Goal: Task Accomplishment & Management: Use online tool/utility

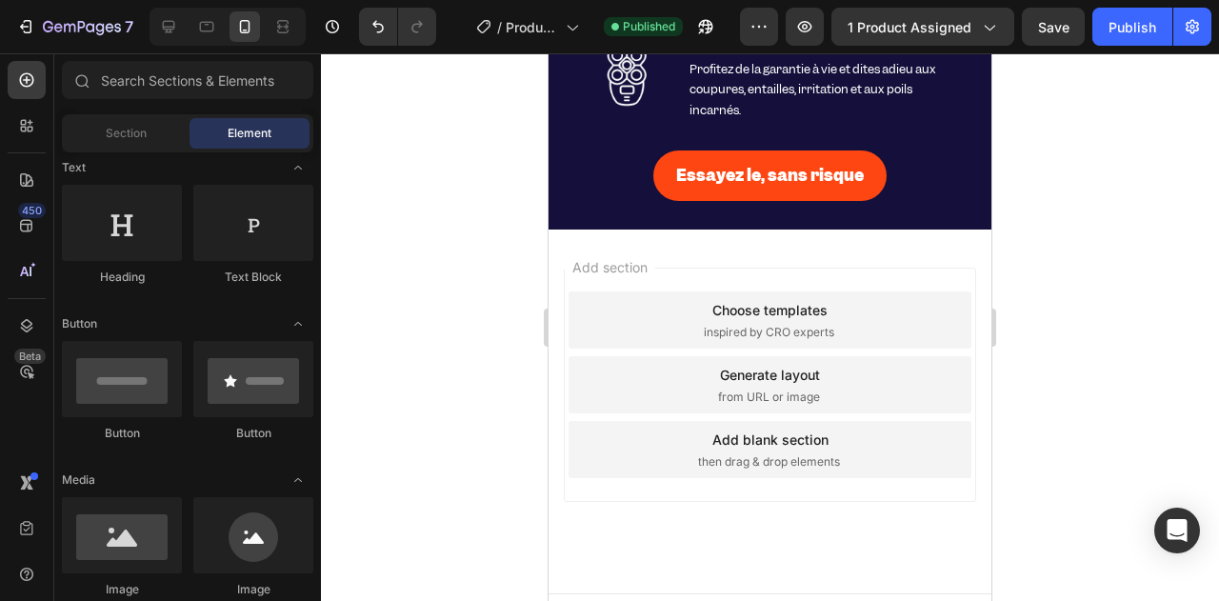
scroll to position [5630, 0]
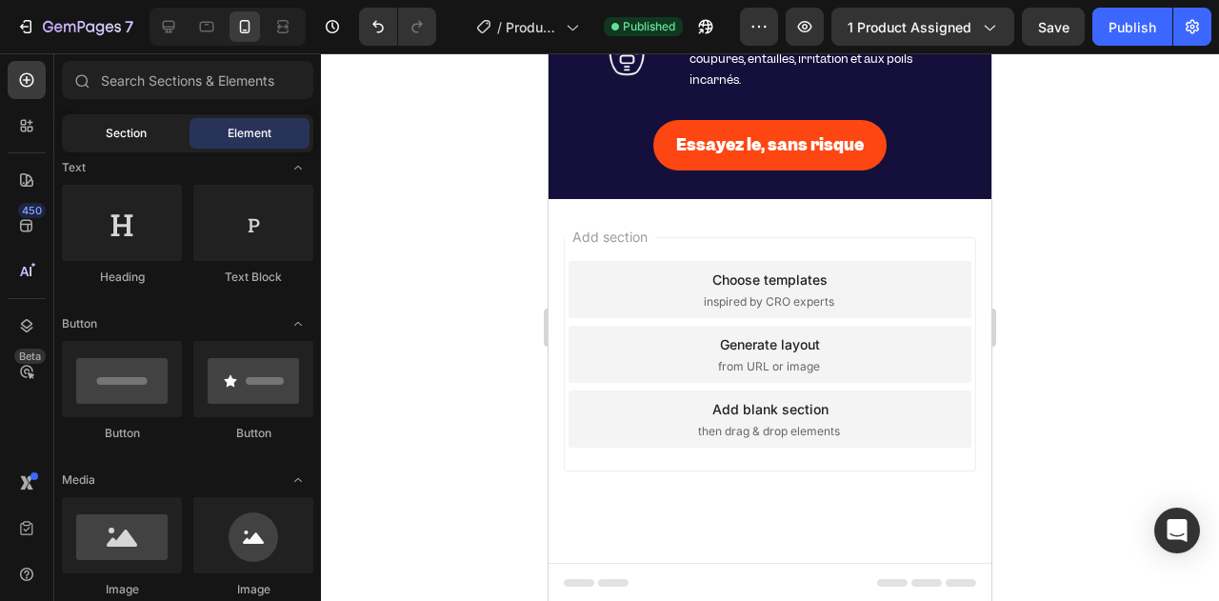
click at [110, 148] on div "Section" at bounding box center [126, 133] width 120 height 30
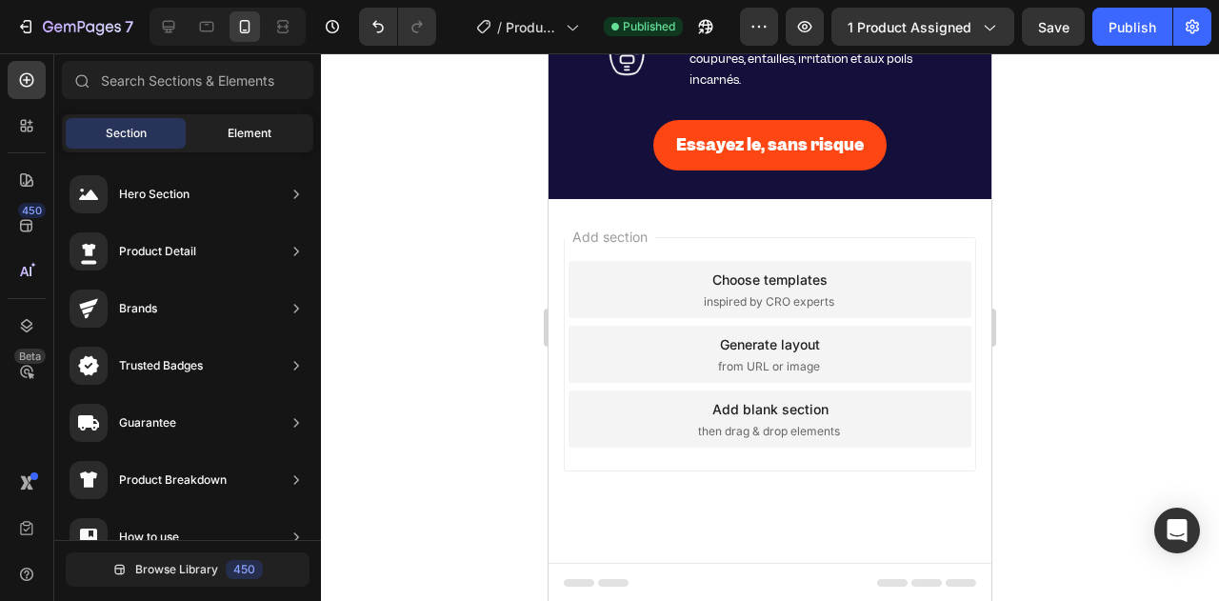
click at [208, 139] on div "Element" at bounding box center [249, 133] width 120 height 30
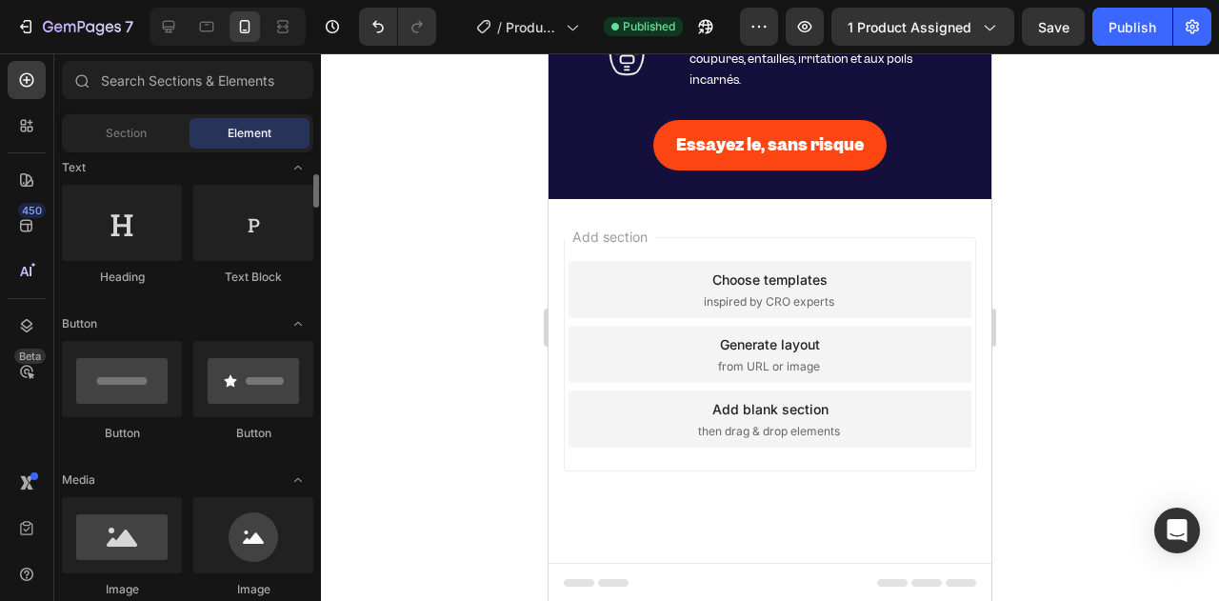
scroll to position [0, 0]
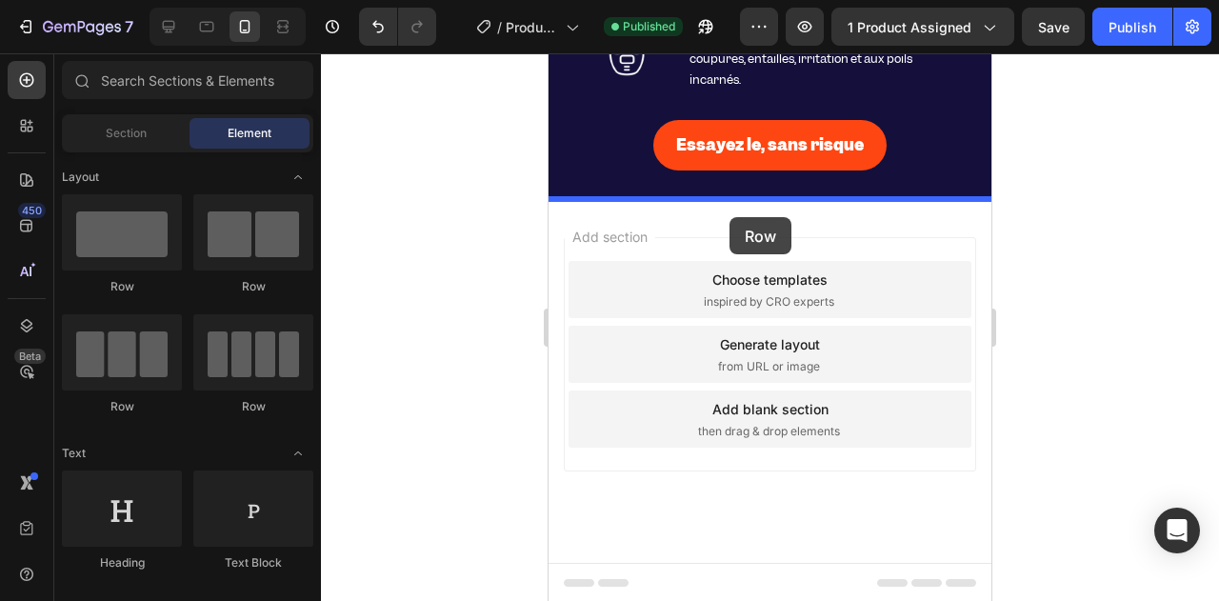
drag, startPoint x: 676, startPoint y: 282, endPoint x: 729, endPoint y: 217, distance: 83.9
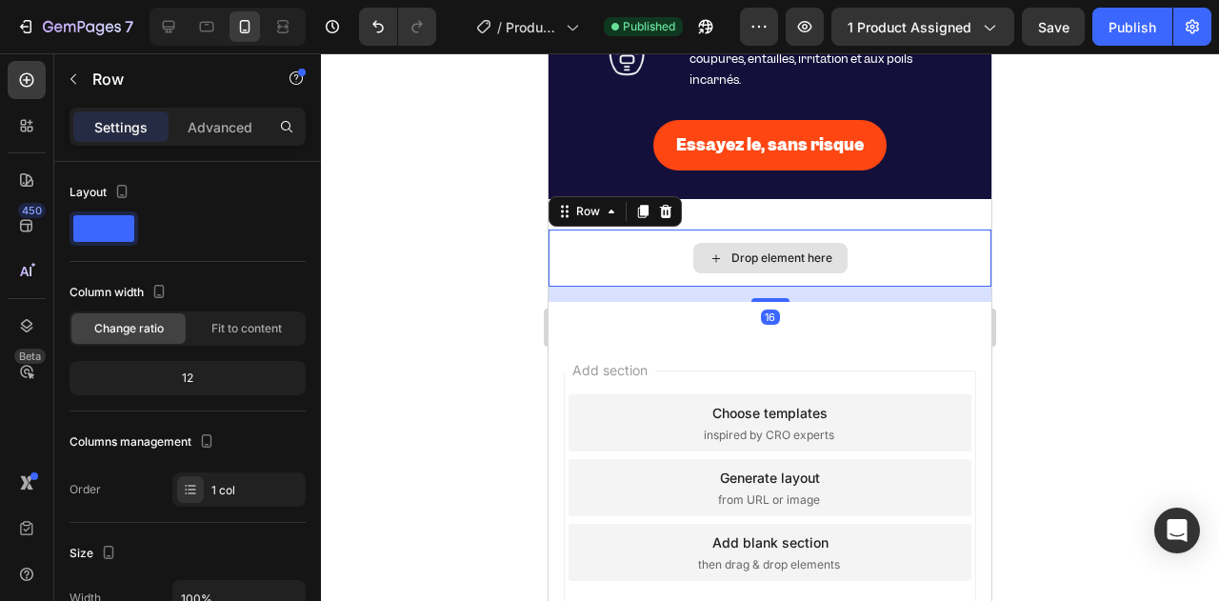
click at [708, 261] on icon at bounding box center [715, 258] width 15 height 16
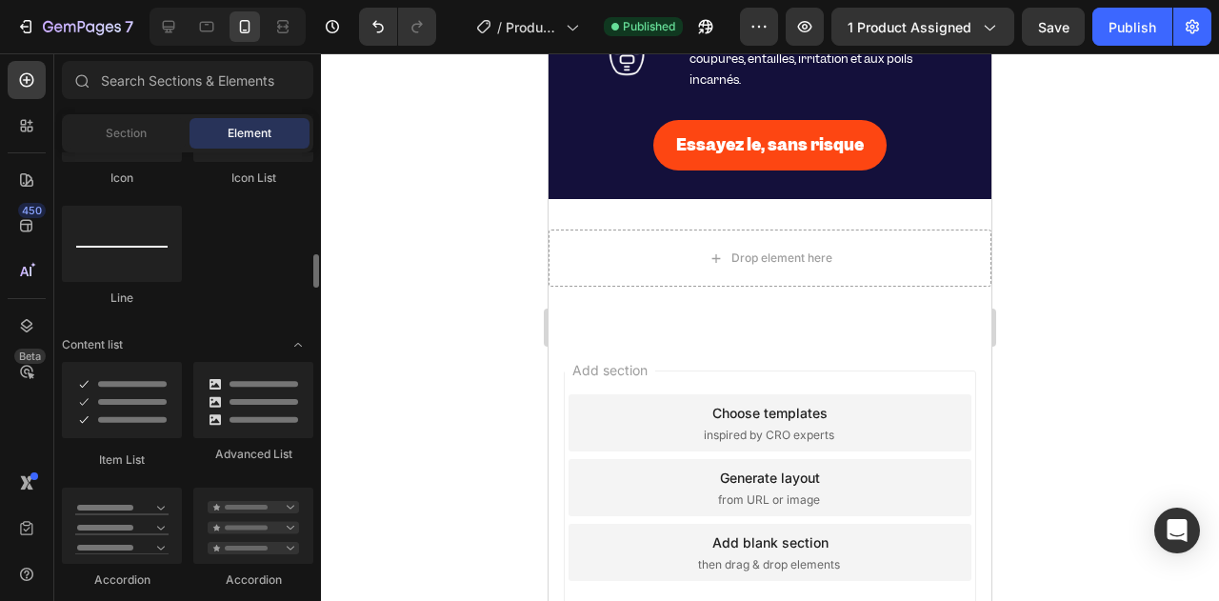
scroll to position [1428, 0]
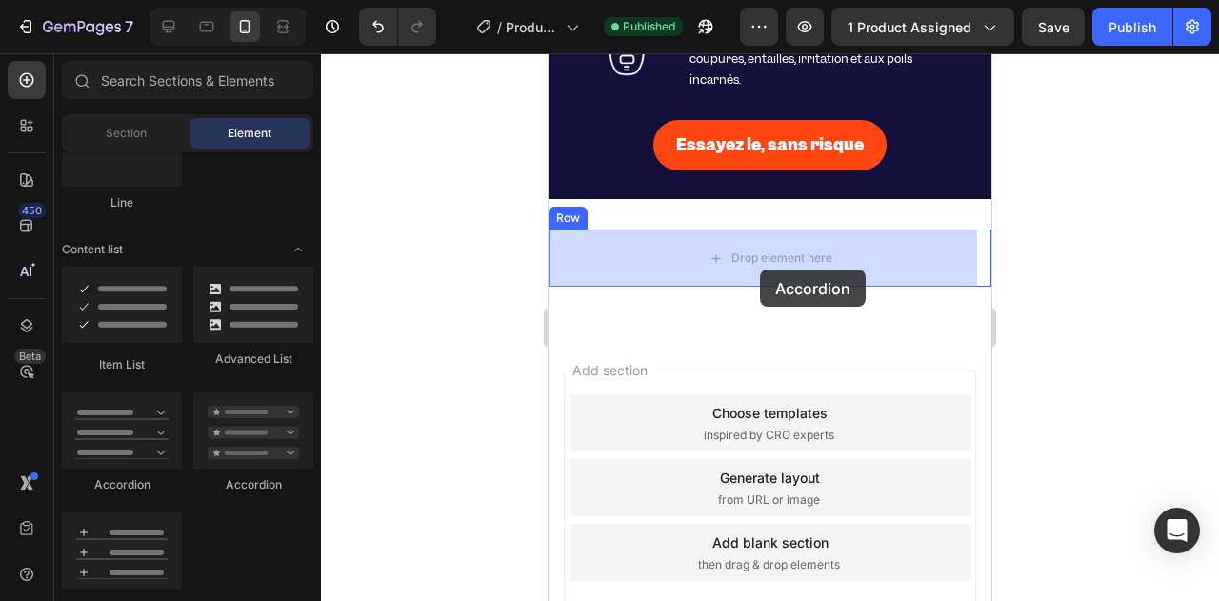
drag, startPoint x: 702, startPoint y: 494, endPoint x: 956, endPoint y: 61, distance: 502.4
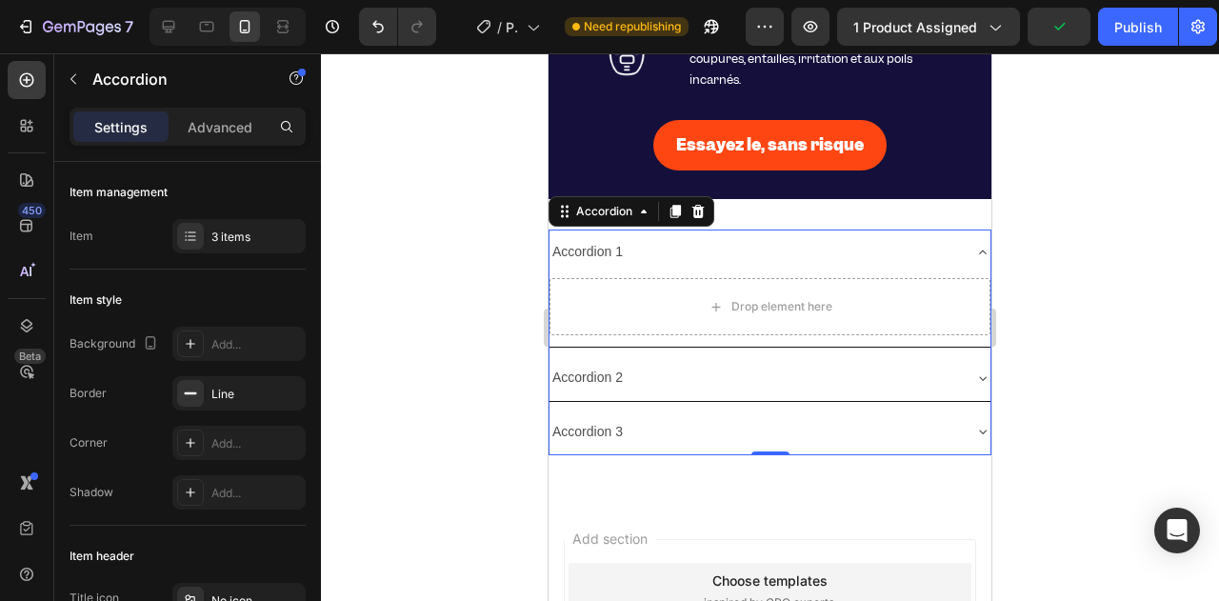
click at [756, 255] on div "Accordion 1" at bounding box center [754, 252] width 410 height 30
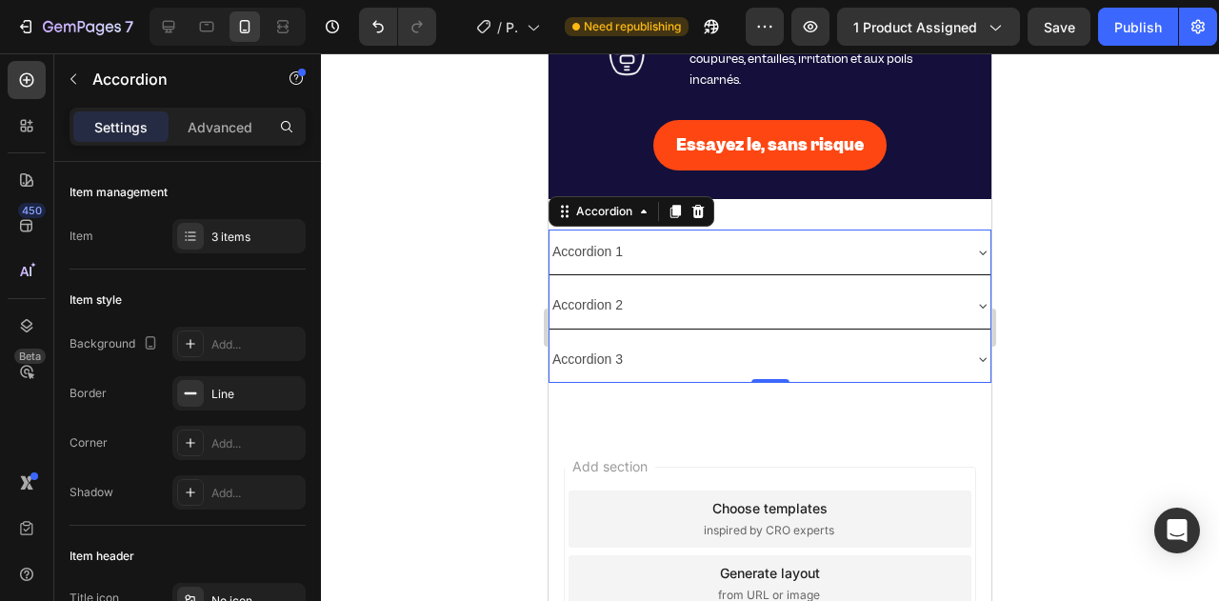
click at [429, 258] on div at bounding box center [770, 327] width 898 height 548
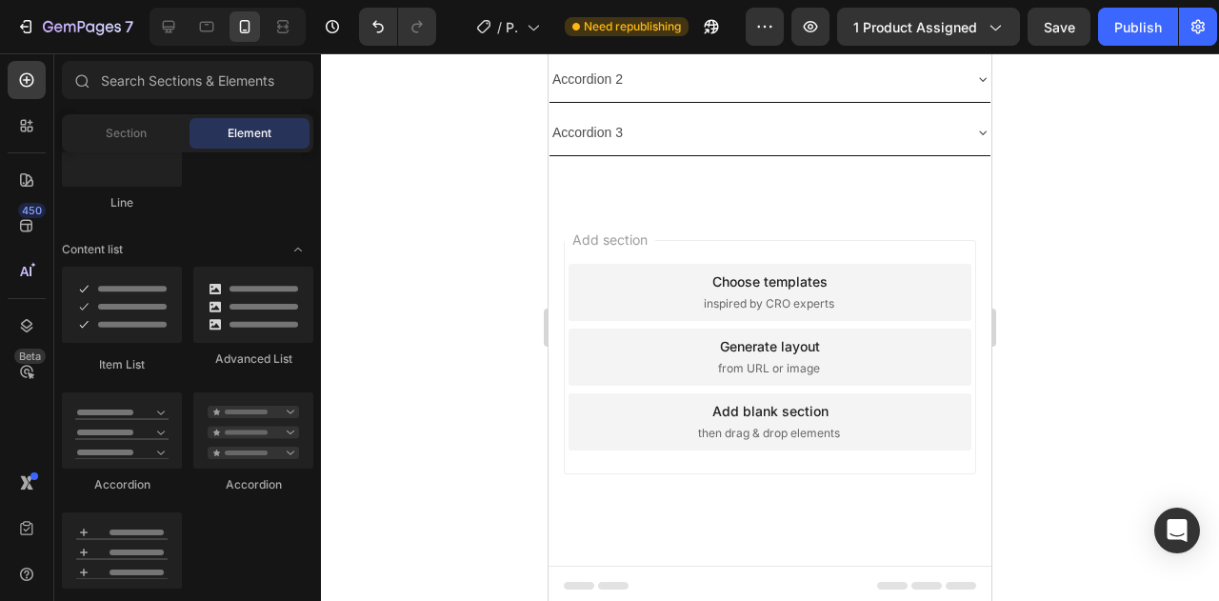
scroll to position [7014, 0]
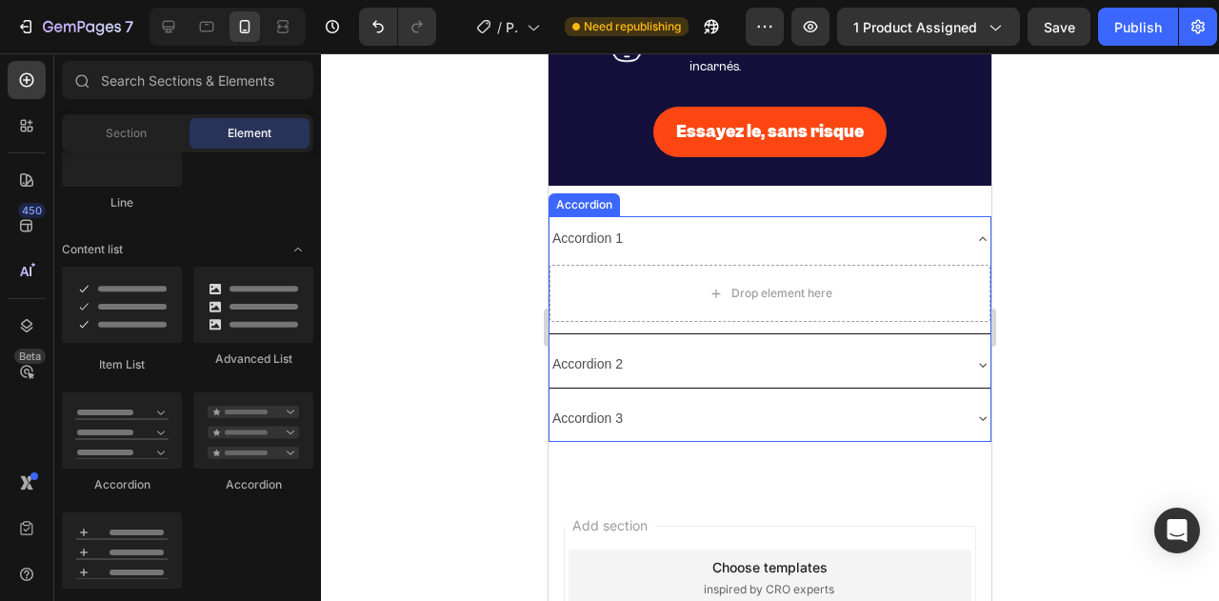
click at [659, 233] on div "Accordion 1" at bounding box center [754, 239] width 410 height 30
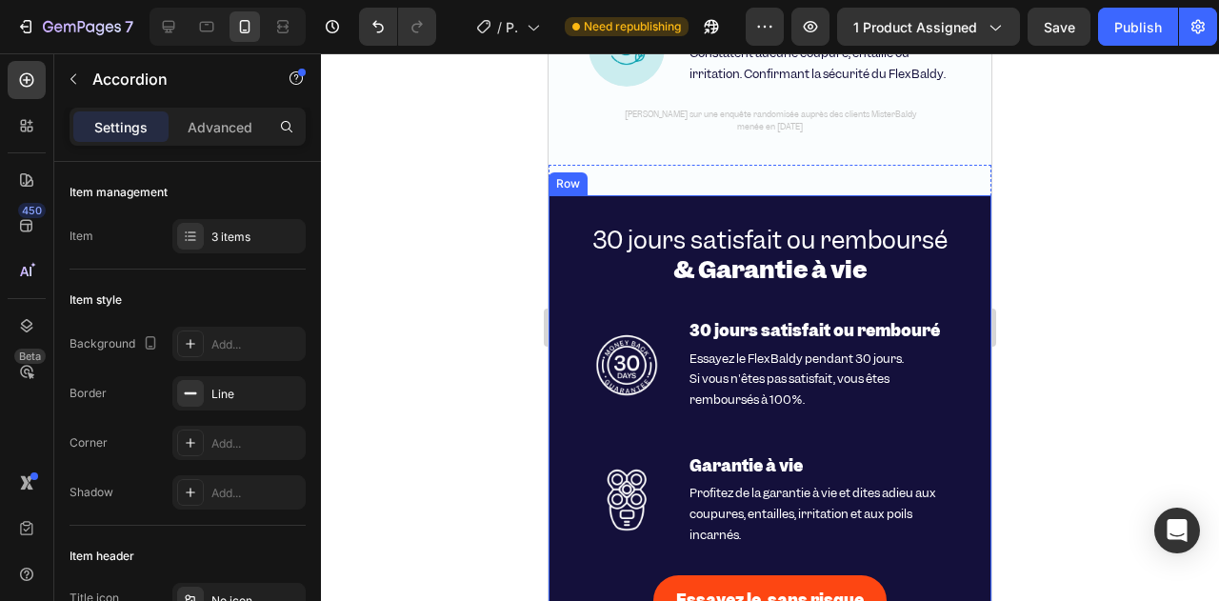
scroll to position [6538, 0]
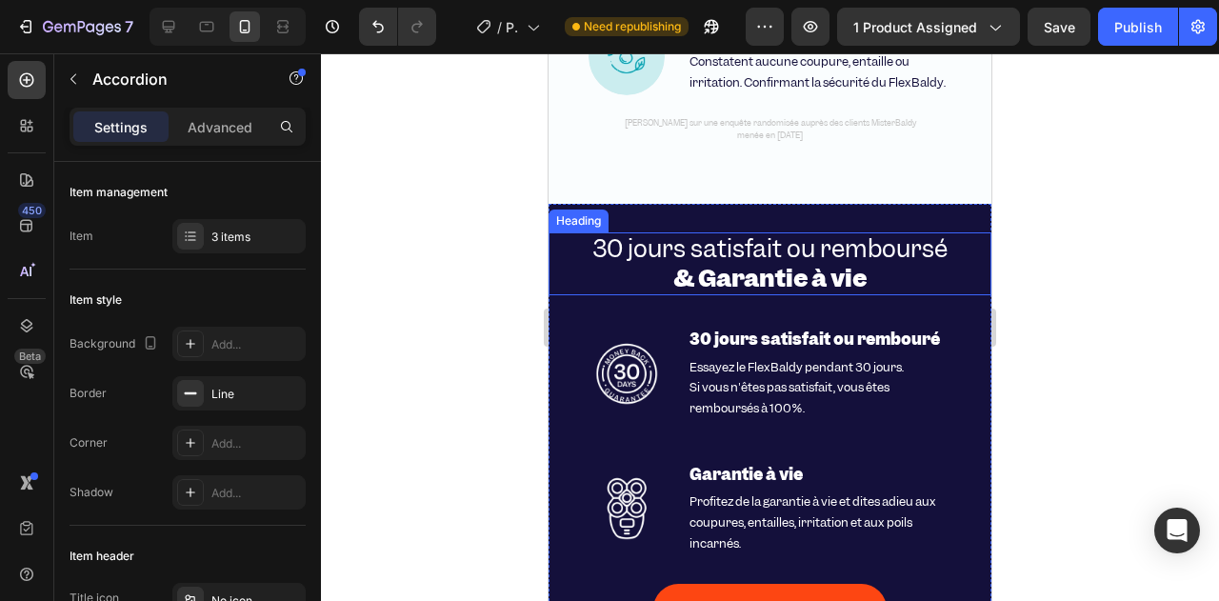
click at [571, 250] on h2 "30 jours satisfait ou remboursé & Garantie à vie" at bounding box center [770, 263] width 443 height 63
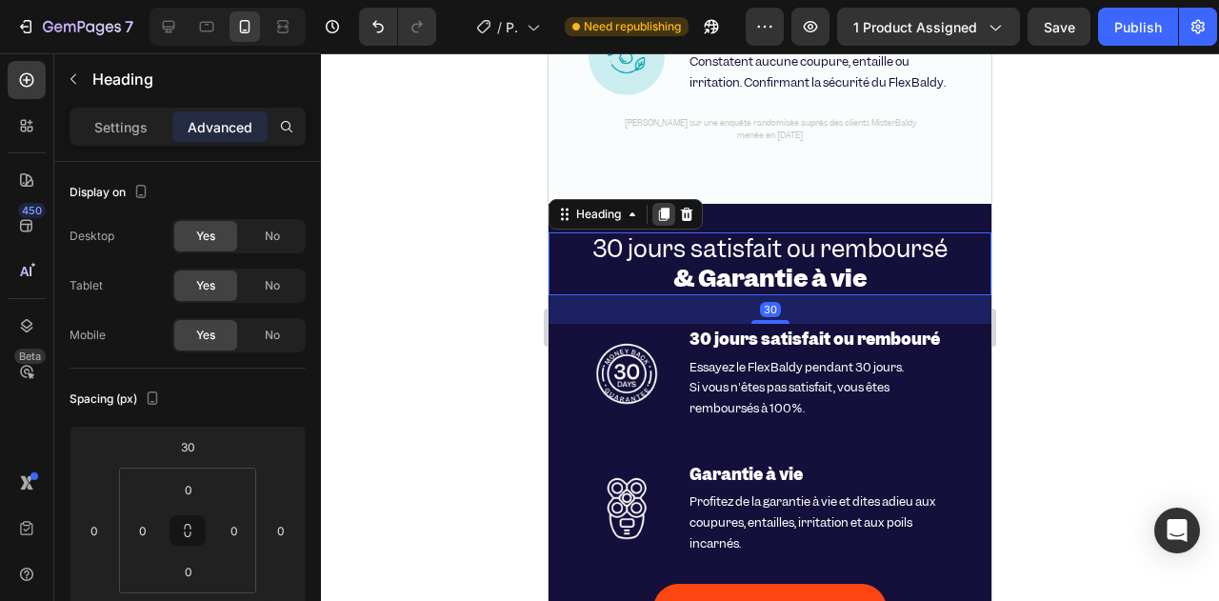
click at [672, 215] on div at bounding box center [663, 214] width 23 height 23
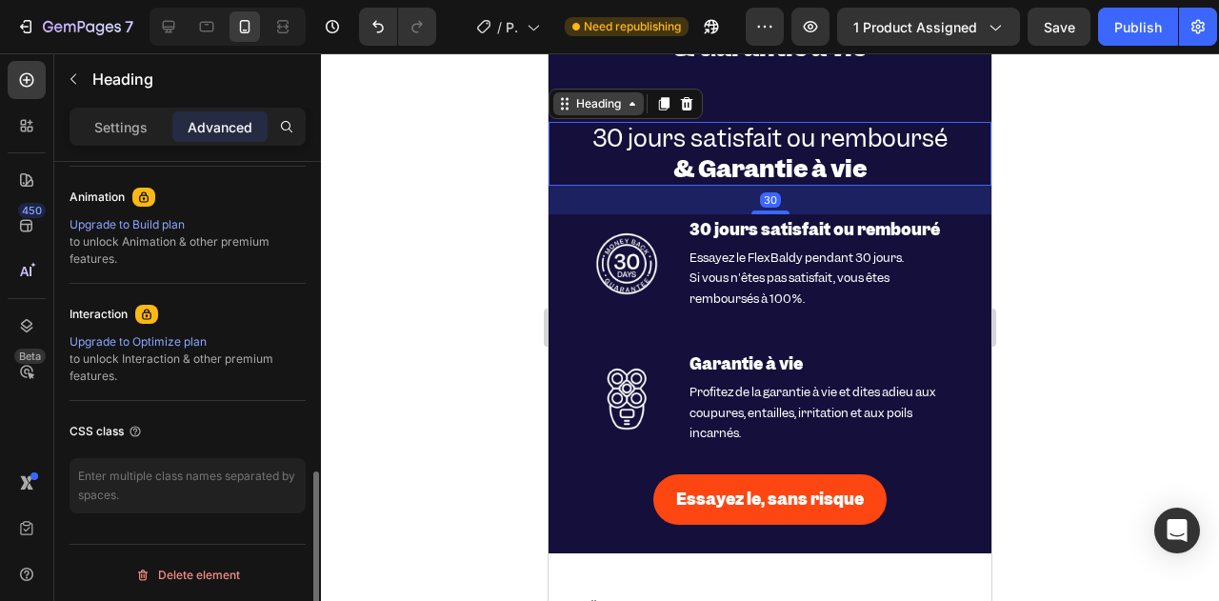
scroll to position [6729, 0]
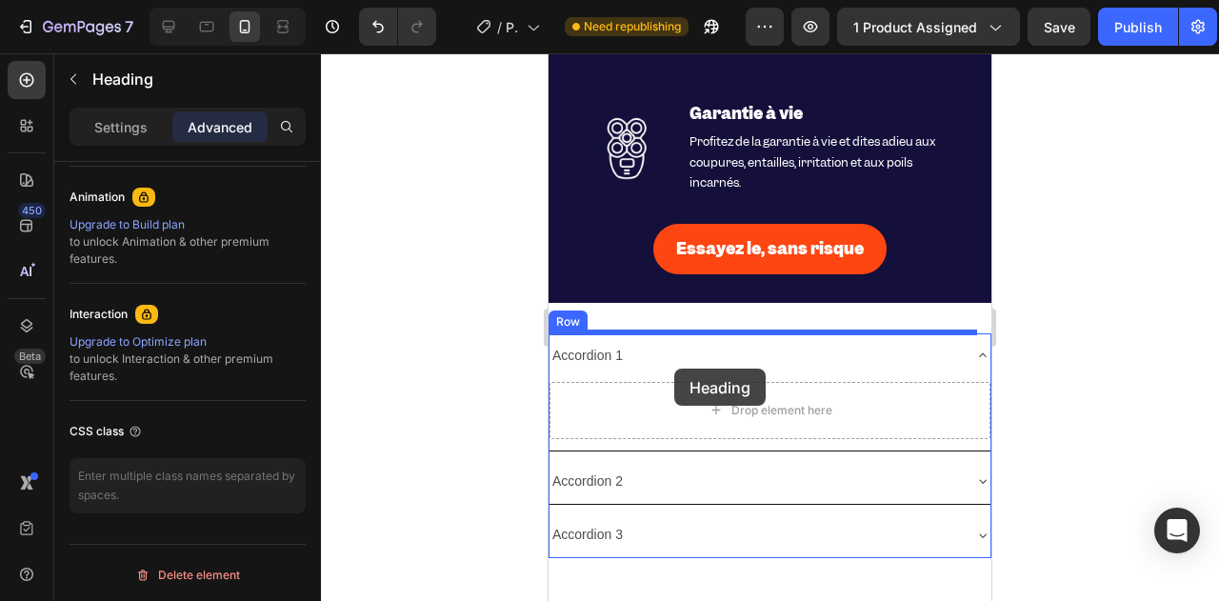
drag, startPoint x: 574, startPoint y: 147, endPoint x: 674, endPoint y: 369, distance: 243.4
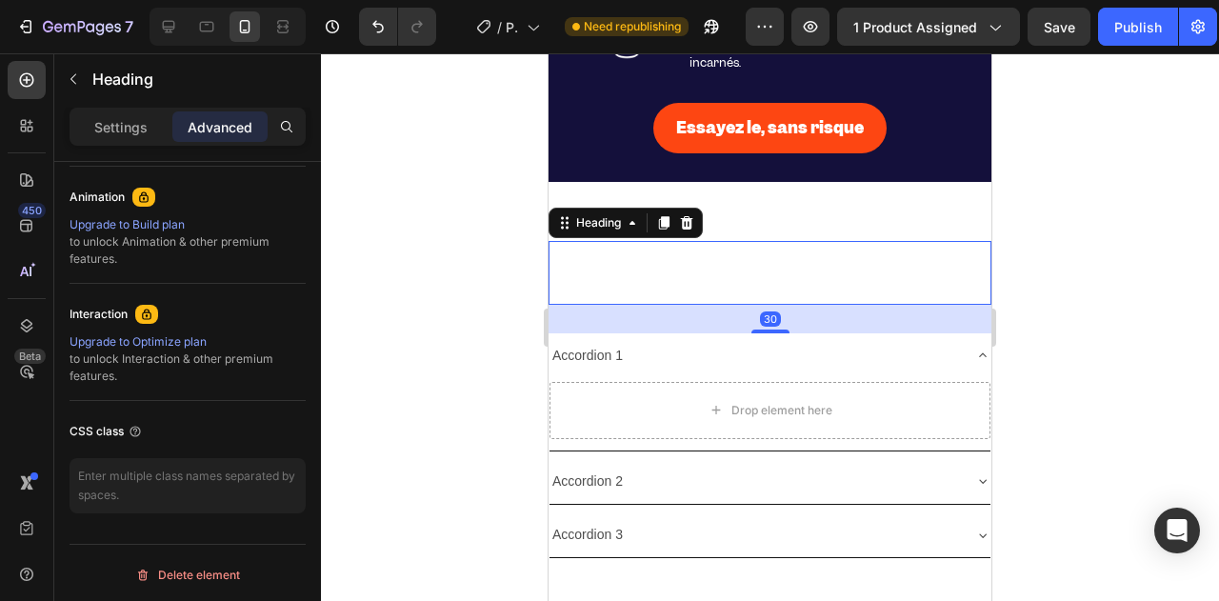
scroll to position [6898, 0]
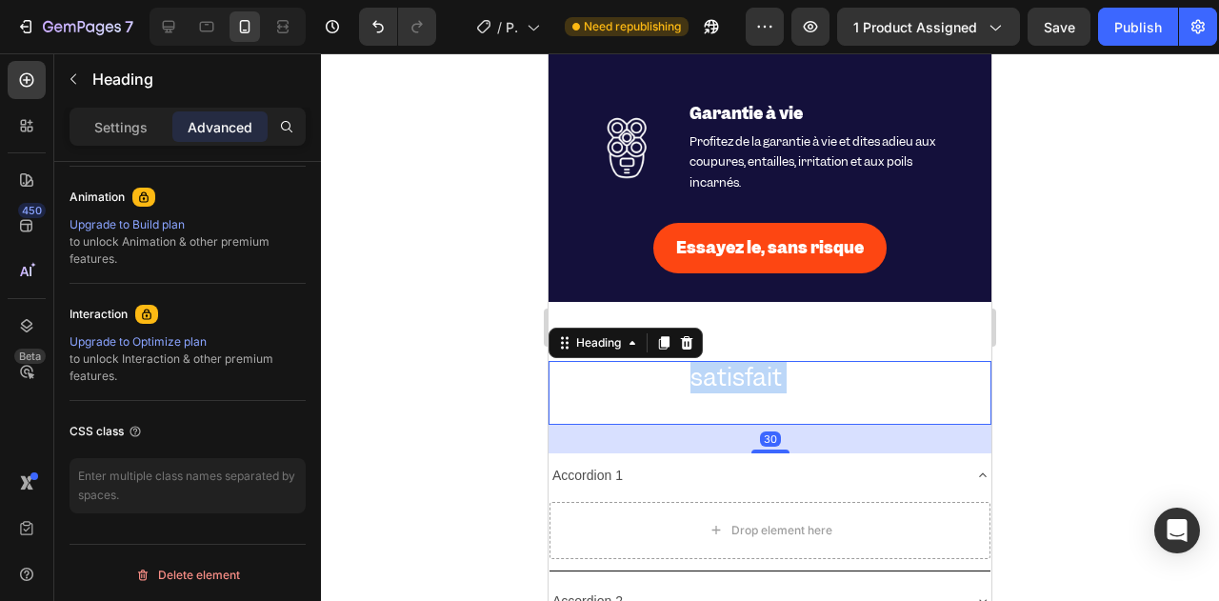
click at [756, 386] on span "30 jours satisfait ou remboursé" at bounding box center [769, 377] width 355 height 32
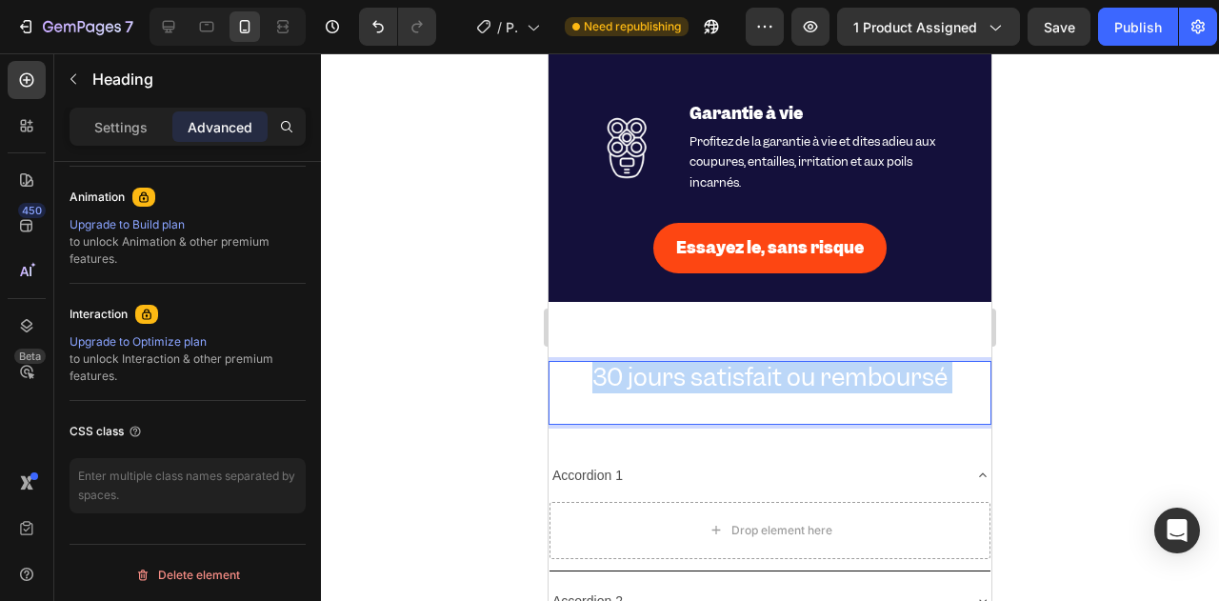
click at [756, 386] on span "30 jours satisfait ou remboursé" at bounding box center [769, 377] width 355 height 32
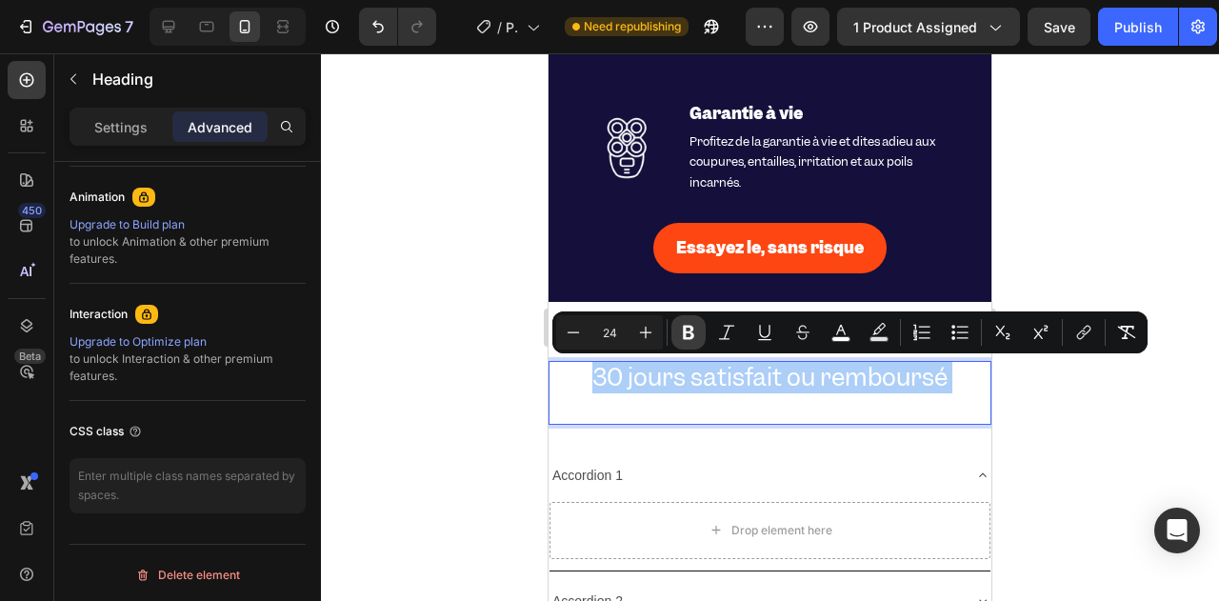
click at [682, 336] on icon "Editor contextual toolbar" at bounding box center [688, 332] width 19 height 19
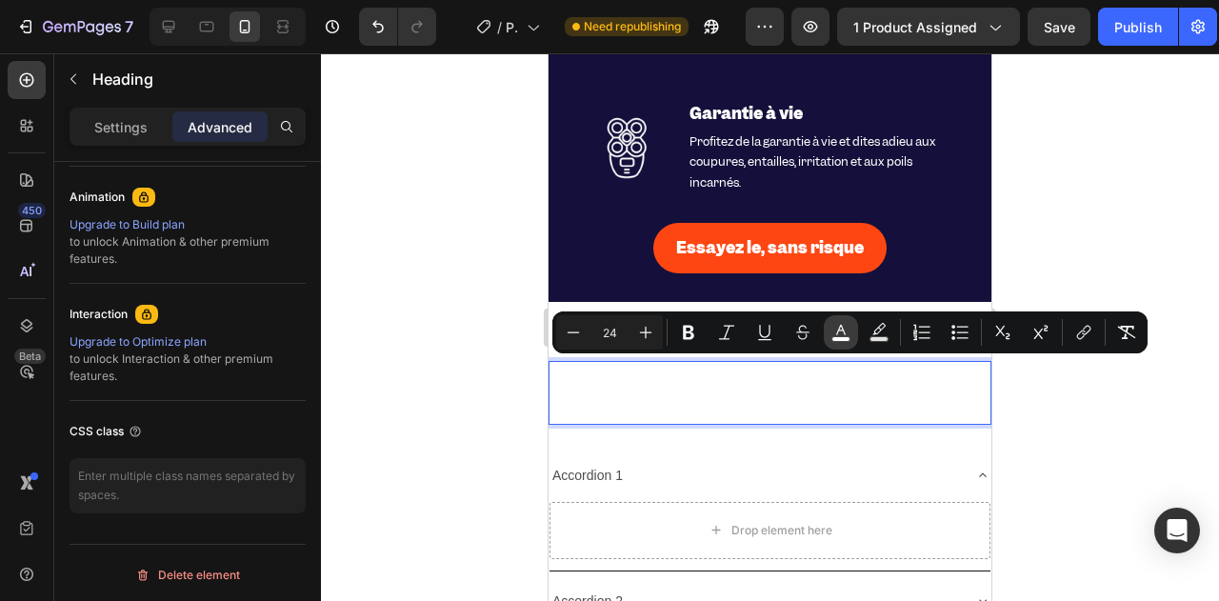
click at [828, 331] on button "color" at bounding box center [841, 332] width 34 height 34
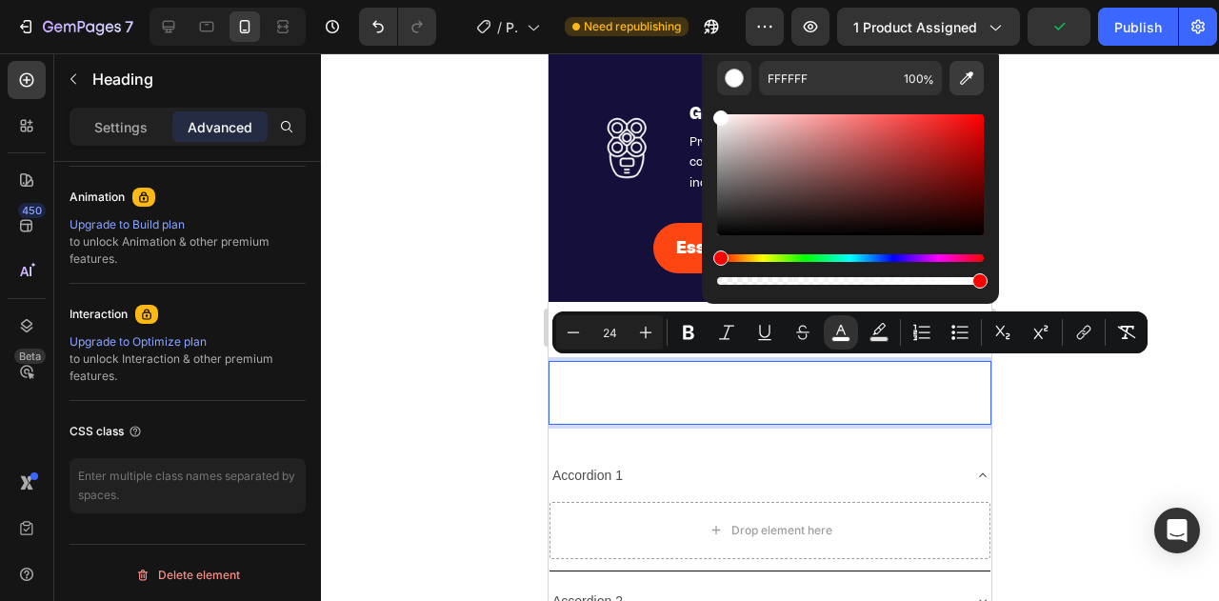
click at [958, 81] on icon "Editor contextual toolbar" at bounding box center [966, 78] width 19 height 19
type input "14103B"
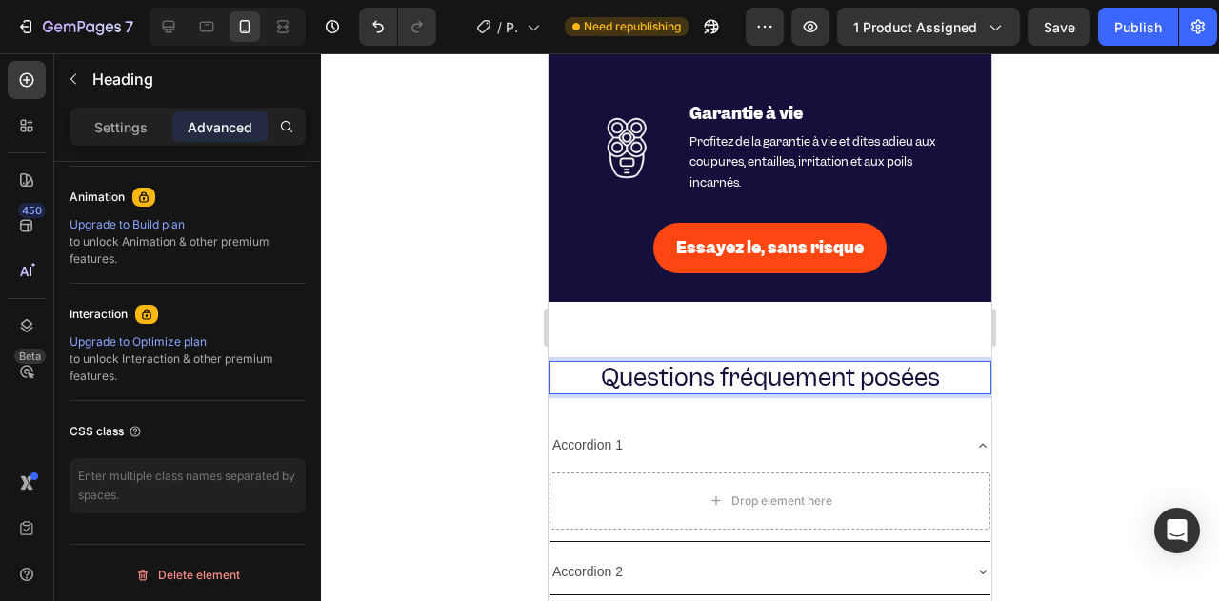
click at [759, 380] on span "Questions fréquement posées" at bounding box center [770, 377] width 339 height 32
click at [733, 380] on span "Questions fréquemment posées" at bounding box center [770, 377] width 362 height 32
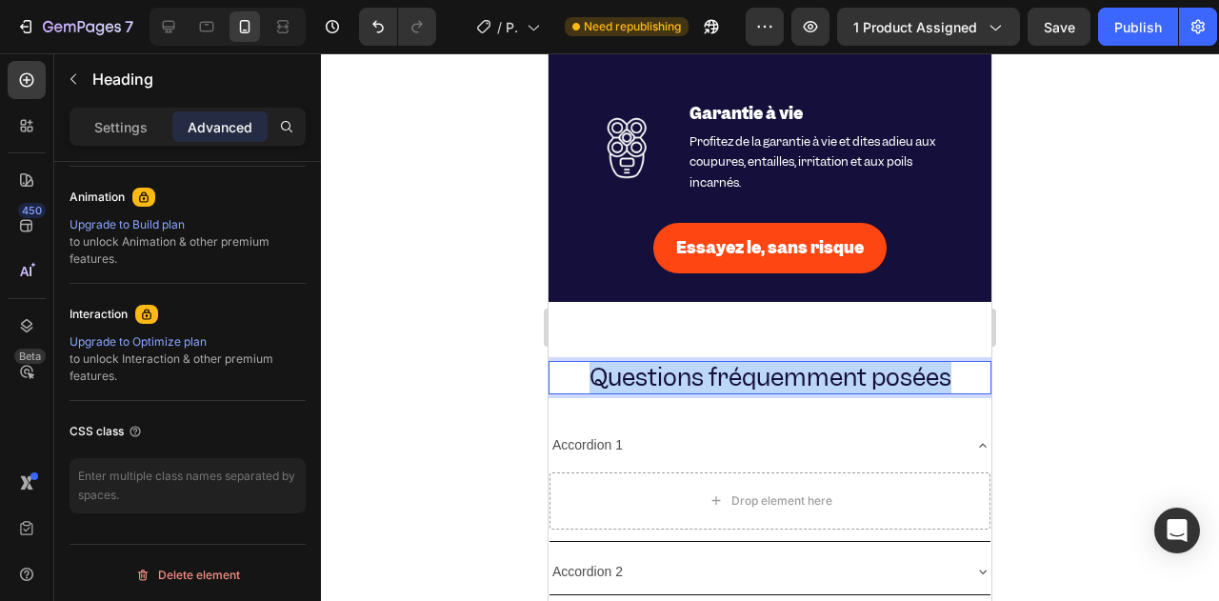
click at [733, 380] on span "Questions fréquemment posées" at bounding box center [770, 377] width 362 height 32
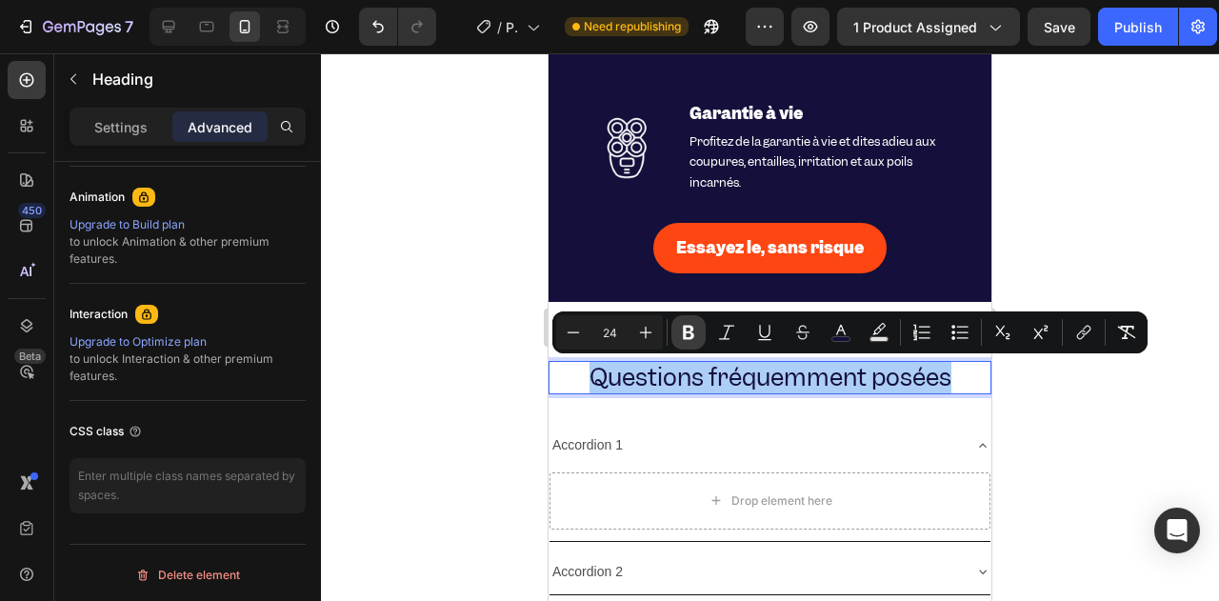
click at [697, 321] on button "Bold" at bounding box center [688, 332] width 34 height 34
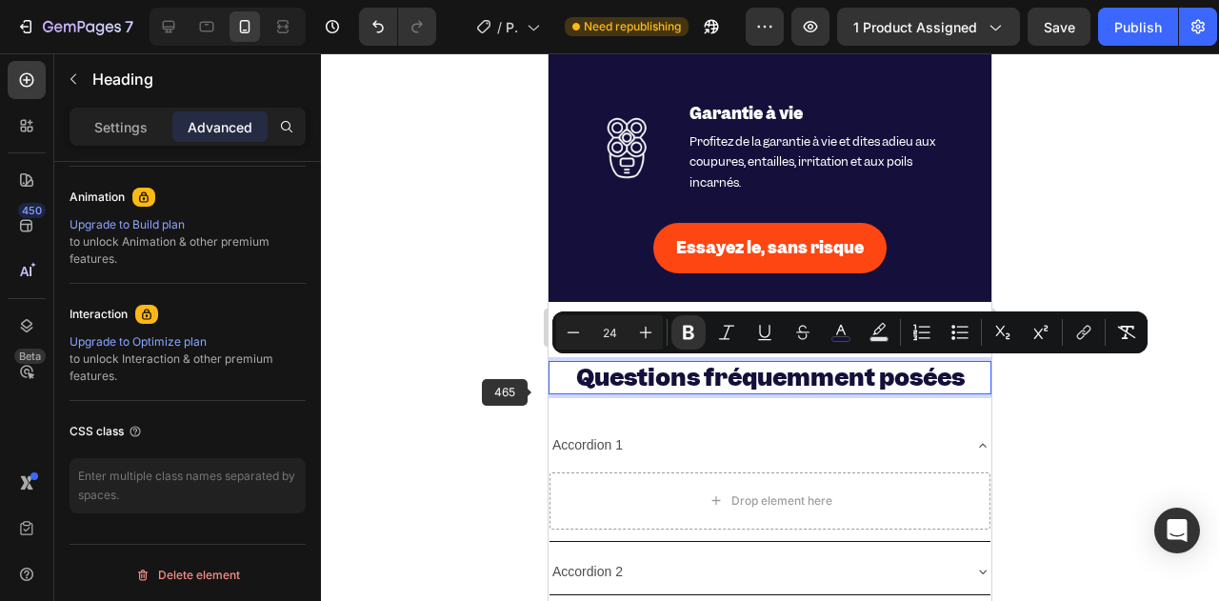
click at [533, 391] on div at bounding box center [770, 327] width 898 height 548
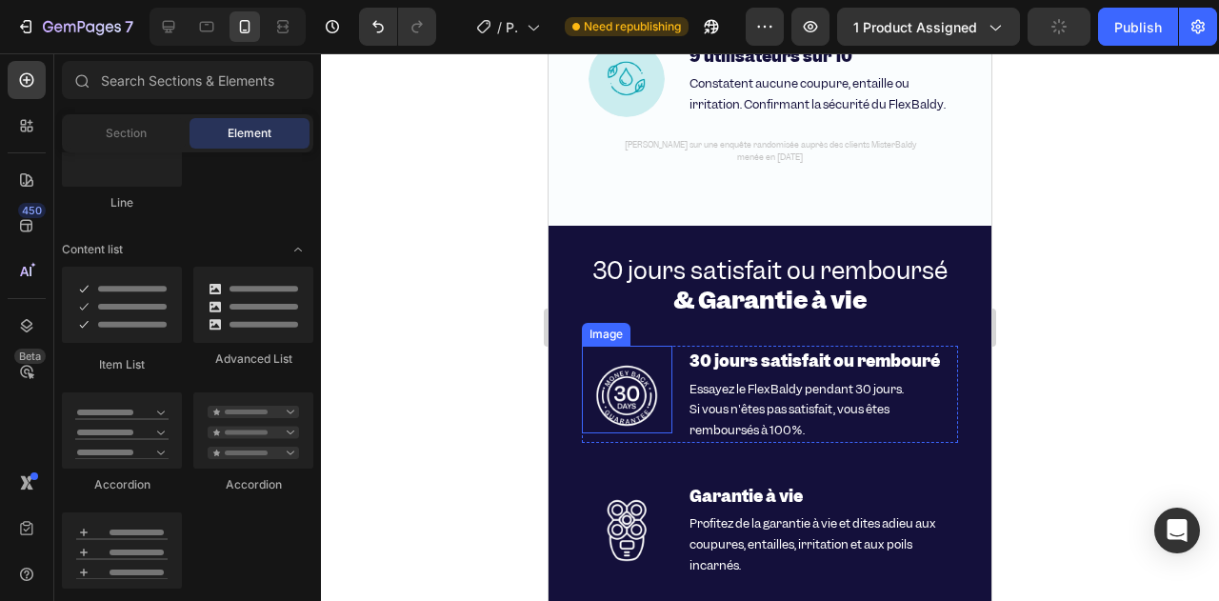
scroll to position [6517, 0]
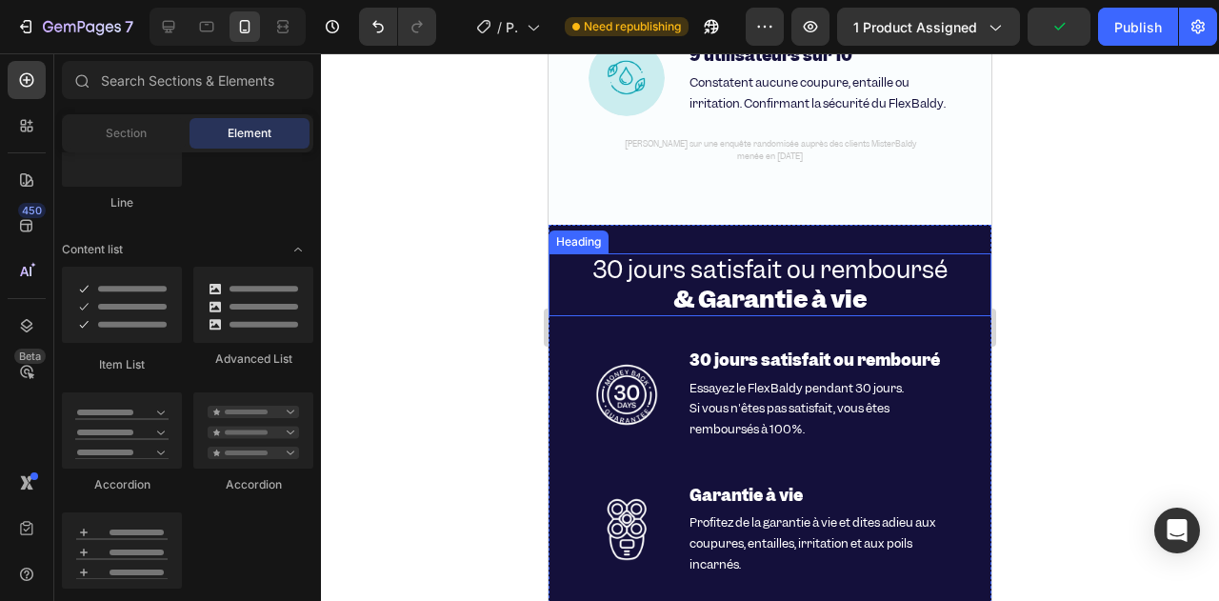
click at [720, 309] on strong "& Garantie à vie" at bounding box center [769, 299] width 193 height 32
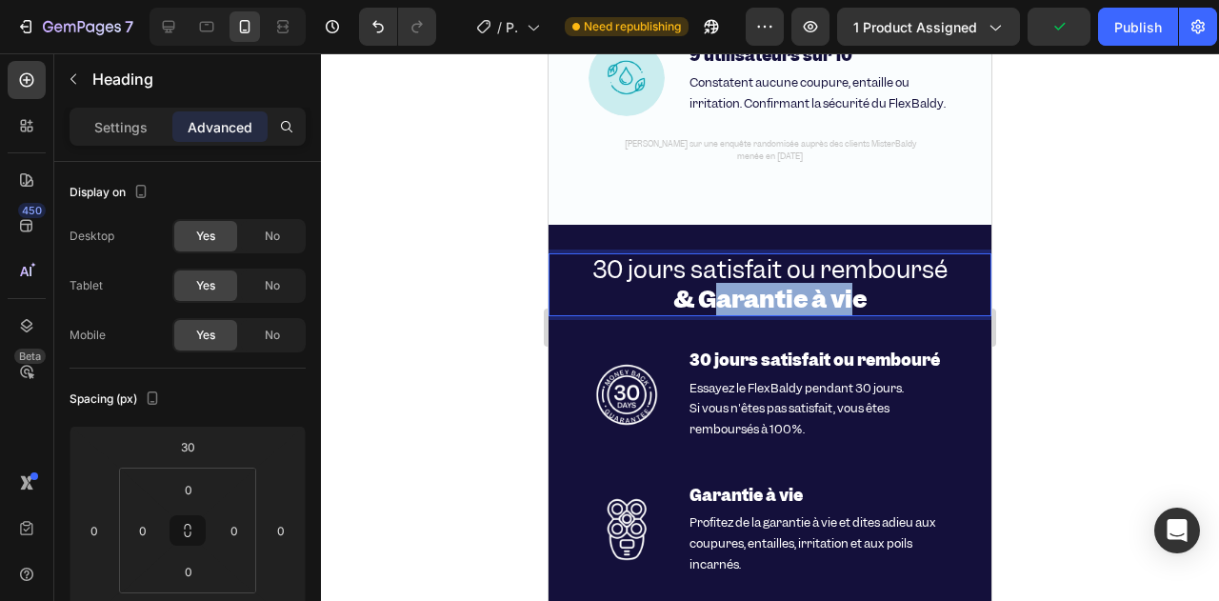
drag, startPoint x: 714, startPoint y: 304, endPoint x: 848, endPoint y: 300, distance: 133.4
click at [848, 300] on strong "& Garantie à vie" at bounding box center [769, 299] width 193 height 32
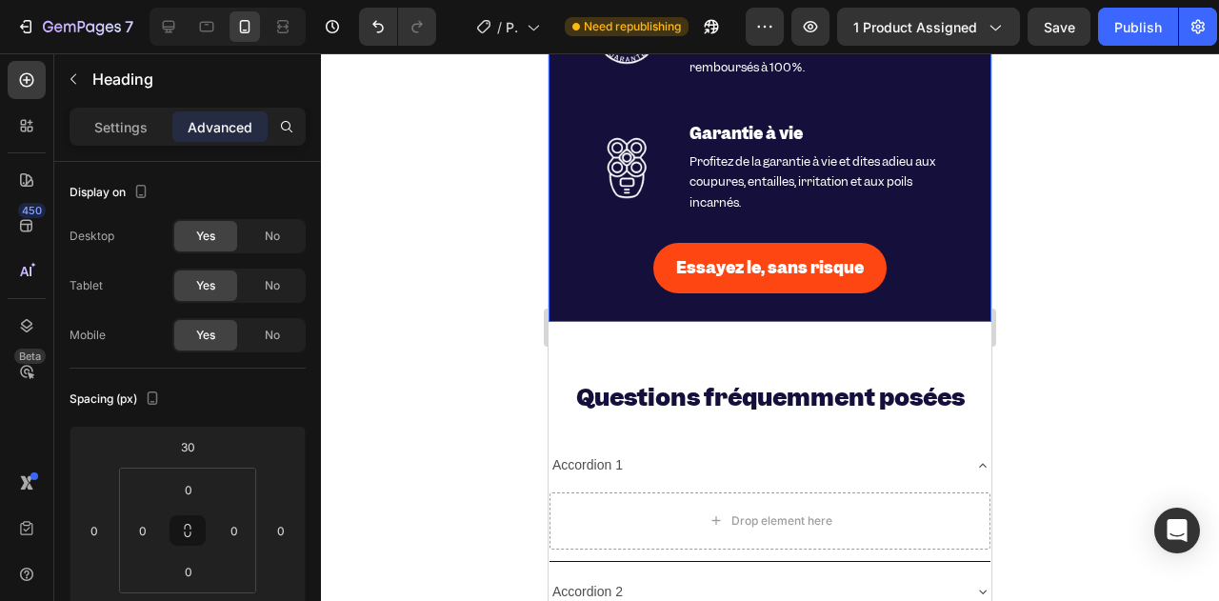
scroll to position [6898, 0]
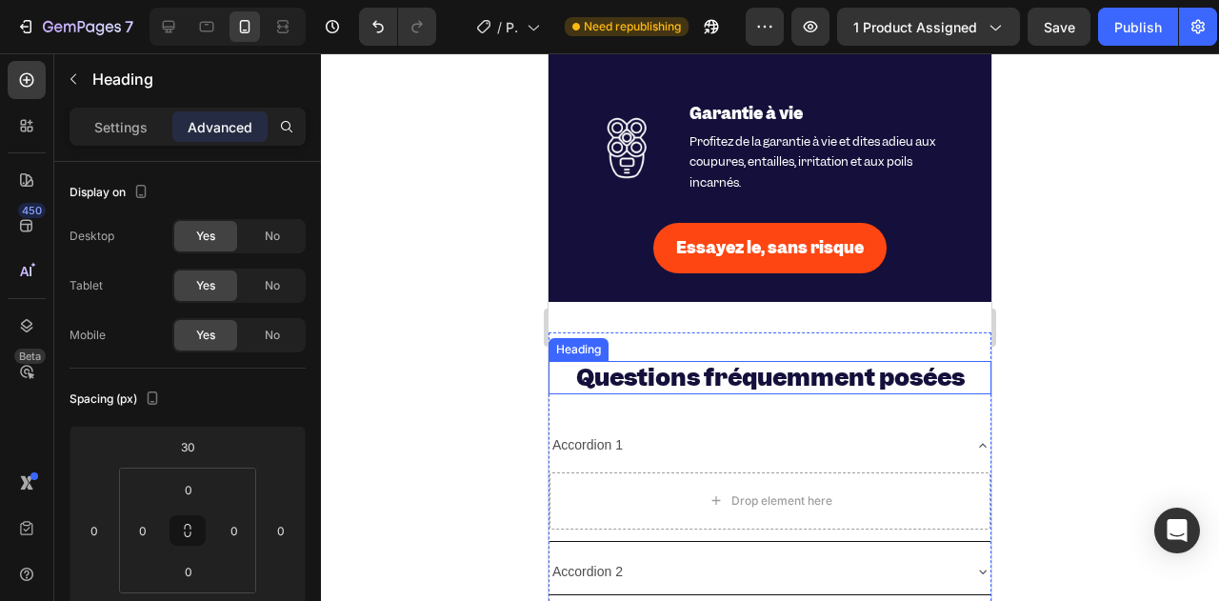
click at [726, 375] on strong "Questions fréquemment posées" at bounding box center [770, 377] width 389 height 32
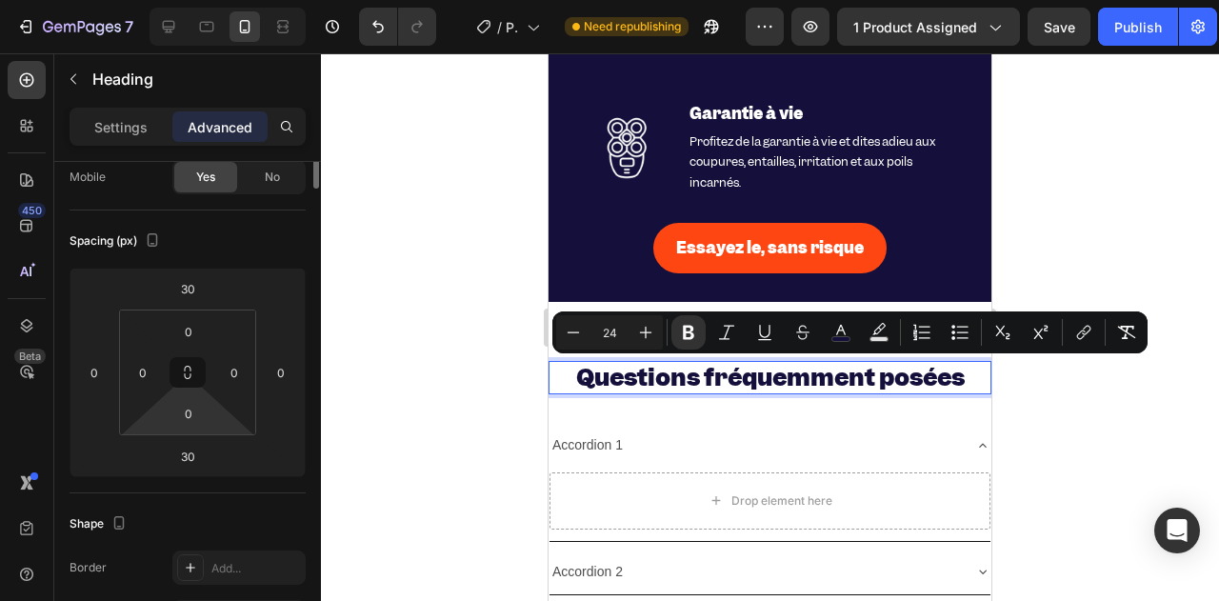
scroll to position [0, 0]
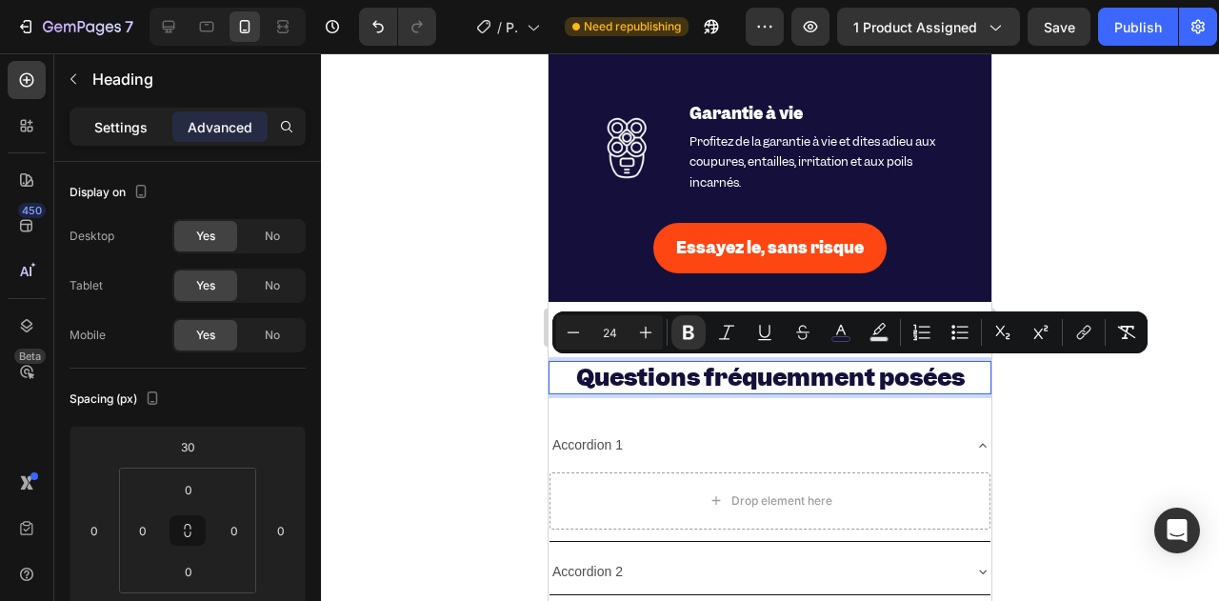
click at [93, 120] on div "Settings" at bounding box center [120, 126] width 95 height 30
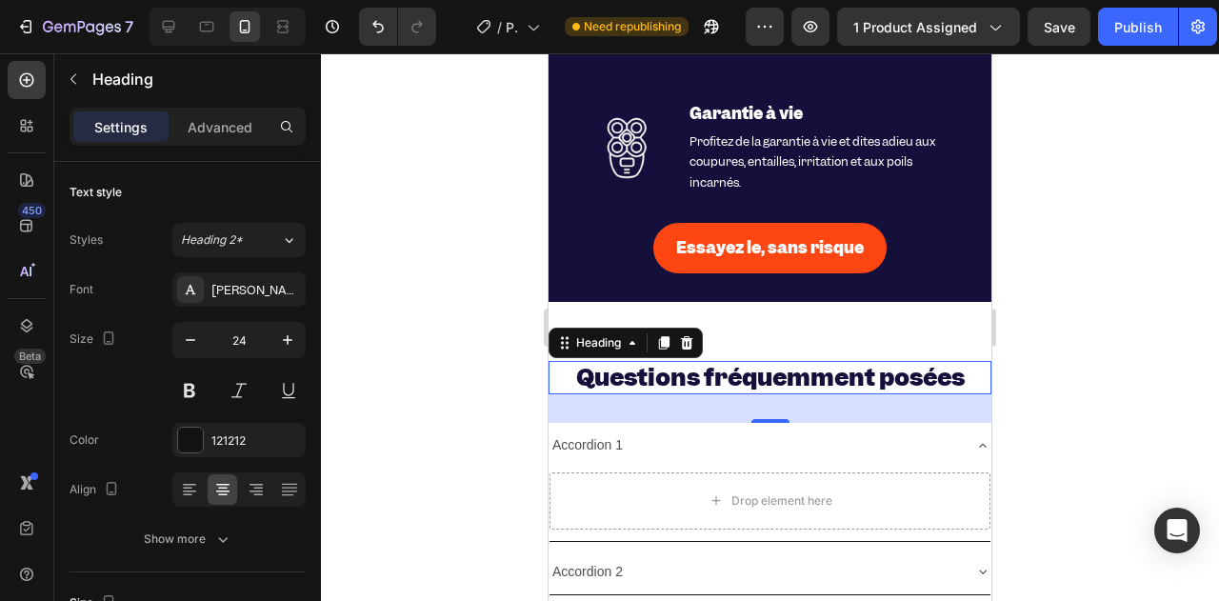
click at [440, 329] on div at bounding box center [770, 327] width 898 height 548
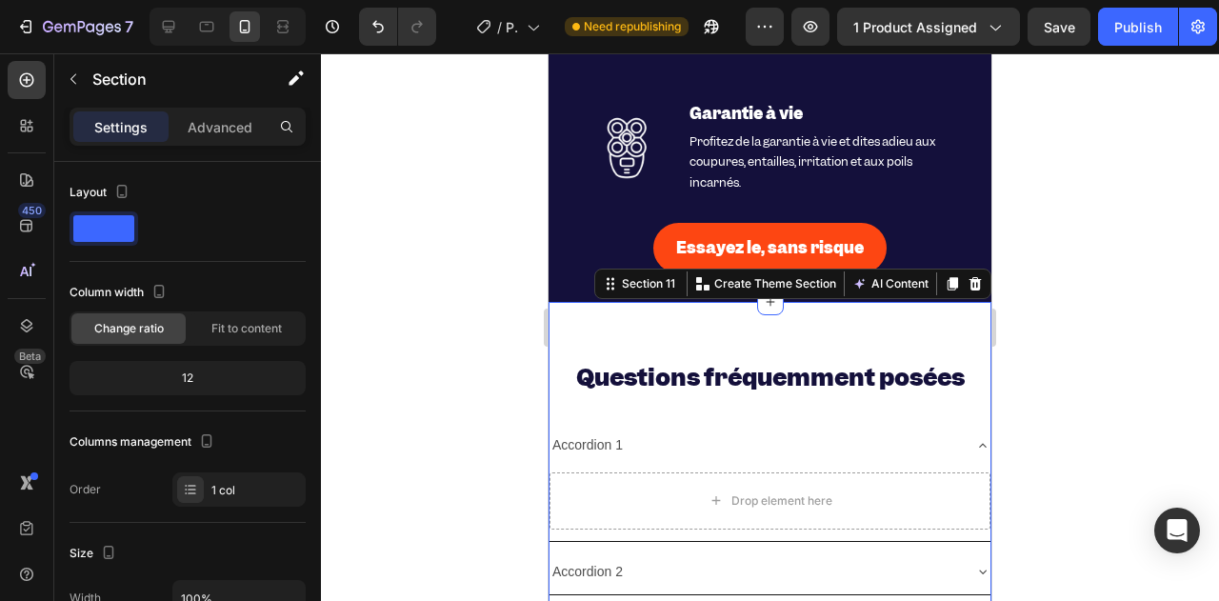
click at [596, 318] on div "⁠⁠⁠⁠⁠⁠⁠ Questions fréquemment posées Heading Accordion 1 Drop element here Acco…" at bounding box center [770, 498] width 443 height 392
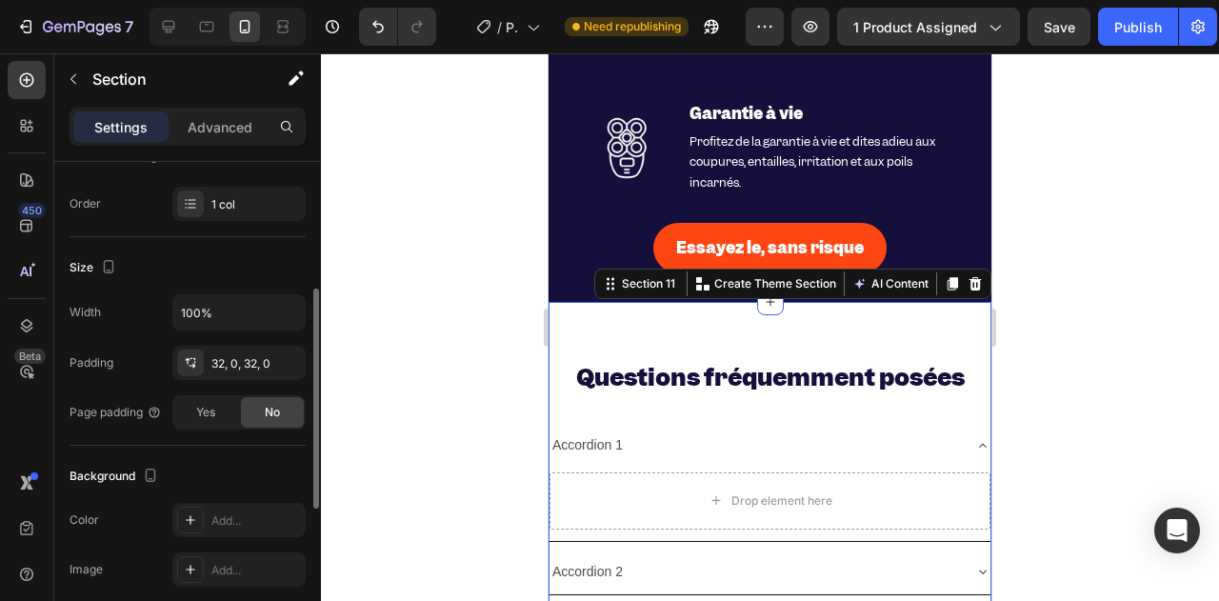
scroll to position [476, 0]
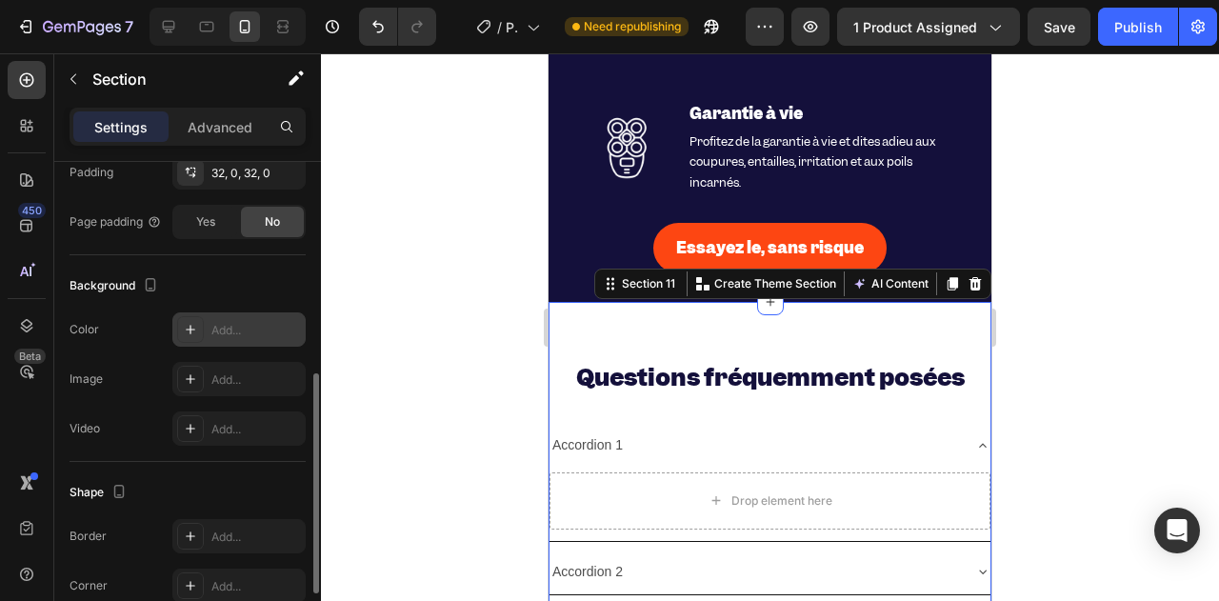
click at [225, 340] on div "Add..." at bounding box center [238, 329] width 133 height 34
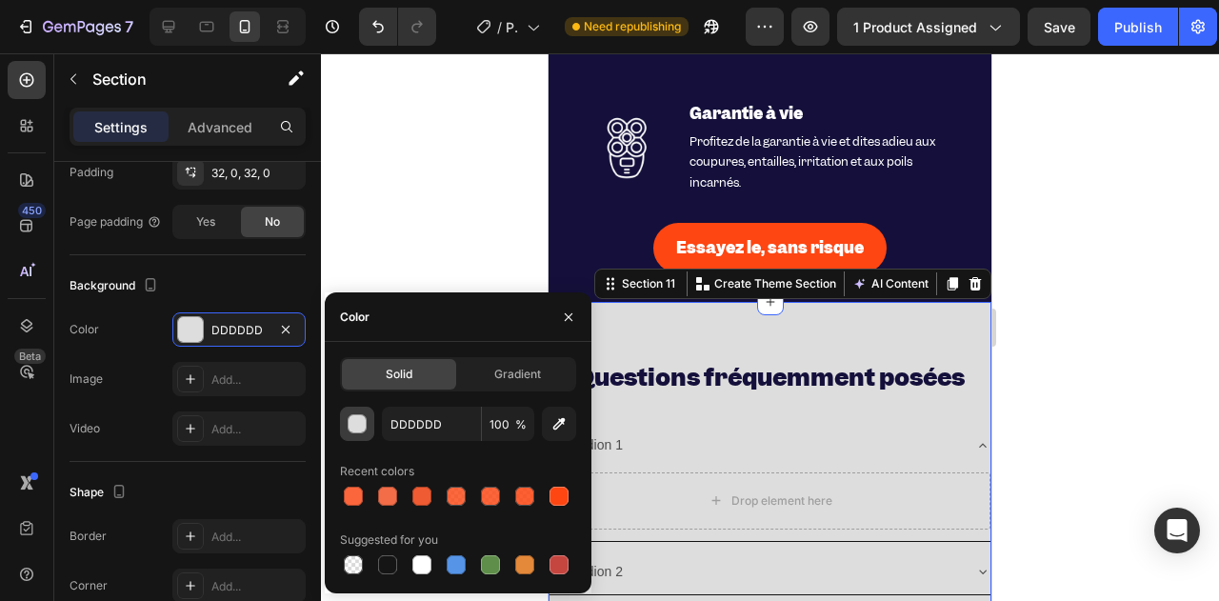
click at [373, 425] on button "button" at bounding box center [357, 424] width 34 height 34
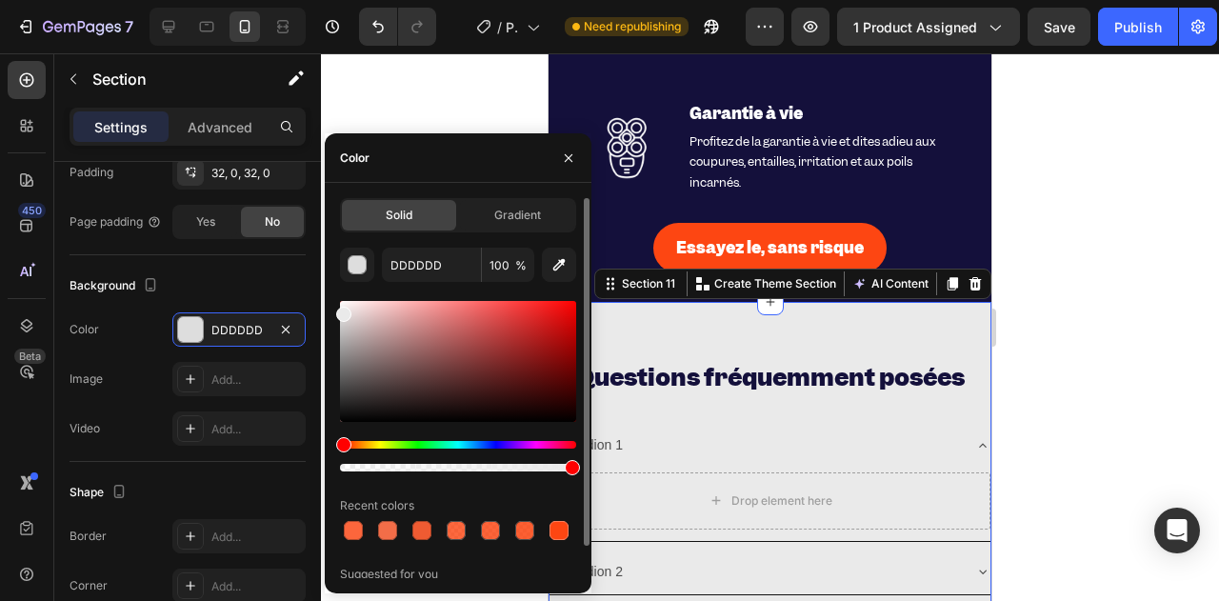
click at [341, 309] on div at bounding box center [343, 314] width 15 height 15
click at [400, 274] on input "EAEAEA" at bounding box center [431, 265] width 99 height 34
paste input "rgb(242, 242, 240)"
type input "F2F2F0"
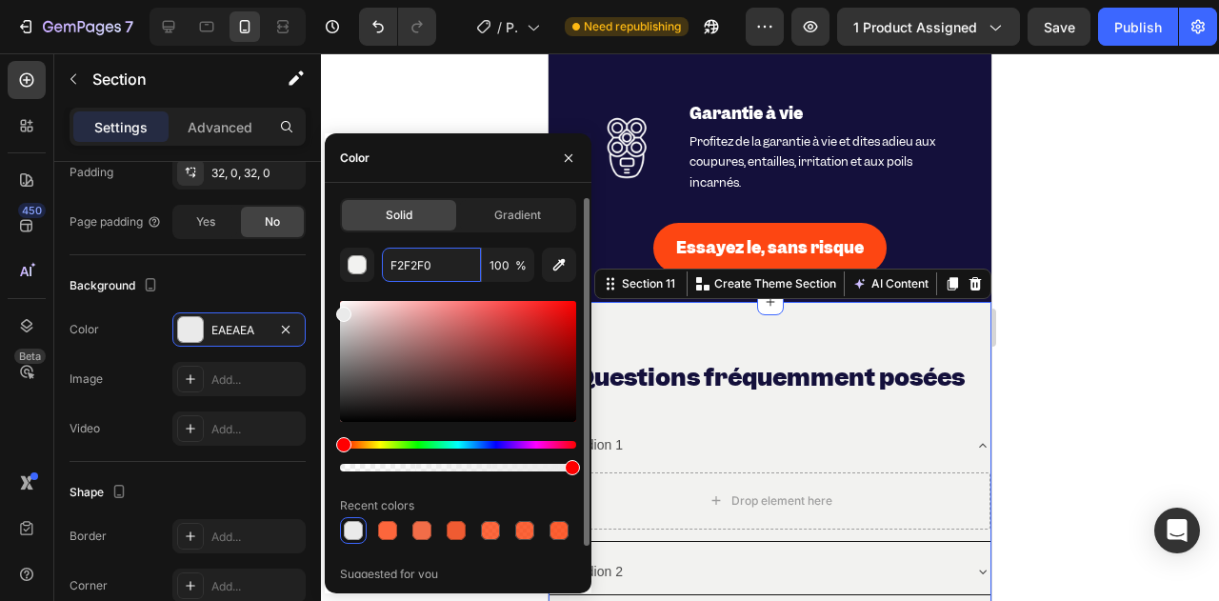
scroll to position [0, 0]
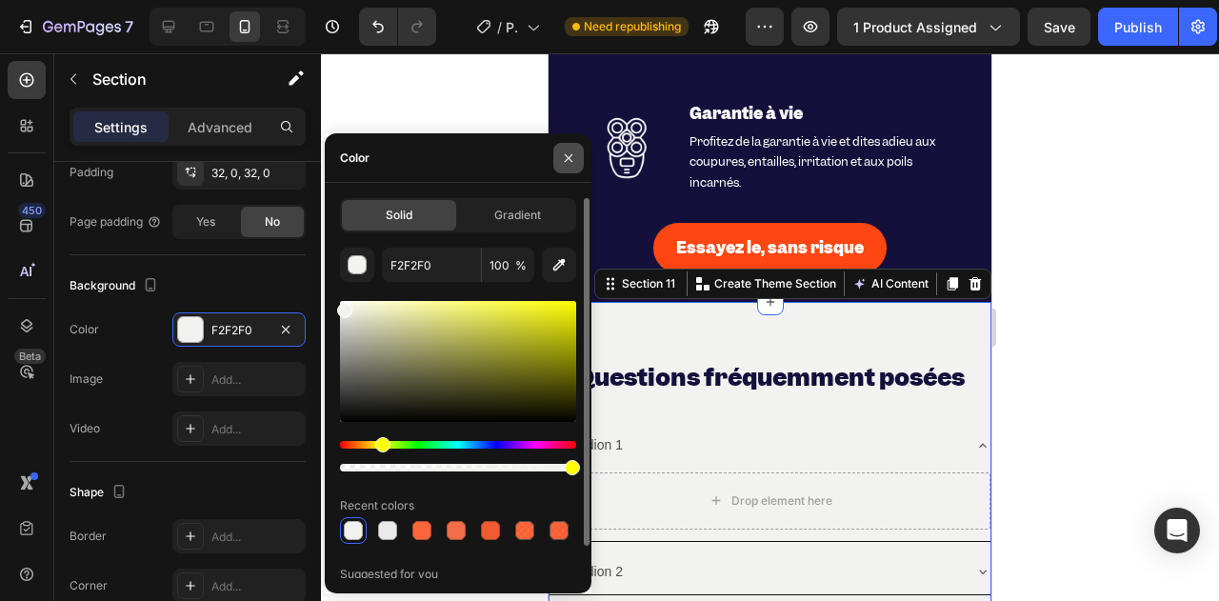
click at [564, 159] on icon "button" at bounding box center [568, 157] width 15 height 15
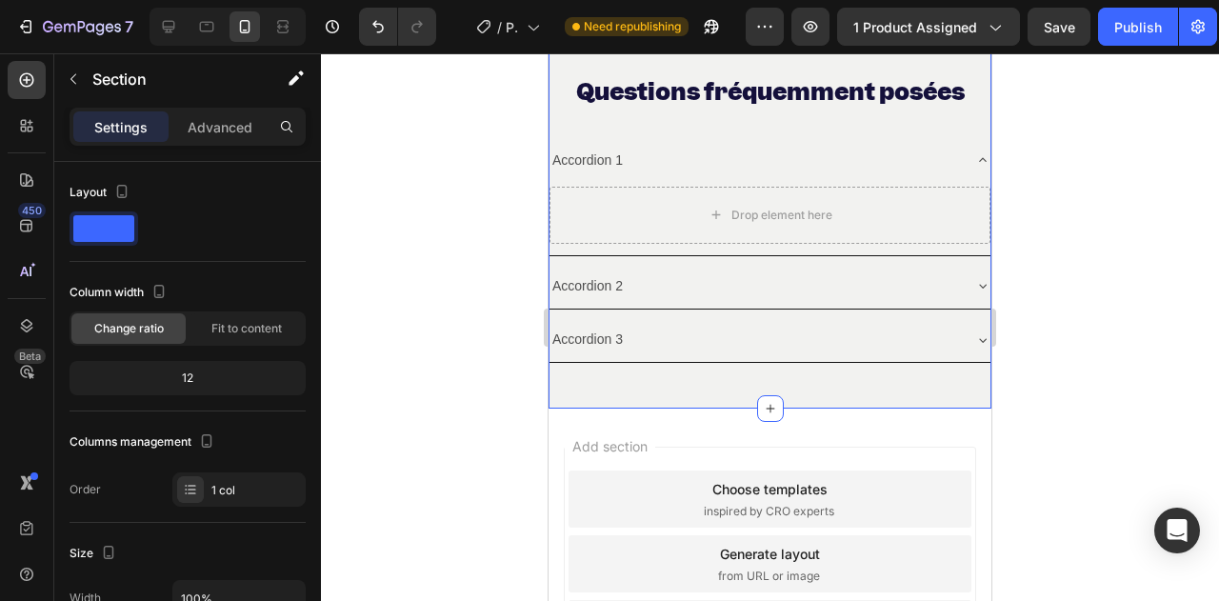
click at [476, 233] on div at bounding box center [770, 327] width 898 height 548
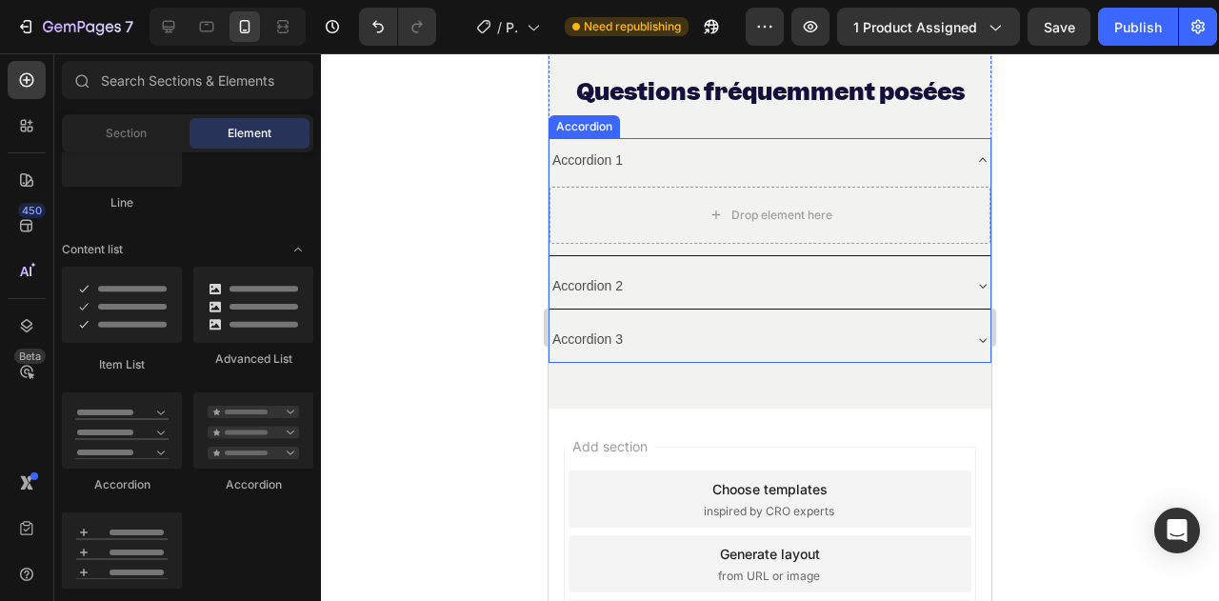
click at [617, 176] on div "Accordion 1" at bounding box center [769, 160] width 441 height 45
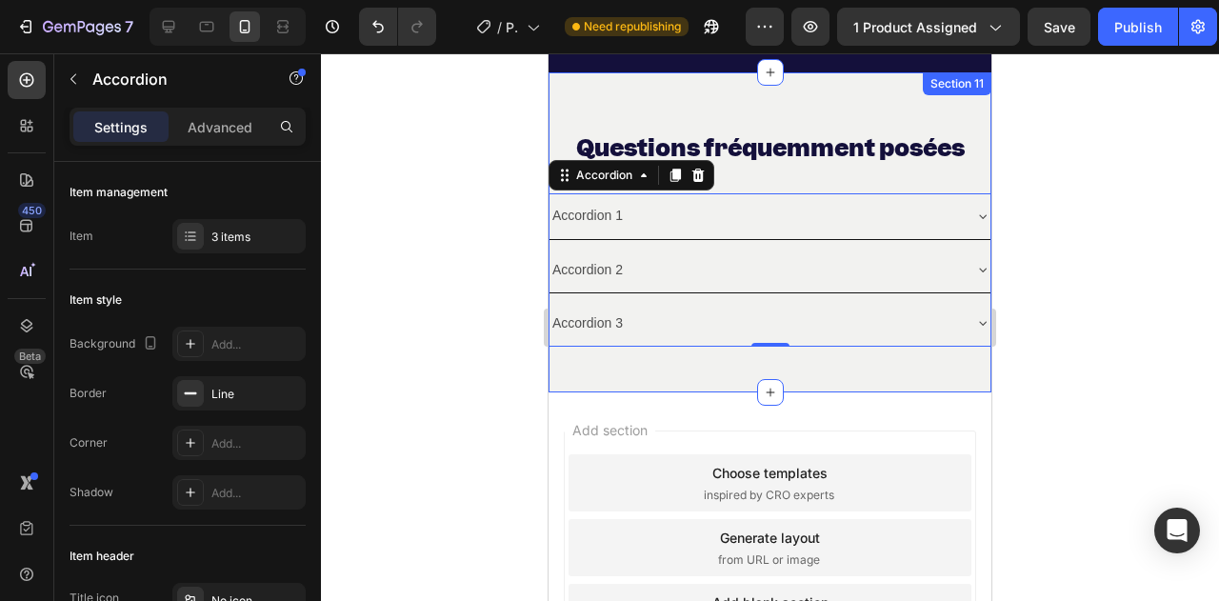
scroll to position [7089, 0]
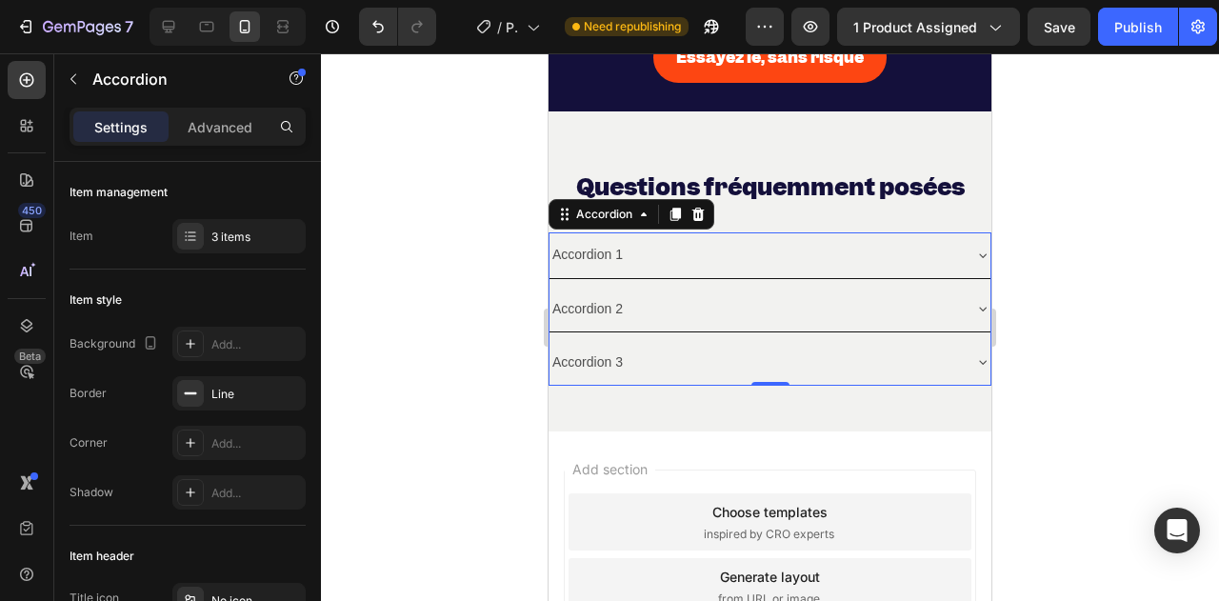
click at [633, 245] on div "Accordion 1" at bounding box center [754, 255] width 410 height 30
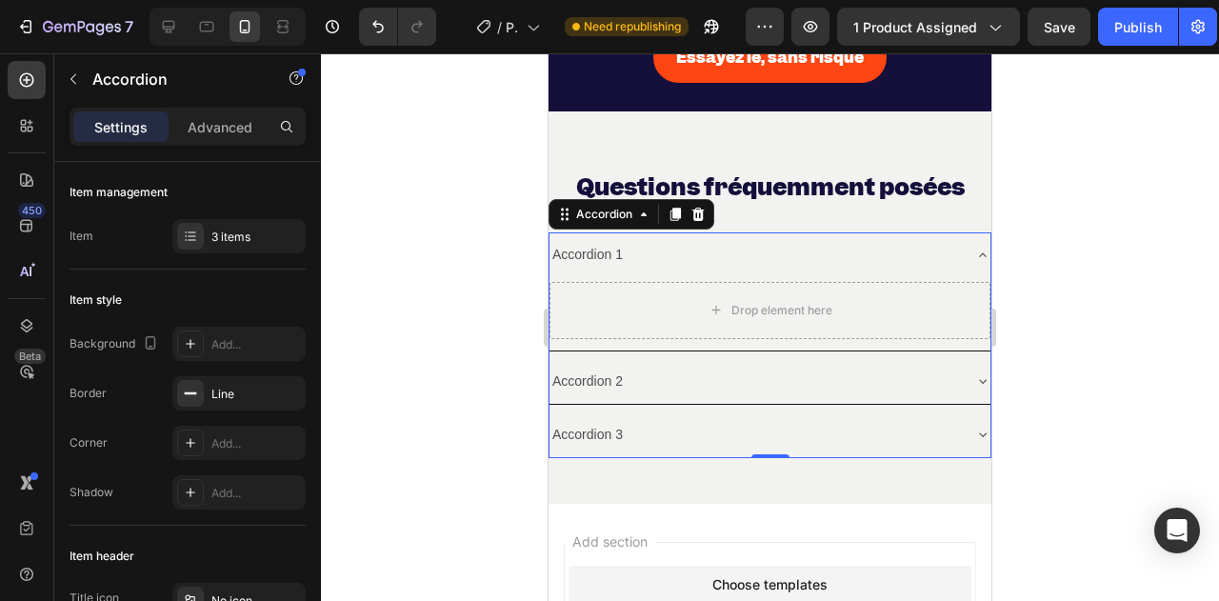
click at [633, 245] on div "Accordion 1" at bounding box center [754, 255] width 410 height 30
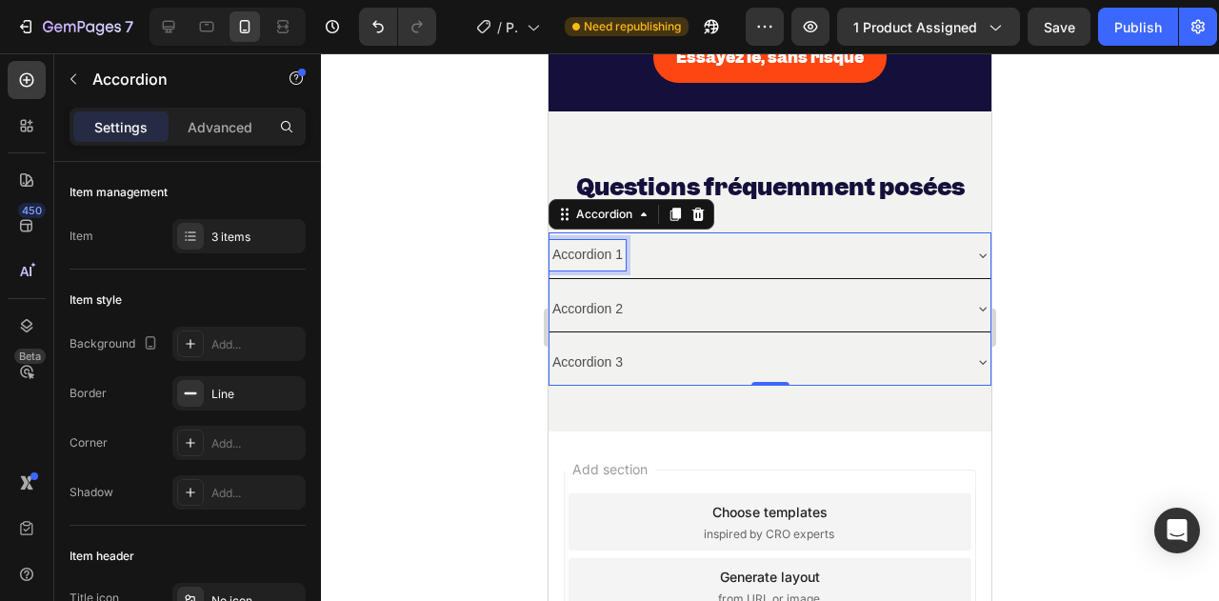
click at [617, 249] on div "Accordion 1" at bounding box center [587, 255] width 76 height 30
click at [617, 249] on p "Accordion 1" at bounding box center [587, 255] width 70 height 24
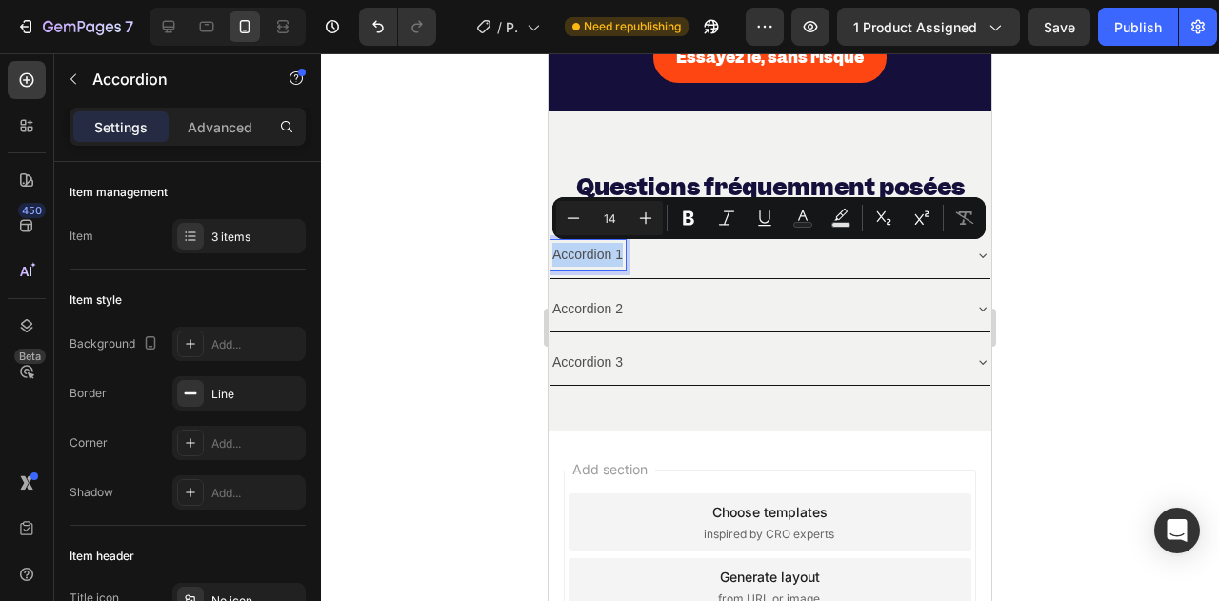
click at [617, 249] on p "Accordion 1" at bounding box center [587, 255] width 70 height 24
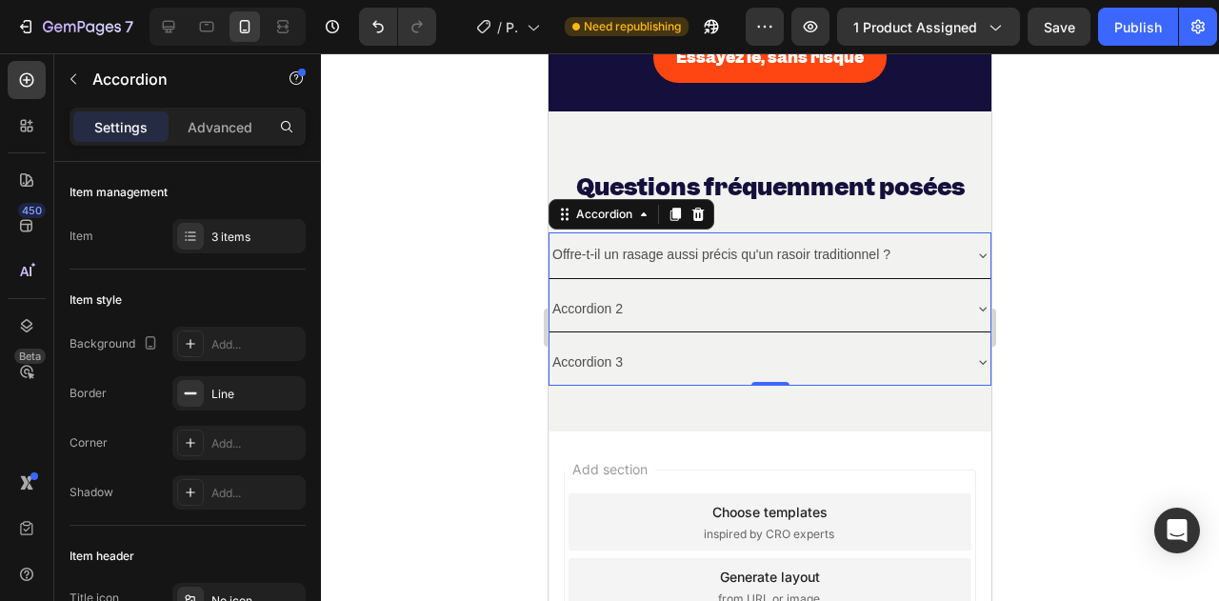
click at [975, 250] on icon at bounding box center [982, 255] width 15 height 15
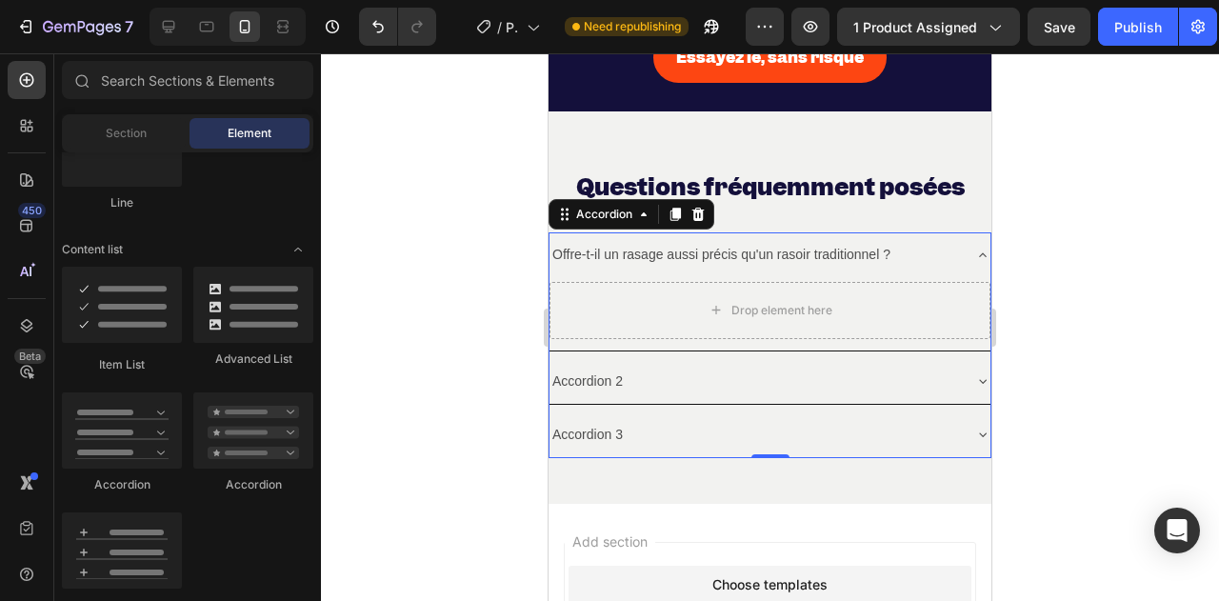
click at [774, 296] on div "Drop element here" at bounding box center [770, 310] width 154 height 30
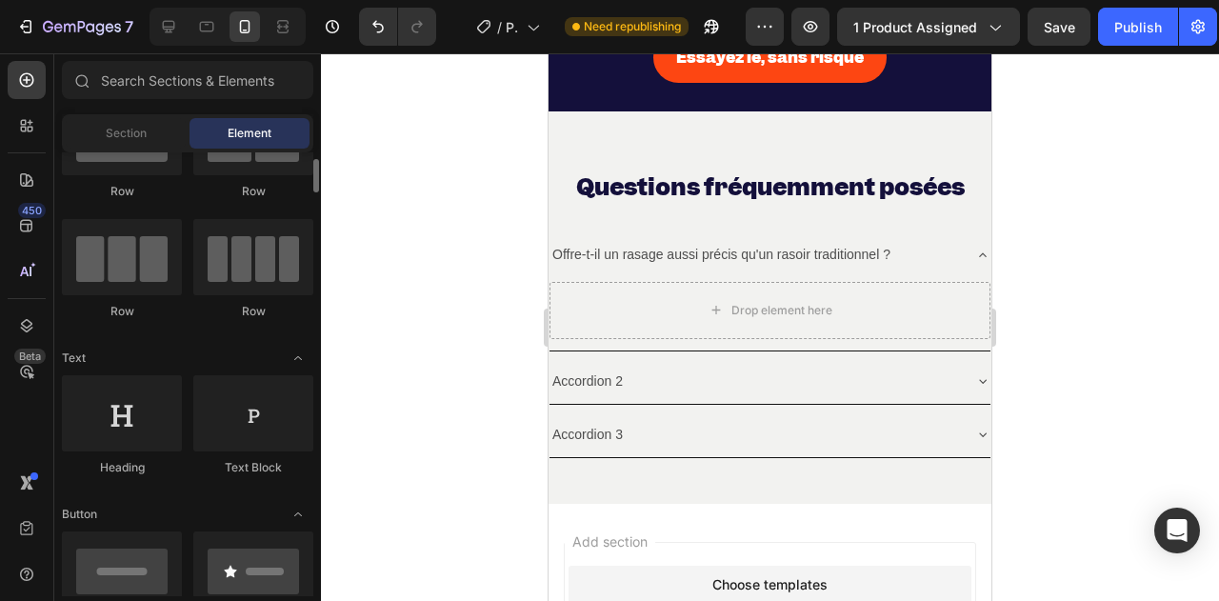
scroll to position [0, 0]
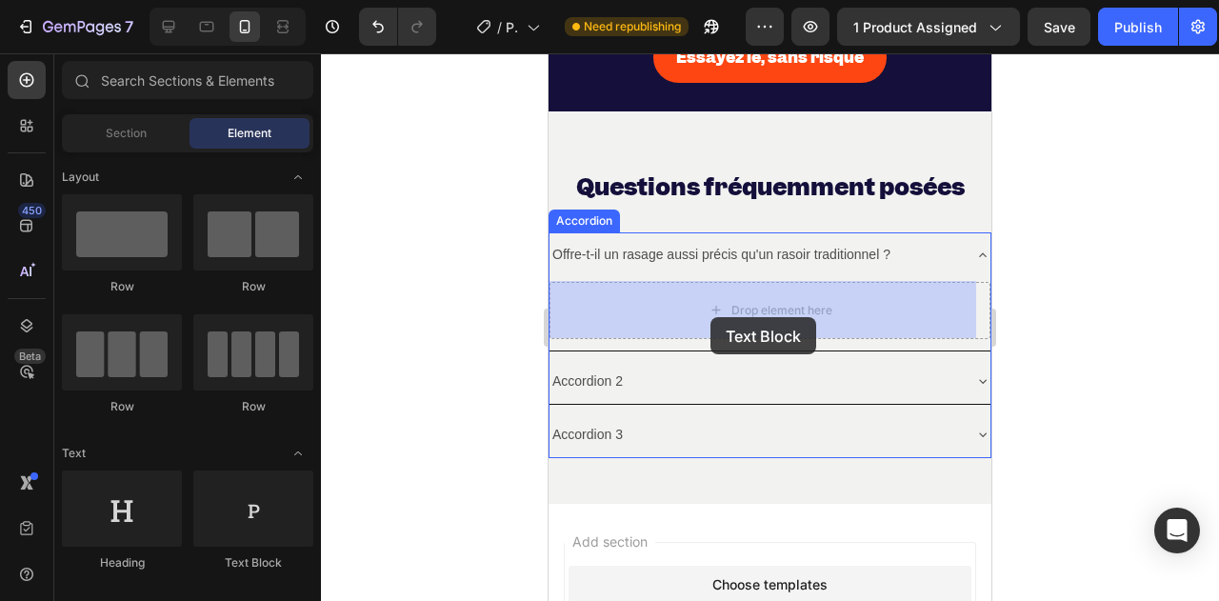
drag, startPoint x: 786, startPoint y: 559, endPoint x: 710, endPoint y: 317, distance: 253.3
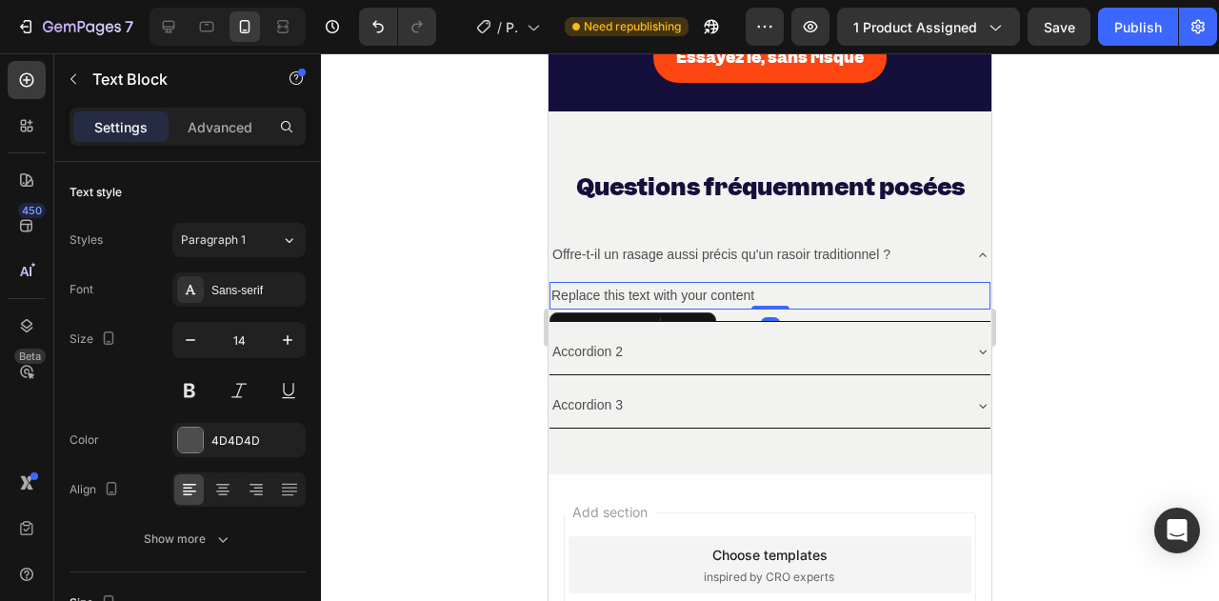
click at [701, 296] on div "Replace this text with your content" at bounding box center [769, 296] width 441 height 28
click at [701, 296] on p "Replace this text with your content" at bounding box center [769, 296] width 437 height 24
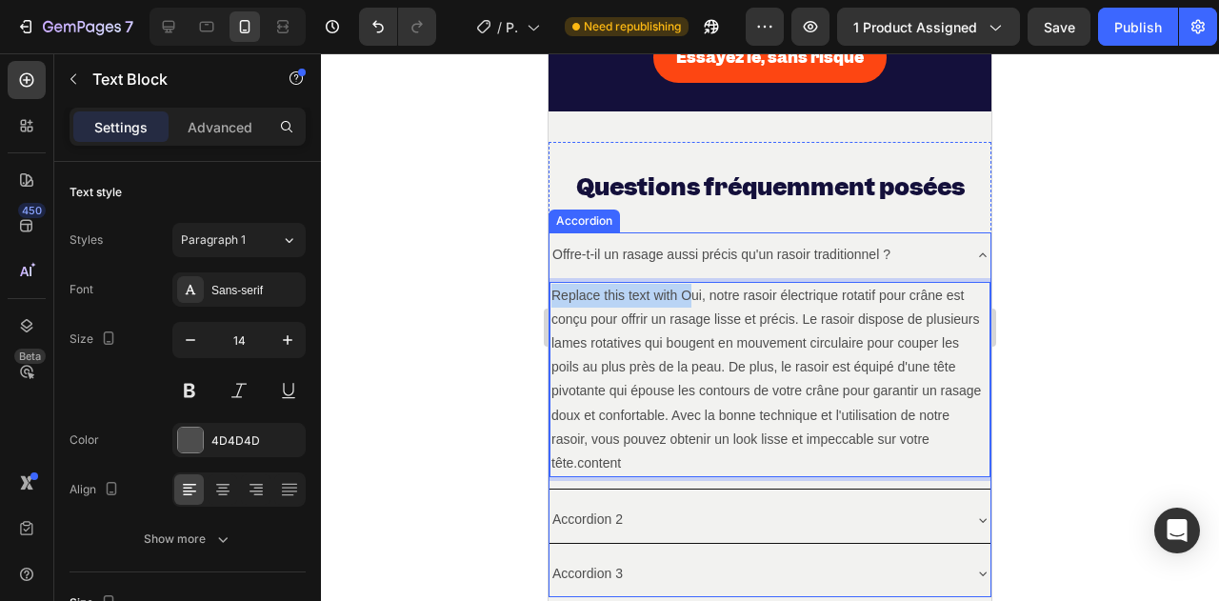
drag, startPoint x: 682, startPoint y: 296, endPoint x: 551, endPoint y: 275, distance: 132.1
click at [551, 275] on div "Offre-t-il un rasage aussi précis qu'un rasoir traditionnel ? Replace this text…" at bounding box center [769, 360] width 441 height 256
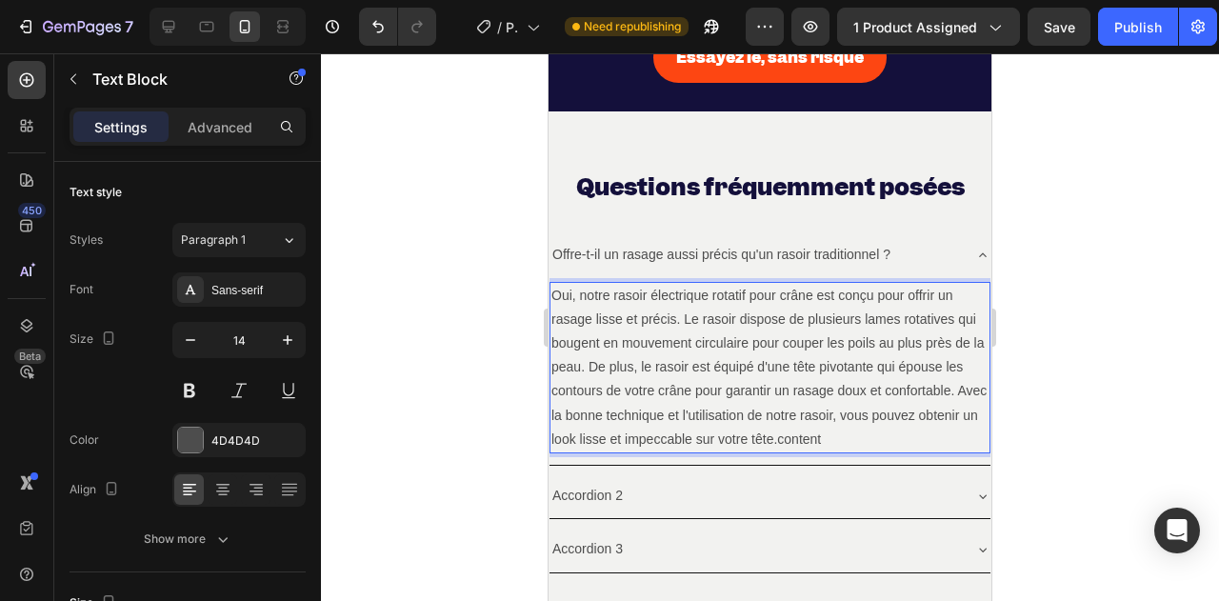
click at [771, 420] on p "Oui, notre rasoir électrique rotatif pour crâne est conçu pour offrir un rasage…" at bounding box center [769, 368] width 437 height 168
click at [899, 434] on p "Oui, notre rasoir électrique rotatif pour crâne est conçu pour offrir un rasage…" at bounding box center [769, 368] width 437 height 168
click at [912, 442] on p "Oui, notre rasoir électrique rotatif pour crâne est conçu pour offrir un rasage…" at bounding box center [769, 368] width 437 height 168
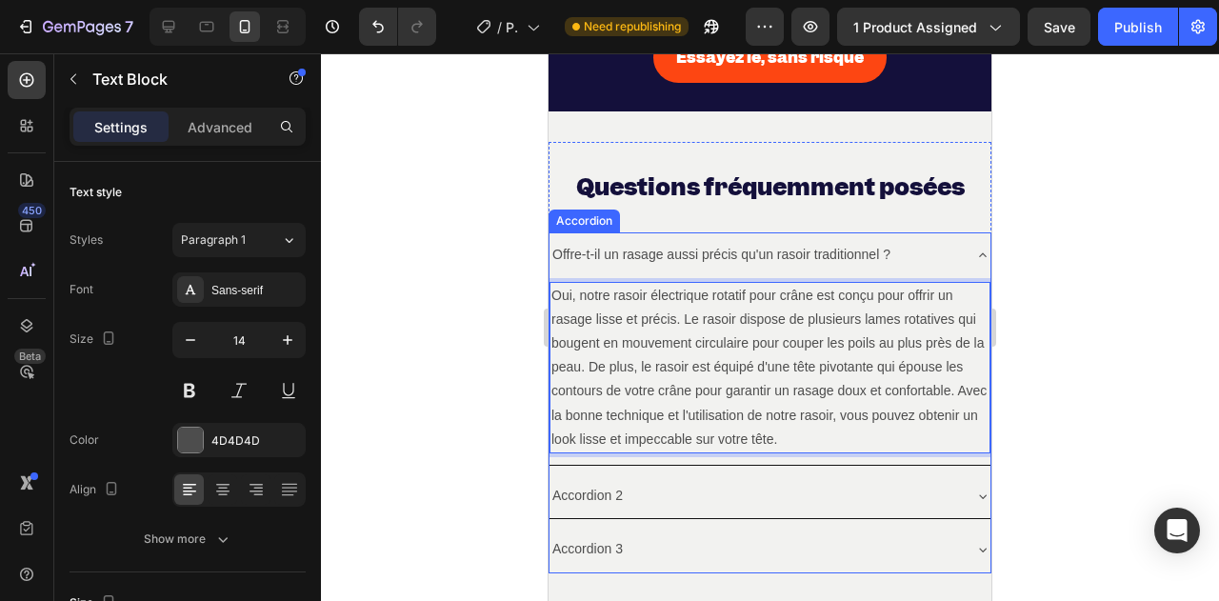
click at [846, 250] on p "Offre-t-il un rasage aussi précis qu'un rasoir traditionnel ?" at bounding box center [721, 255] width 338 height 24
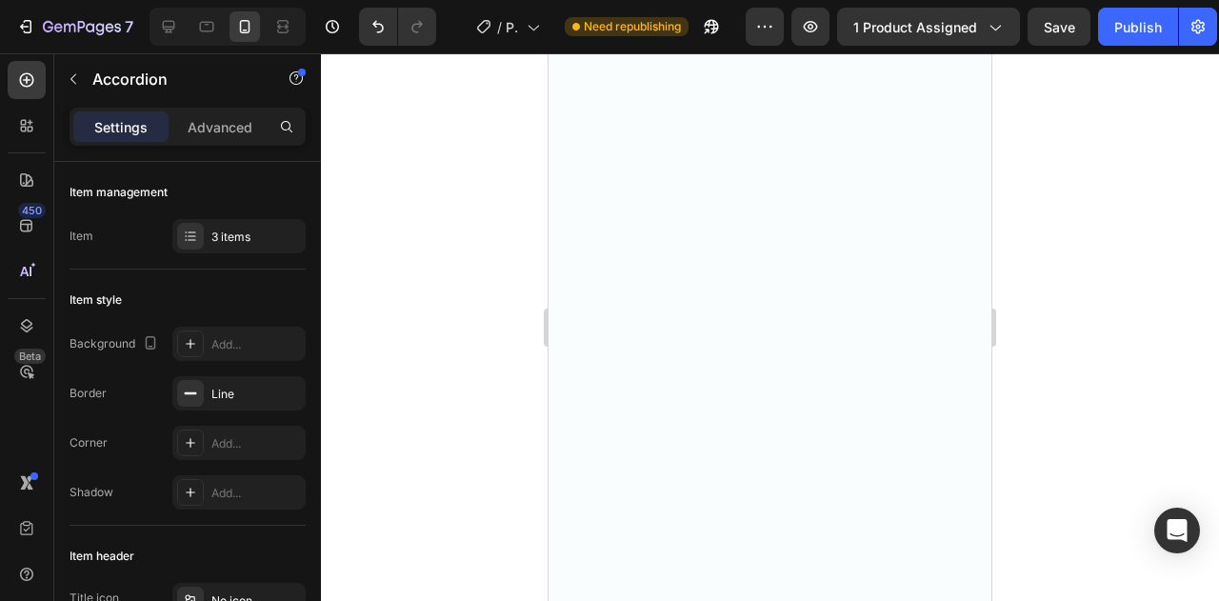
scroll to position [4956, 0]
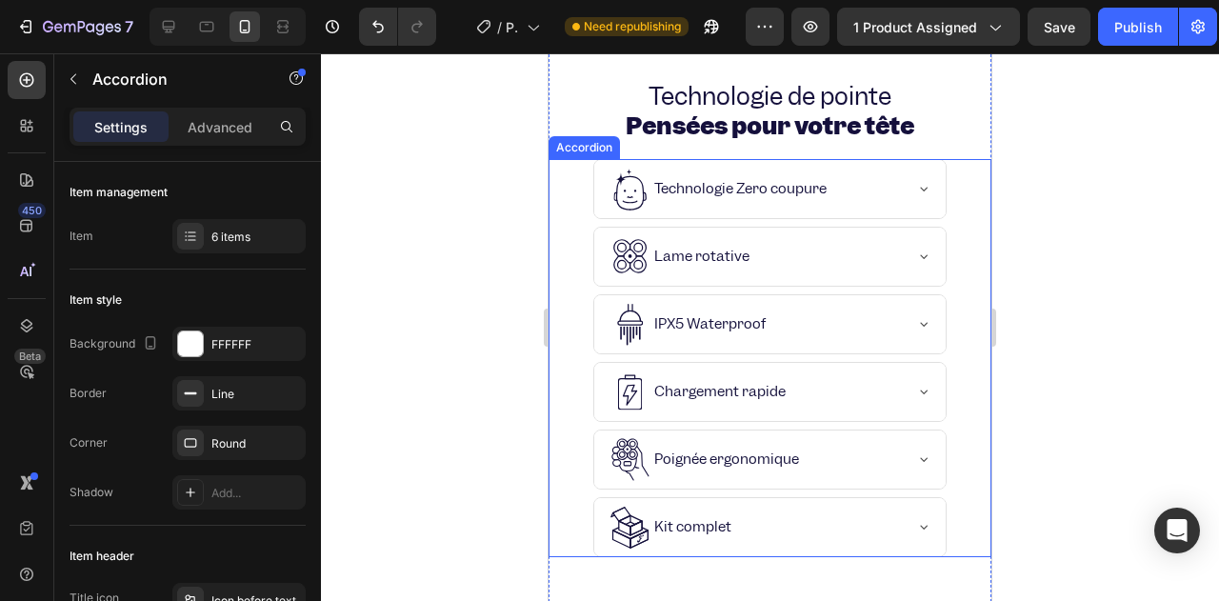
click at [690, 245] on div "Lame rotative" at bounding box center [701, 256] width 101 height 23
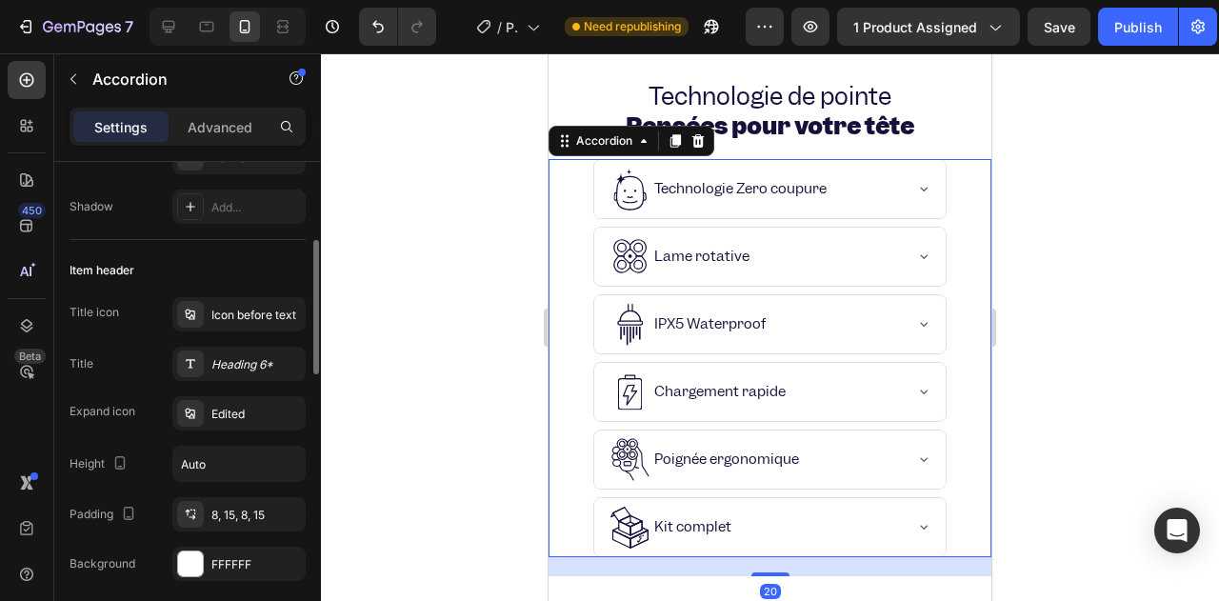
scroll to position [381, 0]
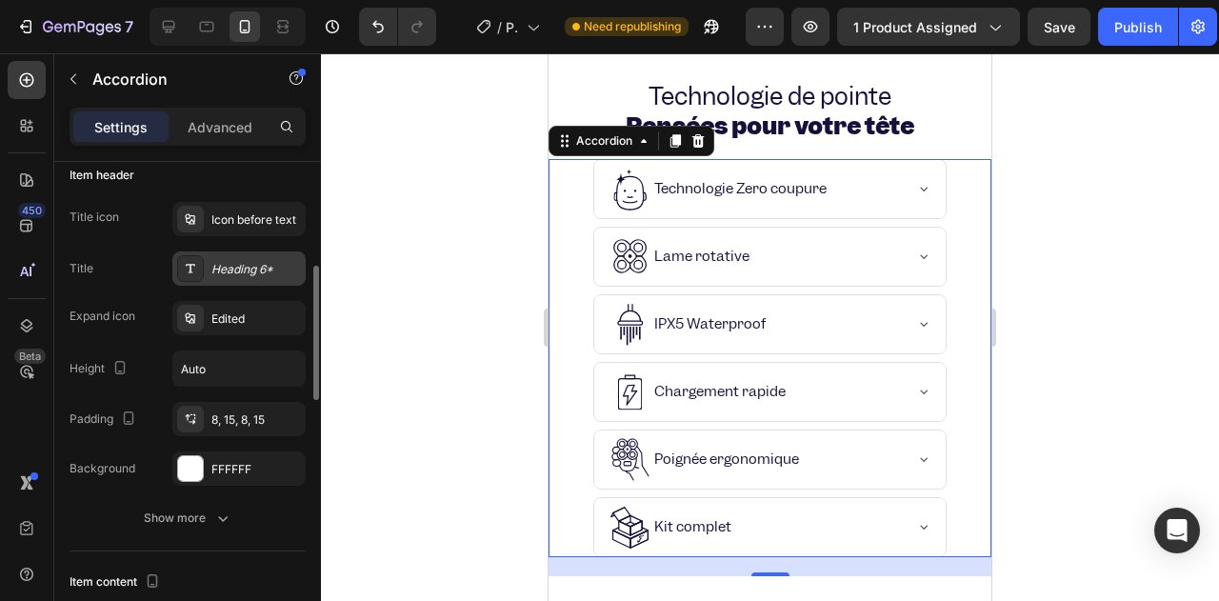
click at [230, 266] on div "Heading 6*" at bounding box center [256, 269] width 90 height 17
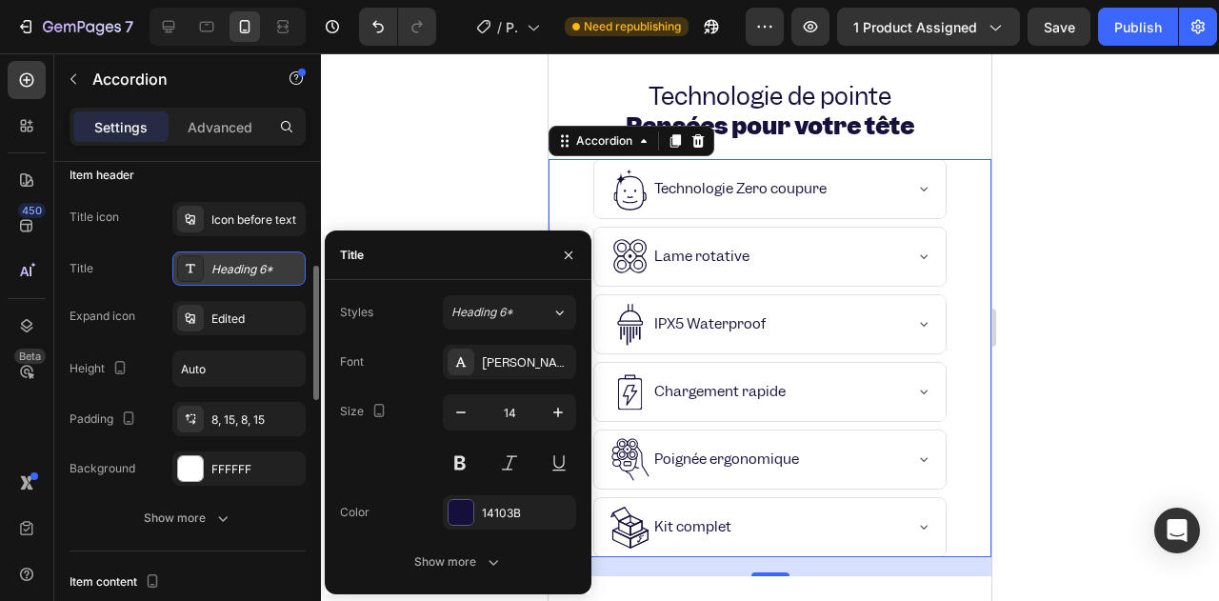
click at [230, 266] on div "Heading 6*" at bounding box center [256, 269] width 90 height 17
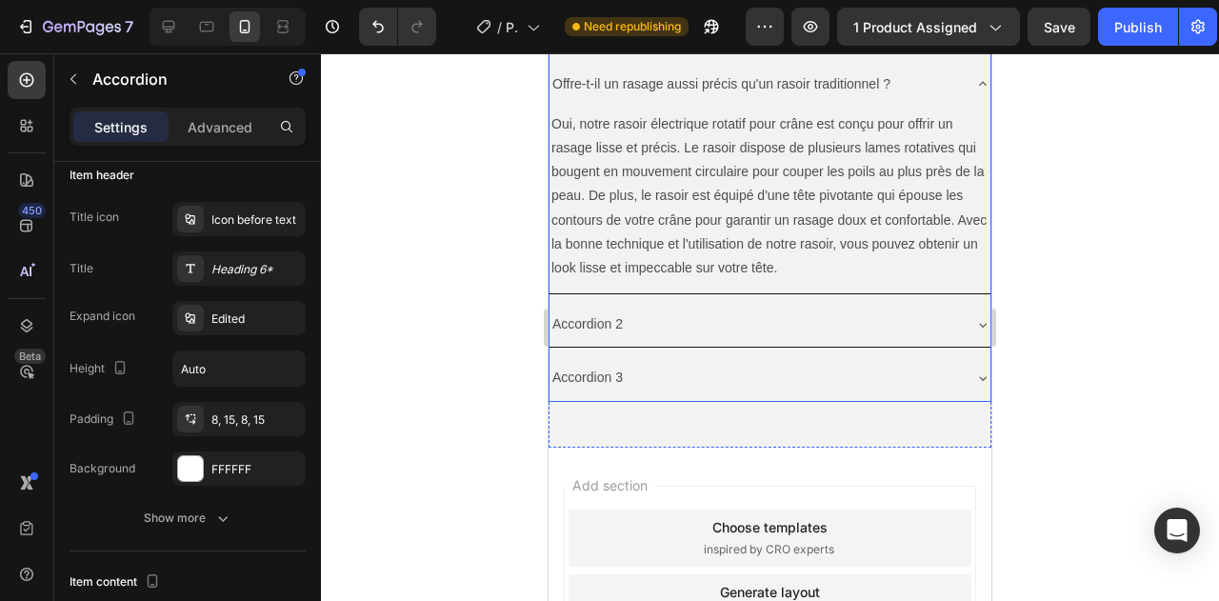
scroll to position [7124, 0]
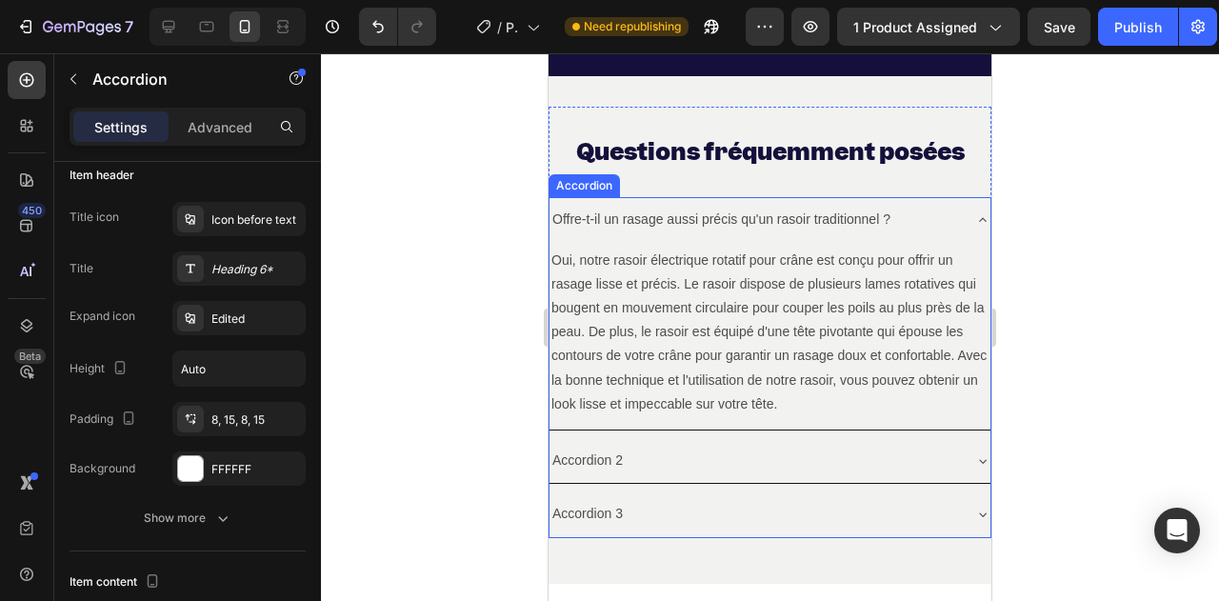
click at [657, 222] on p "Offre-t-il un rasage aussi précis qu'un rasoir traditionnel ?" at bounding box center [721, 220] width 338 height 24
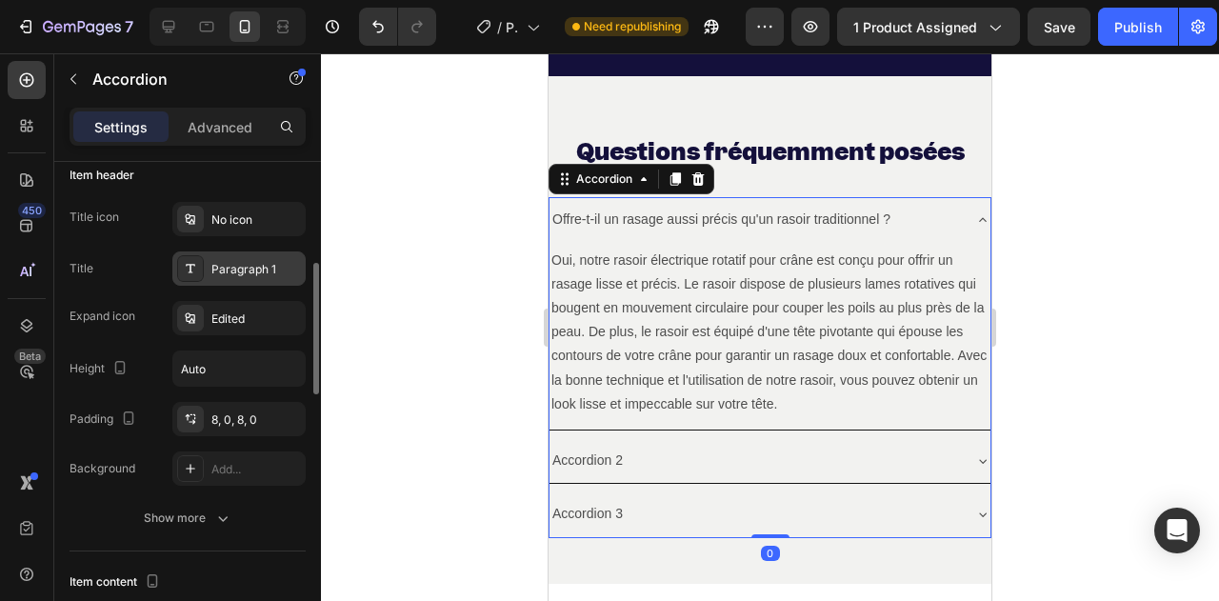
click at [258, 273] on div "Paragraph 1" at bounding box center [256, 269] width 90 height 17
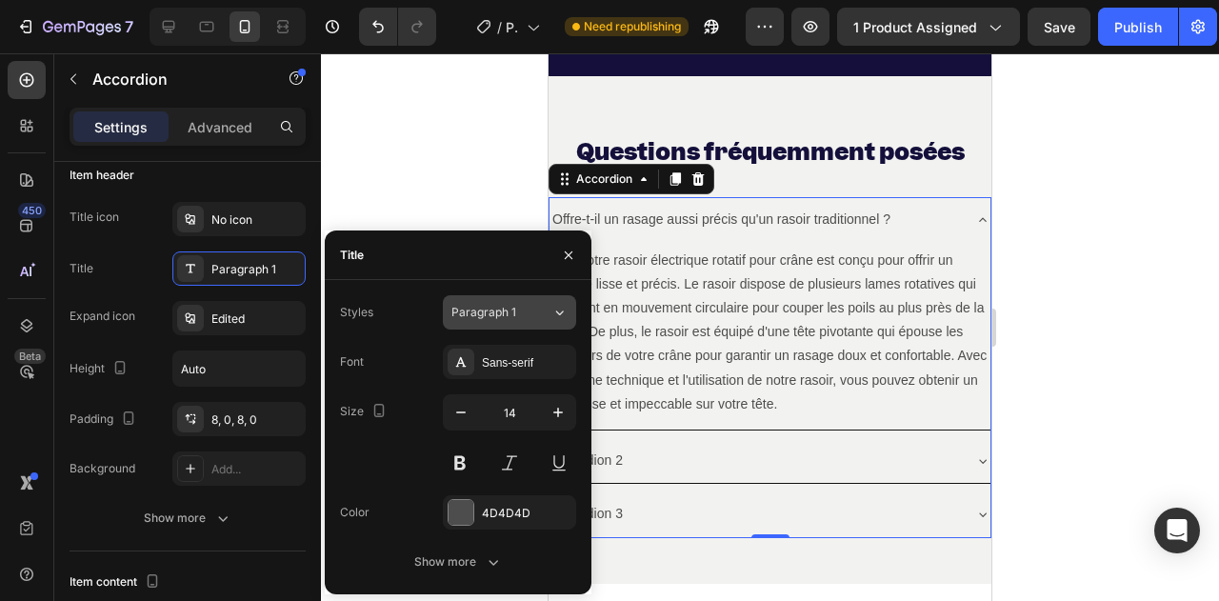
click at [507, 323] on button "Paragraph 1" at bounding box center [509, 312] width 133 height 34
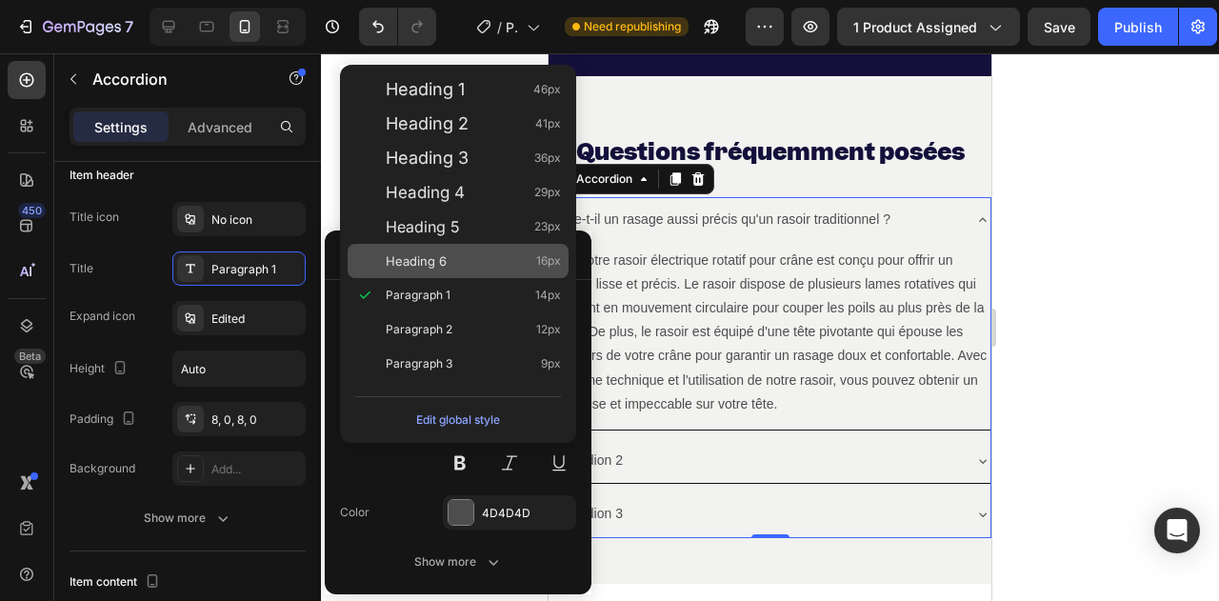
click at [482, 268] on div "Heading 6 16px" at bounding box center [473, 260] width 175 height 19
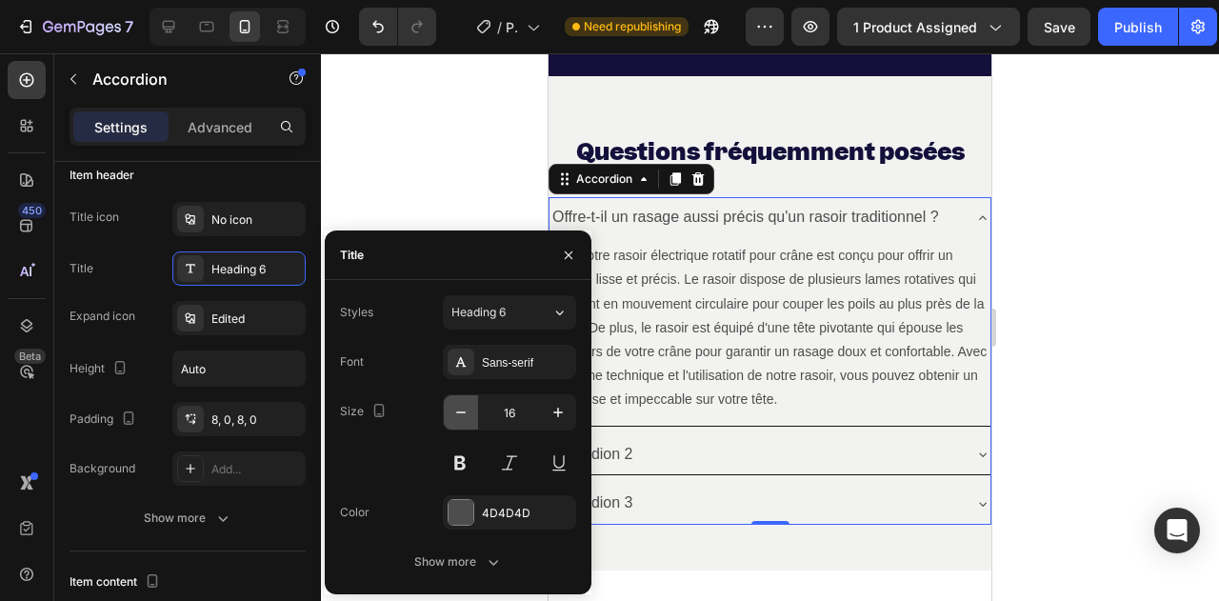
click at [455, 412] on icon "button" at bounding box center [460, 412] width 19 height 19
type input "14"
click at [485, 369] on div "Sans-serif" at bounding box center [527, 362] width 90 height 17
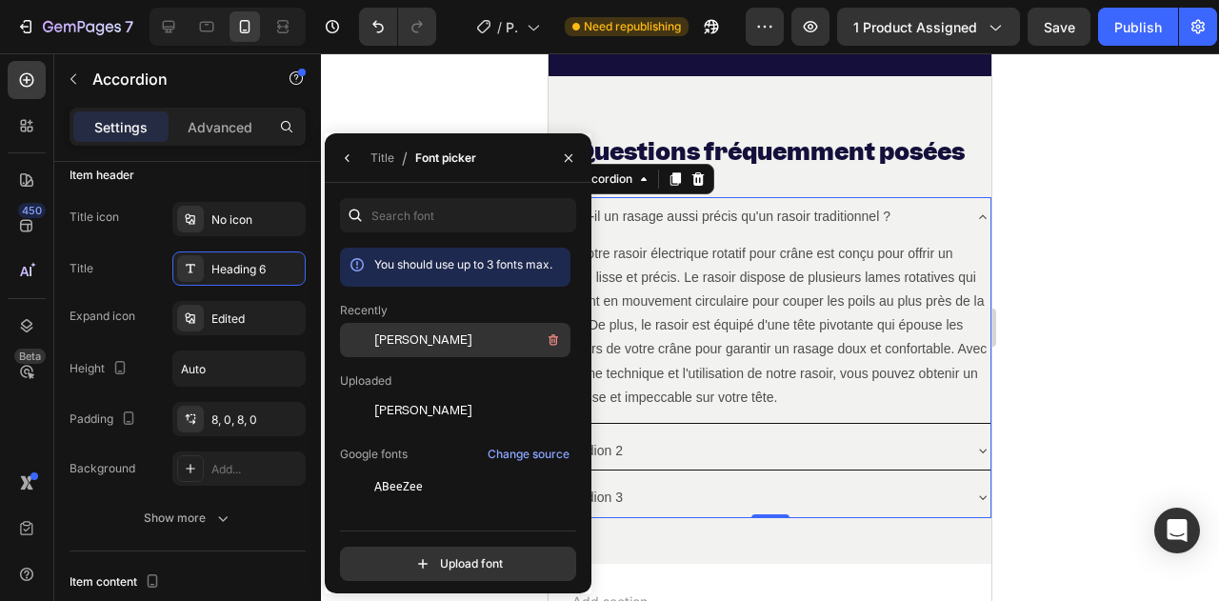
click at [458, 339] on div "[PERSON_NAME]" at bounding box center [470, 340] width 192 height 23
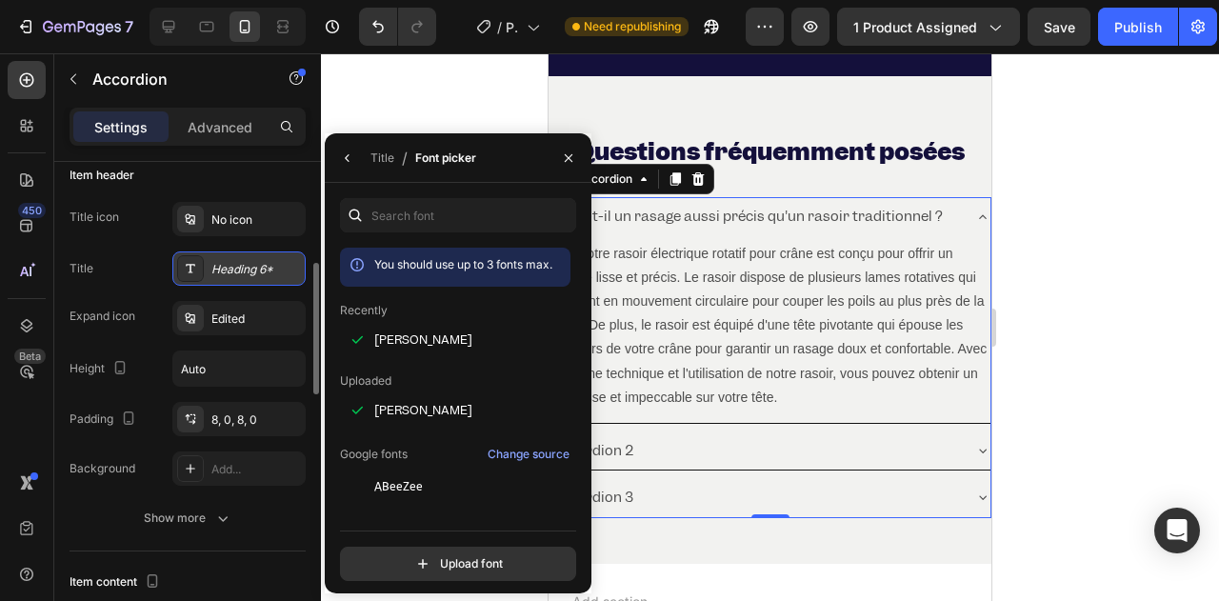
click at [260, 269] on div "Heading 6*" at bounding box center [256, 269] width 90 height 17
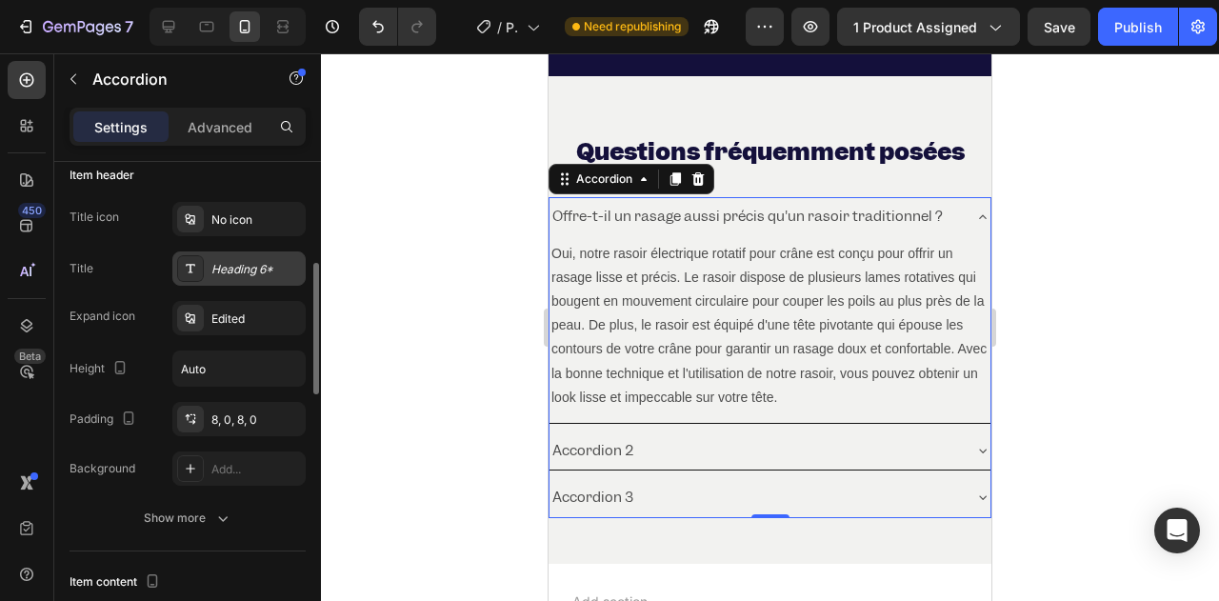
click at [260, 269] on div "Heading 6*" at bounding box center [256, 269] width 90 height 17
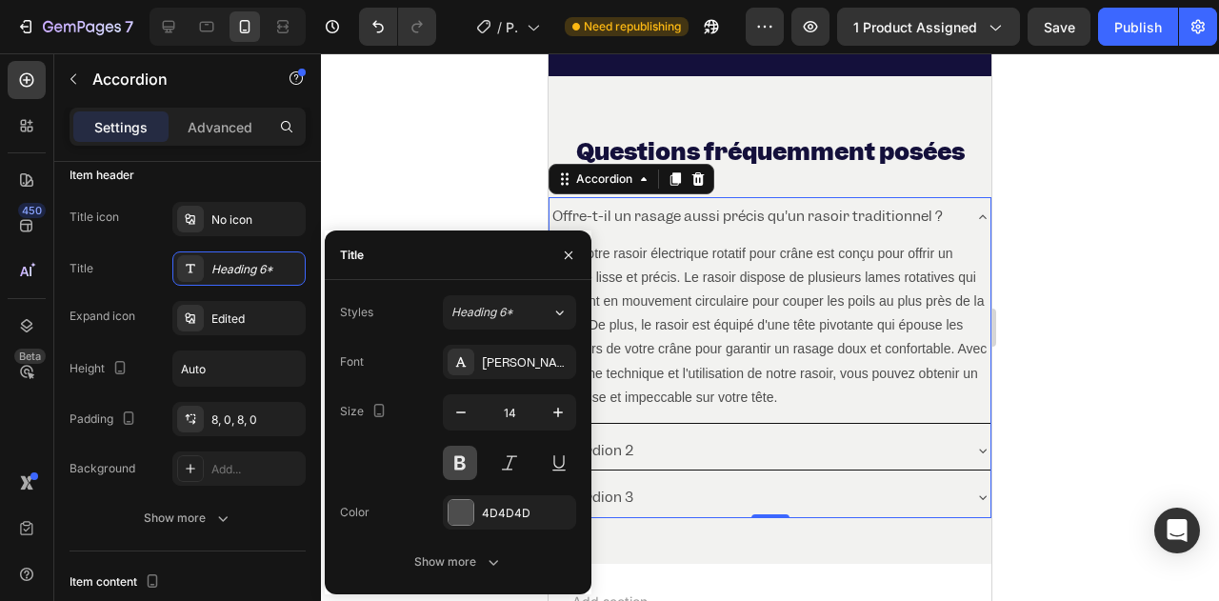
click at [459, 471] on button at bounding box center [460, 463] width 34 height 34
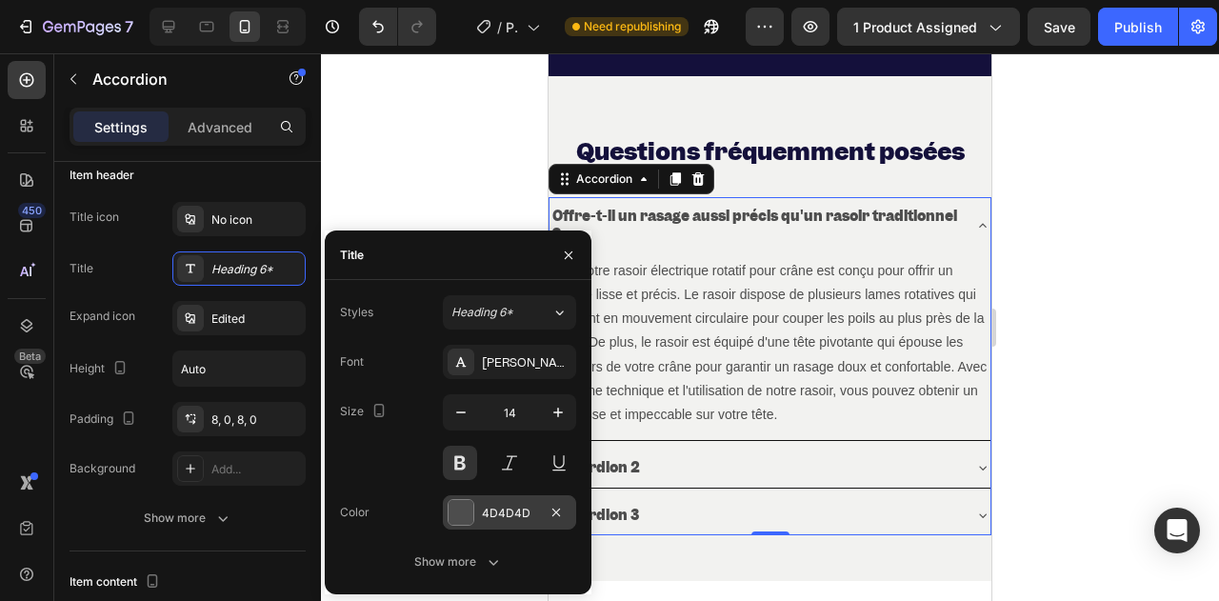
click at [476, 509] on div "4D4D4D" at bounding box center [509, 512] width 133 height 34
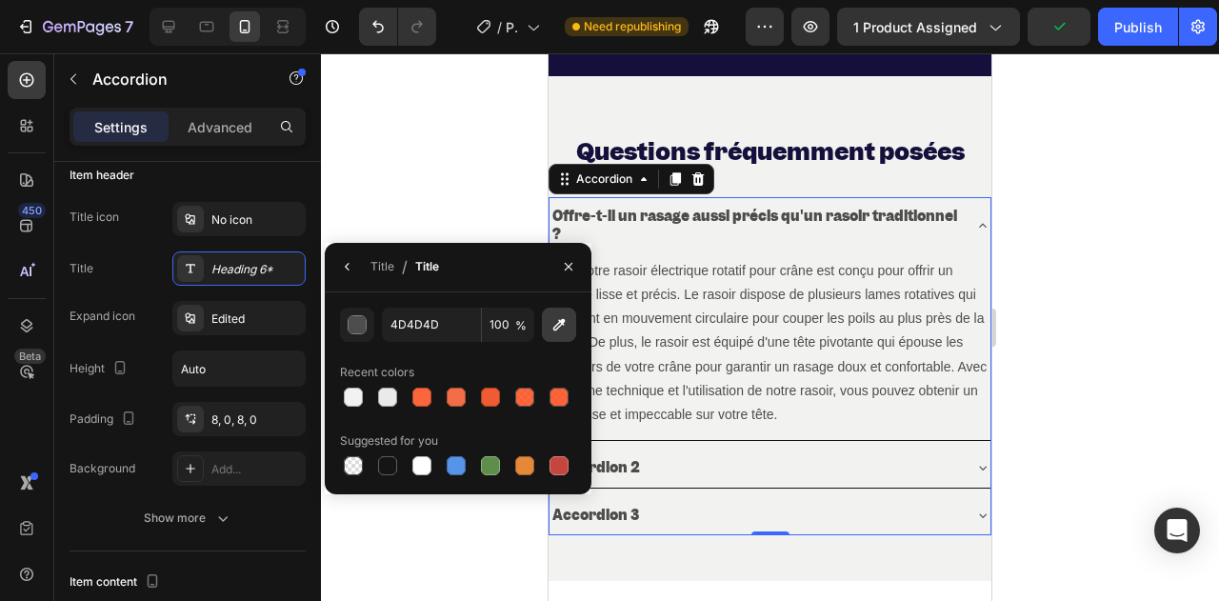
click at [549, 323] on icon "button" at bounding box center [558, 324] width 19 height 19
type input "14103B"
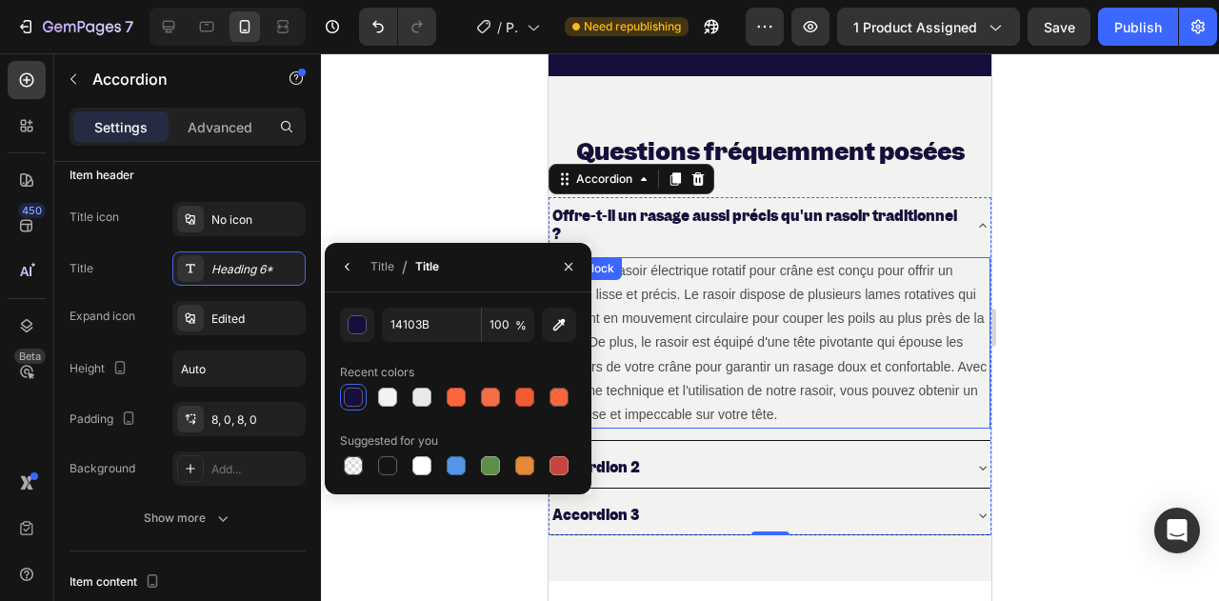
click at [637, 334] on p "Oui, notre rasoir électrique rotatif pour crâne est conçu pour offrir un rasage…" at bounding box center [769, 343] width 437 height 168
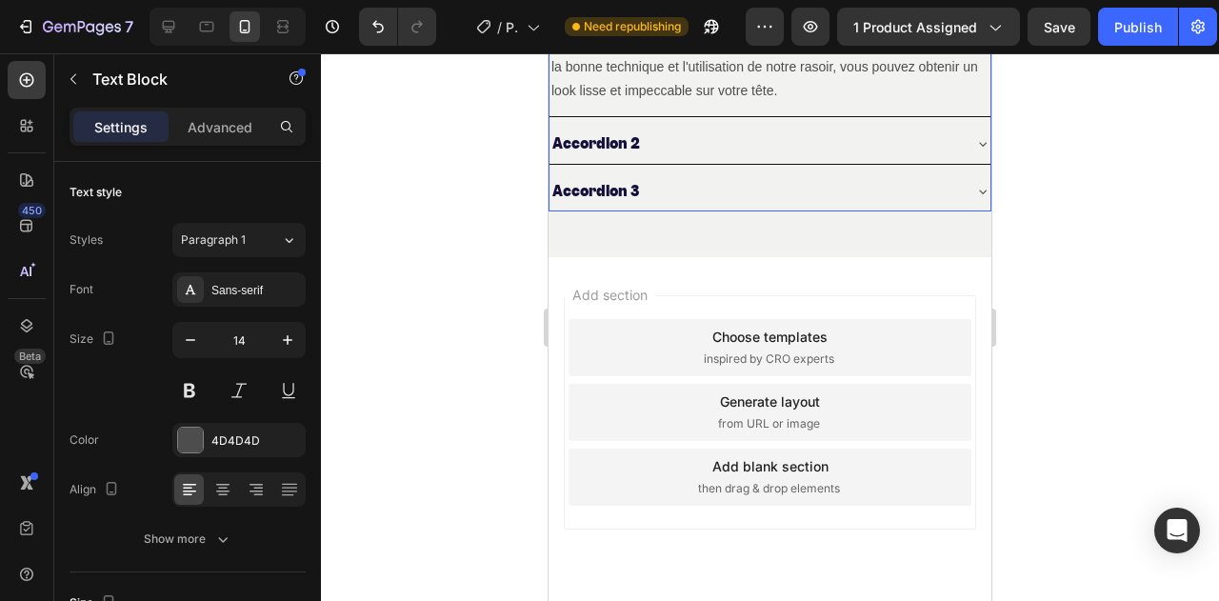
scroll to position [5600, 0]
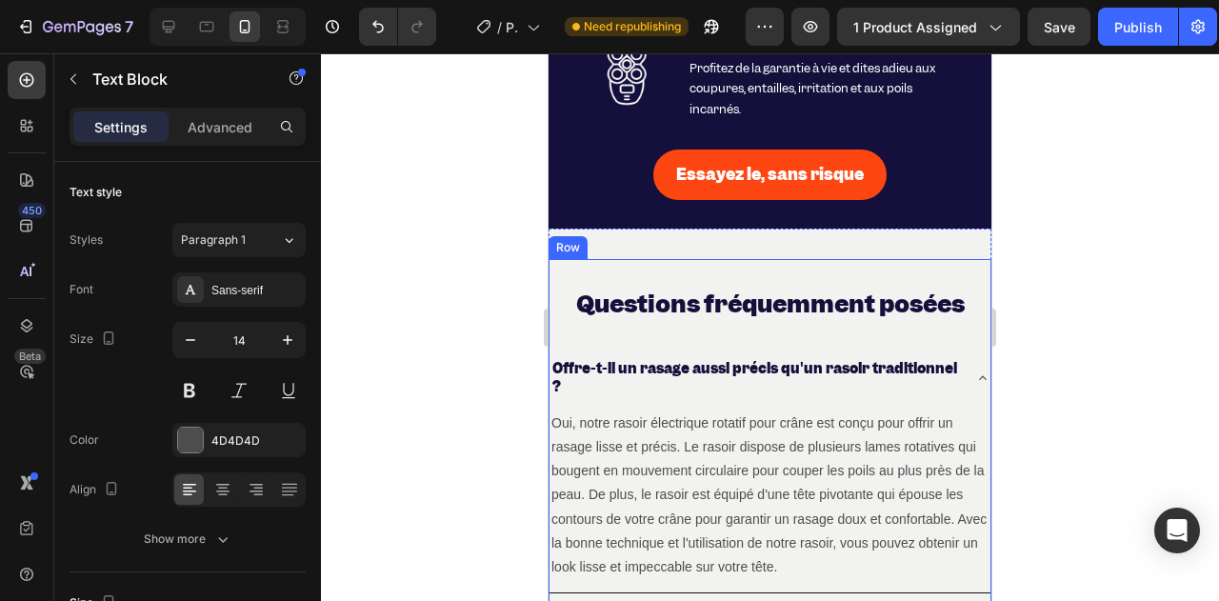
click at [568, 271] on div "Questions fréquemment posées Heading Offre-t-il un rasage aussi précis qu'un ra…" at bounding box center [770, 473] width 443 height 428
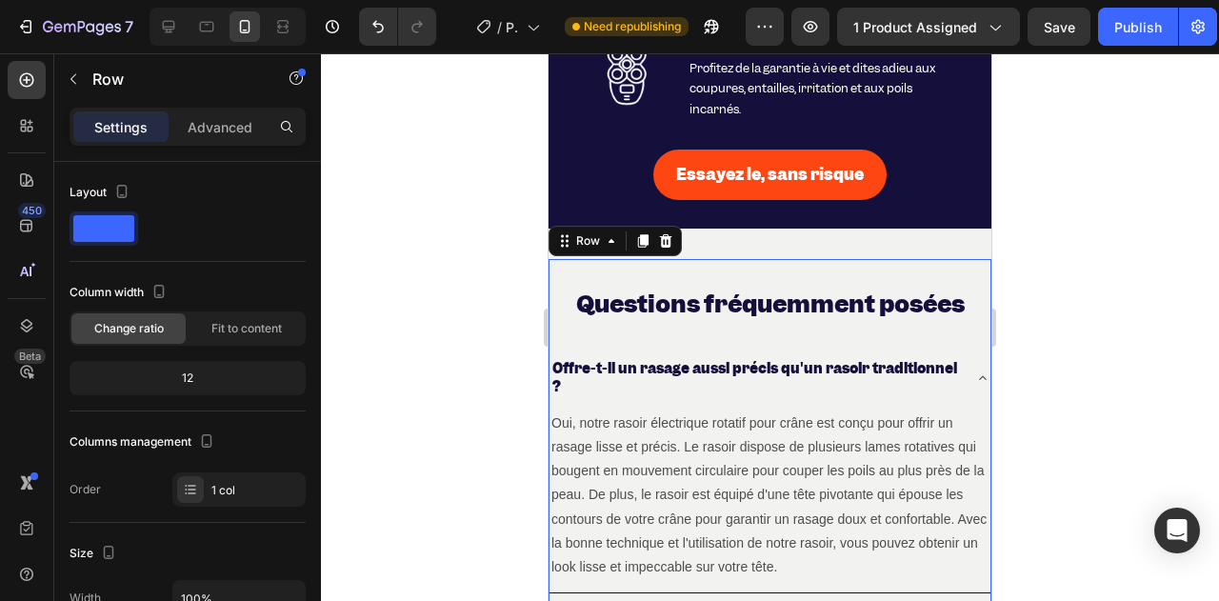
scroll to position [381, 0]
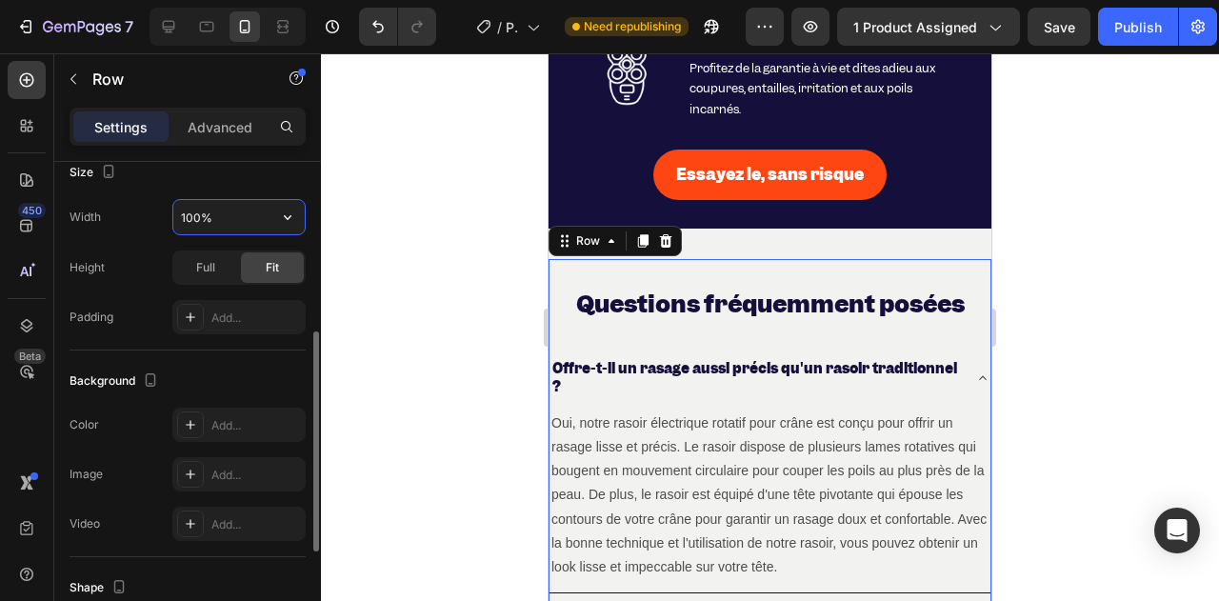
click at [222, 208] on input "100%" at bounding box center [238, 217] width 131 height 34
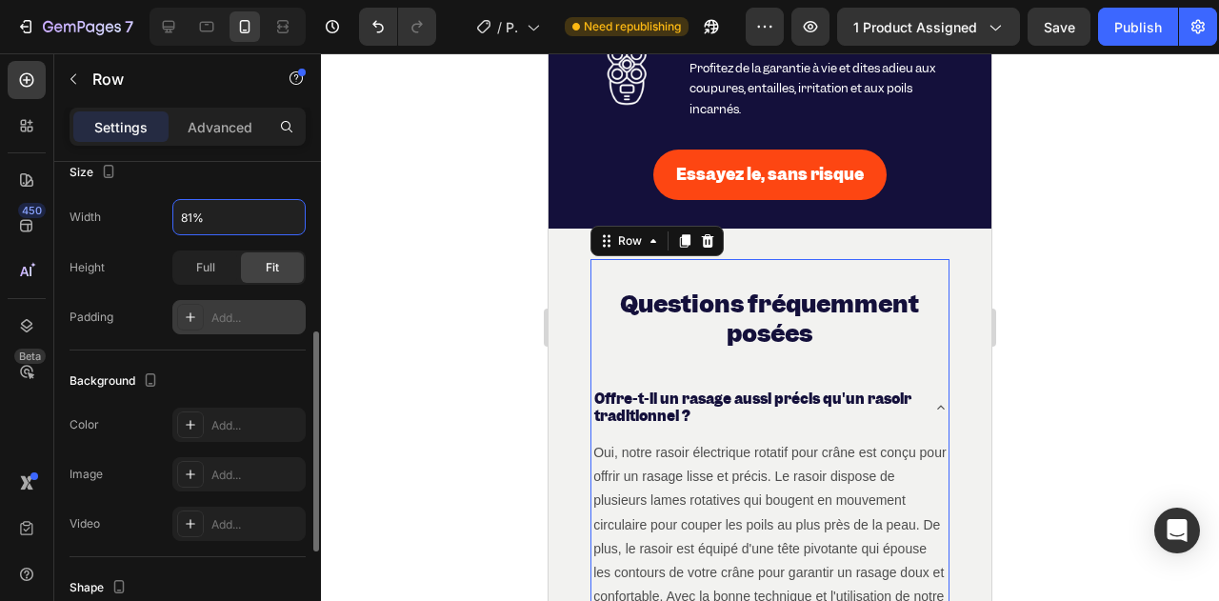
type input "80%"
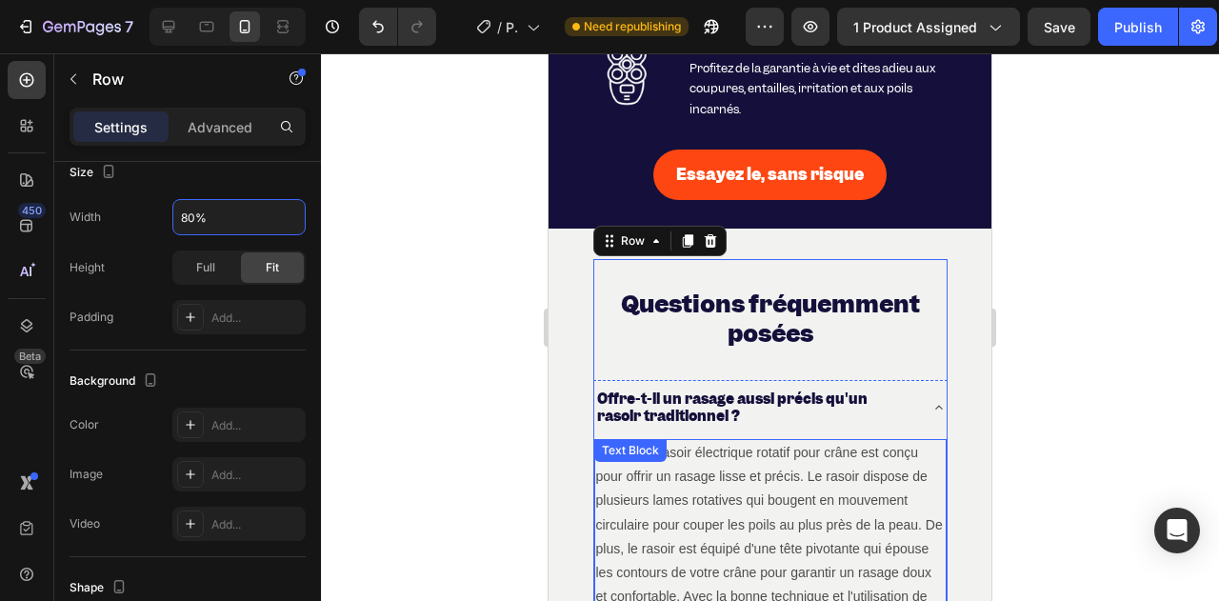
click at [846, 393] on p "Offre-t-il un rasage aussi précis qu'un rasoir traditionnel ?" at bounding box center [755, 407] width 316 height 34
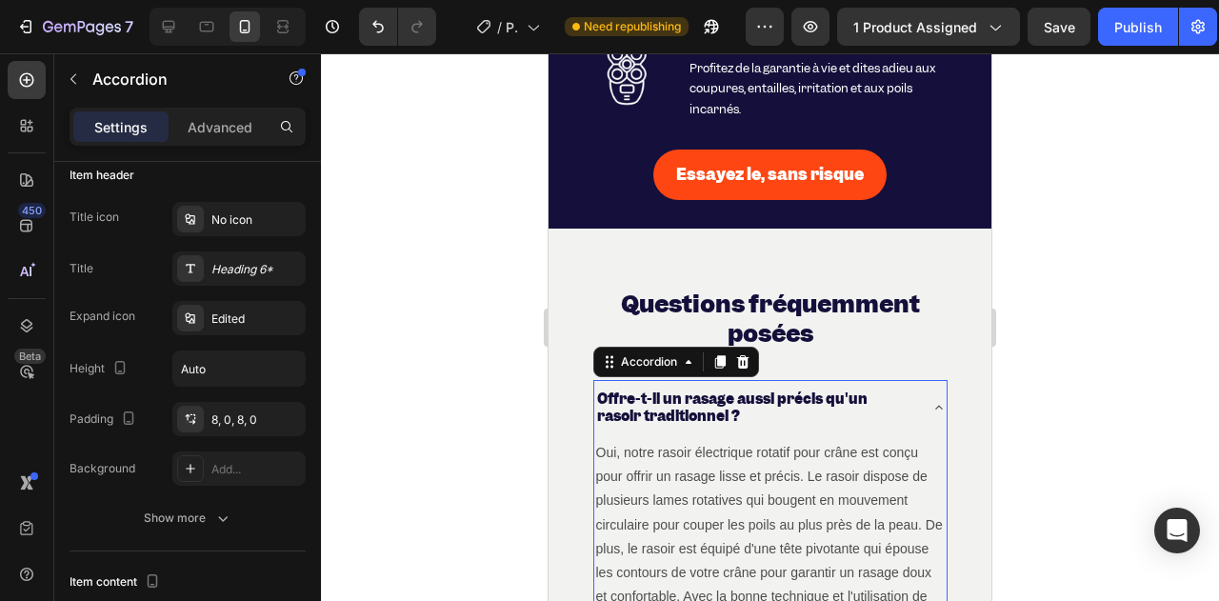
scroll to position [0, 0]
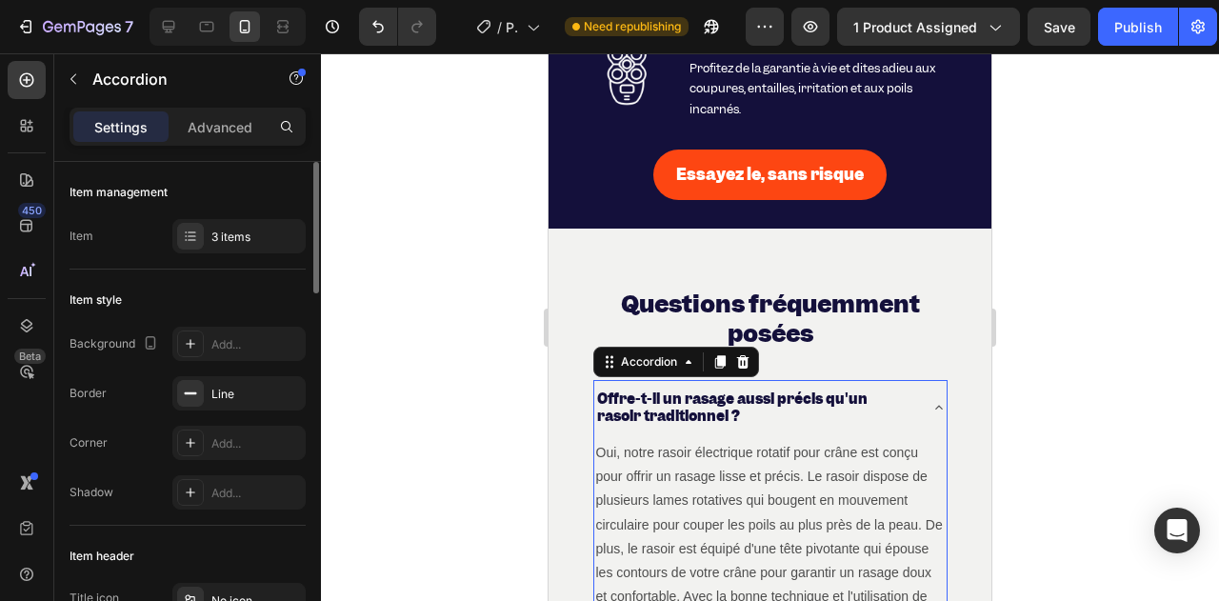
click at [915, 409] on div "Offre-t-il un rasage aussi précis qu'un rasoir traditionnel ?" at bounding box center [770, 407] width 352 height 55
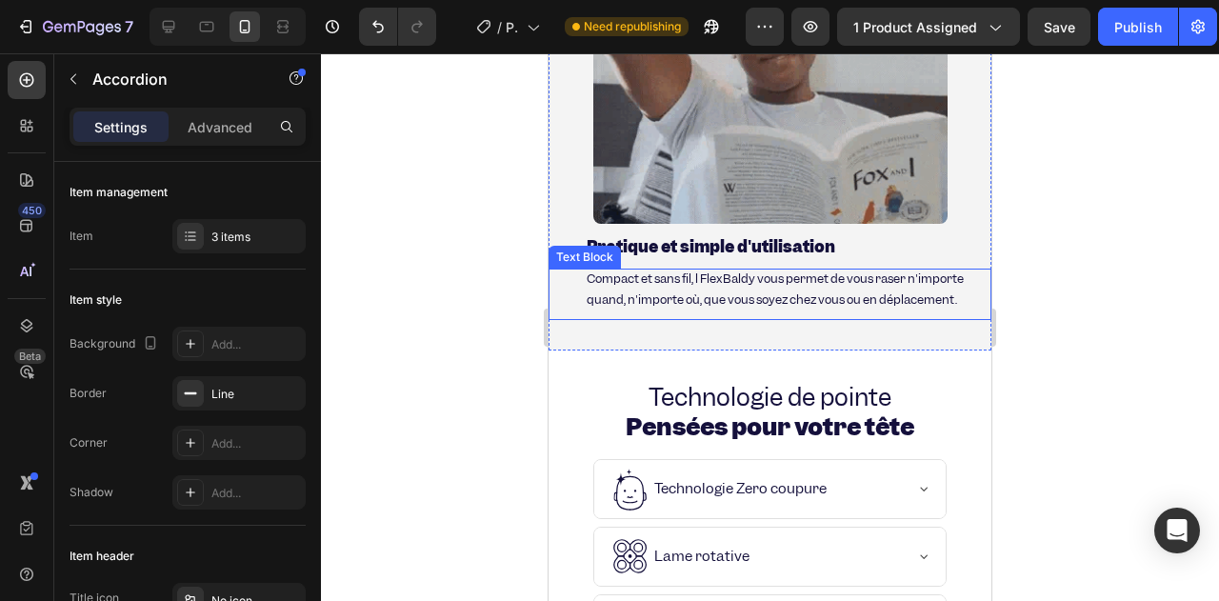
scroll to position [4724, 0]
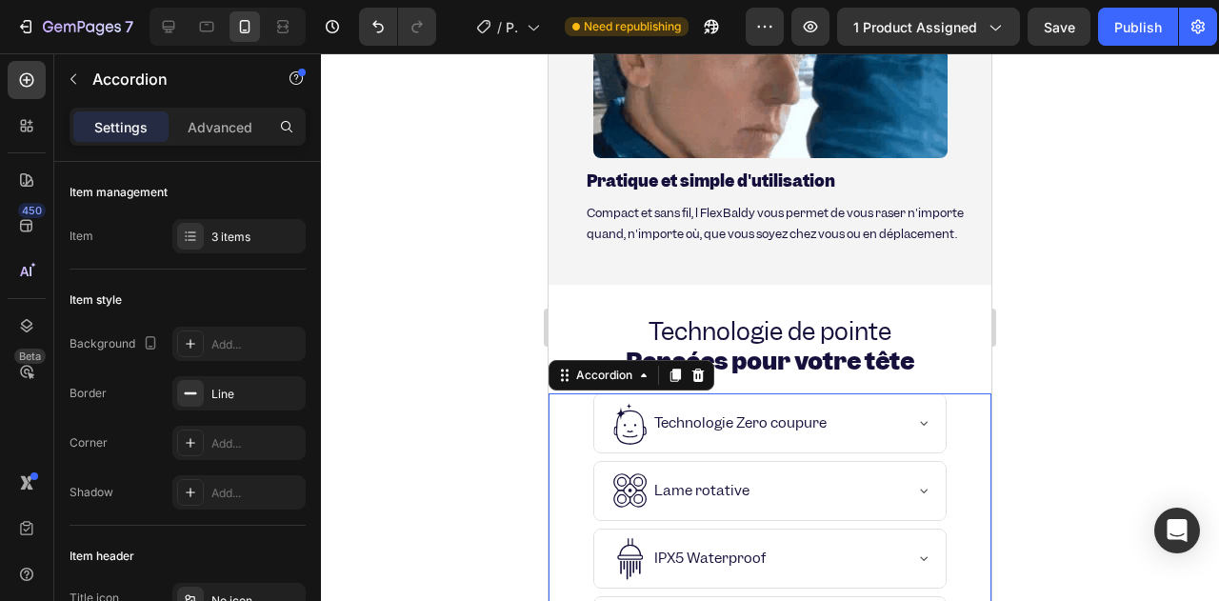
click at [897, 412] on div "Technologie Zero coupure" at bounding box center [769, 423] width 350 height 58
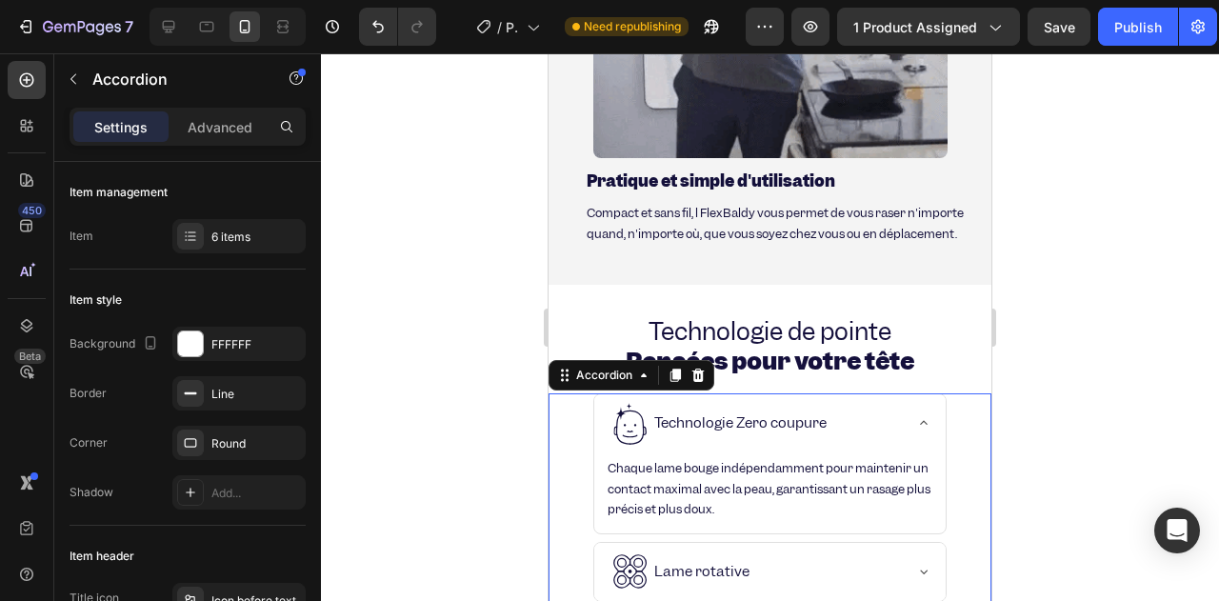
scroll to position [4915, 0]
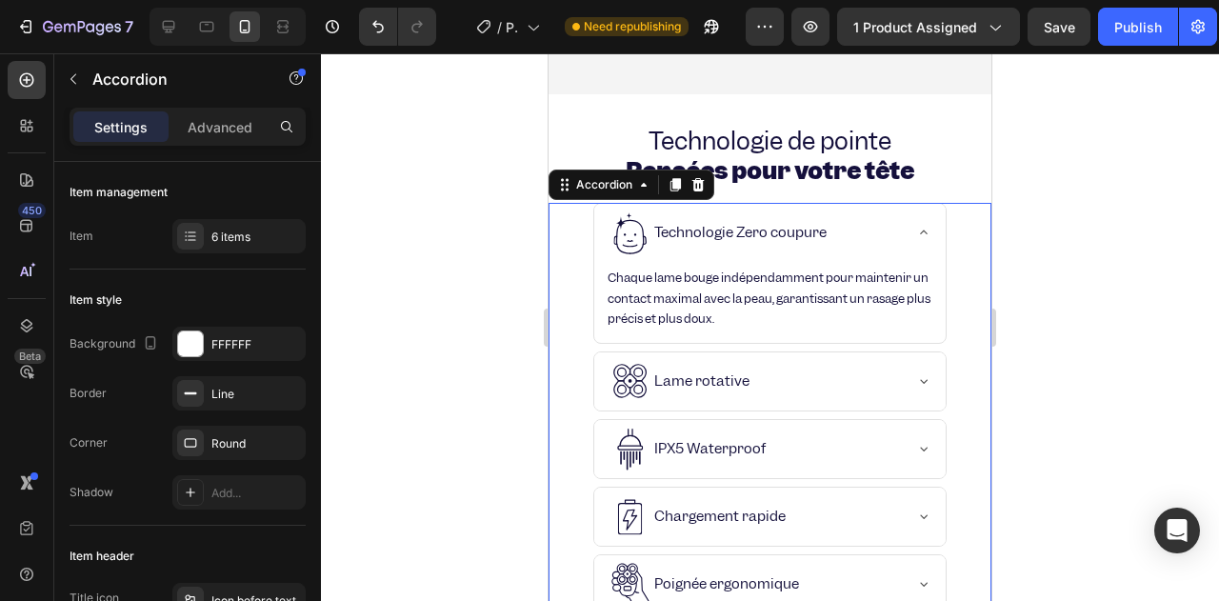
click at [711, 300] on span "Chaque lame bouge indépendamment pour maintenir un contact maximal avec la peau…" at bounding box center [769, 297] width 323 height 57
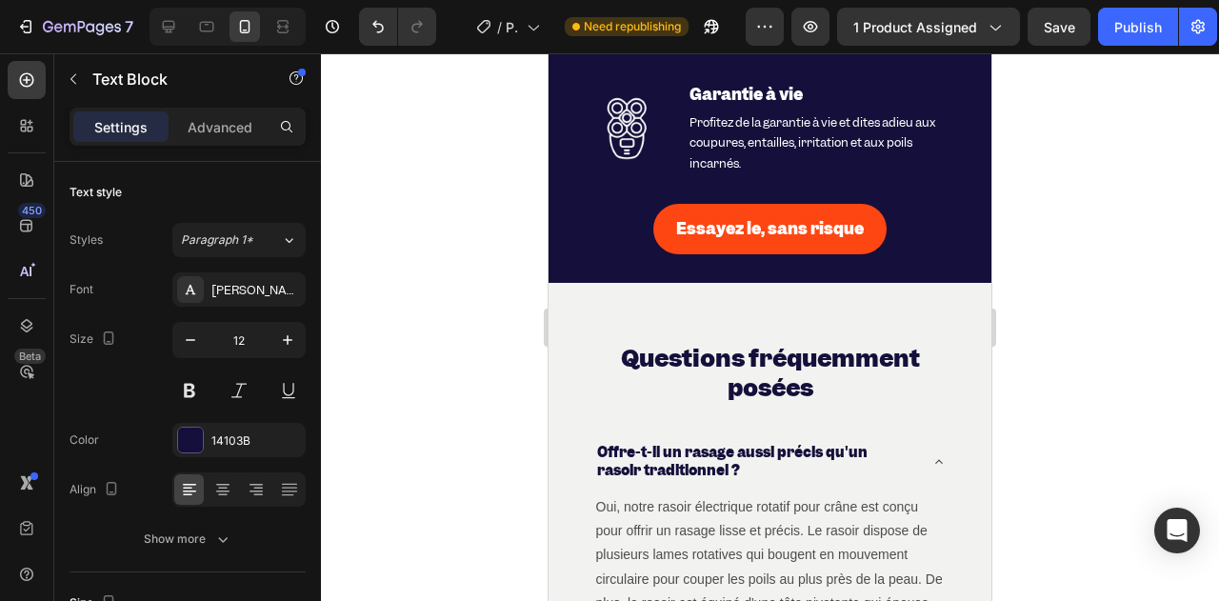
scroll to position [7200, 0]
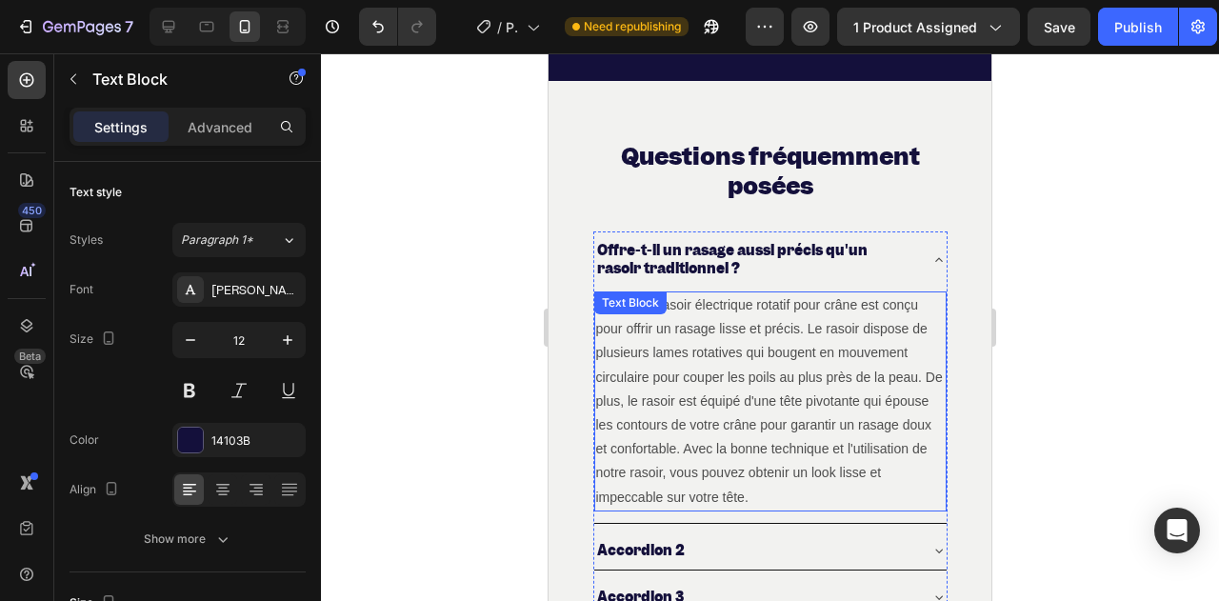
click at [708, 328] on p "Oui, notre rasoir électrique rotatif pour crâne est conçu pour offrir un rasage…" at bounding box center [770, 401] width 349 height 216
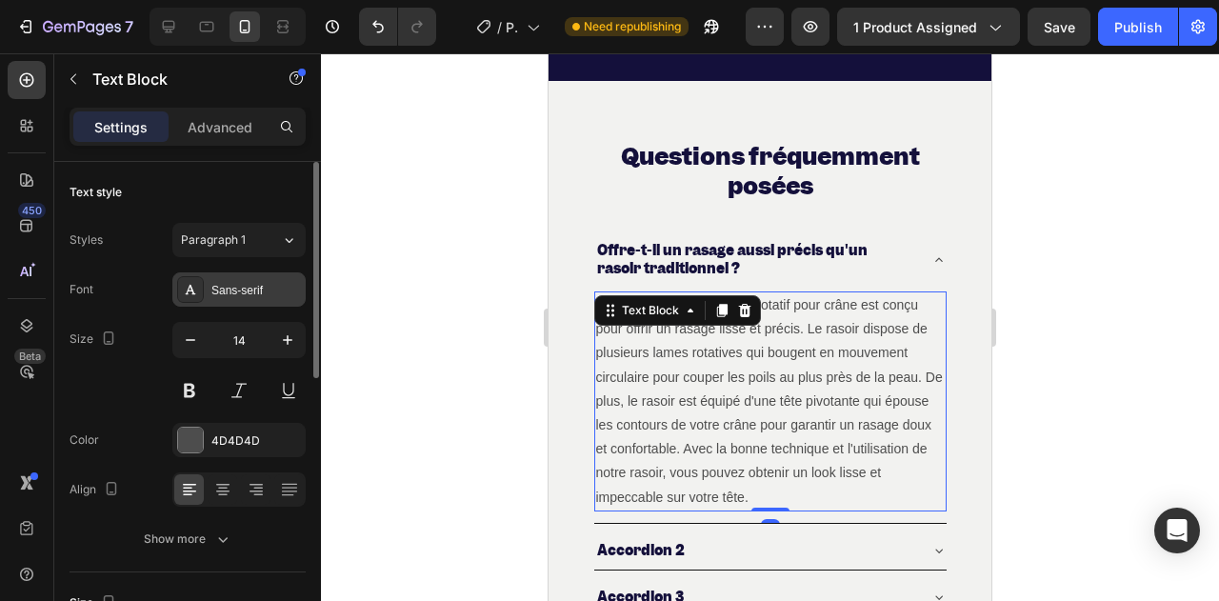
click at [222, 283] on div "Sans-serif" at bounding box center [256, 290] width 90 height 17
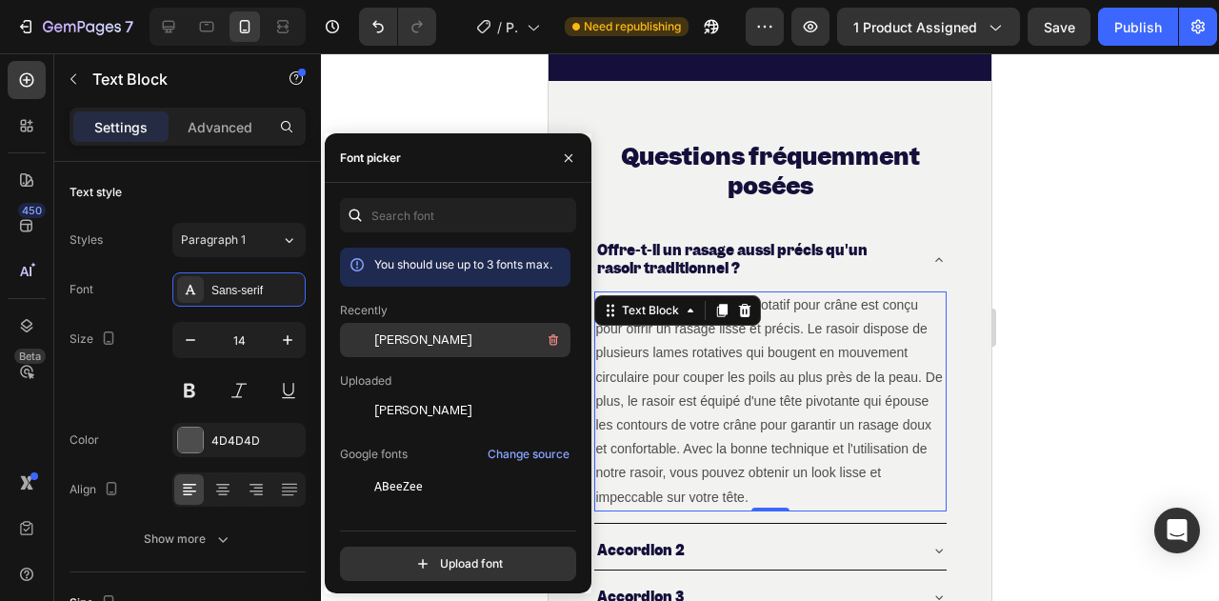
click at [366, 335] on div at bounding box center [357, 340] width 34 height 34
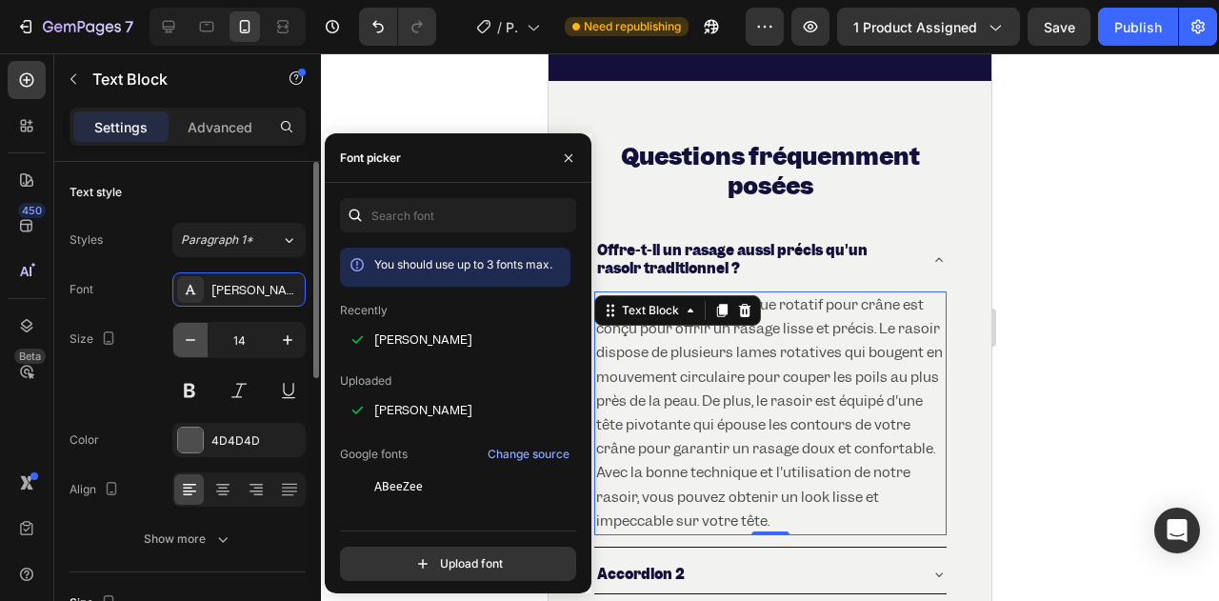
click at [183, 333] on icon "button" at bounding box center [190, 339] width 19 height 19
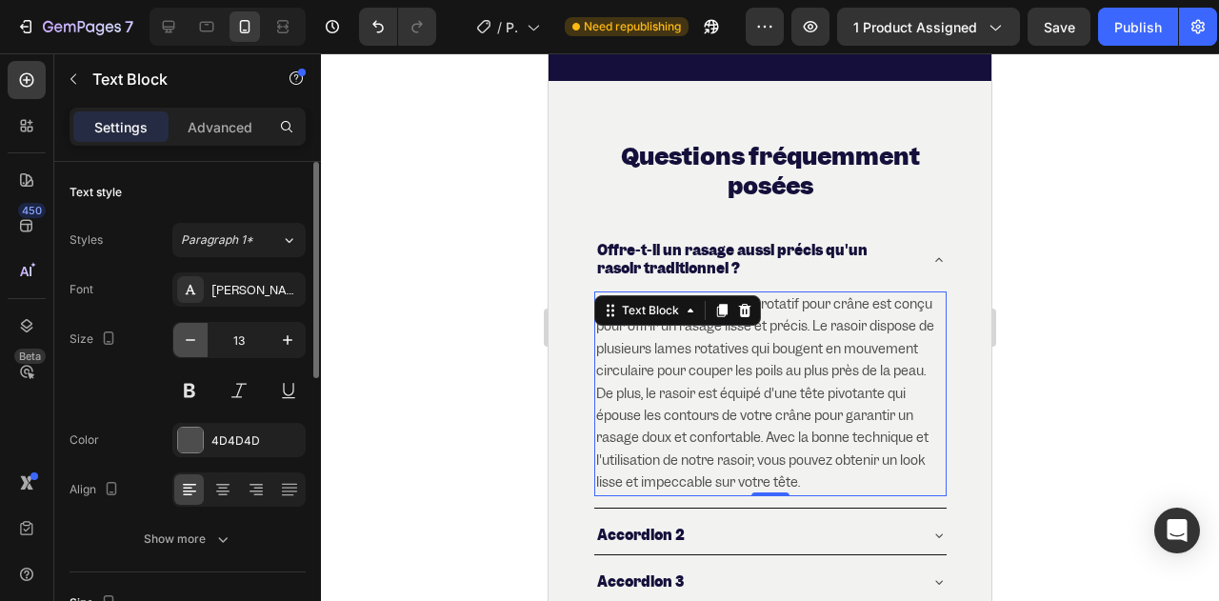
click at [190, 340] on icon "button" at bounding box center [190, 339] width 19 height 19
type input "12"
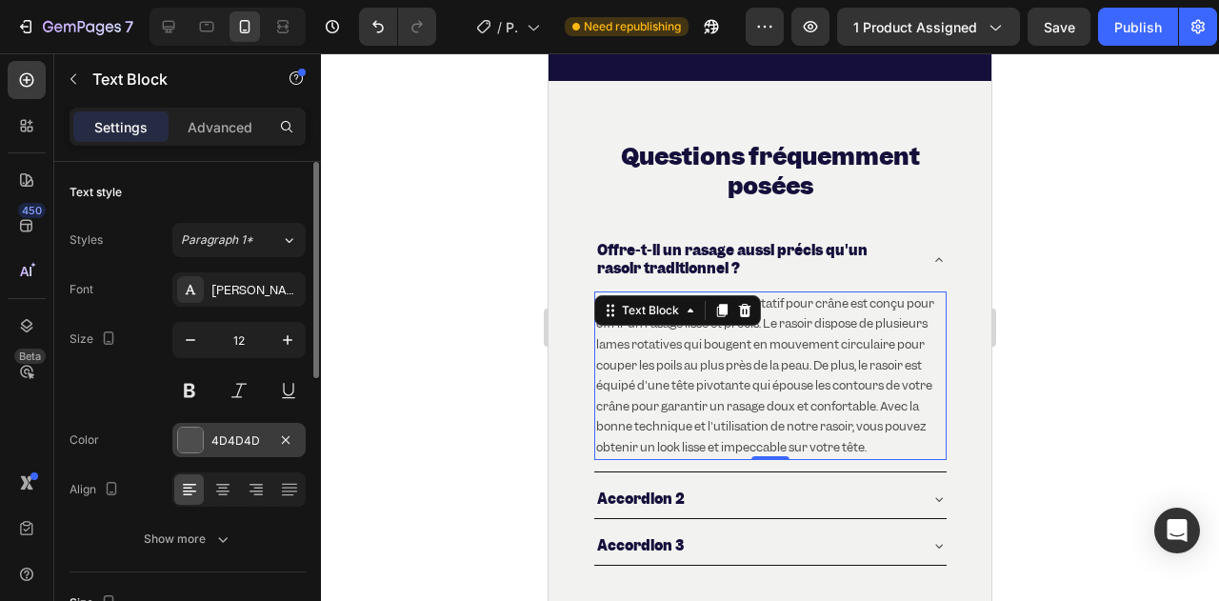
click at [204, 431] on div "4D4D4D" at bounding box center [238, 440] width 133 height 34
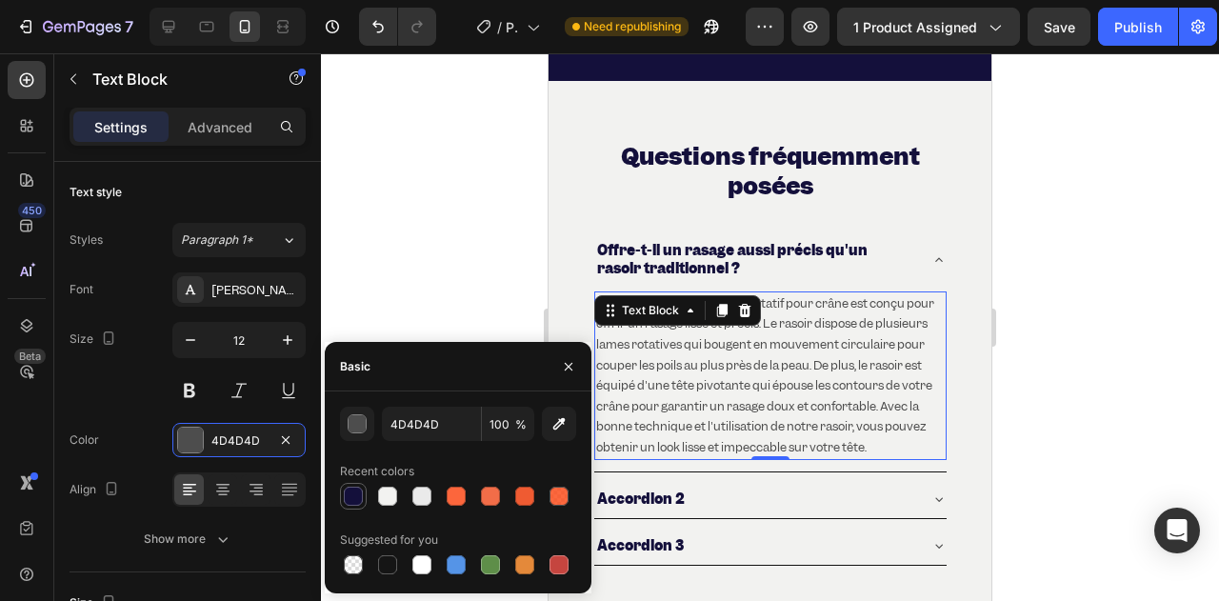
click at [356, 504] on div at bounding box center [353, 496] width 19 height 19
type input "14103B"
click at [495, 282] on div at bounding box center [770, 327] width 898 height 548
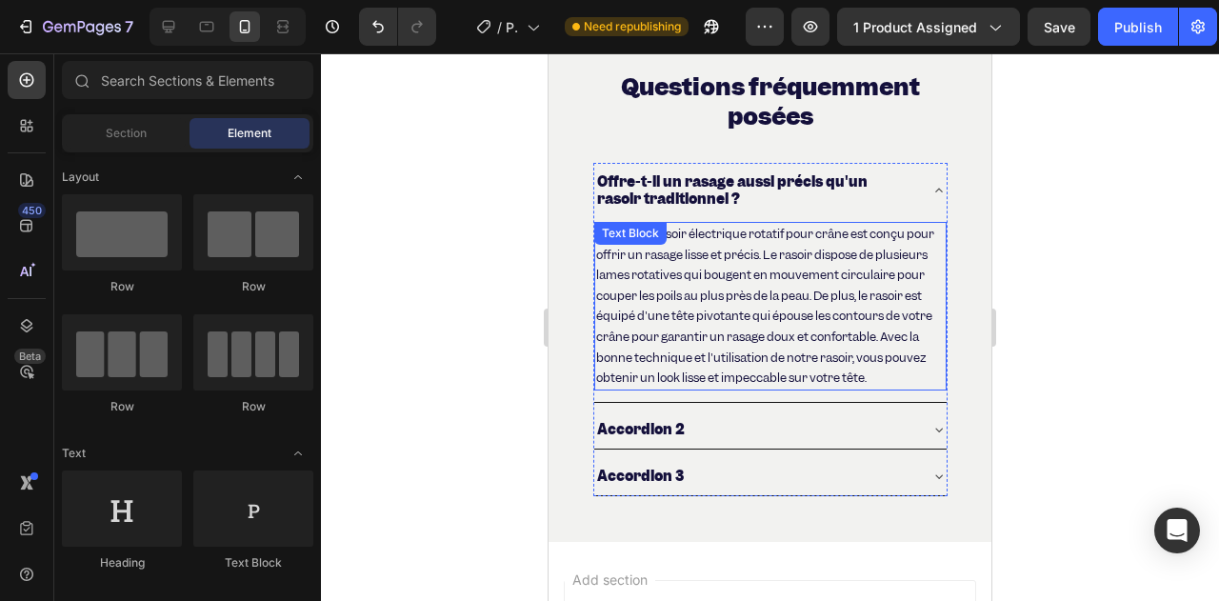
scroll to position [7295, 0]
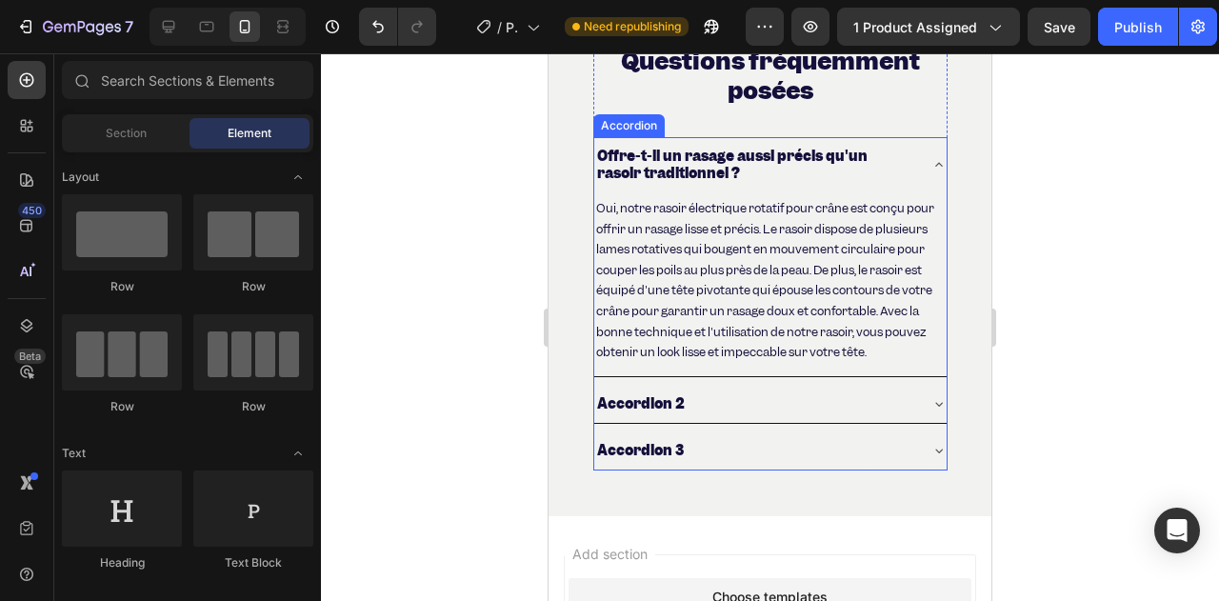
click at [652, 411] on div "Accordion 2" at bounding box center [640, 403] width 93 height 23
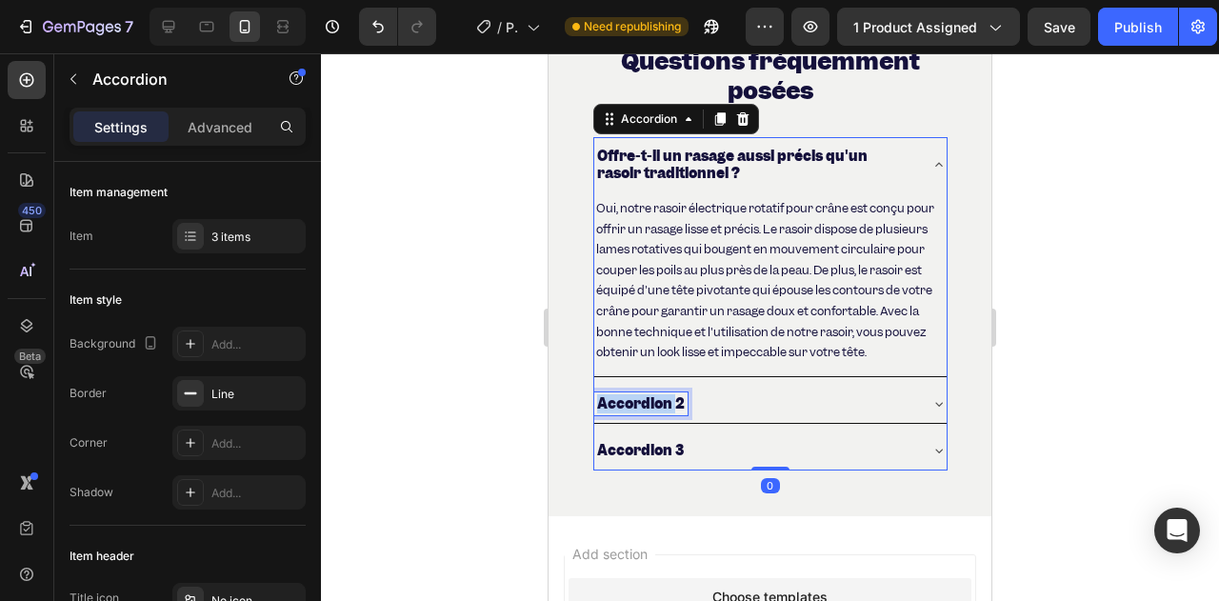
click at [652, 411] on div "Accordion 2" at bounding box center [640, 403] width 93 height 23
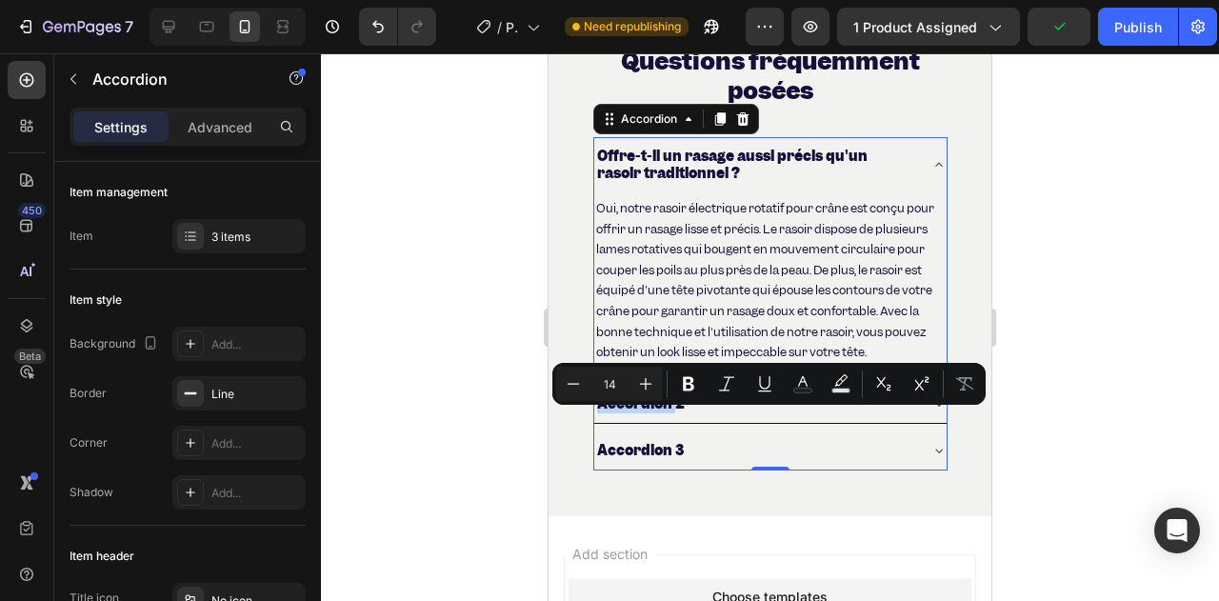
click at [638, 409] on div "Accordion 2" at bounding box center [770, 404] width 352 height 38
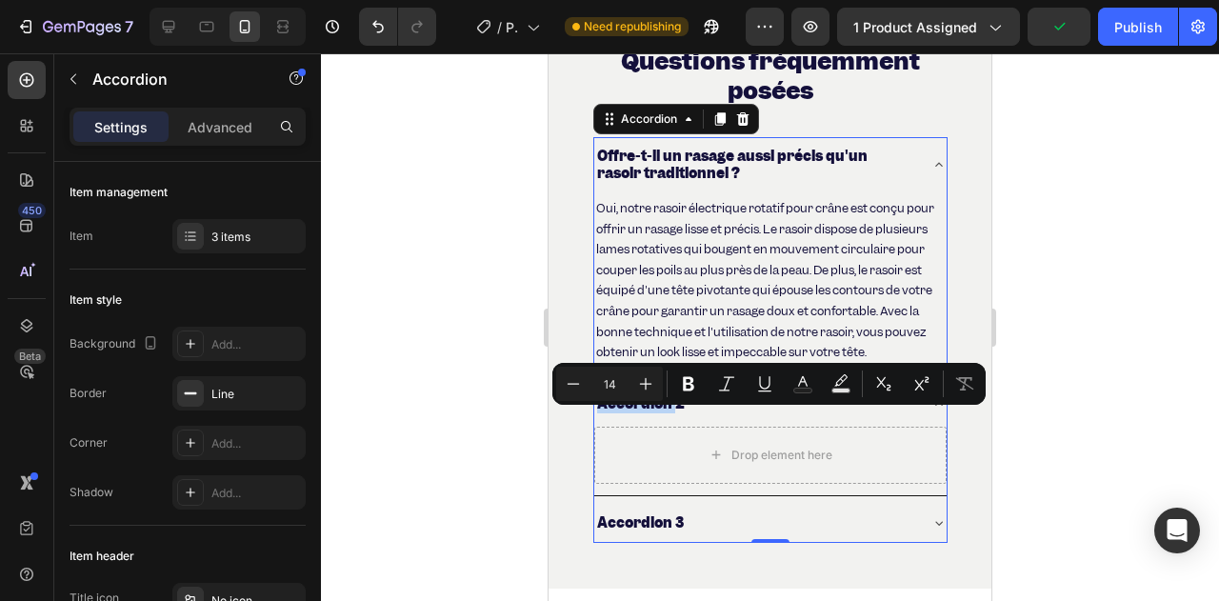
click at [653, 412] on p "Accordion 2" at bounding box center [641, 403] width 88 height 17
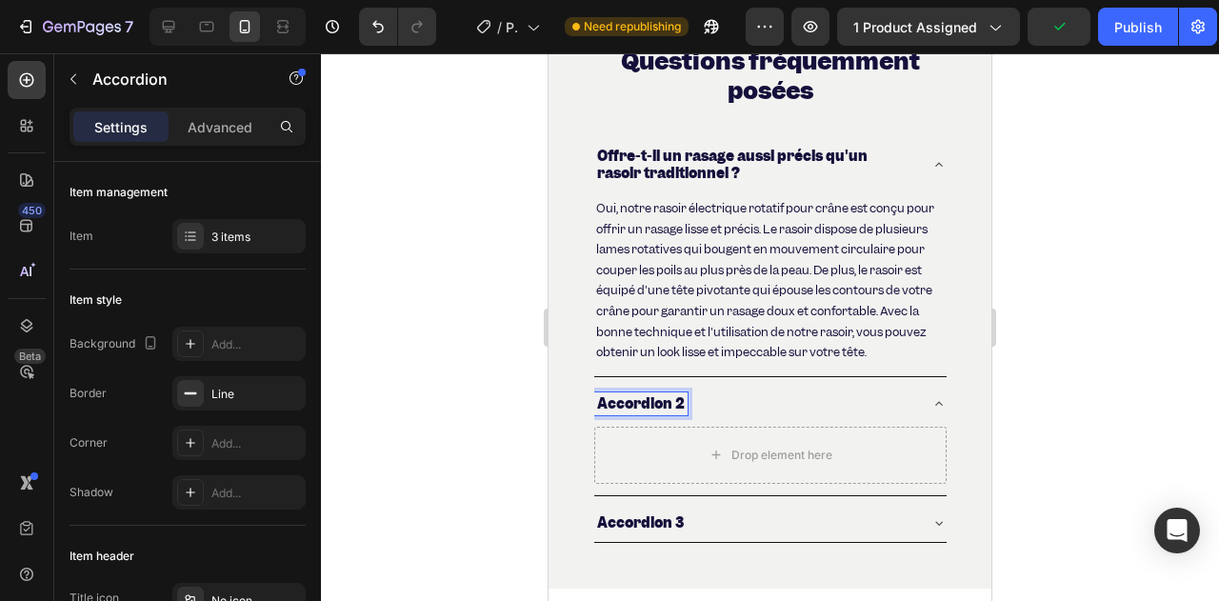
click at [667, 412] on p "Accordion 2" at bounding box center [641, 403] width 88 height 17
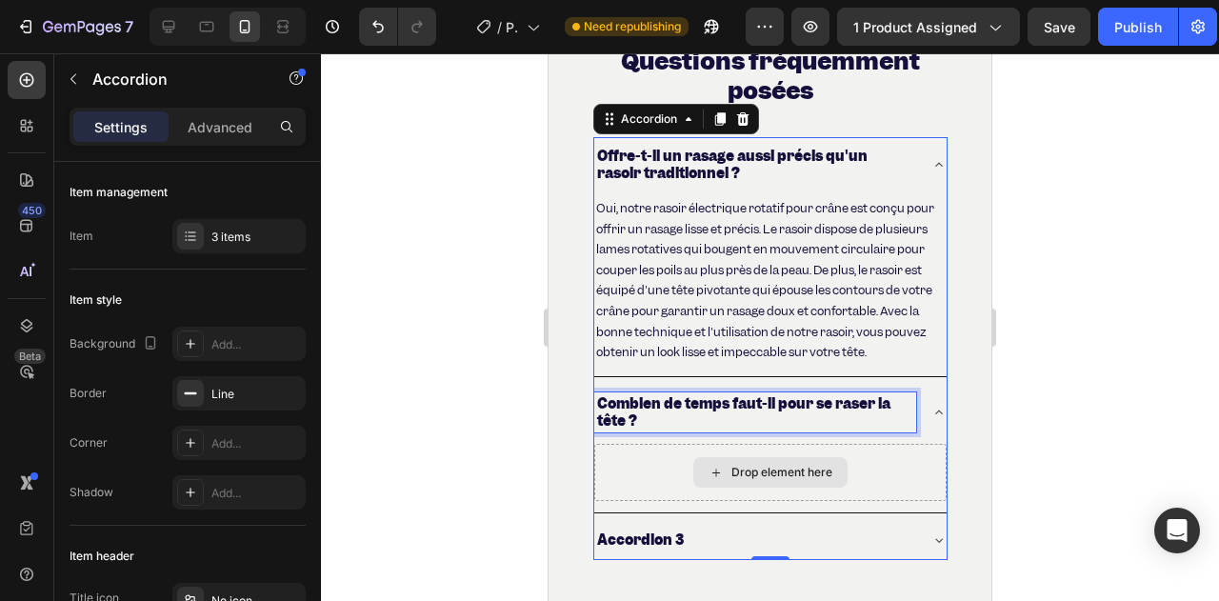
click at [724, 479] on div "Drop element here" at bounding box center [770, 472] width 154 height 30
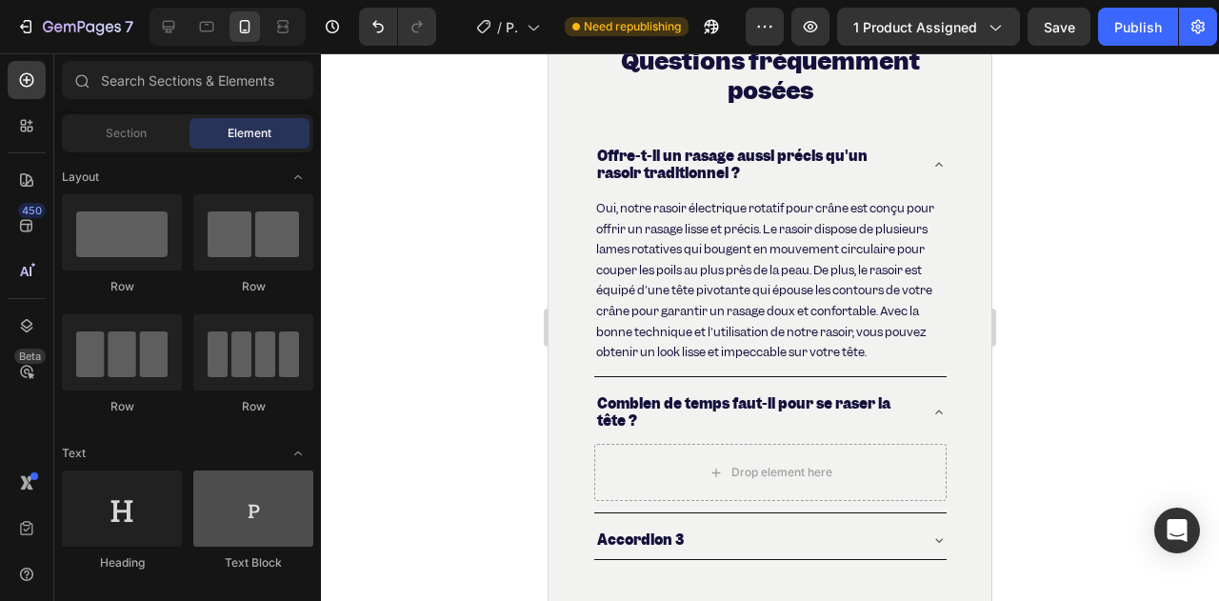
click at [232, 500] on div at bounding box center [253, 508] width 120 height 76
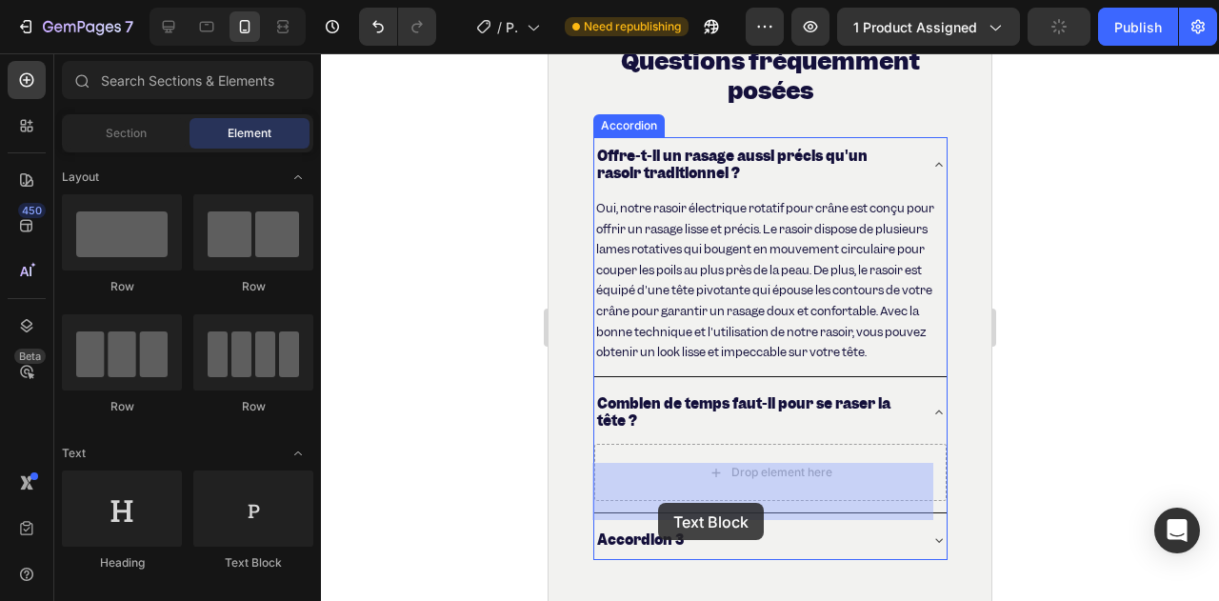
drag, startPoint x: 829, startPoint y: 553, endPoint x: 630, endPoint y: 503, distance: 205.3
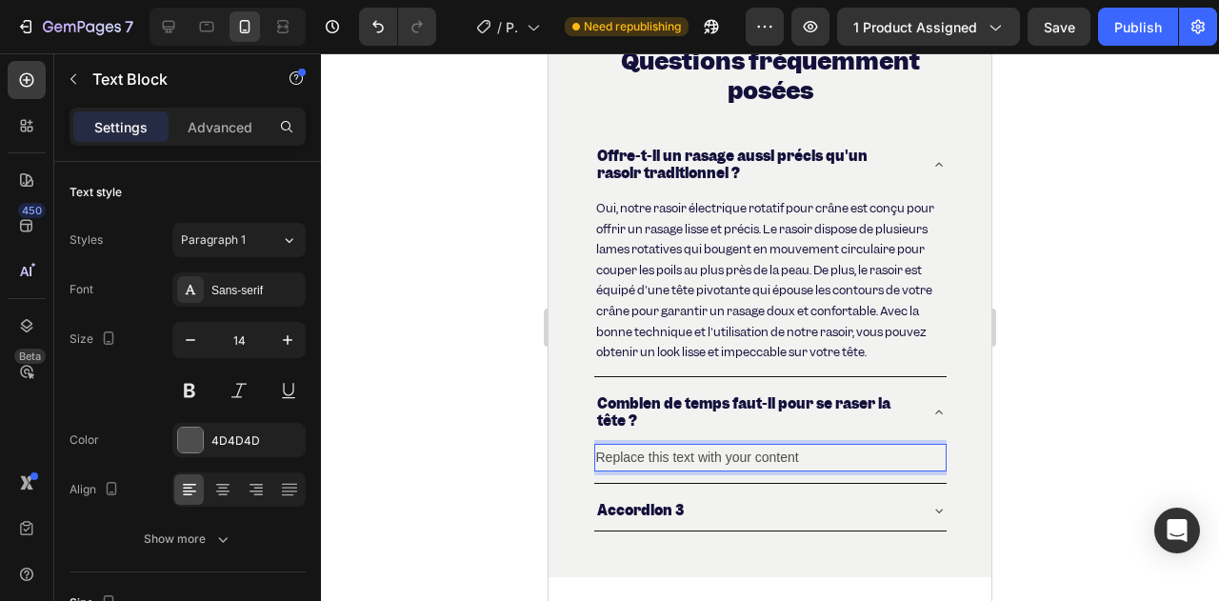
click at [705, 471] on div "Replace this text with your content" at bounding box center [770, 458] width 352 height 28
click at [706, 469] on p "Replace this text with your content" at bounding box center [770, 458] width 349 height 24
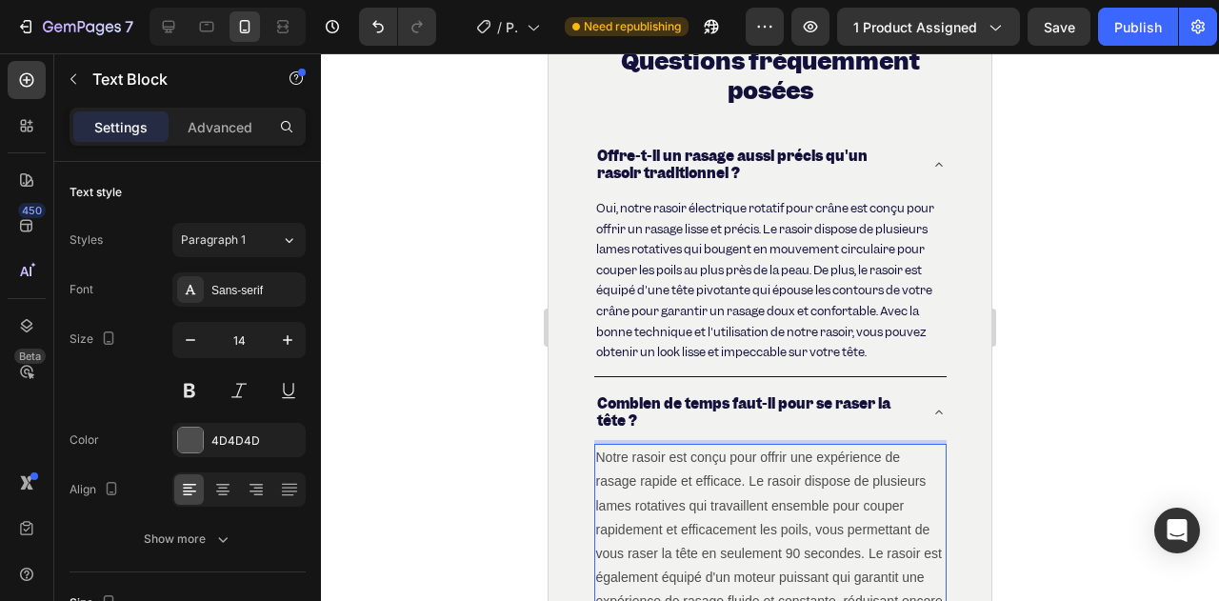
scroll to position [7365, 0]
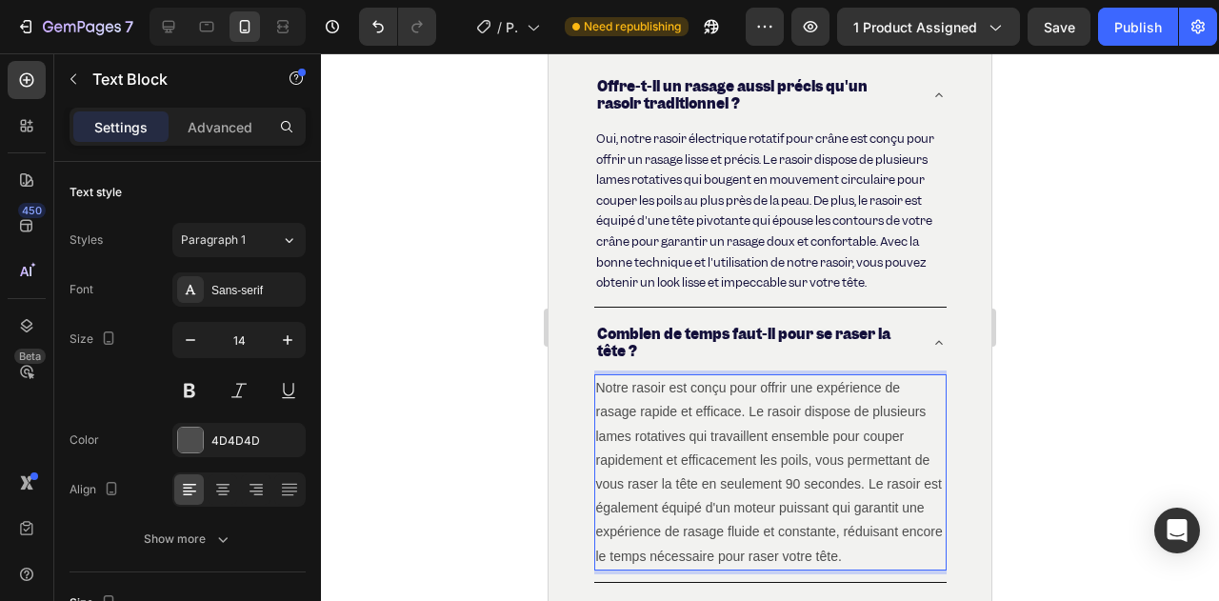
click at [624, 440] on p "Notre rasoir est conçu pour offrir une expérience de rasage rapide et efficace.…" at bounding box center [770, 472] width 349 height 192
click at [448, 373] on div at bounding box center [770, 327] width 898 height 548
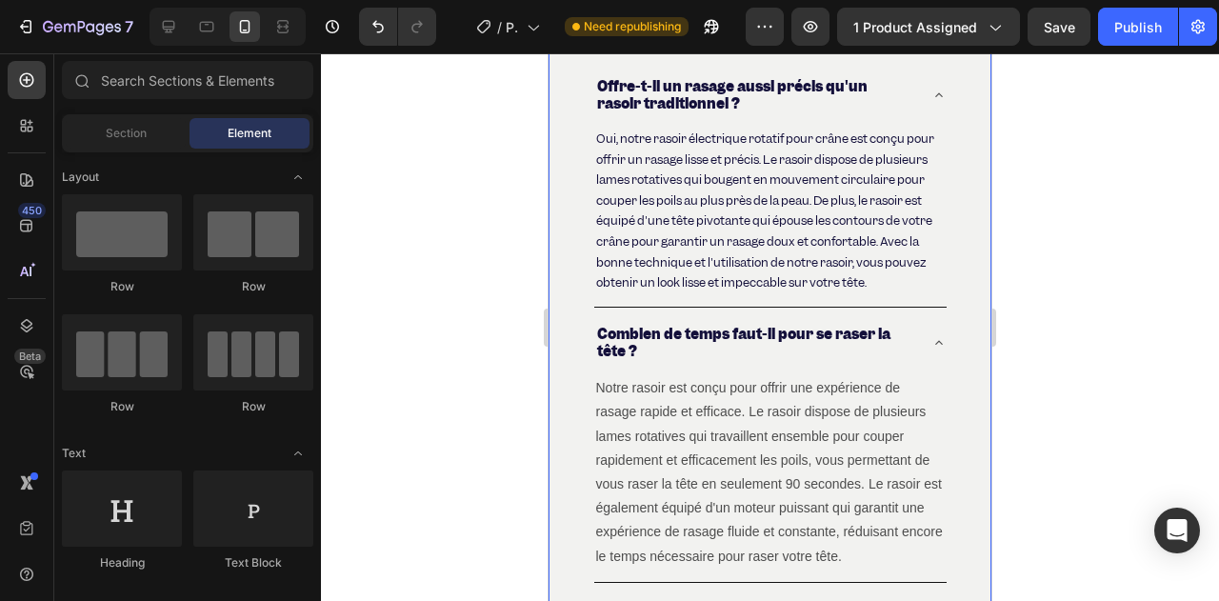
click at [695, 254] on p "Oui, notre rasoir électrique rotatif pour crâne est conçu pour offrir un rasage…" at bounding box center [770, 211] width 349 height 165
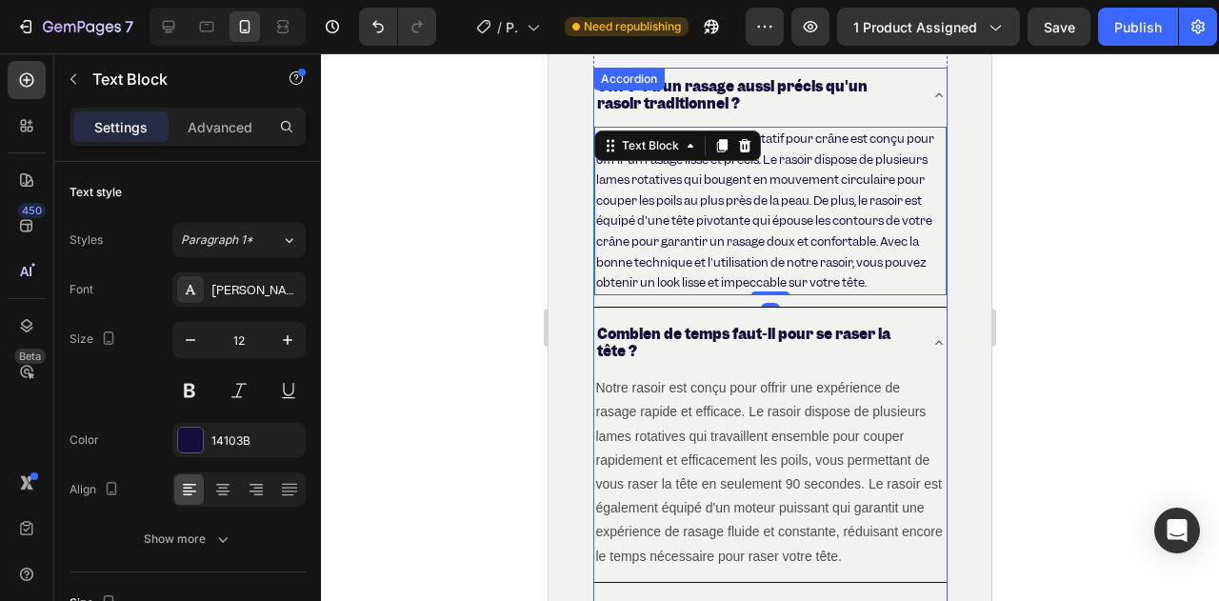
click at [695, 391] on div "Notre rasoir est conçu pour offrir une expérience de rasage rapide et efficace.…" at bounding box center [770, 475] width 352 height 211
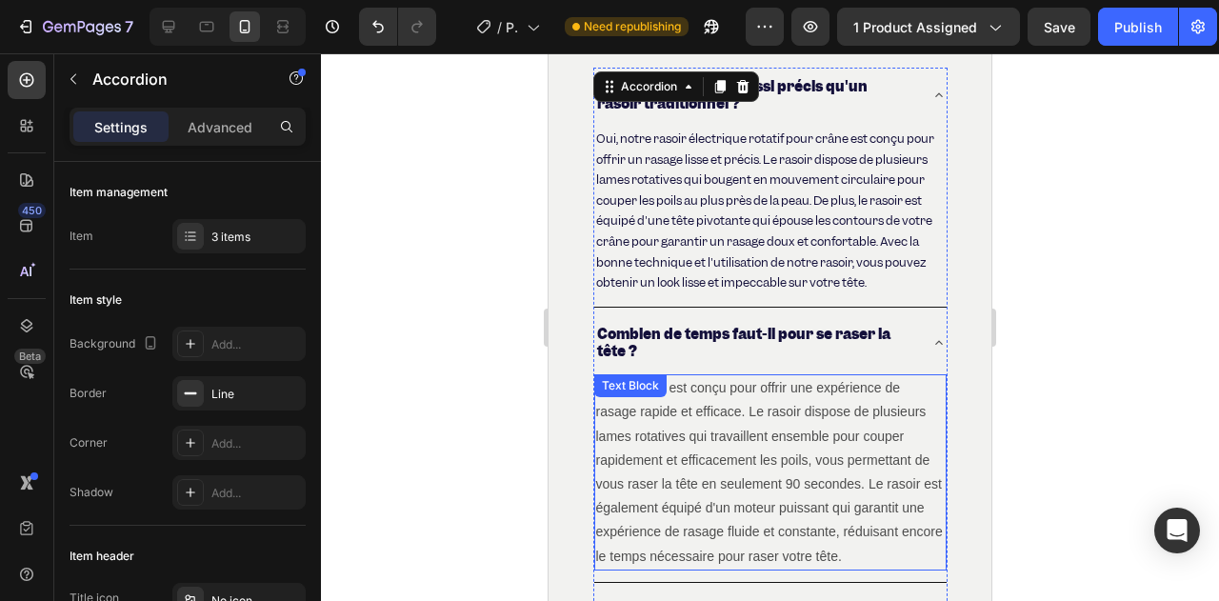
click at [689, 438] on p "Notre rasoir est conçu pour offrir une expérience de rasage rapide et efficace.…" at bounding box center [770, 472] width 349 height 192
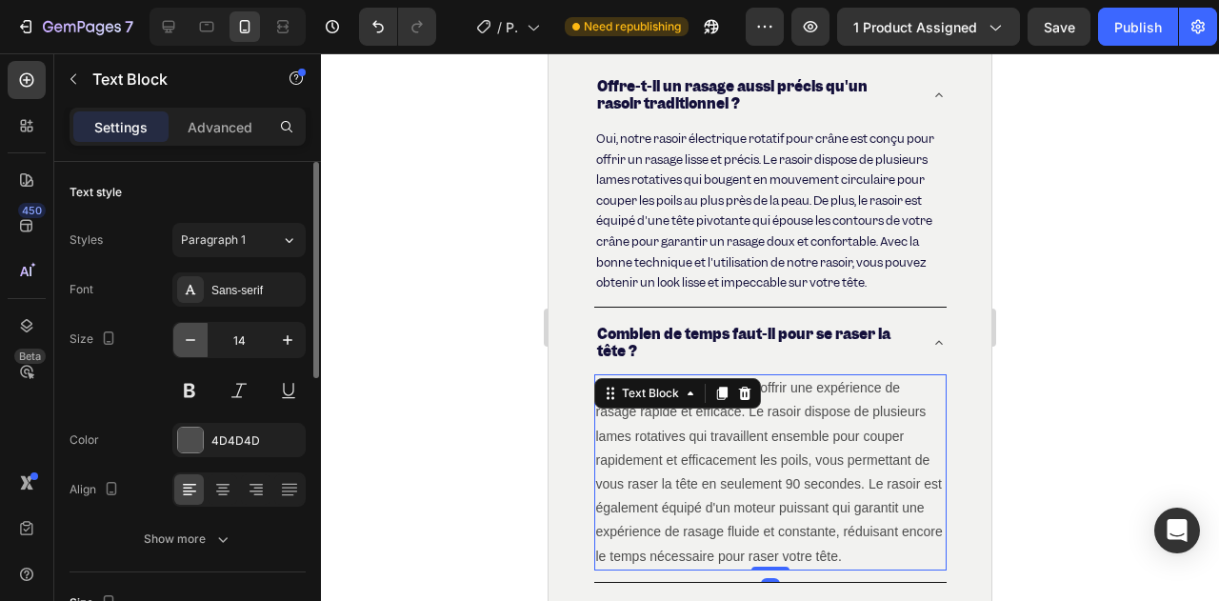
click at [194, 353] on button "button" at bounding box center [190, 340] width 34 height 34
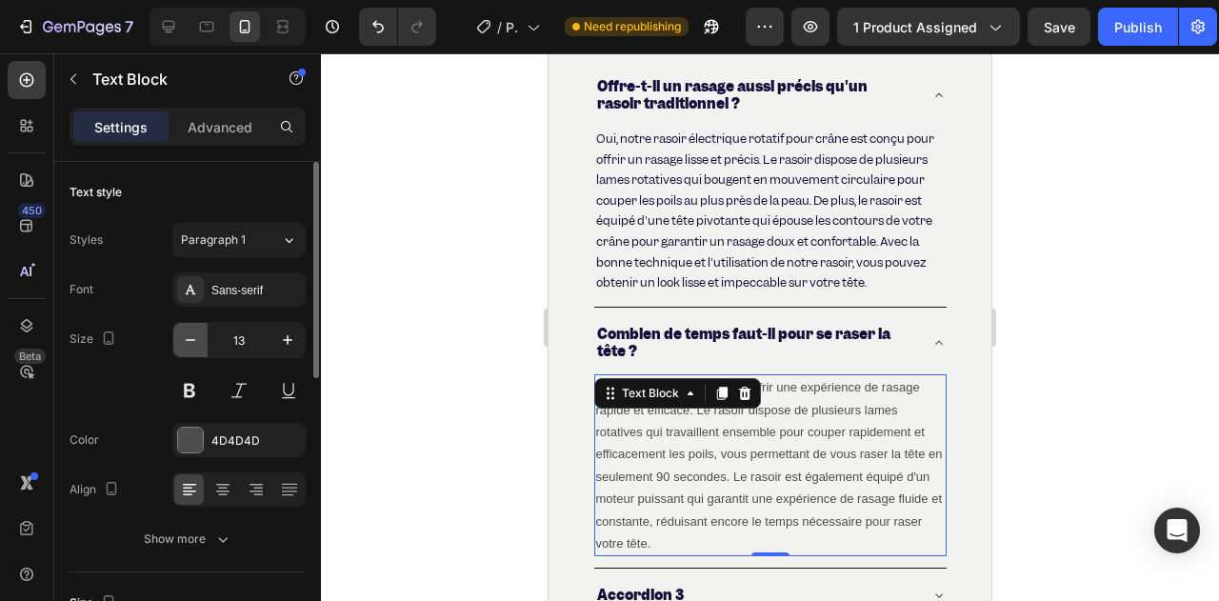
click at [195, 352] on button "button" at bounding box center [190, 340] width 34 height 34
type input "12"
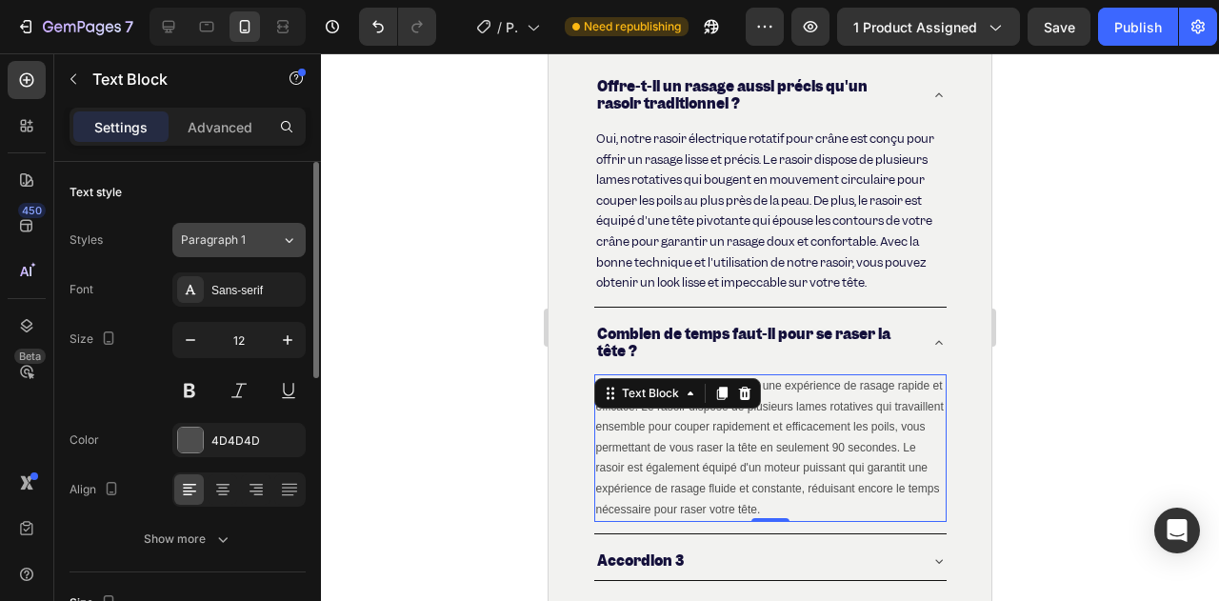
click at [222, 247] on span "Paragraph 1" at bounding box center [213, 239] width 65 height 17
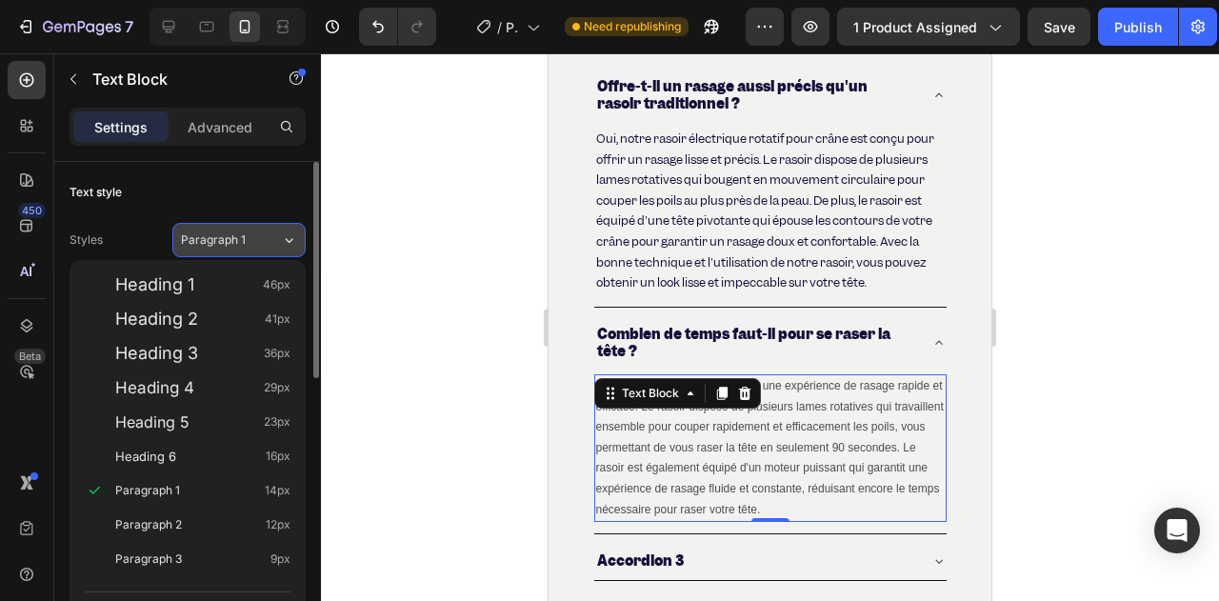
click at [222, 247] on span "Paragraph 1" at bounding box center [213, 239] width 65 height 17
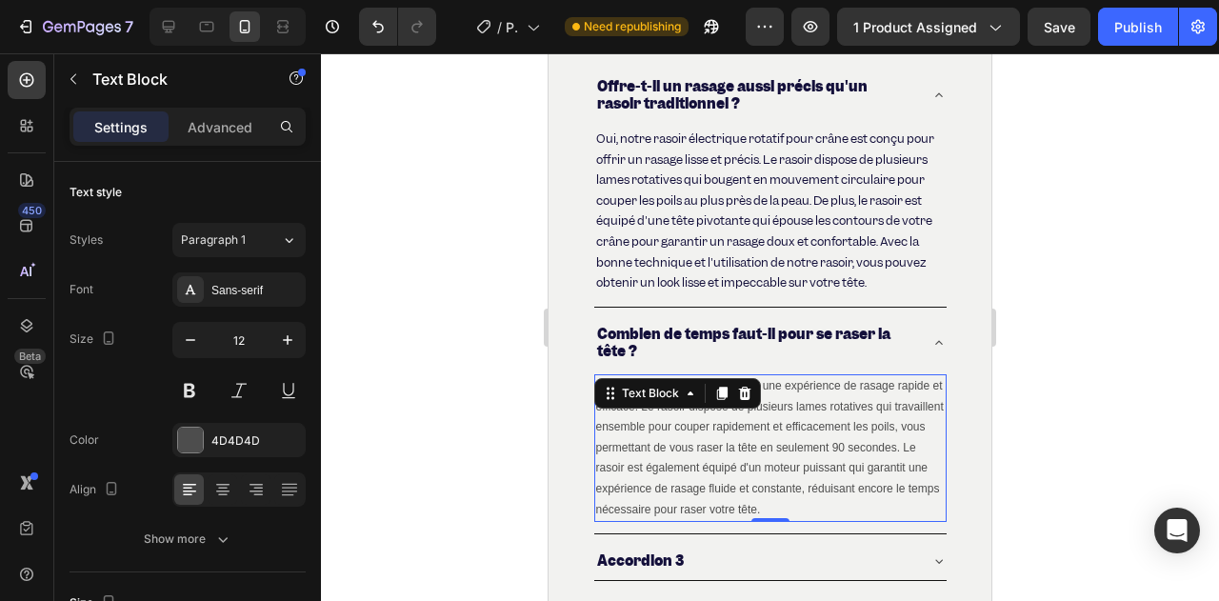
click at [232, 282] on div "Sans-serif" at bounding box center [256, 290] width 90 height 17
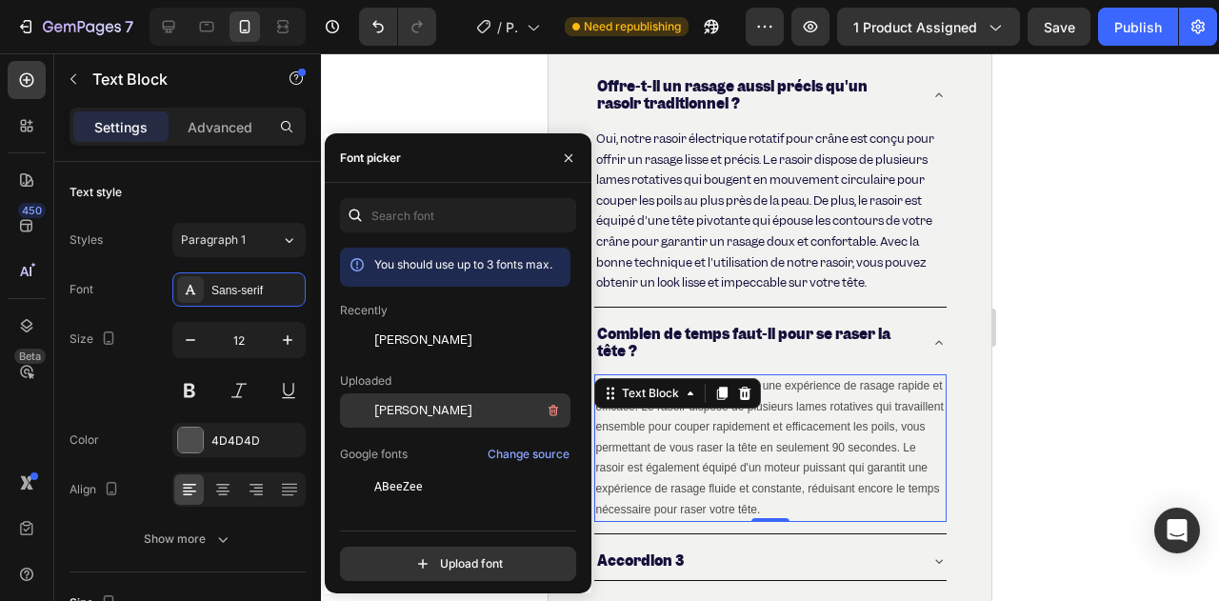
click at [392, 407] on span "[PERSON_NAME]" at bounding box center [423, 410] width 98 height 17
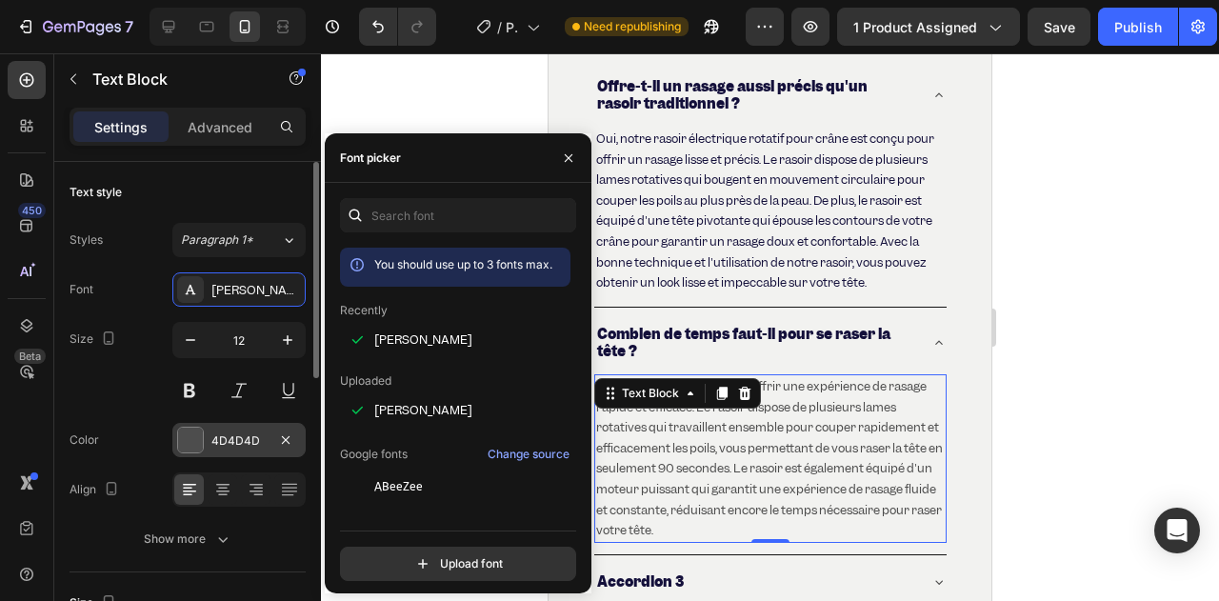
click at [219, 433] on div "4D4D4D" at bounding box center [238, 440] width 55 height 17
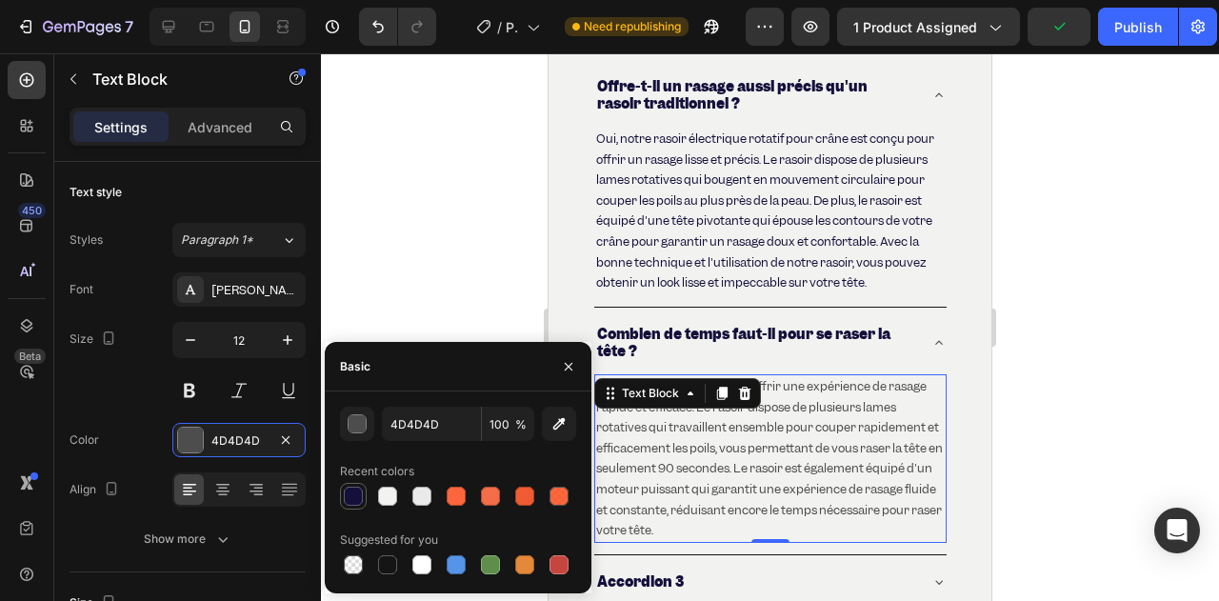
click at [357, 489] on div at bounding box center [353, 496] width 19 height 19
type input "14103B"
click at [499, 237] on div at bounding box center [770, 327] width 898 height 548
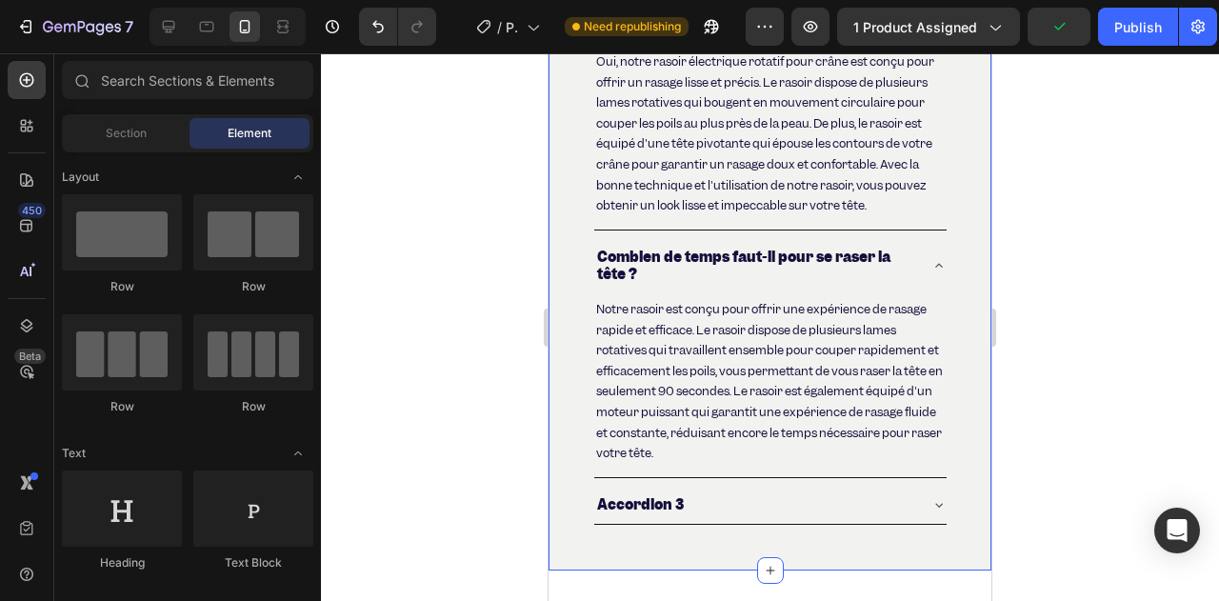
scroll to position [7460, 0]
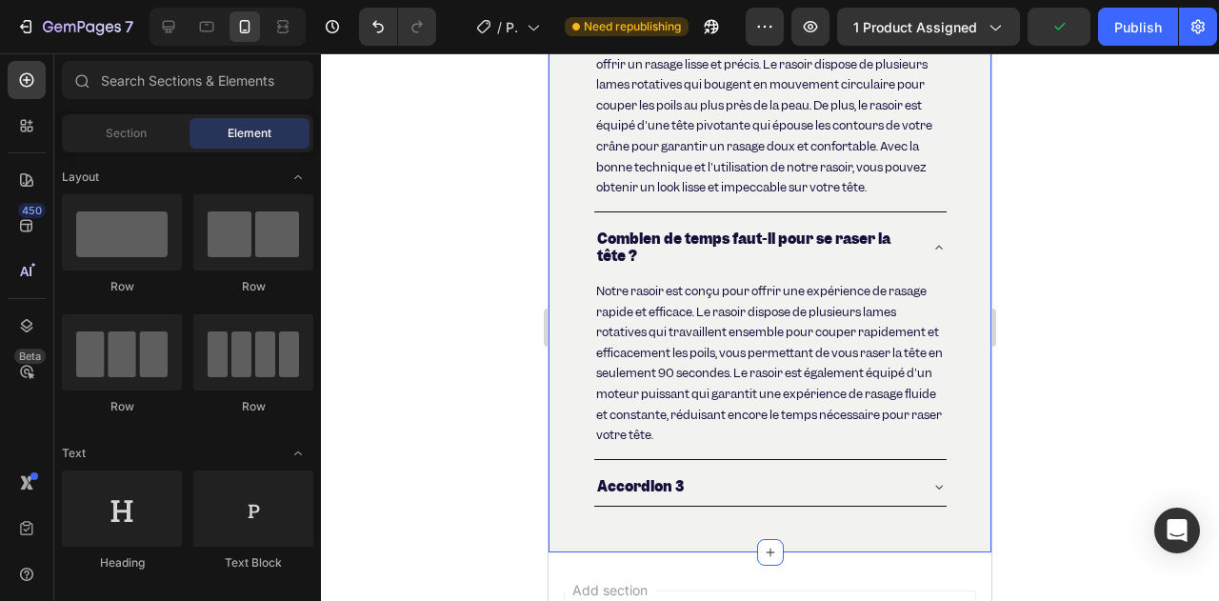
click at [699, 384] on p "Notre rasoir est conçu pour offrir une expérience de rasage rapide et efficace.…" at bounding box center [770, 363] width 349 height 165
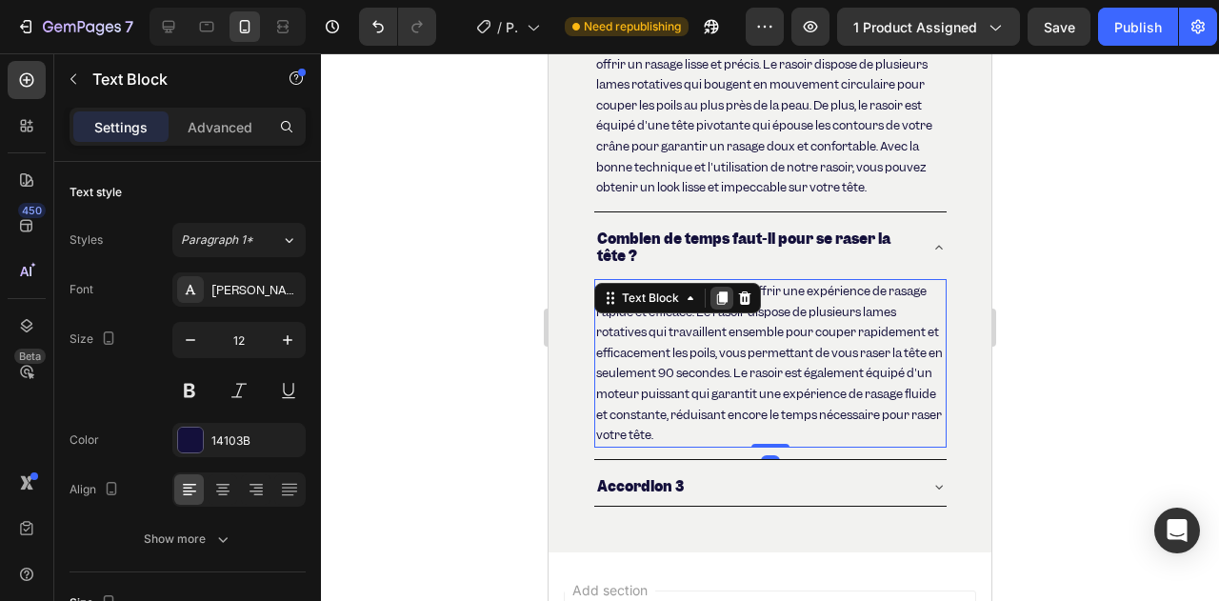
click at [722, 305] on icon at bounding box center [721, 297] width 10 height 13
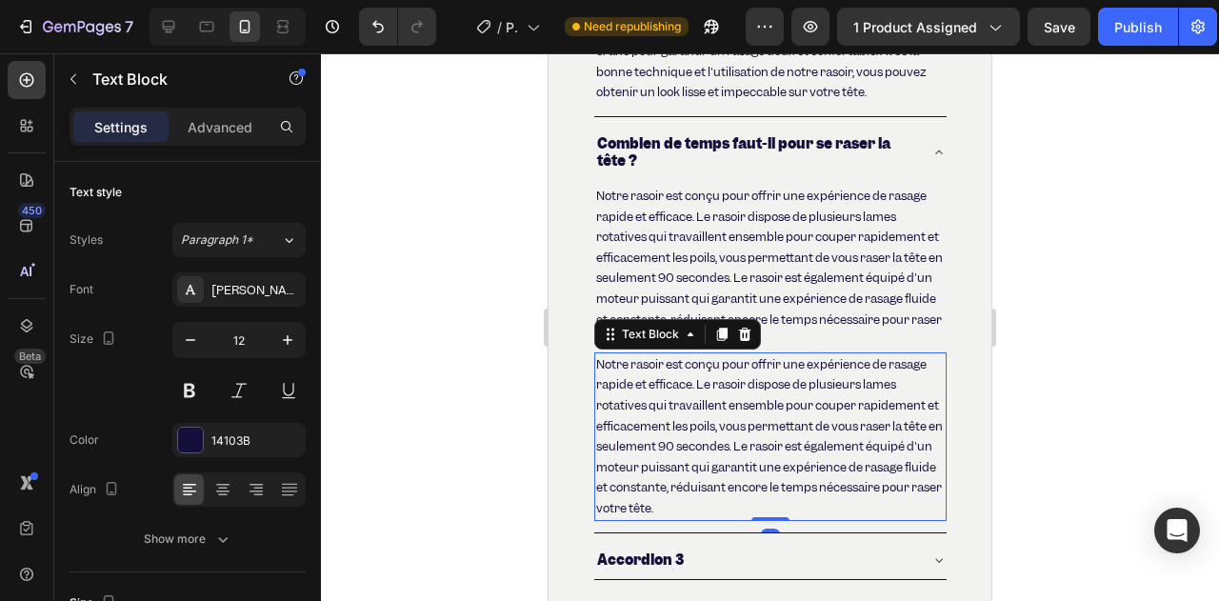
scroll to position [7650, 0]
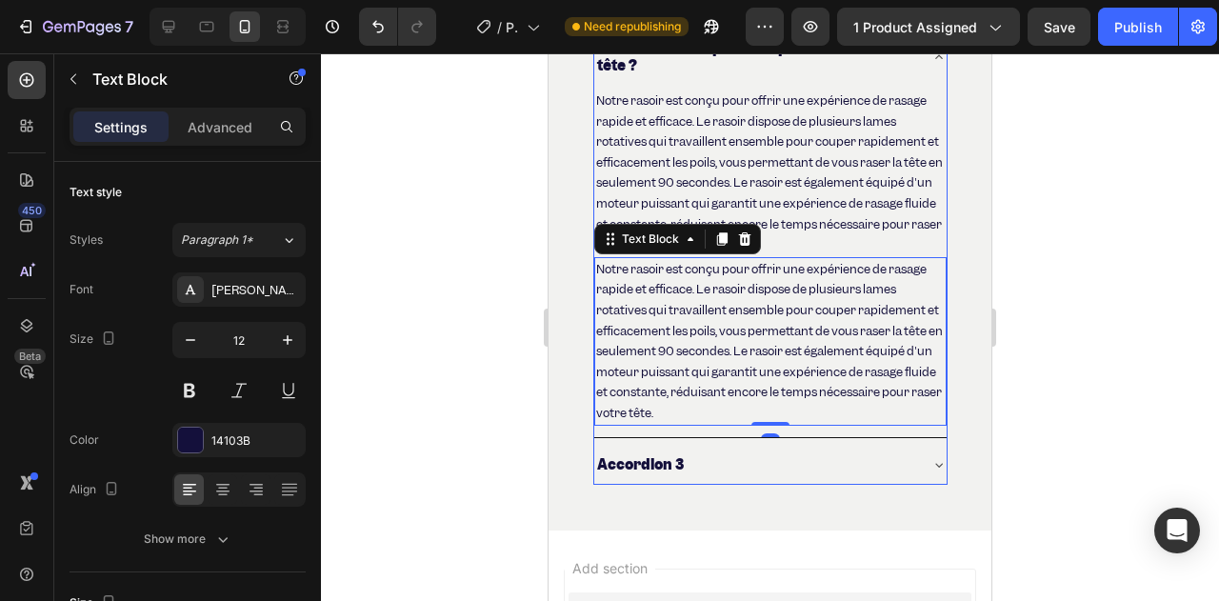
click at [729, 476] on div "Accordion 3" at bounding box center [755, 464] width 322 height 23
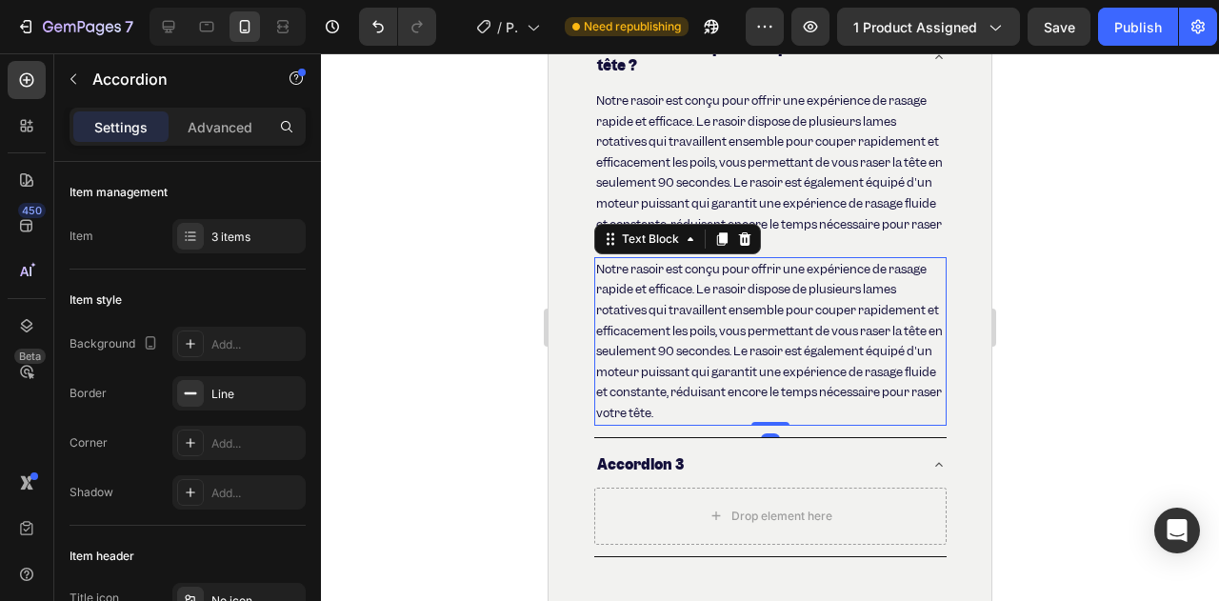
click at [682, 374] on p "Notre rasoir est conçu pour offrir une expérience de rasage rapide et efficace.…" at bounding box center [770, 341] width 349 height 165
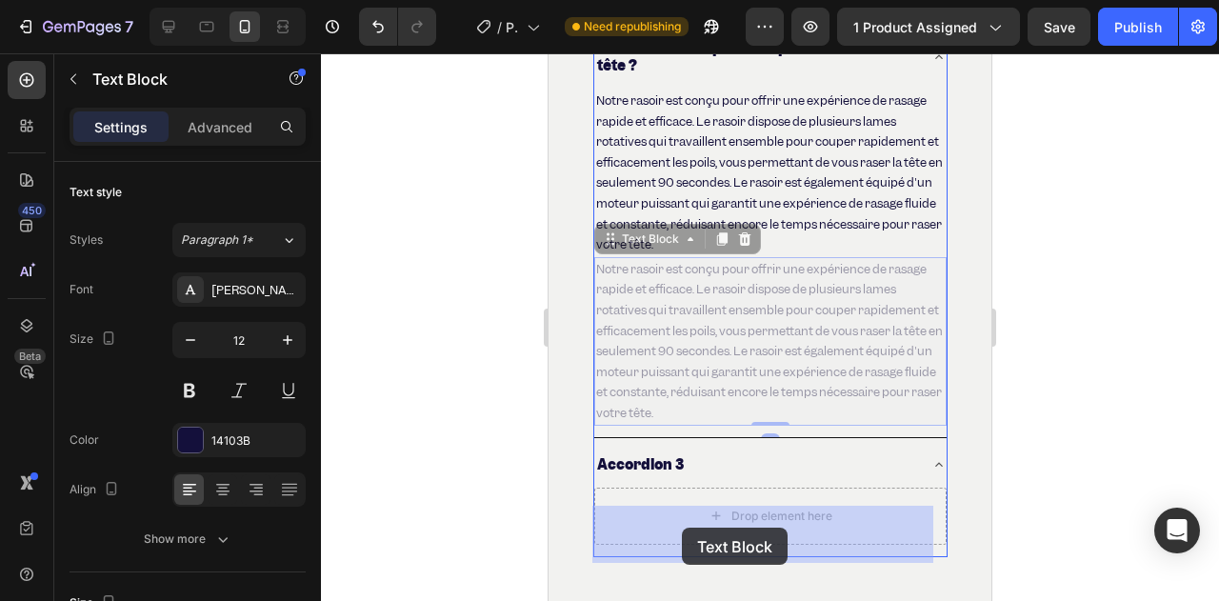
drag, startPoint x: 602, startPoint y: 258, endPoint x: 680, endPoint y: 517, distance: 270.5
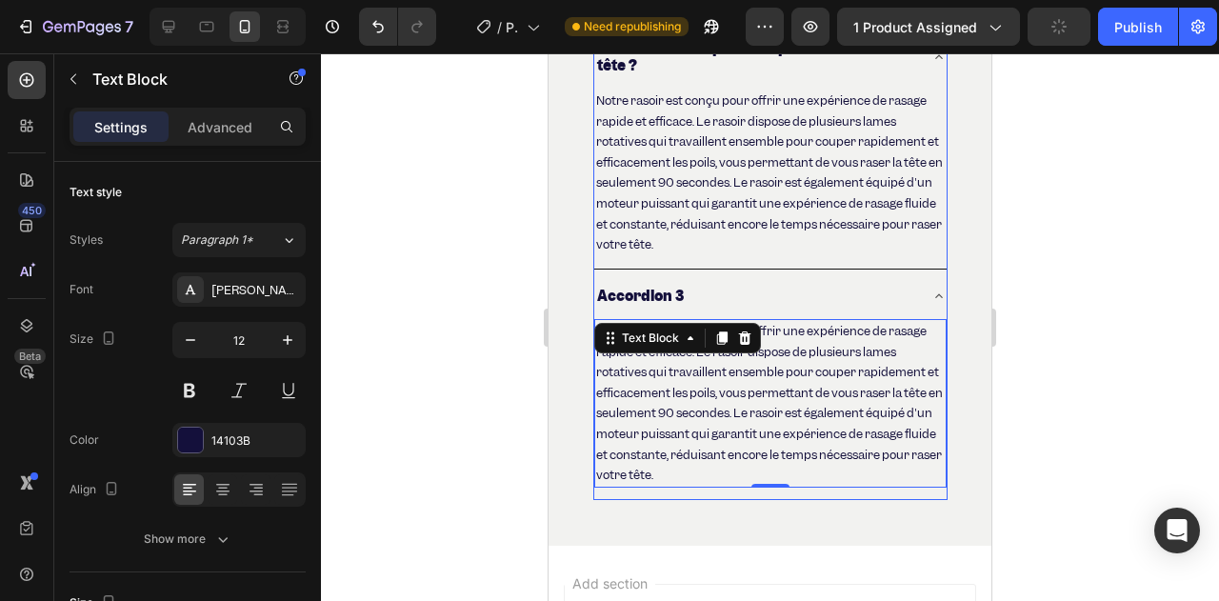
click at [631, 305] on p "Accordion 3" at bounding box center [640, 296] width 87 height 17
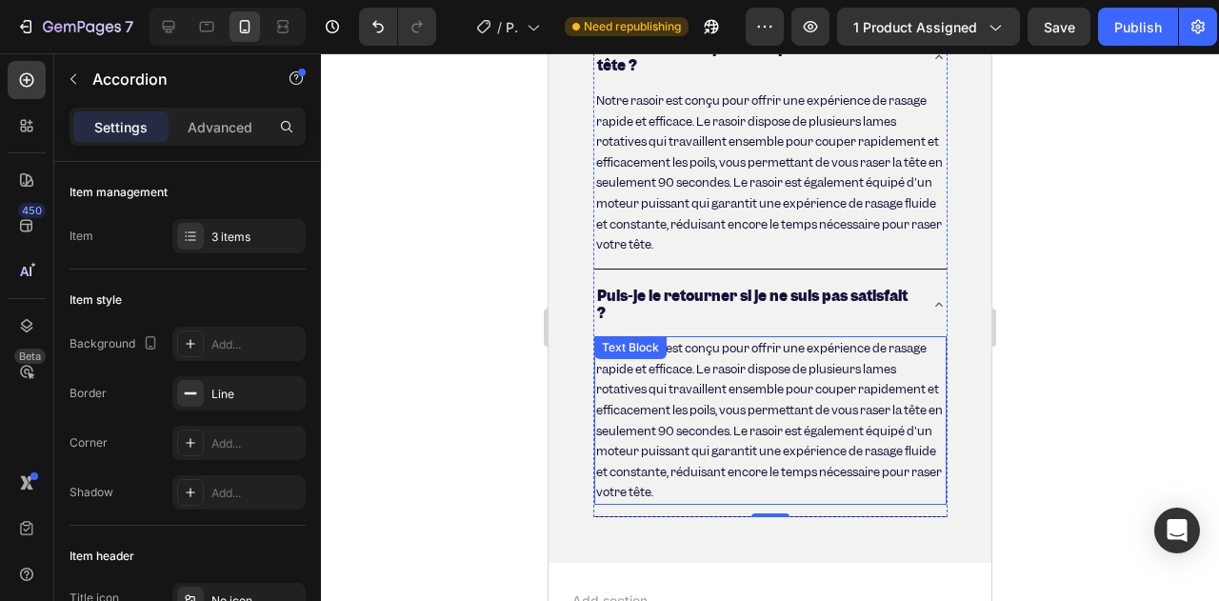
click at [686, 428] on p "Notre rasoir est conçu pour offrir une expérience de rasage rapide et efficace.…" at bounding box center [770, 420] width 349 height 165
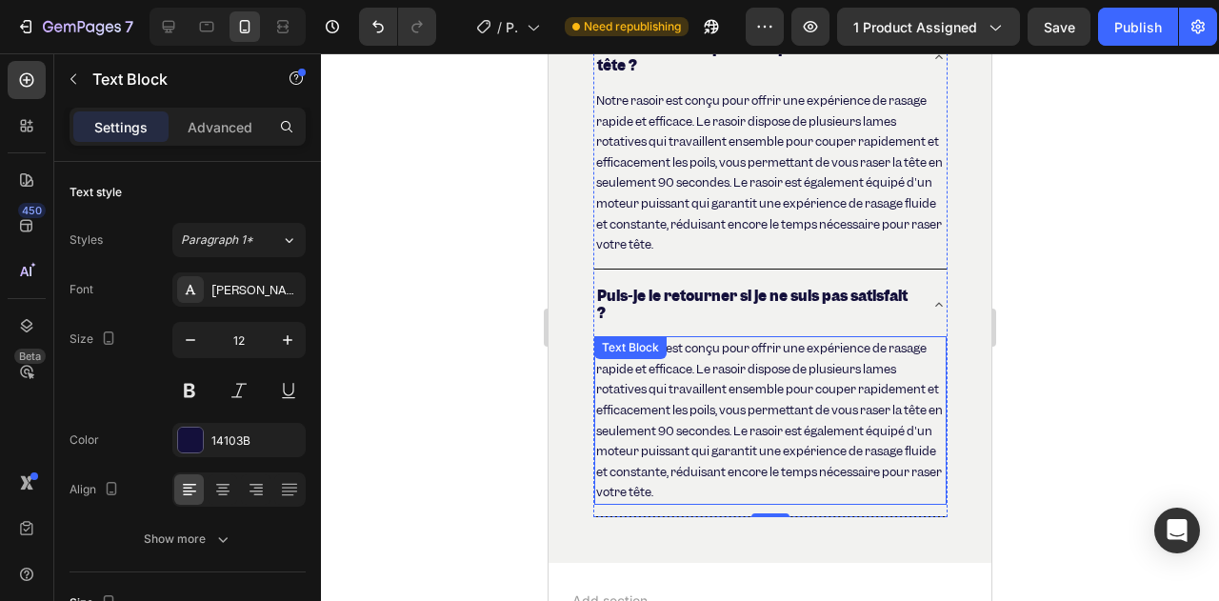
click at [686, 428] on p "Notre rasoir est conçu pour offrir une expérience de rasage rapide et efficace.…" at bounding box center [770, 420] width 349 height 165
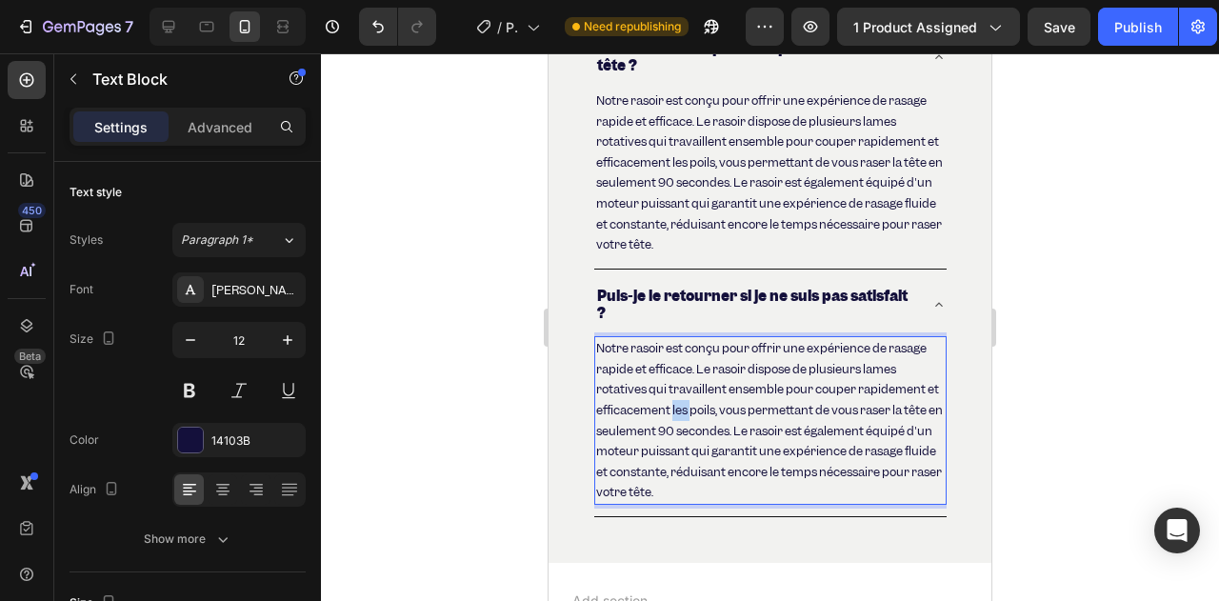
click at [686, 428] on p "Notre rasoir est conçu pour offrir une expérience de rasage rapide et efficace.…" at bounding box center [770, 420] width 349 height 165
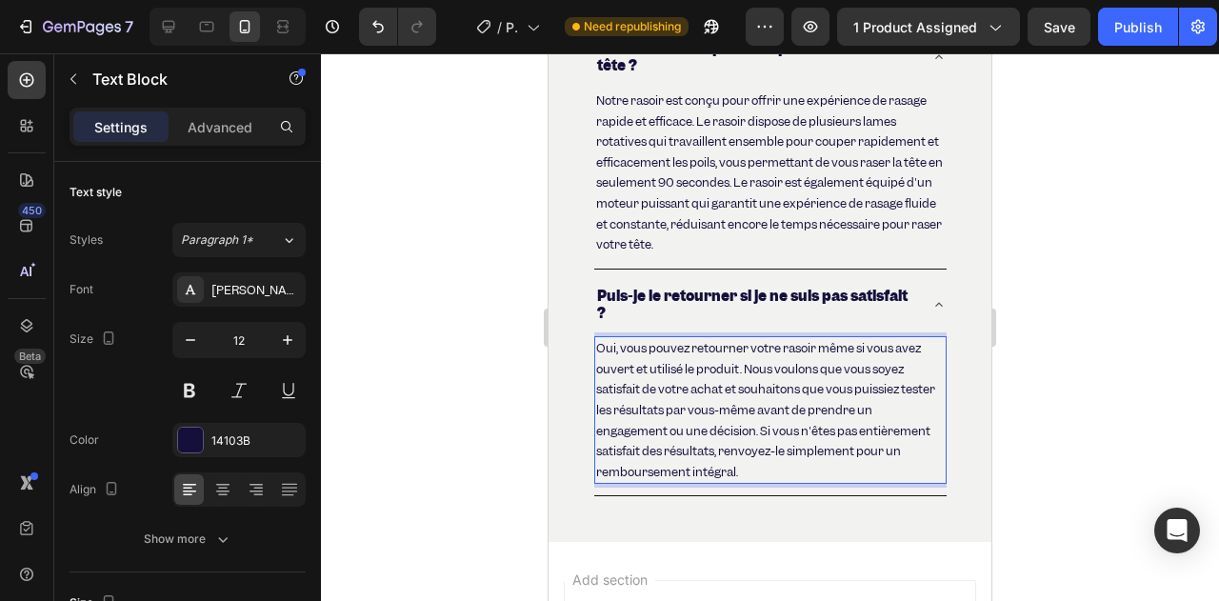
click at [522, 380] on div at bounding box center [770, 327] width 898 height 548
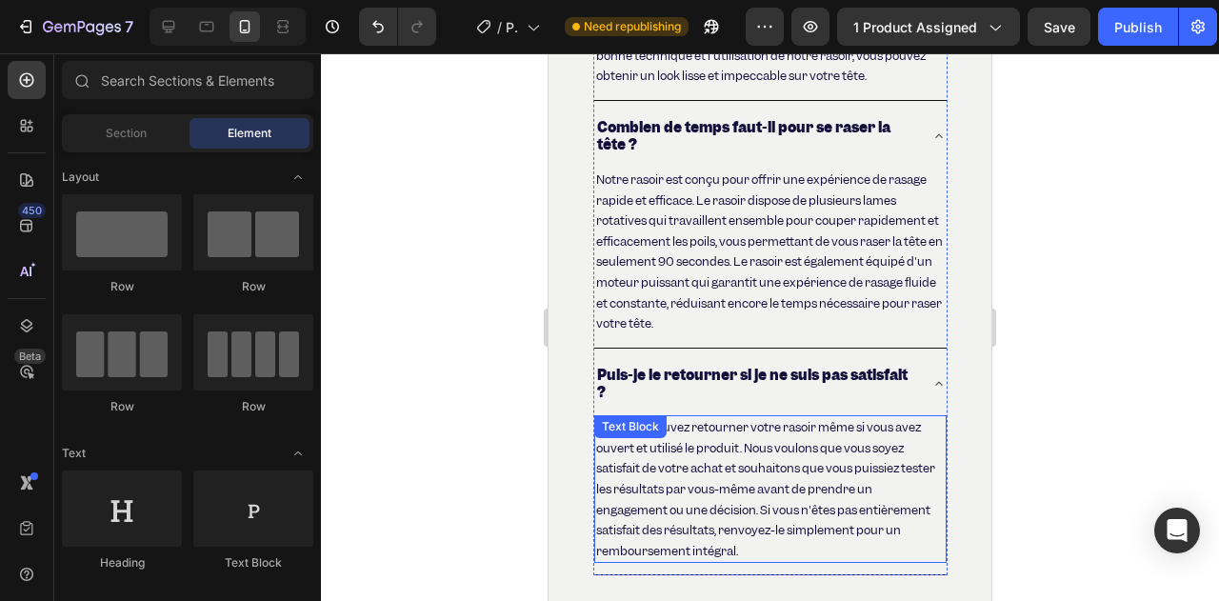
scroll to position [7365, 0]
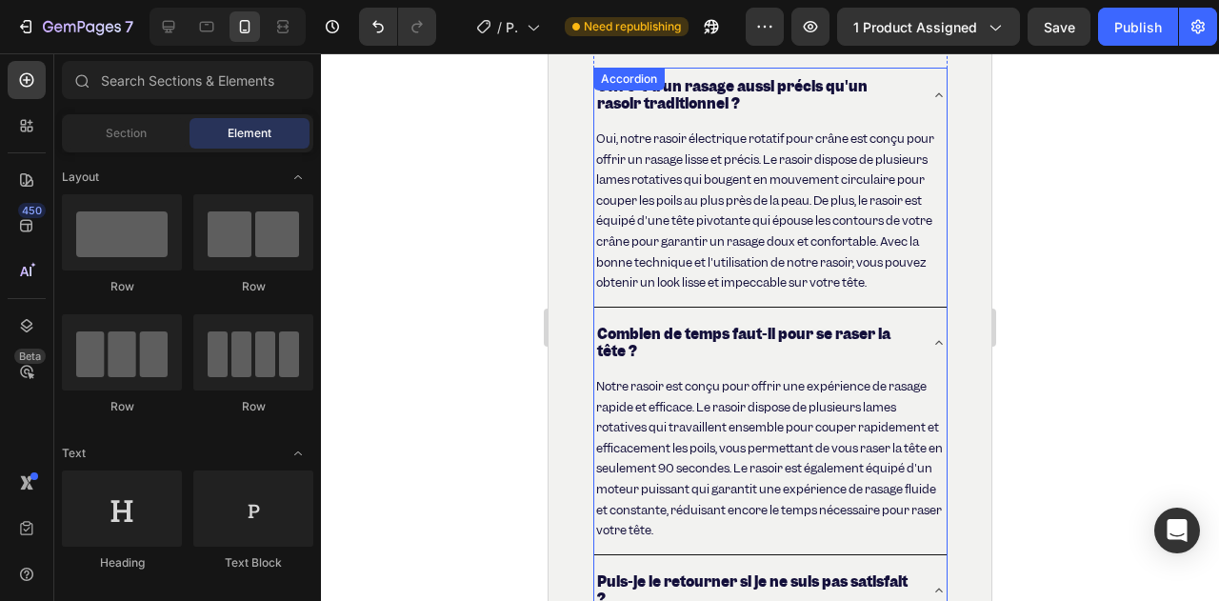
click at [659, 267] on p "Oui, notre rasoir électrique rotatif pour crâne est conçu pour offrir un rasage…" at bounding box center [770, 211] width 349 height 165
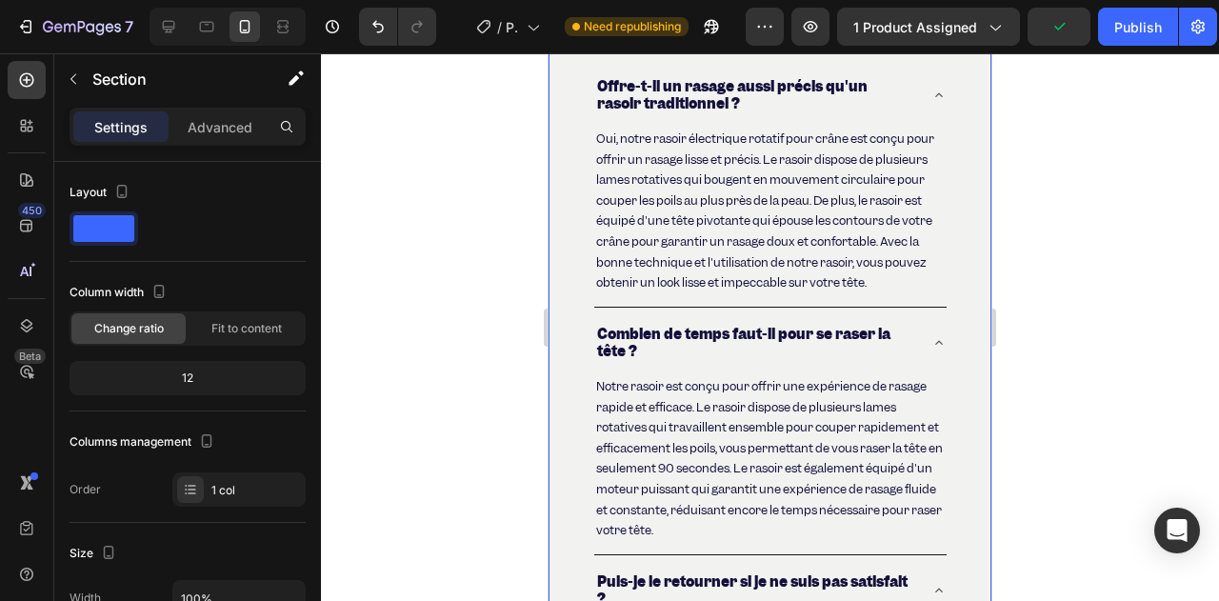
click at [940, 189] on div "Questions fréquemment posées Heading Offre-t-il un rasage aussi précis qu'un ra…" at bounding box center [770, 372] width 443 height 850
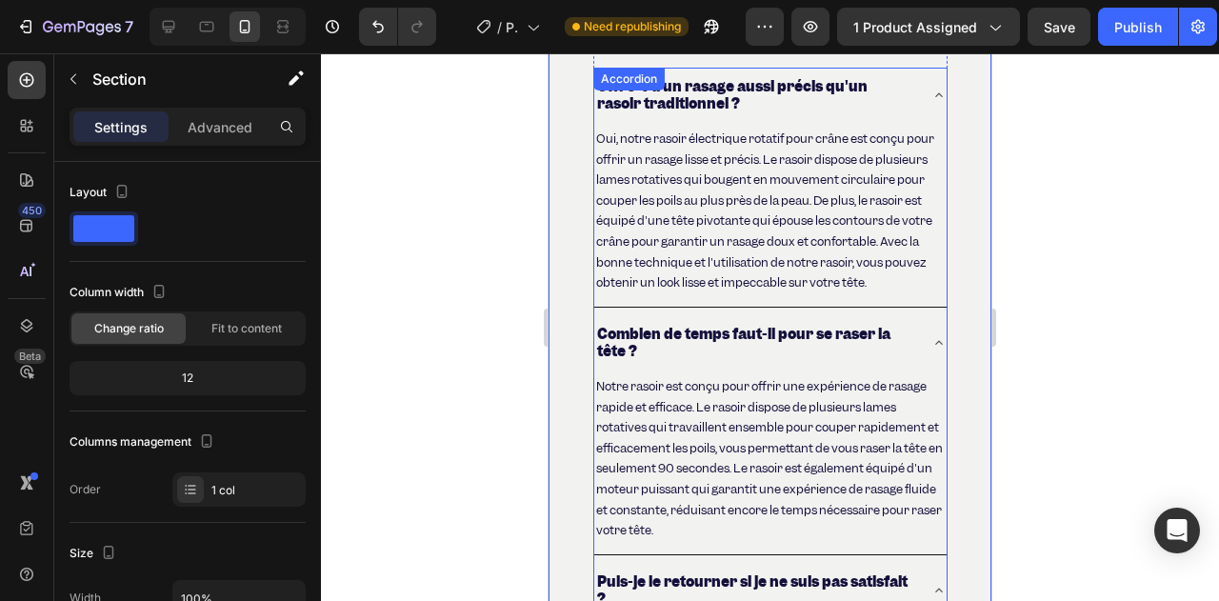
click at [898, 71] on div "Offre-t-il un rasage aussi précis qu'un rasoir traditionnel ?" at bounding box center [770, 95] width 352 height 55
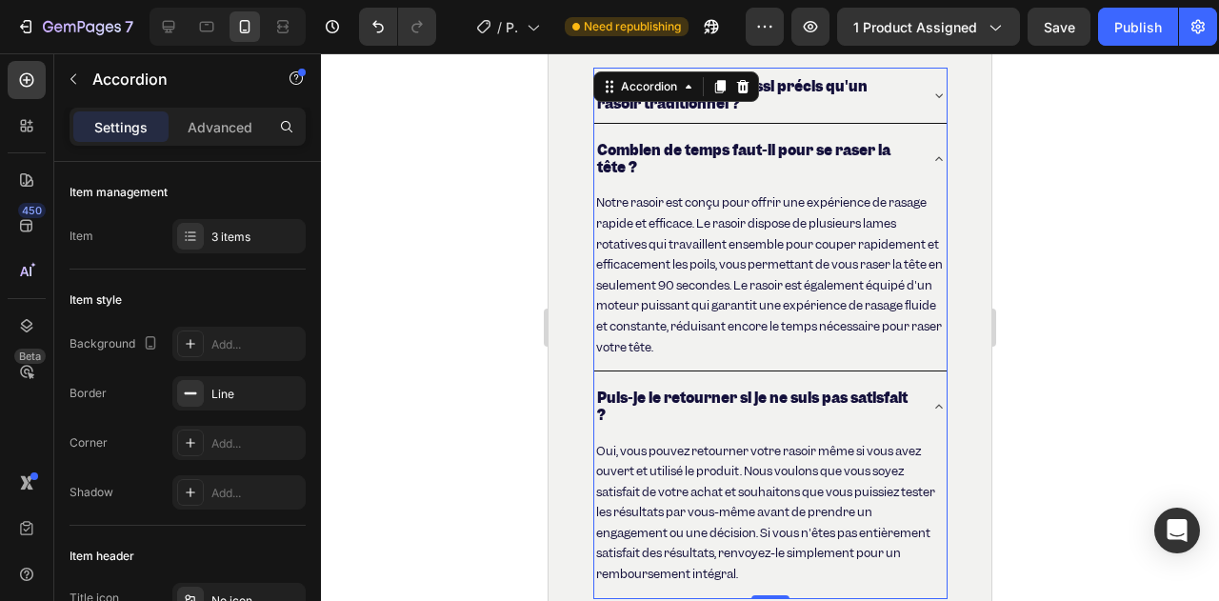
click at [939, 144] on div "Questions fréquemment posées Heading Offre-t-il un rasage aussi précis qu'un ra…" at bounding box center [770, 281] width 443 height 668
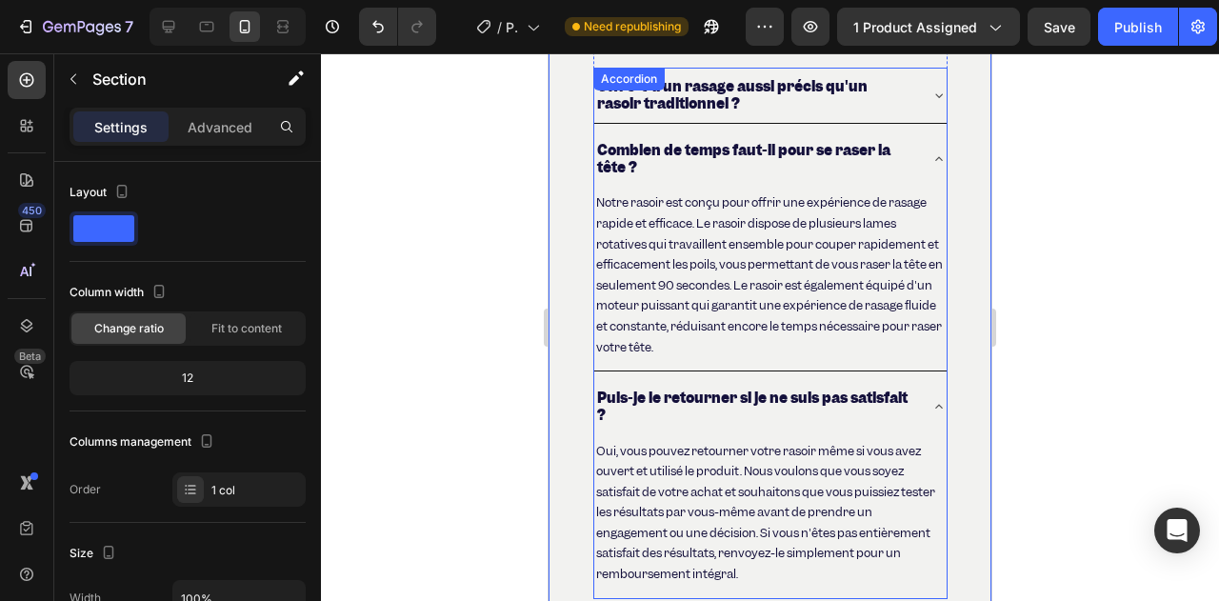
click at [931, 153] on icon at bounding box center [938, 158] width 15 height 15
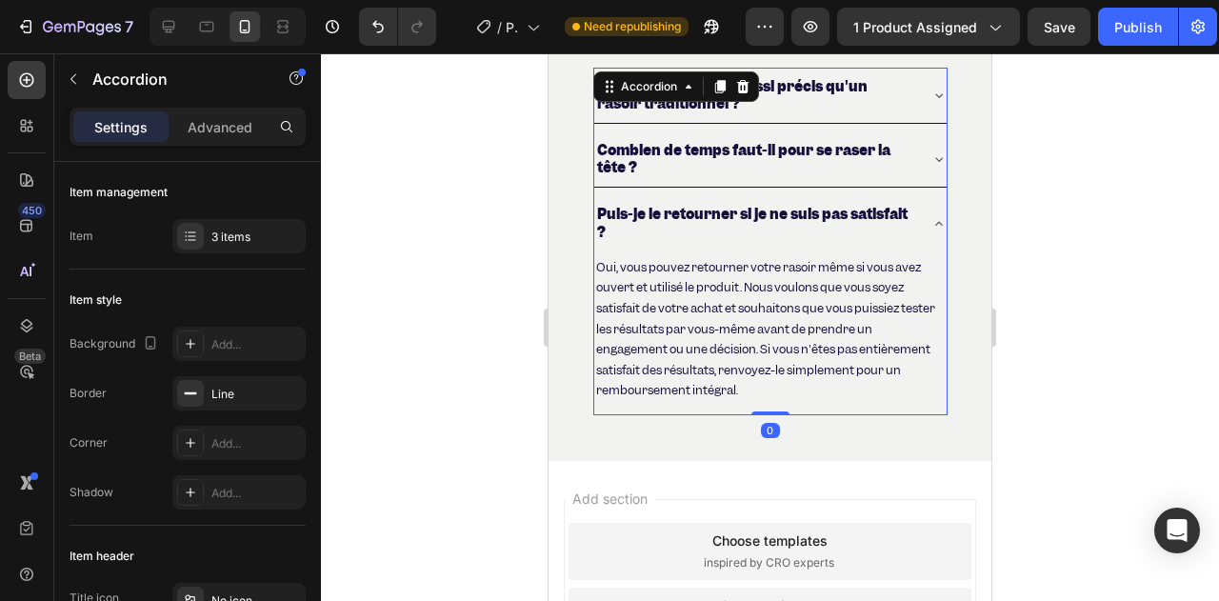
click at [931, 219] on icon at bounding box center [938, 223] width 15 height 15
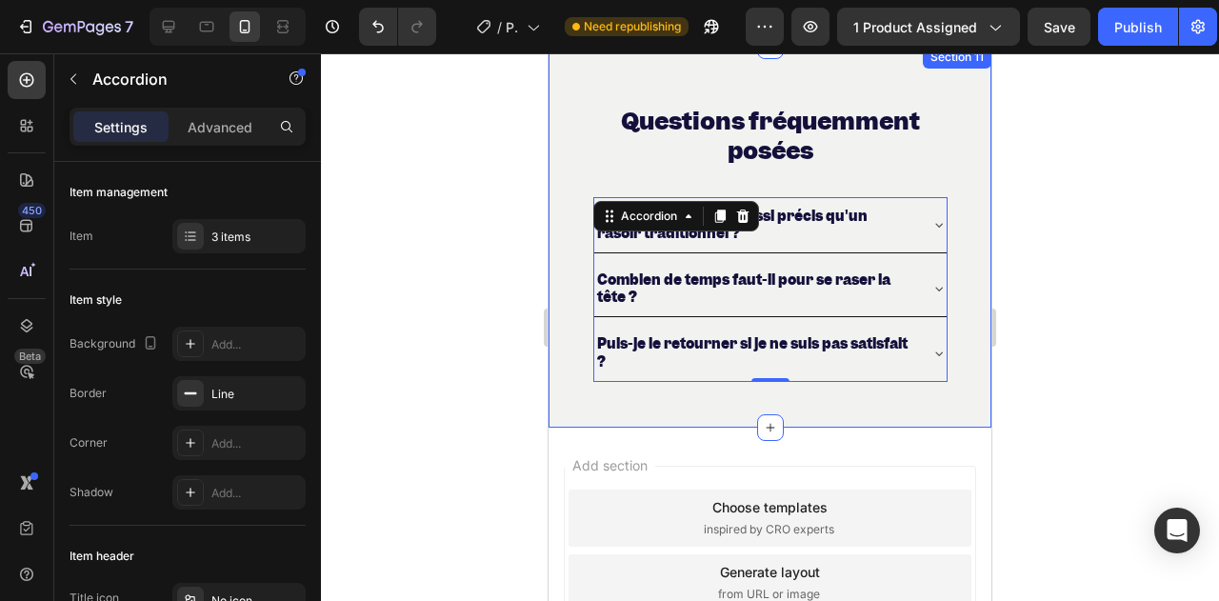
scroll to position [7174, 0]
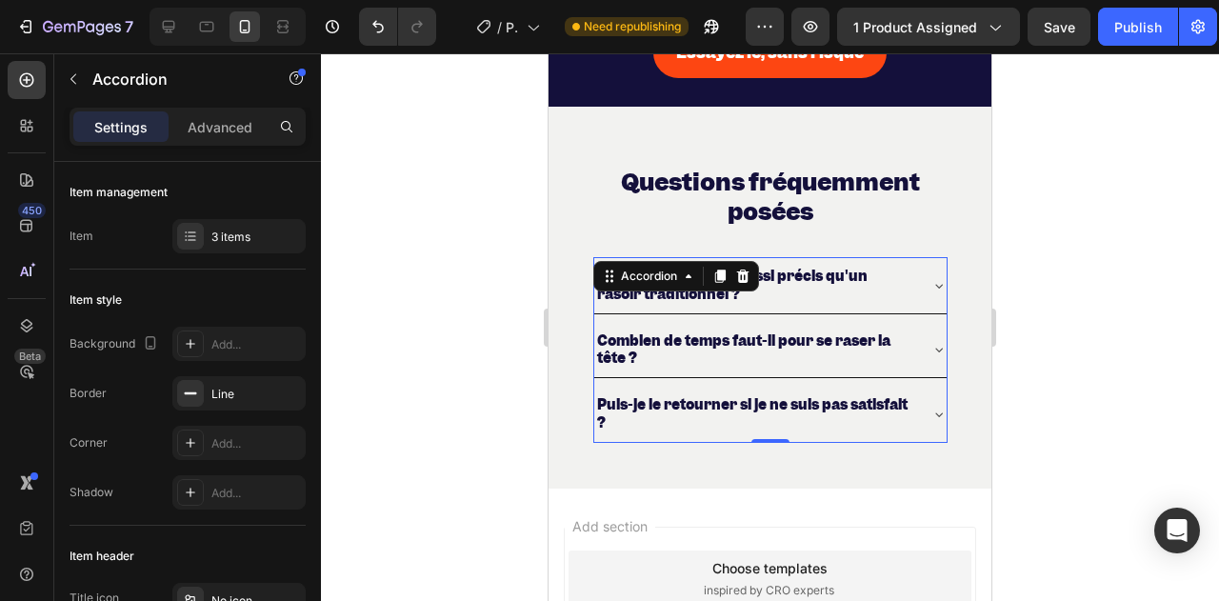
click at [453, 208] on div at bounding box center [770, 327] width 898 height 548
click at [765, 266] on div "Offre-t-il un rasage aussi précis qu'un rasoir traditionnel ?" at bounding box center [755, 285] width 322 height 40
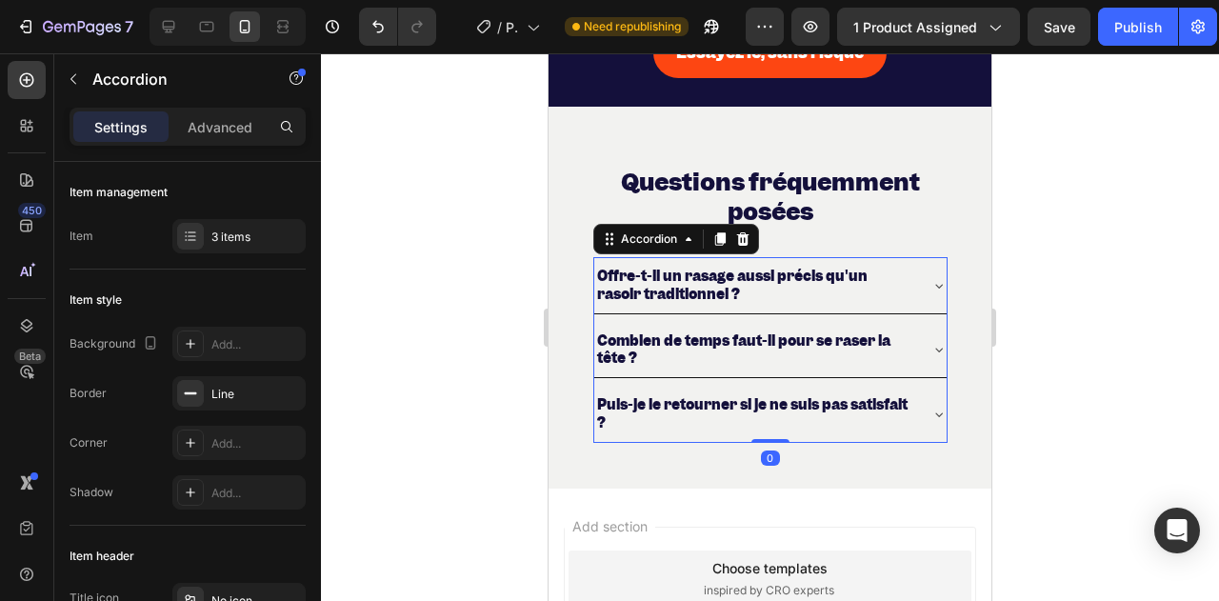
click at [908, 264] on div "Offre-t-il un rasage aussi précis qu'un rasoir traditionnel ?" at bounding box center [770, 284] width 352 height 55
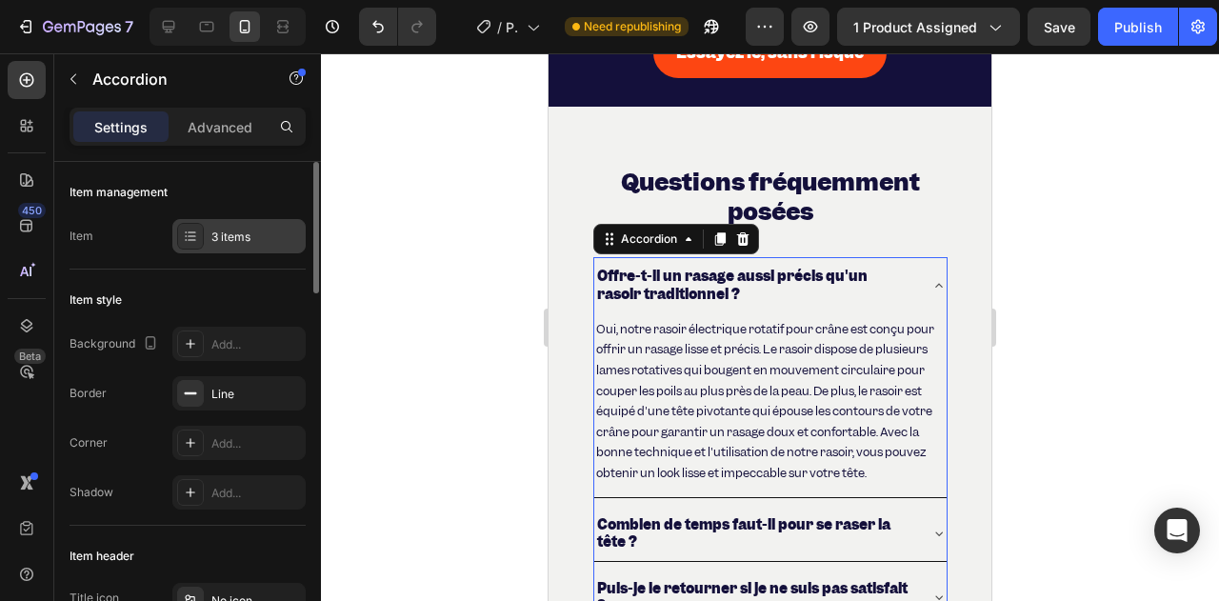
click at [215, 241] on div "3 items" at bounding box center [256, 237] width 90 height 17
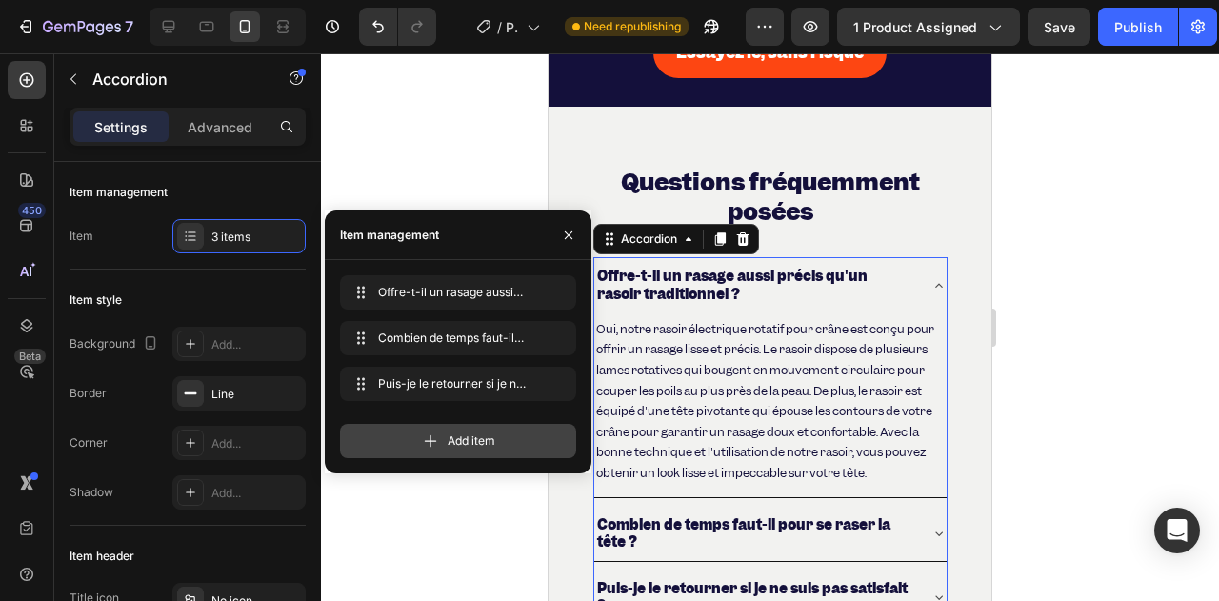
click at [403, 442] on div "Add item" at bounding box center [458, 441] width 236 height 34
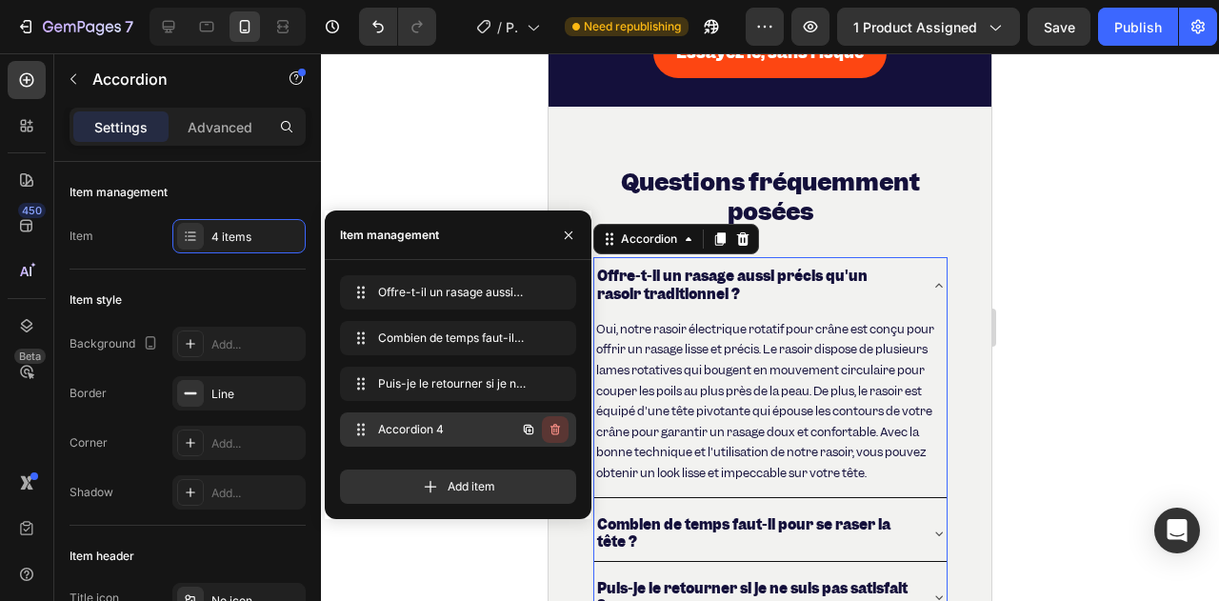
click at [565, 430] on button "button" at bounding box center [555, 429] width 27 height 27
click at [552, 429] on div "Delete" at bounding box center [542, 429] width 35 height 17
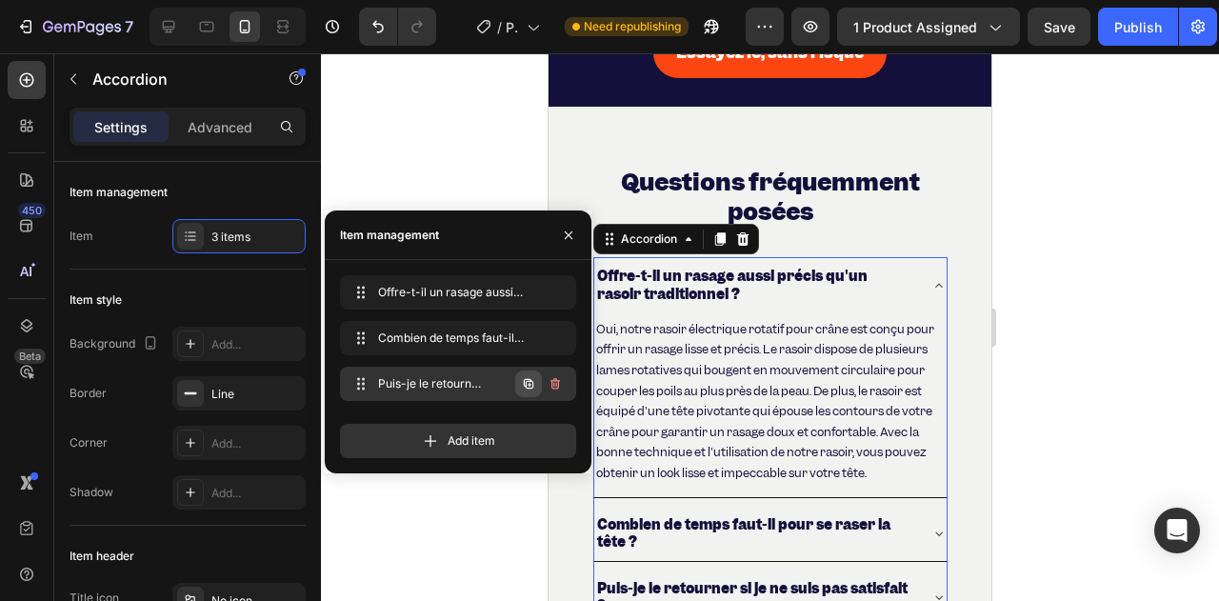
click at [527, 388] on icon "button" at bounding box center [529, 384] width 10 height 10
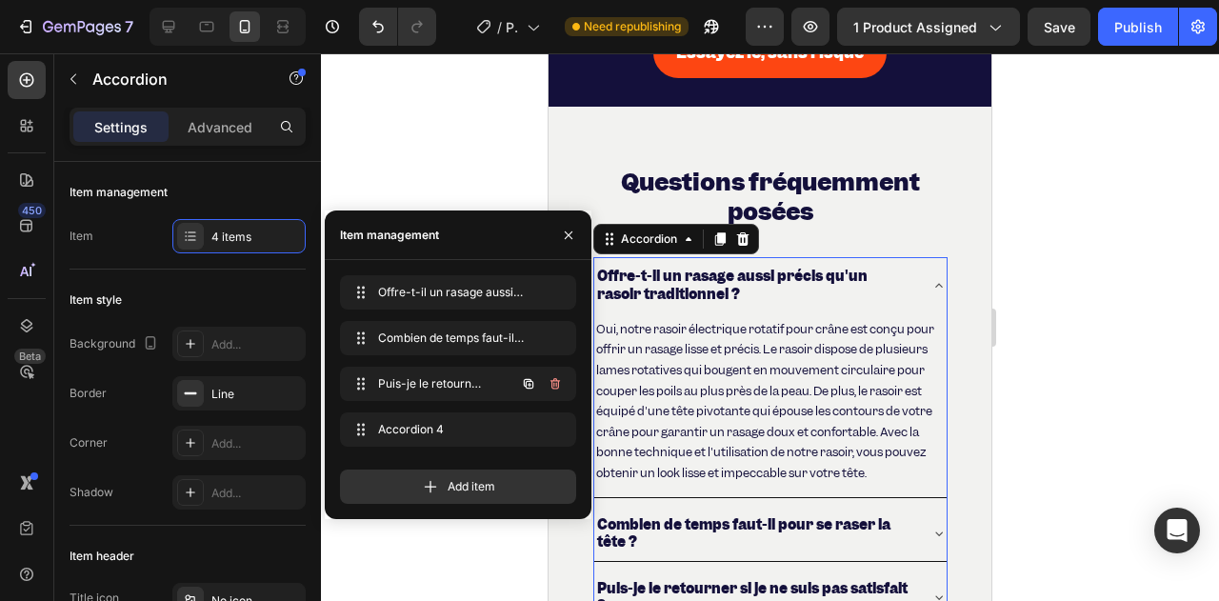
click at [527, 388] on icon "button" at bounding box center [529, 384] width 10 height 10
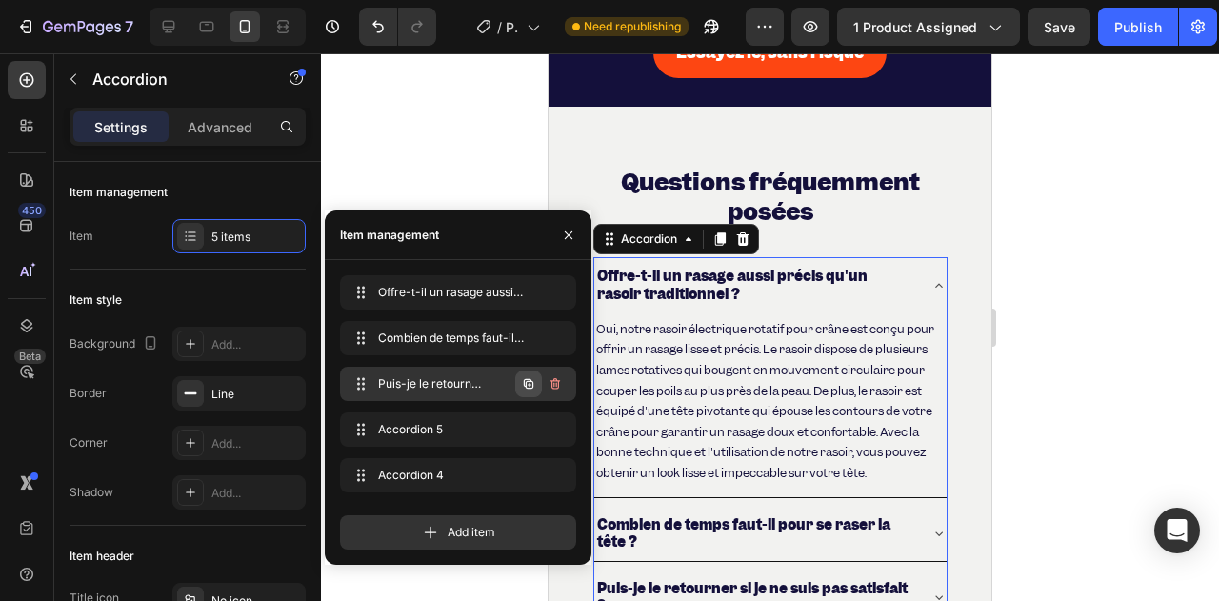
click at [525, 384] on icon "button" at bounding box center [528, 383] width 15 height 15
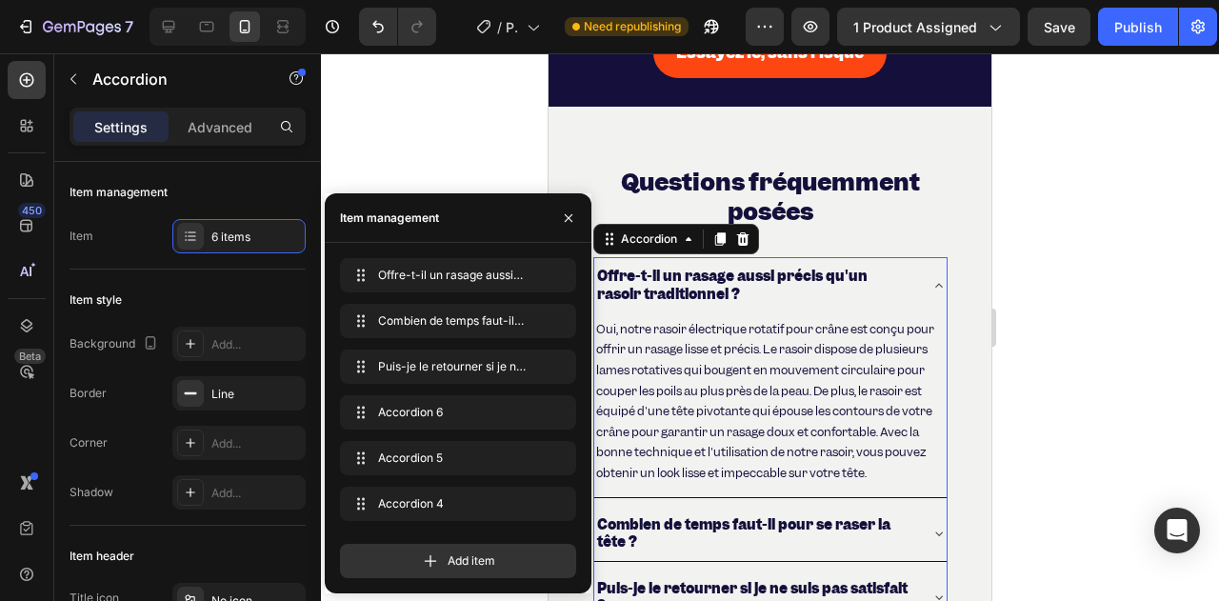
click at [459, 102] on div at bounding box center [770, 327] width 898 height 548
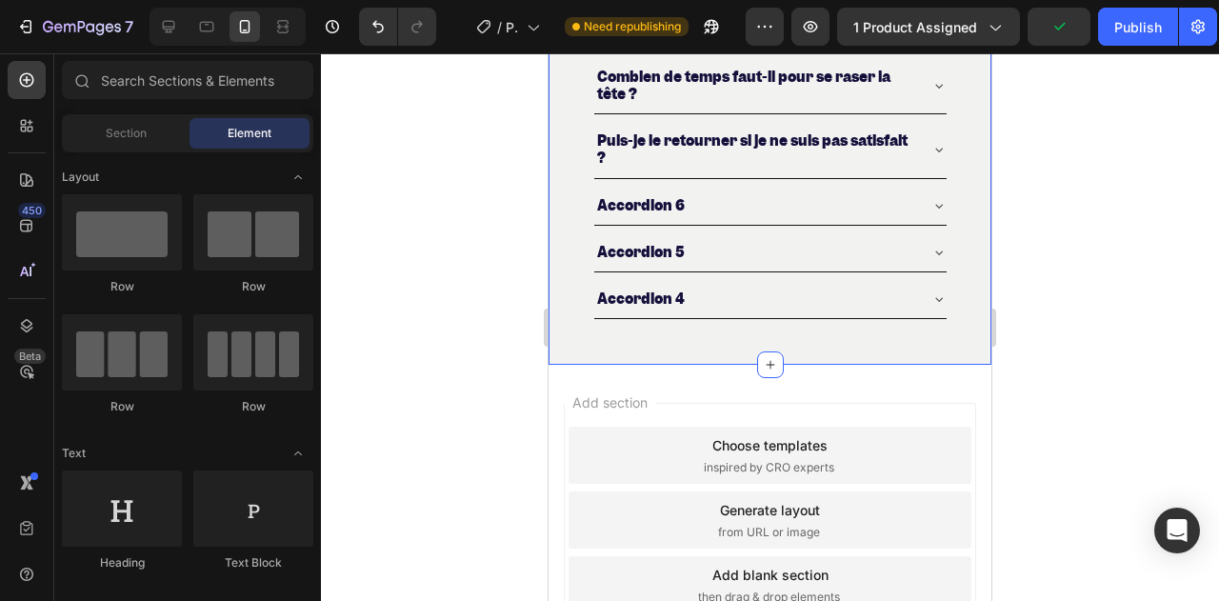
scroll to position [7650, 0]
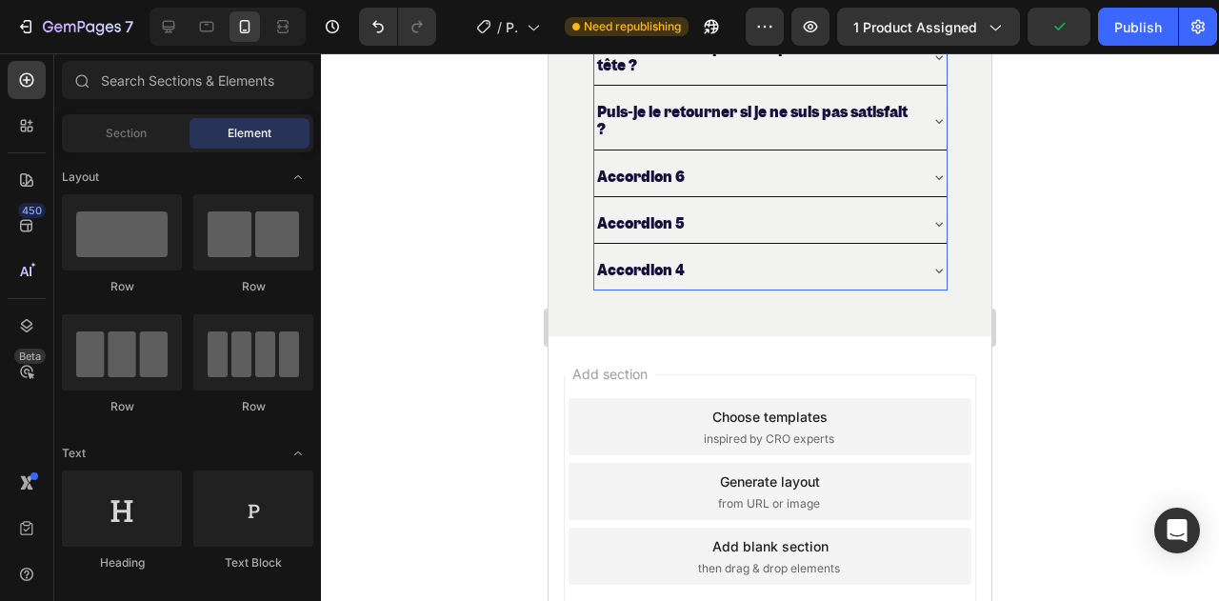
click at [658, 189] on div "Accordion 6" at bounding box center [640, 177] width 93 height 23
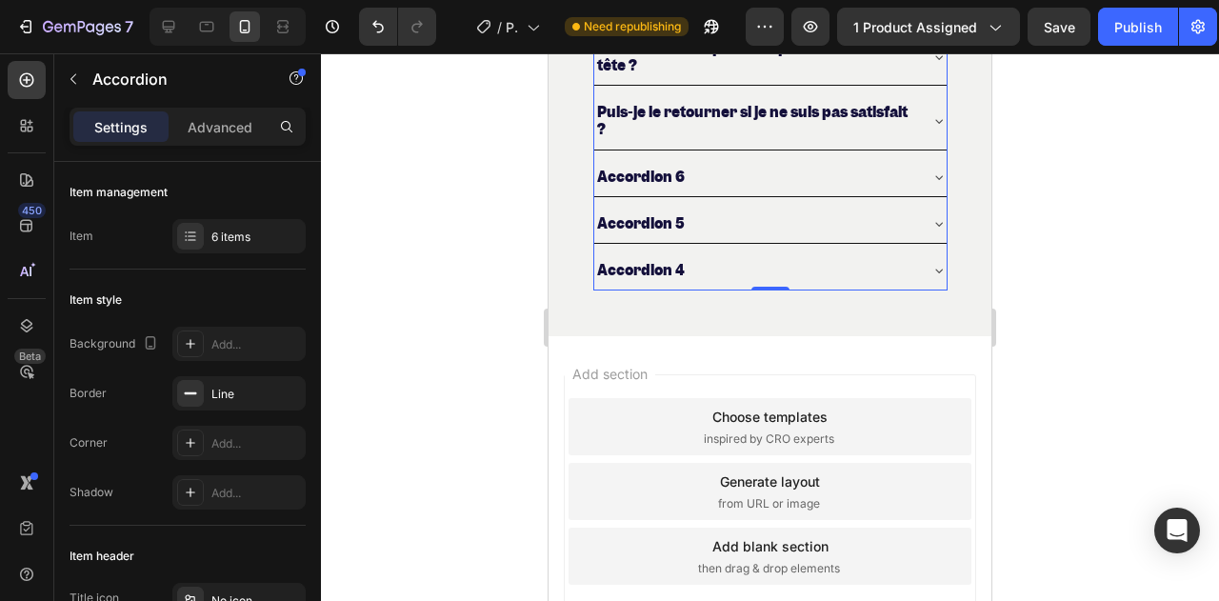
click at [650, 188] on div "Accordion 6" at bounding box center [640, 177] width 93 height 23
click at [650, 186] on p "Accordion 6" at bounding box center [641, 177] width 88 height 17
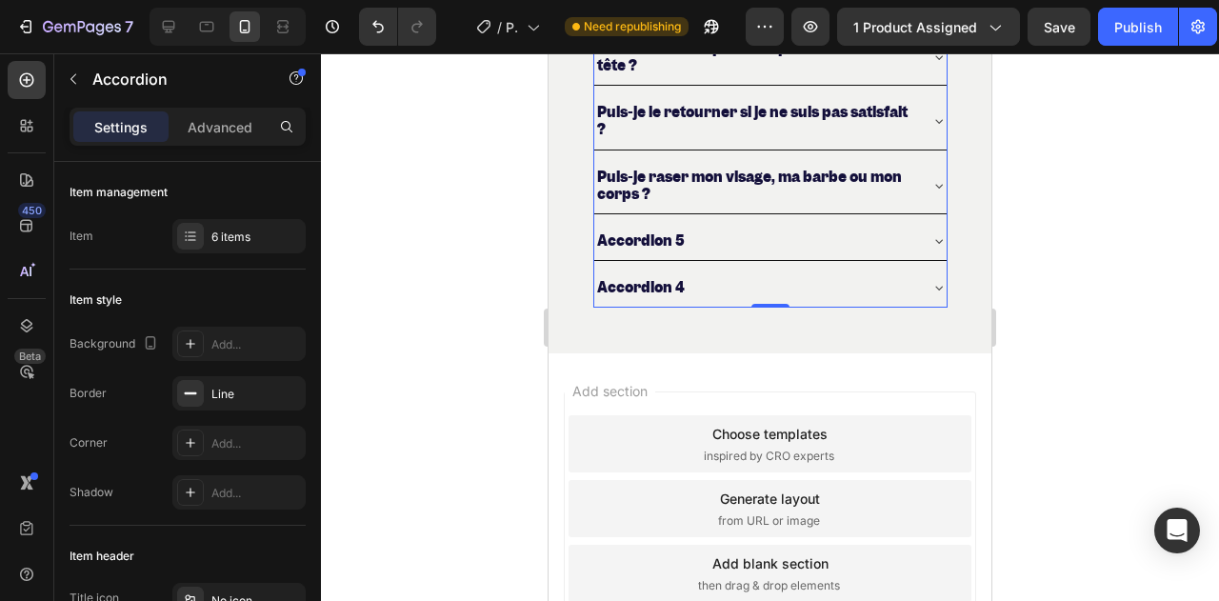
click at [916, 205] on div "Puis-je raser mon visage, ma barbe ou mon corps ?" at bounding box center [770, 185] width 352 height 55
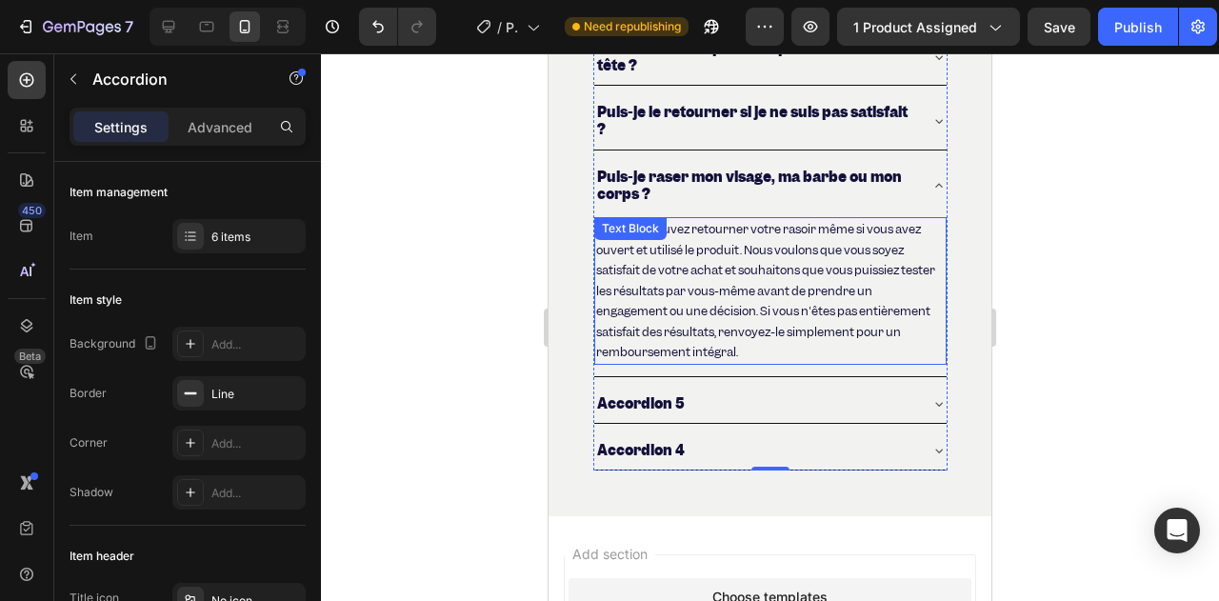
click at [742, 273] on p "Oui, vous pouvez retourner votre rasoir même si vous avez ouvert et utilisé le …" at bounding box center [770, 291] width 349 height 144
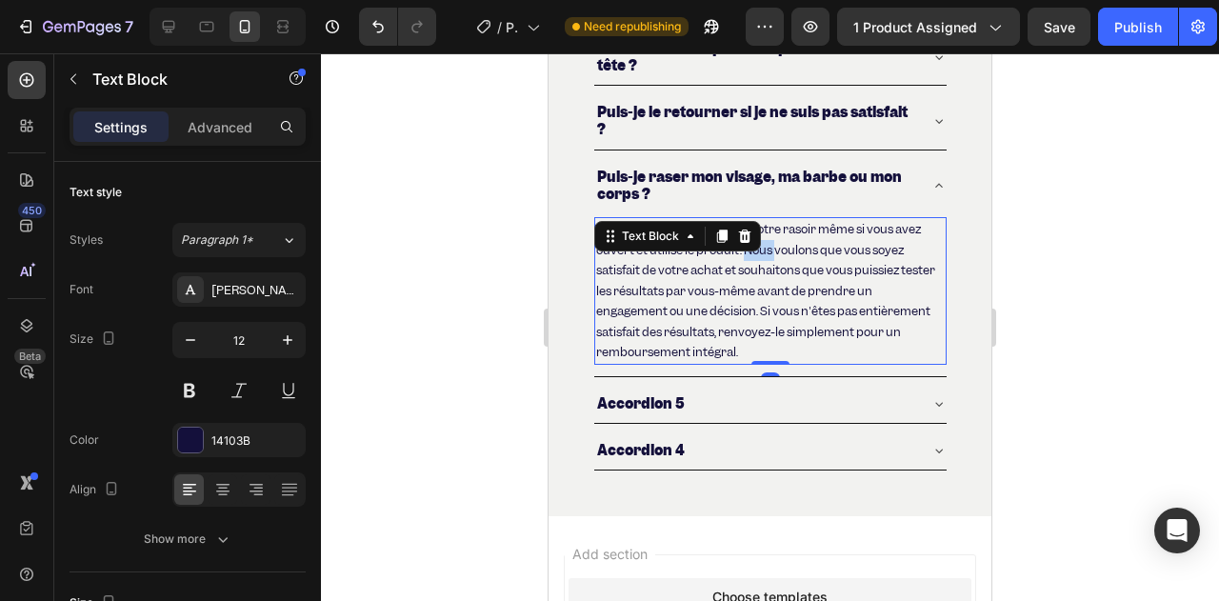
click at [742, 273] on p "Oui, vous pouvez retourner votre rasoir même si vous avez ouvert et utilisé le …" at bounding box center [770, 291] width 349 height 144
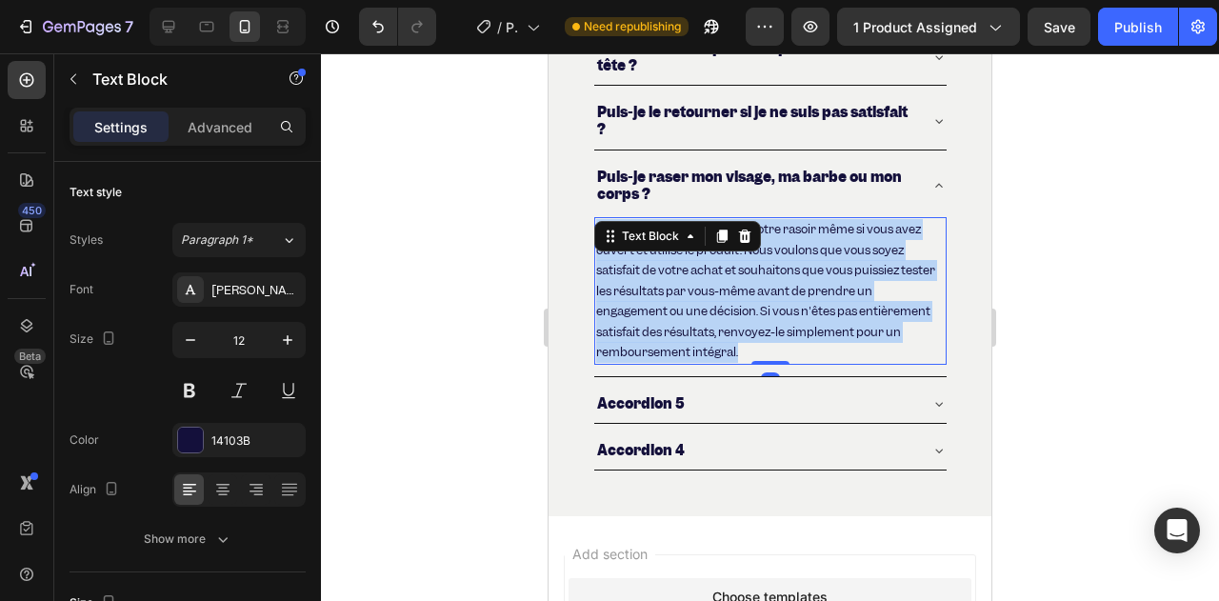
click at [742, 273] on p "Oui, vous pouvez retourner votre rasoir même si vous avez ouvert et utilisé le …" at bounding box center [770, 291] width 349 height 144
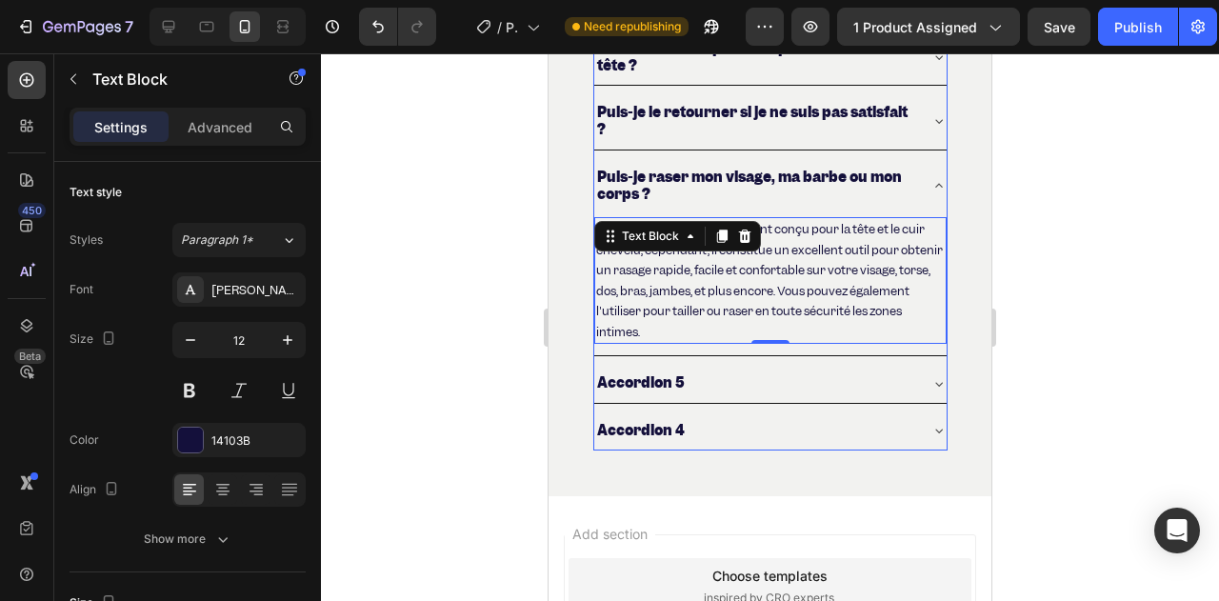
click at [672, 391] on p "Accordion 5" at bounding box center [641, 382] width 88 height 17
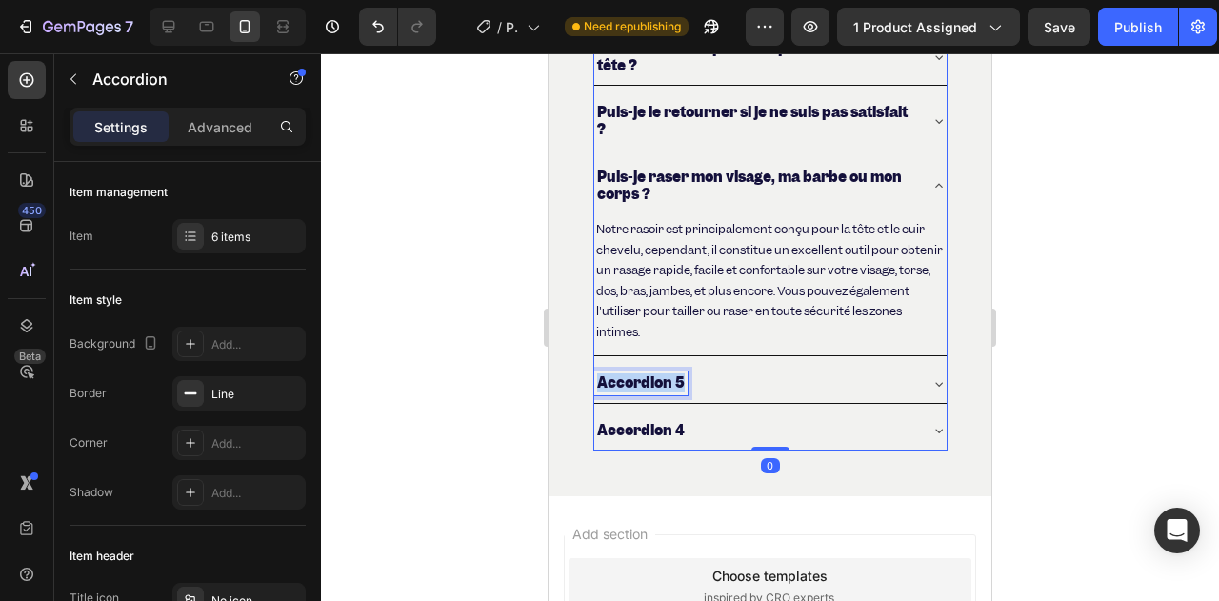
click at [672, 391] on p "Accordion 5" at bounding box center [641, 382] width 88 height 17
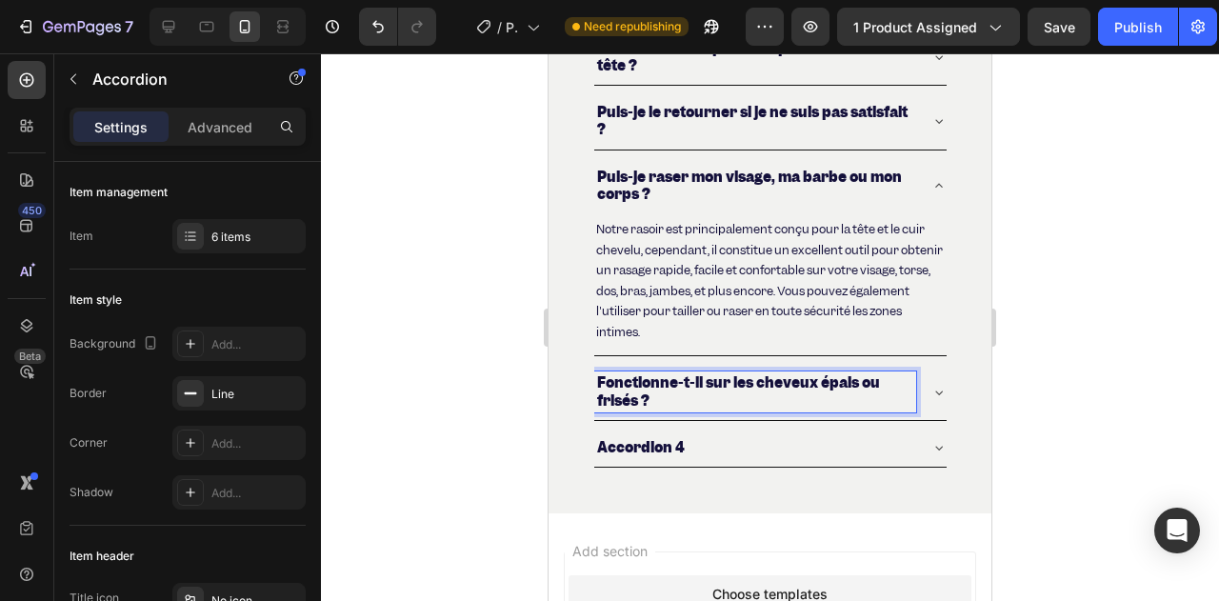
click at [916, 404] on div "Fonctionne-t-il sur les cheveux épais ou frisés ?" at bounding box center [770, 391] width 352 height 55
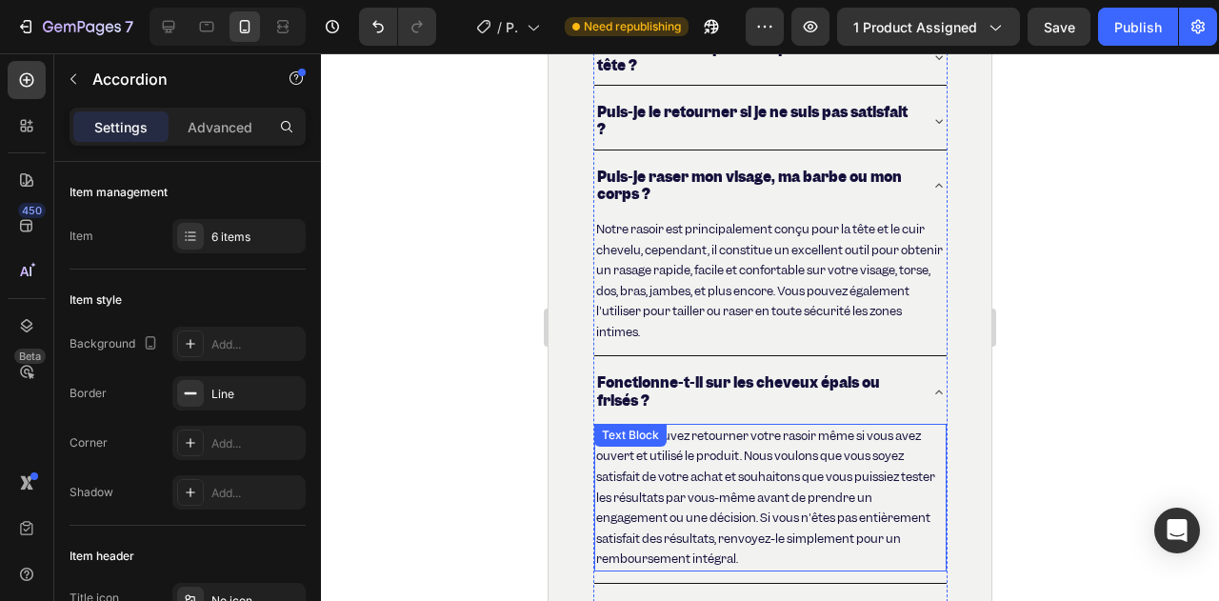
click at [638, 490] on p "Oui, vous pouvez retourner votre rasoir même si vous avez ouvert et utilisé le …" at bounding box center [770, 498] width 349 height 144
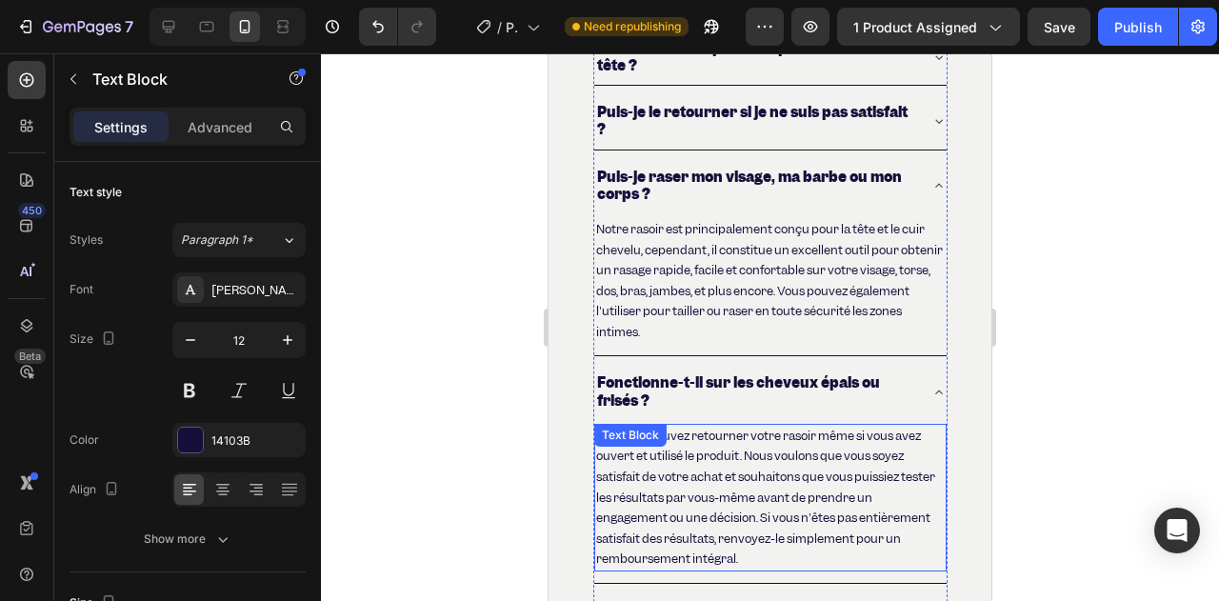
click at [639, 490] on p "Oui, vous pouvez retourner votre rasoir même si vous avez ouvert et utilisé le …" at bounding box center [770, 498] width 349 height 144
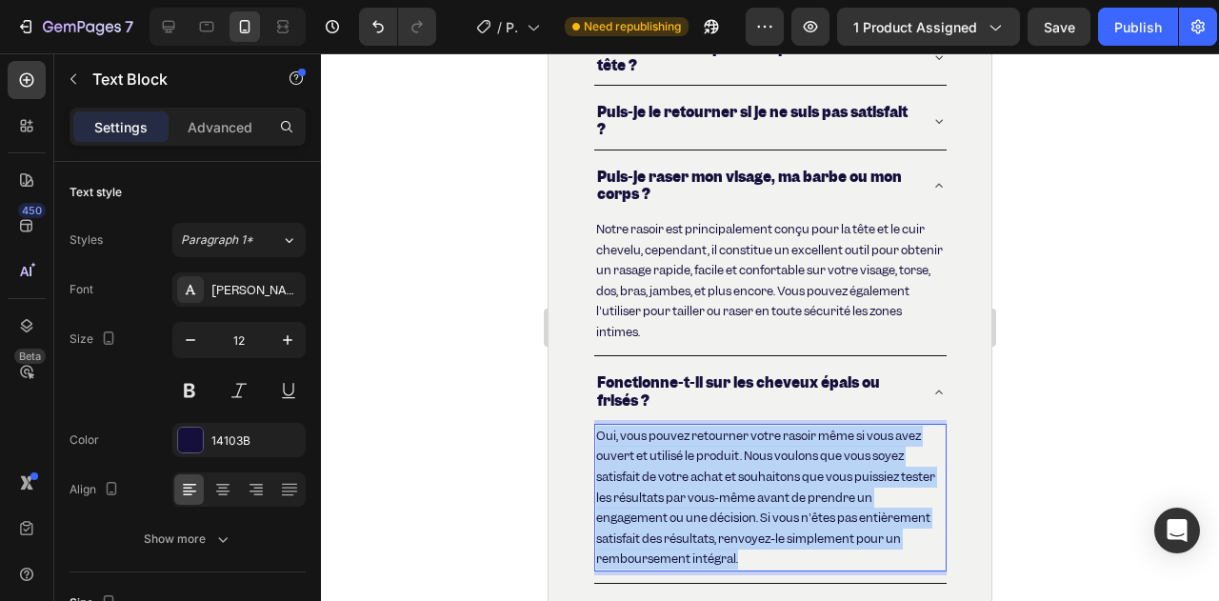
click at [639, 490] on p "Oui, vous pouvez retourner votre rasoir même si vous avez ouvert et utilisé le …" at bounding box center [770, 498] width 349 height 144
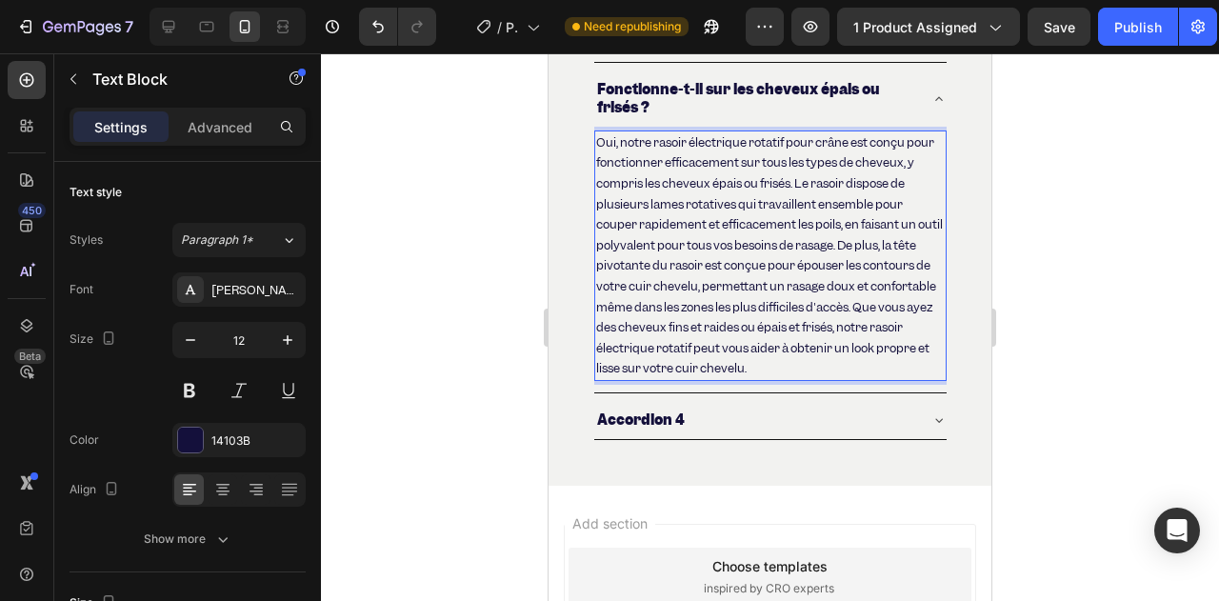
scroll to position [7944, 0]
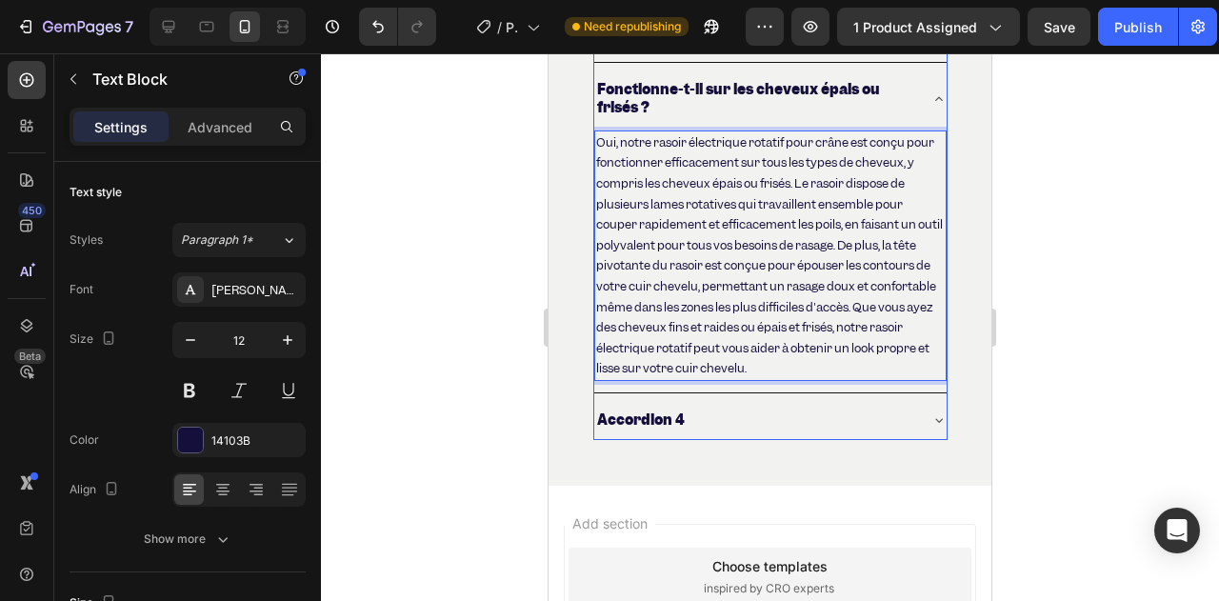
click at [747, 431] on div "Accordion 4" at bounding box center [755, 420] width 322 height 23
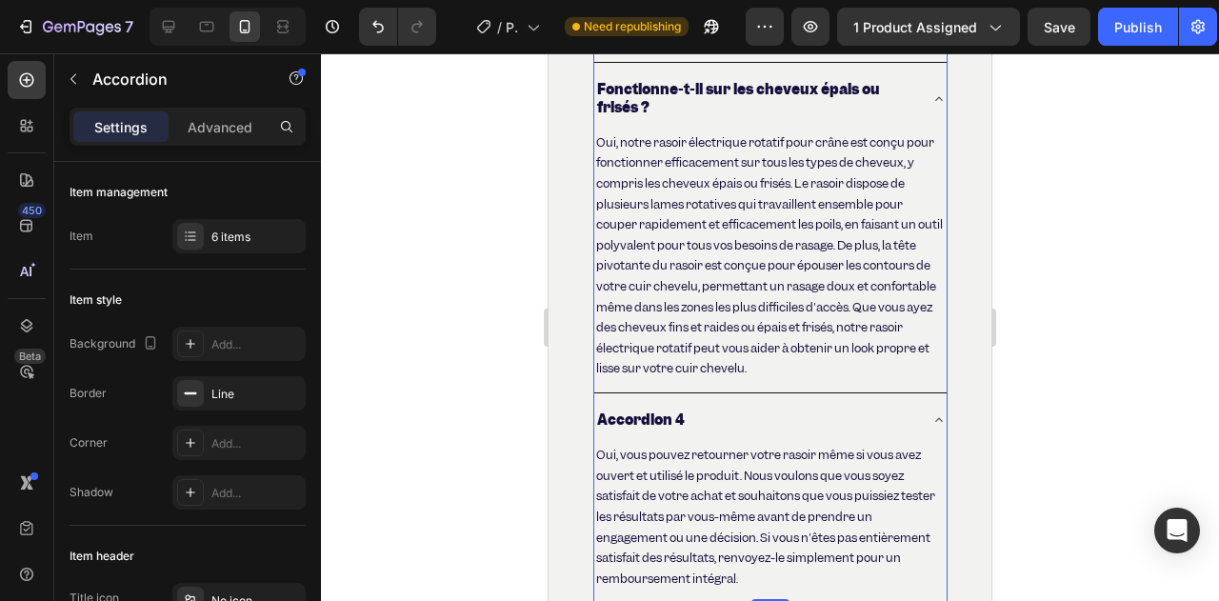
click at [463, 389] on div at bounding box center [770, 327] width 898 height 548
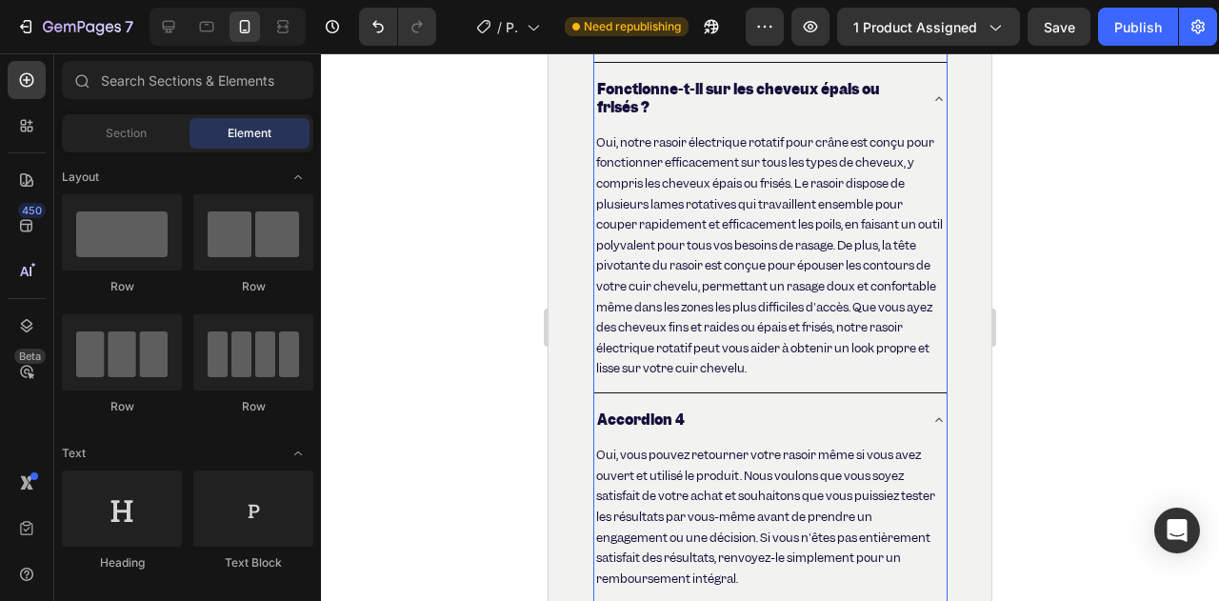
click at [642, 419] on div "Accordion 4" at bounding box center [770, 420] width 352 height 38
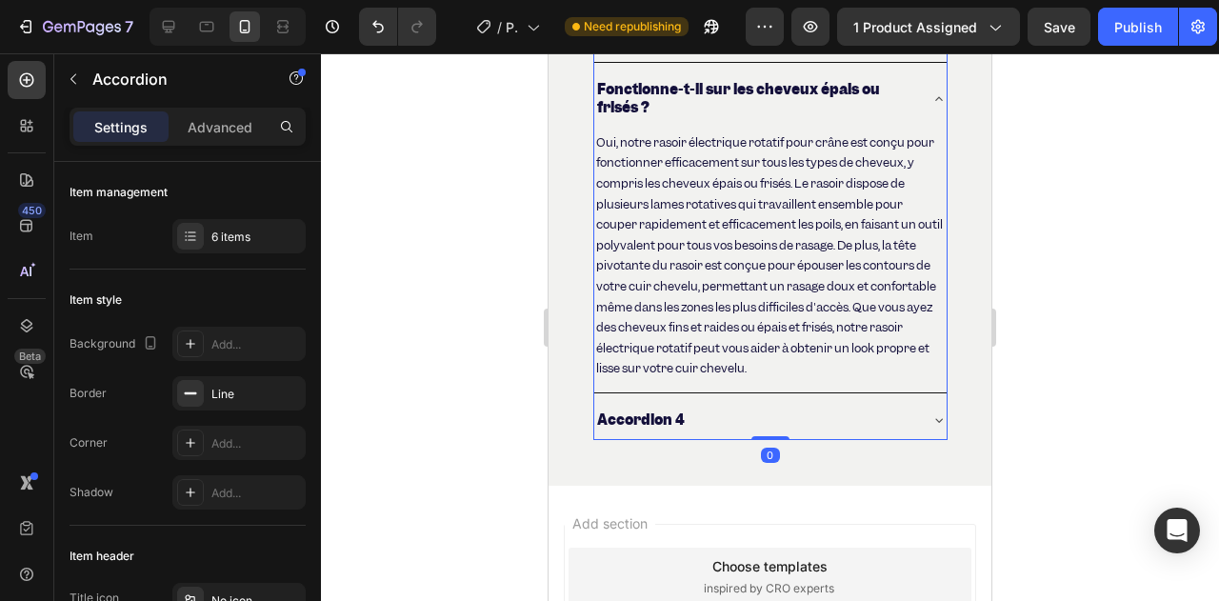
click at [641, 420] on div "Accordion 4" at bounding box center [770, 420] width 352 height 38
click at [648, 429] on p "Accordion 4" at bounding box center [641, 419] width 88 height 17
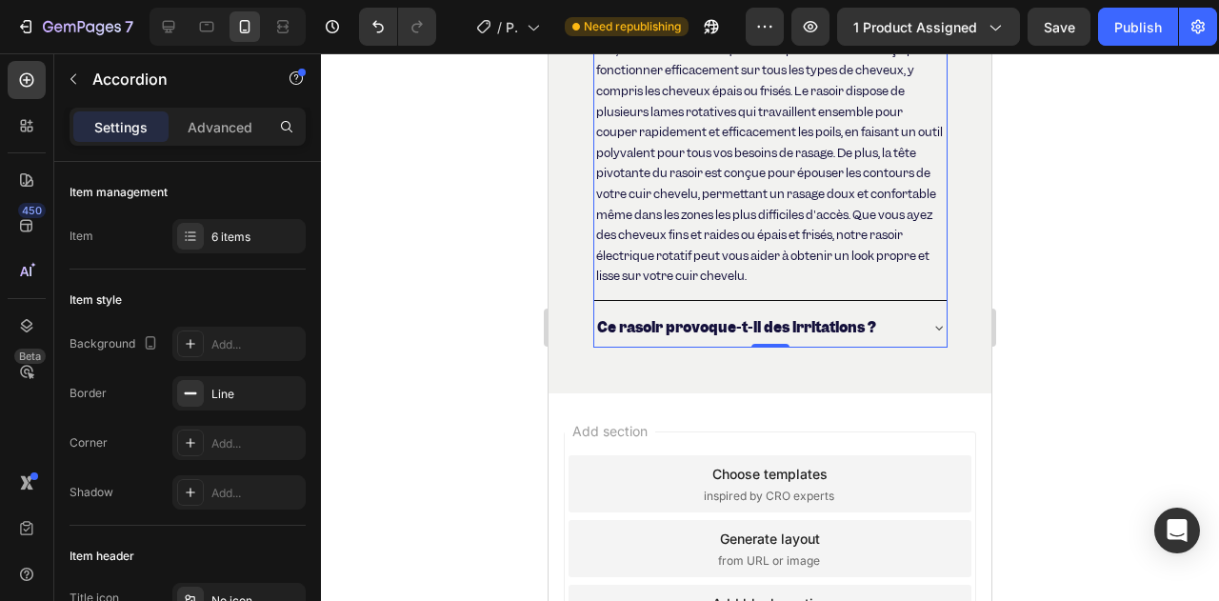
scroll to position [8039, 0]
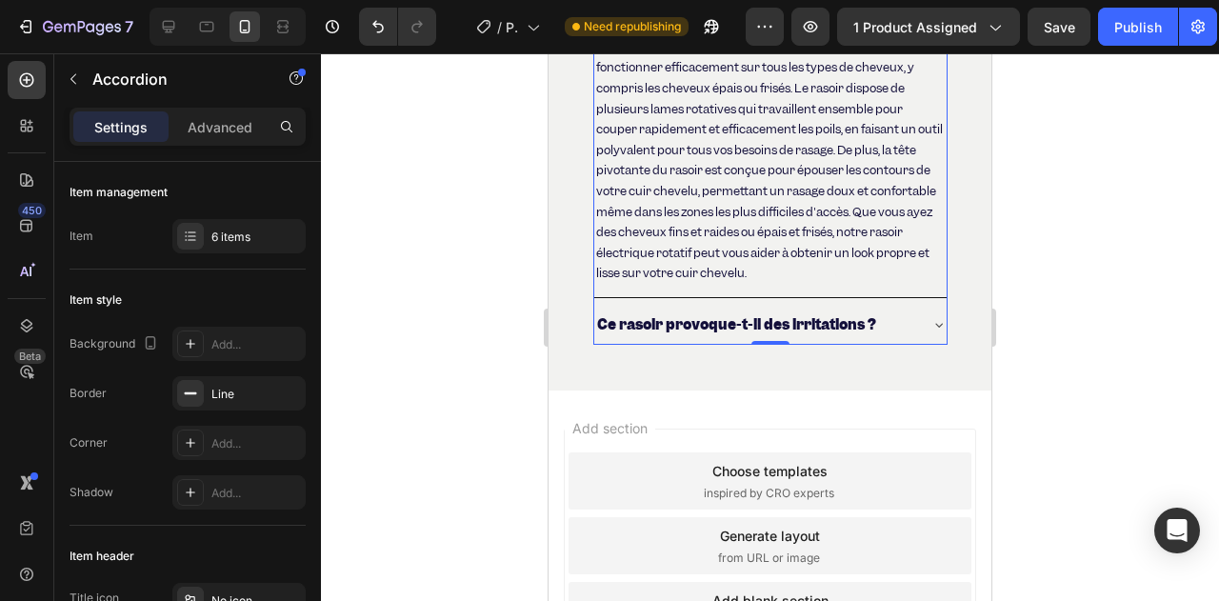
click at [859, 333] on p "Ce rasoir provoque-t-il des irritations ?" at bounding box center [736, 324] width 279 height 17
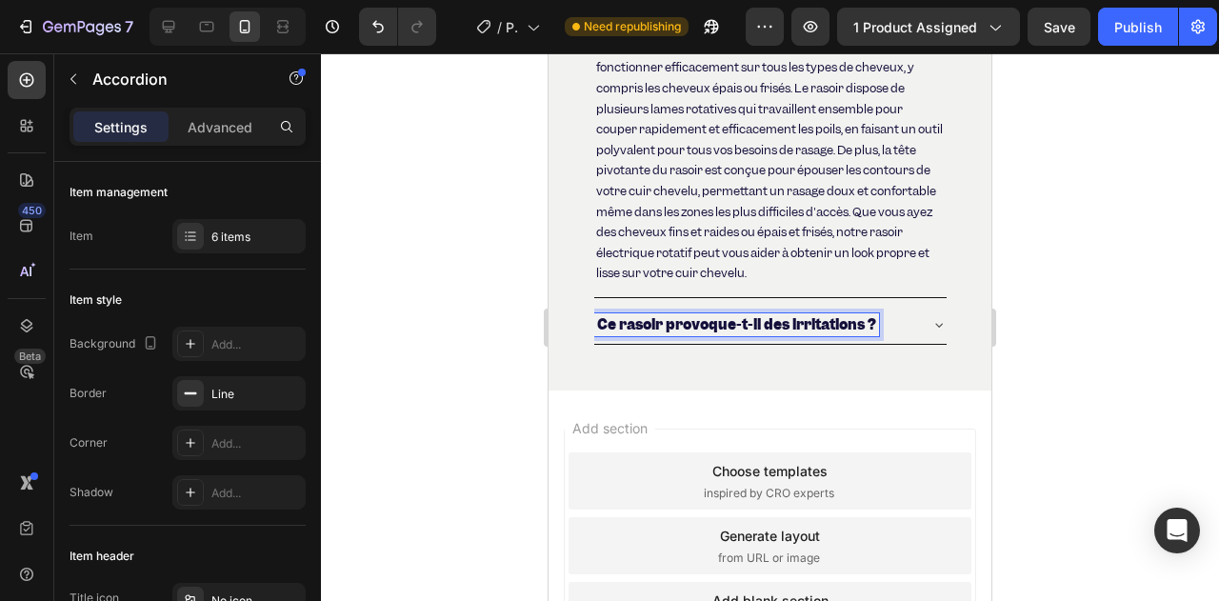
click at [917, 338] on div "Ce rasoir provoque-t-il des irritations ?" at bounding box center [770, 325] width 352 height 38
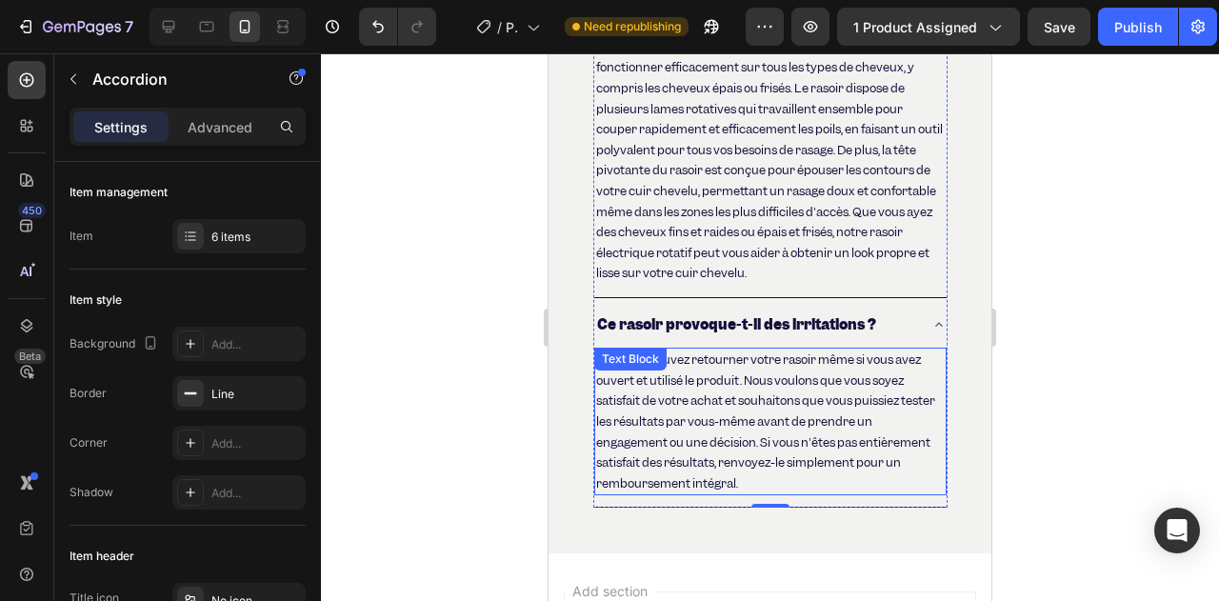
click at [756, 426] on p "Oui, vous pouvez retourner votre rasoir même si vous avez ouvert et utilisé le …" at bounding box center [770, 421] width 349 height 144
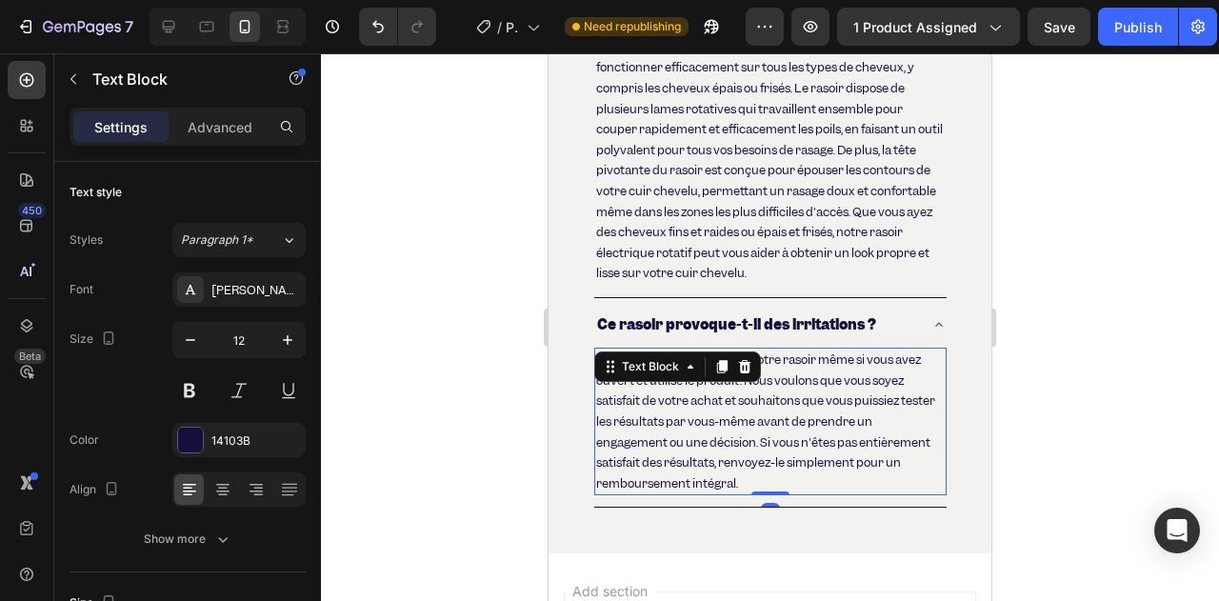
click at [756, 426] on p "Oui, vous pouvez retourner votre rasoir même si vous avez ouvert et utilisé le …" at bounding box center [770, 421] width 349 height 144
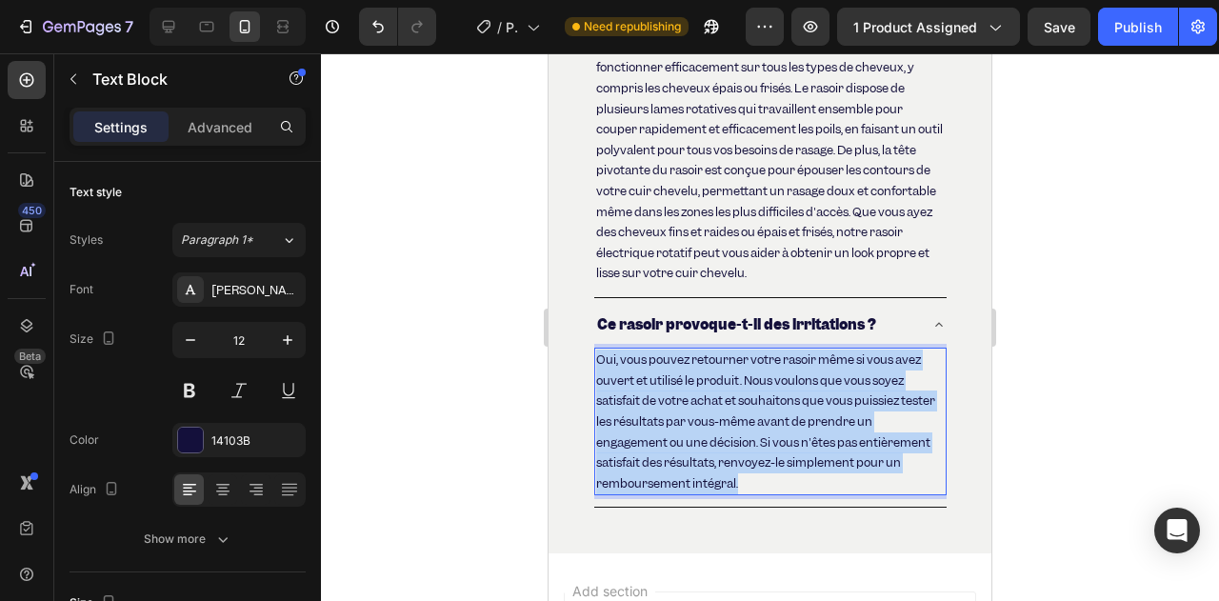
click at [756, 426] on p "Oui, vous pouvez retourner votre rasoir même si vous avez ouvert et utilisé le …" at bounding box center [770, 421] width 349 height 144
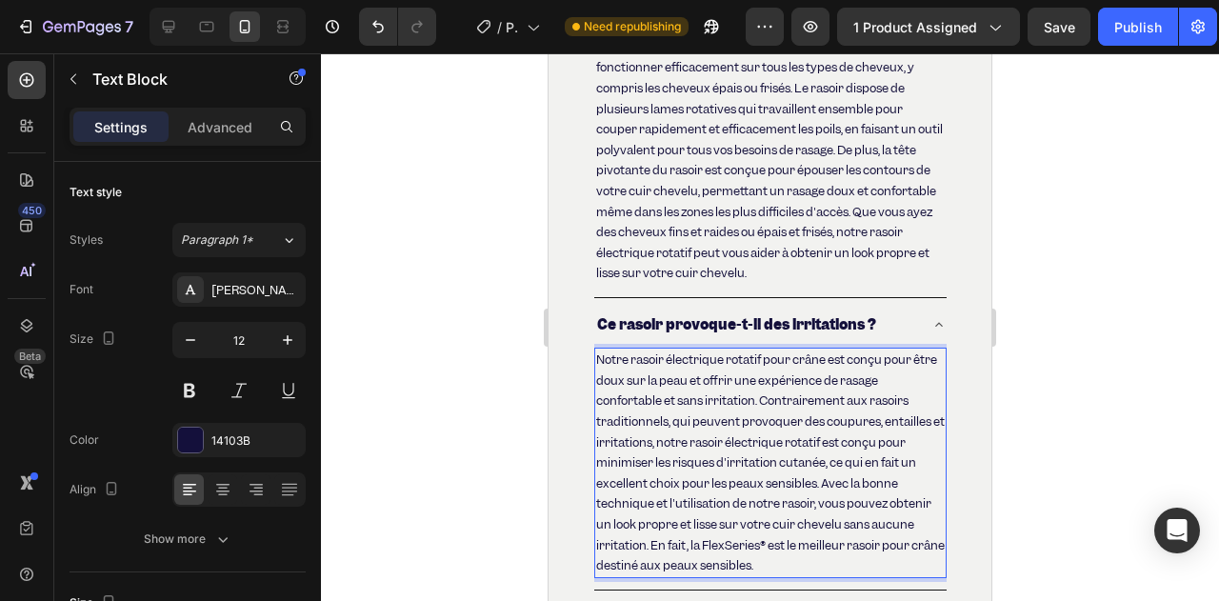
scroll to position [8045, 0]
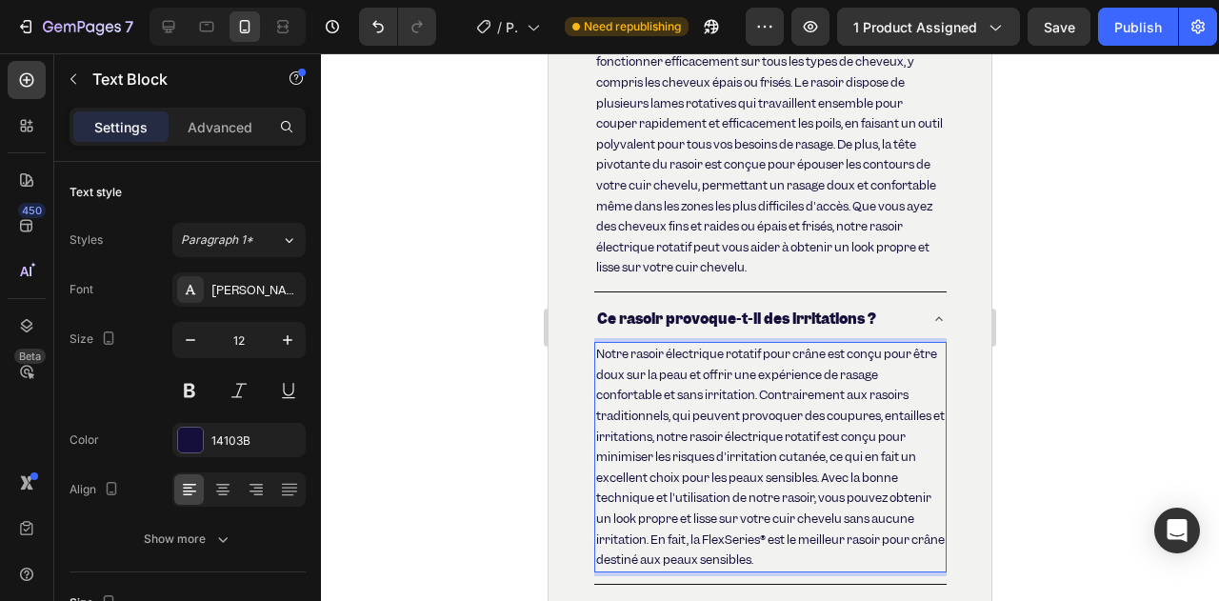
click at [757, 551] on p "Notre rasoir électrique rotatif pour crâne est conçu pour être doux sur la peau…" at bounding box center [770, 457] width 349 height 227
click at [745, 559] on p "Notre rasoir électrique rotatif pour crâne est conçu pour être doux sur la peau…" at bounding box center [770, 457] width 349 height 227
click at [782, 552] on p "Notre rasoir électrique rotatif pour crâne est conçu pour être doux sur la peau…" at bounding box center [770, 457] width 349 height 227
click at [411, 445] on div at bounding box center [770, 327] width 898 height 548
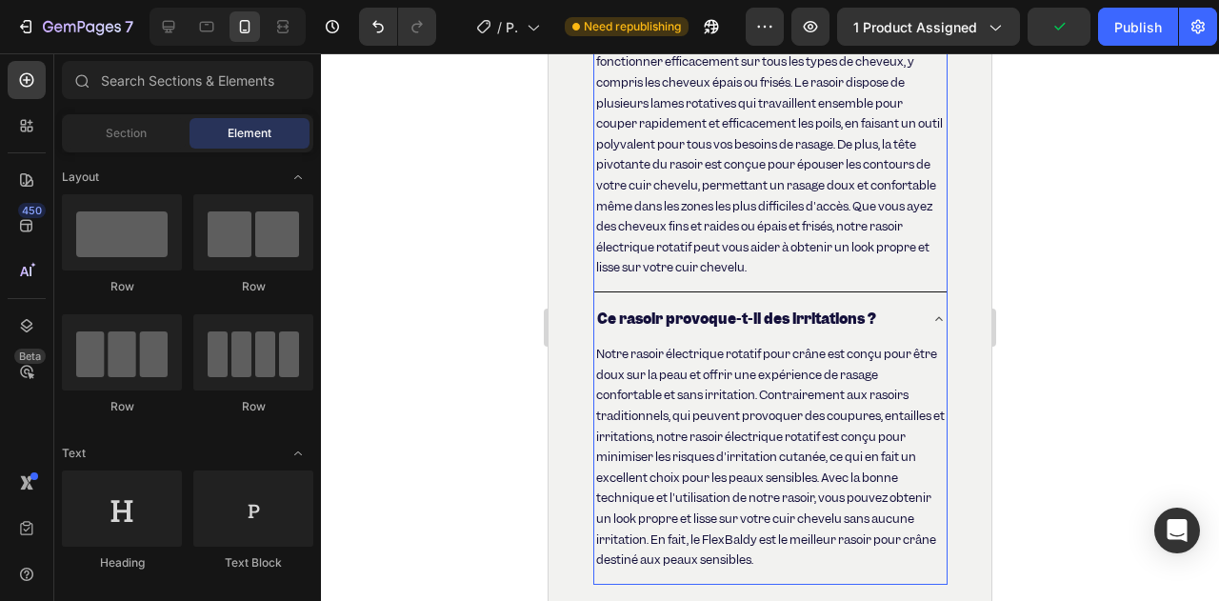
click at [602, 319] on div "Ce rasoir provoque-t-il des irritations ?" at bounding box center [770, 319] width 352 height 38
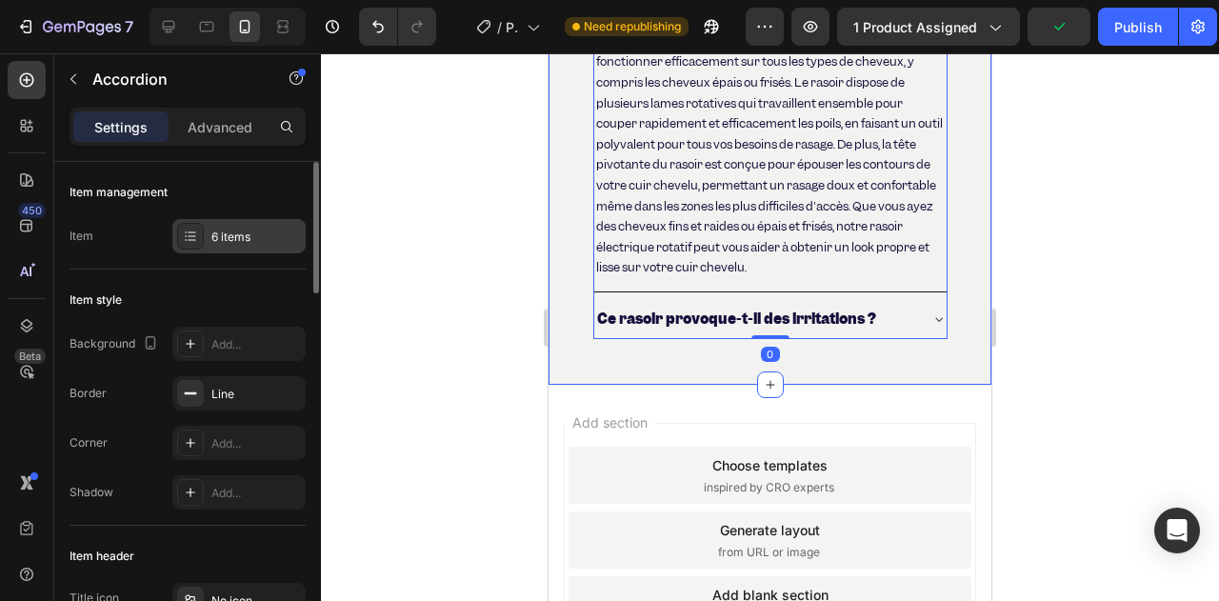
click at [276, 251] on div "6 items" at bounding box center [238, 236] width 133 height 34
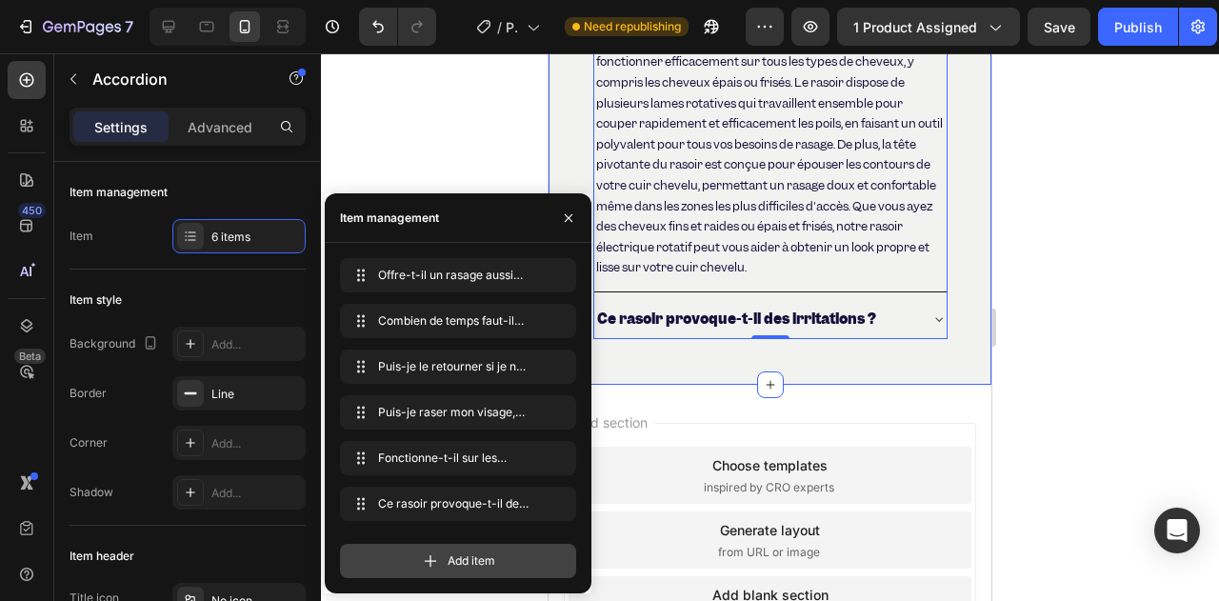
click at [424, 553] on icon at bounding box center [430, 560] width 19 height 19
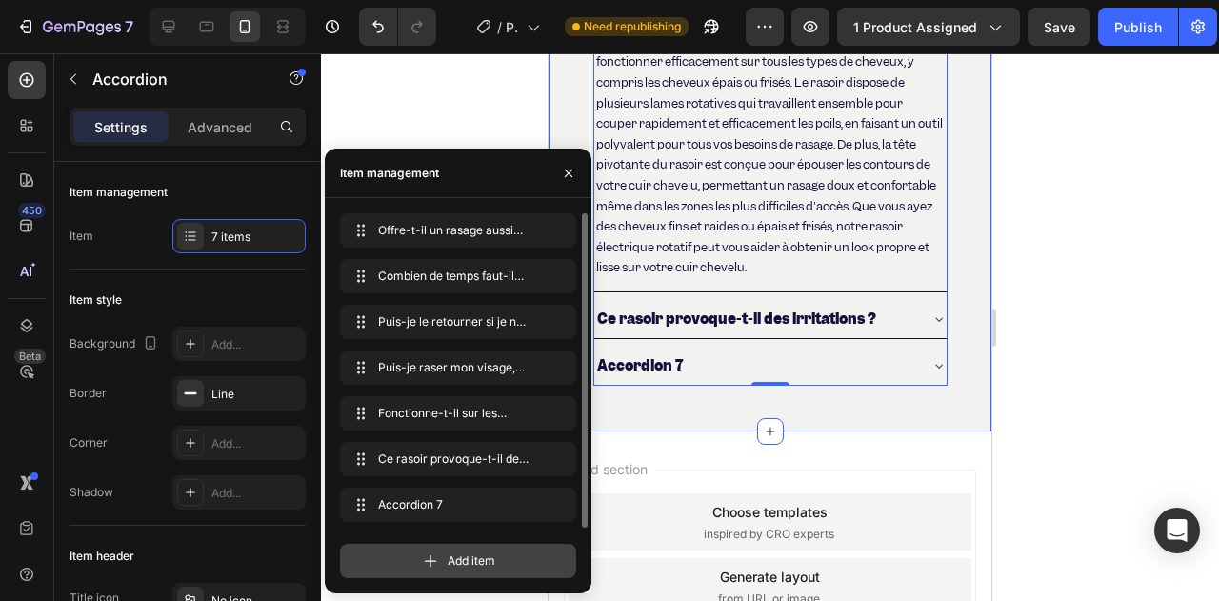
scroll to position [0, 0]
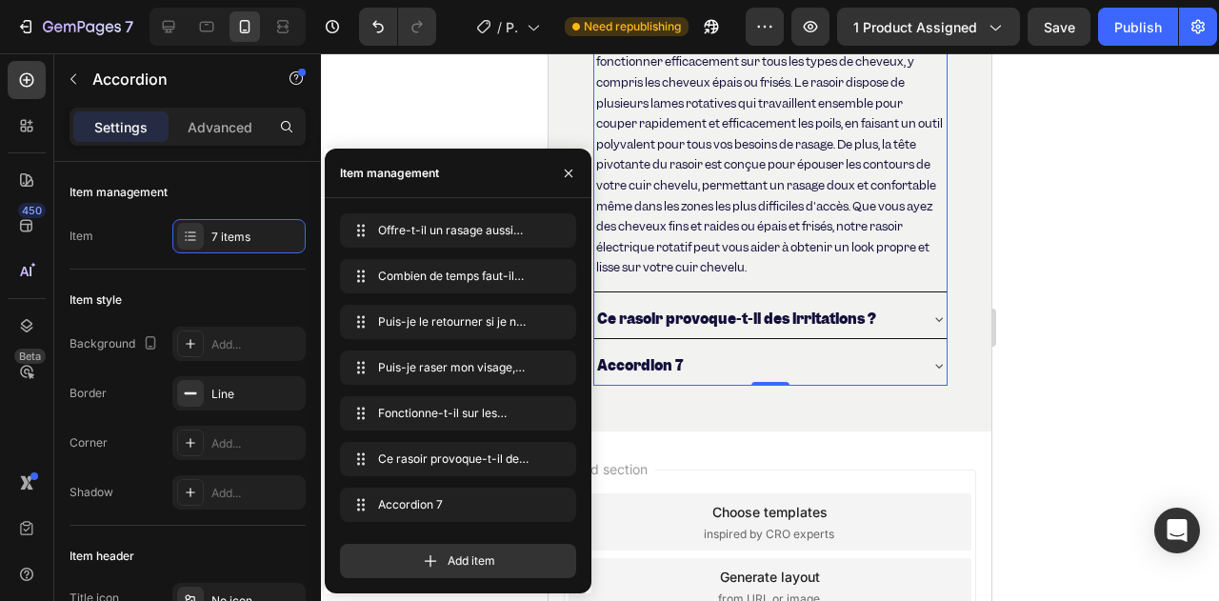
click at [644, 377] on div "Accordion 7" at bounding box center [639, 365] width 91 height 23
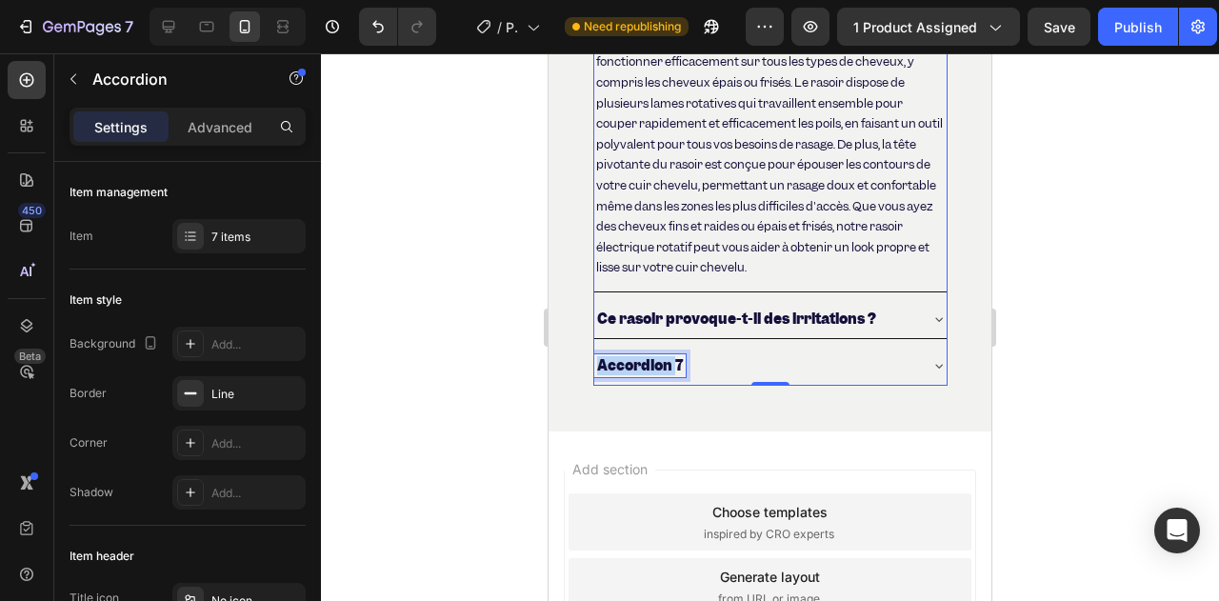
click at [644, 374] on p "Accordion 7" at bounding box center [640, 365] width 86 height 17
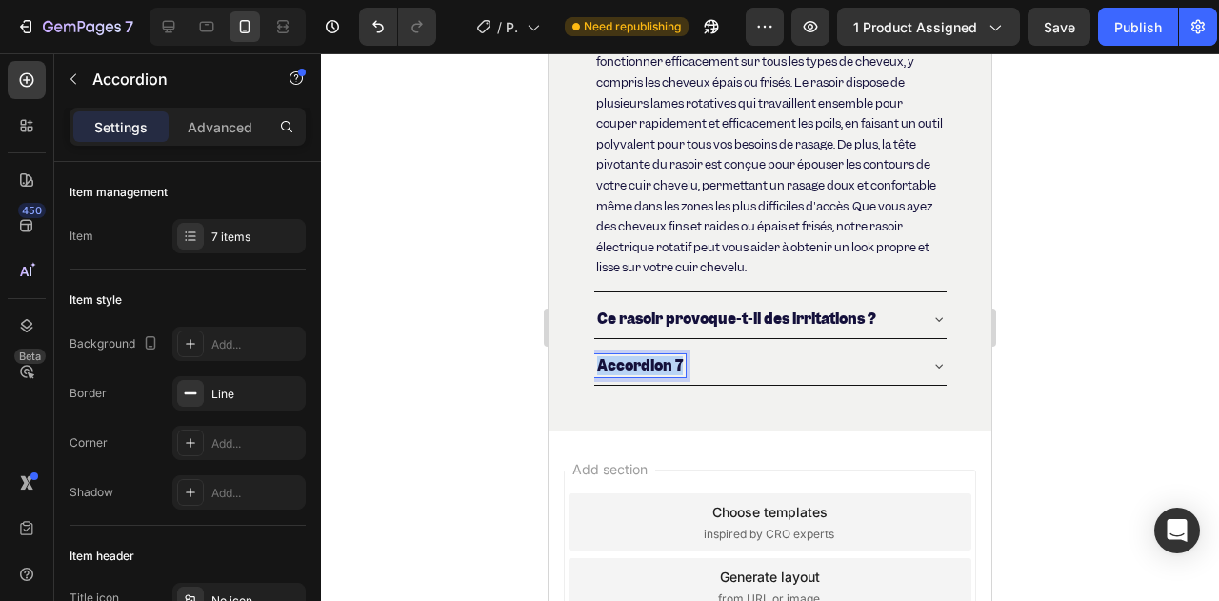
click at [644, 374] on p "Accordion 7" at bounding box center [640, 365] width 86 height 17
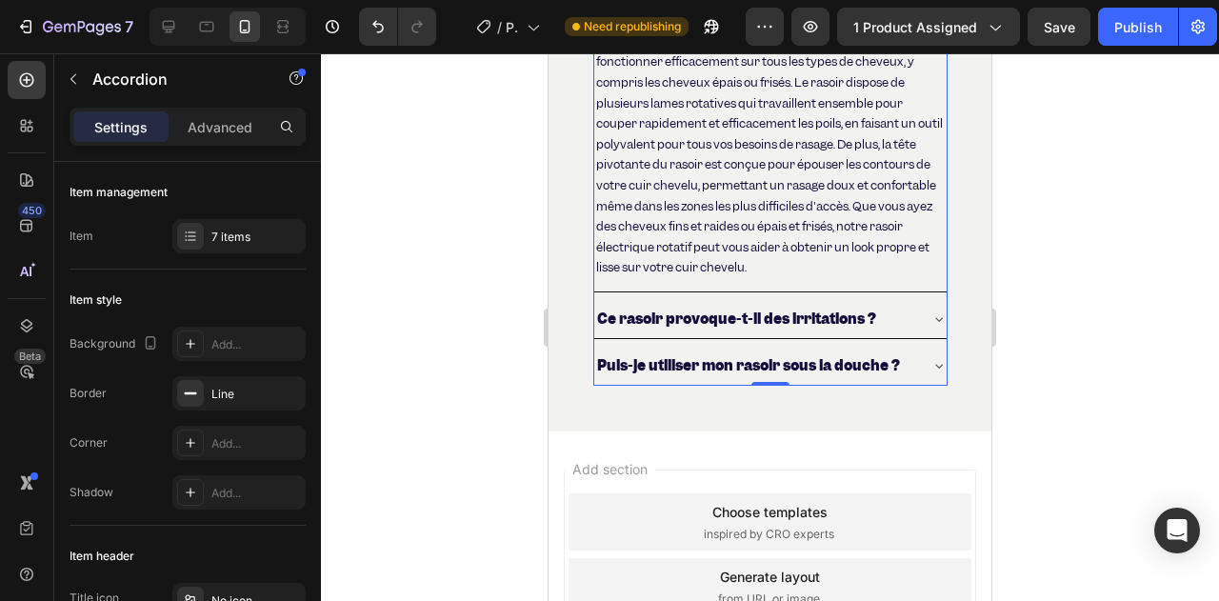
click at [917, 385] on div "Puis-je utiliser mon rasoir sous la douche ?" at bounding box center [770, 366] width 352 height 38
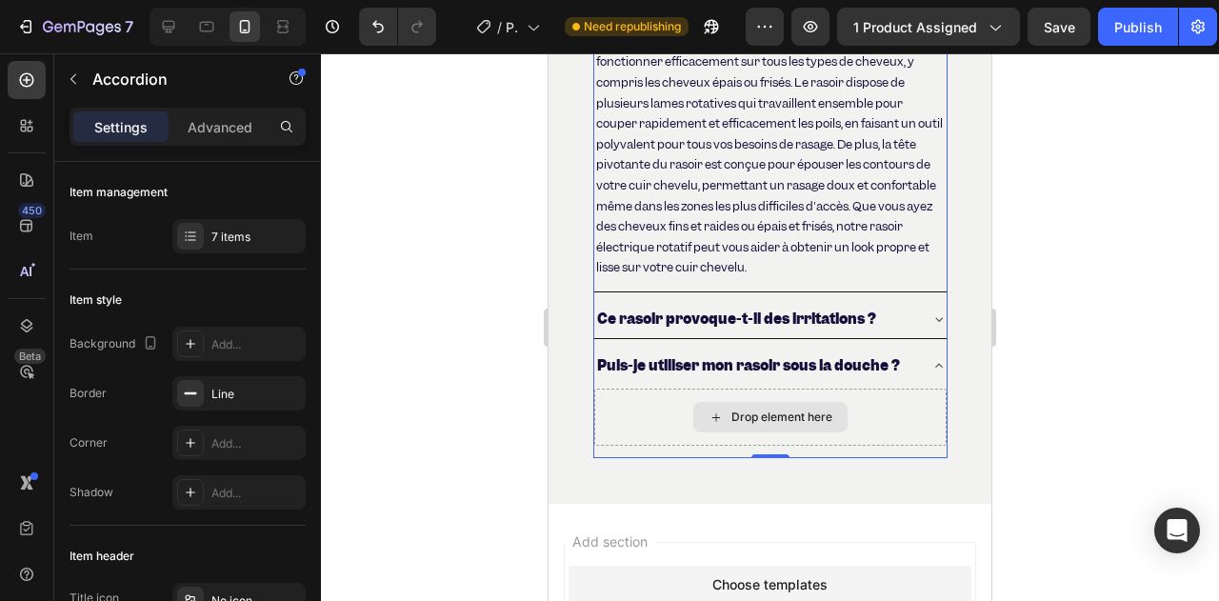
click at [731, 425] on div "Drop element here" at bounding box center [781, 416] width 101 height 15
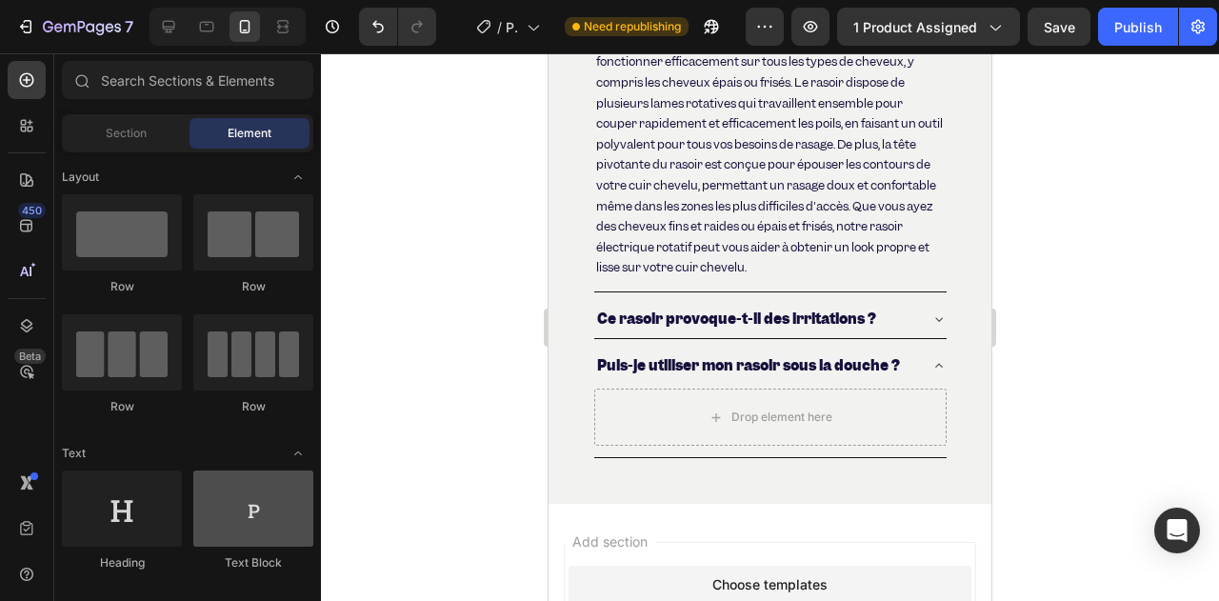
click at [231, 513] on div at bounding box center [253, 508] width 120 height 76
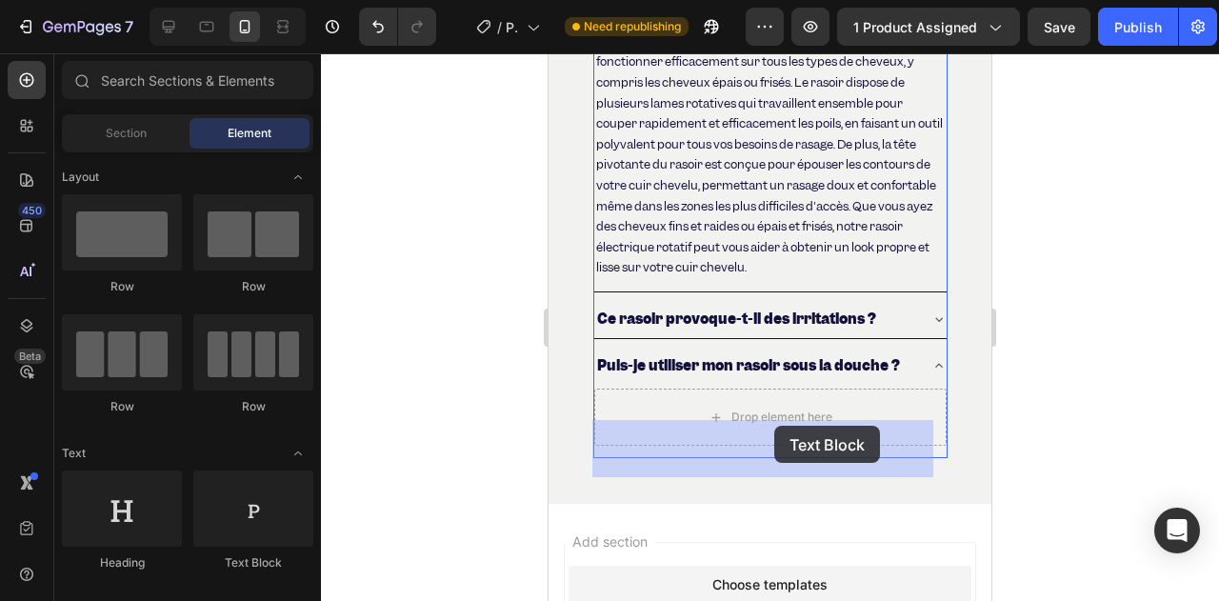
drag, startPoint x: 768, startPoint y: 565, endPoint x: 774, endPoint y: 426, distance: 139.2
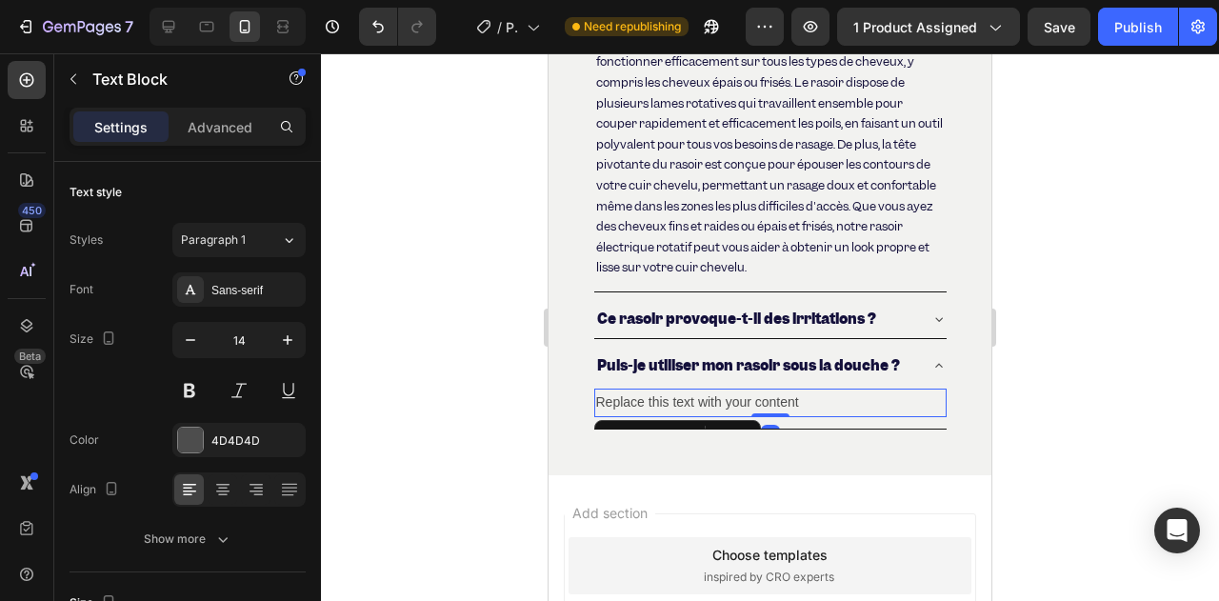
click at [710, 416] on div "Replace this text with your content" at bounding box center [770, 403] width 352 height 28
click at [710, 414] on p "Replace this text with your content" at bounding box center [770, 402] width 349 height 24
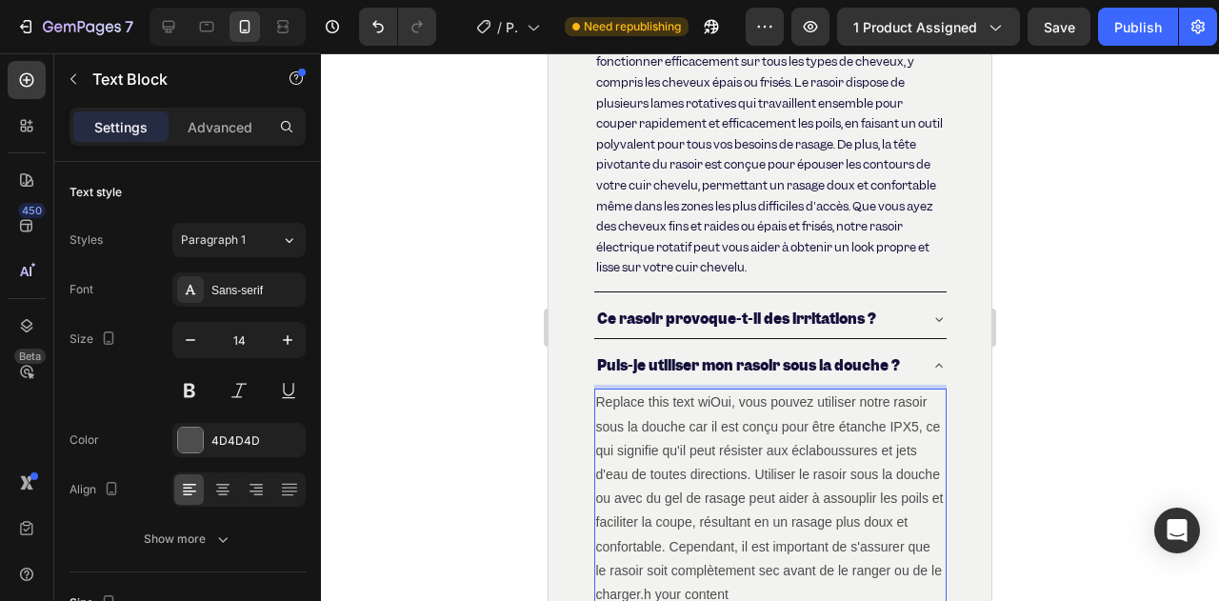
scroll to position [8096, 0]
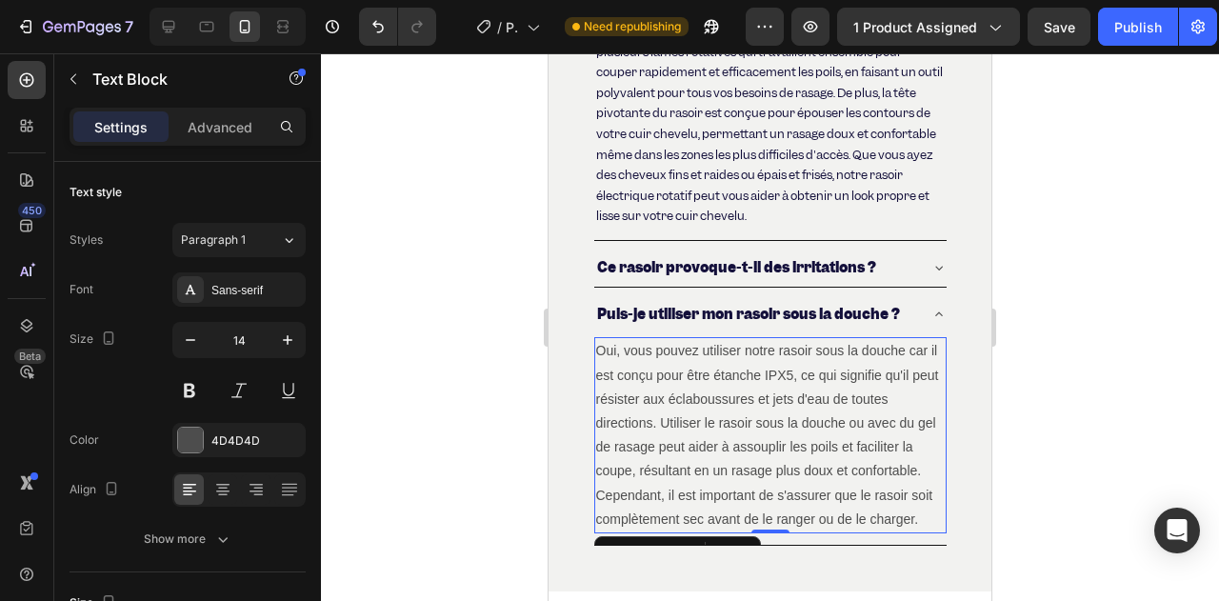
click at [505, 430] on div at bounding box center [770, 327] width 898 height 548
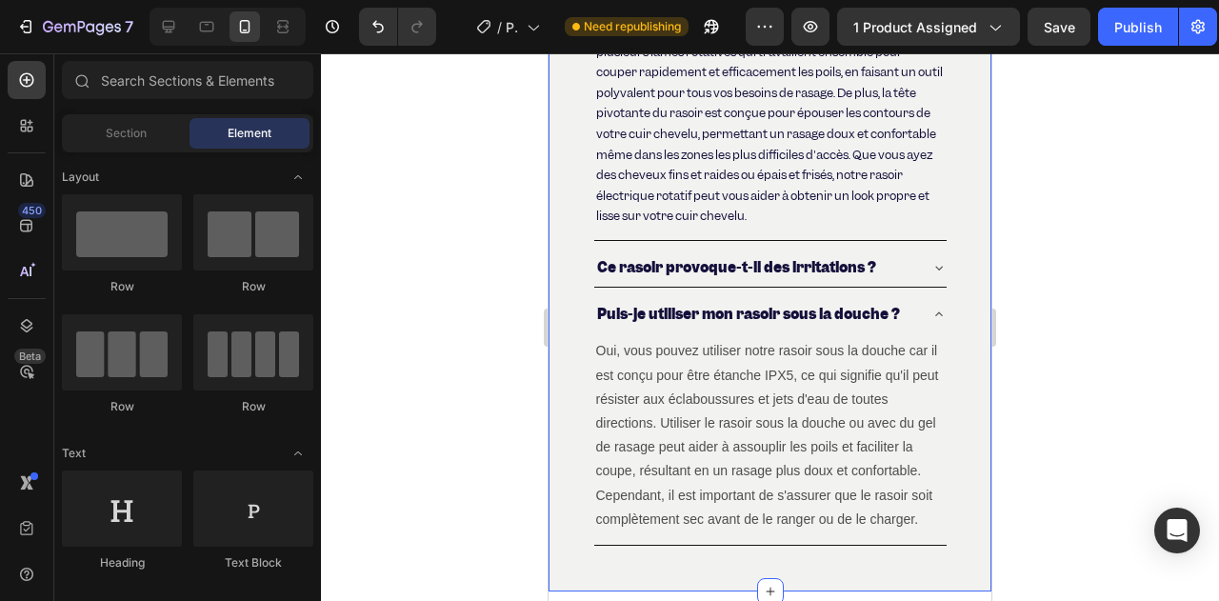
click at [634, 456] on p "Oui, vous pouvez utiliser notre rasoir sous la douche car il est conçu pour êtr…" at bounding box center [770, 435] width 349 height 192
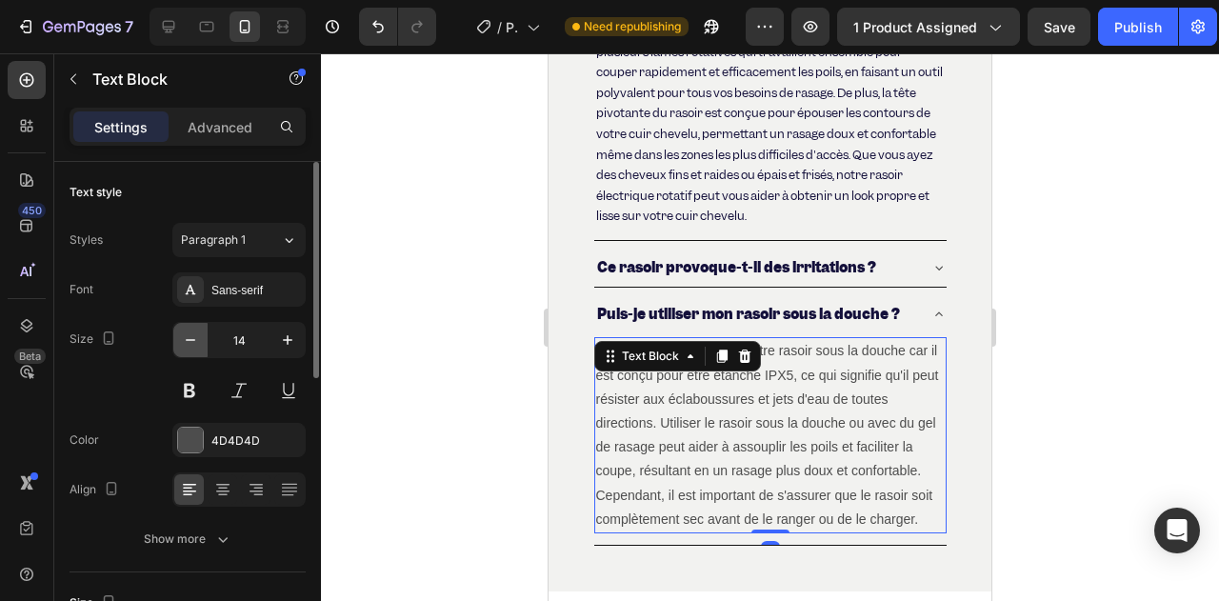
click at [199, 348] on icon "button" at bounding box center [190, 339] width 19 height 19
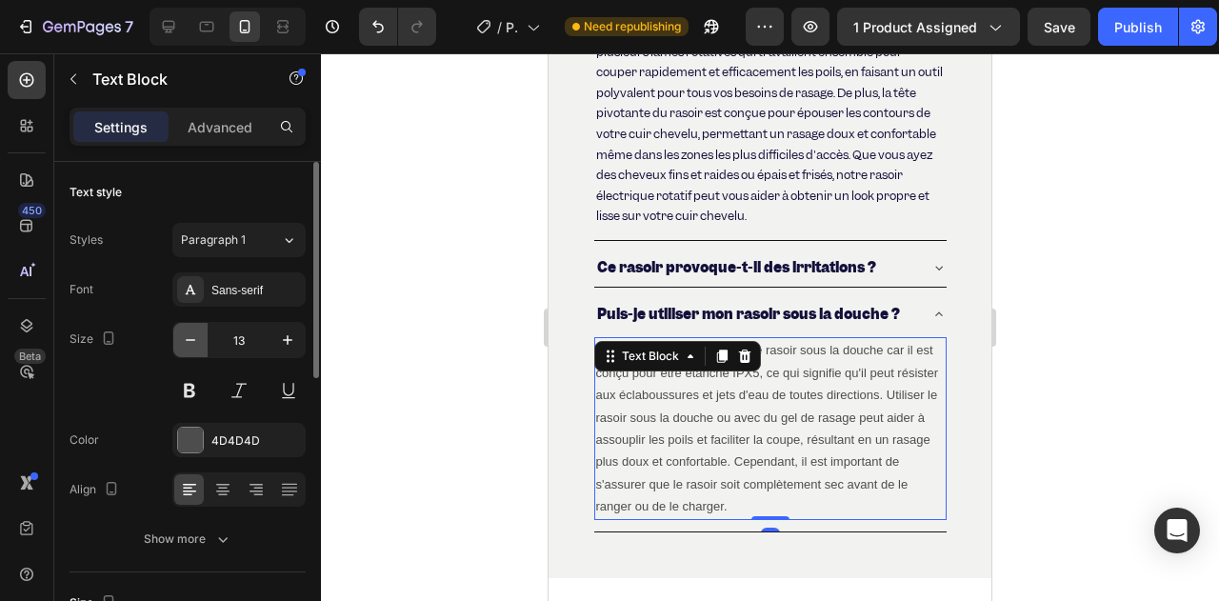
type input "12"
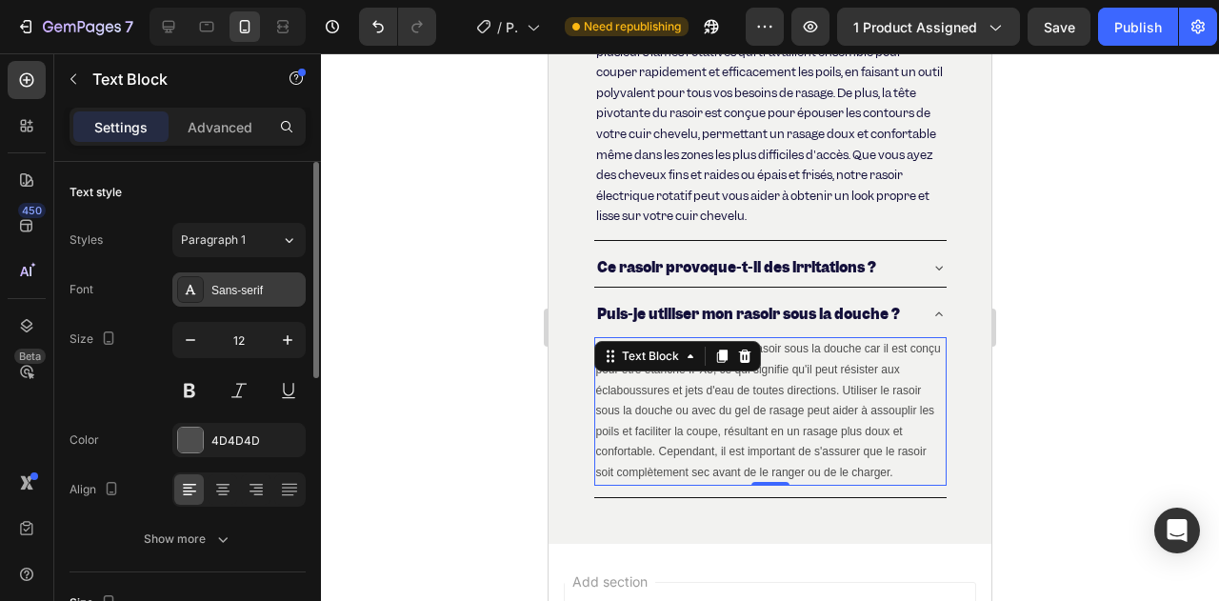
click at [222, 296] on div "Sans-serif" at bounding box center [256, 290] width 90 height 17
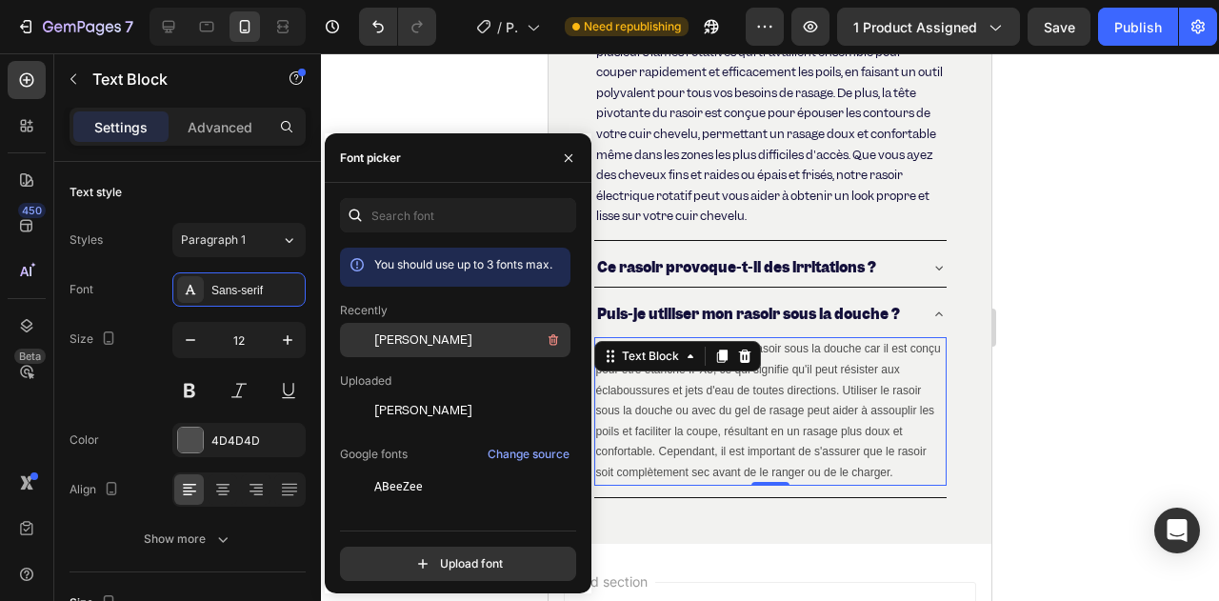
click at [378, 349] on div "[PERSON_NAME]" at bounding box center [470, 340] width 192 height 23
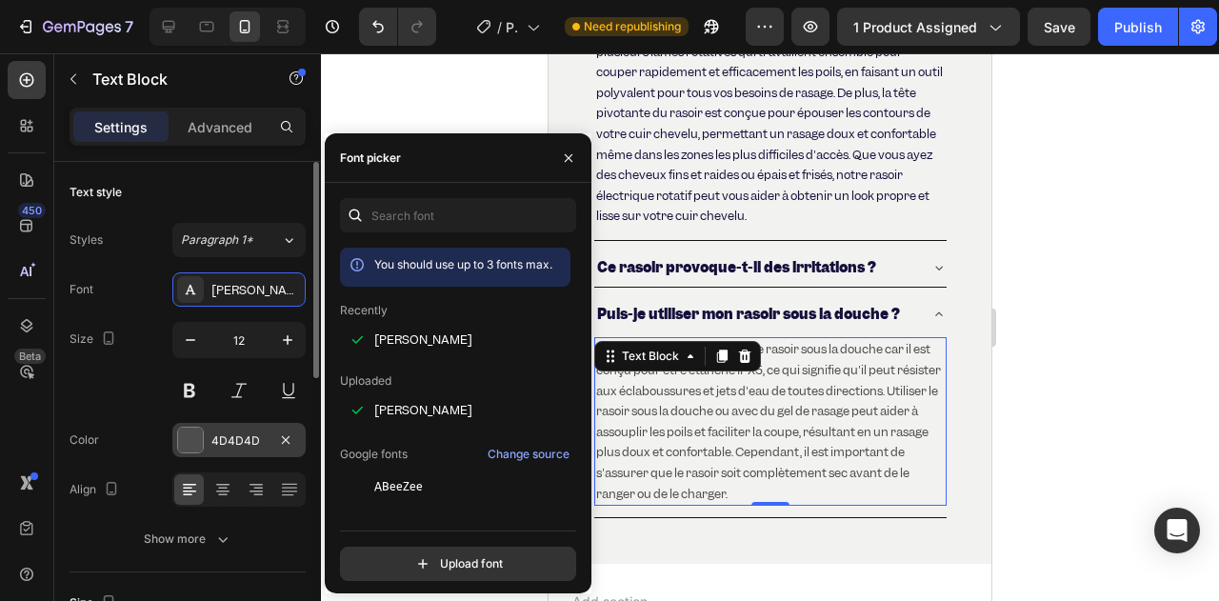
click at [198, 442] on div at bounding box center [190, 440] width 25 height 25
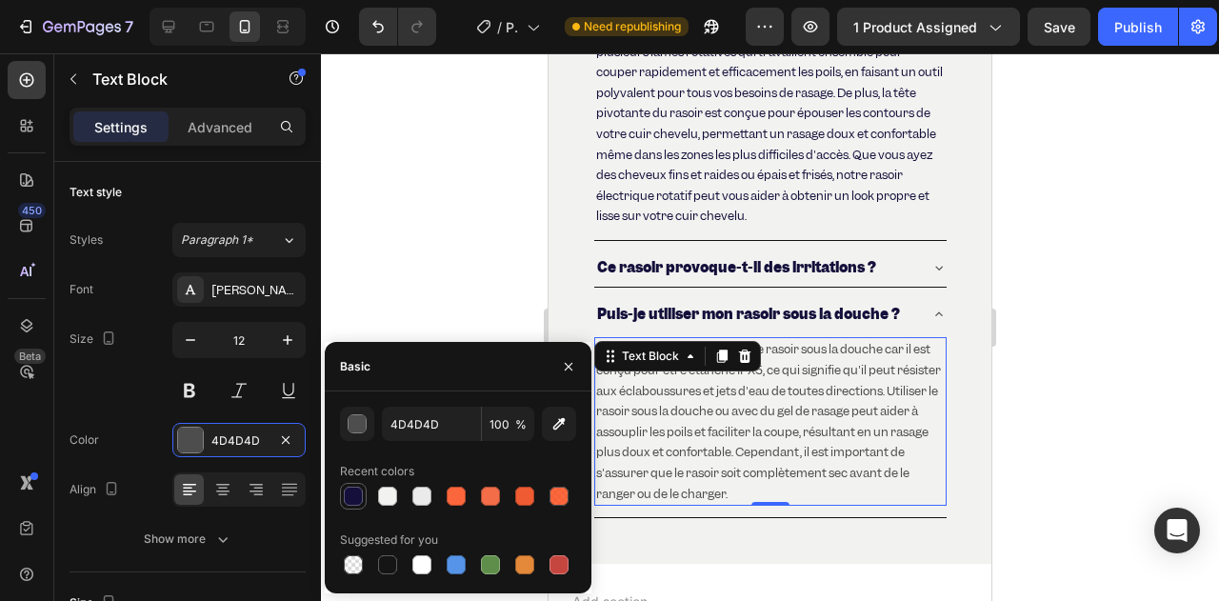
click at [359, 493] on div at bounding box center [353, 496] width 19 height 19
type input "14103B"
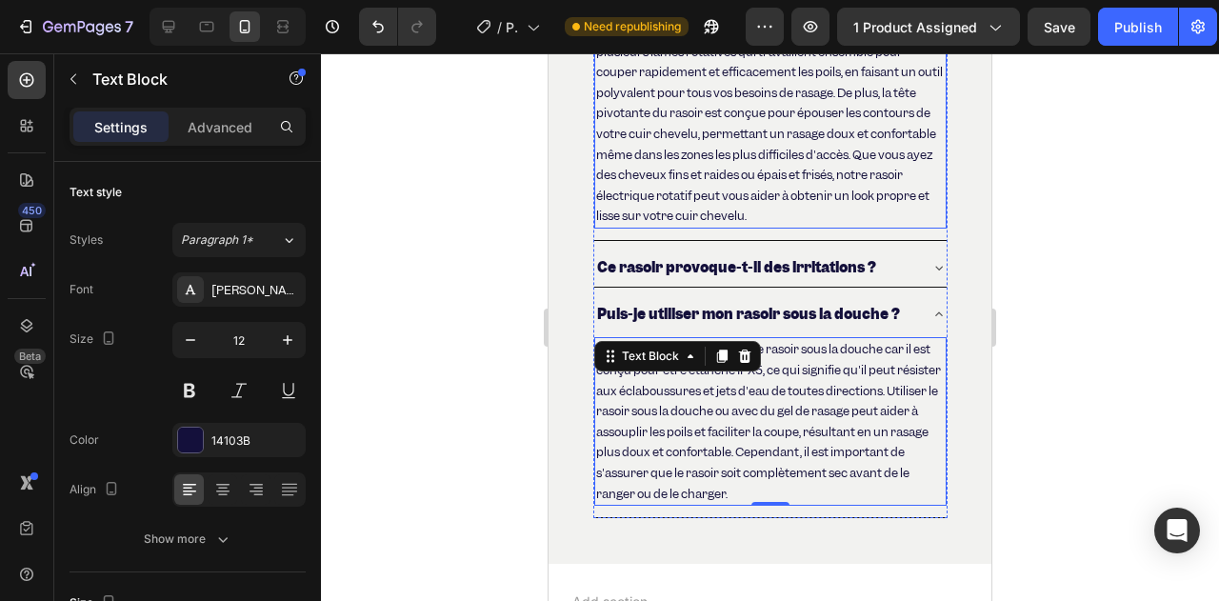
click at [683, 203] on p "Oui, notre rasoir électrique rotatif pour crâne est conçu pour fonctionner effi…" at bounding box center [770, 103] width 349 height 247
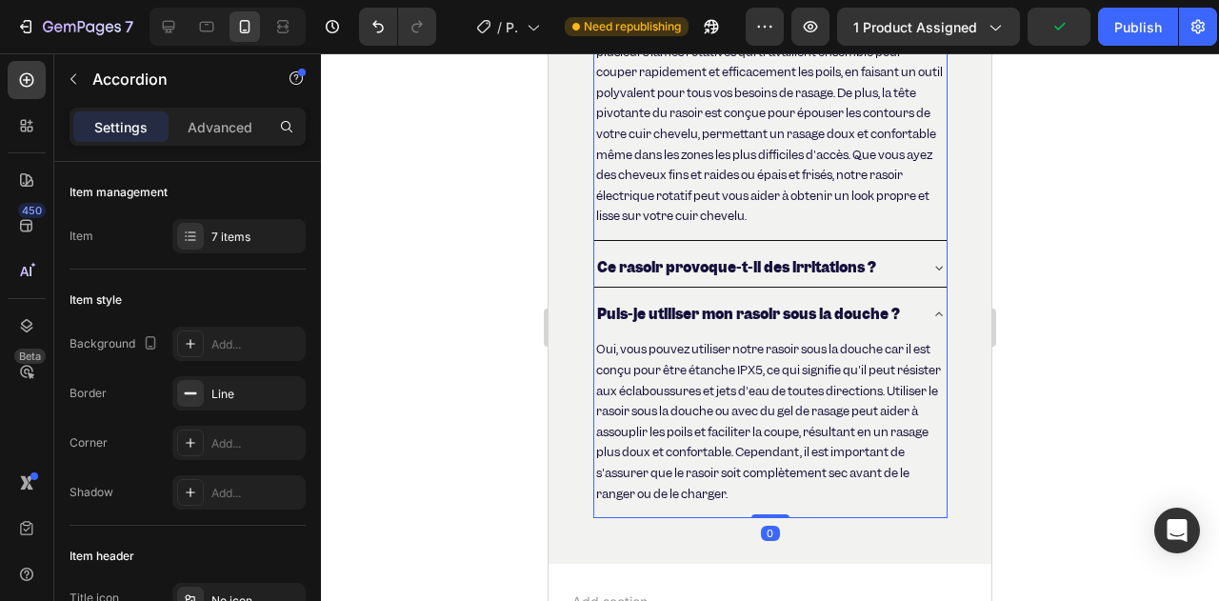
click at [931, 275] on icon at bounding box center [938, 267] width 15 height 15
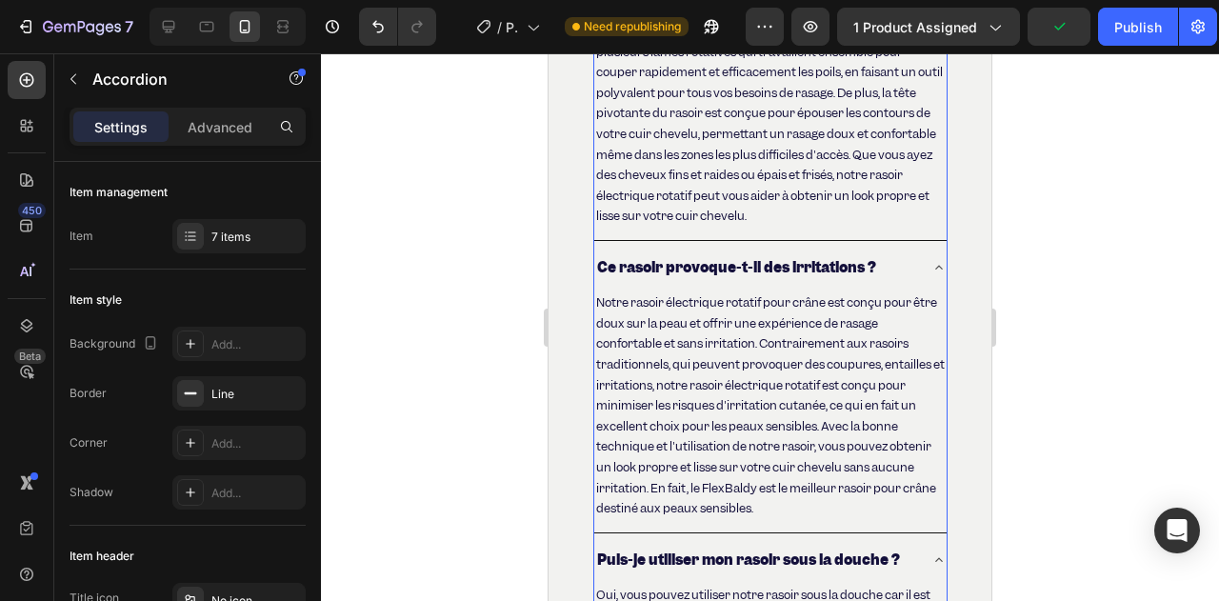
click at [931, 275] on icon at bounding box center [938, 267] width 15 height 15
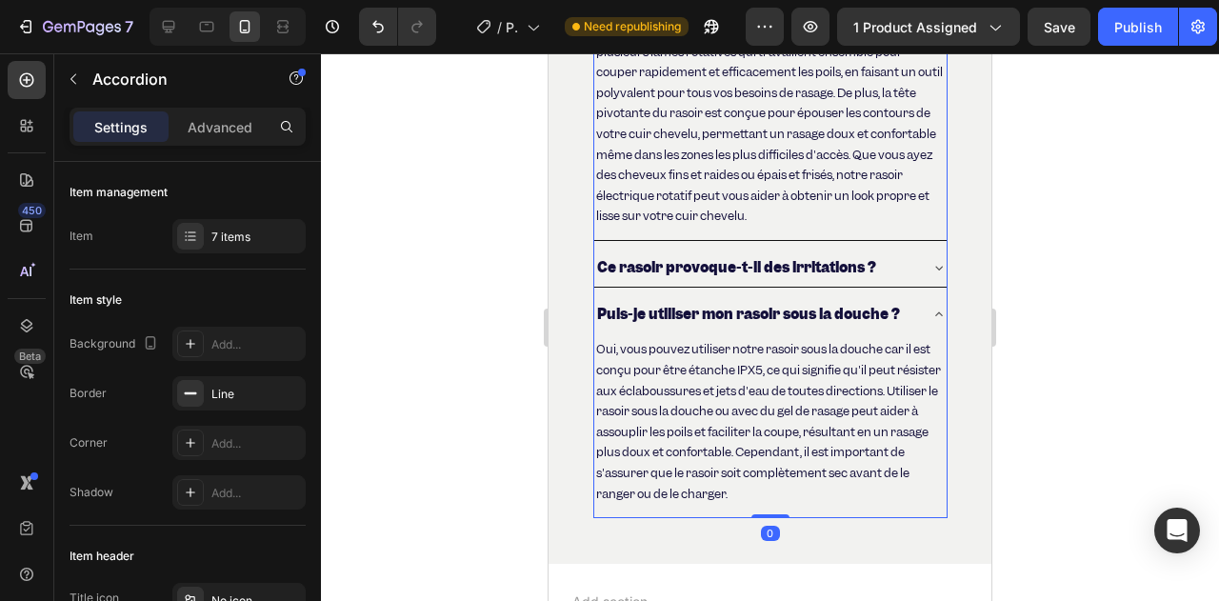
click at [910, 333] on div "Puis-je utiliser mon rasoir sous la douche ?" at bounding box center [770, 314] width 352 height 38
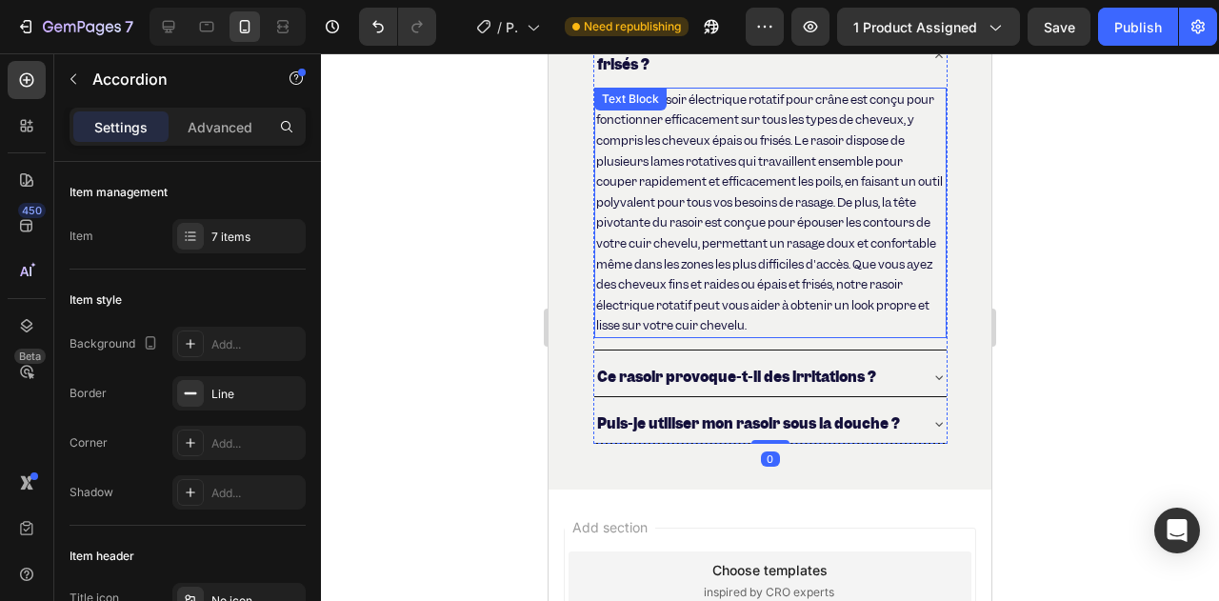
scroll to position [7906, 0]
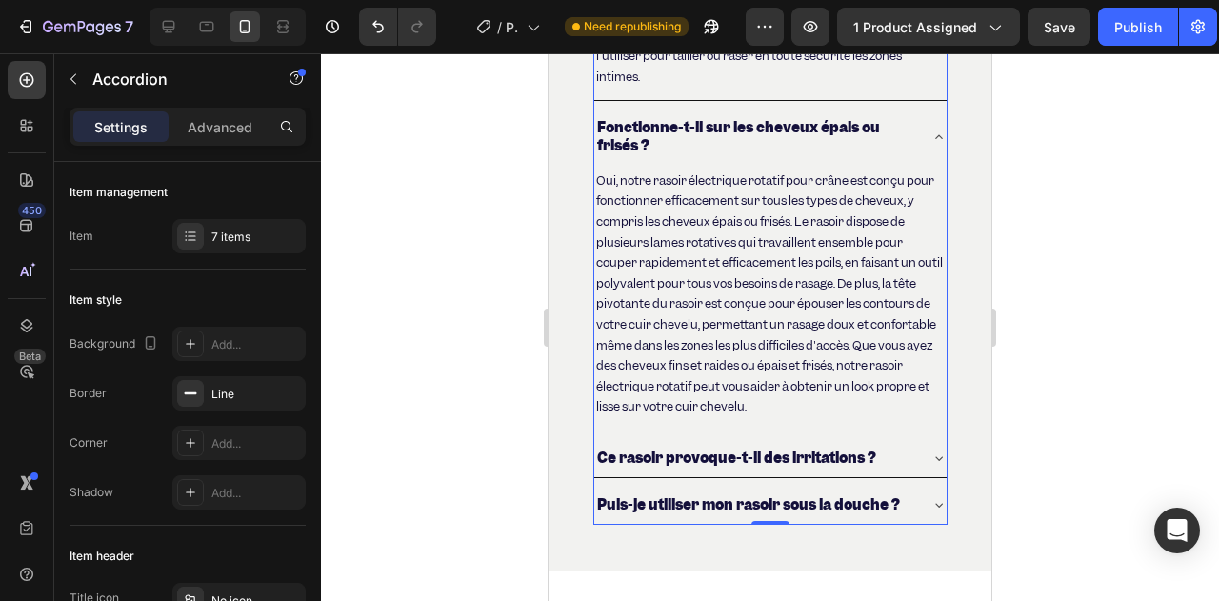
click at [908, 159] on div "Fonctionne-t-il sur les cheveux épais ou frisés ?" at bounding box center [770, 136] width 352 height 55
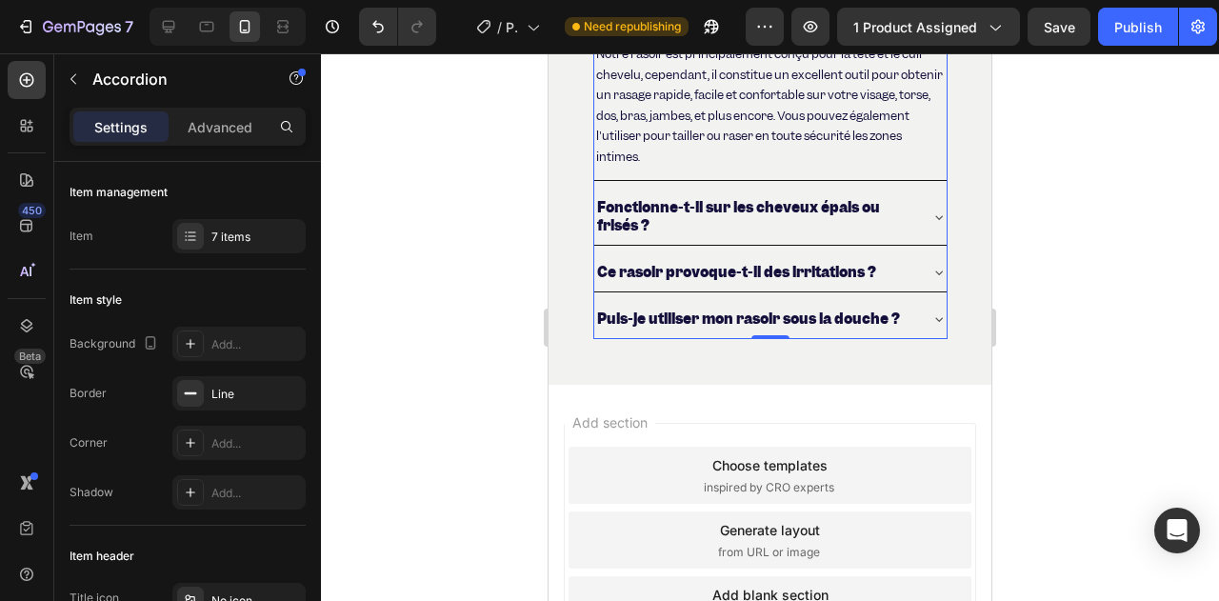
scroll to position [7715, 0]
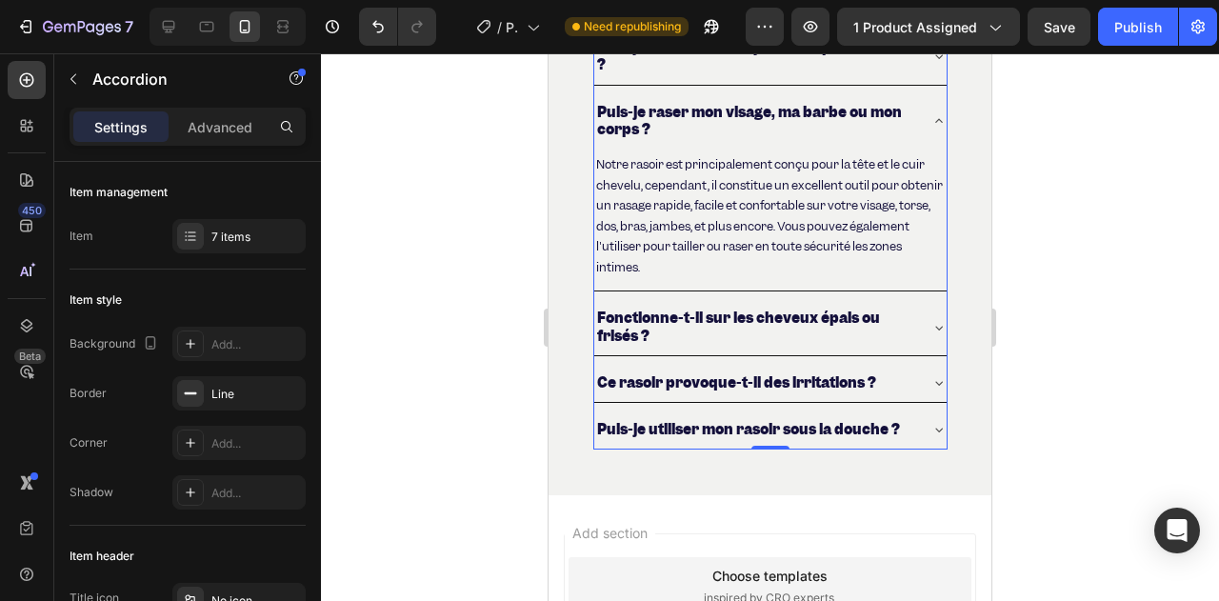
click at [917, 140] on div "Puis-je raser mon visage, ma barbe ou mon corps ?" at bounding box center [770, 120] width 352 height 55
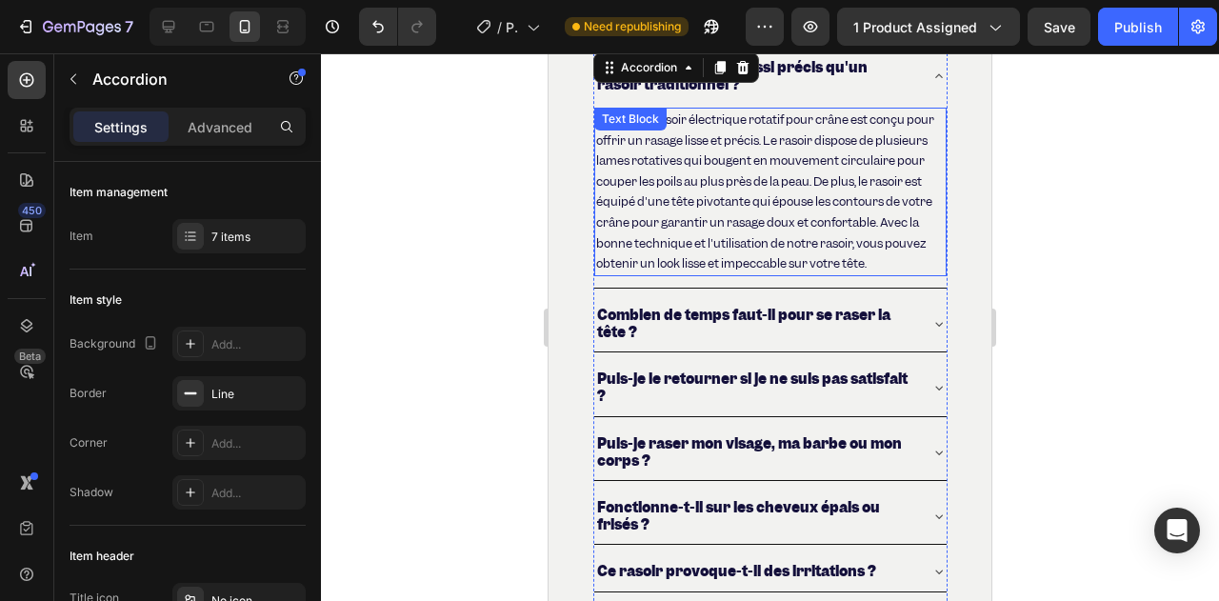
scroll to position [7239, 0]
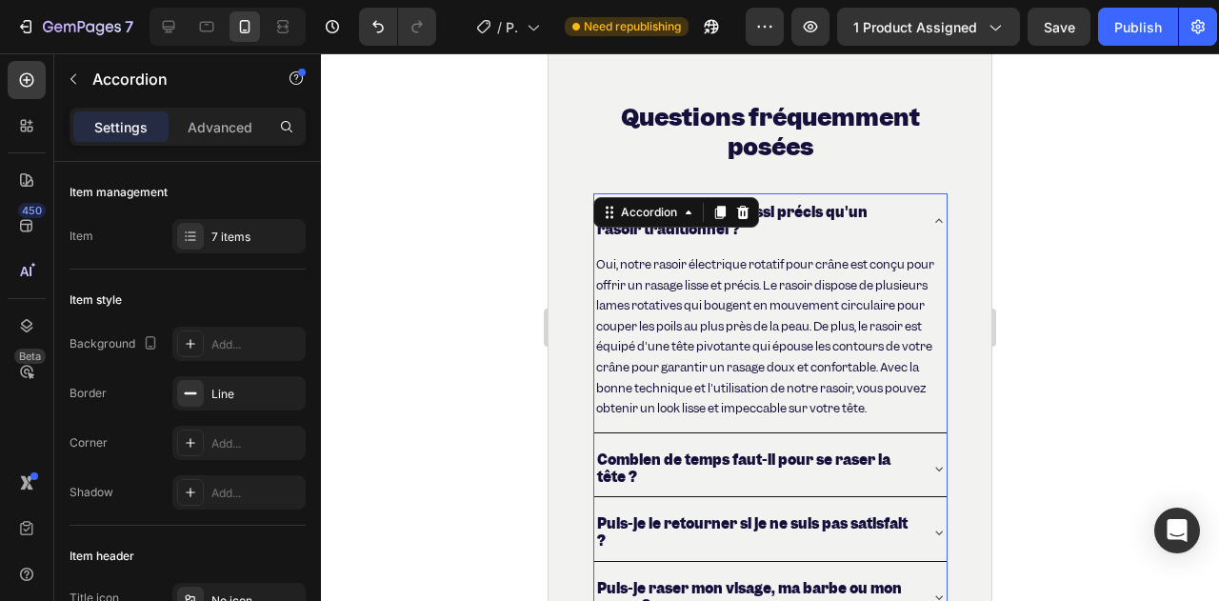
click at [918, 232] on div "Offre-t-il un rasage aussi précis qu'un rasoir traditionnel ?" at bounding box center [770, 220] width 352 height 55
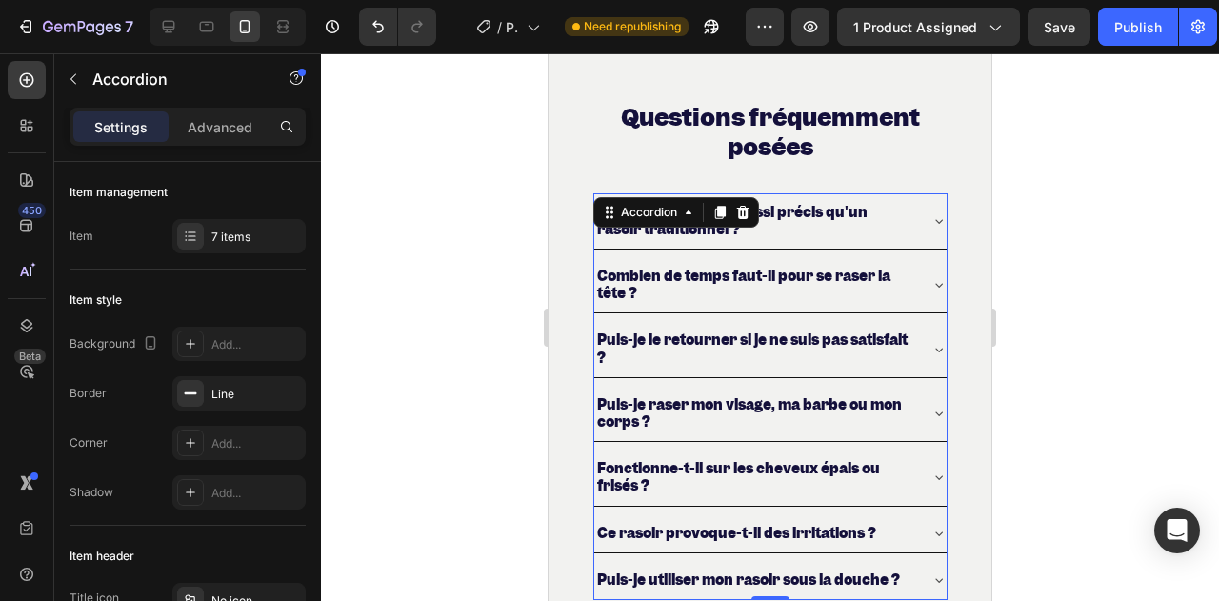
click at [493, 278] on div at bounding box center [770, 327] width 898 height 548
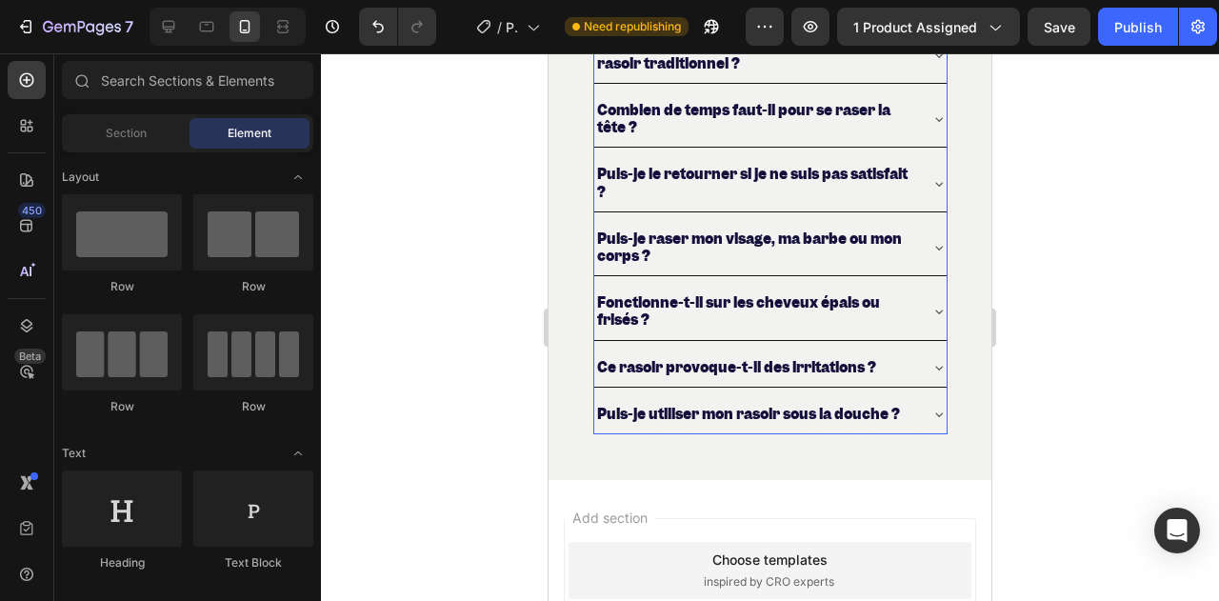
scroll to position [7430, 0]
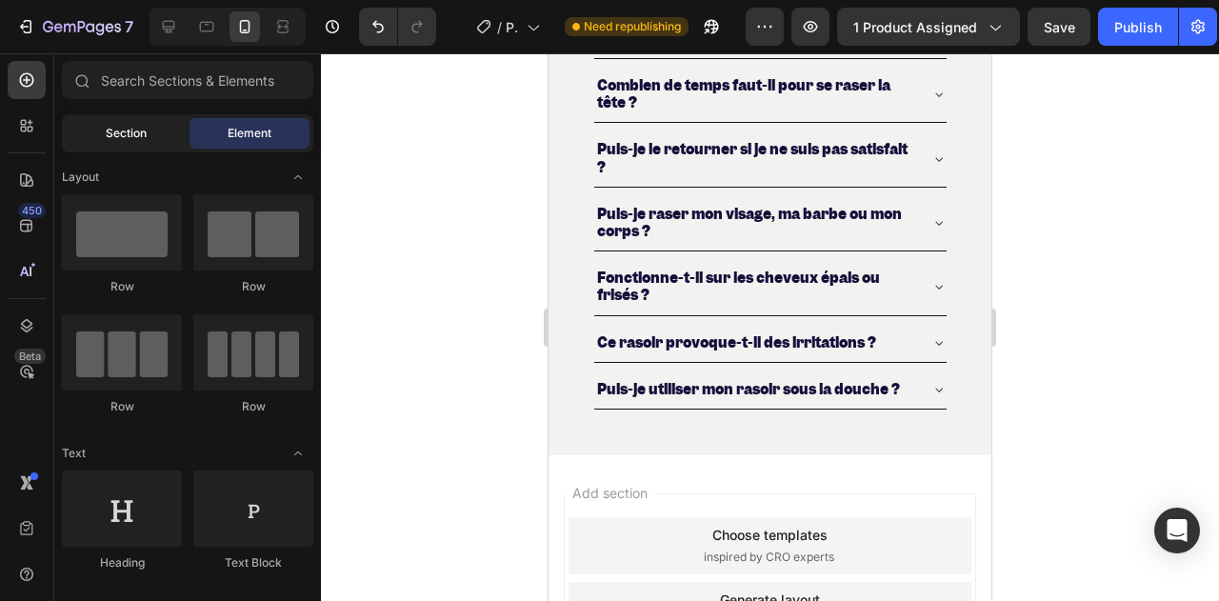
click at [172, 138] on div "Section" at bounding box center [126, 133] width 120 height 30
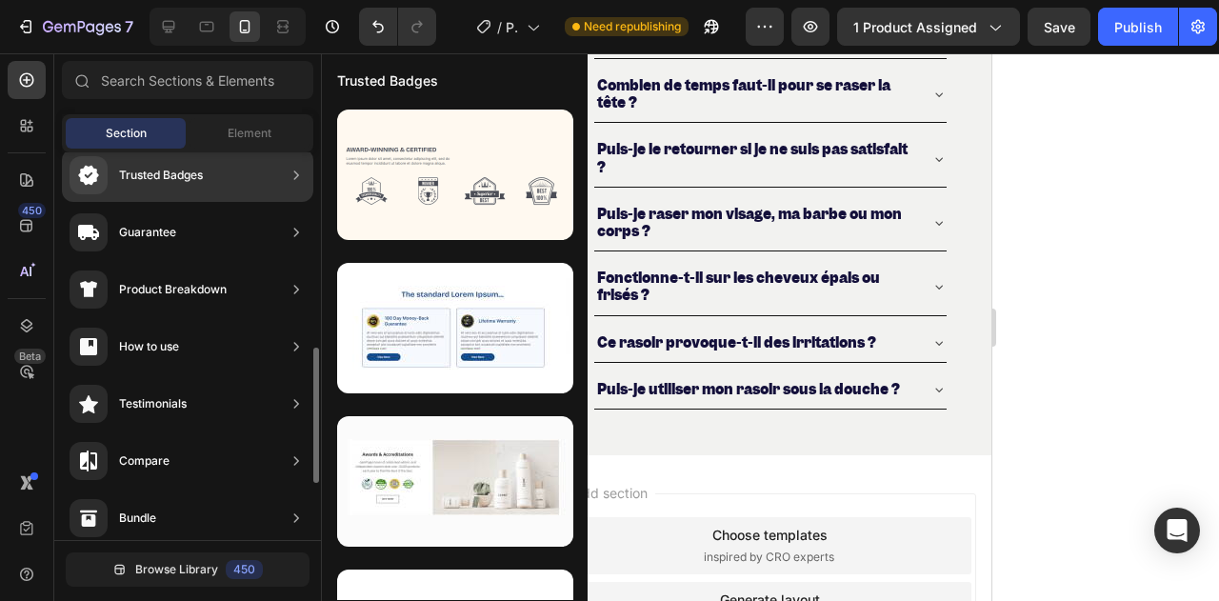
scroll to position [286, 0]
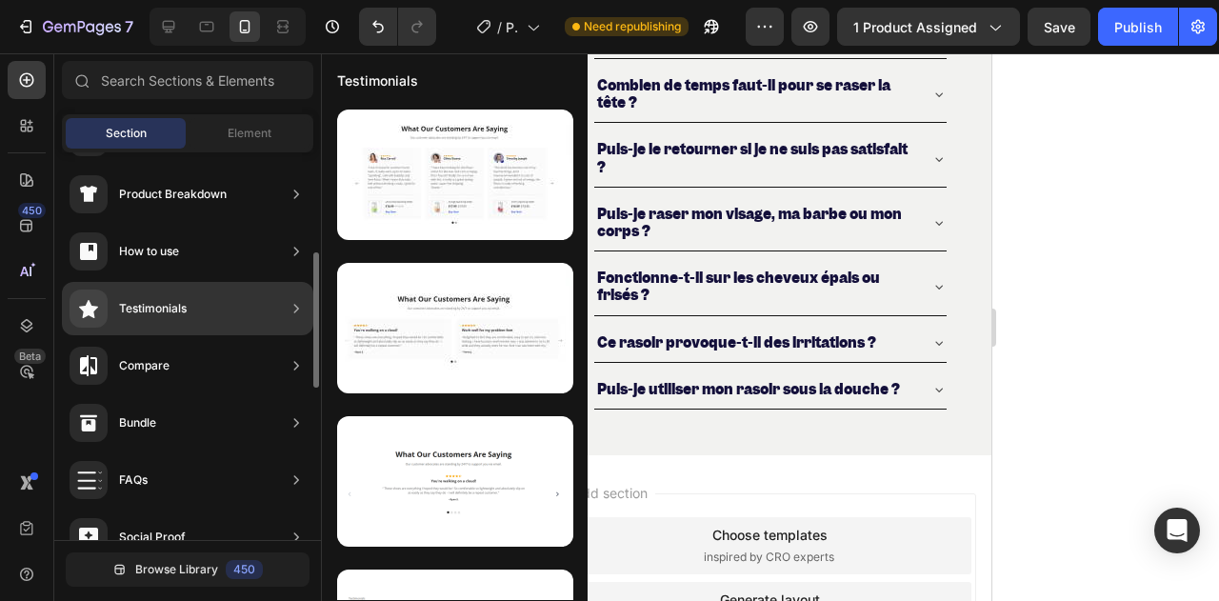
click at [190, 321] on div "Testimonials" at bounding box center [187, 308] width 251 height 53
click at [297, 319] on div at bounding box center [296, 308] width 19 height 38
click at [297, 305] on icon at bounding box center [296, 308] width 19 height 19
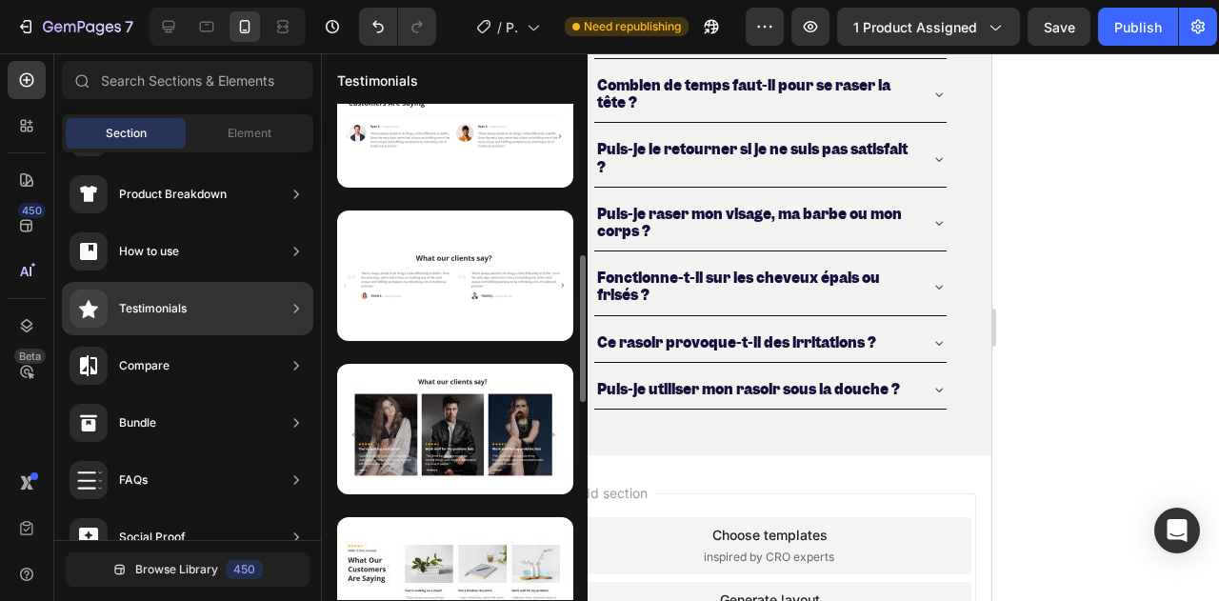
scroll to position [0, 0]
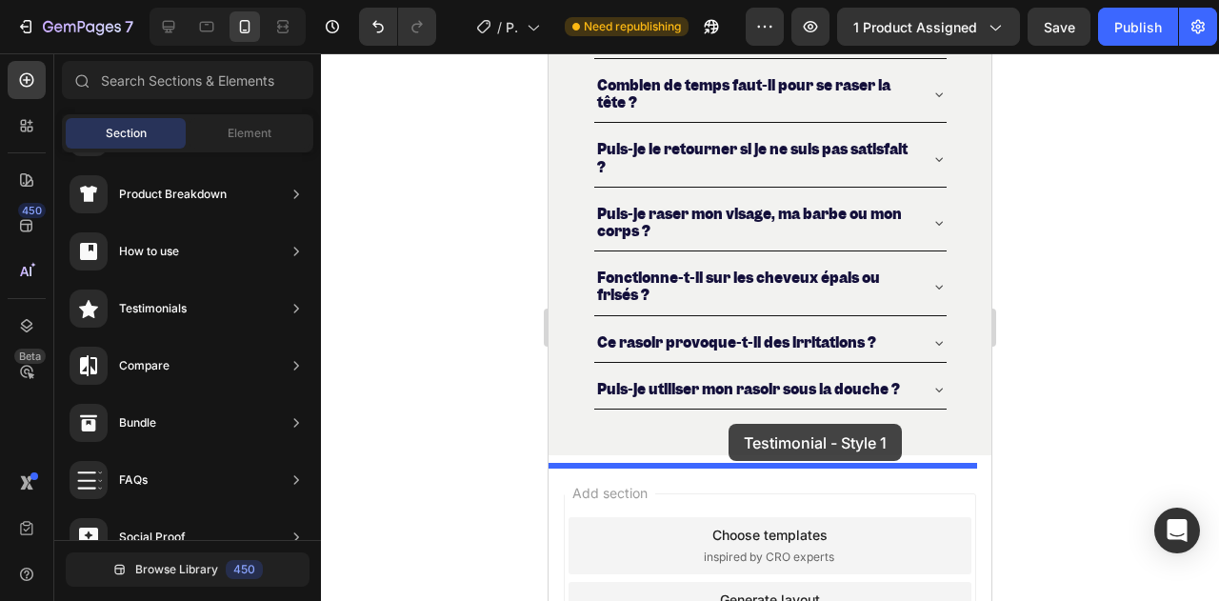
drag, startPoint x: 992, startPoint y: 230, endPoint x: 1005, endPoint y: 476, distance: 246.0
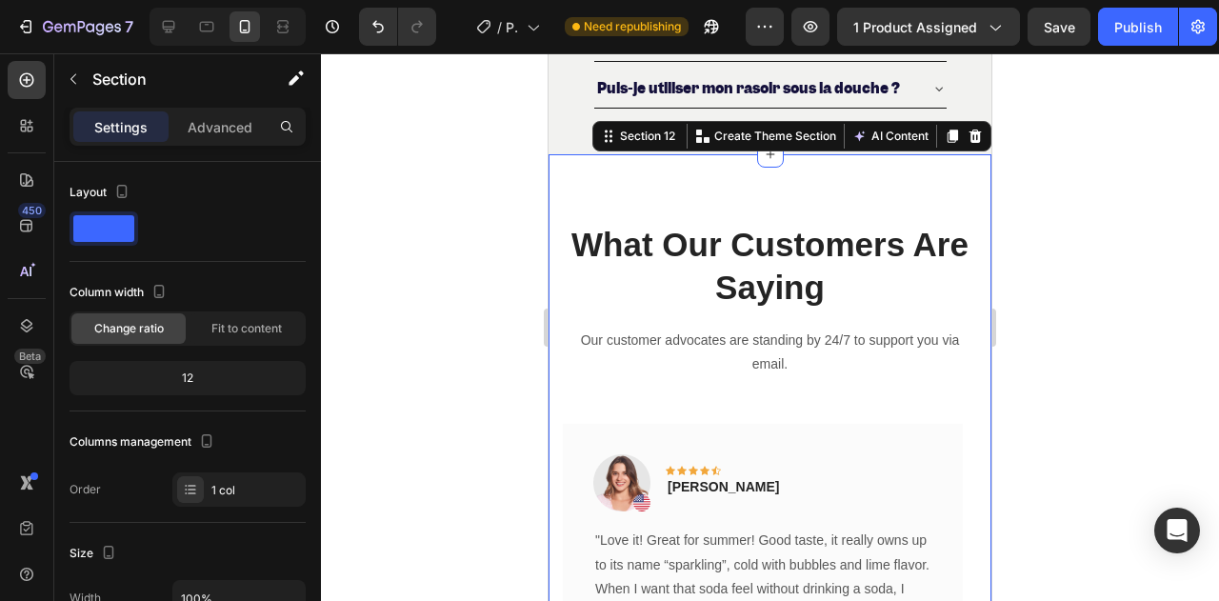
scroll to position [7774, 0]
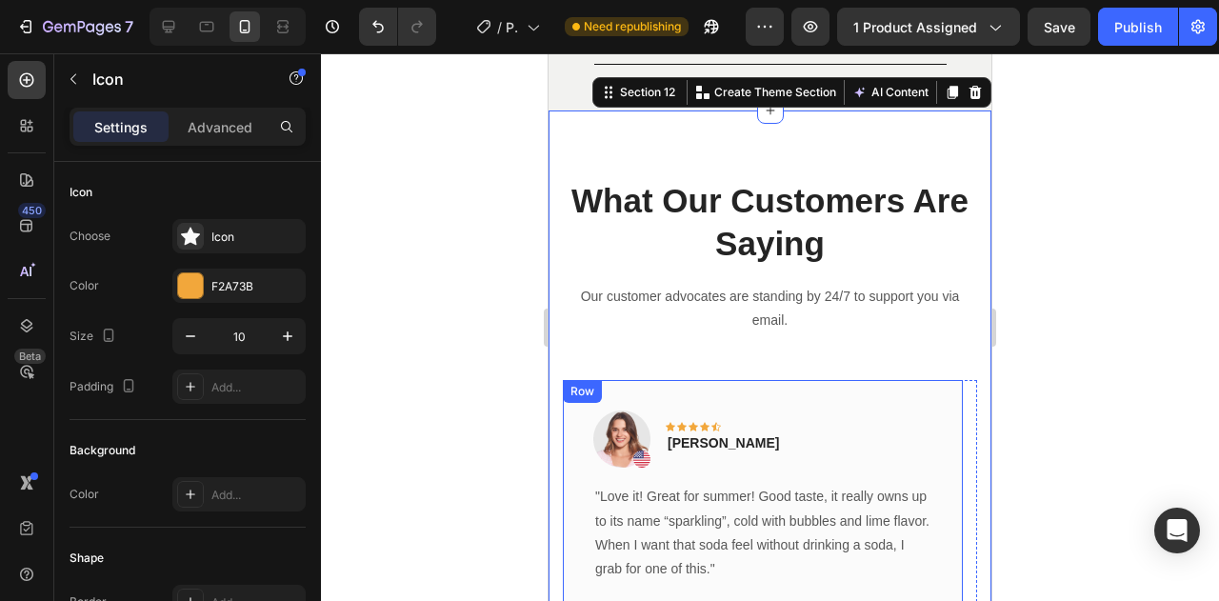
click at [706, 422] on div "Icon" at bounding box center [720, 410] width 40 height 23
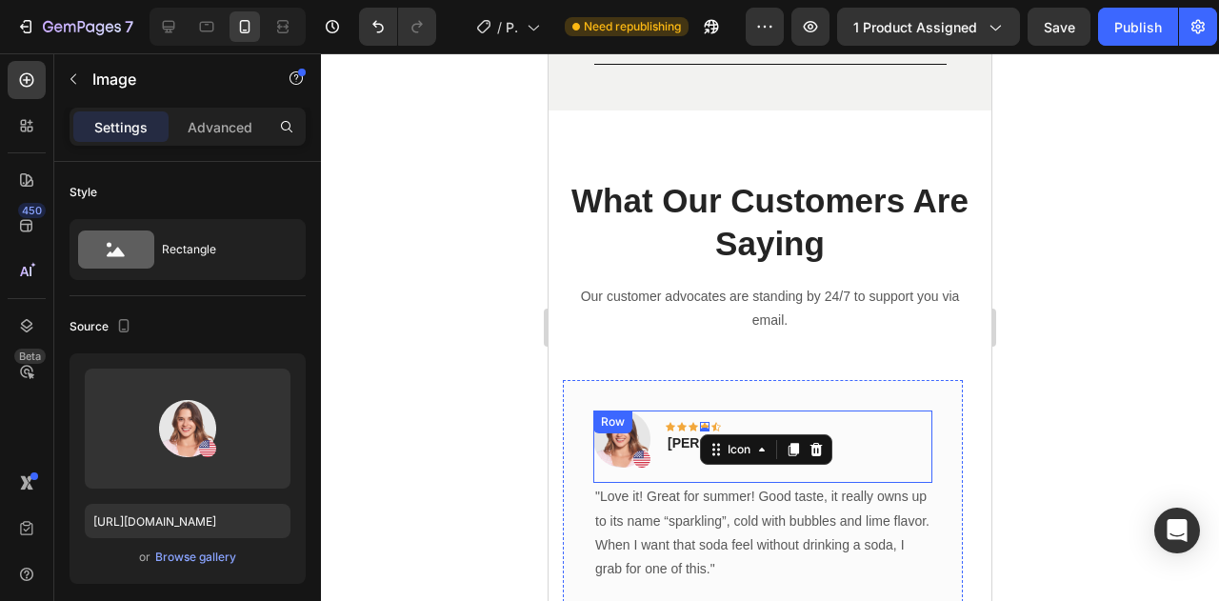
click at [628, 437] on img at bounding box center [621, 438] width 57 height 57
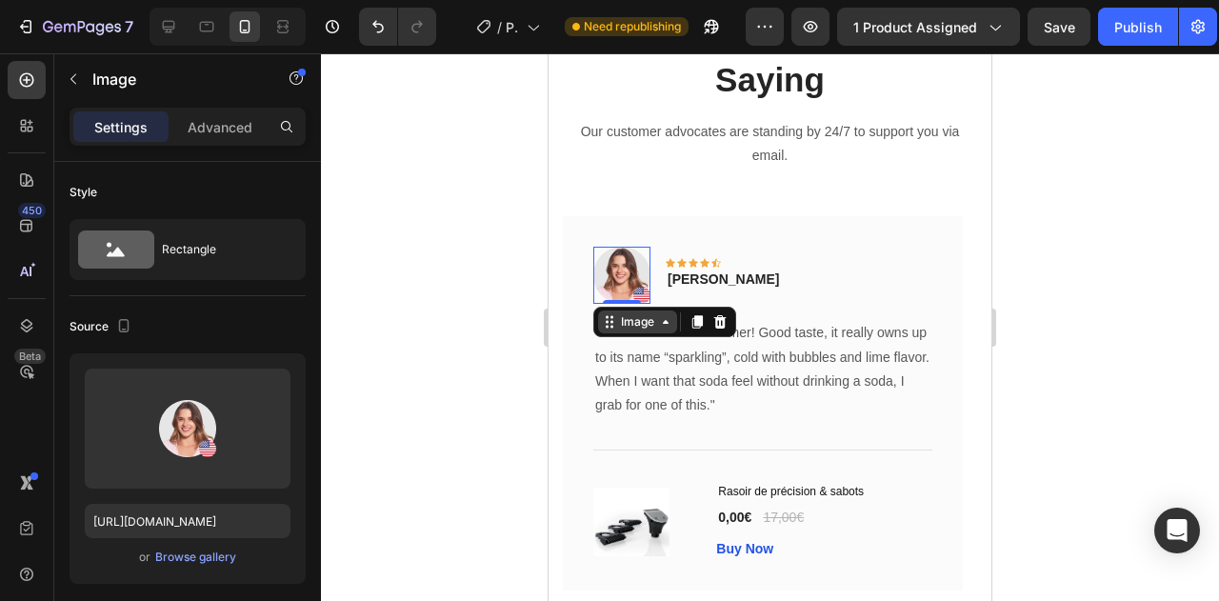
scroll to position [8060, 0]
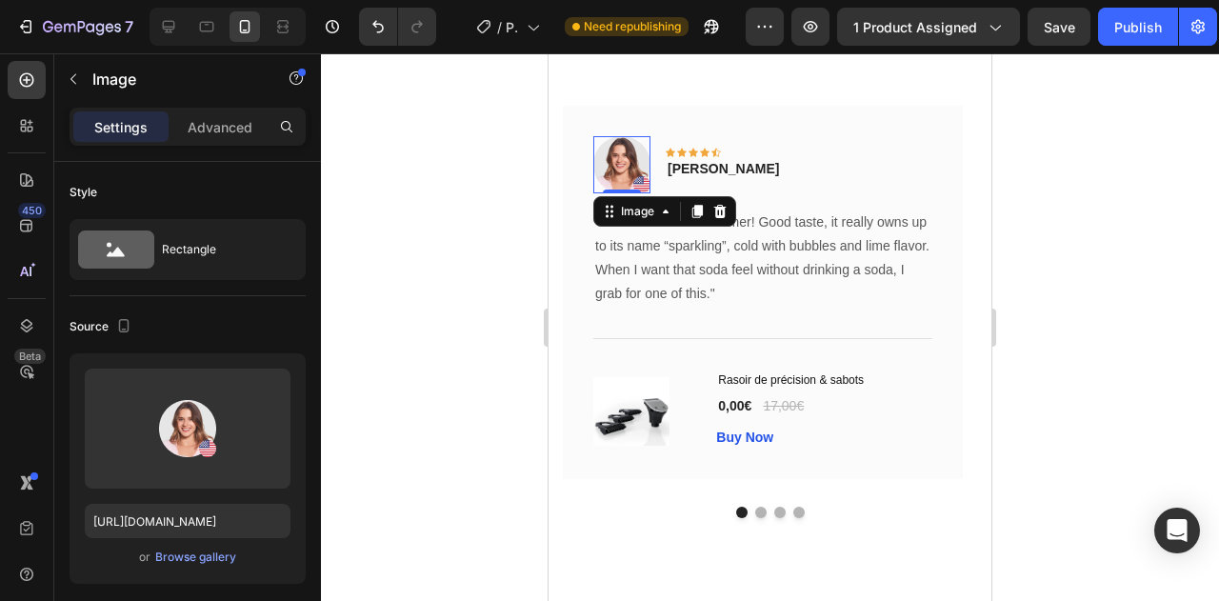
click at [473, 283] on div at bounding box center [770, 327] width 898 height 548
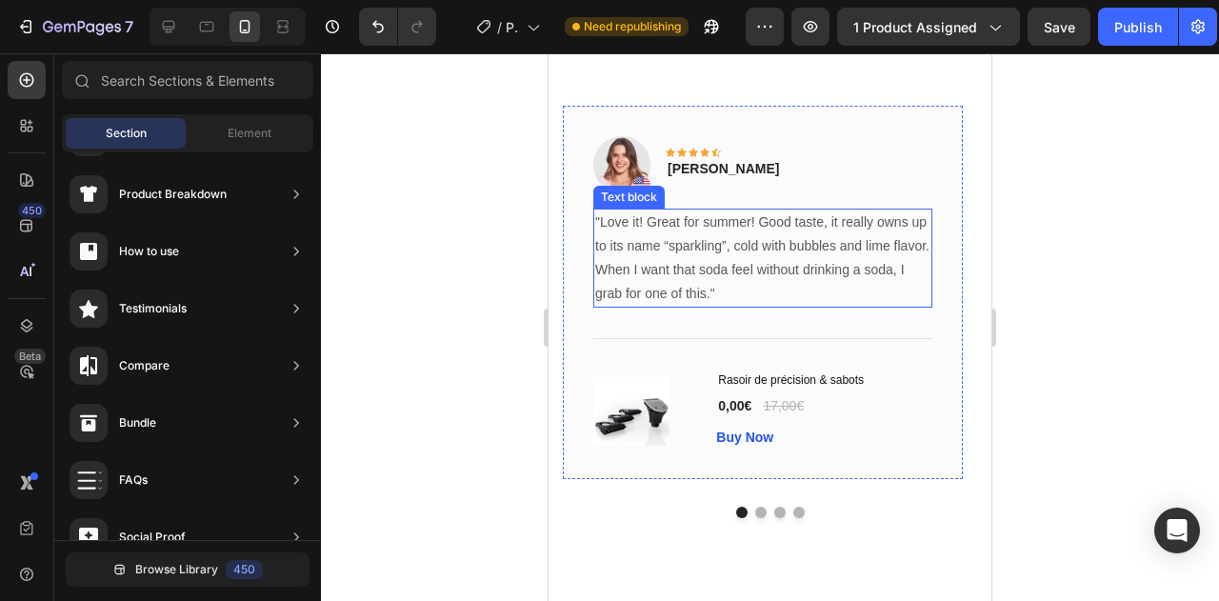
drag, startPoint x: 766, startPoint y: 260, endPoint x: 521, endPoint y: 278, distance: 245.4
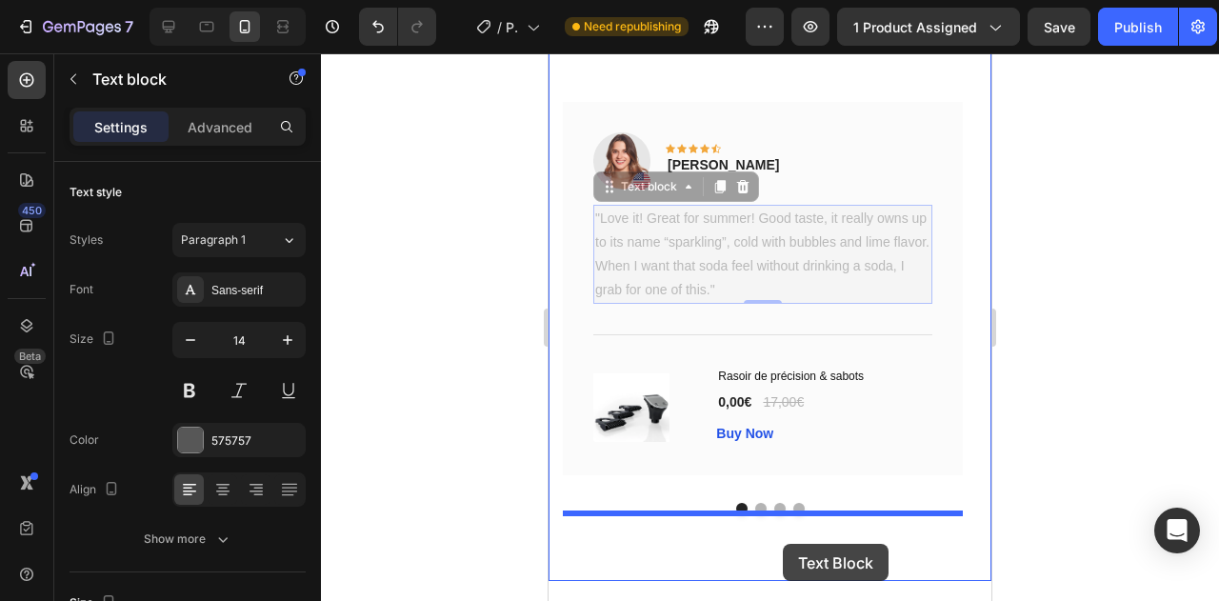
scroll to position [8087, 0]
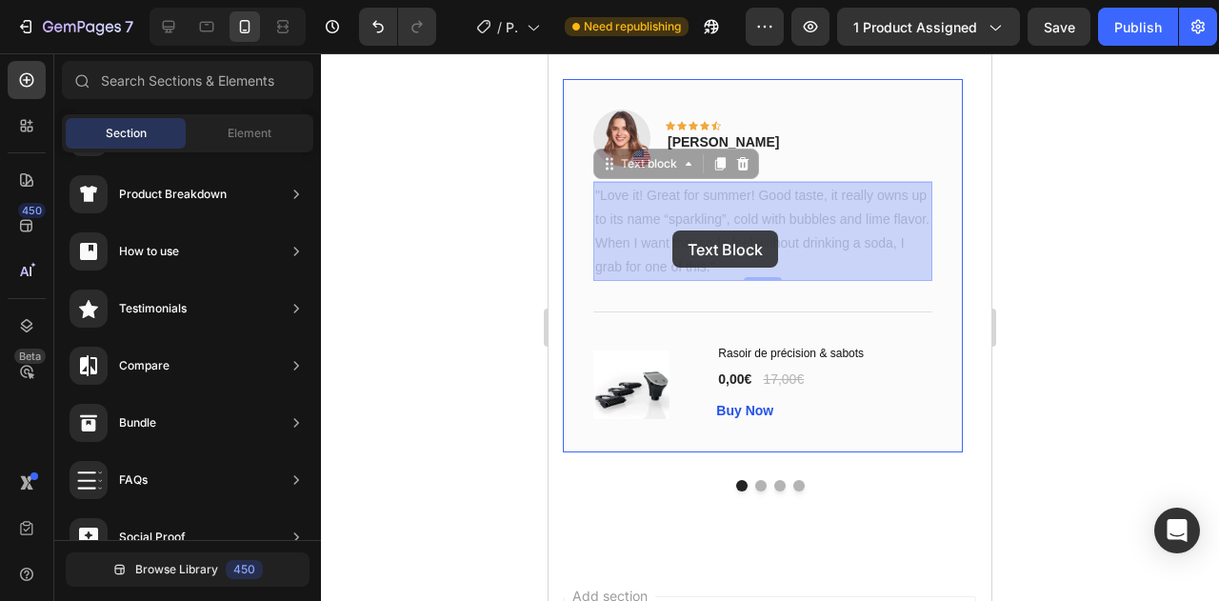
drag, startPoint x: 672, startPoint y: 230, endPoint x: 663, endPoint y: 229, distance: 9.6
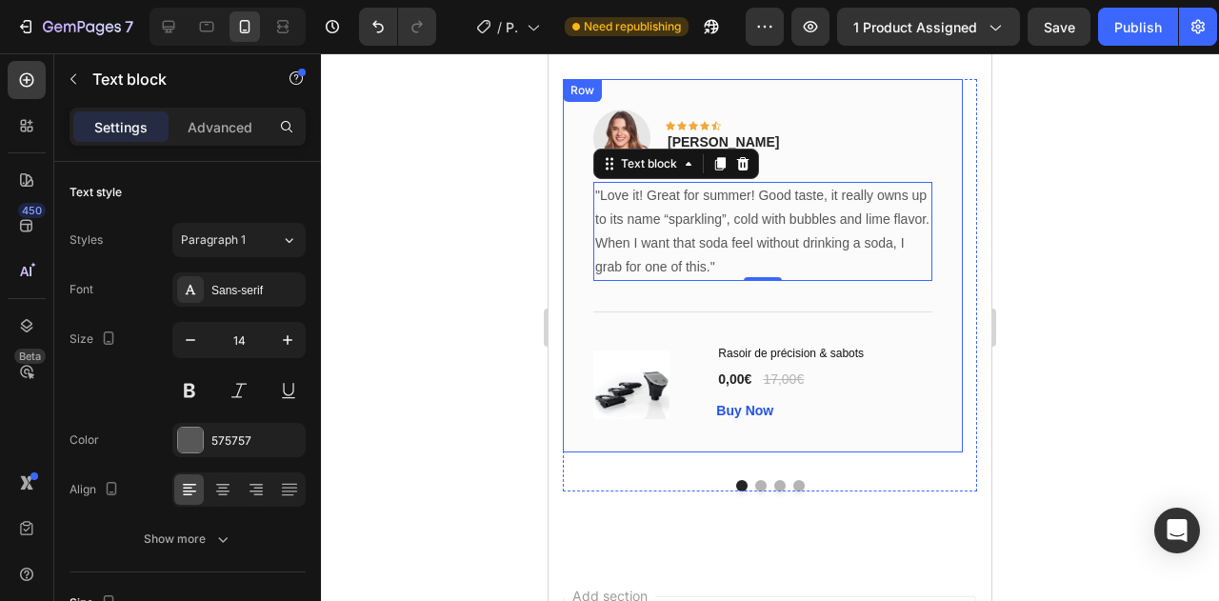
click at [446, 303] on div at bounding box center [770, 327] width 898 height 548
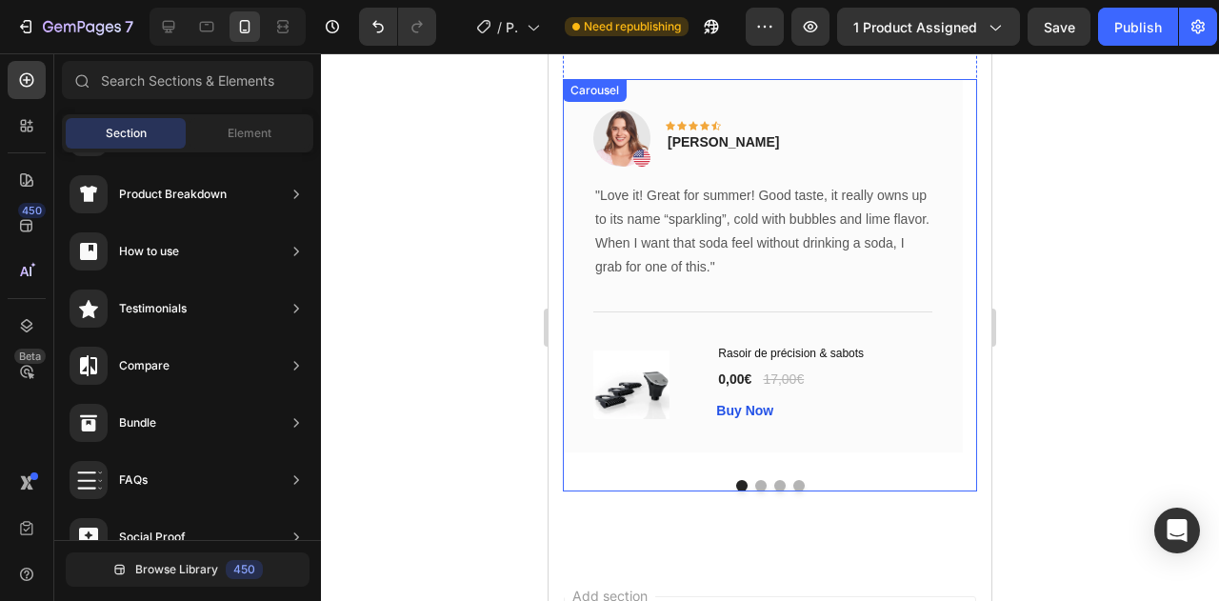
click at [759, 483] on div at bounding box center [770, 485] width 414 height 11
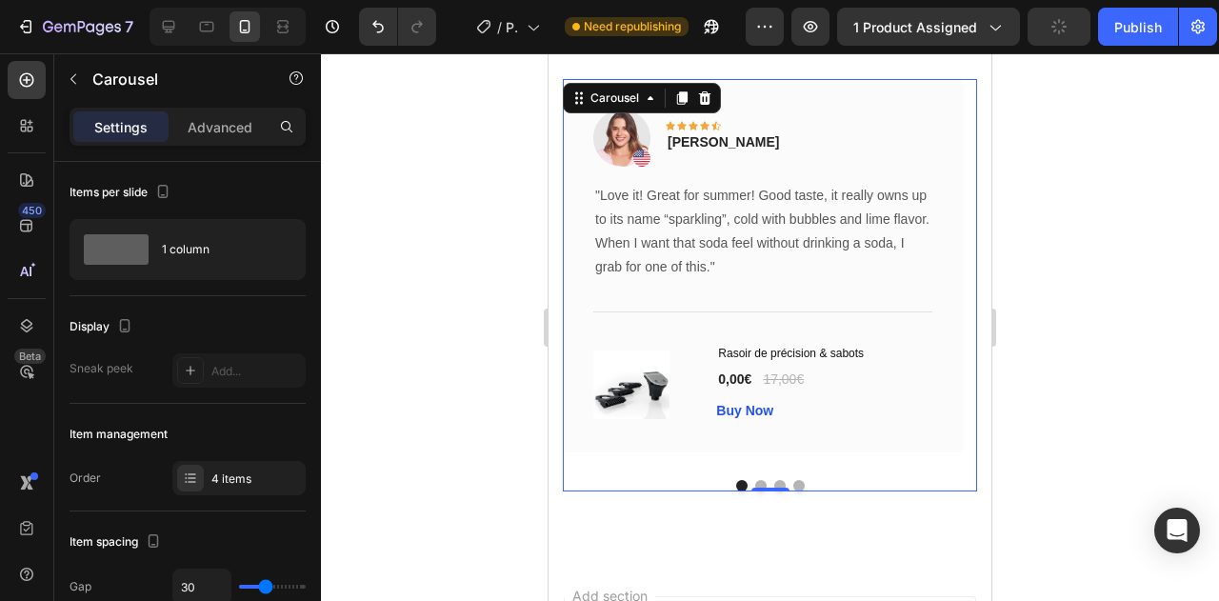
click at [755, 481] on button "Dot" at bounding box center [760, 485] width 11 height 11
click at [756, 491] on button "Dot" at bounding box center [760, 485] width 11 height 11
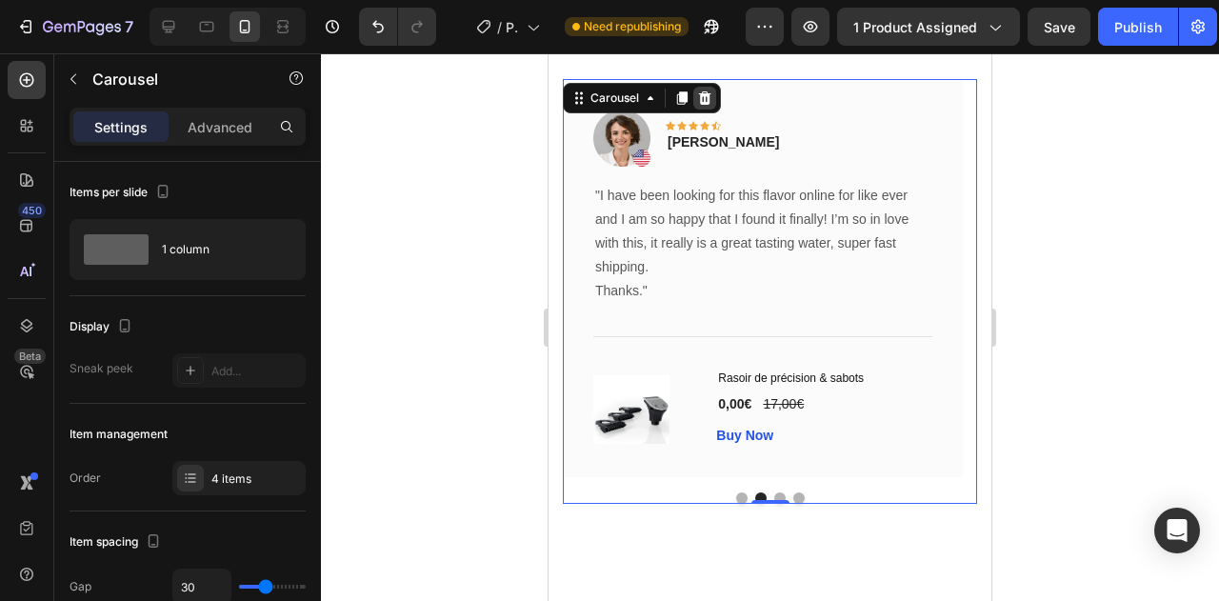
drag, startPoint x: 707, startPoint y: 89, endPoint x: 796, endPoint y: 151, distance: 109.4
click at [707, 89] on div at bounding box center [704, 98] width 23 height 23
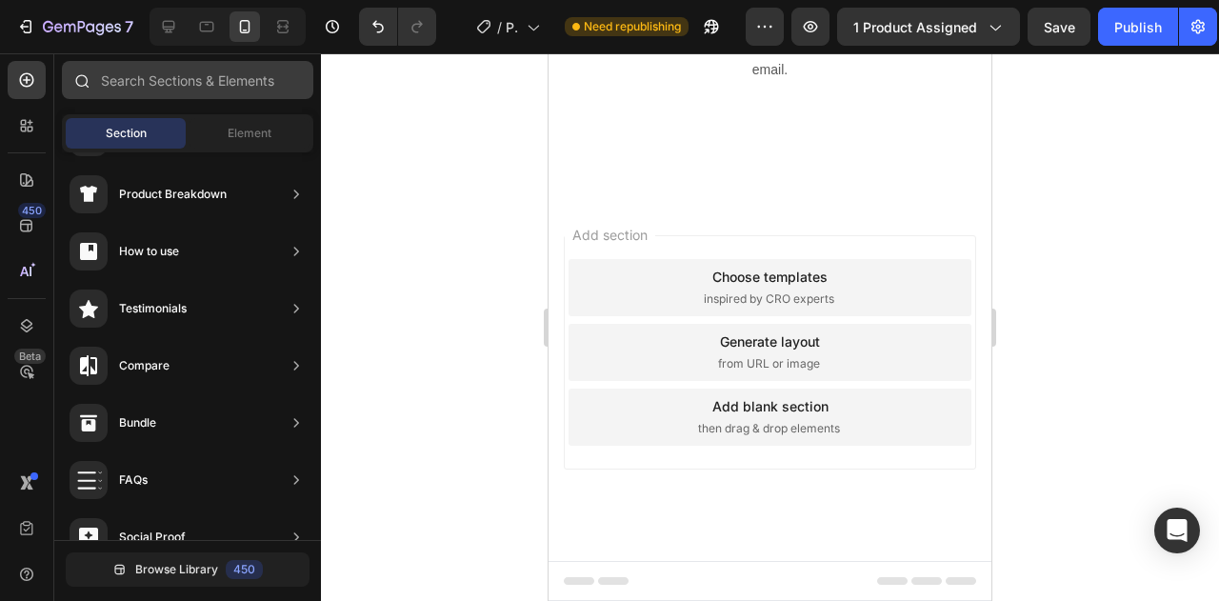
scroll to position [8032, 0]
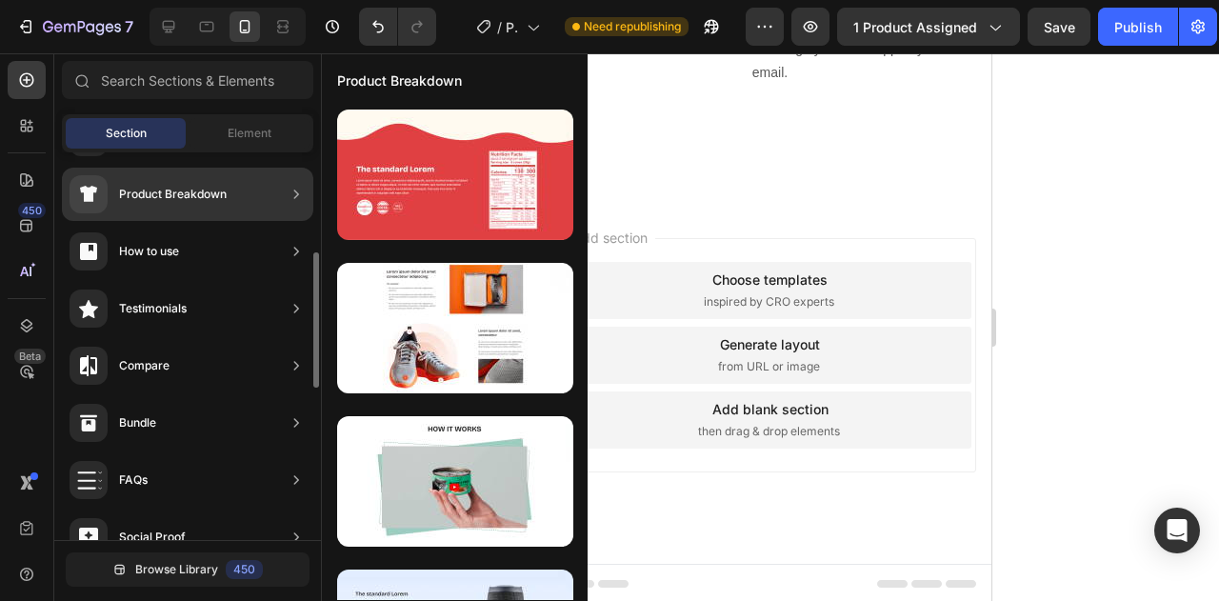
click at [201, 339] on div "Testimonials" at bounding box center [187, 365] width 251 height 53
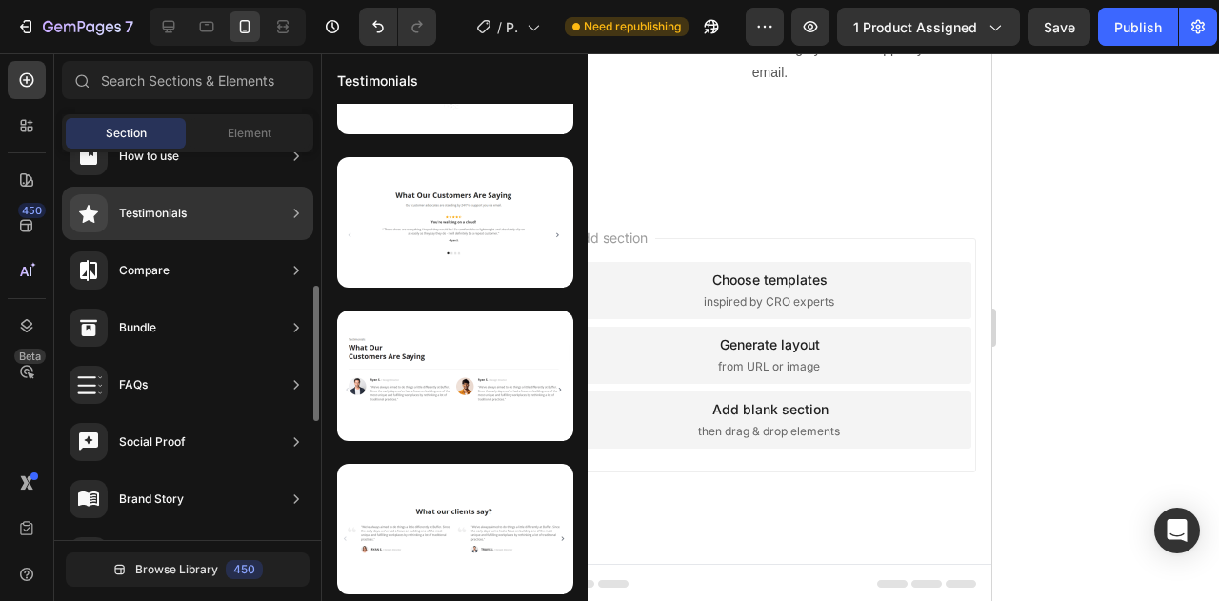
scroll to position [105, 0]
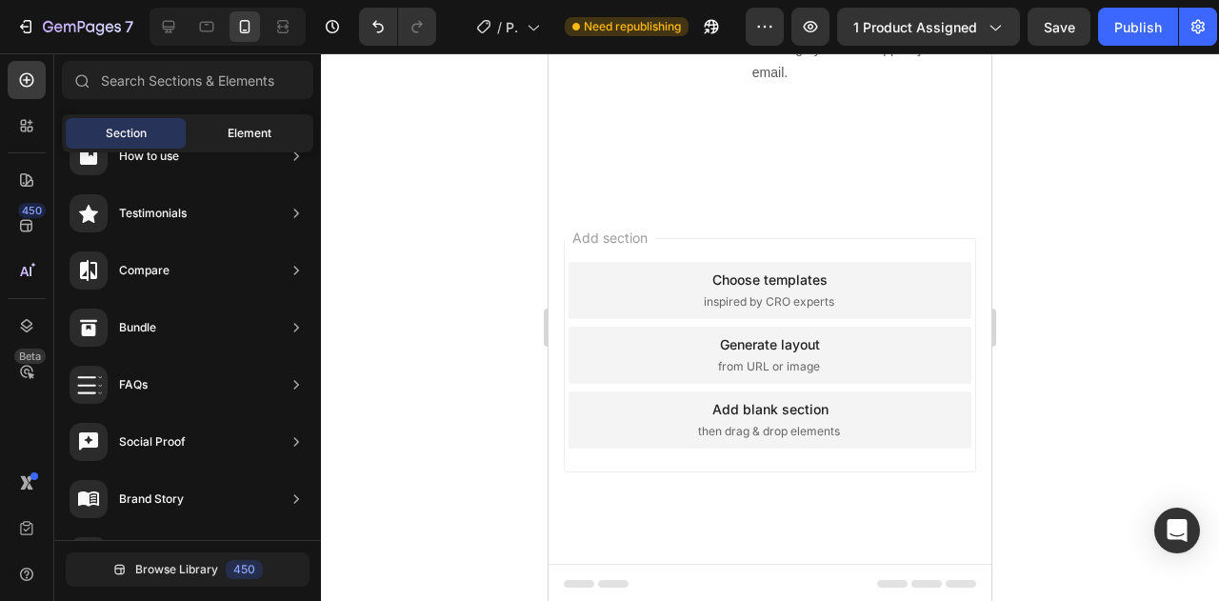
click at [236, 146] on div "Element" at bounding box center [249, 133] width 120 height 30
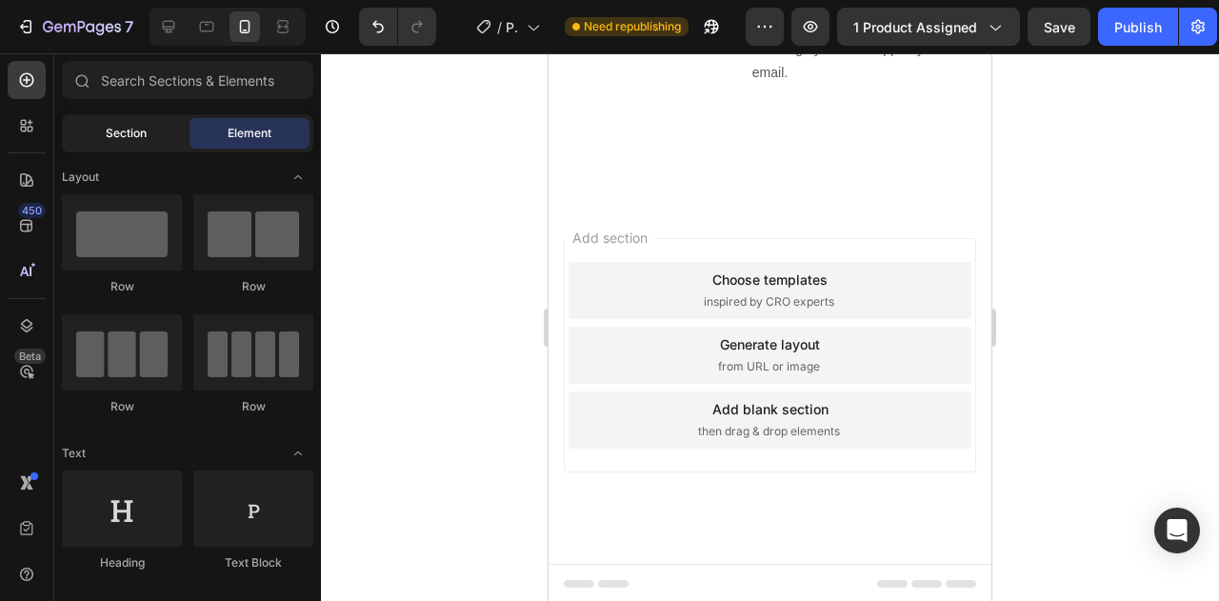
click at [130, 136] on span "Section" at bounding box center [126, 133] width 41 height 17
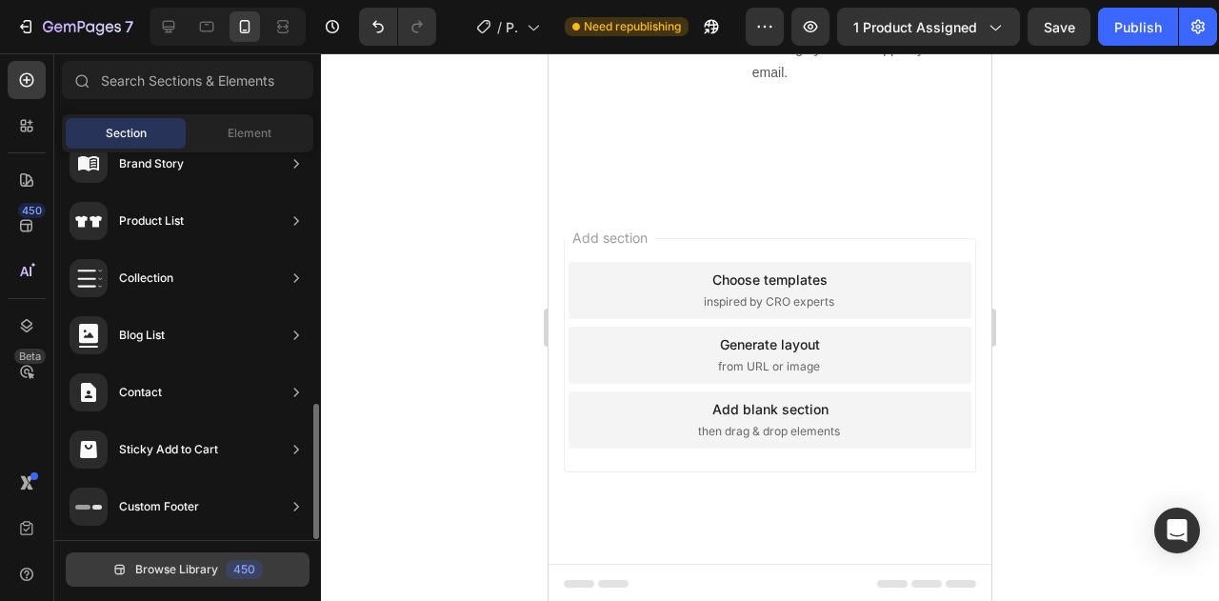
click at [221, 554] on button "Browse Library 450" at bounding box center [188, 569] width 244 height 34
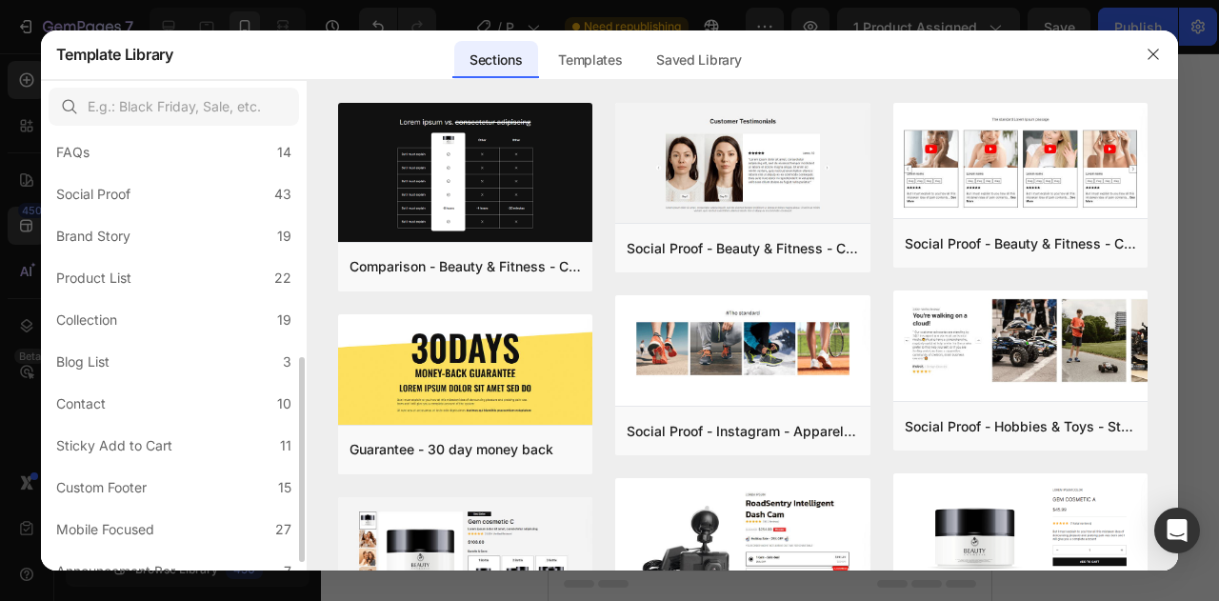
scroll to position [495, 0]
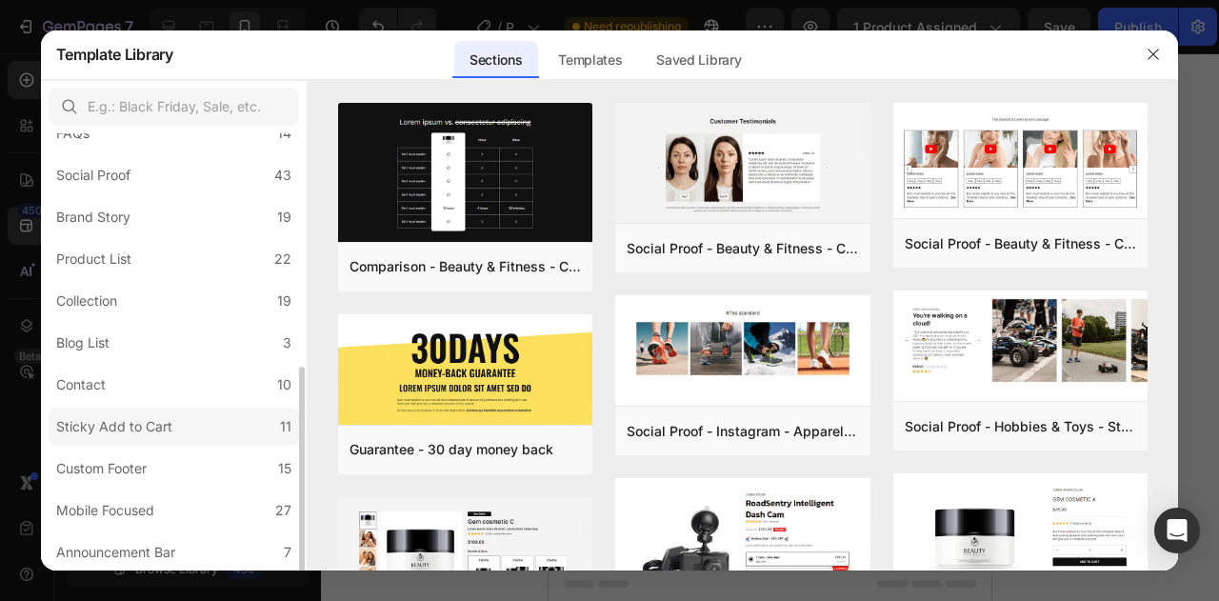
click at [153, 422] on div "Sticky Add to Cart" at bounding box center [114, 426] width 116 height 23
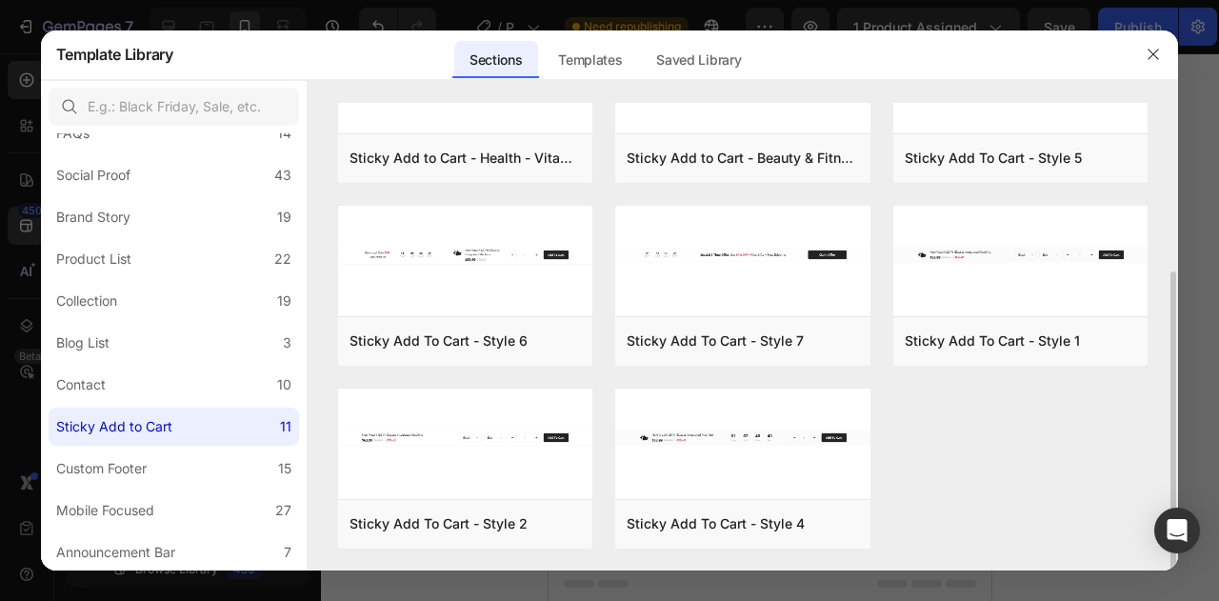
scroll to position [0, 0]
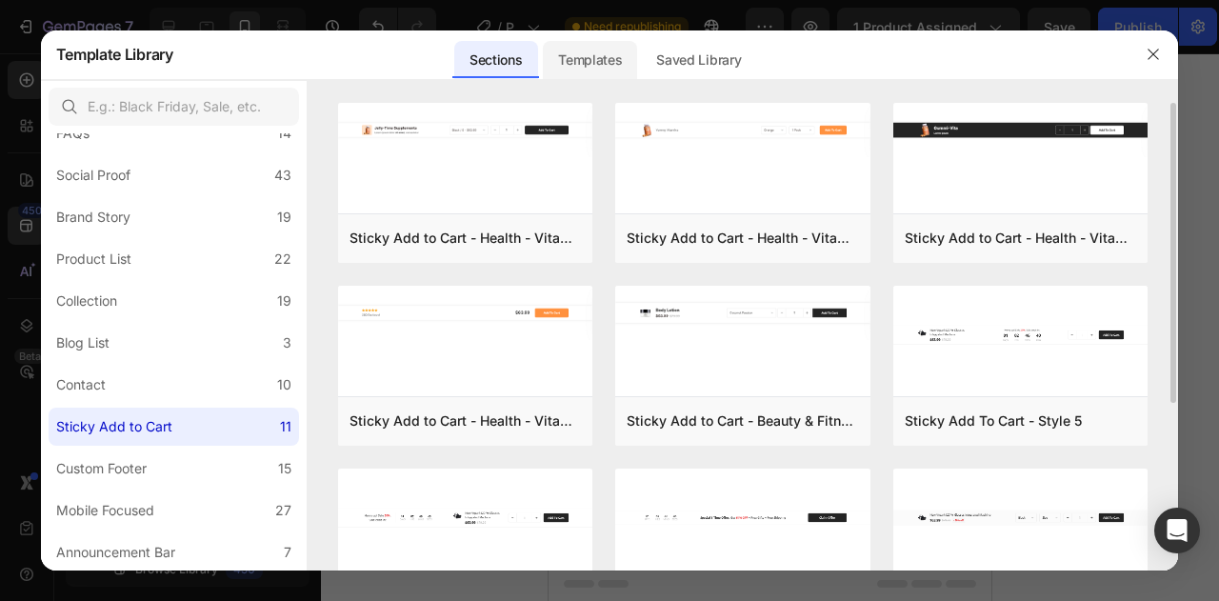
click at [549, 71] on div "Templates" at bounding box center [590, 60] width 94 height 38
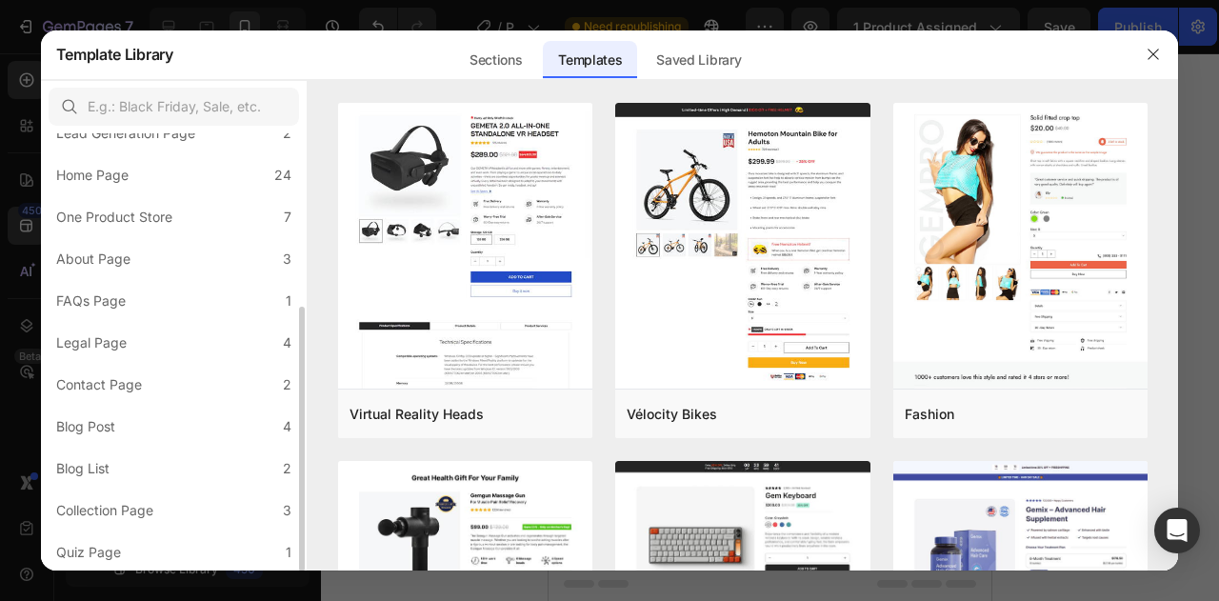
scroll to position [286, 0]
click at [489, 54] on div "Sections" at bounding box center [495, 60] width 83 height 38
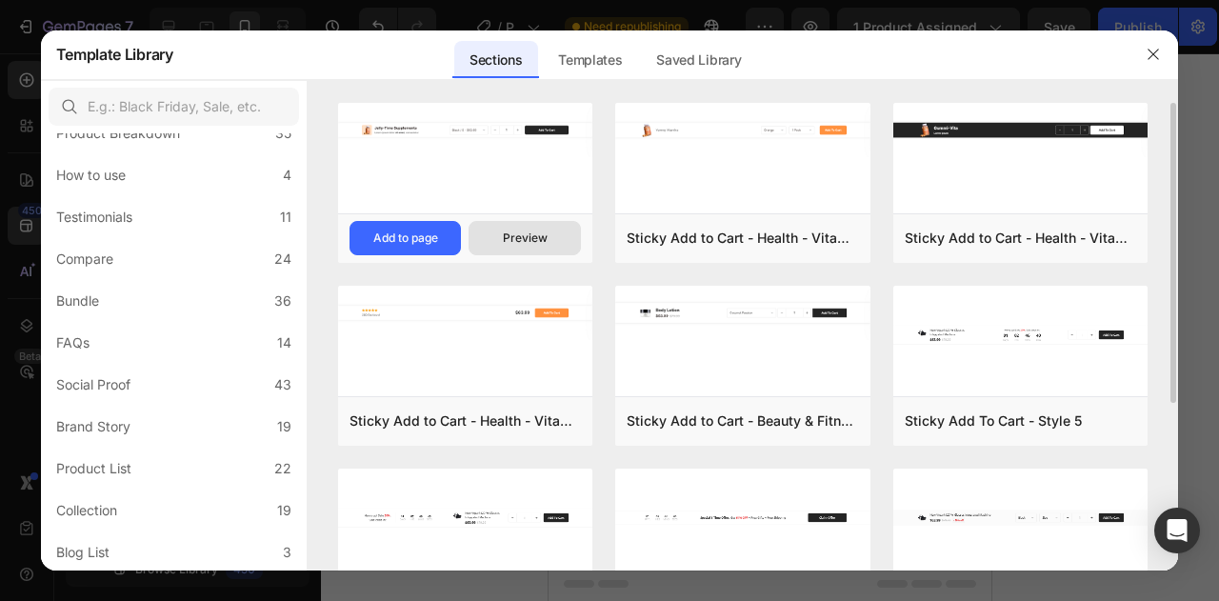
click at [552, 249] on button "Preview" at bounding box center [525, 238] width 112 height 34
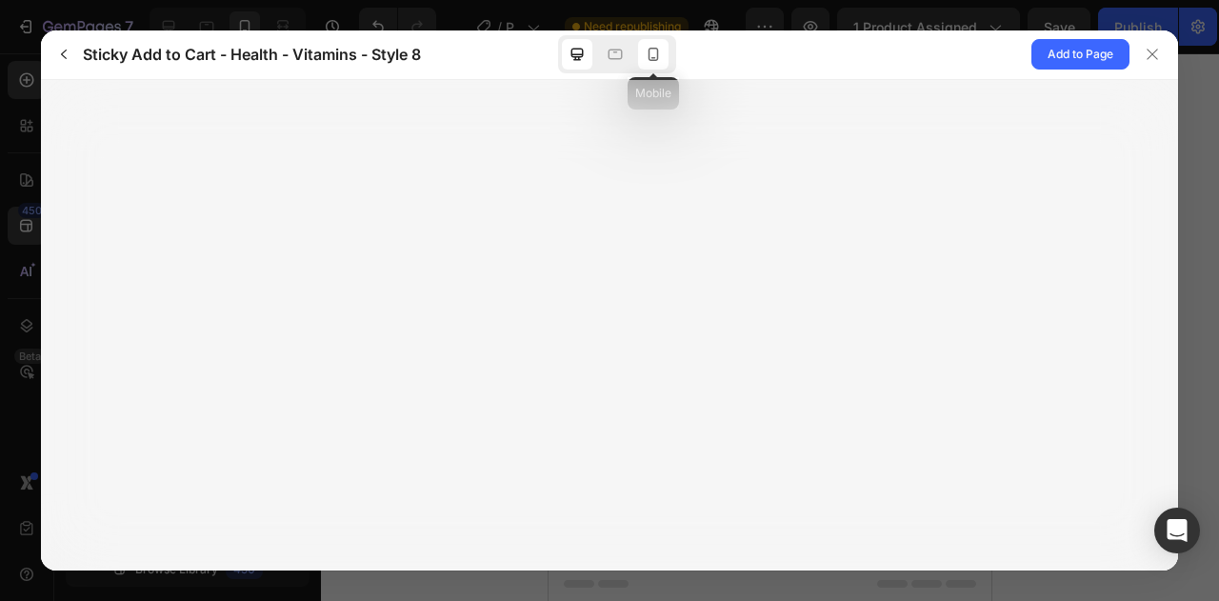
click at [648, 60] on icon at bounding box center [653, 54] width 19 height 19
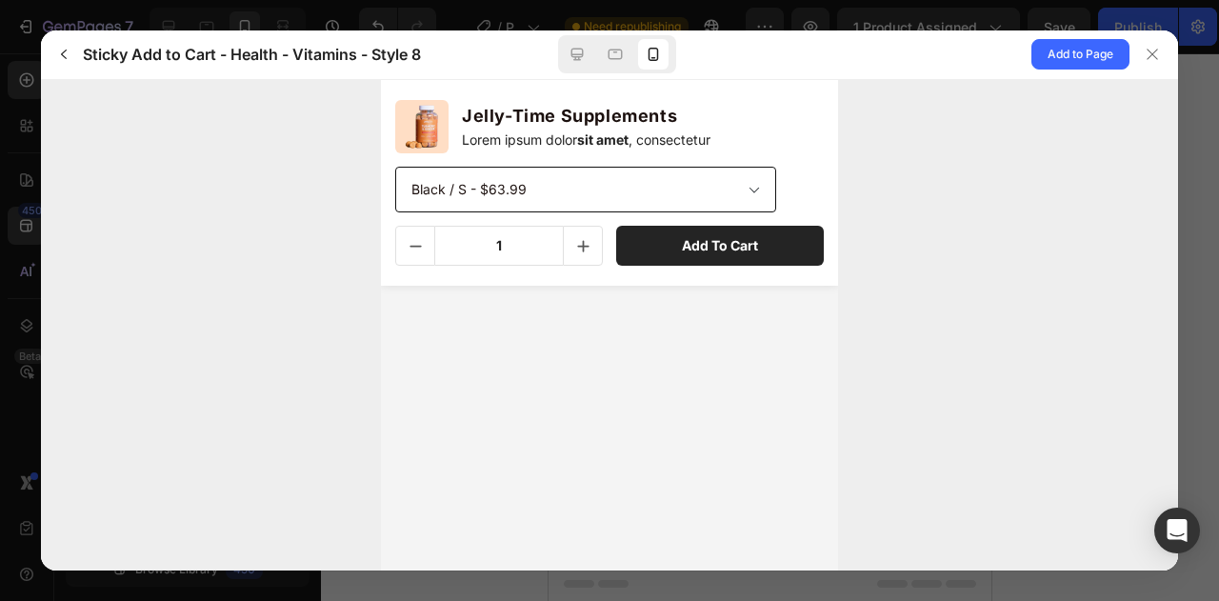
scroll to position [0, 0]
click at [58, 43] on button "button" at bounding box center [64, 54] width 30 height 30
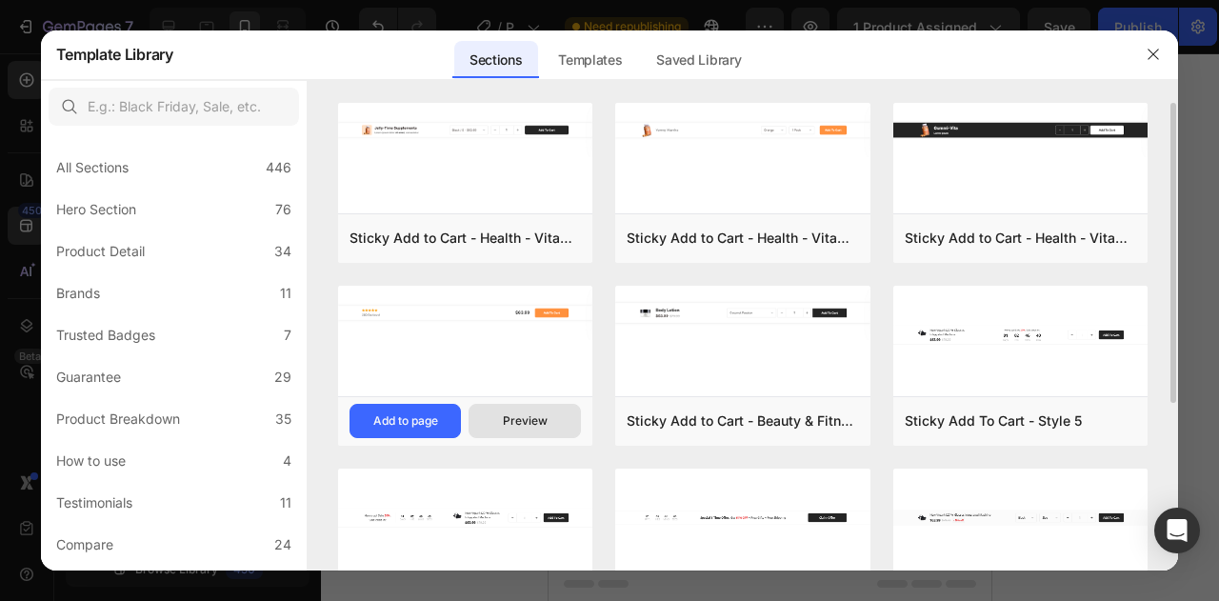
click at [510, 424] on div "Preview" at bounding box center [525, 420] width 45 height 17
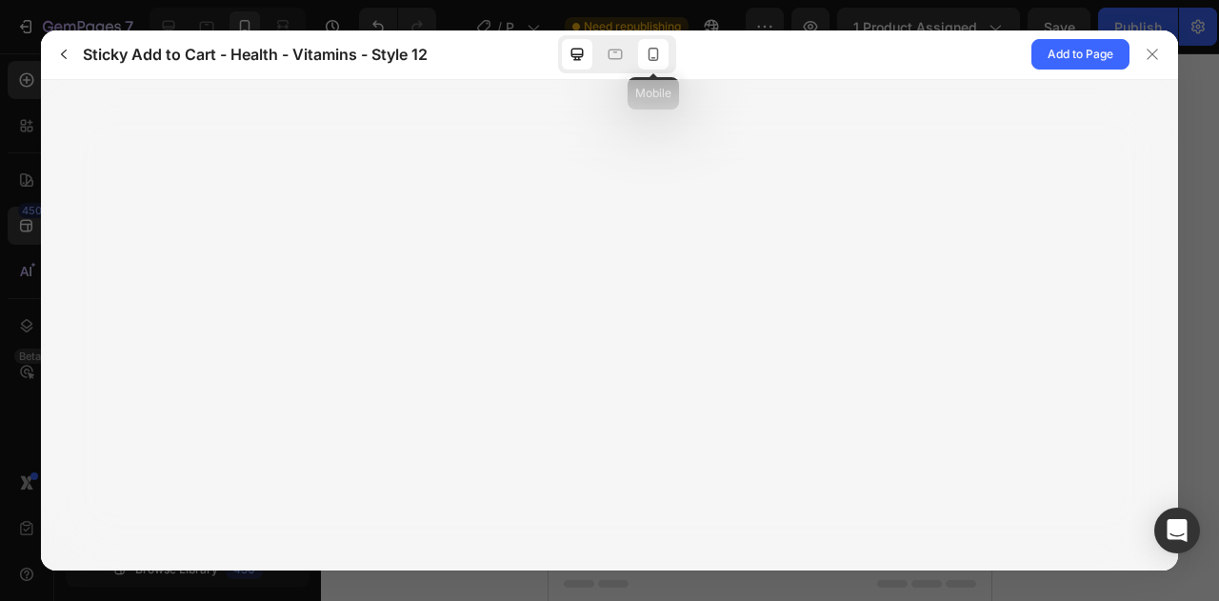
click at [649, 63] on icon at bounding box center [653, 54] width 19 height 19
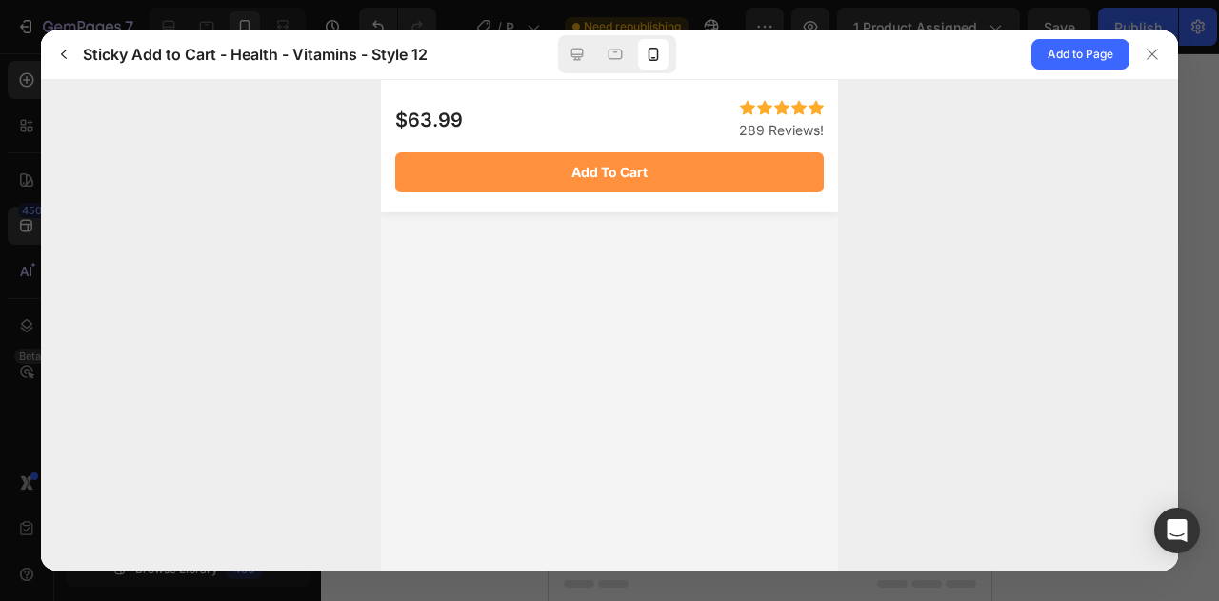
click at [613, 130] on div "289 Reviews!" at bounding box center [718, 129] width 210 height 17
click at [1074, 56] on span "Add to Page" at bounding box center [1080, 54] width 66 height 23
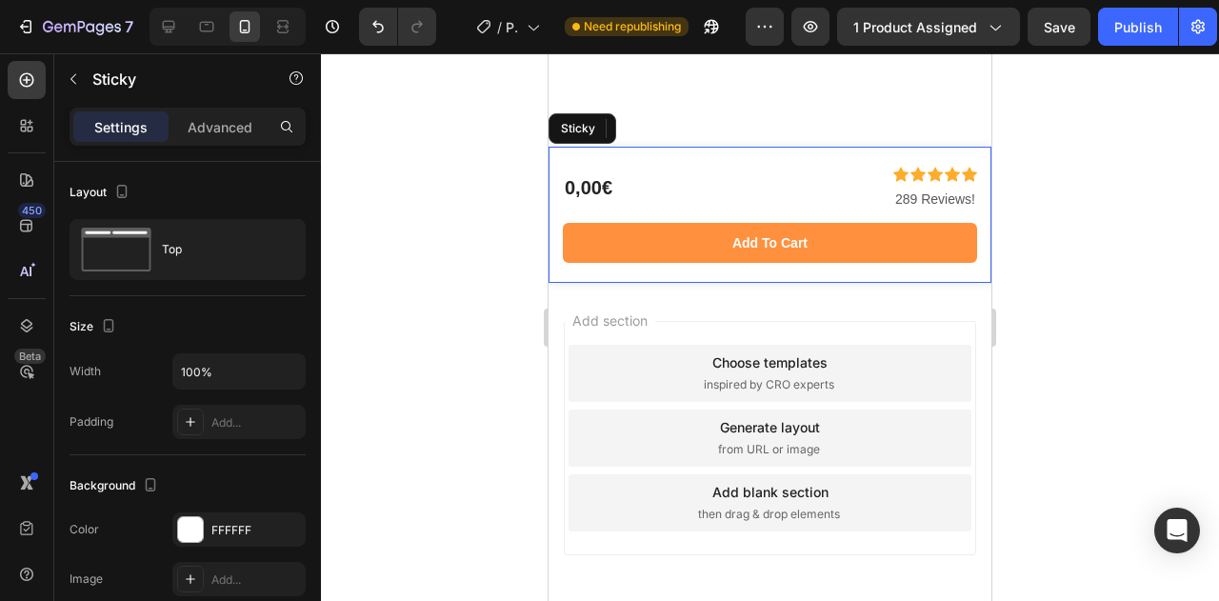
scroll to position [7978, 0]
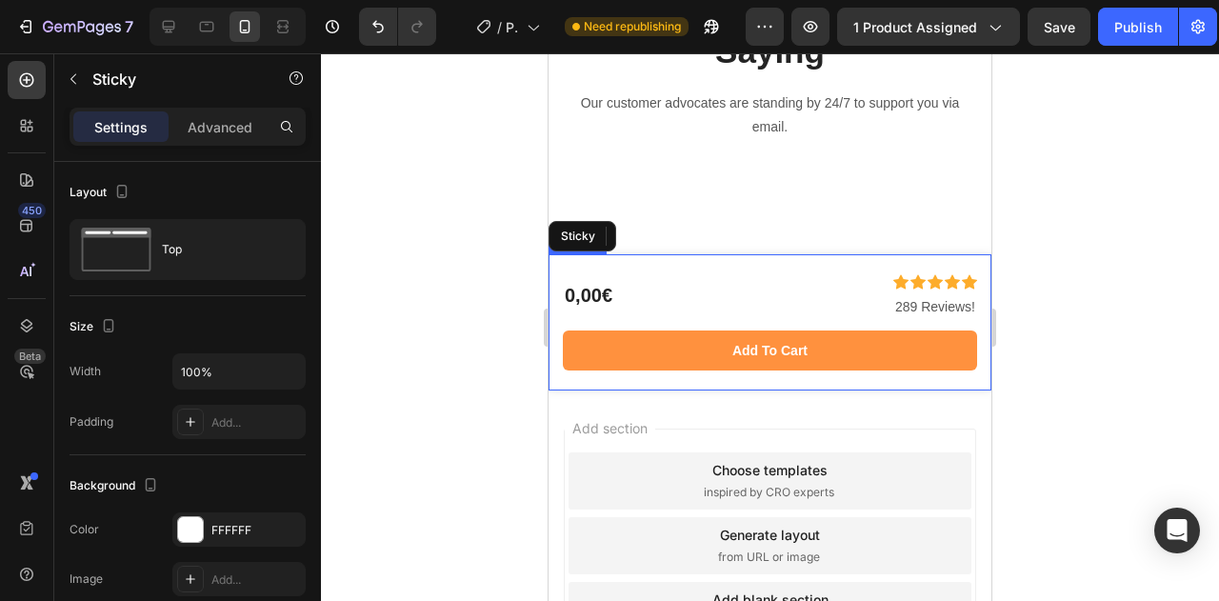
click at [549, 286] on div "Icon Icon Icon Icon Icon Icon List 289 Reviews! Text Block 0,00€ Product Price …" at bounding box center [770, 322] width 443 height 136
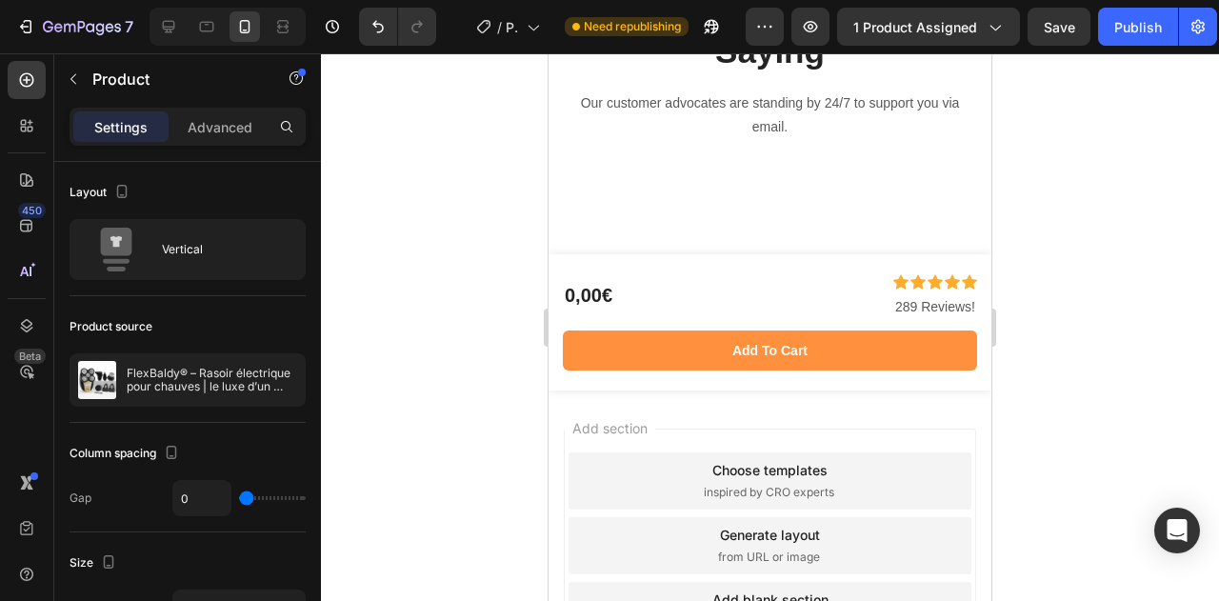
click at [457, 327] on div at bounding box center [770, 327] width 898 height 548
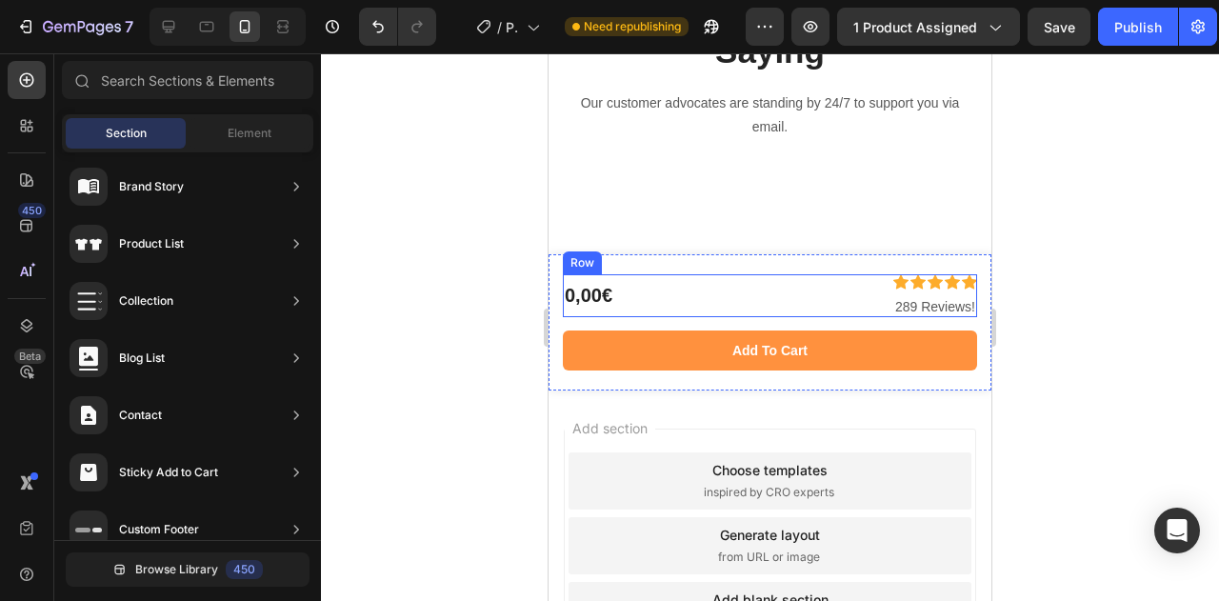
click at [741, 277] on div "0,00€ Product Price Product Price" at bounding box center [665, 295] width 204 height 43
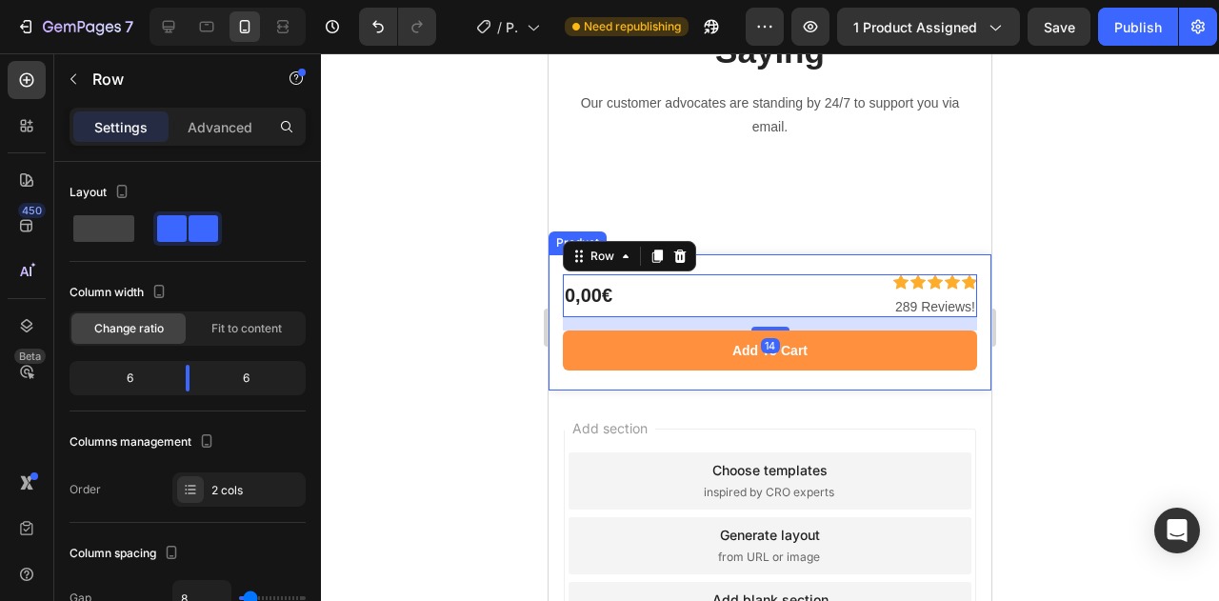
click at [736, 264] on div "Icon Icon Icon Icon Icon Icon List 289 Reviews! Text Block 0,00€ Product Price …" at bounding box center [770, 322] width 443 height 136
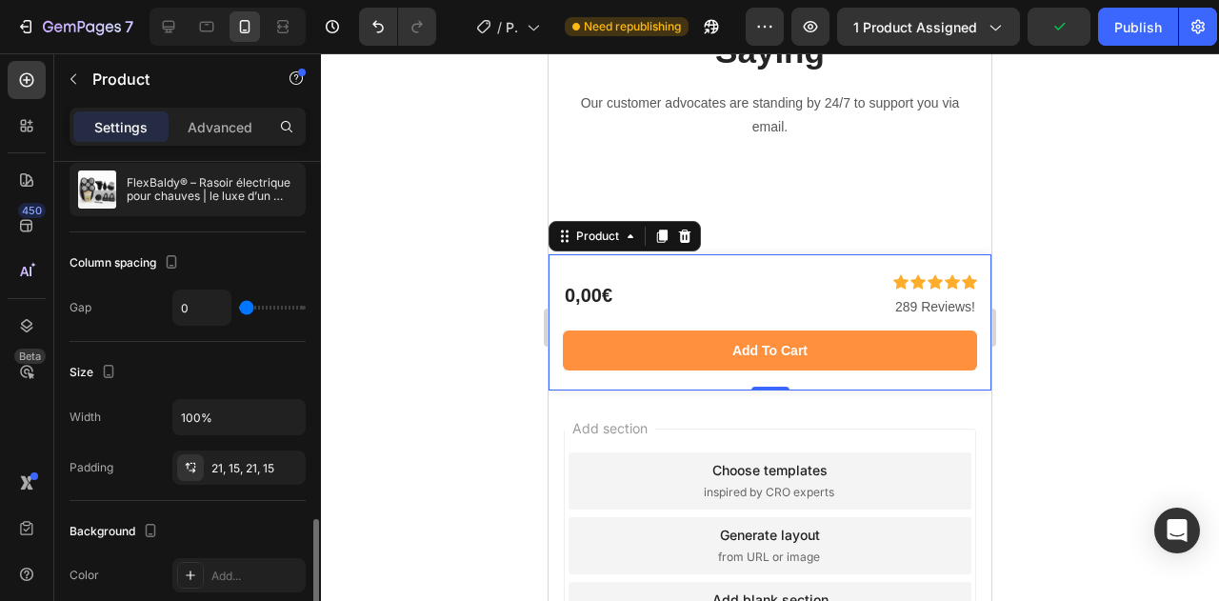
scroll to position [381, 0]
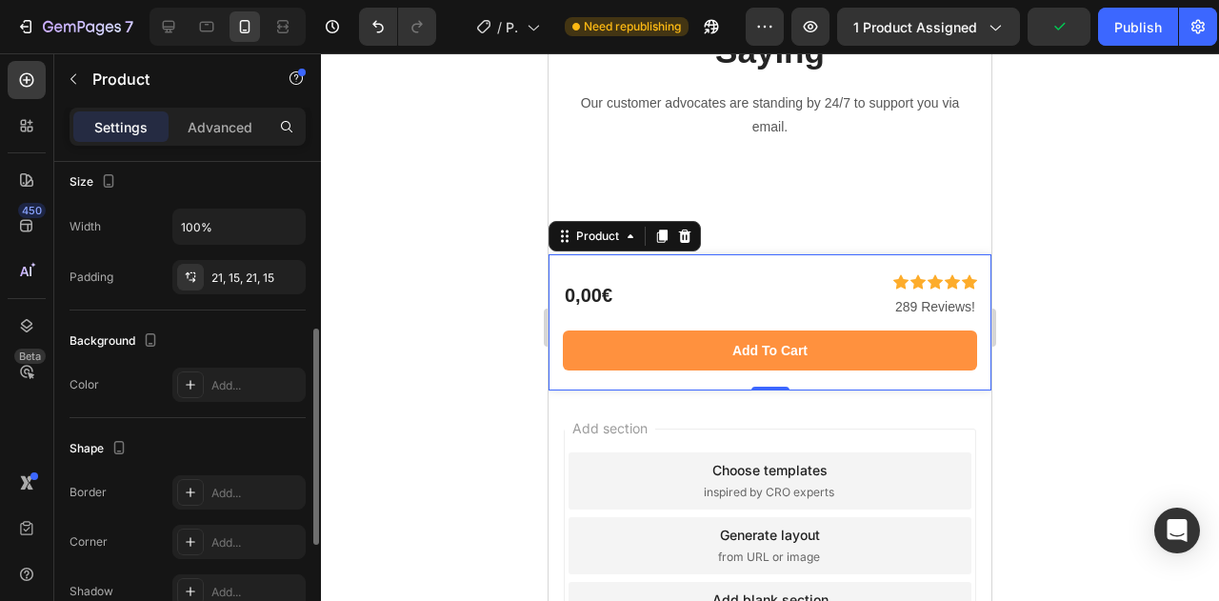
click at [556, 303] on div "Icon Icon Icon Icon Icon Icon List 289 Reviews! Text Block 0,00€ Product Price …" at bounding box center [770, 322] width 443 height 136
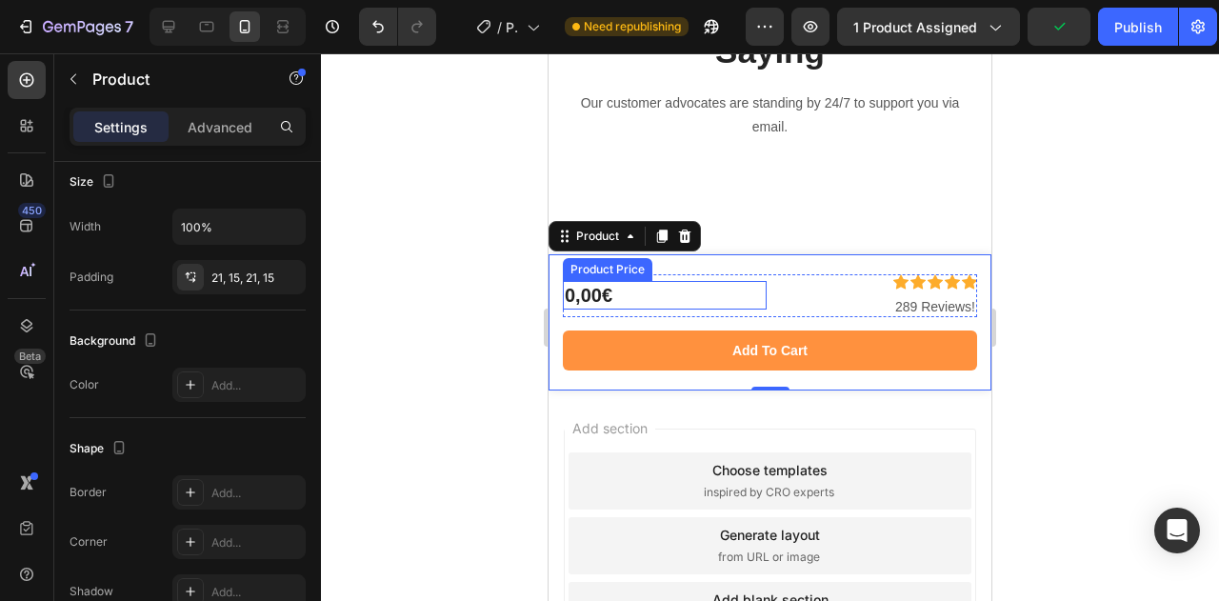
click at [579, 298] on div "0,00€" at bounding box center [665, 295] width 204 height 29
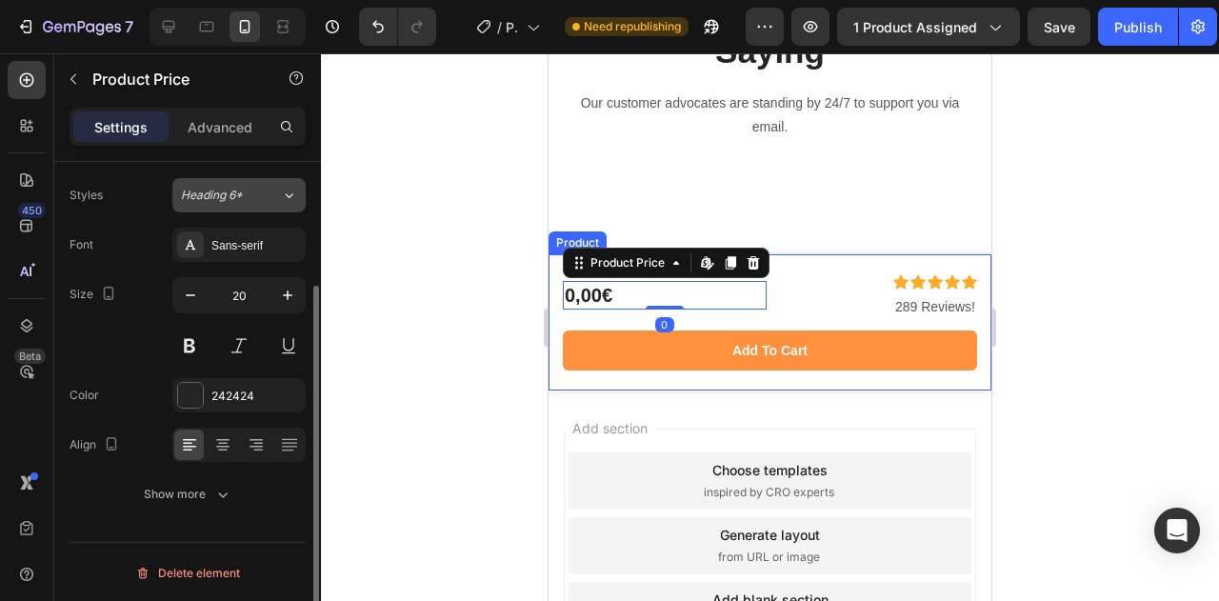
scroll to position [0, 0]
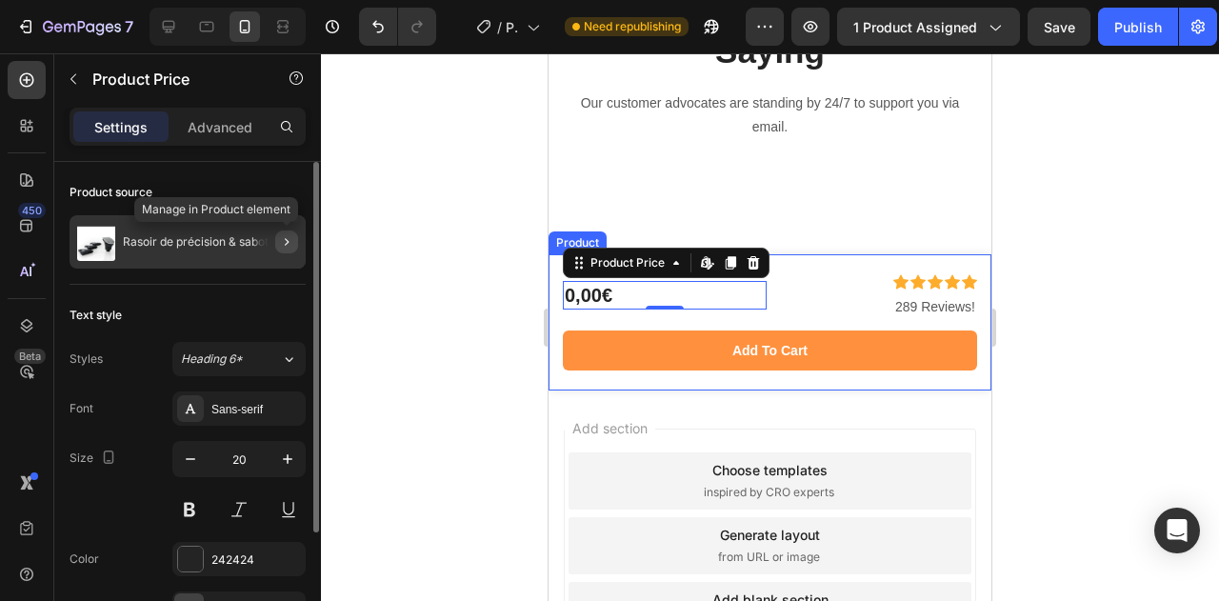
click at [282, 241] on icon "button" at bounding box center [286, 241] width 15 height 15
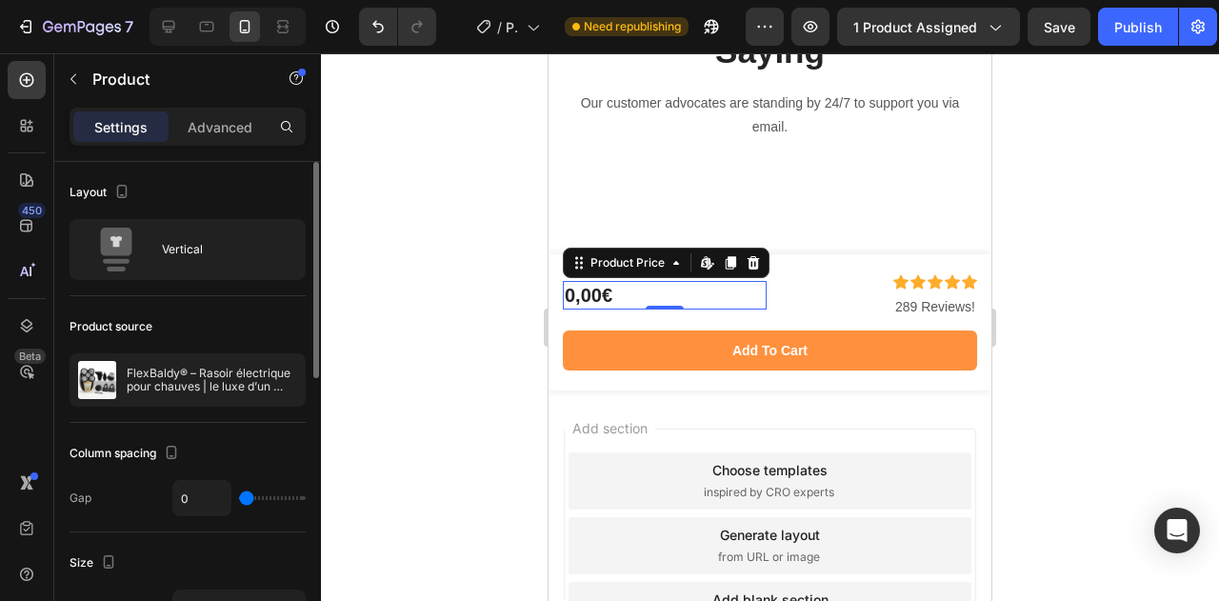
click at [573, 289] on div "0,00€" at bounding box center [665, 295] width 204 height 29
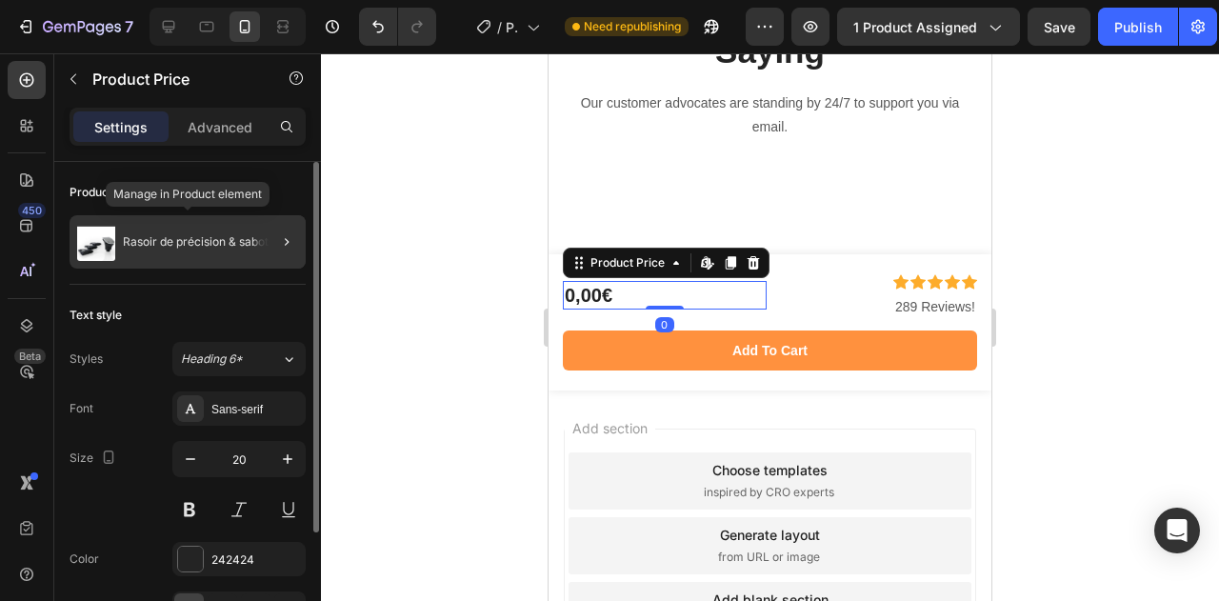
click at [93, 236] on img at bounding box center [96, 242] width 38 height 38
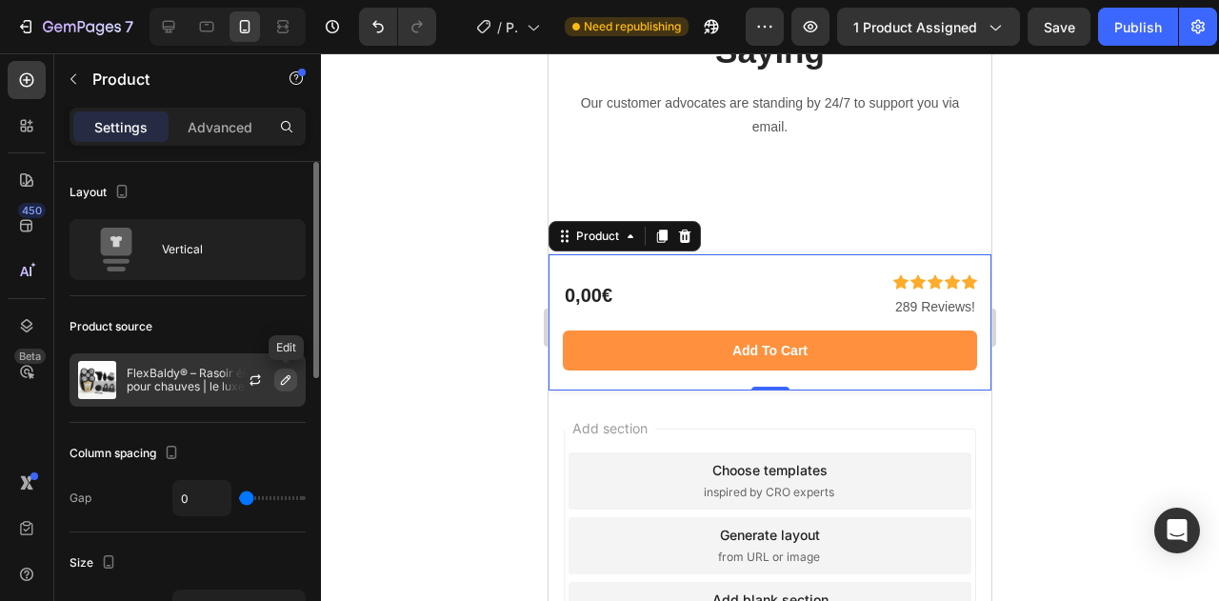
click at [280, 377] on icon "button" at bounding box center [285, 379] width 15 height 15
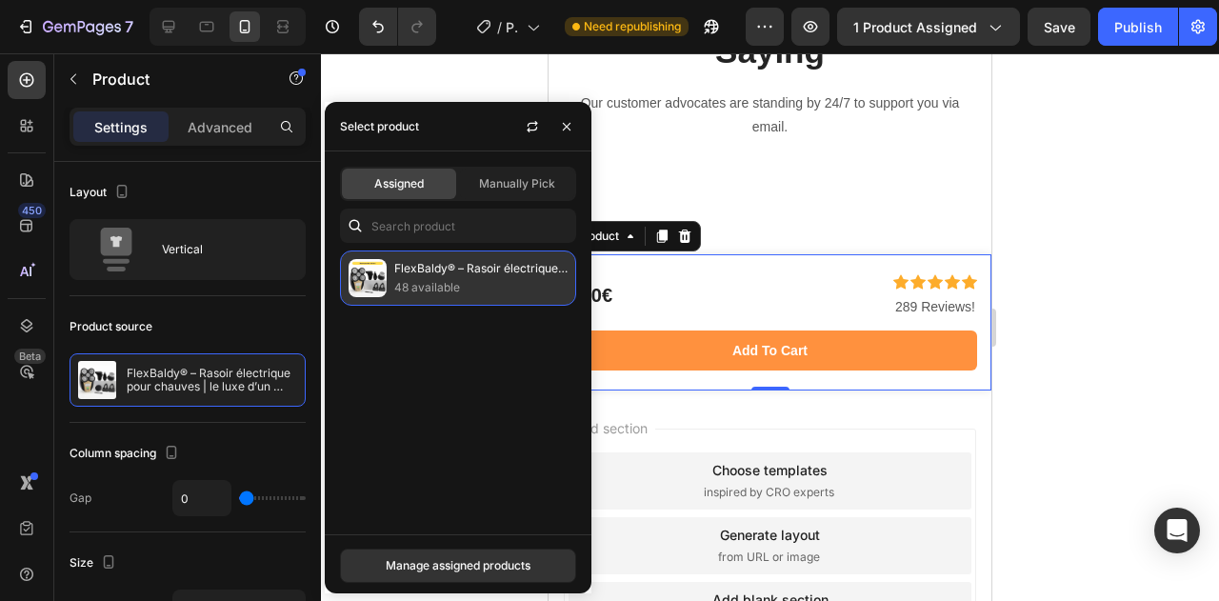
click at [380, 287] on img at bounding box center [368, 278] width 38 height 38
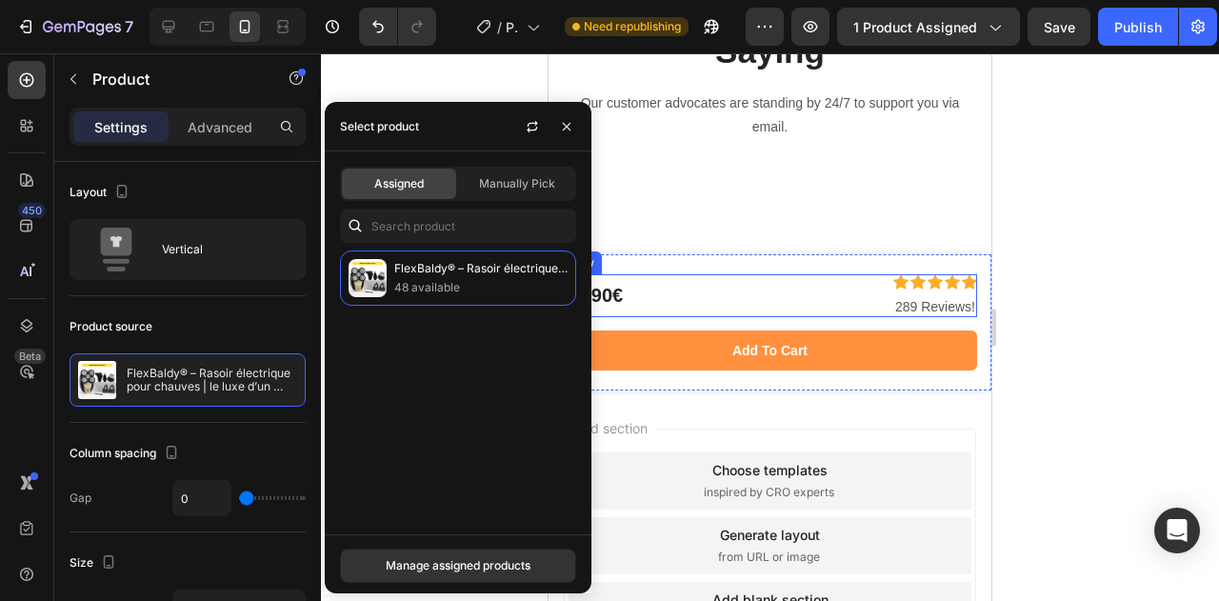
click at [764, 277] on div "Icon Icon Icon Icon Icon Icon List 289 Reviews! Text Block 79,90€ Product Price…" at bounding box center [770, 295] width 414 height 43
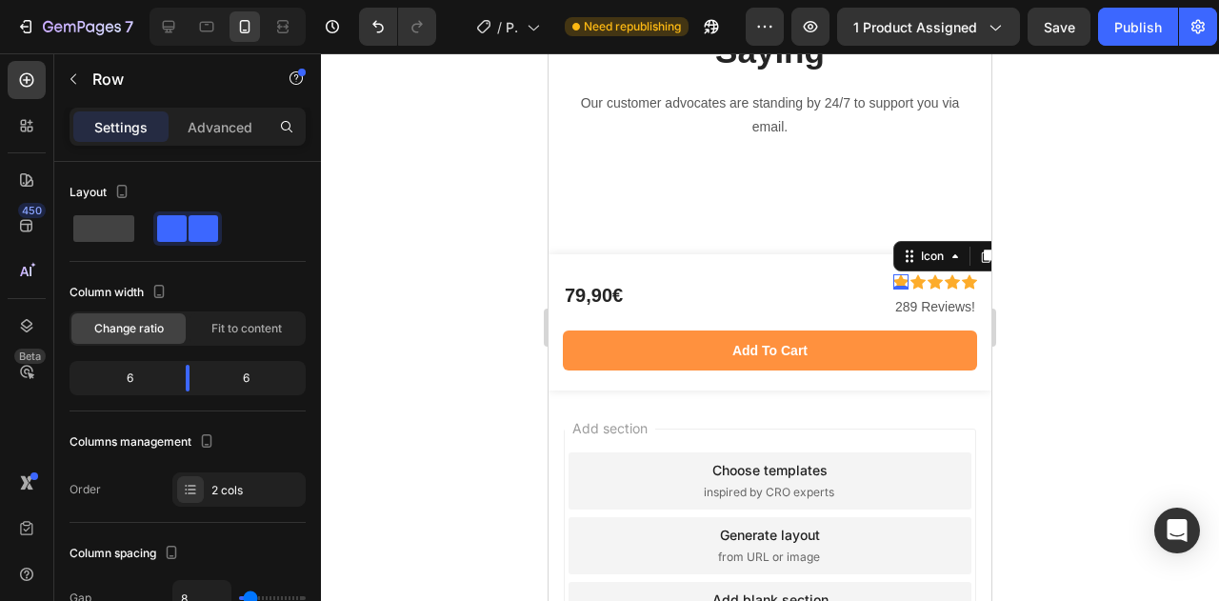
click at [893, 283] on div "Icon 0" at bounding box center [900, 281] width 15 height 15
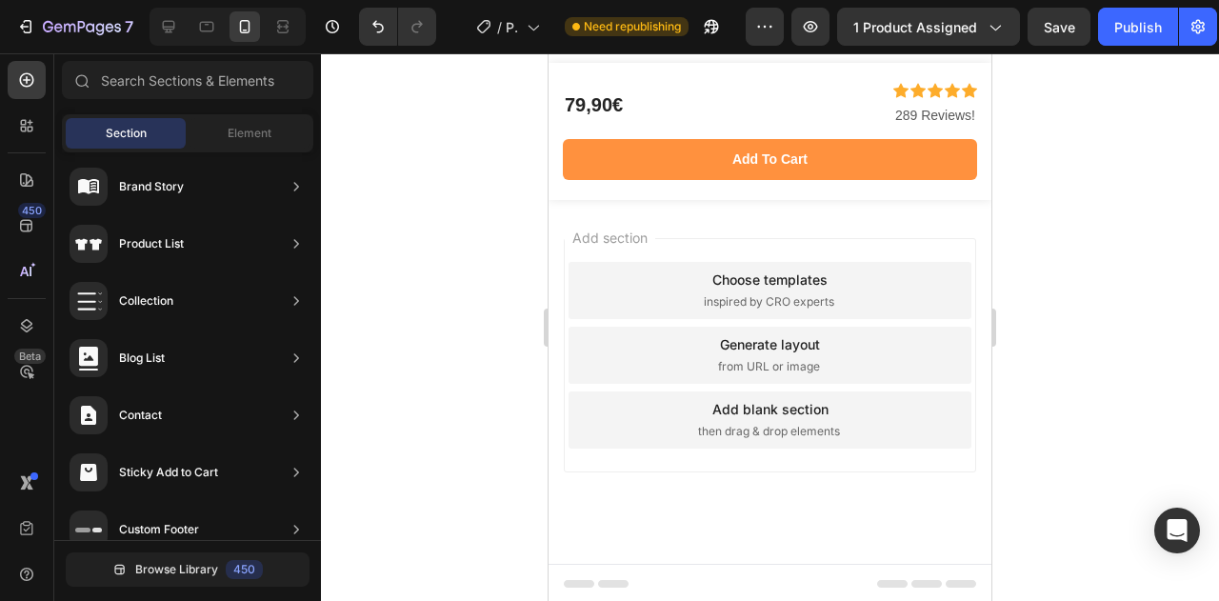
scroll to position [8149, 0]
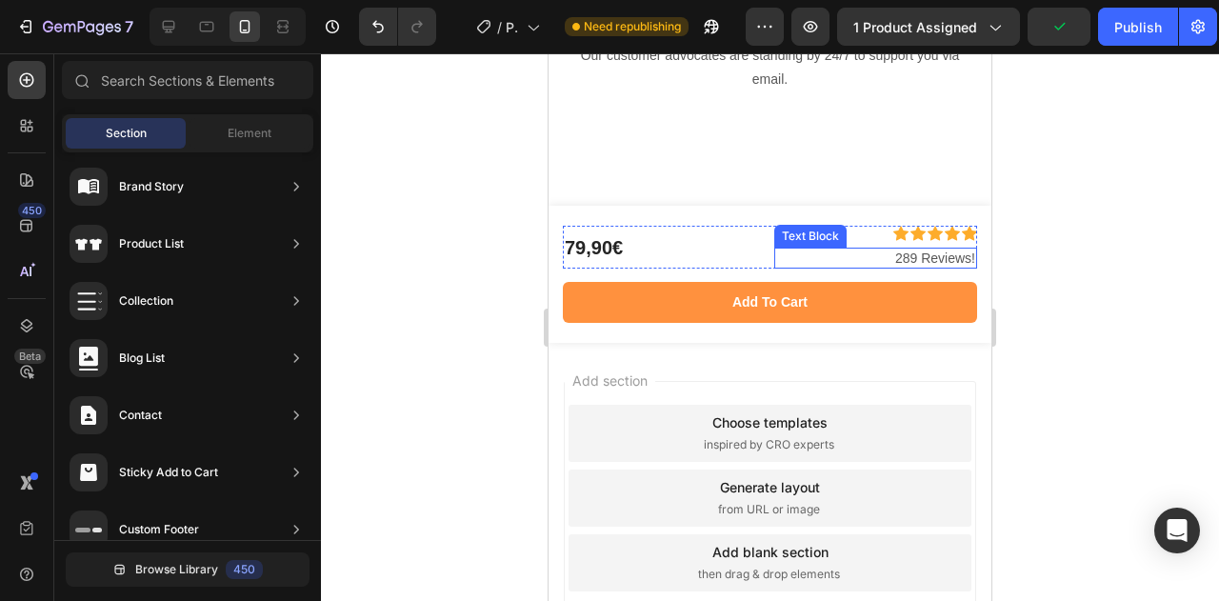
click at [886, 262] on p "289 Reviews!" at bounding box center [876, 257] width 200 height 17
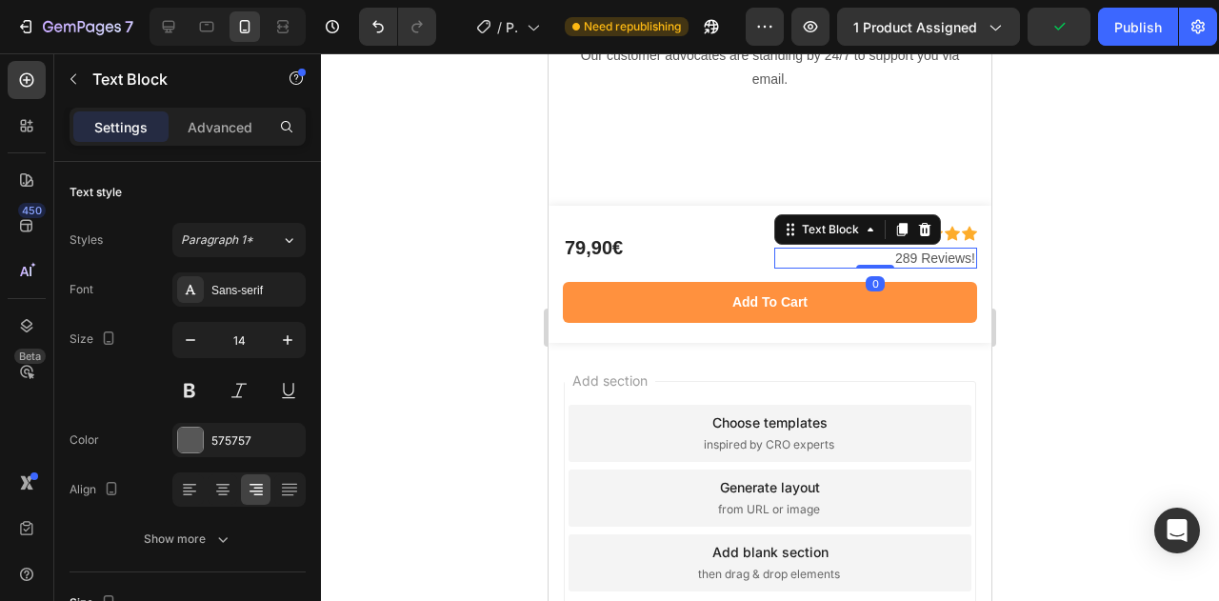
click at [895, 260] on p "289 Reviews!" at bounding box center [876, 257] width 200 height 17
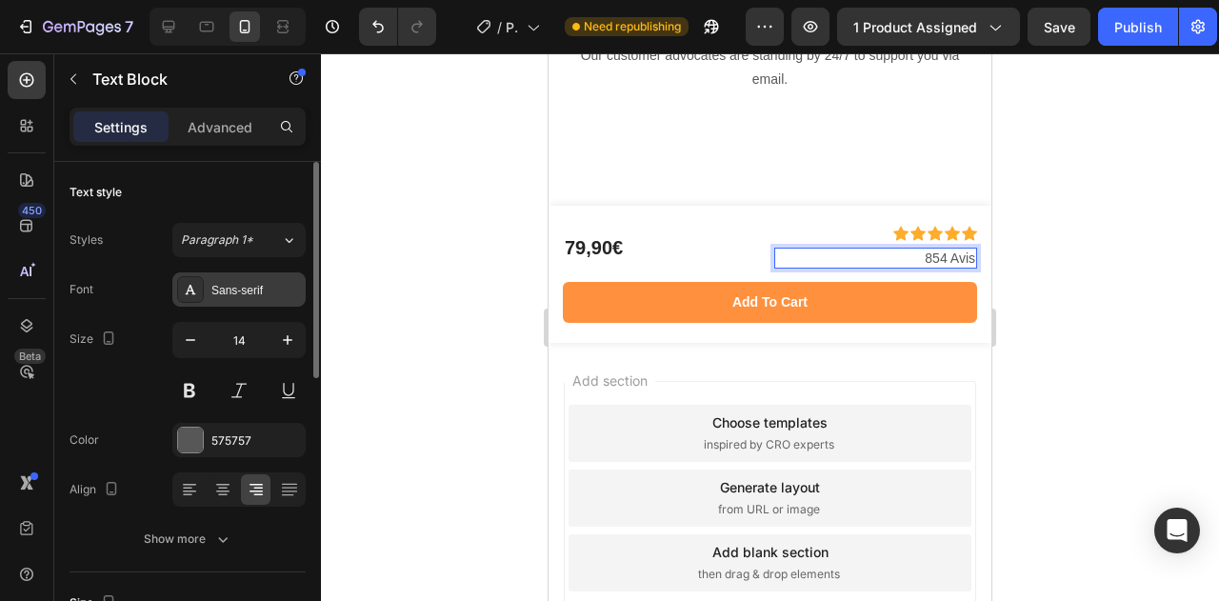
click at [242, 291] on div "Sans-serif" at bounding box center [256, 290] width 90 height 17
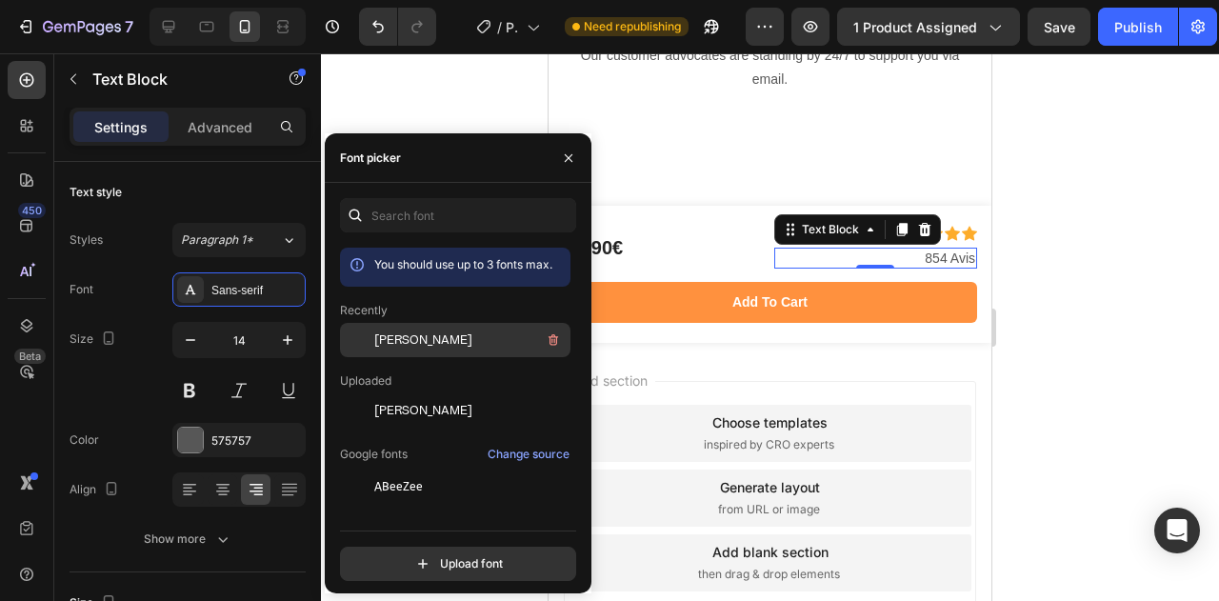
click at [350, 340] on div at bounding box center [357, 340] width 34 height 34
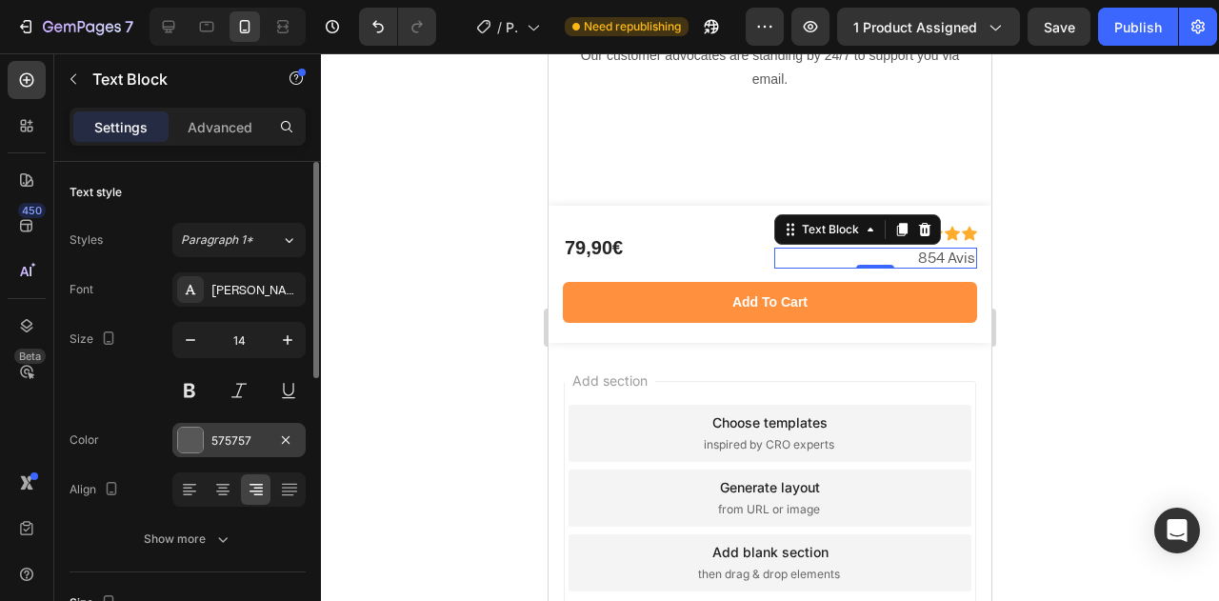
click at [196, 439] on div at bounding box center [190, 440] width 25 height 25
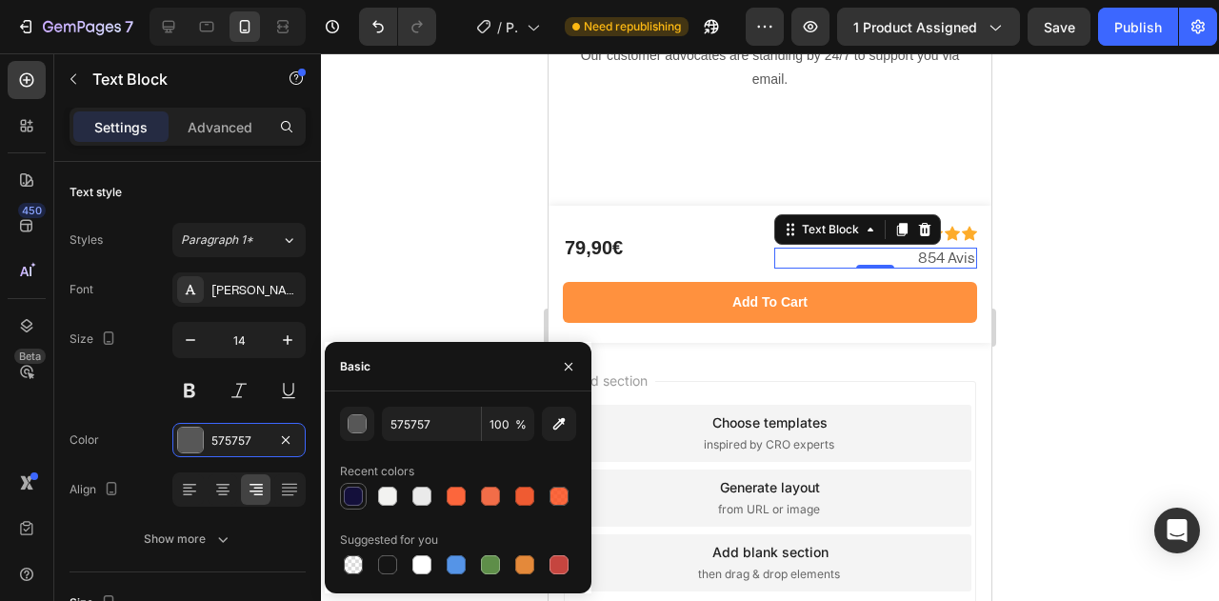
click at [358, 497] on div at bounding box center [353, 496] width 19 height 19
type input "14103B"
click at [187, 328] on button "button" at bounding box center [190, 340] width 34 height 34
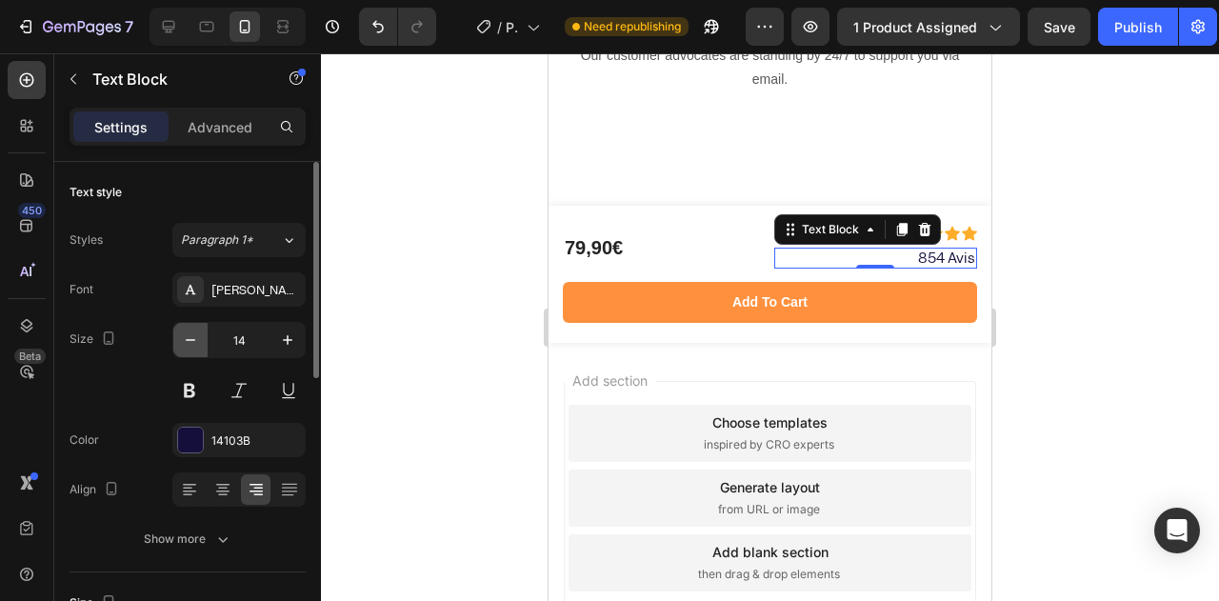
click at [187, 328] on button "button" at bounding box center [190, 340] width 34 height 34
type input "12"
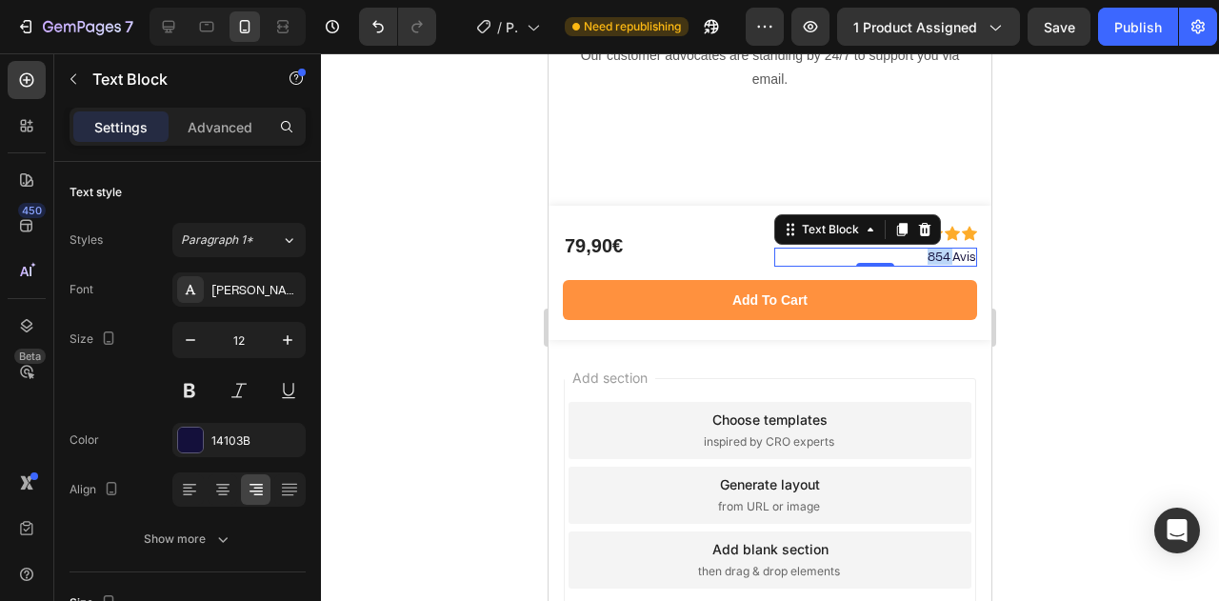
click at [929, 252] on p "854 Avis" at bounding box center [876, 256] width 200 height 15
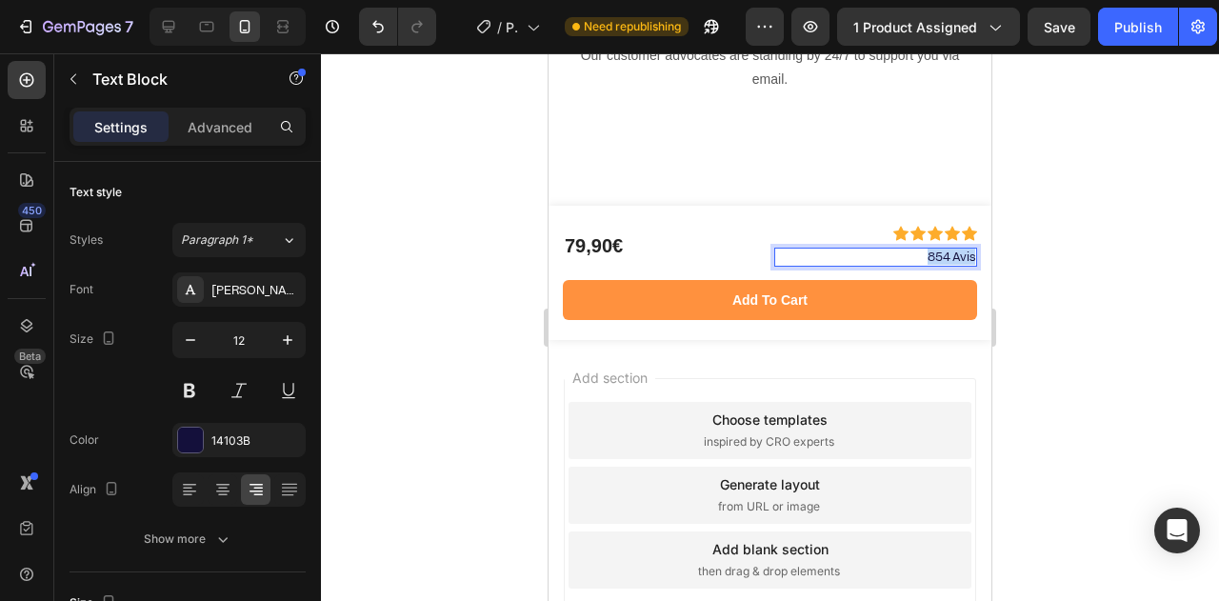
click at [929, 252] on p "854 Avis" at bounding box center [876, 256] width 200 height 15
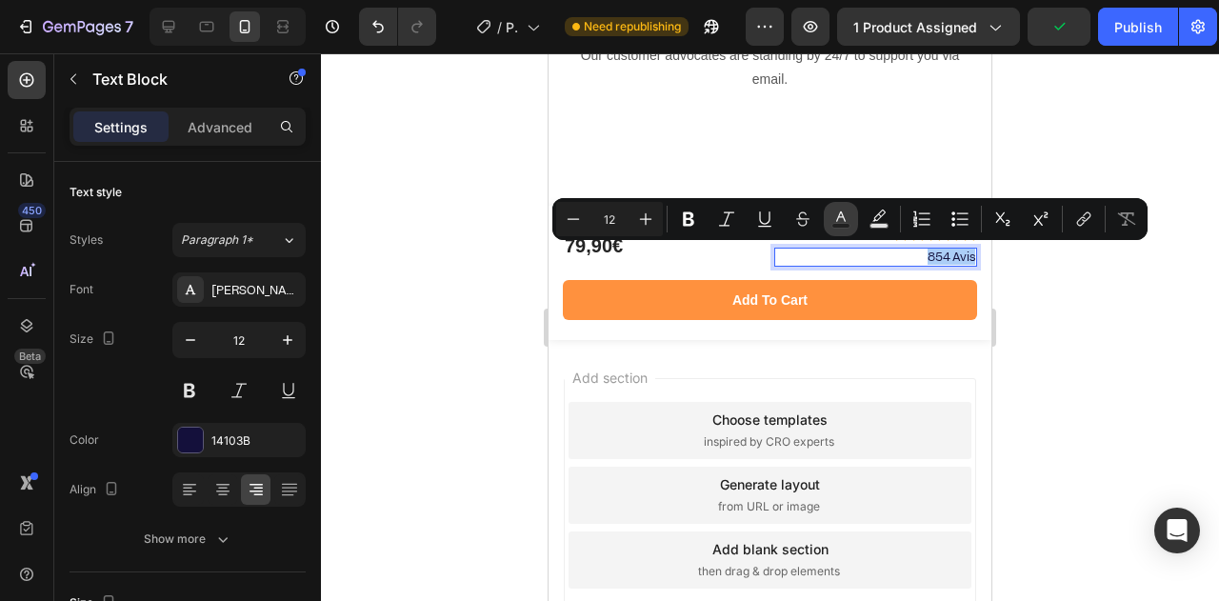
click at [830, 215] on button "Text Color" at bounding box center [841, 219] width 34 height 34
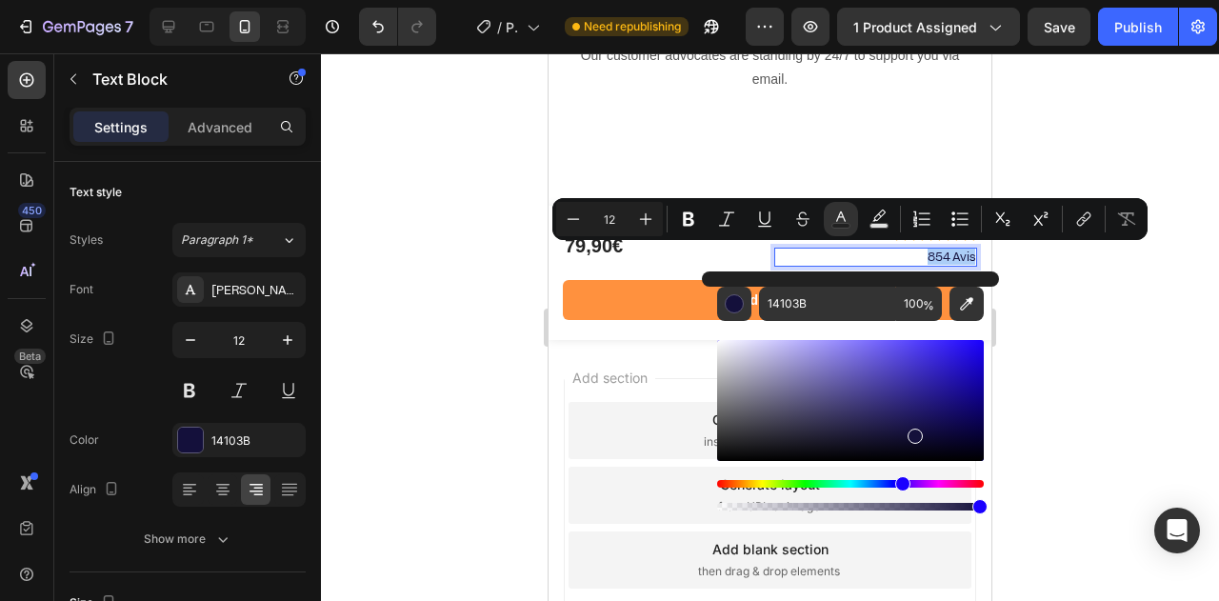
click at [515, 337] on div at bounding box center [770, 327] width 898 height 548
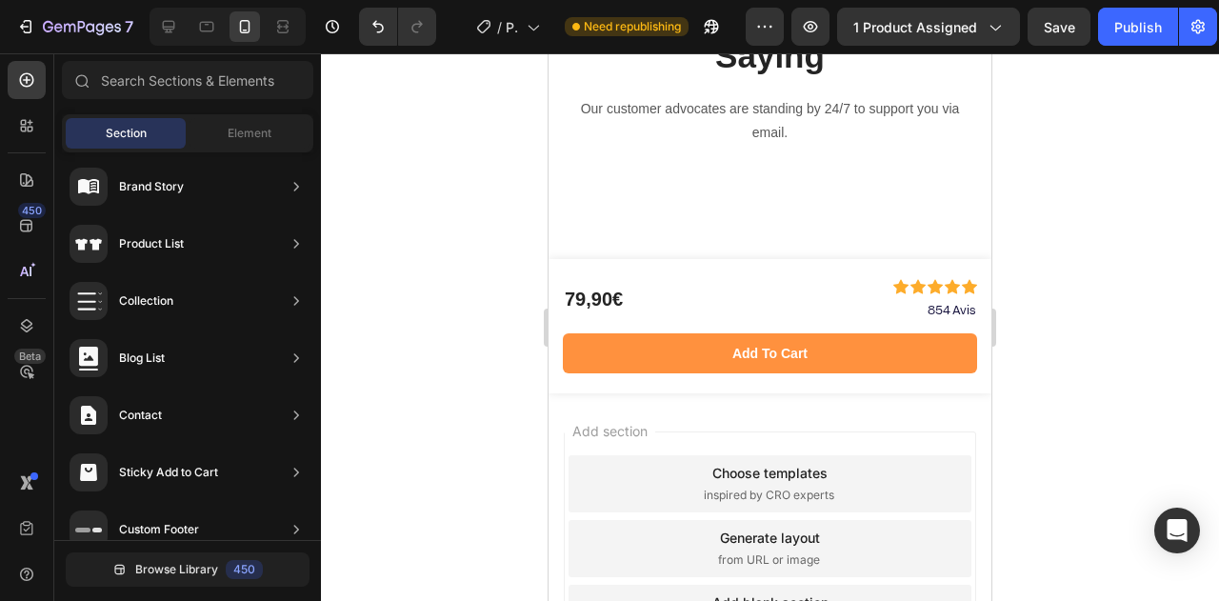
scroll to position [8054, 0]
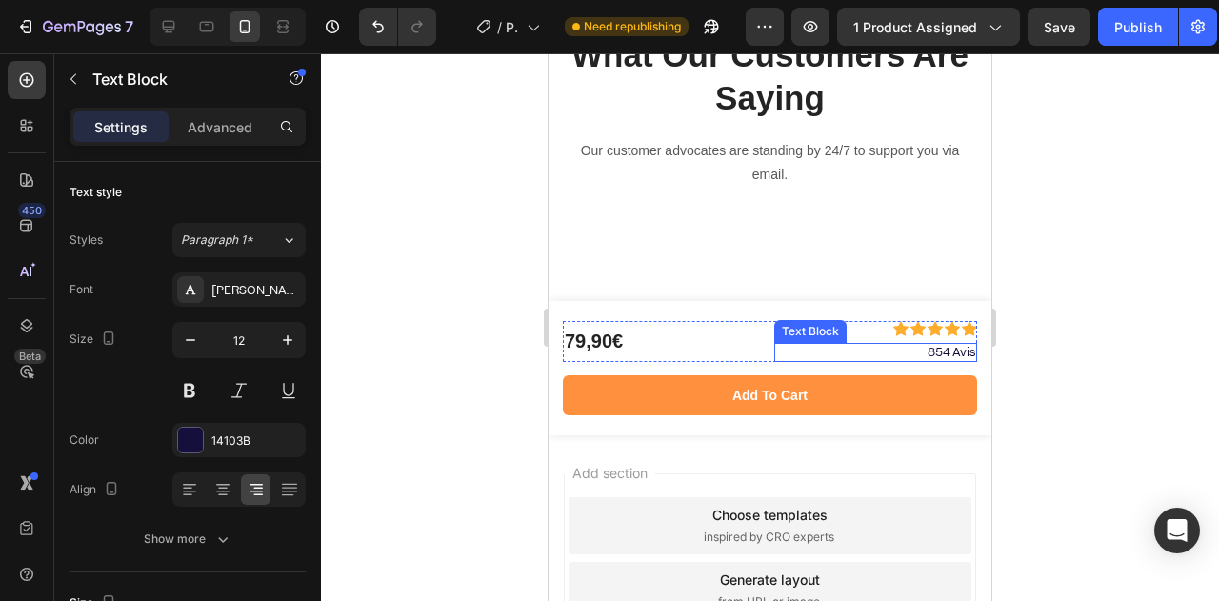
click at [918, 353] on p "854 Avis" at bounding box center [876, 352] width 200 height 15
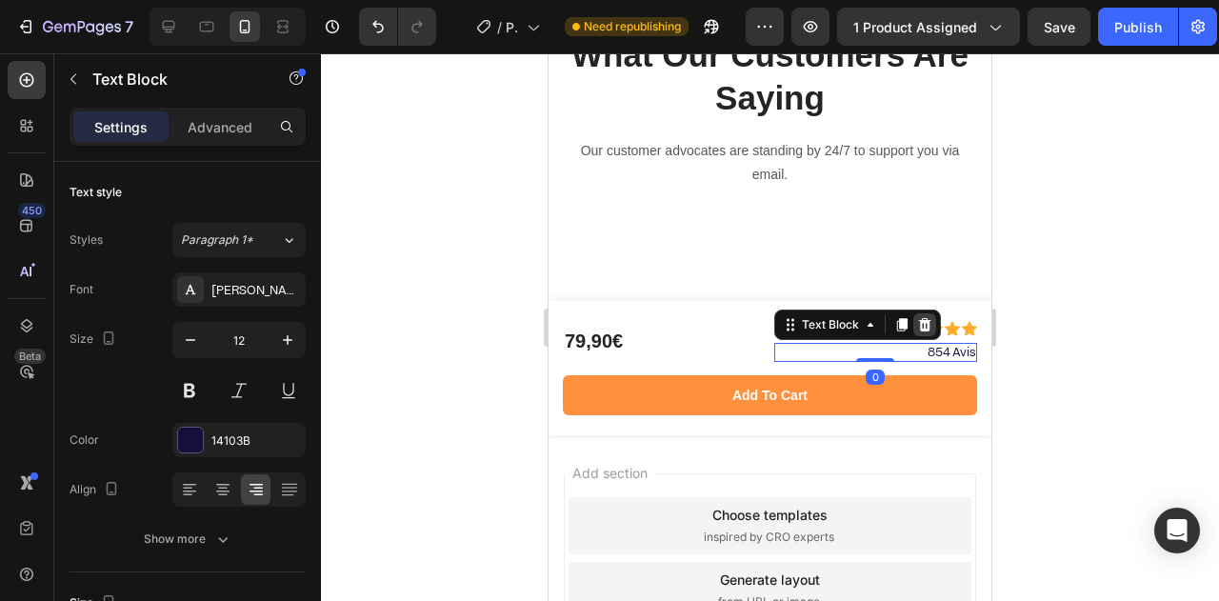
click at [918, 321] on icon at bounding box center [924, 324] width 12 height 13
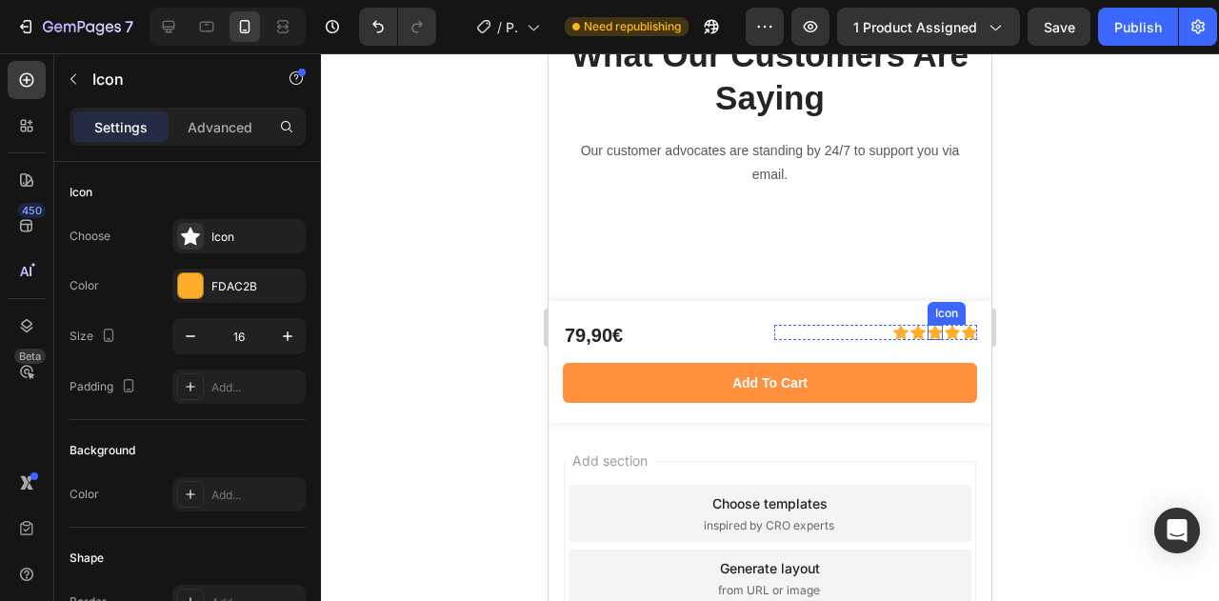
click at [928, 337] on div "Icon" at bounding box center [935, 332] width 15 height 15
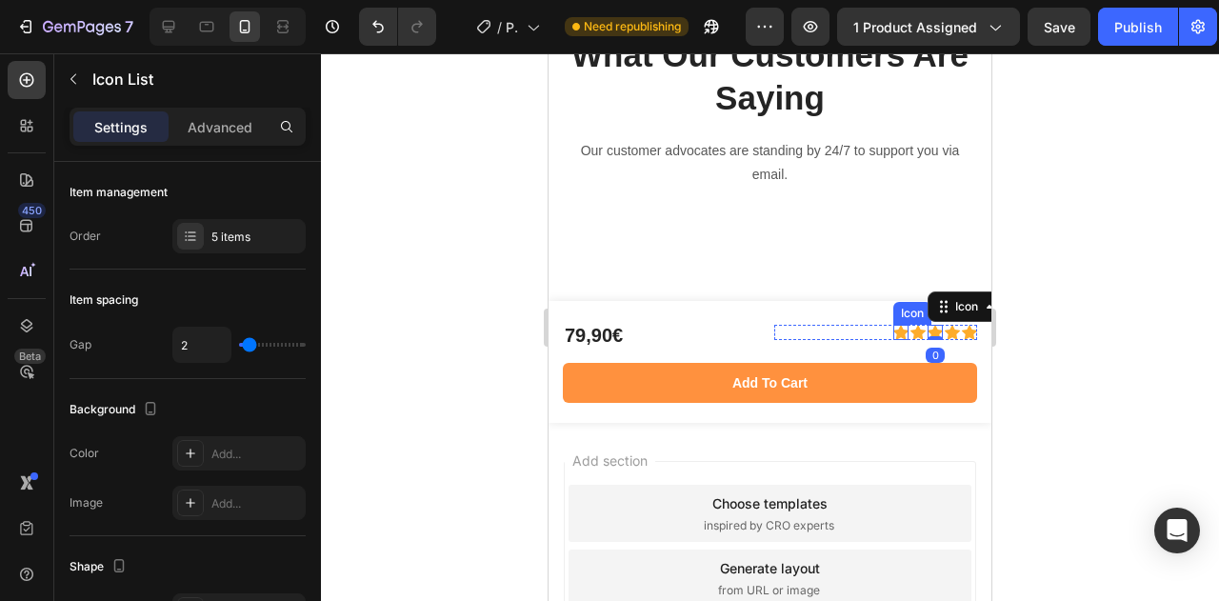
click at [860, 330] on div "Icon Icon Icon 0 Icon Icon" at bounding box center [876, 332] width 204 height 15
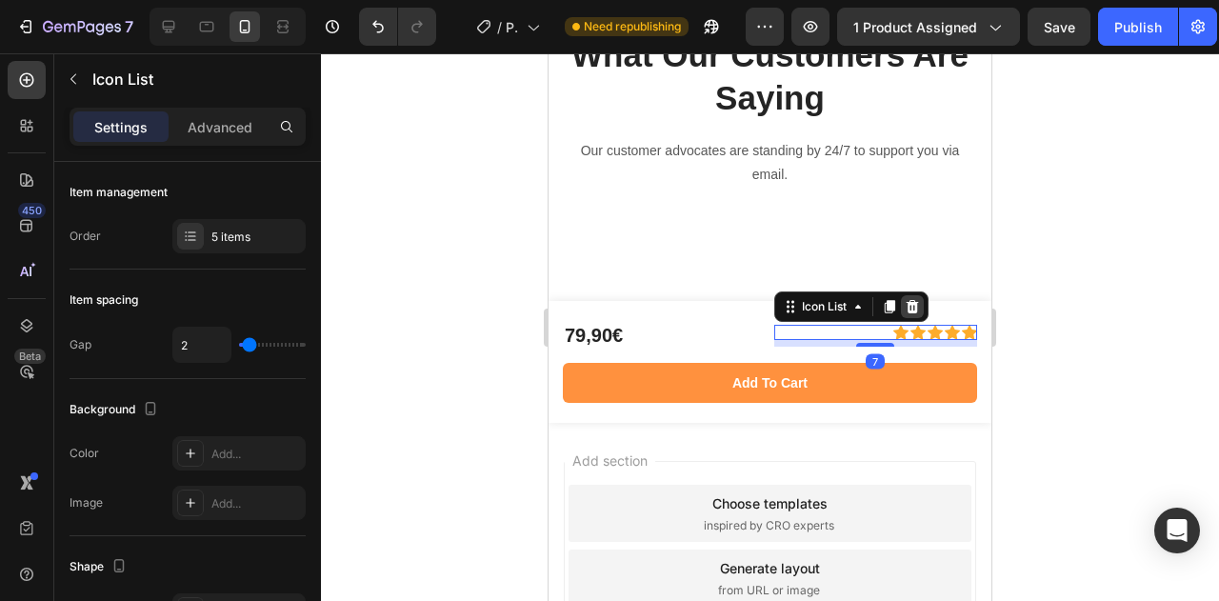
click at [914, 308] on div at bounding box center [912, 306] width 23 height 23
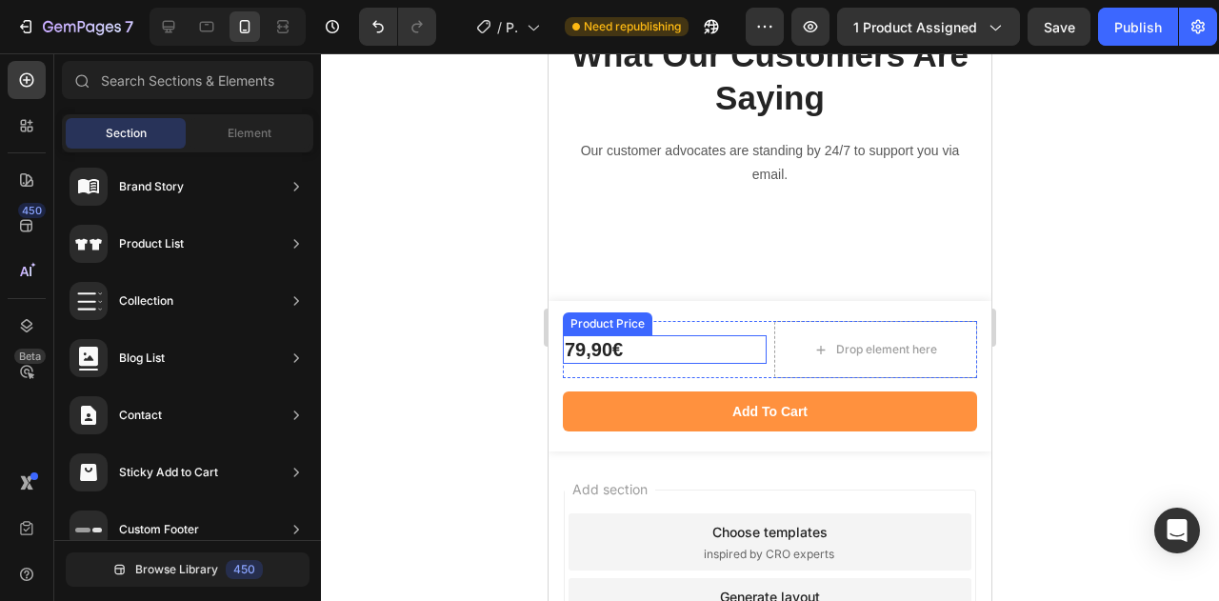
click at [642, 347] on div "79,90€" at bounding box center [665, 349] width 204 height 29
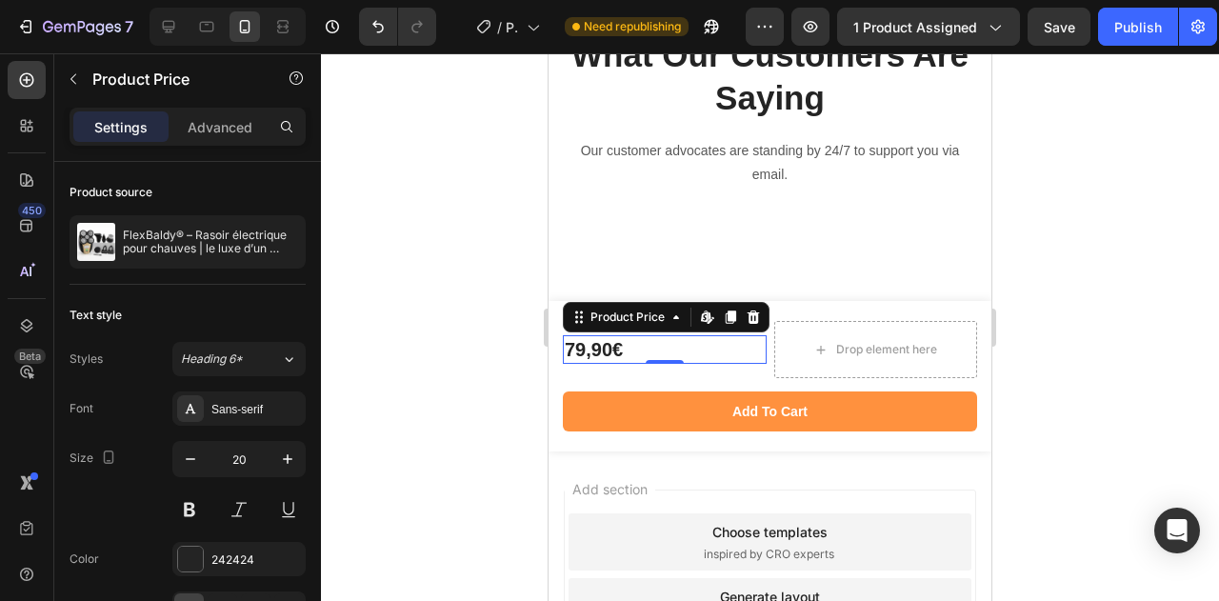
click at [780, 348] on div "Drop element here" at bounding box center [876, 349] width 204 height 57
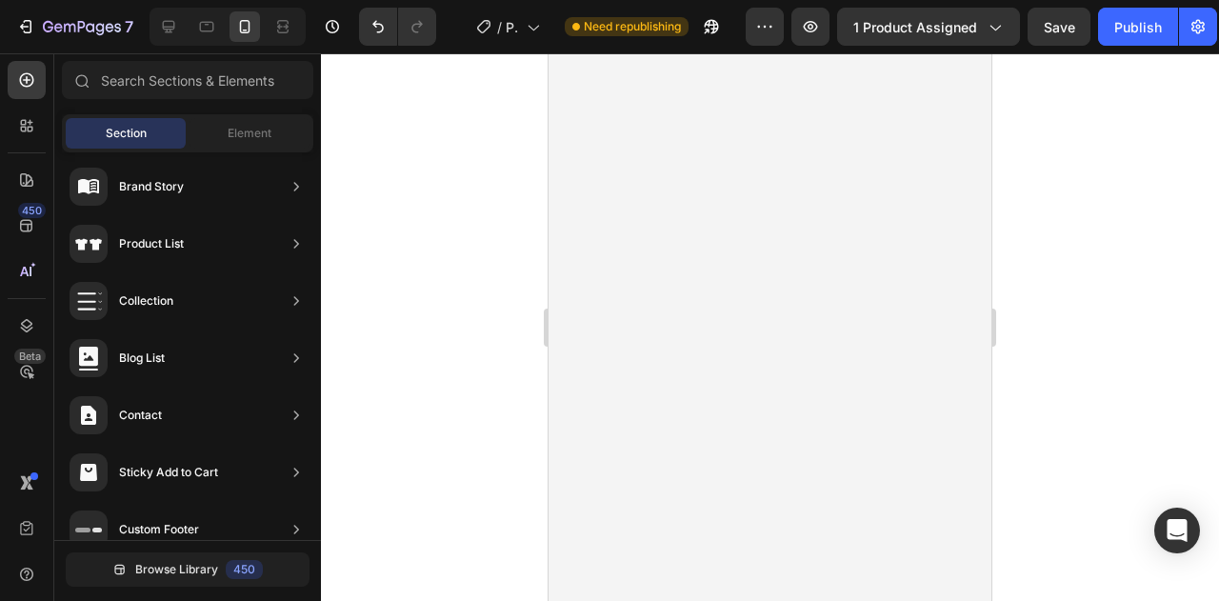
scroll to position [587, 0]
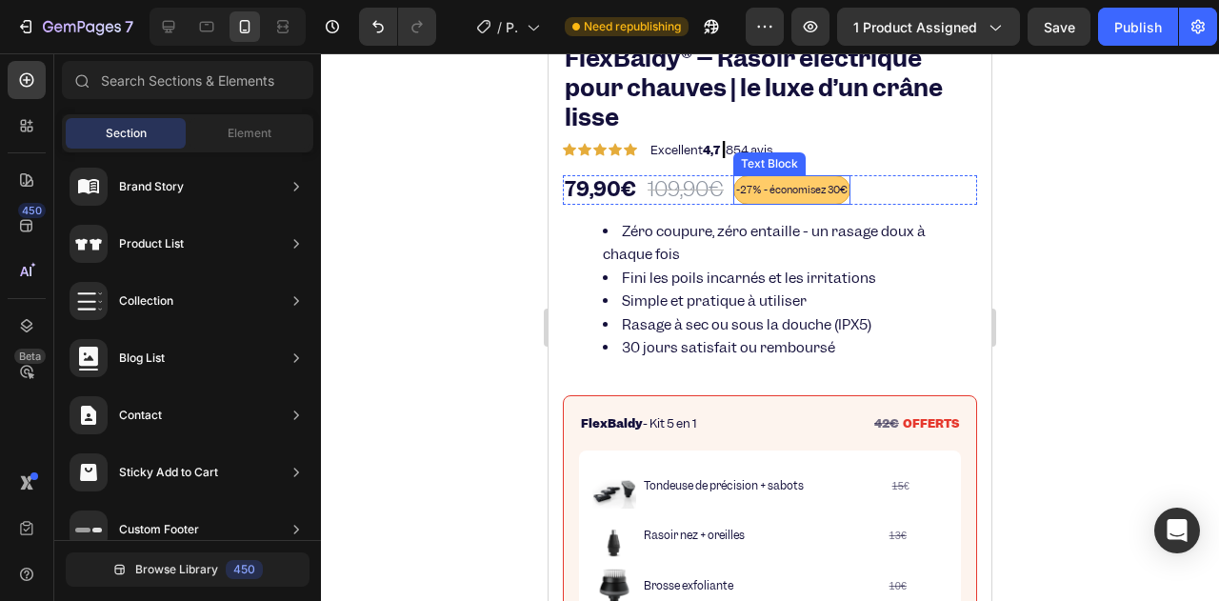
click at [737, 183] on span "-27% - économisez 30€" at bounding box center [791, 189] width 111 height 13
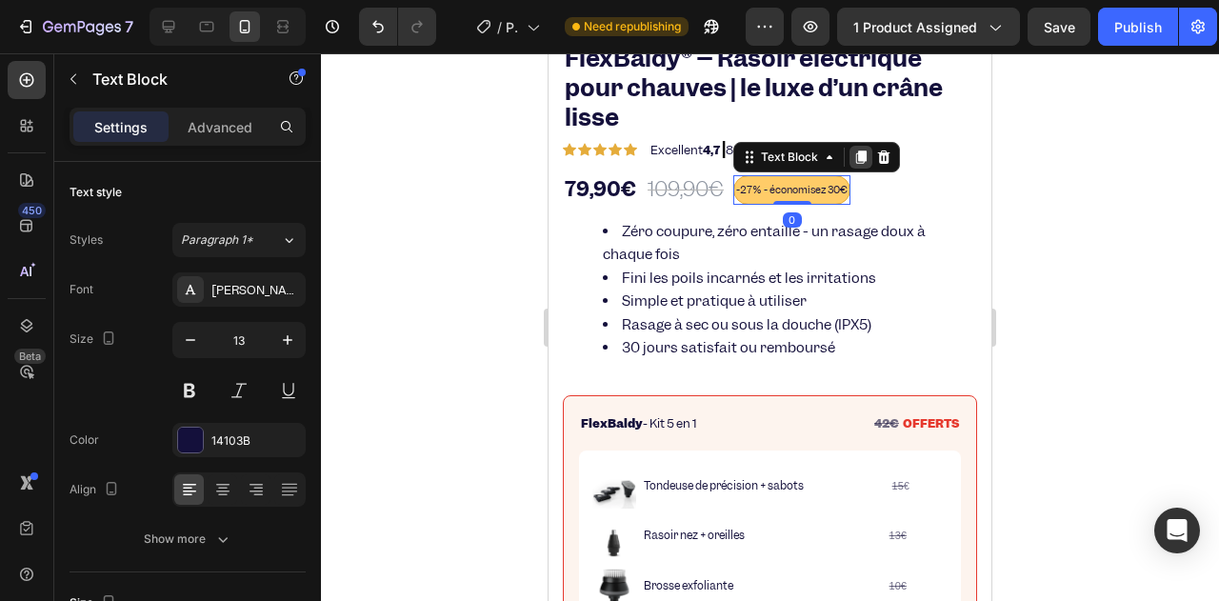
click at [856, 150] on icon at bounding box center [860, 157] width 15 height 15
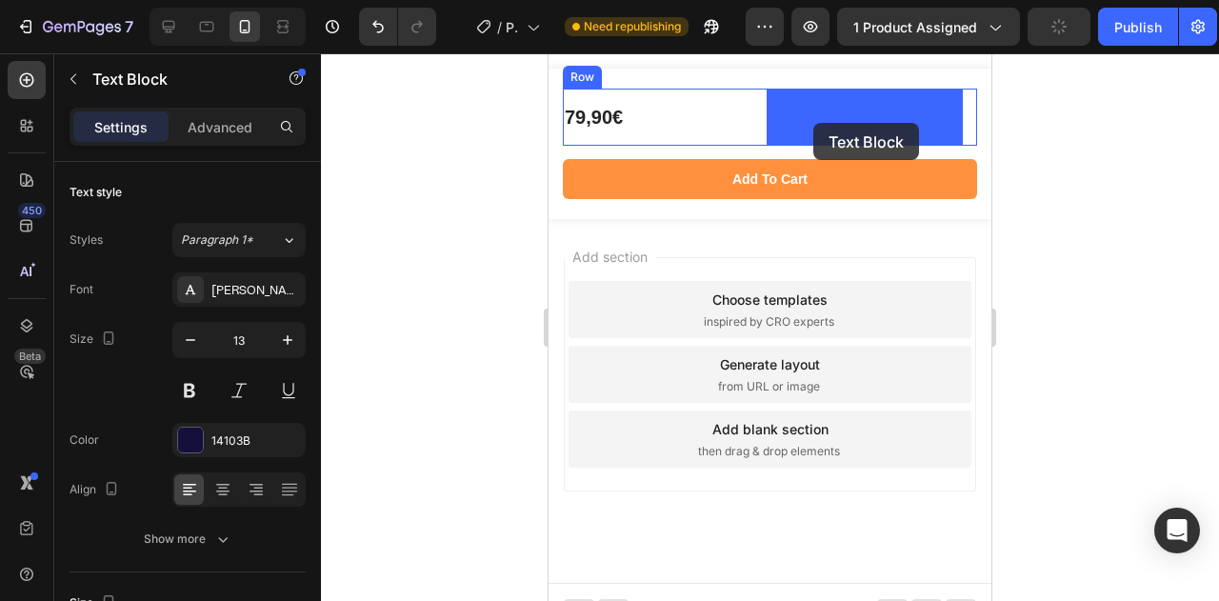
drag, startPoint x: 750, startPoint y: 176, endPoint x: 814, endPoint y: 119, distance: 85.6
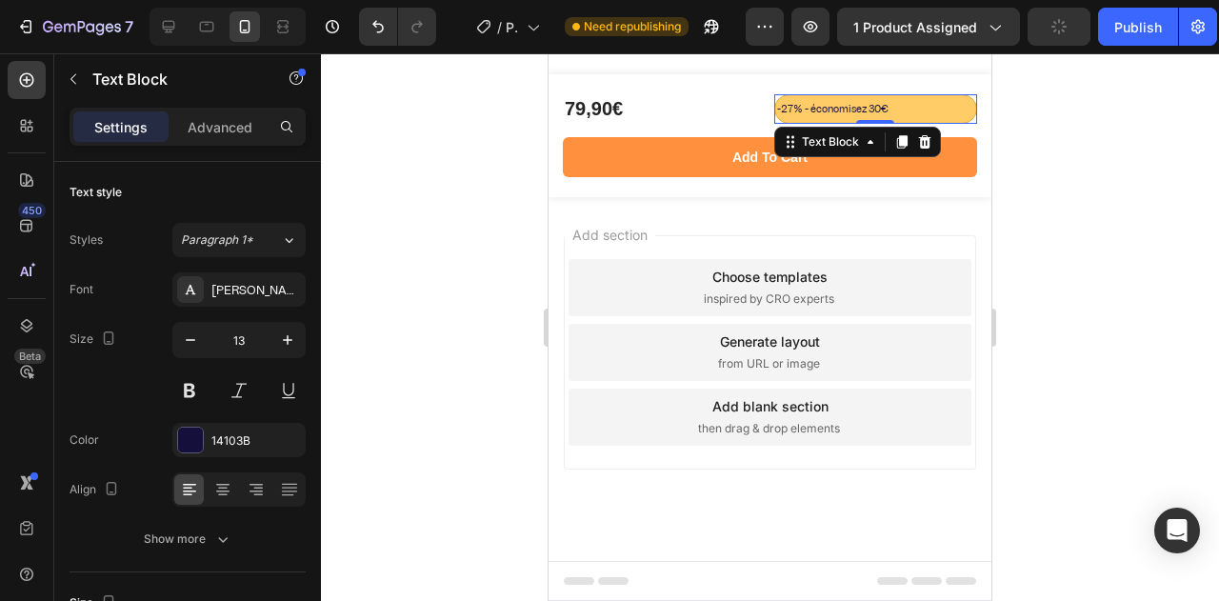
scroll to position [8307, 0]
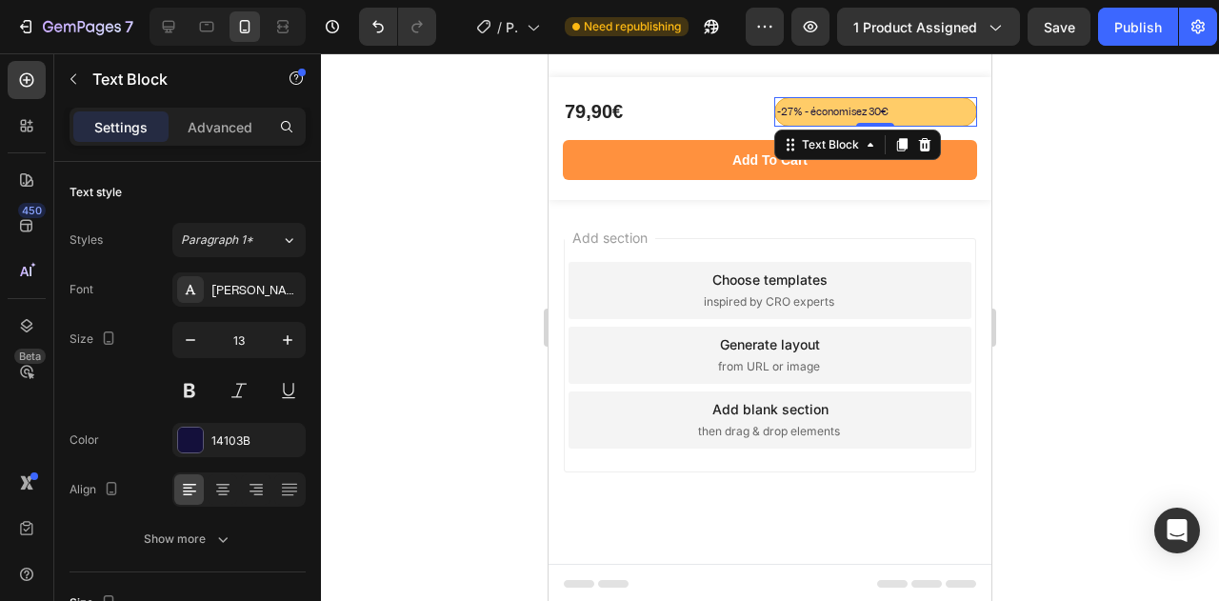
click at [469, 195] on div at bounding box center [770, 327] width 898 height 548
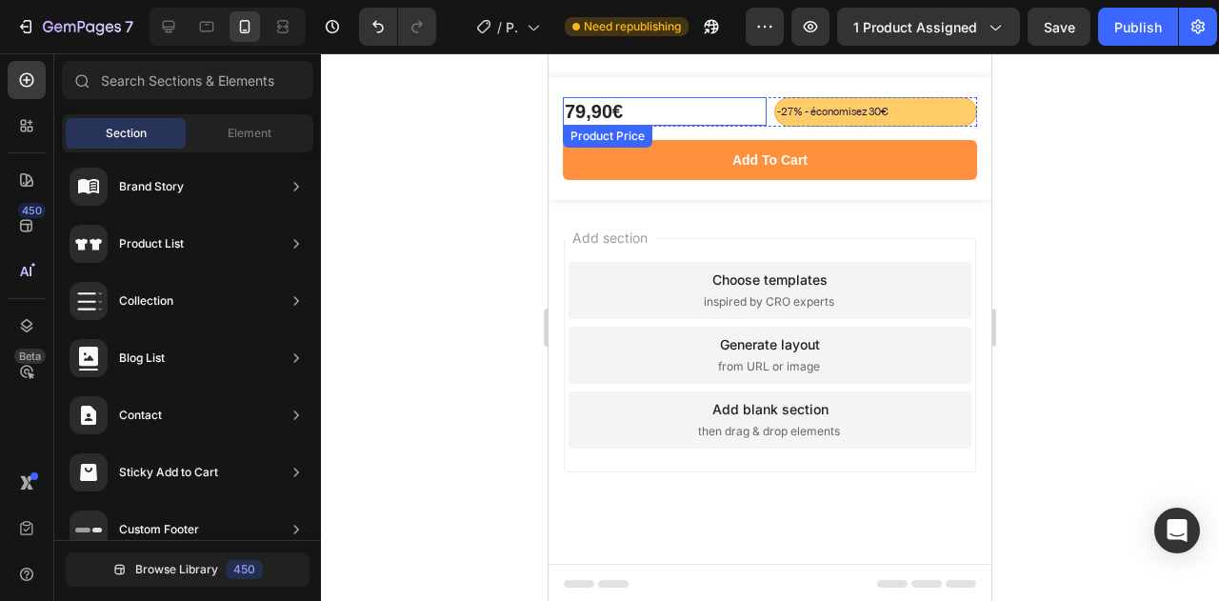
click at [621, 97] on div "79,90€" at bounding box center [665, 111] width 204 height 29
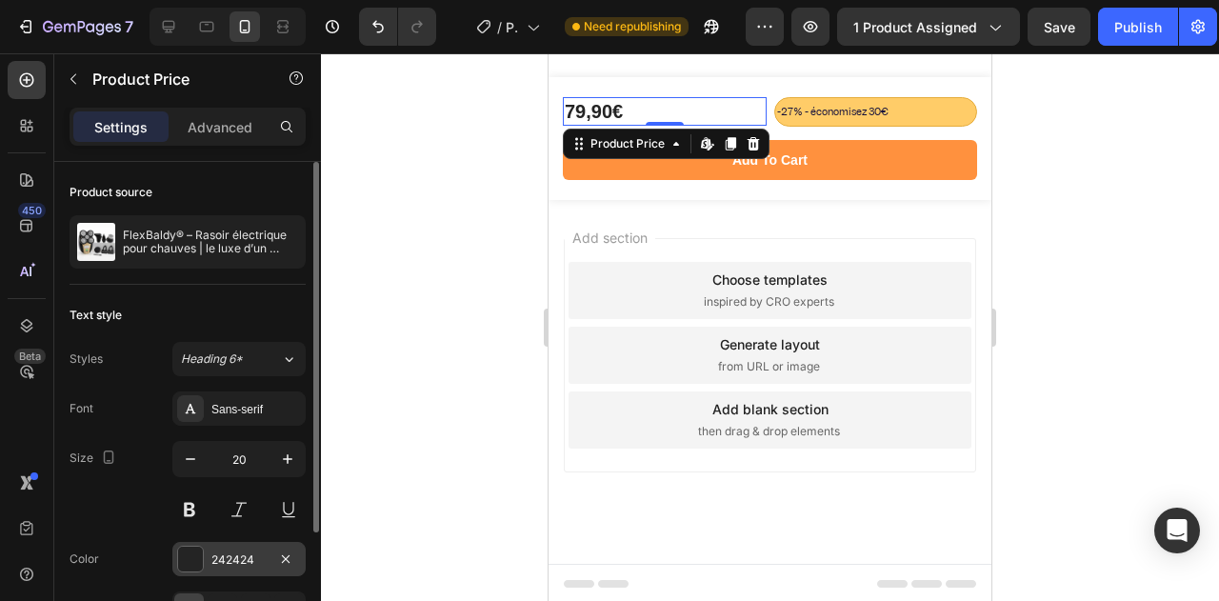
click at [200, 557] on div at bounding box center [190, 559] width 25 height 25
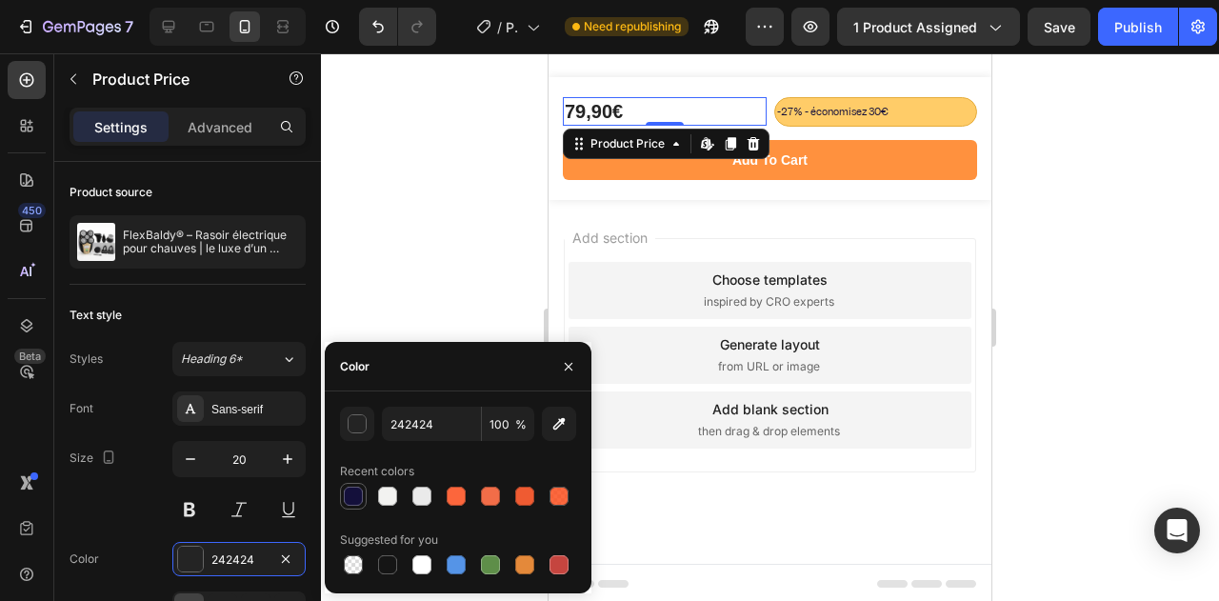
click at [365, 488] on div at bounding box center [353, 496] width 27 height 27
type input "14103B"
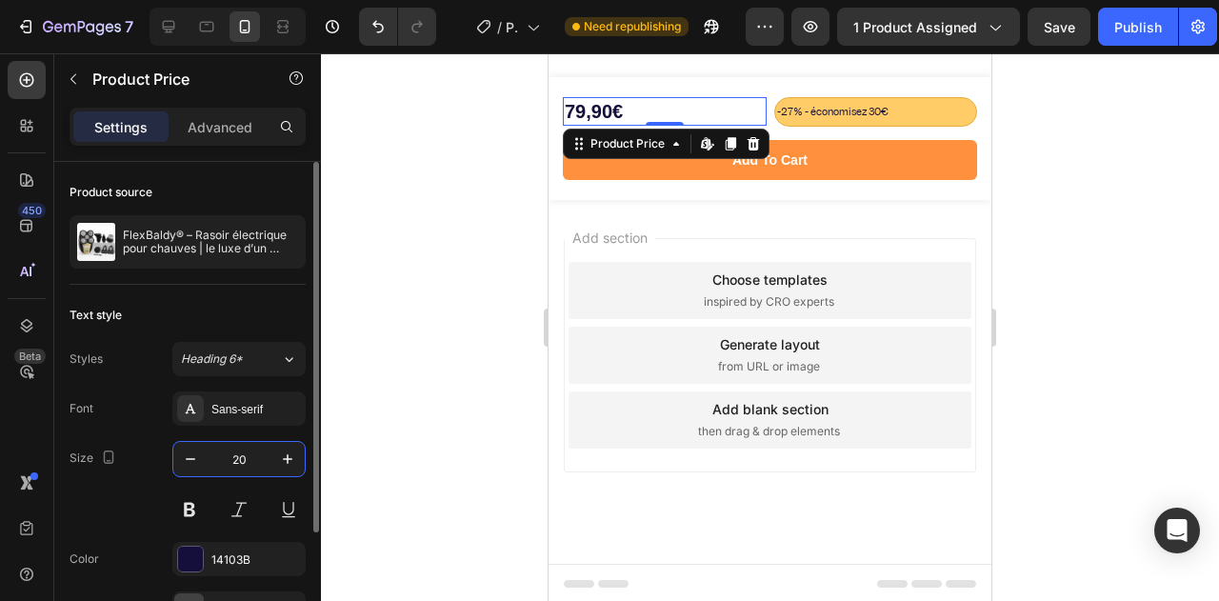
click at [238, 464] on input "20" at bounding box center [239, 459] width 63 height 34
click at [248, 418] on div "Sans-serif" at bounding box center [238, 408] width 133 height 34
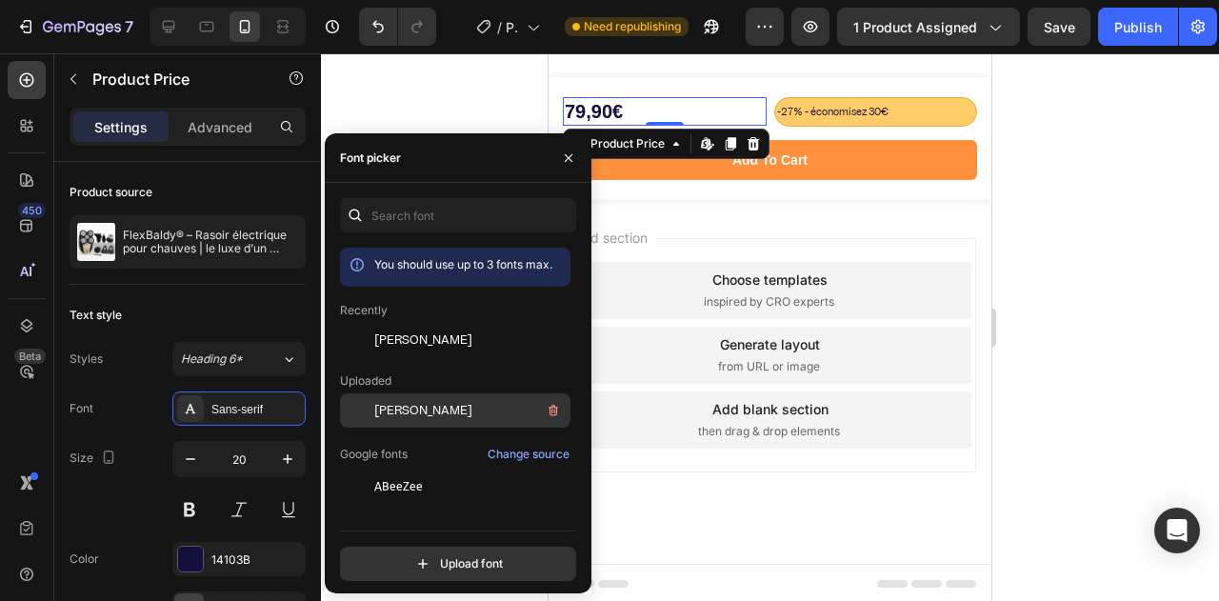
click at [375, 416] on span "[PERSON_NAME]" at bounding box center [423, 410] width 98 height 17
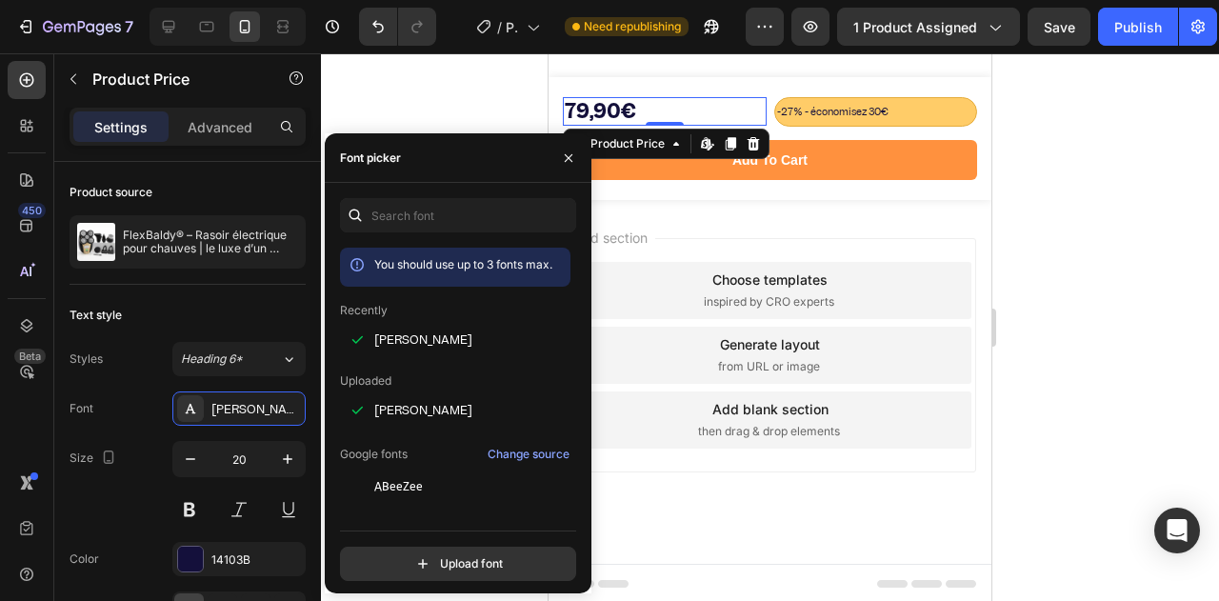
click at [689, 265] on div "Choose templates inspired by CRO experts" at bounding box center [769, 290] width 403 height 57
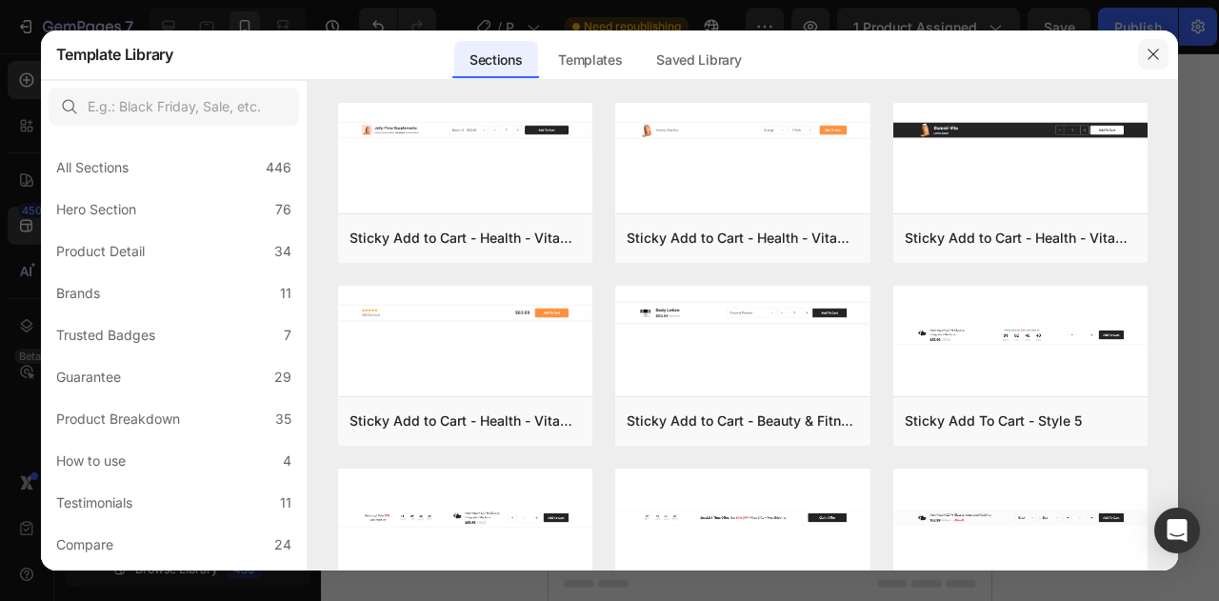
click at [1143, 59] on button "button" at bounding box center [1153, 54] width 30 height 30
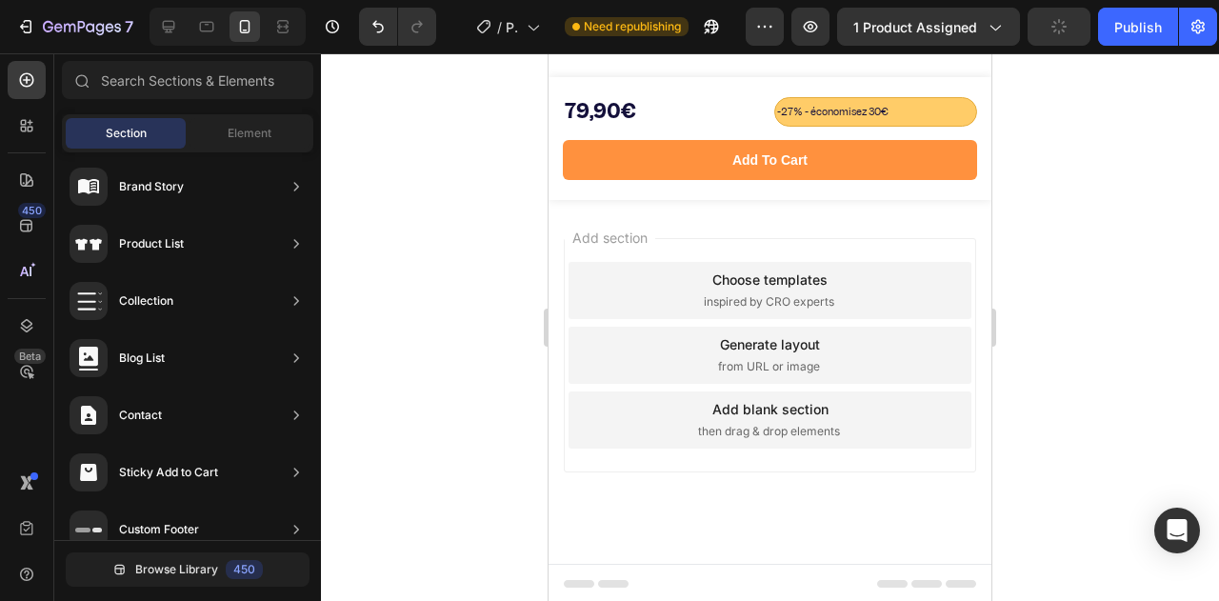
scroll to position [8021, 0]
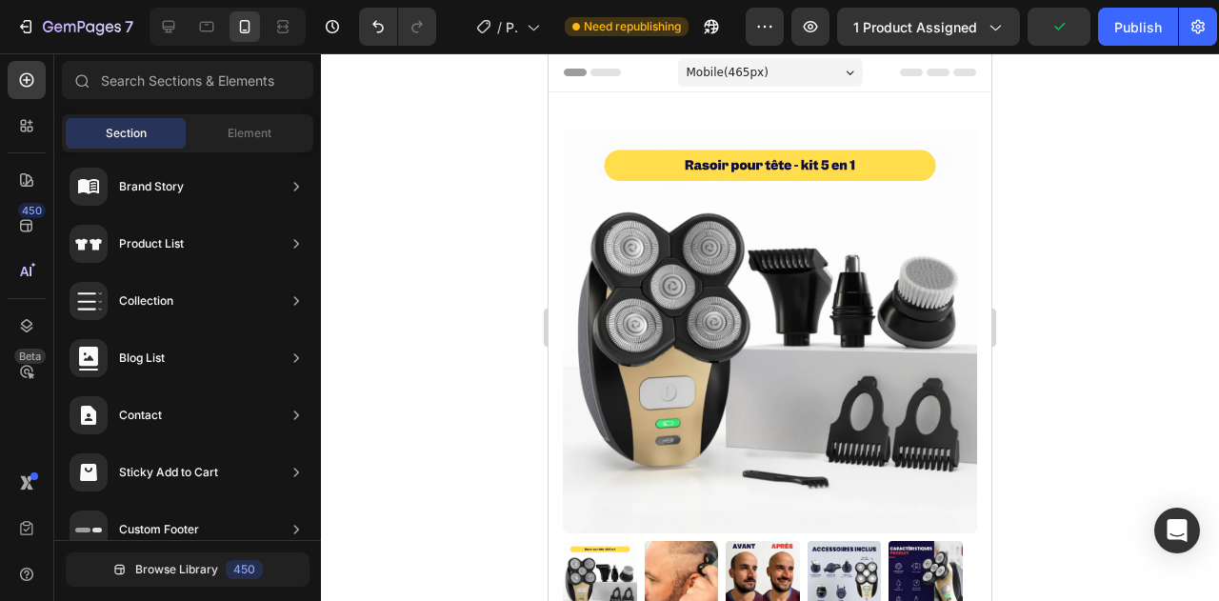
drag, startPoint x: 986, startPoint y: 555, endPoint x: 1446, endPoint y: 70, distance: 668.9
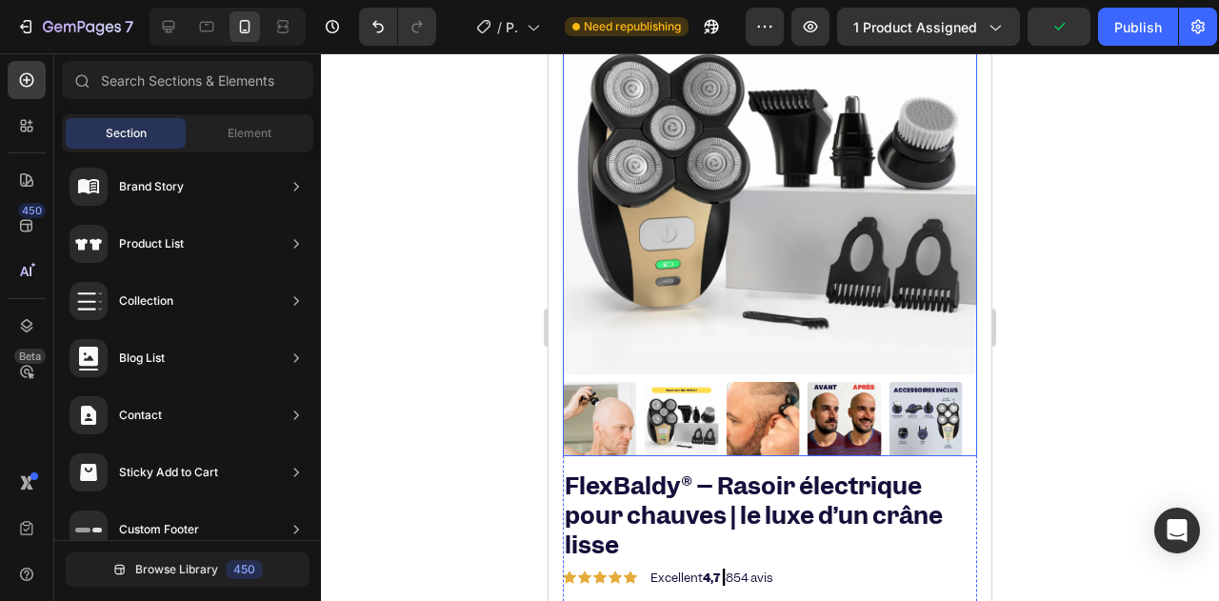
scroll to position [286, 0]
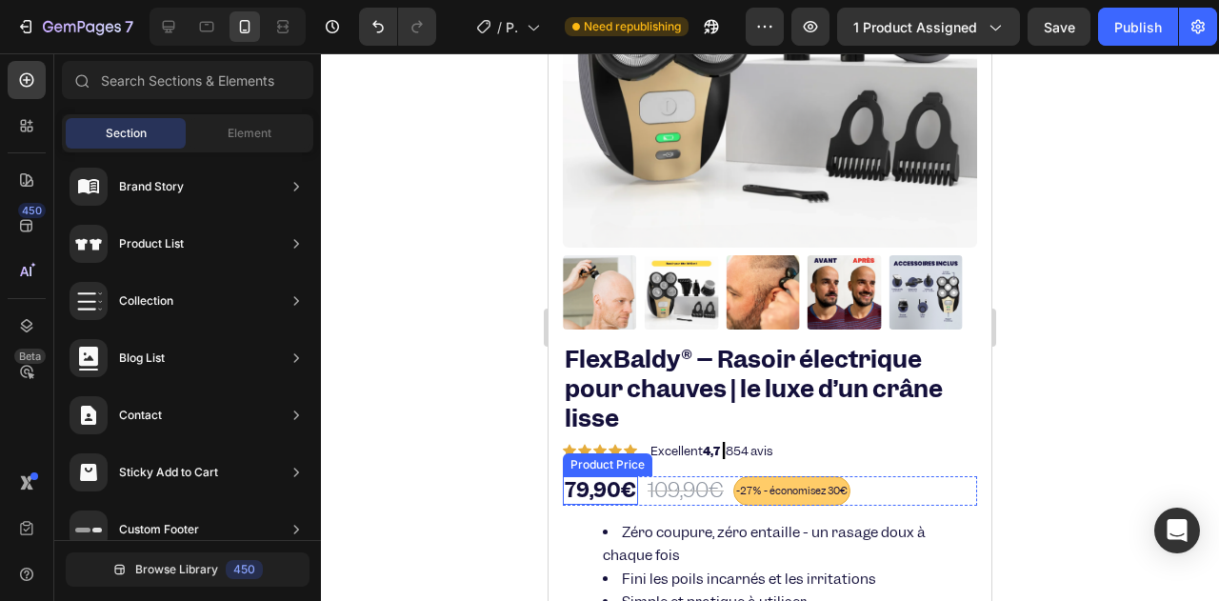
click at [594, 476] on div "79,90€" at bounding box center [600, 490] width 75 height 29
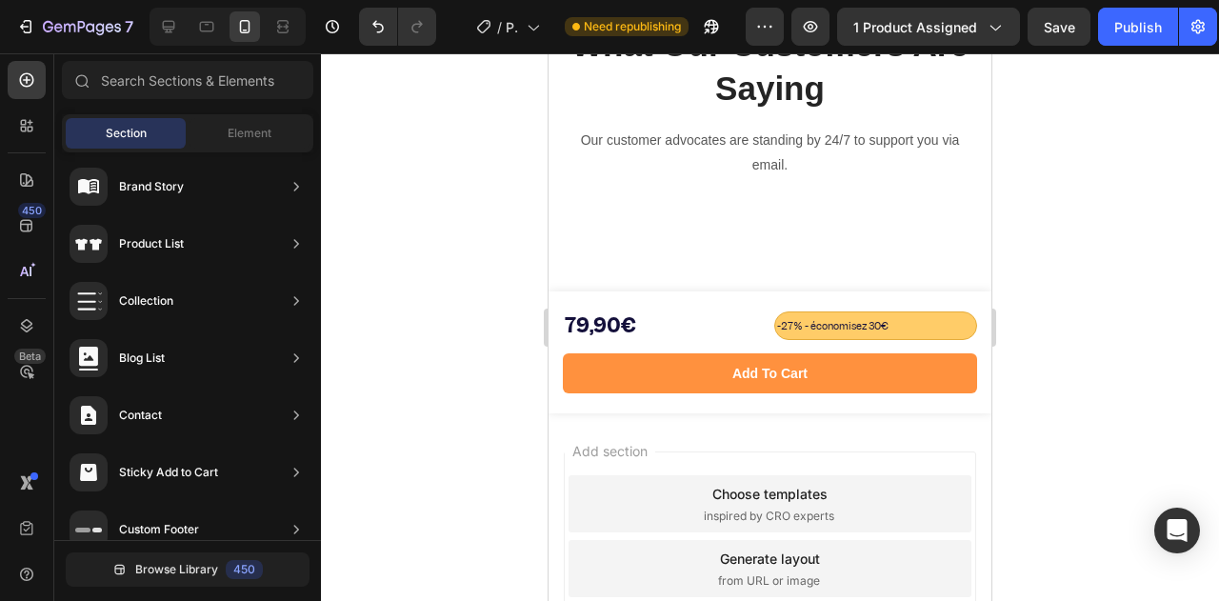
scroll to position [7849, 0]
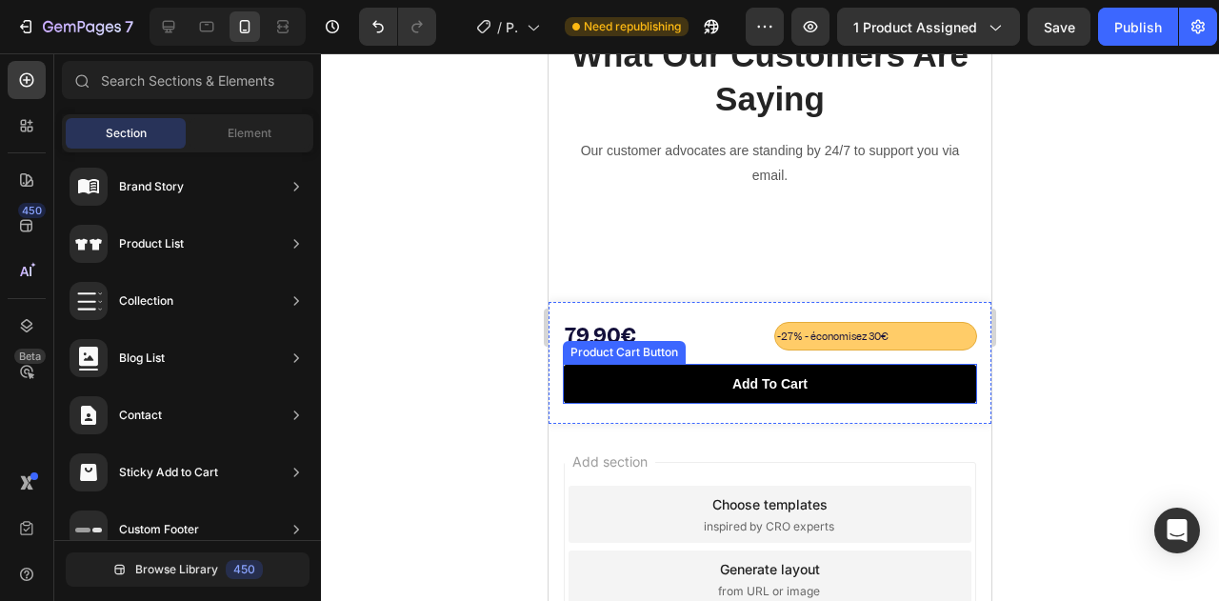
click at [679, 389] on button "Add to cart" at bounding box center [770, 384] width 414 height 40
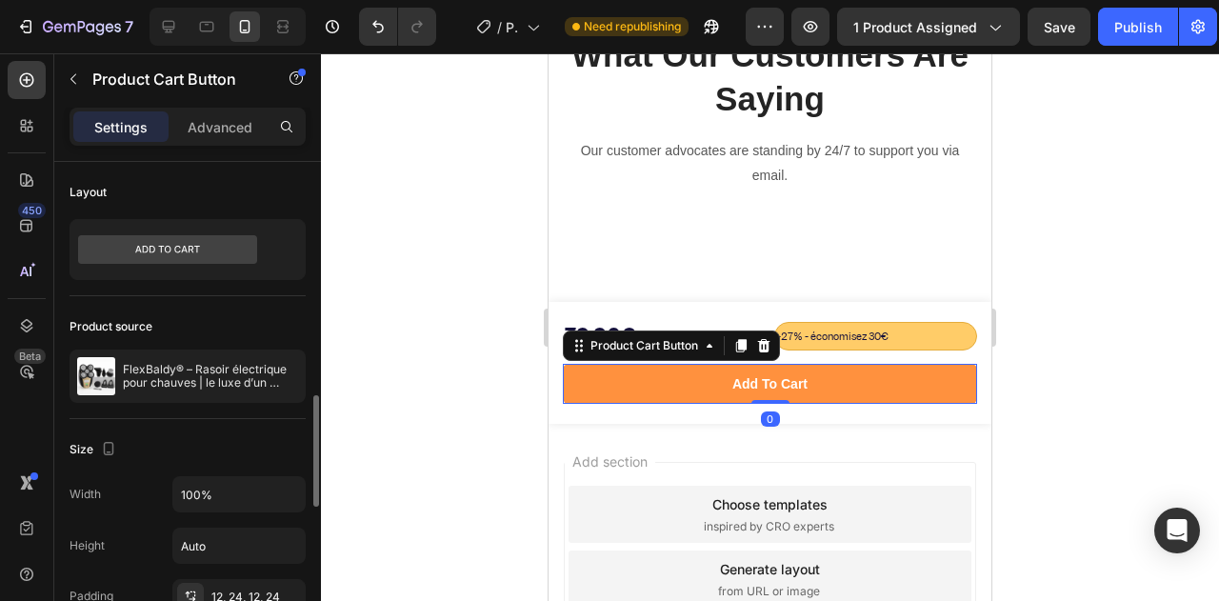
scroll to position [190, 0]
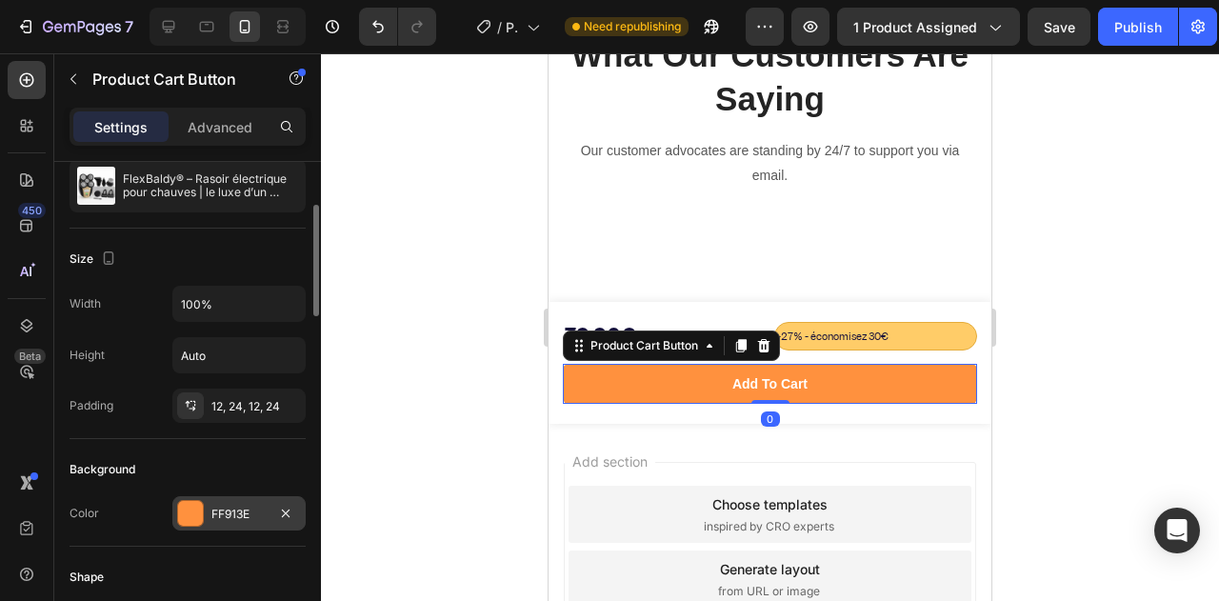
click at [191, 513] on div at bounding box center [190, 513] width 25 height 25
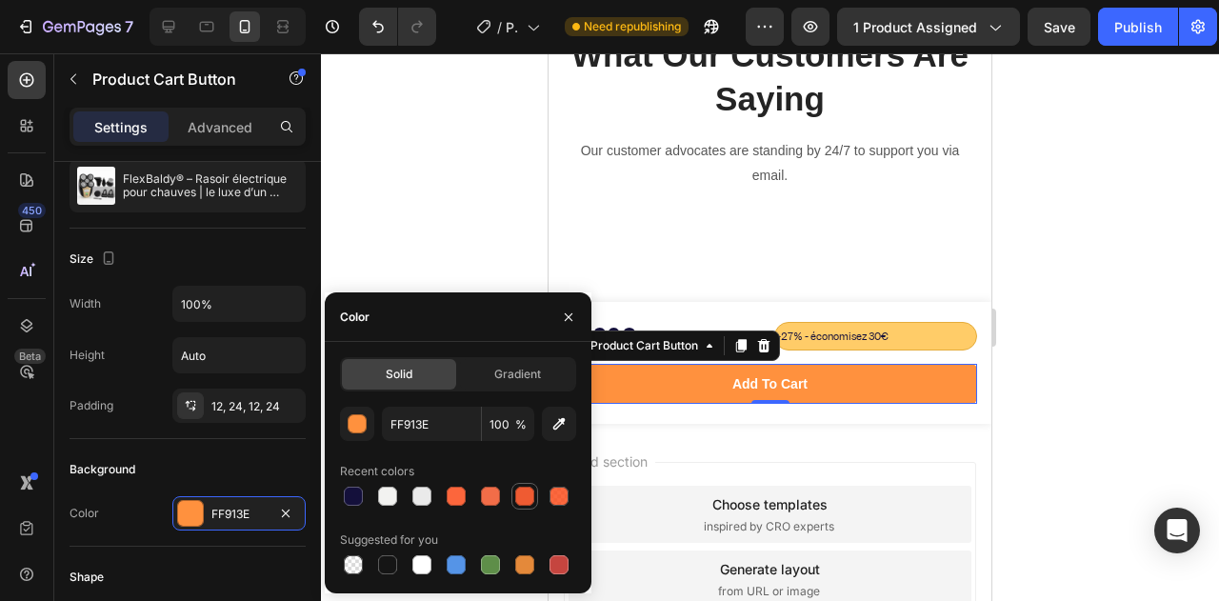
click at [518, 505] on div at bounding box center [524, 496] width 19 height 19
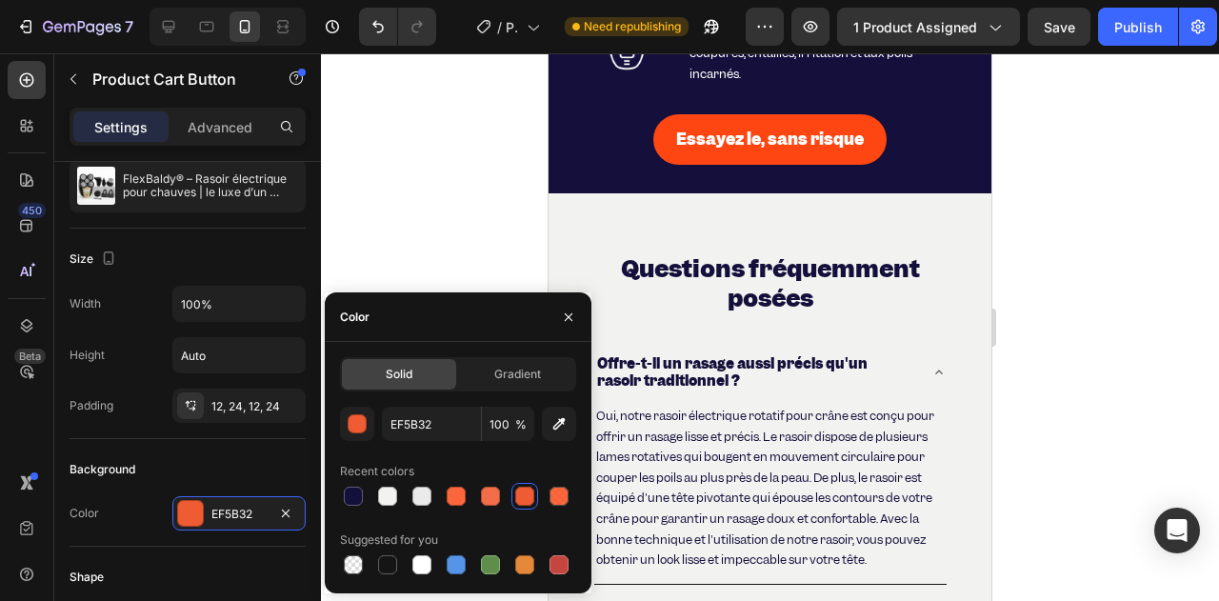
scroll to position [6816, 0]
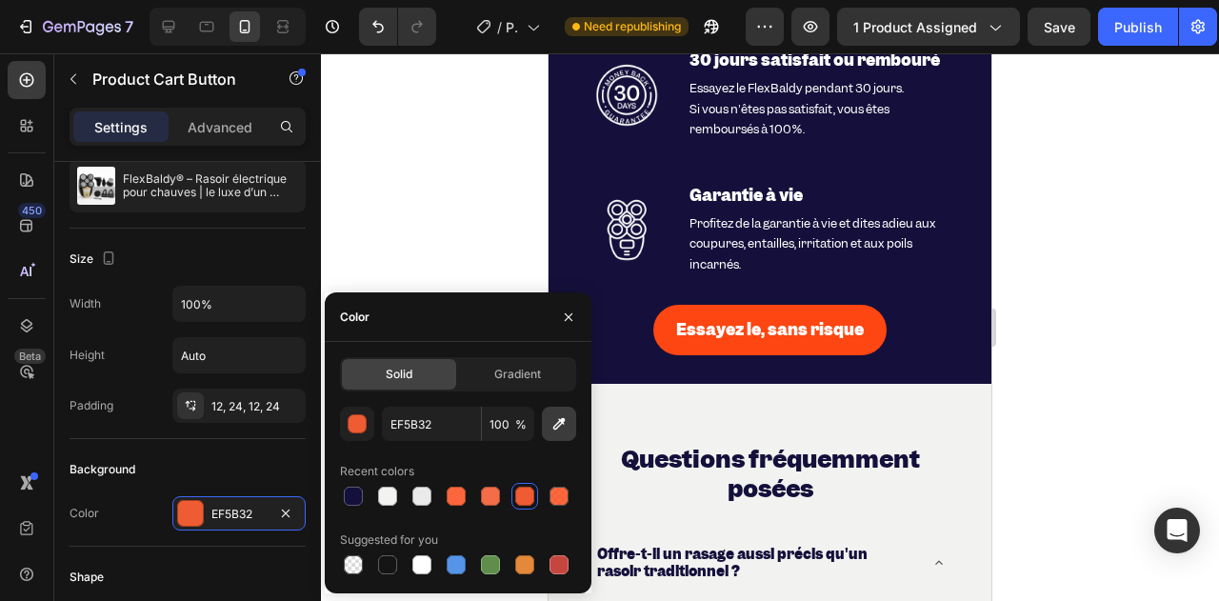
click at [558, 435] on button "button" at bounding box center [559, 424] width 34 height 34
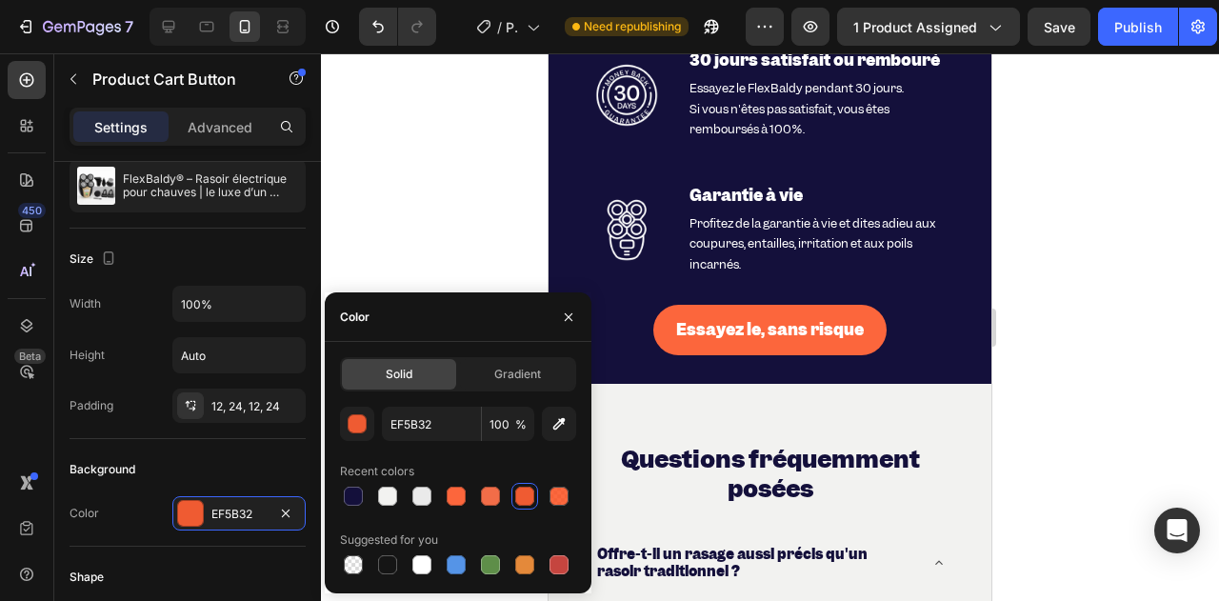
type input "FD4612"
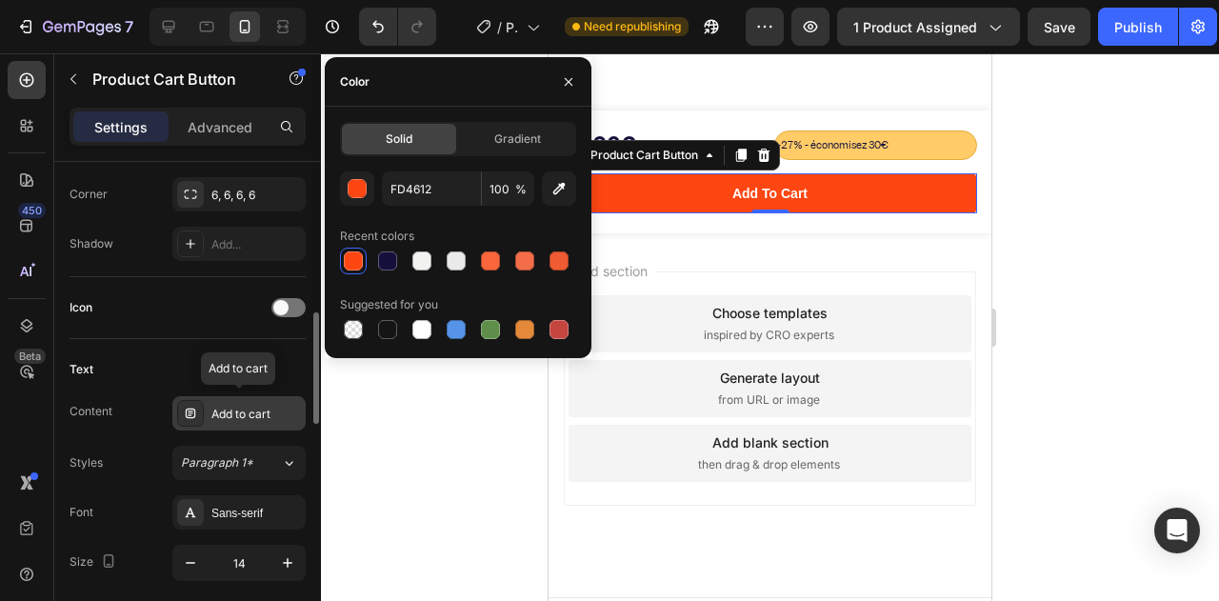
scroll to position [571, 0]
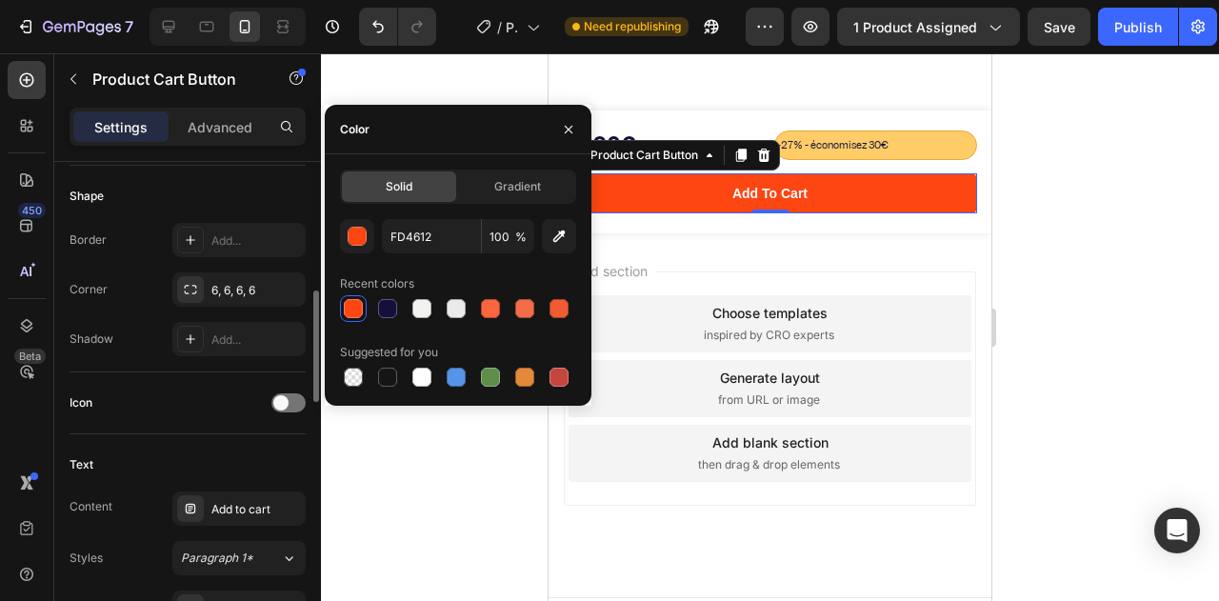
click at [240, 199] on div "Shape" at bounding box center [188, 196] width 236 height 30
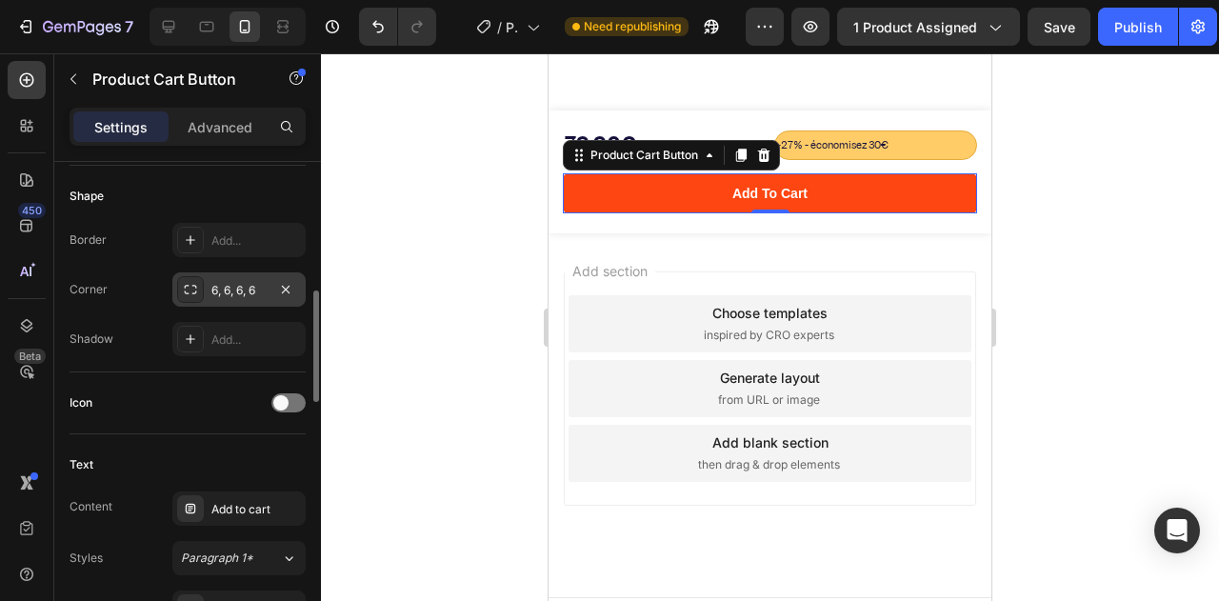
click at [230, 287] on div "6, 6, 6, 6" at bounding box center [238, 290] width 55 height 17
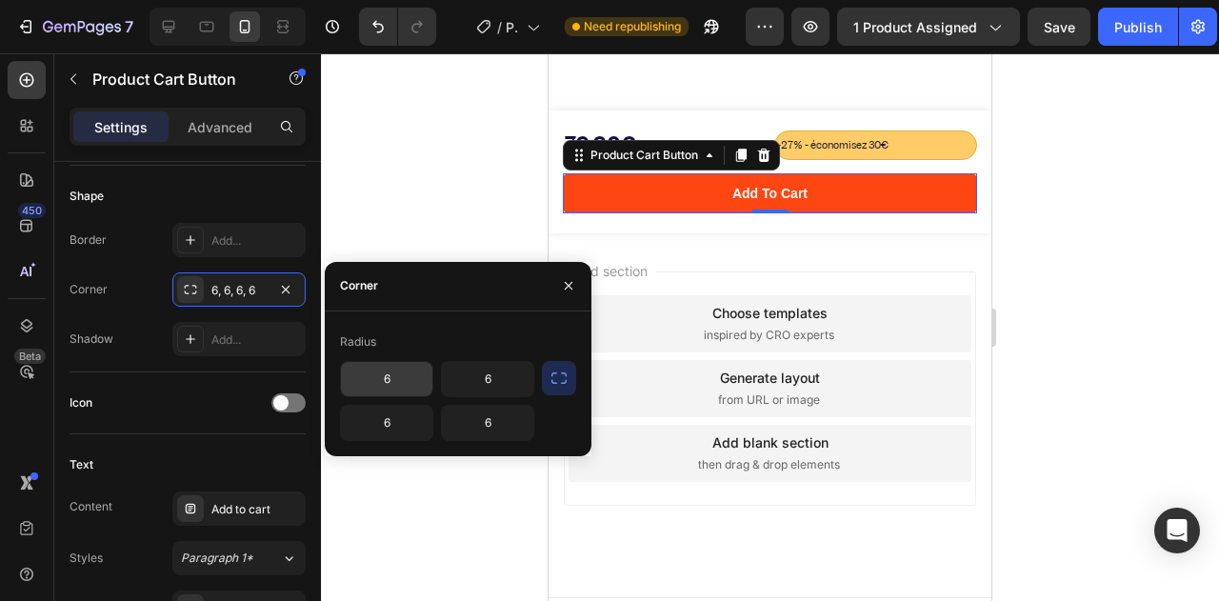
click at [419, 384] on input "6" at bounding box center [386, 379] width 91 height 34
type input "42"
click at [505, 384] on input "6" at bounding box center [487, 379] width 91 height 34
click at [599, 372] on div "Generate layout from URL or image" at bounding box center [769, 388] width 403 height 57
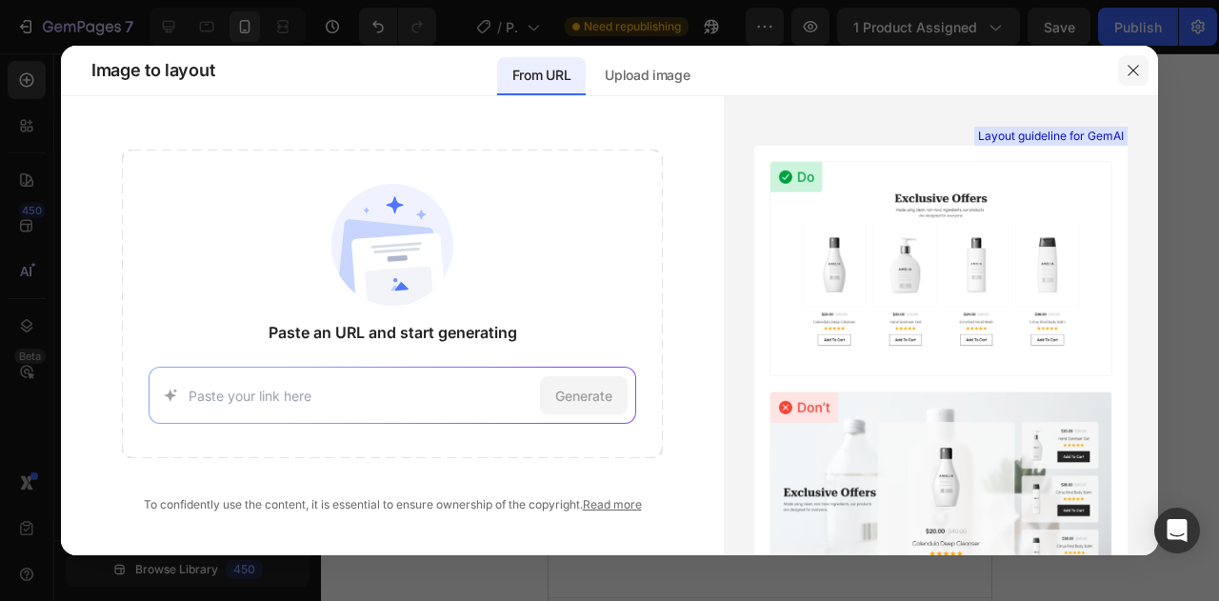
click at [1126, 69] on icon "button" at bounding box center [1133, 70] width 15 height 15
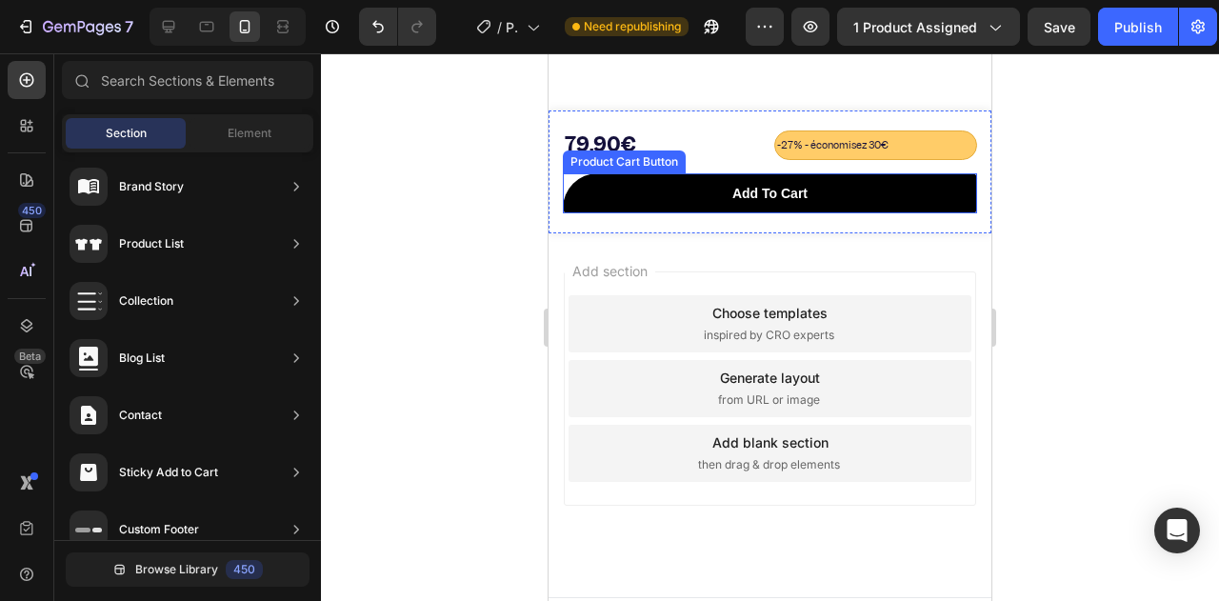
click at [623, 192] on button "Add to cart" at bounding box center [770, 193] width 414 height 40
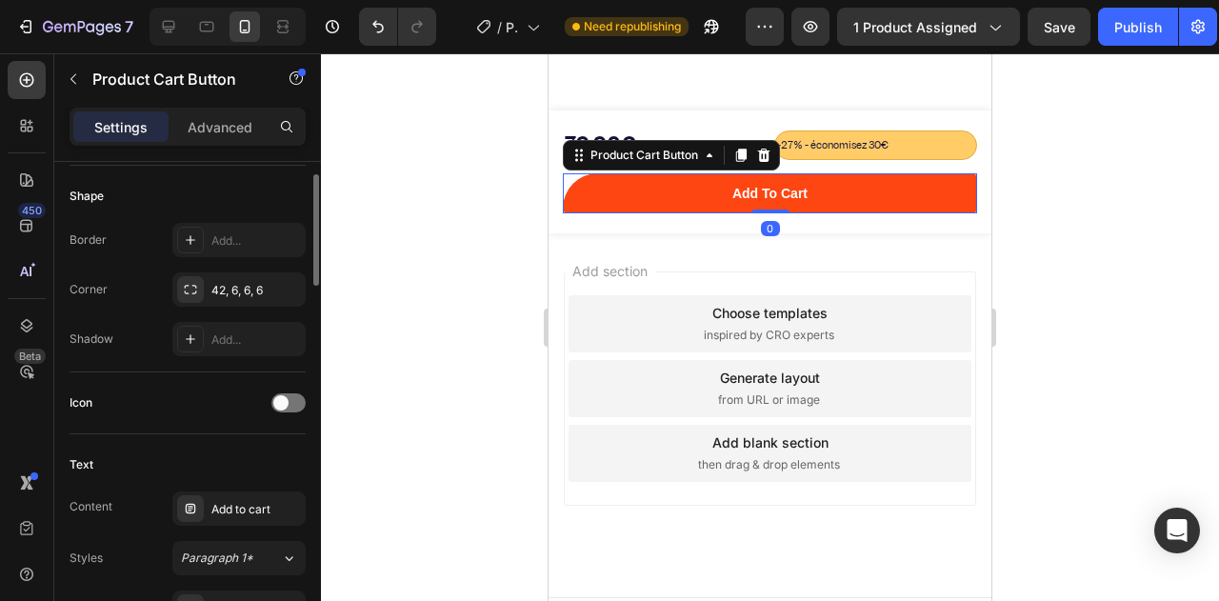
scroll to position [476, 0]
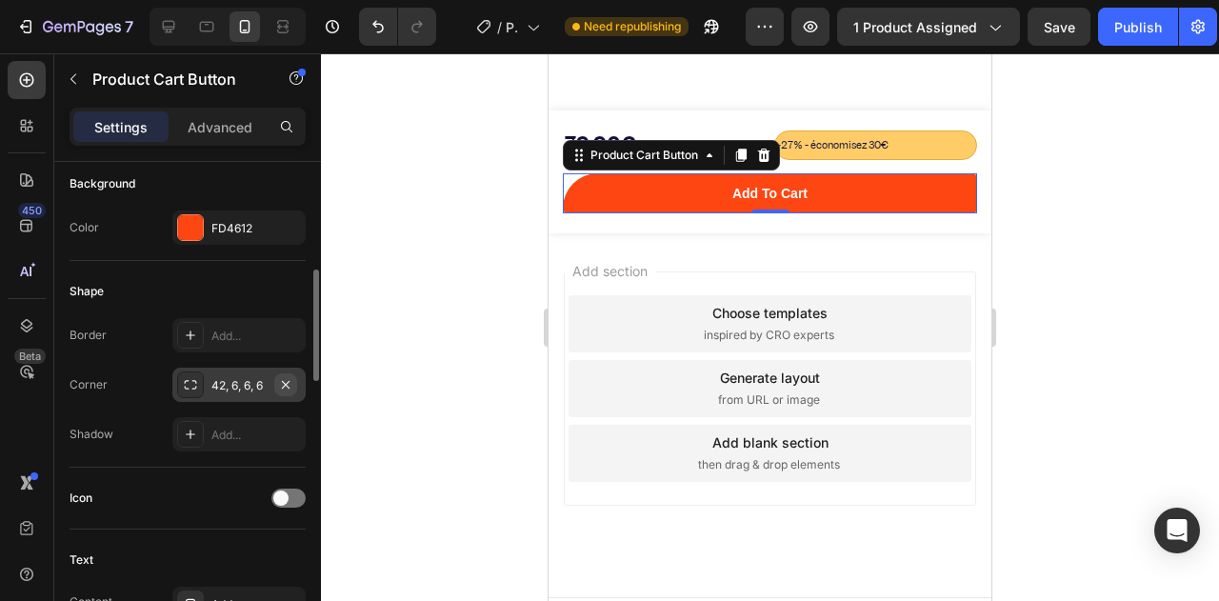
click at [286, 378] on icon "button" at bounding box center [285, 384] width 15 height 15
click at [214, 390] on div "Add..." at bounding box center [238, 385] width 133 height 34
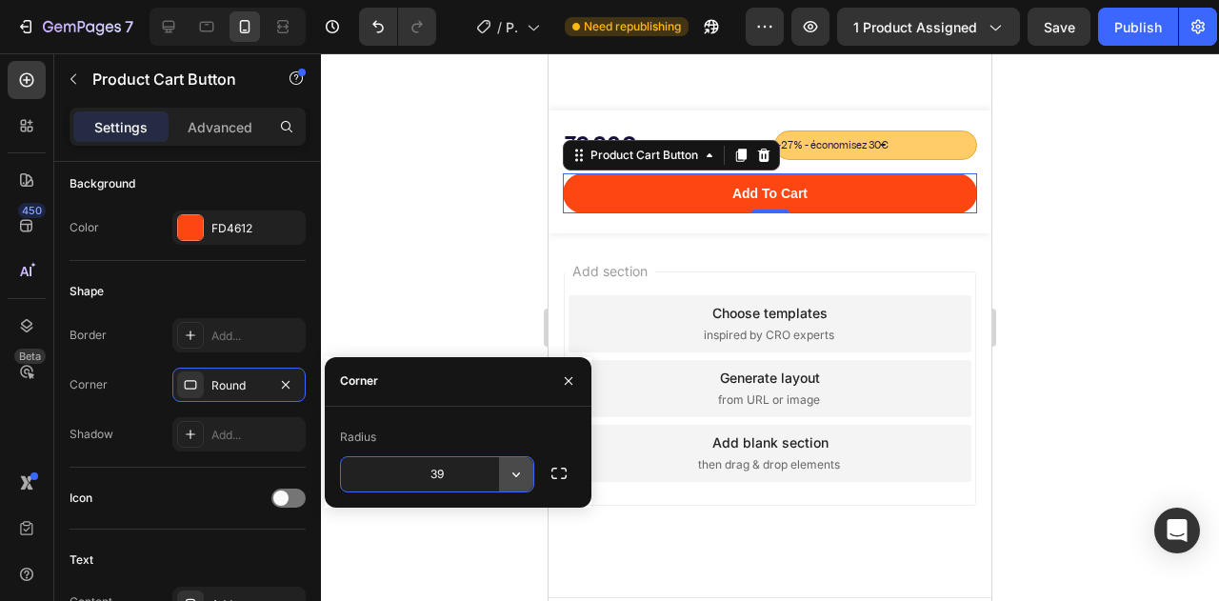
type input "40"
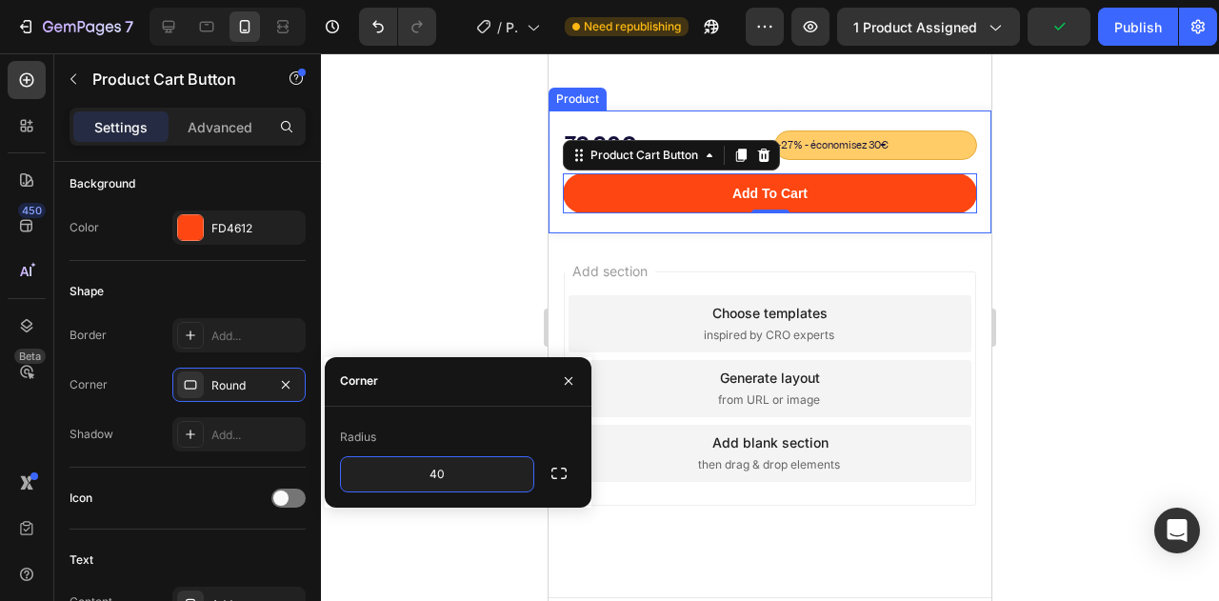
click at [508, 243] on div at bounding box center [770, 327] width 898 height 548
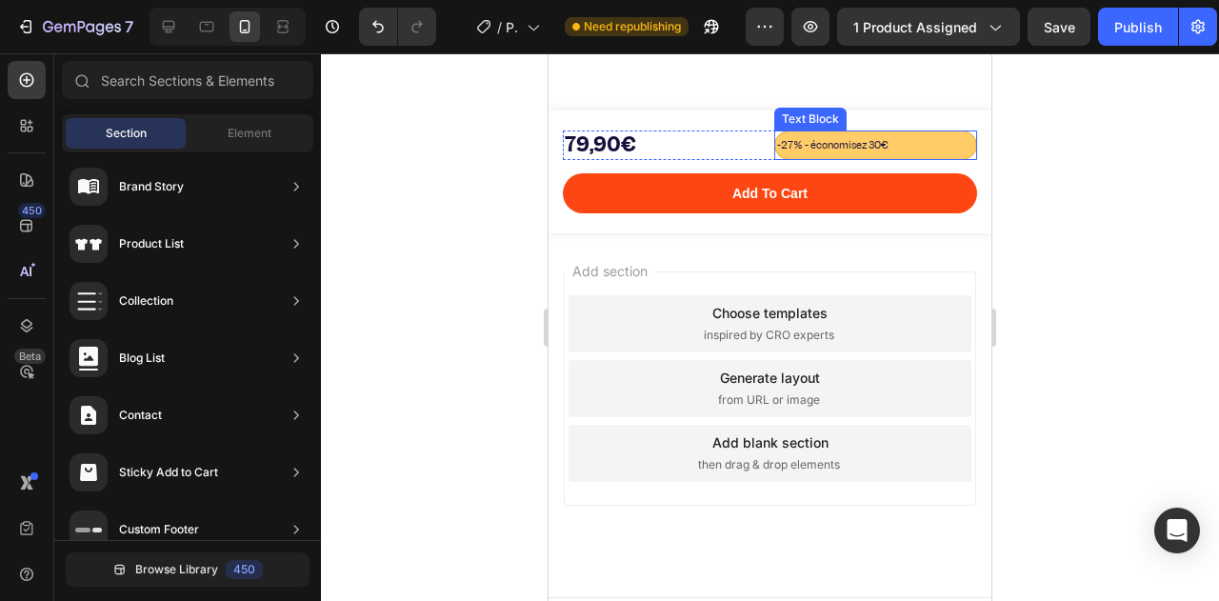
click at [920, 150] on p "-27% - économisez 30€" at bounding box center [876, 144] width 198 height 23
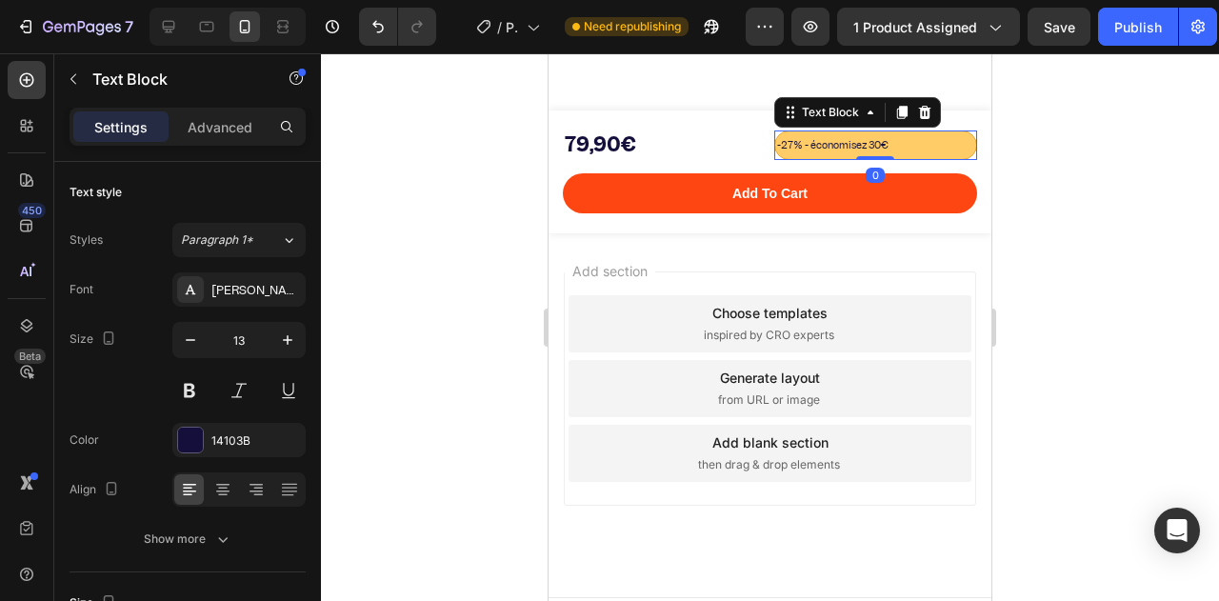
click at [941, 148] on p "-27% - économisez 30€" at bounding box center [876, 144] width 198 height 23
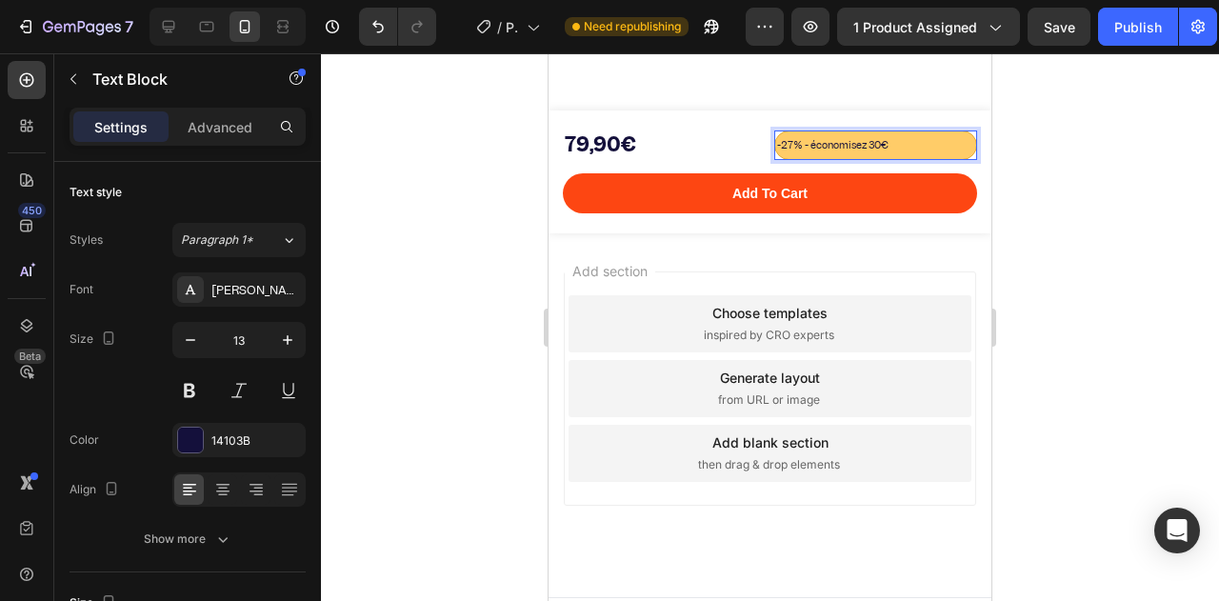
click at [859, 150] on span "-27% - économisez 30€" at bounding box center [832, 144] width 111 height 13
click at [438, 162] on div at bounding box center [770, 327] width 898 height 548
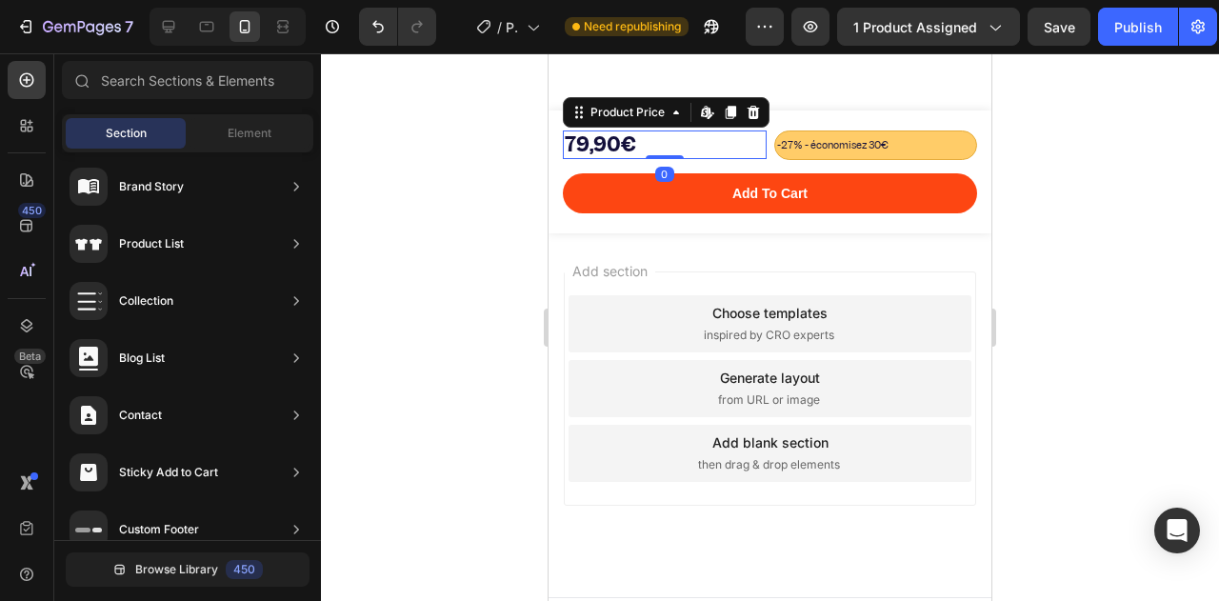
click at [583, 140] on div "79,90€" at bounding box center [665, 144] width 204 height 29
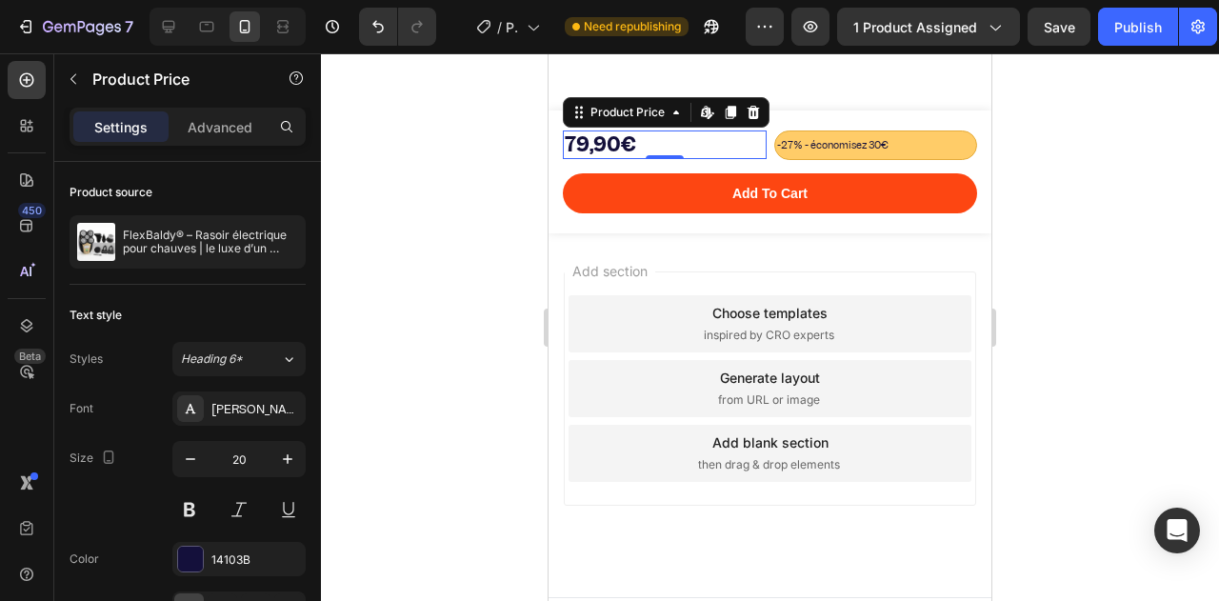
click at [625, 140] on div "79,90€" at bounding box center [665, 144] width 204 height 29
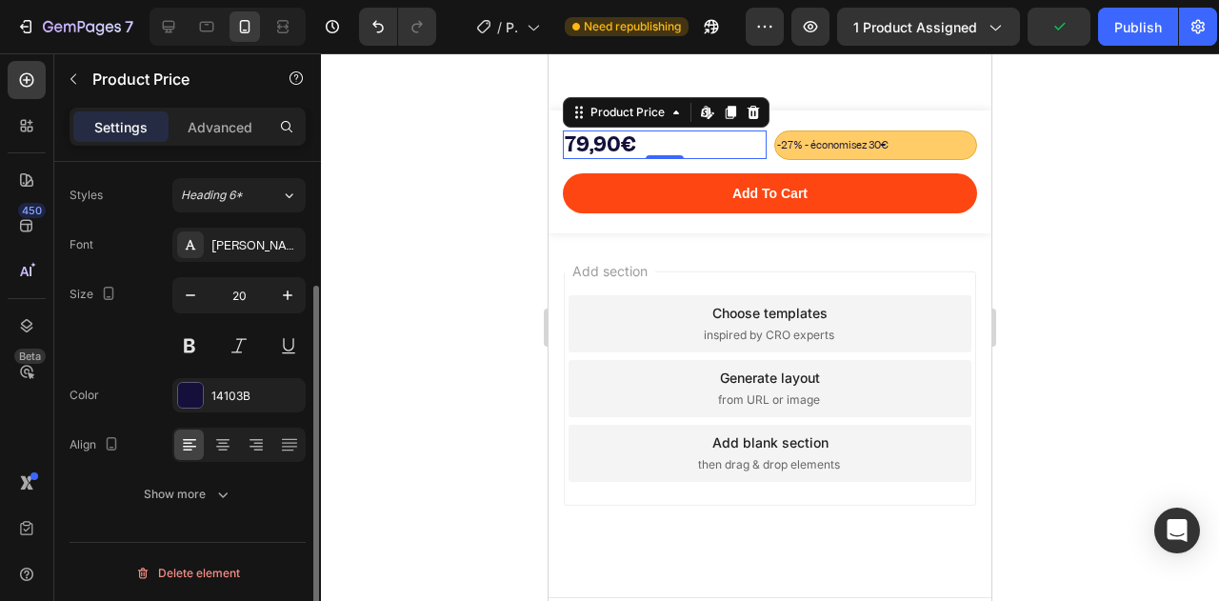
scroll to position [0, 0]
click at [165, 481] on button "Show more" at bounding box center [188, 494] width 236 height 34
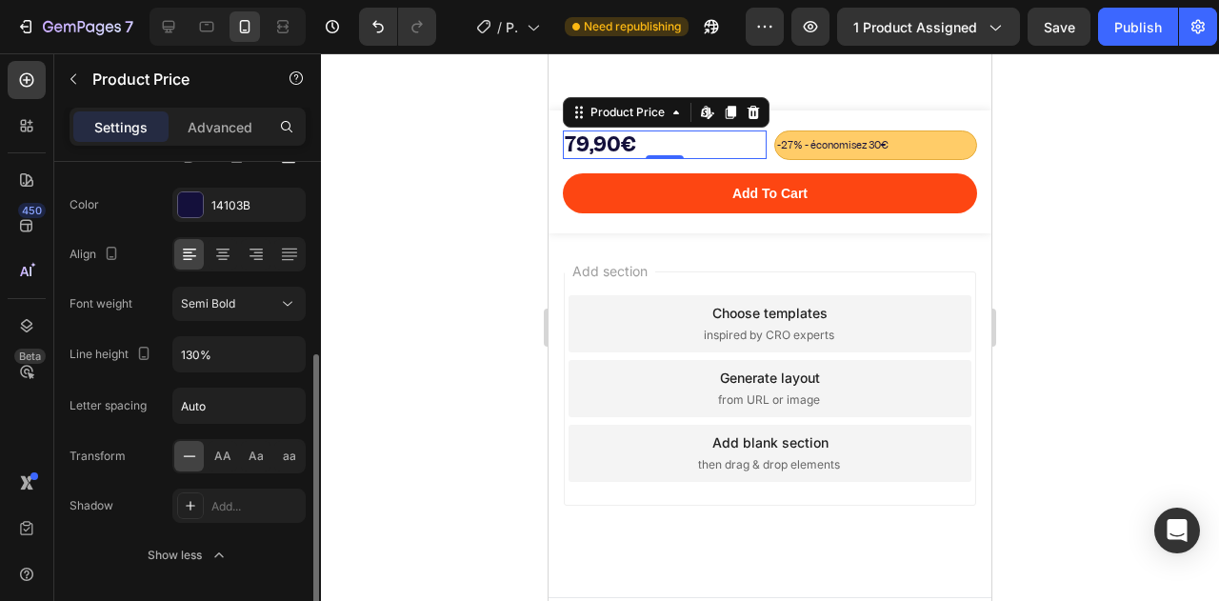
scroll to position [414, 0]
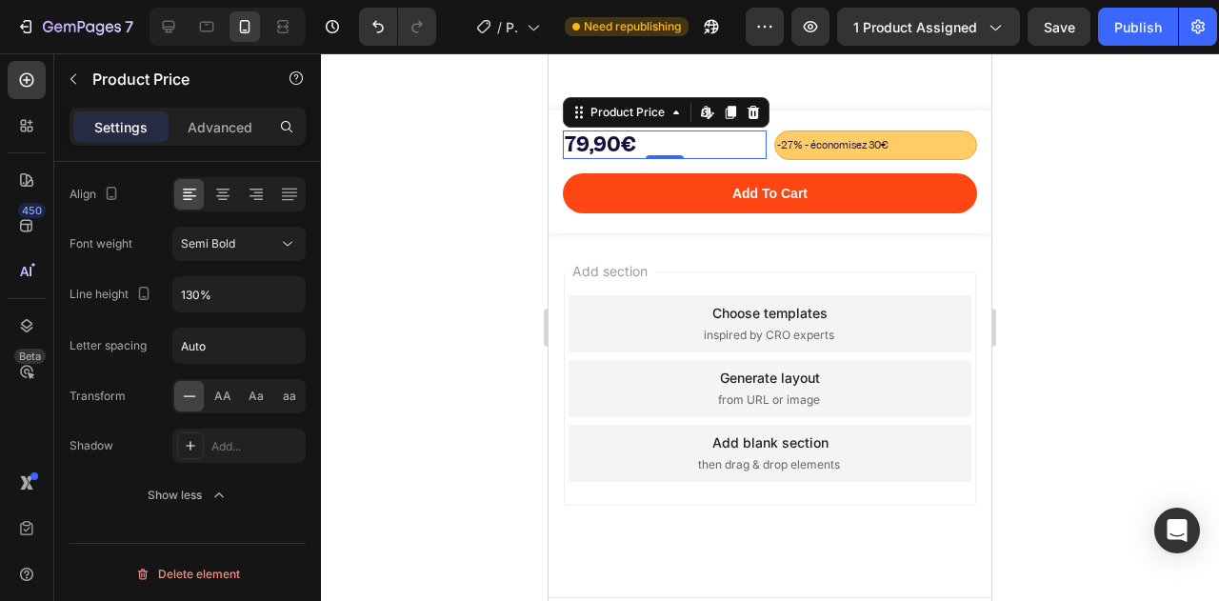
click at [588, 153] on div "79,90€" at bounding box center [665, 144] width 204 height 29
click at [627, 142] on div "79,90€" at bounding box center [665, 144] width 204 height 29
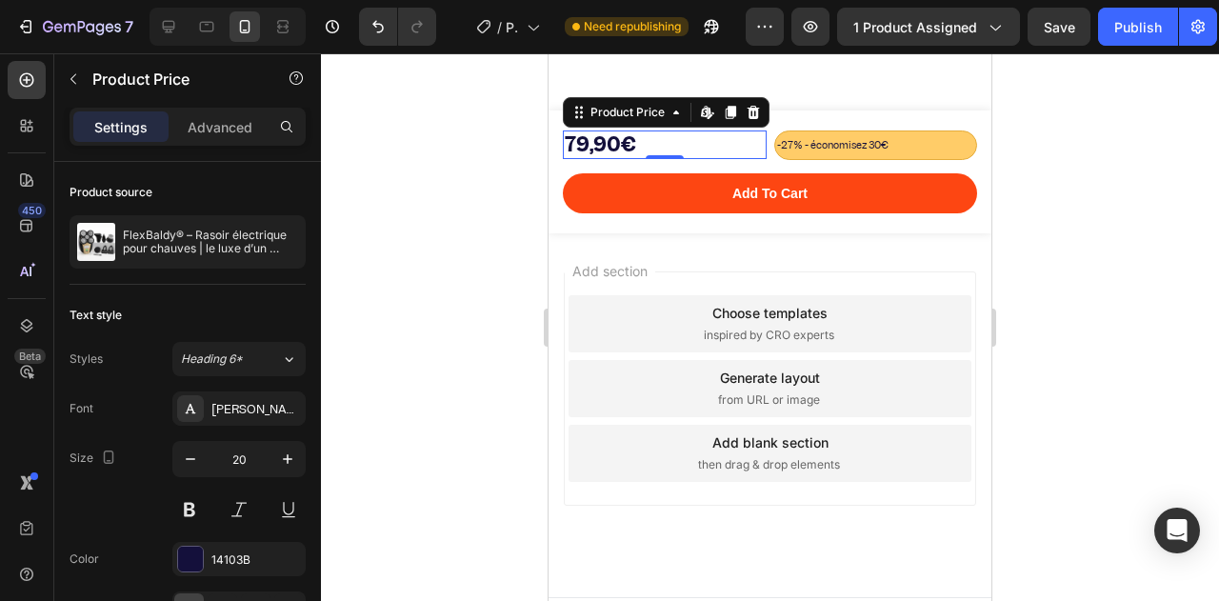
click at [690, 148] on div "79,90€" at bounding box center [665, 144] width 204 height 29
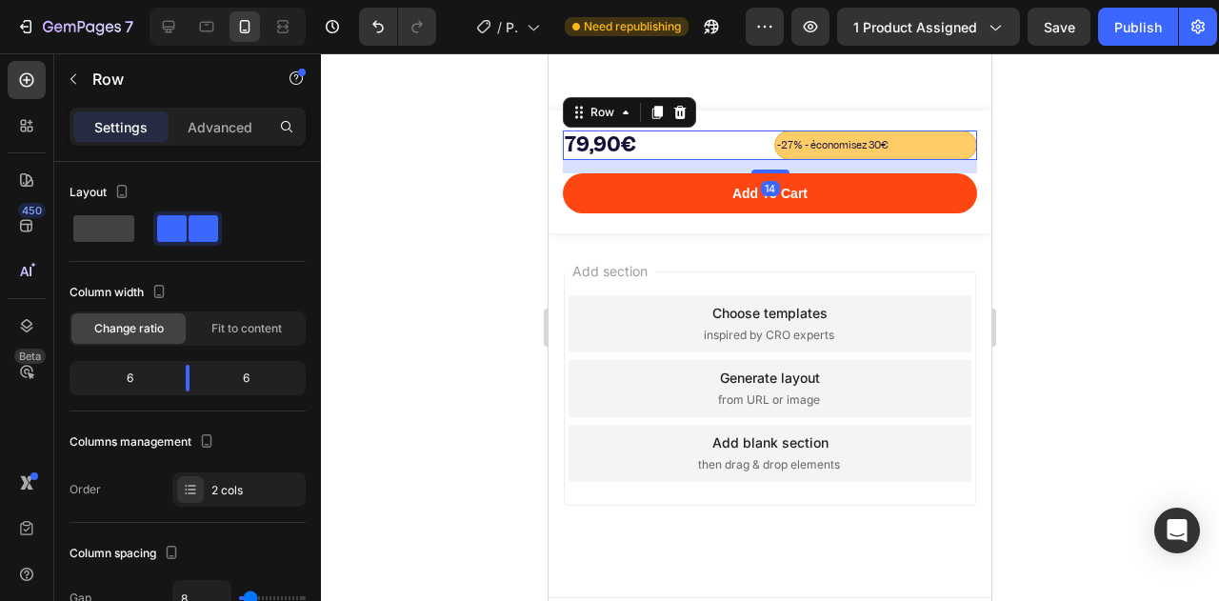
click at [761, 137] on div "-27% - économisez 30€ Text Block 79,90€ Product Price Product Price Row 14" at bounding box center [770, 144] width 414 height 29
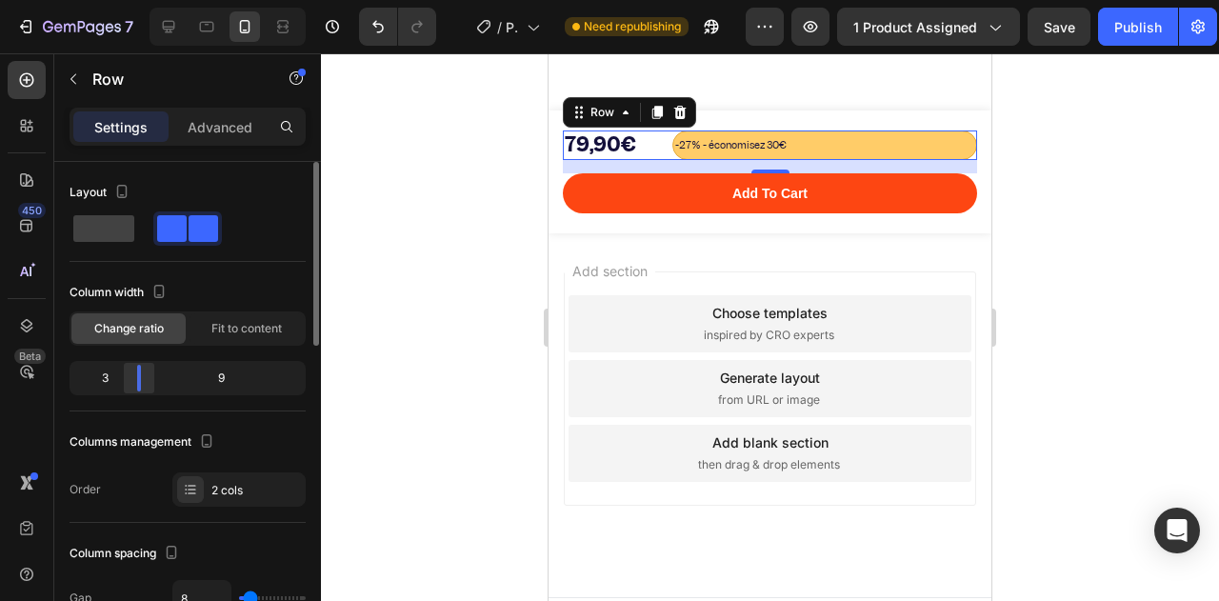
drag, startPoint x: 183, startPoint y: 371, endPoint x: 135, endPoint y: 365, distance: 48.1
click at [135, 365] on div at bounding box center [139, 378] width 34 height 27
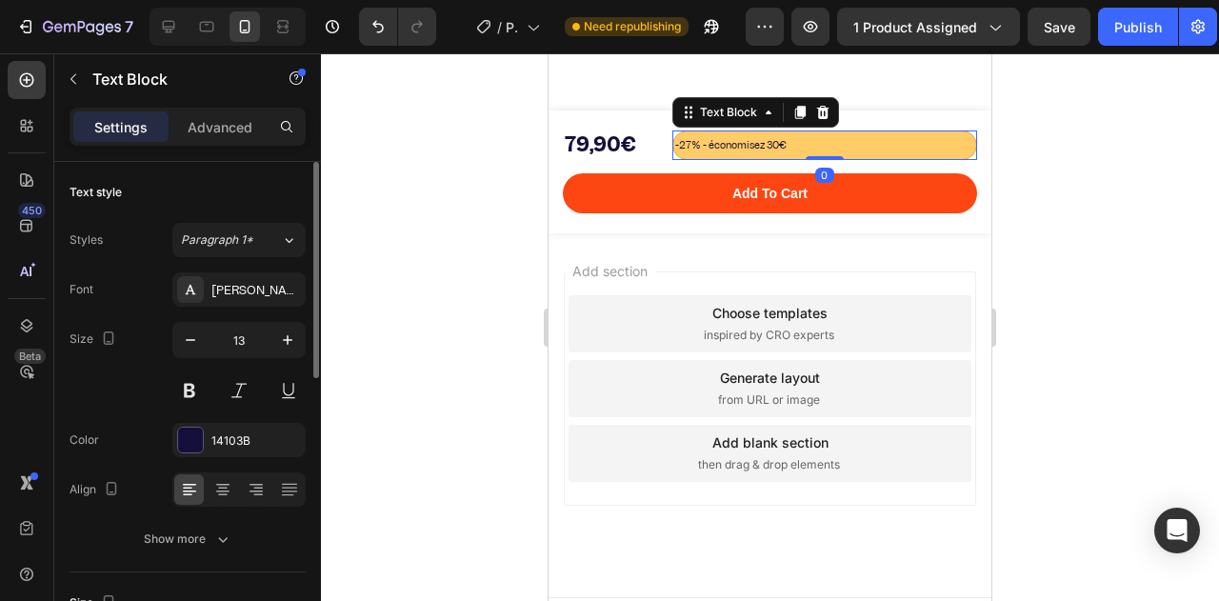
click at [827, 140] on p "-27% - économisez 30€" at bounding box center [824, 144] width 299 height 23
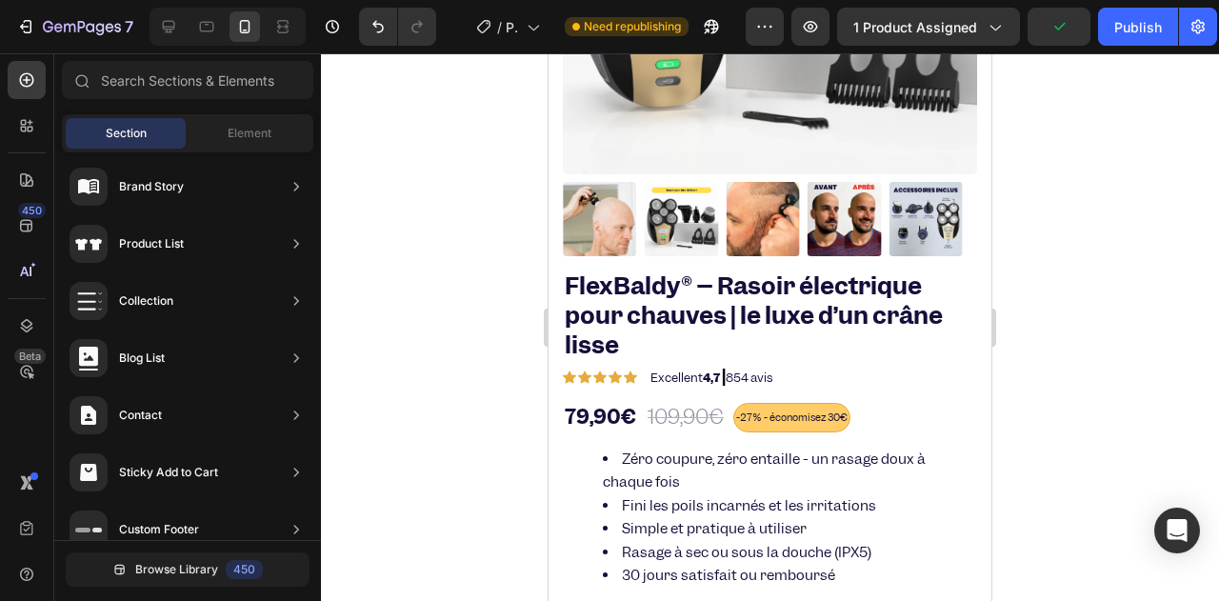
scroll to position [435, 0]
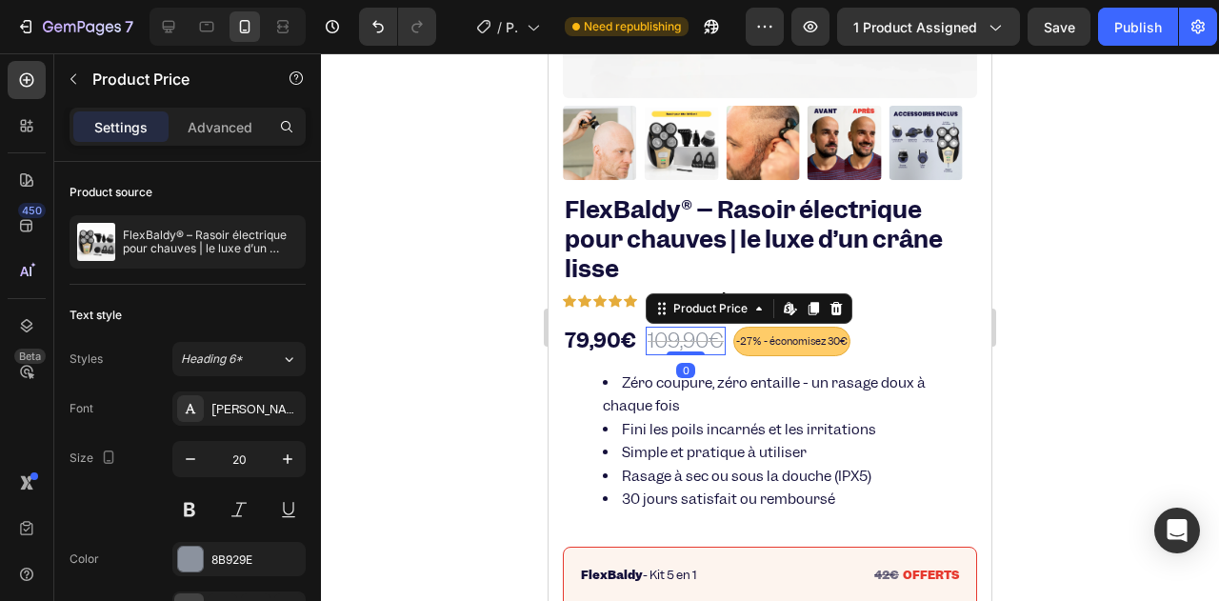
click at [660, 330] on div "109,90€" at bounding box center [686, 341] width 80 height 29
click at [807, 301] on icon at bounding box center [813, 308] width 15 height 15
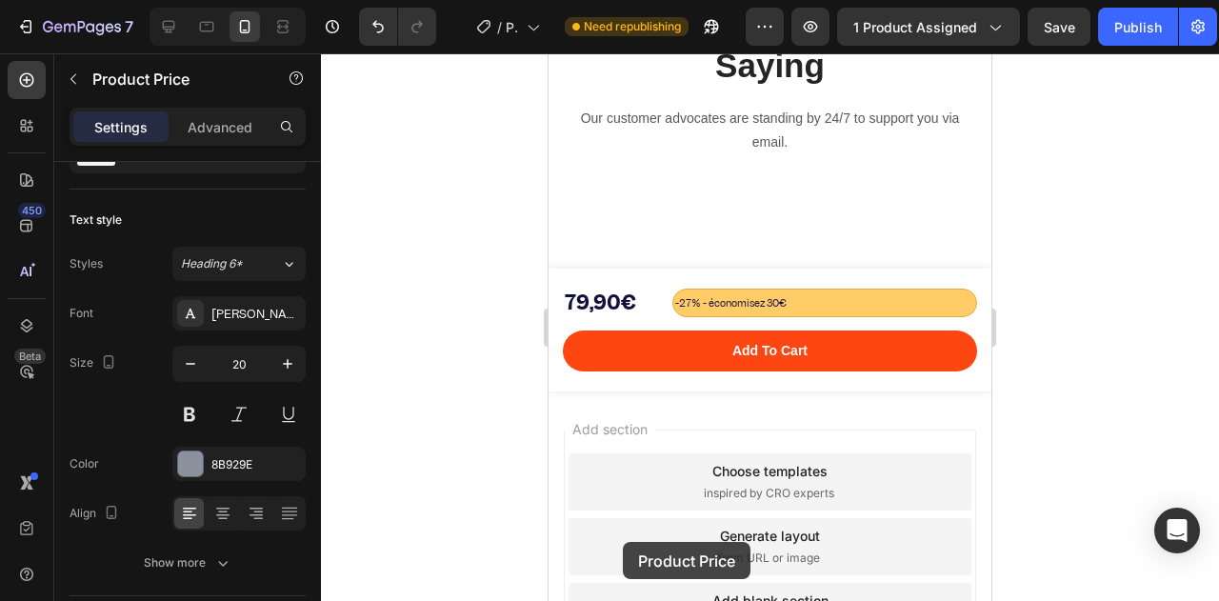
scroll to position [8196, 0]
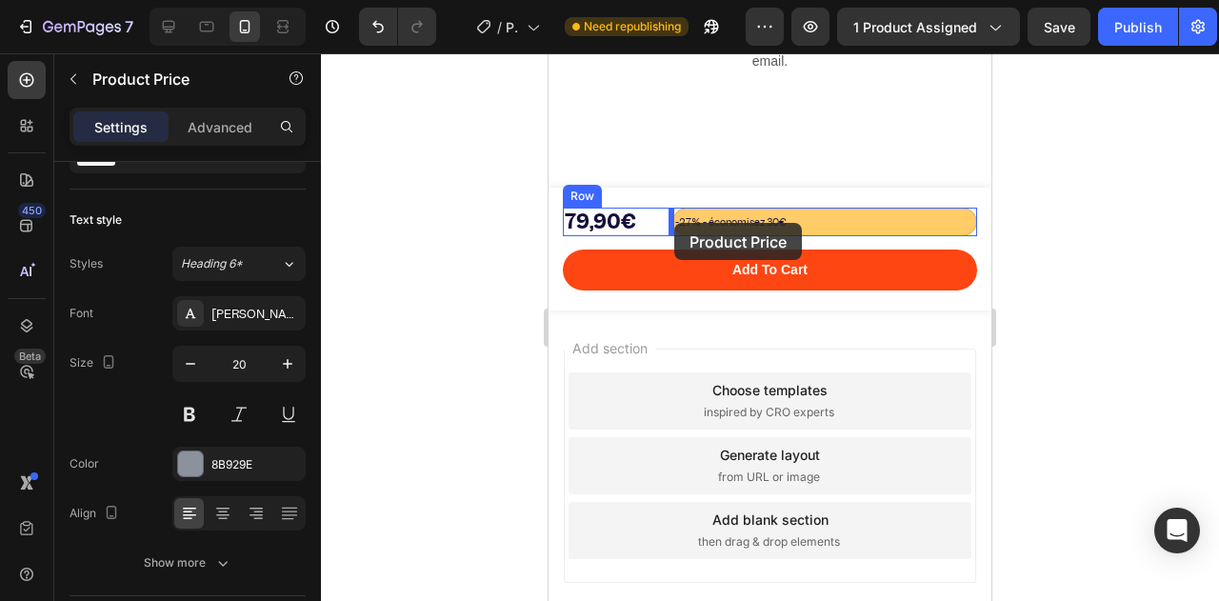
drag, startPoint x: 665, startPoint y: 326, endPoint x: 674, endPoint y: 223, distance: 103.3
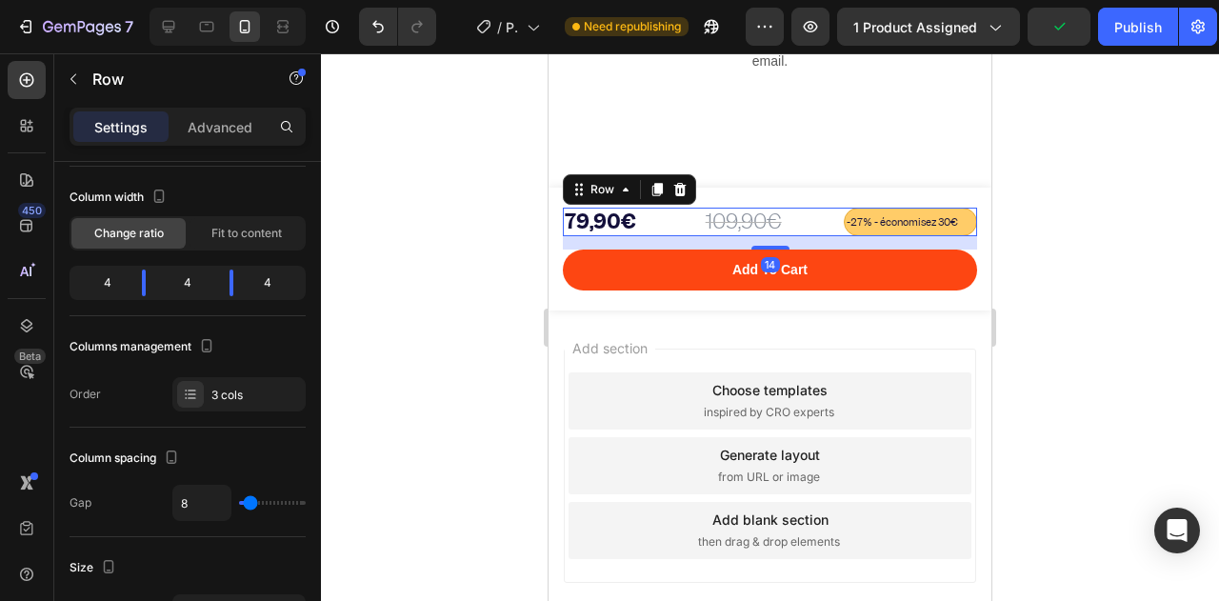
click at [697, 218] on div "109,90€ Product Price Product Price -27% - économisez 30€ Text Block 79,90€ Pro…" at bounding box center [770, 222] width 414 height 29
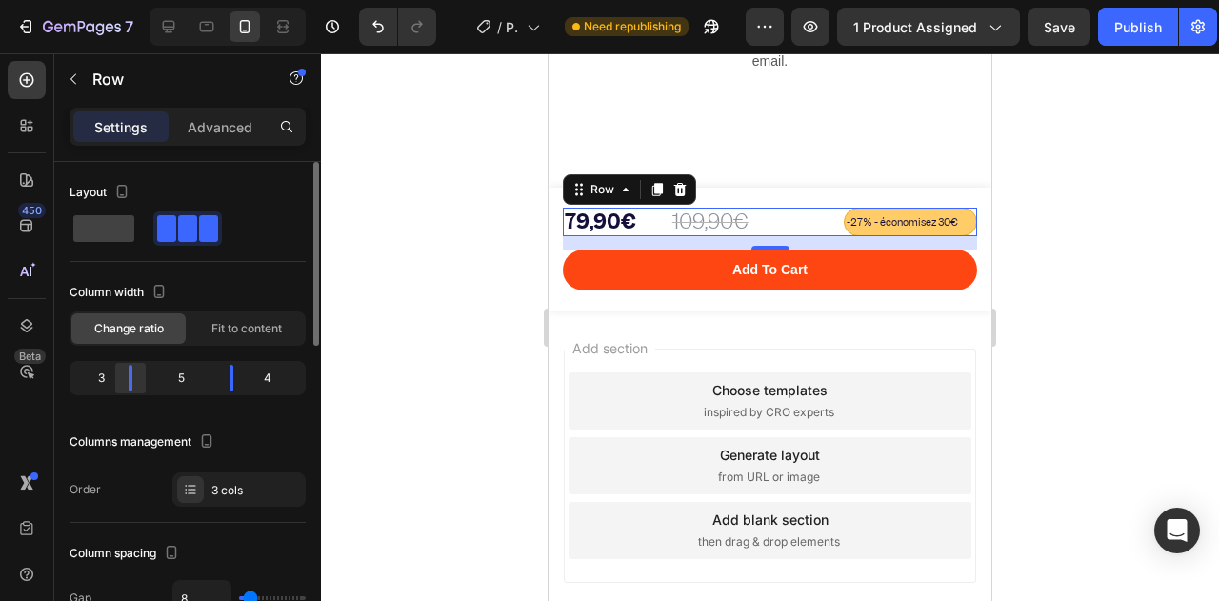
drag, startPoint x: 149, startPoint y: 373, endPoint x: 123, endPoint y: 372, distance: 25.7
click at [214, 372] on div at bounding box center [231, 378] width 34 height 27
drag, startPoint x: 227, startPoint y: 370, endPoint x: 189, endPoint y: 377, distance: 37.7
click at [189, 377] on div at bounding box center [205, 378] width 34 height 27
click at [269, 372] on div "6" at bounding box center [262, 378] width 80 height 27
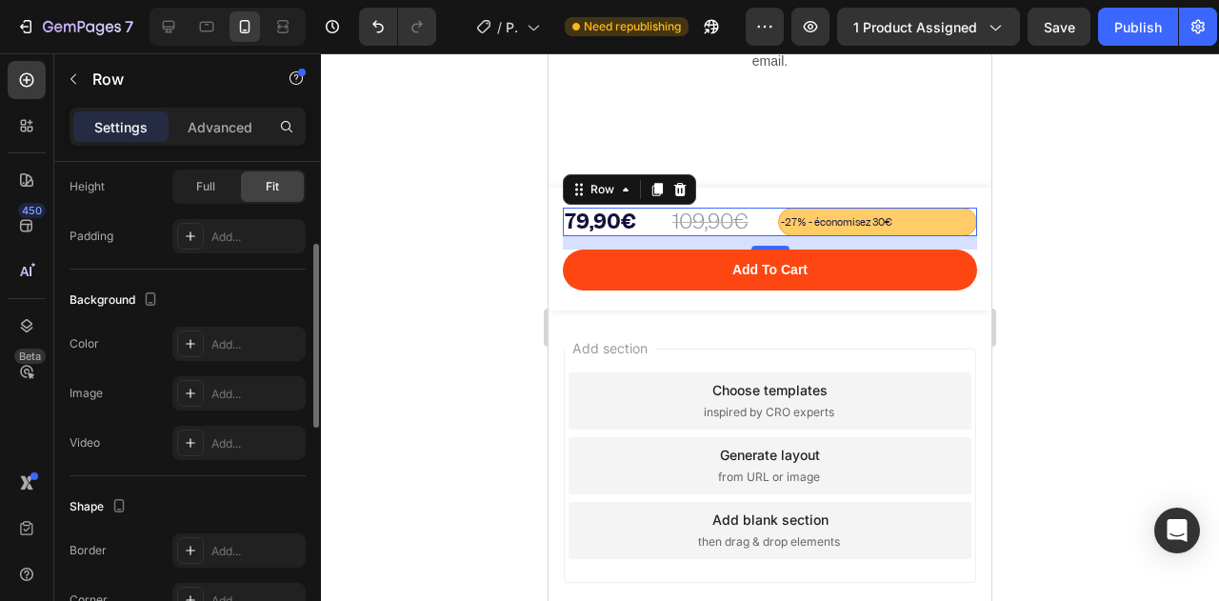
scroll to position [381, 0]
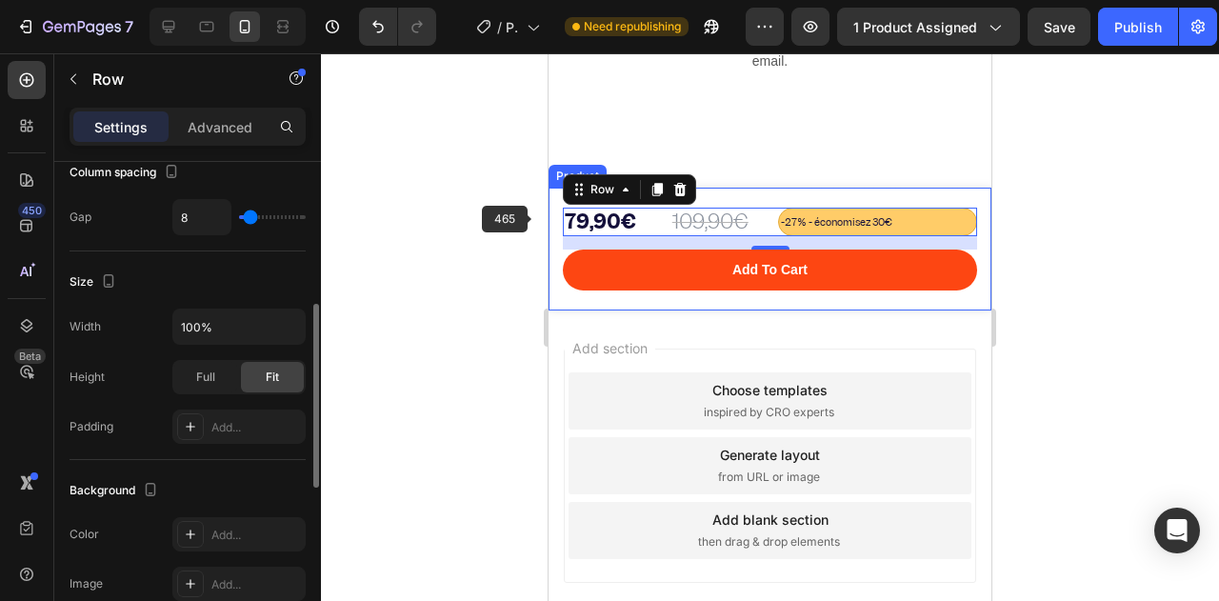
click at [533, 218] on div at bounding box center [770, 327] width 898 height 548
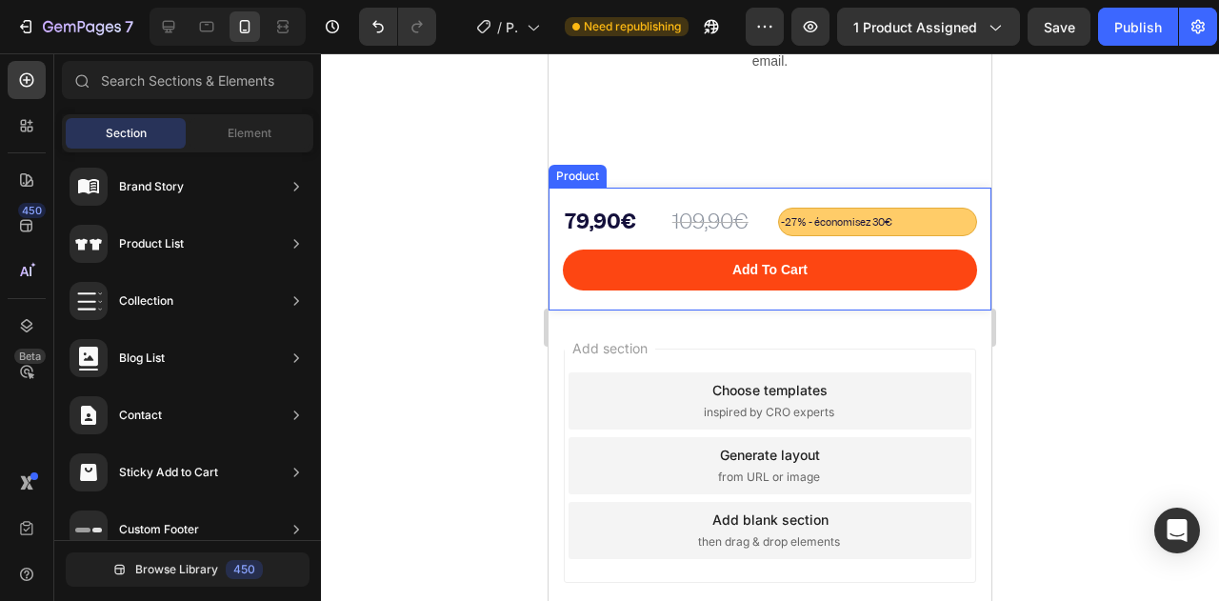
click at [557, 237] on div "109,90€ Product Price Product Price -27% - économisez 30€ Text Block 79,90€ Pro…" at bounding box center [770, 249] width 443 height 123
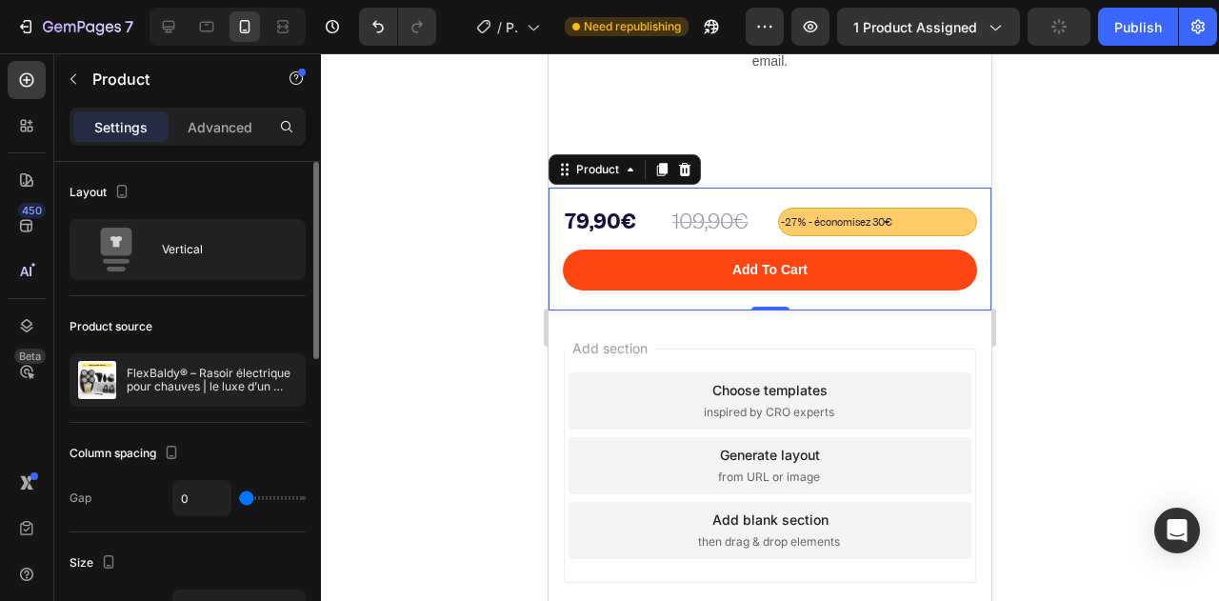
click at [179, 423] on div "Layout Vertical" at bounding box center [188, 478] width 236 height 110
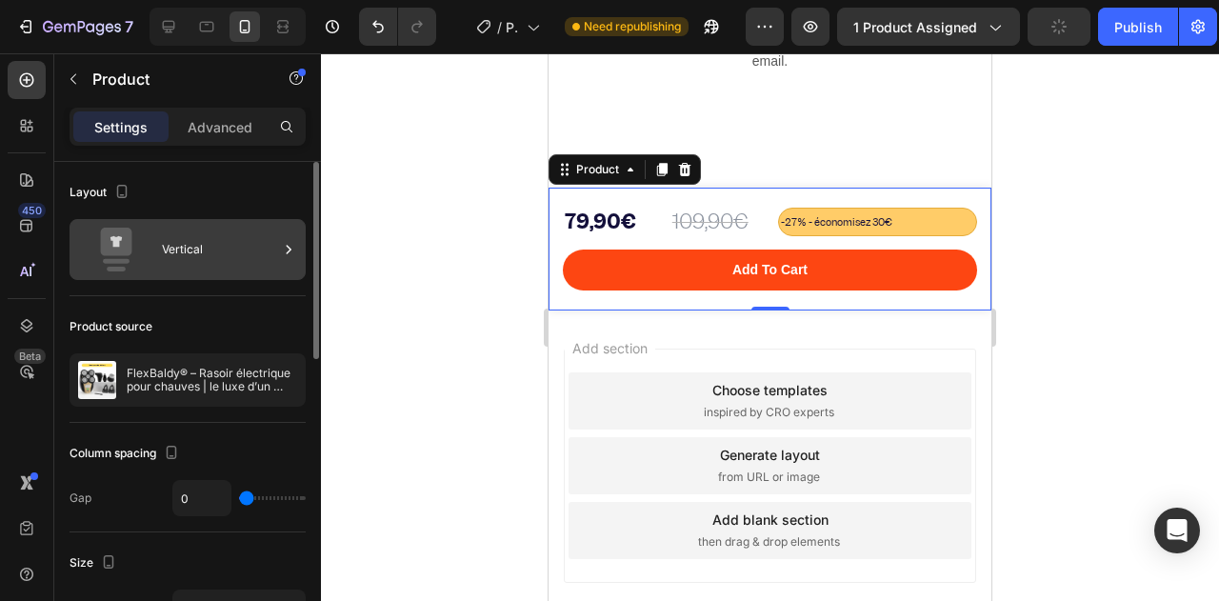
click at [180, 247] on div "Vertical" at bounding box center [220, 250] width 116 height 44
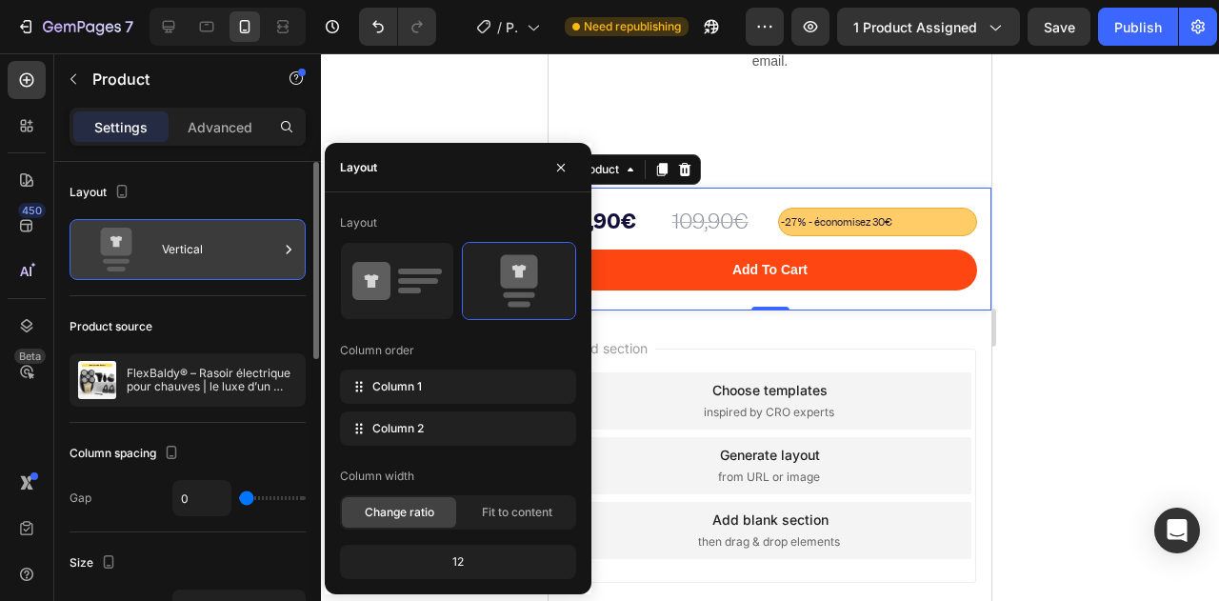
click at [180, 247] on div "Vertical" at bounding box center [220, 250] width 116 height 44
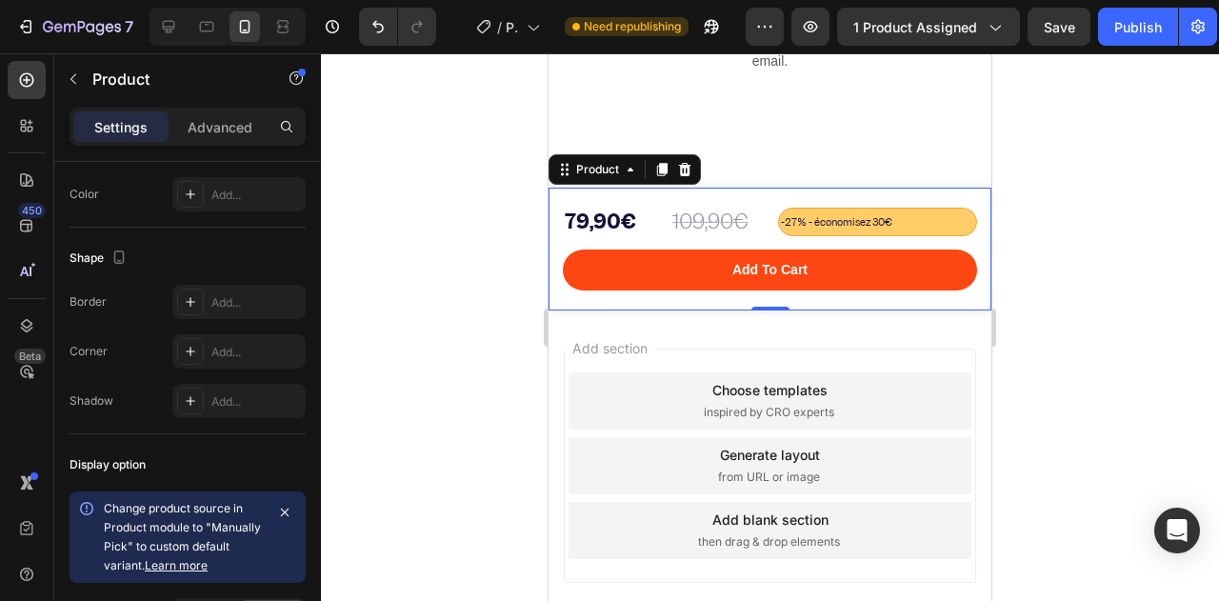
scroll to position [740, 0]
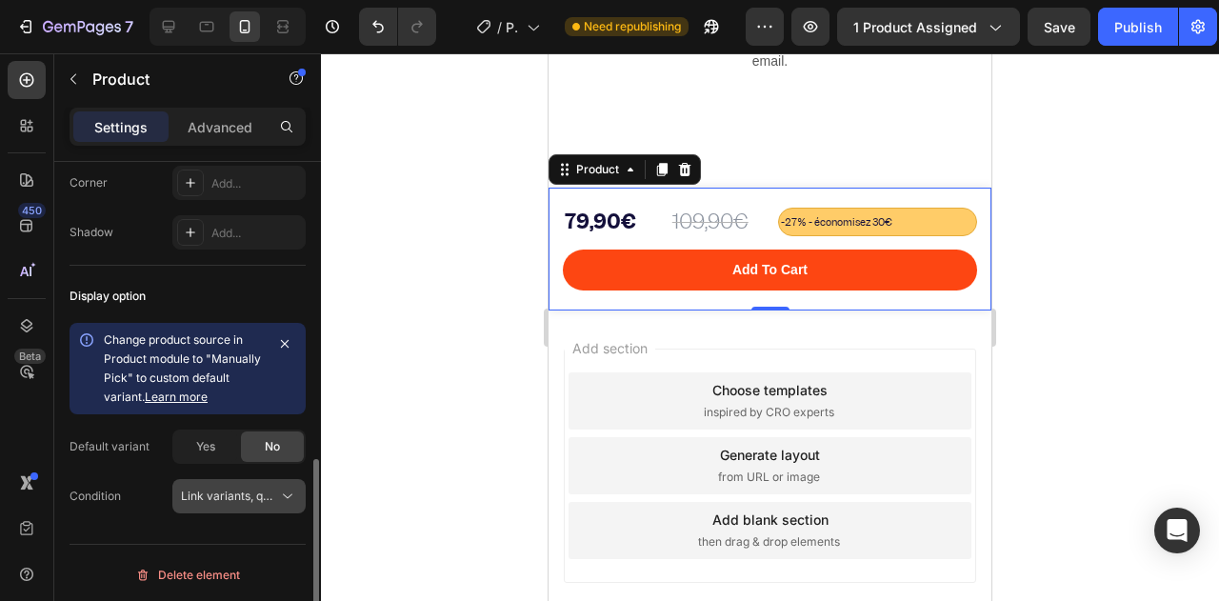
click at [207, 496] on span "Link variants, quantity <br> between same products" at bounding box center [321, 496] width 281 height 14
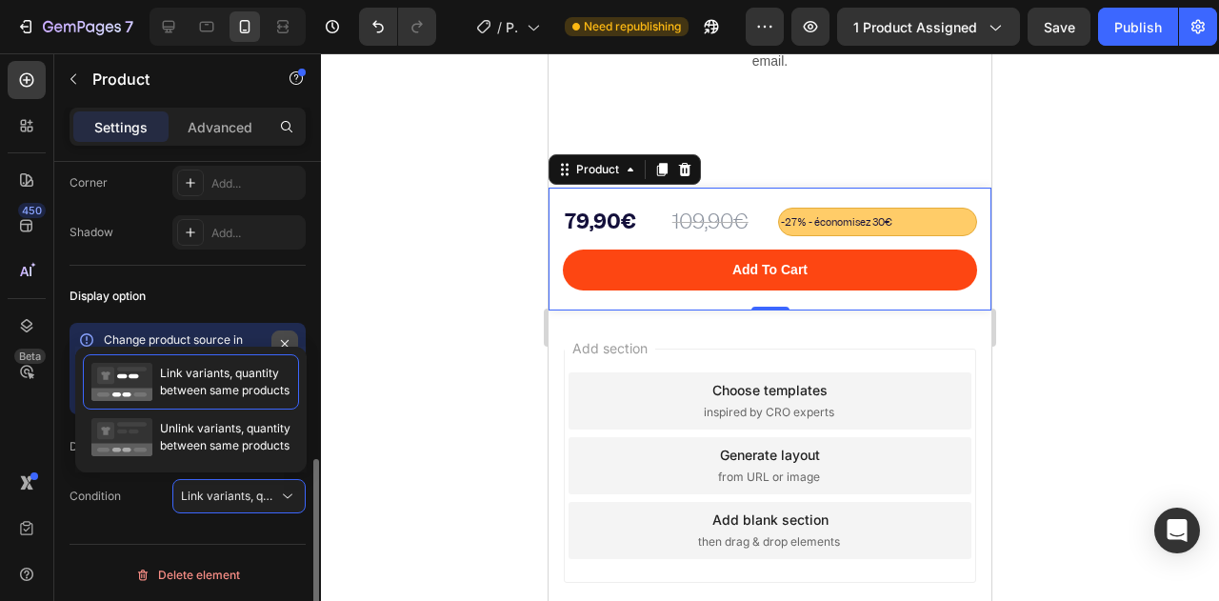
click at [293, 333] on button "button" at bounding box center [284, 343] width 27 height 27
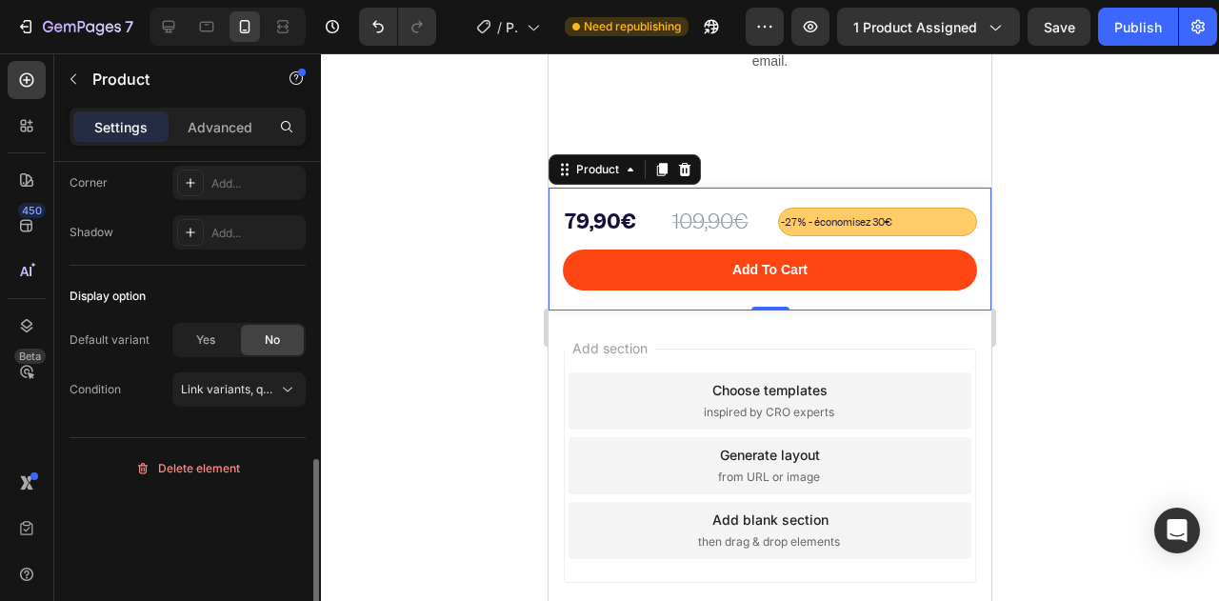
click at [515, 218] on div at bounding box center [770, 327] width 898 height 548
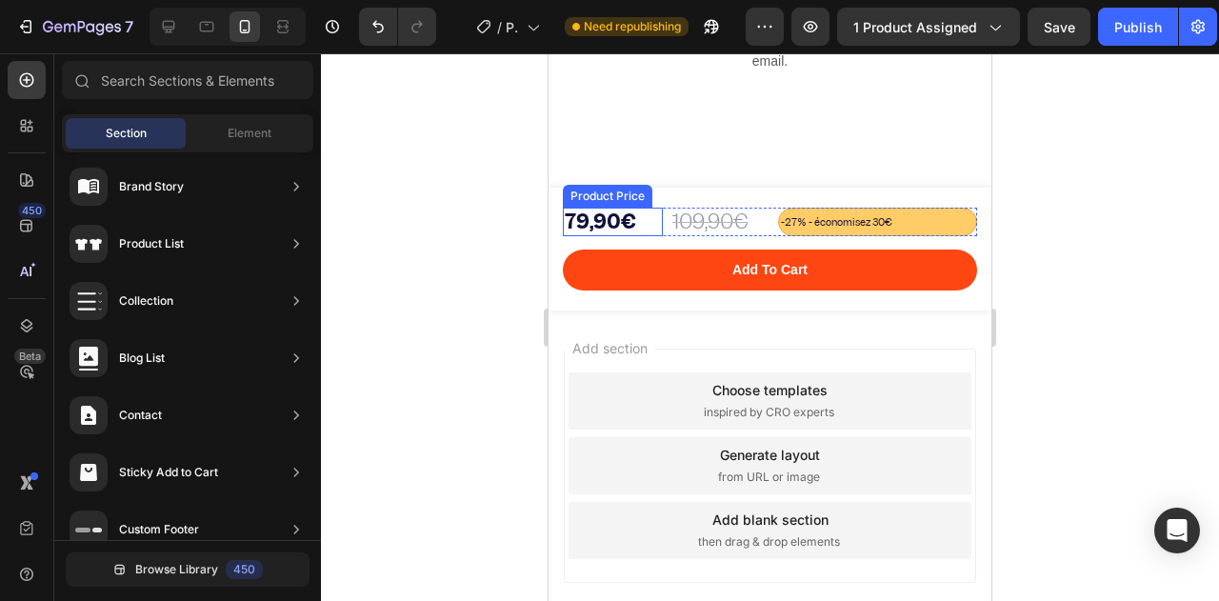
click at [578, 214] on div "79,90€" at bounding box center [613, 222] width 100 height 29
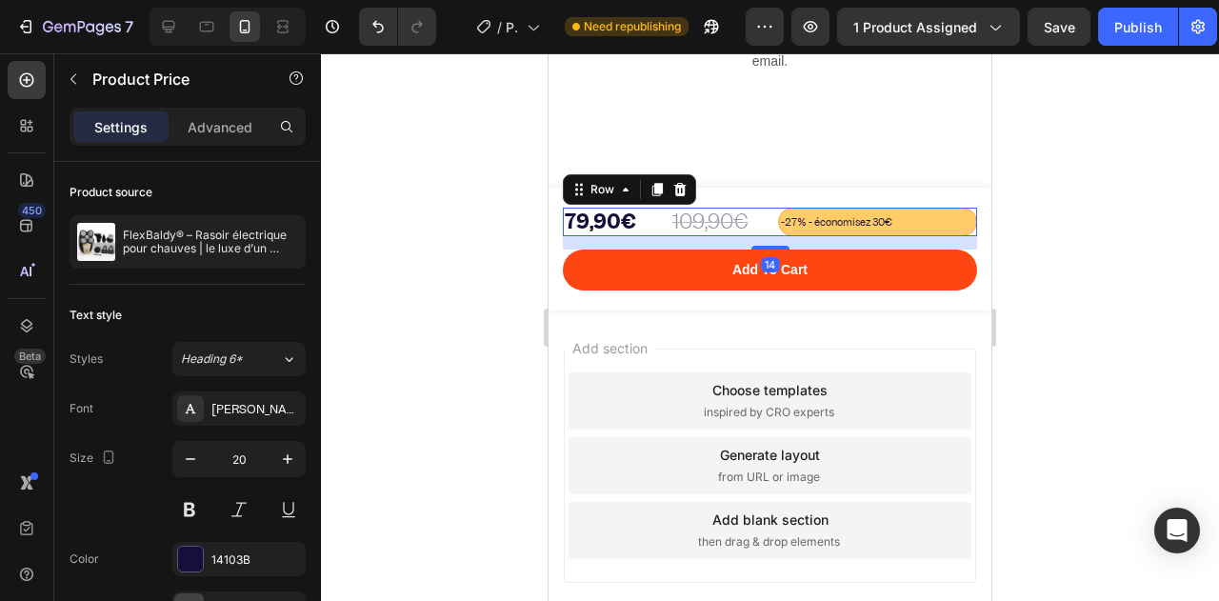
click at [660, 210] on div "109,90€ Product Price Product Price -27% - économisez 30€ Text Block 79,90€ Pro…" at bounding box center [770, 222] width 414 height 29
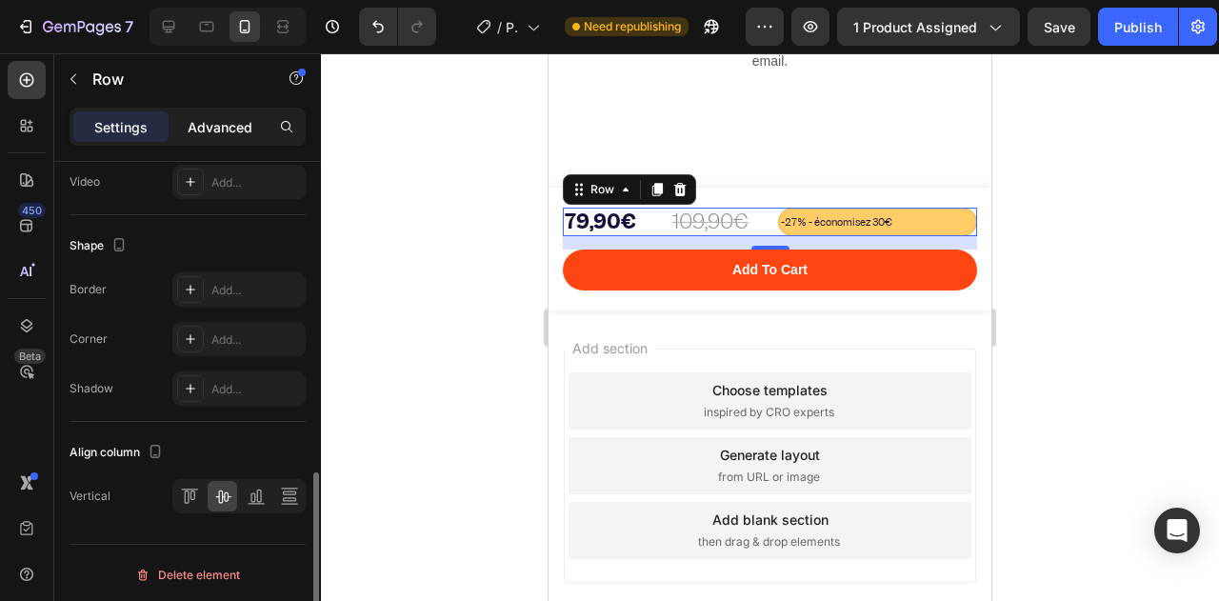
click at [204, 138] on div "Advanced" at bounding box center [219, 126] width 95 height 30
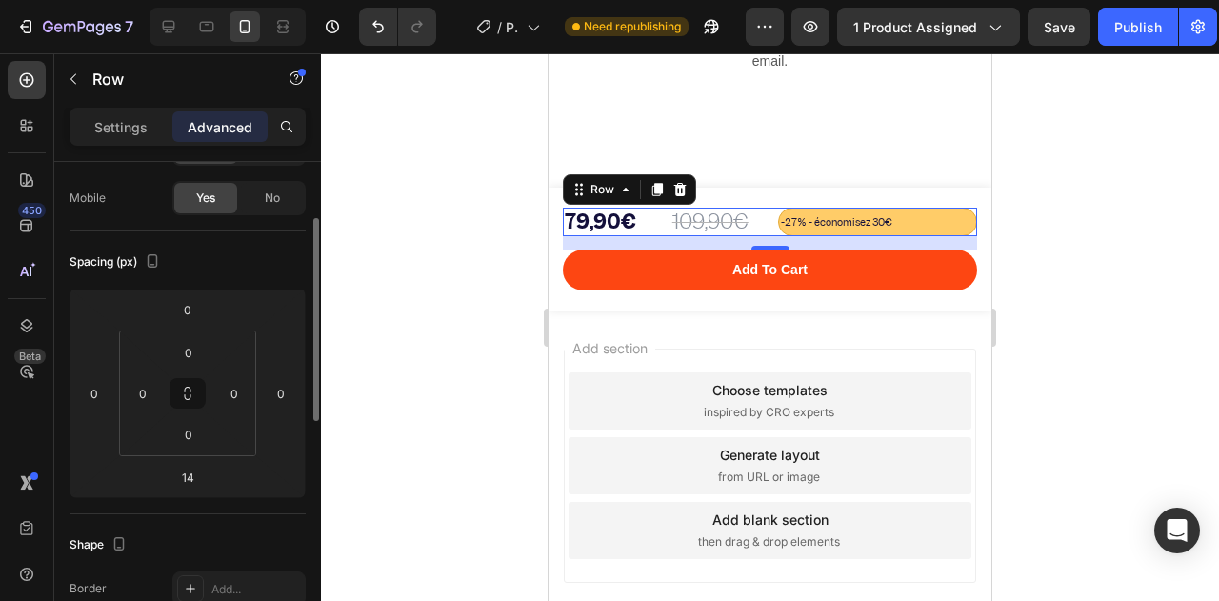
scroll to position [0, 0]
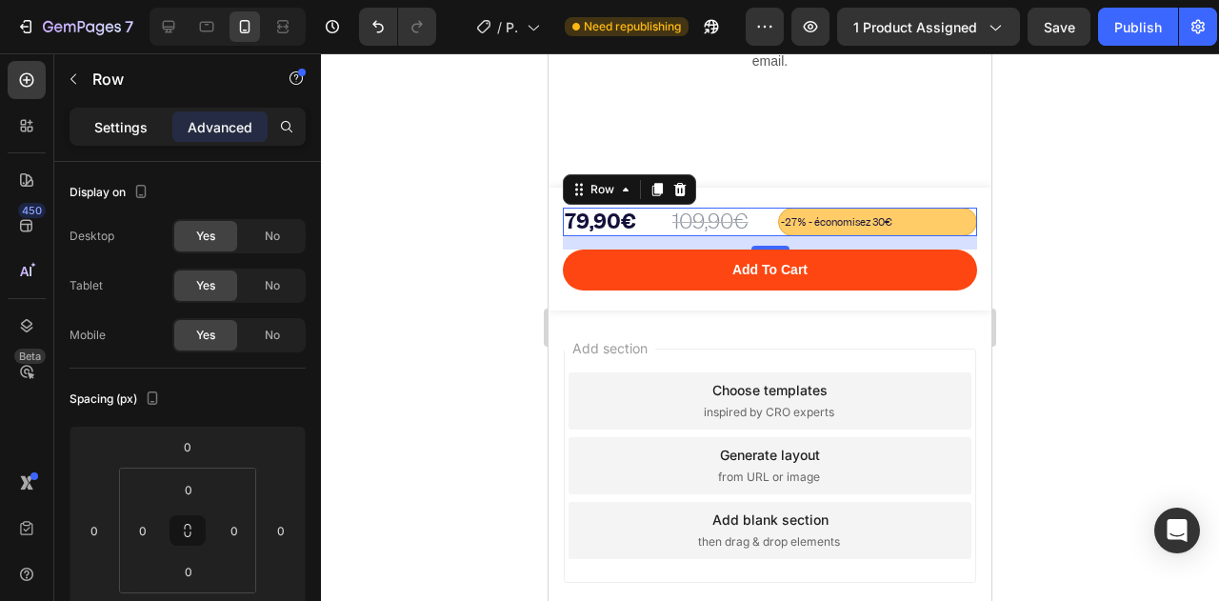
click at [138, 134] on p "Settings" at bounding box center [120, 127] width 53 height 20
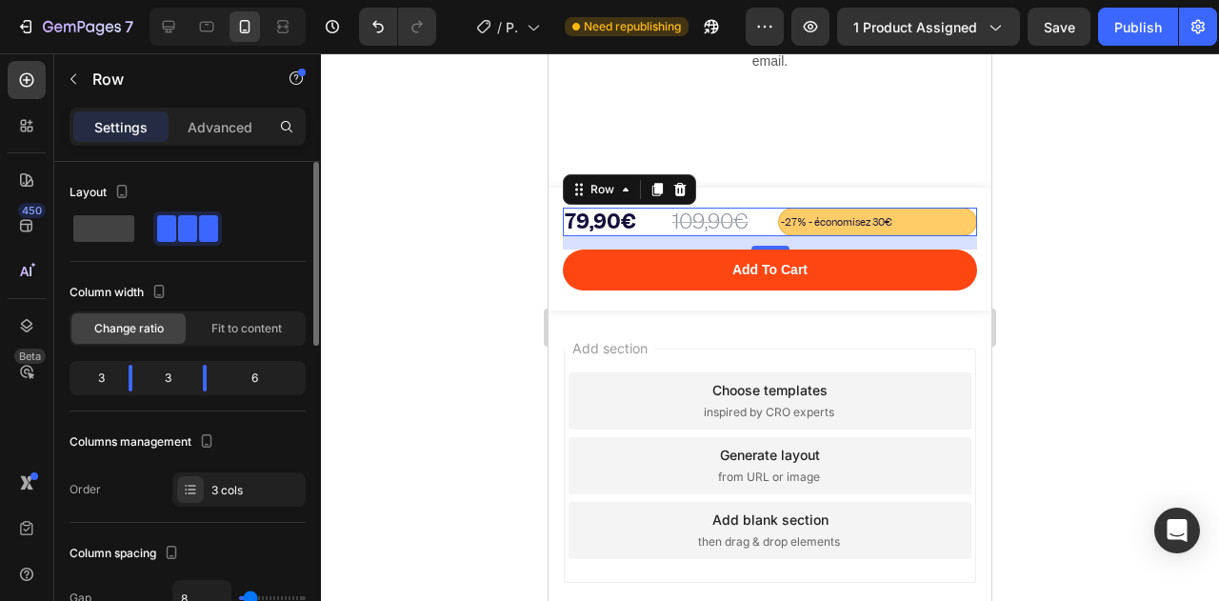
click at [262, 376] on div "6" at bounding box center [262, 378] width 80 height 27
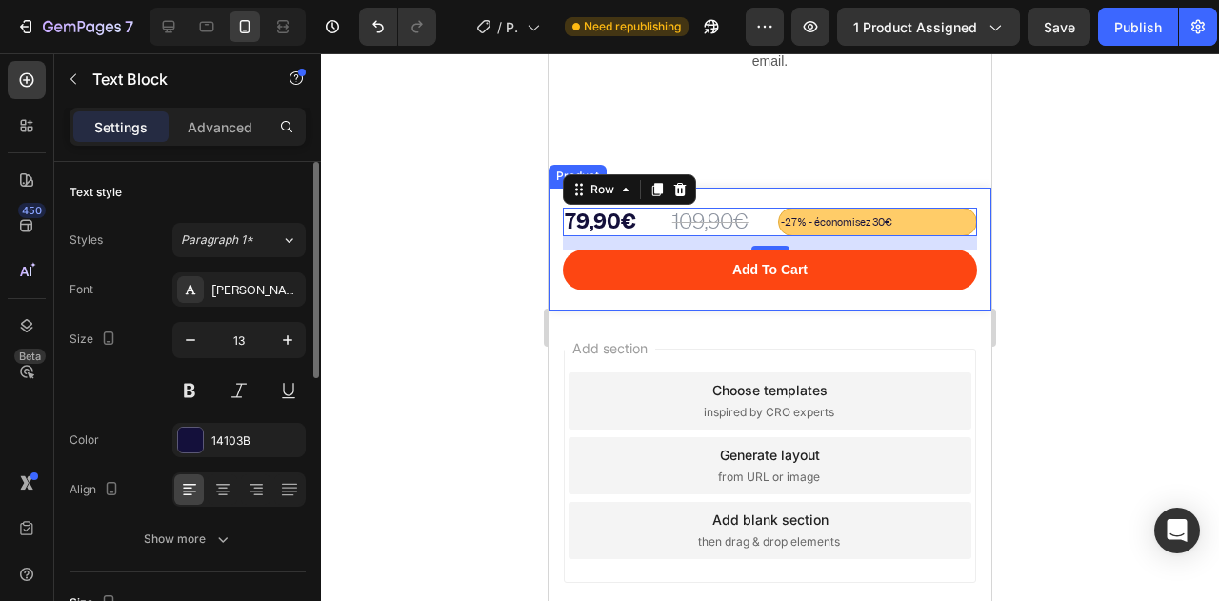
click at [927, 208] on div "-27% - économisez 30€" at bounding box center [878, 222] width 200 height 29
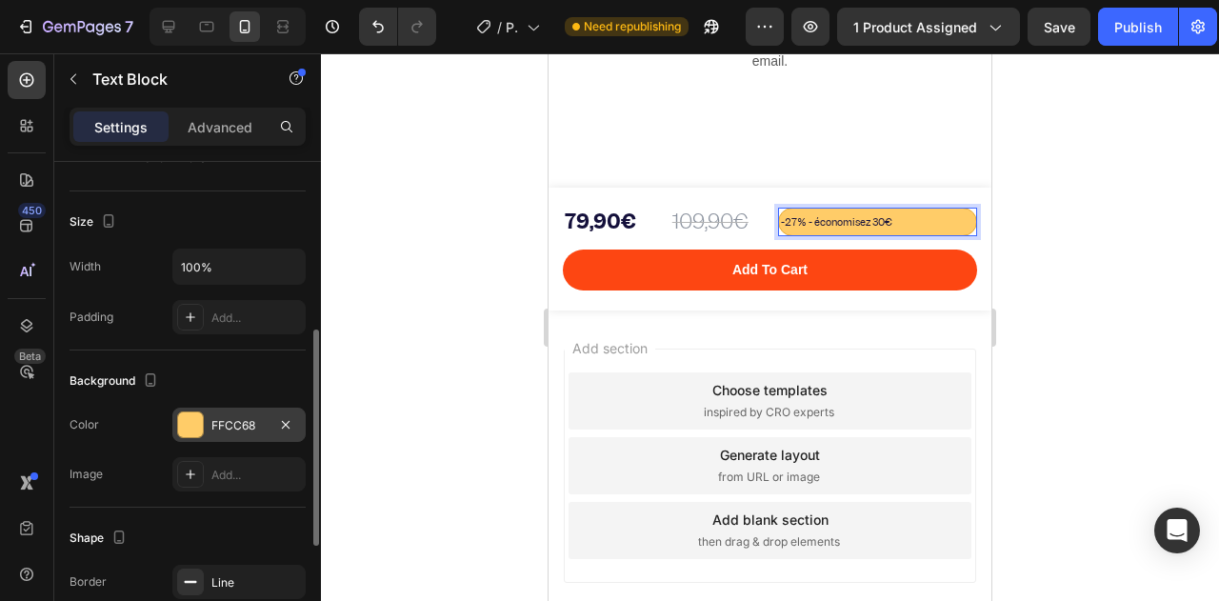
scroll to position [632, 0]
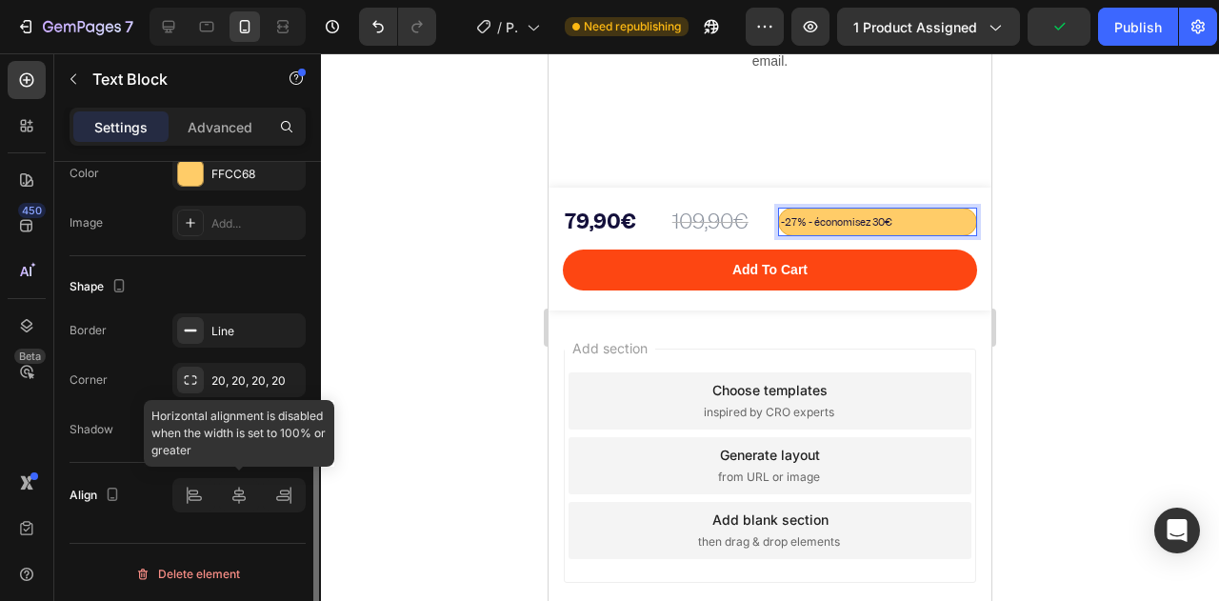
click at [187, 487] on div at bounding box center [238, 495] width 133 height 34
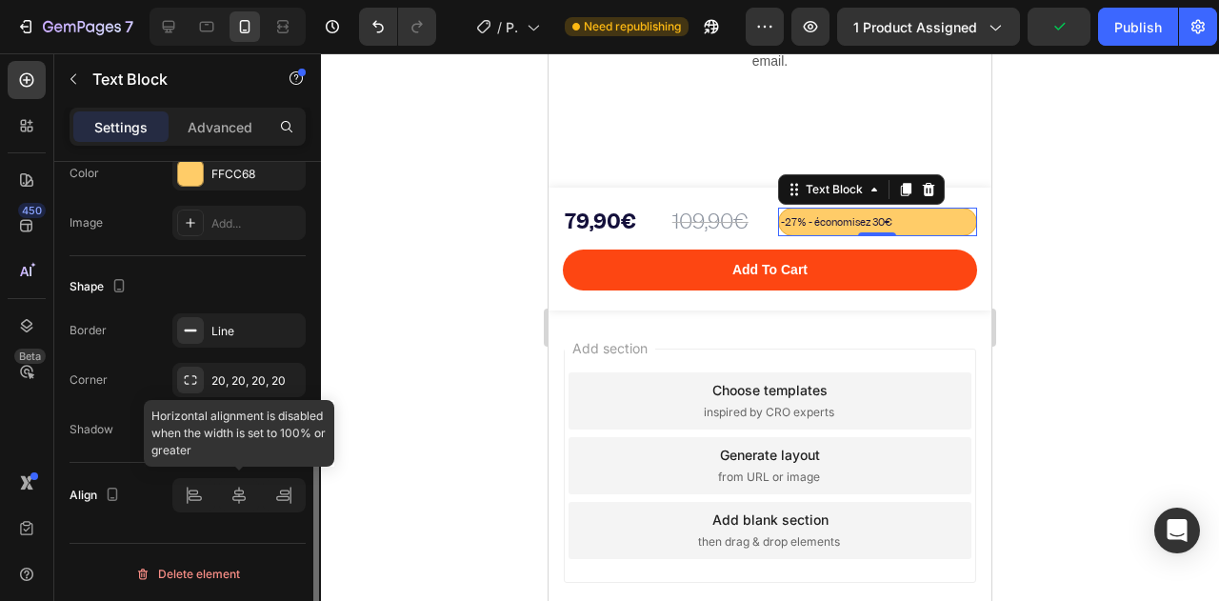
click at [189, 497] on div at bounding box center [238, 495] width 133 height 34
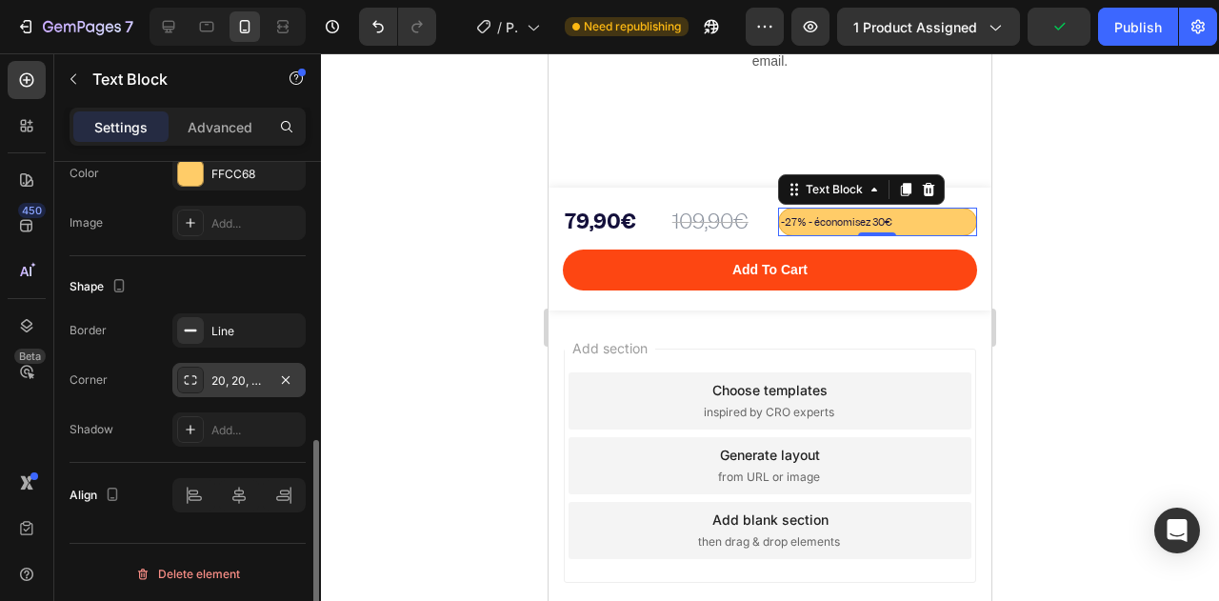
click at [225, 378] on div "20, 20, 20, 20" at bounding box center [238, 380] width 55 height 17
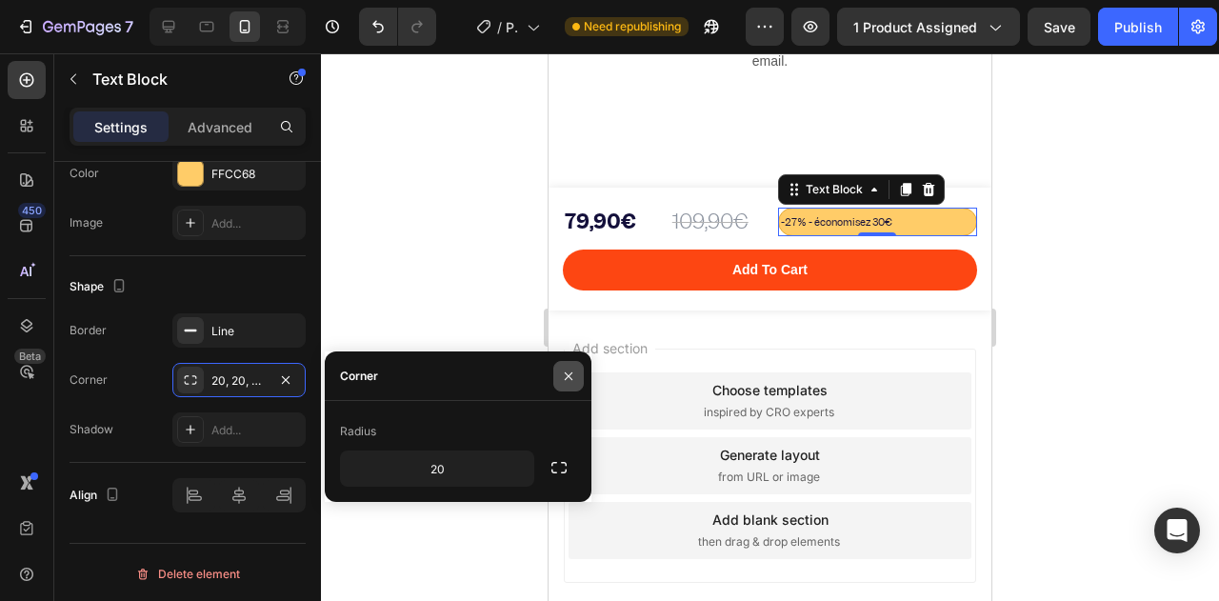
click at [568, 378] on icon "button" at bounding box center [568, 376] width 15 height 15
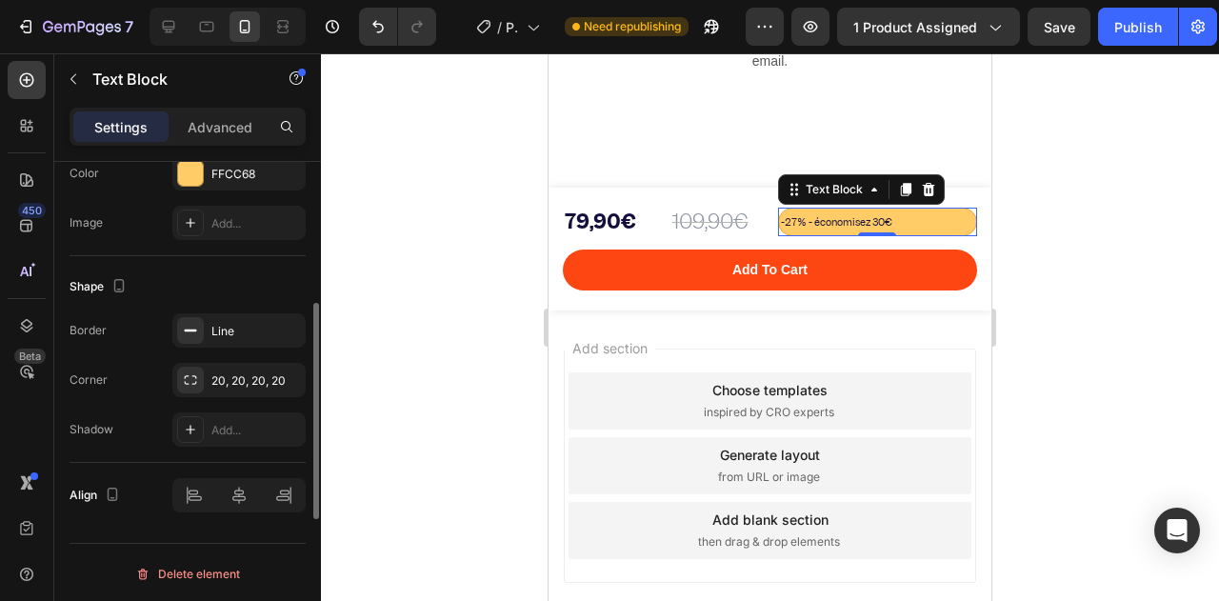
scroll to position [347, 0]
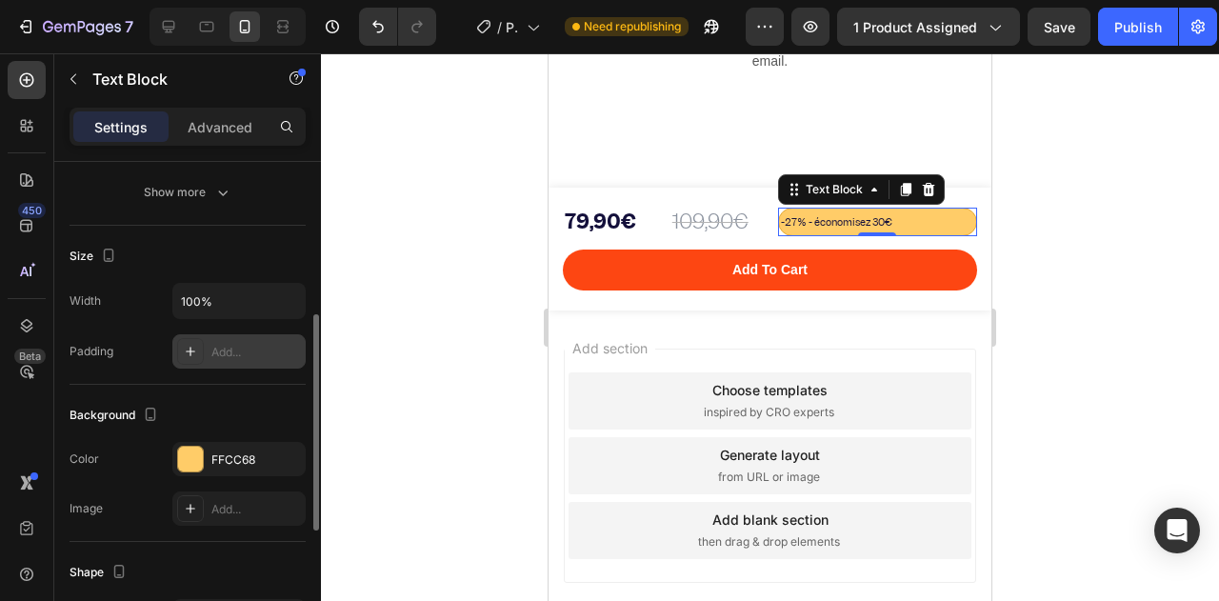
click at [219, 331] on div "Width 100% Padding Add..." at bounding box center [188, 326] width 236 height 86
click at [217, 344] on div "Add..." at bounding box center [256, 352] width 90 height 17
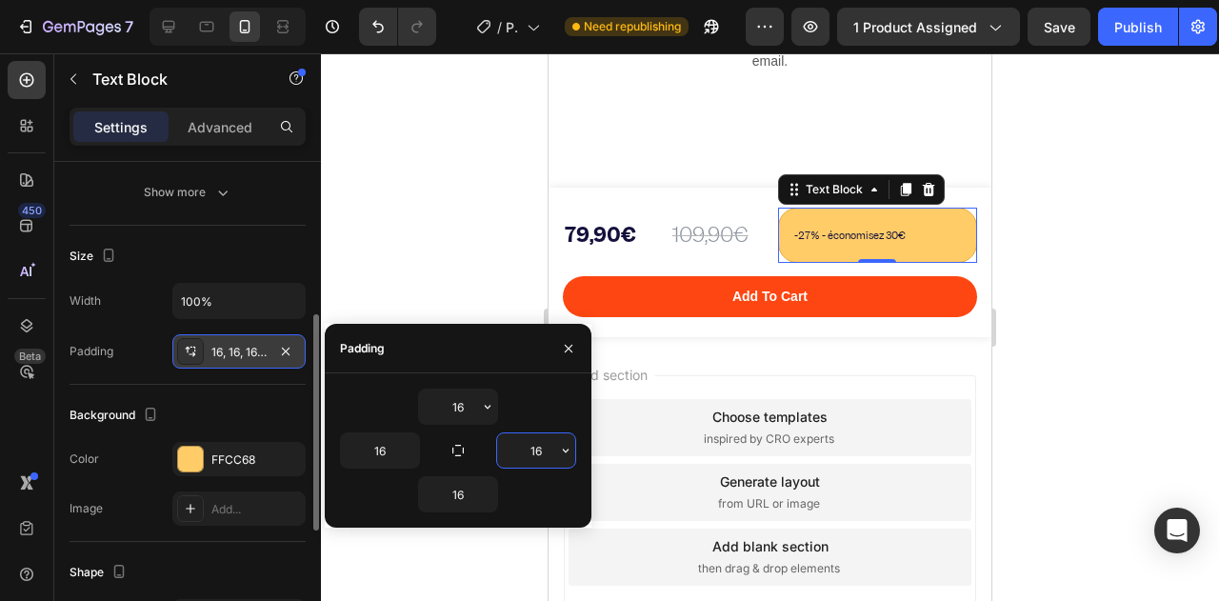
click at [510, 445] on input "16" at bounding box center [536, 450] width 78 height 34
type input "28"
click at [564, 349] on icon "button" at bounding box center [568, 348] width 15 height 15
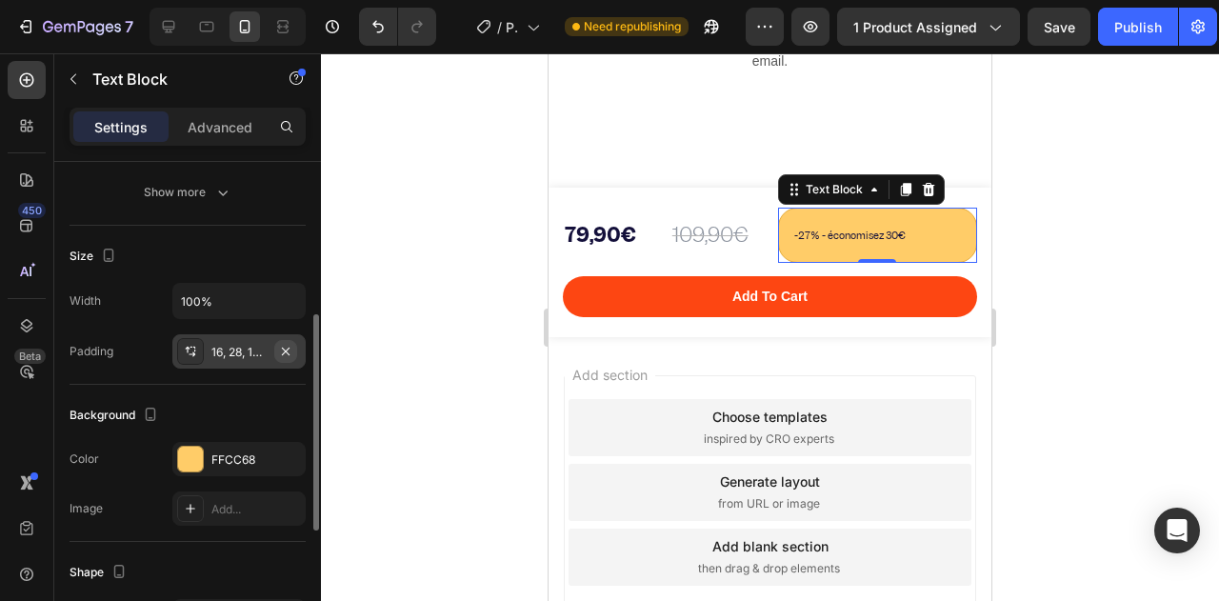
click at [285, 355] on button "button" at bounding box center [285, 351] width 23 height 23
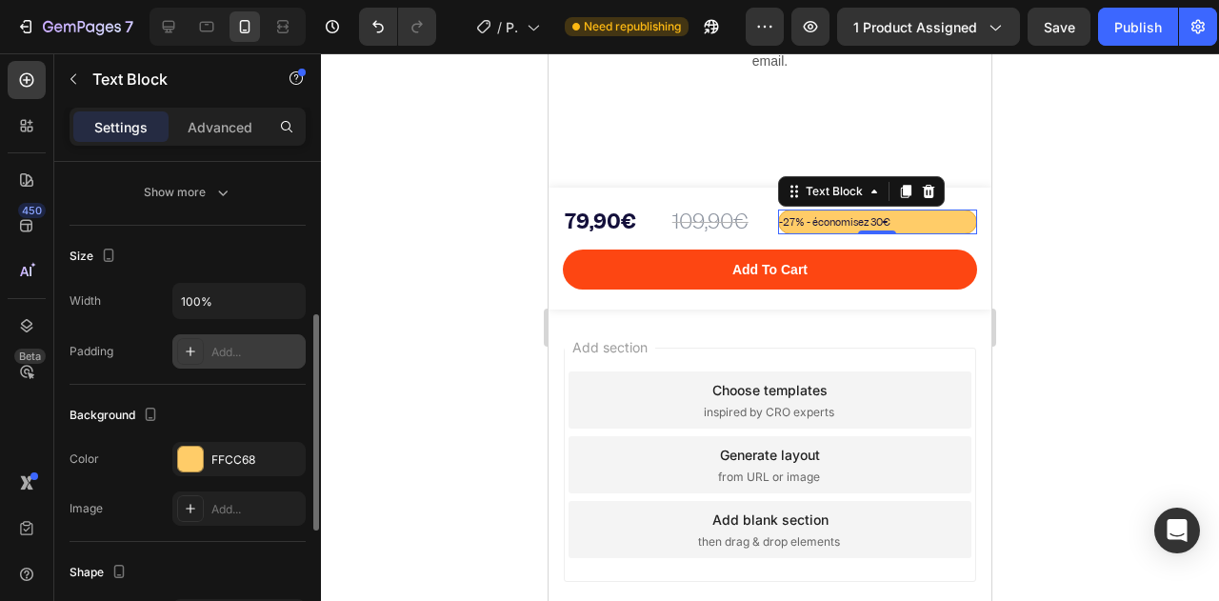
scroll to position [251, 0]
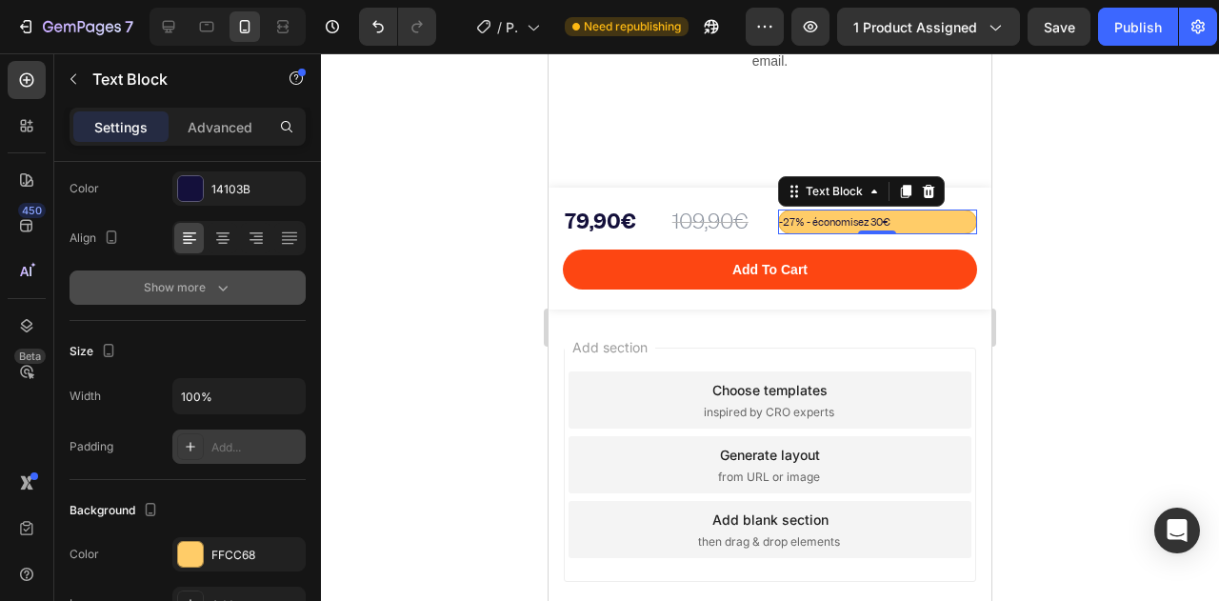
click at [211, 299] on button "Show more" at bounding box center [188, 287] width 236 height 34
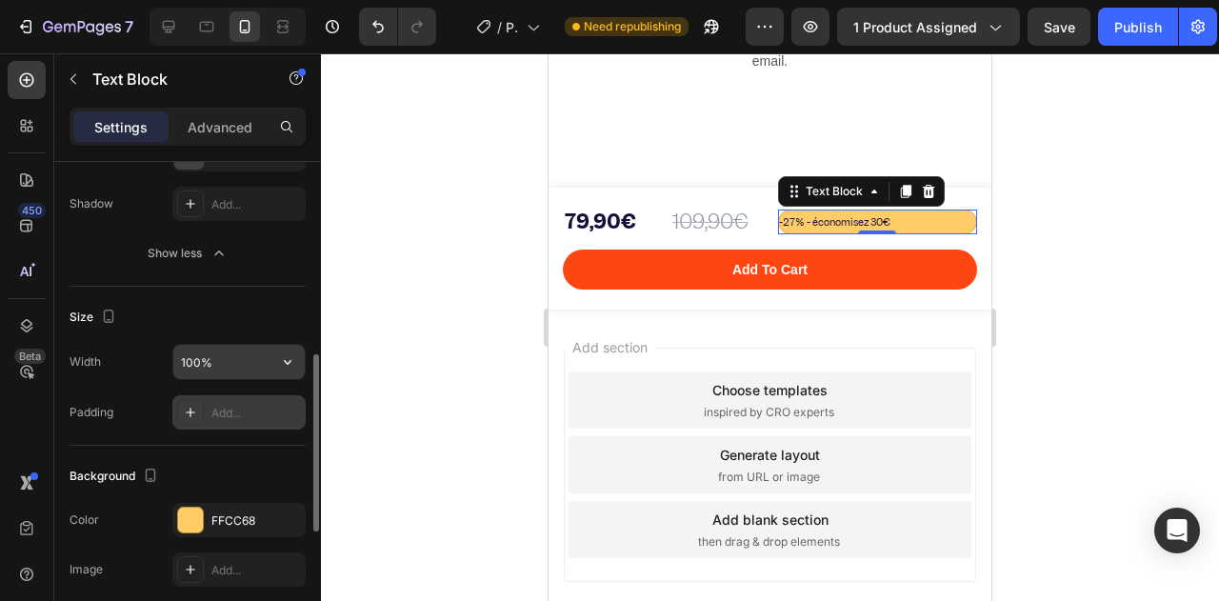
scroll to position [728, 0]
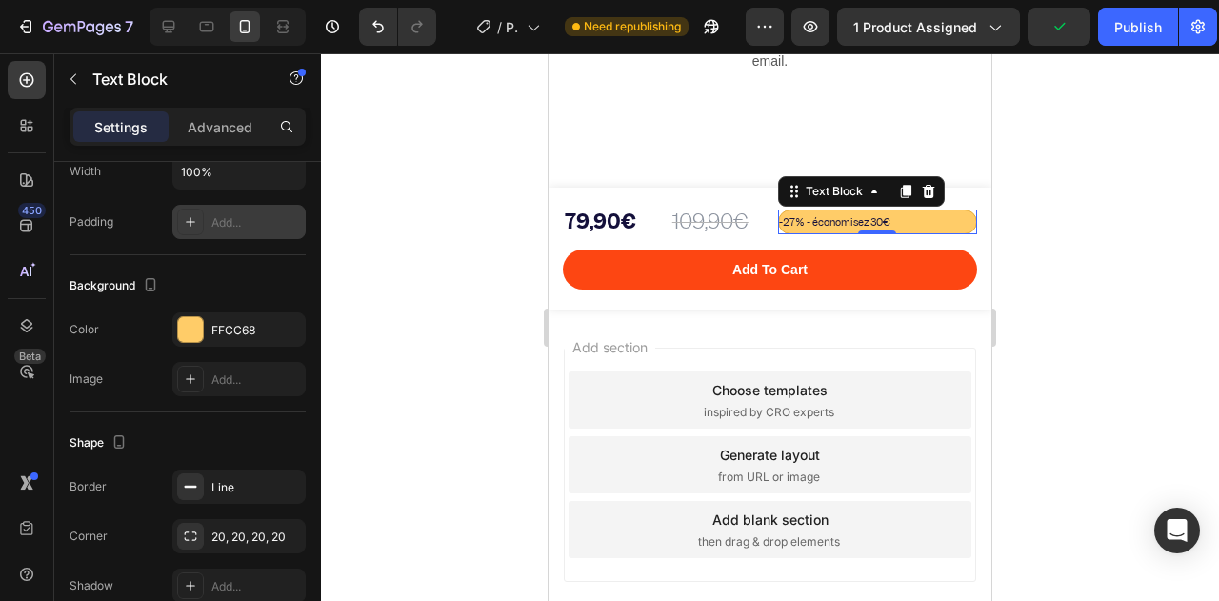
click at [874, 218] on span "-27% - économisez 30€" at bounding box center [834, 221] width 111 height 13
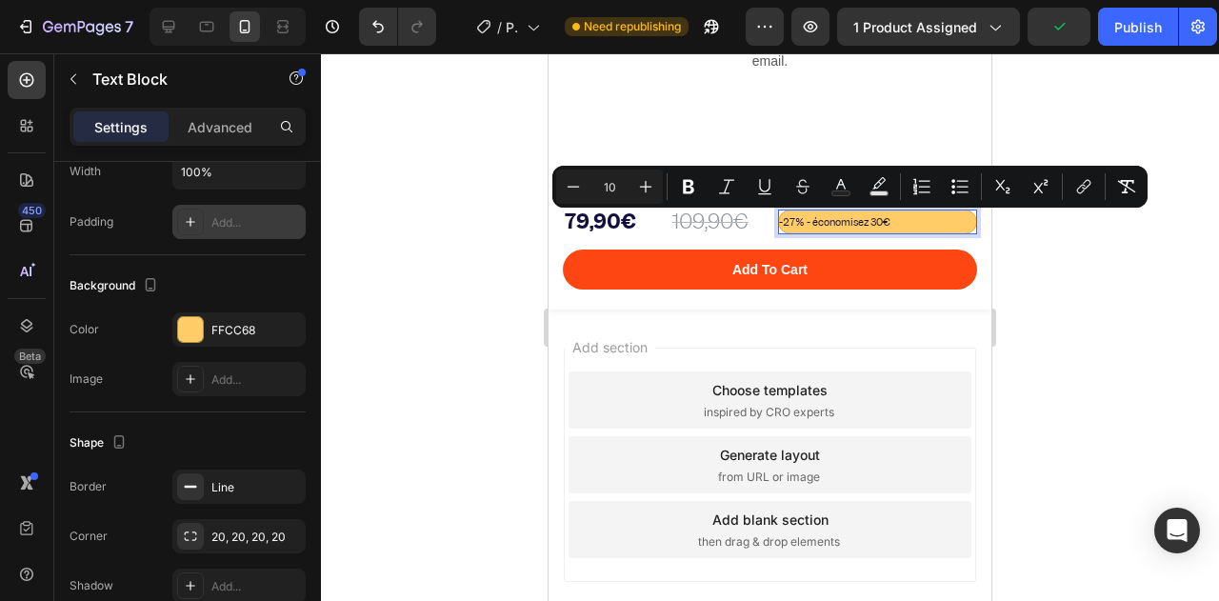
click at [886, 222] on span "-27% - économisez 30€" at bounding box center [834, 221] width 111 height 13
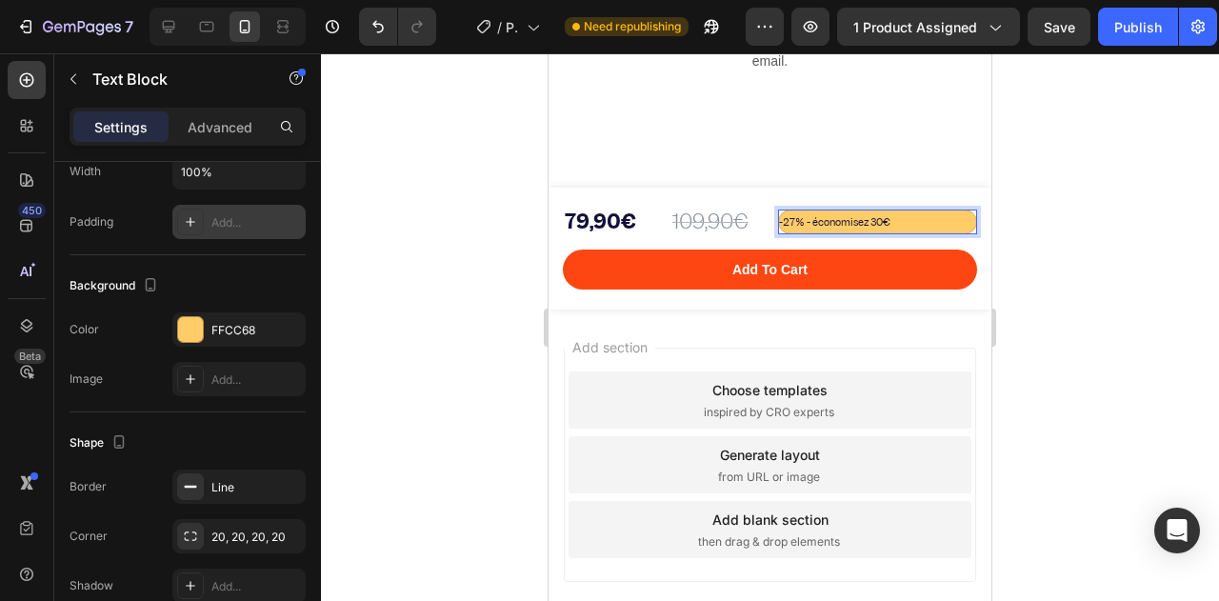
click at [889, 222] on span "-27% - économisez 30€" at bounding box center [834, 221] width 111 height 13
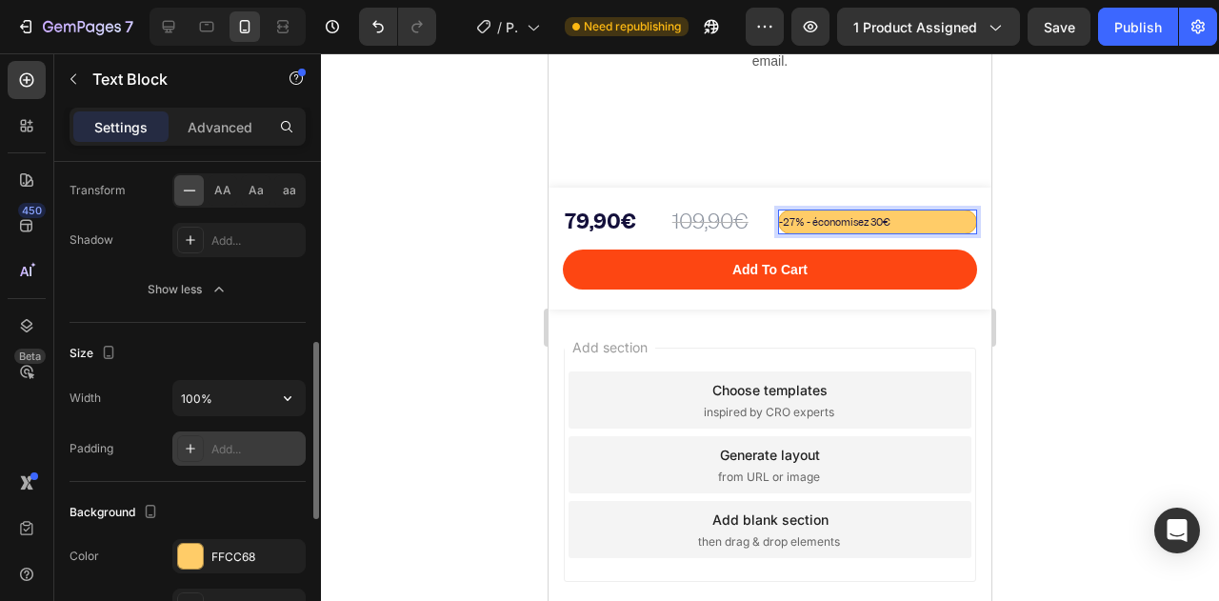
scroll to position [406, 0]
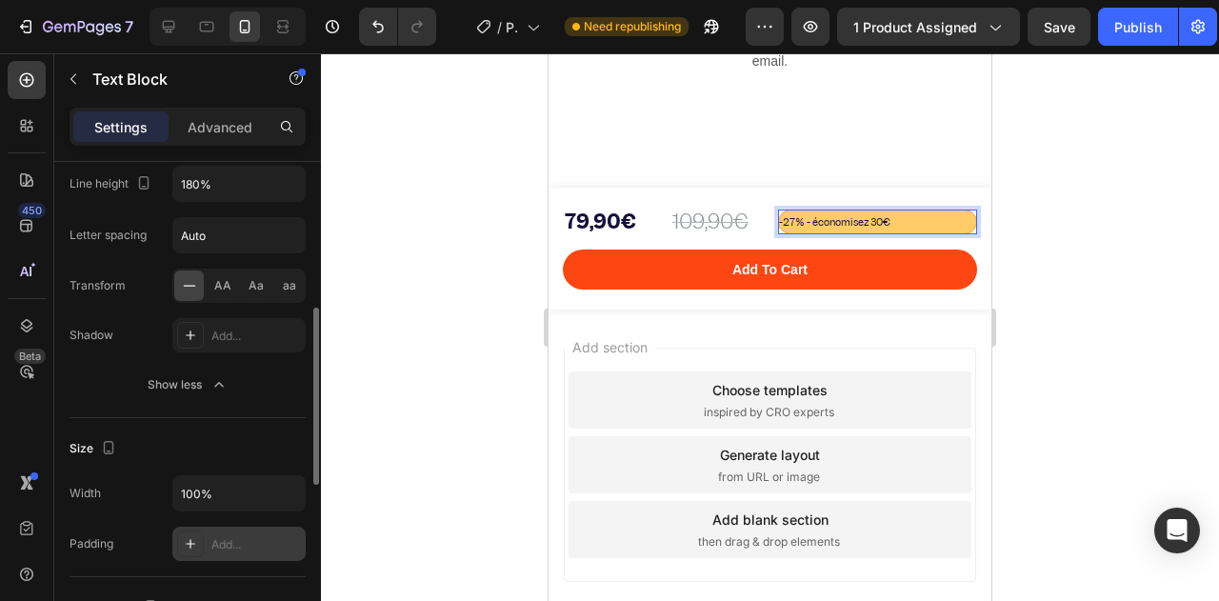
click at [955, 221] on p "-27% - économisez 30€" at bounding box center [878, 221] width 198 height 23
click at [1013, 223] on div at bounding box center [770, 327] width 898 height 548
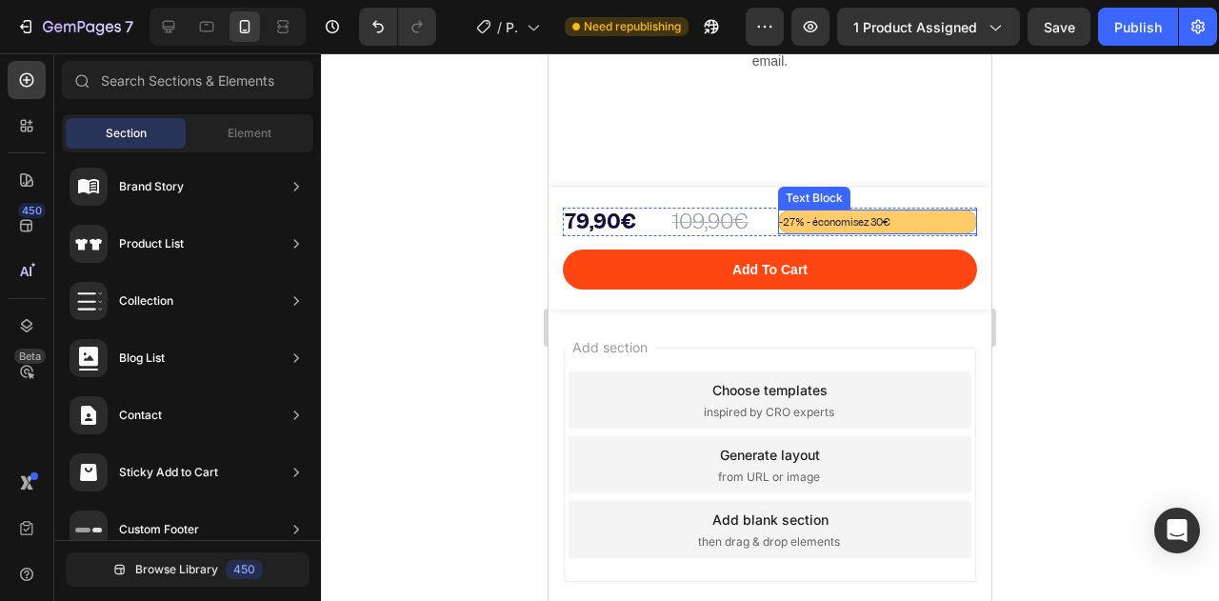
click at [951, 224] on p "-27% - économisez 30€" at bounding box center [878, 221] width 198 height 23
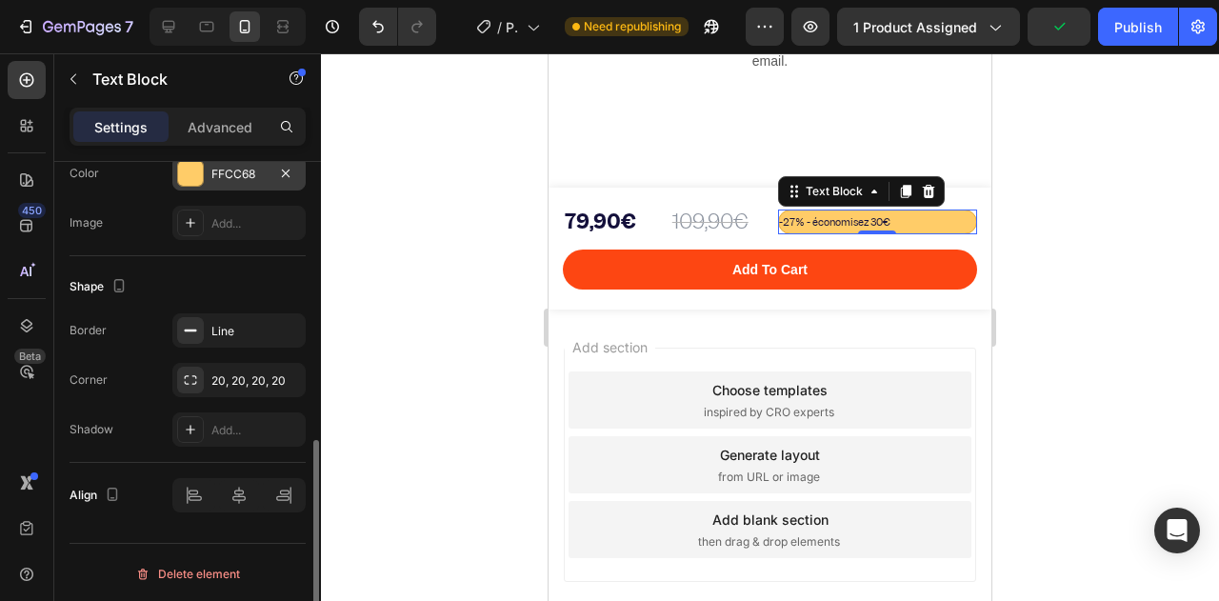
scroll to position [537, 0]
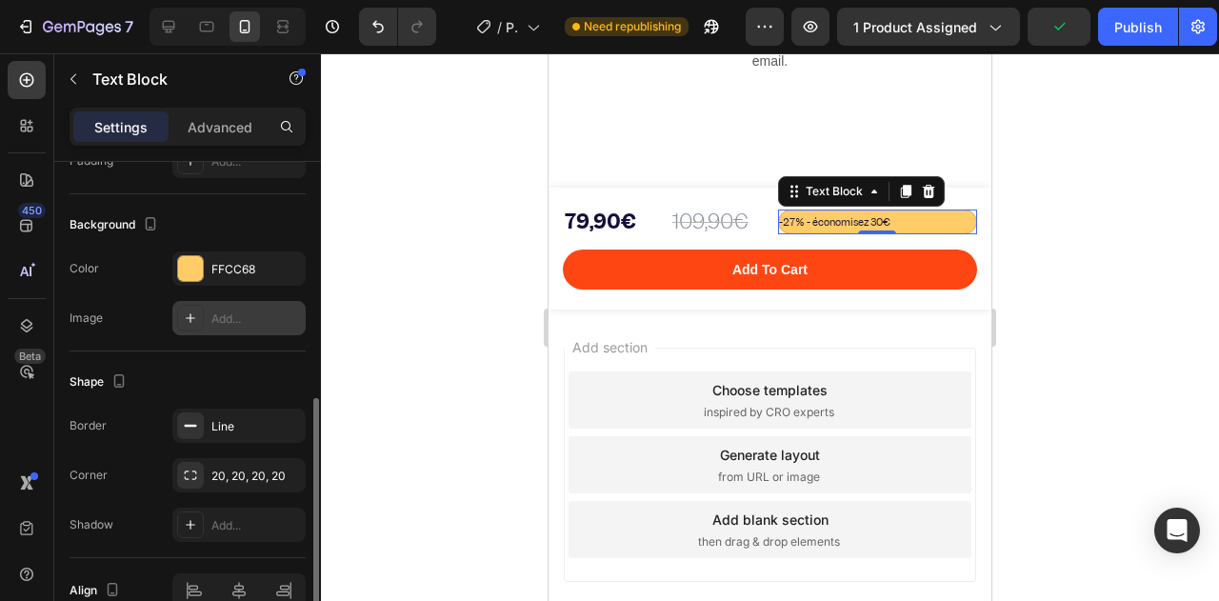
click at [208, 319] on div "Add..." at bounding box center [238, 318] width 133 height 34
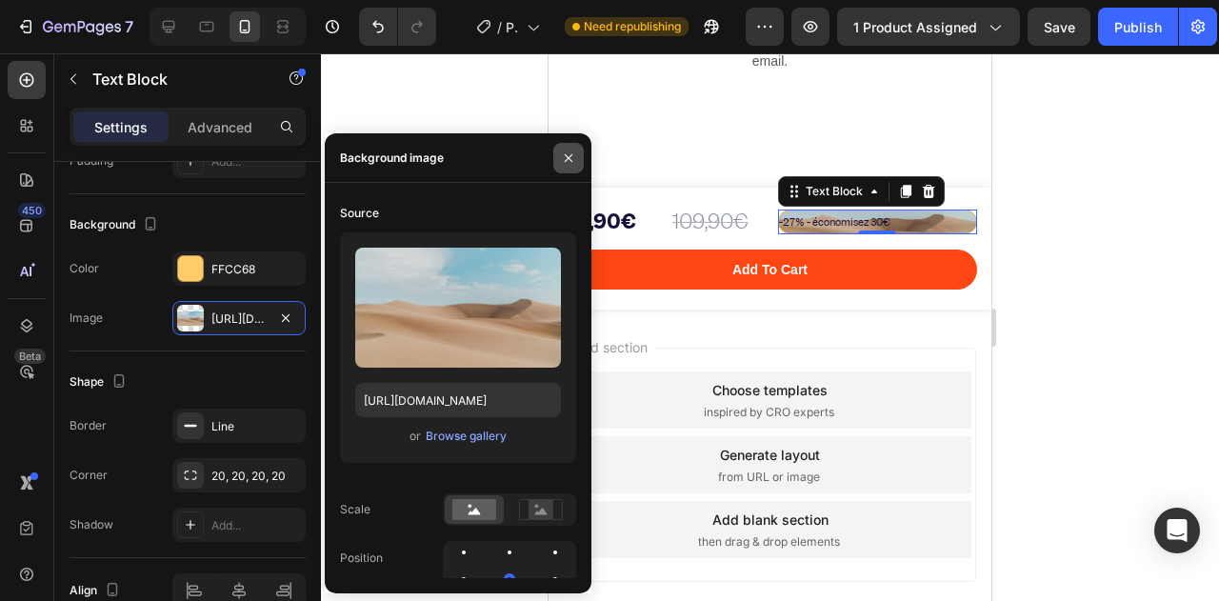
click at [571, 155] on icon "button" at bounding box center [568, 157] width 15 height 15
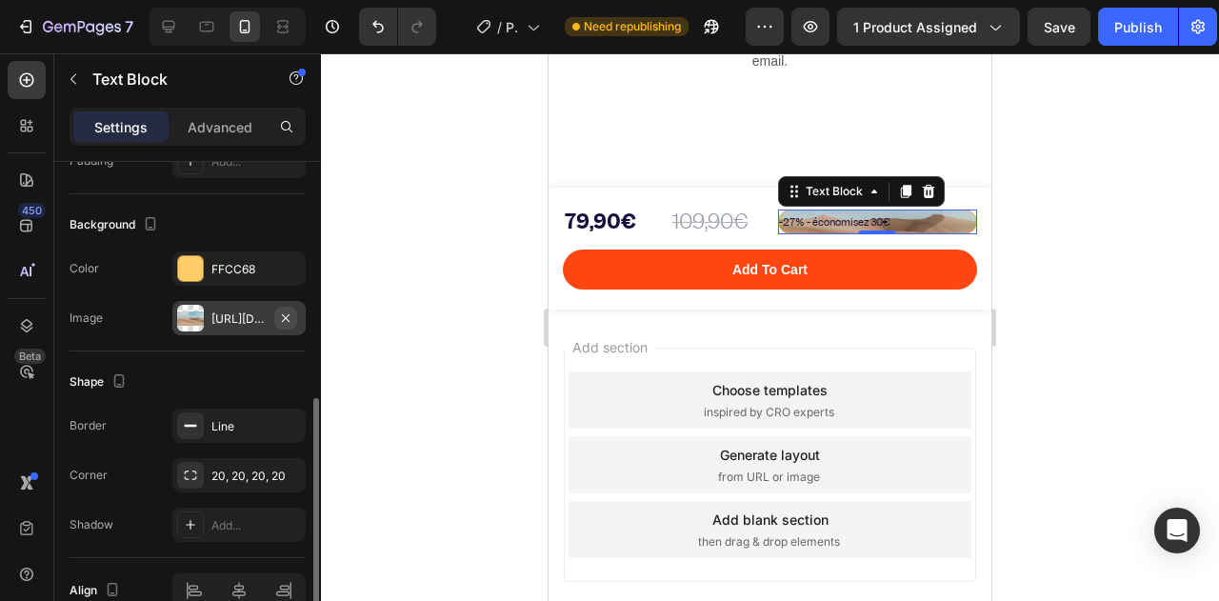
click at [293, 318] on button "button" at bounding box center [285, 318] width 23 height 23
click at [436, 312] on div at bounding box center [770, 327] width 898 height 548
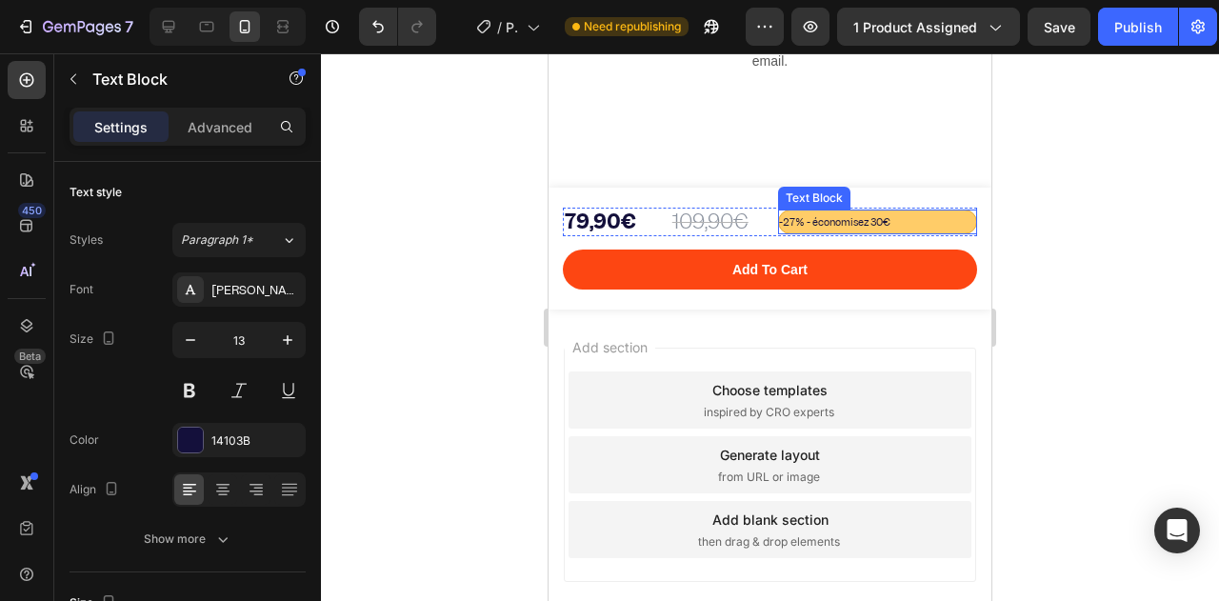
click at [928, 218] on p "-27% - économisez 30€" at bounding box center [878, 221] width 198 height 23
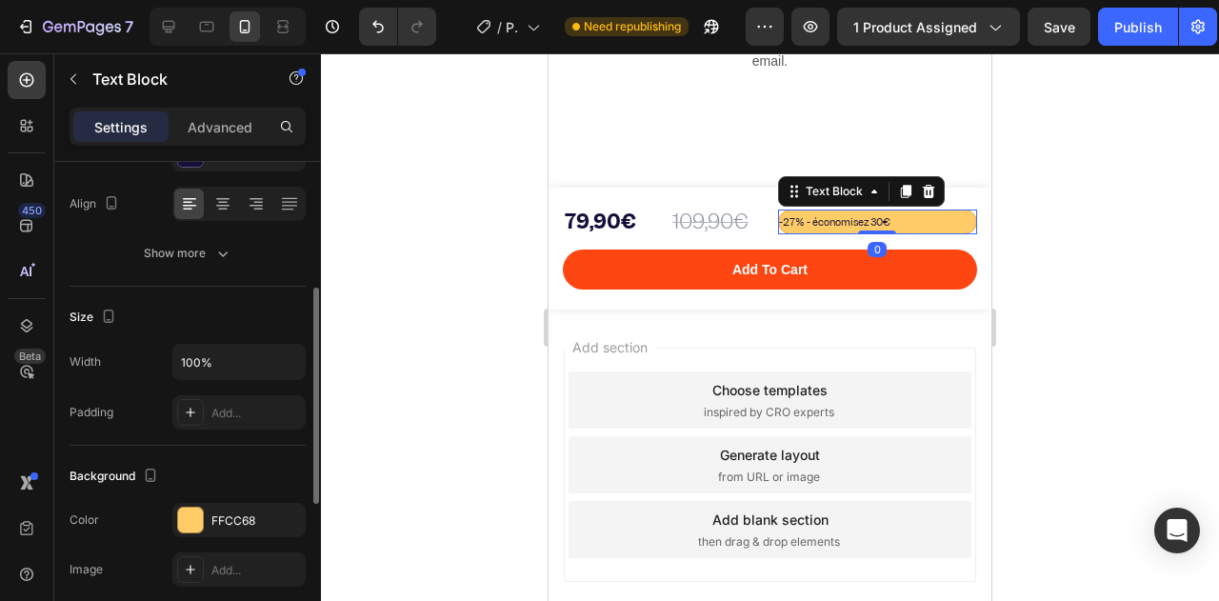
scroll to position [190, 0]
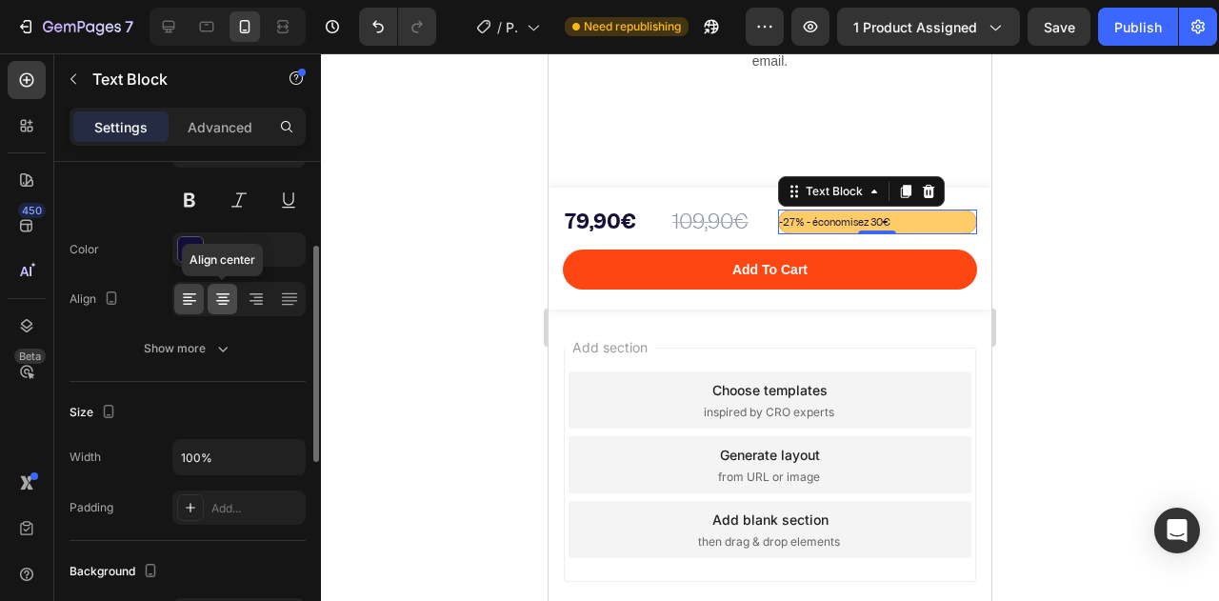
click at [227, 300] on icon at bounding box center [222, 301] width 13 height 2
click at [199, 210] on button at bounding box center [189, 200] width 34 height 34
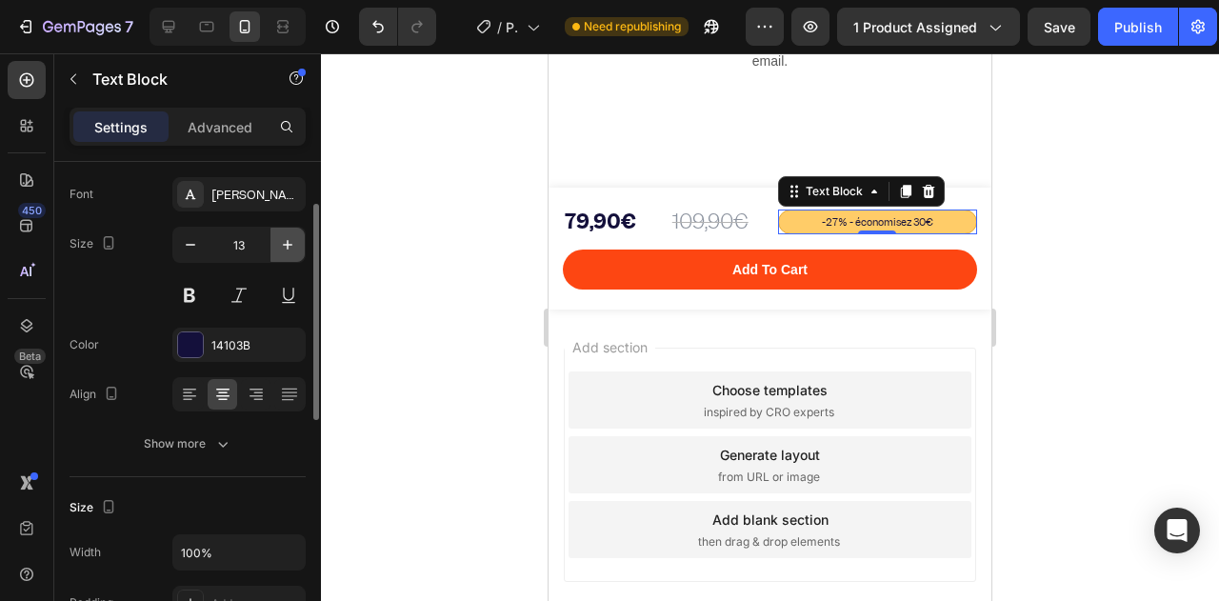
click at [291, 251] on icon "button" at bounding box center [287, 244] width 19 height 19
click at [195, 249] on icon "button" at bounding box center [190, 244] width 19 height 19
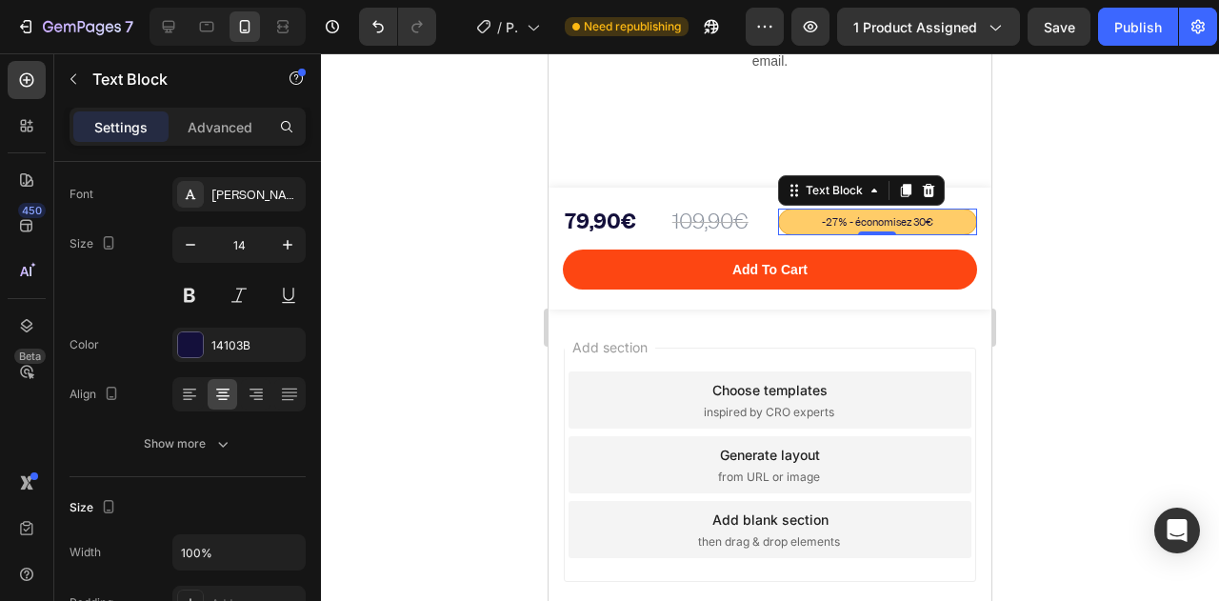
type input "13"
click at [847, 216] on span "-27% - économisez 30€" at bounding box center [877, 221] width 111 height 13
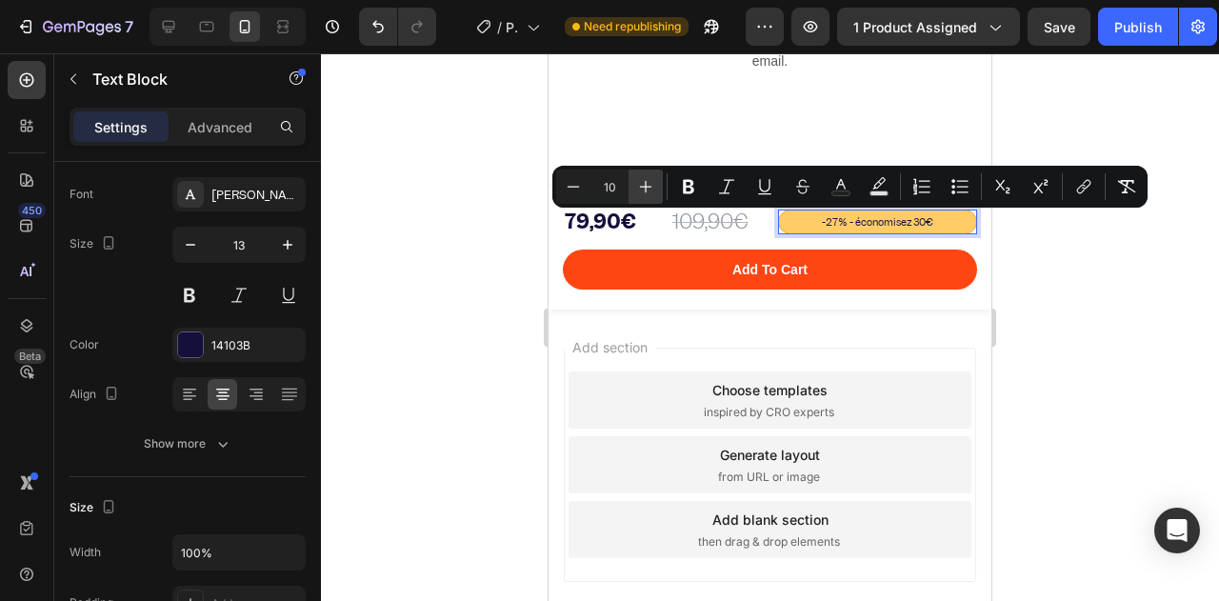
click at [657, 194] on button "Plus" at bounding box center [645, 187] width 34 height 34
type input "11"
click at [449, 280] on div at bounding box center [770, 327] width 898 height 548
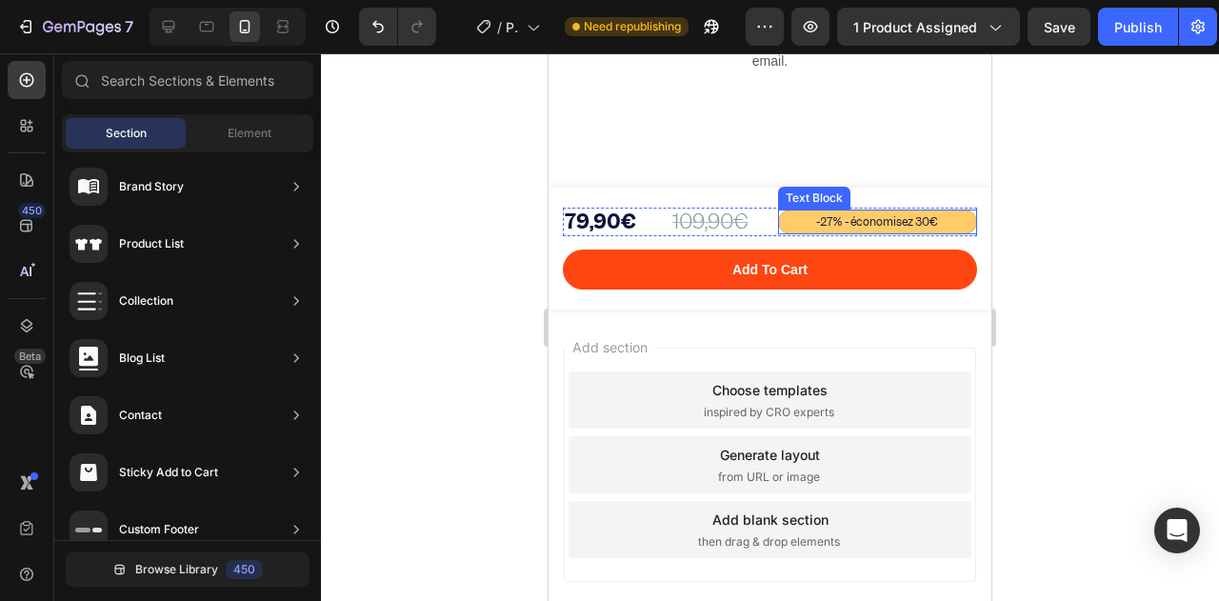
click at [863, 210] on p "-27% - économisez 30€" at bounding box center [878, 221] width 198 height 23
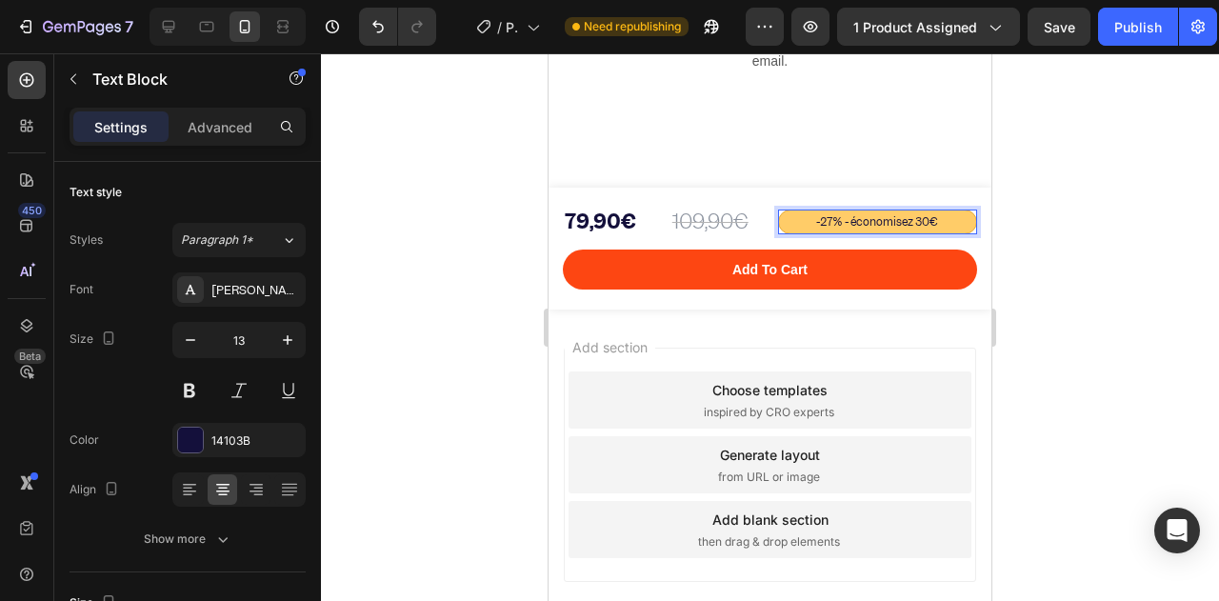
click at [843, 220] on span "-27% - économisez 30€" at bounding box center [877, 221] width 122 height 15
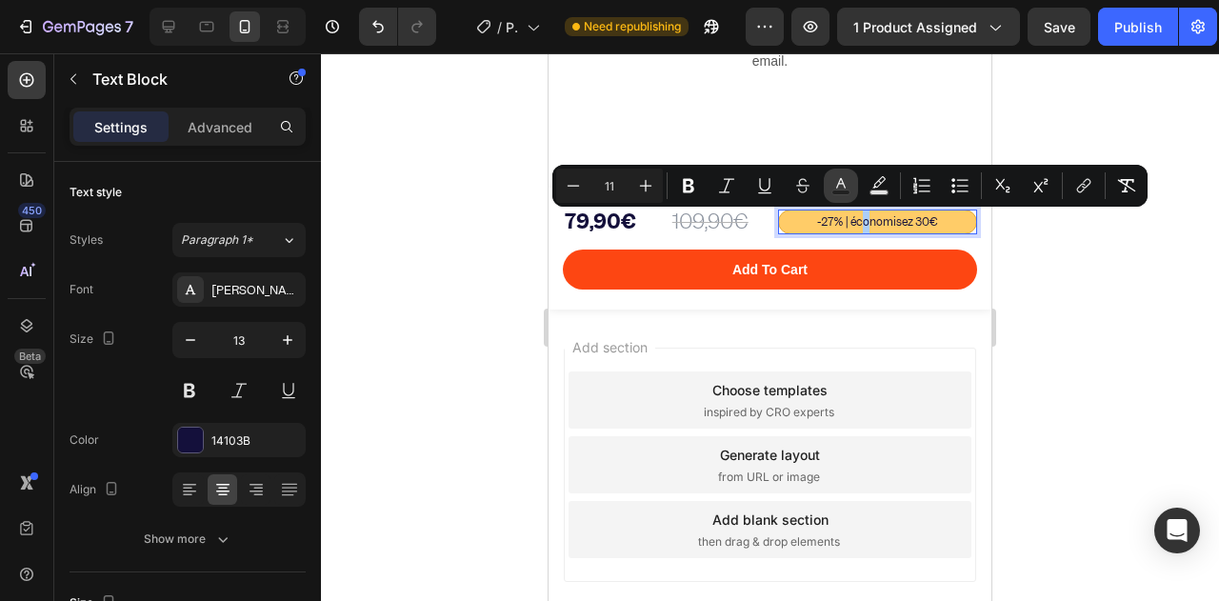
click at [832, 191] on rect "Editor contextual toolbar" at bounding box center [841, 192] width 18 height 5
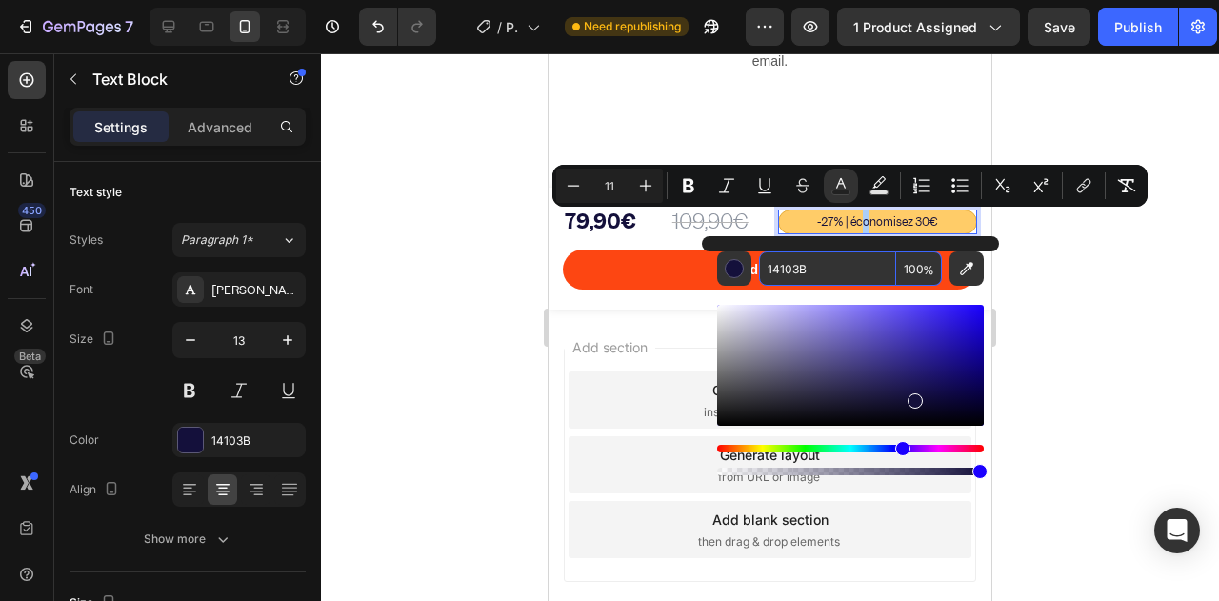
click at [1049, 256] on div at bounding box center [770, 327] width 898 height 548
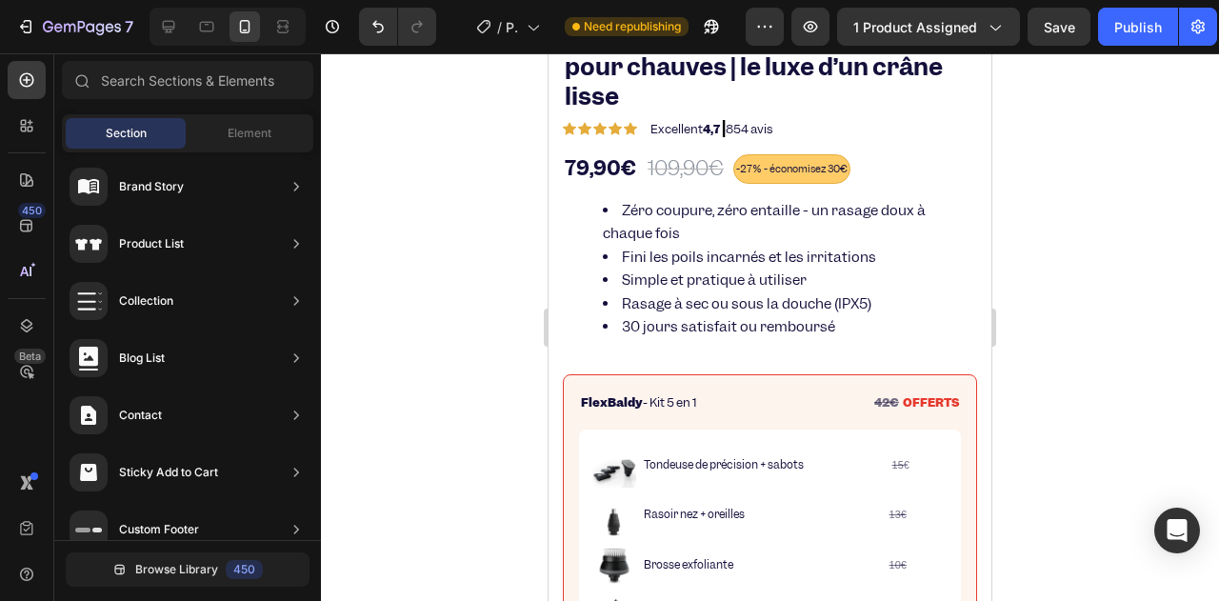
scroll to position [476, 0]
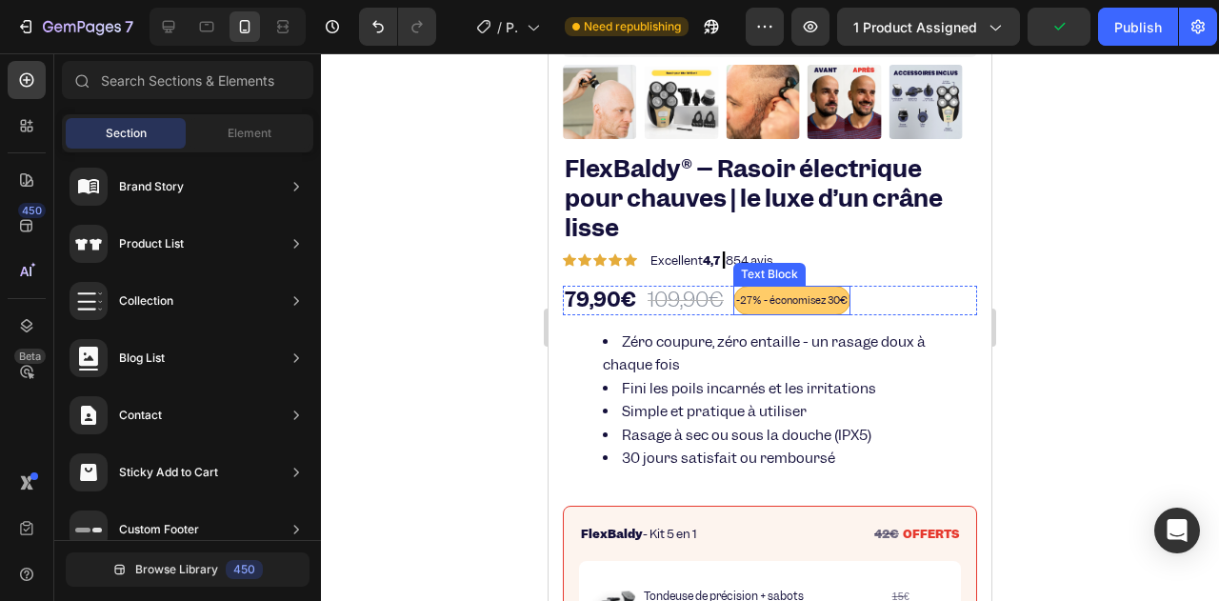
click at [770, 293] on span "-27% - économisez 30€" at bounding box center [791, 299] width 111 height 13
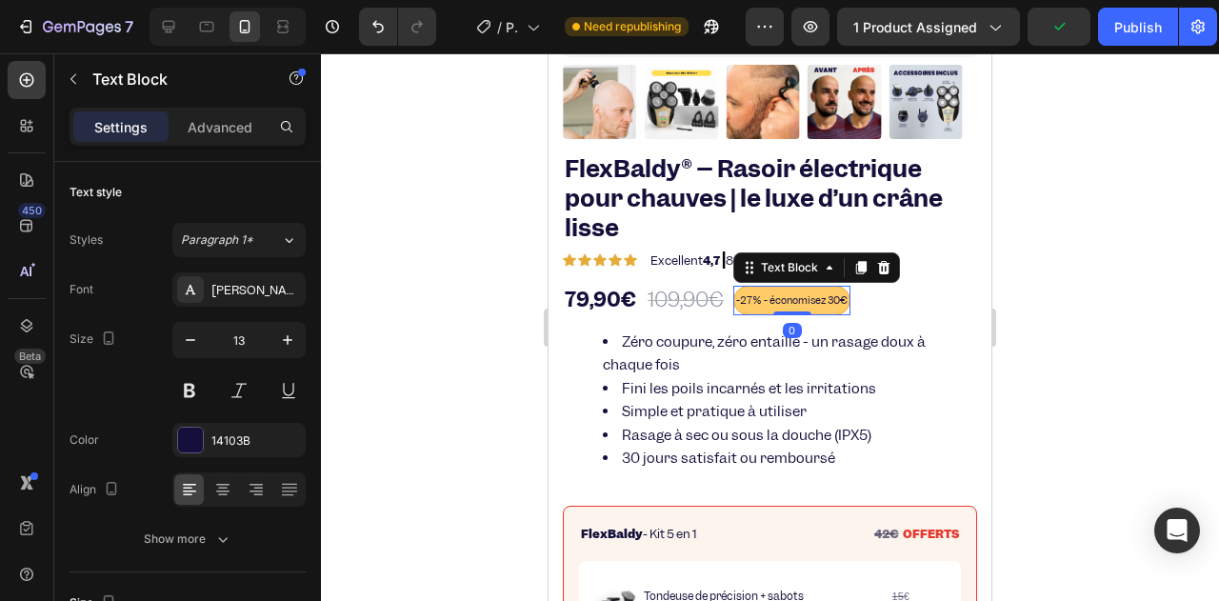
click at [770, 293] on span "-27% - économisez 30€" at bounding box center [791, 299] width 111 height 13
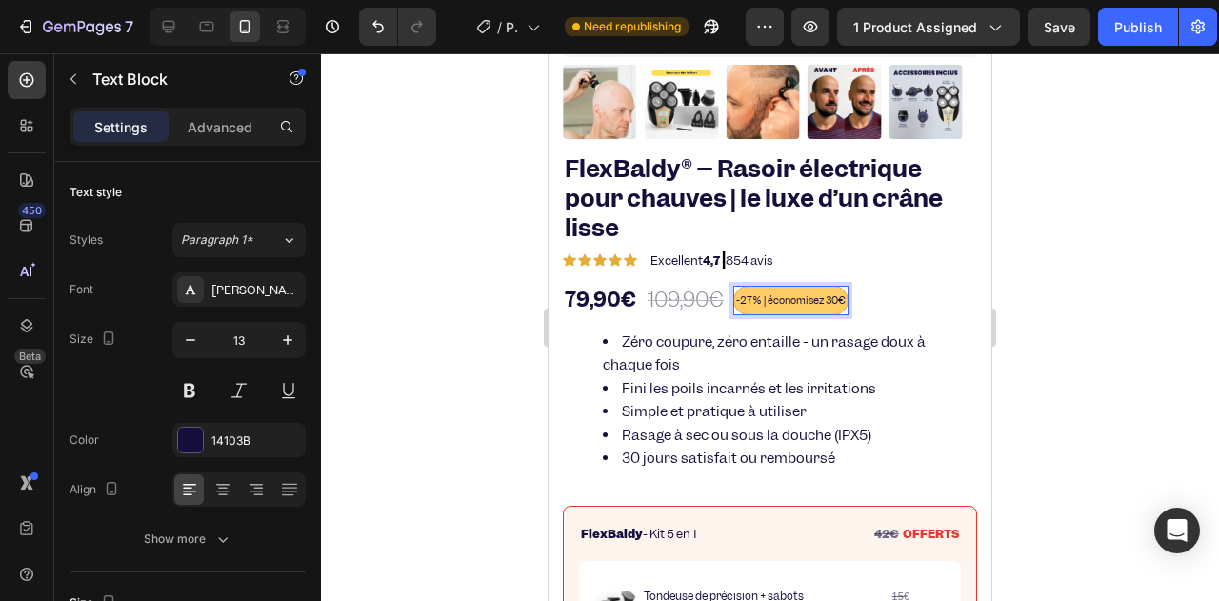
click at [1068, 315] on div at bounding box center [770, 327] width 898 height 548
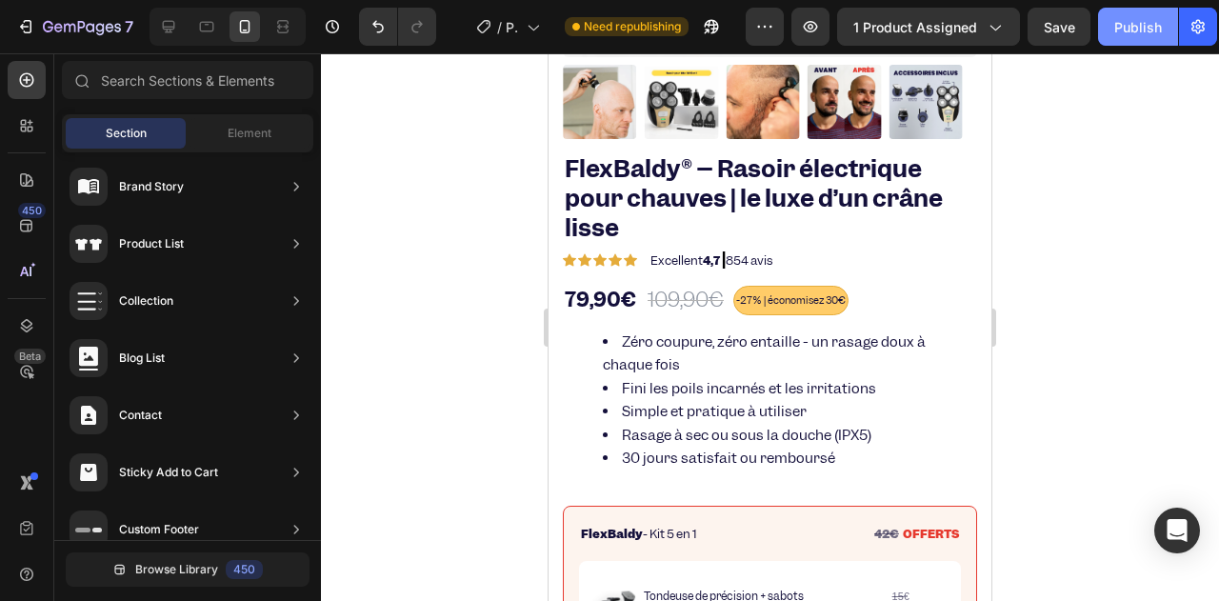
click at [1111, 24] on button "Publish" at bounding box center [1138, 27] width 80 height 38
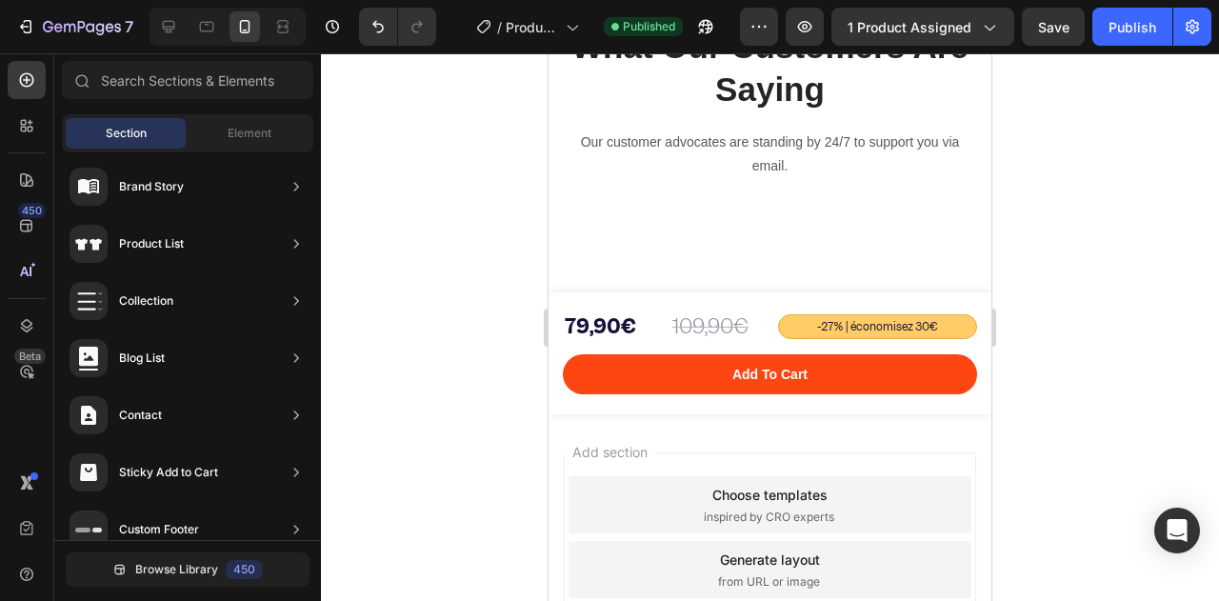
scroll to position [8094, 0]
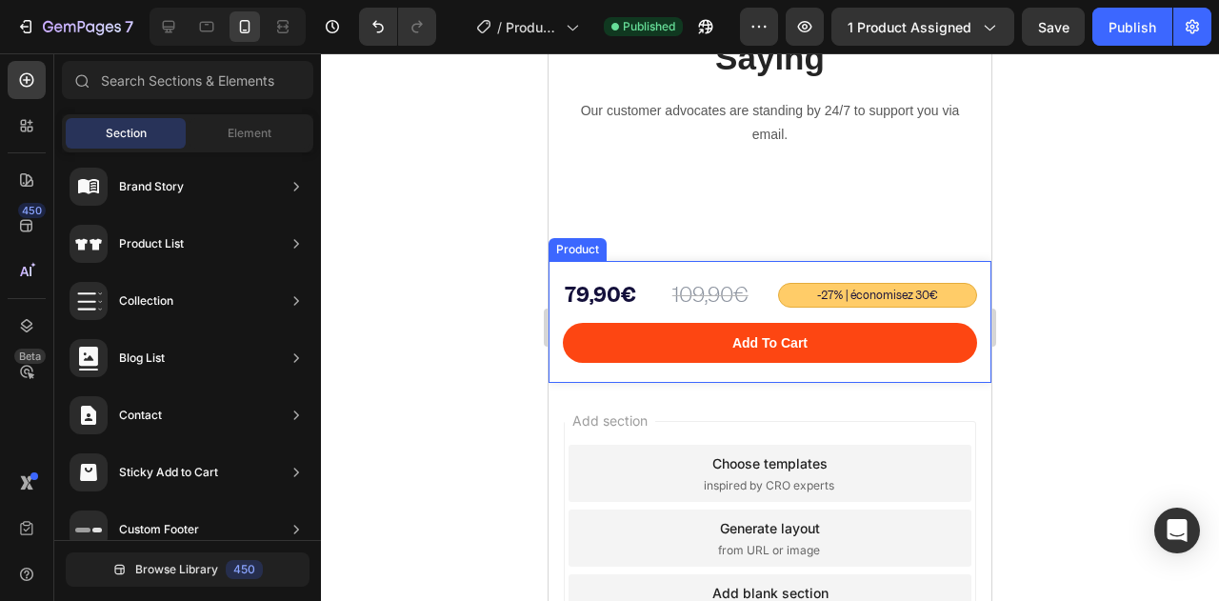
click at [560, 320] on div "109,90€ Product Price Product Price -27% | économisez 30€ Text Block 79,90€ Pro…" at bounding box center [770, 322] width 443 height 122
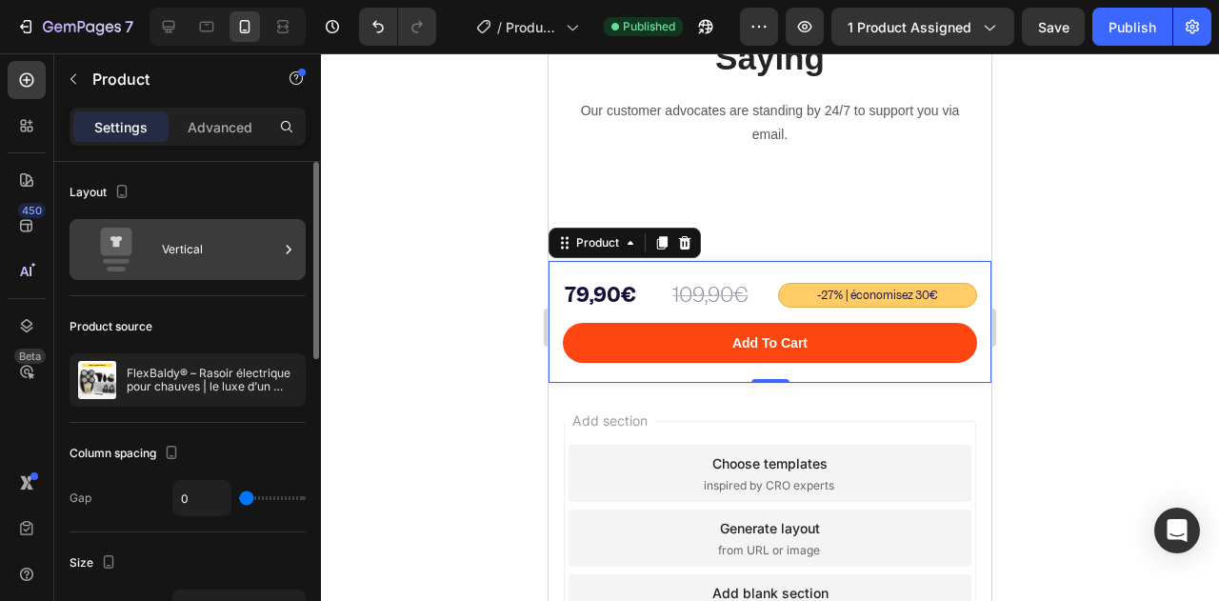
click at [189, 269] on div "Vertical" at bounding box center [220, 250] width 116 height 44
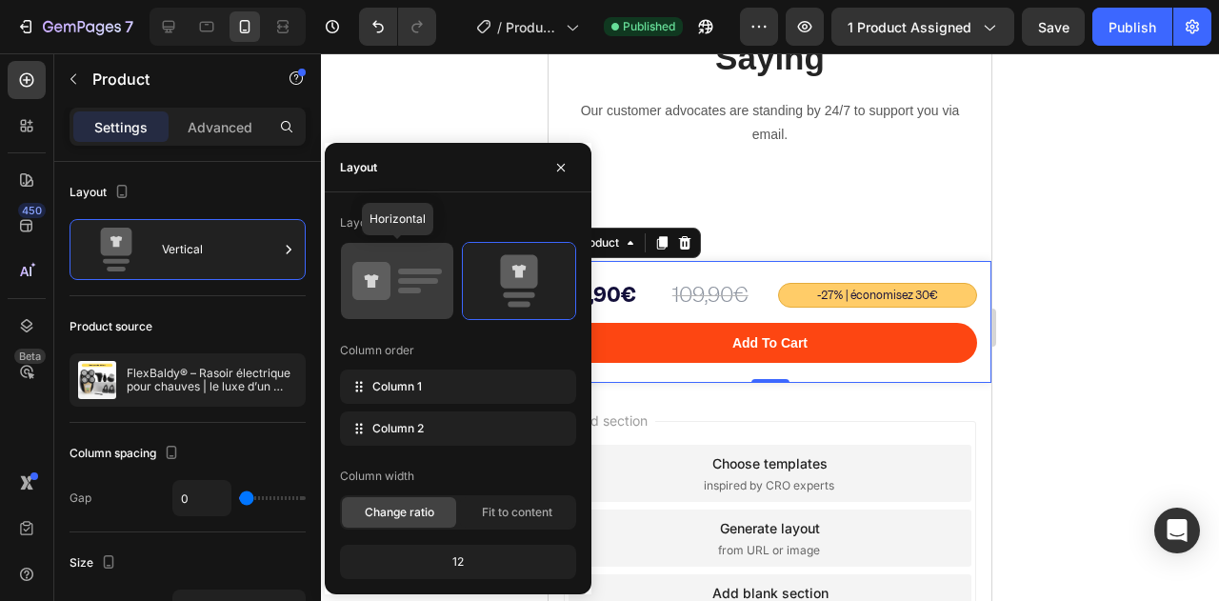
click at [352, 300] on icon at bounding box center [397, 280] width 90 height 53
type input "12"
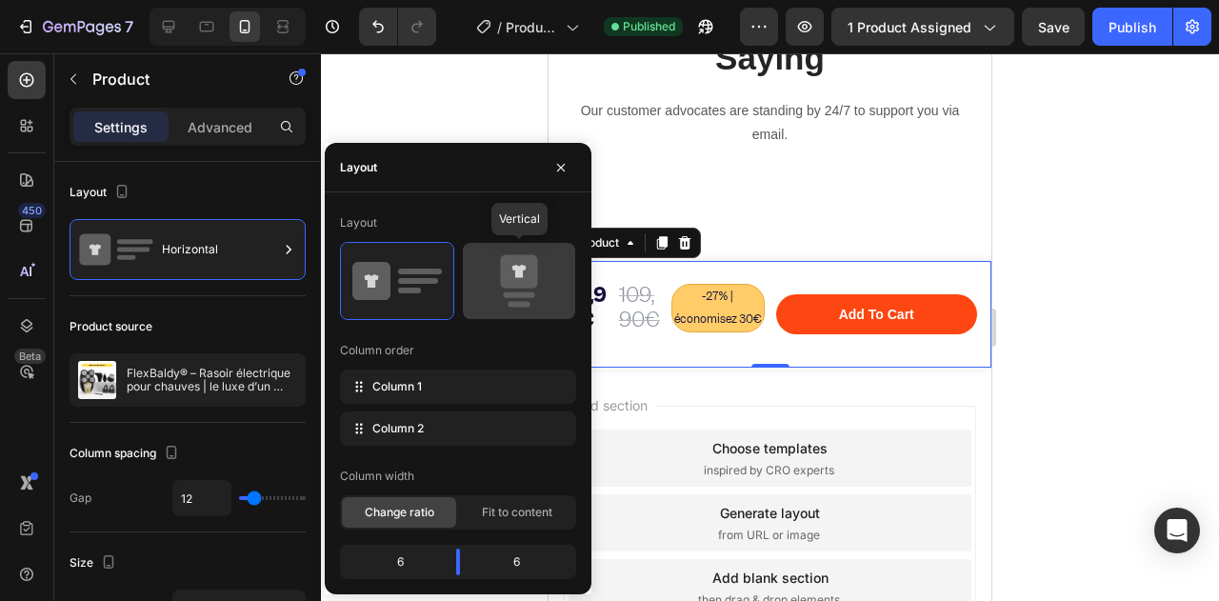
click at [497, 308] on div at bounding box center [519, 281] width 112 height 76
type input "0"
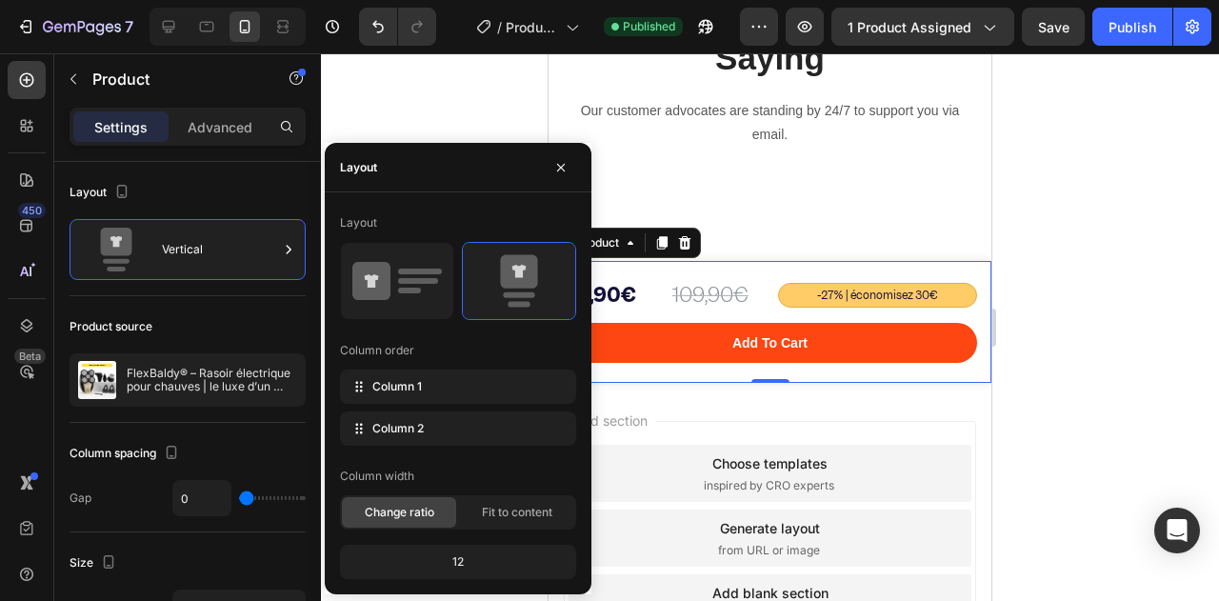
click at [448, 552] on div "12" at bounding box center [458, 562] width 229 height 27
click at [448, 563] on div "12" at bounding box center [458, 562] width 229 height 27
drag, startPoint x: 469, startPoint y: 563, endPoint x: 448, endPoint y: 557, distance: 21.7
click at [448, 557] on div "12" at bounding box center [458, 562] width 229 height 27
click at [474, 518] on div "Fit to content" at bounding box center [517, 512] width 114 height 30
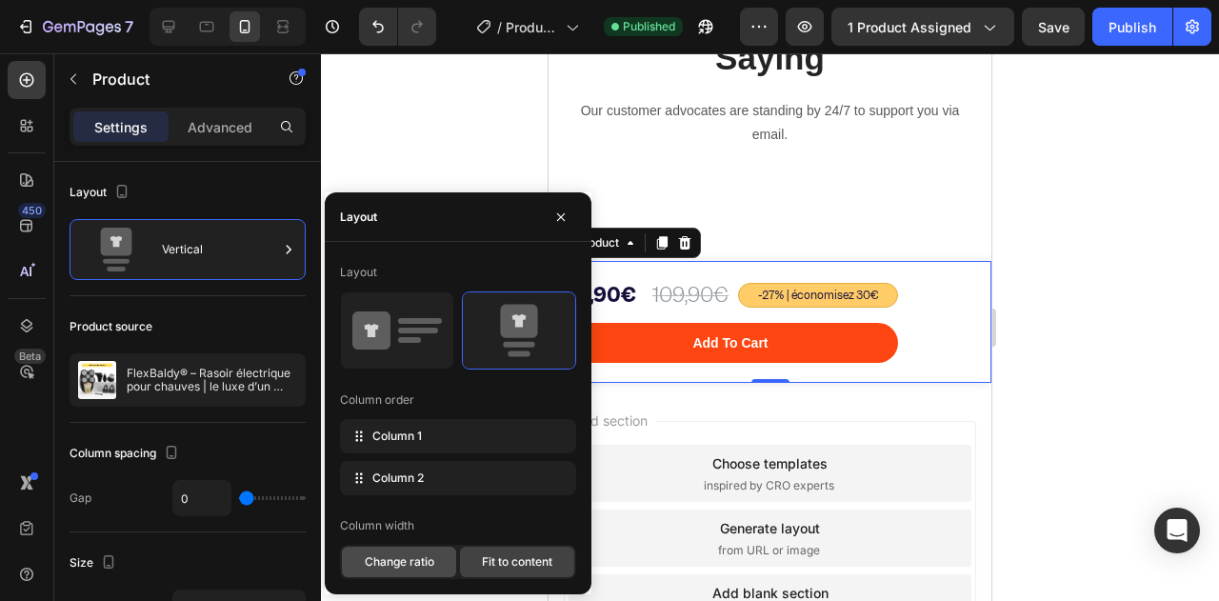
click at [415, 556] on span "Change ratio" at bounding box center [400, 561] width 70 height 17
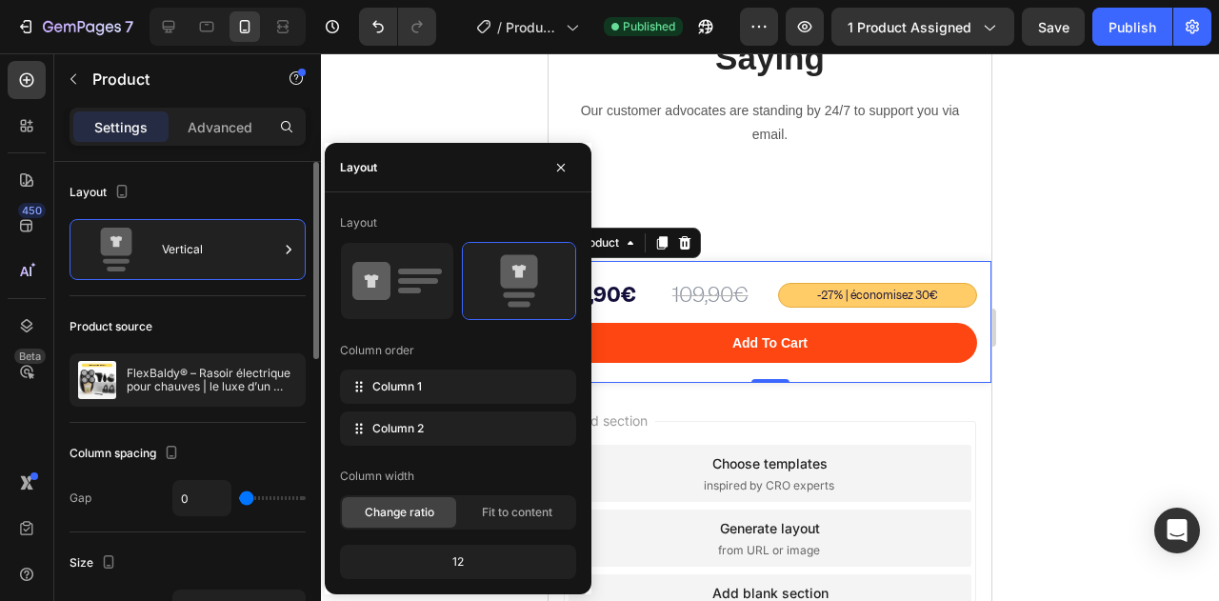
click at [230, 315] on div "Product source" at bounding box center [188, 326] width 236 height 30
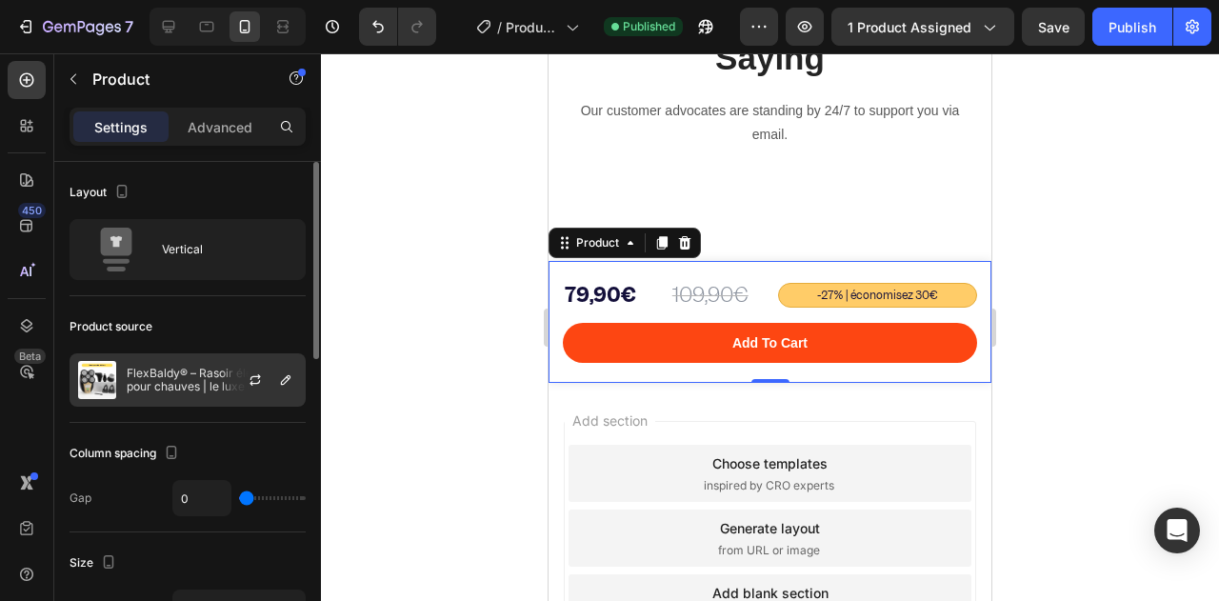
scroll to position [190, 0]
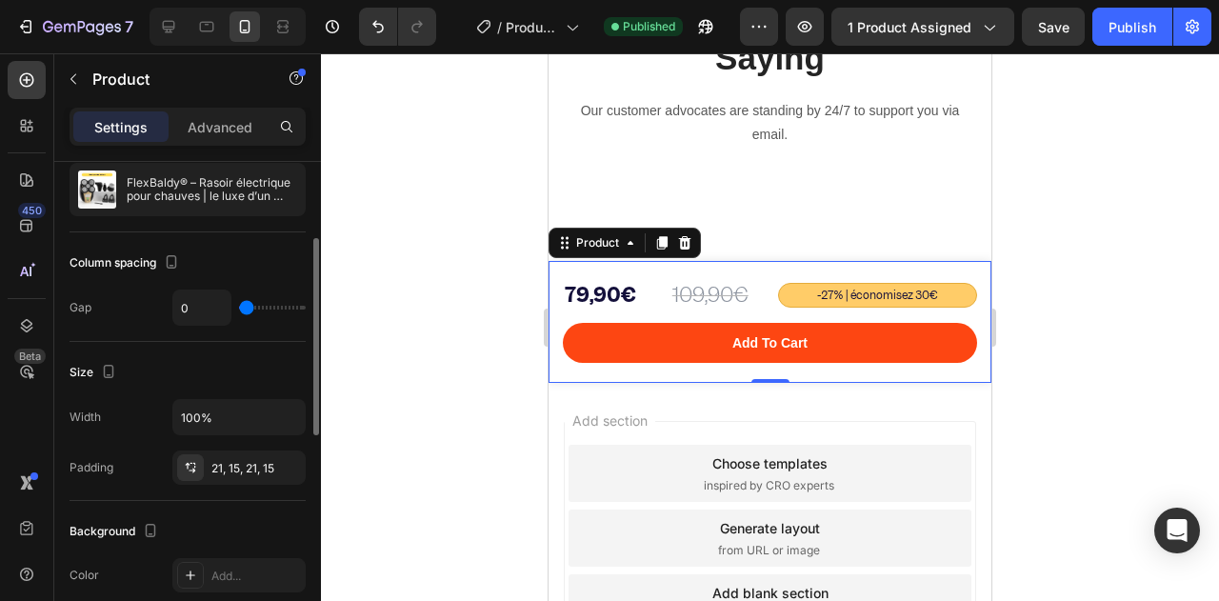
type input "16"
type input "18"
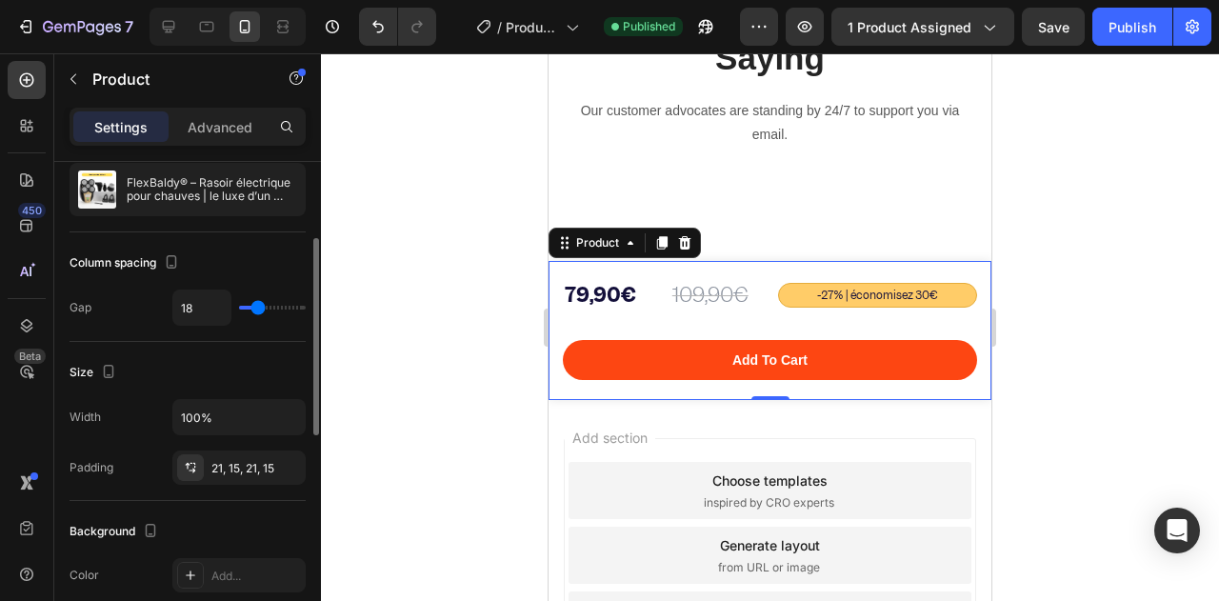
type input "20"
type input "22"
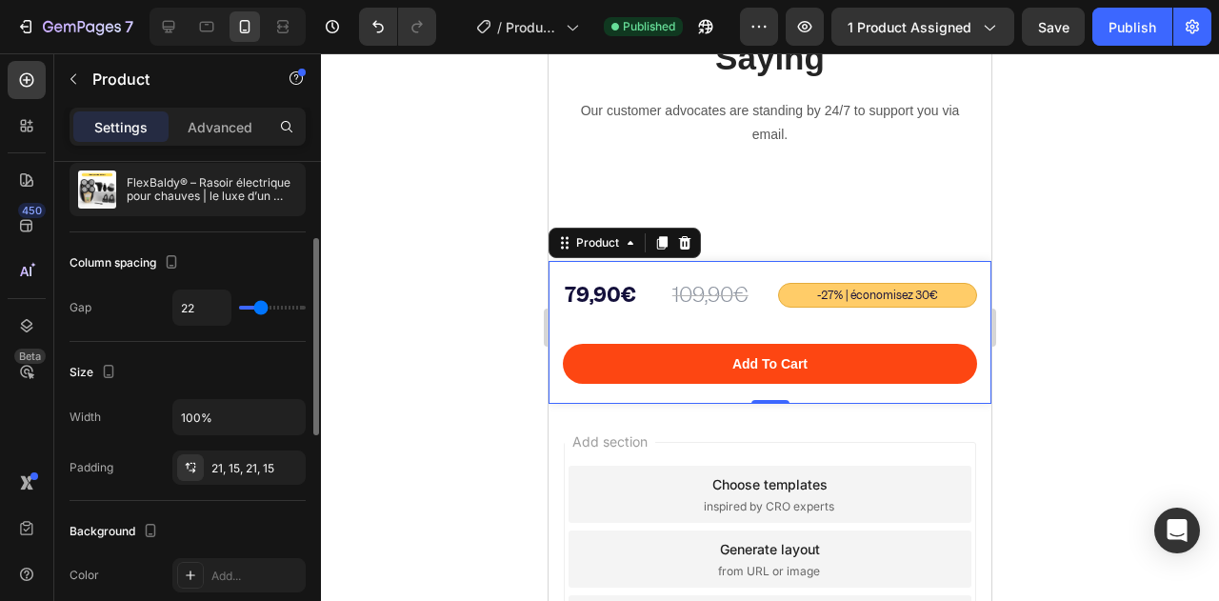
type input "16"
type input "12"
type input "8"
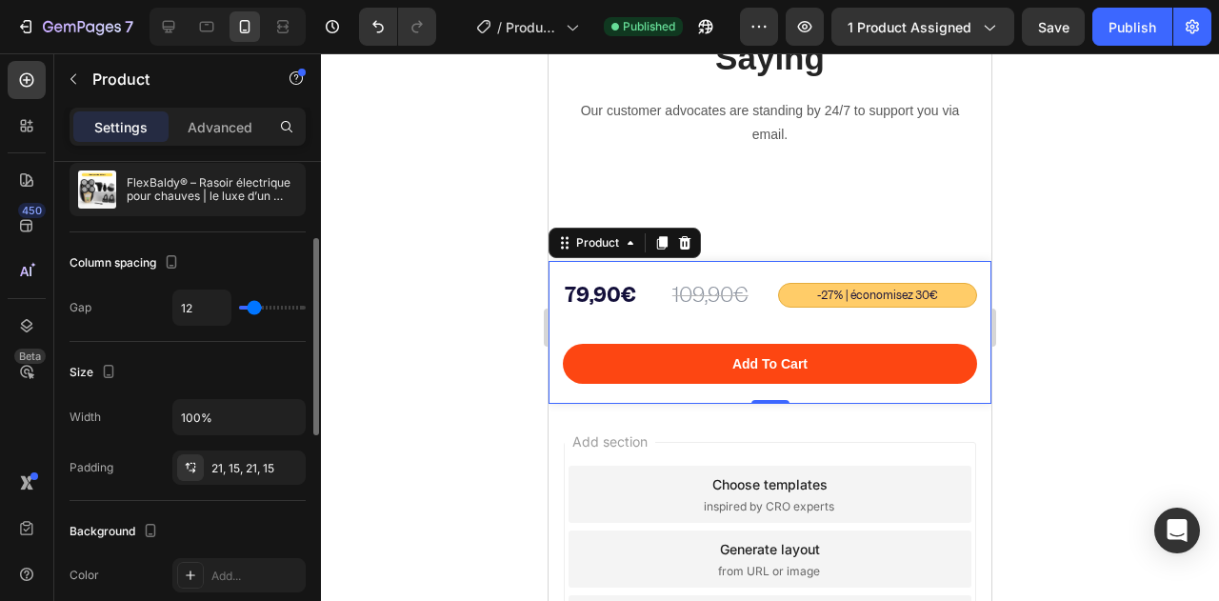
type input "8"
type input "0"
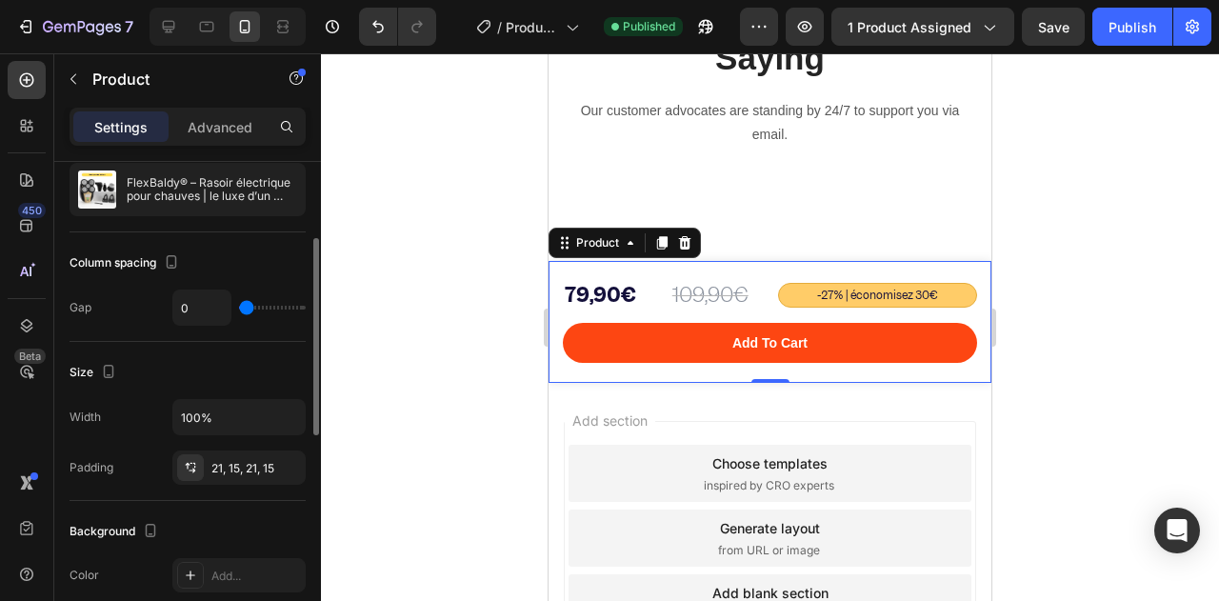
click at [239, 308] on input "range" at bounding box center [272, 308] width 67 height 4
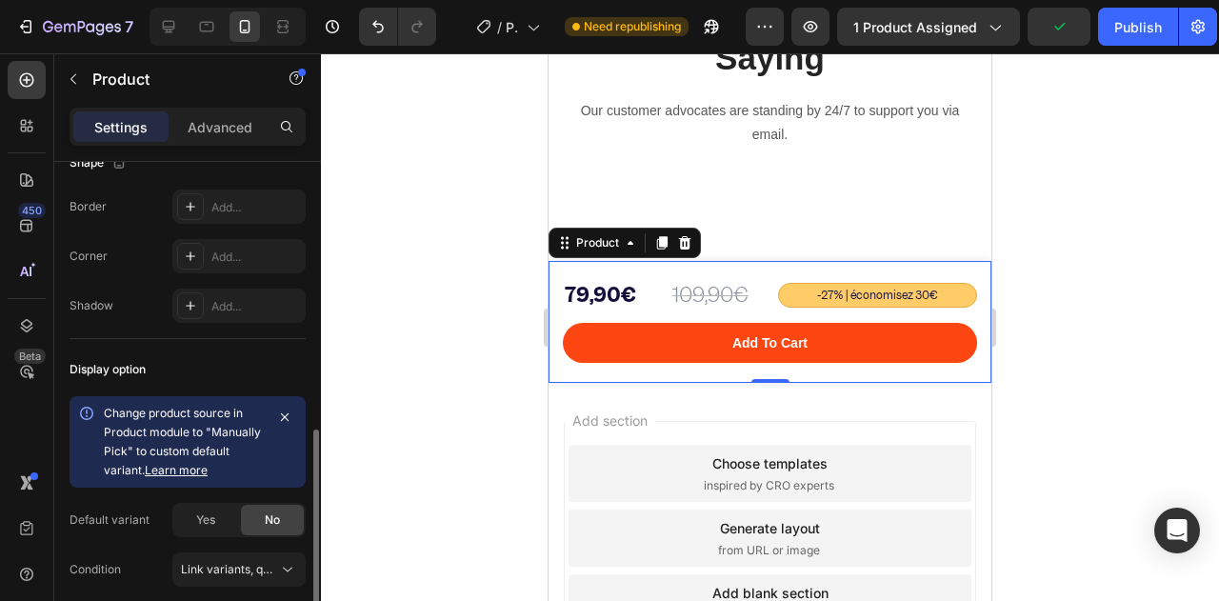
scroll to position [740, 0]
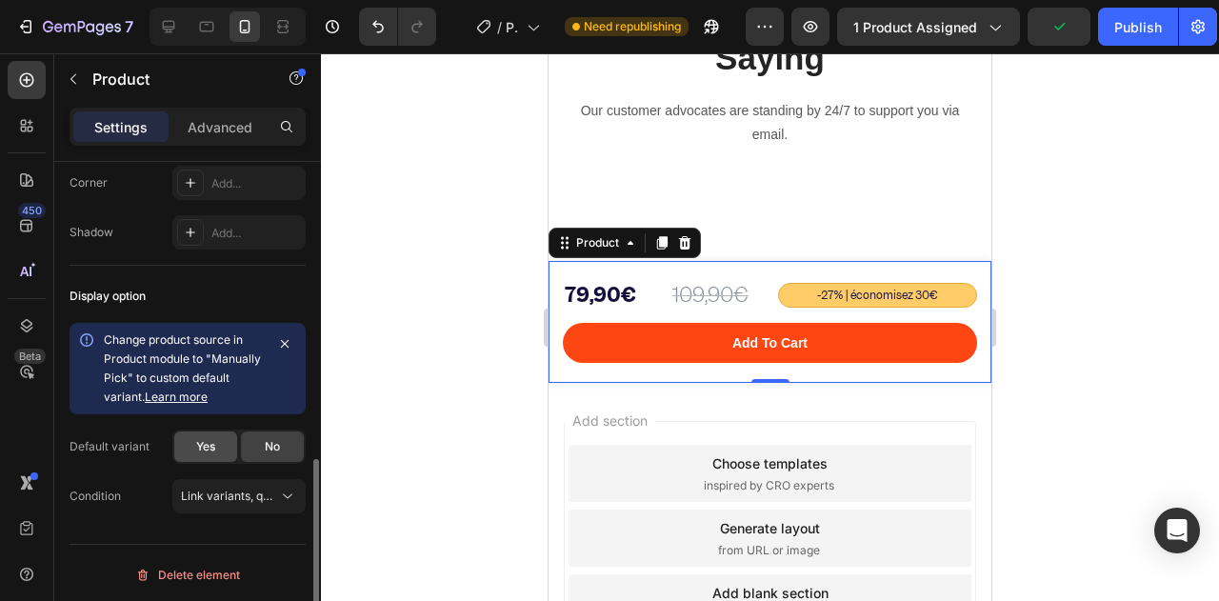
click at [212, 450] on div "Yes" at bounding box center [205, 446] width 63 height 30
click at [288, 444] on div "No" at bounding box center [272, 446] width 63 height 30
click at [273, 505] on button "Link variants, quantity <br> between same products" at bounding box center [238, 496] width 133 height 34
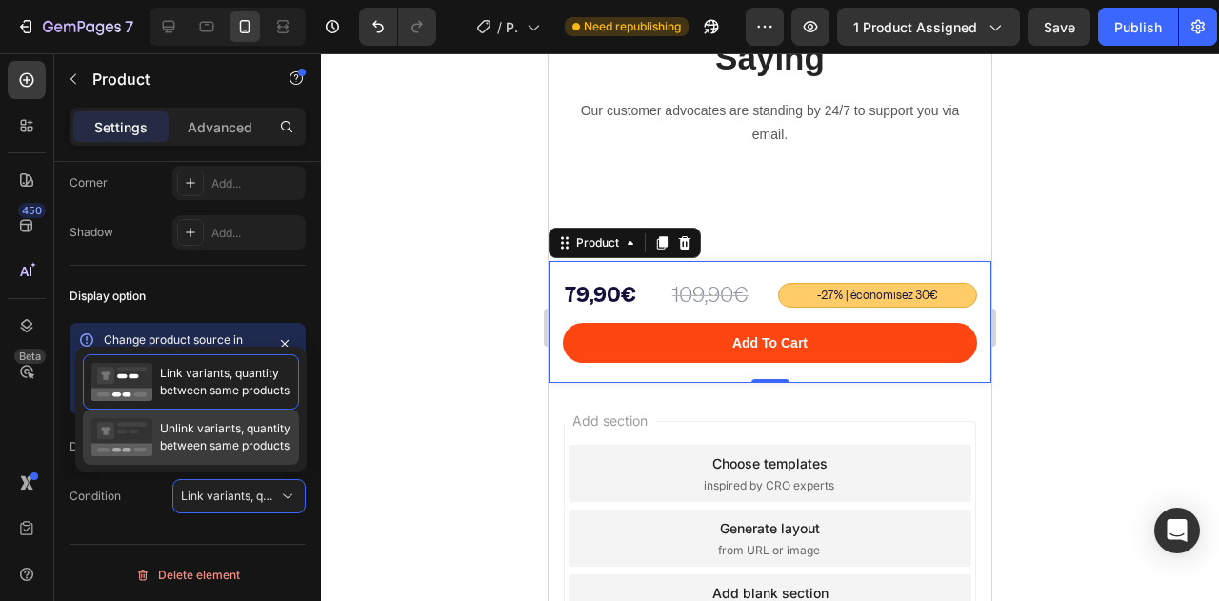
click at [211, 439] on span "Unlink variants, quantity between same products" at bounding box center [225, 437] width 130 height 34
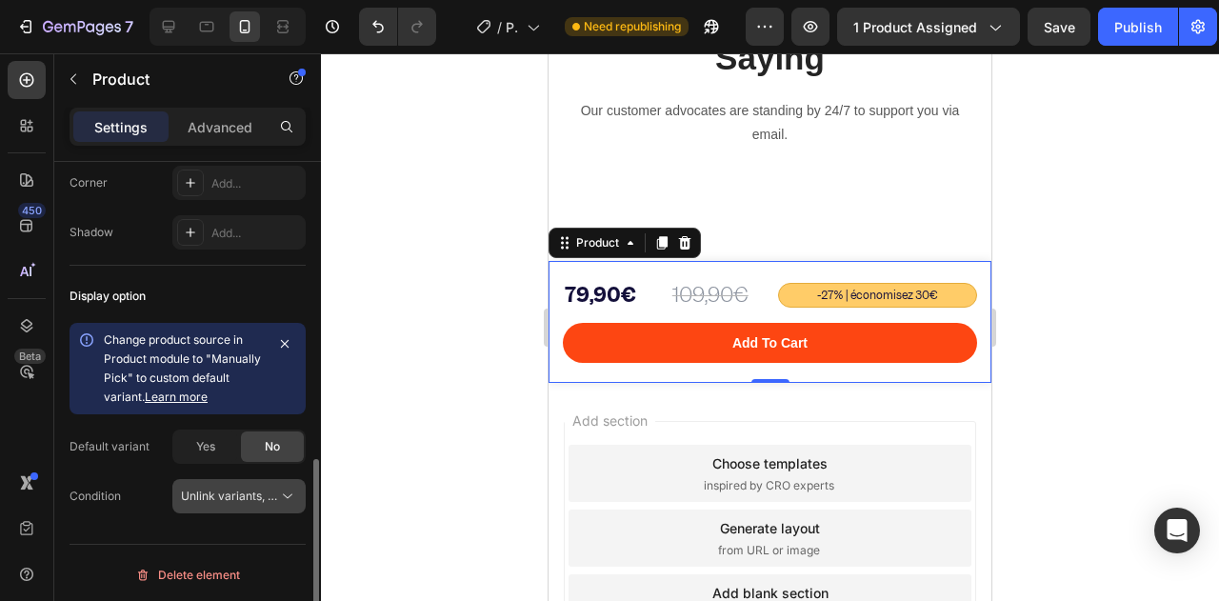
click at [231, 490] on span "Unlink variants, quantity <br> between same products" at bounding box center [327, 496] width 292 height 14
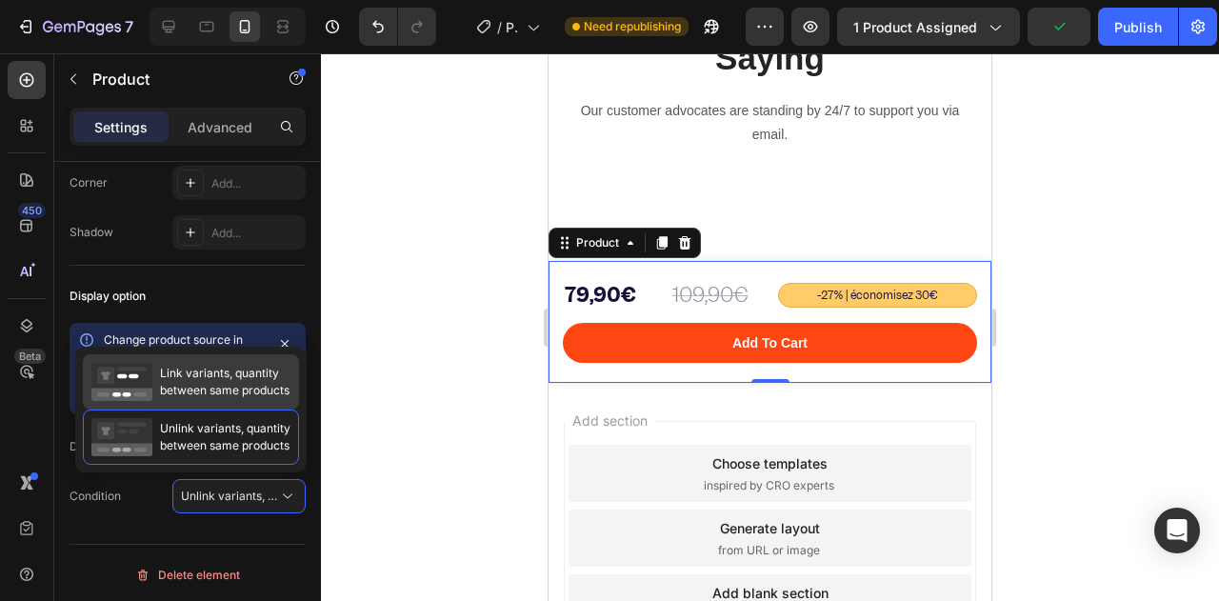
click at [218, 386] on span "Link variants, quantity between same products" at bounding box center [225, 382] width 130 height 34
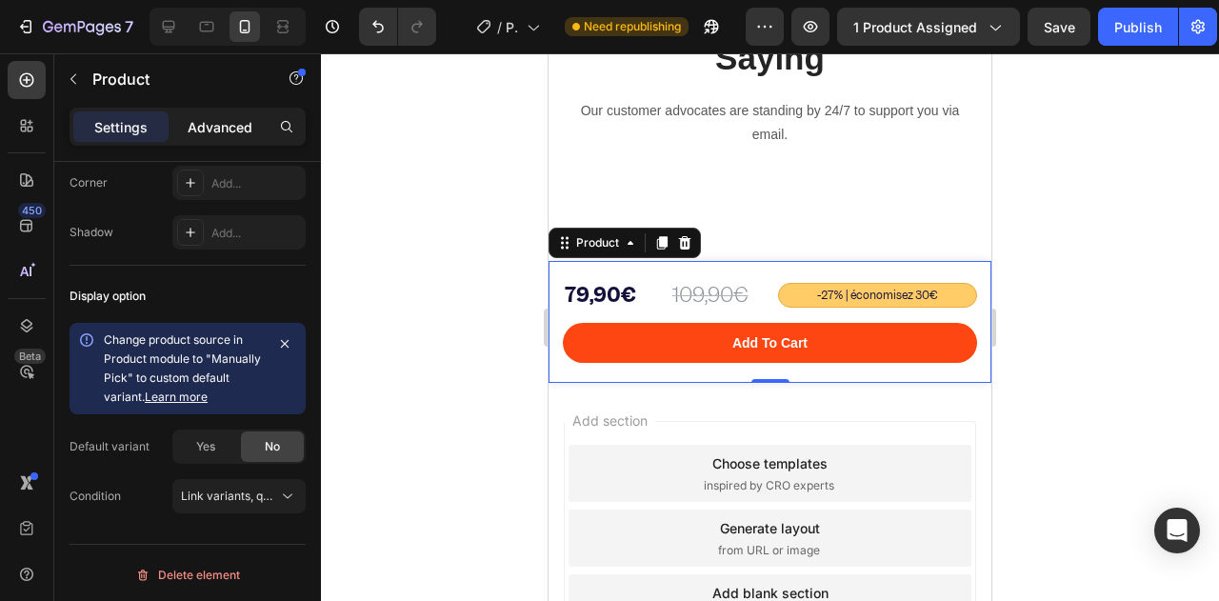
click at [202, 115] on div "Advanced" at bounding box center [219, 126] width 95 height 30
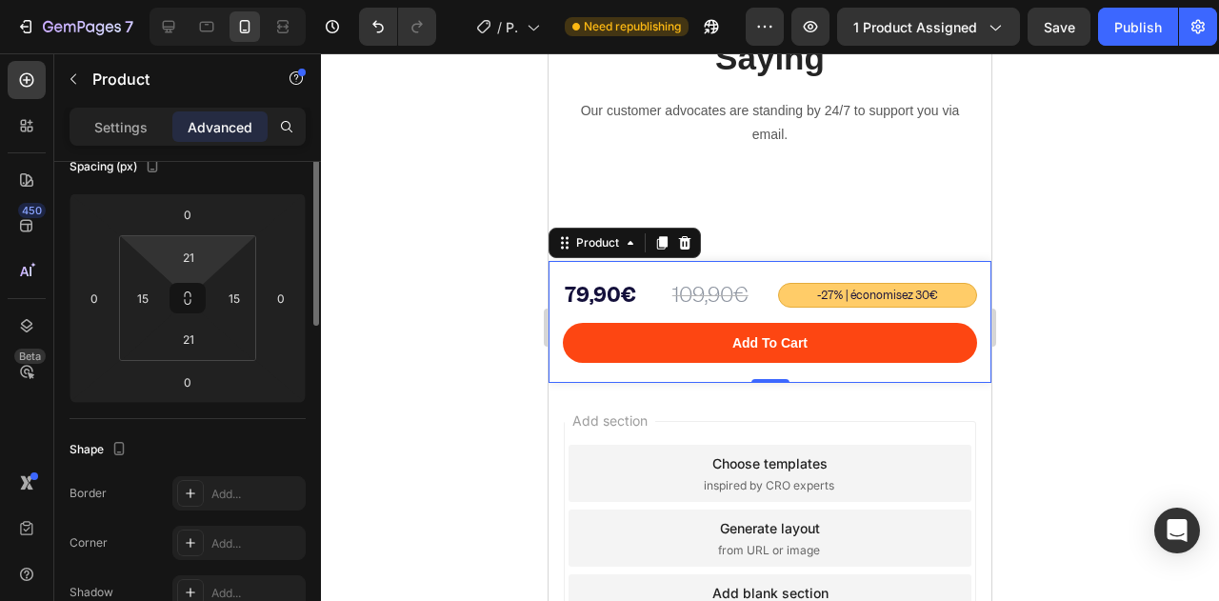
scroll to position [0, 0]
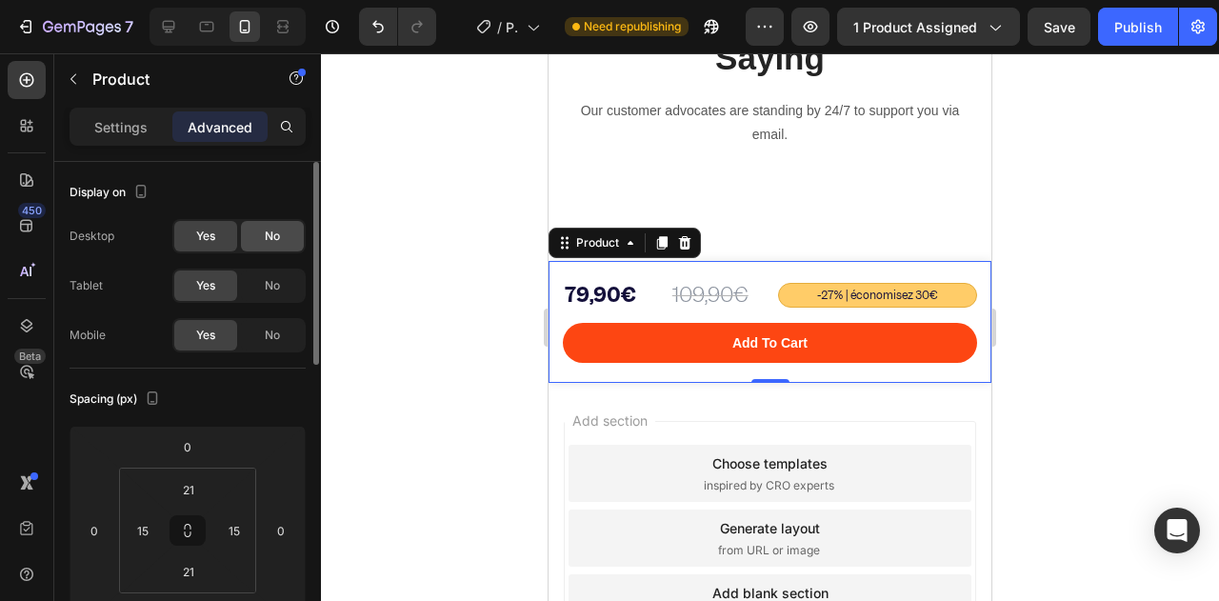
click at [267, 246] on div "No" at bounding box center [272, 236] width 63 height 30
click at [265, 278] on span "No" at bounding box center [272, 285] width 15 height 17
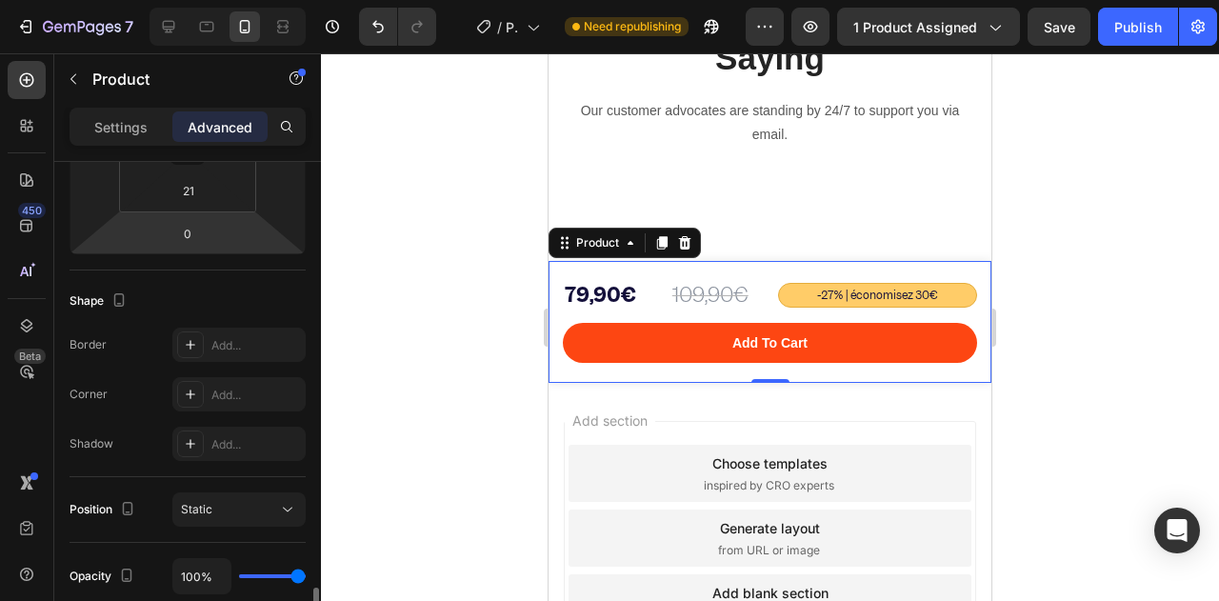
scroll to position [571, 0]
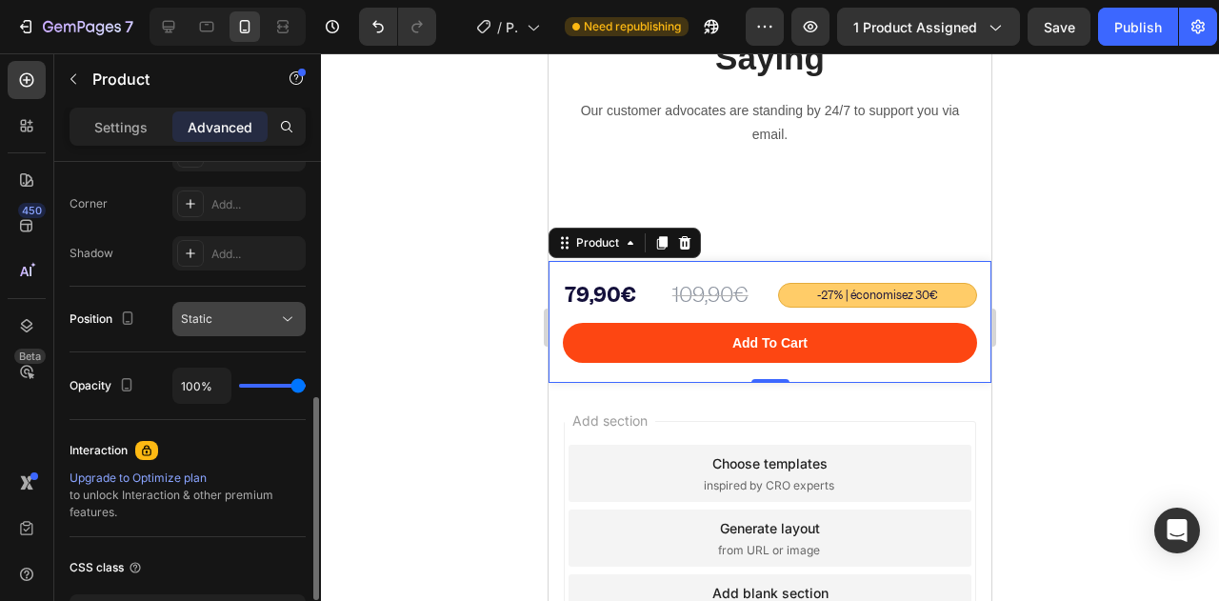
click at [229, 314] on div "Static" at bounding box center [229, 318] width 97 height 17
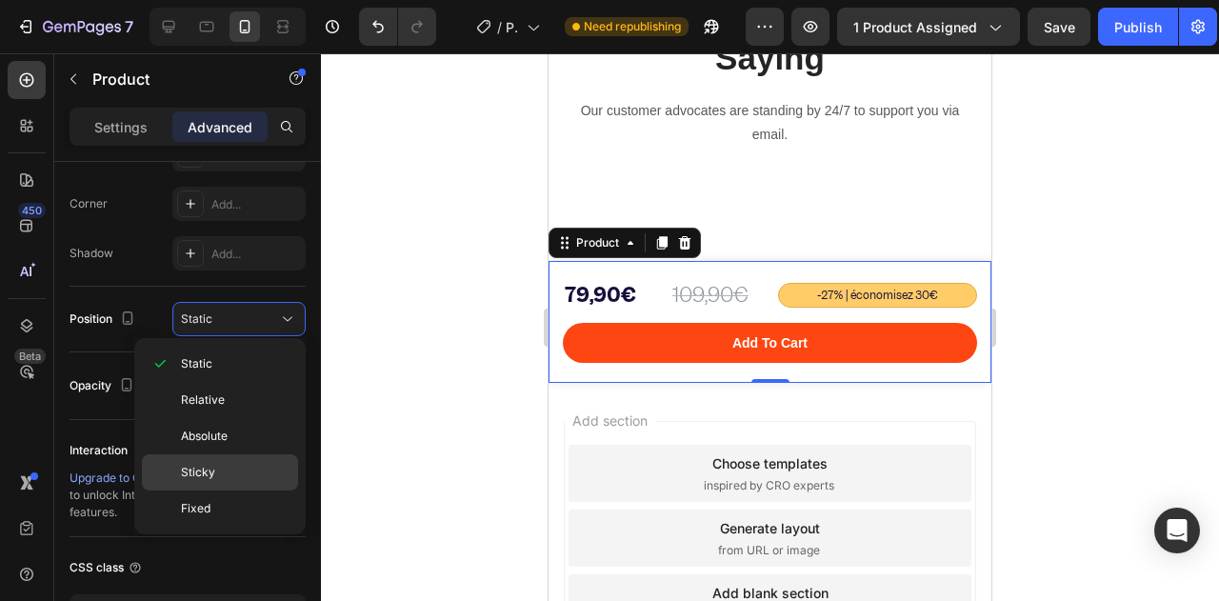
click at [176, 490] on div "Sticky" at bounding box center [220, 508] width 156 height 36
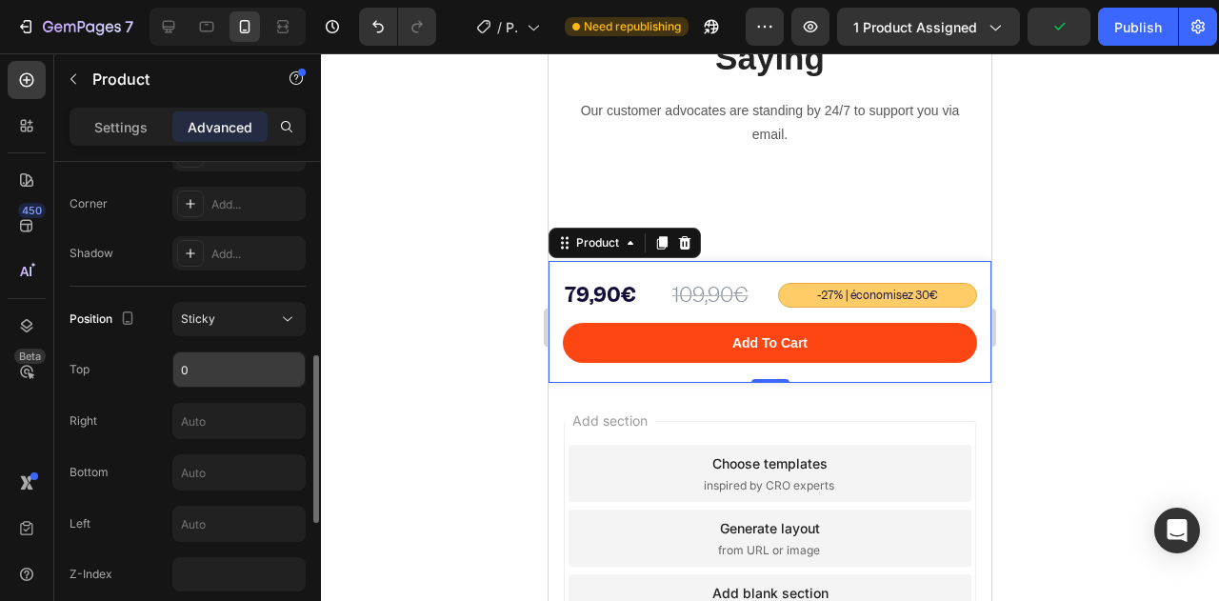
click at [211, 360] on input "0" at bounding box center [238, 369] width 131 height 34
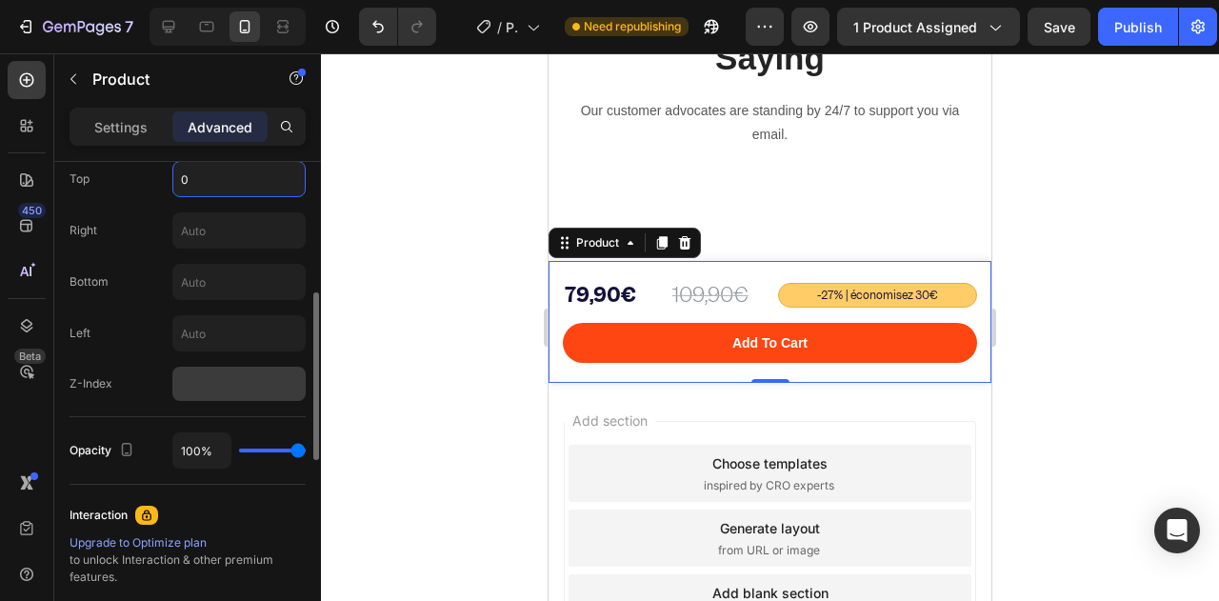
scroll to position [667, 0]
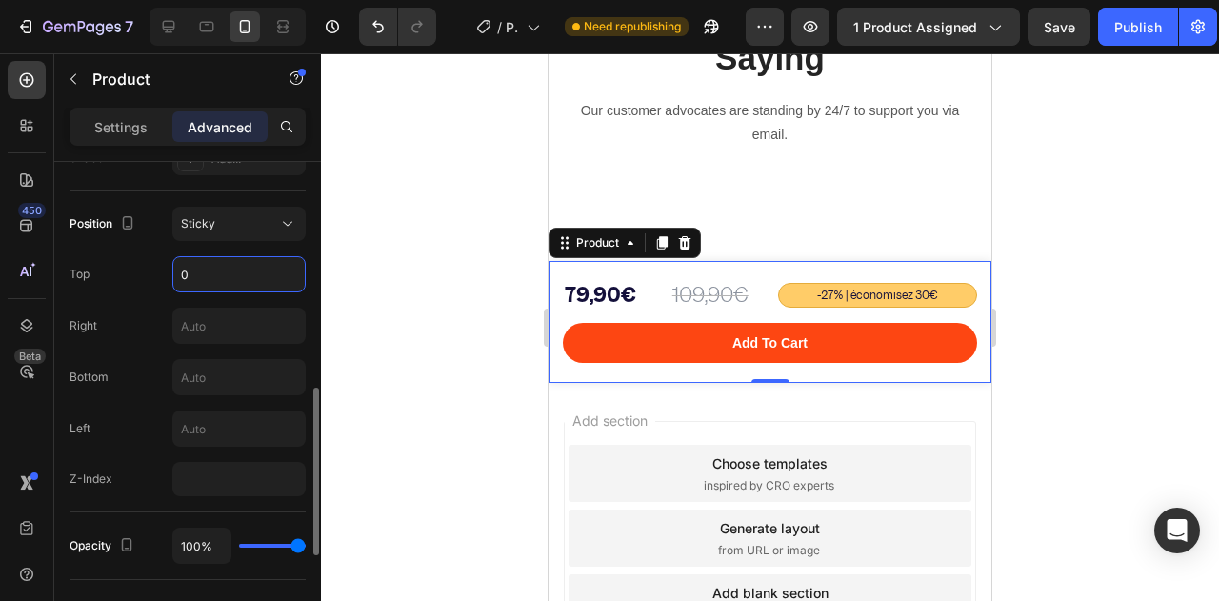
click at [155, 273] on div "Top 0" at bounding box center [188, 274] width 236 height 36
click at [230, 268] on input "0" at bounding box center [238, 274] width 131 height 34
type input "0"
click at [1132, 30] on div "Publish" at bounding box center [1138, 27] width 48 height 20
type input "0"
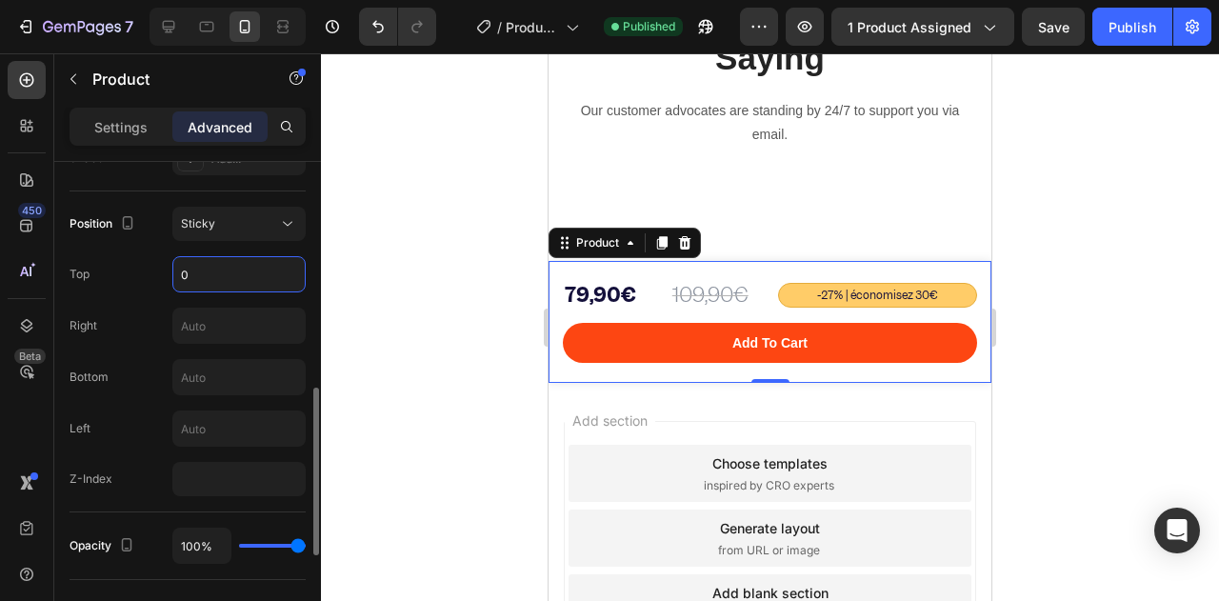
click at [225, 355] on div "Position Sticky Top 0 Right Bottom Left Z-Index" at bounding box center [188, 351] width 236 height 289
click at [230, 369] on input "text" at bounding box center [238, 377] width 131 height 34
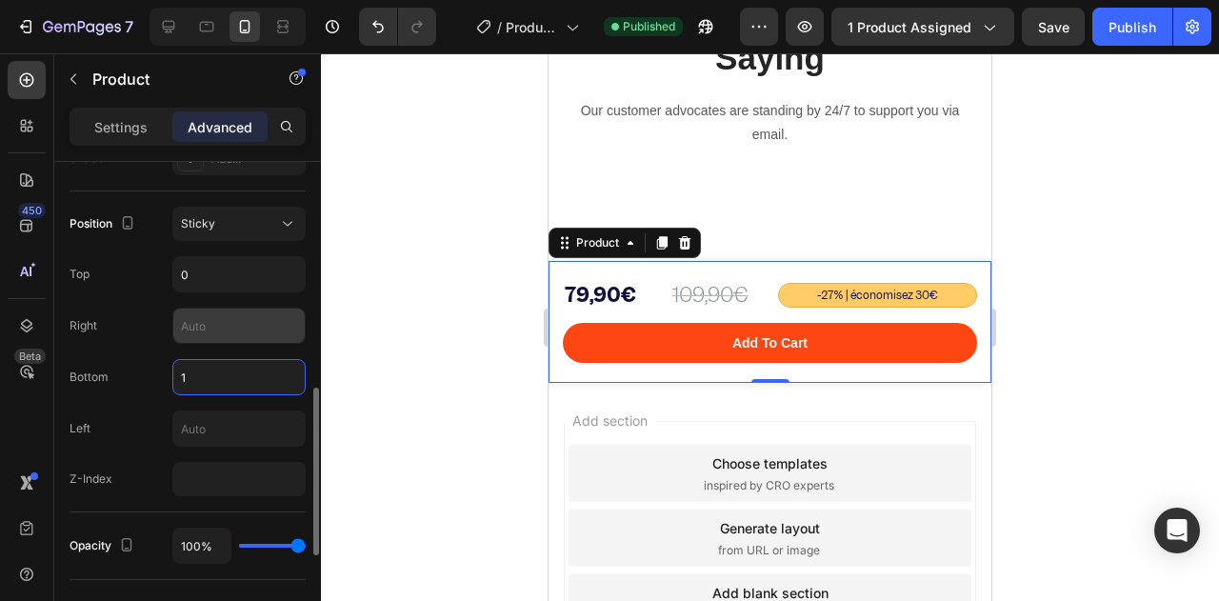
type input "0"
click at [216, 281] on input "0" at bounding box center [238, 274] width 131 height 34
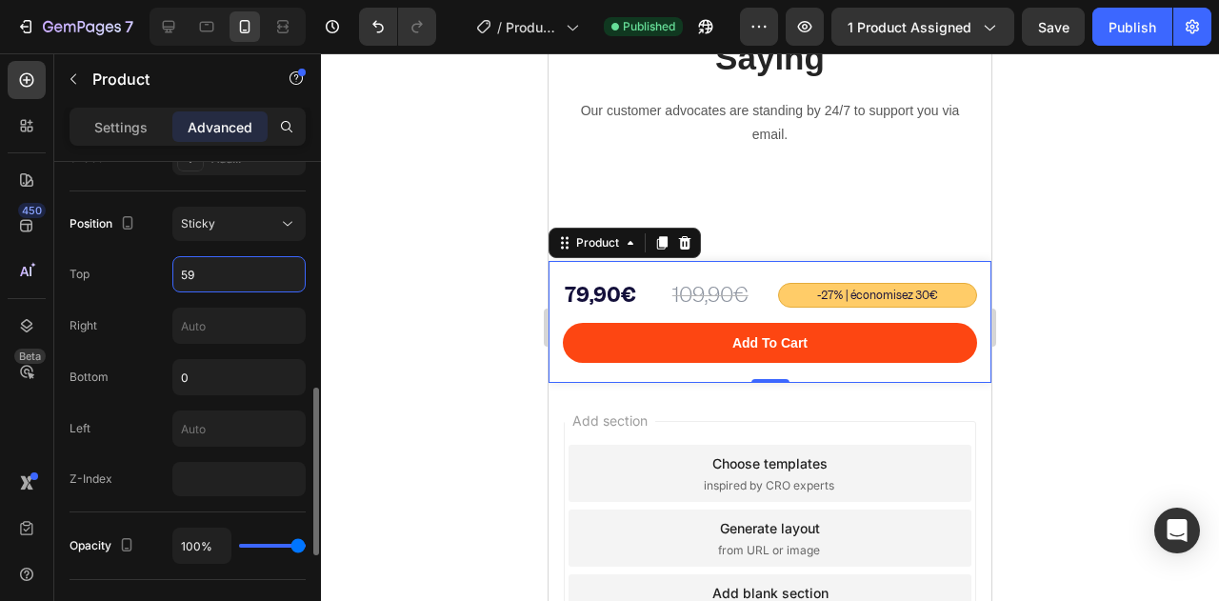
type input "60"
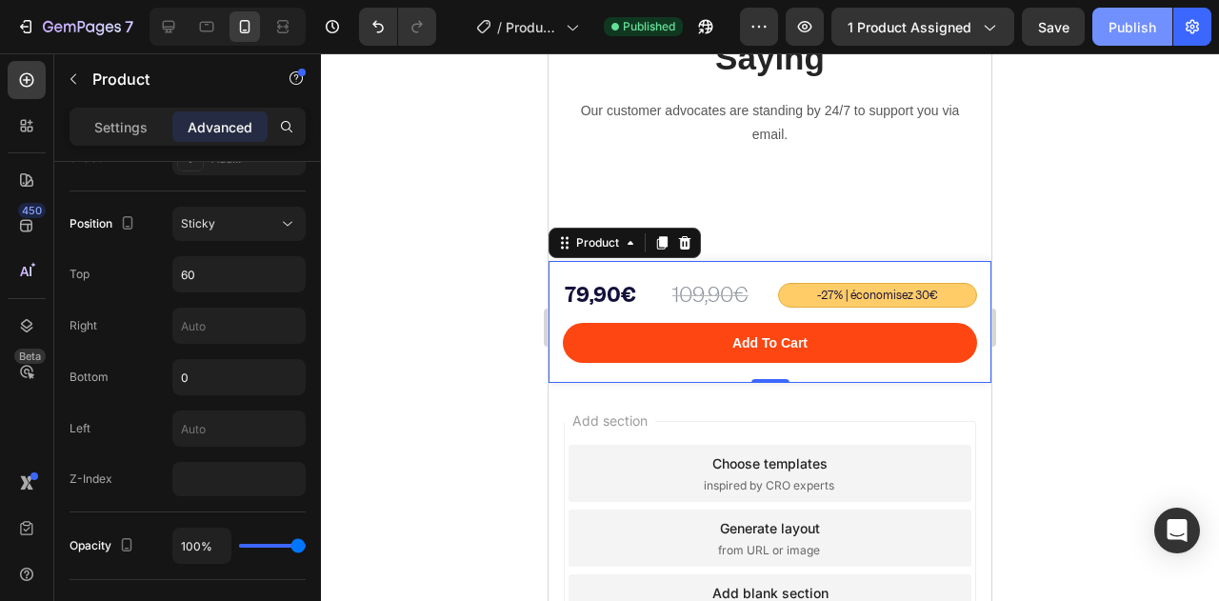
click at [1150, 23] on div "Publish" at bounding box center [1132, 27] width 48 height 20
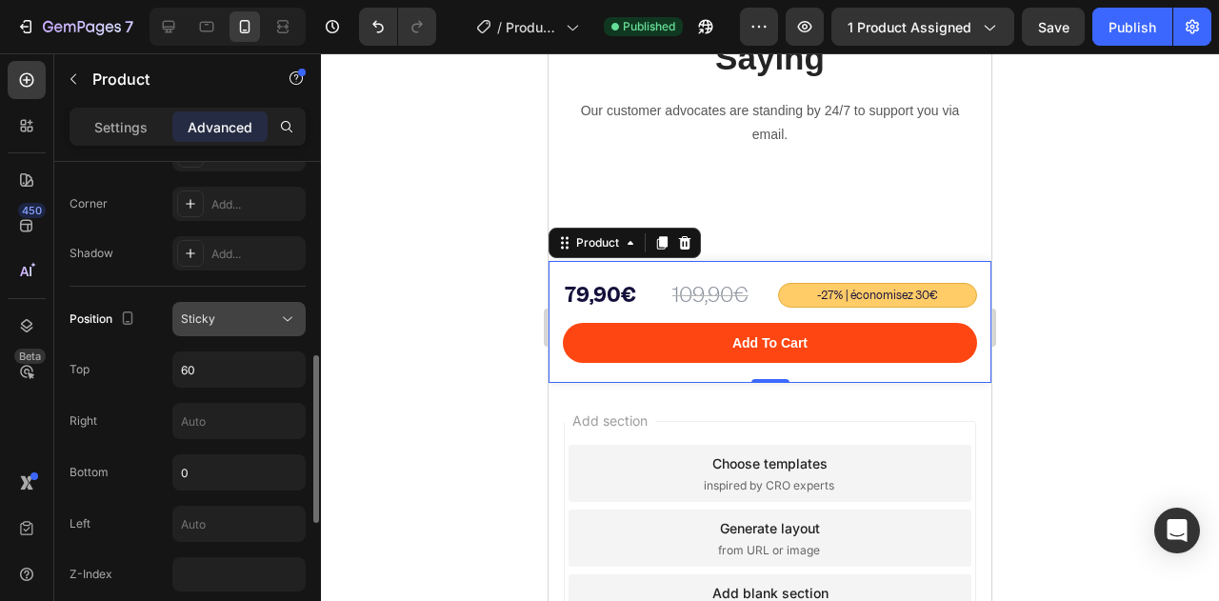
click at [282, 323] on icon at bounding box center [287, 318] width 19 height 19
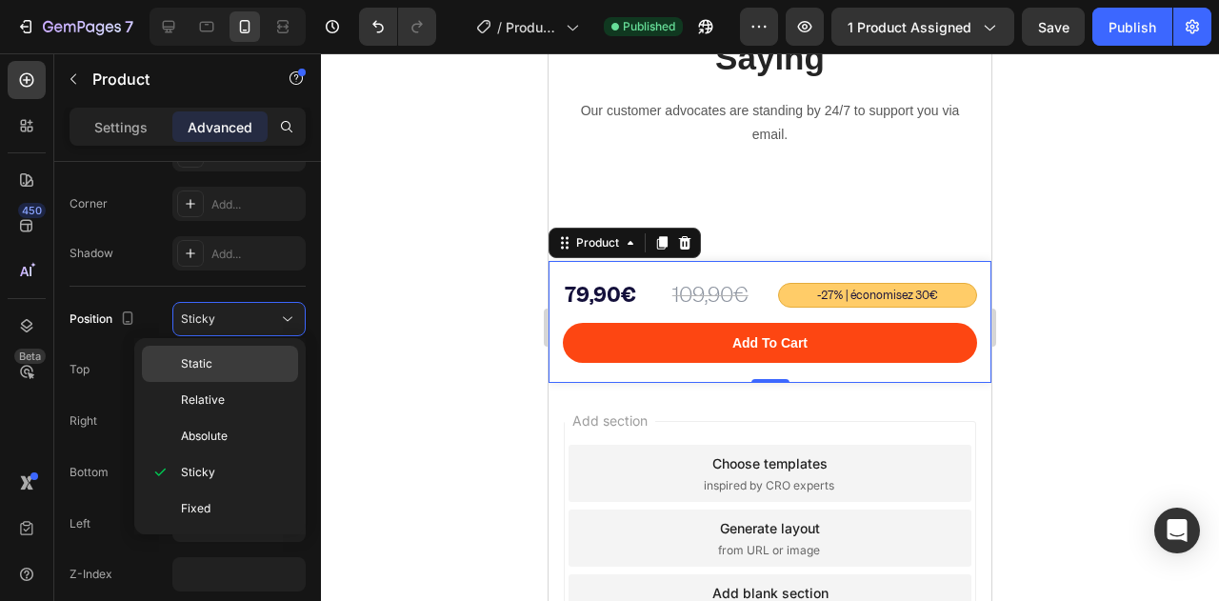
click at [234, 361] on p "Static" at bounding box center [235, 363] width 109 height 17
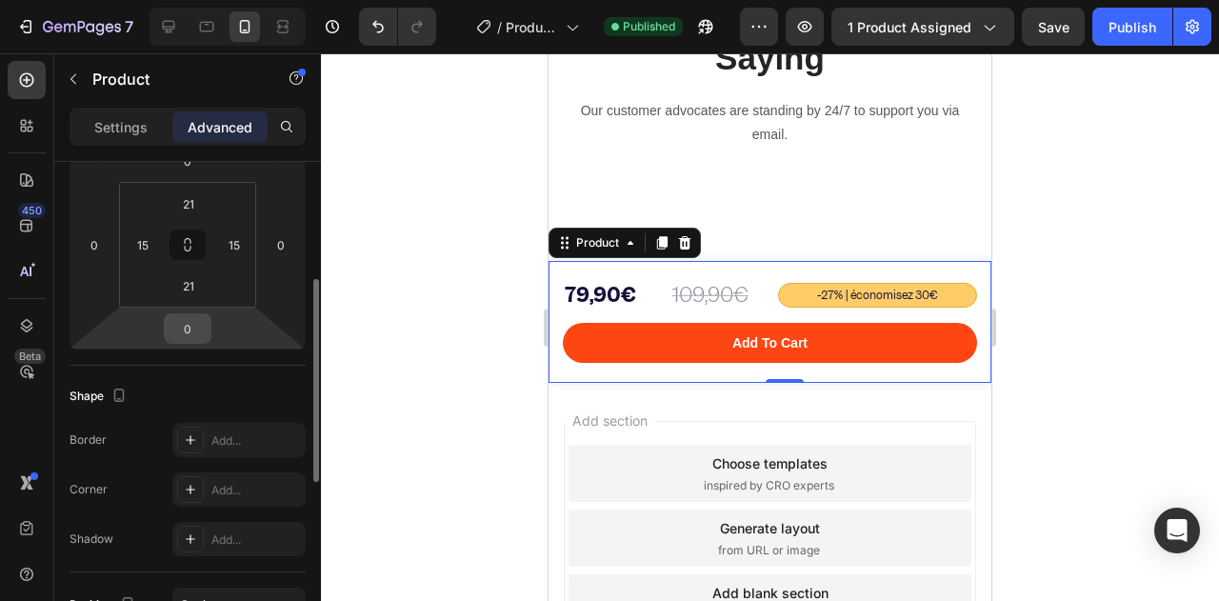
scroll to position [0, 0]
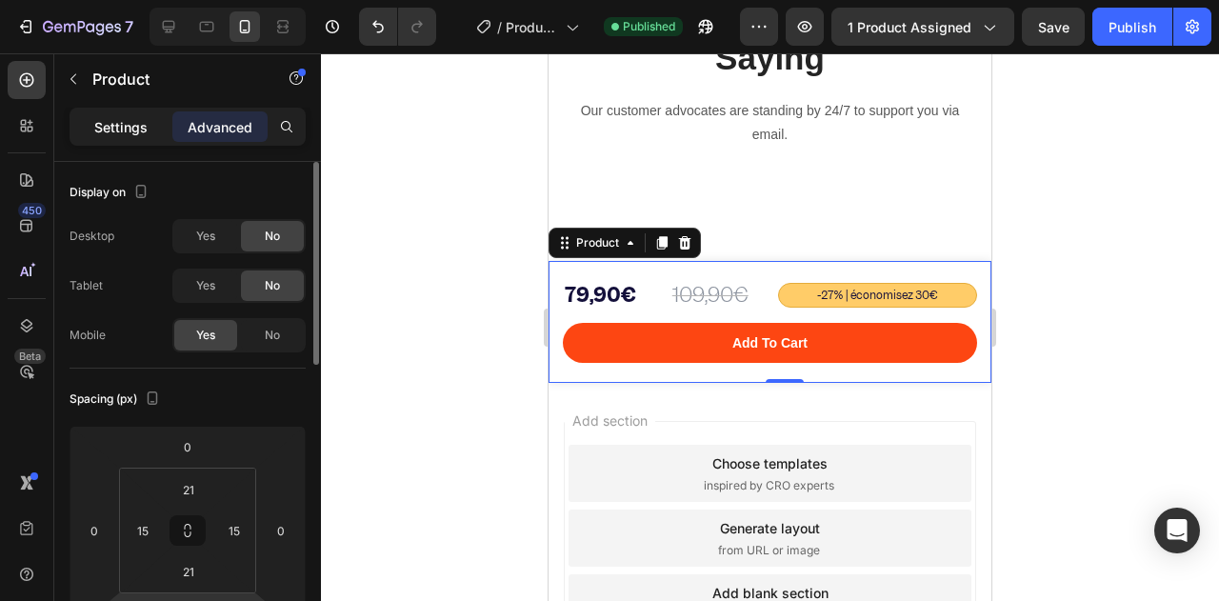
click at [120, 115] on div "Settings" at bounding box center [120, 126] width 95 height 30
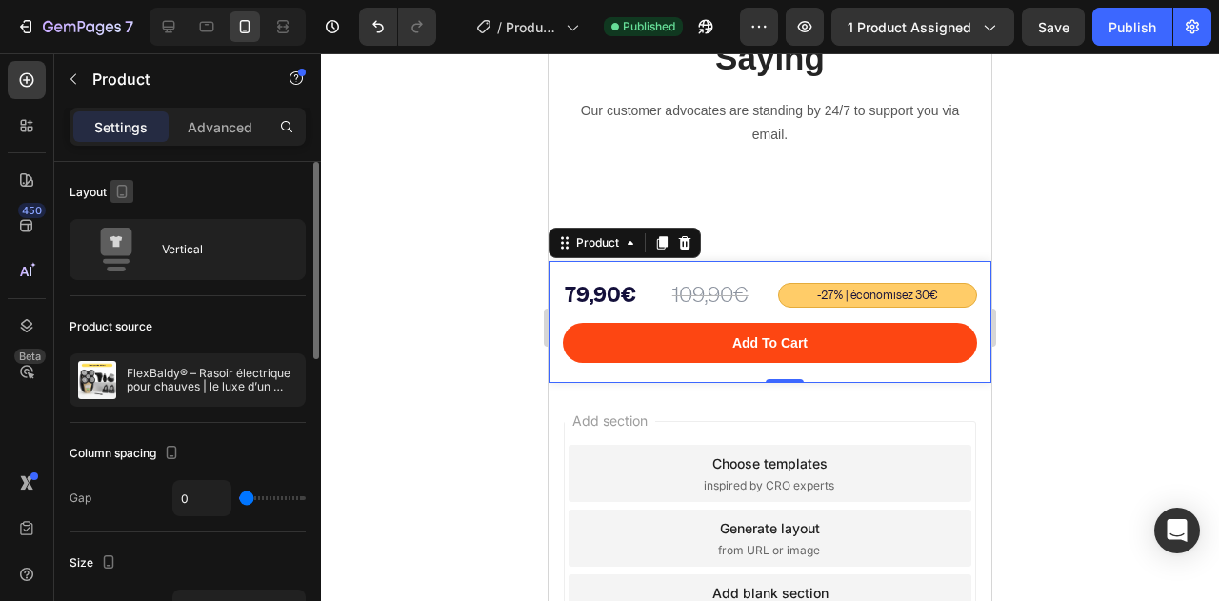
click at [122, 189] on icon "button" at bounding box center [121, 191] width 19 height 19
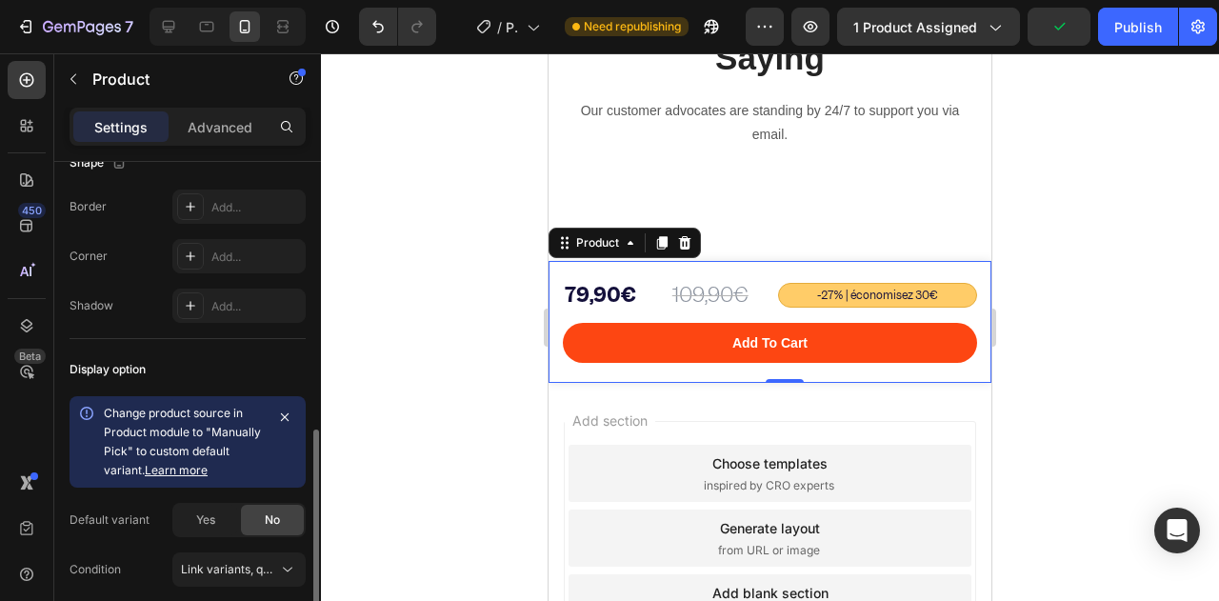
scroll to position [740, 0]
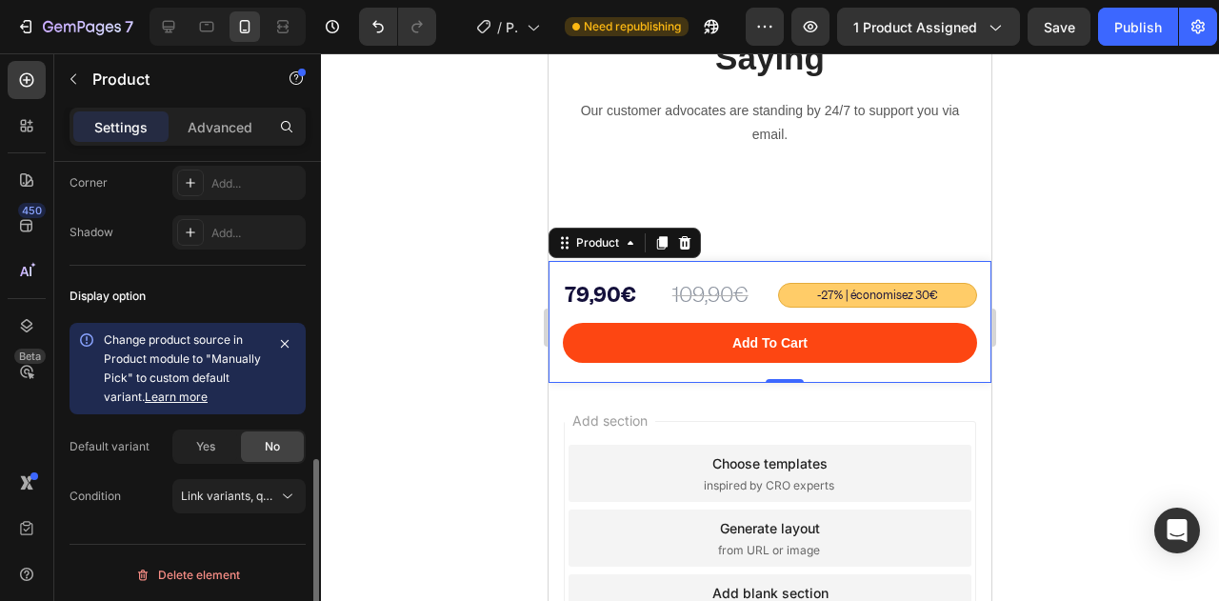
click at [105, 288] on div "Display option" at bounding box center [108, 296] width 76 height 17
click at [138, 300] on div "Display option" at bounding box center [188, 296] width 236 height 30
click at [209, 441] on span "Yes" at bounding box center [205, 446] width 19 height 17
click at [254, 444] on div "No" at bounding box center [272, 446] width 63 height 30
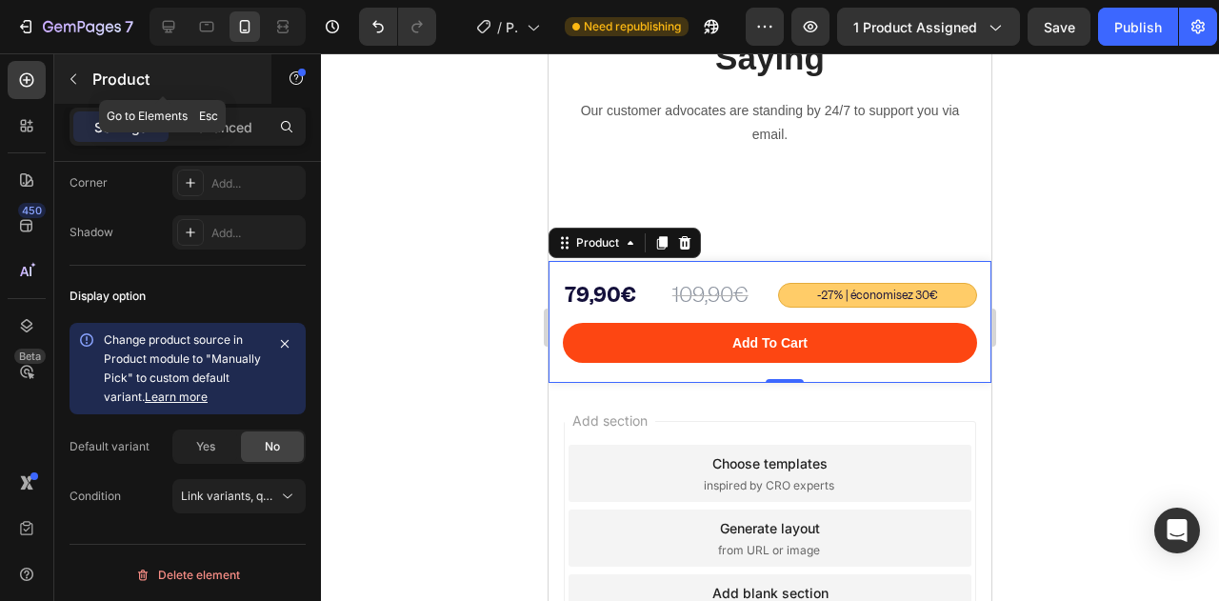
click at [76, 90] on button "button" at bounding box center [73, 79] width 30 height 30
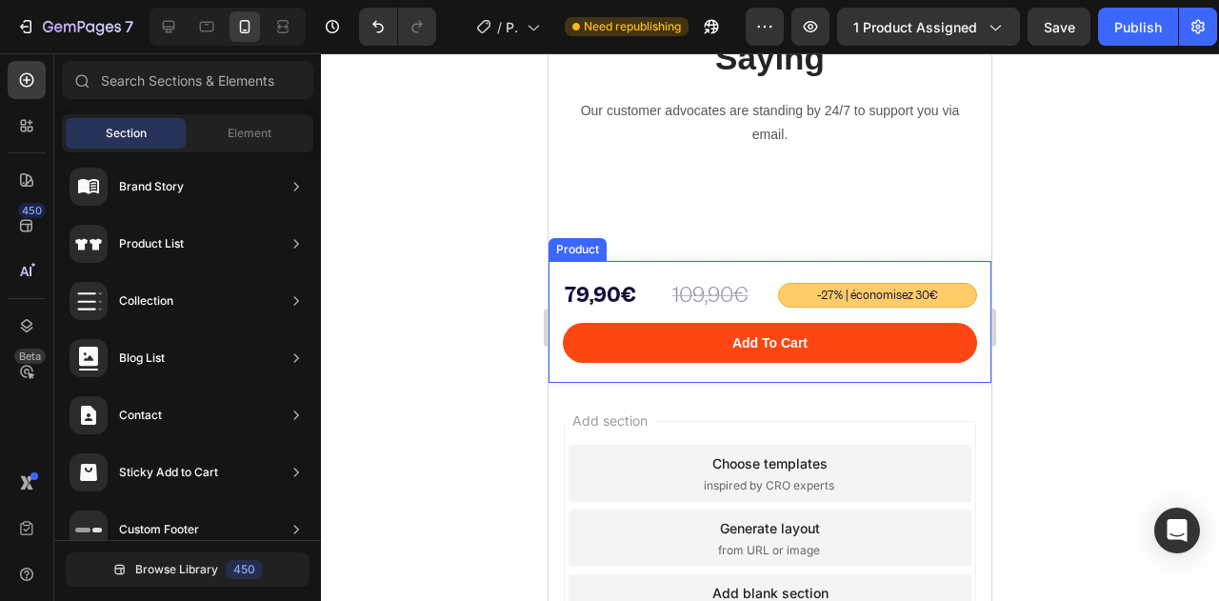
click at [651, 270] on div "109,90€ Product Price Product Price -27% | économisez 30€ Text Block 79,90€ Pro…" at bounding box center [770, 322] width 443 height 122
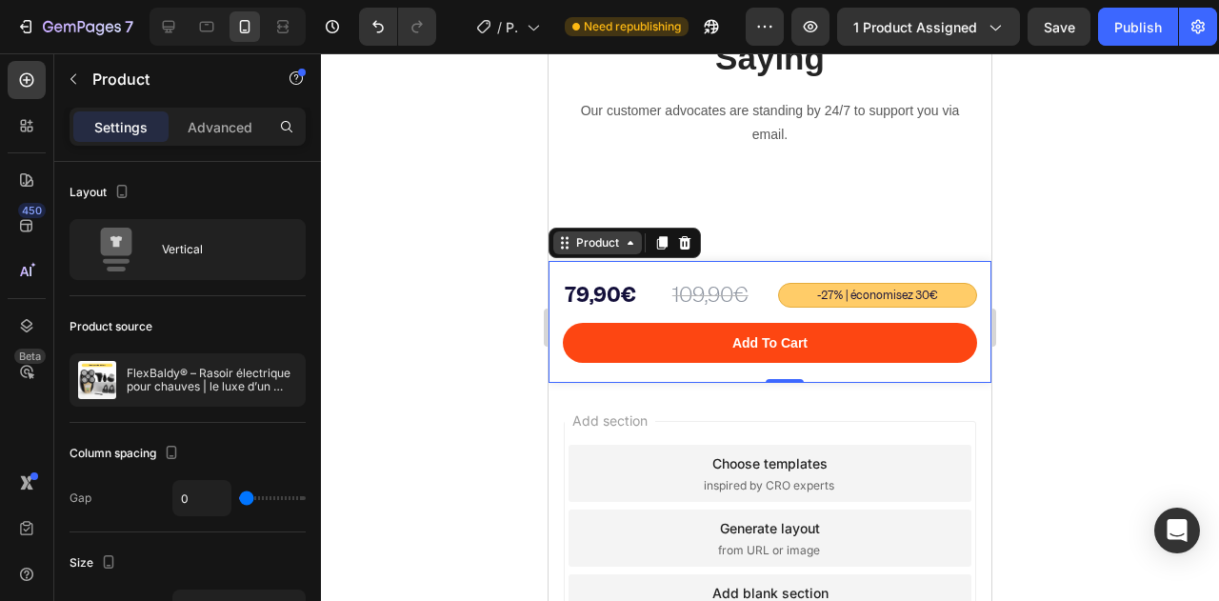
click at [610, 242] on div "Product" at bounding box center [597, 242] width 50 height 17
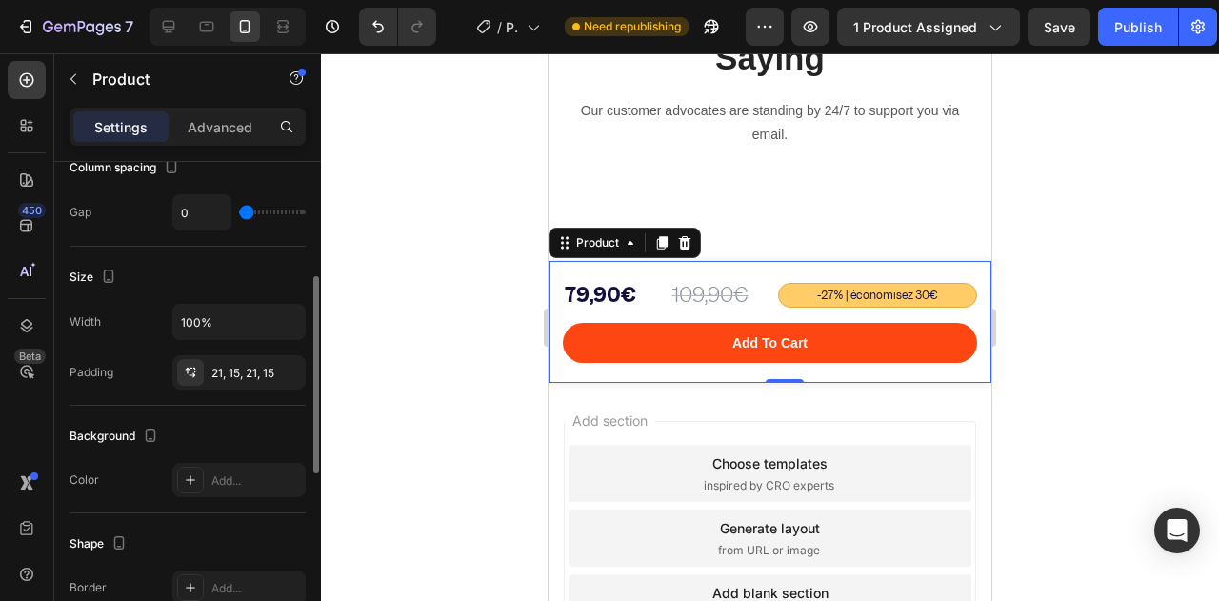
scroll to position [571, 0]
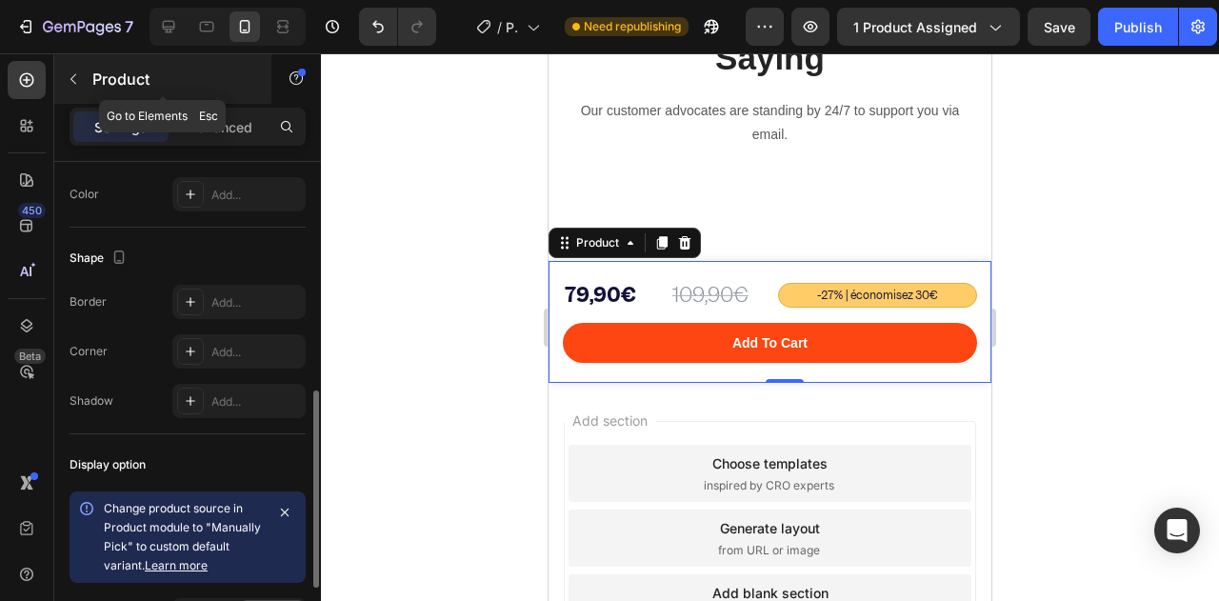
click at [84, 92] on button "button" at bounding box center [73, 79] width 30 height 30
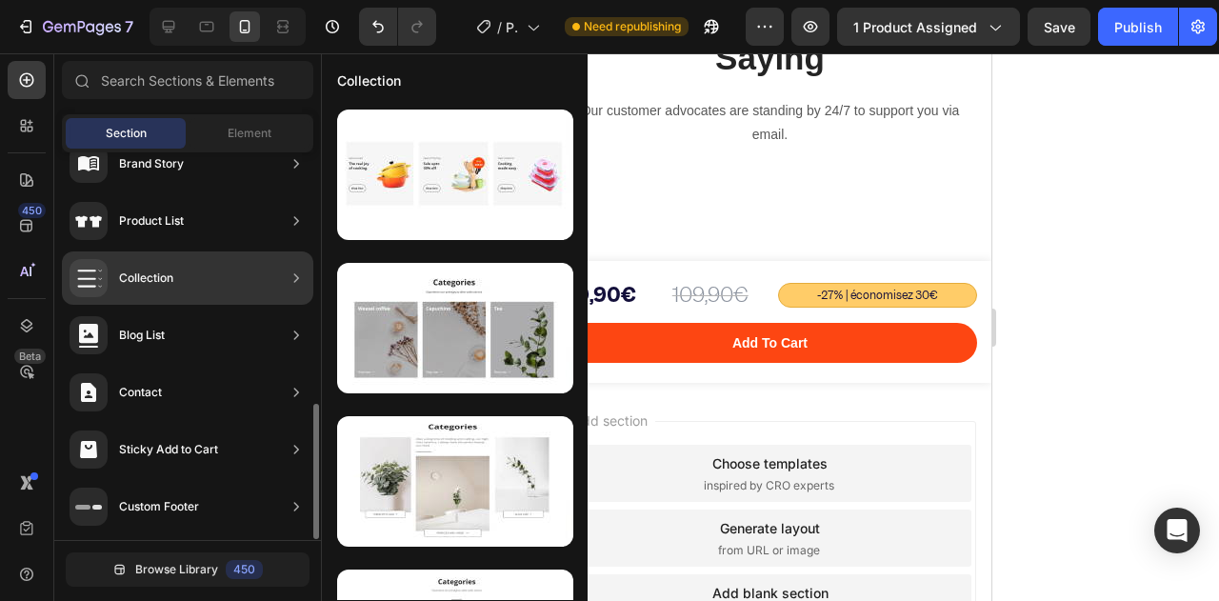
scroll to position [0, 0]
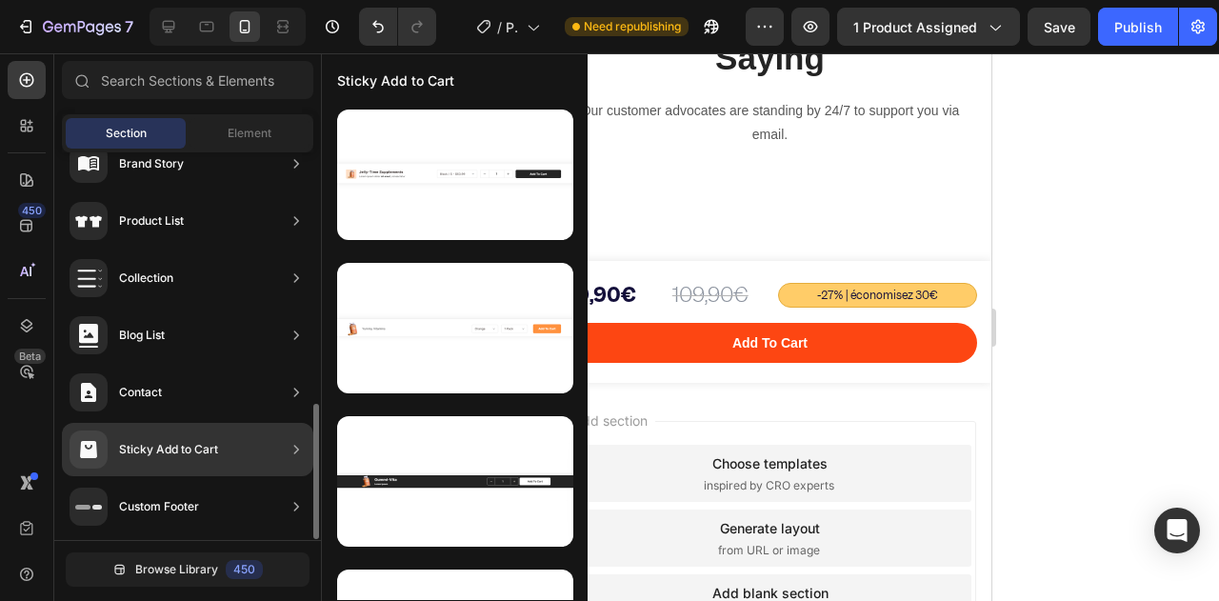
click at [240, 460] on div "Sticky Add to Cart" at bounding box center [187, 449] width 251 height 53
click at [285, 452] on div "Sticky Add to Cart" at bounding box center [187, 449] width 251 height 53
click at [297, 451] on icon at bounding box center [296, 449] width 19 height 19
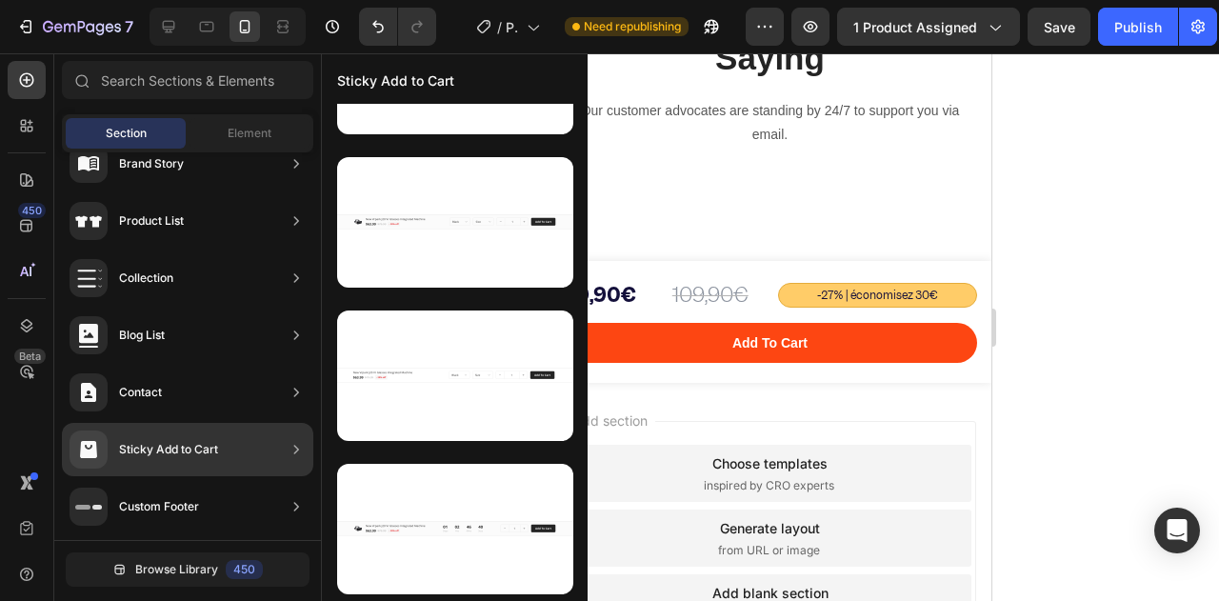
scroll to position [703, 0]
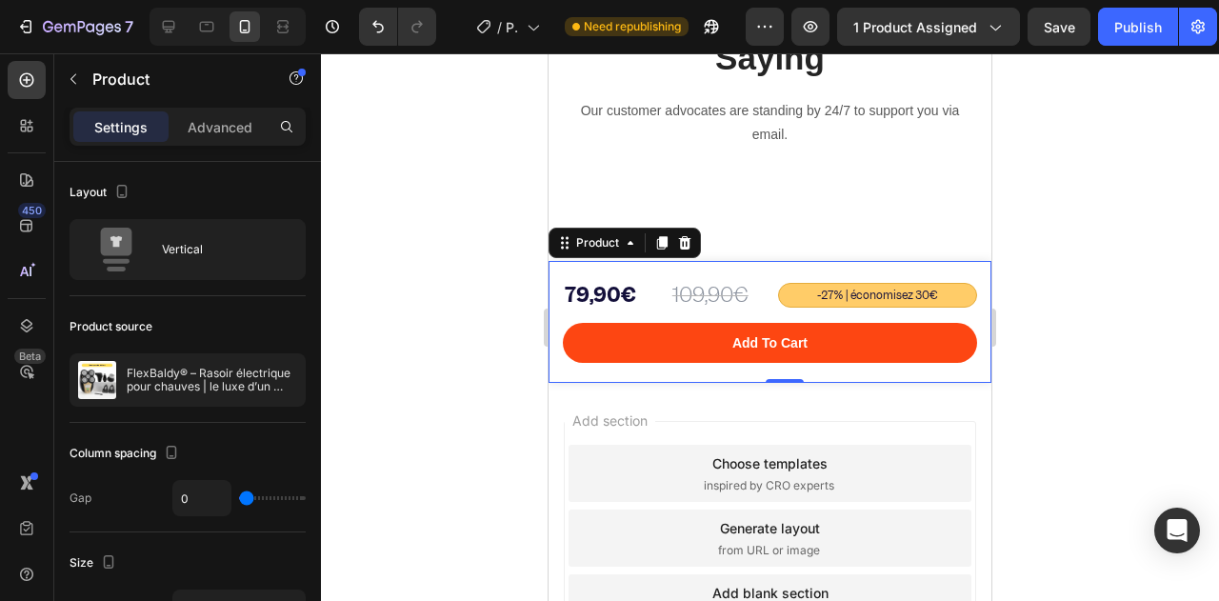
click at [556, 294] on div "109,90€ Product Price Product Price -27% | économisez 30€ Text Block 79,90€ Pro…" at bounding box center [770, 322] width 443 height 122
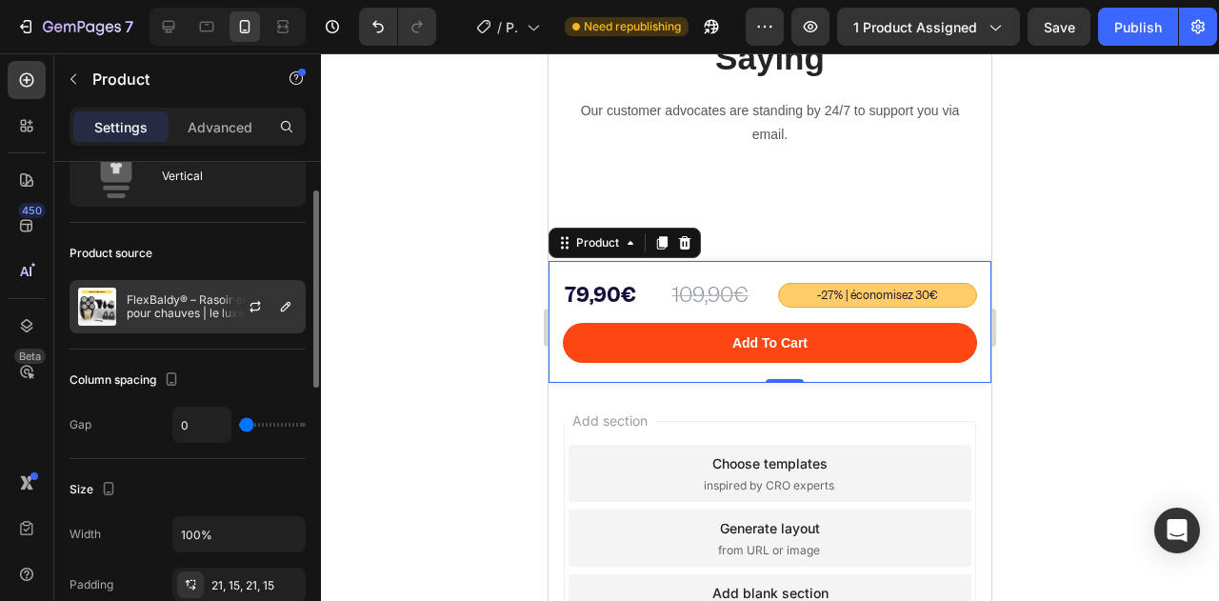
scroll to position [0, 0]
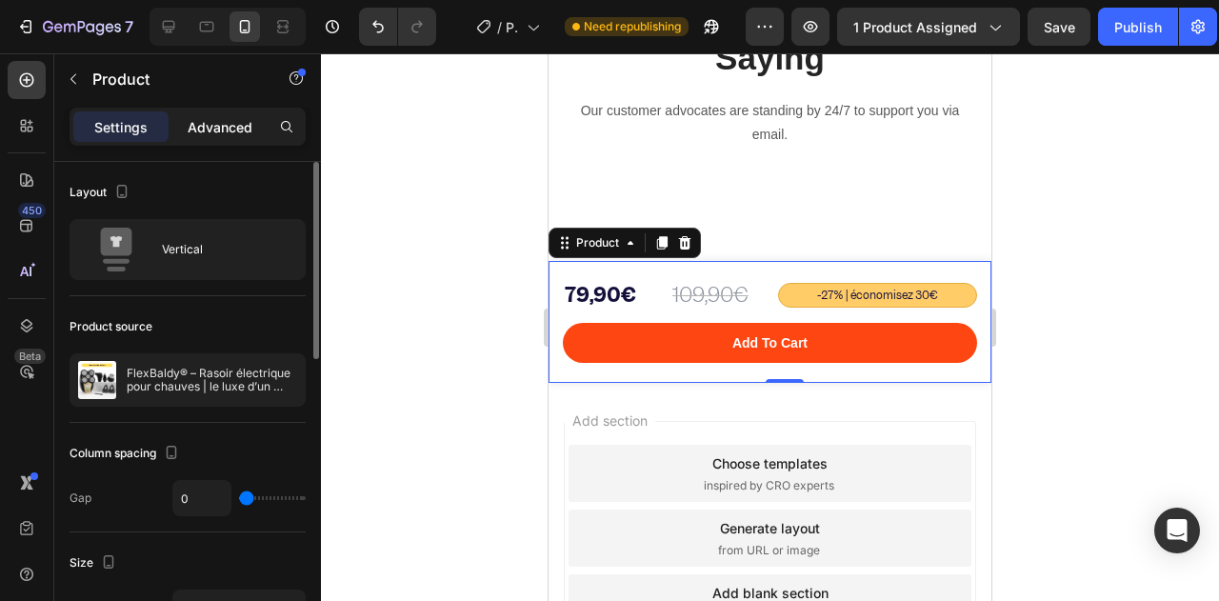
click at [216, 123] on p "Advanced" at bounding box center [220, 127] width 65 height 20
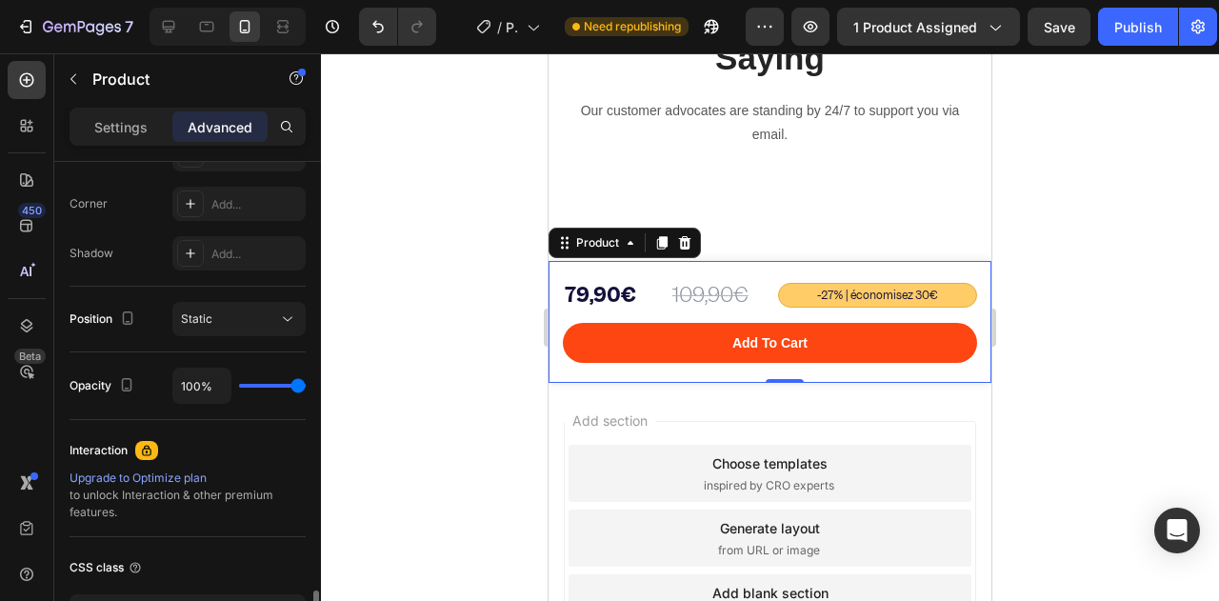
scroll to position [708, 0]
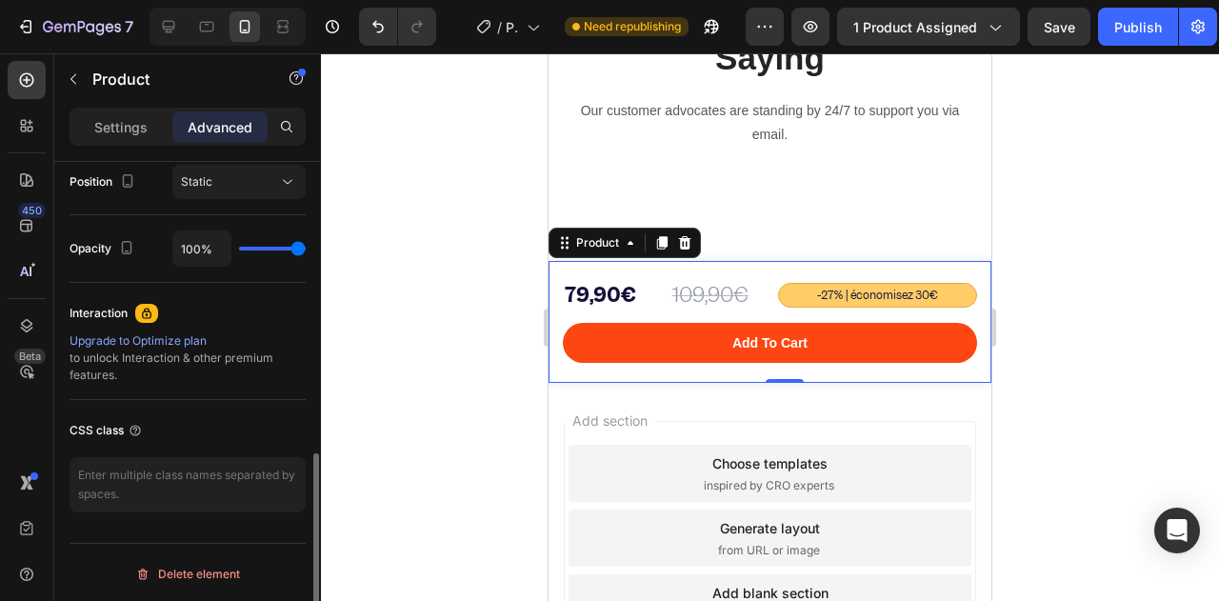
click at [154, 336] on div "Upgrade to Optimize plan" at bounding box center [188, 340] width 236 height 17
click at [210, 185] on span "Static" at bounding box center [196, 181] width 31 height 14
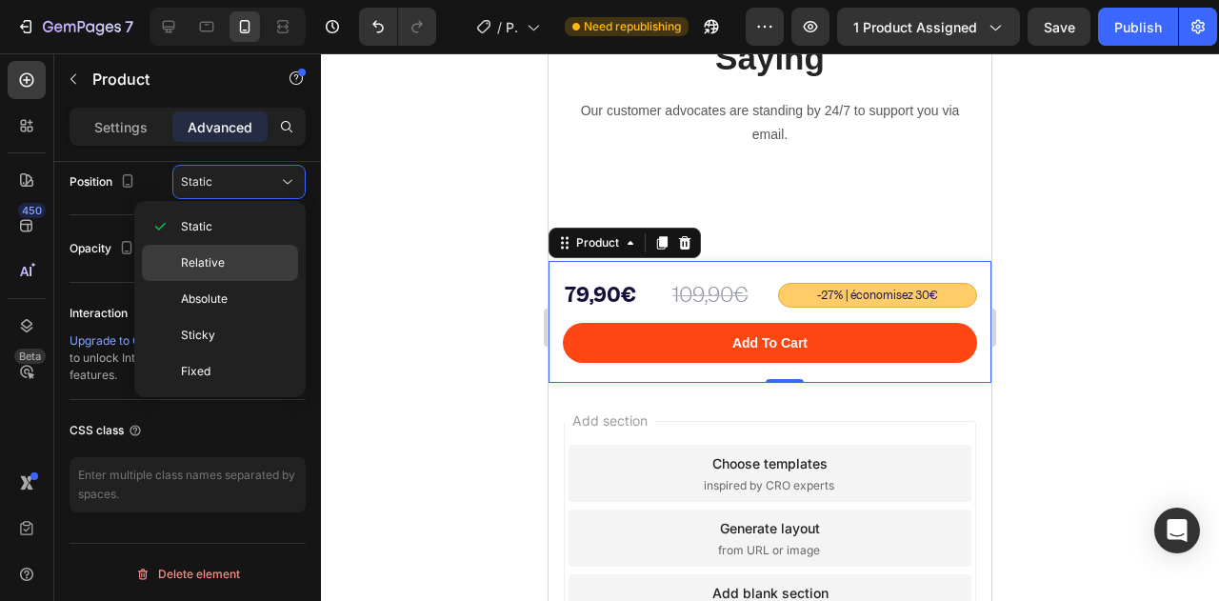
click at [206, 281] on div "Relative" at bounding box center [220, 299] width 156 height 36
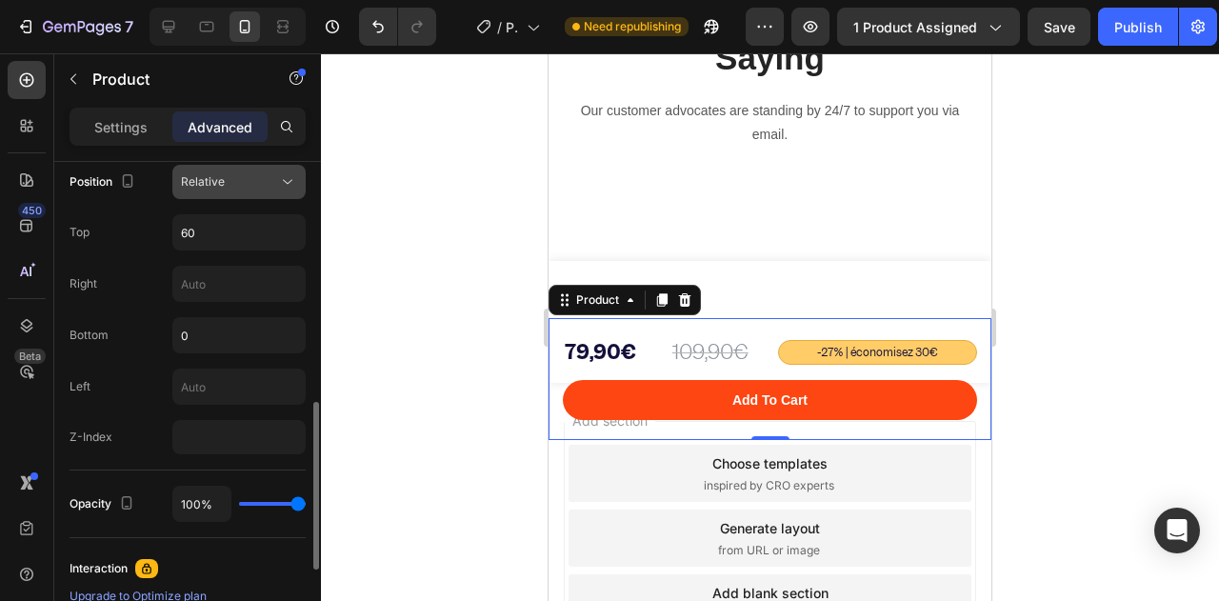
click at [211, 173] on span "Relative" at bounding box center [203, 181] width 44 height 17
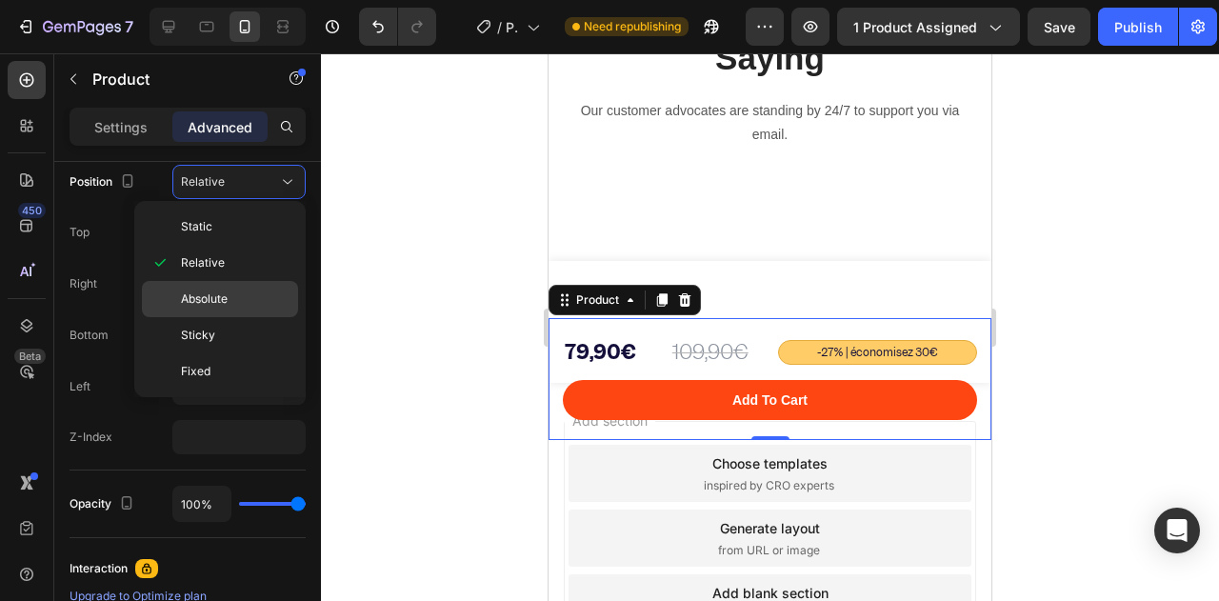
click at [218, 317] on div "Absolute" at bounding box center [220, 335] width 156 height 36
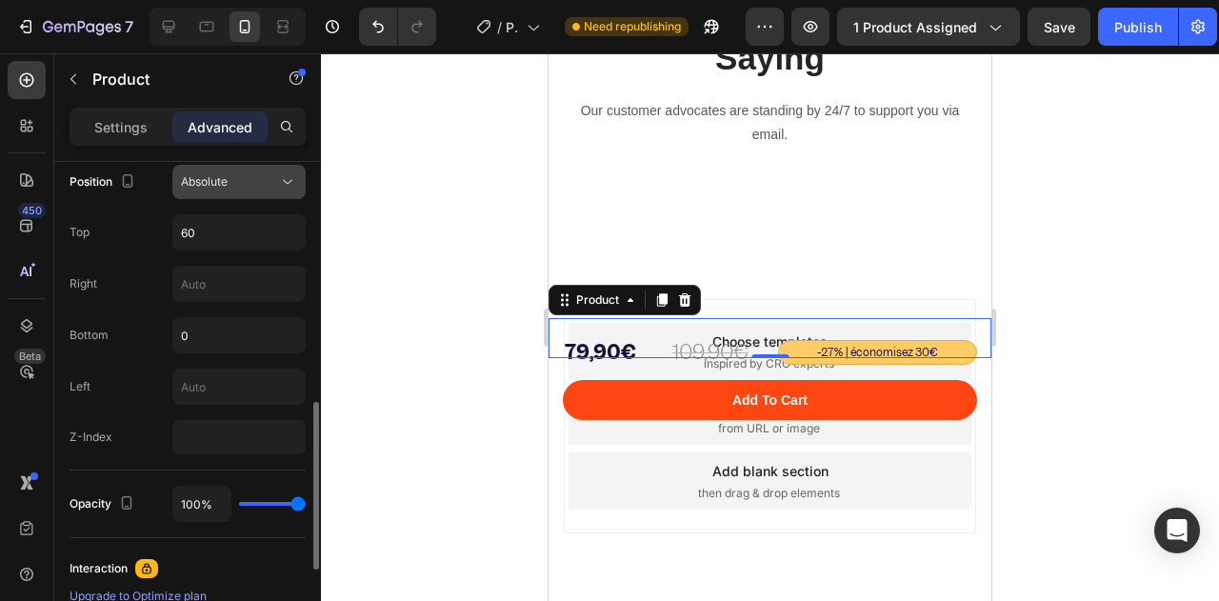
click at [202, 195] on button "Absolute" at bounding box center [238, 182] width 133 height 34
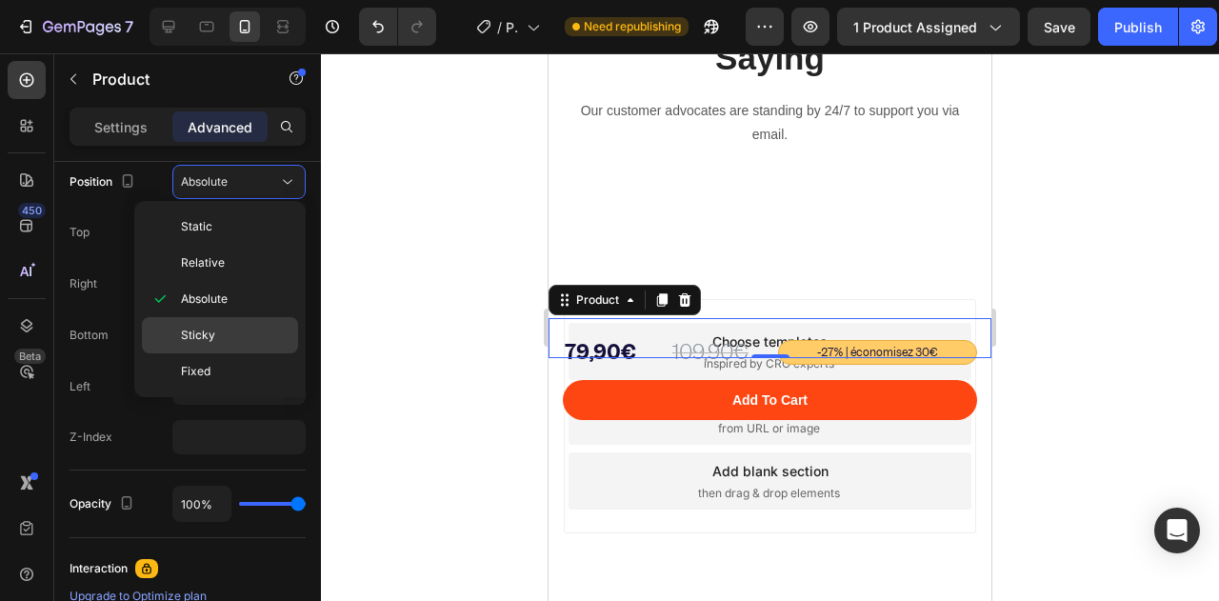
click at [201, 333] on span "Sticky" at bounding box center [198, 335] width 34 height 17
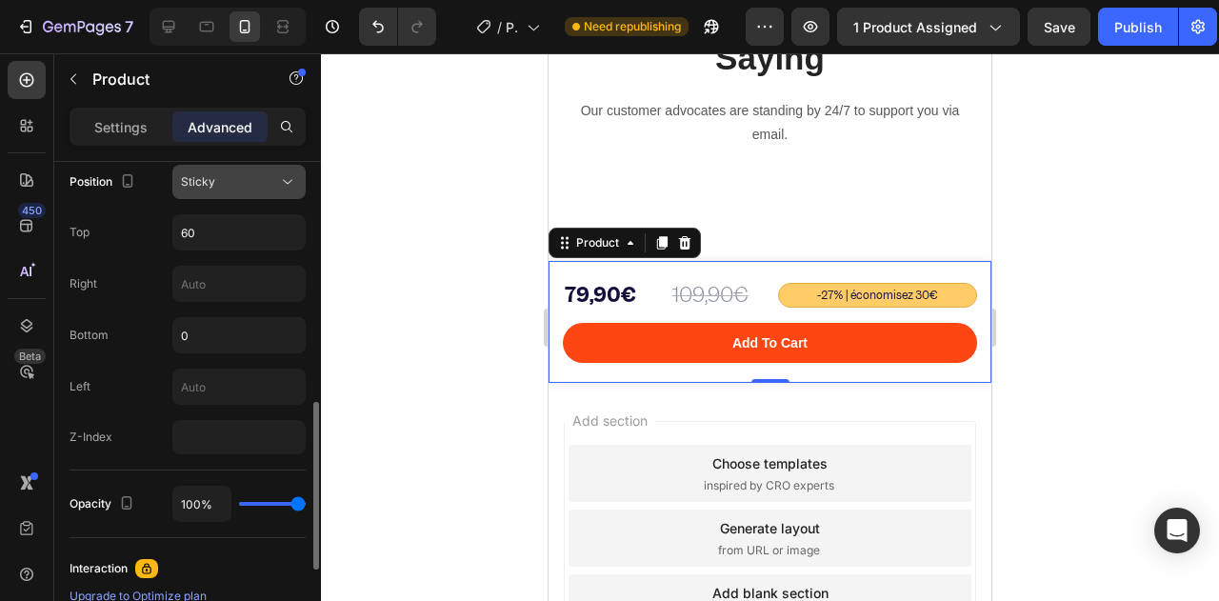
click at [192, 188] on div "Sticky" at bounding box center [239, 181] width 116 height 19
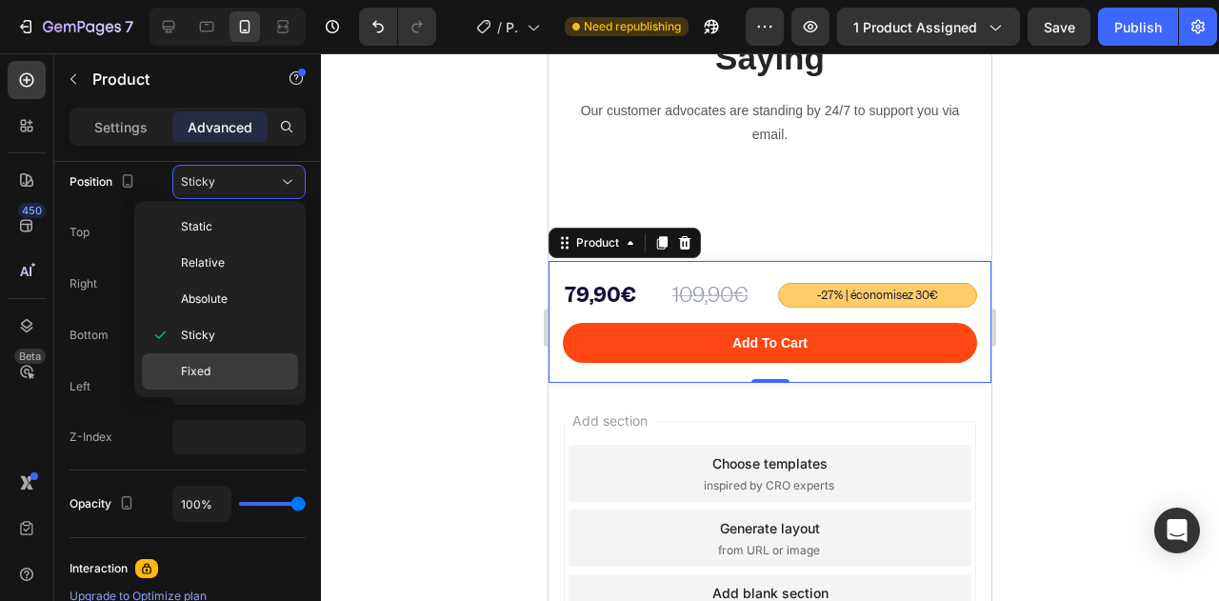
click at [223, 357] on div "Fixed" at bounding box center [220, 371] width 156 height 36
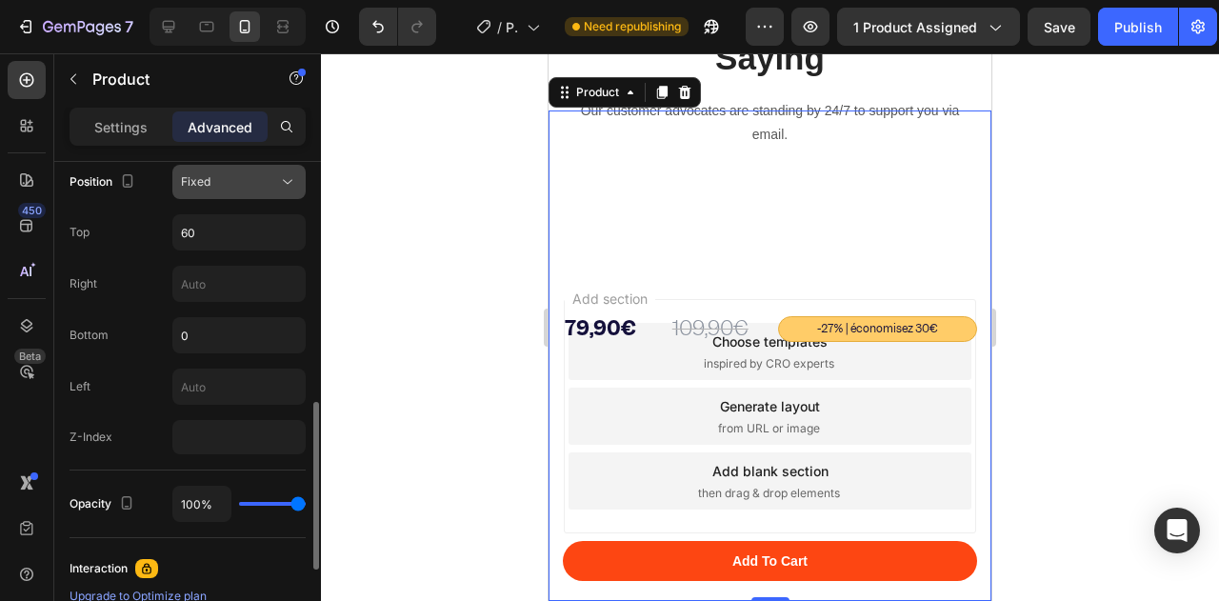
click at [209, 187] on span "Fixed" at bounding box center [196, 181] width 30 height 17
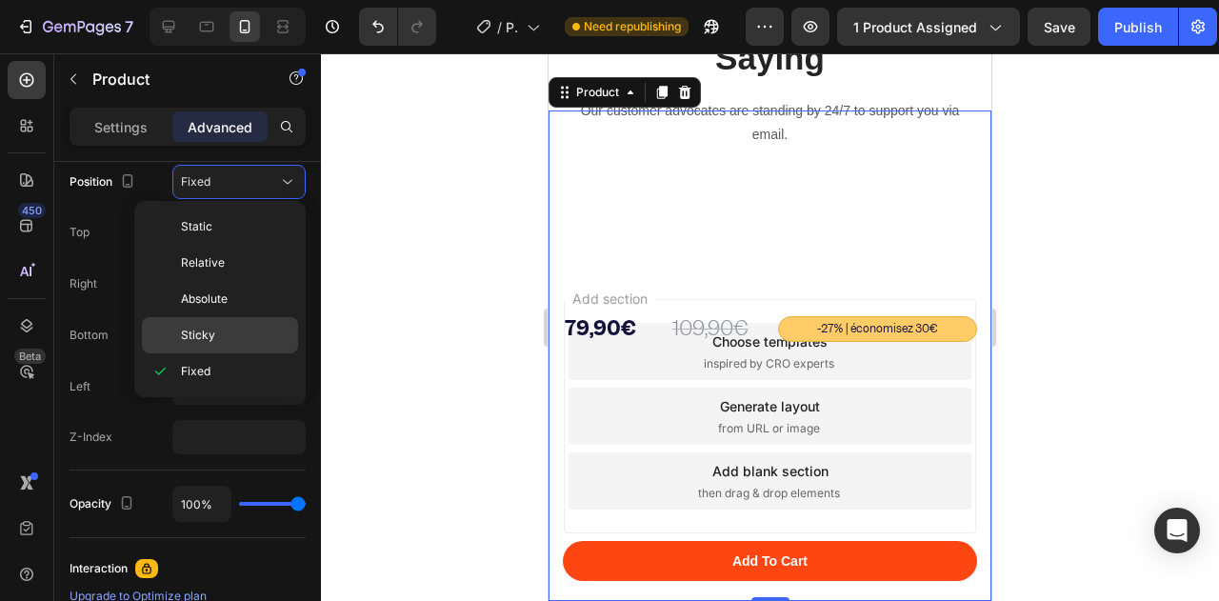
click at [226, 332] on p "Sticky" at bounding box center [235, 335] width 109 height 17
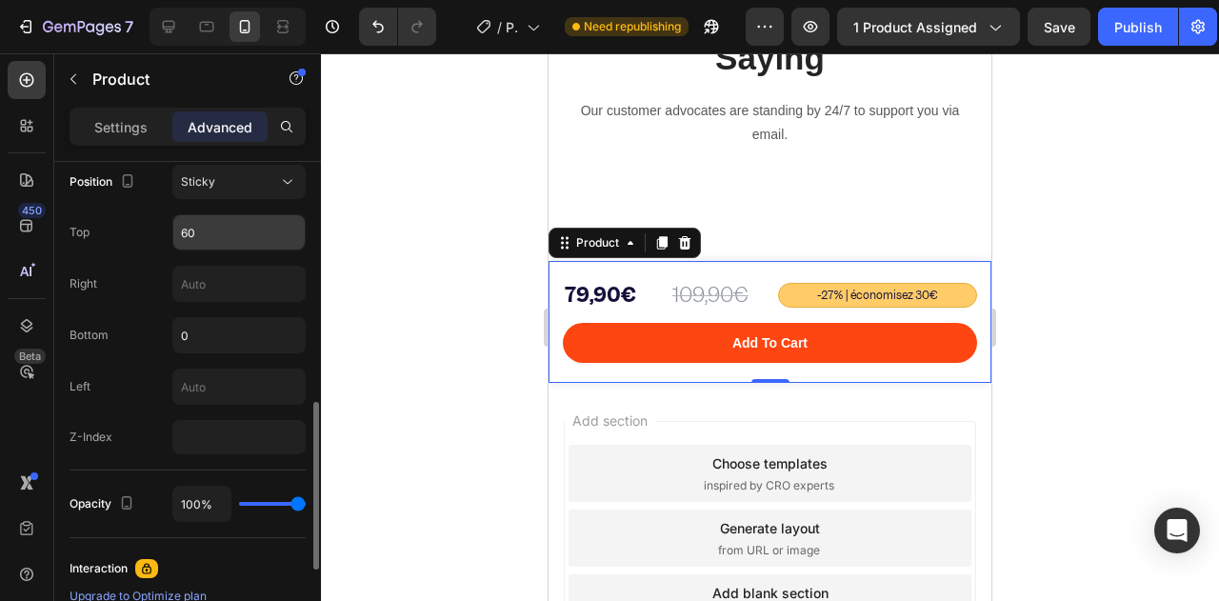
scroll to position [613, 0]
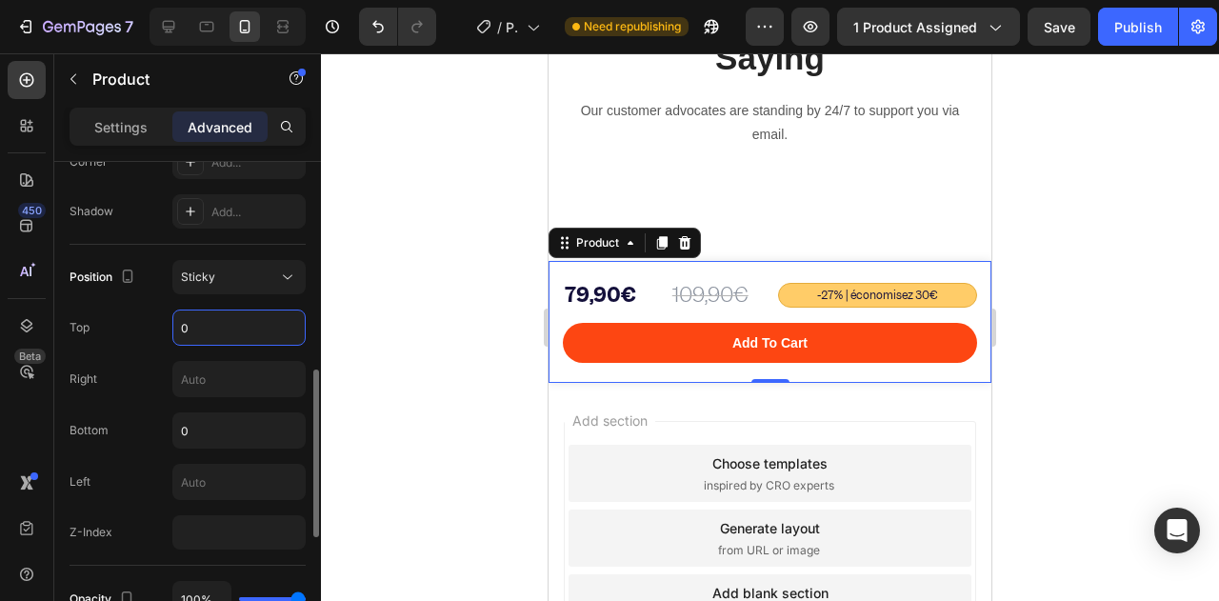
type input "0"
click at [110, 361] on div "Right" at bounding box center [188, 379] width 236 height 36
click at [166, 381] on div "Right" at bounding box center [188, 379] width 236 height 36
click at [193, 379] on input "text" at bounding box center [238, 379] width 131 height 34
type input "0"
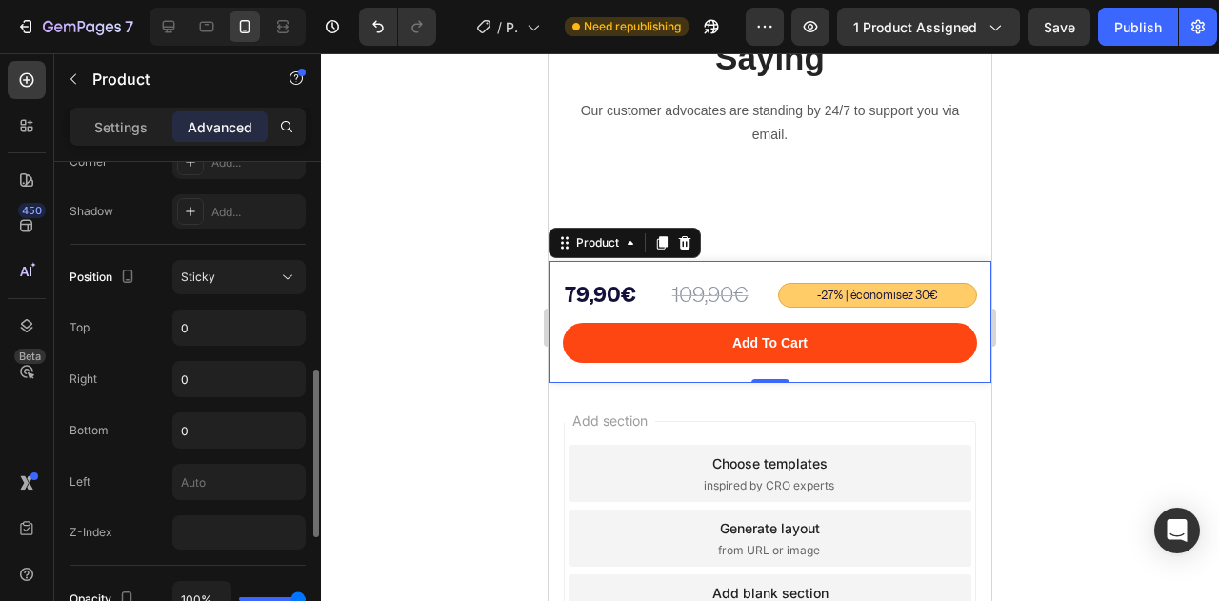
click at [130, 413] on div "Bottom 0" at bounding box center [188, 430] width 236 height 36
click at [190, 433] on input "0" at bounding box center [238, 430] width 131 height 34
click at [197, 386] on input "0" at bounding box center [238, 379] width 131 height 34
click at [173, 422] on input "text" at bounding box center [238, 430] width 131 height 34
click at [167, 490] on div "Left" at bounding box center [188, 482] width 236 height 36
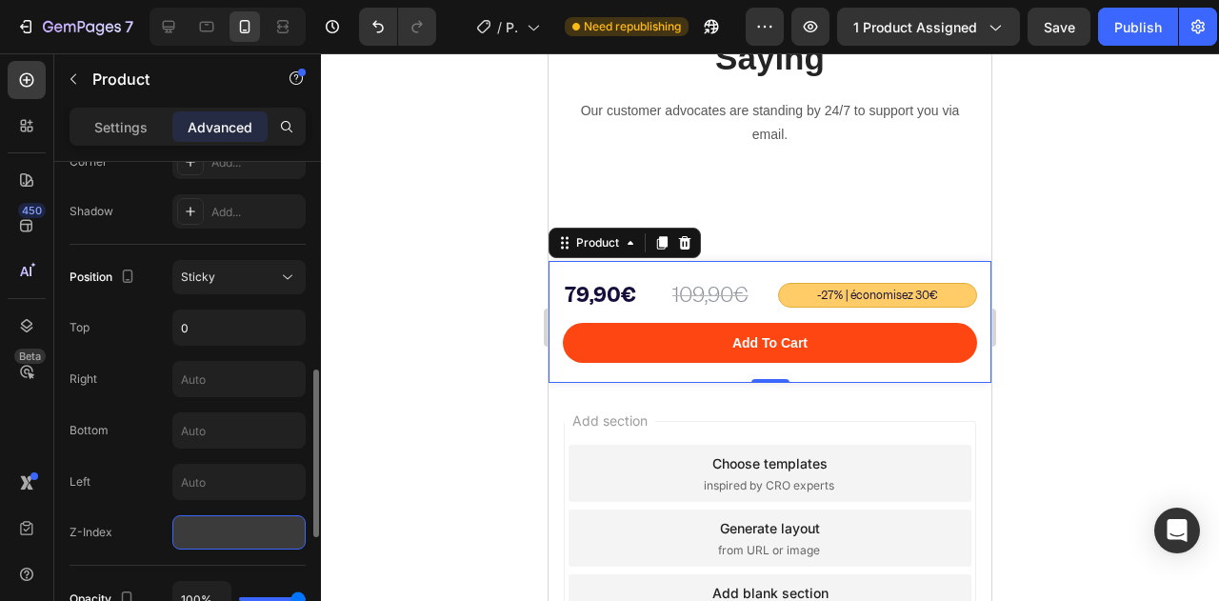
click at [215, 530] on input "number" at bounding box center [238, 532] width 133 height 34
type input "99"
drag, startPoint x: 137, startPoint y: 409, endPoint x: 153, endPoint y: 372, distance: 39.6
click at [137, 408] on div "Position Sticky Top 0 Right Bottom Left Z-Index 99" at bounding box center [188, 404] width 236 height 289
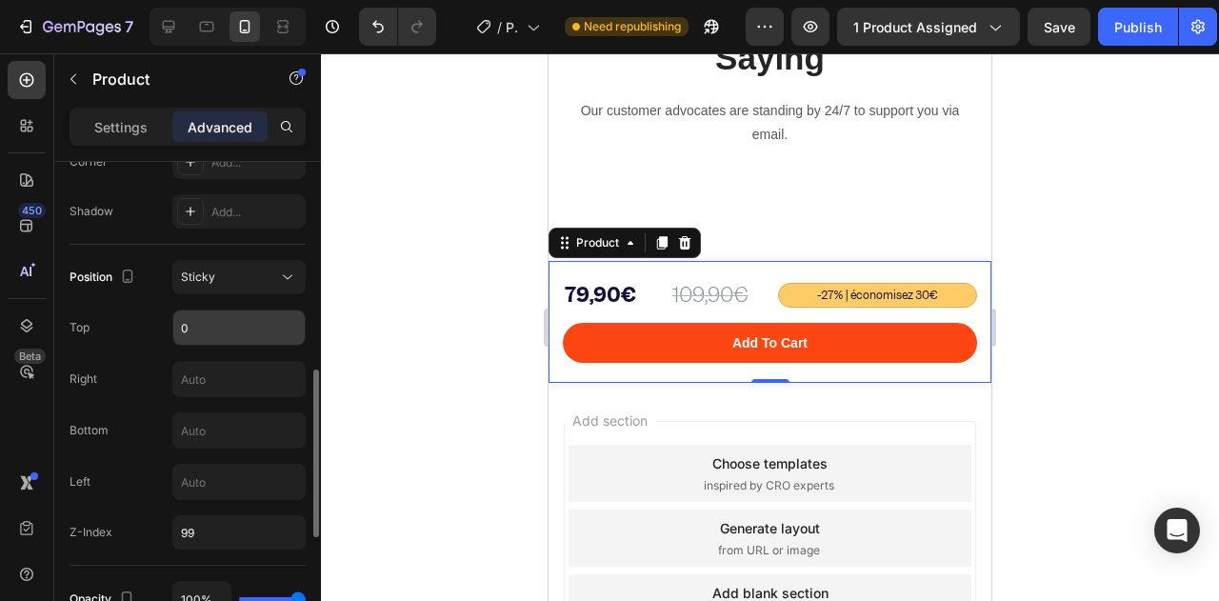
click at [192, 338] on input "0" at bounding box center [238, 327] width 131 height 34
click at [148, 363] on div "Right" at bounding box center [188, 379] width 236 height 36
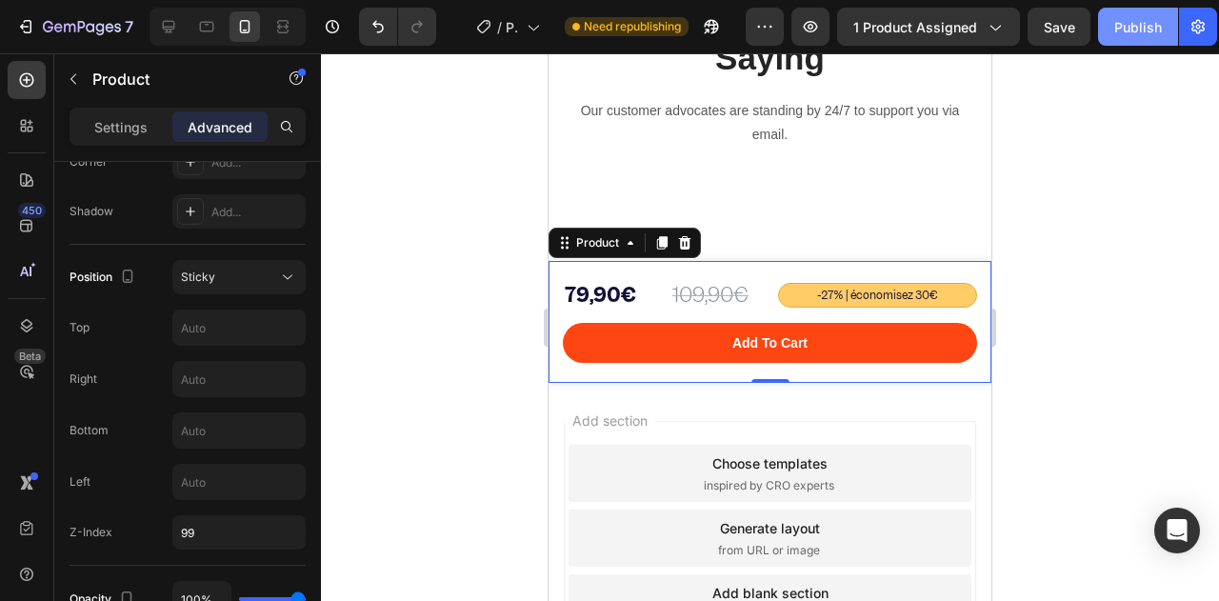
click at [1107, 36] on button "Publish" at bounding box center [1138, 27] width 80 height 38
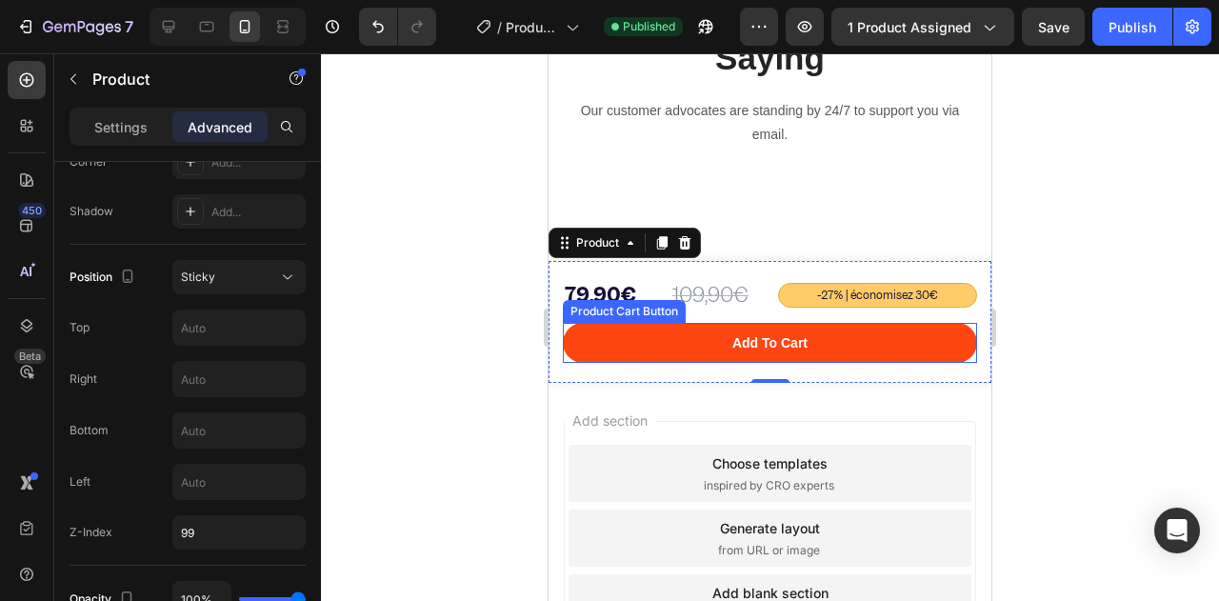
click at [529, 340] on div at bounding box center [770, 327] width 898 height 548
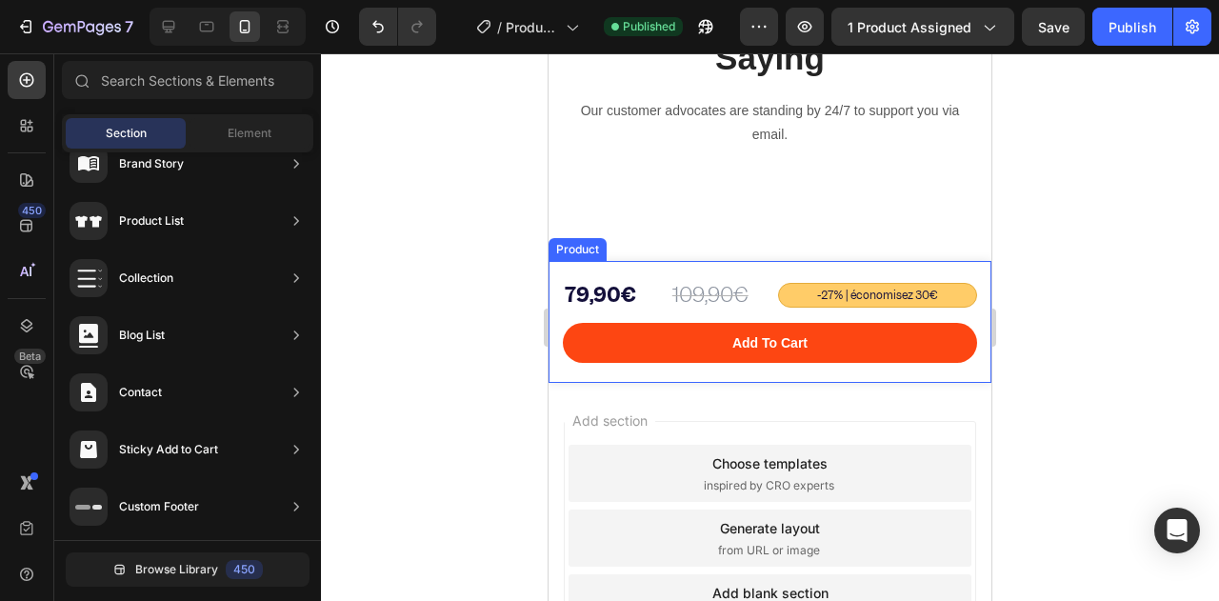
click at [557, 314] on div "109,90€ Product Price Product Price -27% | économisez 30€ Text Block 79,90€ Pro…" at bounding box center [770, 322] width 443 height 122
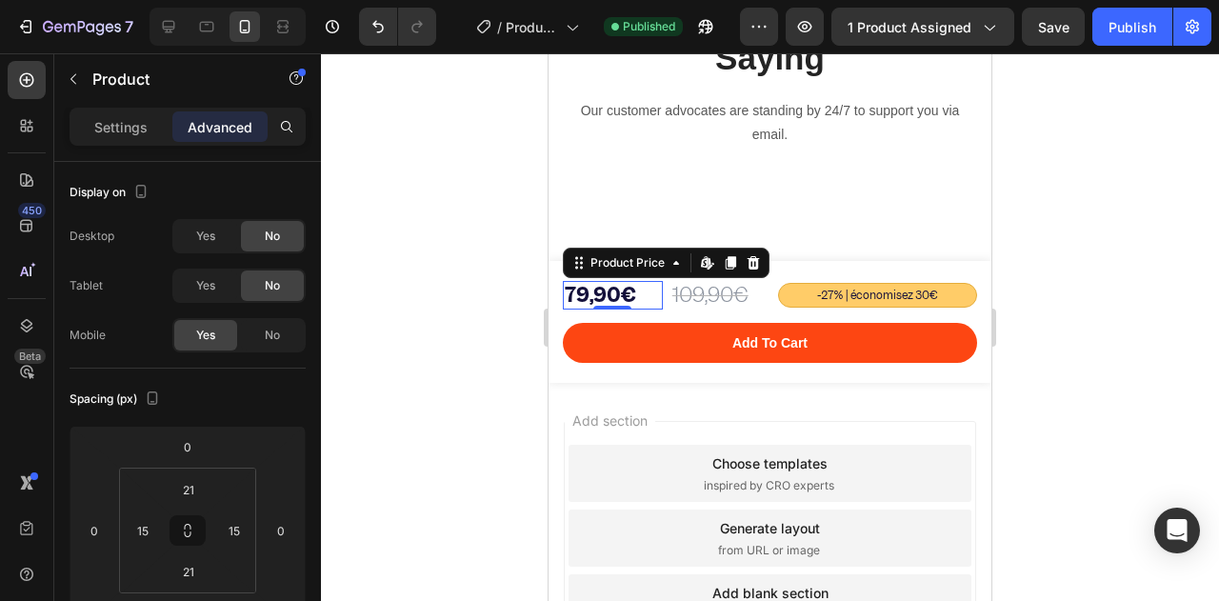
click at [568, 306] on div "79,90€" at bounding box center [613, 295] width 100 height 29
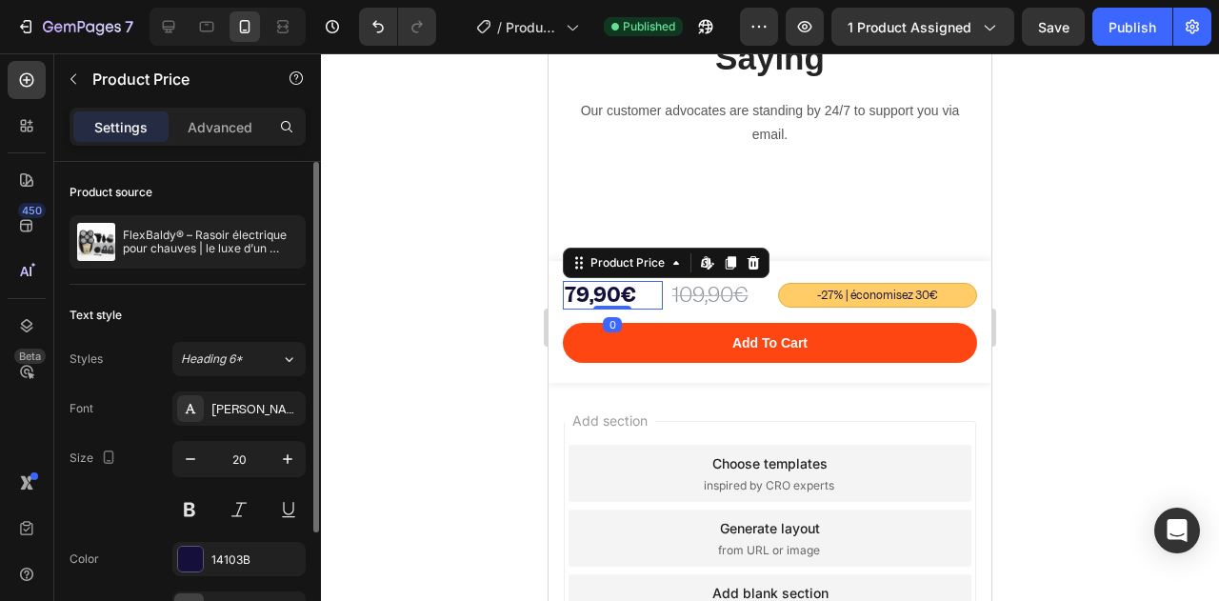
click at [162, 451] on div "Size 20" at bounding box center [188, 484] width 236 height 86
click at [179, 455] on button "button" at bounding box center [190, 459] width 34 height 34
type input "18"
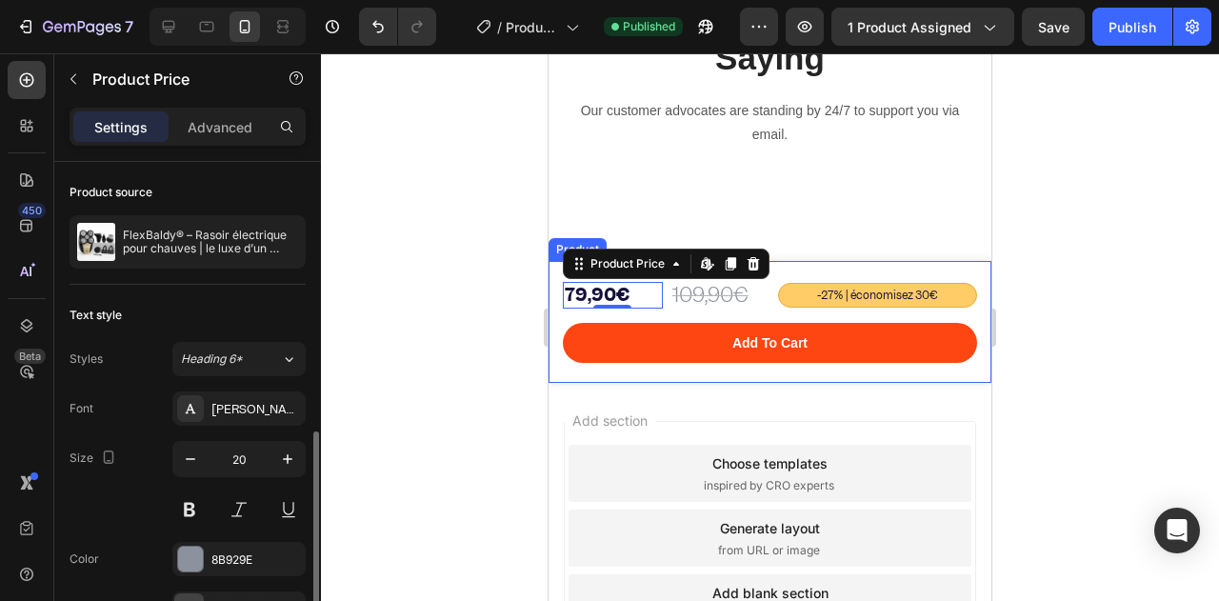
click at [699, 292] on div "109,90€" at bounding box center [720, 295] width 100 height 29
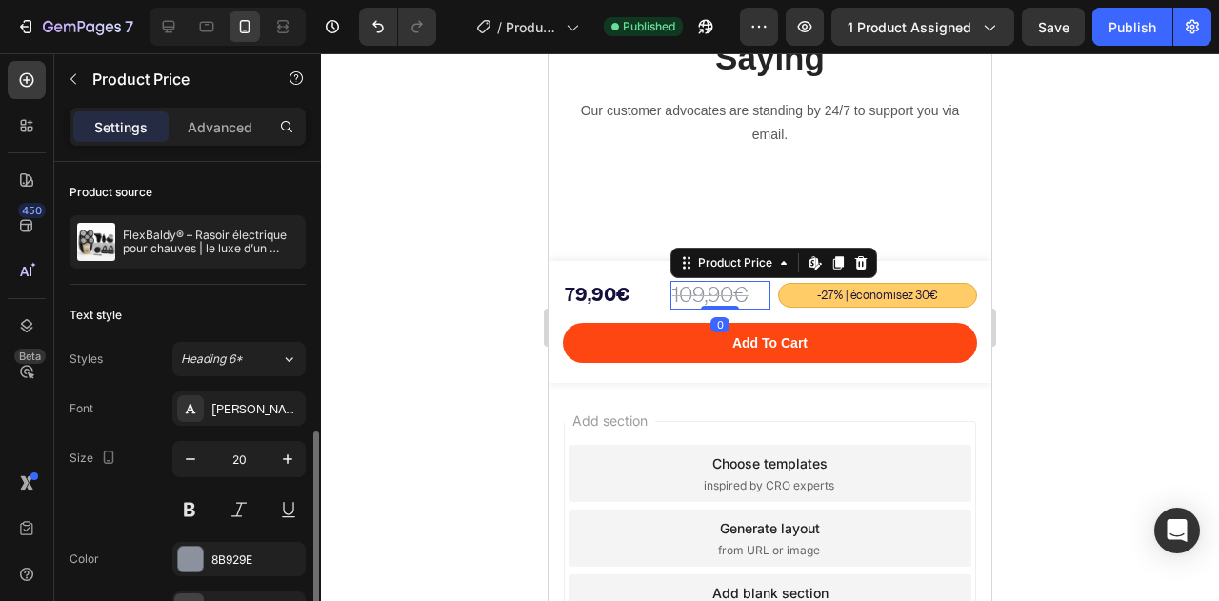
scroll to position [164, 0]
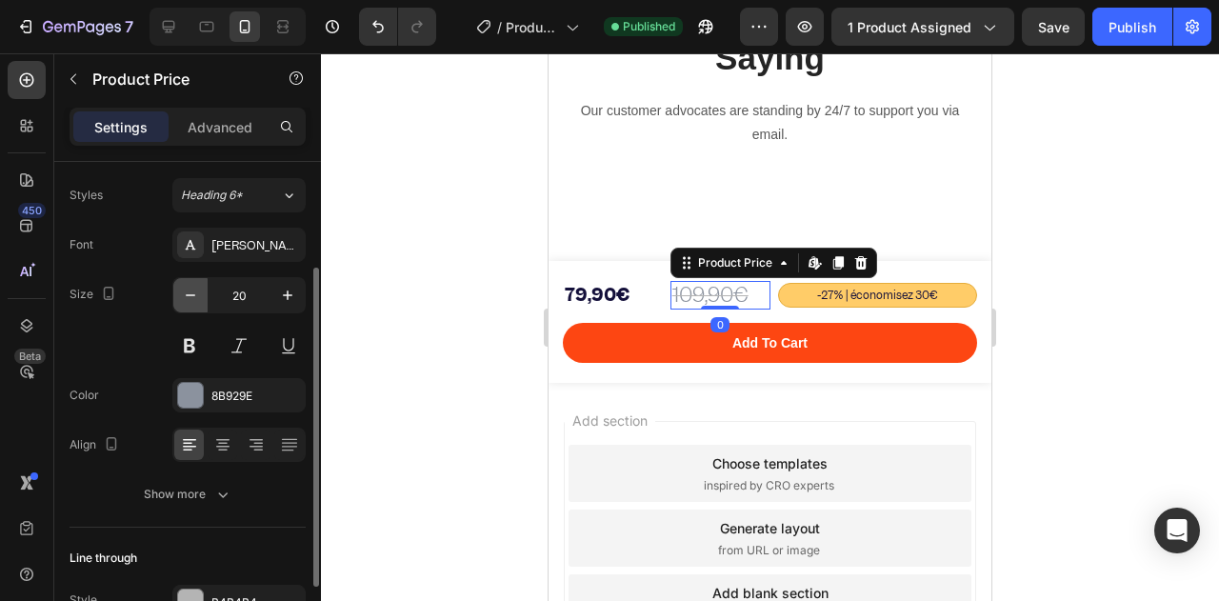
click at [199, 300] on icon "button" at bounding box center [190, 295] width 19 height 19
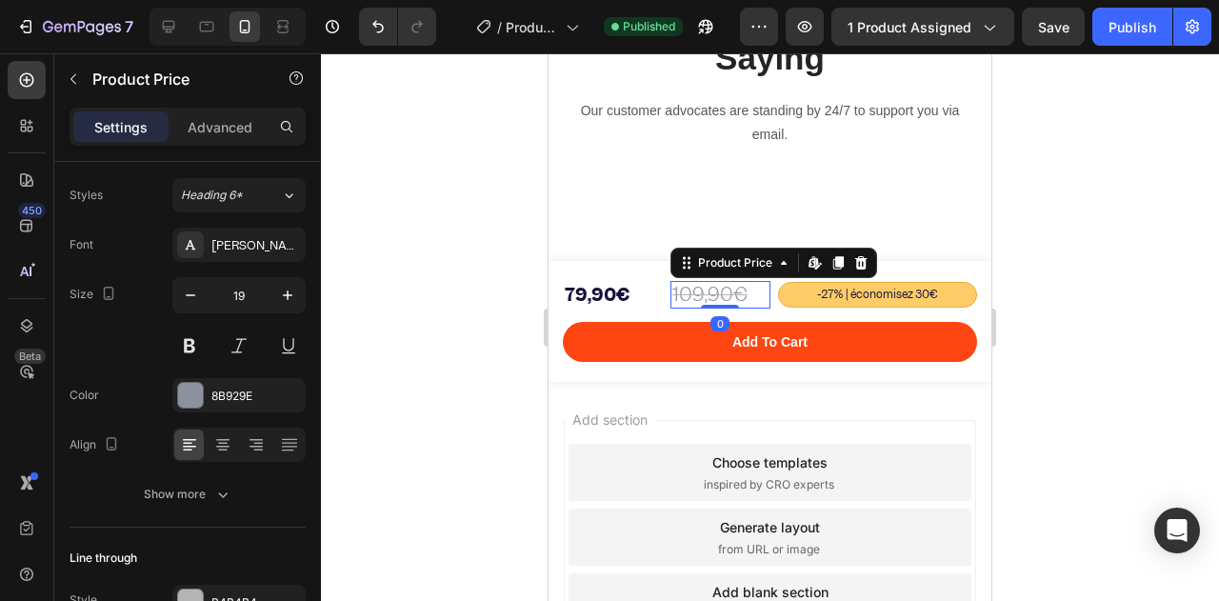
type input "18"
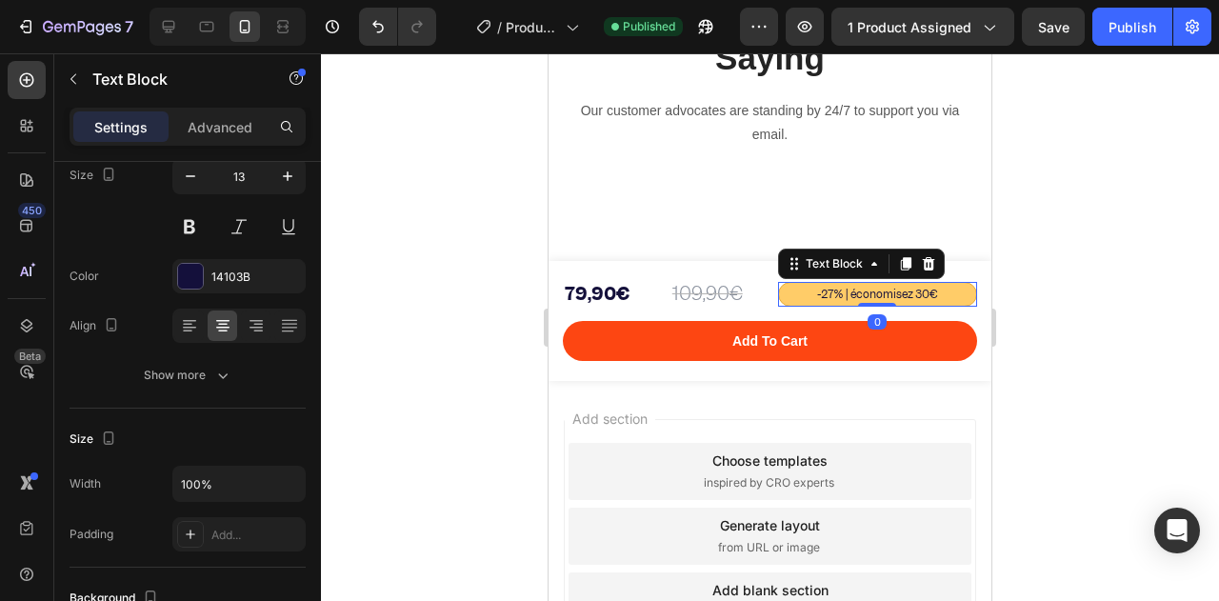
click at [800, 289] on p "-27% | économisez 30€" at bounding box center [878, 294] width 198 height 23
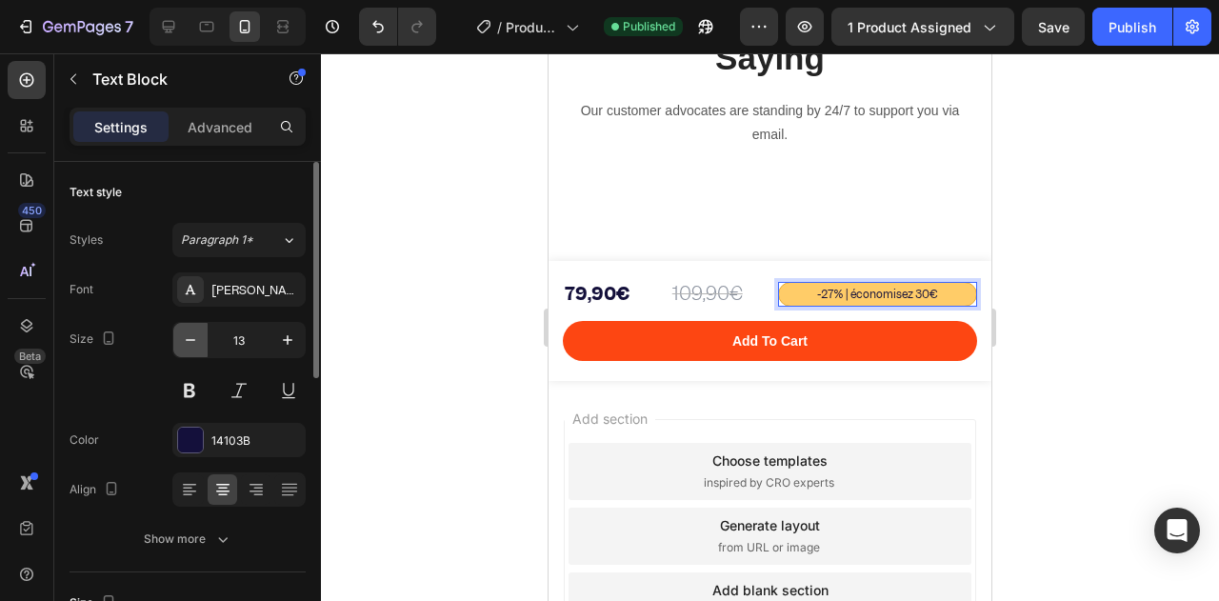
click at [189, 350] on button "button" at bounding box center [190, 340] width 34 height 34
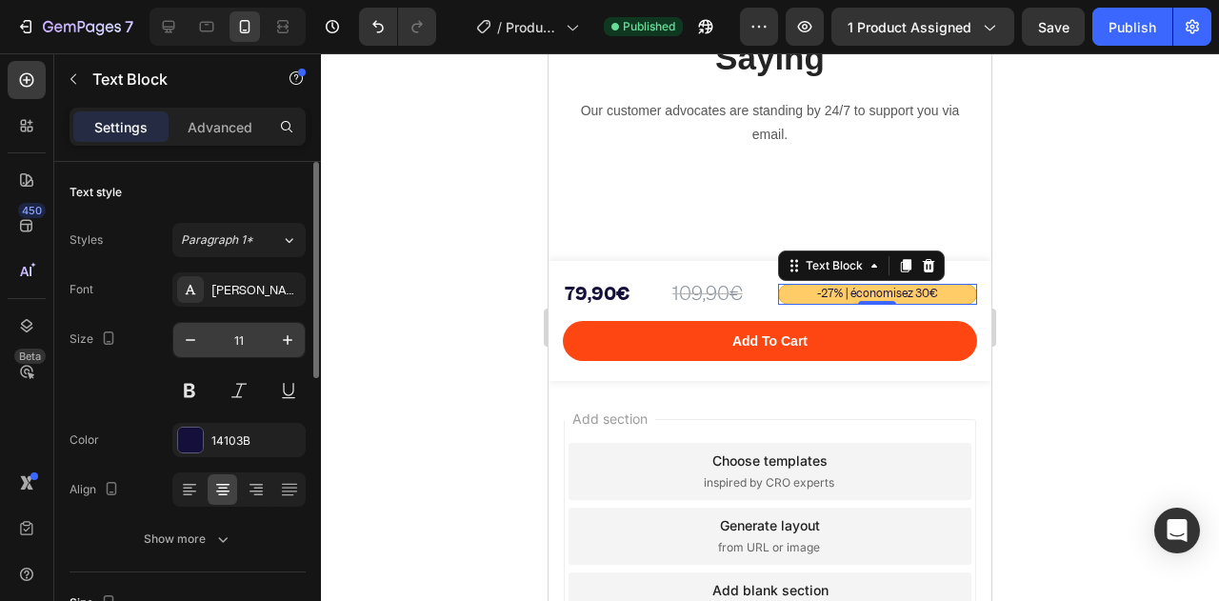
click at [268, 344] on input "11" at bounding box center [239, 340] width 63 height 34
click at [287, 340] on icon "button" at bounding box center [287, 339] width 19 height 19
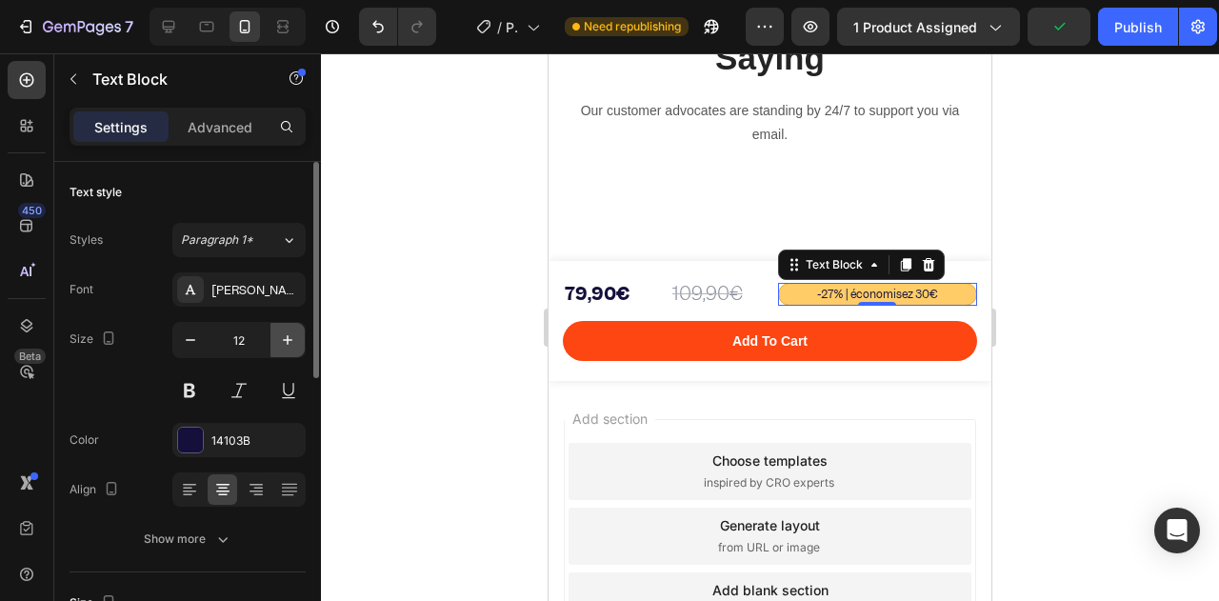
click at [283, 344] on icon "button" at bounding box center [287, 339] width 19 height 19
type input "13"
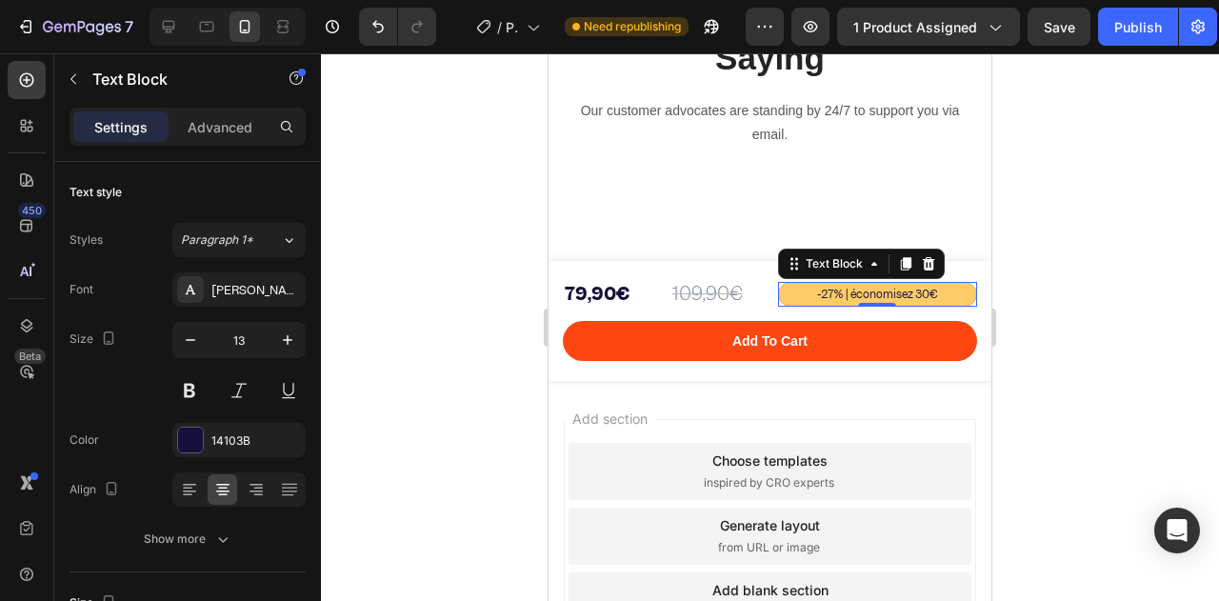
click at [497, 313] on div at bounding box center [770, 327] width 898 height 548
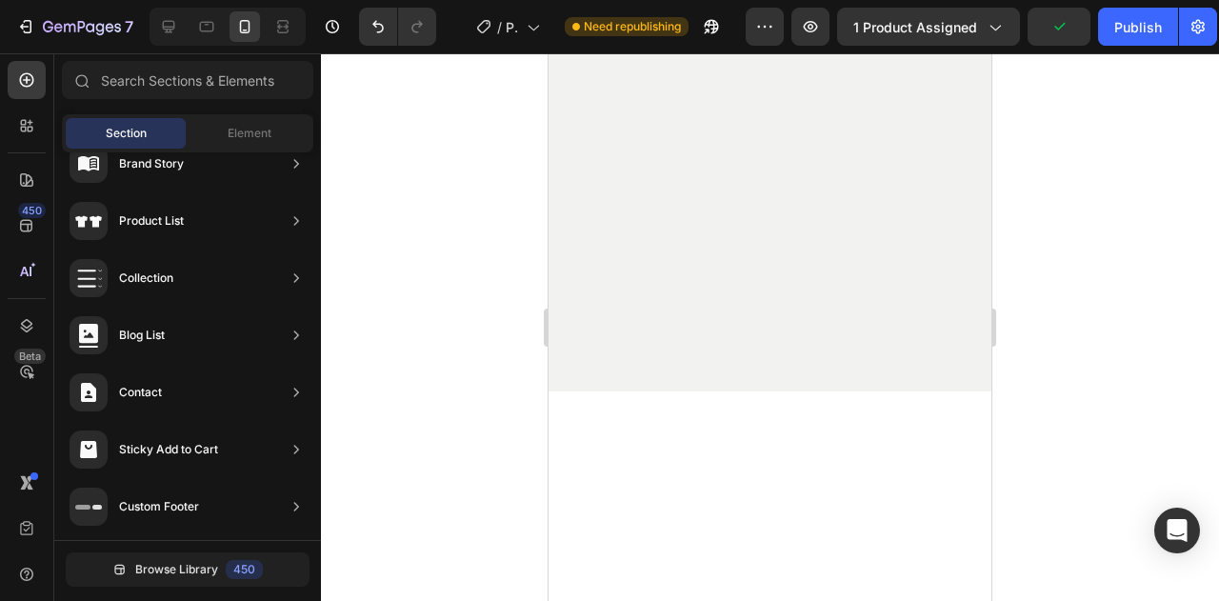
scroll to position [1586, 0]
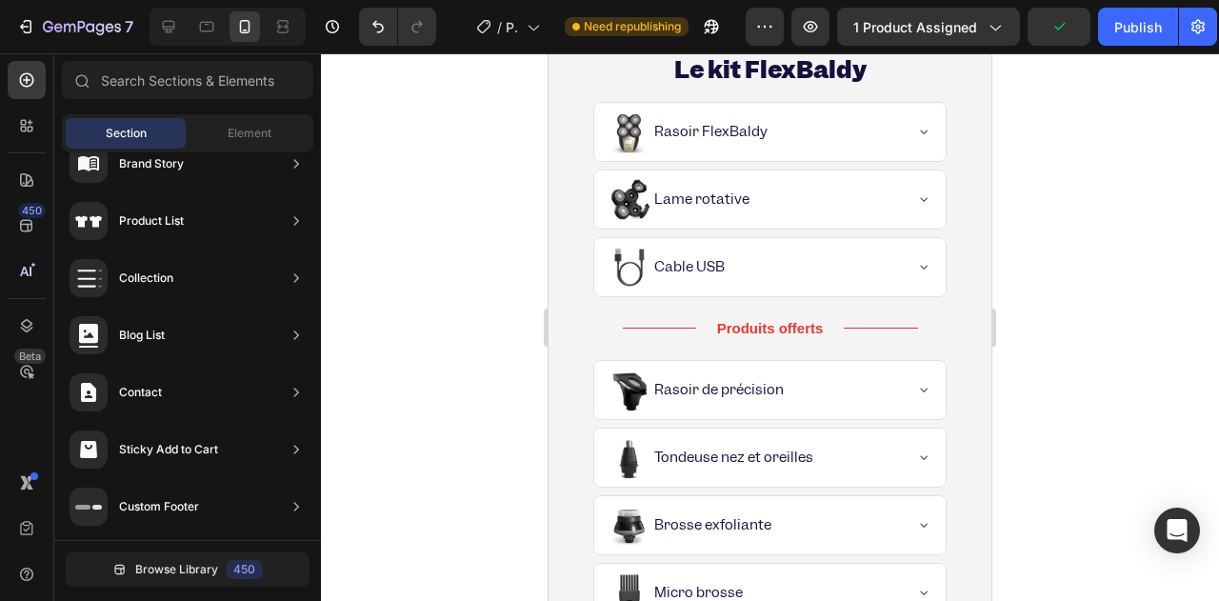
drag, startPoint x: 984, startPoint y: 529, endPoint x: 1504, endPoint y: 59, distance: 701.2
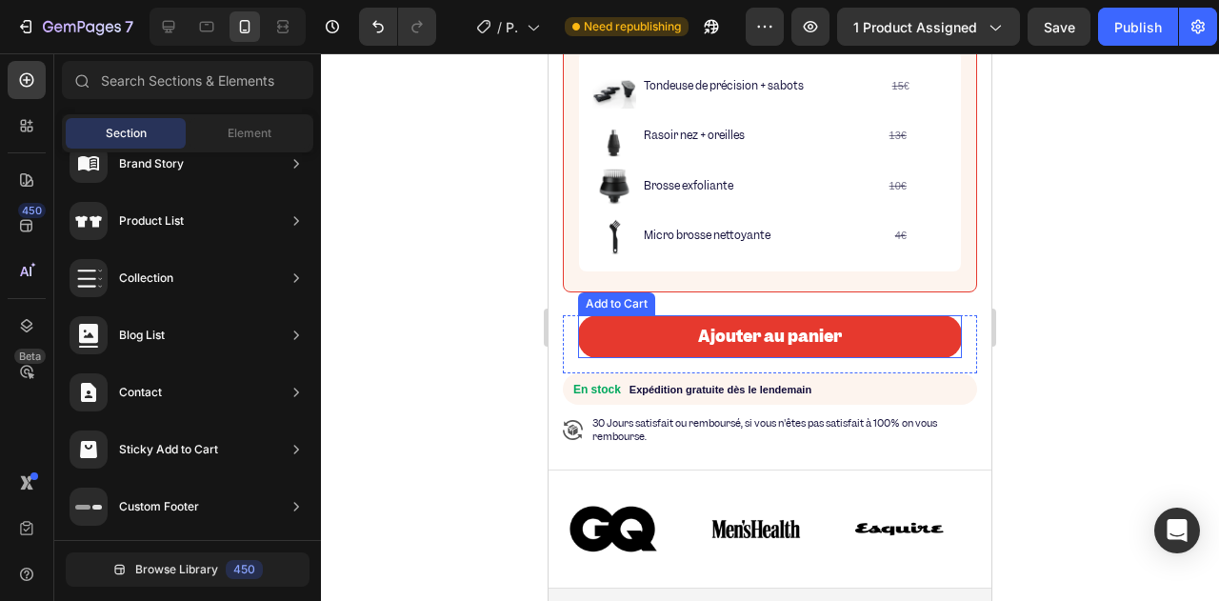
scroll to position [1047, 0]
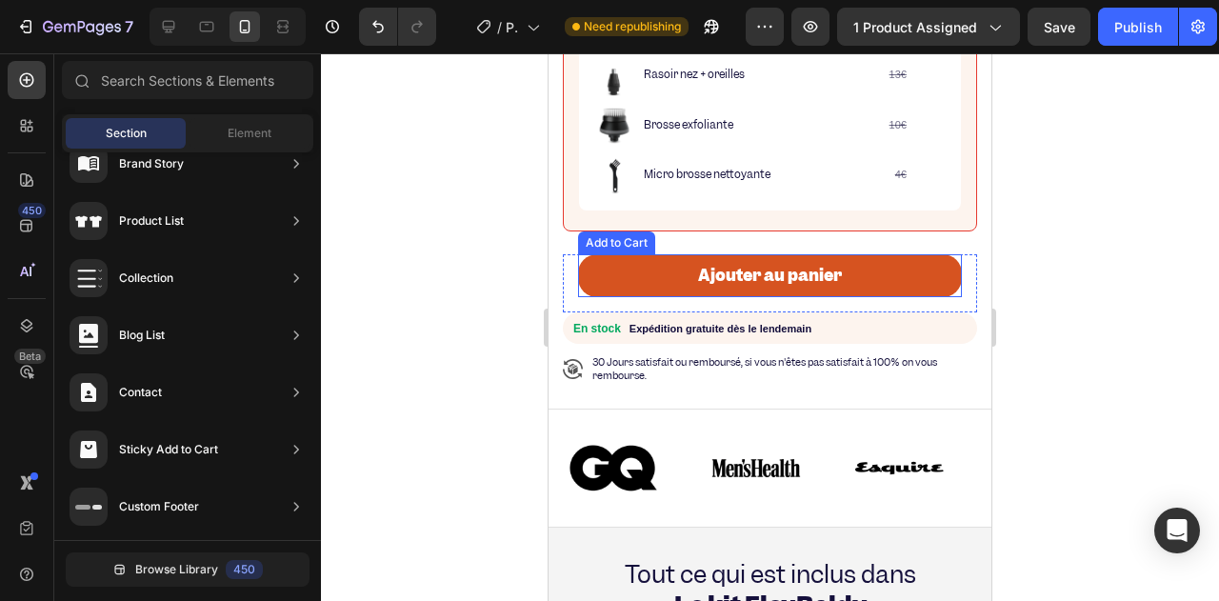
click at [602, 258] on button "Ajouter au panier" at bounding box center [770, 275] width 384 height 43
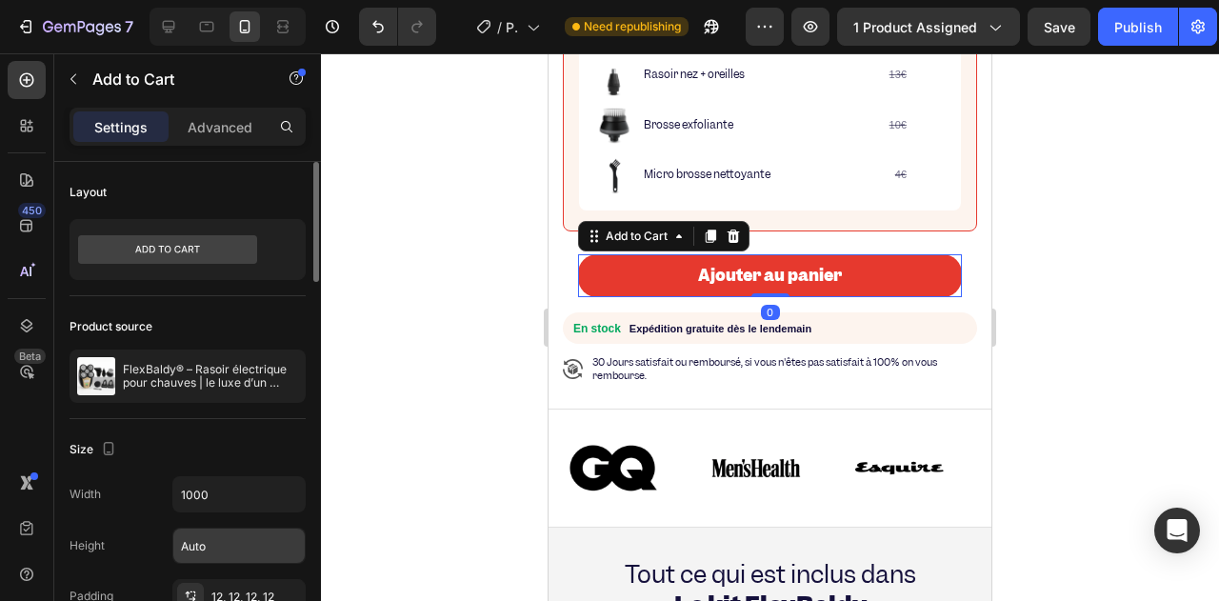
scroll to position [476, 0]
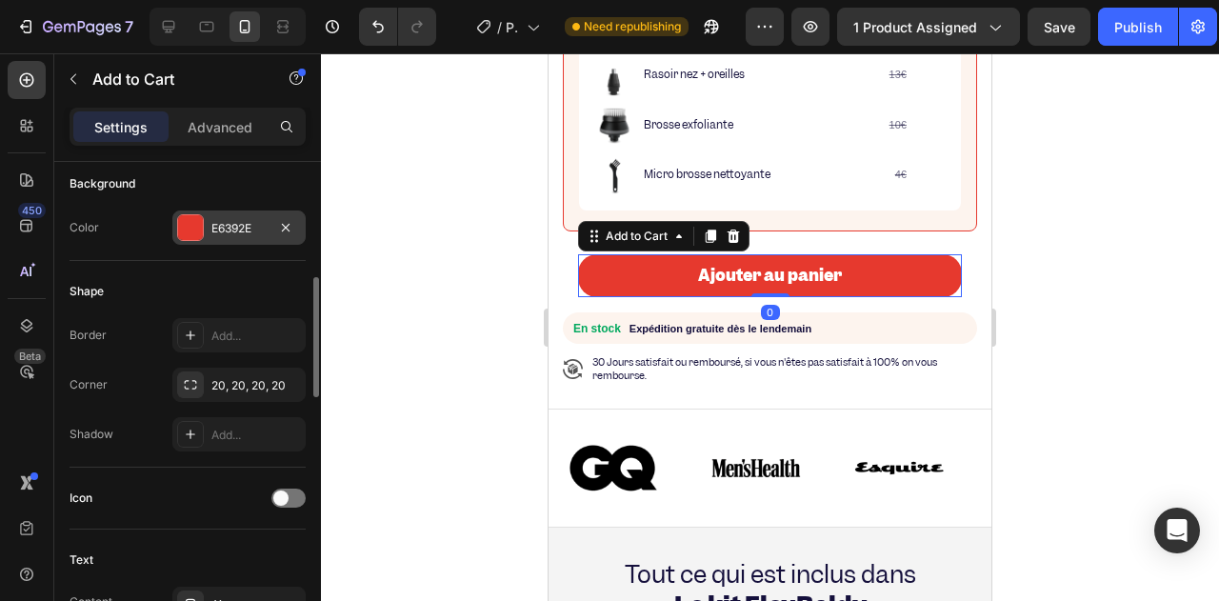
click at [248, 215] on div "E6392E" at bounding box center [238, 227] width 133 height 34
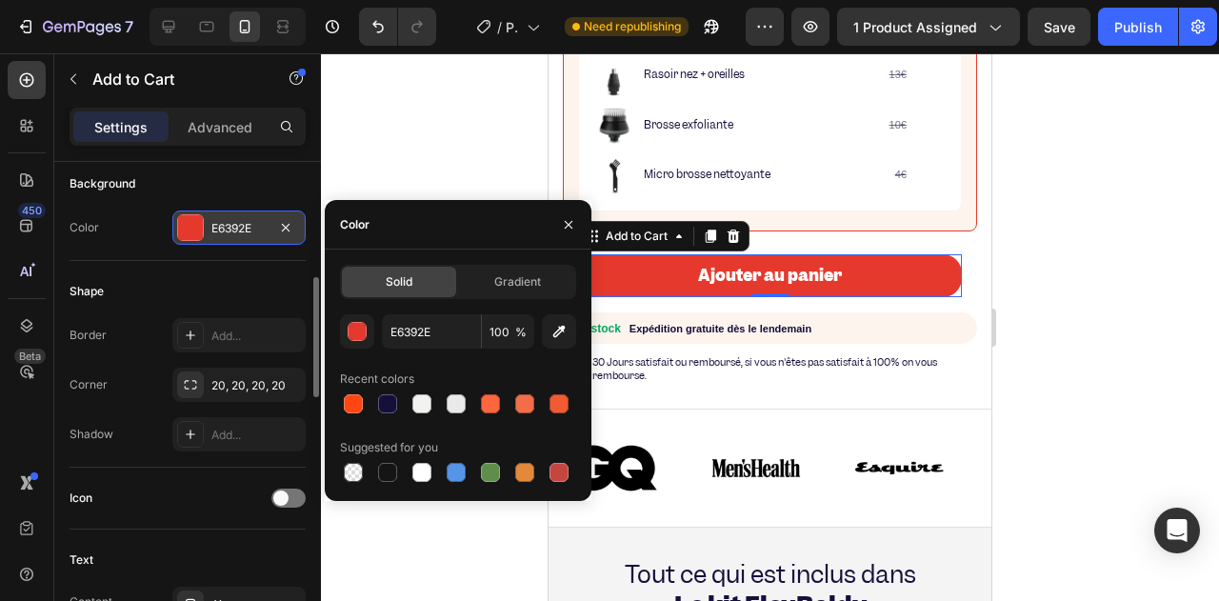
click at [242, 227] on div "E6392E" at bounding box center [238, 228] width 55 height 17
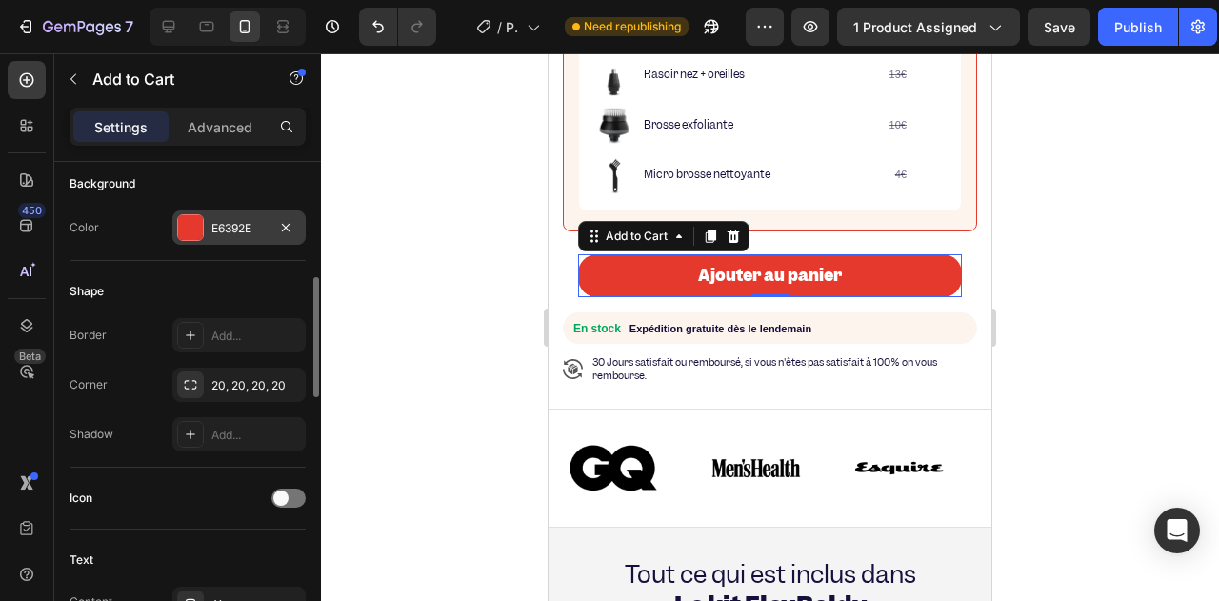
click at [242, 227] on div "E6392E" at bounding box center [238, 228] width 55 height 17
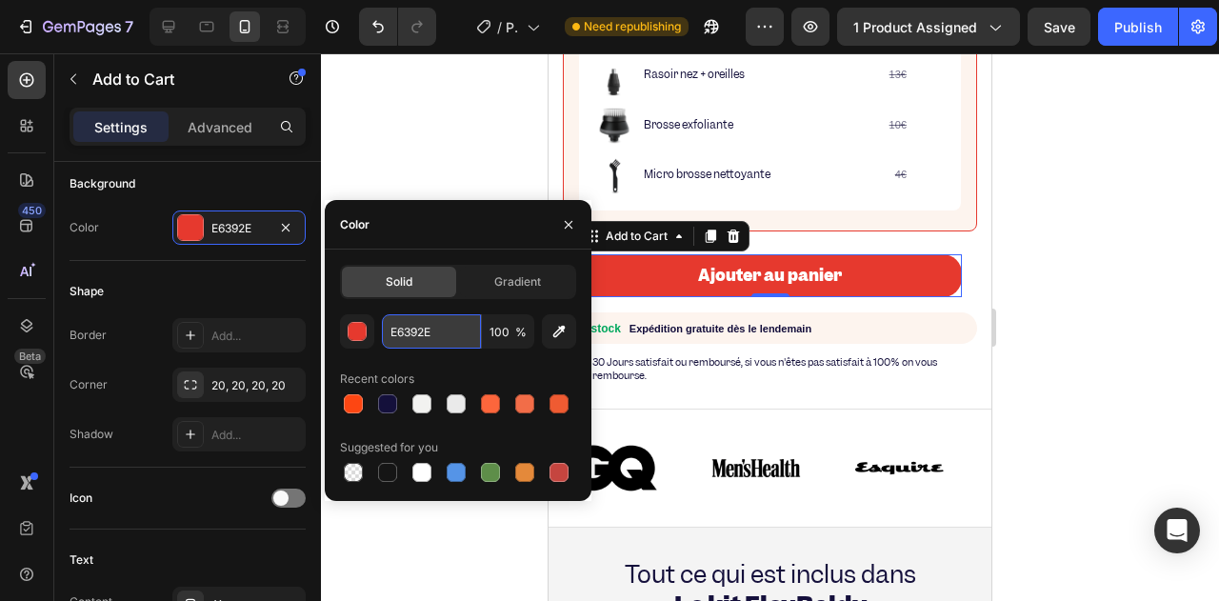
click at [467, 338] on input "E6392E" at bounding box center [431, 331] width 99 height 34
click at [469, 338] on input "E6392E" at bounding box center [431, 331] width 99 height 34
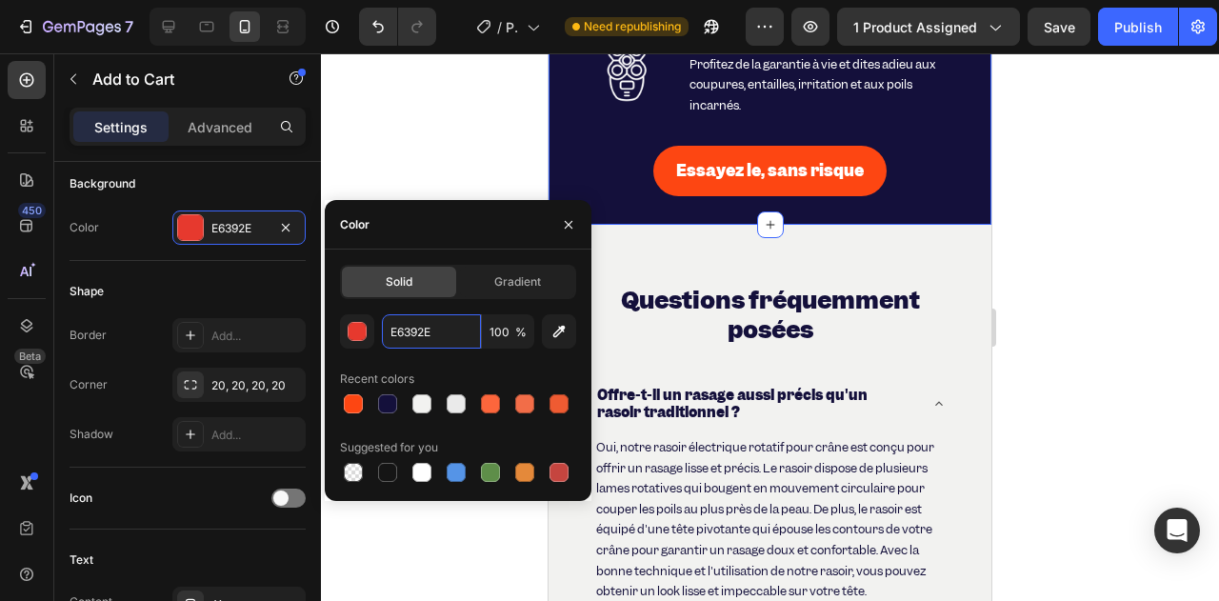
scroll to position [7047, 0]
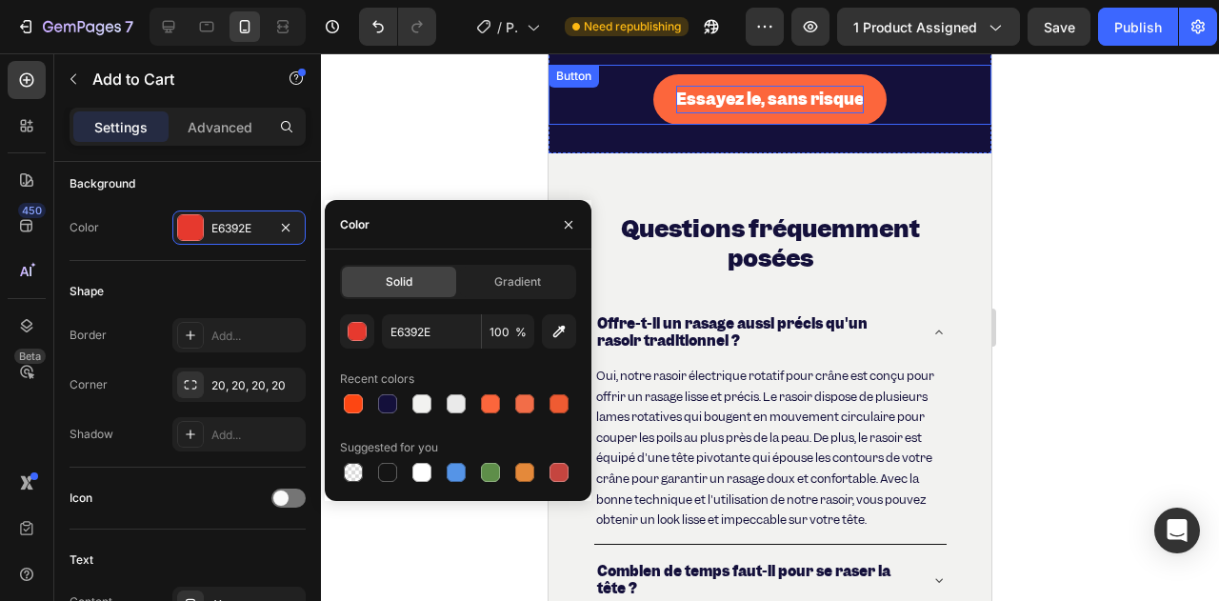
click at [676, 110] on p "Essayez le, sans risque" at bounding box center [770, 100] width 188 height 28
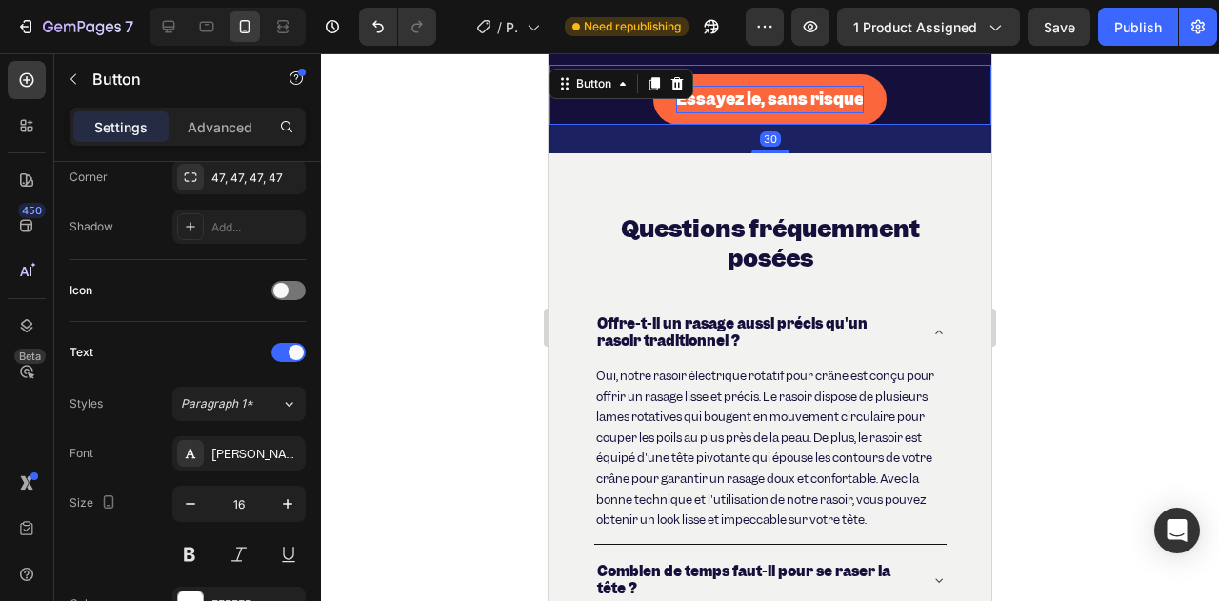
scroll to position [0, 0]
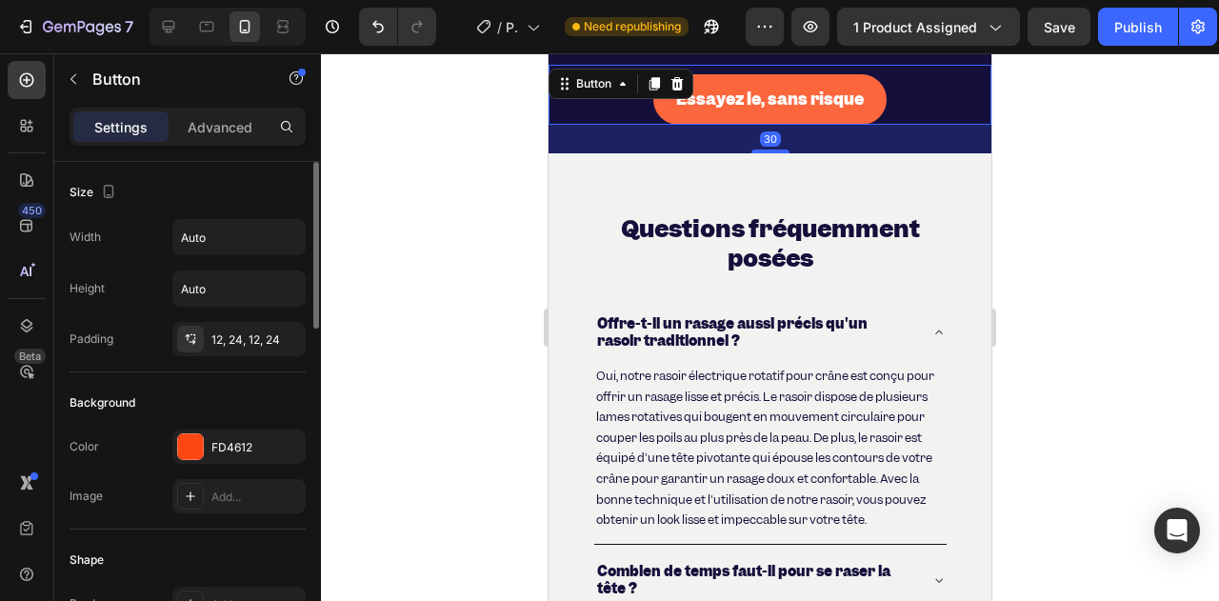
click at [655, 106] on link "Essayez le, sans risque" at bounding box center [769, 99] width 233 height 50
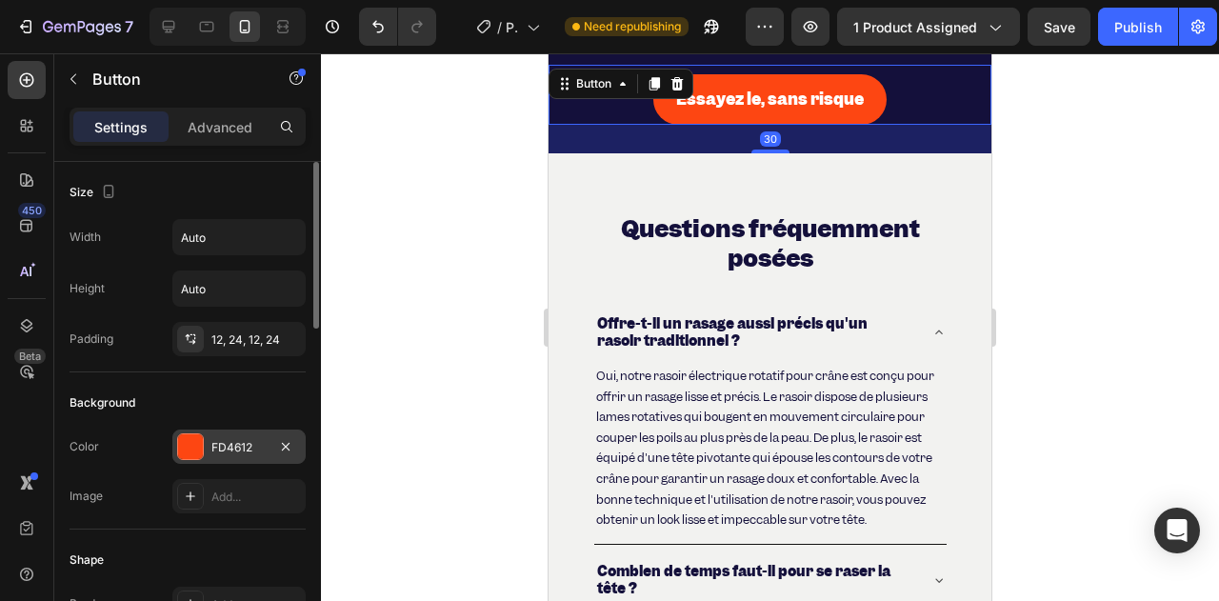
click at [247, 459] on div "FD4612" at bounding box center [238, 446] width 133 height 34
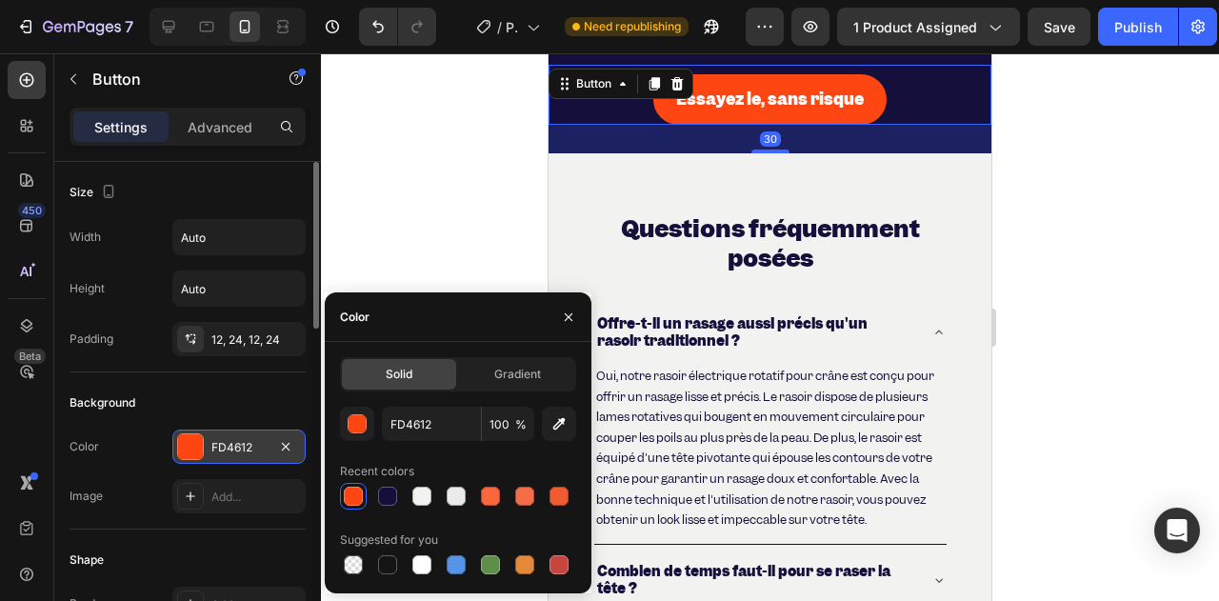
click at [247, 454] on div "FD4612" at bounding box center [238, 446] width 133 height 34
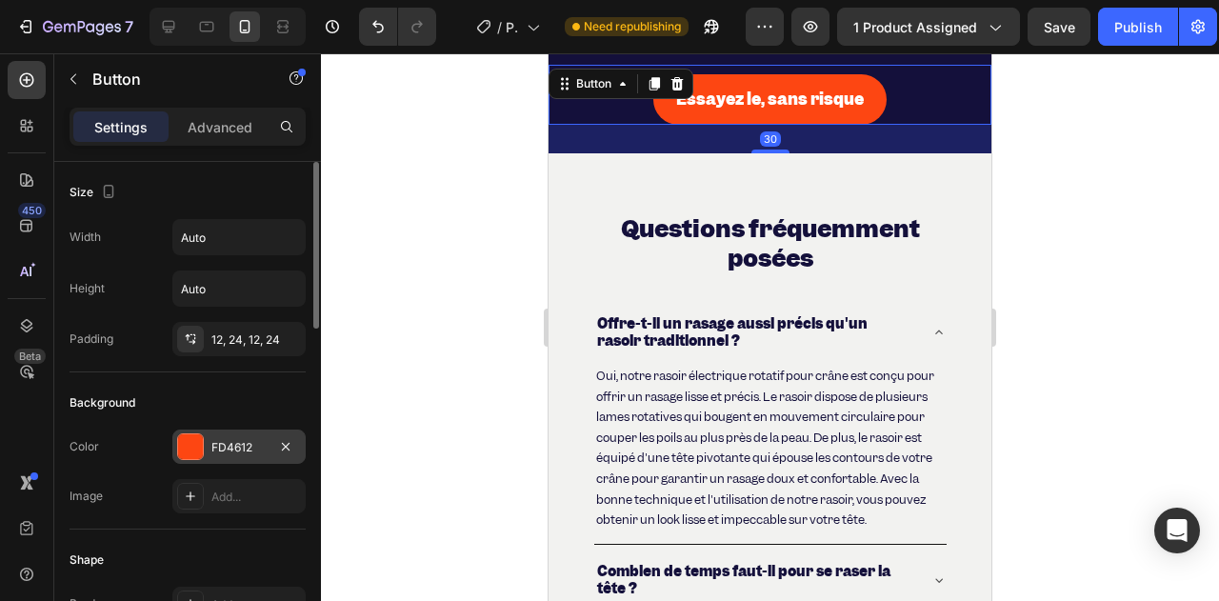
click at [247, 453] on div "FD4612" at bounding box center [238, 446] width 133 height 34
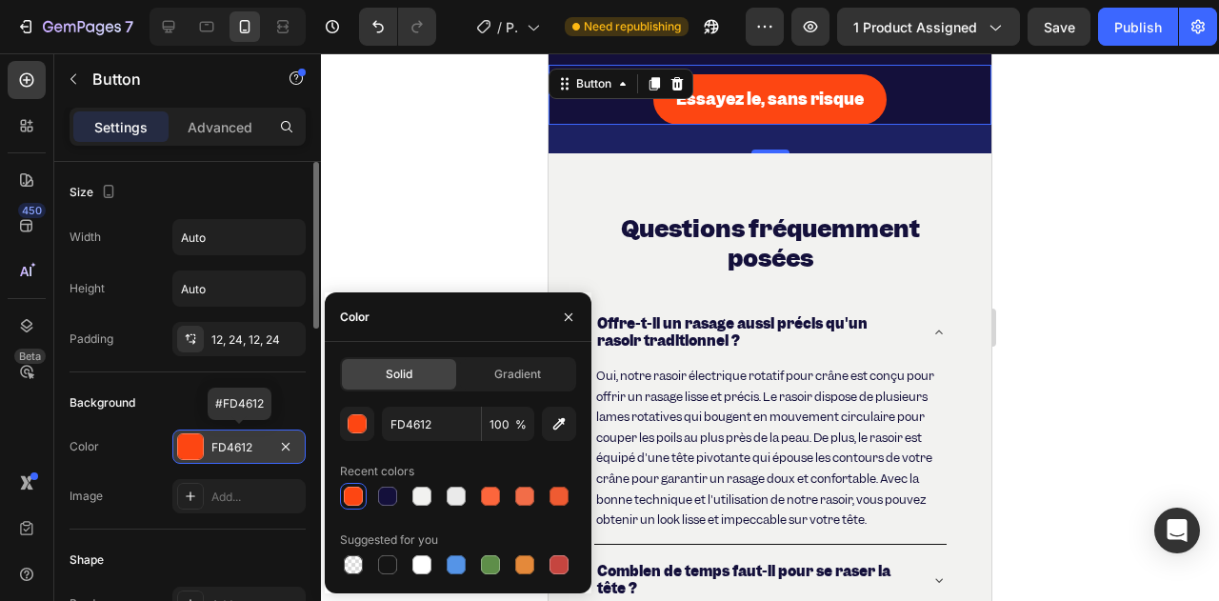
click at [246, 440] on div "FD4612" at bounding box center [238, 447] width 55 height 17
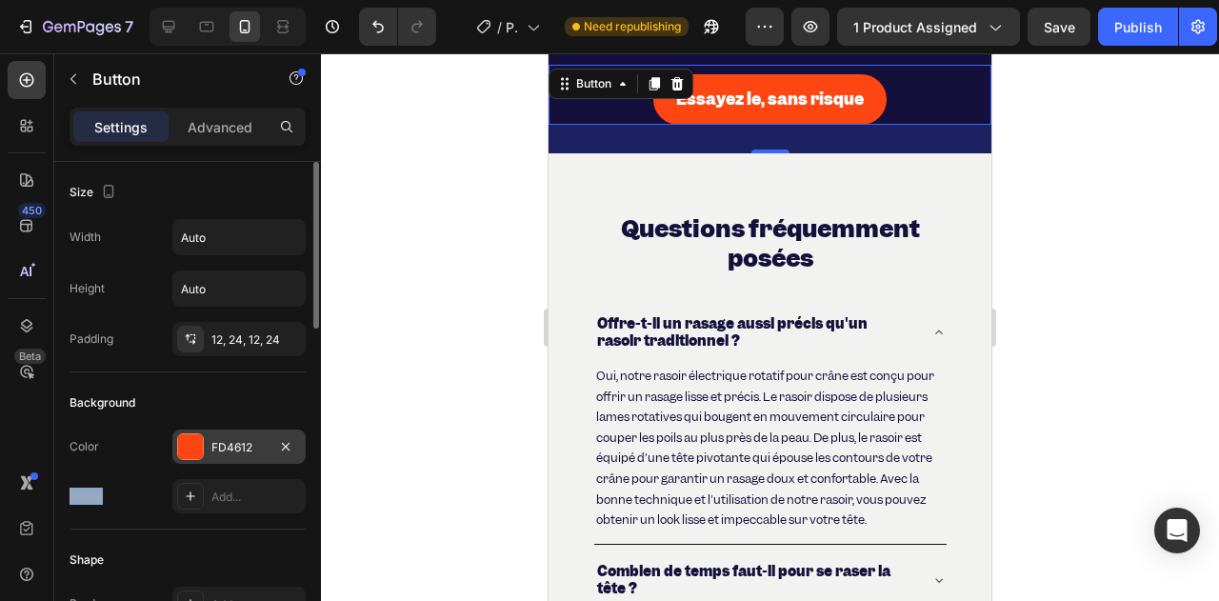
click at [255, 433] on div "FD4612" at bounding box center [238, 446] width 133 height 34
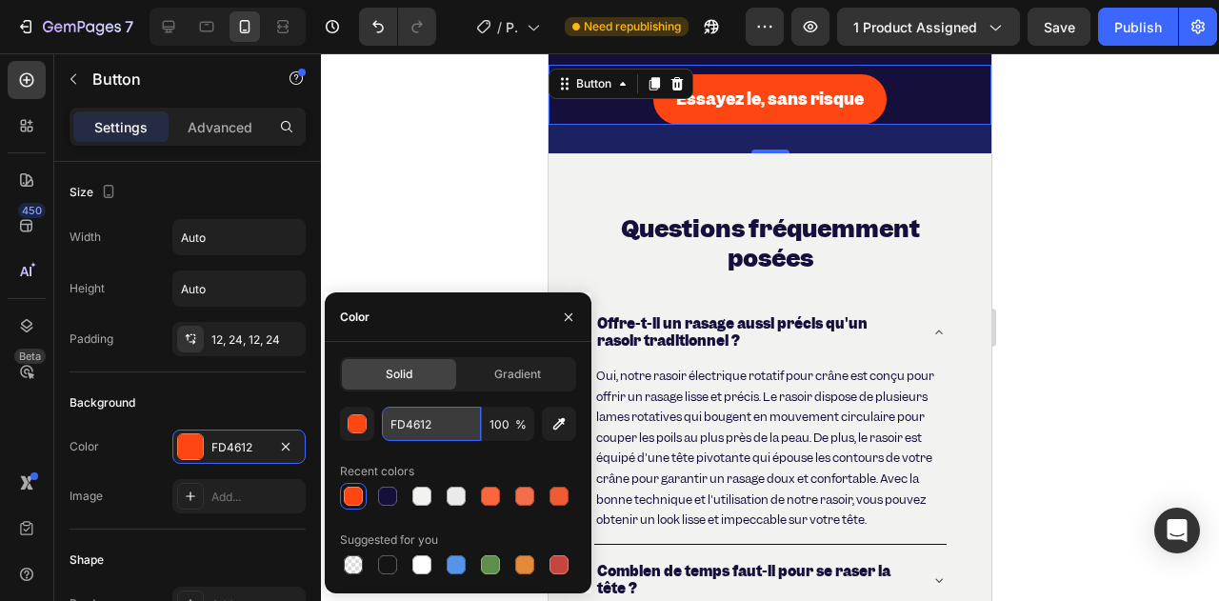
click at [430, 410] on input "FD4612" at bounding box center [431, 424] width 99 height 34
paste input "E6392E"
type input "E6392E"
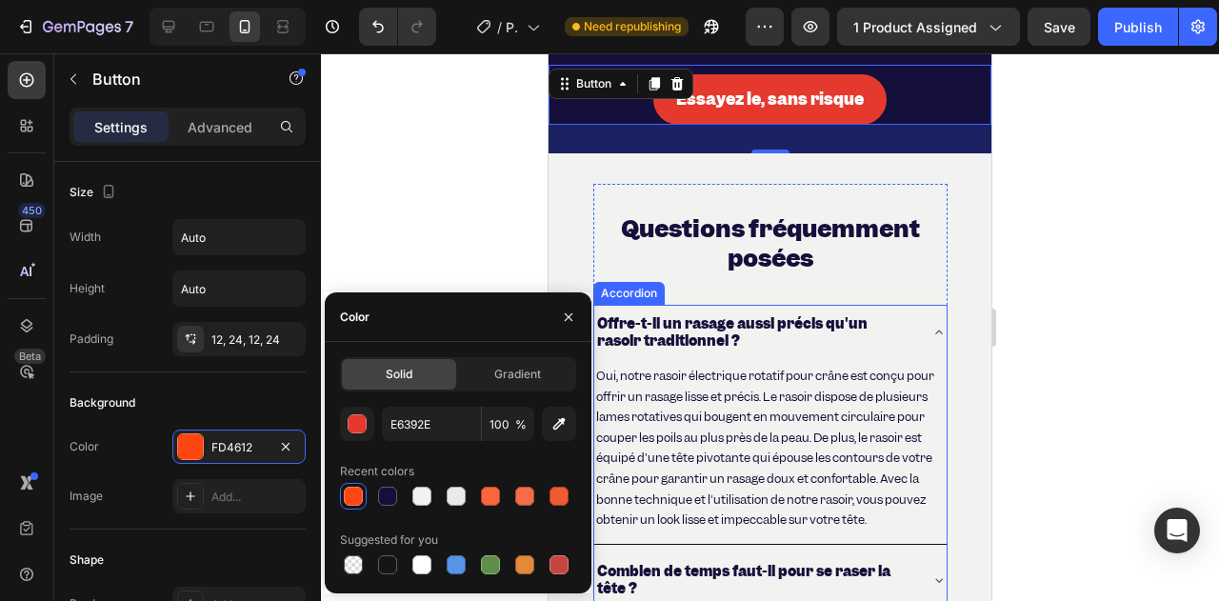
click at [830, 309] on div "Offre-t-il un rasage aussi précis qu'un rasoir traditionnel ?" at bounding box center [770, 332] width 352 height 55
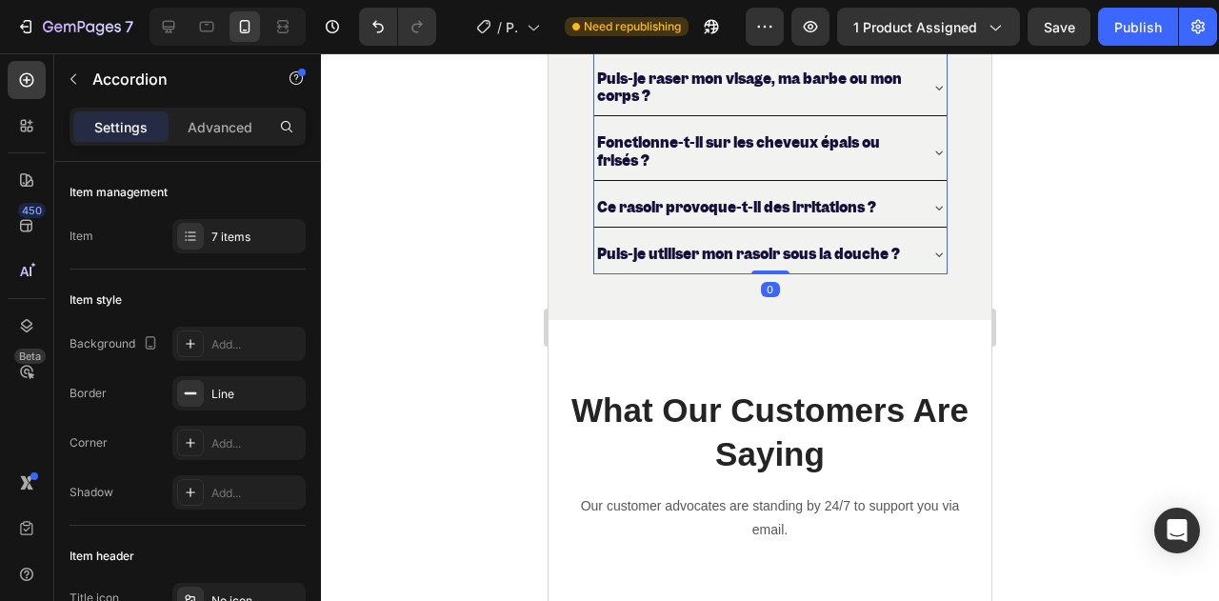
scroll to position [7746, 0]
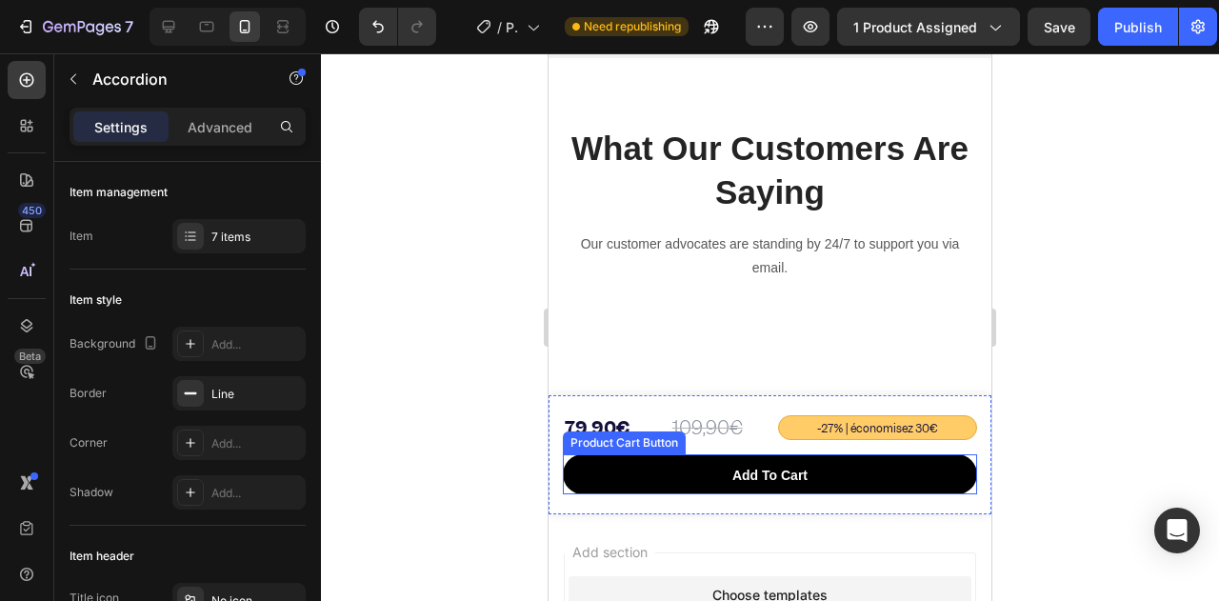
click at [598, 491] on button "Add to cart" at bounding box center [770, 474] width 414 height 40
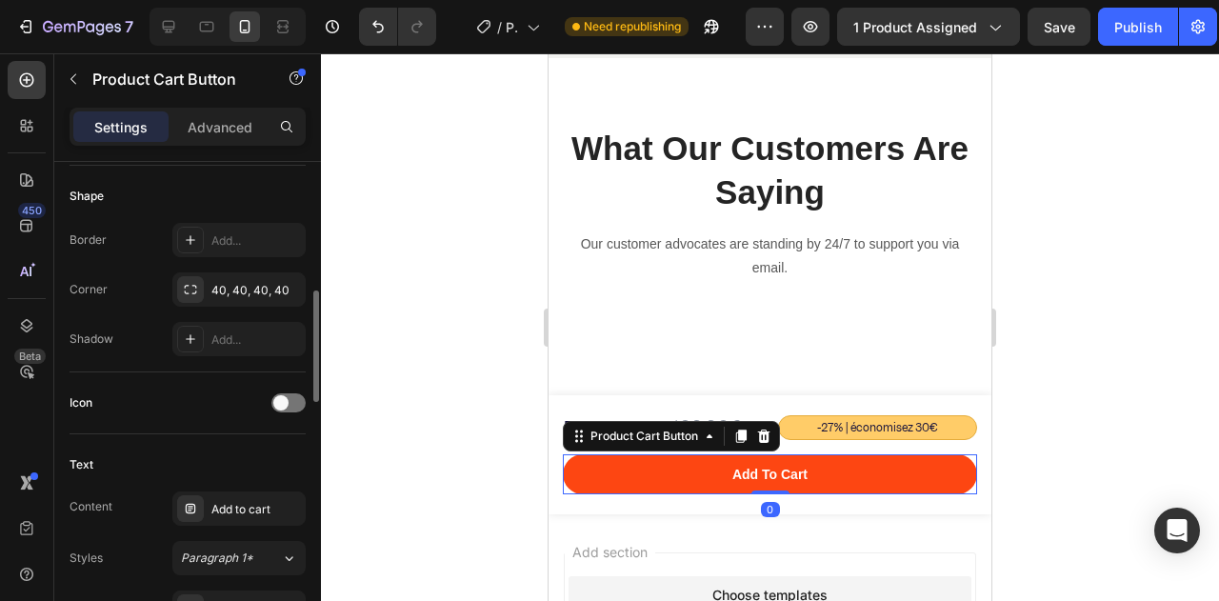
scroll to position [381, 0]
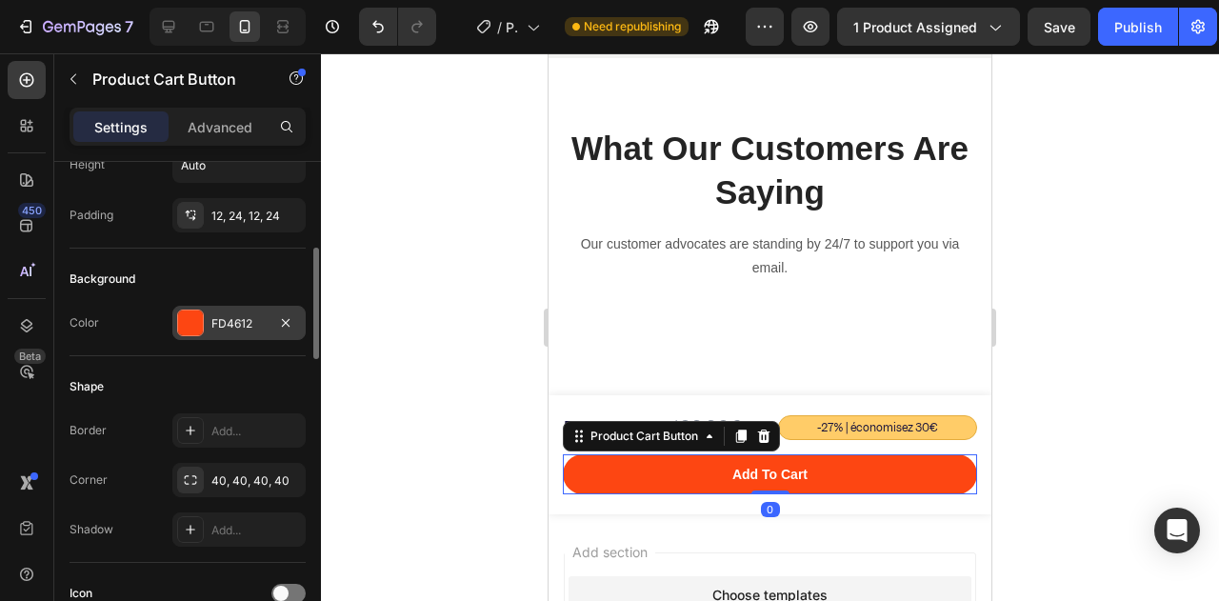
click at [238, 315] on div "FD4612" at bounding box center [238, 323] width 55 height 17
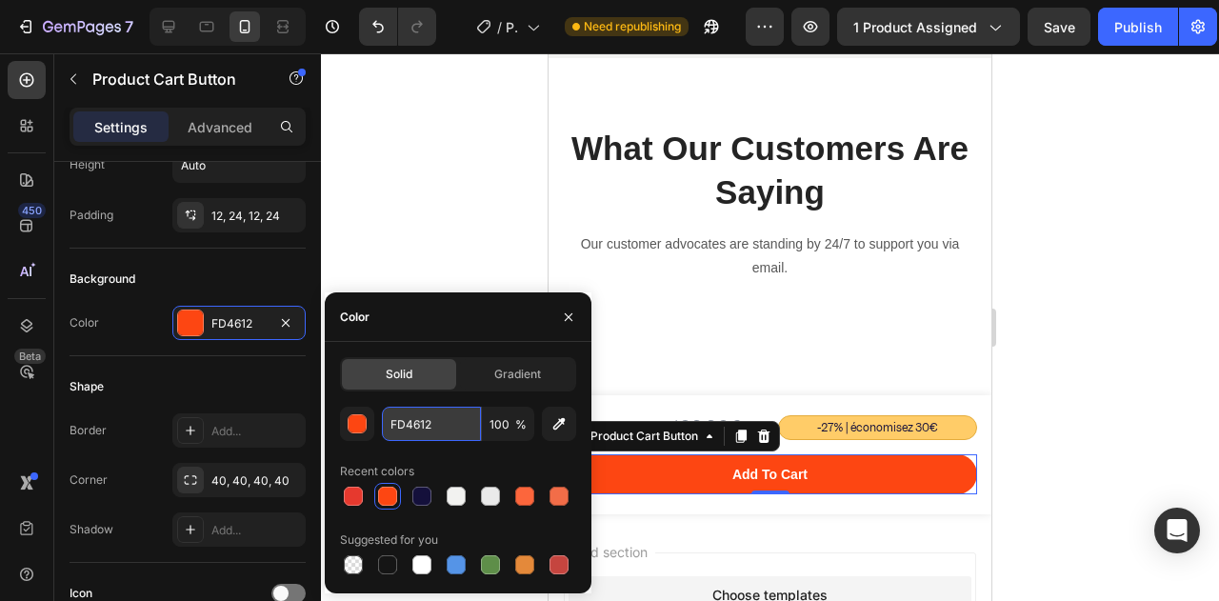
click at [424, 414] on input "FD4612" at bounding box center [431, 424] width 99 height 34
click at [425, 425] on input "FD4612" at bounding box center [431, 424] width 99 height 34
paste input "E6392E"
type input "E6392E"
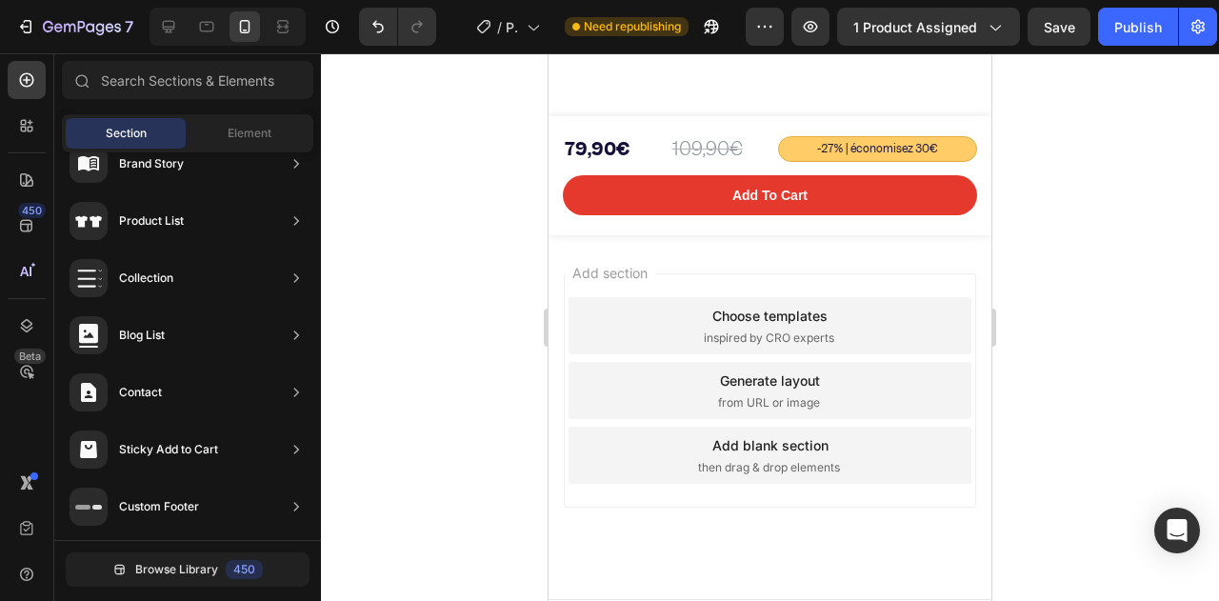
scroll to position [8071, 0]
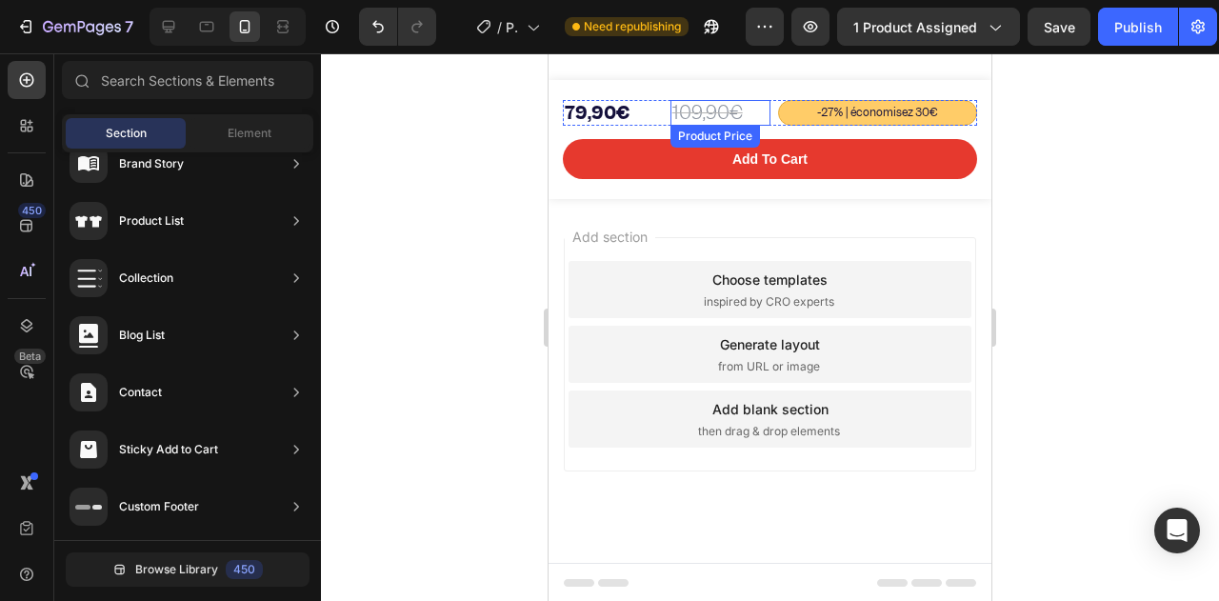
click at [731, 142] on div "Product Price" at bounding box center [715, 136] width 82 height 17
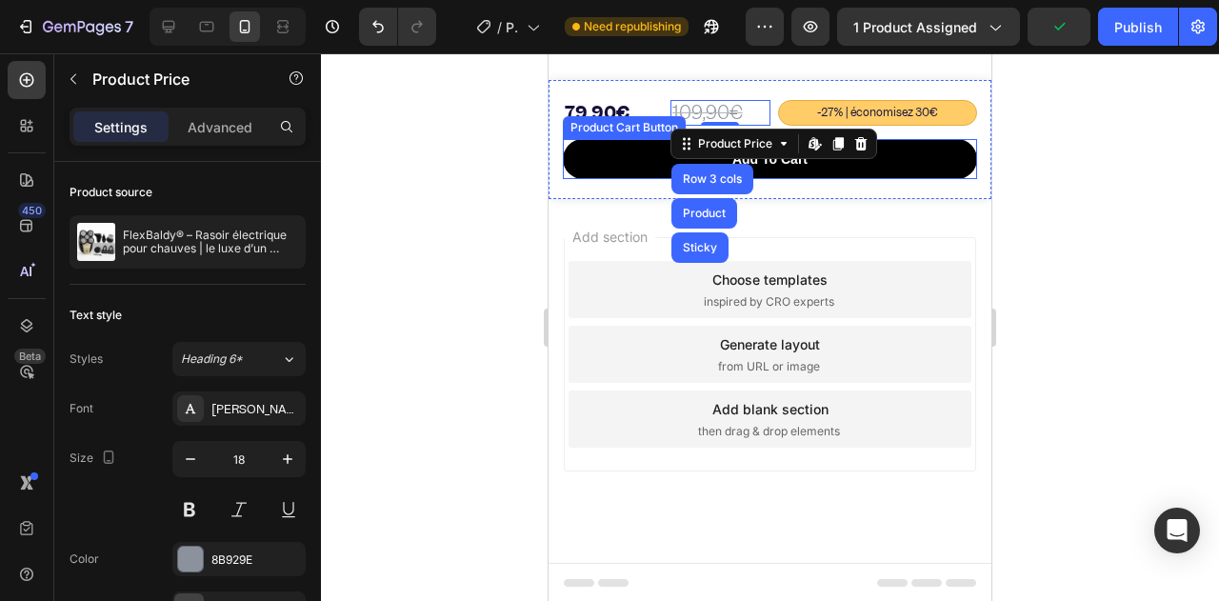
click at [777, 169] on button "Add to cart" at bounding box center [770, 159] width 414 height 40
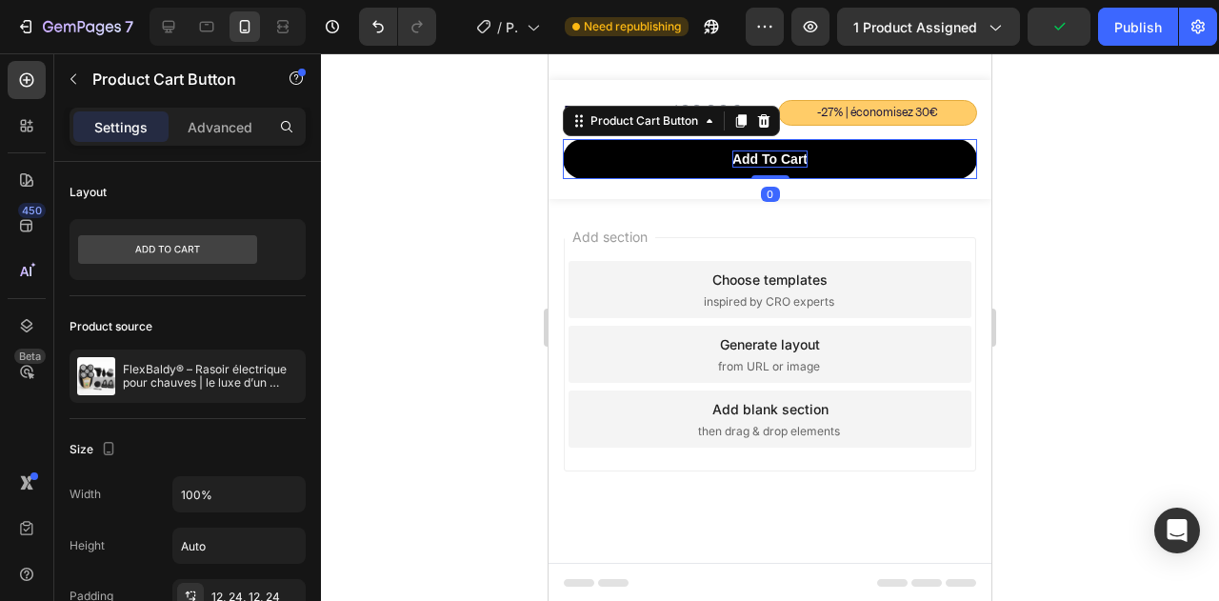
click at [767, 156] on div "Add to cart" at bounding box center [769, 158] width 75 height 17
click at [767, 156] on p "Add to cart" at bounding box center [769, 158] width 75 height 17
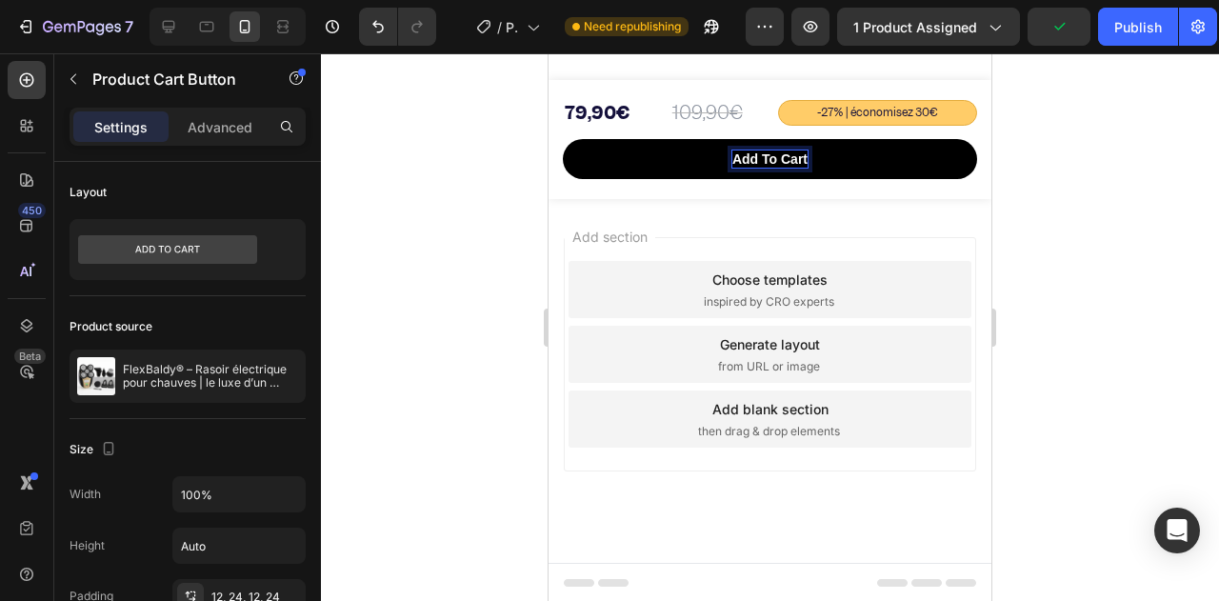
click at [765, 153] on p "Add to cart" at bounding box center [769, 158] width 75 height 17
click at [563, 139] on button "Ajouter" at bounding box center [770, 159] width 414 height 40
click at [563, 139] on button "Ajouter au" at bounding box center [770, 159] width 414 height 40
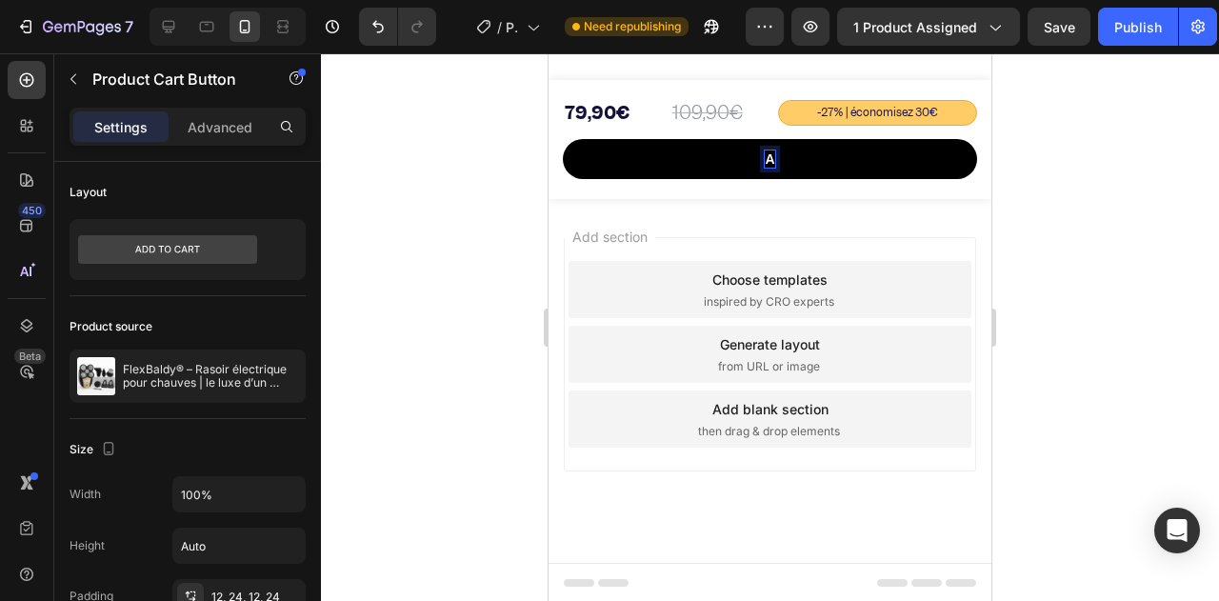
click at [495, 209] on div at bounding box center [770, 327] width 898 height 548
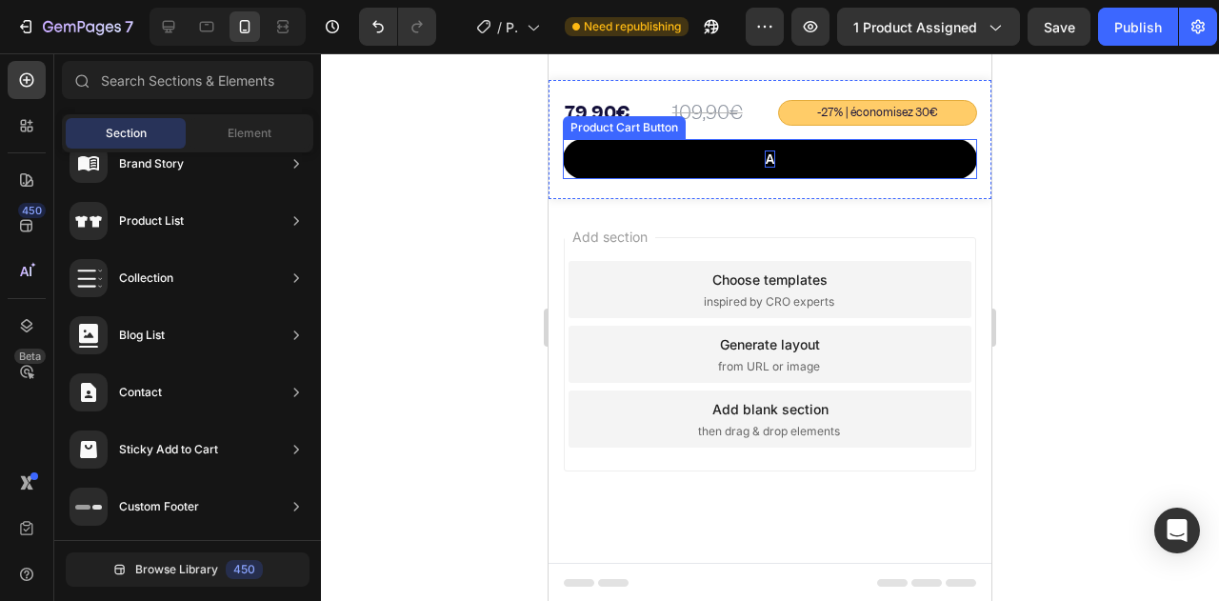
click at [739, 151] on button "A" at bounding box center [770, 159] width 414 height 40
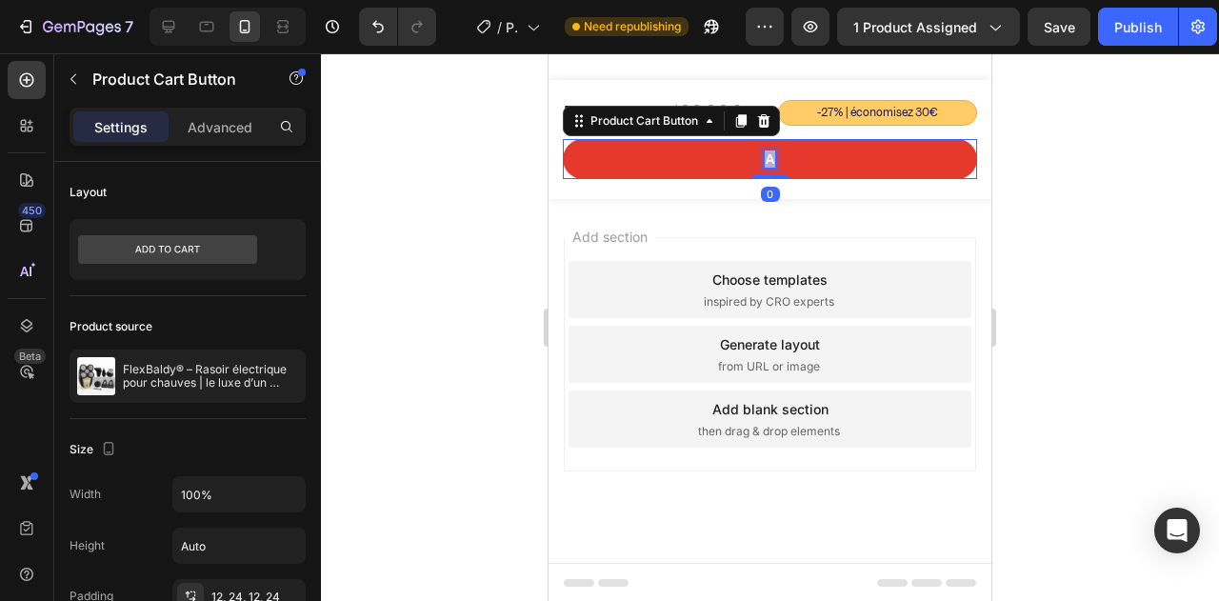
click at [765, 150] on p "A" at bounding box center [770, 158] width 10 height 17
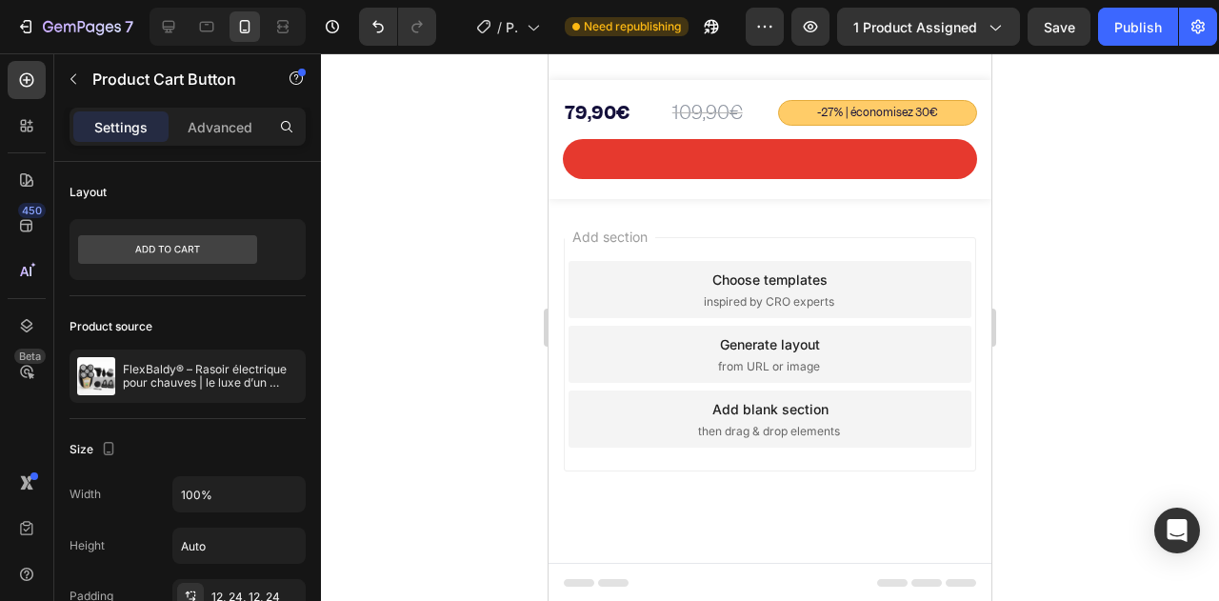
click at [469, 262] on div at bounding box center [770, 327] width 898 height 548
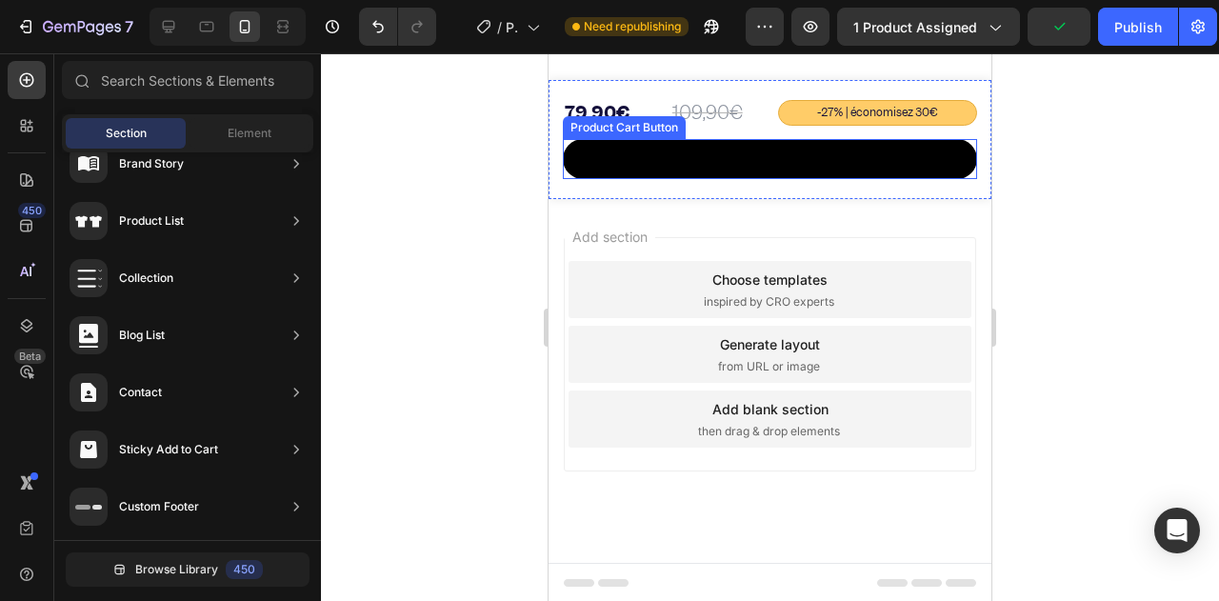
click at [768, 151] on button at bounding box center [770, 159] width 414 height 40
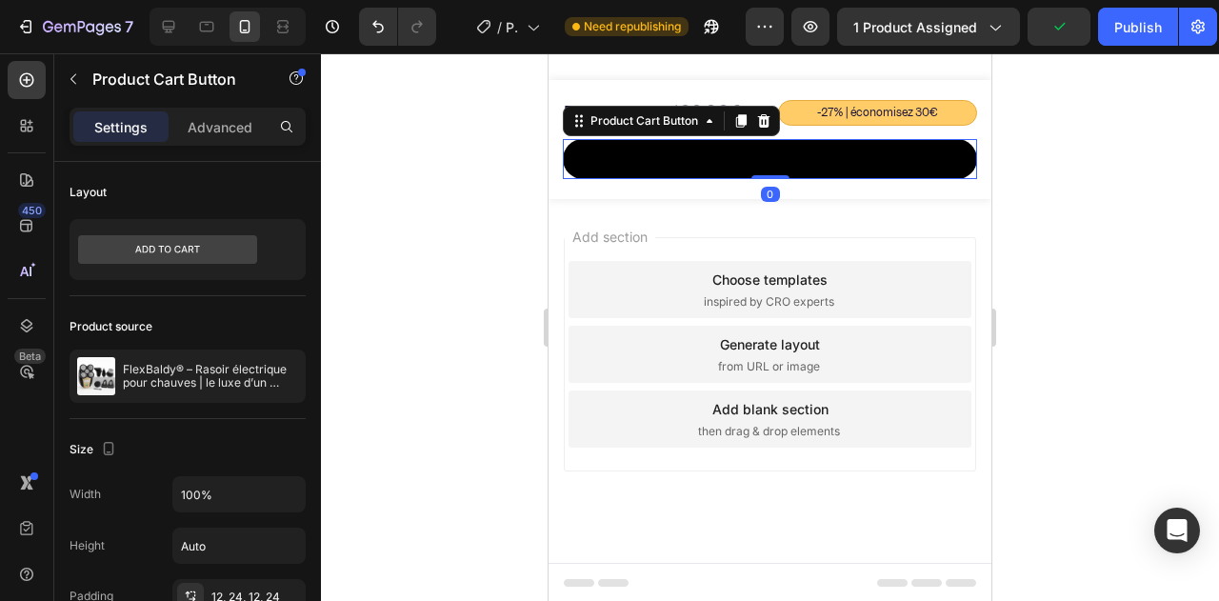
click at [768, 151] on button at bounding box center [770, 159] width 414 height 40
click at [768, 163] on button at bounding box center [770, 159] width 414 height 40
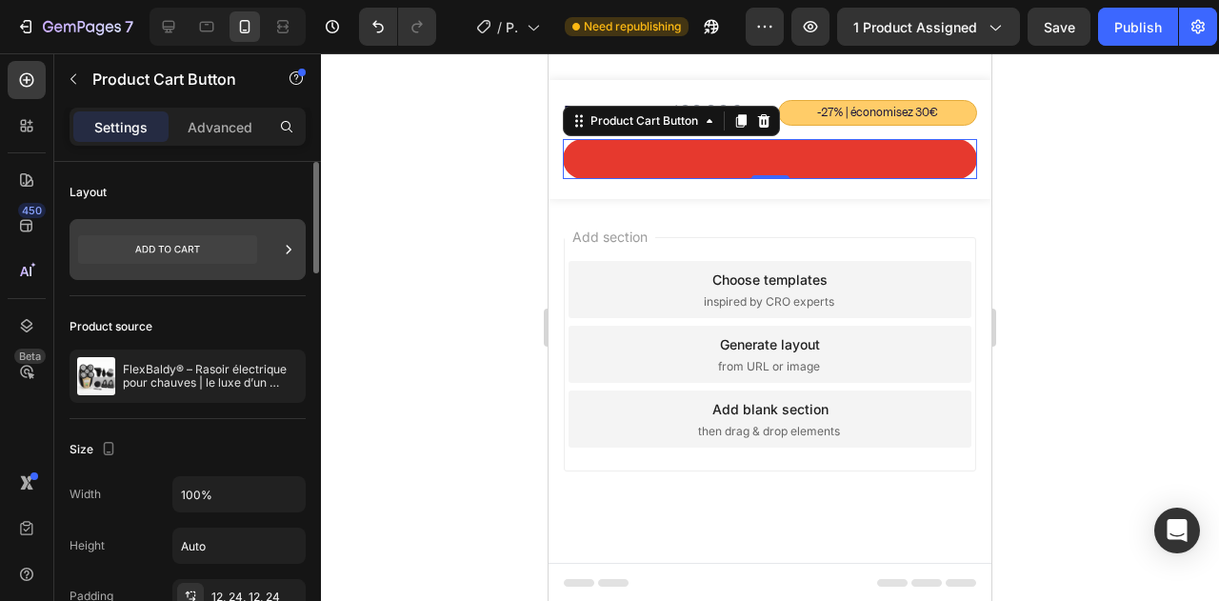
click at [242, 243] on icon at bounding box center [167, 249] width 179 height 29
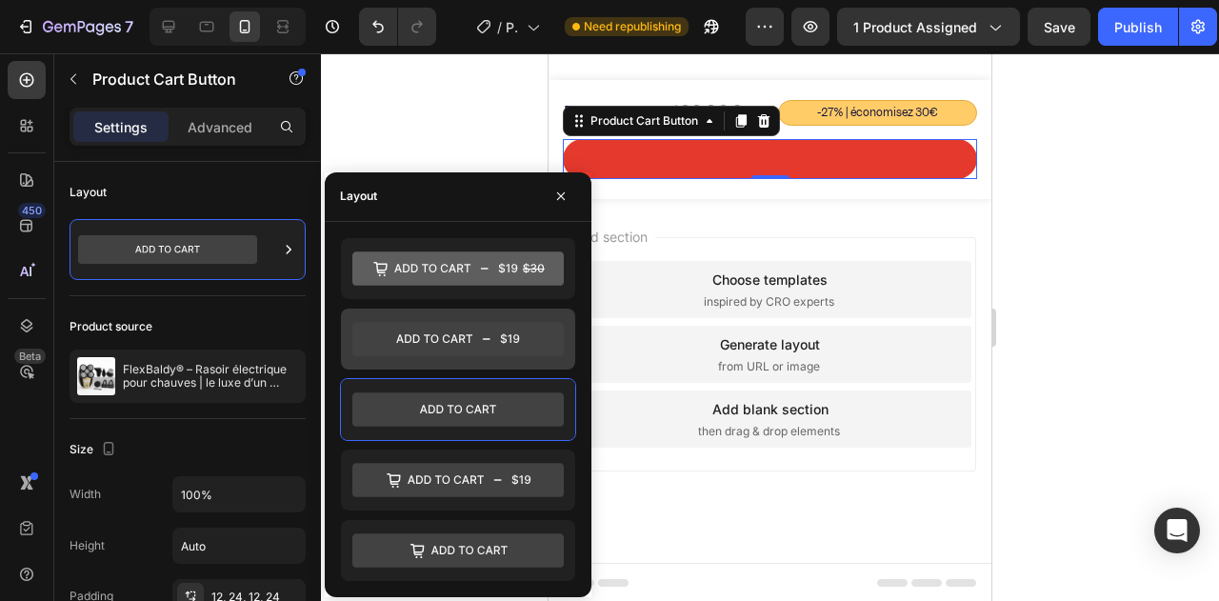
click at [380, 329] on icon at bounding box center [457, 339] width 211 height 34
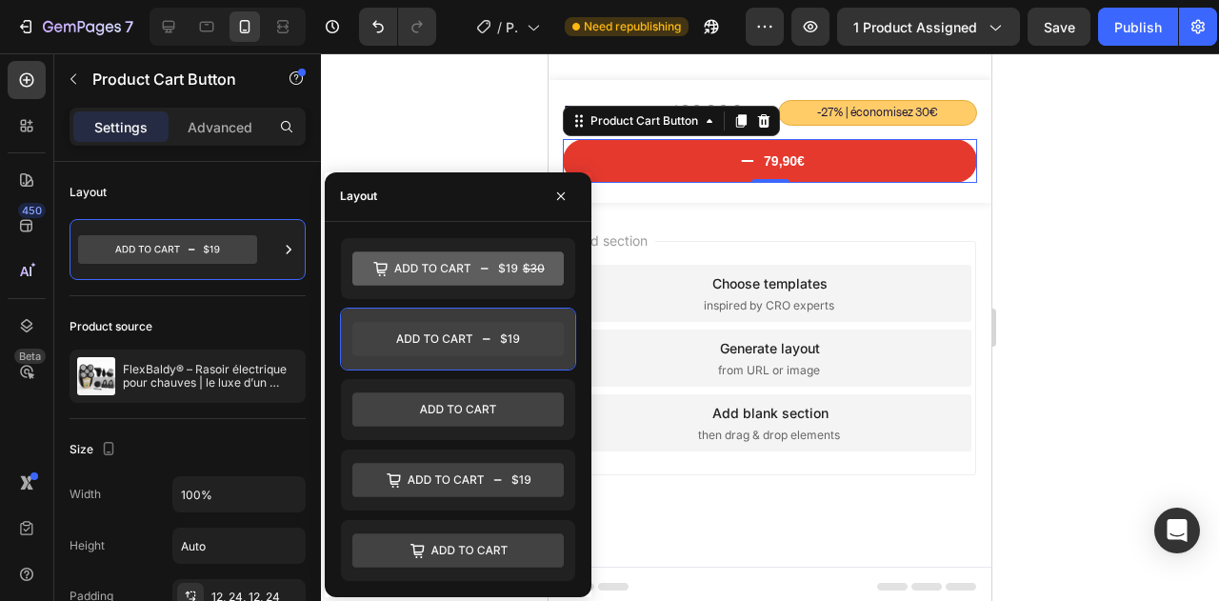
click at [380, 329] on icon at bounding box center [457, 339] width 211 height 34
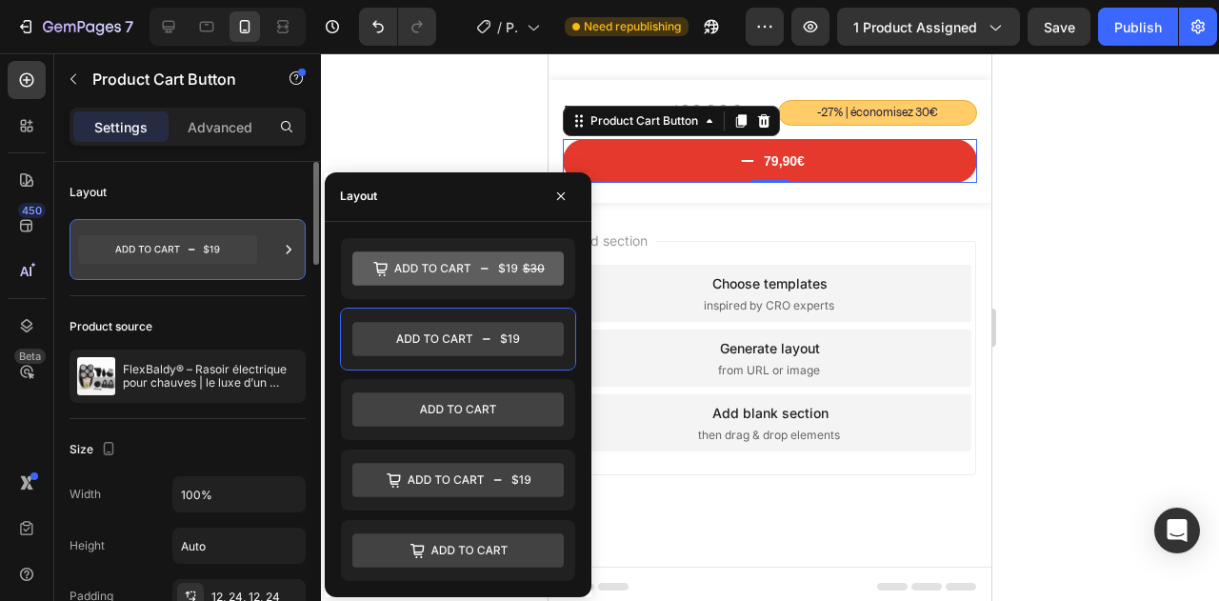
click at [196, 262] on icon at bounding box center [167, 249] width 179 height 29
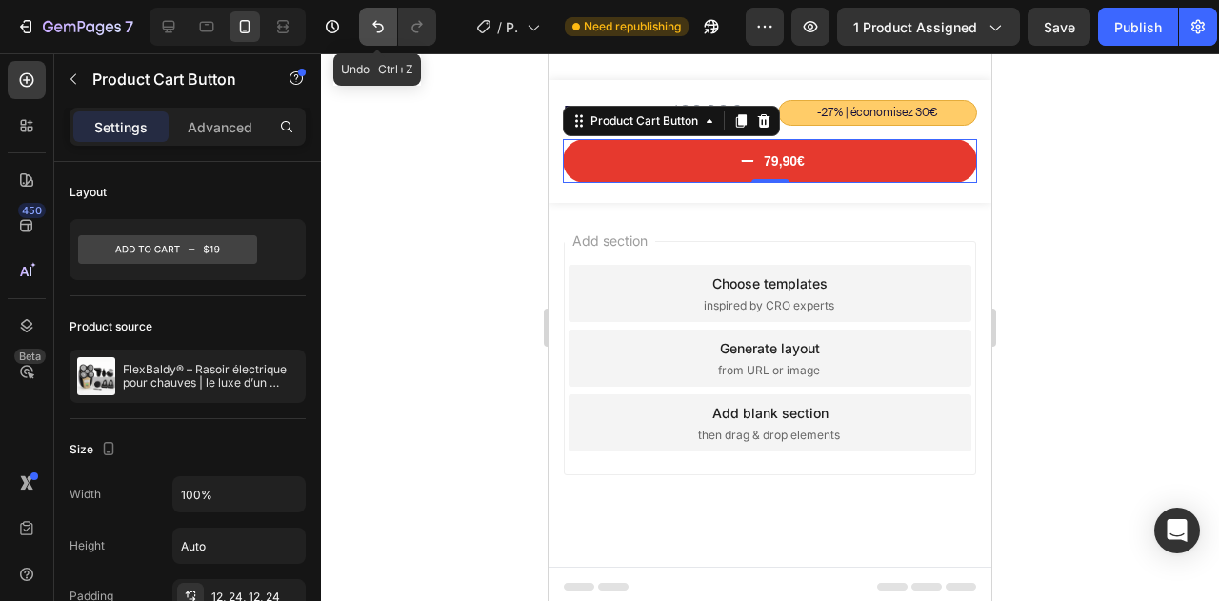
click at [360, 26] on button "Undo/Redo" at bounding box center [378, 27] width 38 height 38
click at [362, 26] on button "Undo/Redo" at bounding box center [378, 27] width 38 height 38
click at [364, 26] on button "Undo/Redo" at bounding box center [378, 27] width 38 height 38
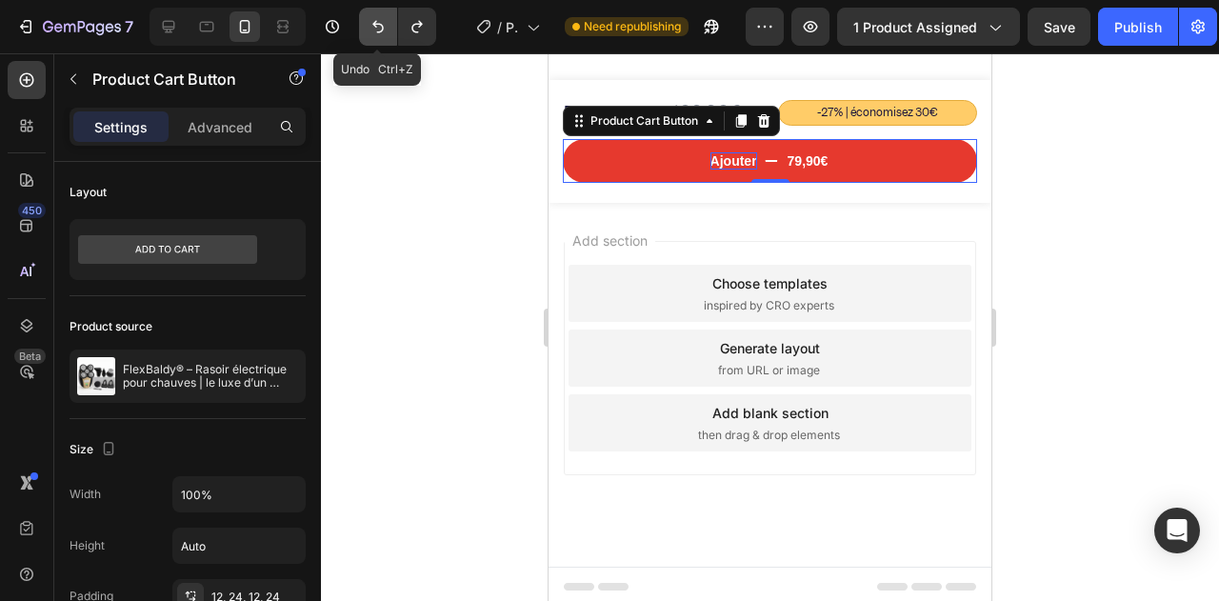
click at [365, 26] on button "Undo/Redo" at bounding box center [378, 27] width 38 height 38
click at [367, 26] on button "Undo/Redo" at bounding box center [378, 27] width 38 height 38
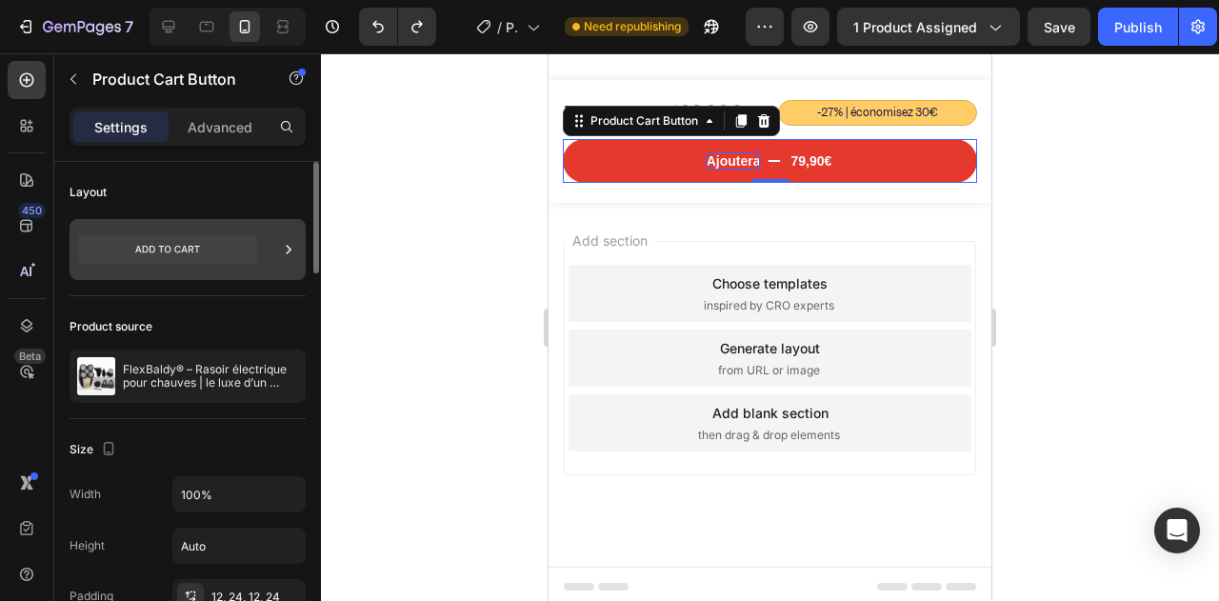
click at [216, 254] on icon at bounding box center [167, 249] width 179 height 29
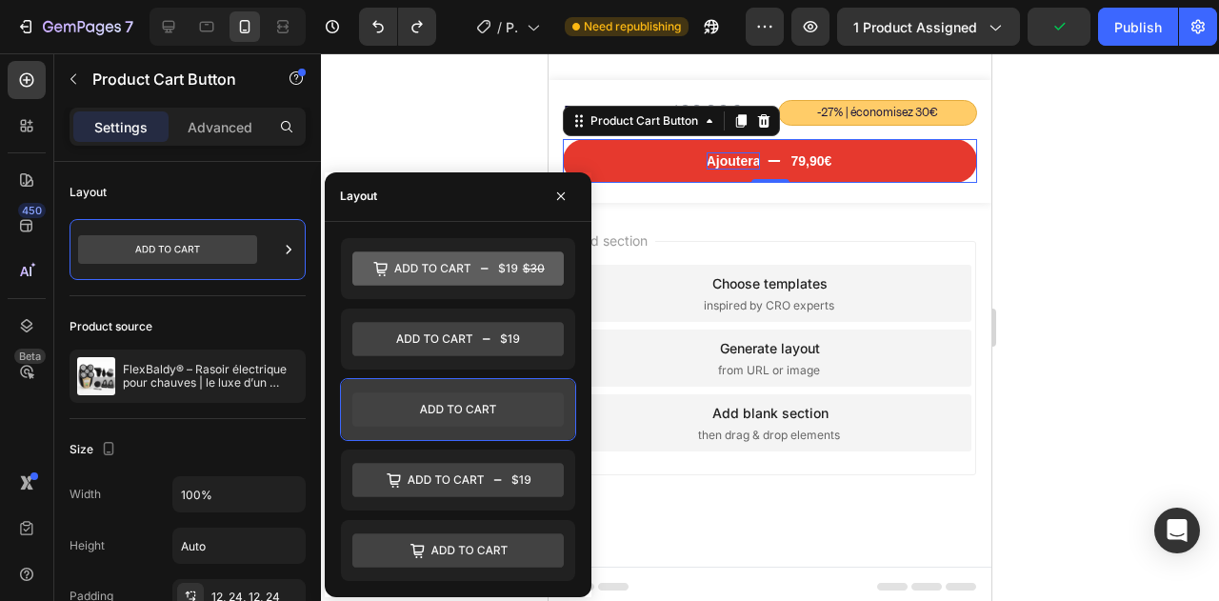
click at [387, 413] on icon at bounding box center [457, 409] width 211 height 34
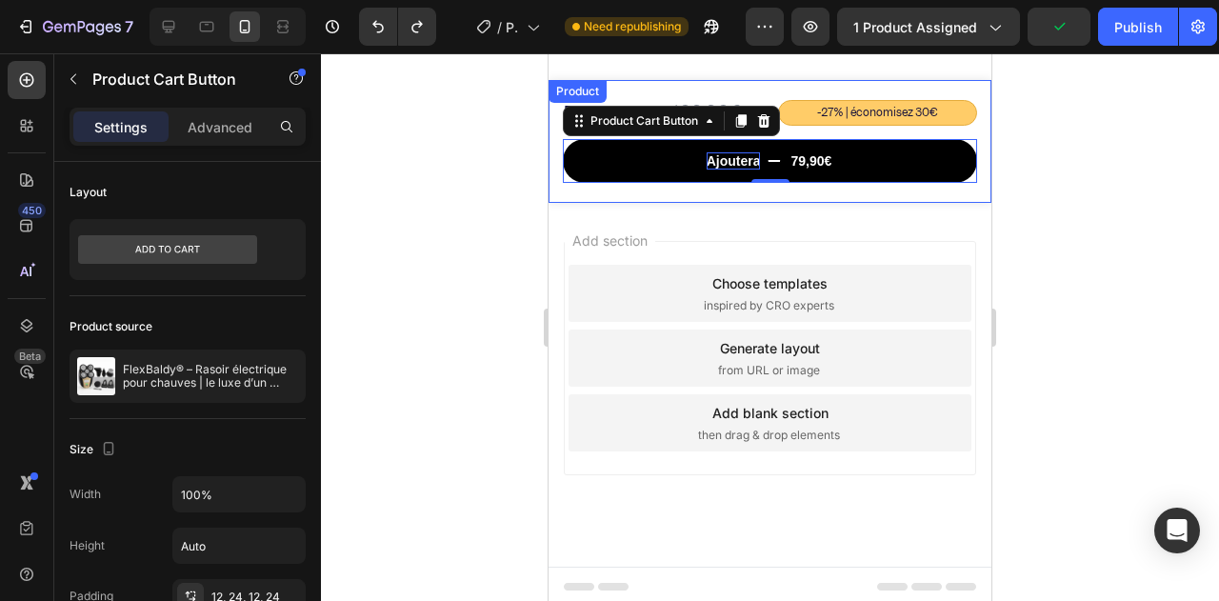
click at [779, 163] on button "Ajoutera 79,90€" at bounding box center [770, 161] width 414 height 44
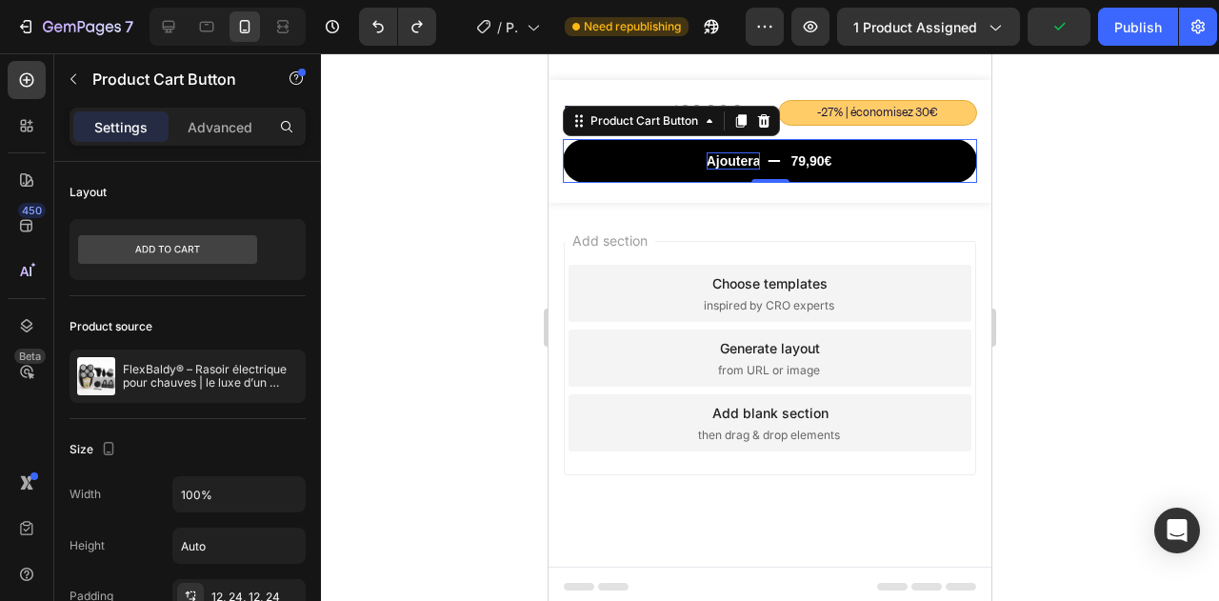
click at [779, 163] on button "Ajoutera 79,90€" at bounding box center [770, 161] width 414 height 44
click at [807, 159] on div "79,90€" at bounding box center [810, 160] width 45 height 21
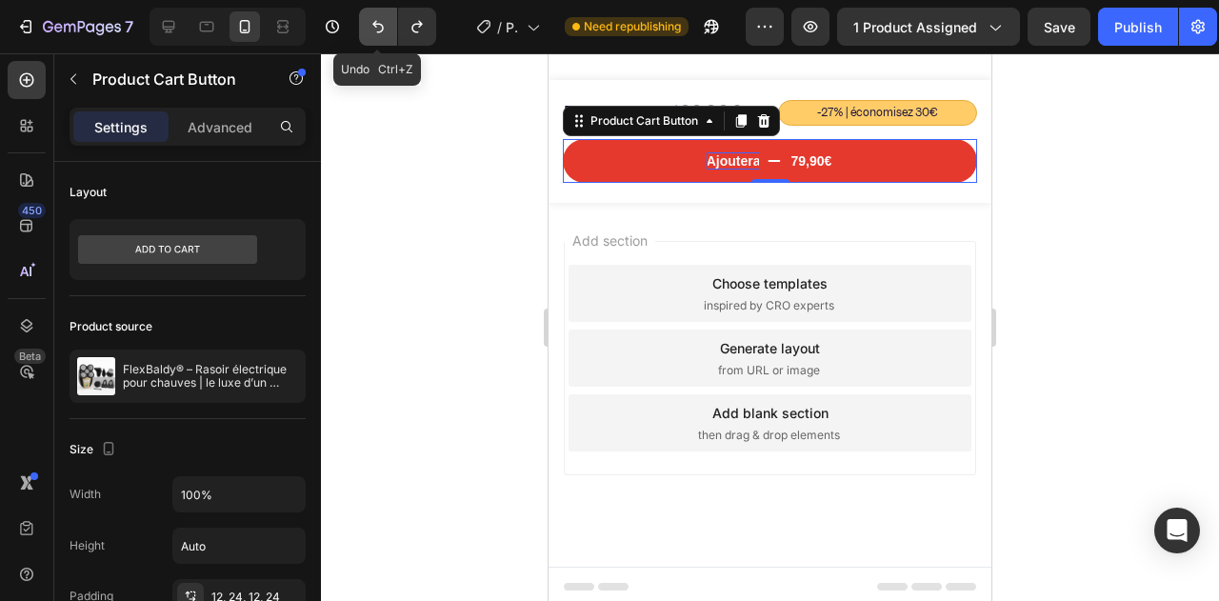
click at [360, 23] on button "Undo/Redo" at bounding box center [378, 27] width 38 height 38
click at [366, 23] on button "Undo/Redo" at bounding box center [378, 27] width 38 height 38
click at [369, 23] on icon "Undo/Redo" at bounding box center [378, 26] width 19 height 19
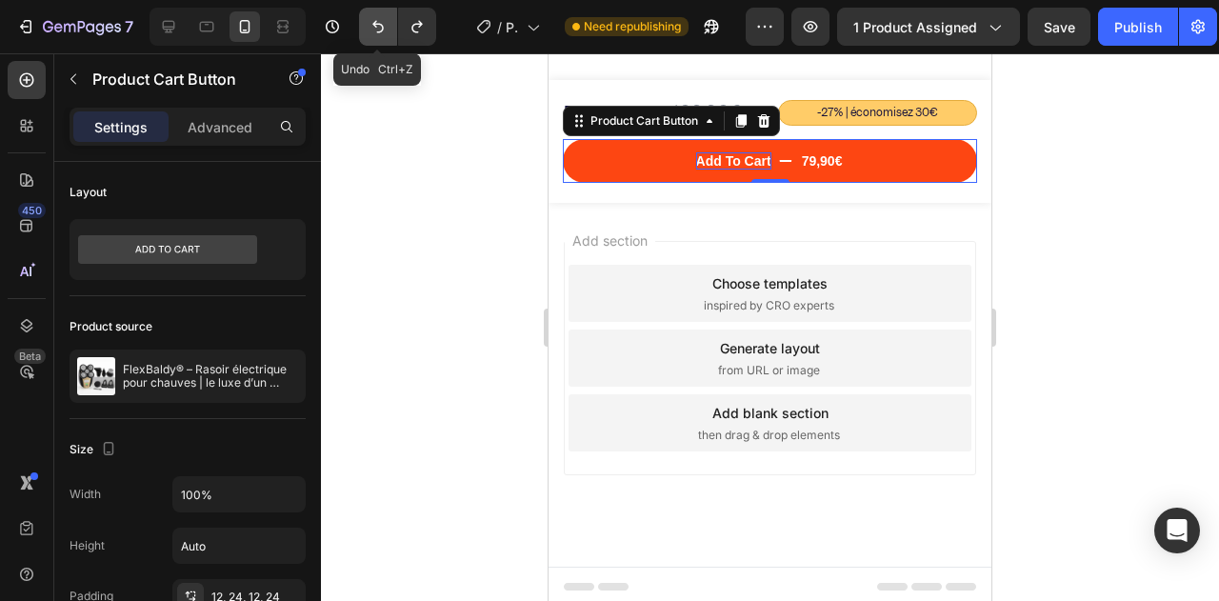
click at [369, 23] on icon "Undo/Redo" at bounding box center [378, 26] width 19 height 19
click at [420, 26] on icon "Undo/Redo" at bounding box center [416, 27] width 10 height 12
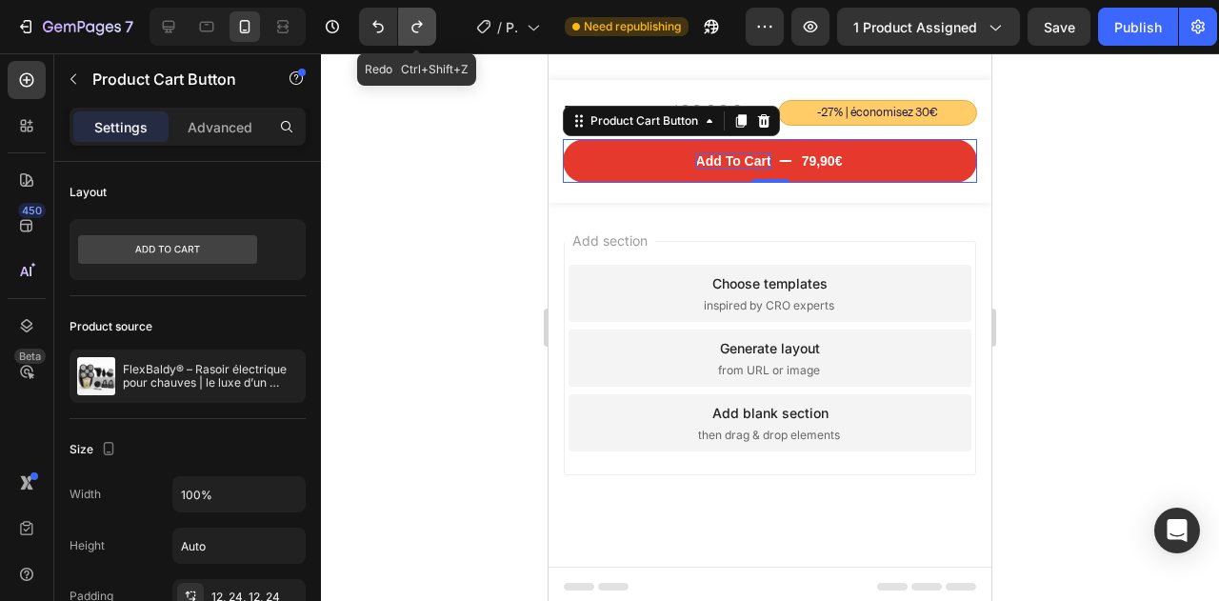
click at [420, 26] on icon "Undo/Redo" at bounding box center [416, 27] width 10 height 12
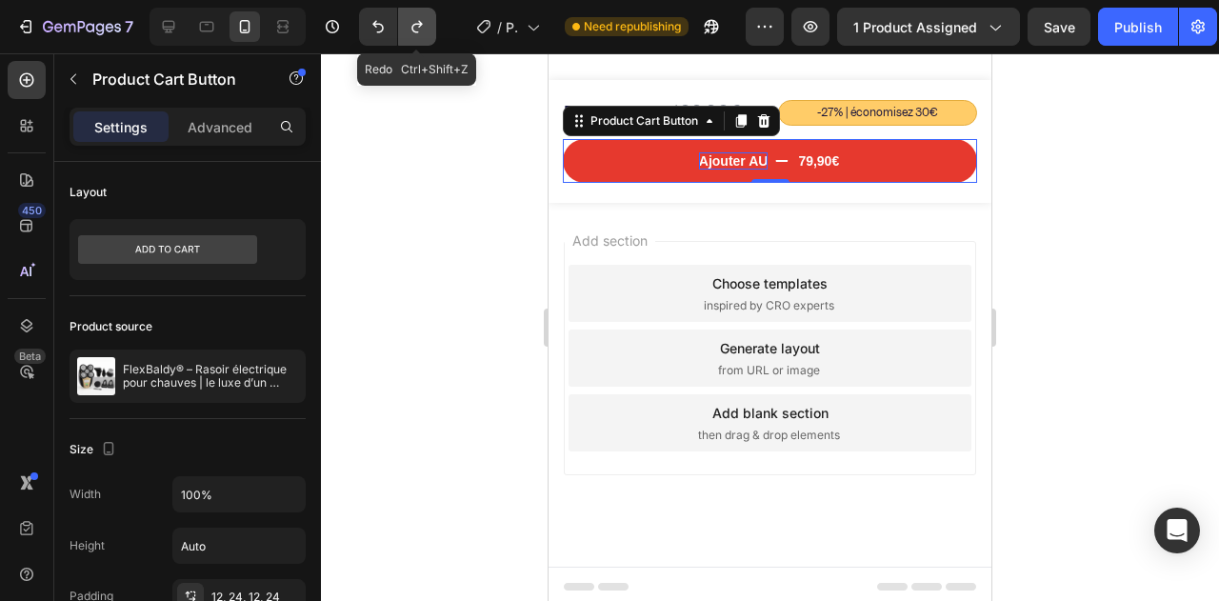
click at [420, 26] on icon "Undo/Redo" at bounding box center [416, 27] width 10 height 12
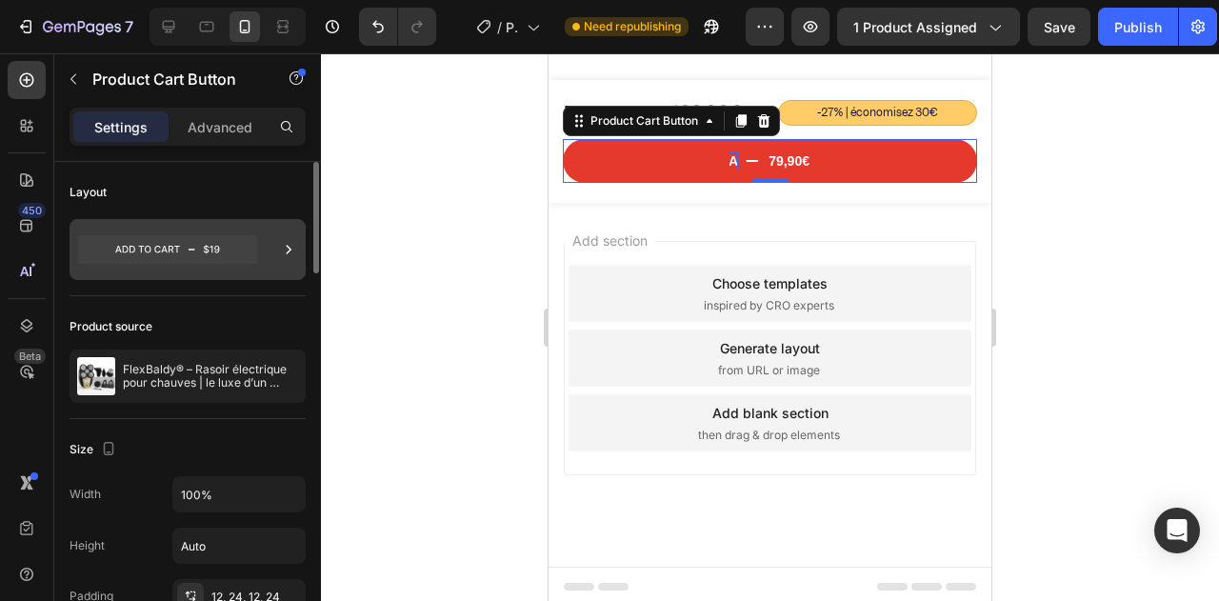
click at [234, 277] on div at bounding box center [188, 249] width 236 height 61
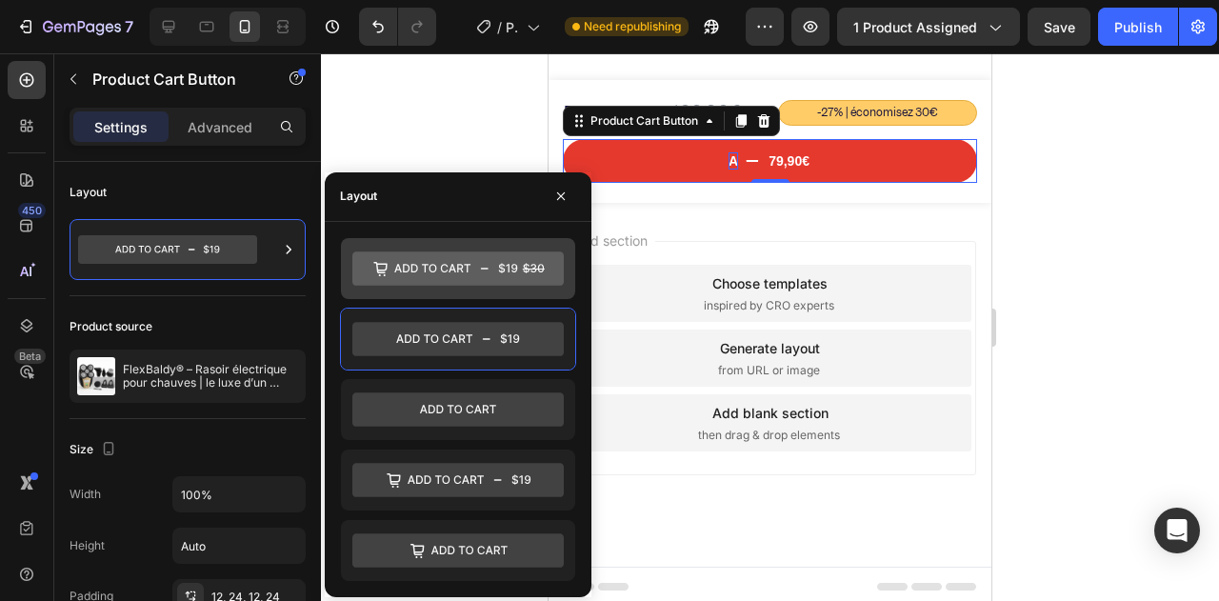
click at [409, 271] on icon at bounding box center [457, 268] width 211 height 34
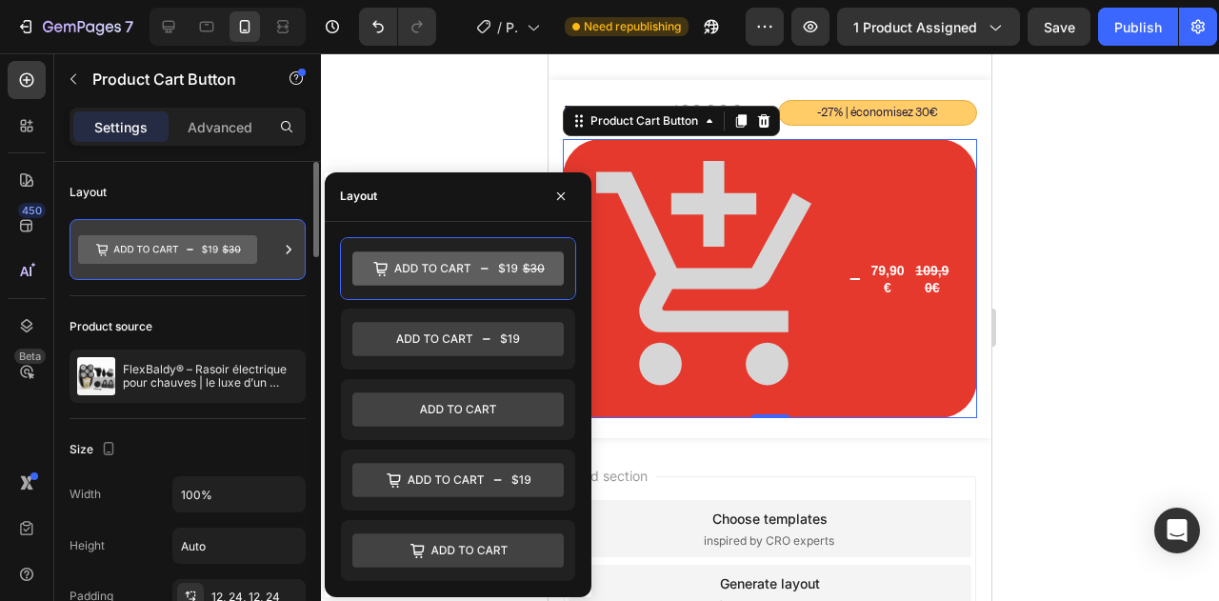
click at [187, 259] on icon at bounding box center [167, 249] width 179 height 29
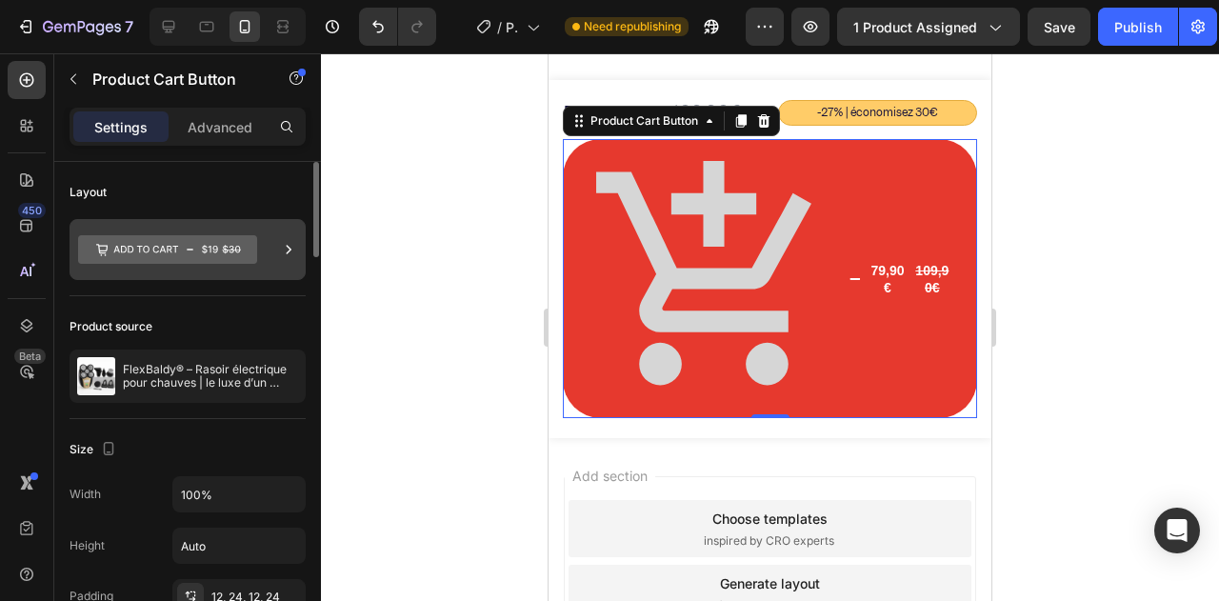
click at [260, 262] on div at bounding box center [188, 249] width 236 height 61
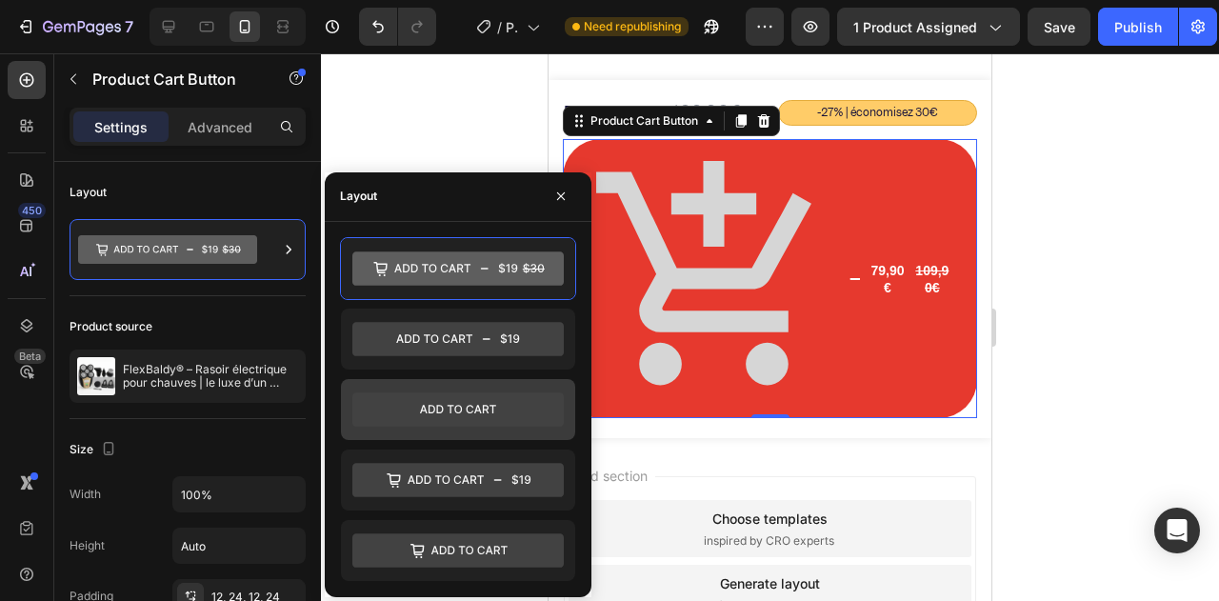
click at [394, 405] on icon at bounding box center [457, 409] width 211 height 34
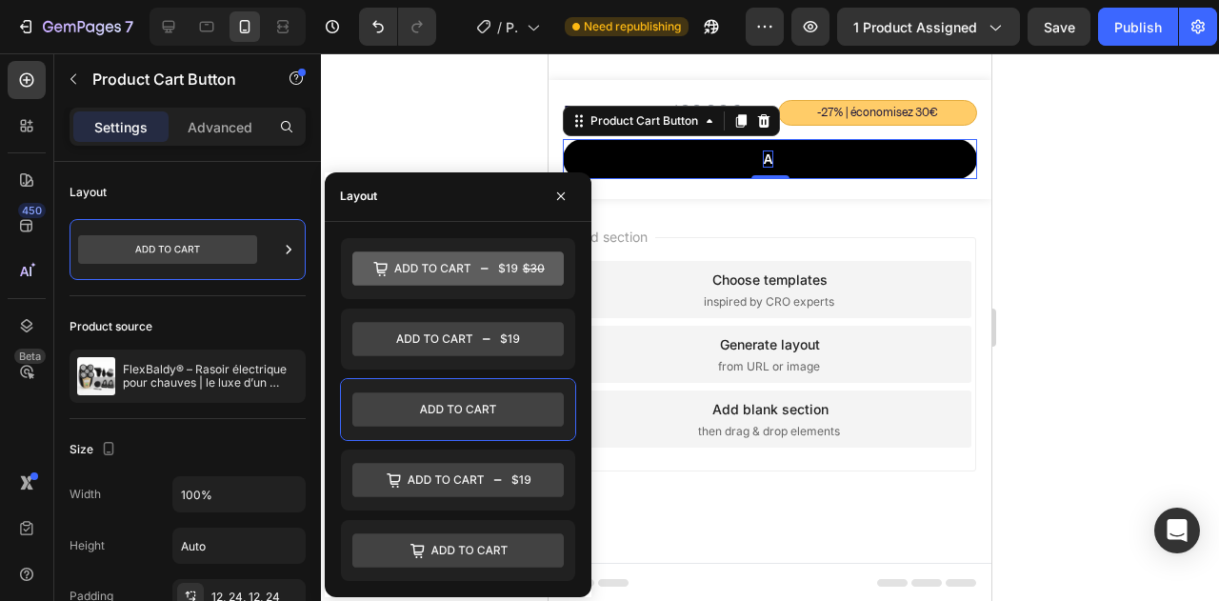
click at [754, 153] on button "A" at bounding box center [770, 159] width 414 height 40
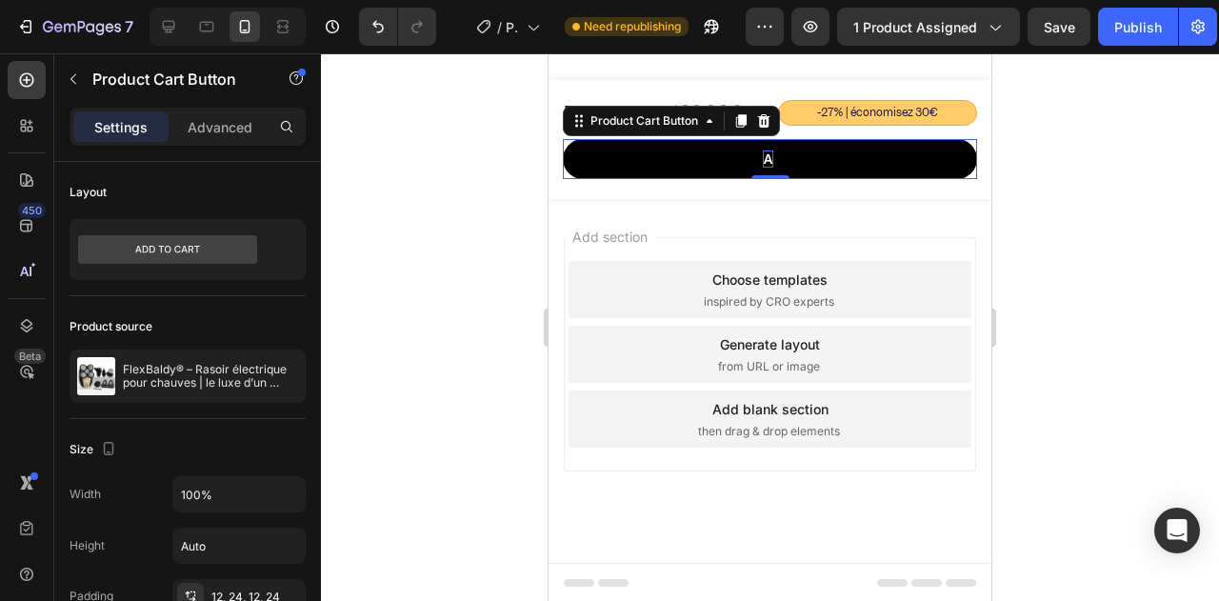
click at [766, 157] on button "A" at bounding box center [770, 159] width 414 height 40
click at [766, 157] on div "A" at bounding box center [768, 158] width 10 height 17
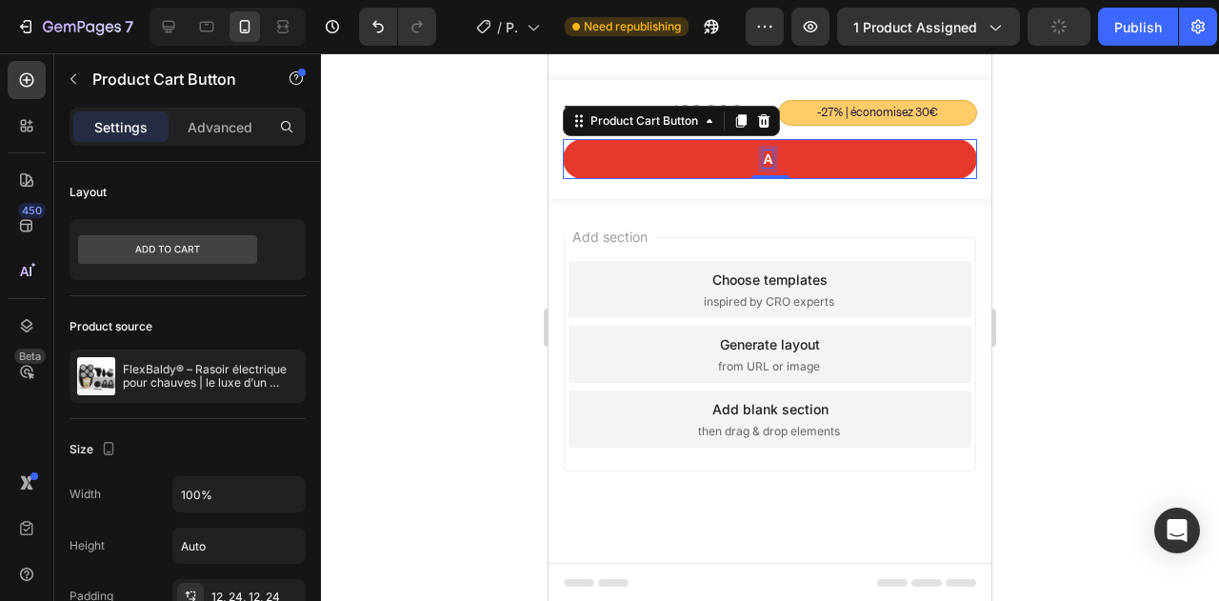
click at [763, 157] on p "A" at bounding box center [768, 158] width 10 height 17
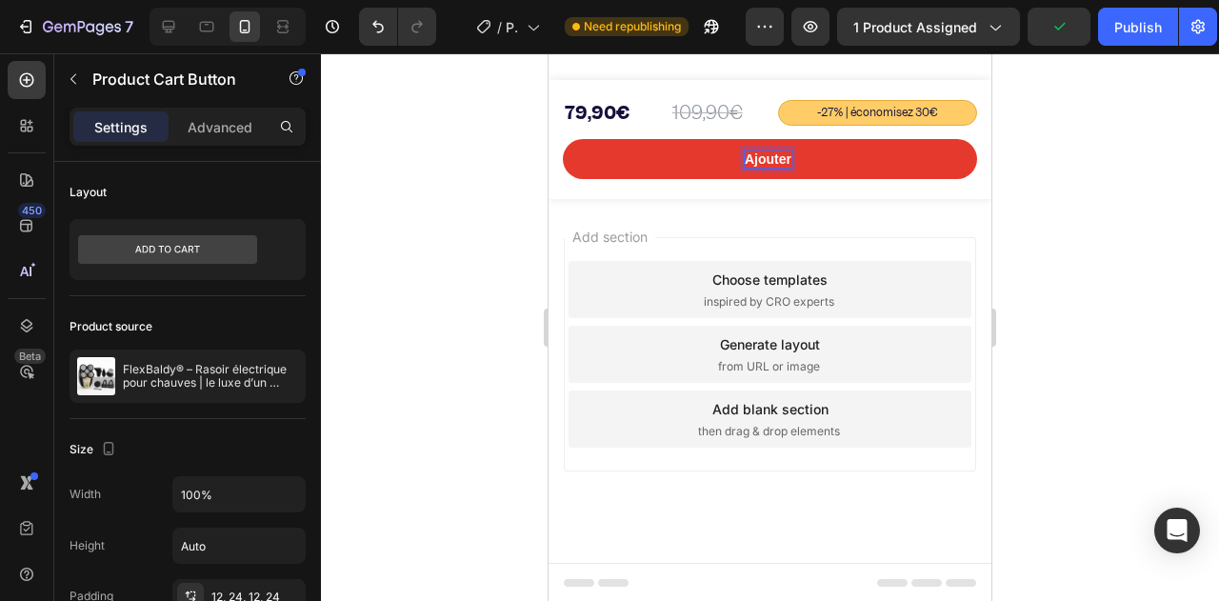
click at [563, 139] on button "Ajouter" at bounding box center [770, 159] width 414 height 40
click at [563, 139] on button "Ajouter ai" at bounding box center [770, 159] width 414 height 40
click at [563, 139] on button "Ajouter a" at bounding box center [770, 159] width 414 height 40
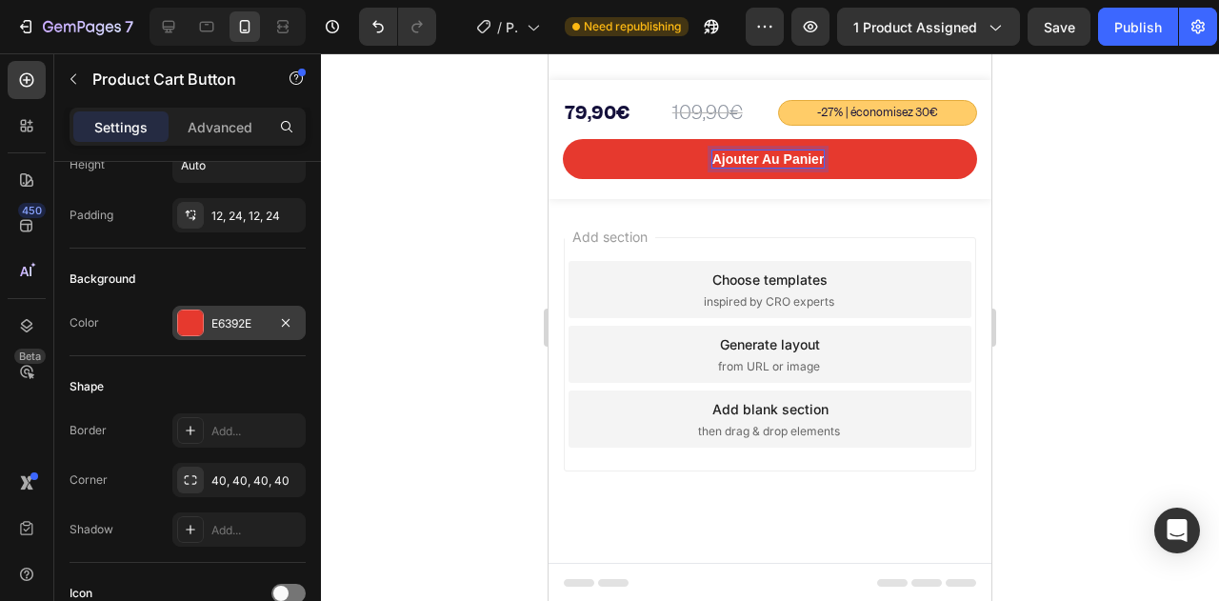
scroll to position [762, 0]
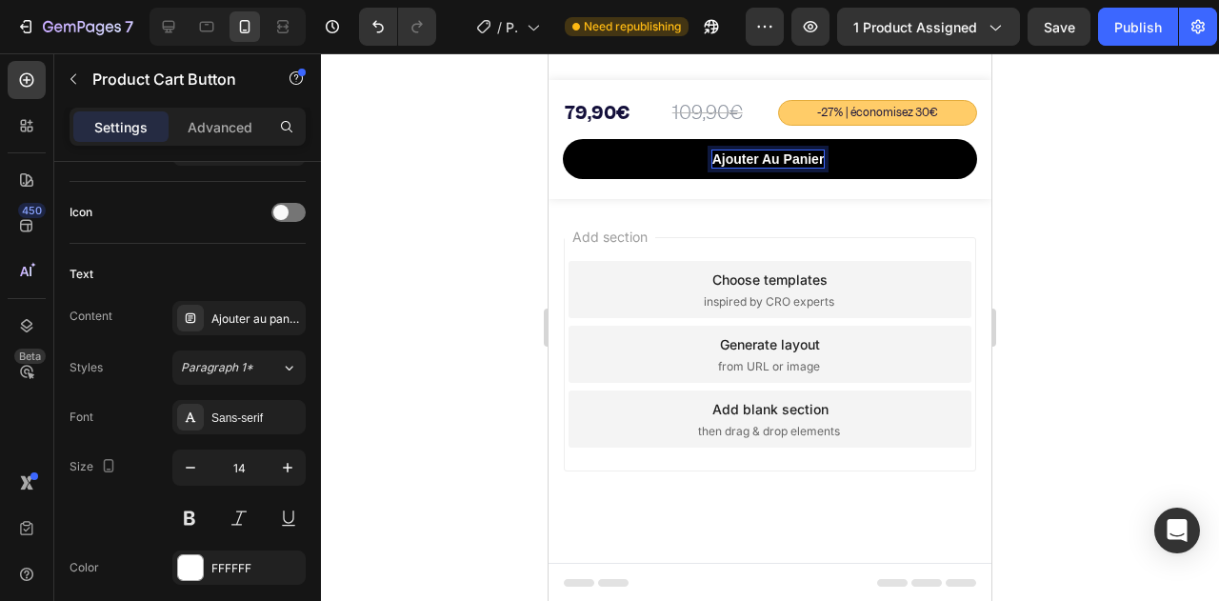
click at [672, 167] on button "Ajouter au panier" at bounding box center [770, 159] width 414 height 40
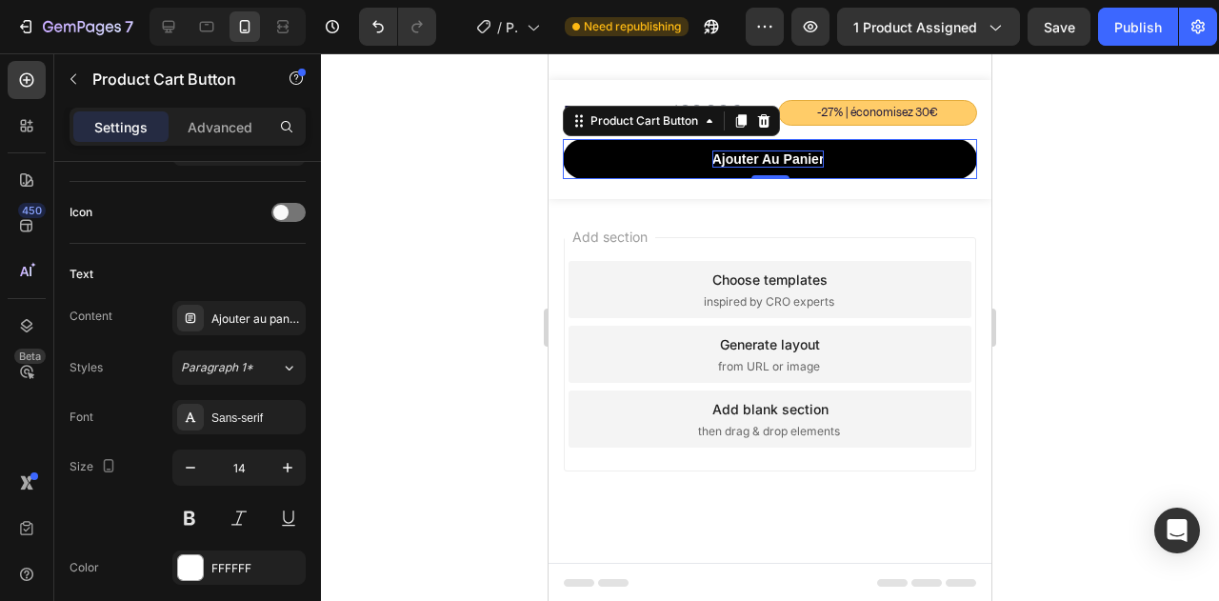
click at [745, 157] on p "Ajouter au panier" at bounding box center [768, 158] width 112 height 17
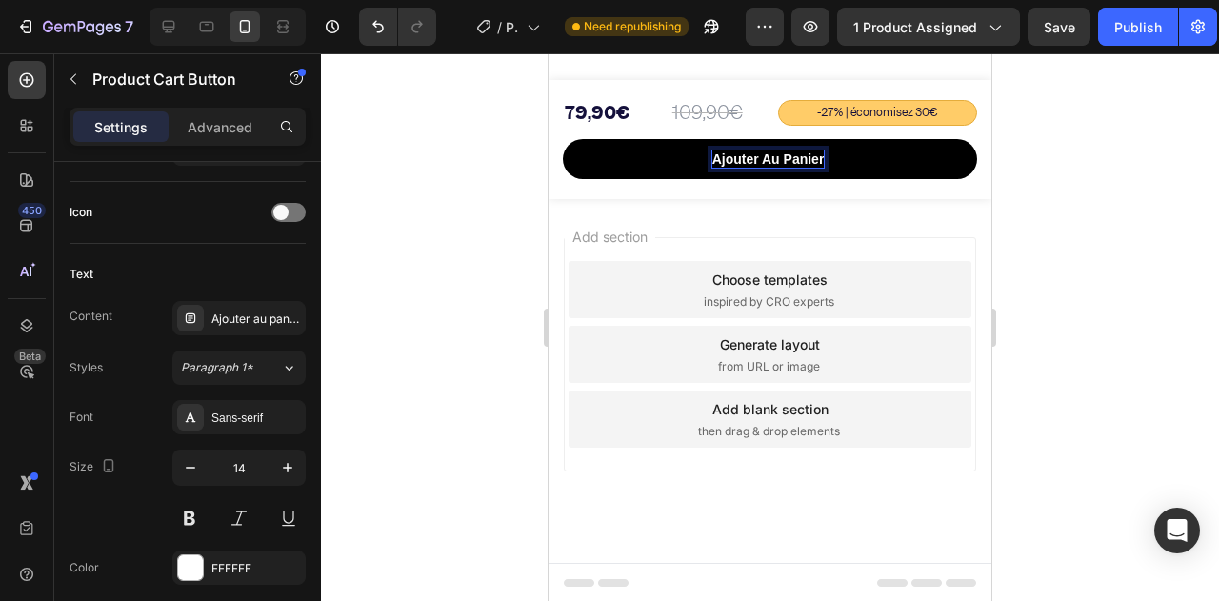
click at [674, 155] on button "Ajouter au panier" at bounding box center [770, 159] width 414 height 40
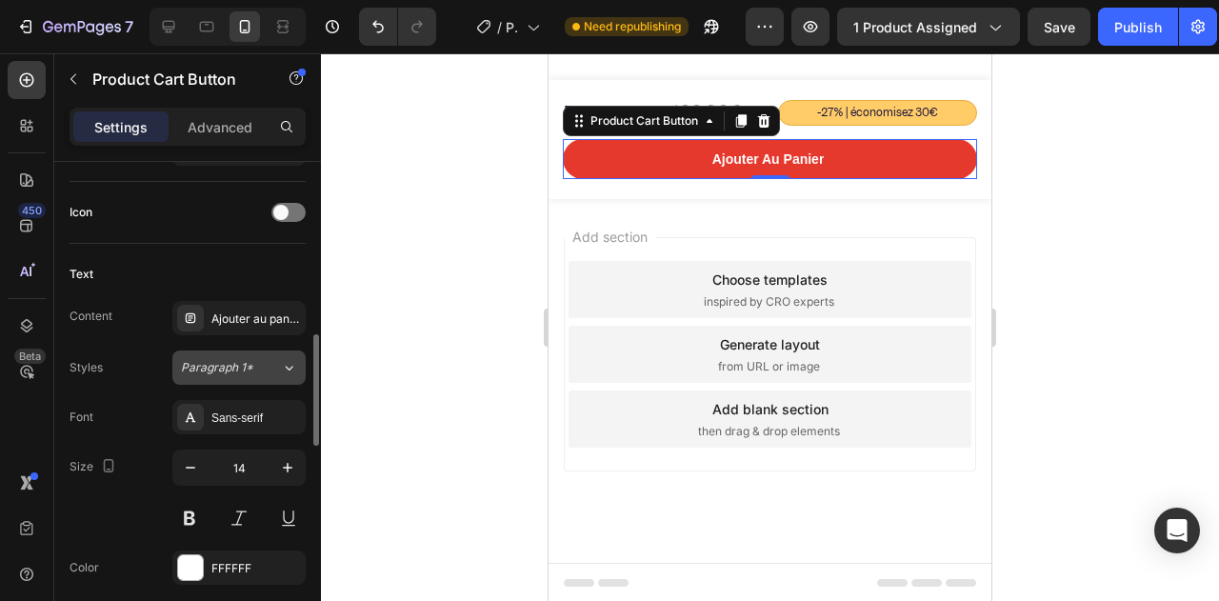
click at [267, 370] on div "Paragraph 1*" at bounding box center [231, 367] width 100 height 17
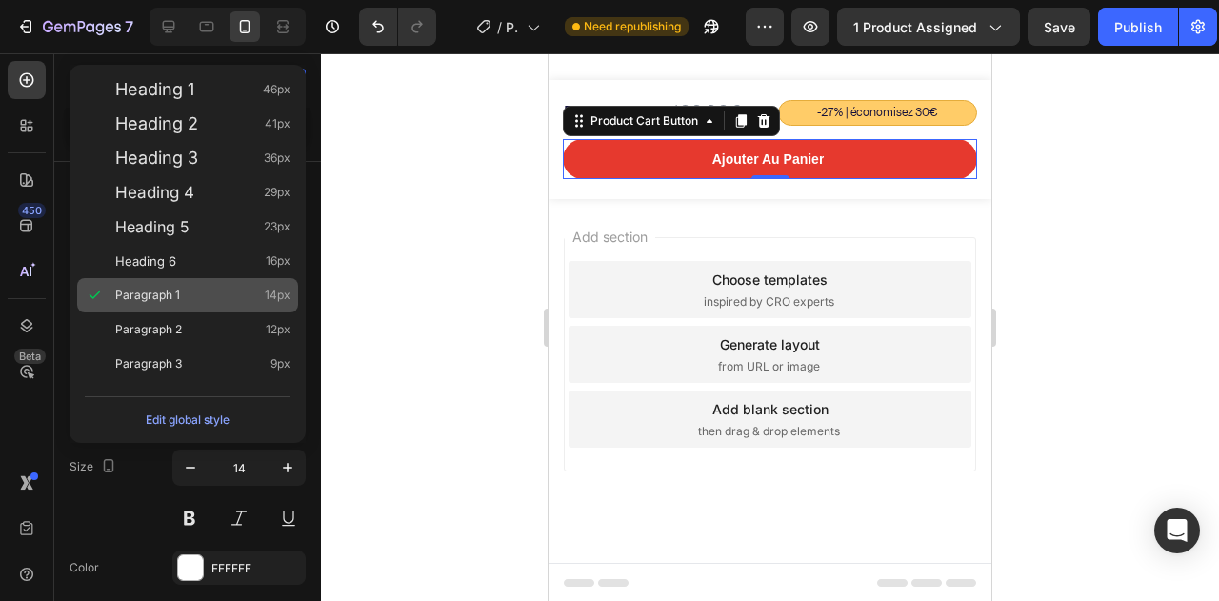
click at [203, 292] on div "Paragraph 1 14px" at bounding box center [202, 295] width 175 height 19
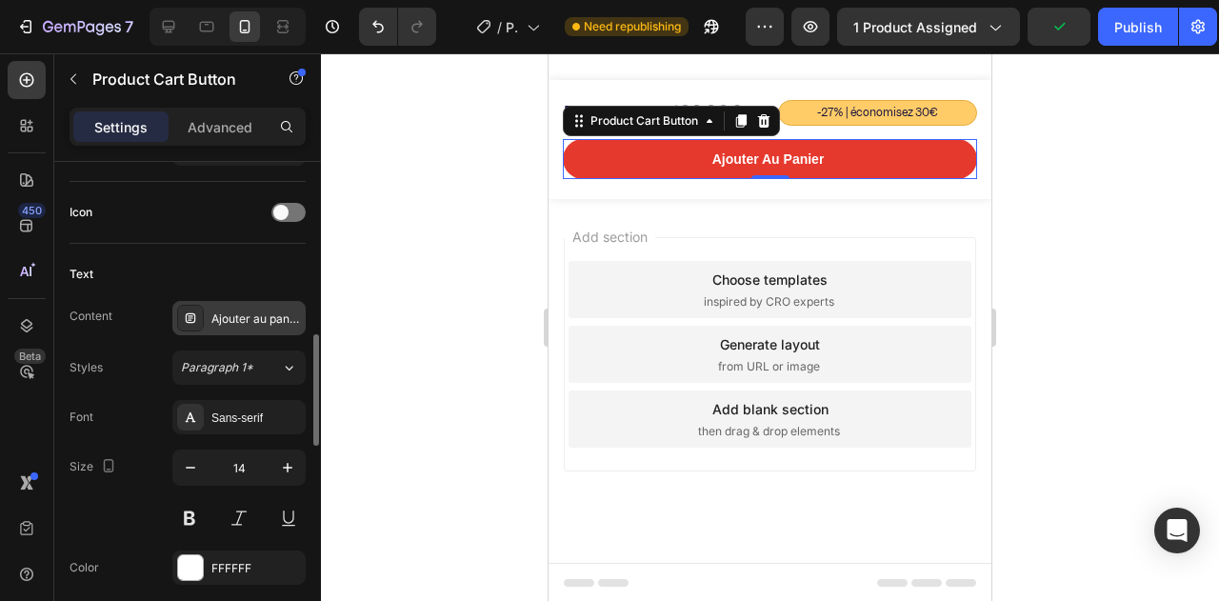
click at [233, 310] on div "Ajouter au panier" at bounding box center [256, 318] width 90 height 17
click at [246, 429] on div "Sans-serif" at bounding box center [238, 417] width 133 height 34
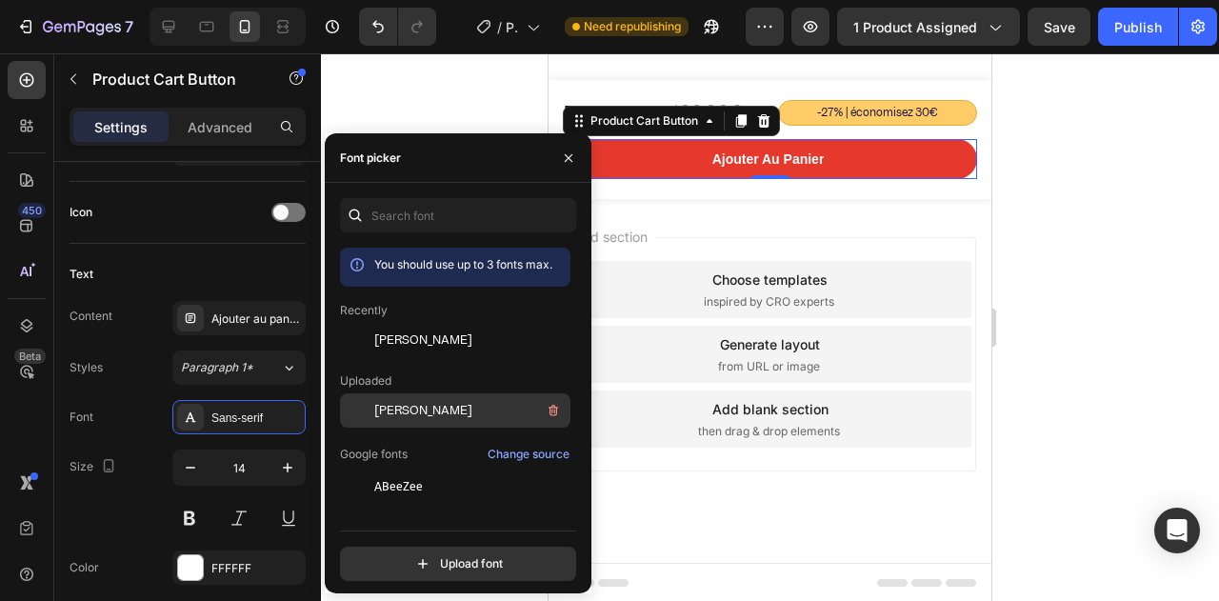
click at [354, 405] on div at bounding box center [357, 410] width 34 height 34
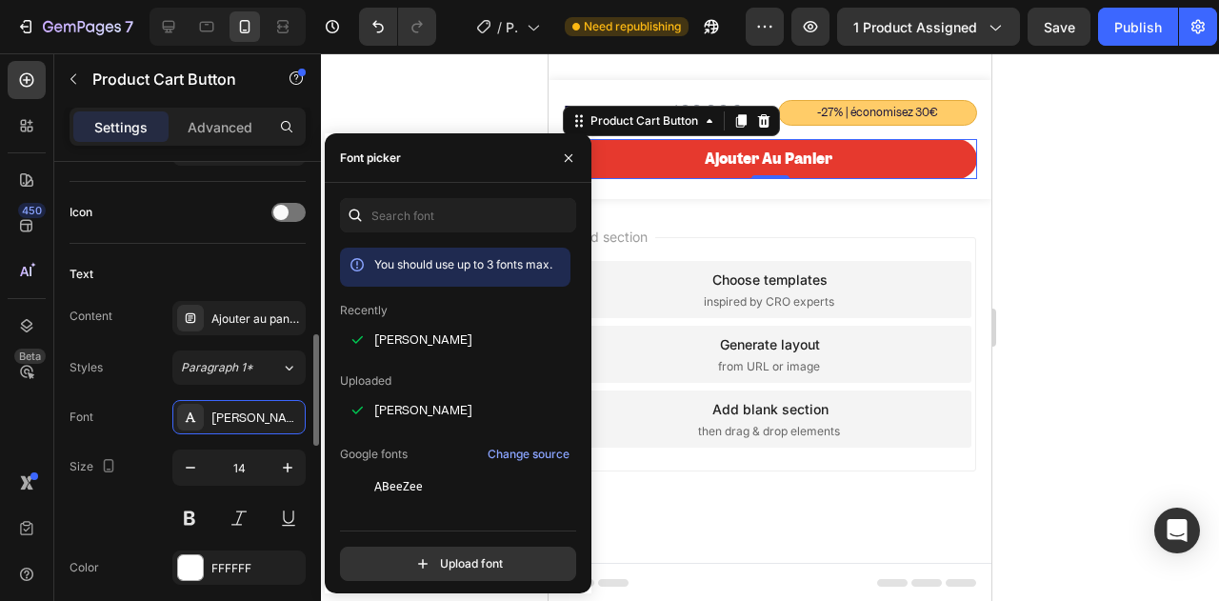
click at [169, 428] on div "Font Garnett" at bounding box center [188, 417] width 236 height 34
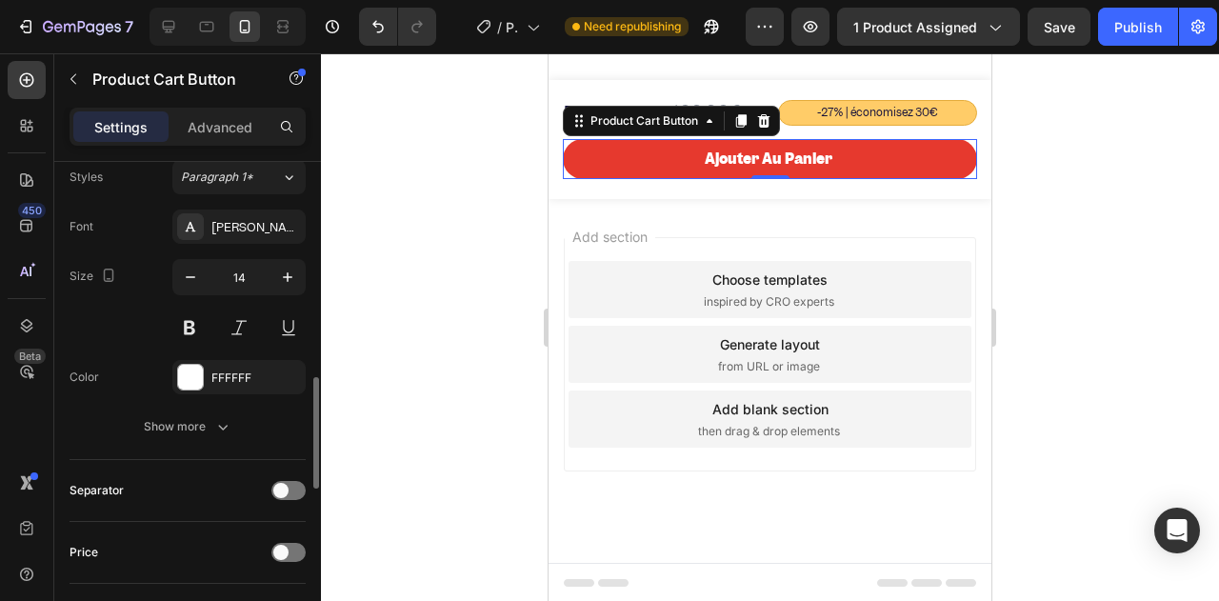
scroll to position [1047, 0]
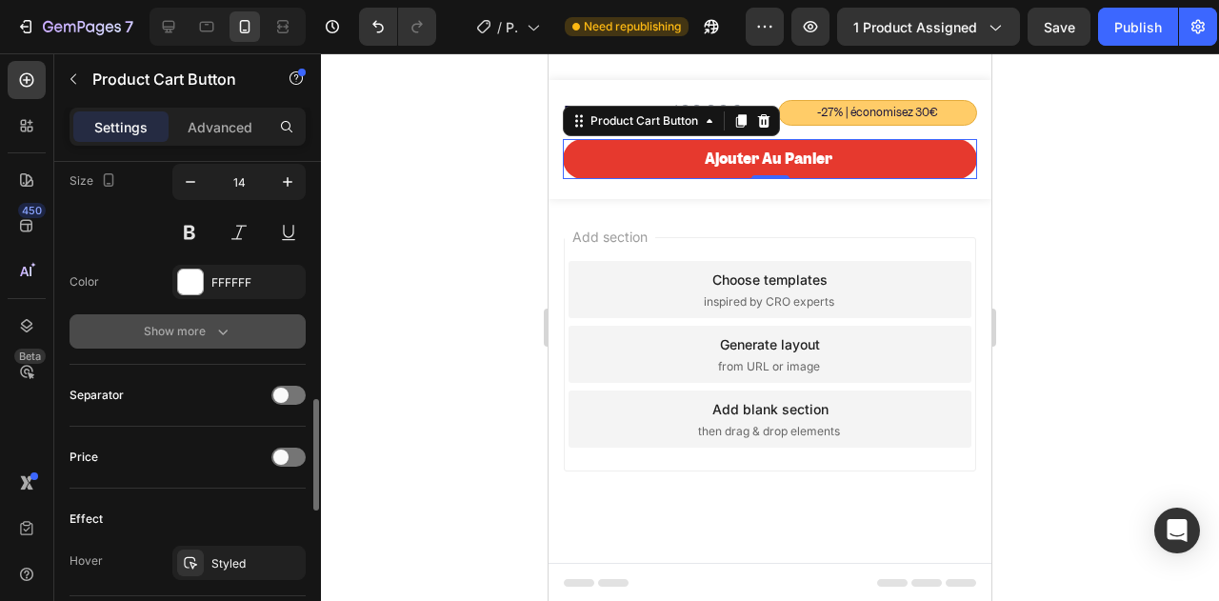
click at [209, 332] on div "Show more" at bounding box center [188, 331] width 89 height 19
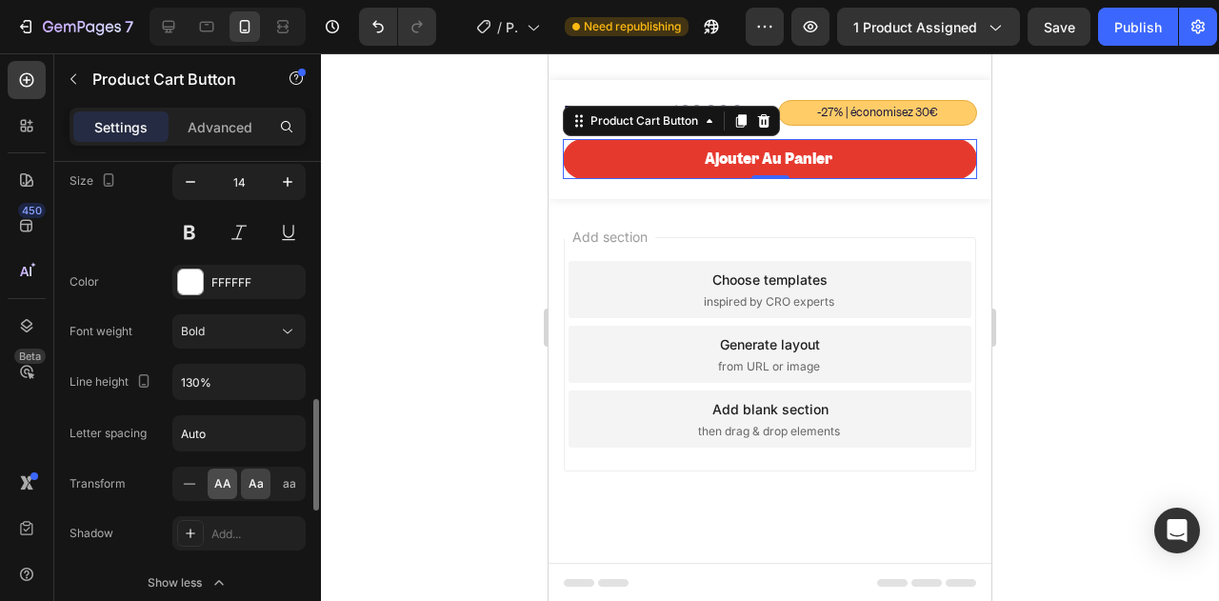
click at [229, 486] on span "AA" at bounding box center [222, 483] width 17 height 17
click at [295, 477] on span "aa" at bounding box center [289, 483] width 13 height 17
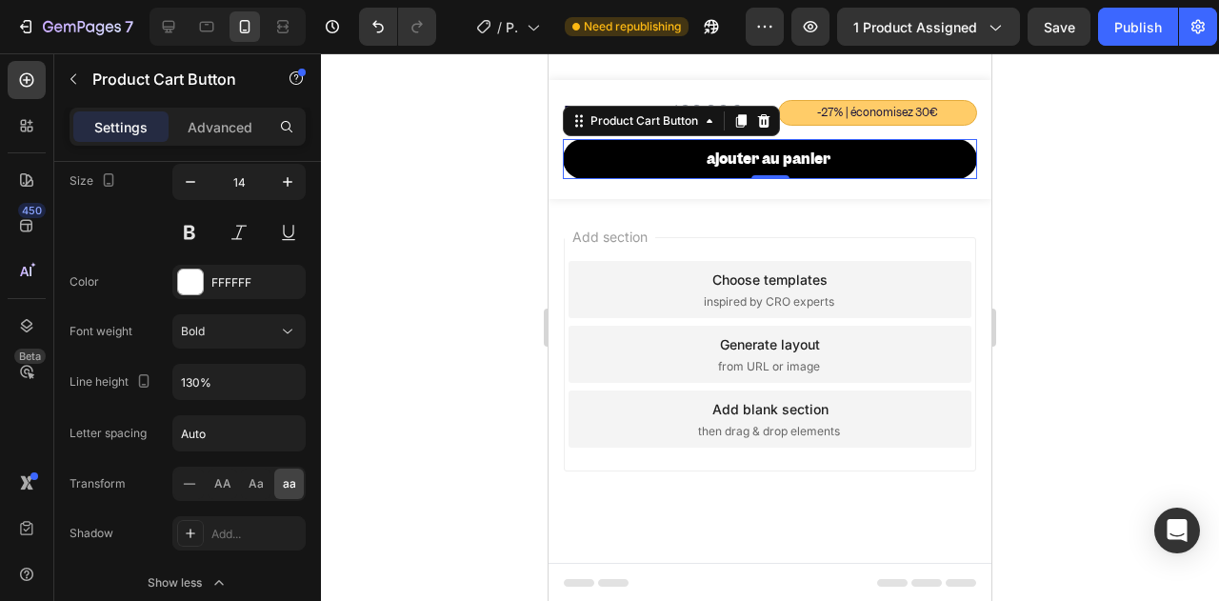
click at [708, 169] on button "Ajouter au panier" at bounding box center [770, 159] width 414 height 40
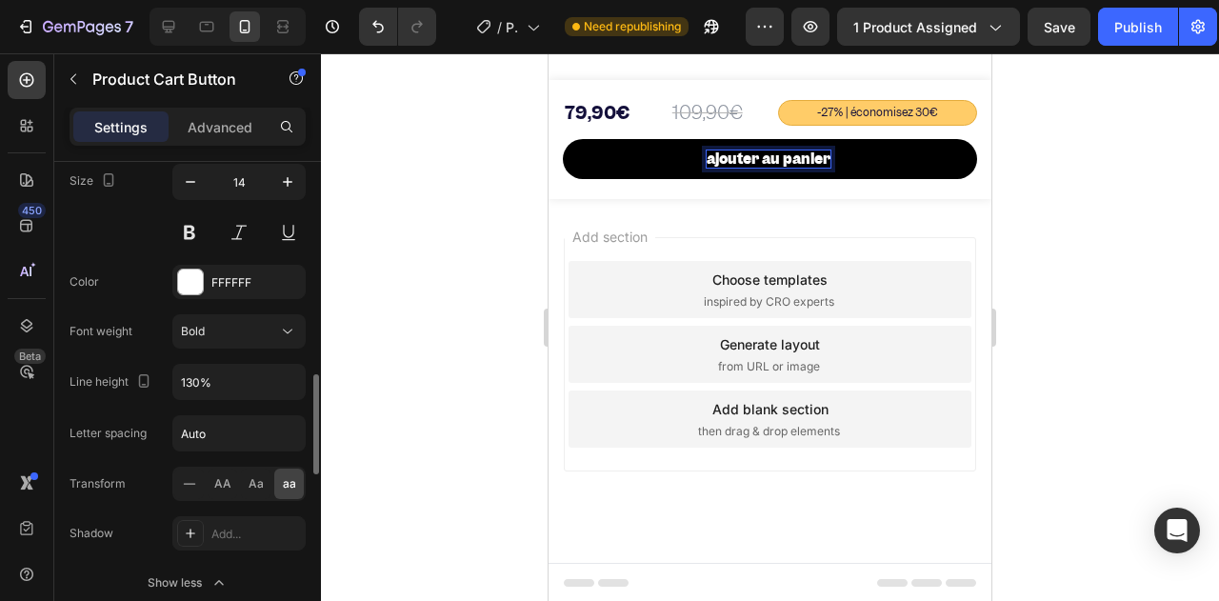
click at [207, 489] on div "AA Aa aa" at bounding box center [238, 484] width 133 height 34
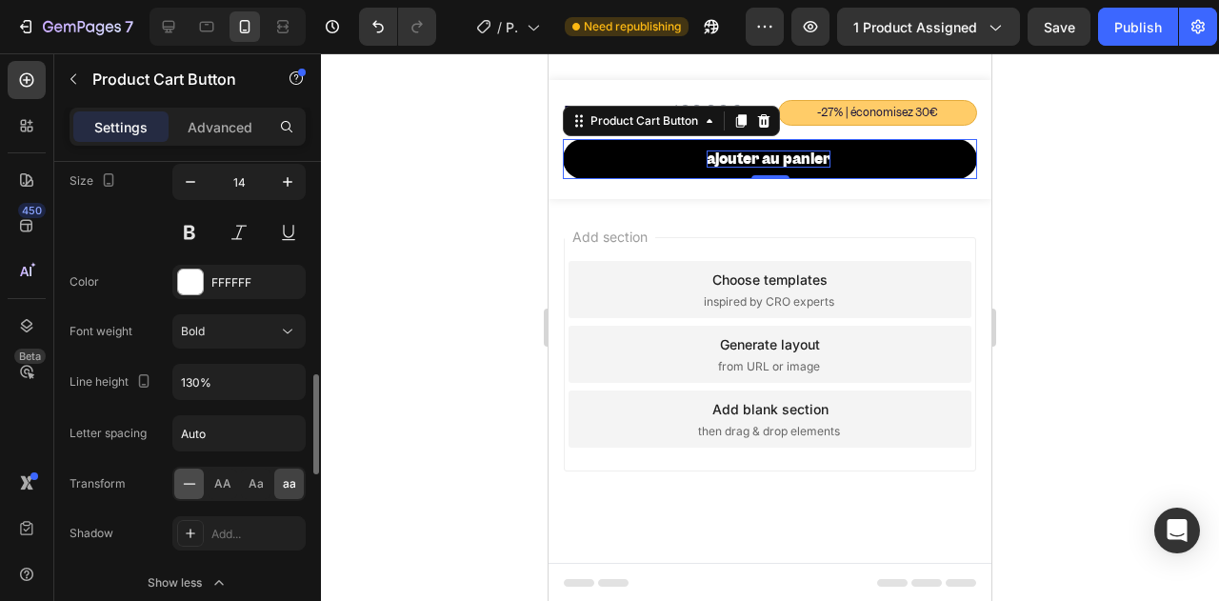
click at [193, 482] on icon at bounding box center [189, 483] width 19 height 19
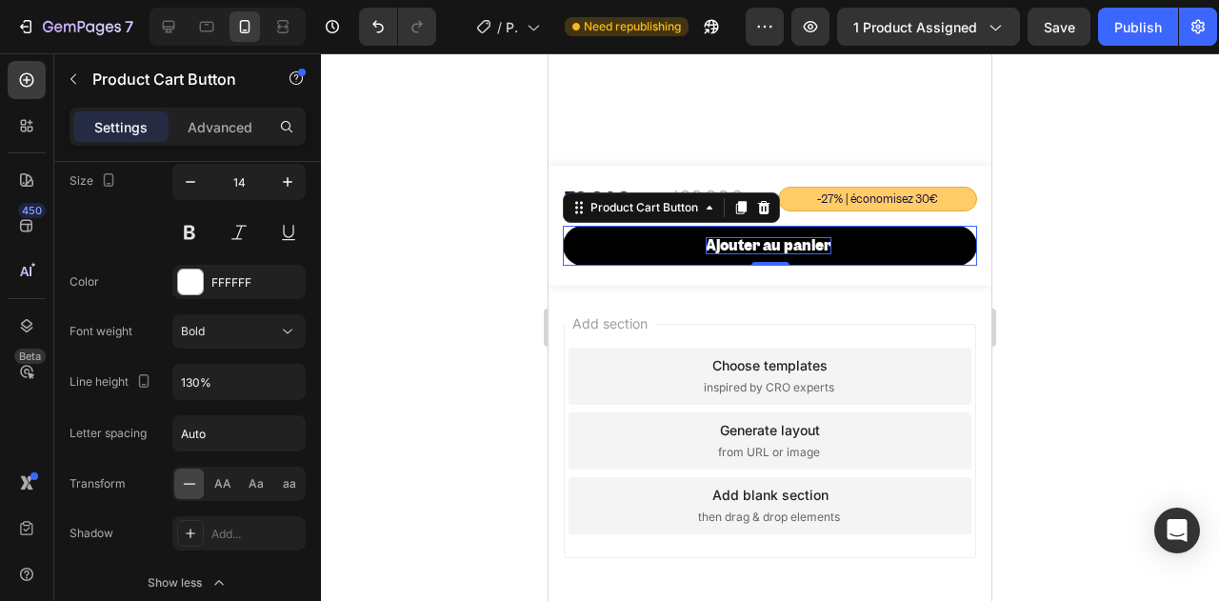
scroll to position [8180, 0]
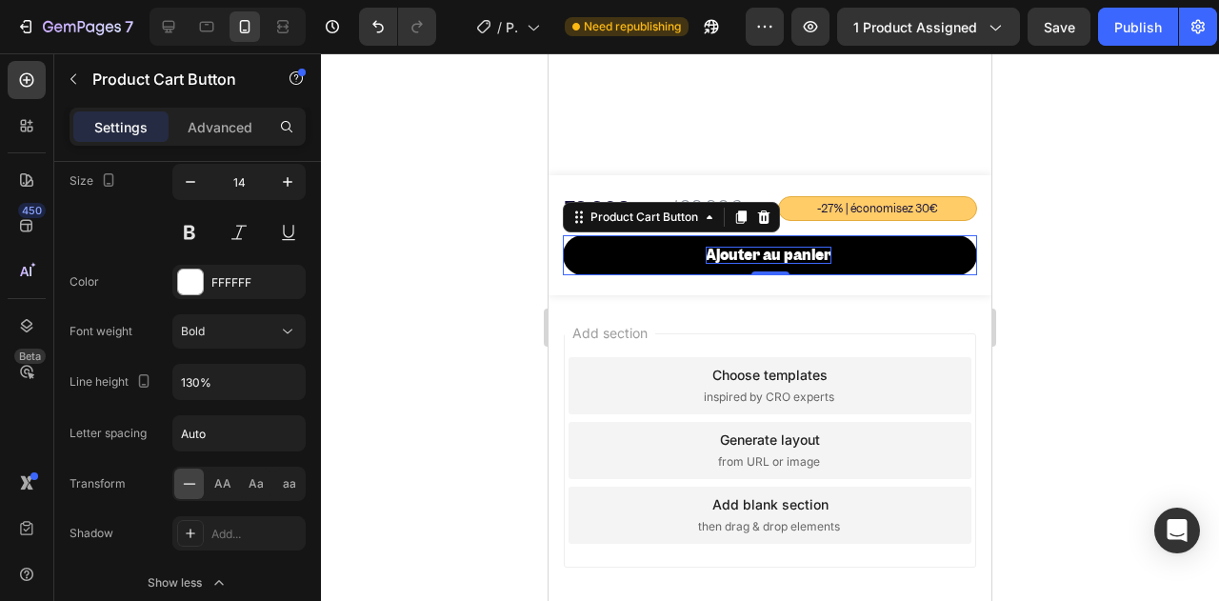
click at [501, 291] on div at bounding box center [770, 327] width 898 height 548
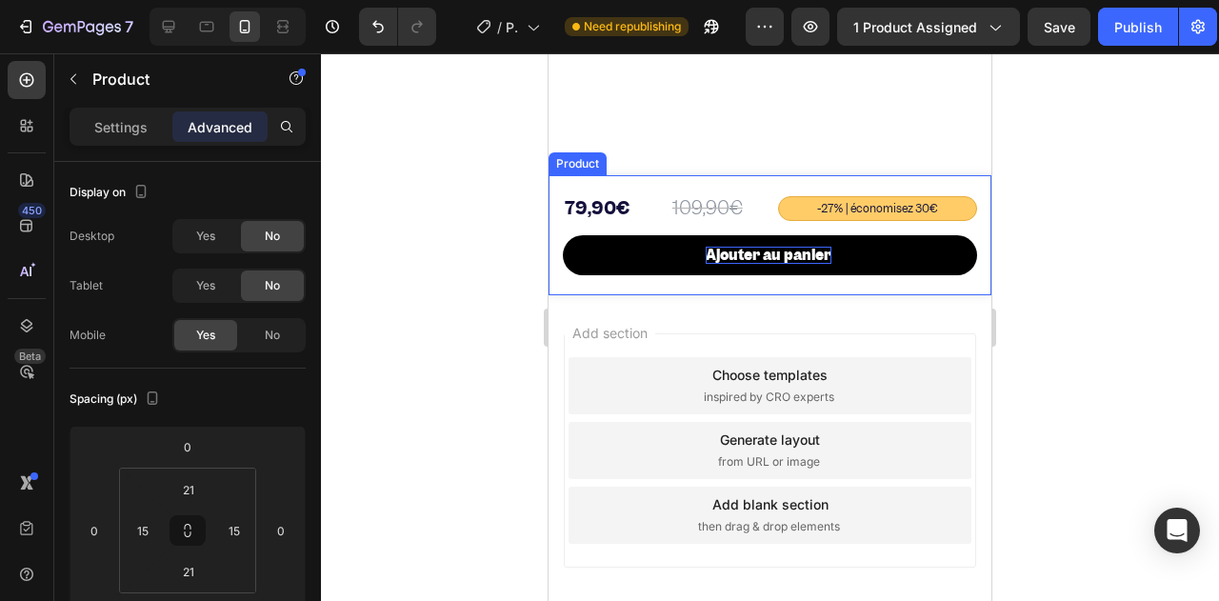
click at [558, 276] on div "109,90€ Product Price Product Price -27% | économisez 30€ Text Block 79,90€ Pro…" at bounding box center [770, 235] width 443 height 120
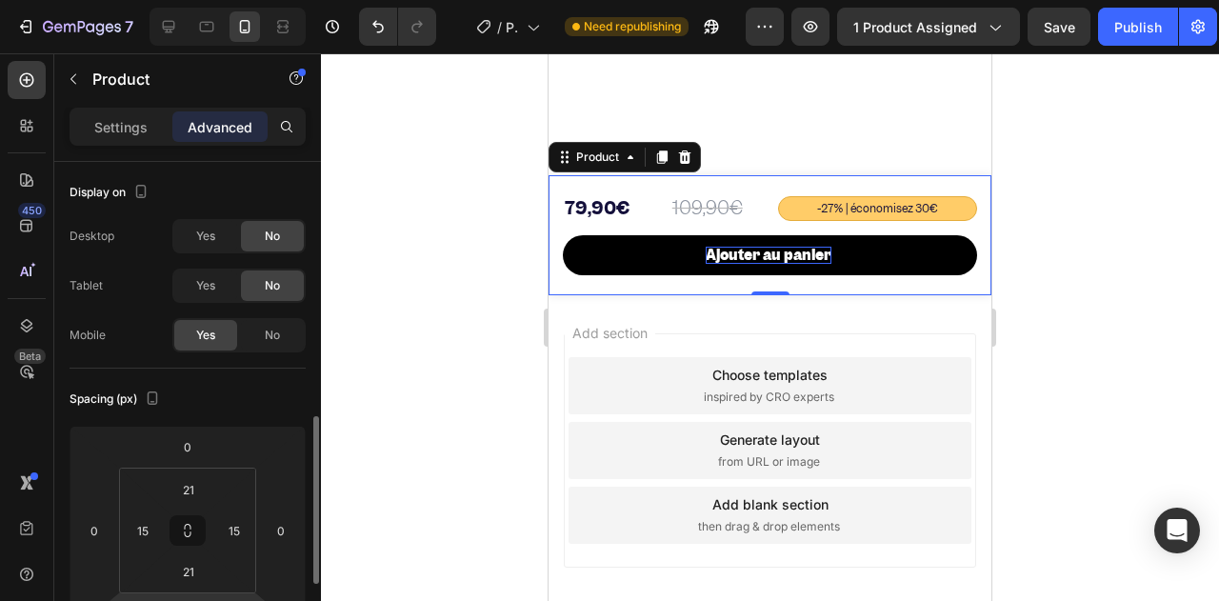
scroll to position [190, 0]
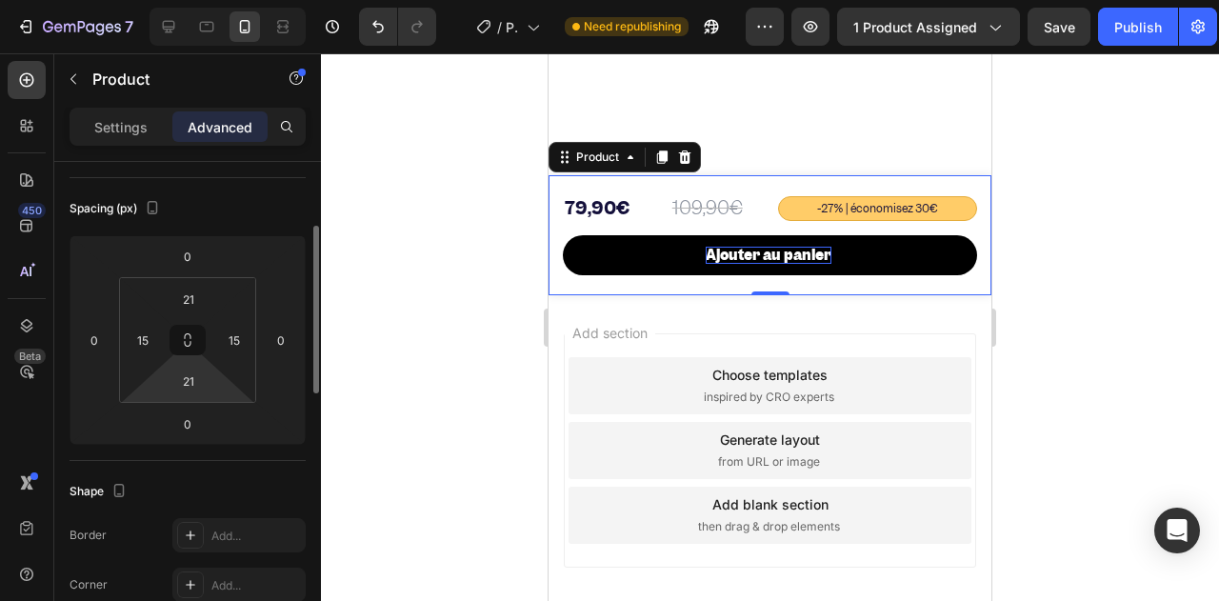
click at [194, 0] on html "7 / Product Page - Aug 26, 15:35:48 Need republishing Preview 1 product assigne…" at bounding box center [609, 0] width 1219 height 0
click at [196, 382] on input "21" at bounding box center [189, 381] width 38 height 29
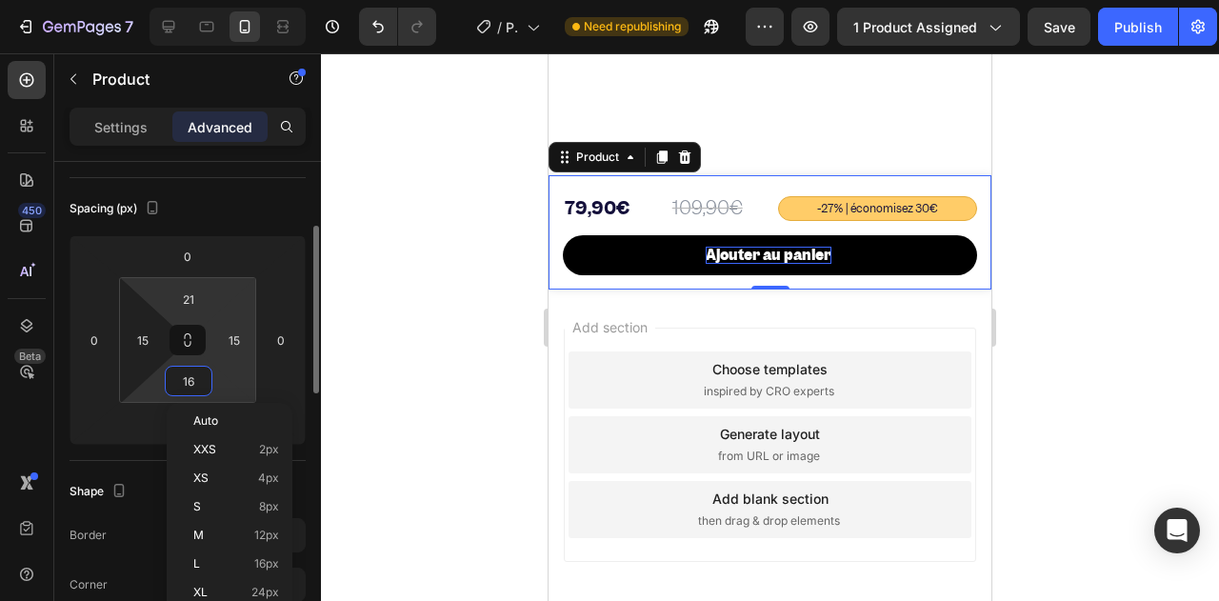
type input "15"
click at [192, 0] on html "7 / Product Page - Aug 26, 15:35:48 Need republishing Preview 1 product assigne…" at bounding box center [609, 0] width 1219 height 0
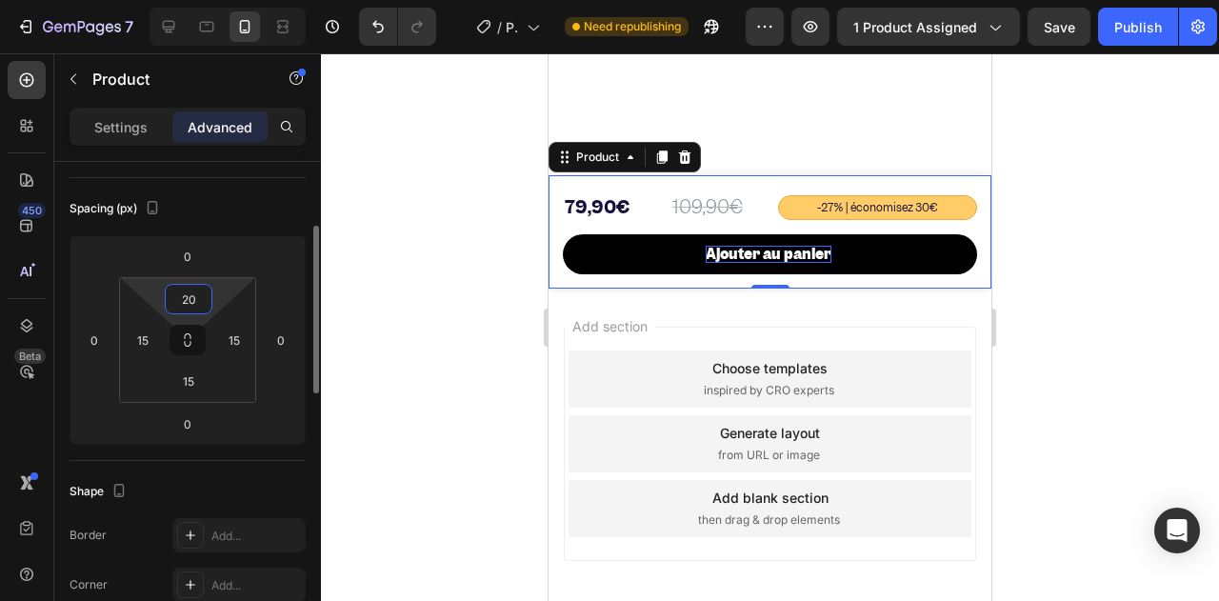
click at [199, 293] on input "20" at bounding box center [189, 299] width 38 height 29
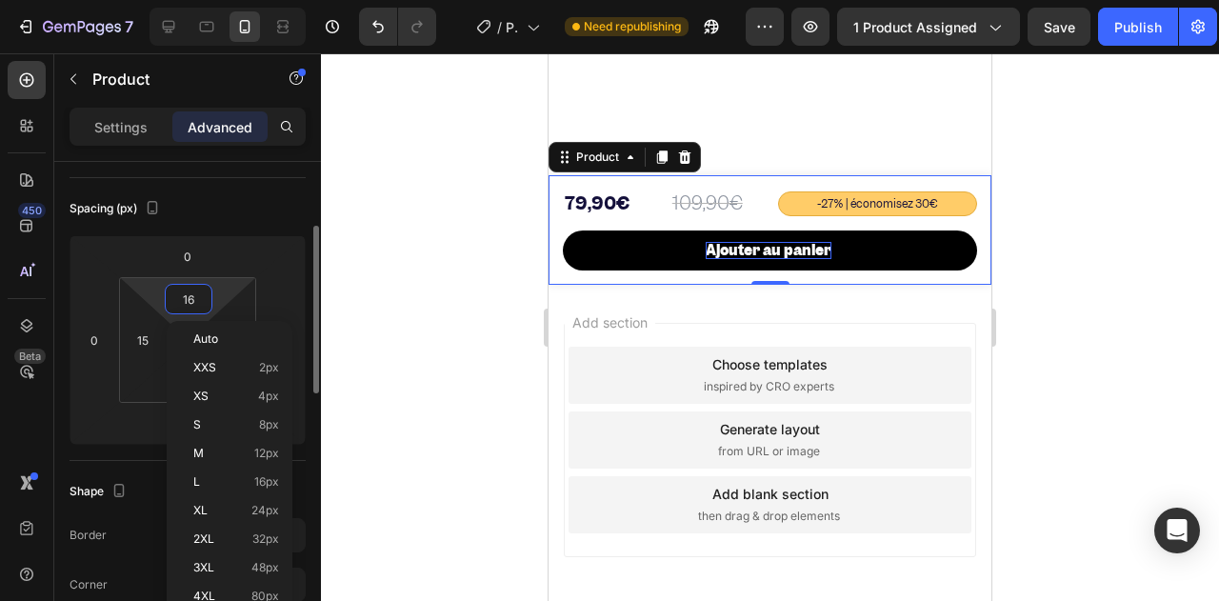
type input "15"
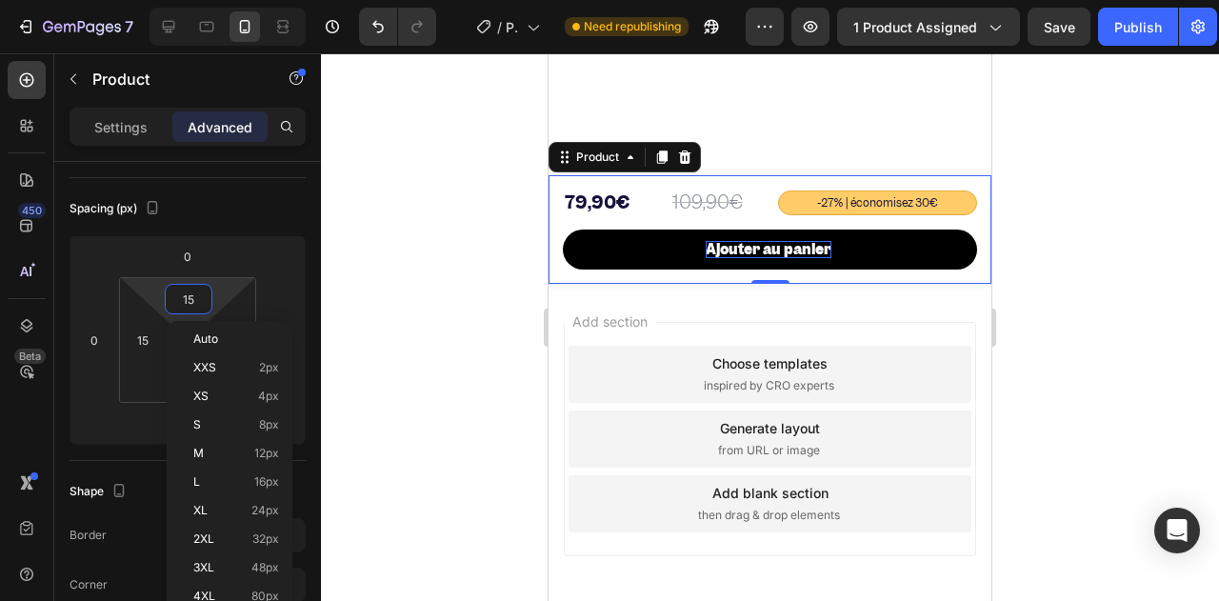
click at [490, 245] on div at bounding box center [770, 327] width 898 height 548
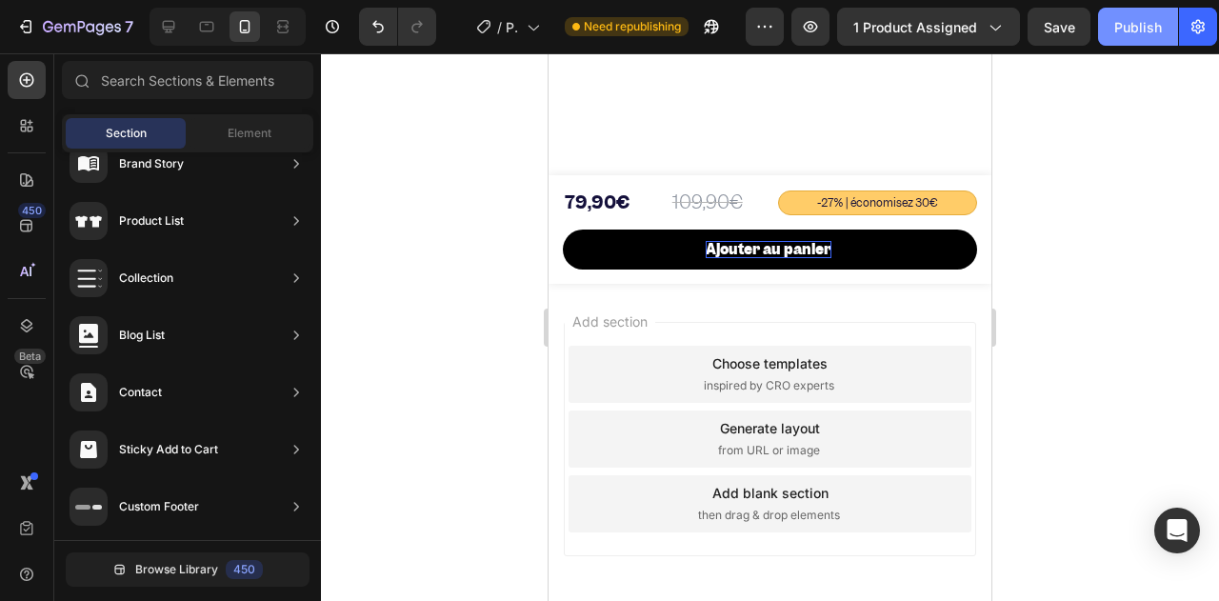
click at [1118, 33] on div "Publish" at bounding box center [1138, 27] width 48 height 20
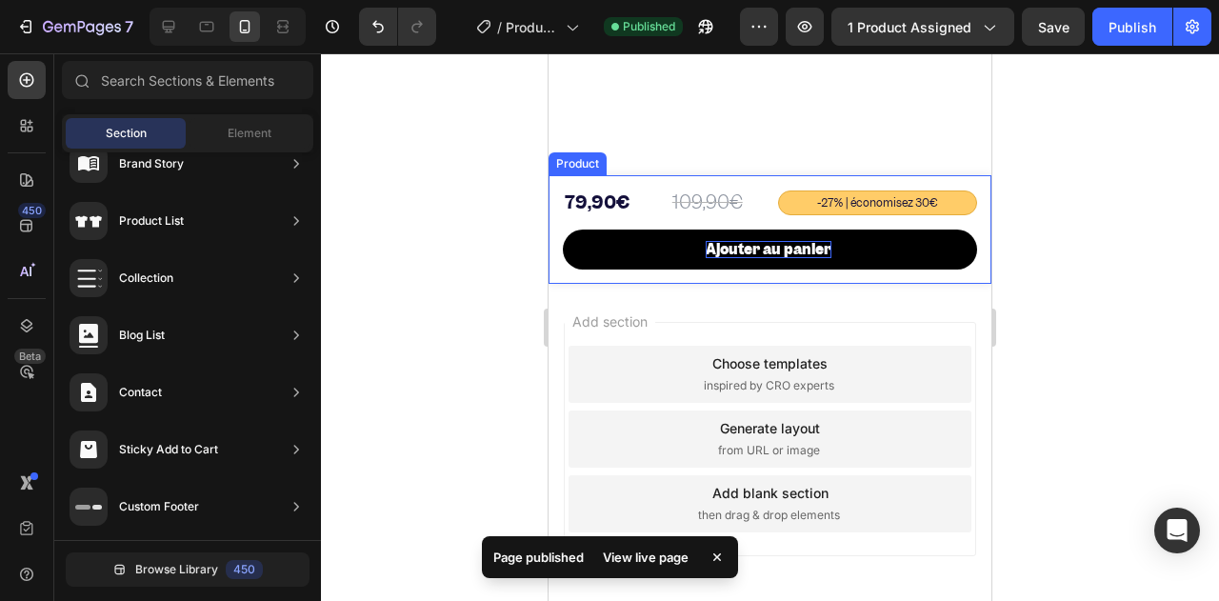
click at [556, 222] on div "109,90€ Product Price Product Price -27% | économisez 30€ Text Block 79,90€ Pro…" at bounding box center [770, 229] width 443 height 109
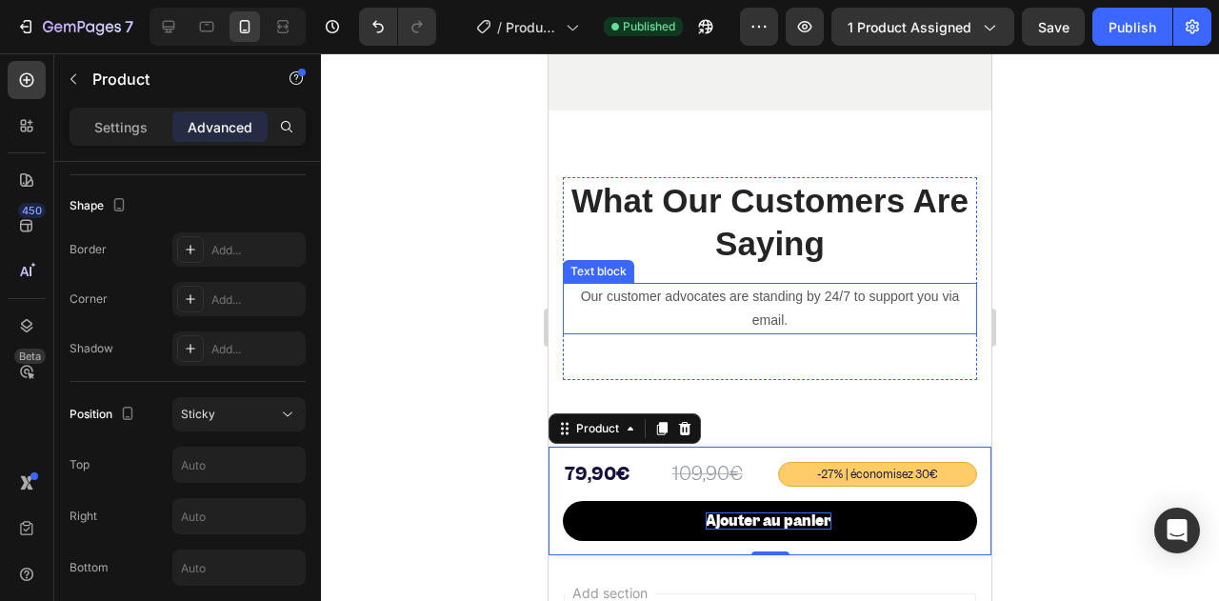
scroll to position [8194, 0]
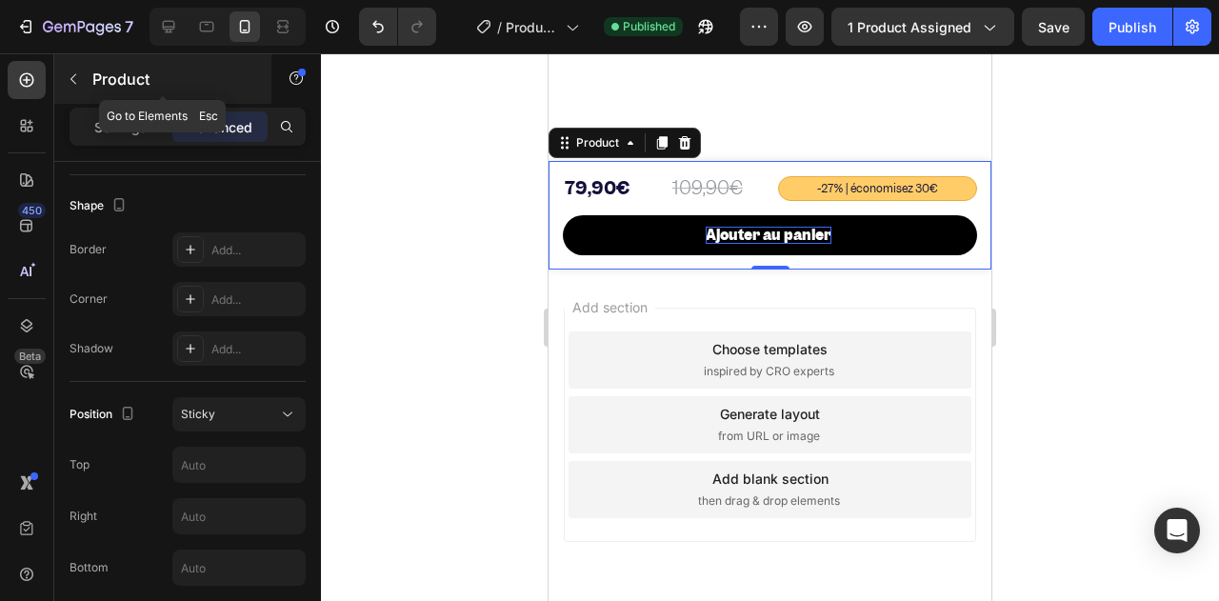
click at [63, 77] on button "button" at bounding box center [73, 79] width 30 height 30
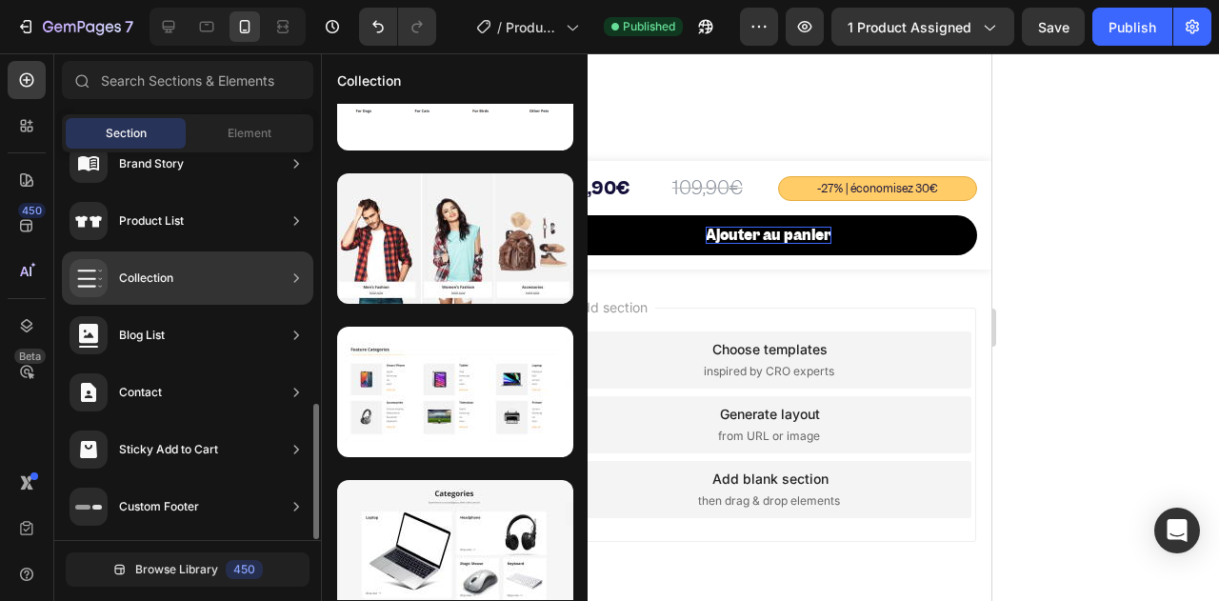
click at [257, 480] on div "Sticky Add to Cart" at bounding box center [187, 506] width 251 height 53
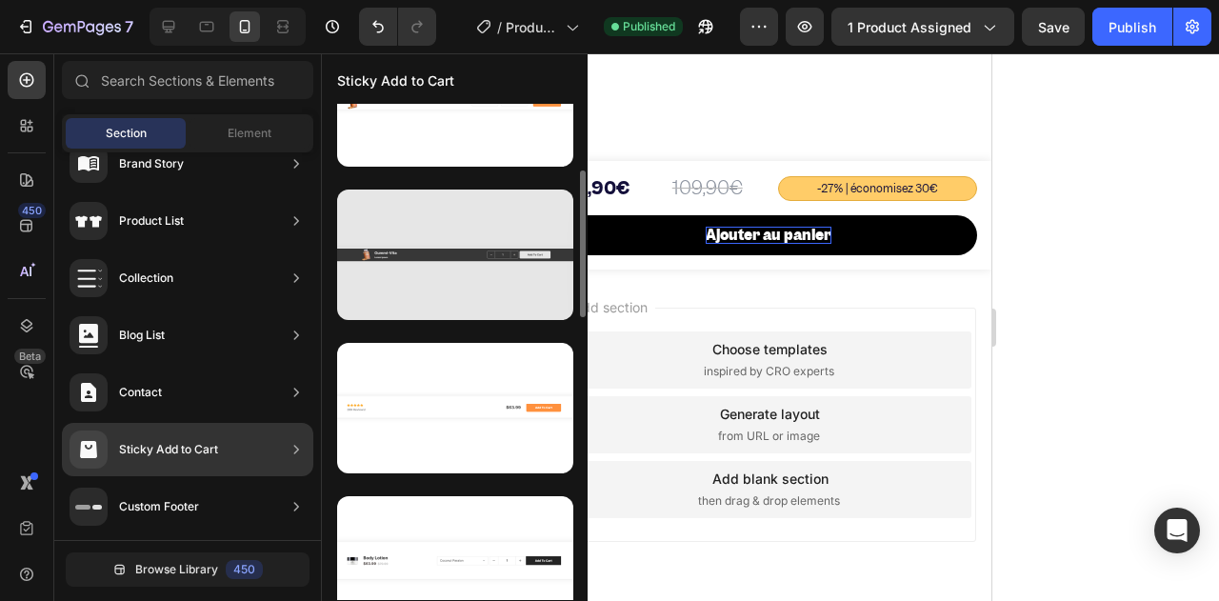
scroll to position [0, 0]
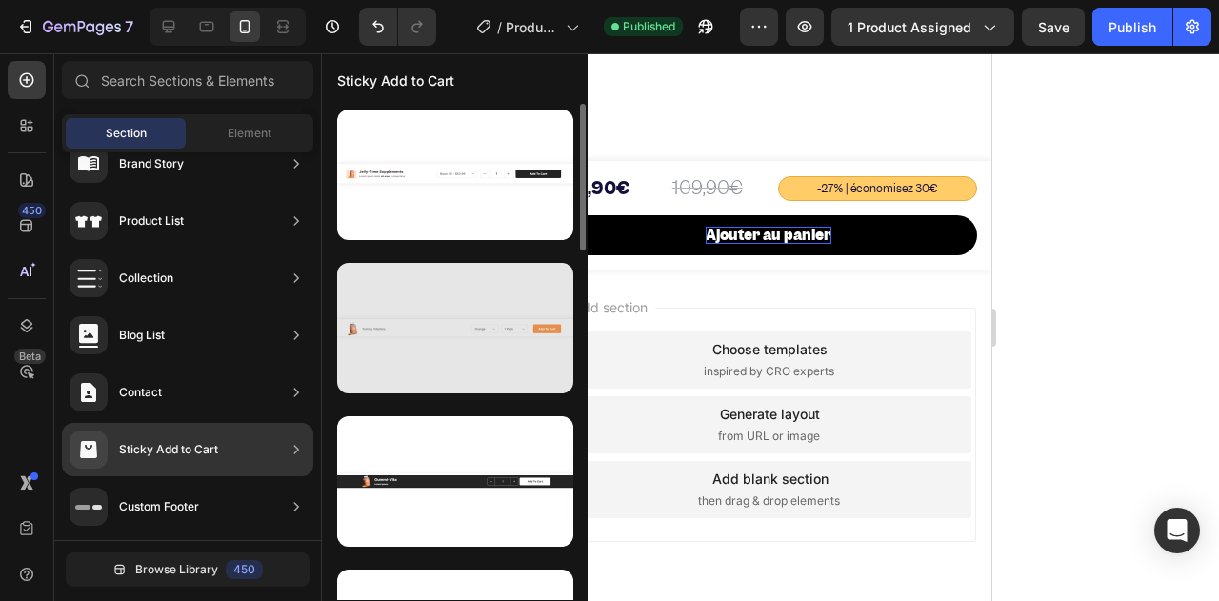
click at [446, 325] on div at bounding box center [455, 328] width 236 height 130
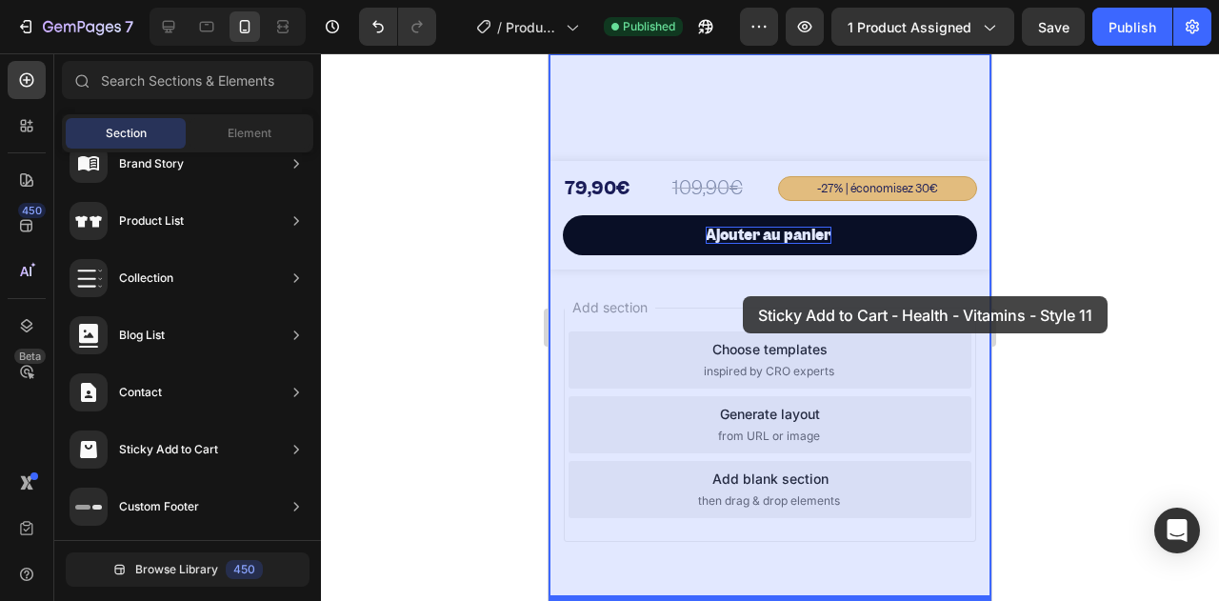
drag, startPoint x: 975, startPoint y: 392, endPoint x: 743, endPoint y: 296, distance: 251.5
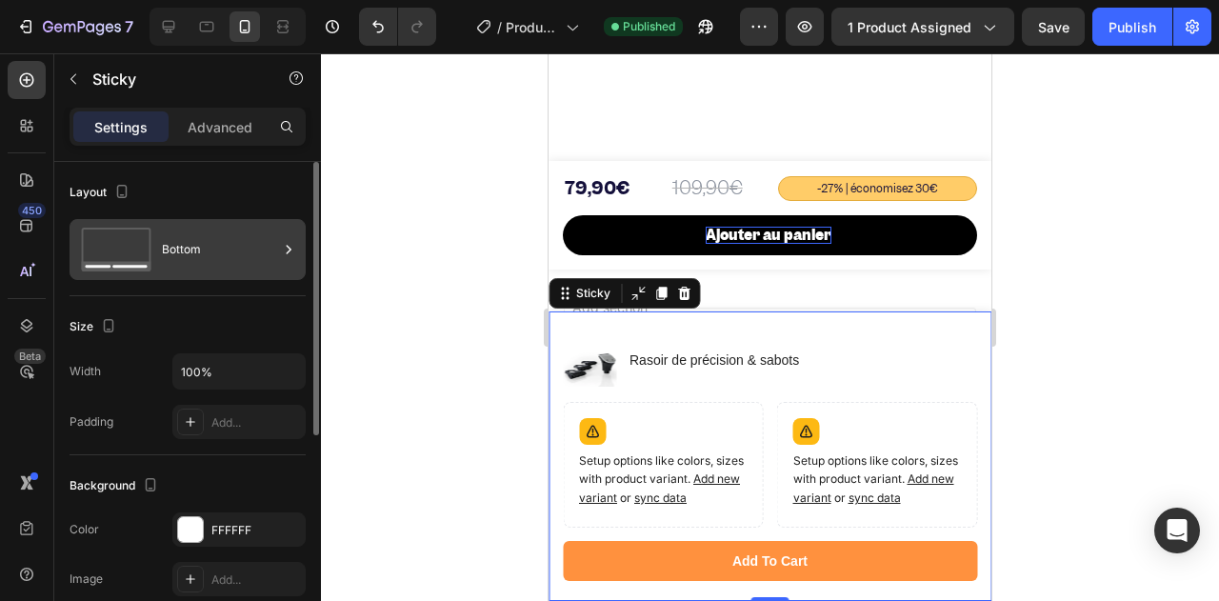
click at [187, 229] on div "Bottom" at bounding box center [220, 250] width 116 height 44
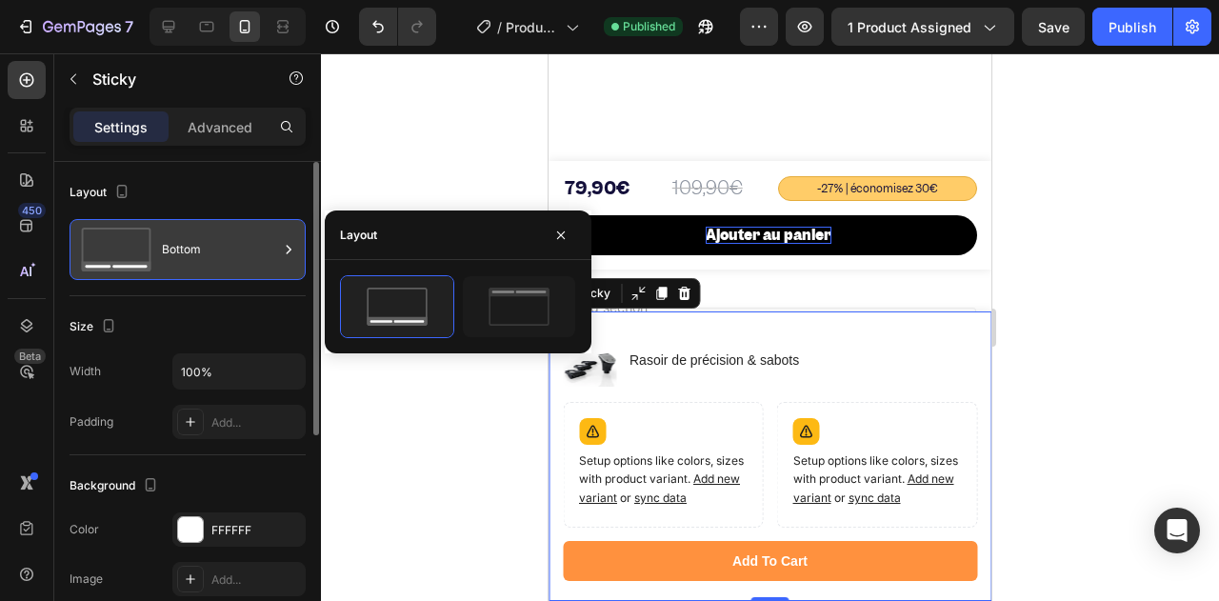
click at [187, 229] on div "Bottom" at bounding box center [220, 250] width 116 height 44
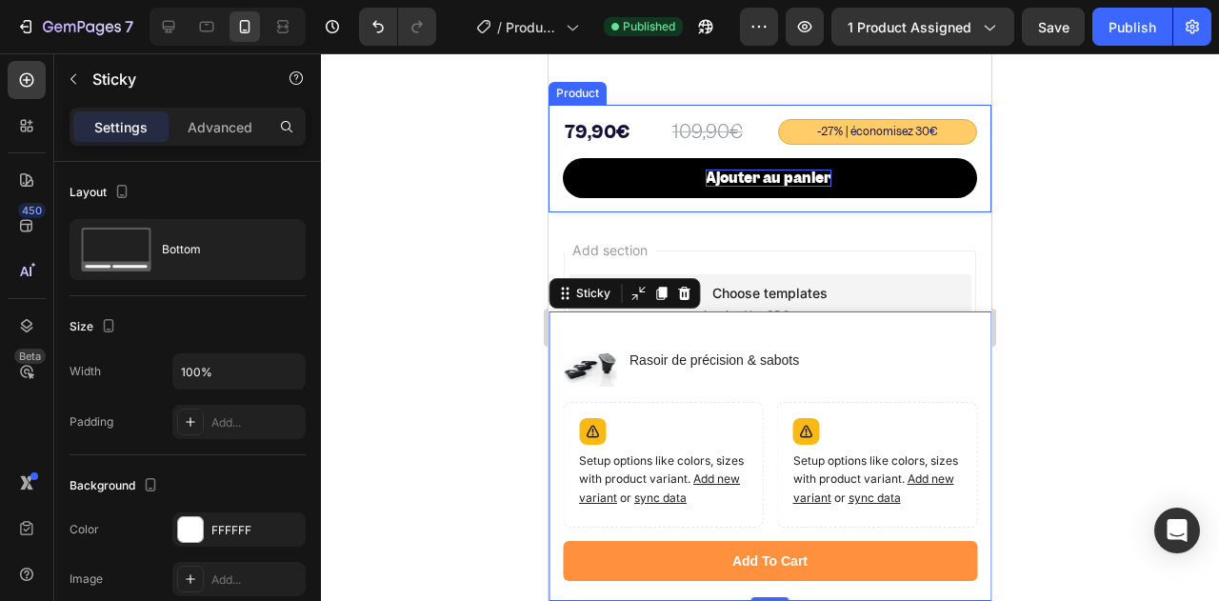
scroll to position [8060, 0]
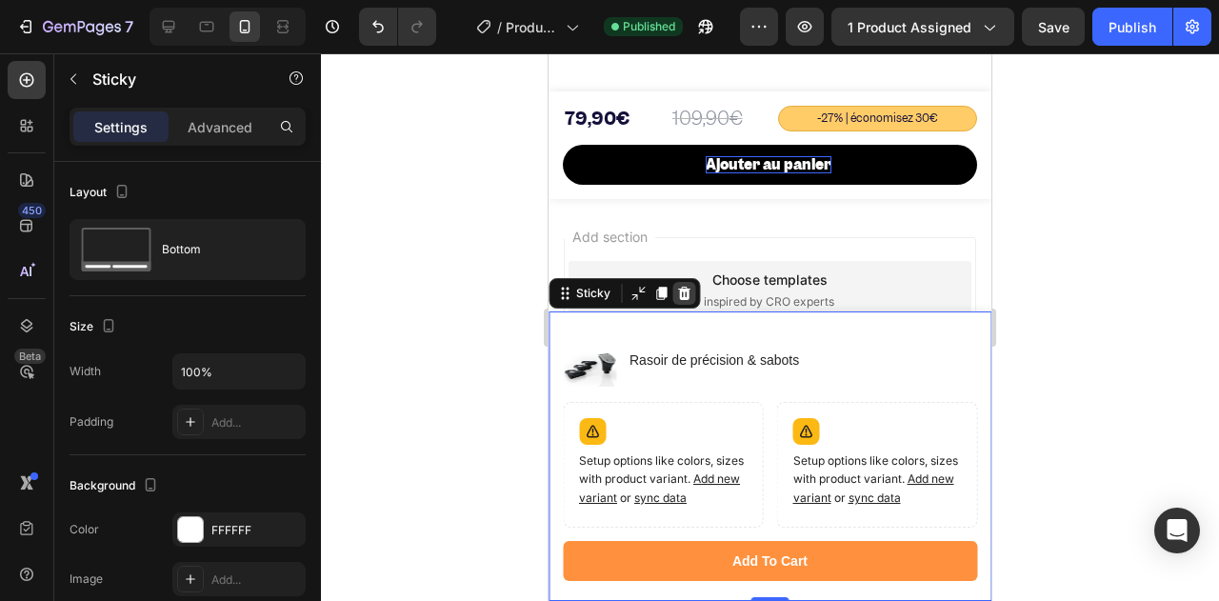
click at [684, 300] on icon at bounding box center [684, 293] width 12 height 13
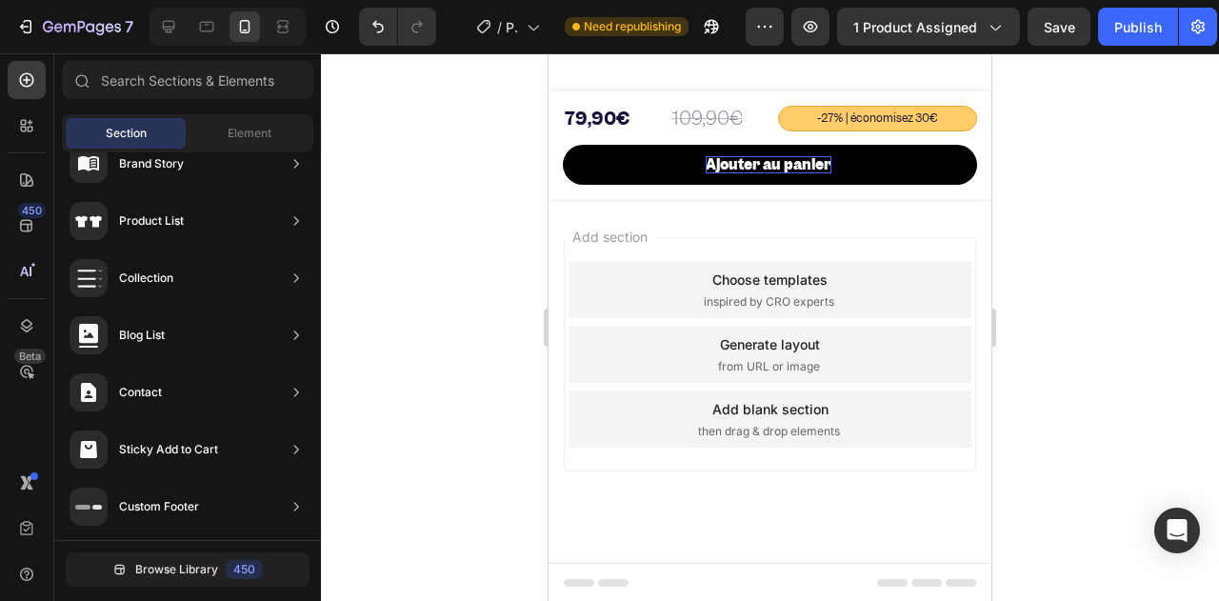
scroll to position [7869, 0]
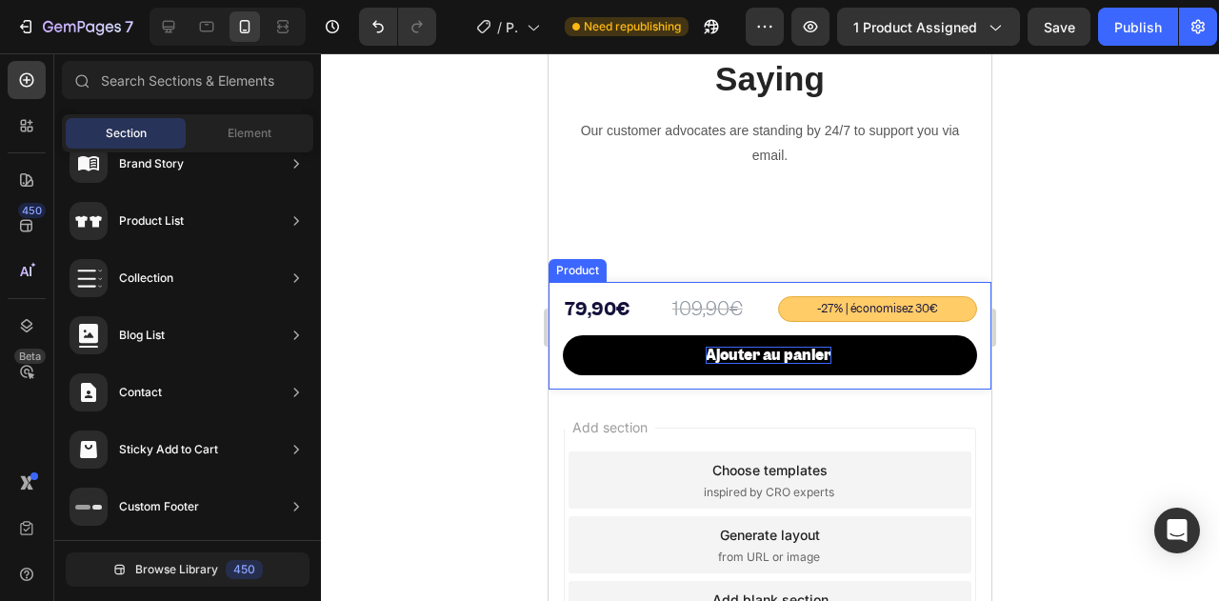
click at [561, 293] on div "109,90€ Product Price Product Price -27% | économisez 30€ Text Block 79,90€ Pro…" at bounding box center [770, 336] width 443 height 109
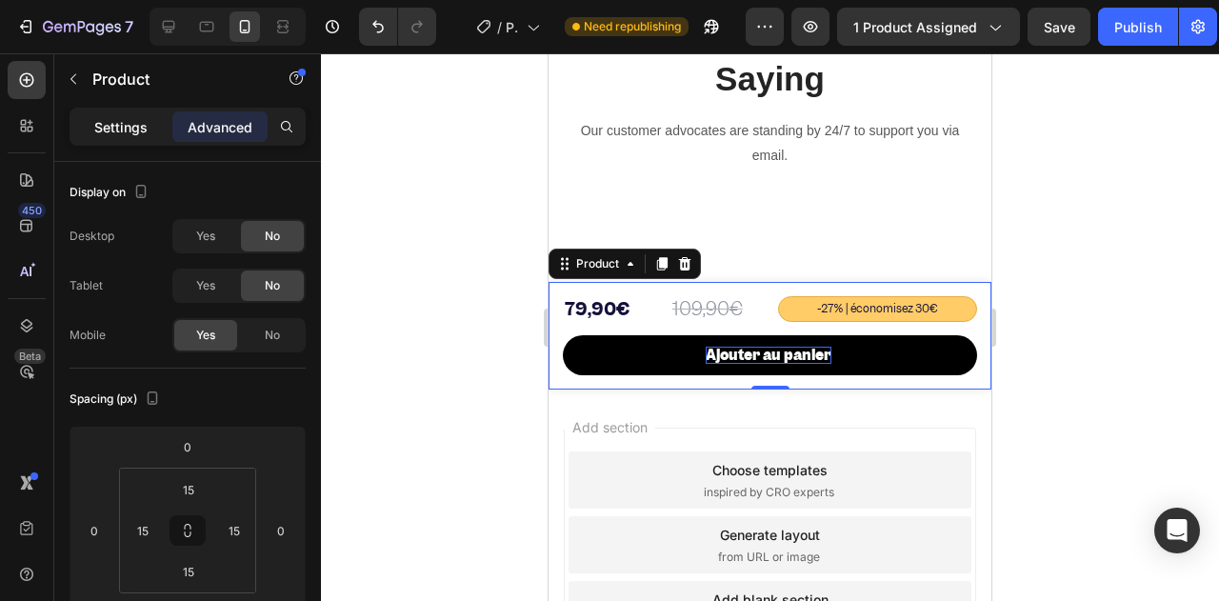
click at [144, 131] on p "Settings" at bounding box center [120, 127] width 53 height 20
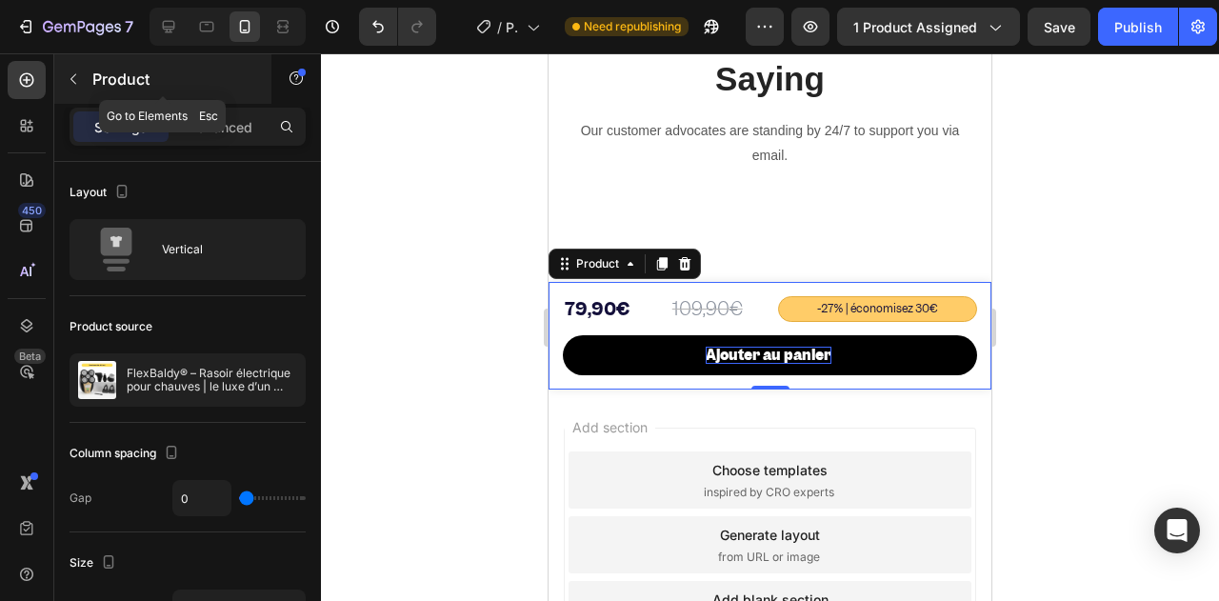
click at [78, 88] on button "button" at bounding box center [73, 79] width 30 height 30
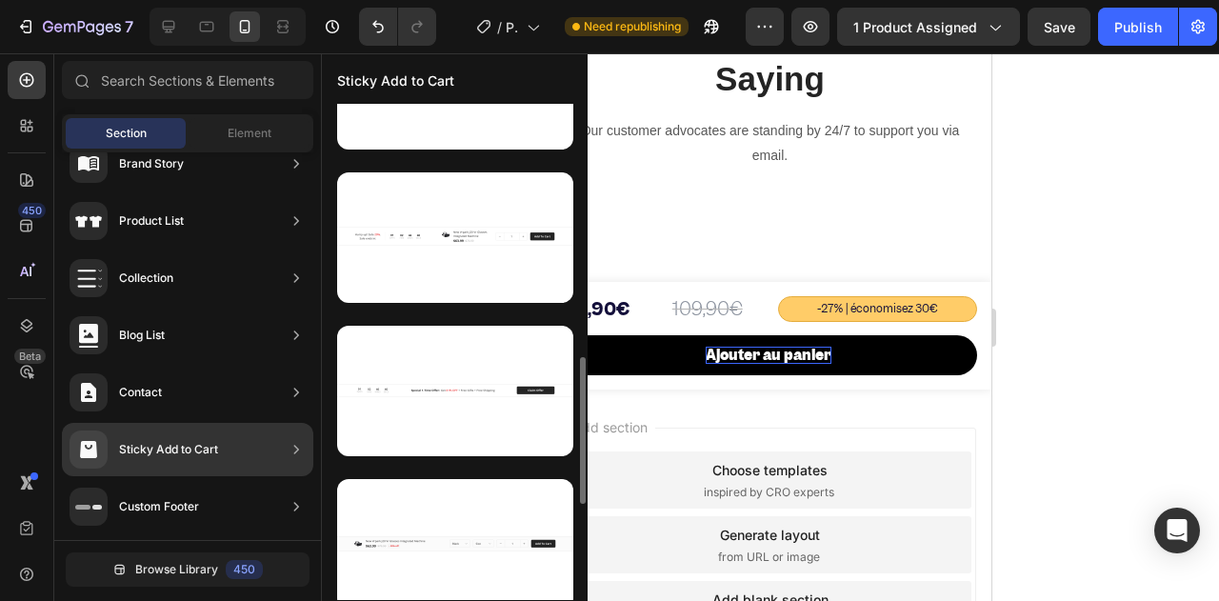
scroll to position [952, 0]
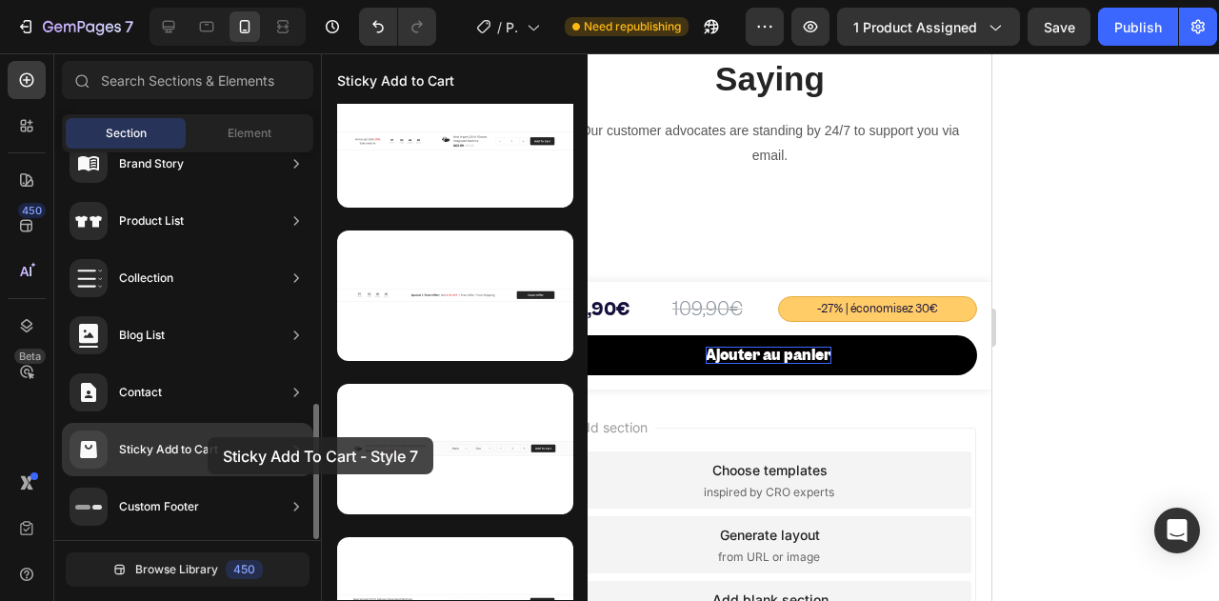
drag, startPoint x: 413, startPoint y: 326, endPoint x: 208, endPoint y: 437, distance: 233.9
click at [208, 437] on div "450 Beta Sections(11) Elements(84) Section Element Hero Section Product Detail …" at bounding box center [160, 327] width 321 height 548
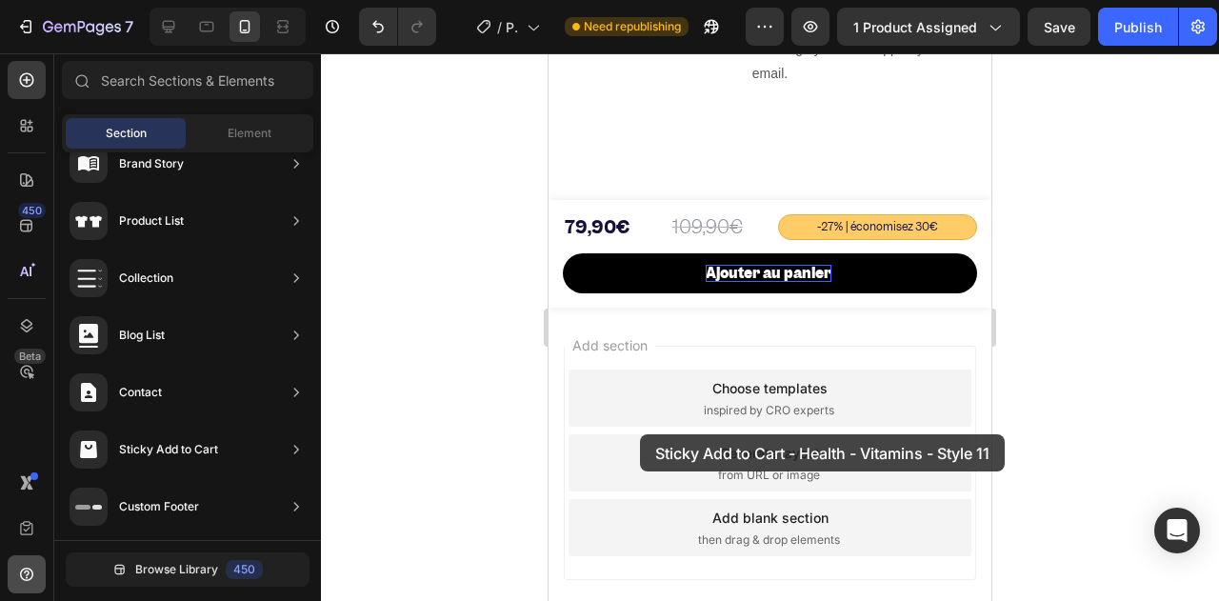
scroll to position [8060, 0]
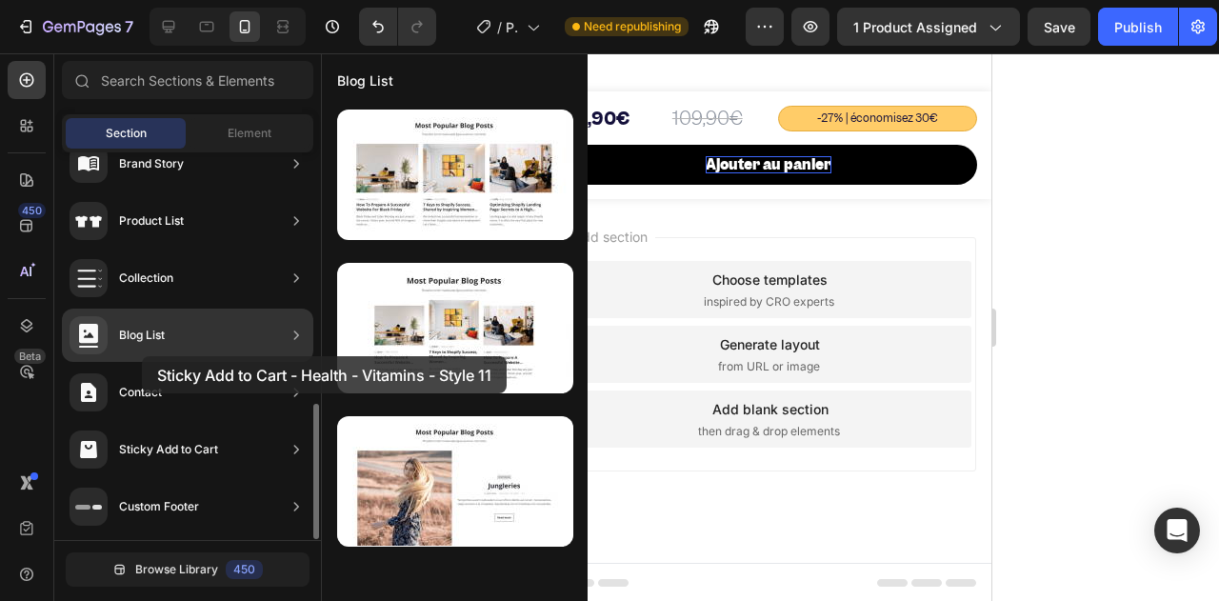
drag, startPoint x: 408, startPoint y: 353, endPoint x: 142, endPoint y: 356, distance: 265.7
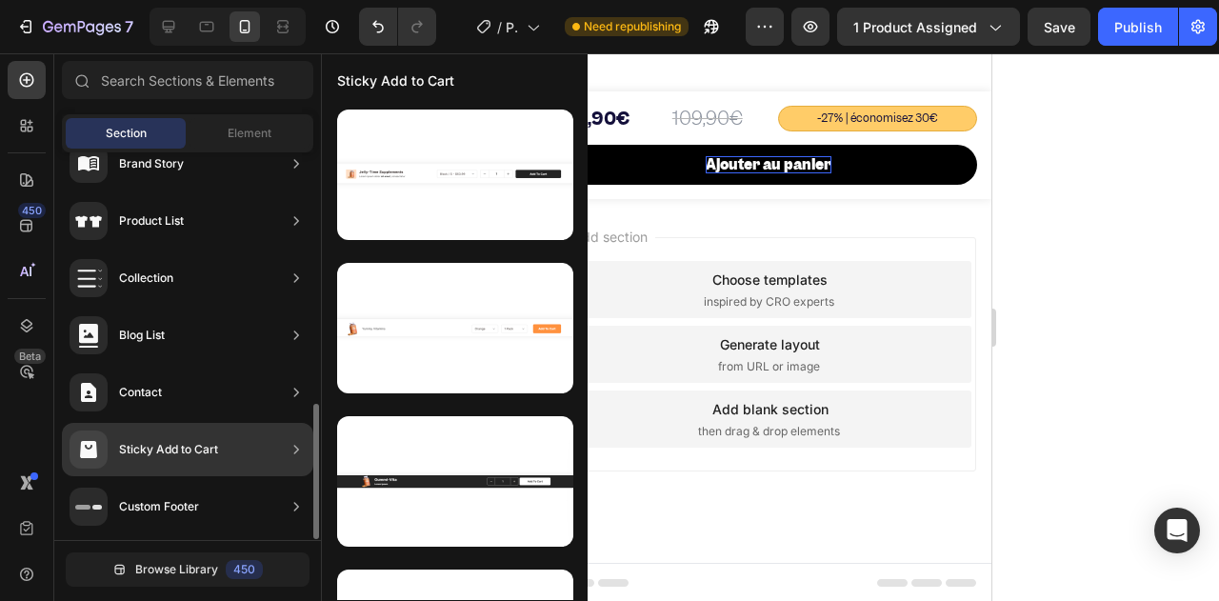
click at [160, 436] on div "Sticky Add to Cart" at bounding box center [144, 449] width 149 height 38
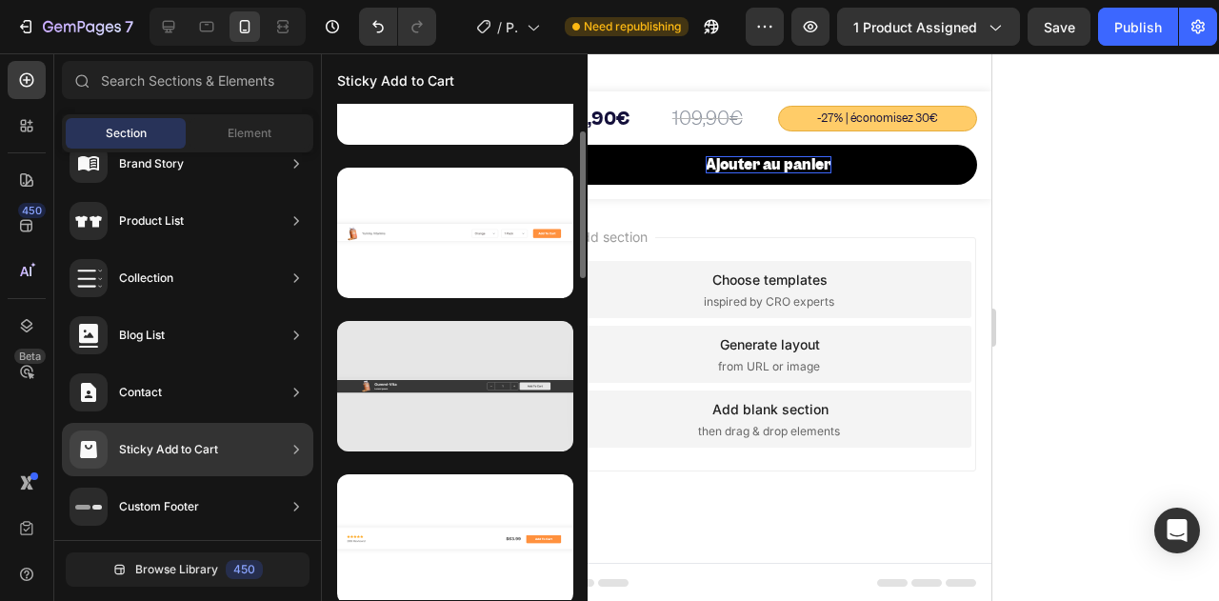
scroll to position [190, 0]
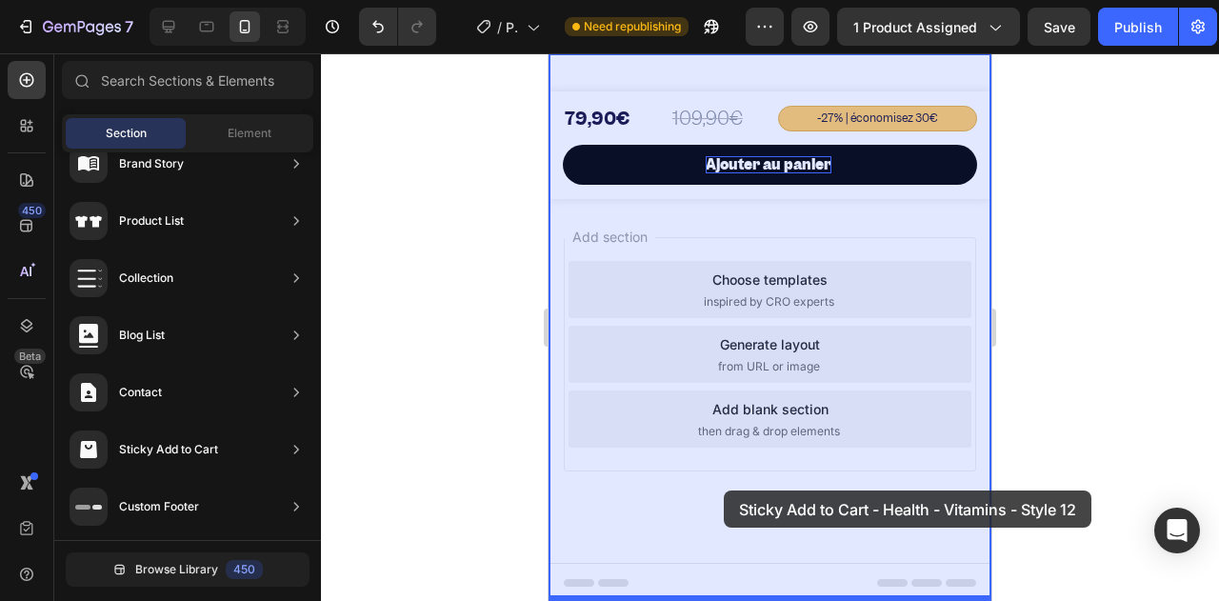
drag, startPoint x: 1047, startPoint y: 473, endPoint x: 726, endPoint y: 498, distance: 321.9
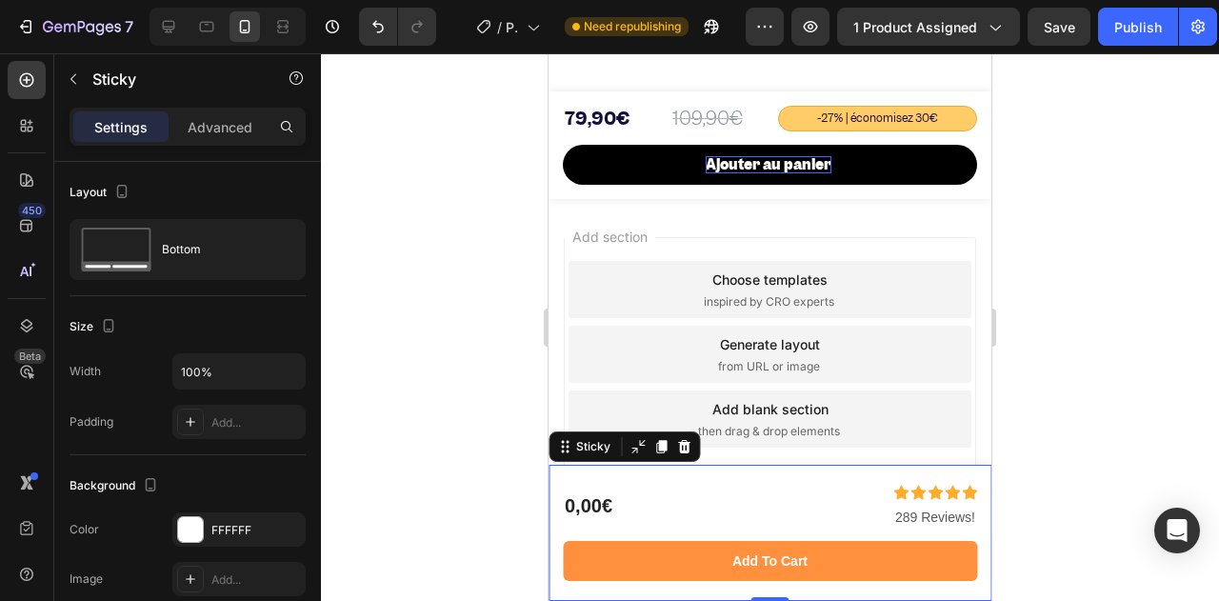
scroll to position [7869, 0]
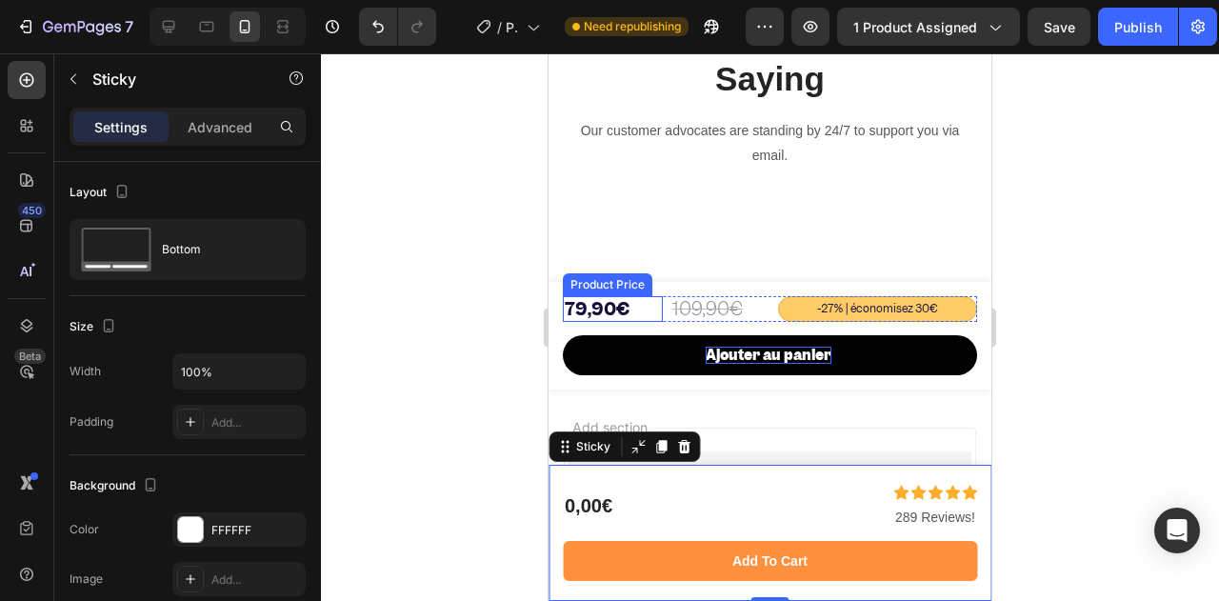
click at [625, 306] on div "79,90€" at bounding box center [613, 309] width 100 height 26
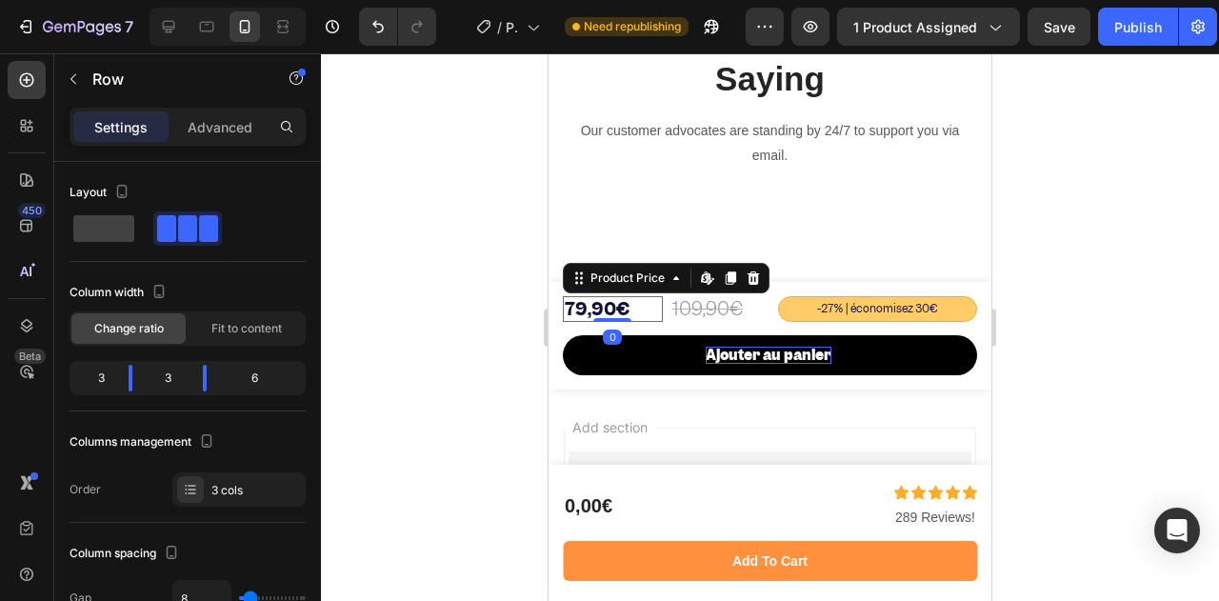
click at [661, 307] on div "109,90€ Product Price Product Price -27% | économisez 30€ Text Block 79,90€ Pro…" at bounding box center [770, 309] width 414 height 26
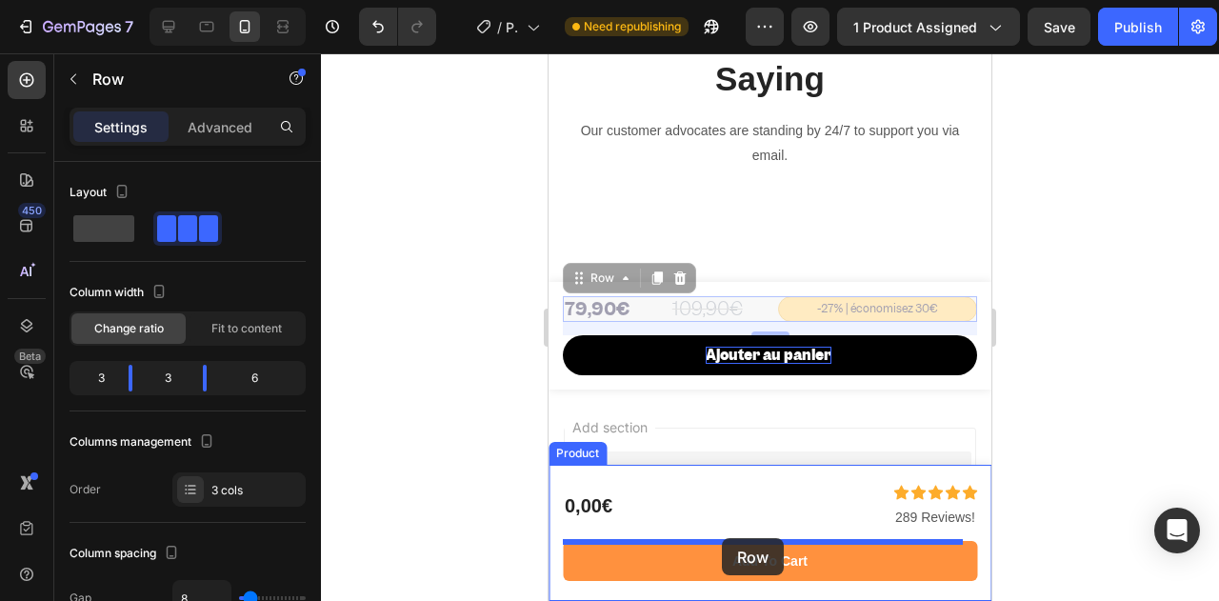
drag, startPoint x: 661, startPoint y: 303, endPoint x: 722, endPoint y: 537, distance: 242.1
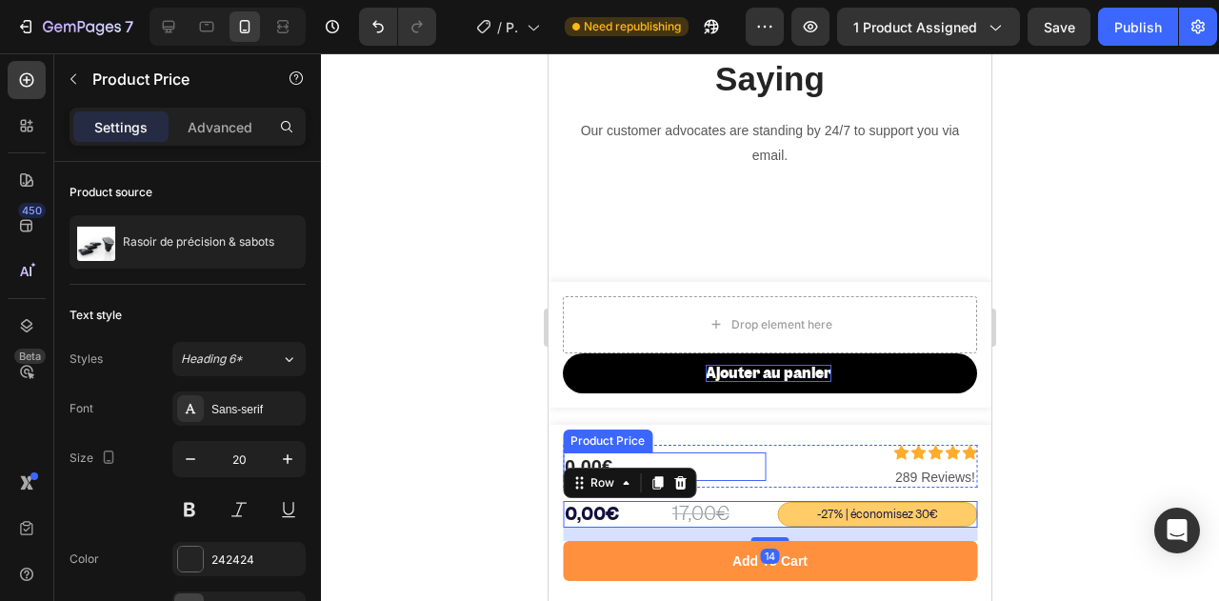
click at [620, 453] on div "0,00€" at bounding box center [665, 466] width 204 height 29
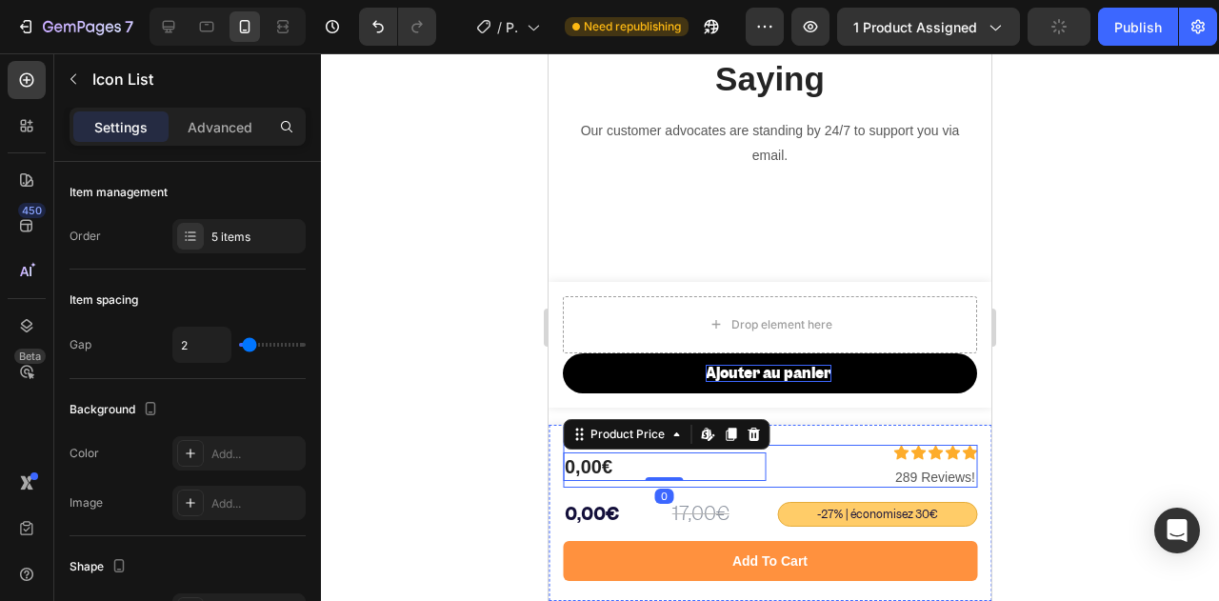
click at [774, 457] on div "Icon Icon Icon Icon Icon" at bounding box center [876, 452] width 204 height 15
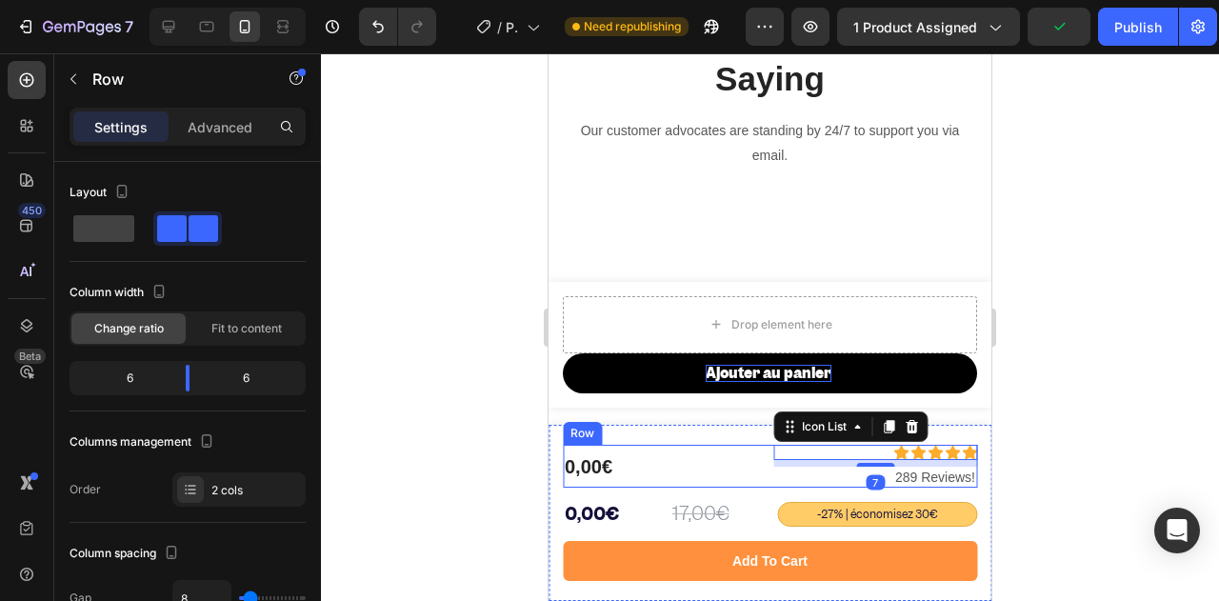
click at [761, 452] on div "Icon Icon Icon Icon Icon Icon List 7 289 Reviews! Text Block 0,00€ Product Pric…" at bounding box center [770, 466] width 414 height 43
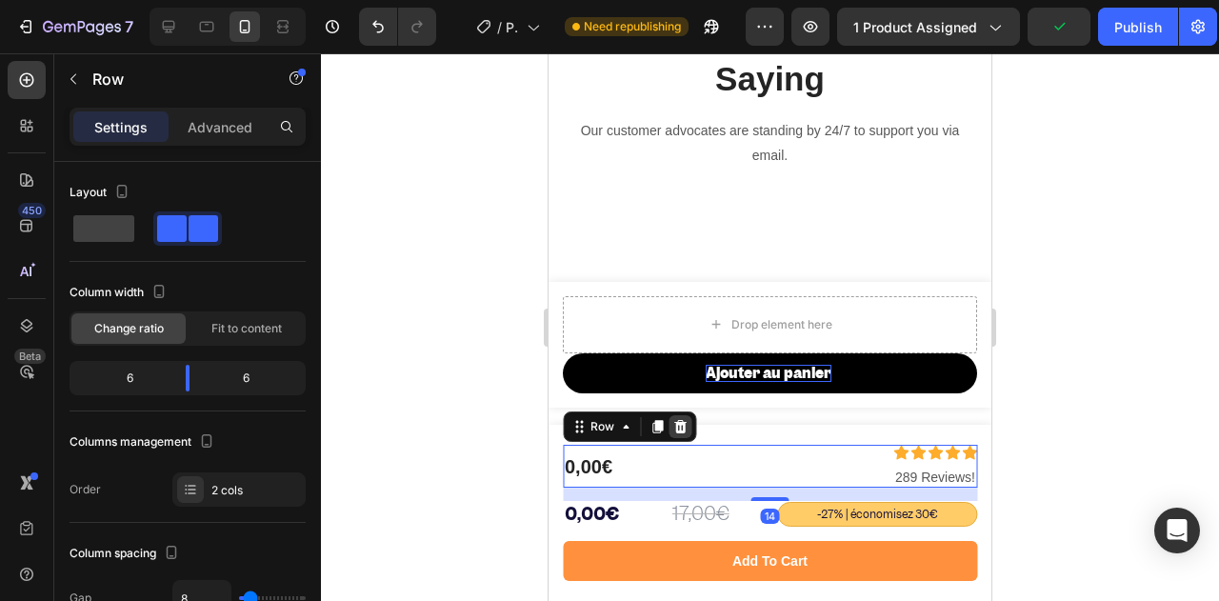
click at [672, 428] on icon at bounding box center [679, 426] width 15 height 15
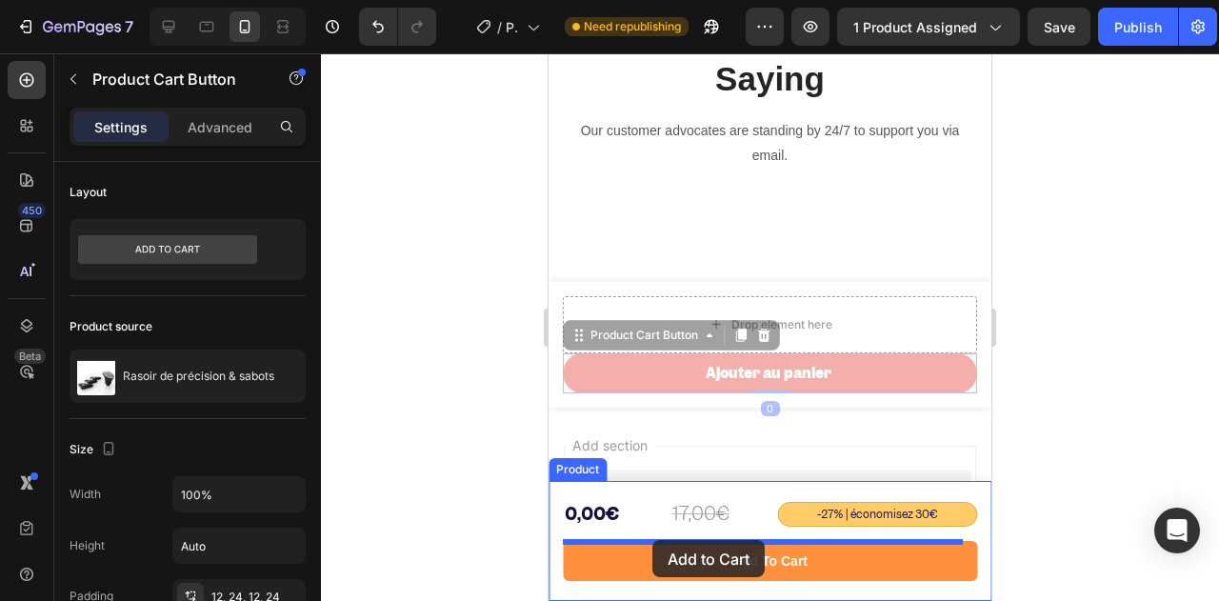
drag, startPoint x: 579, startPoint y: 369, endPoint x: 652, endPoint y: 540, distance: 186.4
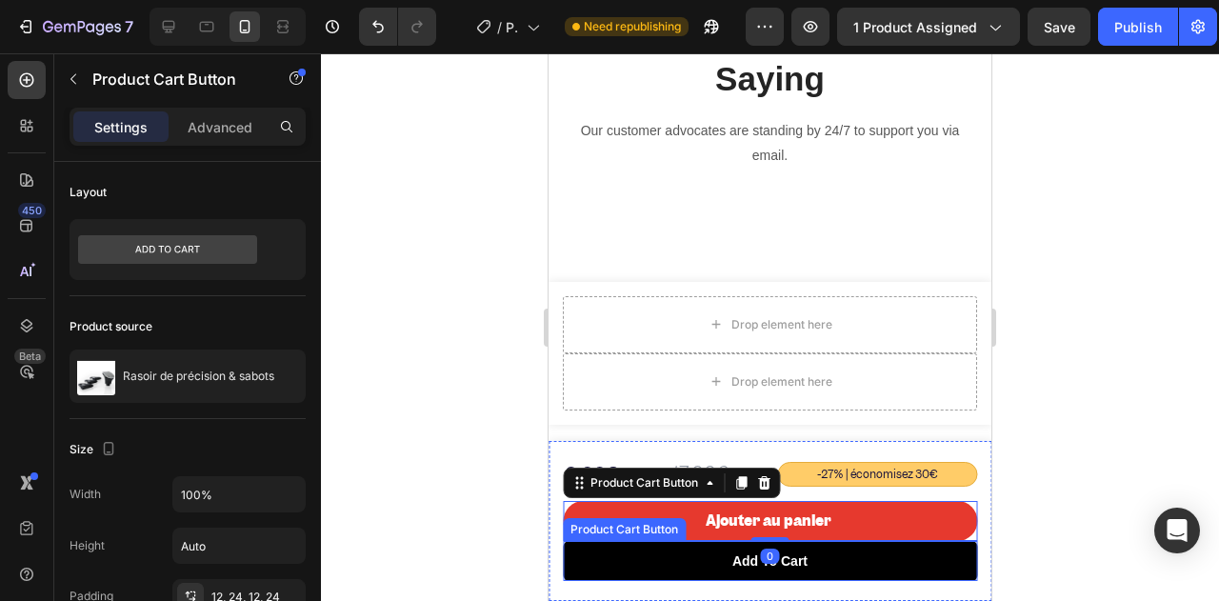
click at [619, 563] on button "Add to cart" at bounding box center [770, 561] width 414 height 40
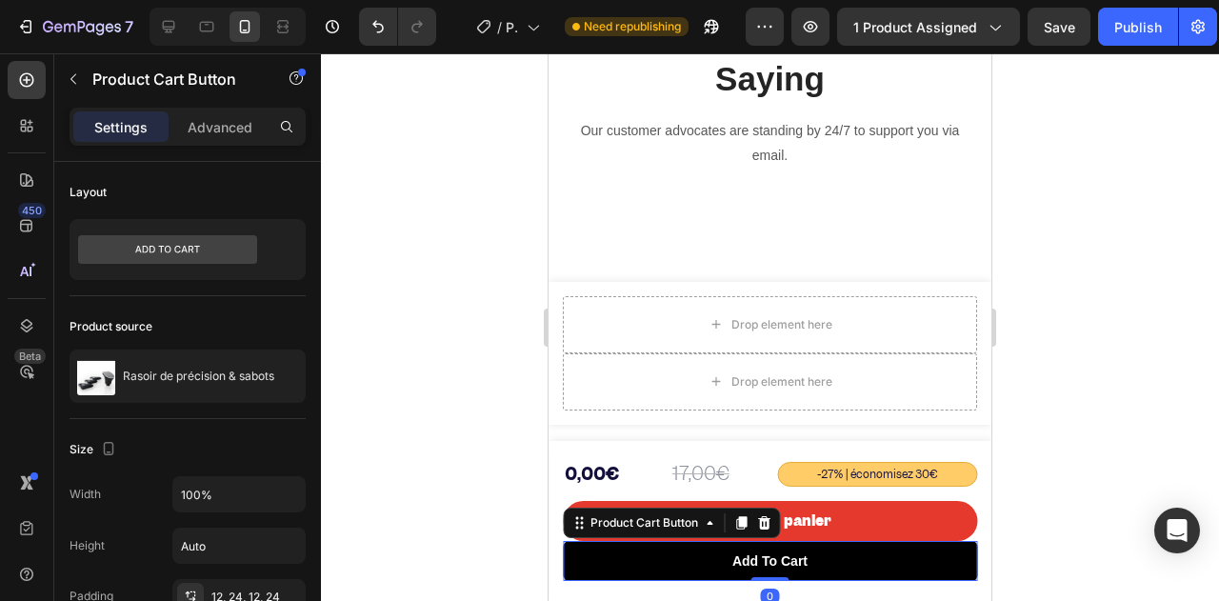
scroll to position [476, 0]
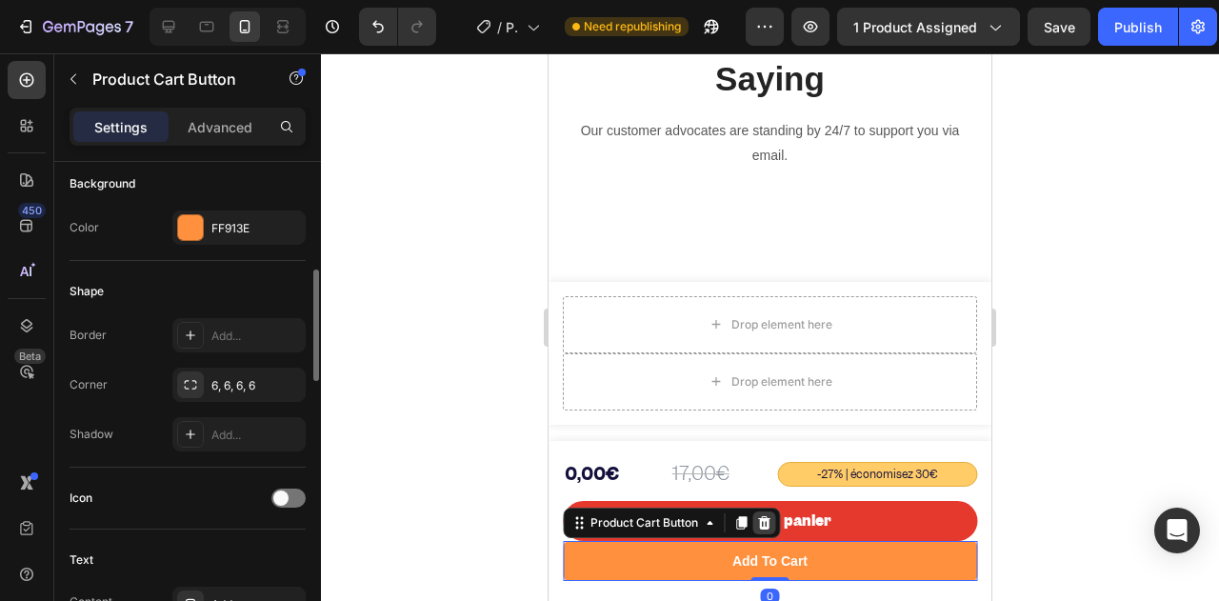
click at [754, 523] on div at bounding box center [763, 522] width 23 height 23
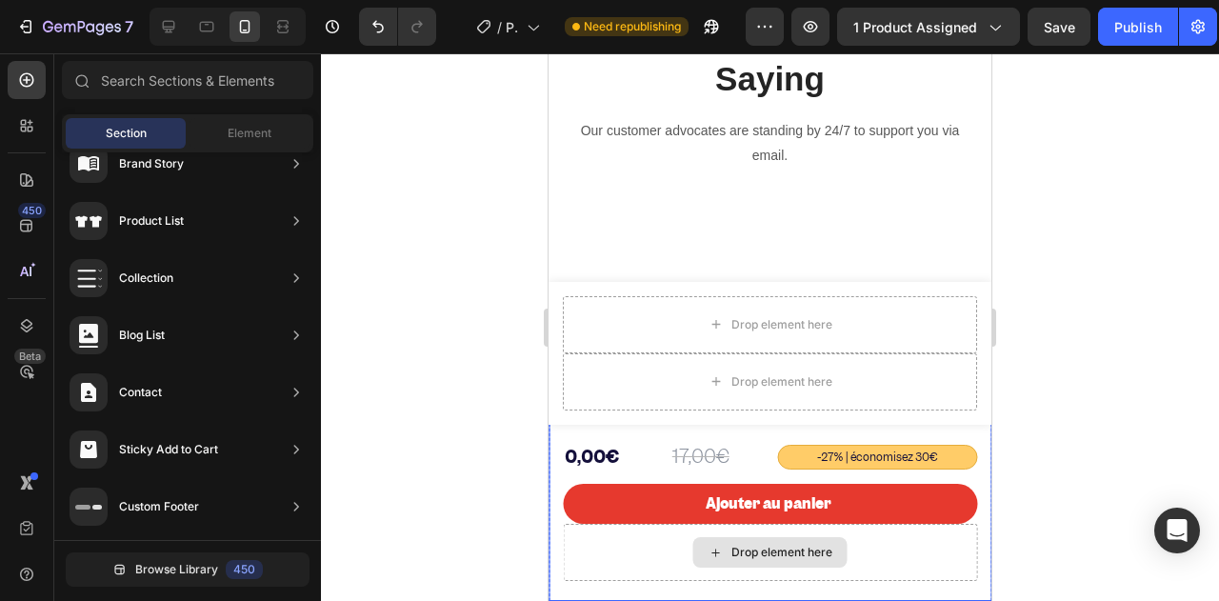
click at [651, 544] on div "Drop element here" at bounding box center [770, 552] width 414 height 57
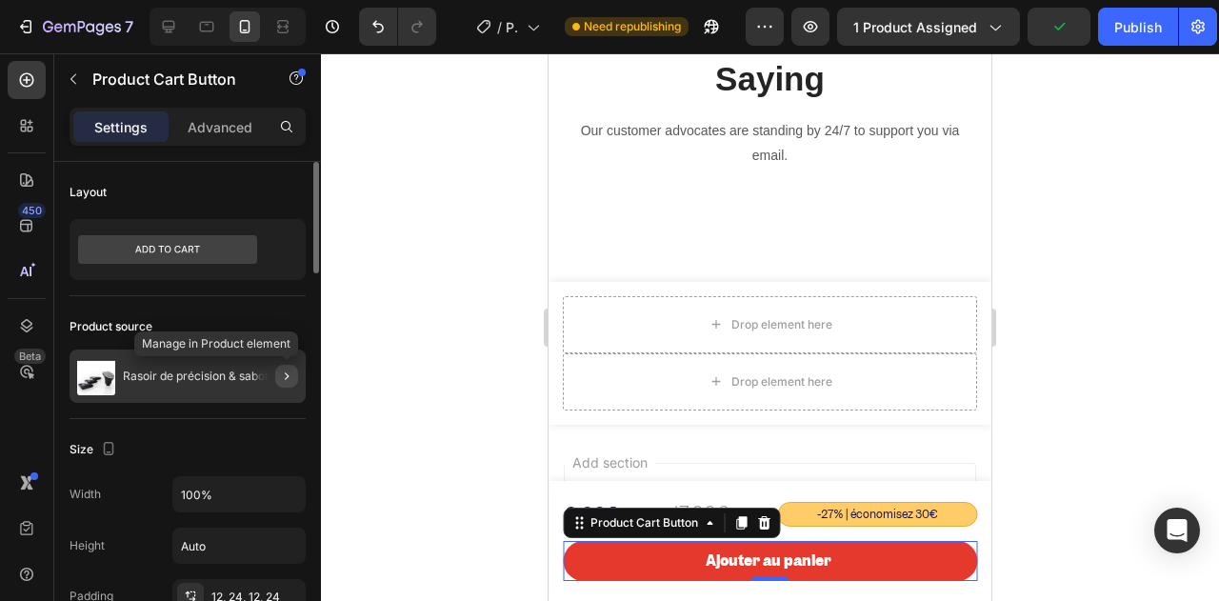
click at [279, 376] on icon "button" at bounding box center [286, 376] width 15 height 15
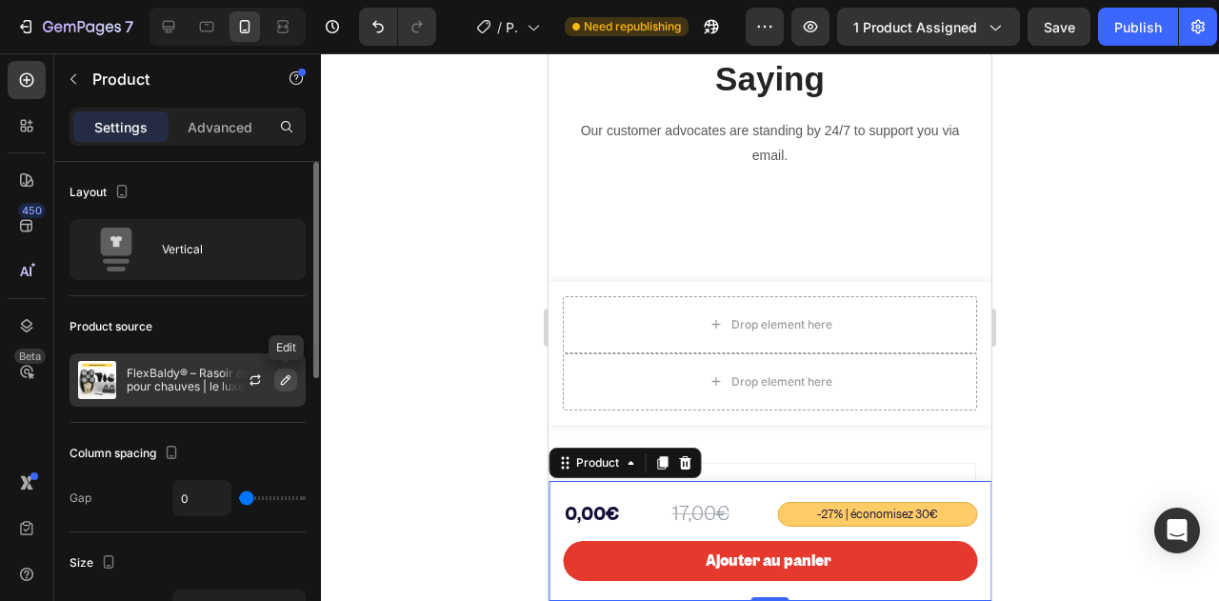
click at [283, 379] on icon "button" at bounding box center [286, 380] width 10 height 10
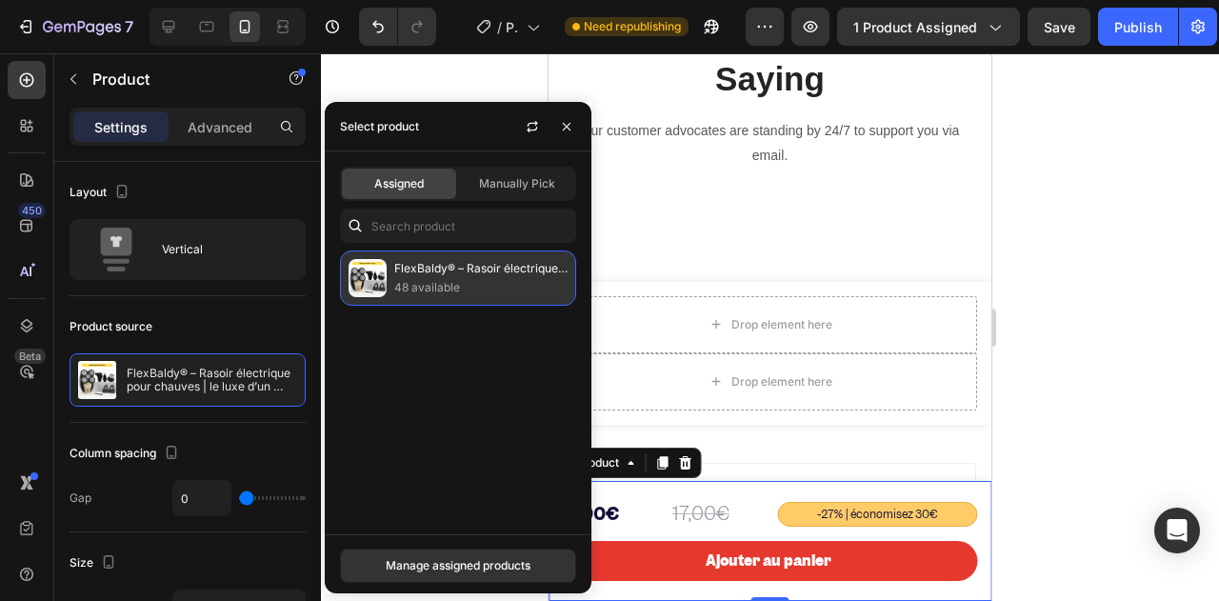
click at [371, 269] on img at bounding box center [368, 278] width 38 height 38
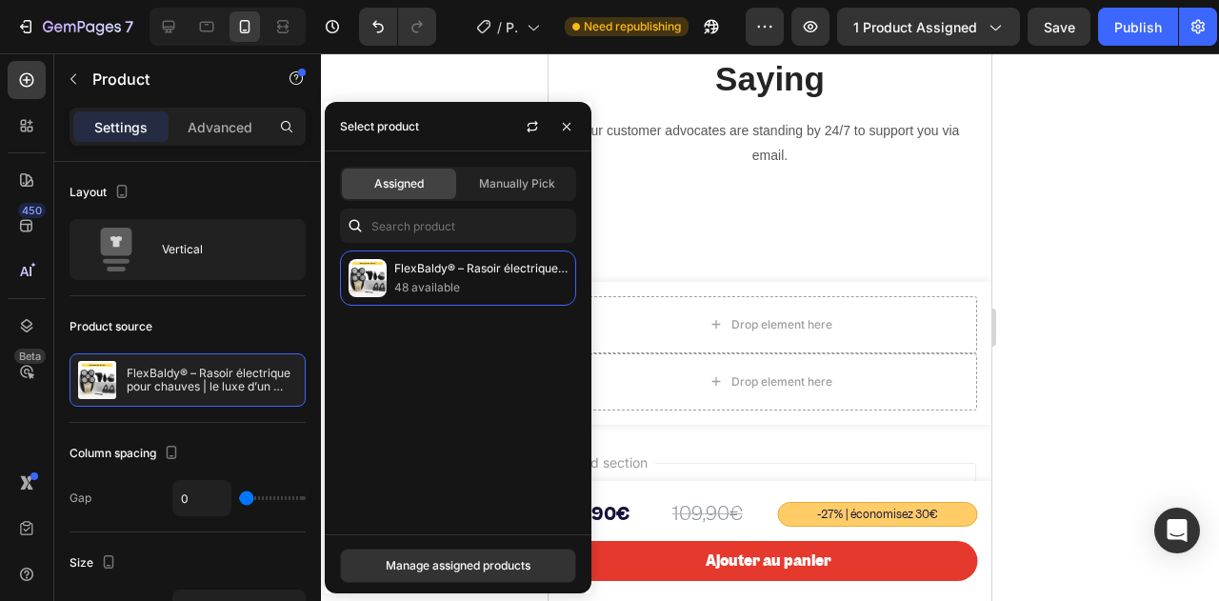
click at [665, 521] on div "Product Cart Button" at bounding box center [625, 529] width 115 height 17
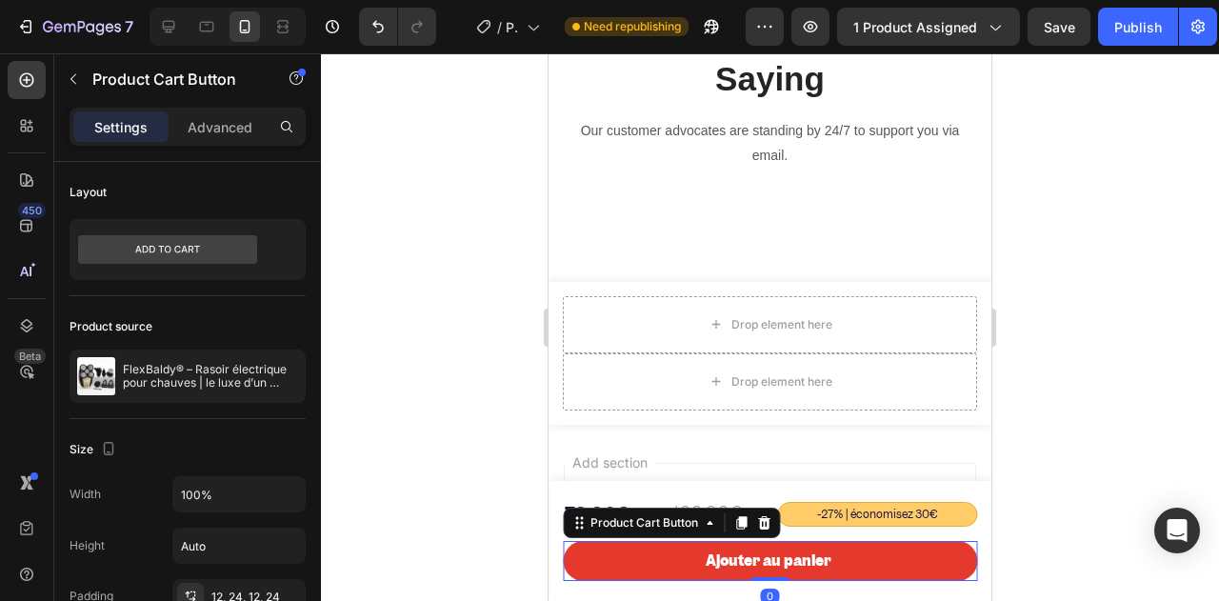
click at [450, 492] on div at bounding box center [770, 327] width 898 height 548
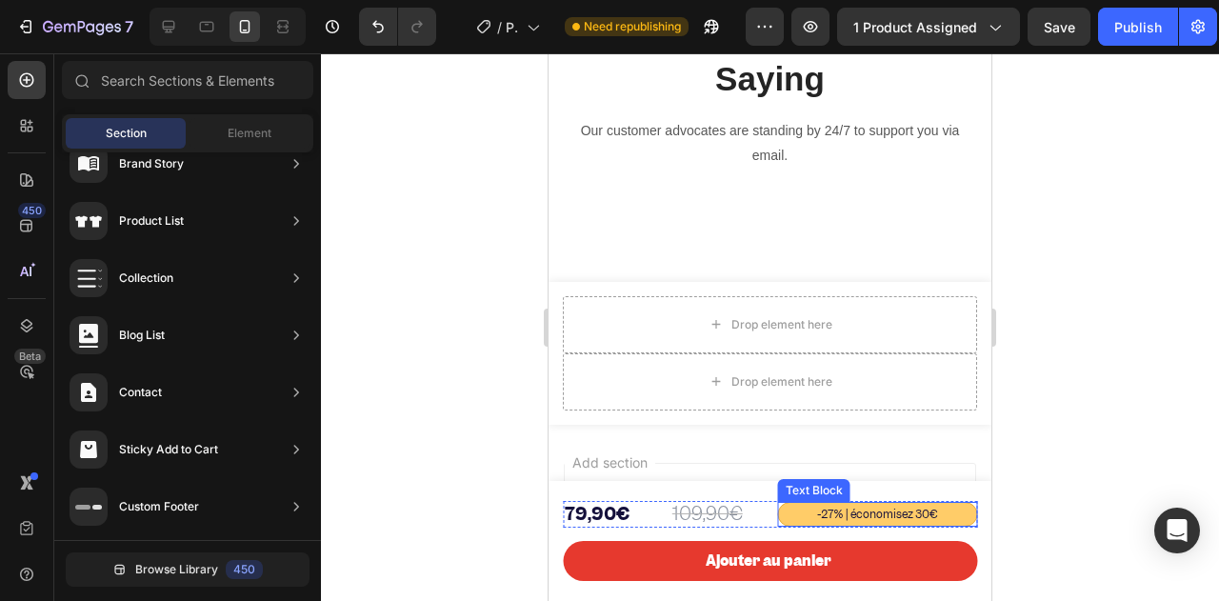
click at [785, 511] on p "-27% | économisez 30€" at bounding box center [878, 514] width 198 height 23
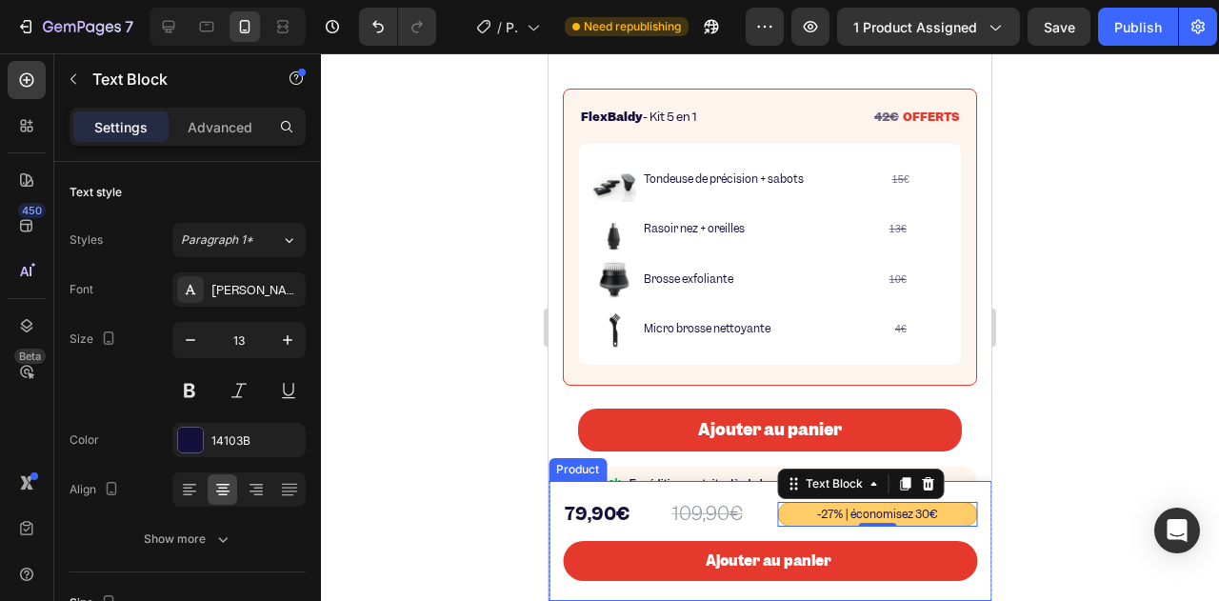
scroll to position [952, 0]
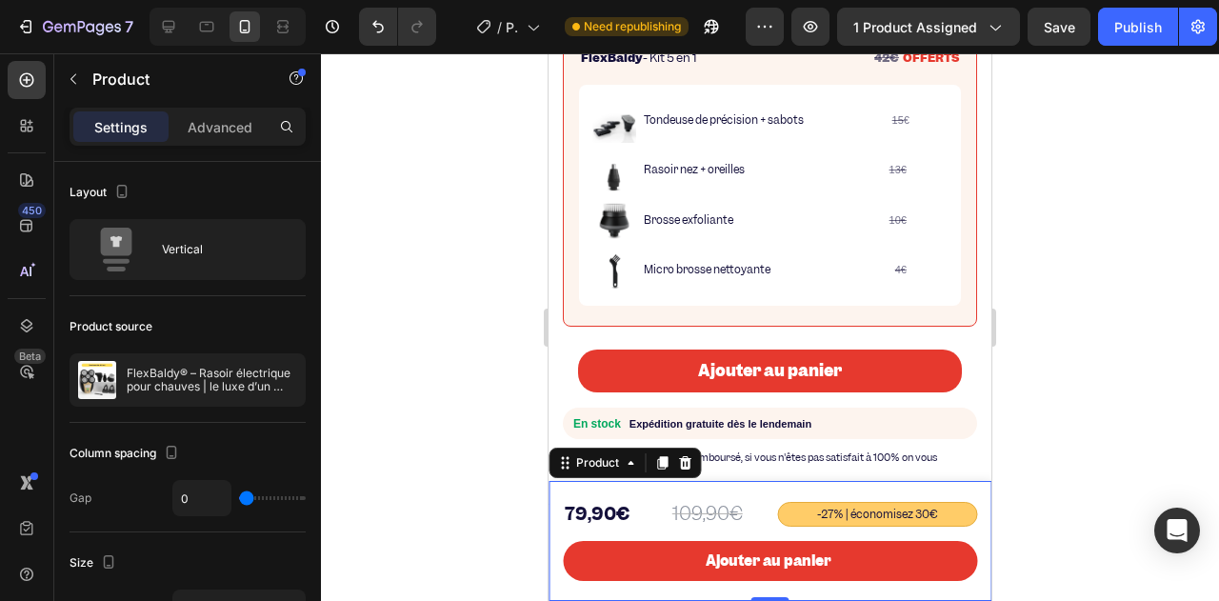
click at [556, 490] on div "109,90€ Product Price Product Price -27% | économisez 30€ Text Block 79,90€ Pro…" at bounding box center [770, 541] width 443 height 120
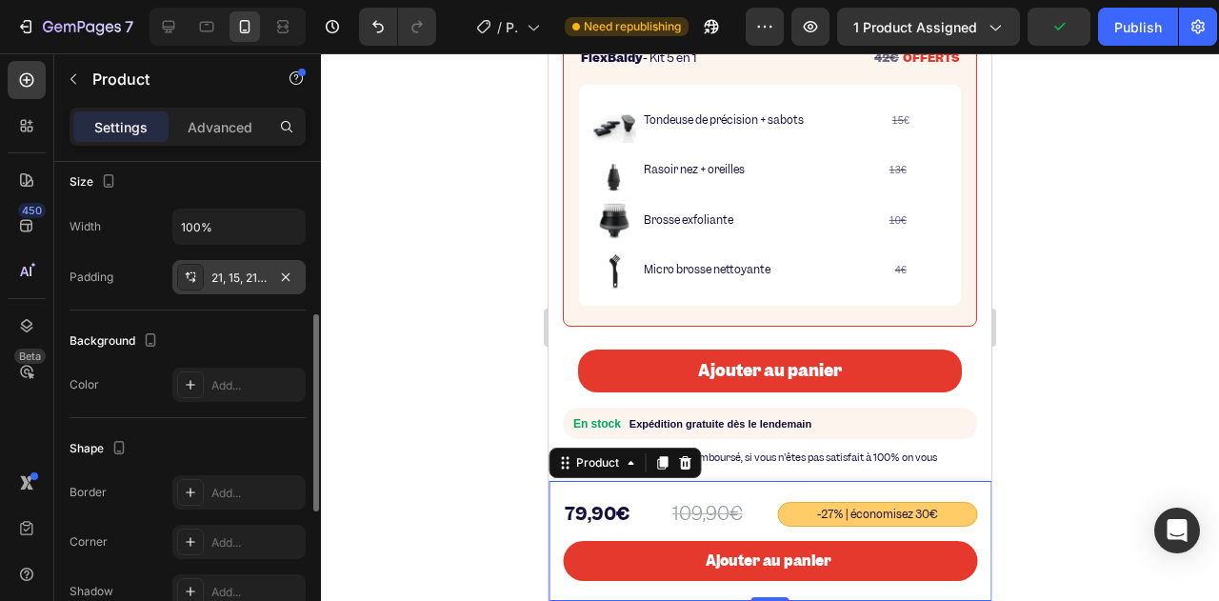
click at [228, 277] on div "21, 15, 21, 15" at bounding box center [238, 277] width 55 height 17
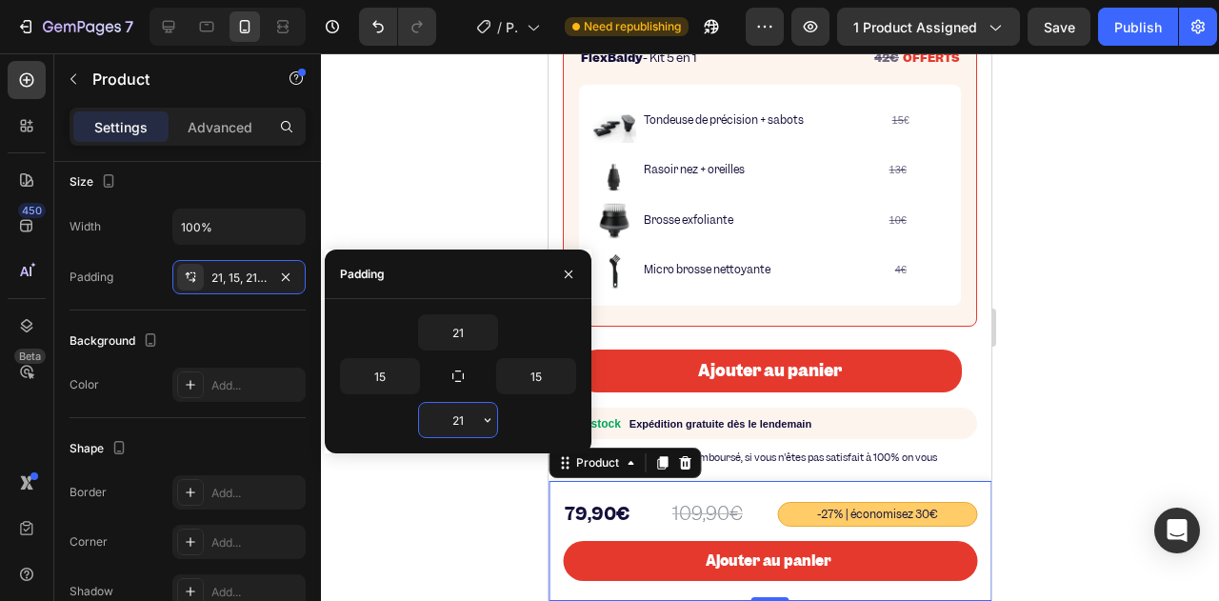
click at [470, 418] on input "21" at bounding box center [458, 420] width 78 height 34
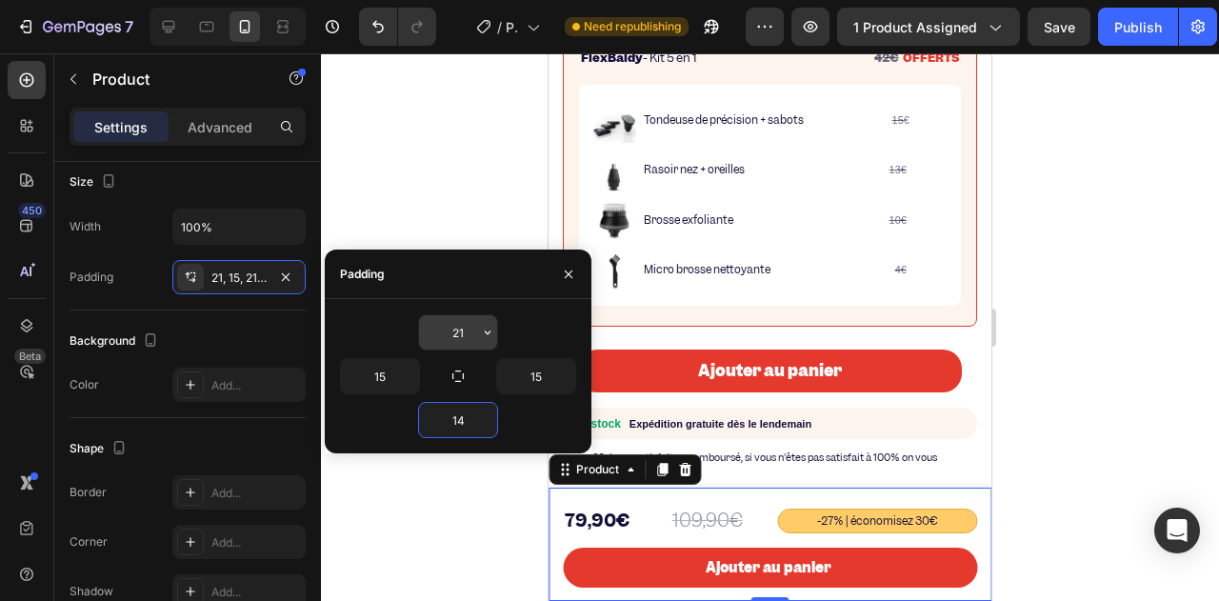
type input "15"
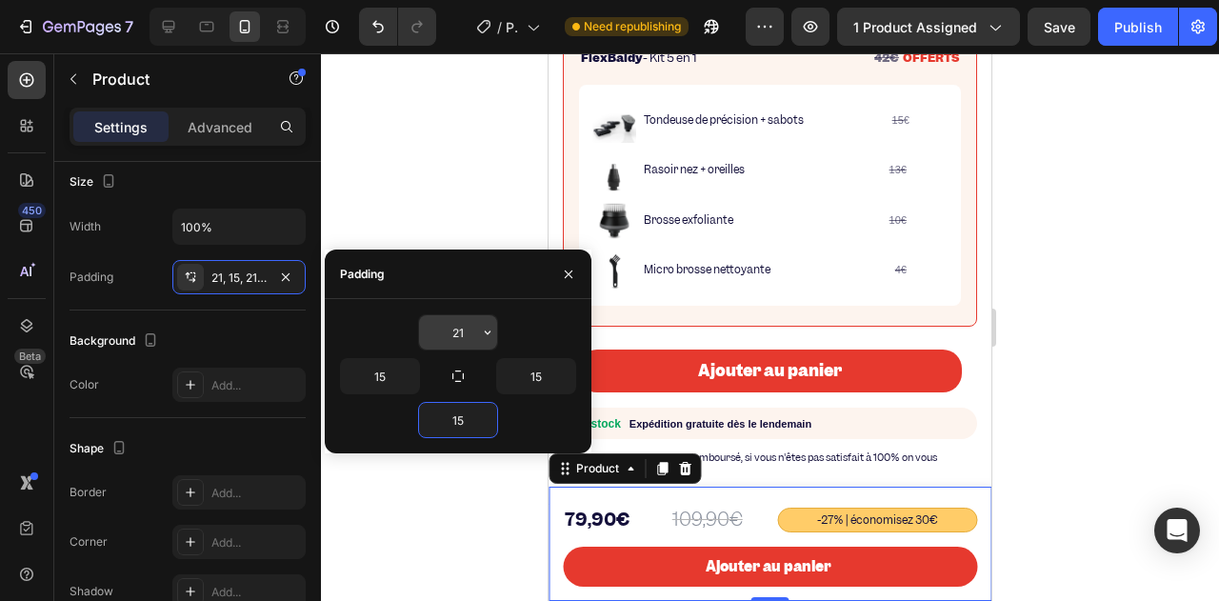
click at [444, 335] on input "21" at bounding box center [458, 332] width 78 height 34
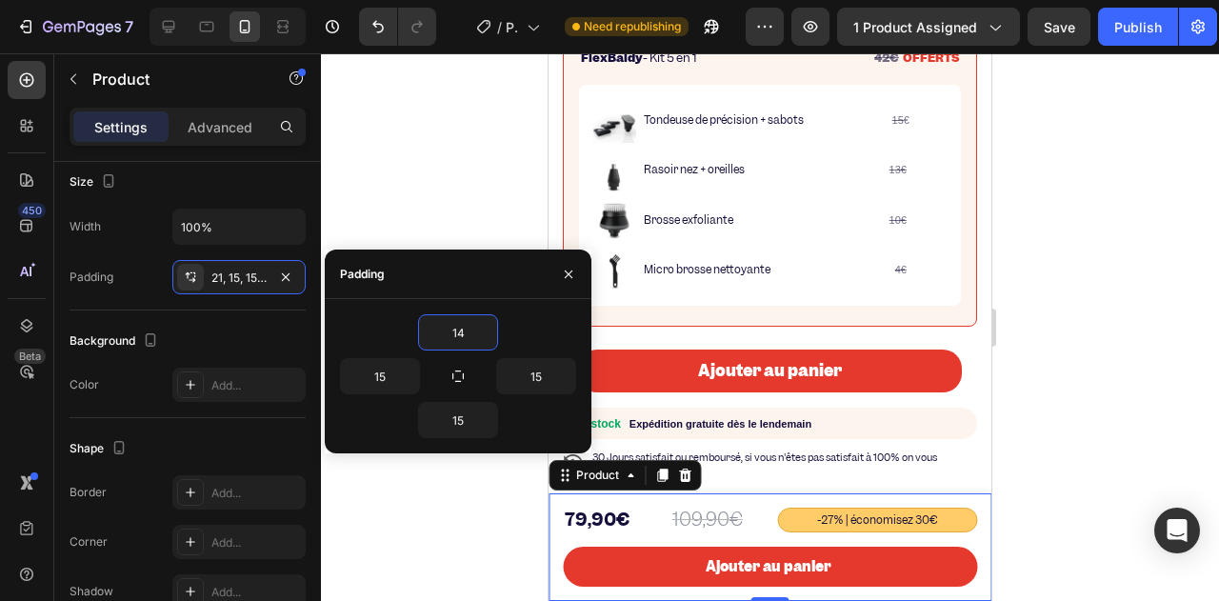
type input "15"
click at [566, 538] on div "109,90€ Product Price Product Price -27% | économisez 30€ Text Block 79,90€ Pro…" at bounding box center [770, 526] width 414 height 39
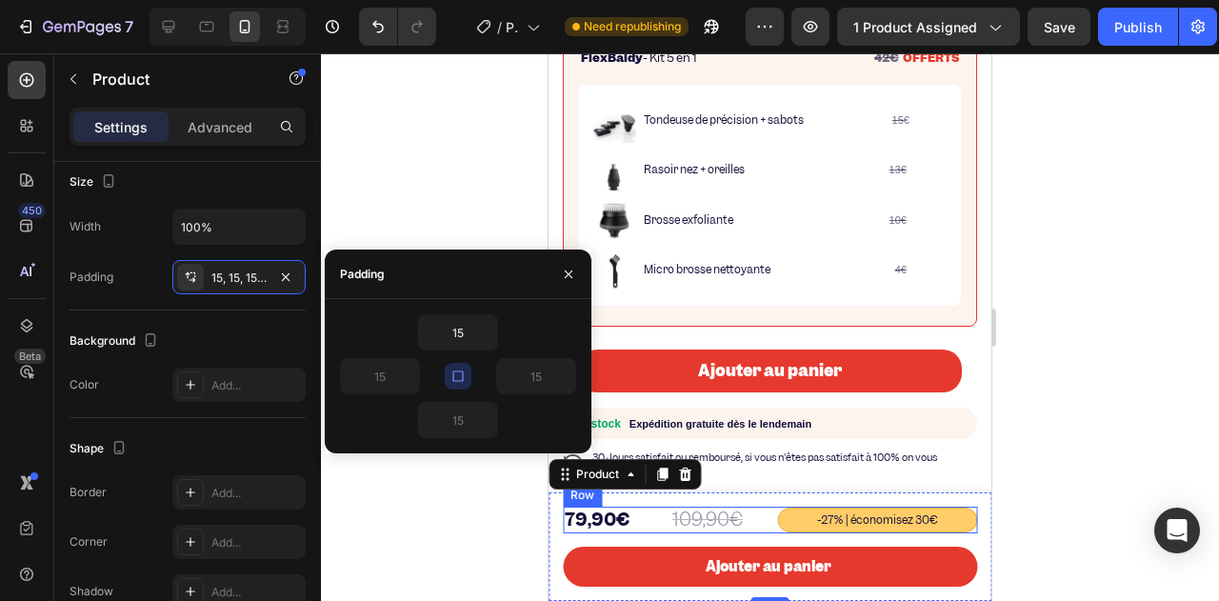
click at [661, 521] on div "109,90€ Product Price Product Price -27% | économisez 30€ Text Block 79,90€ Pro…" at bounding box center [770, 520] width 414 height 26
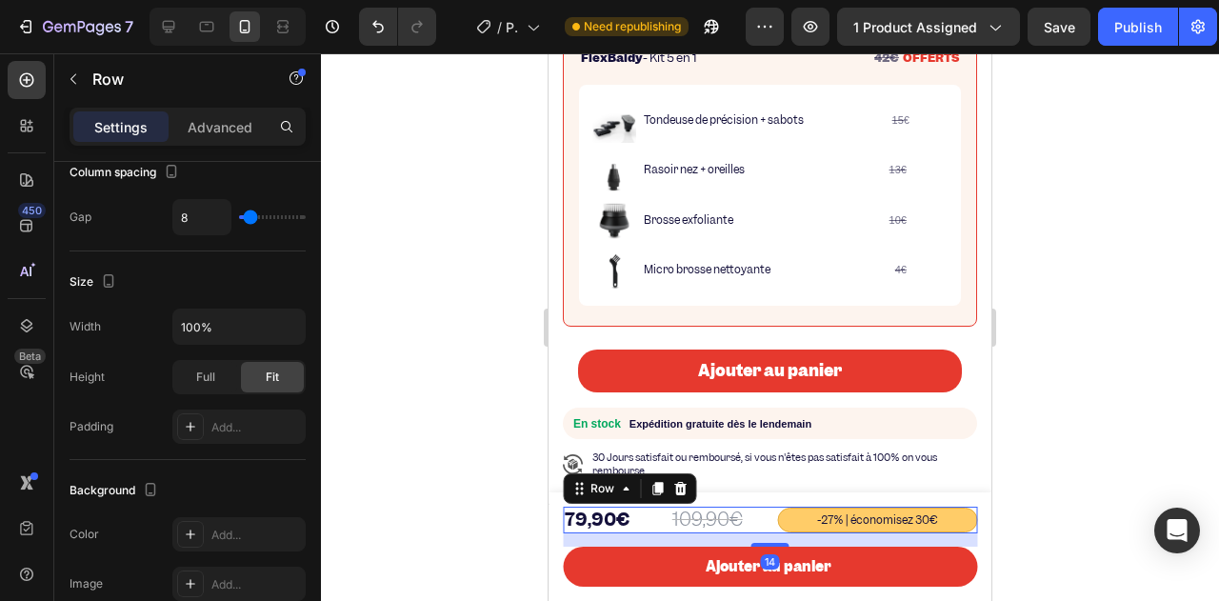
scroll to position [0, 0]
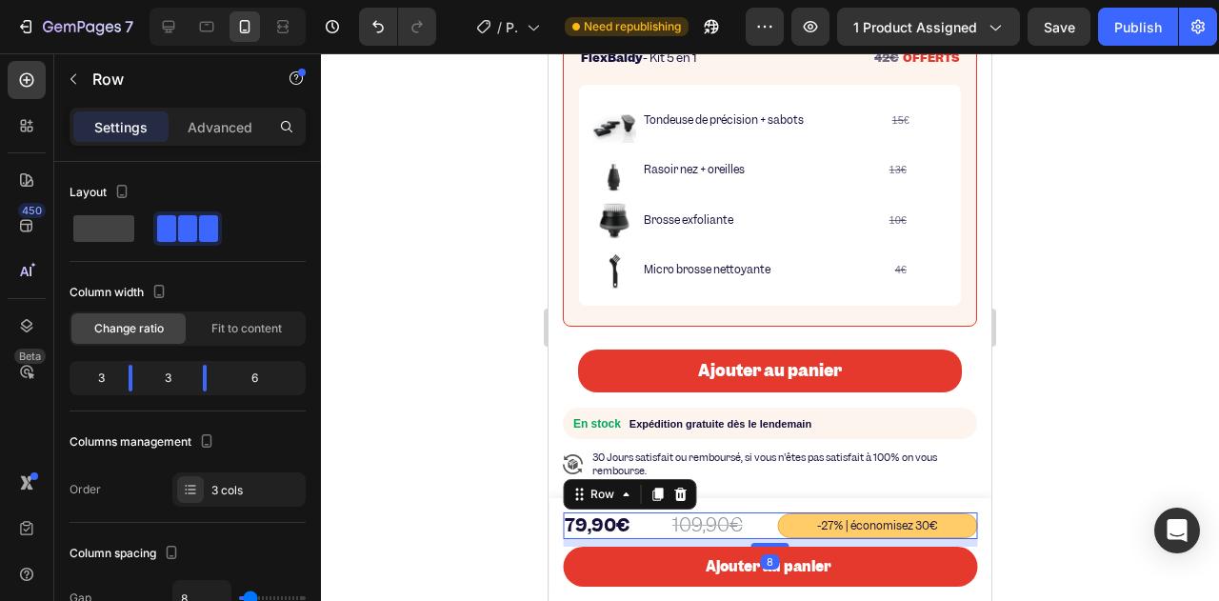
click at [747, 537] on div "109,90€ Product Price Product Price -27% | économisez 30€ Text Block 79,90€ Pro…" at bounding box center [770, 525] width 414 height 26
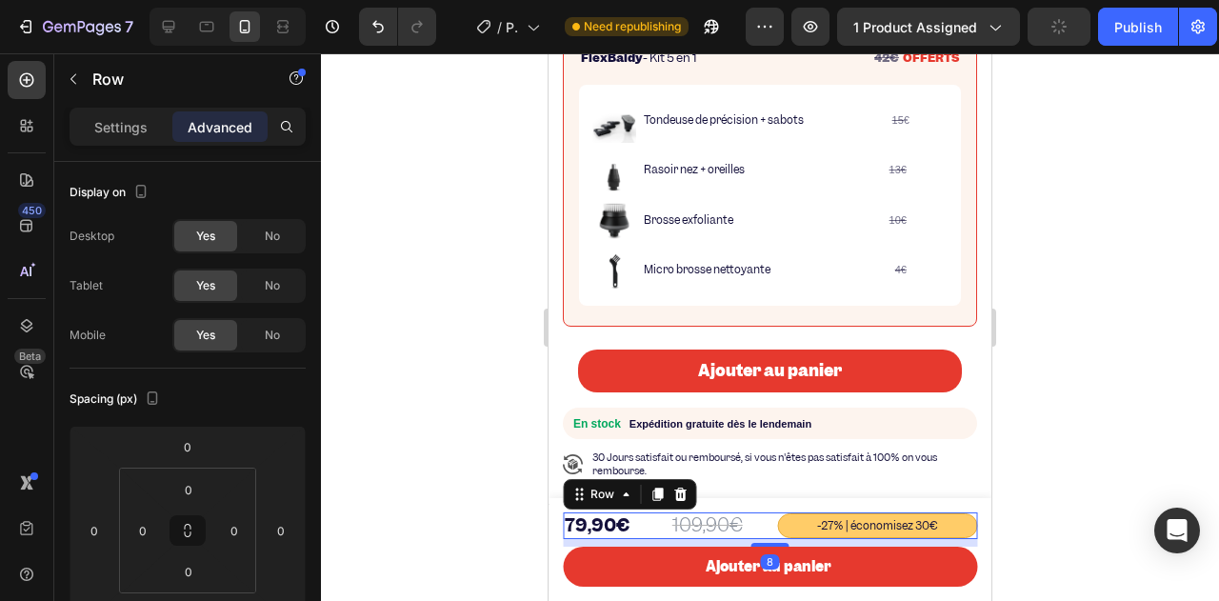
click at [439, 431] on div at bounding box center [770, 327] width 898 height 548
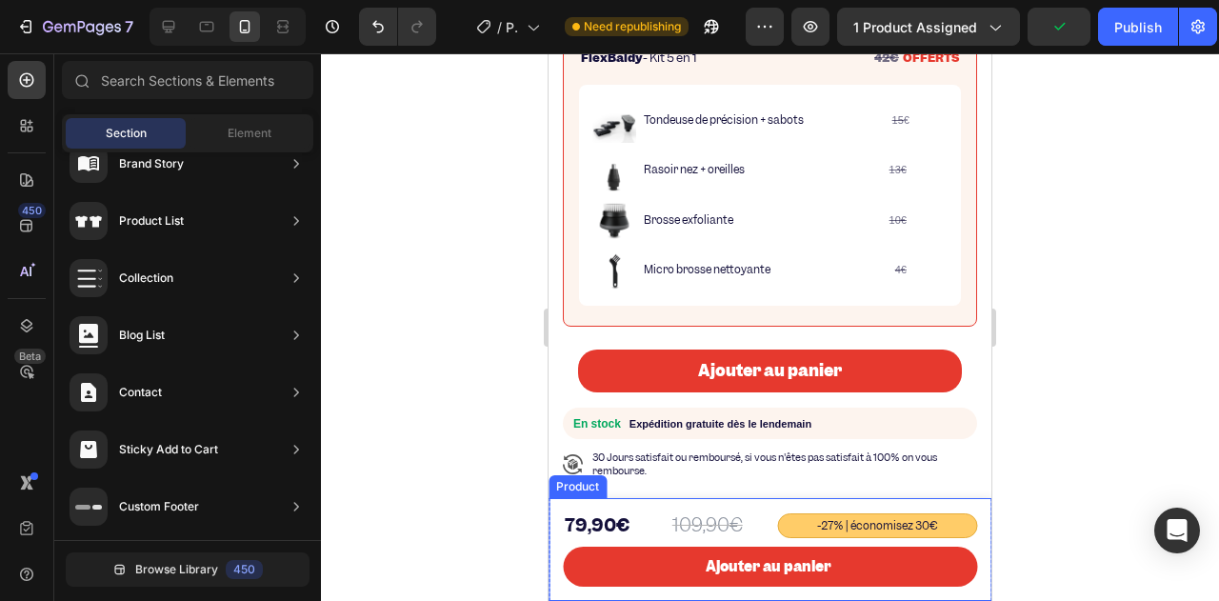
click at [654, 505] on div "109,90€ Product Price Product Price -27% | économisez 30€ Text Block 79,90€ Pro…" at bounding box center [770, 549] width 443 height 103
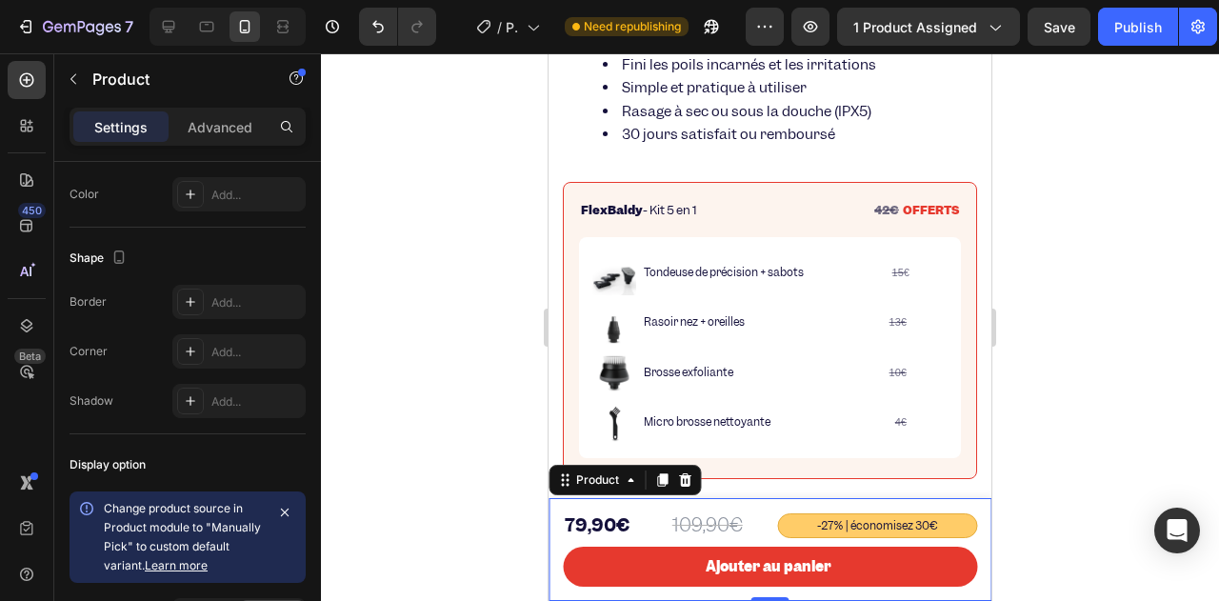
scroll to position [740, 0]
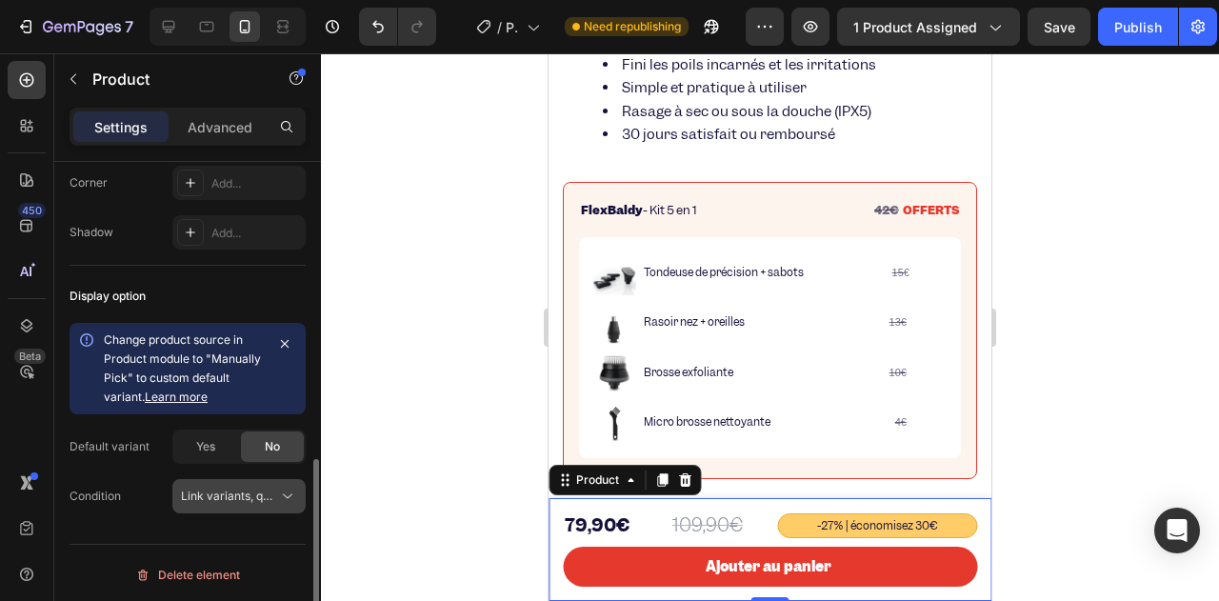
click at [238, 494] on span "Link variants, quantity <br> between same products" at bounding box center [321, 496] width 281 height 14
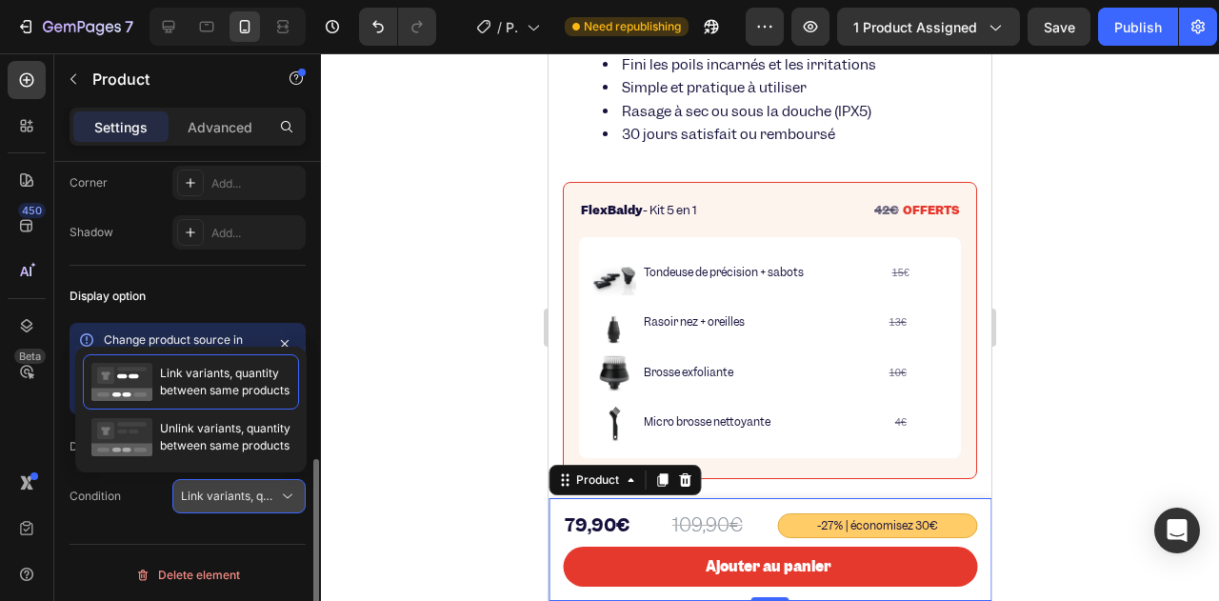
click at [238, 494] on span "Link variants, quantity <br> between same products" at bounding box center [321, 496] width 281 height 14
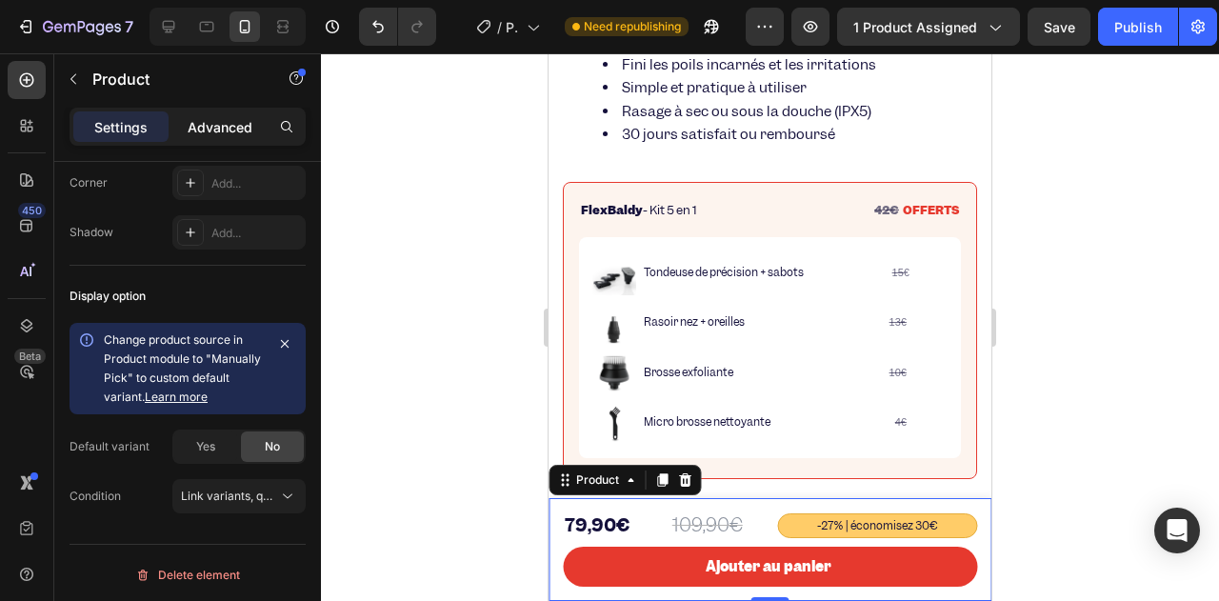
click at [222, 138] on div "Advanced" at bounding box center [219, 126] width 95 height 30
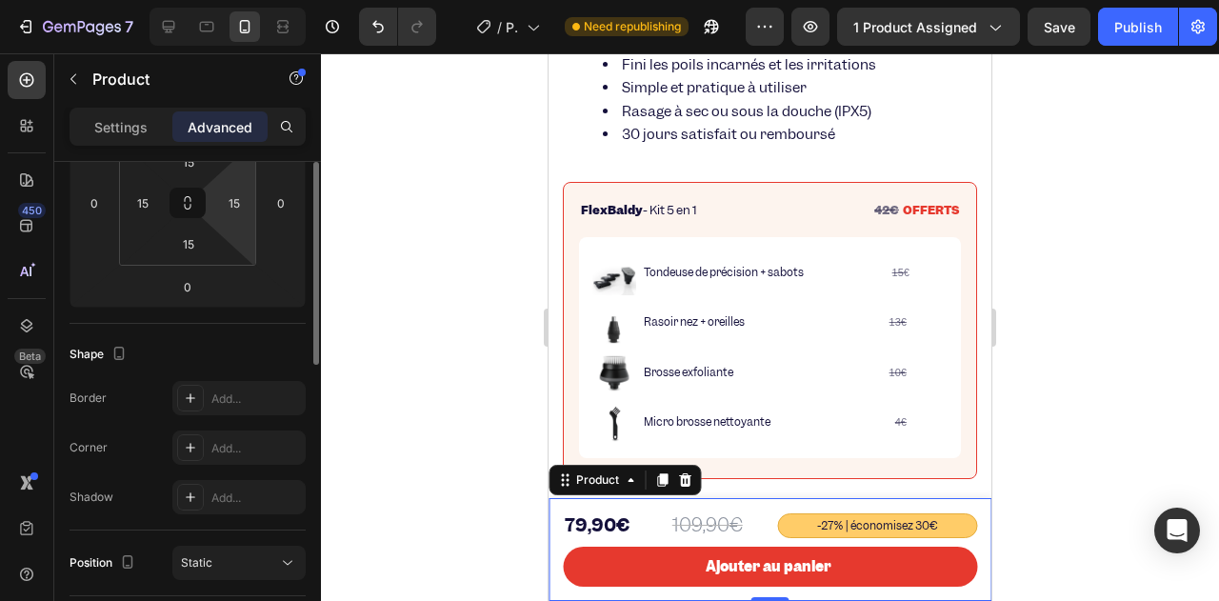
scroll to position [0, 0]
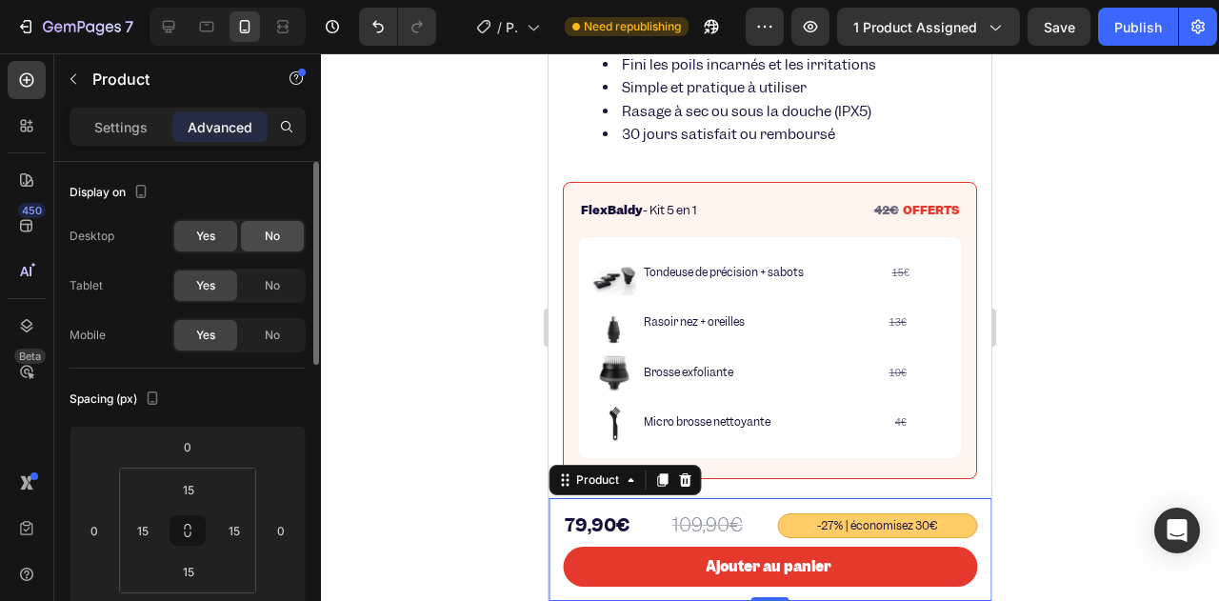
click at [263, 238] on div "No" at bounding box center [272, 236] width 63 height 30
click at [288, 304] on div "Desktop Yes No Tablet Yes No Mobile Yes No" at bounding box center [188, 285] width 236 height 133
click at [275, 291] on span "No" at bounding box center [272, 285] width 15 height 17
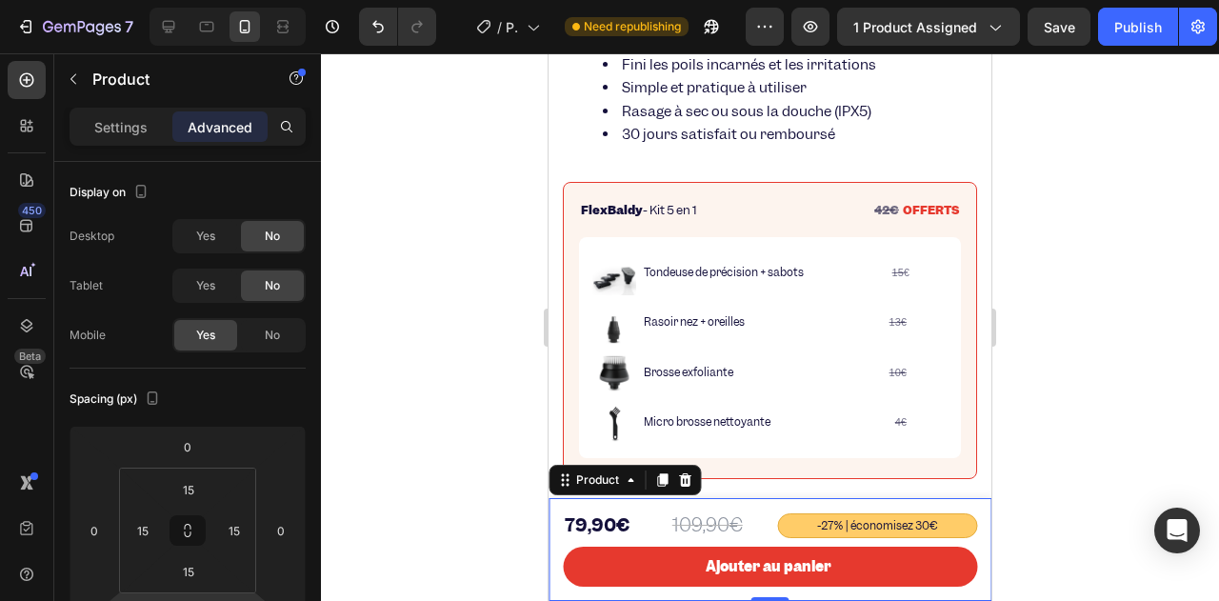
scroll to position [571, 0]
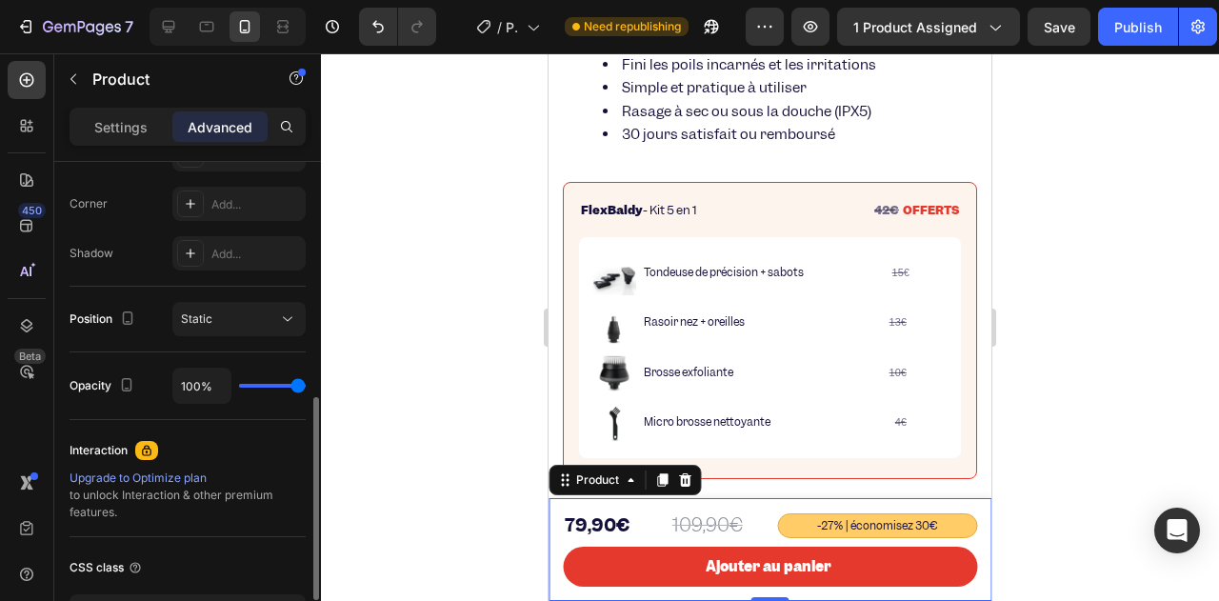
type input "55%"
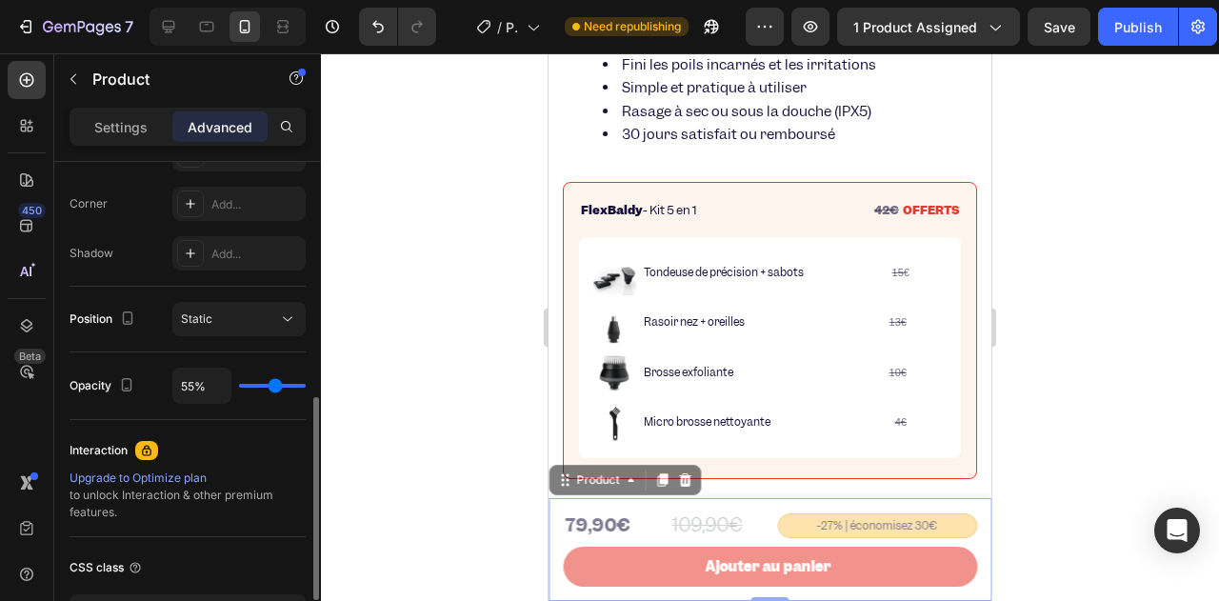
type input "55"
click at [274, 384] on input "range" at bounding box center [272, 386] width 67 height 4
type input "54%"
type input "54"
type input "72%"
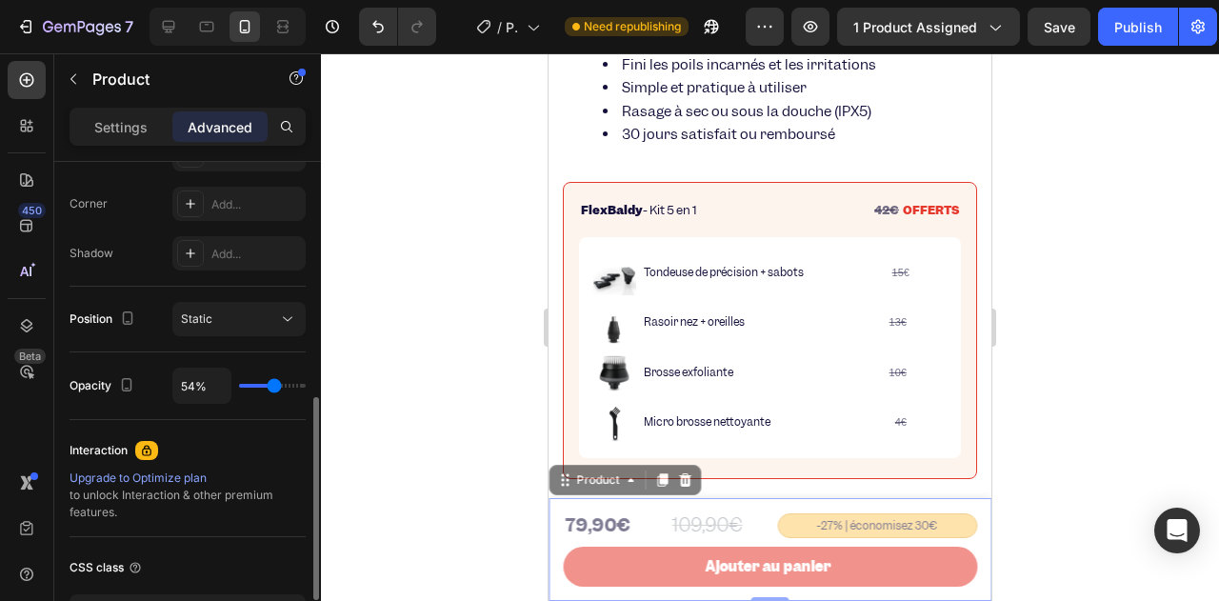
type input "72"
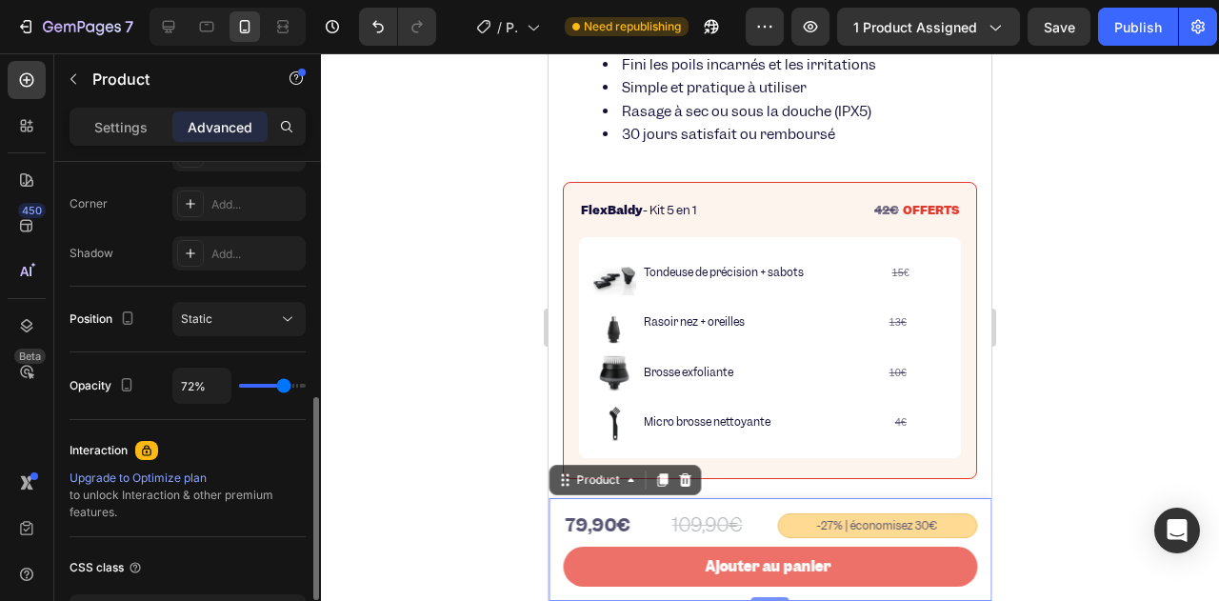
type input "86%"
type input "86"
type input "100%"
drag, startPoint x: 274, startPoint y: 383, endPoint x: 320, endPoint y: 389, distance: 46.2
type input "100"
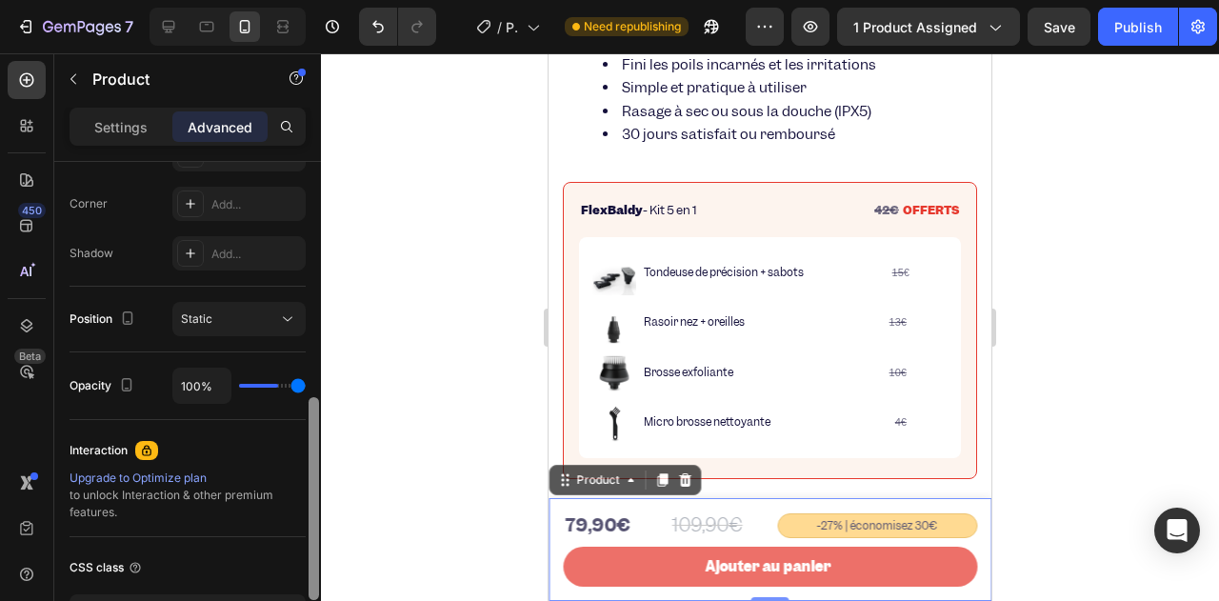
click at [306, 388] on input "range" at bounding box center [272, 386] width 67 height 4
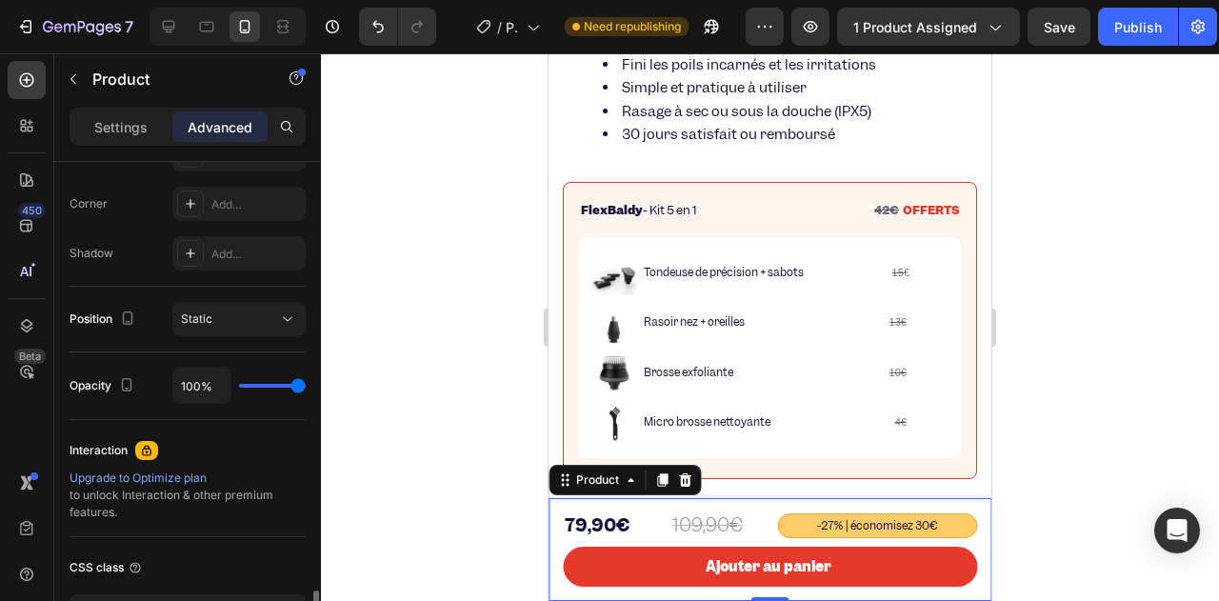
scroll to position [708, 0]
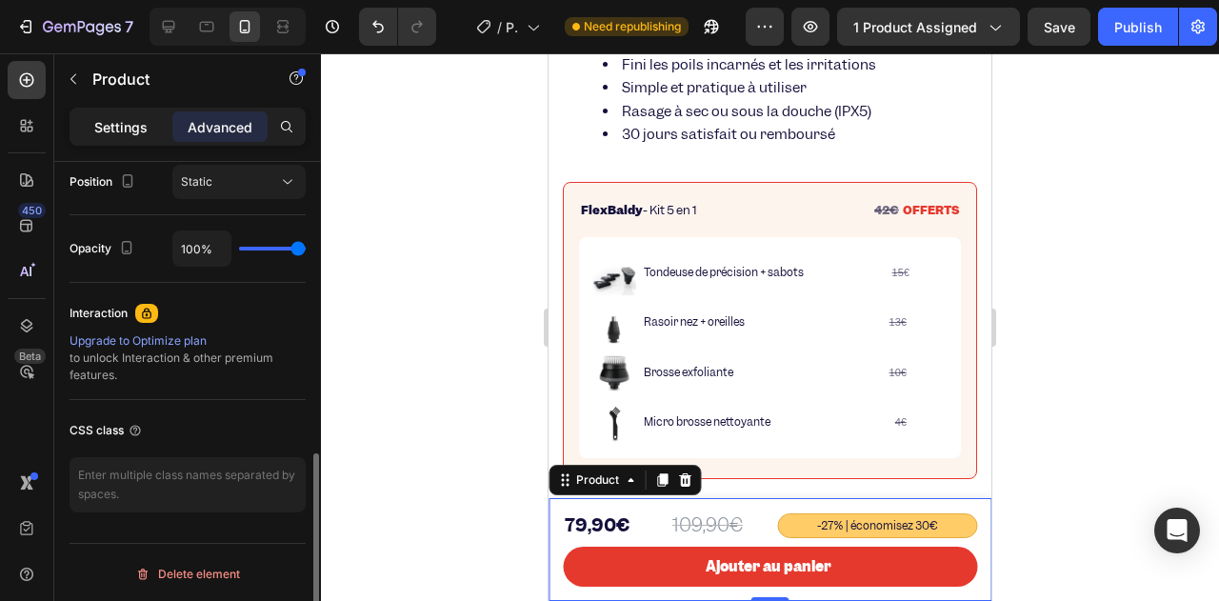
click at [149, 118] on div "Settings" at bounding box center [120, 126] width 95 height 30
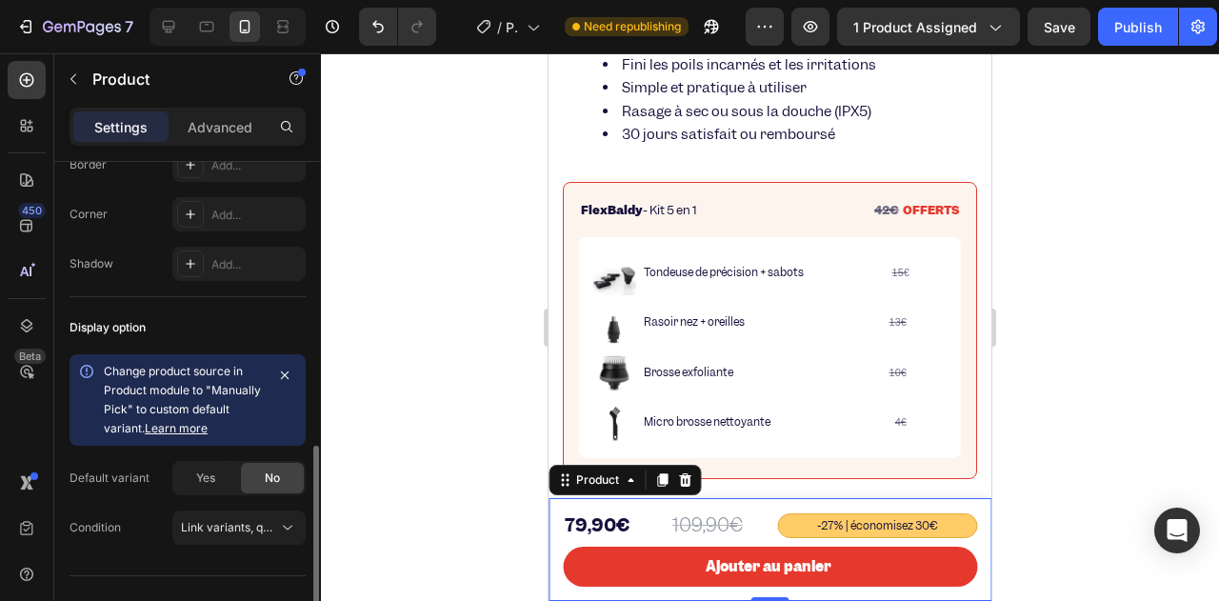
scroll to position [740, 0]
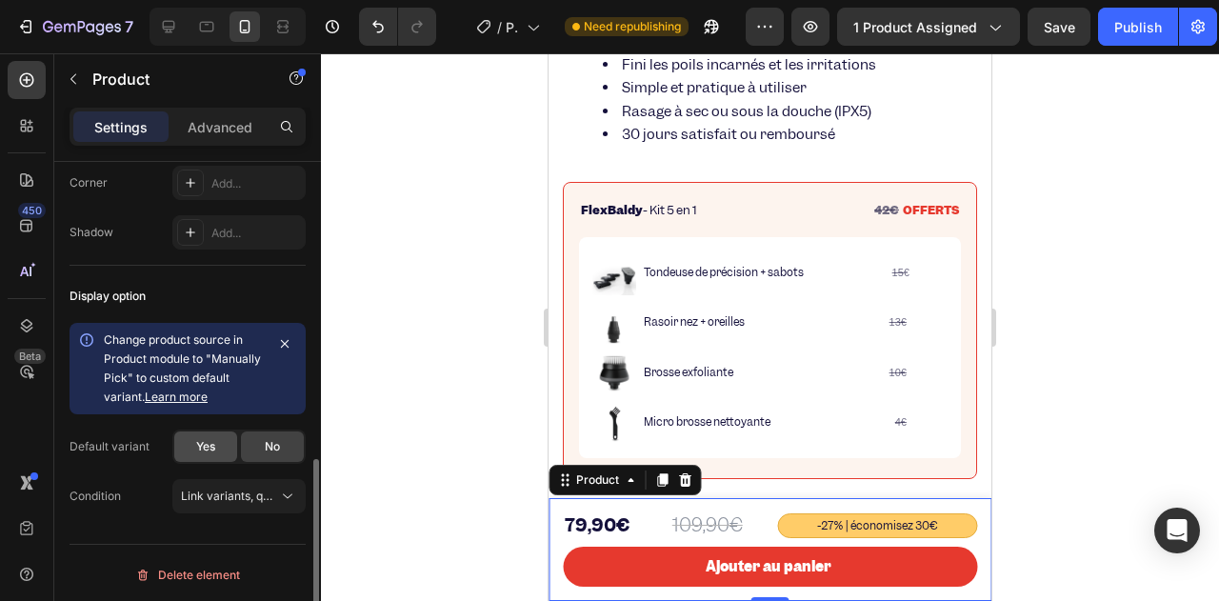
click at [211, 445] on span "Yes" at bounding box center [205, 446] width 19 height 17
click at [255, 445] on div "No" at bounding box center [272, 446] width 63 height 30
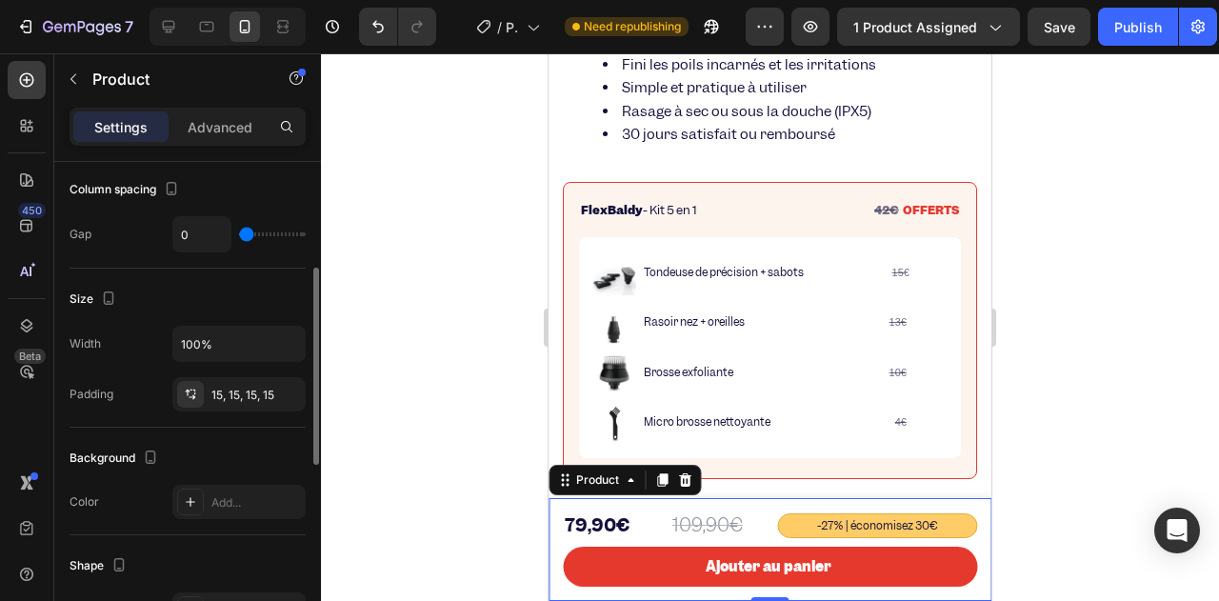
scroll to position [0, 0]
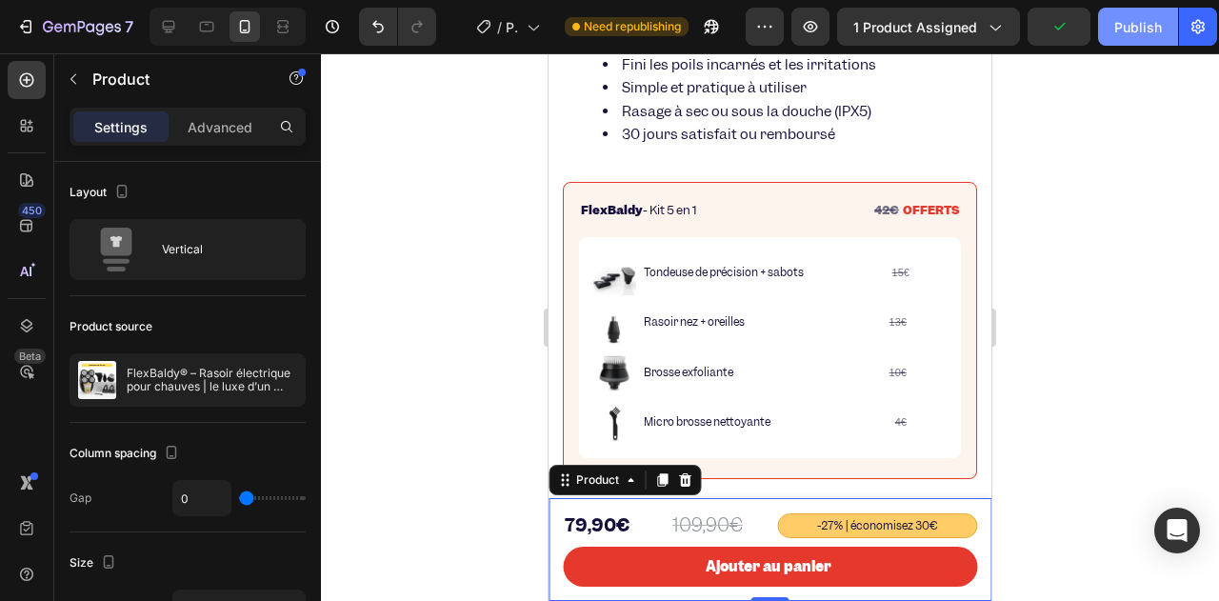
click at [1147, 28] on div "Publish" at bounding box center [1138, 27] width 48 height 20
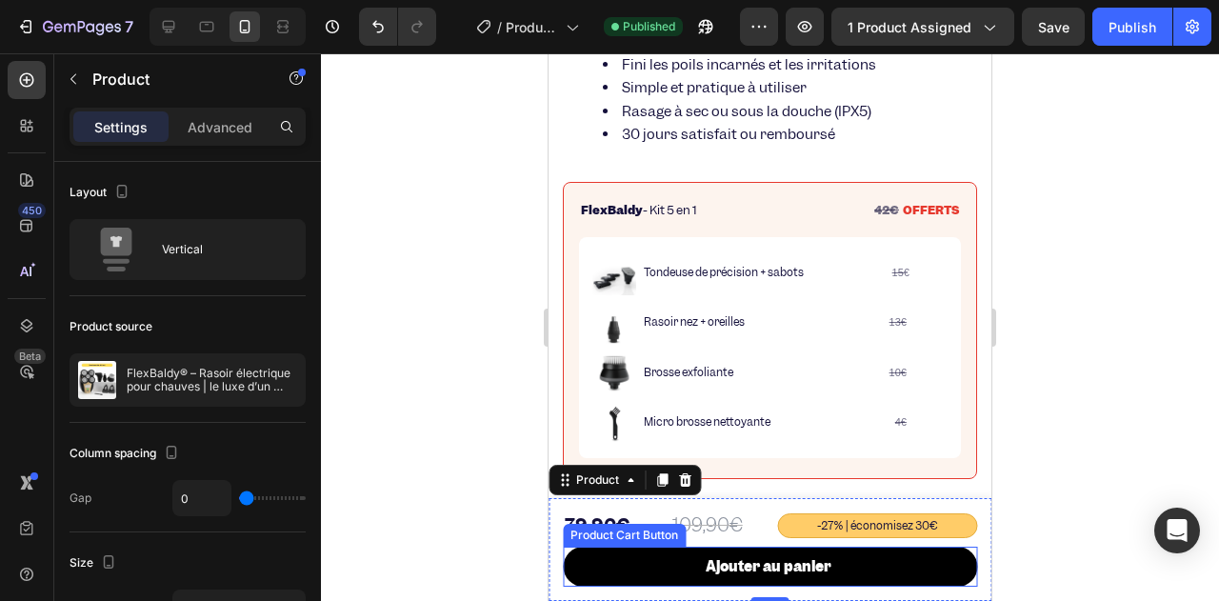
click at [618, 561] on button "Ajouter au panier" at bounding box center [770, 567] width 414 height 40
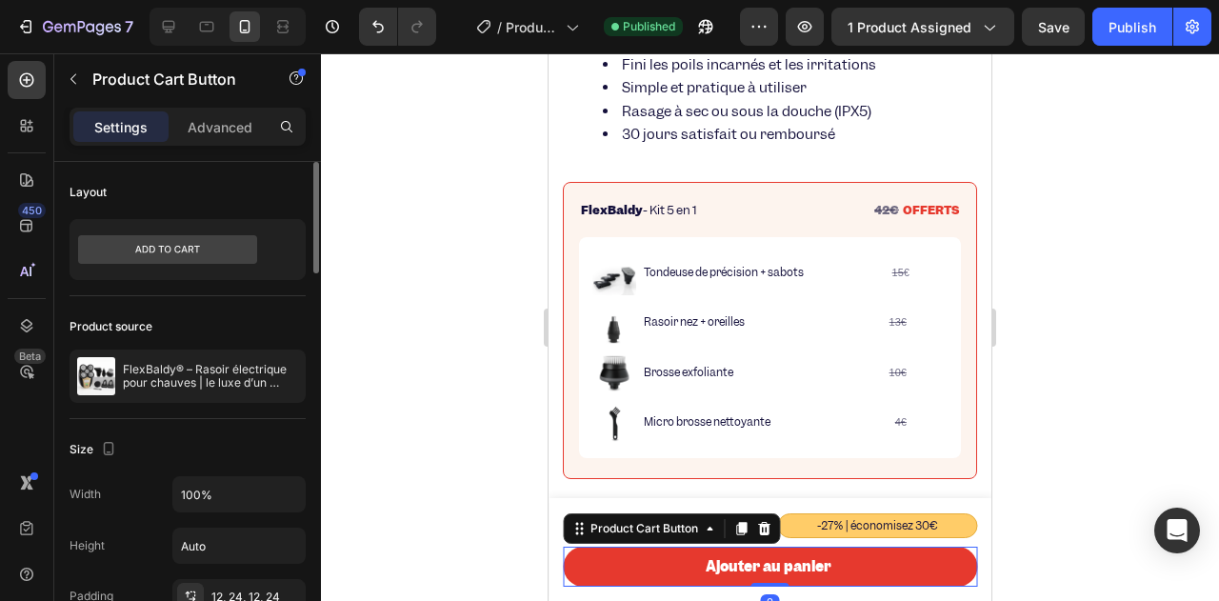
scroll to position [476, 0]
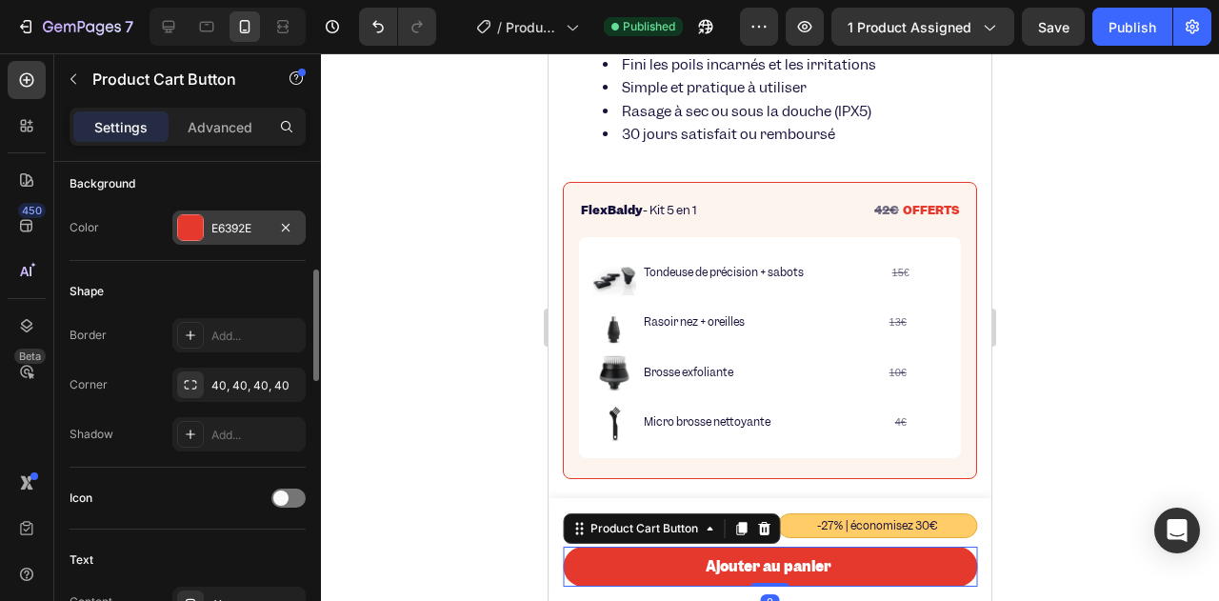
click at [209, 216] on div "E6392E" at bounding box center [238, 227] width 133 height 34
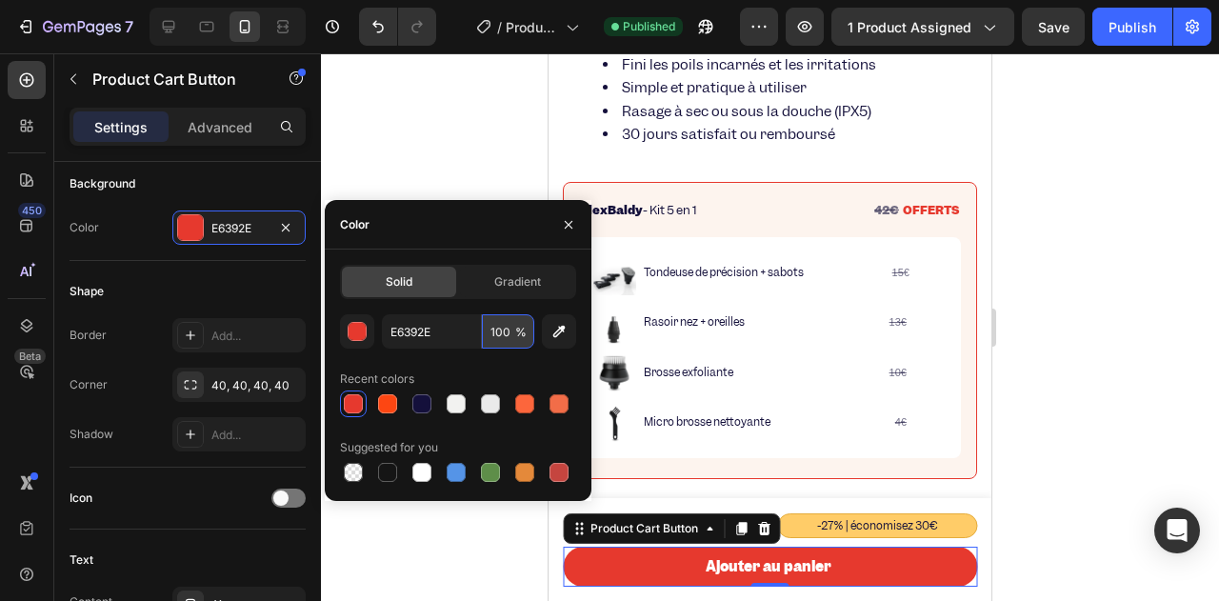
click at [505, 328] on input "100" at bounding box center [508, 331] width 52 height 34
type input "100"
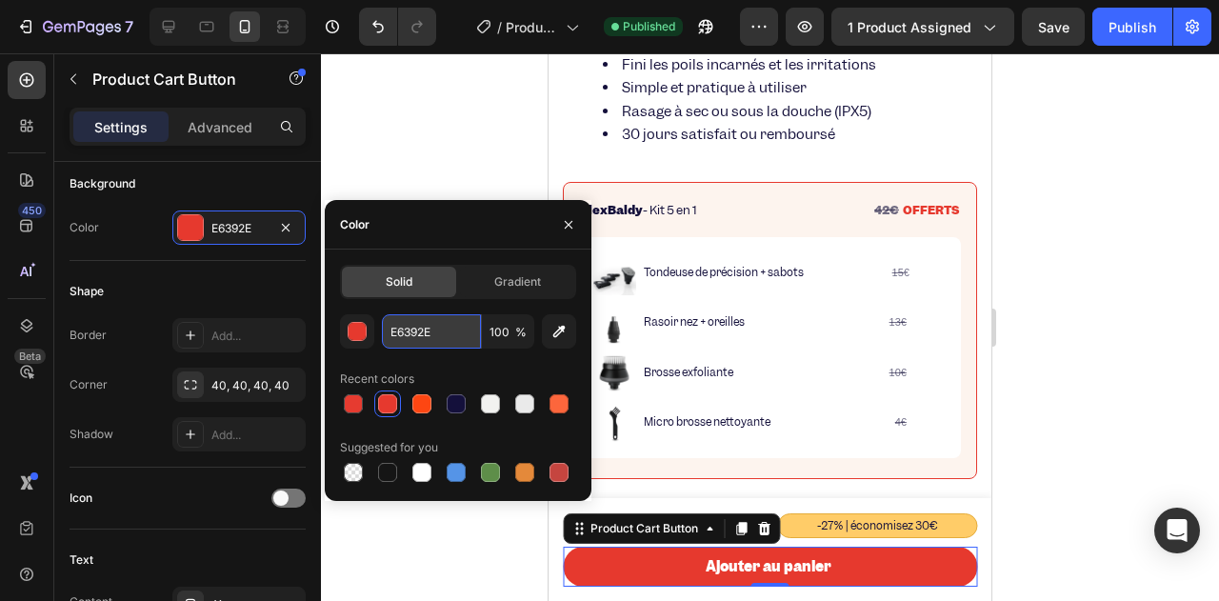
click at [444, 329] on input "E6392E" at bounding box center [431, 331] width 99 height 34
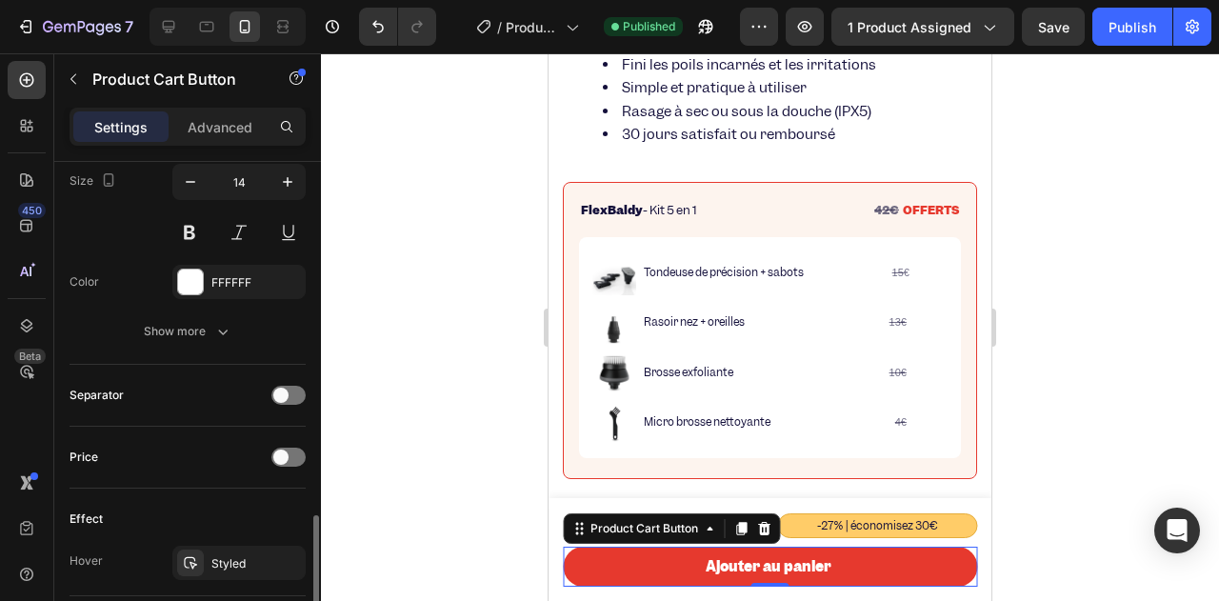
scroll to position [1238, 0]
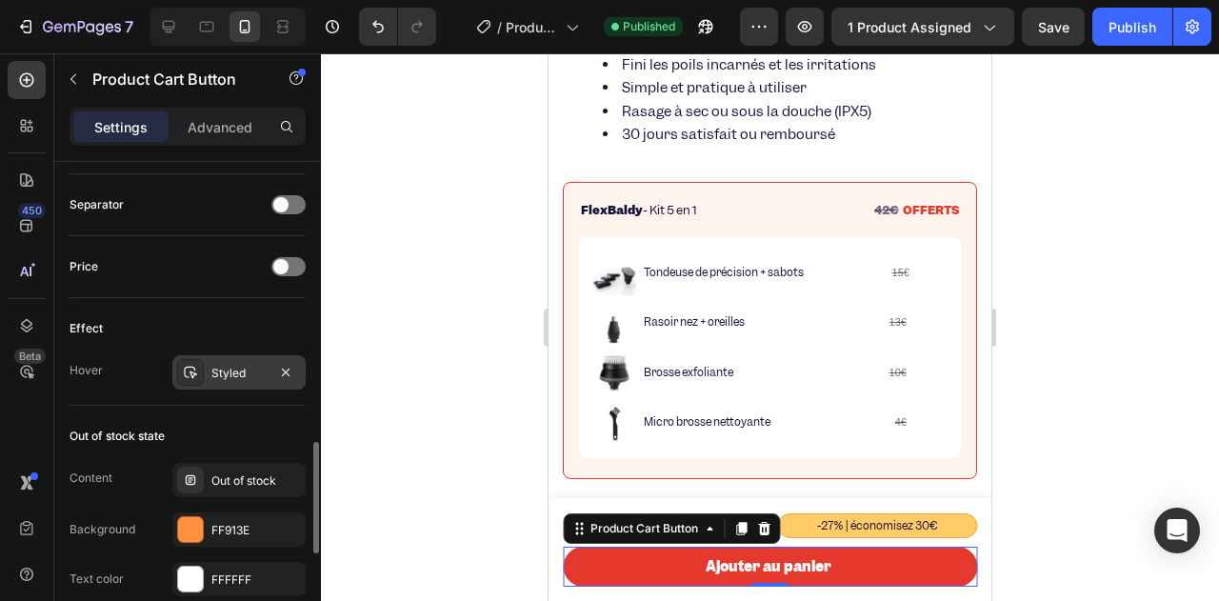
click at [209, 369] on div "Styled" at bounding box center [238, 372] width 133 height 34
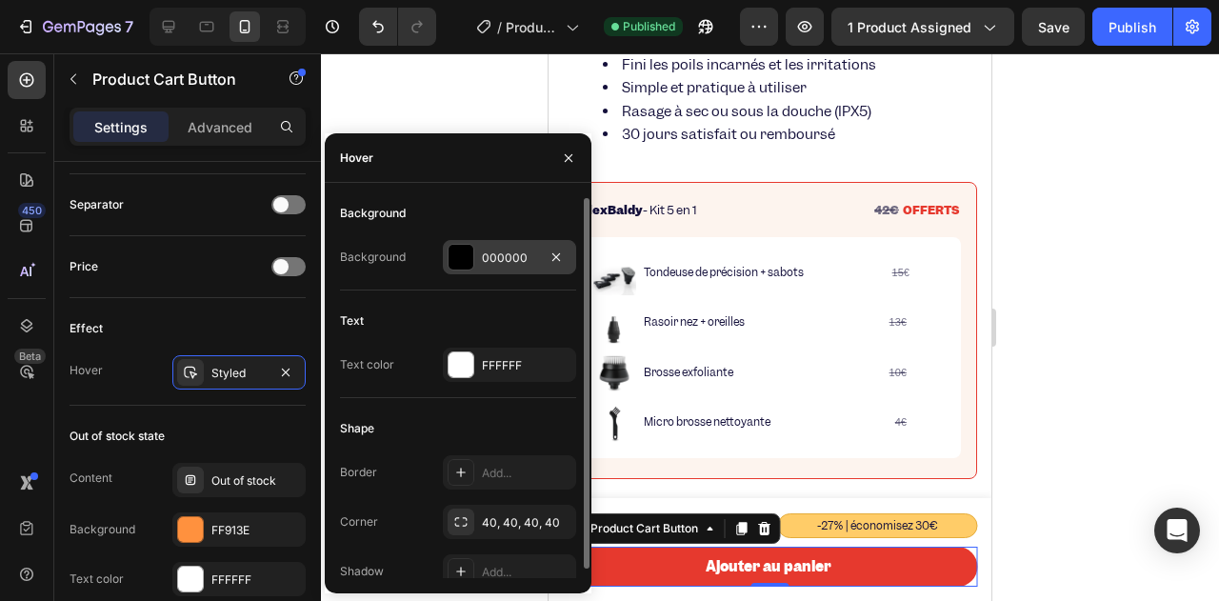
click at [483, 255] on div "000000" at bounding box center [509, 257] width 55 height 17
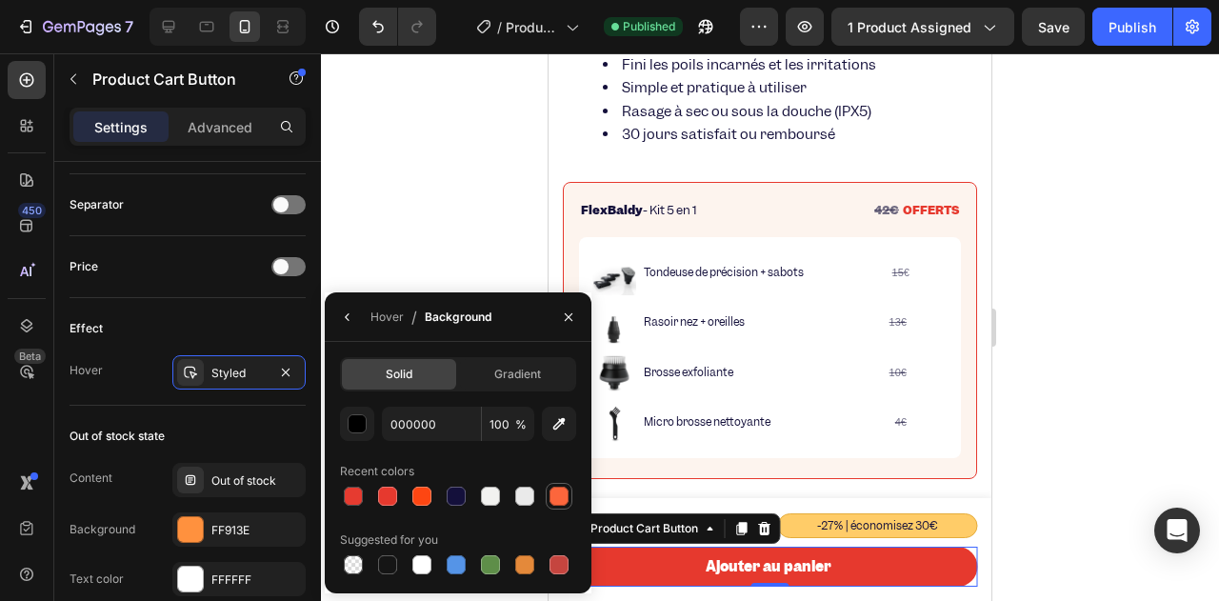
click at [550, 498] on div at bounding box center [558, 496] width 19 height 19
click at [386, 496] on div at bounding box center [387, 496] width 19 height 19
type input "E6392E"
click at [0, 0] on input "100" at bounding box center [0, 0] width 0 height 0
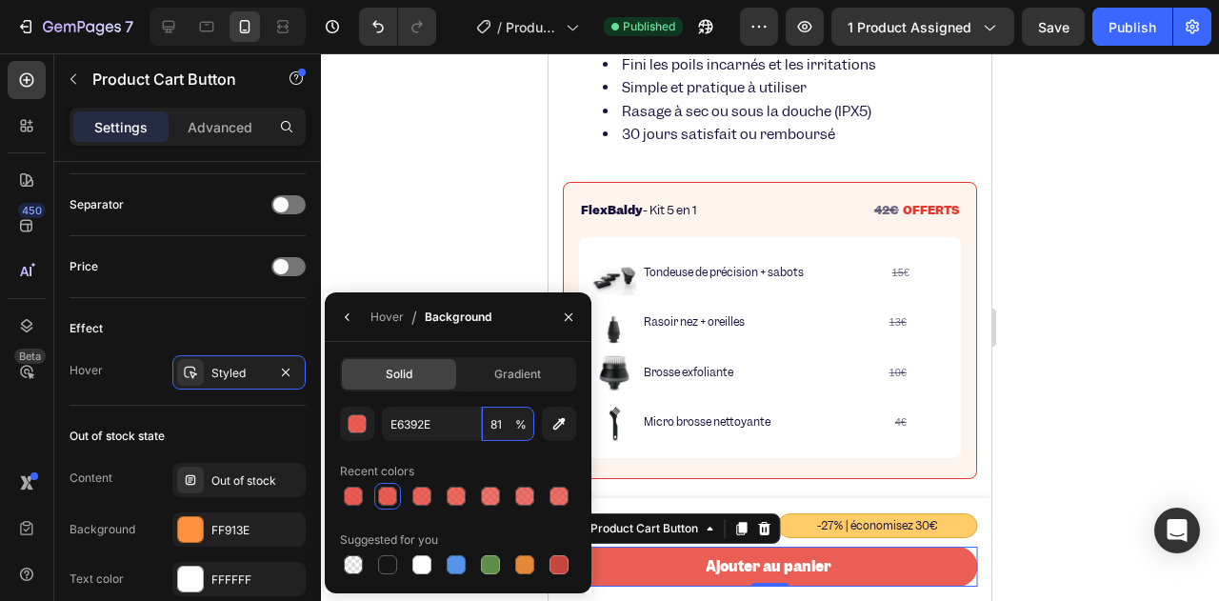
type input "80"
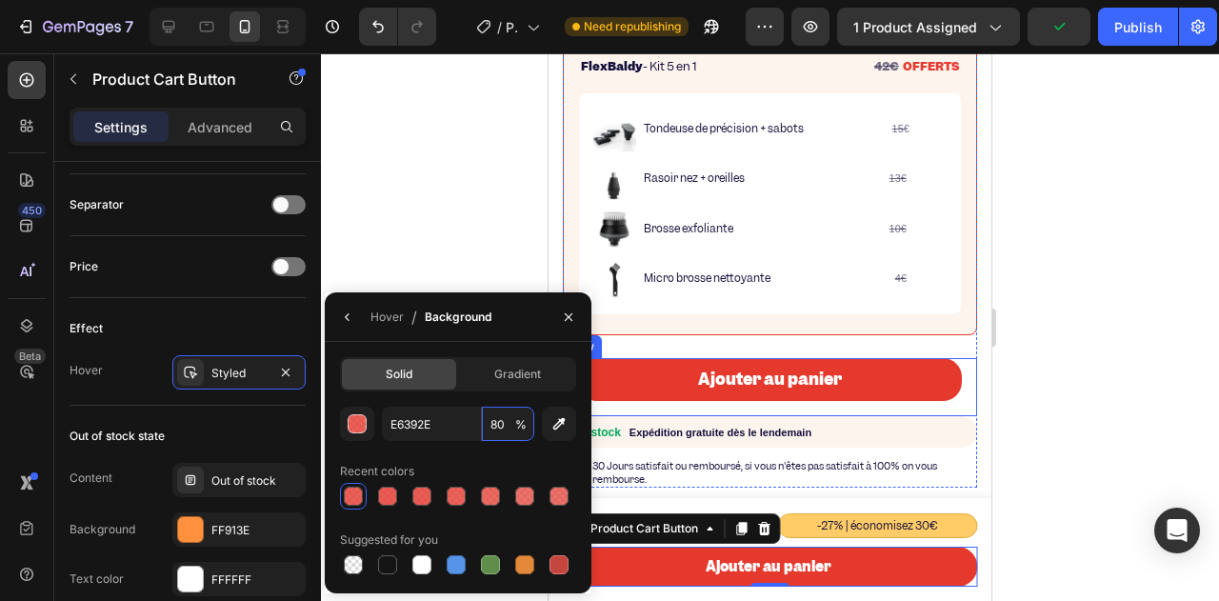
scroll to position [990, 0]
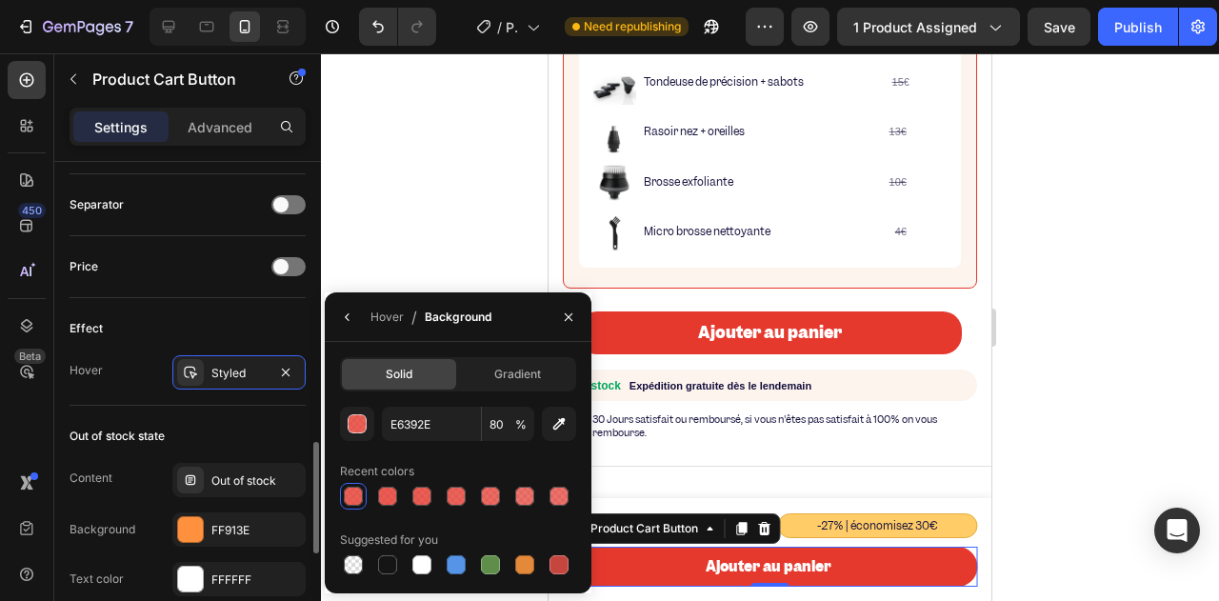
click at [266, 329] on div "Effect" at bounding box center [188, 328] width 236 height 30
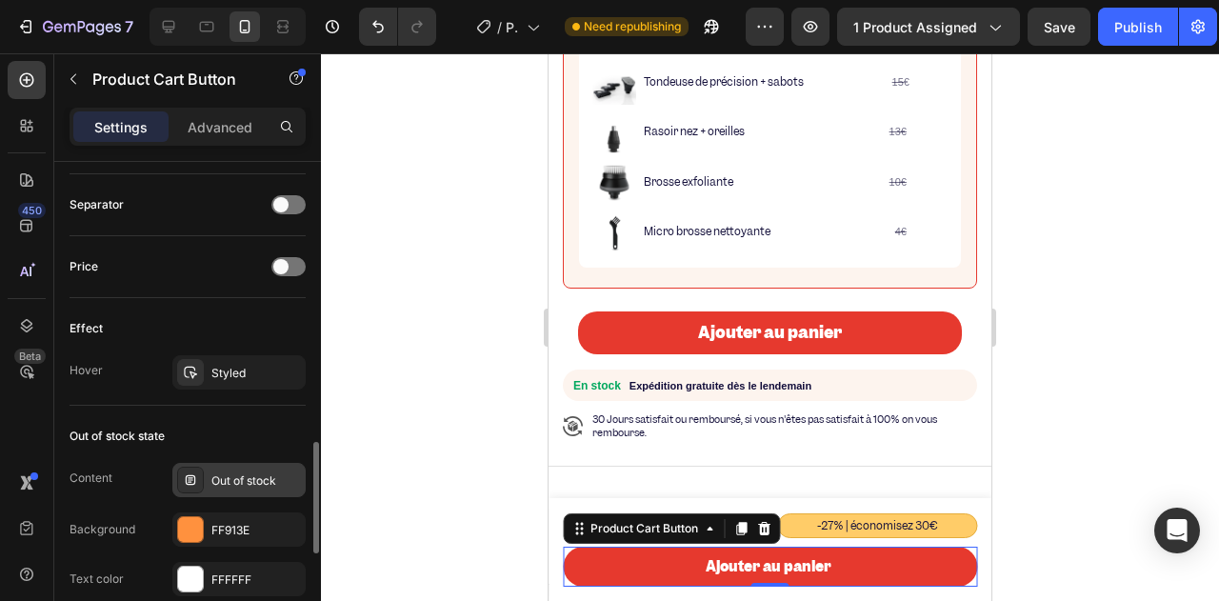
scroll to position [1333, 0]
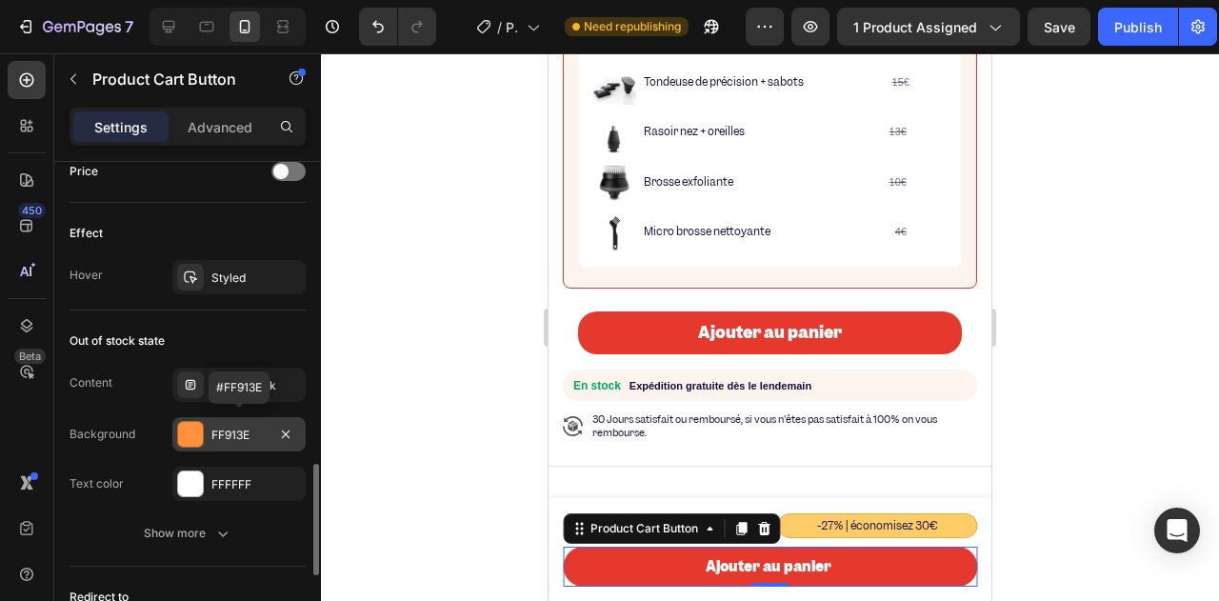
click at [233, 428] on div "FF913E" at bounding box center [238, 435] width 55 height 17
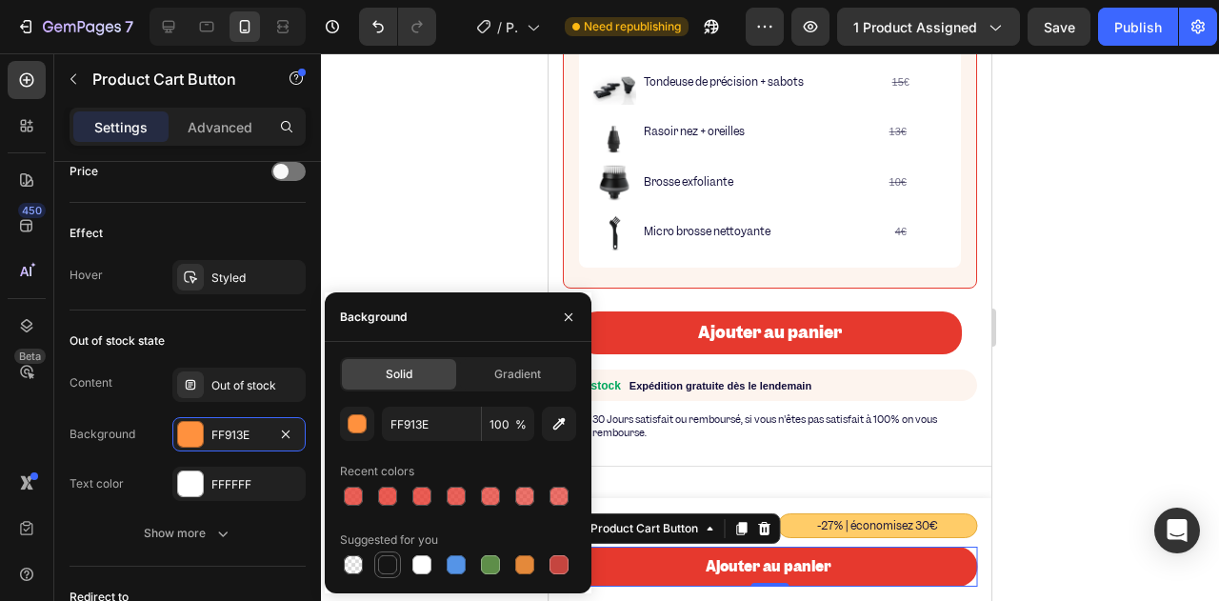
click at [389, 559] on div at bounding box center [387, 564] width 19 height 19
type input "151515"
click at [252, 333] on div "Out of stock state" at bounding box center [188, 341] width 236 height 30
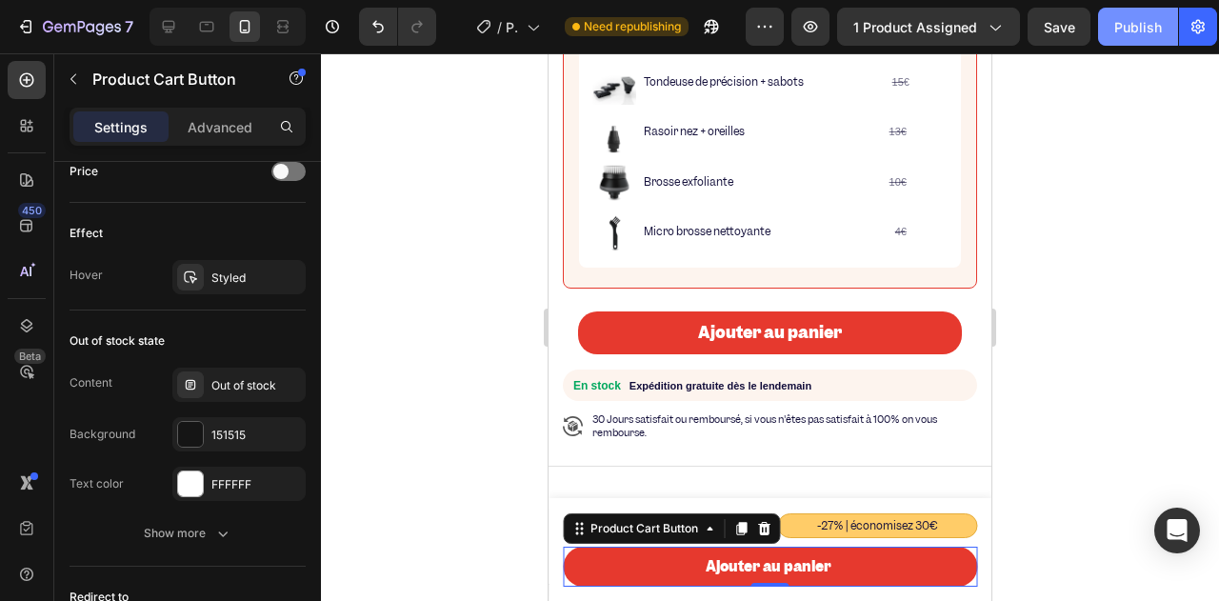
click at [1114, 35] on div "Publish" at bounding box center [1138, 27] width 48 height 20
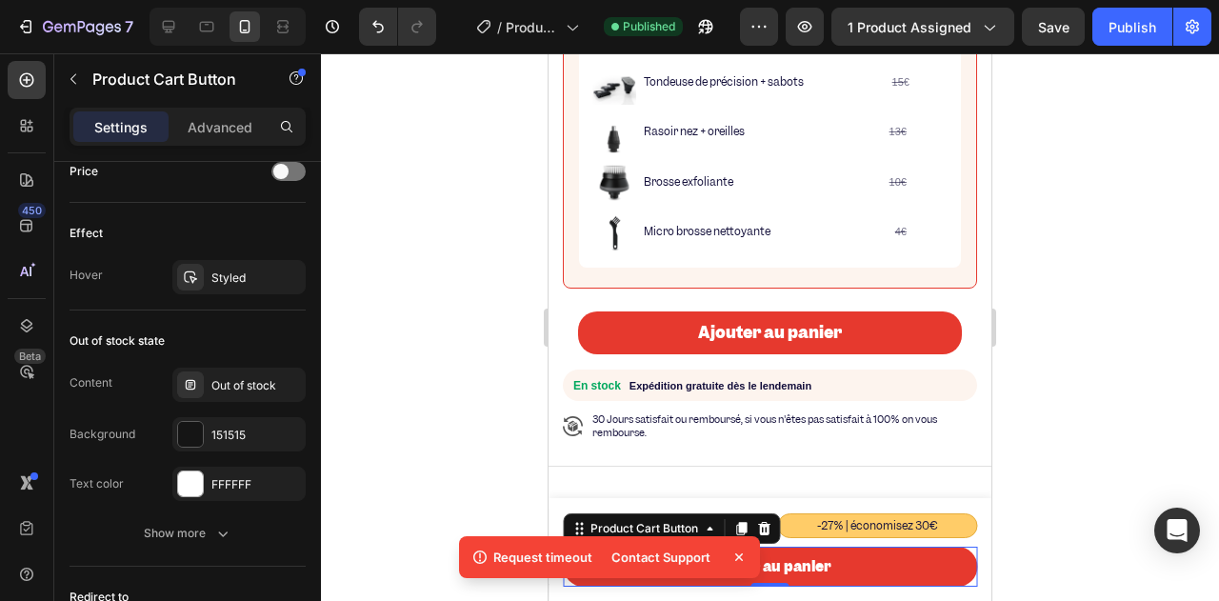
click at [497, 410] on div at bounding box center [770, 327] width 898 height 548
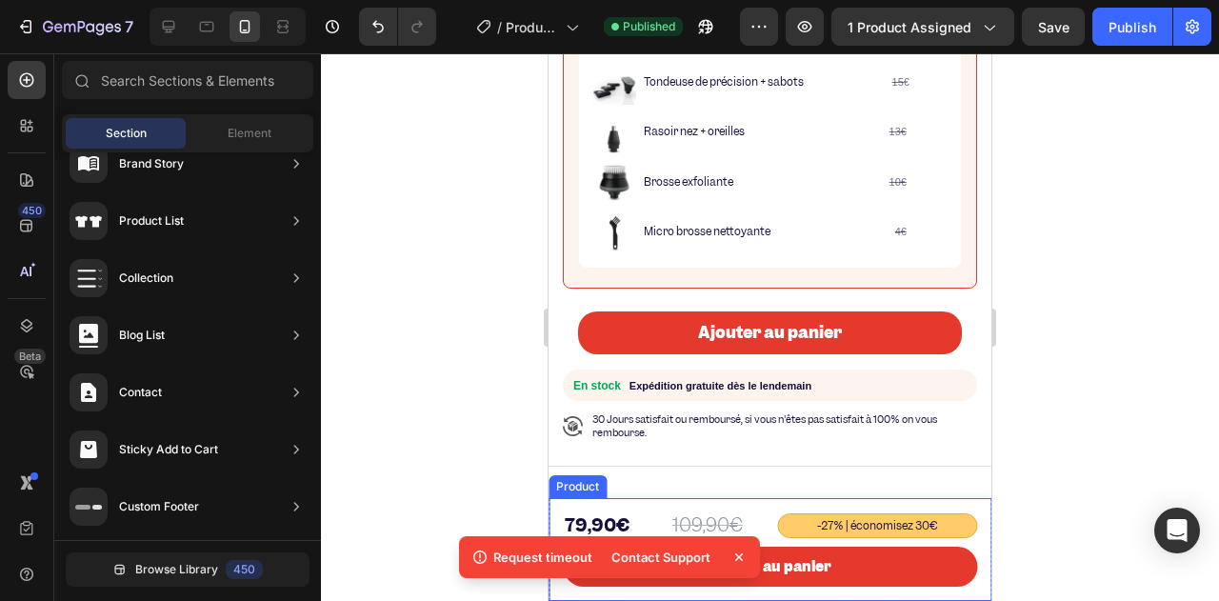
click at [550, 513] on div "109,90€ Product Price Product Price -27% | économisez 30€ Text Block 79,90€ Pro…" at bounding box center [770, 549] width 443 height 103
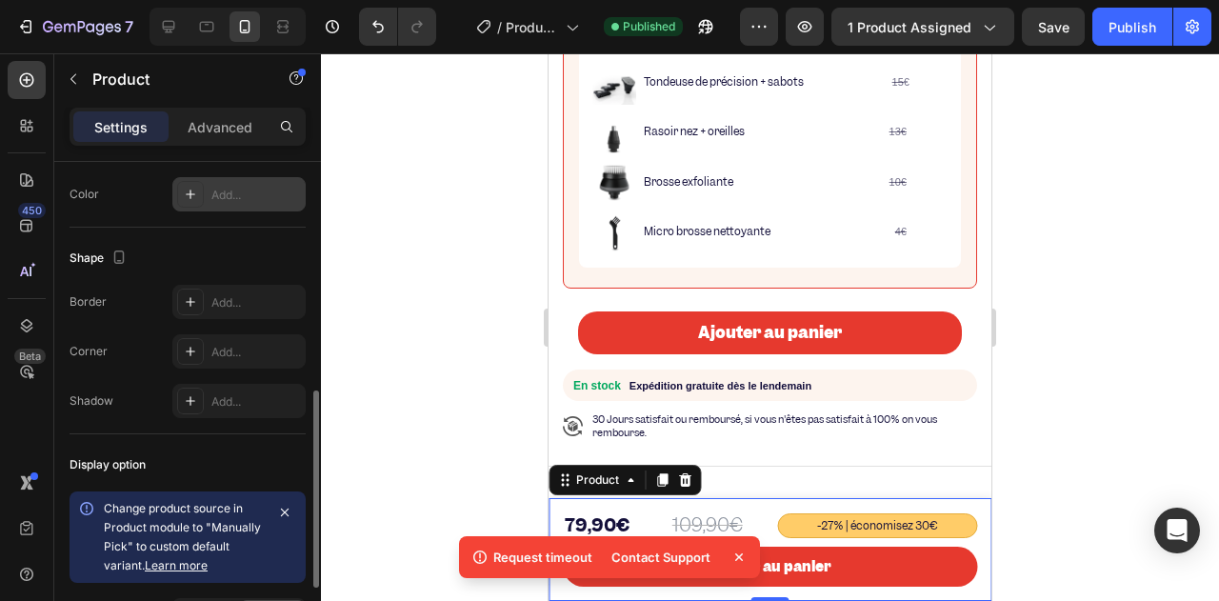
scroll to position [740, 0]
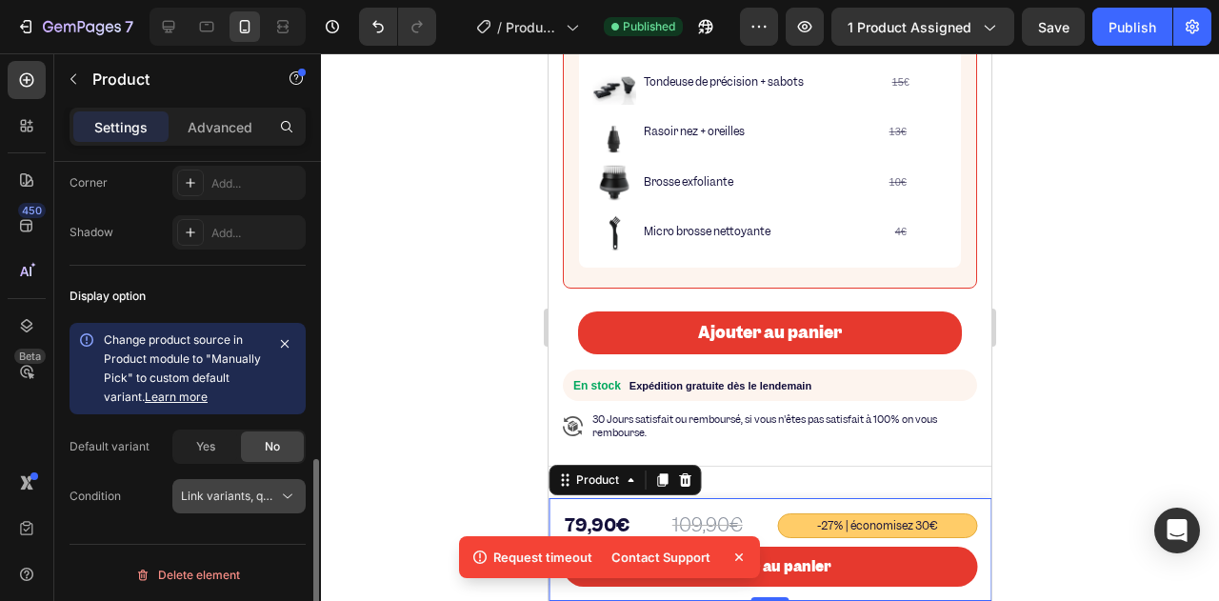
click at [270, 490] on span "Link variants, quantity <br> between same products" at bounding box center [321, 496] width 281 height 14
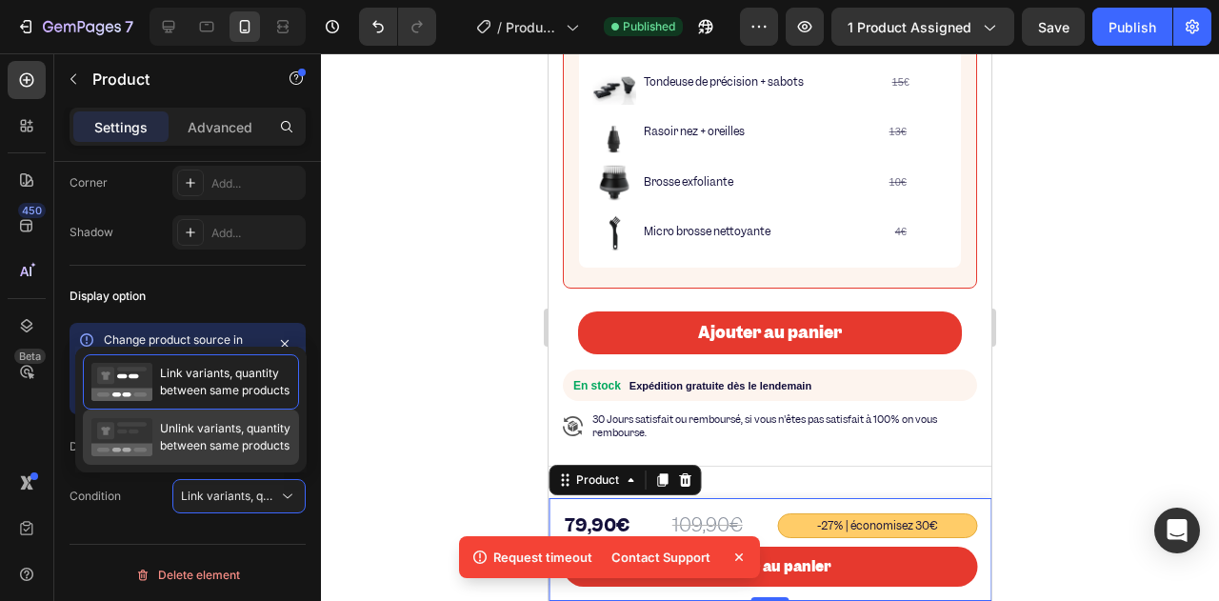
click at [237, 449] on span "Unlink variants, quantity between same products" at bounding box center [225, 437] width 130 height 34
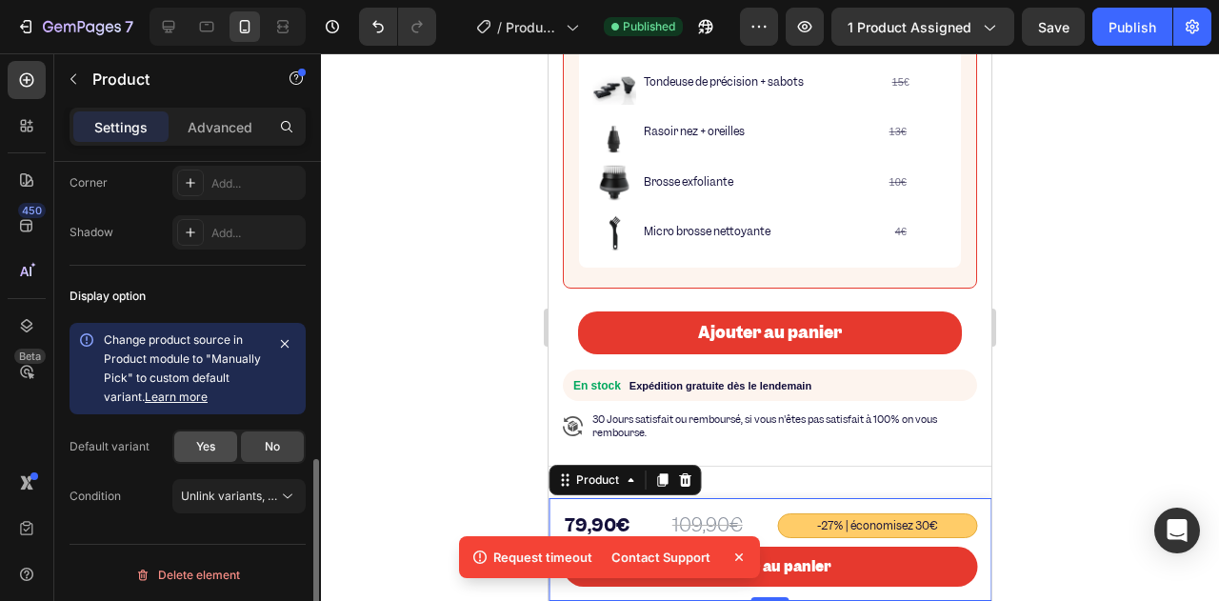
click at [211, 451] on div "Yes" at bounding box center [205, 446] width 63 height 30
click at [1110, 21] on div "Publish" at bounding box center [1132, 27] width 48 height 20
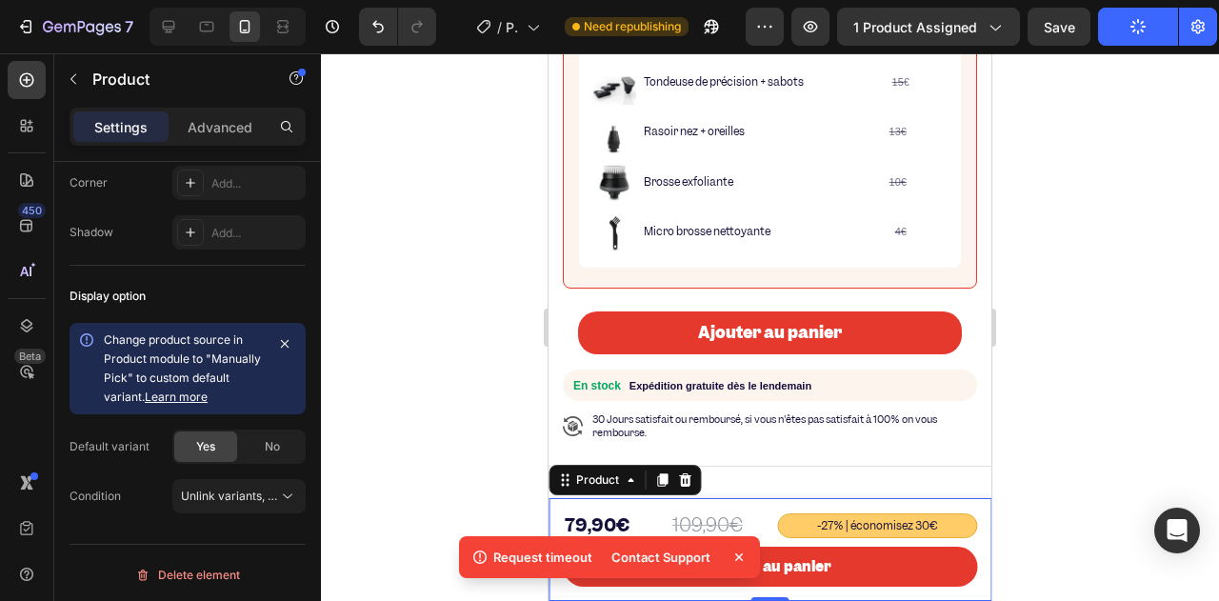
click at [447, 382] on div at bounding box center [770, 327] width 898 height 548
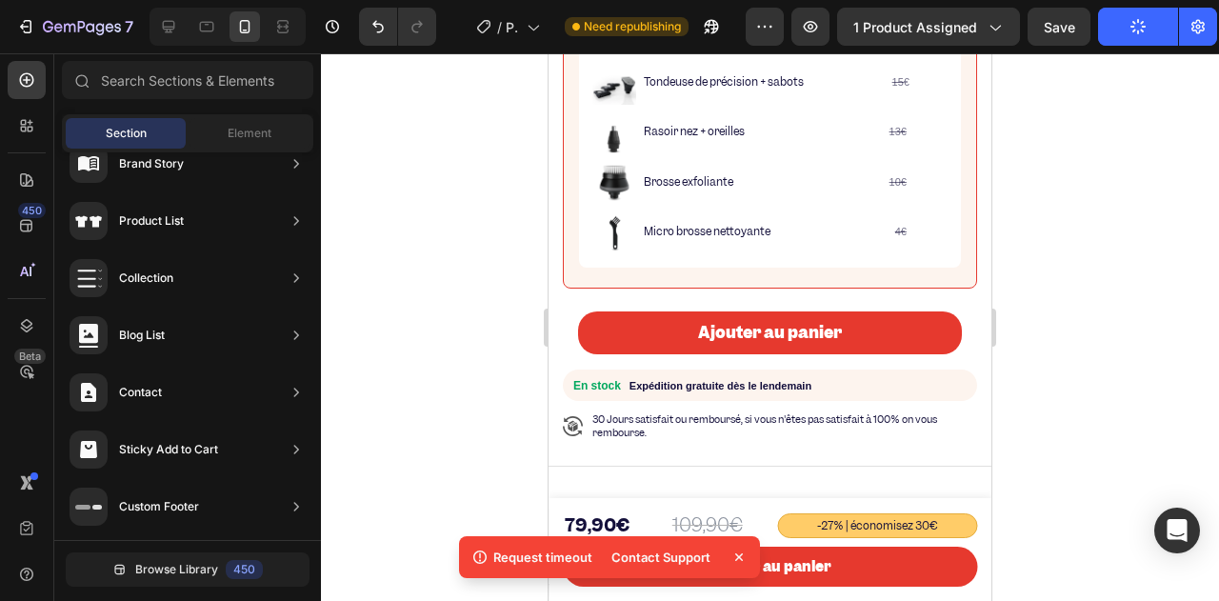
click at [734, 555] on icon at bounding box center [738, 557] width 19 height 19
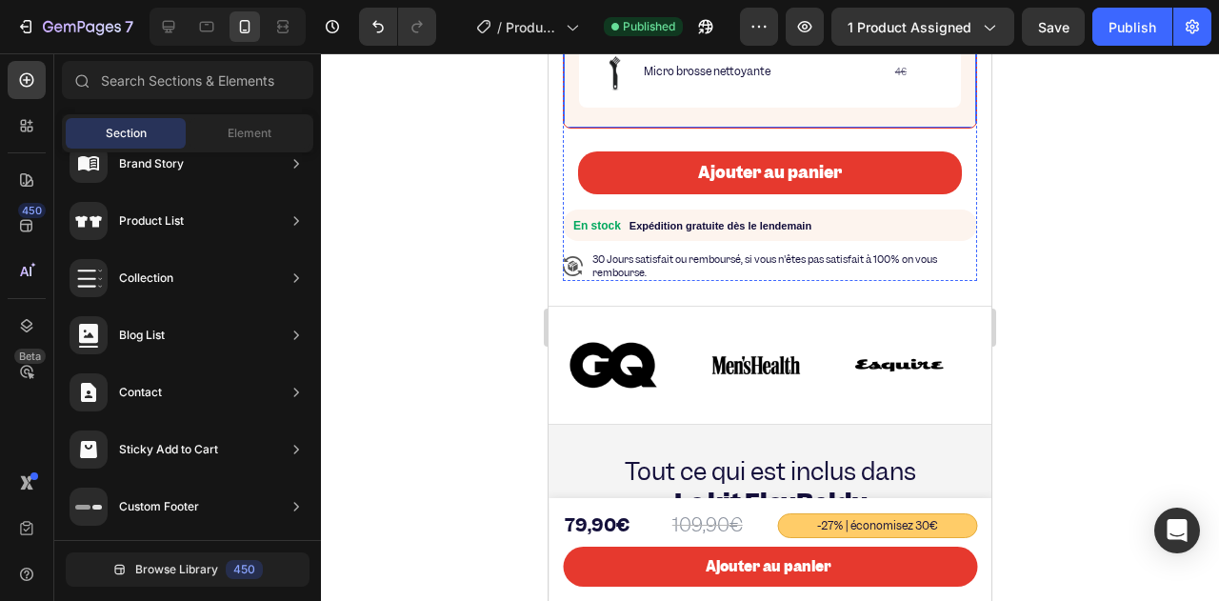
scroll to position [1181, 0]
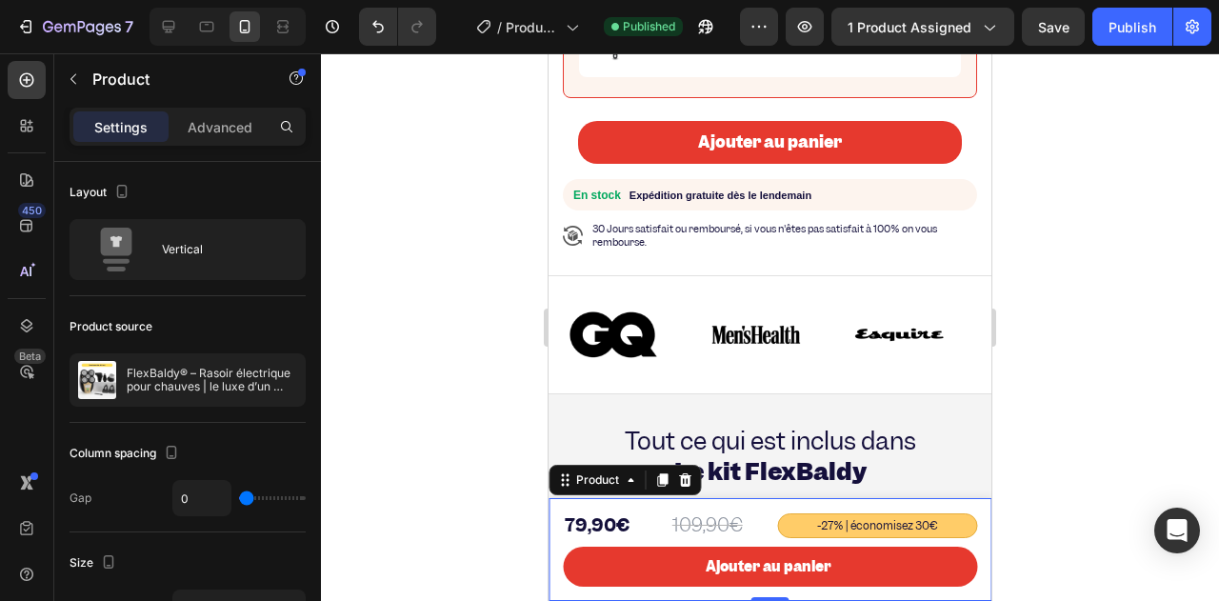
click at [555, 519] on div "109,90€ Product Price Product Price -27% | économisez 30€ Text Block 79,90€ Pro…" at bounding box center [770, 549] width 443 height 103
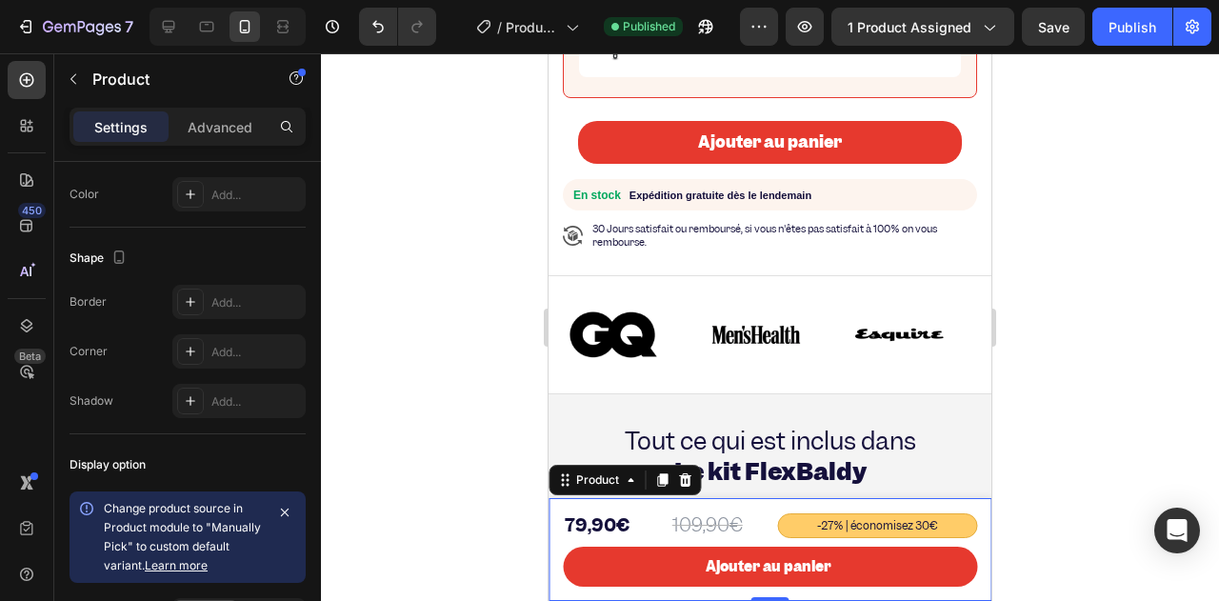
scroll to position [740, 0]
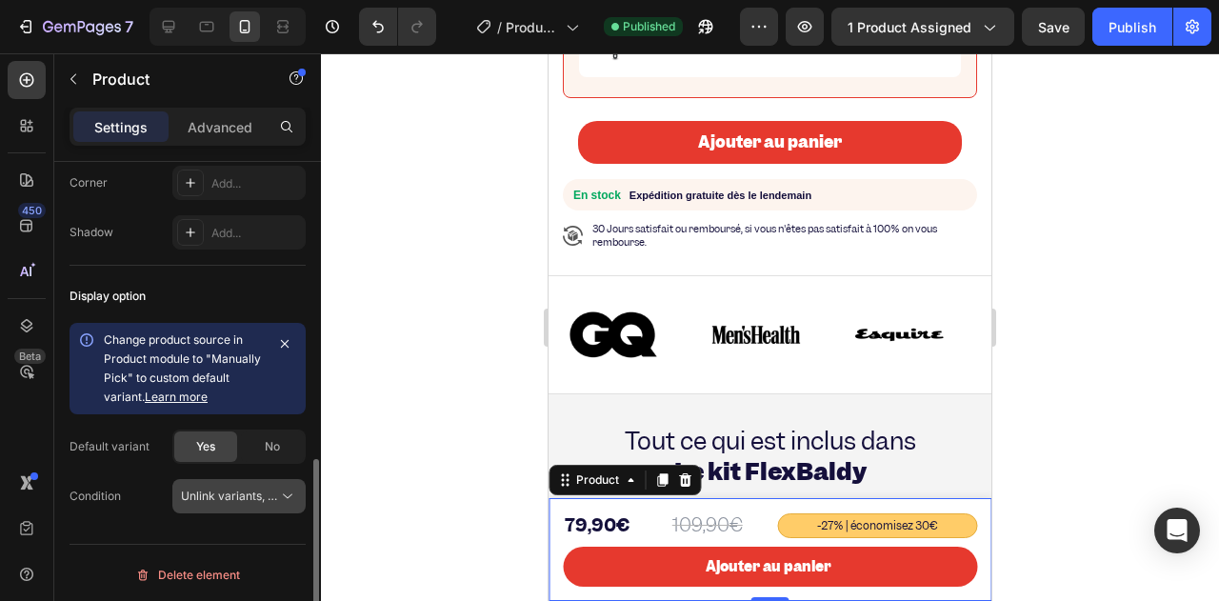
click at [261, 491] on span "Unlink variants, quantity <br> between same products" at bounding box center [327, 496] width 292 height 14
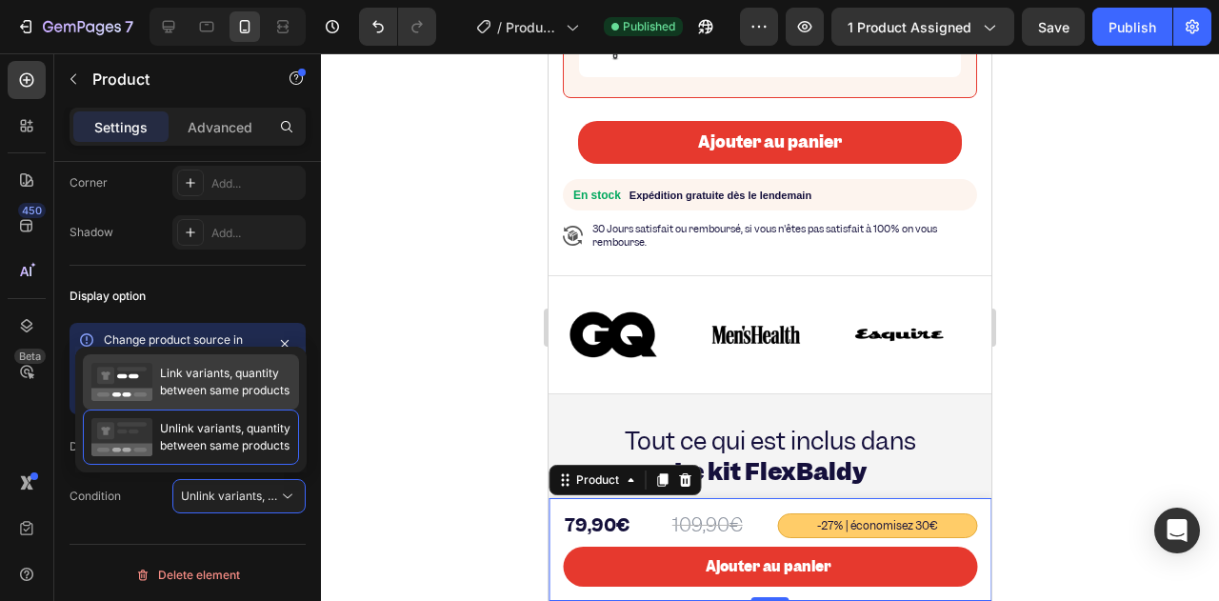
click at [196, 387] on span "Link variants, quantity between same products" at bounding box center [225, 382] width 130 height 34
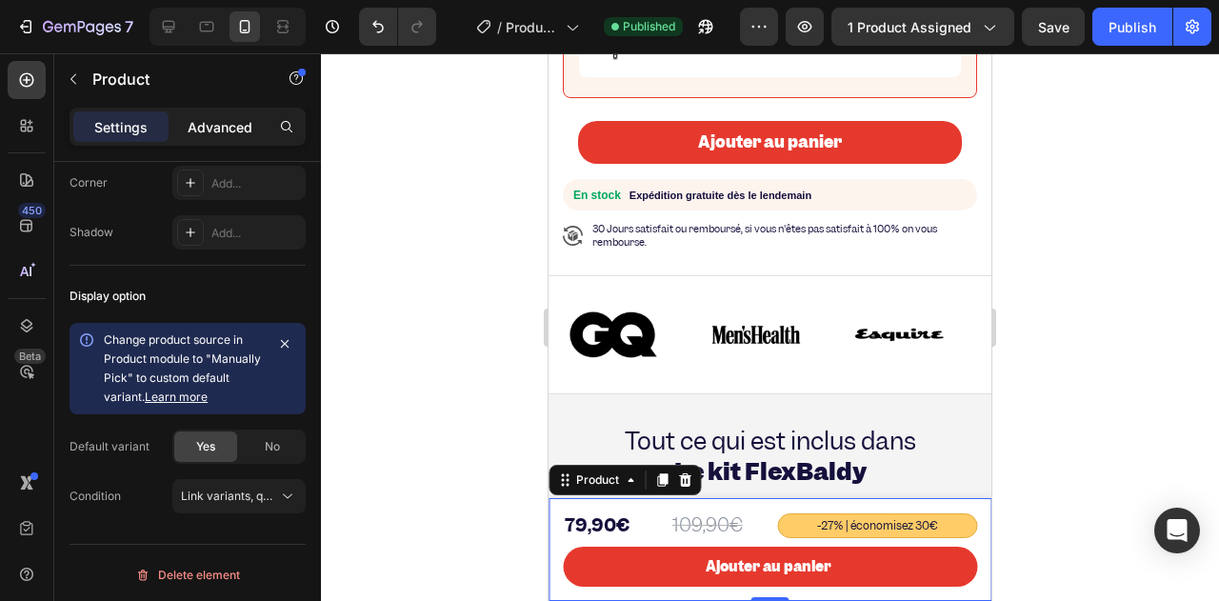
click at [211, 132] on p "Advanced" at bounding box center [220, 127] width 65 height 20
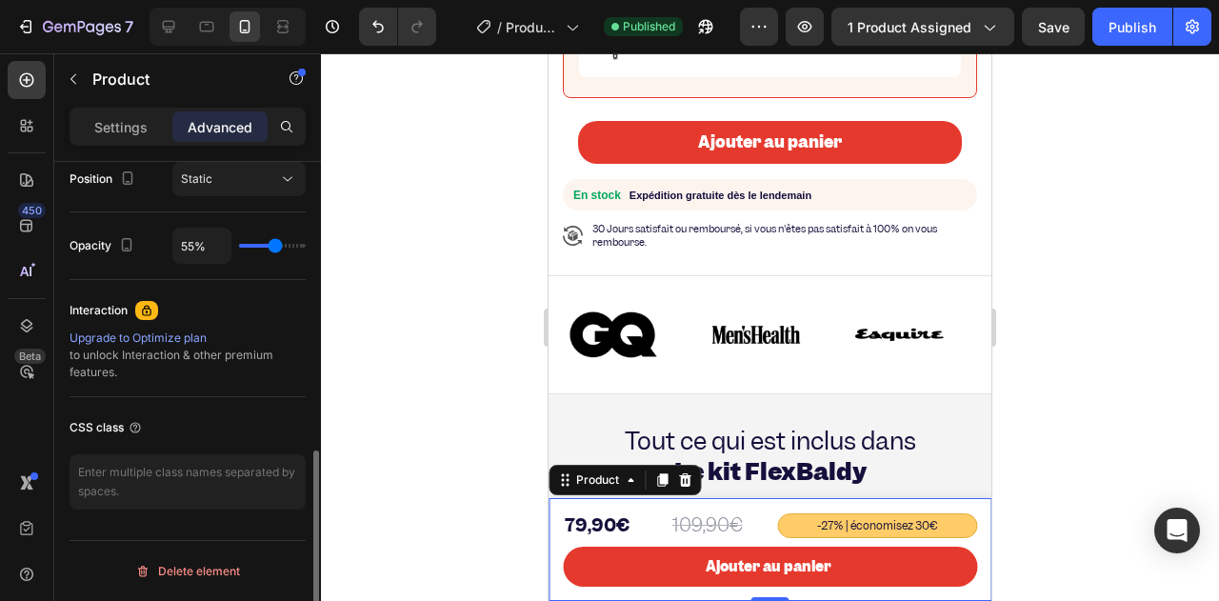
scroll to position [708, 0]
click at [292, 258] on div "55%" at bounding box center [238, 248] width 133 height 36
drag, startPoint x: 264, startPoint y: 237, endPoint x: 314, endPoint y: 234, distance: 50.6
click at [314, 234] on div "Display on Desktop Yes No Tablet Yes No Mobile Yes No Spacing (px) 0 0 0 0 15 1…" at bounding box center [187, 408] width 267 height 493
type input "100%"
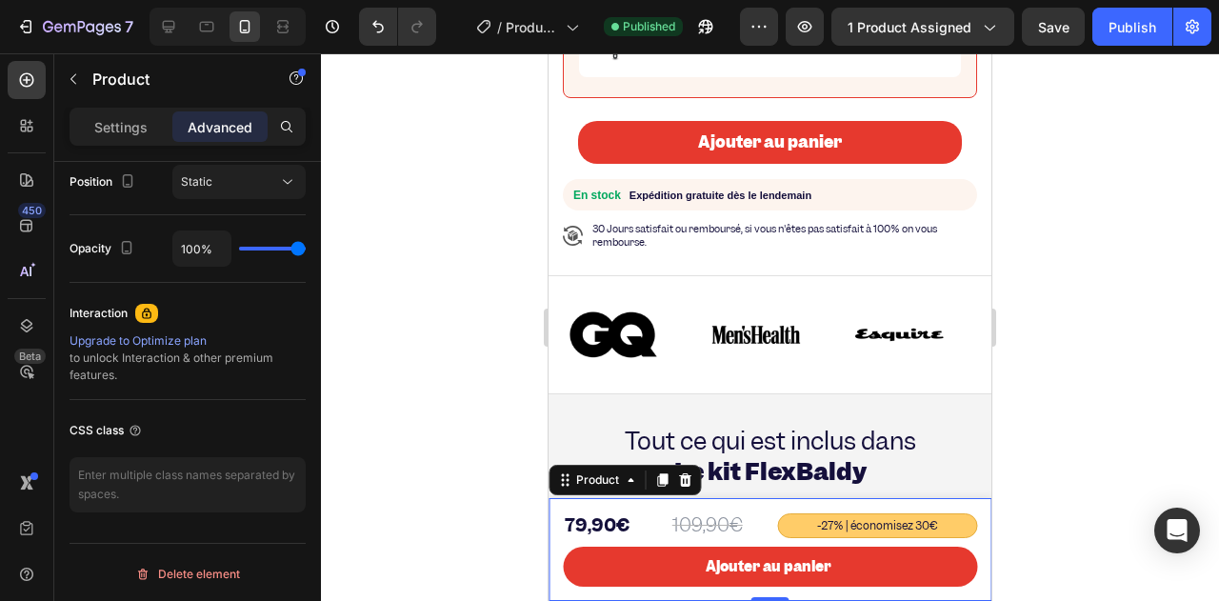
drag, startPoint x: 275, startPoint y: 243, endPoint x: 328, endPoint y: 251, distance: 53.1
type input "100"
click at [306, 250] on input "range" at bounding box center [272, 249] width 67 height 4
click at [145, 138] on div "Settings" at bounding box center [120, 126] width 95 height 30
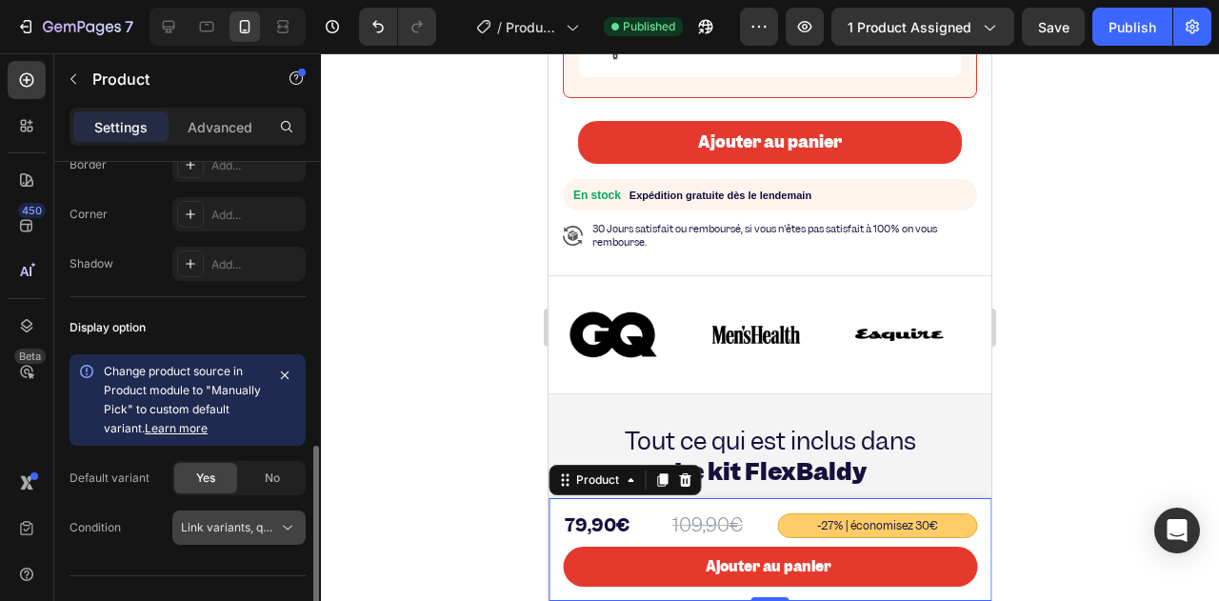
click at [272, 529] on span "Link variants, quantity <br> between same products" at bounding box center [321, 527] width 281 height 14
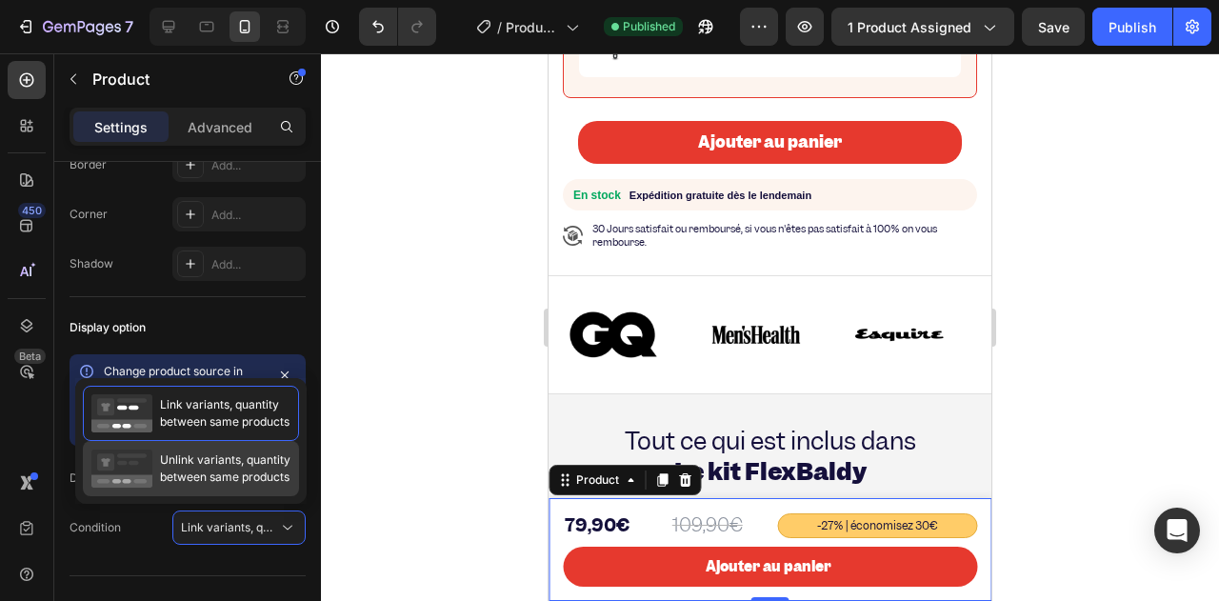
click at [249, 492] on div "Unlink variants, quantity between same products" at bounding box center [191, 468] width 216 height 55
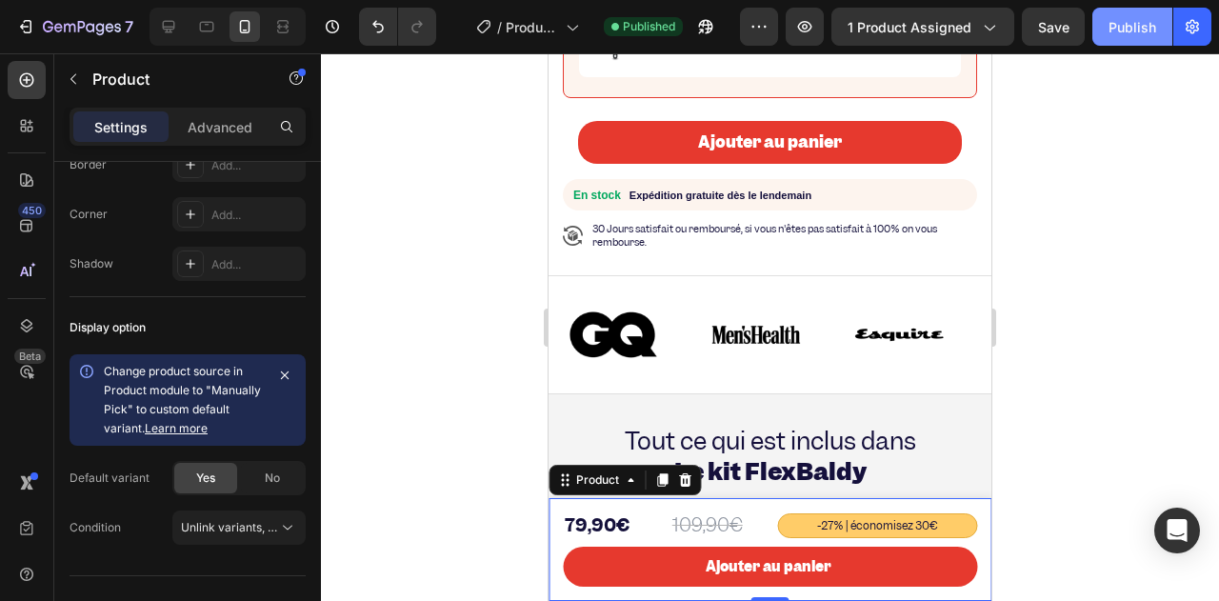
click at [1126, 36] on div "Publish" at bounding box center [1132, 27] width 48 height 20
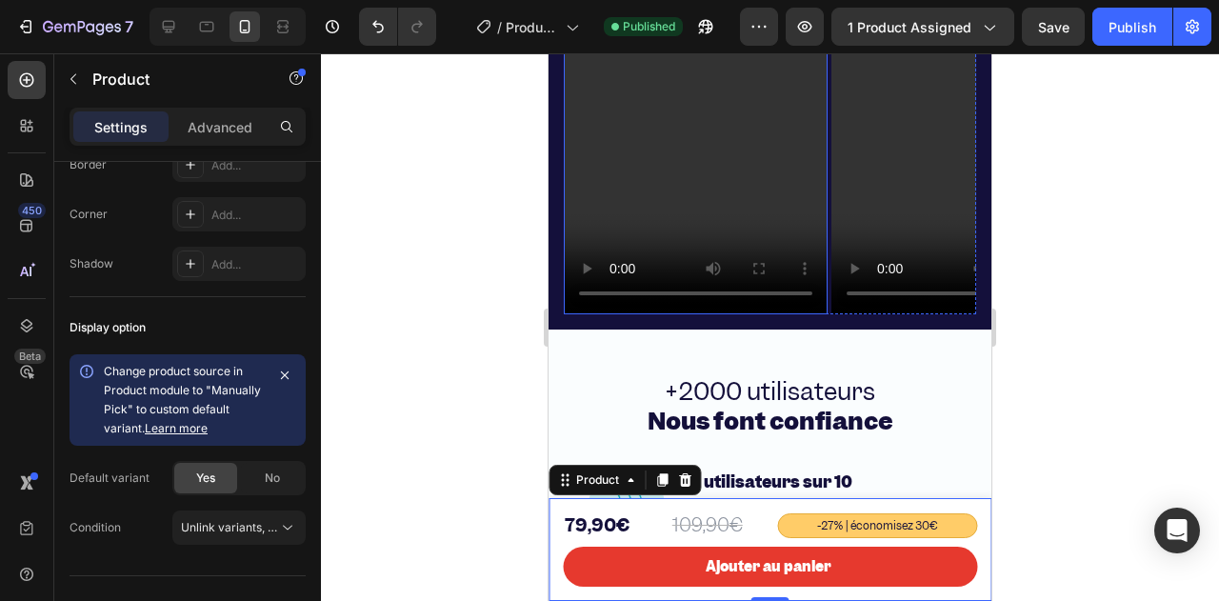
scroll to position [5656, 0]
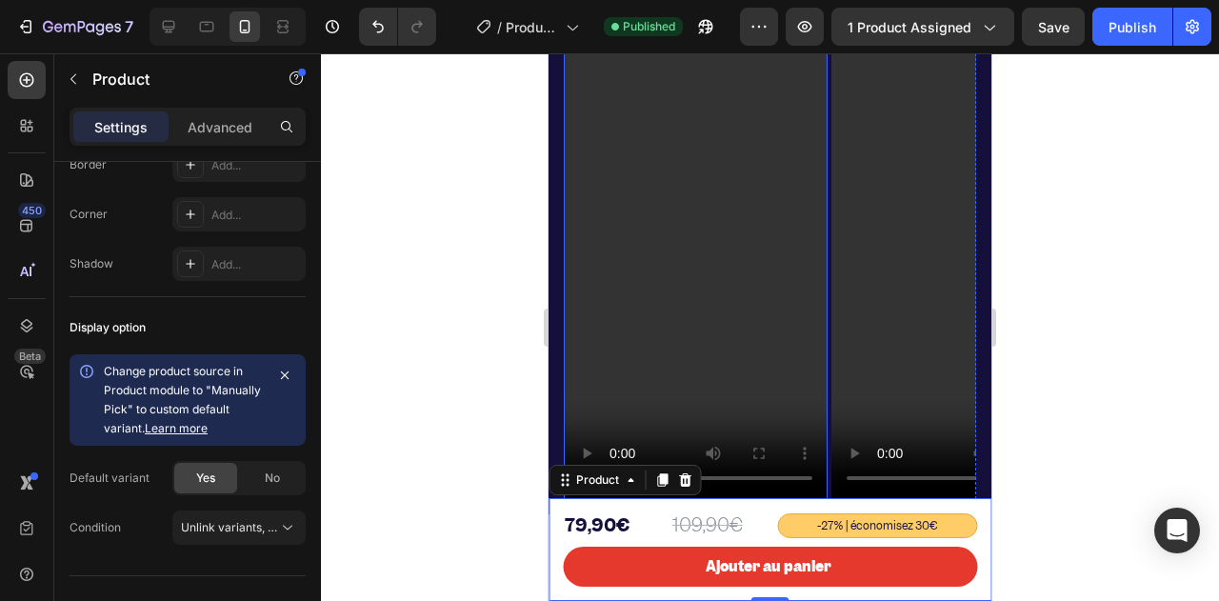
click at [657, 229] on video at bounding box center [696, 264] width 264 height 469
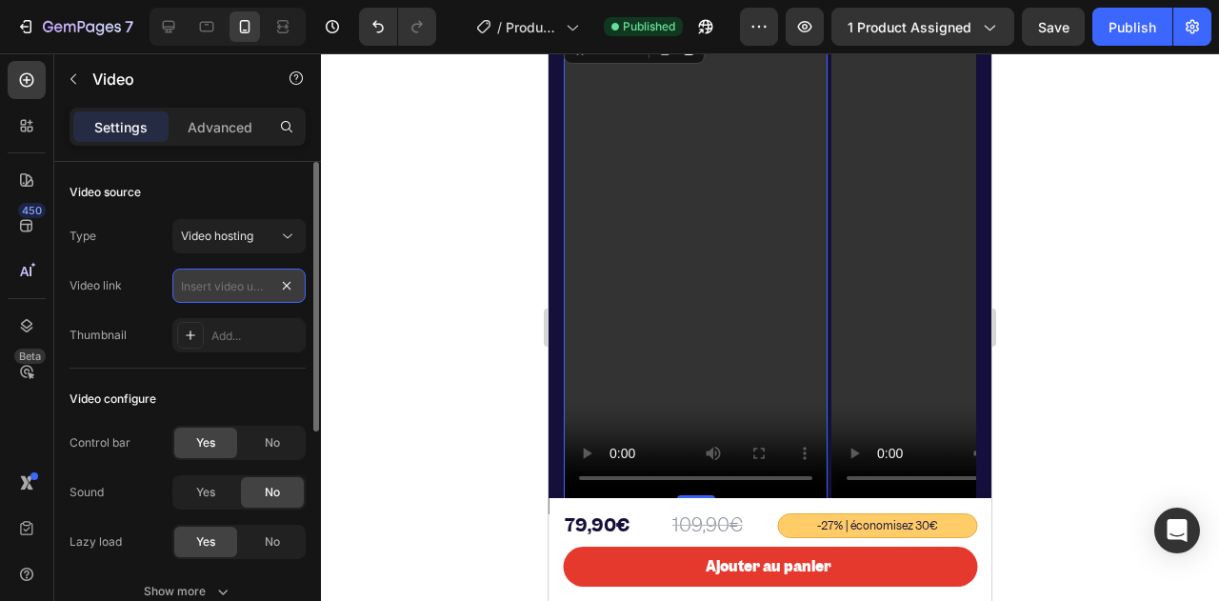
scroll to position [0, 0]
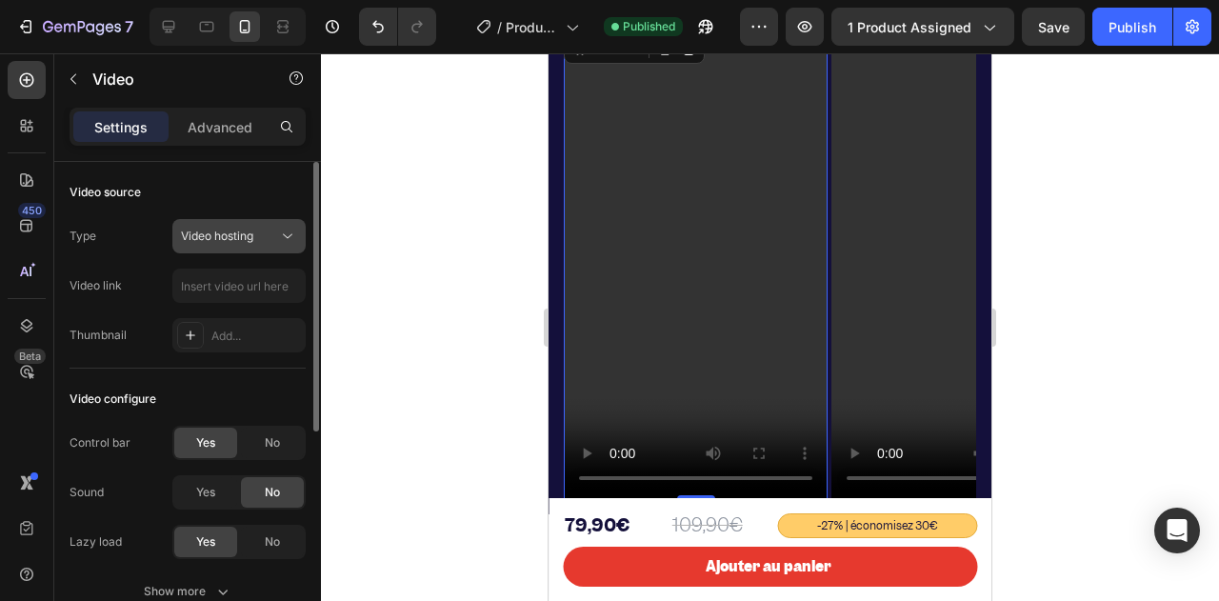
click at [253, 239] on span "Video hosting" at bounding box center [217, 236] width 72 height 14
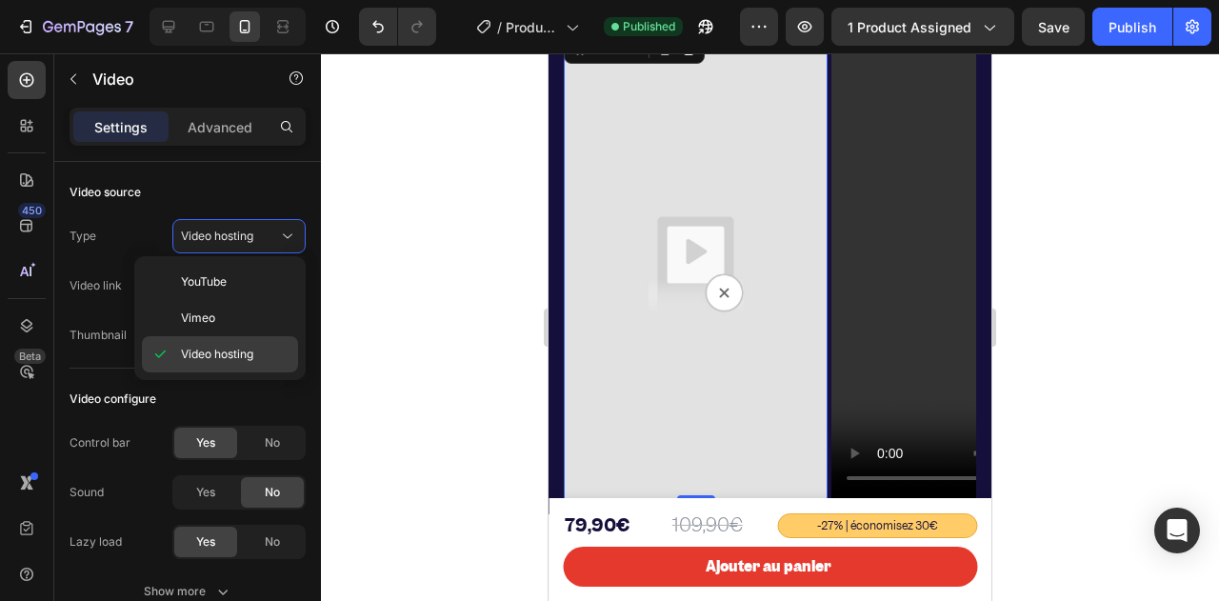
click at [244, 346] on span "Video hosting" at bounding box center [217, 354] width 72 height 17
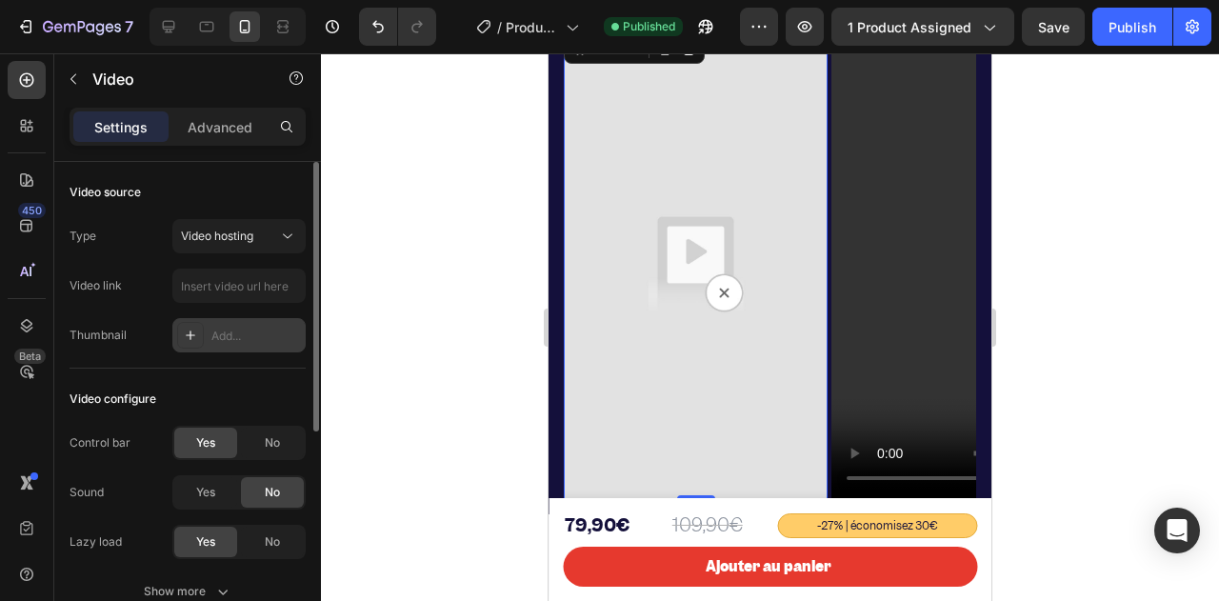
click at [193, 329] on icon at bounding box center [190, 335] width 15 height 15
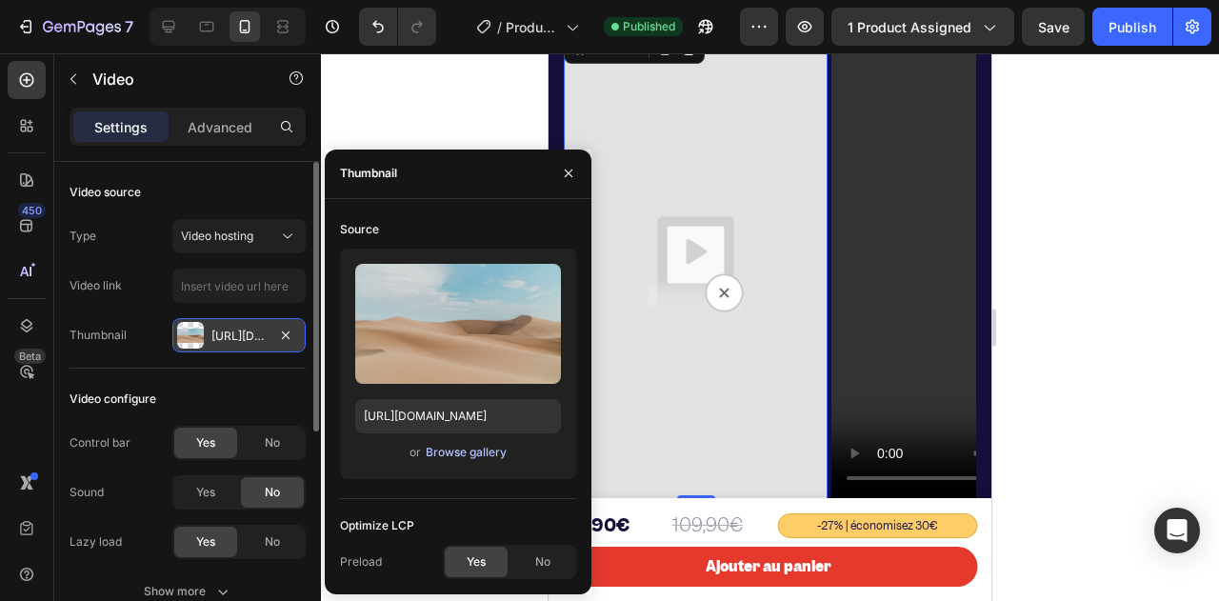
click at [465, 455] on div "Browse gallery" at bounding box center [466, 452] width 81 height 17
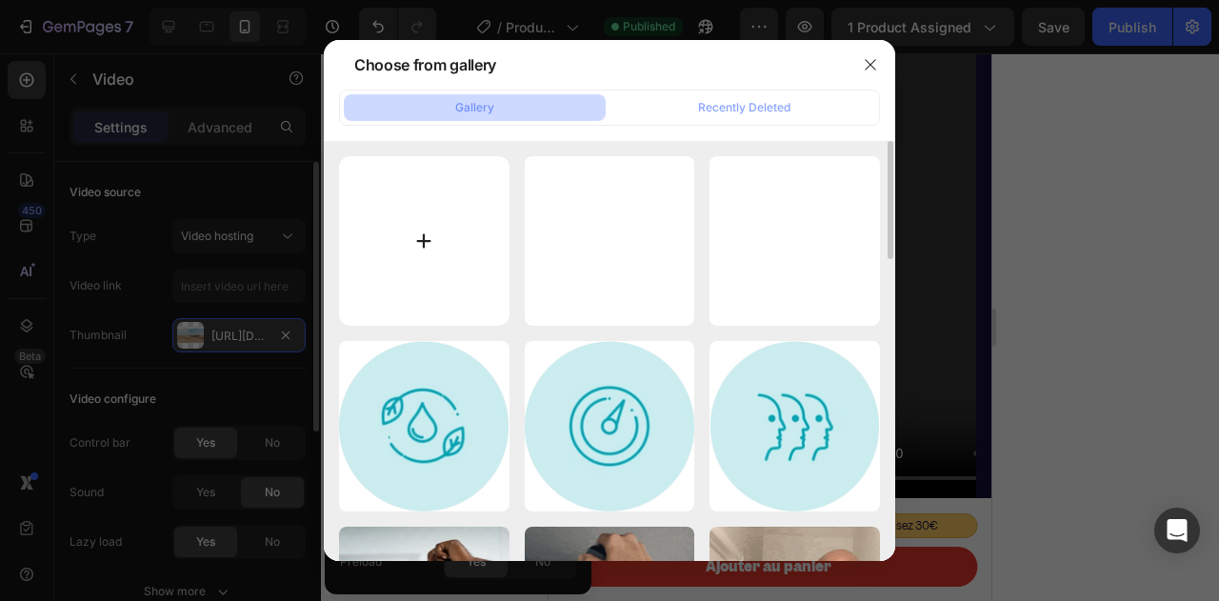
click at [427, 243] on input "file" at bounding box center [424, 241] width 170 height 170
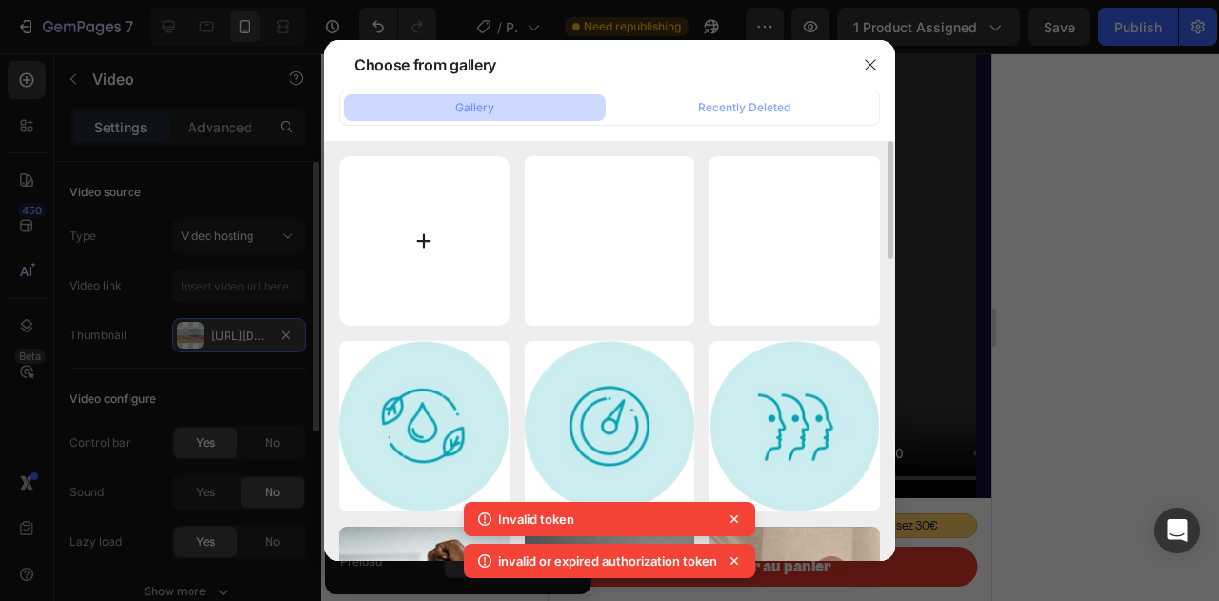
click at [416, 235] on input "file" at bounding box center [424, 241] width 170 height 170
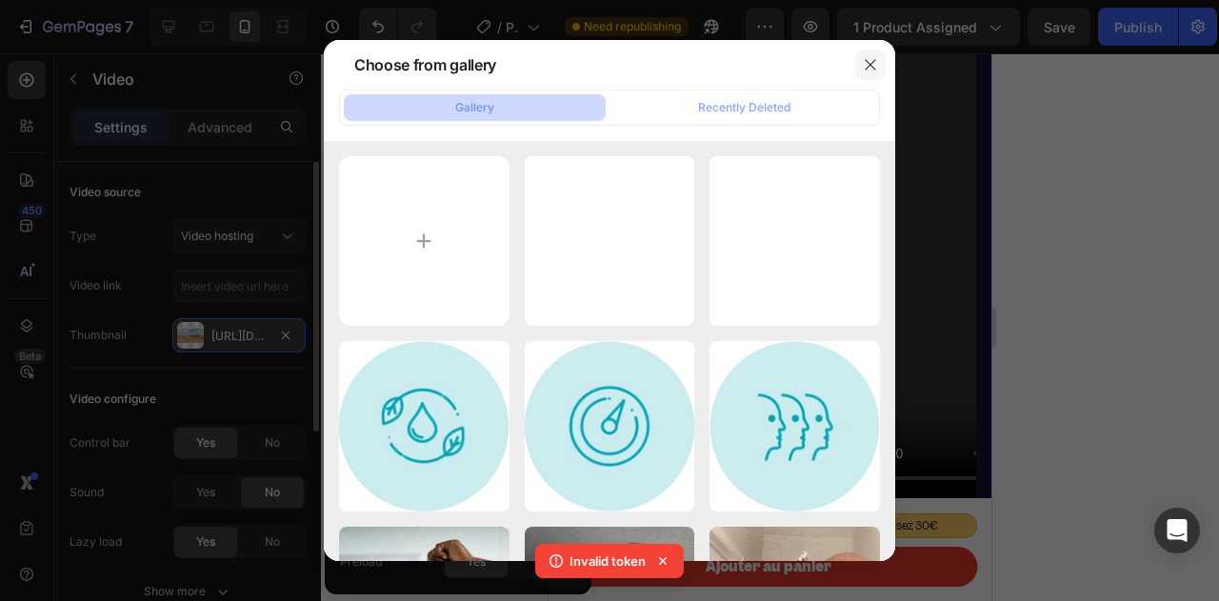
click at [870, 60] on icon "button" at bounding box center [870, 64] width 15 height 15
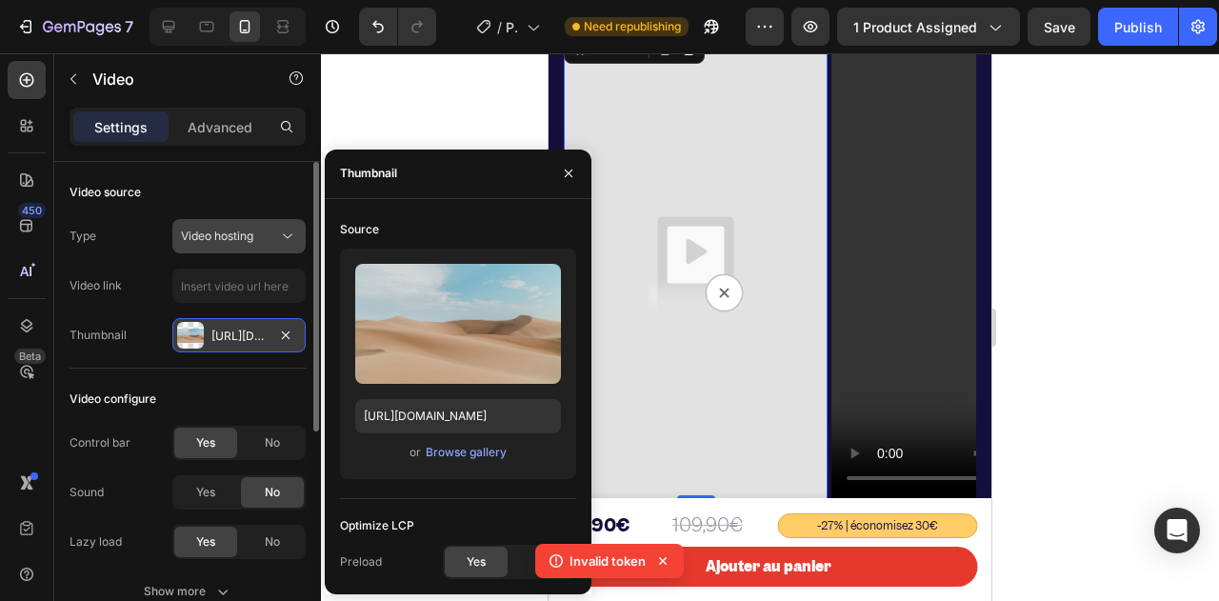
click at [274, 225] on button "Video hosting" at bounding box center [238, 236] width 133 height 34
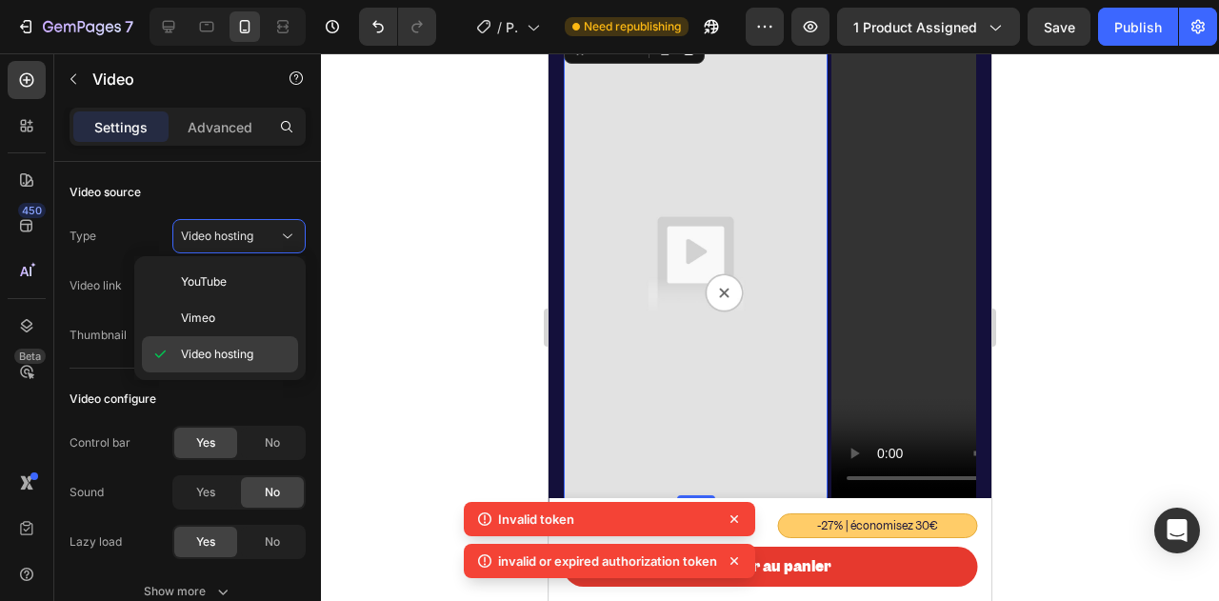
click at [223, 347] on span "Video hosting" at bounding box center [217, 354] width 72 height 17
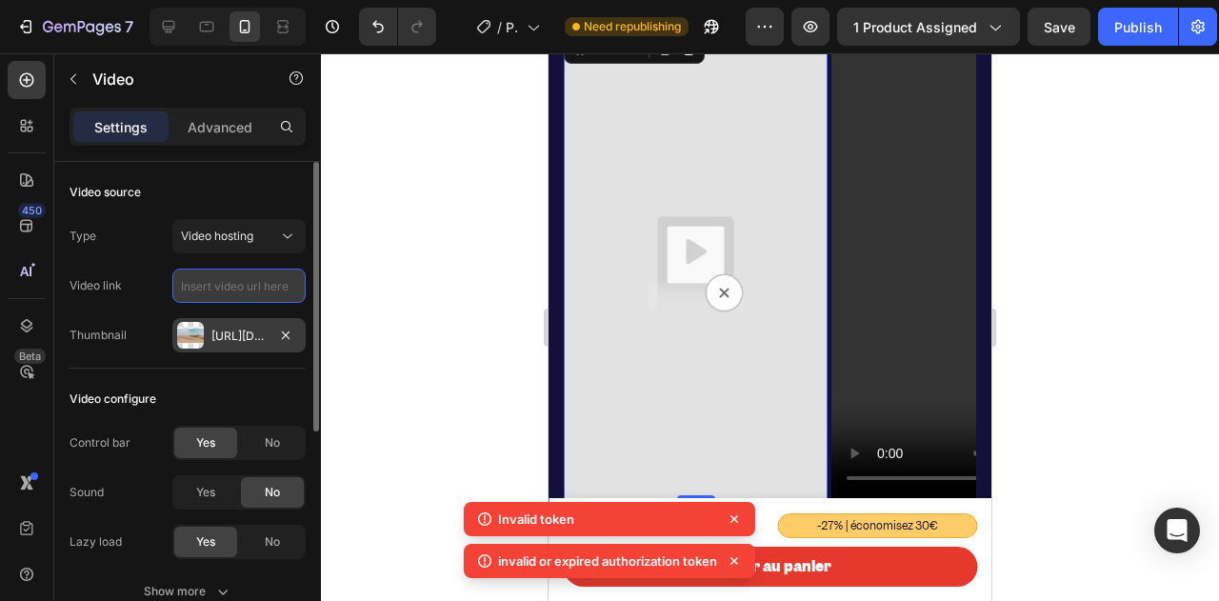
click at [217, 289] on input "text" at bounding box center [238, 286] width 133 height 34
click at [222, 298] on input "text" at bounding box center [238, 286] width 133 height 34
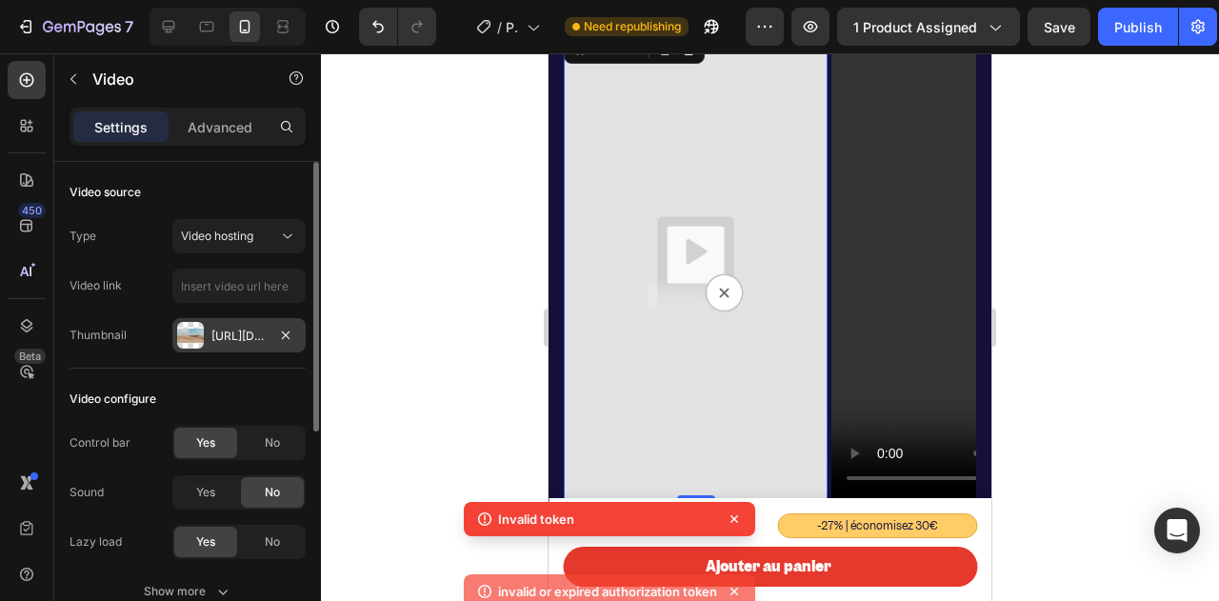
click at [168, 267] on div "Type Video hosting Video link Thumbnail Https://ucarecdn.Com/06075225-af9e-460c…" at bounding box center [188, 285] width 236 height 133
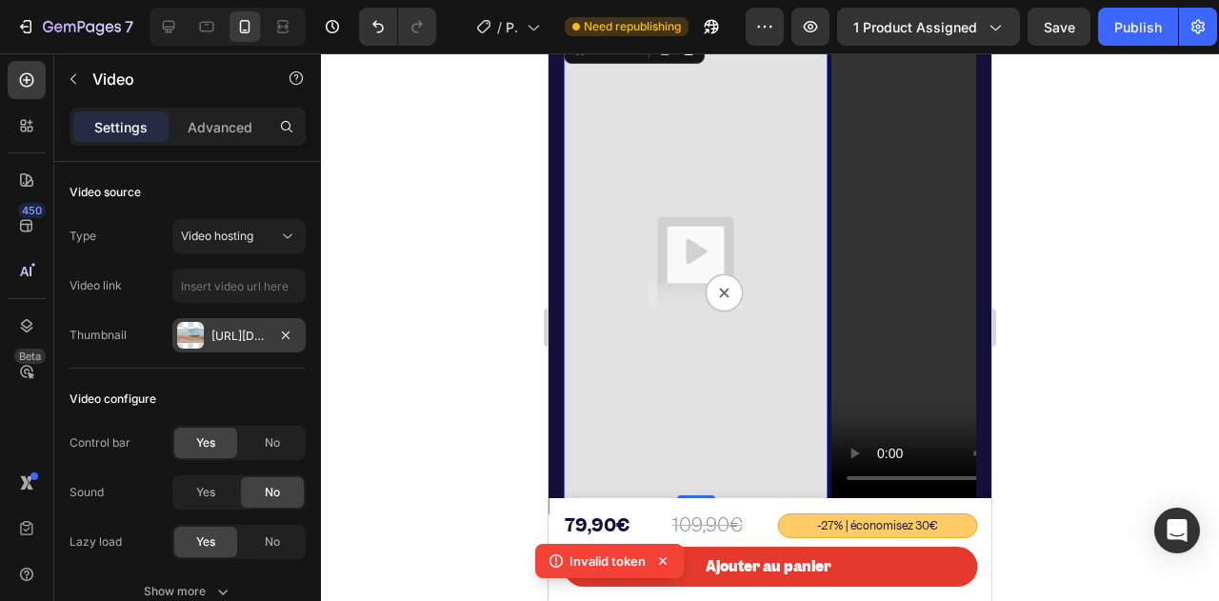
click at [661, 555] on icon at bounding box center [662, 560] width 19 height 19
click at [451, 483] on div at bounding box center [770, 327] width 898 height 548
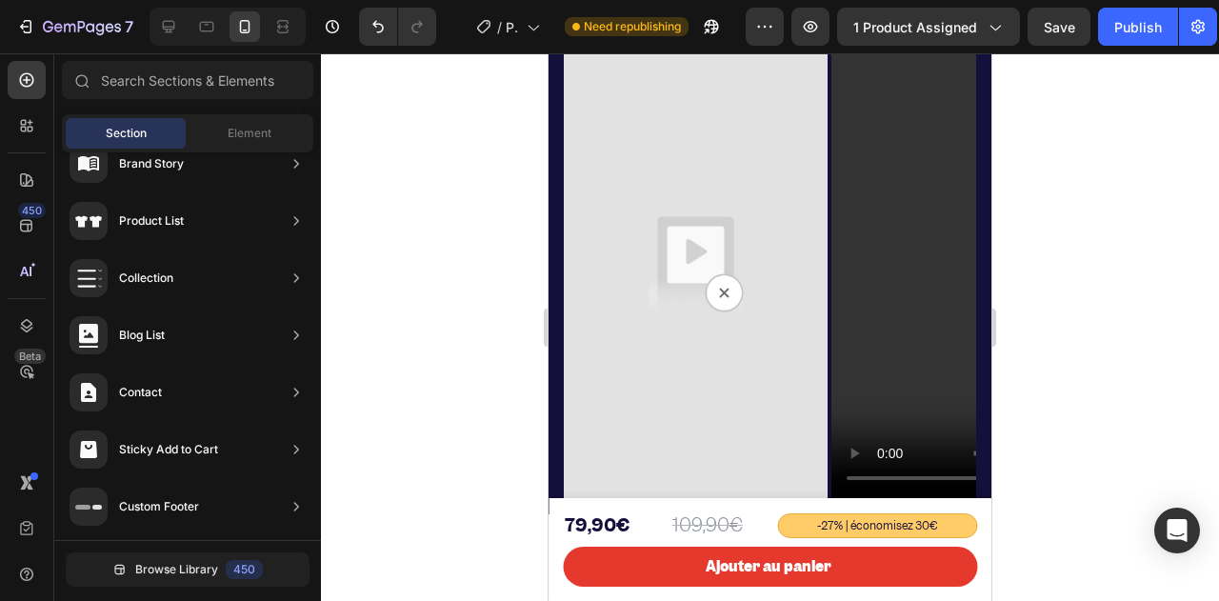
click at [446, 470] on div at bounding box center [770, 327] width 898 height 548
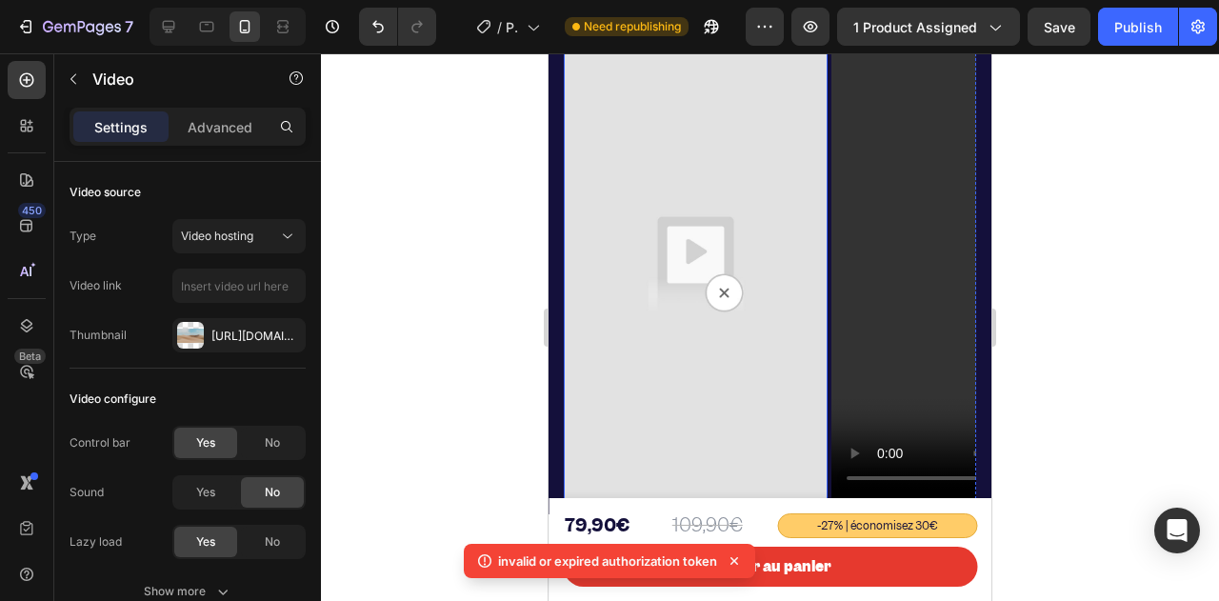
click at [690, 258] on img at bounding box center [696, 264] width 264 height 469
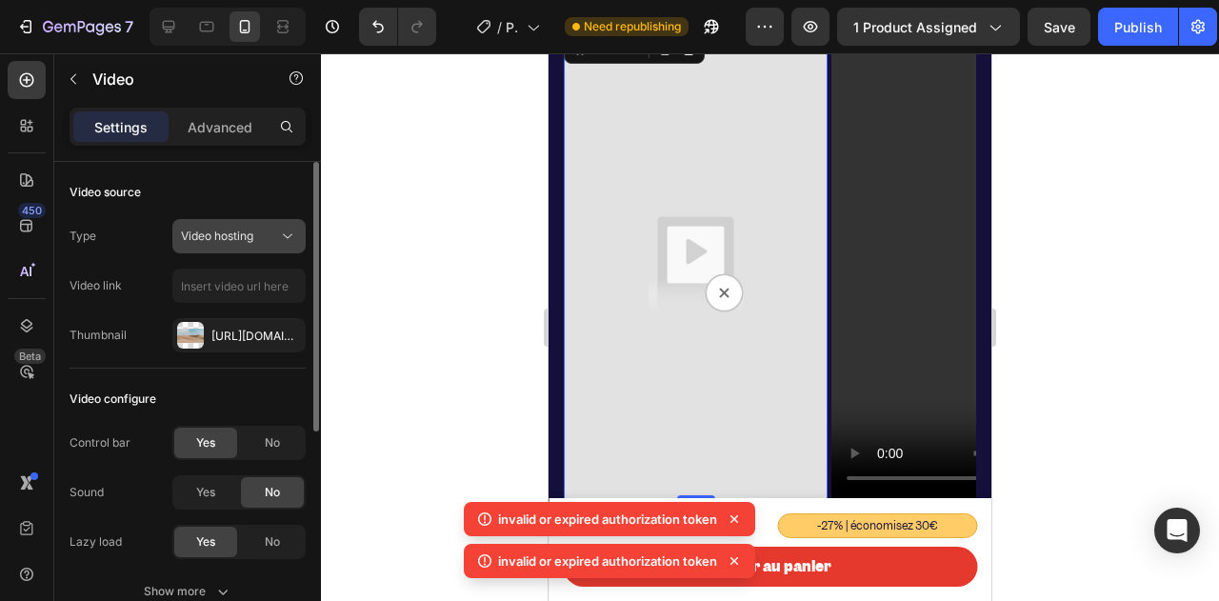
click at [223, 232] on span "Video hosting" at bounding box center [217, 236] width 72 height 14
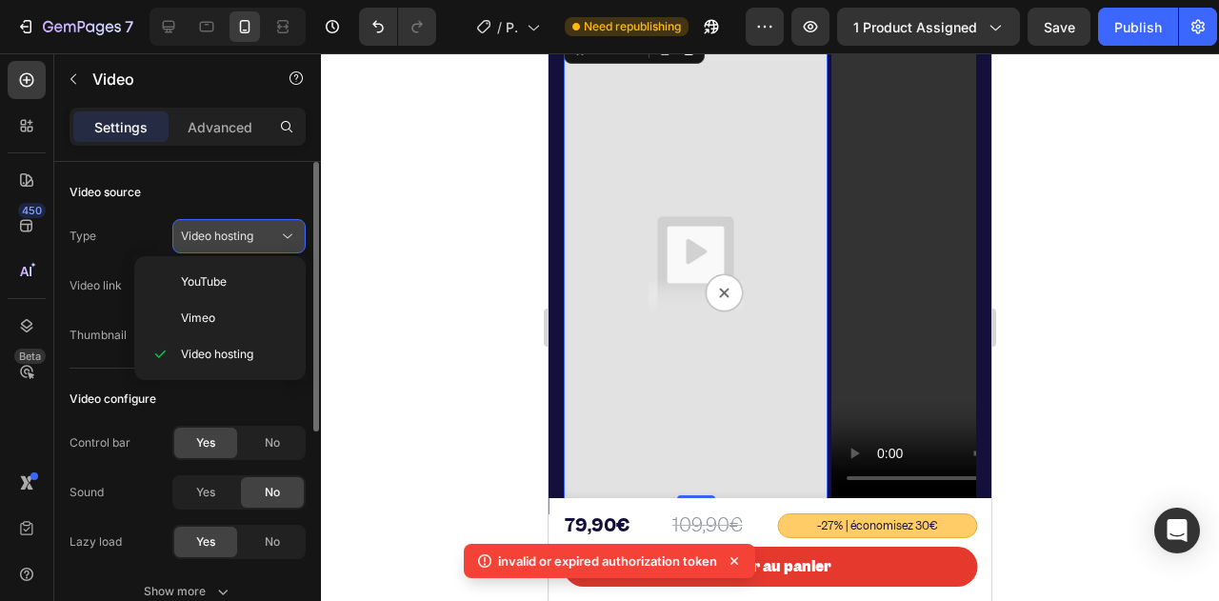
click at [223, 232] on span "Video hosting" at bounding box center [217, 236] width 72 height 14
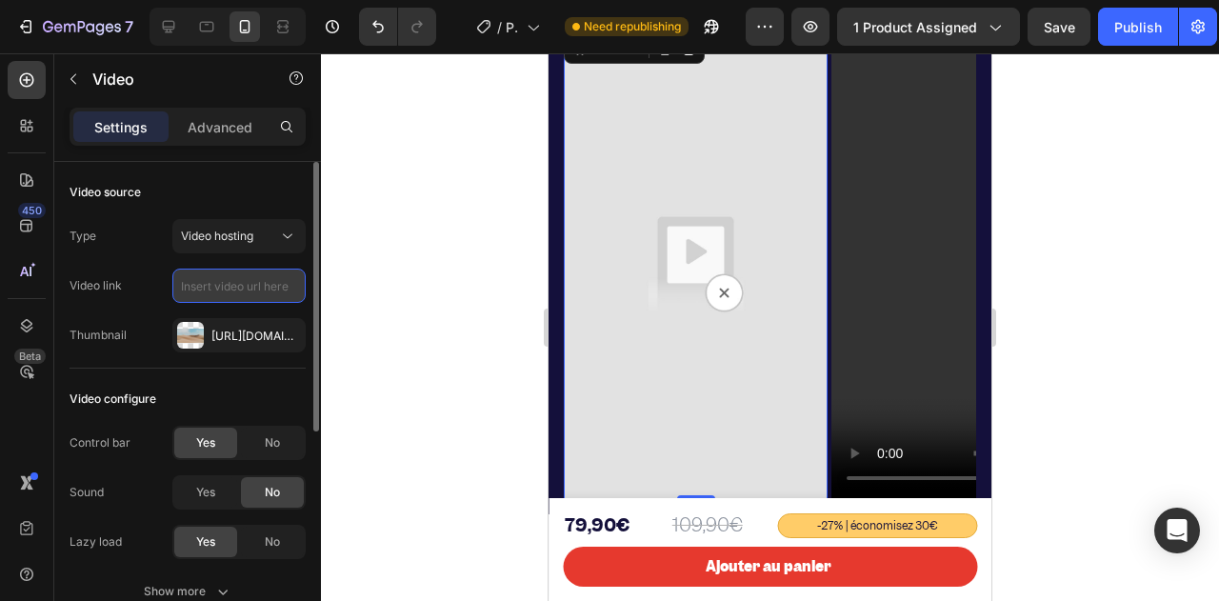
click at [219, 292] on input "text" at bounding box center [238, 286] width 133 height 34
paste input "https://www.tiktok.com/@interessement_monde/video/7543233756681800982?is_from_w…"
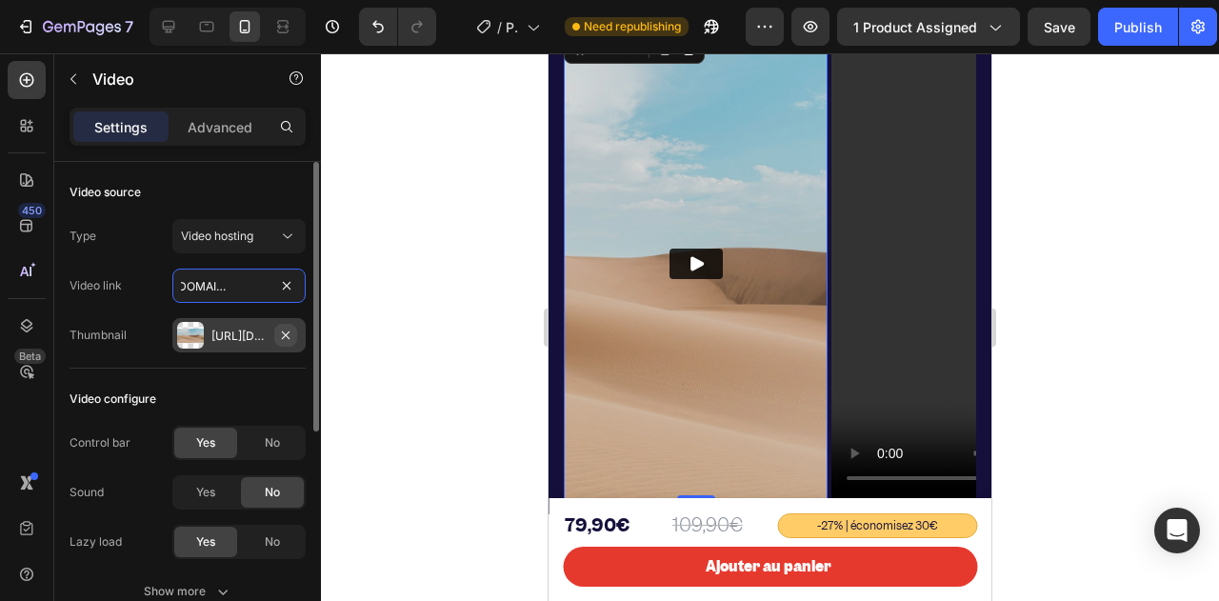
type input "https://www.tiktok.com/@interessement_monde/video/7543233756681800982?is_from_w…"
click at [287, 334] on icon "button" at bounding box center [286, 334] width 8 height 8
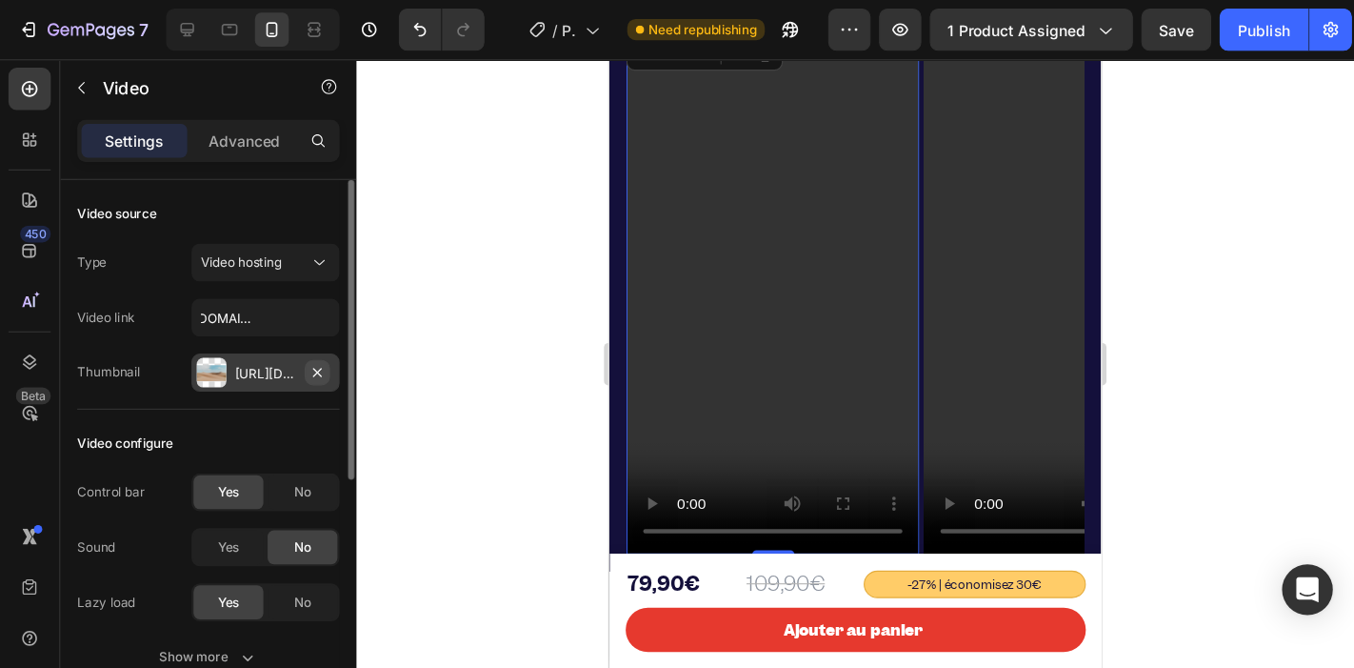
scroll to position [0, 0]
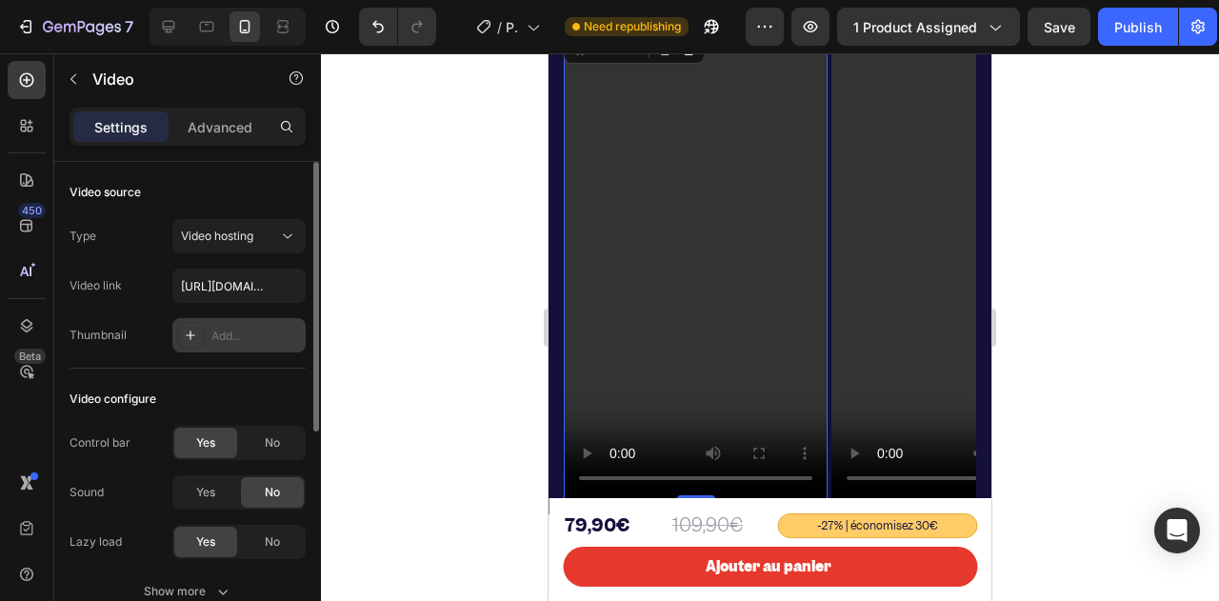
click at [283, 384] on div "Video configure" at bounding box center [188, 399] width 236 height 30
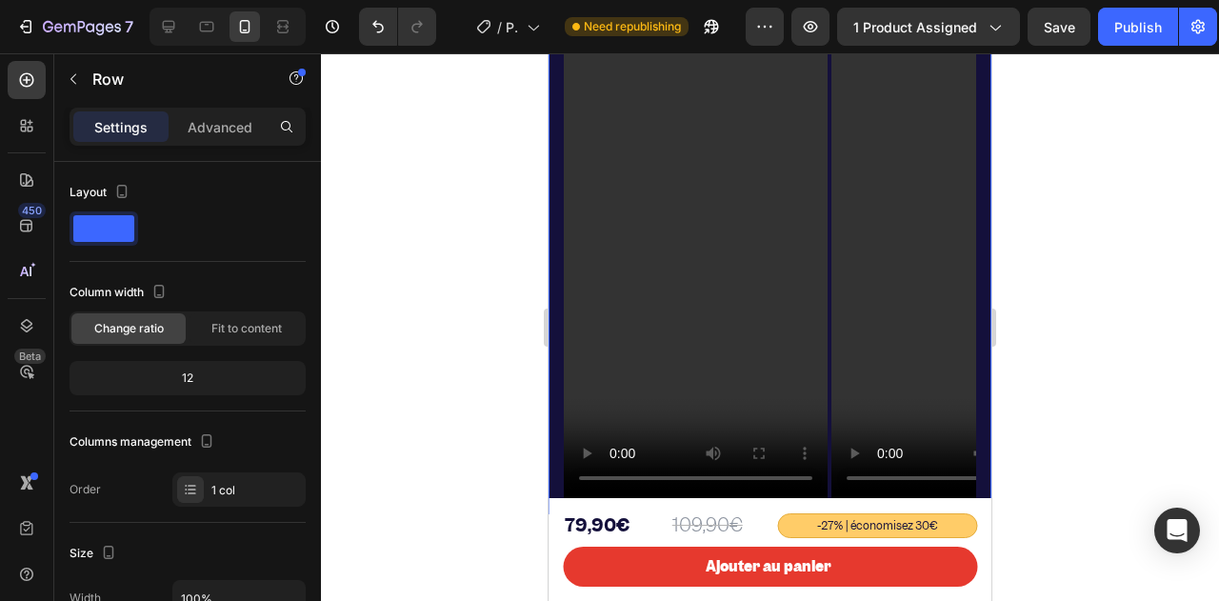
click at [560, 342] on div "Icon Icon Icon Icon Icon Icon List + 720 avis 5 étoiles Text Block Row Nos clie…" at bounding box center [770, 208] width 443 height 612
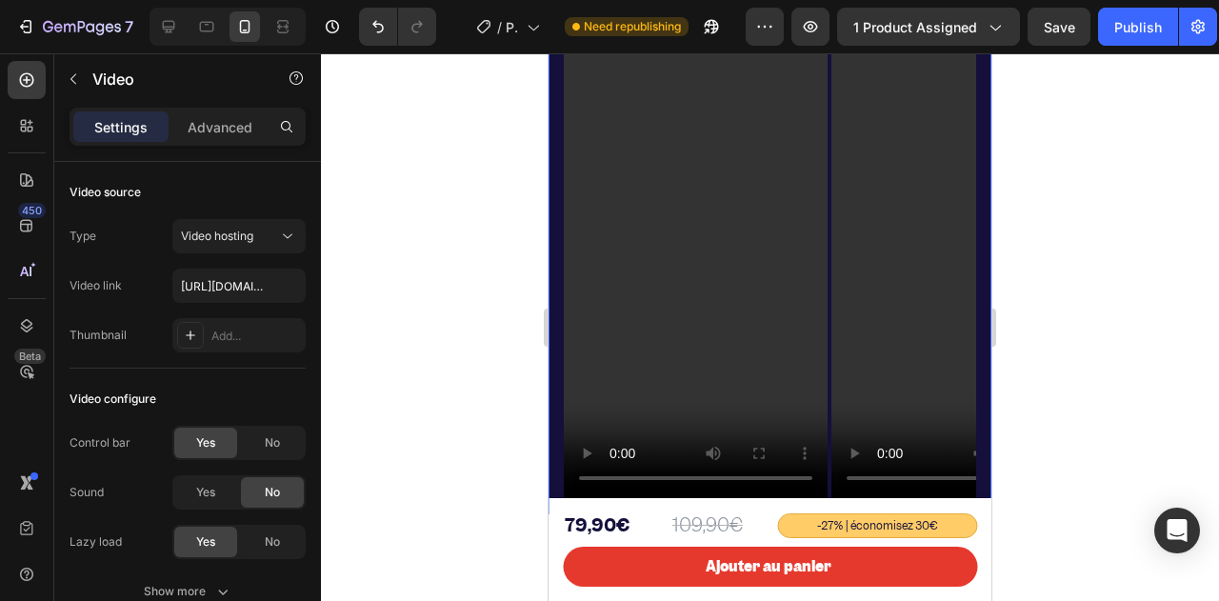
click at [686, 267] on video at bounding box center [696, 264] width 264 height 469
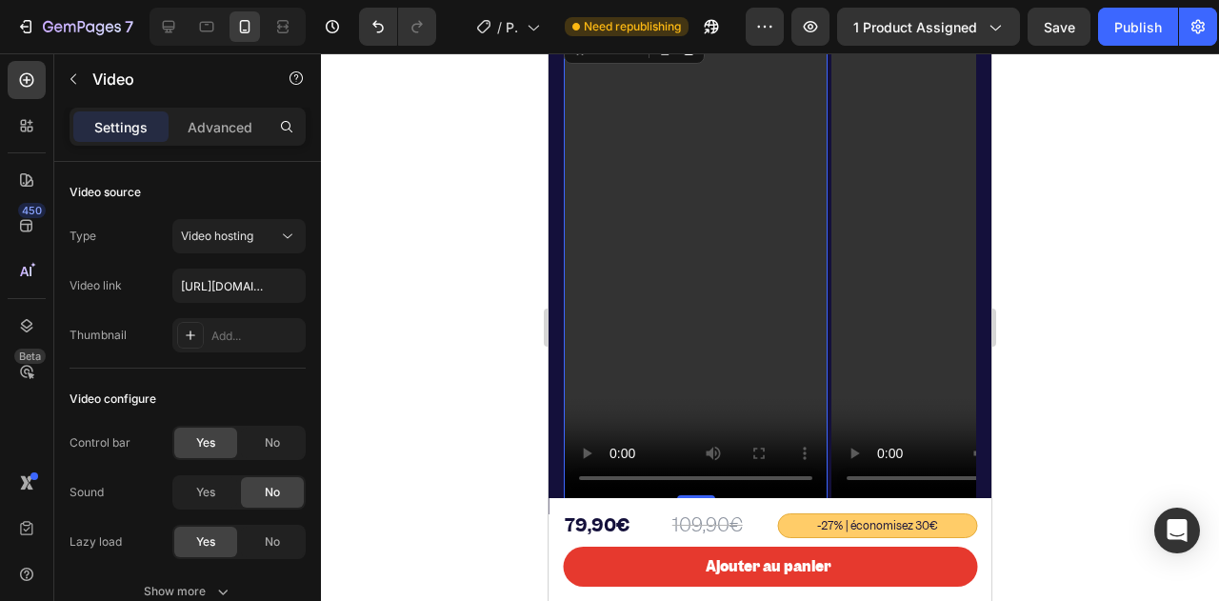
click at [686, 267] on video at bounding box center [696, 264] width 264 height 469
click at [234, 275] on input "https://www.tiktok.com/@interessement_monde/video/7543233756681800982?is_from_w…" at bounding box center [238, 286] width 133 height 34
click at [453, 255] on div at bounding box center [770, 327] width 898 height 548
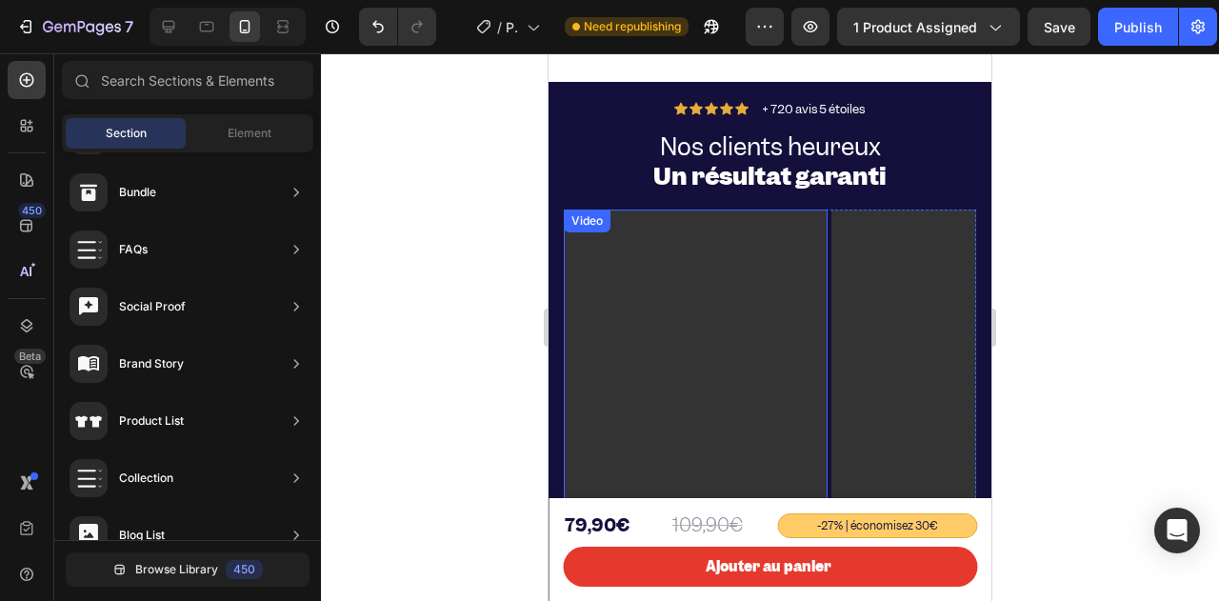
scroll to position [5471, 0]
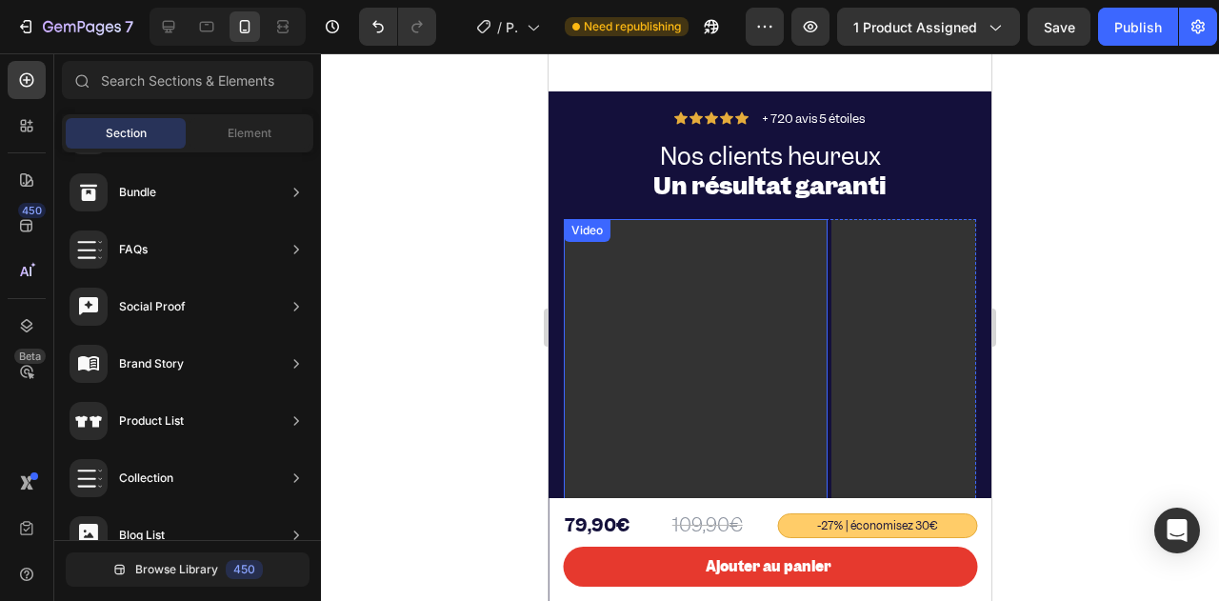
click at [652, 309] on video at bounding box center [696, 453] width 264 height 469
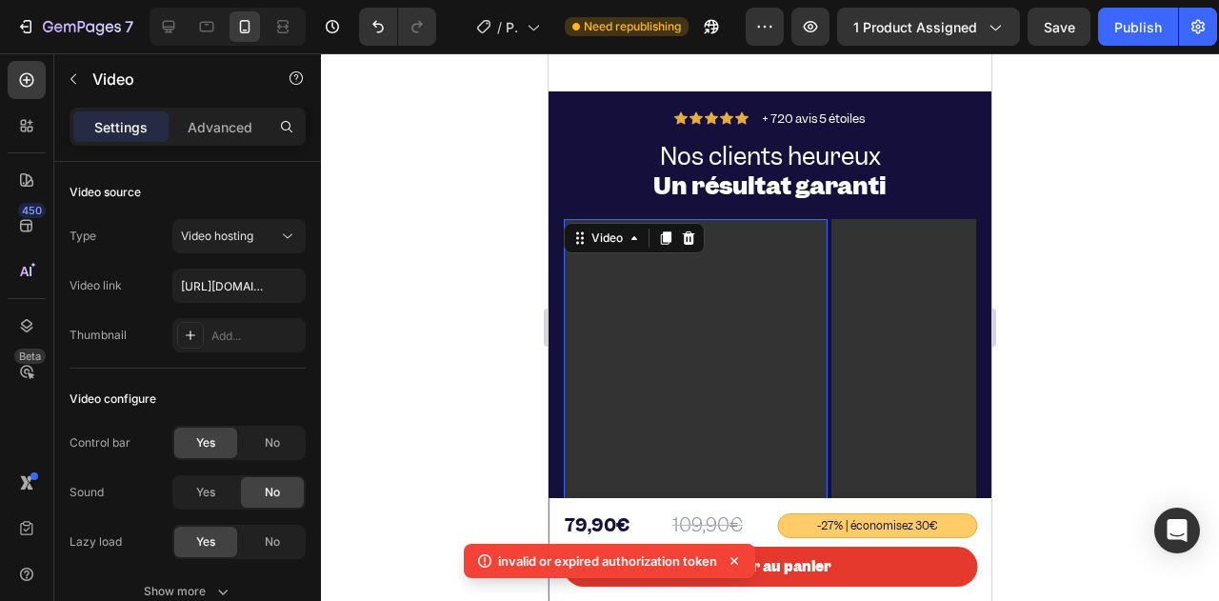
click at [582, 561] on p "invalid or expired authorization token" at bounding box center [607, 560] width 219 height 19
click at [729, 560] on icon at bounding box center [734, 560] width 19 height 19
click at [1114, 37] on button "Publish" at bounding box center [1138, 27] width 80 height 38
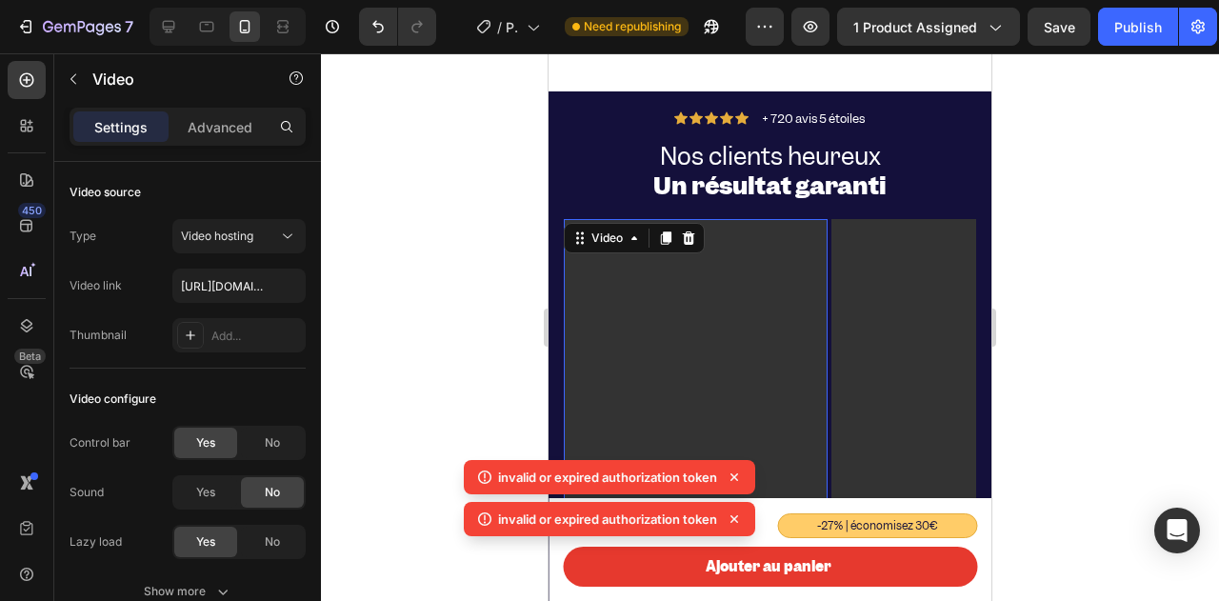
click at [1103, 46] on div "7 / Product Page - Aug 26, 15:35:48 Need republishing Preview 1 product assigne…" at bounding box center [609, 27] width 1219 height 54
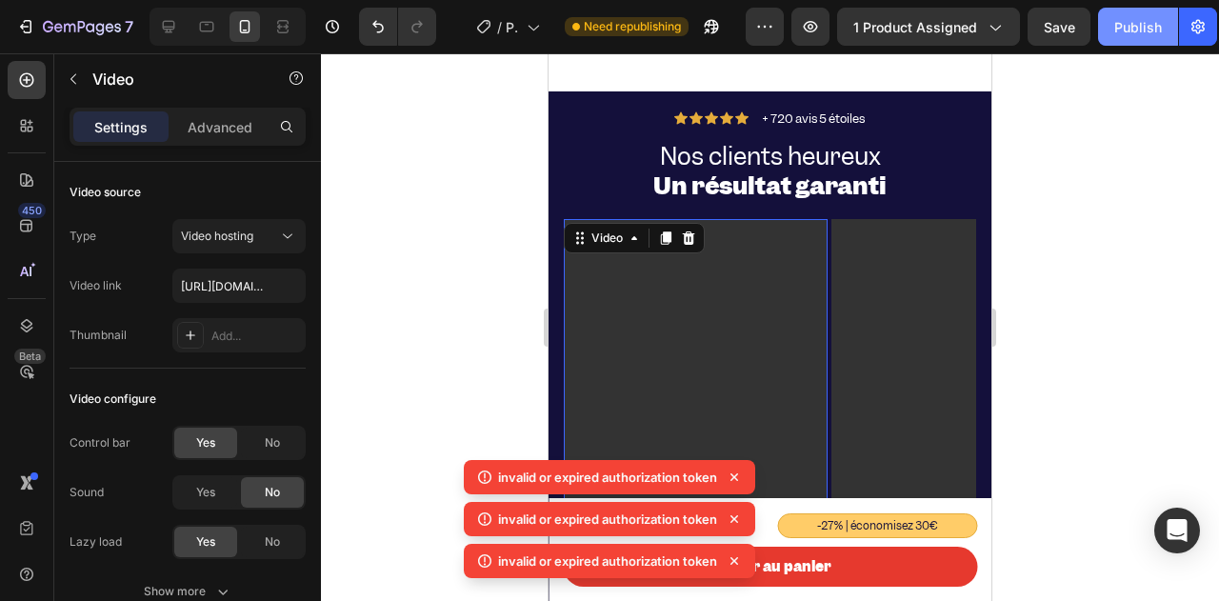
click at [1110, 35] on button "Publish" at bounding box center [1138, 27] width 80 height 38
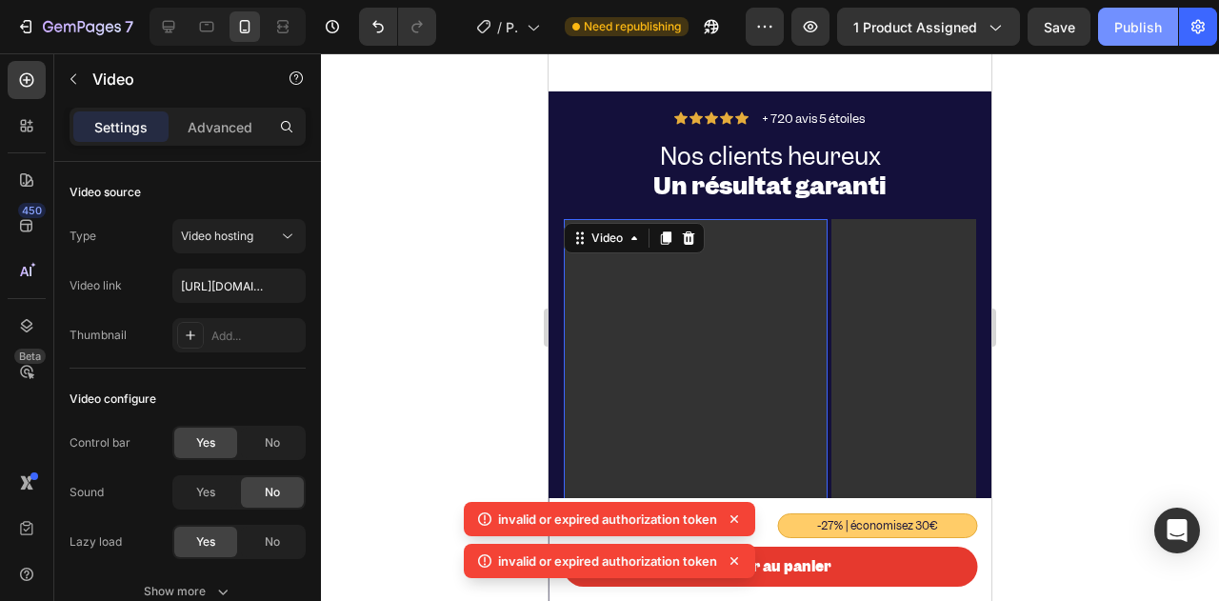
click at [1110, 35] on button "Publish" at bounding box center [1138, 27] width 80 height 38
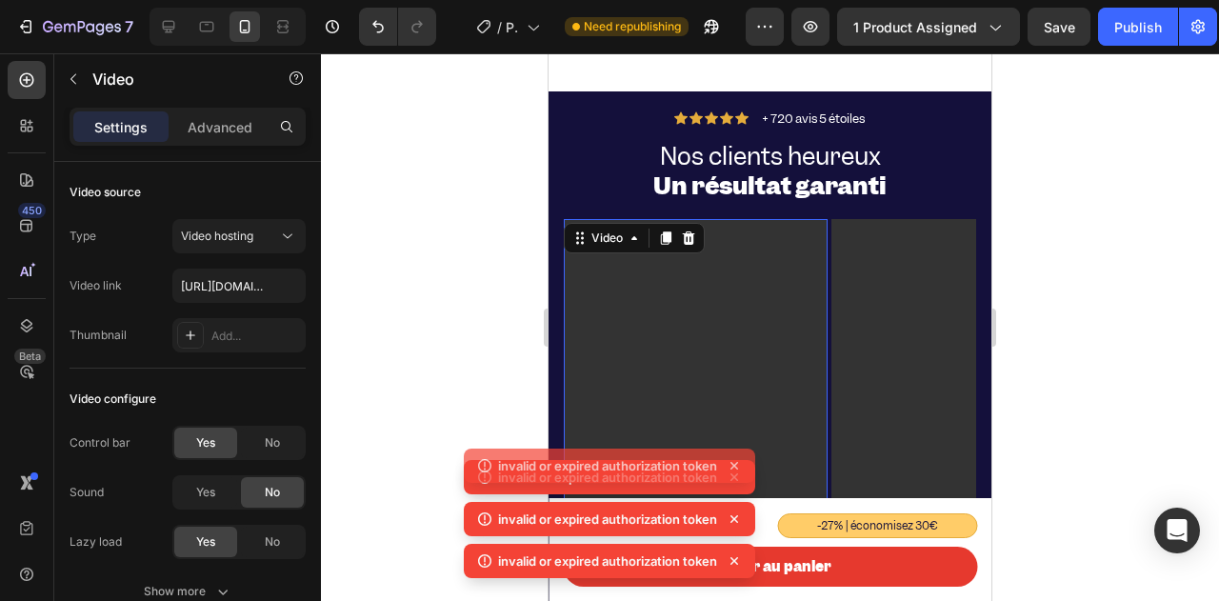
click at [657, 512] on div "invalid or expired authorization token invalid or expired authorization token i…" at bounding box center [609, 502] width 291 height 168
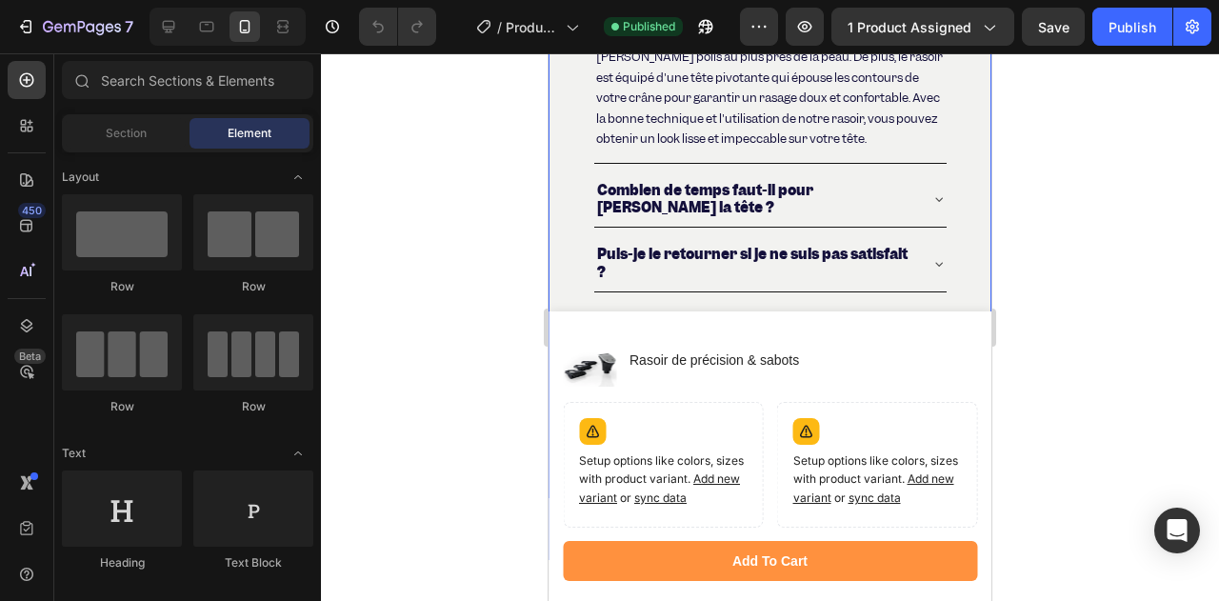
scroll to position [7237, 0]
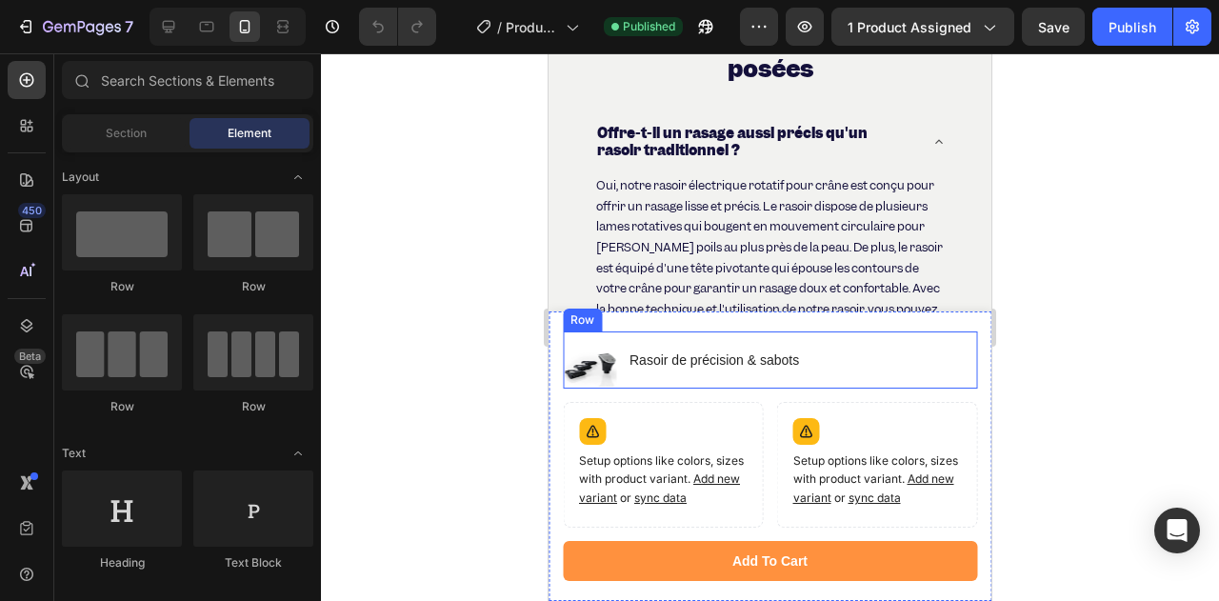
click at [682, 353] on h1 "Rasoir de précision & sabots" at bounding box center [714, 359] width 173 height 21
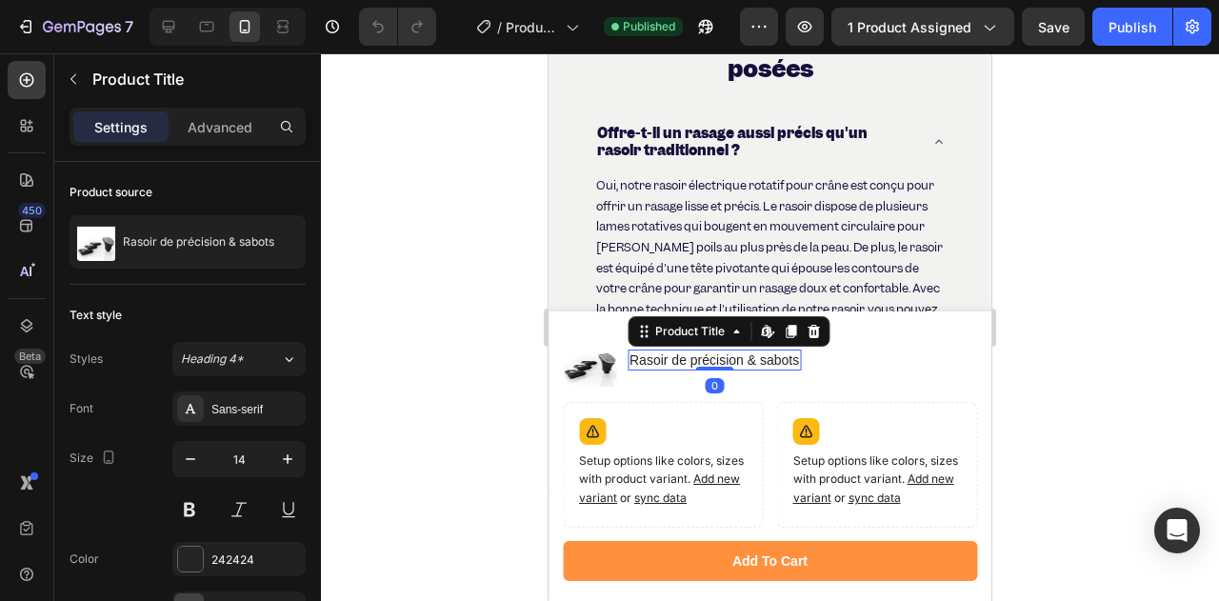
click at [587, 372] on img at bounding box center [589, 359] width 53 height 53
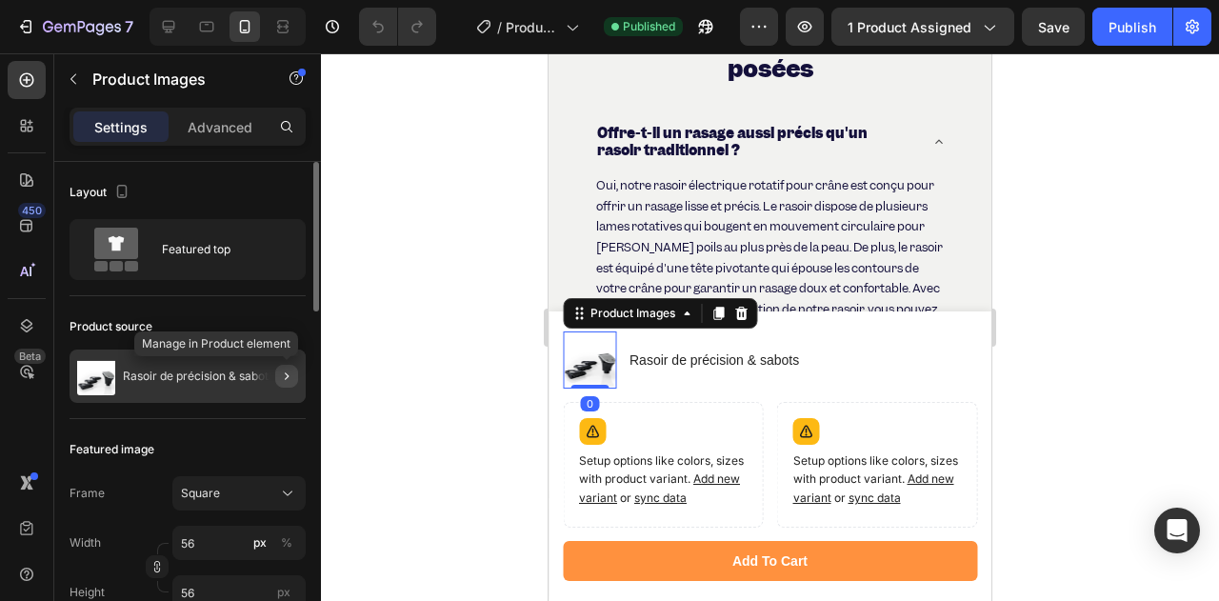
click at [290, 377] on icon "button" at bounding box center [286, 376] width 15 height 15
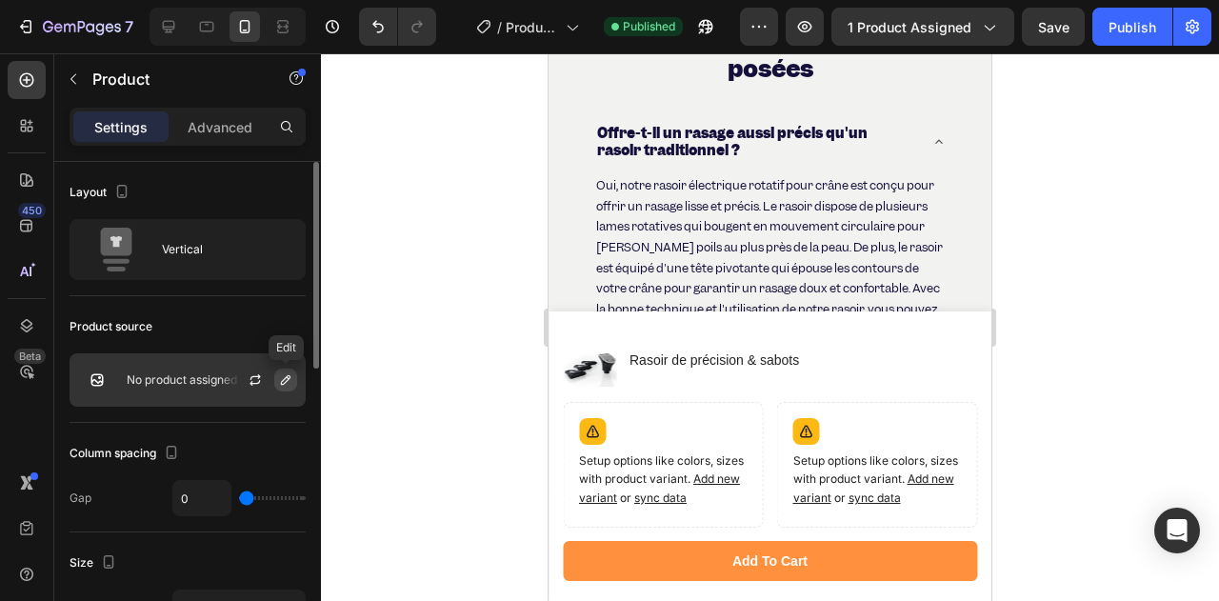
click at [284, 377] on icon "button" at bounding box center [285, 379] width 15 height 15
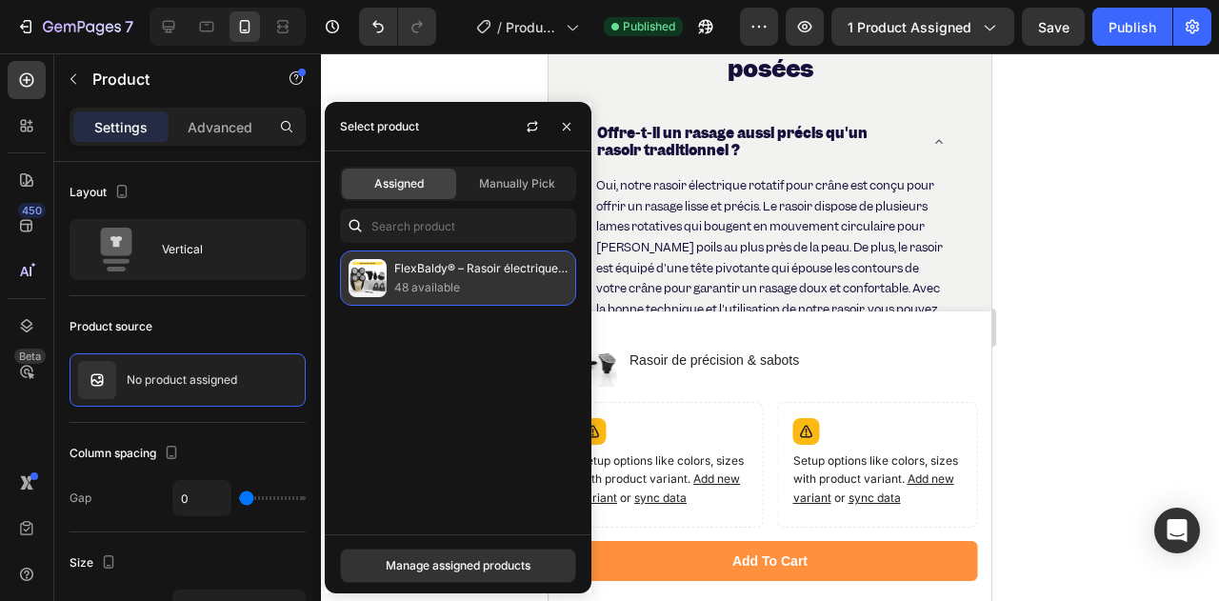
click at [373, 291] on img at bounding box center [368, 278] width 38 height 38
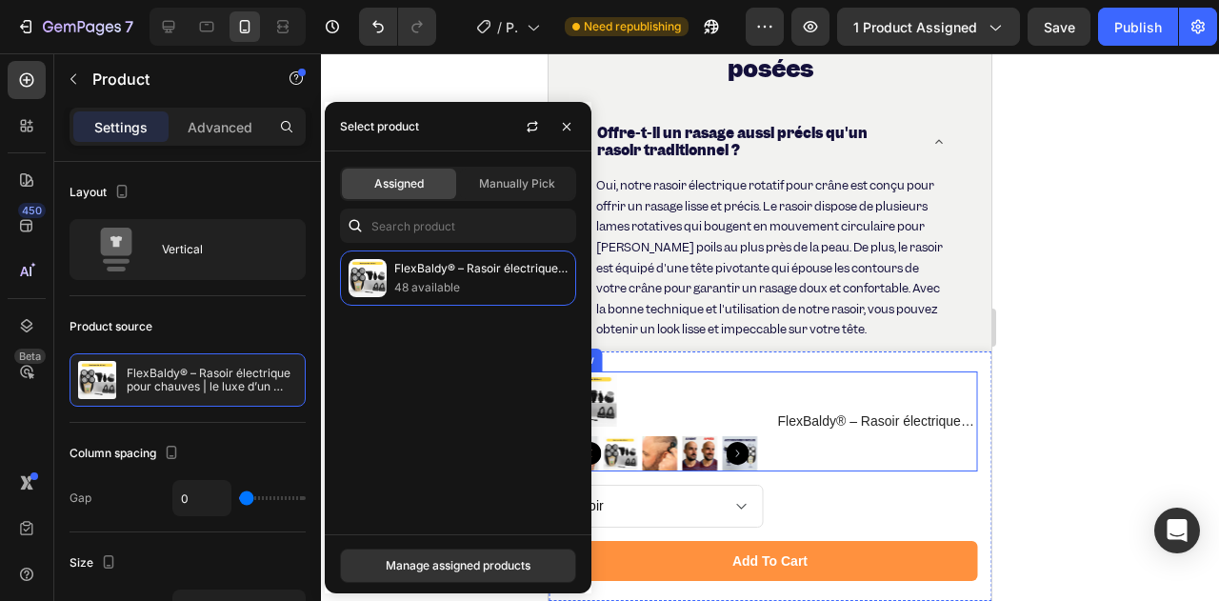
click at [792, 371] on div "FlexBaldy® – Rasoir électrique pour chauves | le luxe d’un crâne lisse Product …" at bounding box center [877, 421] width 202 height 100
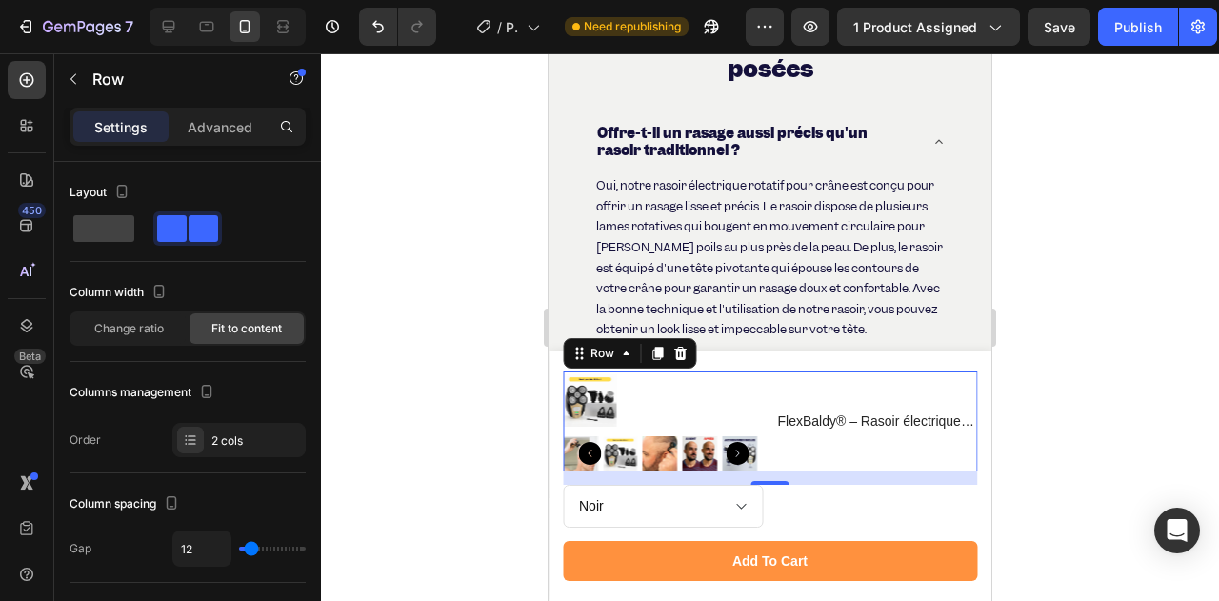
click at [827, 444] on div "FlexBaldy® – Rasoir électrique pour chauves | le luxe d’un crâne lisse Product …" at bounding box center [877, 421] width 202 height 100
click at [676, 361] on div at bounding box center [679, 353] width 23 height 23
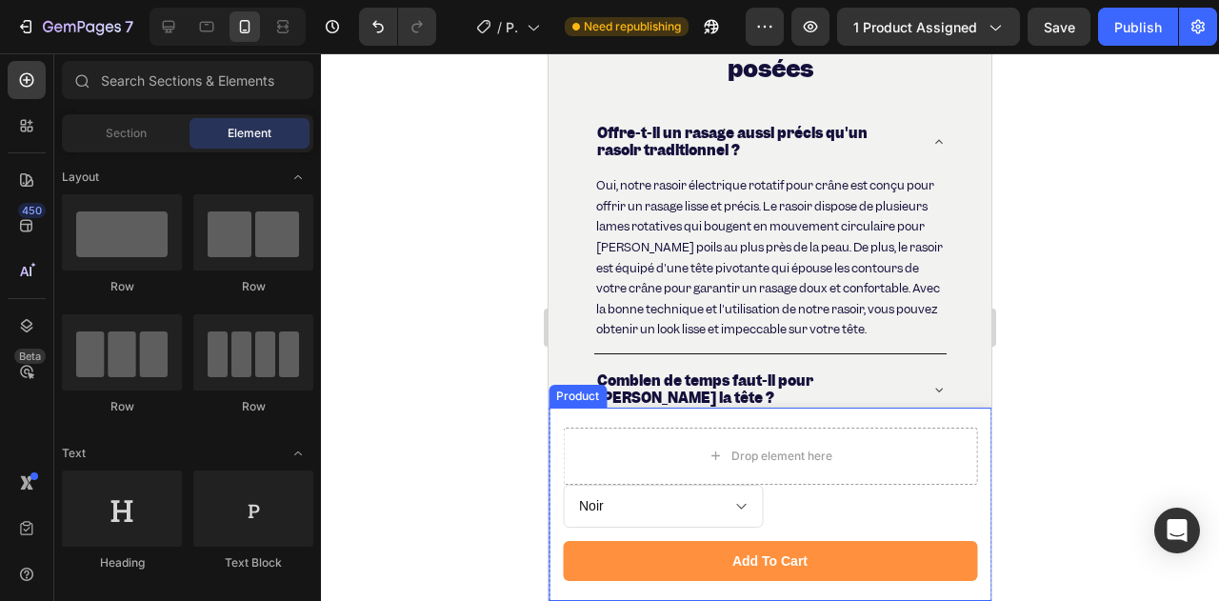
click at [568, 421] on div "Drop element here Noir Product Variants & Swatches Product Variants & Swatches …" at bounding box center [770, 504] width 443 height 193
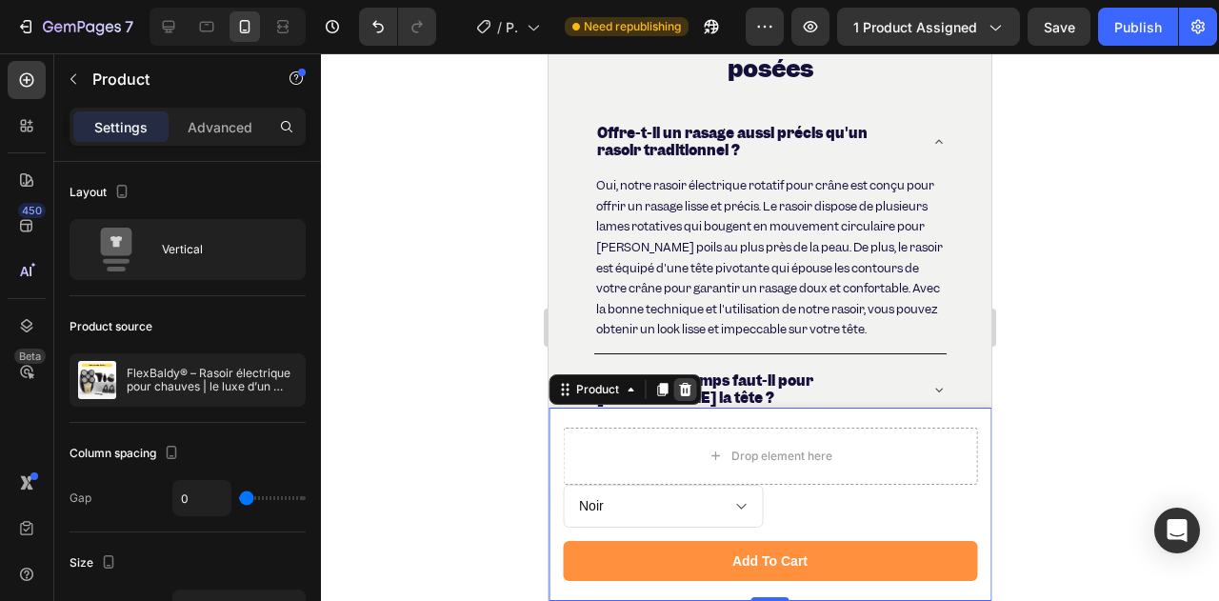
click at [680, 393] on icon at bounding box center [685, 389] width 12 height 13
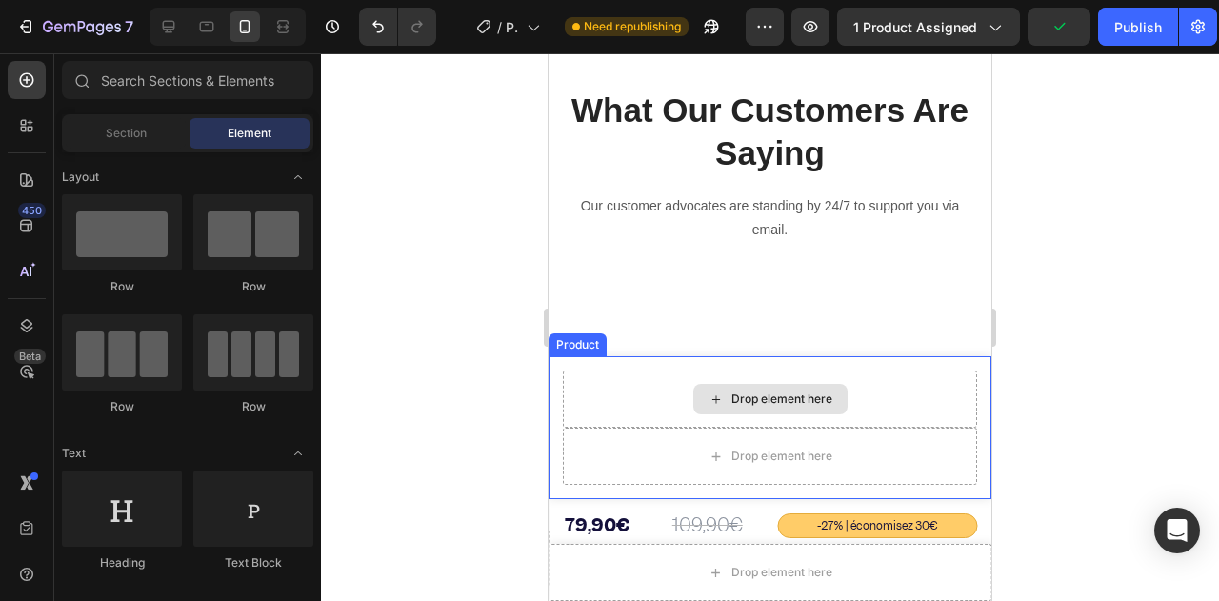
scroll to position [8417, 0]
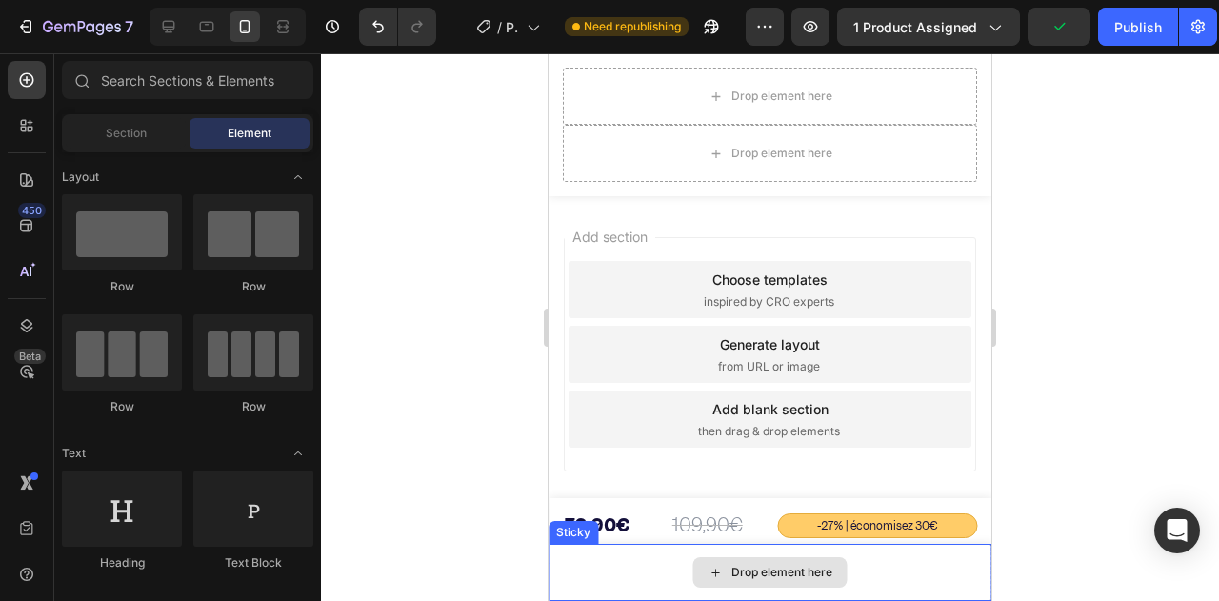
click at [729, 582] on div "Drop element here" at bounding box center [770, 572] width 154 height 30
click at [718, 546] on div "Drop element here" at bounding box center [770, 572] width 443 height 57
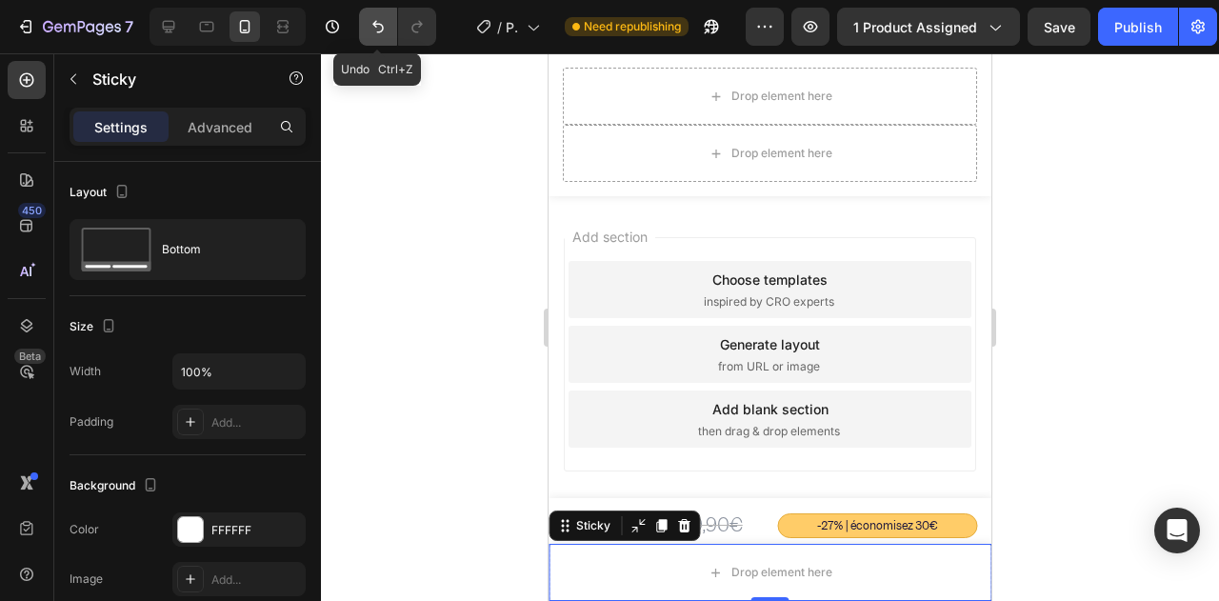
click at [369, 24] on icon "Undo/Redo" at bounding box center [378, 26] width 19 height 19
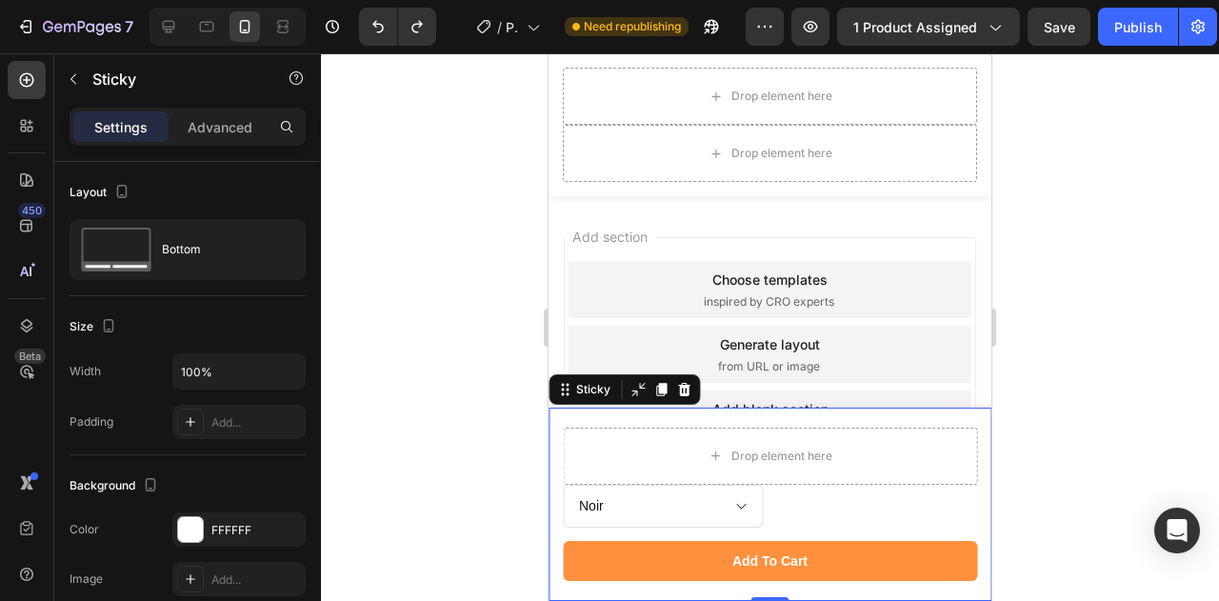
click at [458, 334] on div at bounding box center [770, 327] width 898 height 548
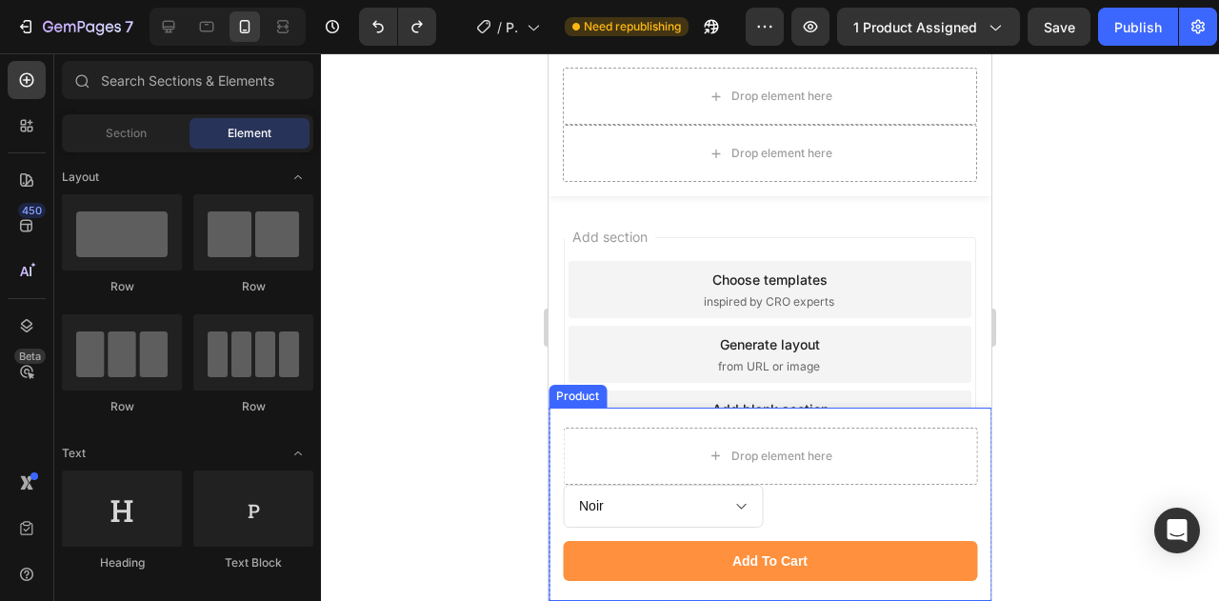
click at [555, 420] on div "Drop element here Noir Product Variants & Swatches Product Variants & Swatches …" at bounding box center [770, 504] width 443 height 193
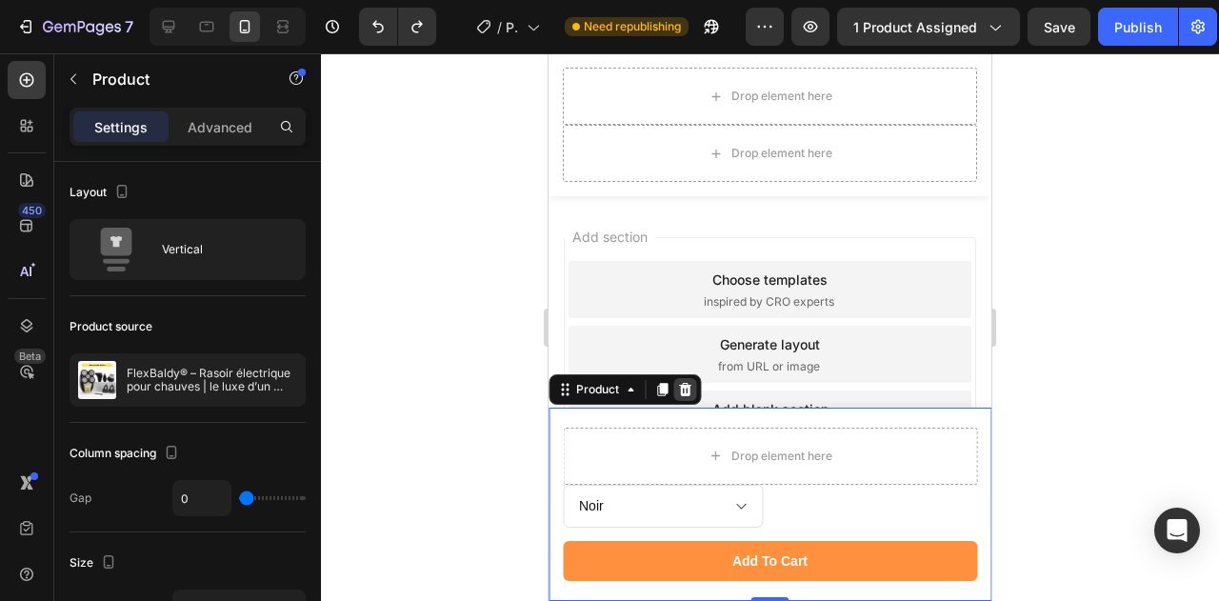
click at [679, 392] on icon at bounding box center [684, 389] width 15 height 15
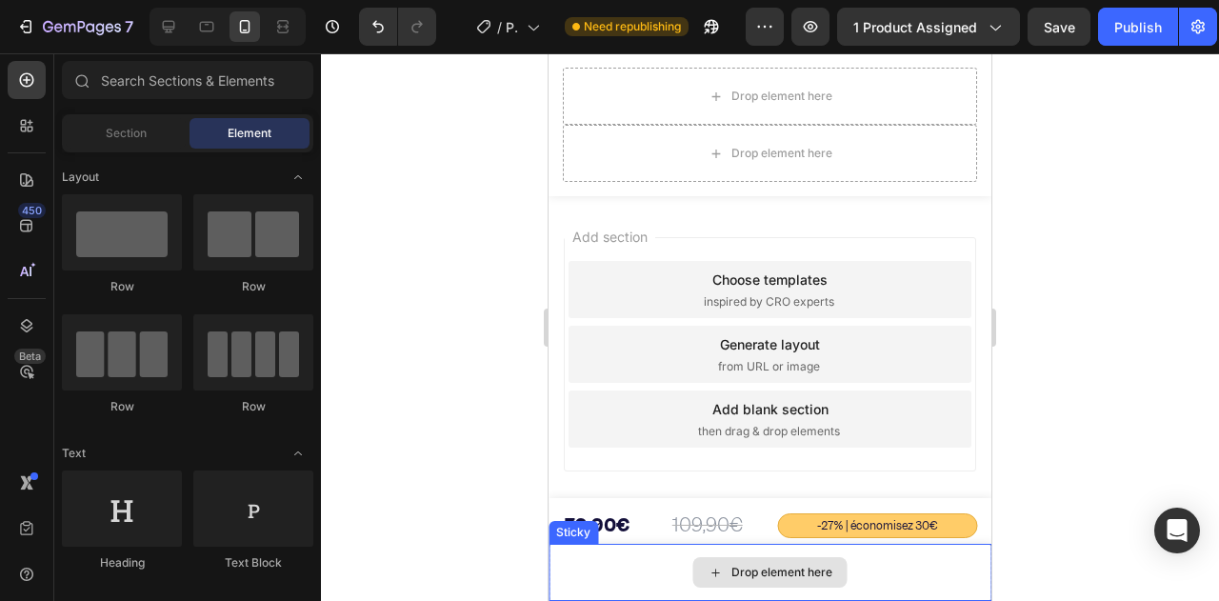
click at [719, 576] on div "Drop element here" at bounding box center [770, 572] width 154 height 30
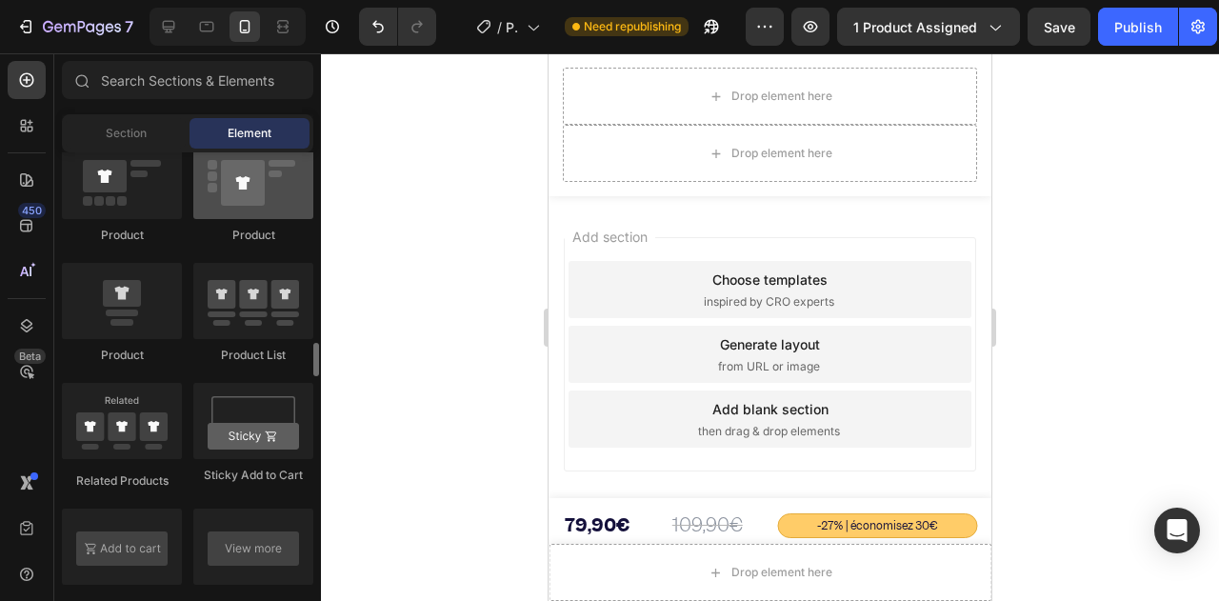
scroll to position [2571, 0]
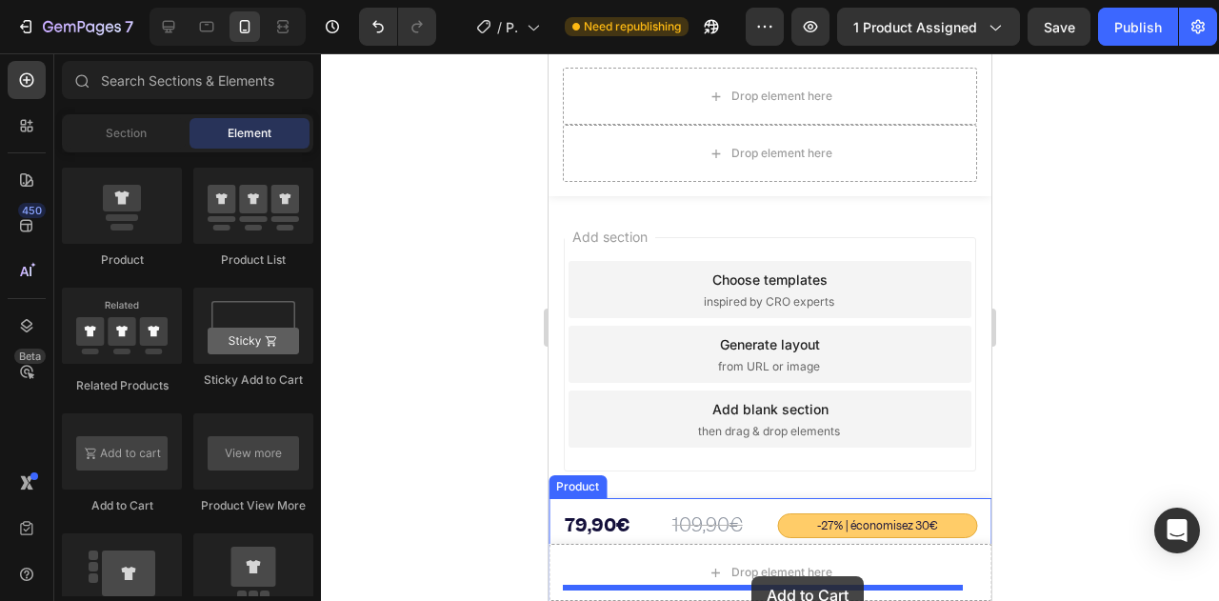
drag, startPoint x: 686, startPoint y: 530, endPoint x: 751, endPoint y: 576, distance: 80.0
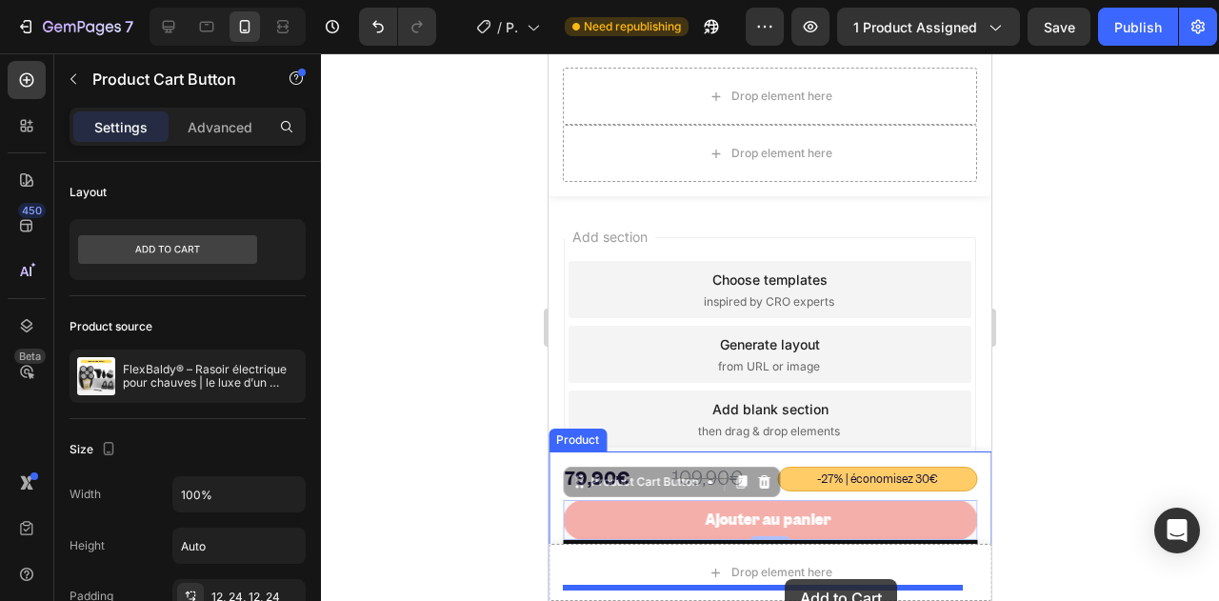
drag, startPoint x: 882, startPoint y: 518, endPoint x: 788, endPoint y: 579, distance: 112.3
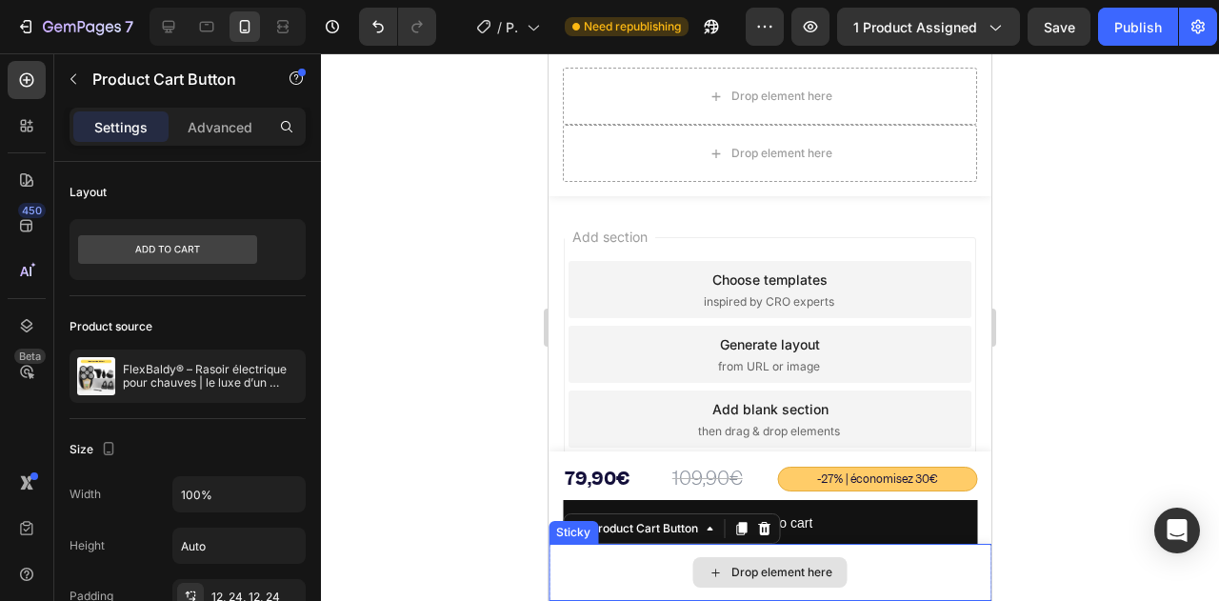
click at [754, 584] on div "Drop element here" at bounding box center [770, 572] width 154 height 30
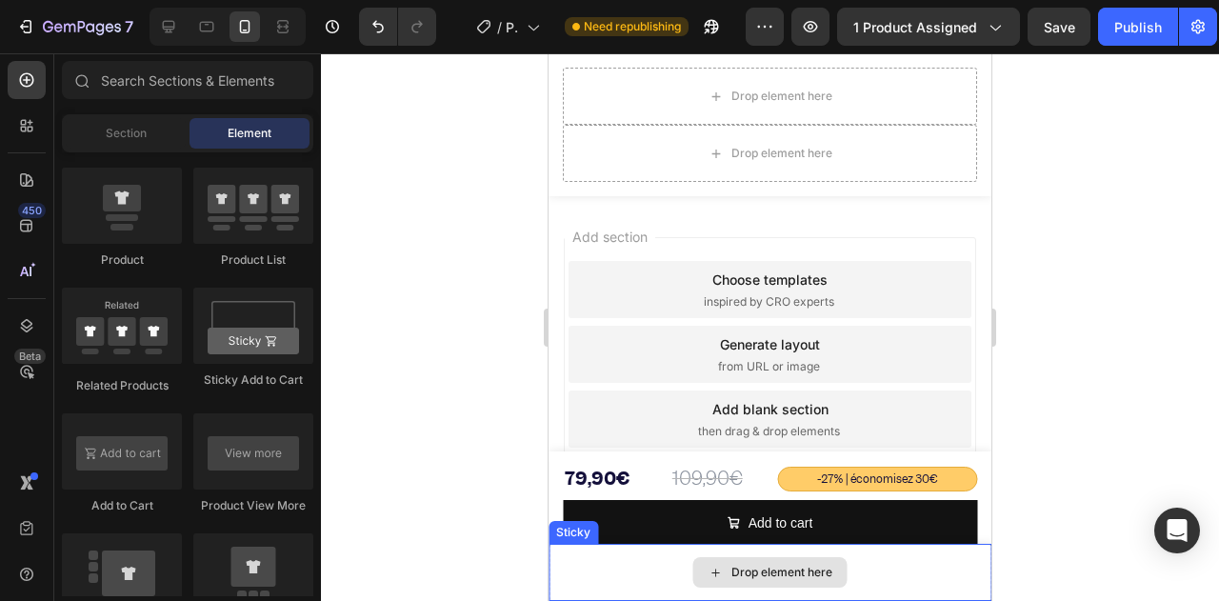
click at [743, 563] on div "Drop element here" at bounding box center [770, 572] width 154 height 30
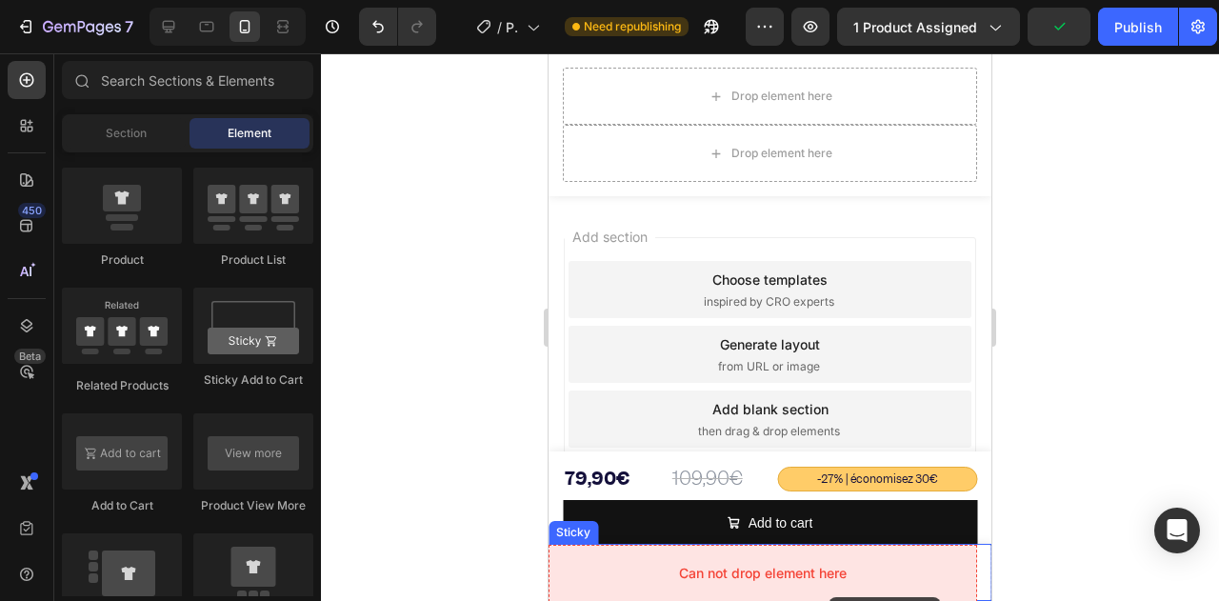
drag, startPoint x: 670, startPoint y: 515, endPoint x: 828, endPoint y: 597, distance: 178.0
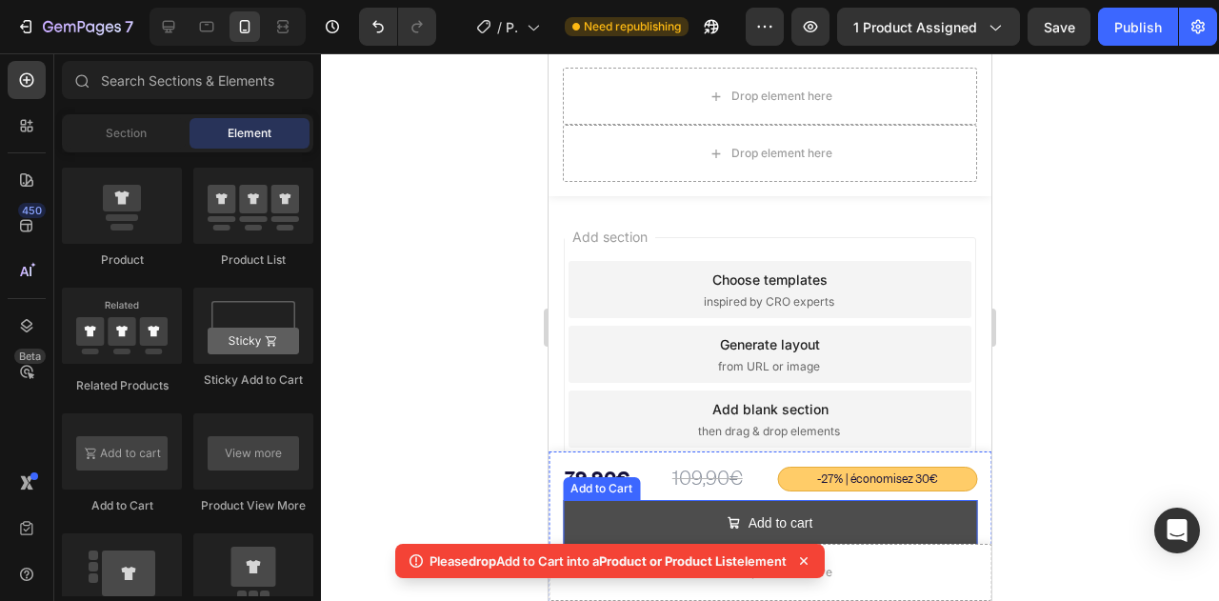
click at [900, 518] on button "Add to cart" at bounding box center [770, 523] width 414 height 47
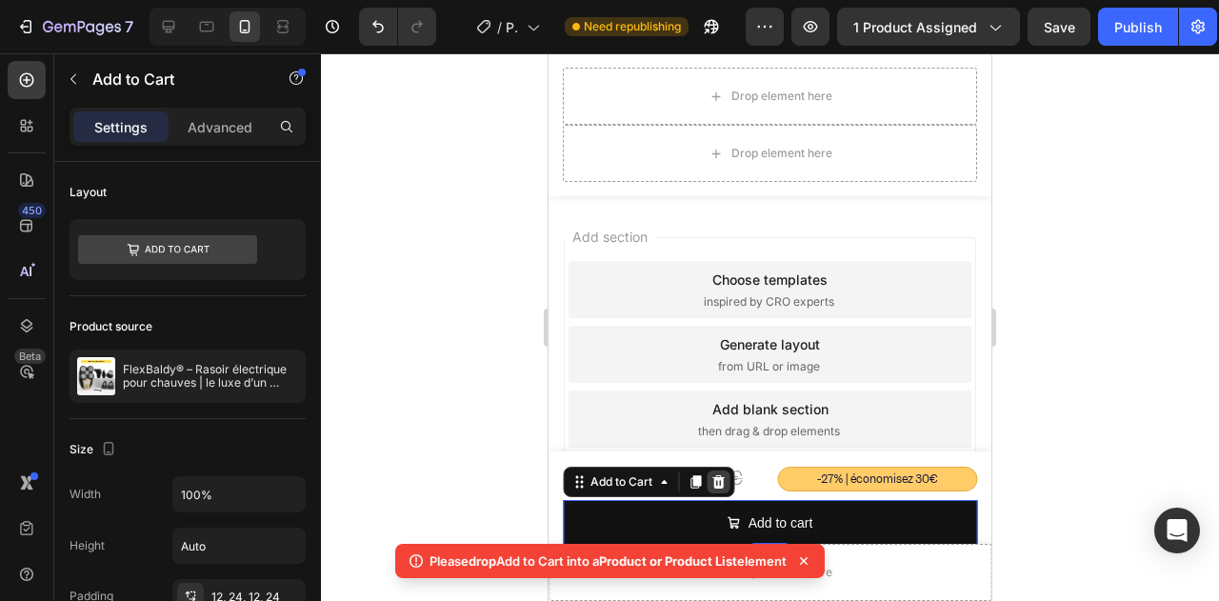
click at [714, 479] on icon at bounding box center [718, 480] width 12 height 13
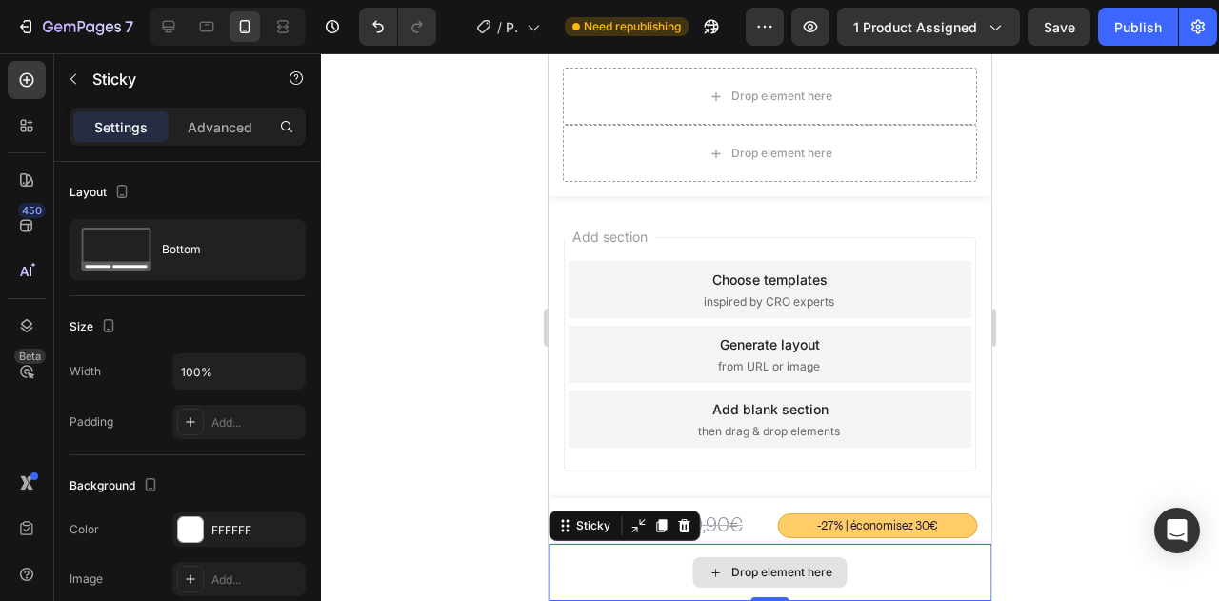
click at [554, 551] on div "Drop element here" at bounding box center [770, 572] width 443 height 57
click at [680, 529] on icon at bounding box center [684, 525] width 12 height 13
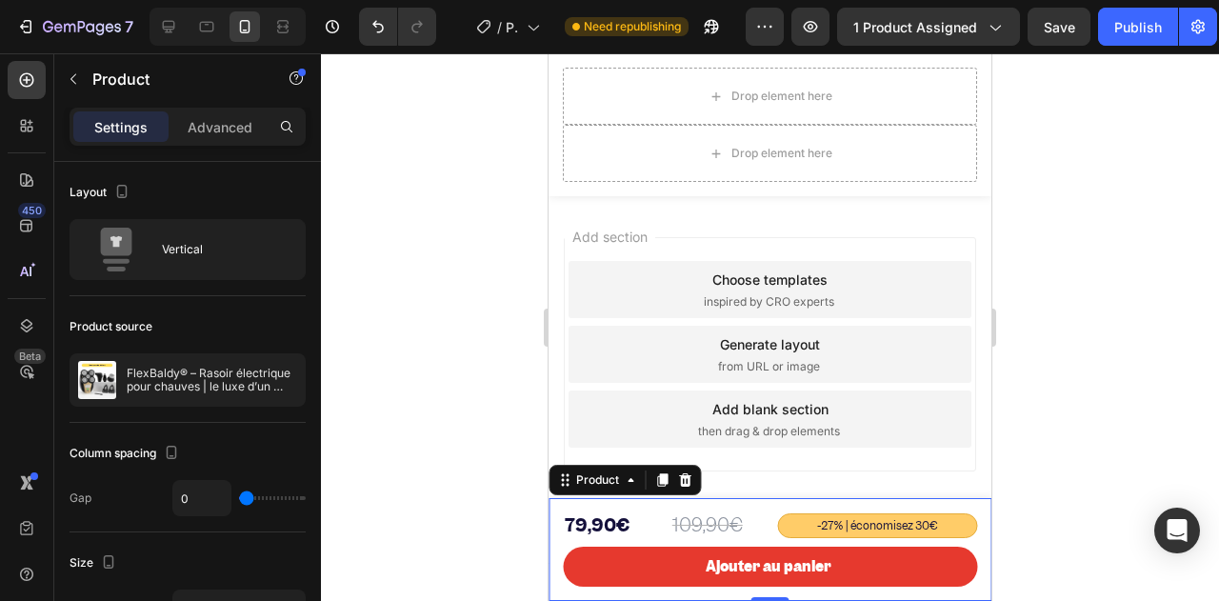
click at [554, 513] on div "109,90€ Product Price Product Price -27% | économisez 30€ Text Block 79,90€ Pro…" at bounding box center [770, 549] width 443 height 103
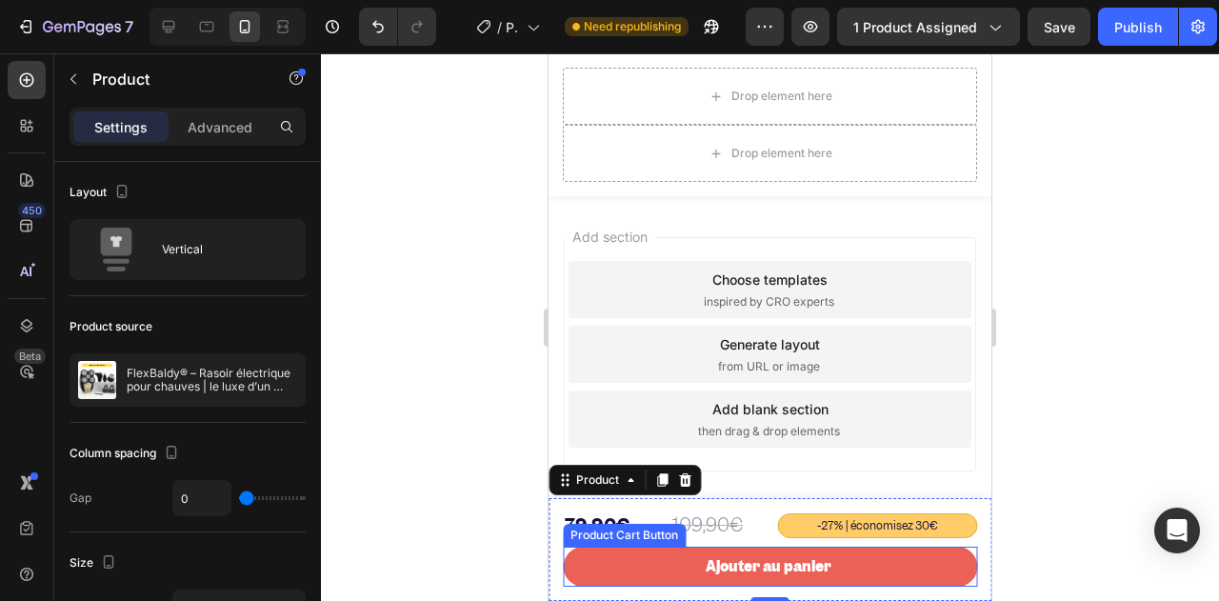
click at [625, 573] on button "Ajouter au panier" at bounding box center [770, 567] width 414 height 40
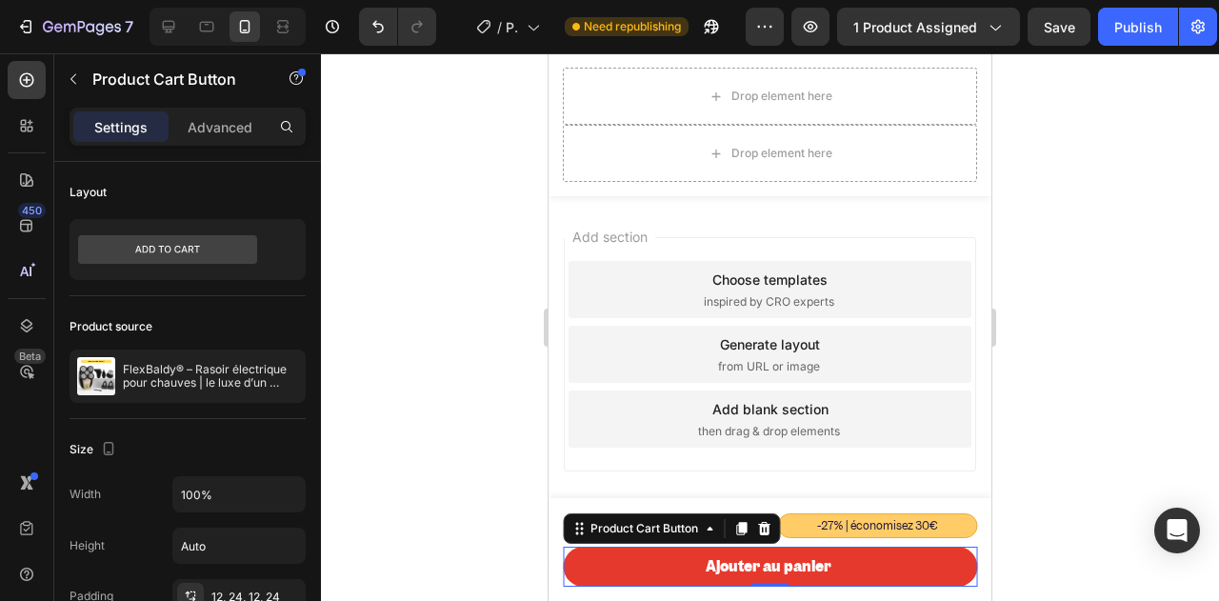
drag, startPoint x: 353, startPoint y: 433, endPoint x: 362, endPoint y: 439, distance: 10.3
click at [354, 434] on div at bounding box center [770, 327] width 898 height 548
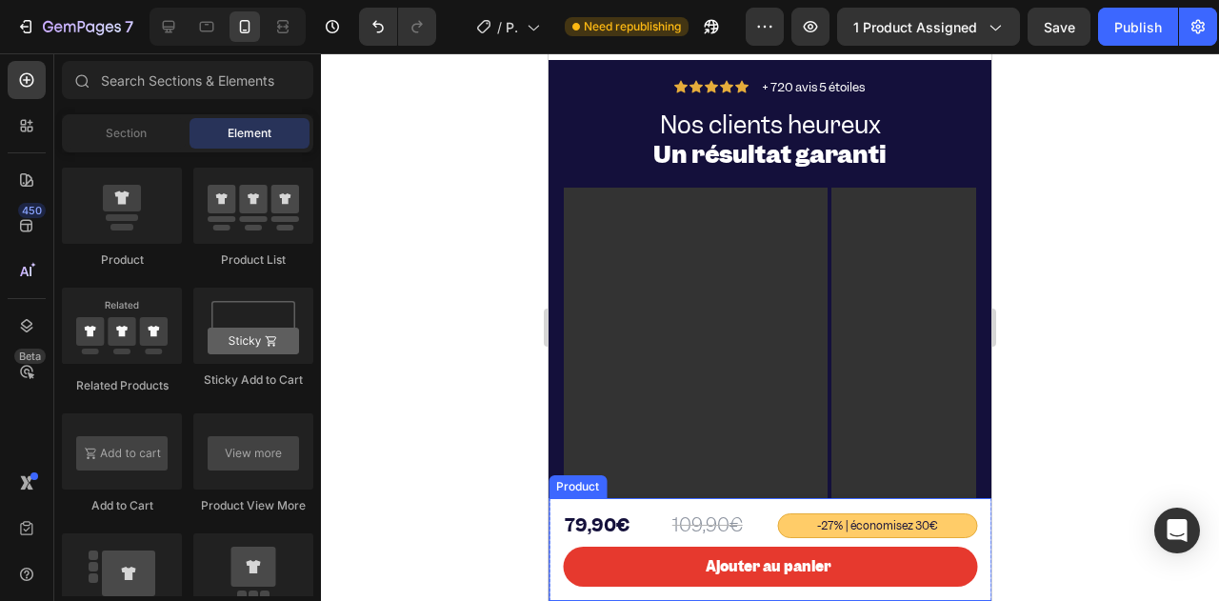
scroll to position [5670, 0]
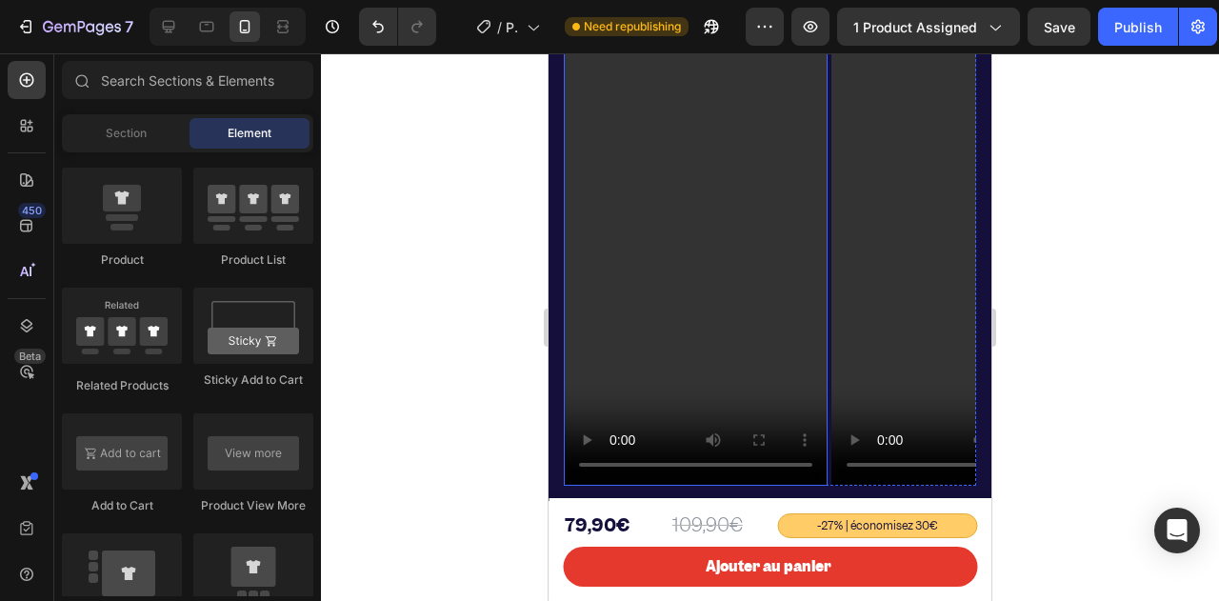
click at [665, 306] on video at bounding box center [696, 250] width 264 height 469
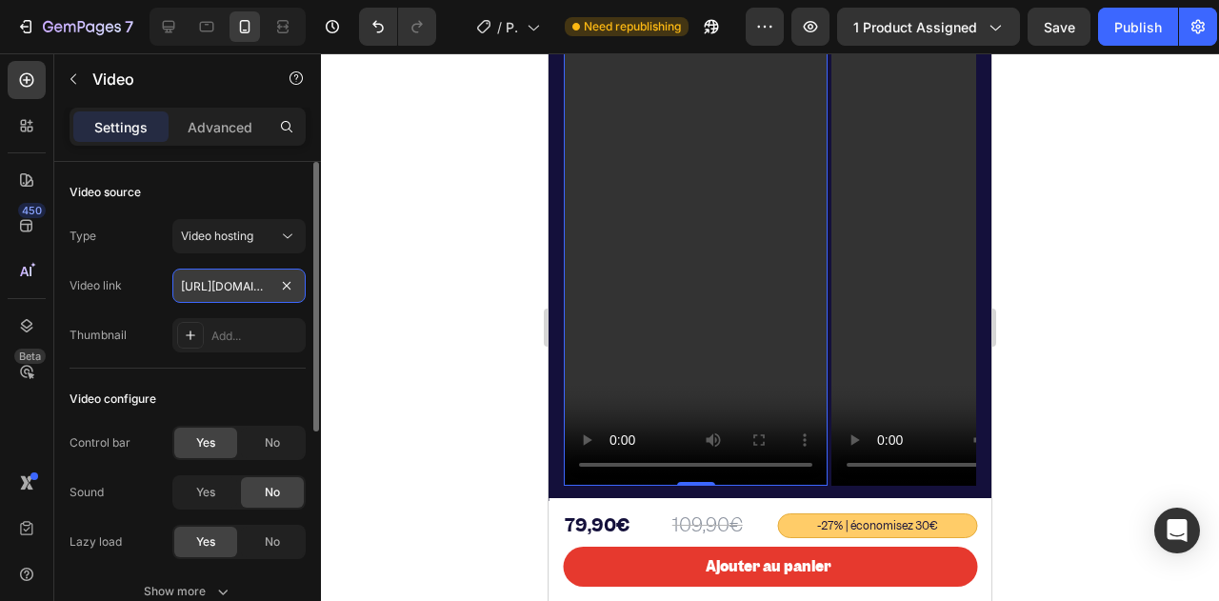
click at [242, 281] on input "https://www.myfreebird.com/cdn/shop/videos/c/vp/74babfce507a44dc92c32888cc02bef…" at bounding box center [238, 286] width 133 height 34
drag, startPoint x: 208, startPoint y: 279, endPoint x: 113, endPoint y: 285, distance: 94.4
click at [113, 285] on div "Video link https://www.tiktok.com/@interessement_monde/video/754323375668180098…" at bounding box center [188, 286] width 236 height 34
click at [126, 327] on div "Thumbnail" at bounding box center [98, 335] width 57 height 17
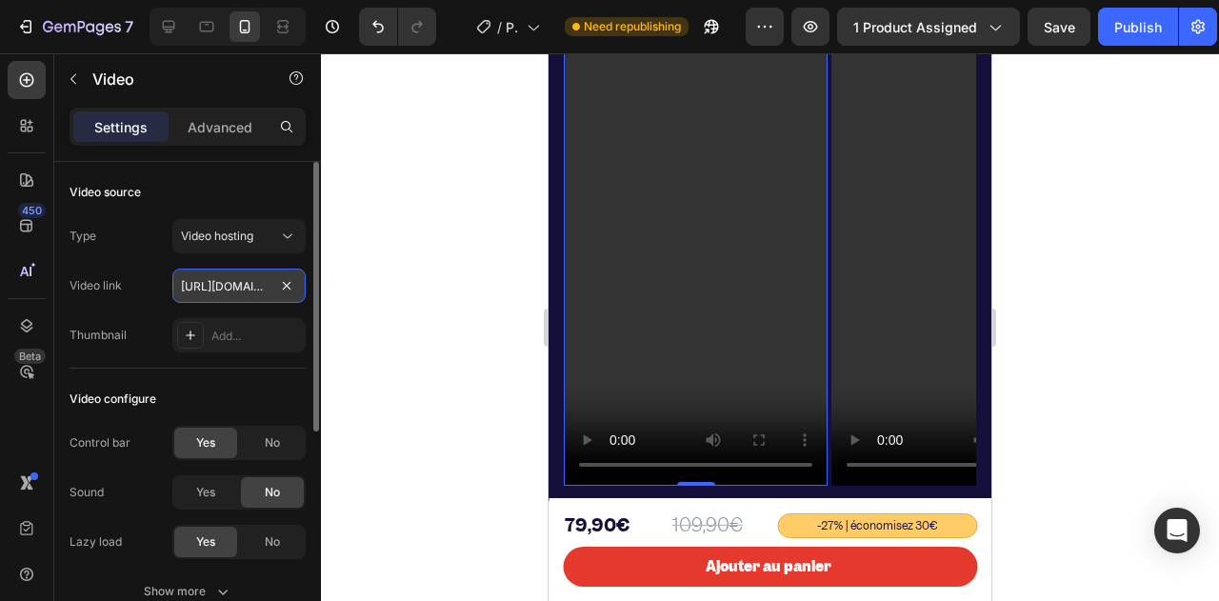
click at [199, 289] on input "https://www.tiktok.com/@interessement_monde/video/7543233756681800982?is_from_w…" at bounding box center [238, 286] width 133 height 34
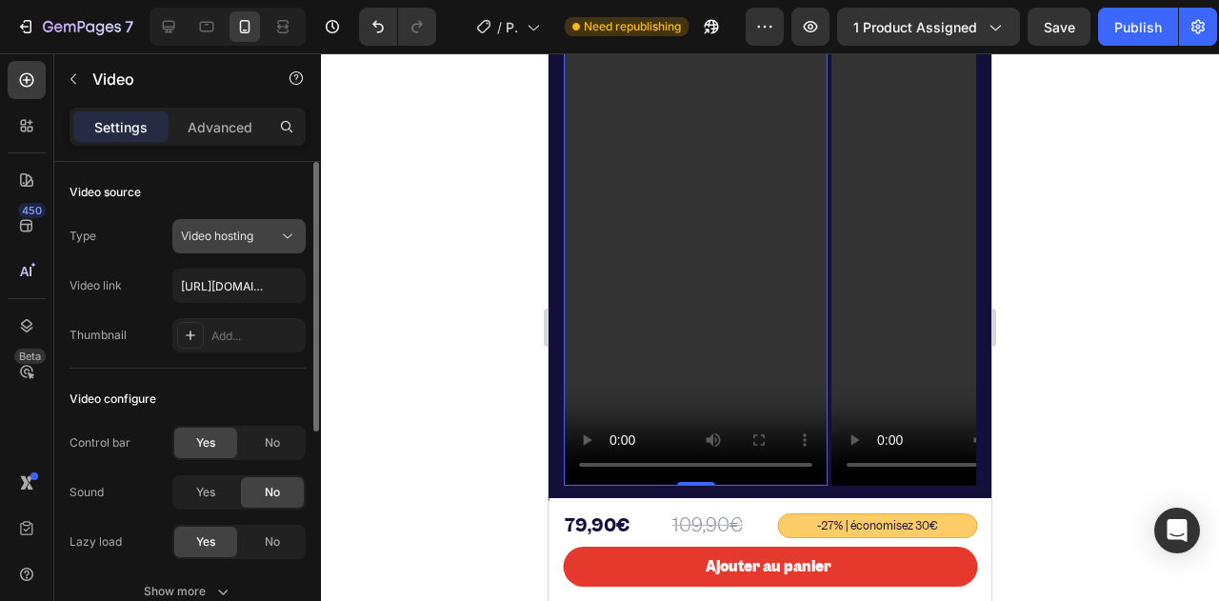
click at [279, 239] on icon at bounding box center [287, 236] width 19 height 19
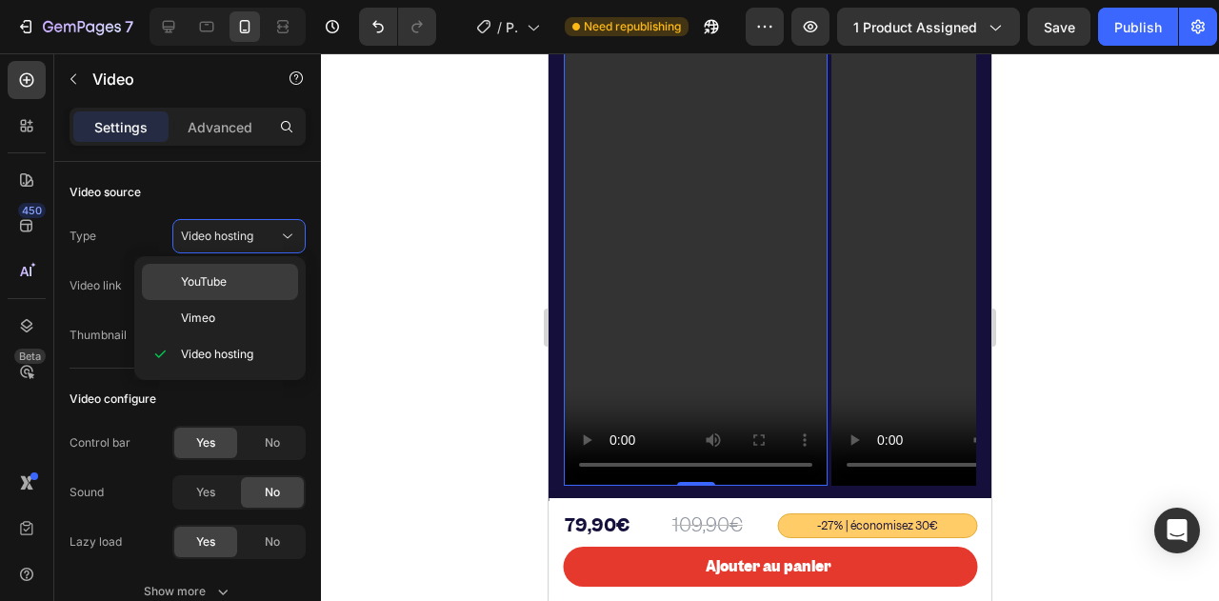
click at [240, 281] on p "YouTube" at bounding box center [235, 281] width 109 height 17
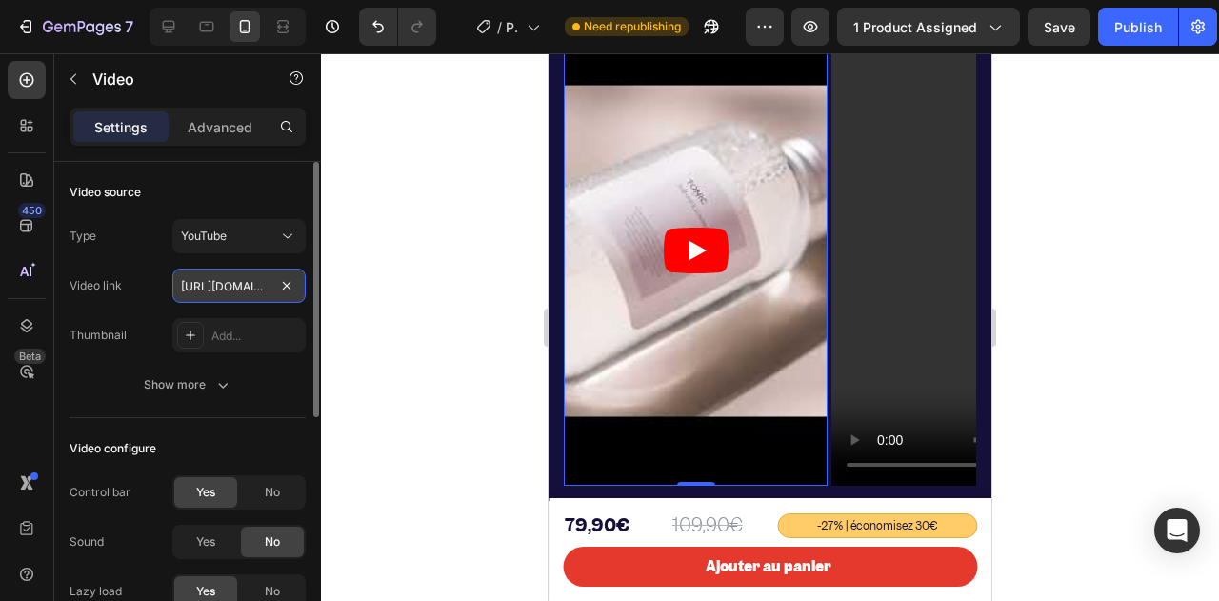
click at [246, 288] on input "https://www.youtube.com/watch?v=drIt4RH_kyQ" at bounding box center [238, 286] width 133 height 34
paste input "youtube.com/shorts/gVkVZUjT0n0"
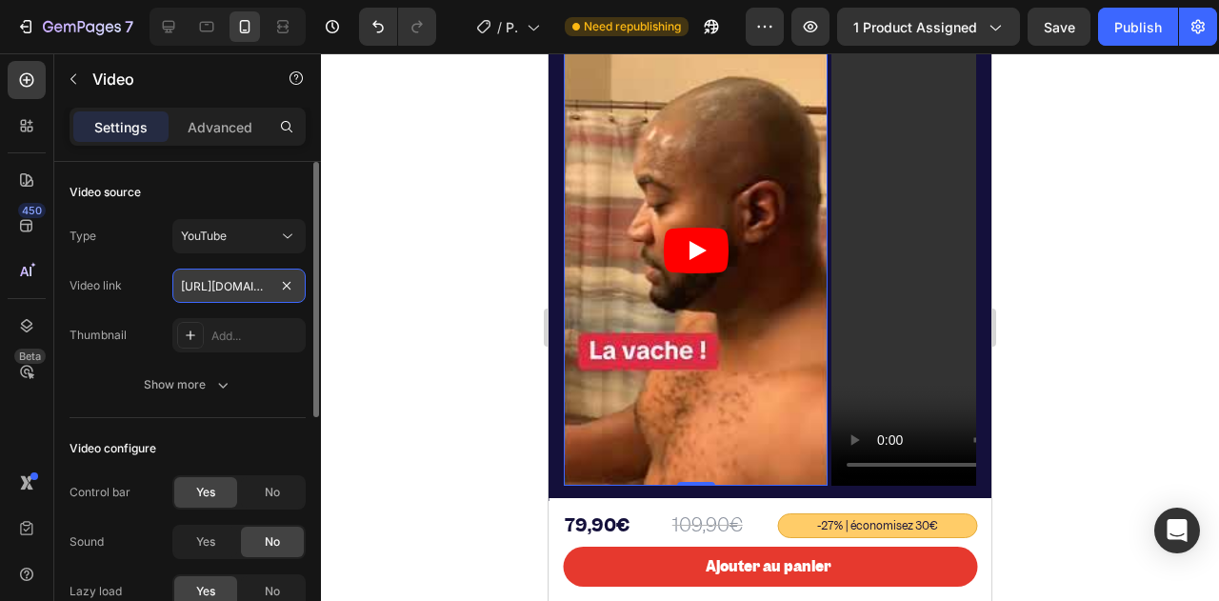
scroll to position [0, 141]
type input "https://youtube.com/shorts/gVkVZUjT0n0"
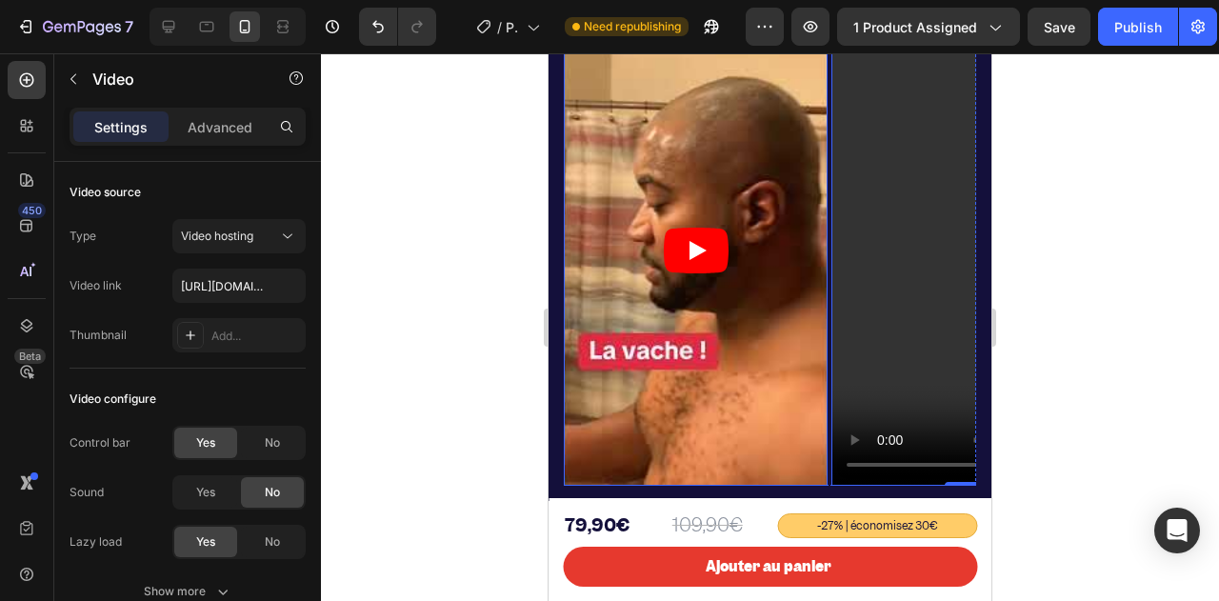
drag, startPoint x: 904, startPoint y: 253, endPoint x: 722, endPoint y: 246, distance: 182.0
click at [876, 231] on video at bounding box center [963, 250] width 264 height 469
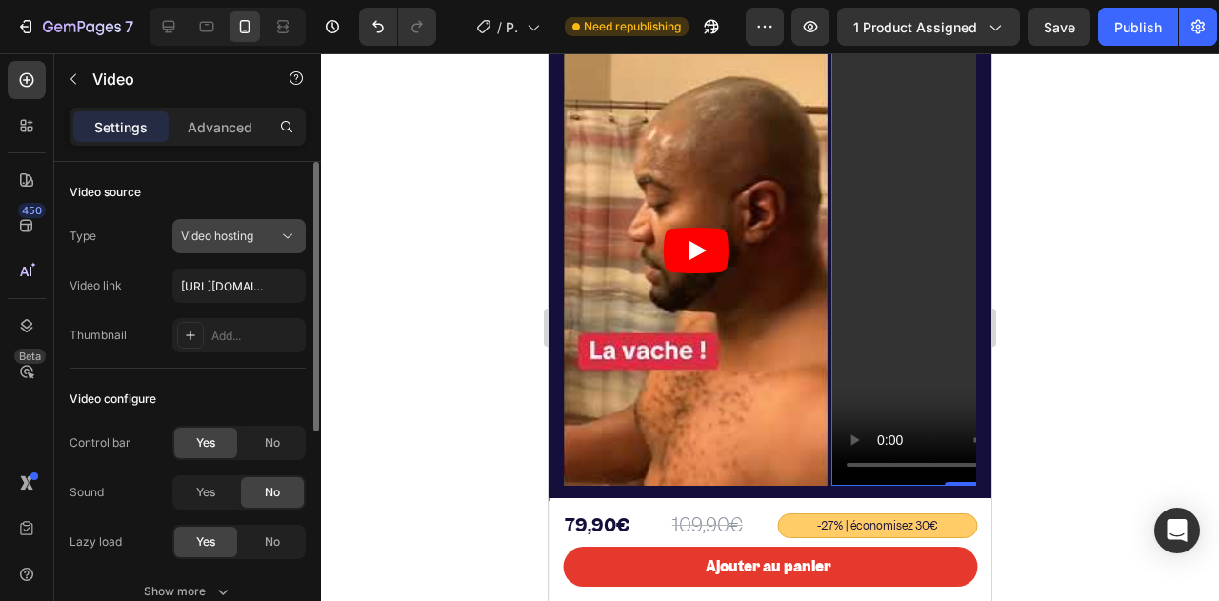
click at [255, 236] on div "Video hosting" at bounding box center [229, 236] width 97 height 17
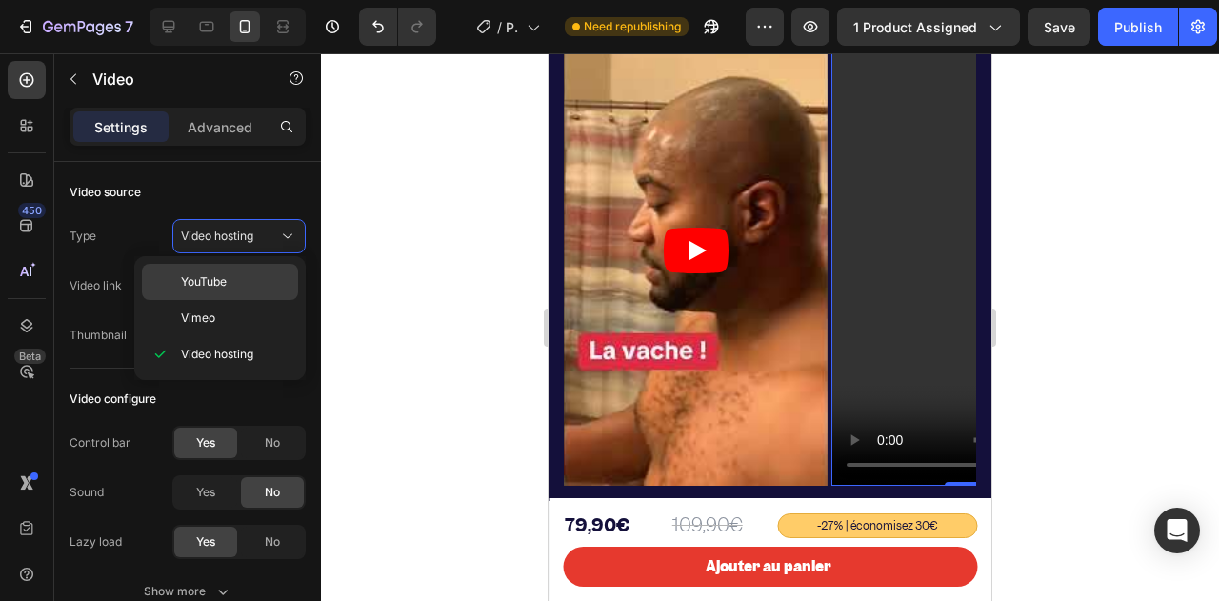
click at [224, 275] on span "YouTube" at bounding box center [204, 281] width 46 height 17
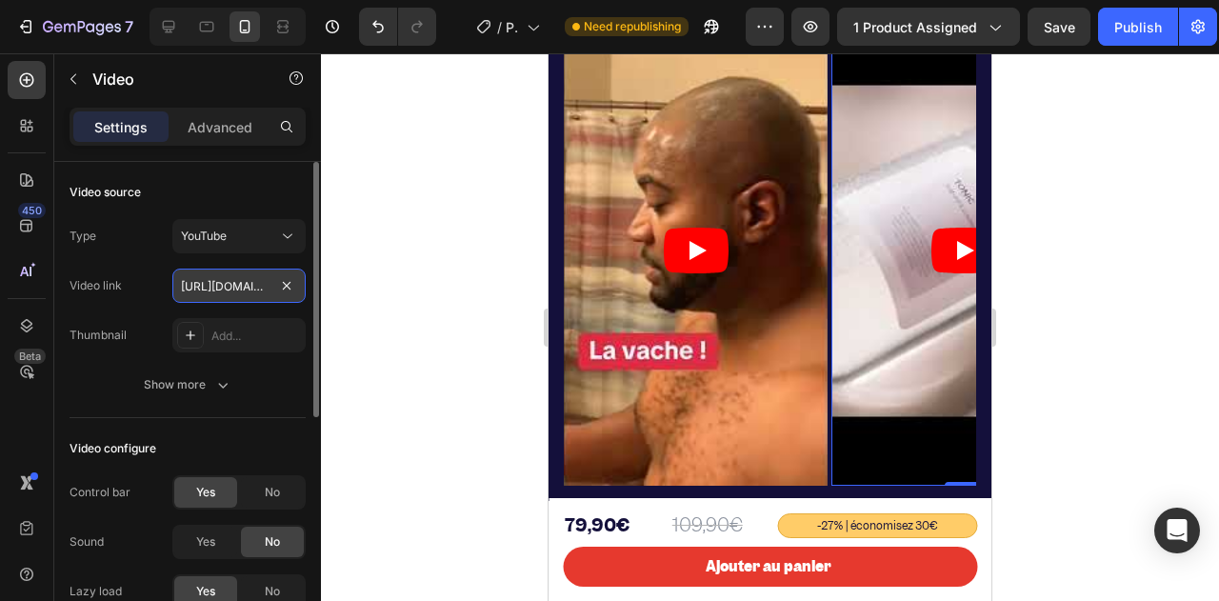
click at [244, 289] on input "https://www.youtube.com/watch?v=drIt4RH_kyQ" at bounding box center [238, 286] width 133 height 34
paste input "youtube.com/shorts/HDEJZVhRsBM"
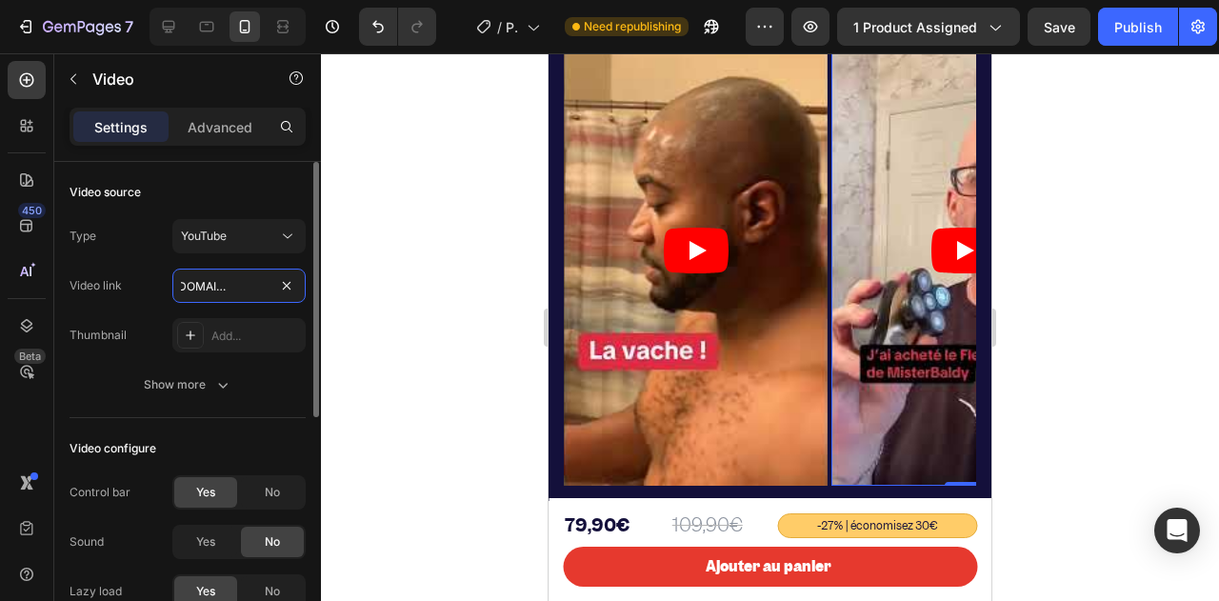
type input "[URL][DOMAIN_NAME]"
click at [206, 201] on div "Video source" at bounding box center [188, 192] width 236 height 30
click at [939, 249] on icon "Play" at bounding box center [963, 251] width 65 height 46
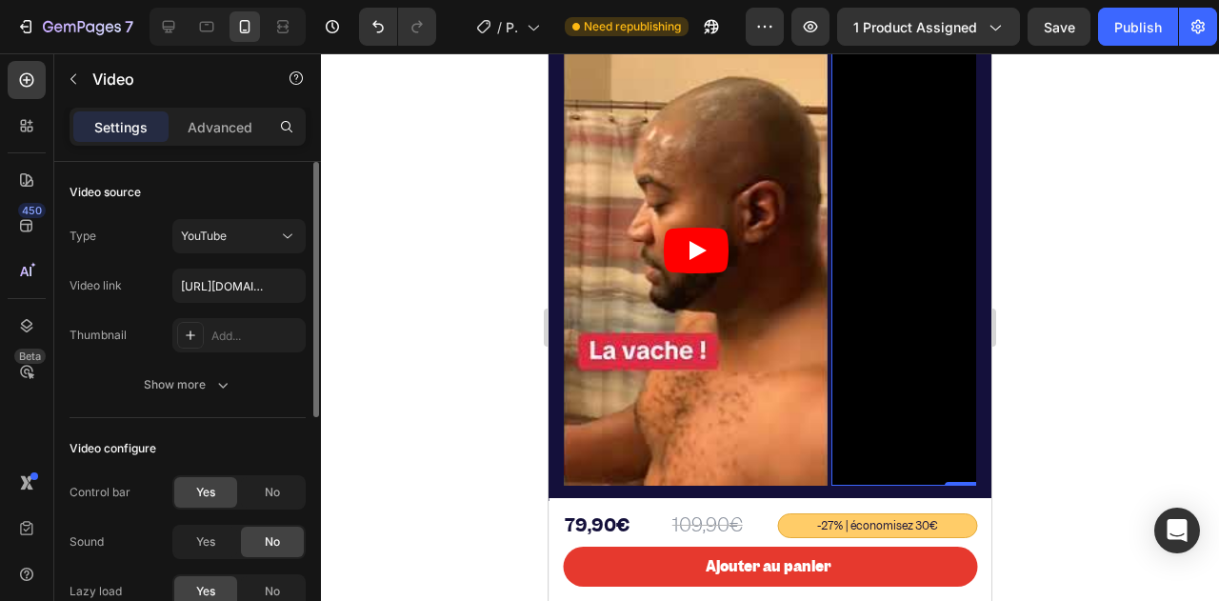
click at [200, 144] on div "Settings Advanced" at bounding box center [188, 127] width 236 height 38
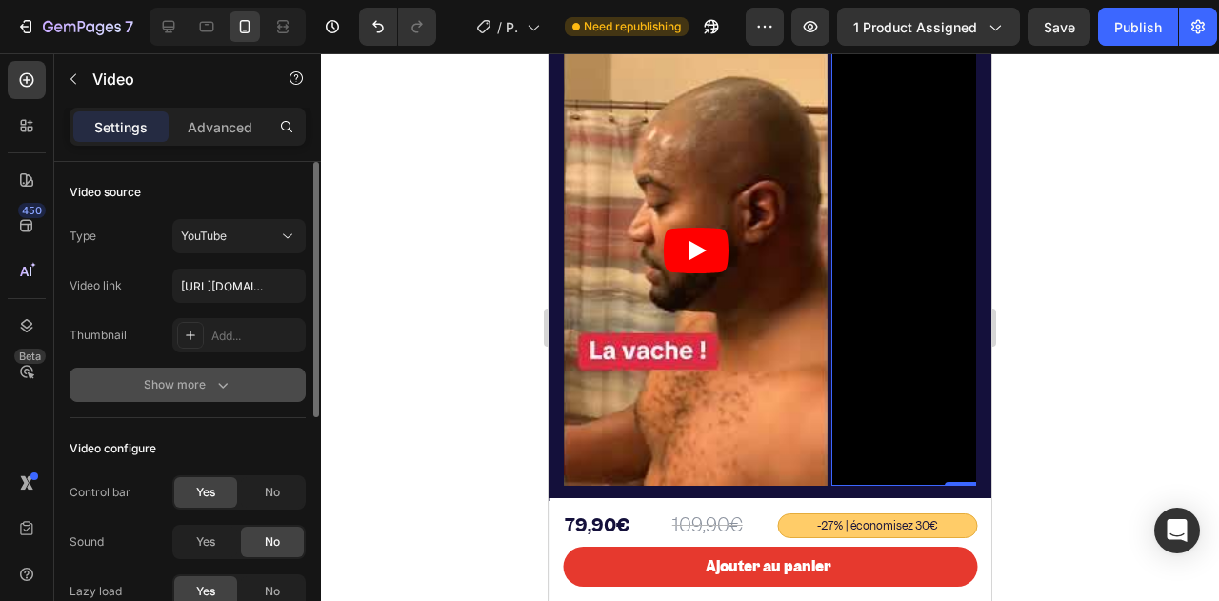
click at [179, 378] on div "Show more" at bounding box center [188, 384] width 89 height 19
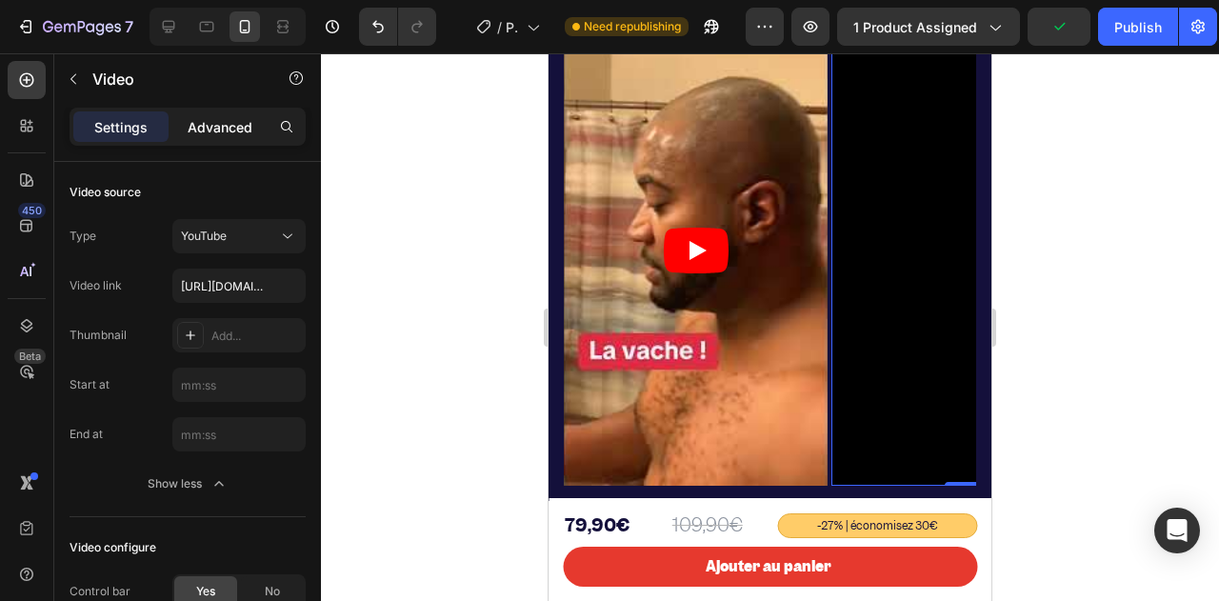
click at [219, 134] on p "Advanced" at bounding box center [220, 127] width 65 height 20
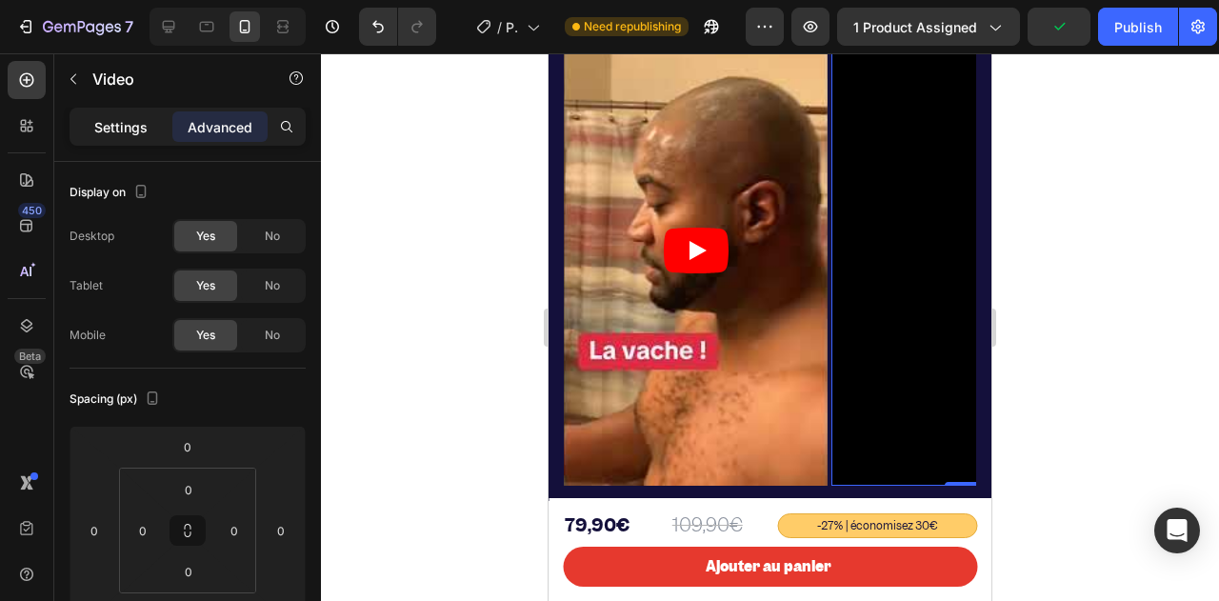
click at [118, 130] on p "Settings" at bounding box center [120, 127] width 53 height 20
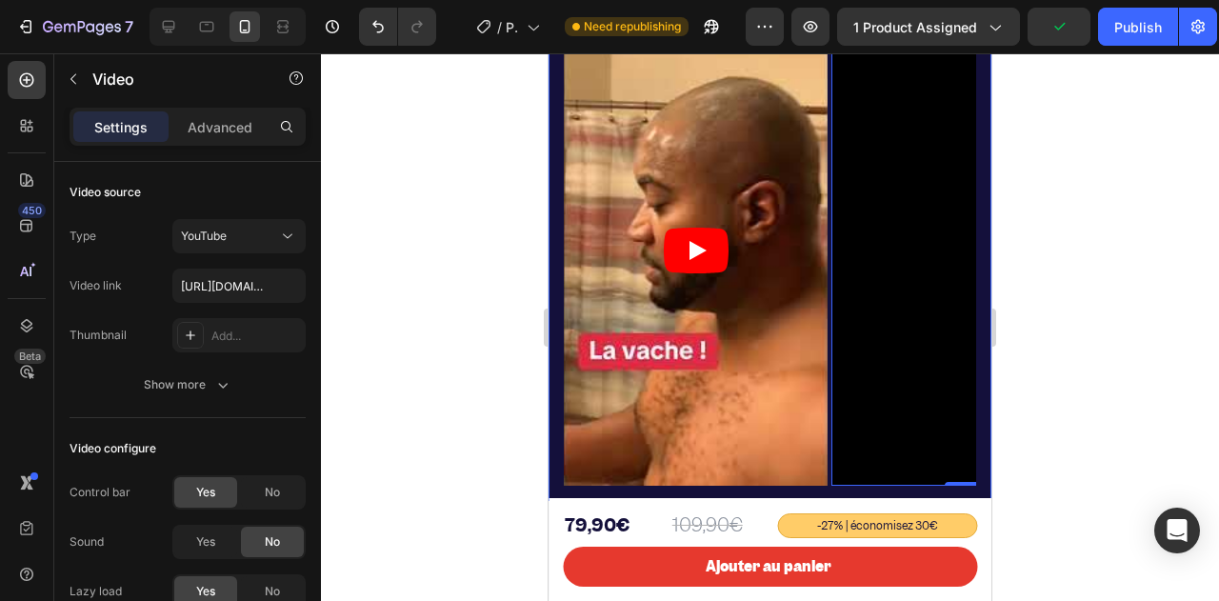
click at [552, 186] on div "Icon Icon Icon Icon Icon Icon List + 720 avis 5 étoiles Text Block Row Nos clie…" at bounding box center [770, 195] width 443 height 612
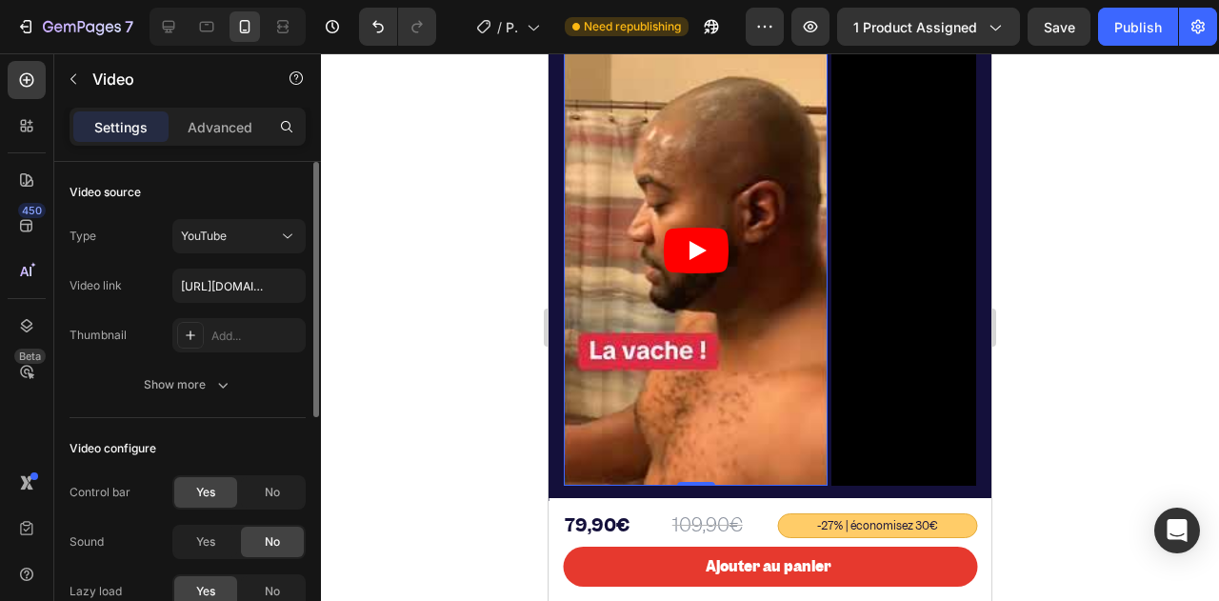
drag, startPoint x: 765, startPoint y: 245, endPoint x: 1091, endPoint y: 371, distance: 350.3
click at [809, 397] on article at bounding box center [696, 250] width 264 height 469
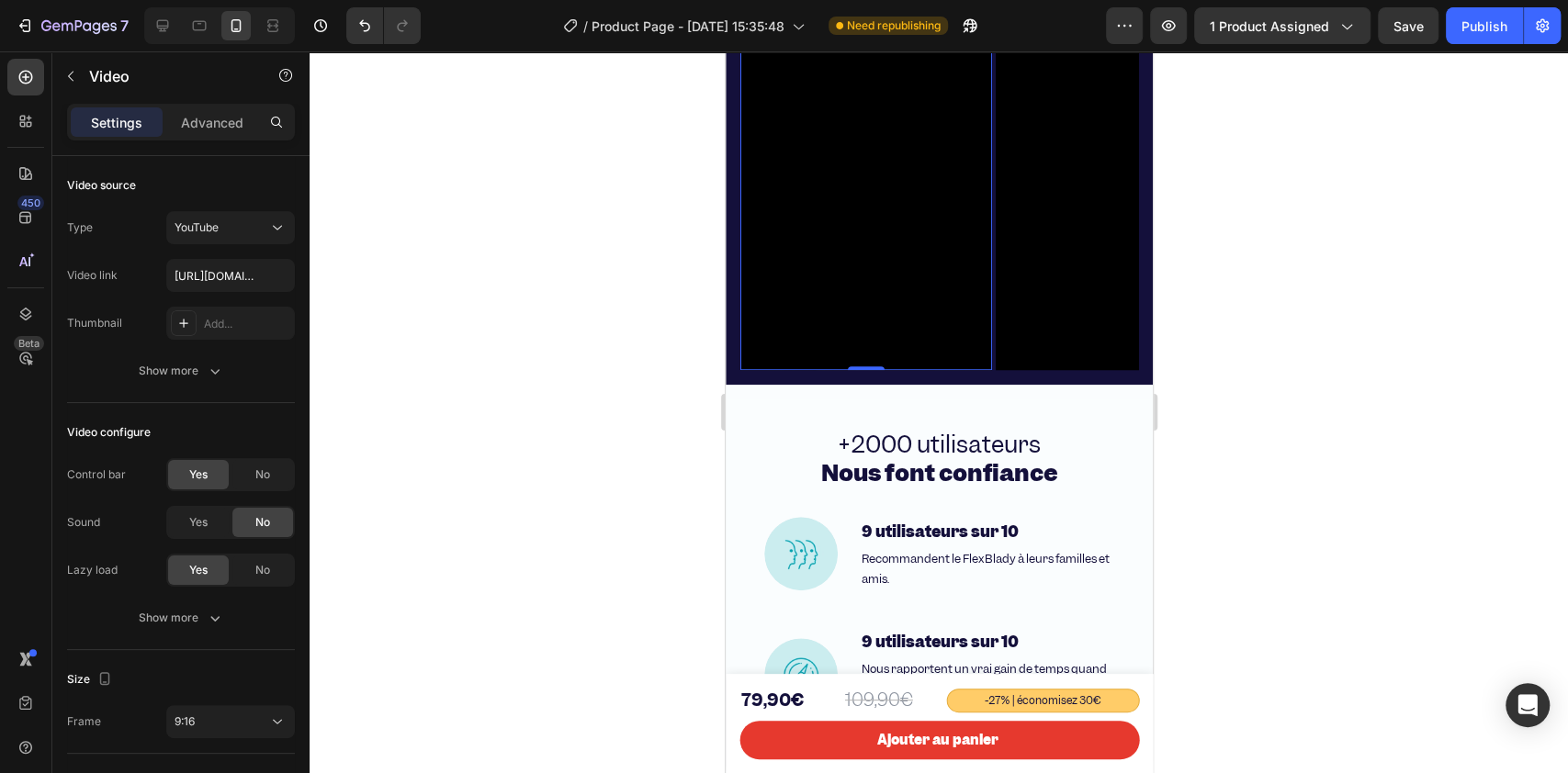
scroll to position [5189, 0]
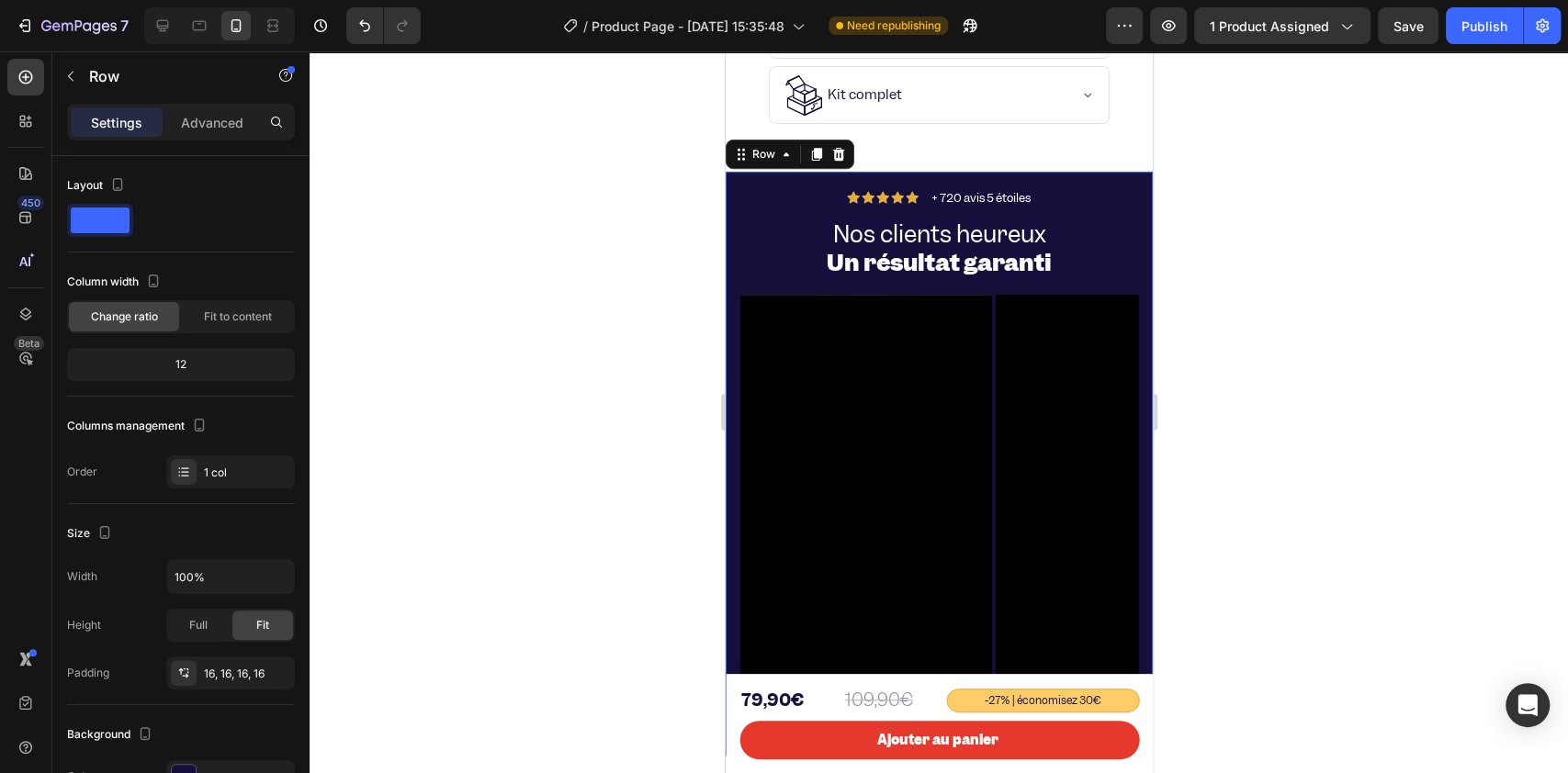
click at [940, 283] on div "Icon Icon Icon Icon Icon Icon List + 720 avis 5 étoiles Text Block Row Nos clie…" at bounding box center [938, 463] width 397 height 554
click at [491, 218] on div at bounding box center [938, 412] width 1258 height 721
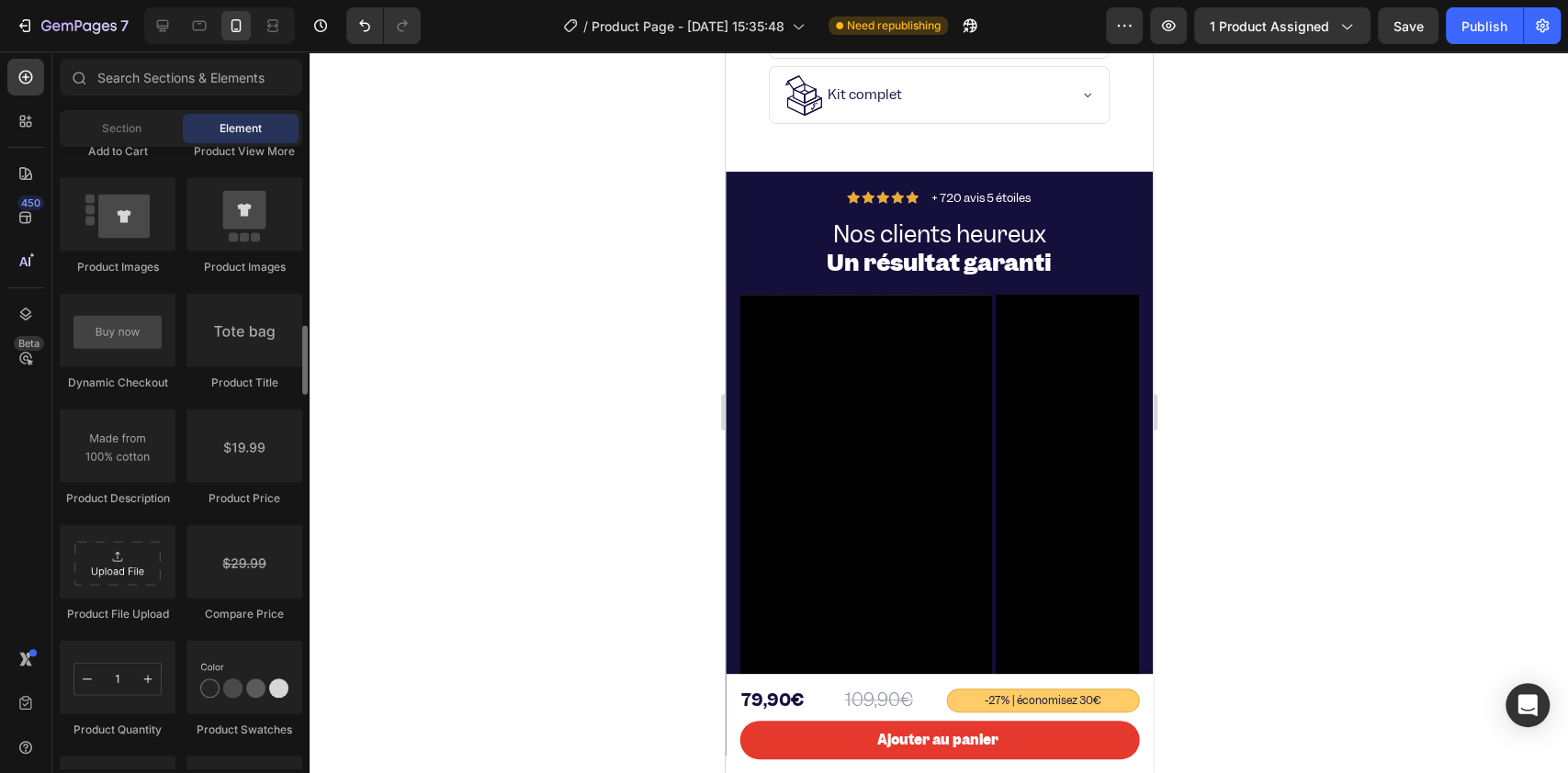
scroll to position [1958, 0]
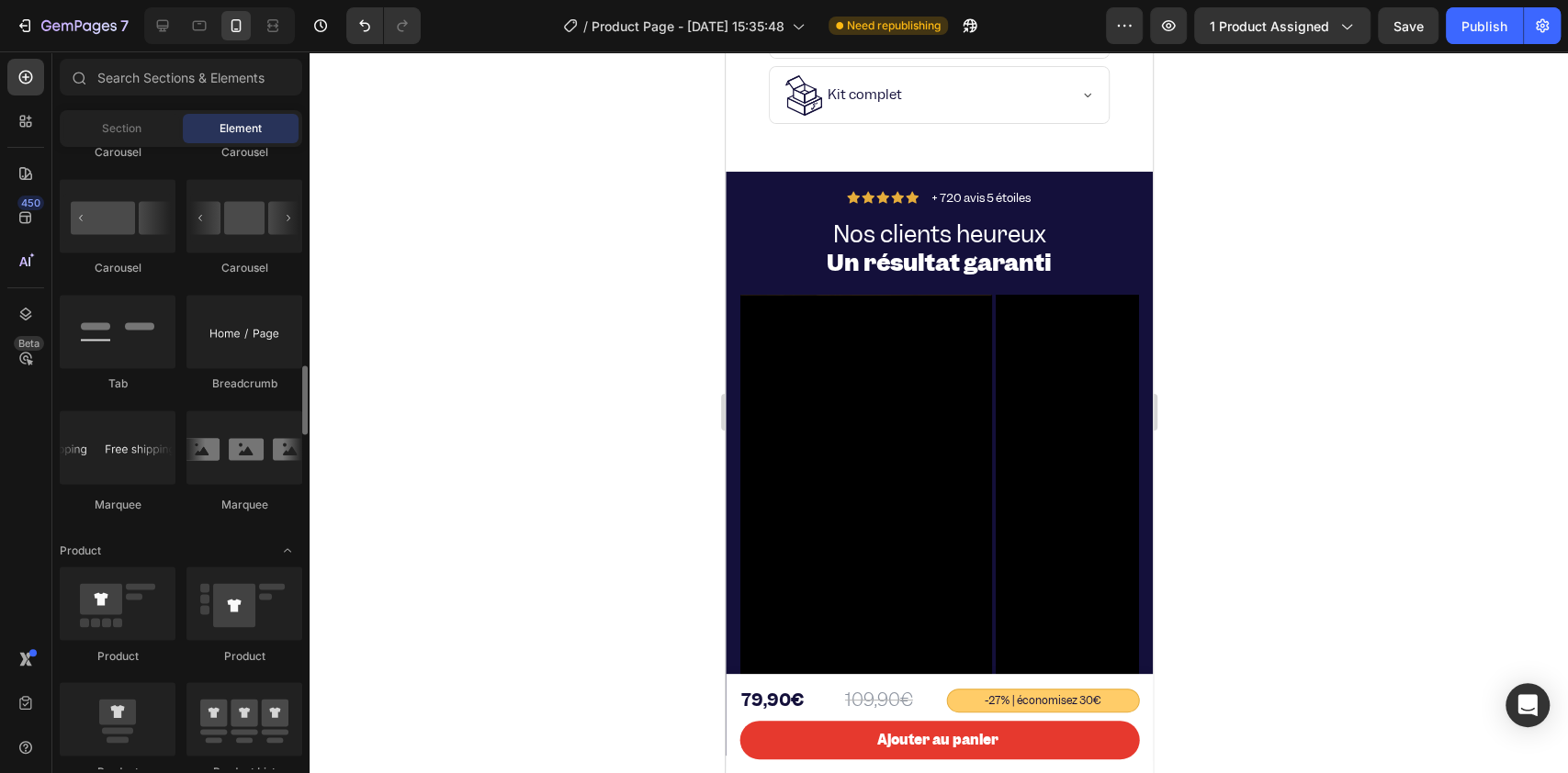
click at [143, 161] on div "Carousel Carousel Carousel Carousel Tab Breadcrumb Marquee" at bounding box center [180, 297] width 242 height 466
click at [137, 130] on span "Section" at bounding box center [122, 128] width 40 height 16
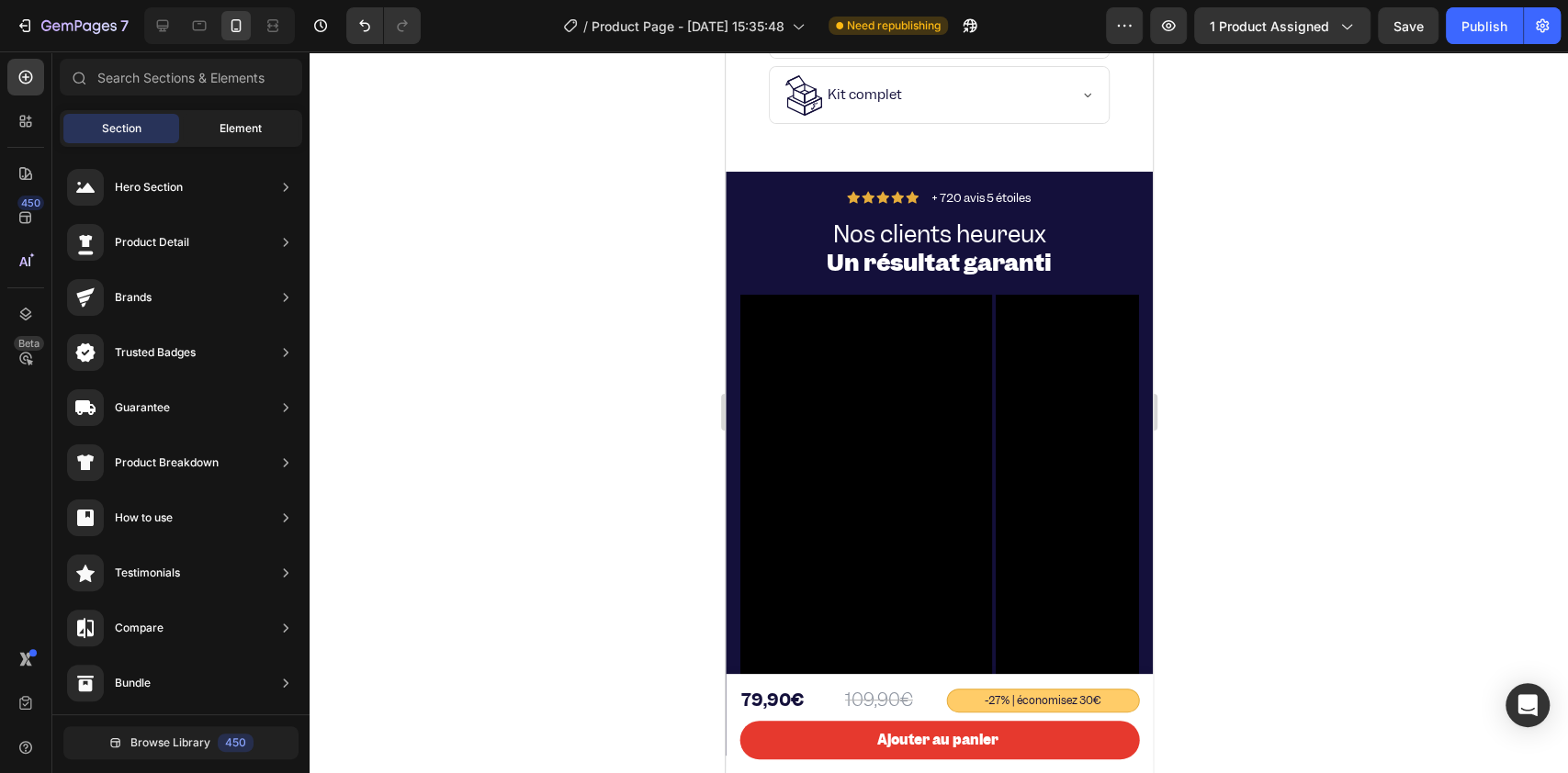
click at [237, 121] on span "Element" at bounding box center [241, 128] width 42 height 16
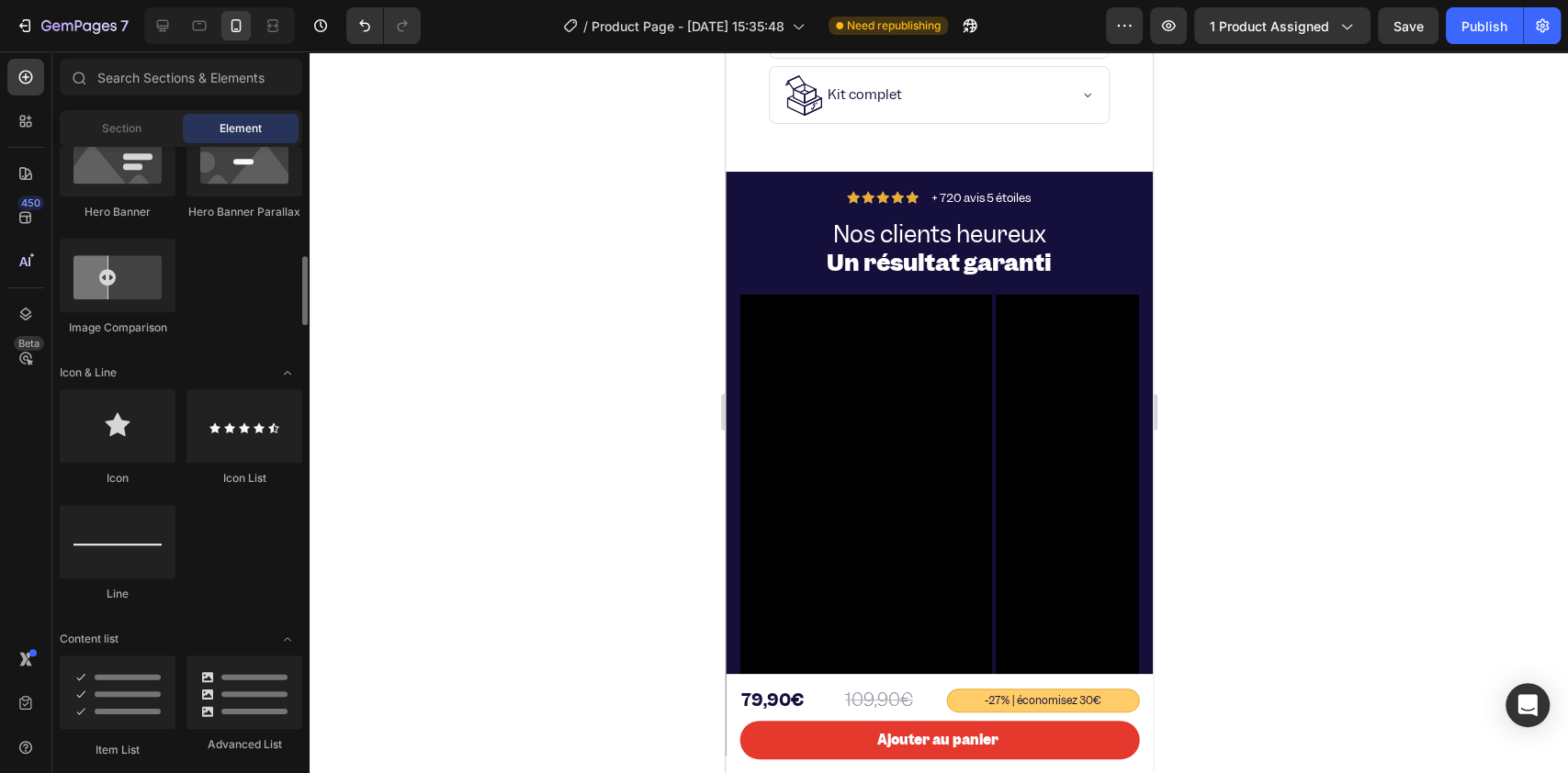
scroll to position [0, 0]
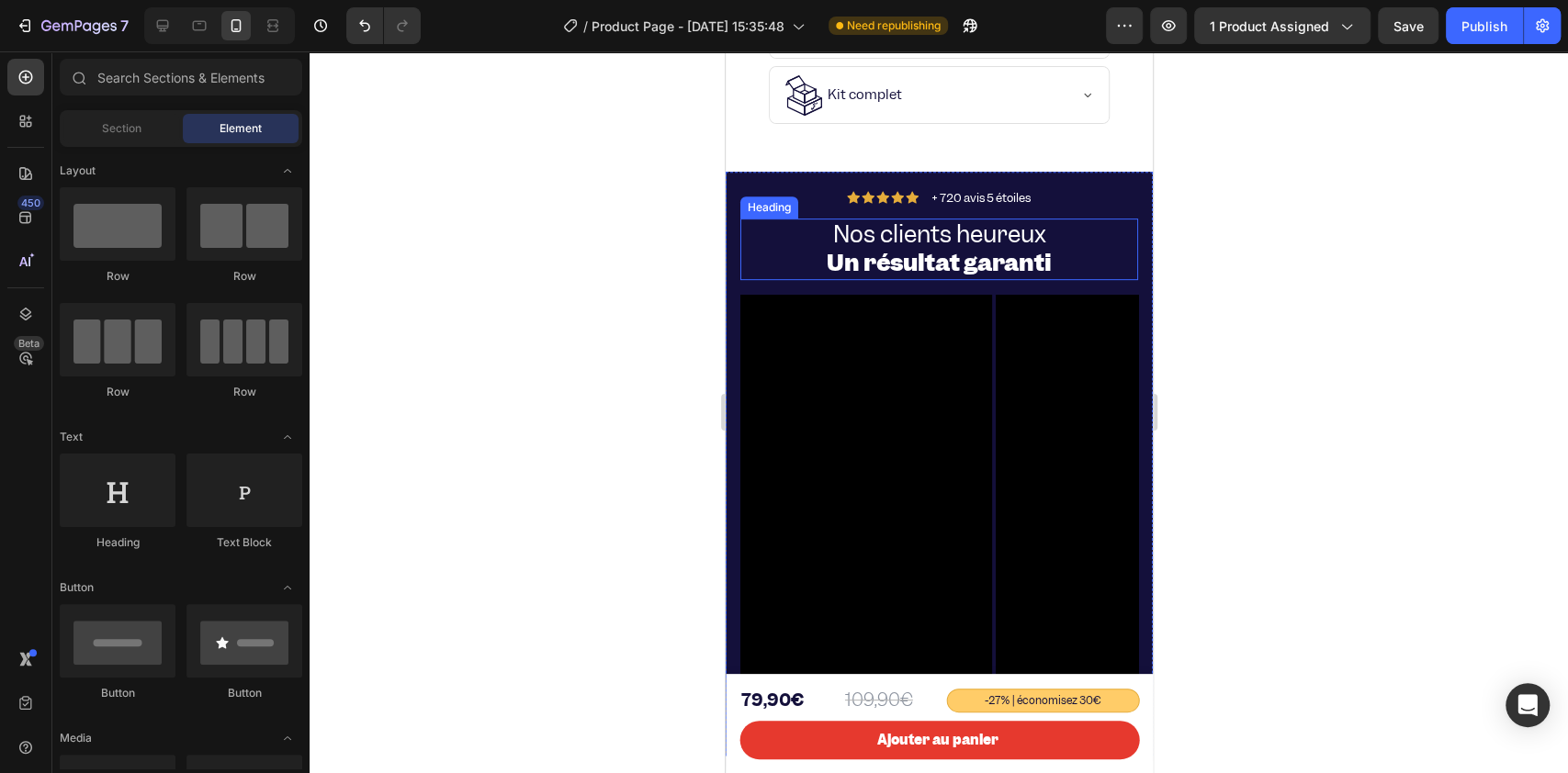
click at [762, 246] on h2 "Nos clients heureux Un résultat garanti" at bounding box center [938, 249] width 397 height 61
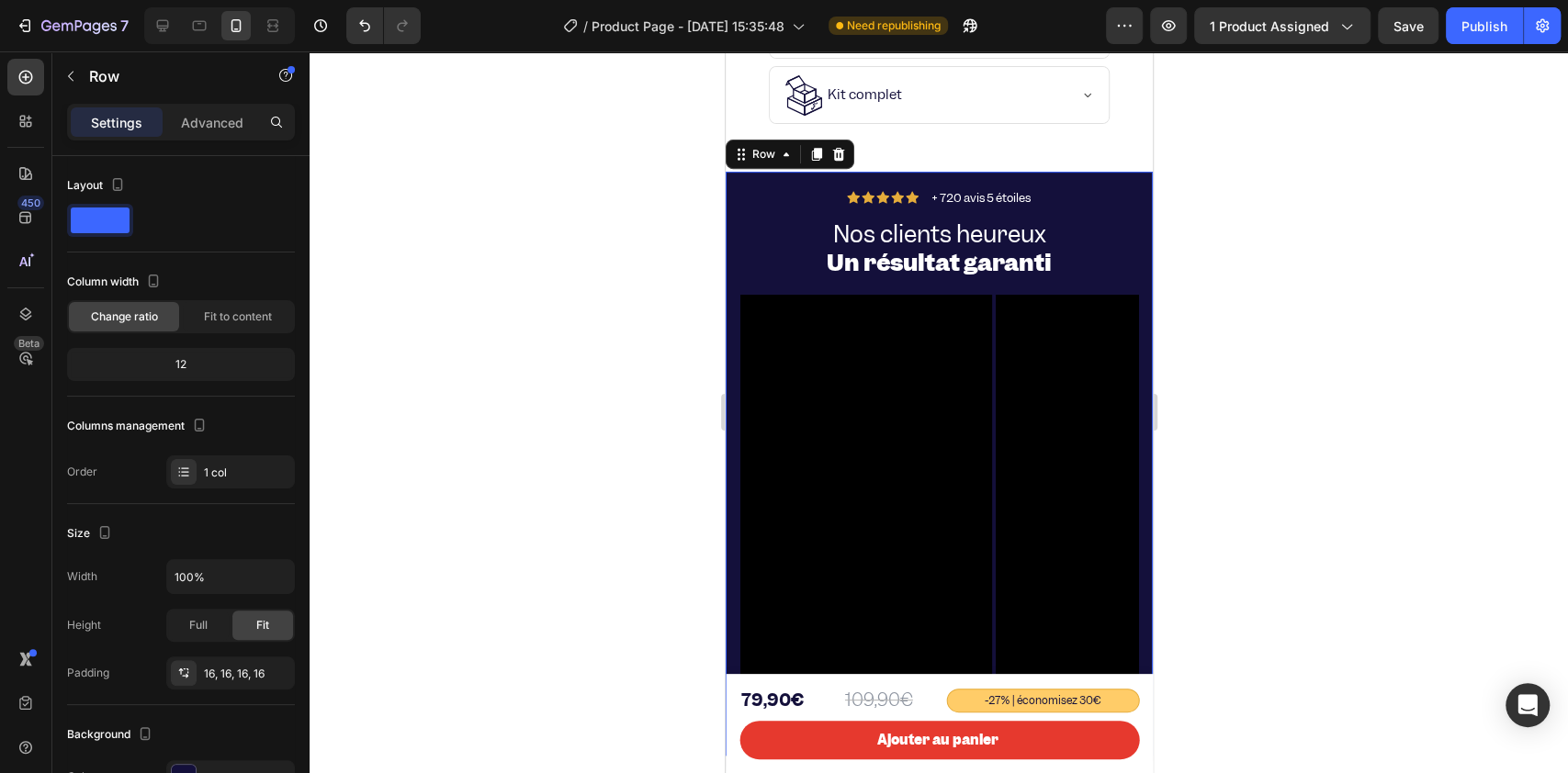
click at [732, 188] on div "Icon Icon Icon Icon Icon Icon List + 720 avis 5 étoiles Text Block Row Nos clie…" at bounding box center [937, 464] width 427 height 584
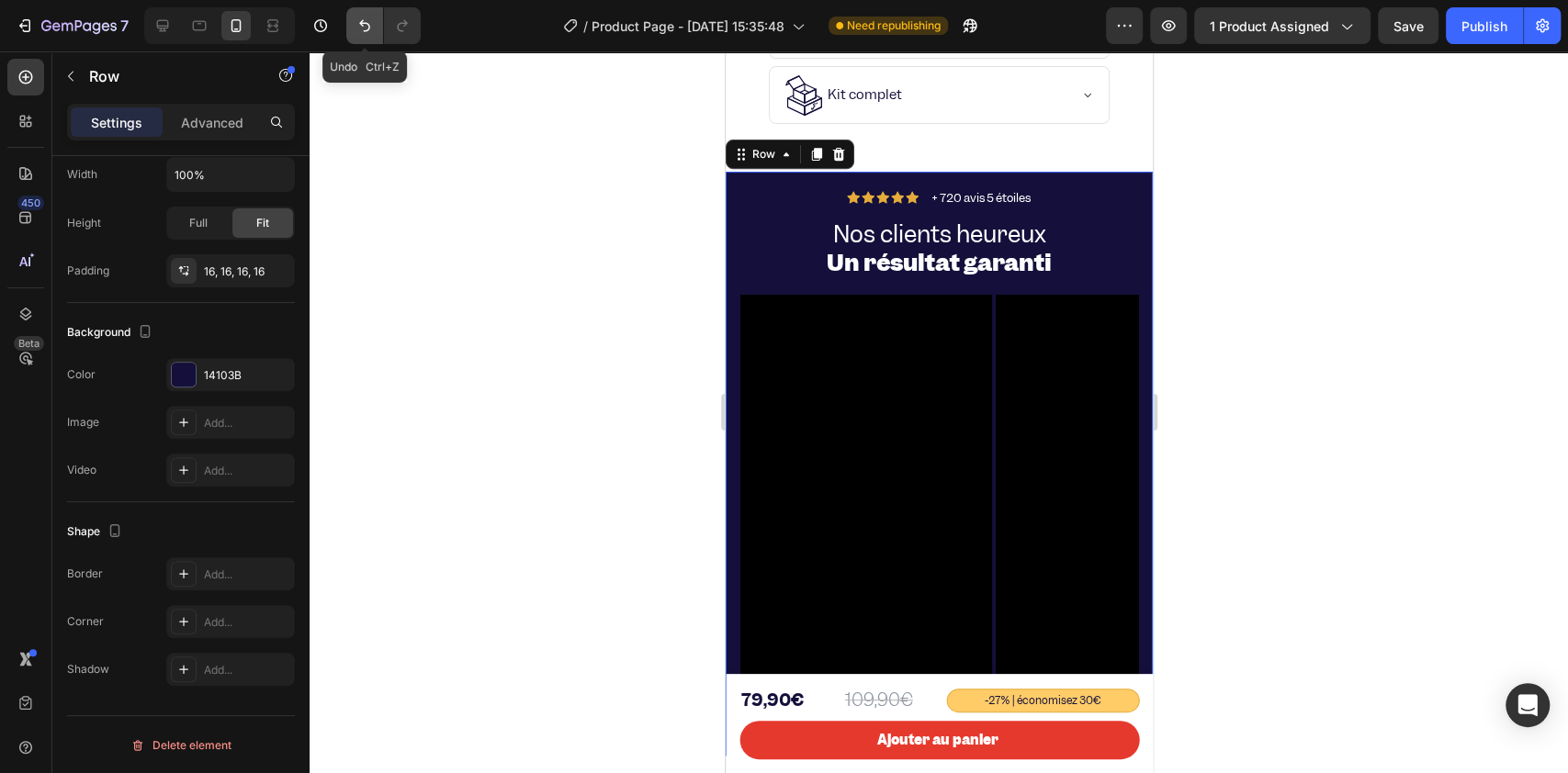
click at [365, 27] on icon "Undo/Redo" at bounding box center [365, 25] width 18 height 18
click at [418, 263] on div at bounding box center [938, 412] width 1258 height 721
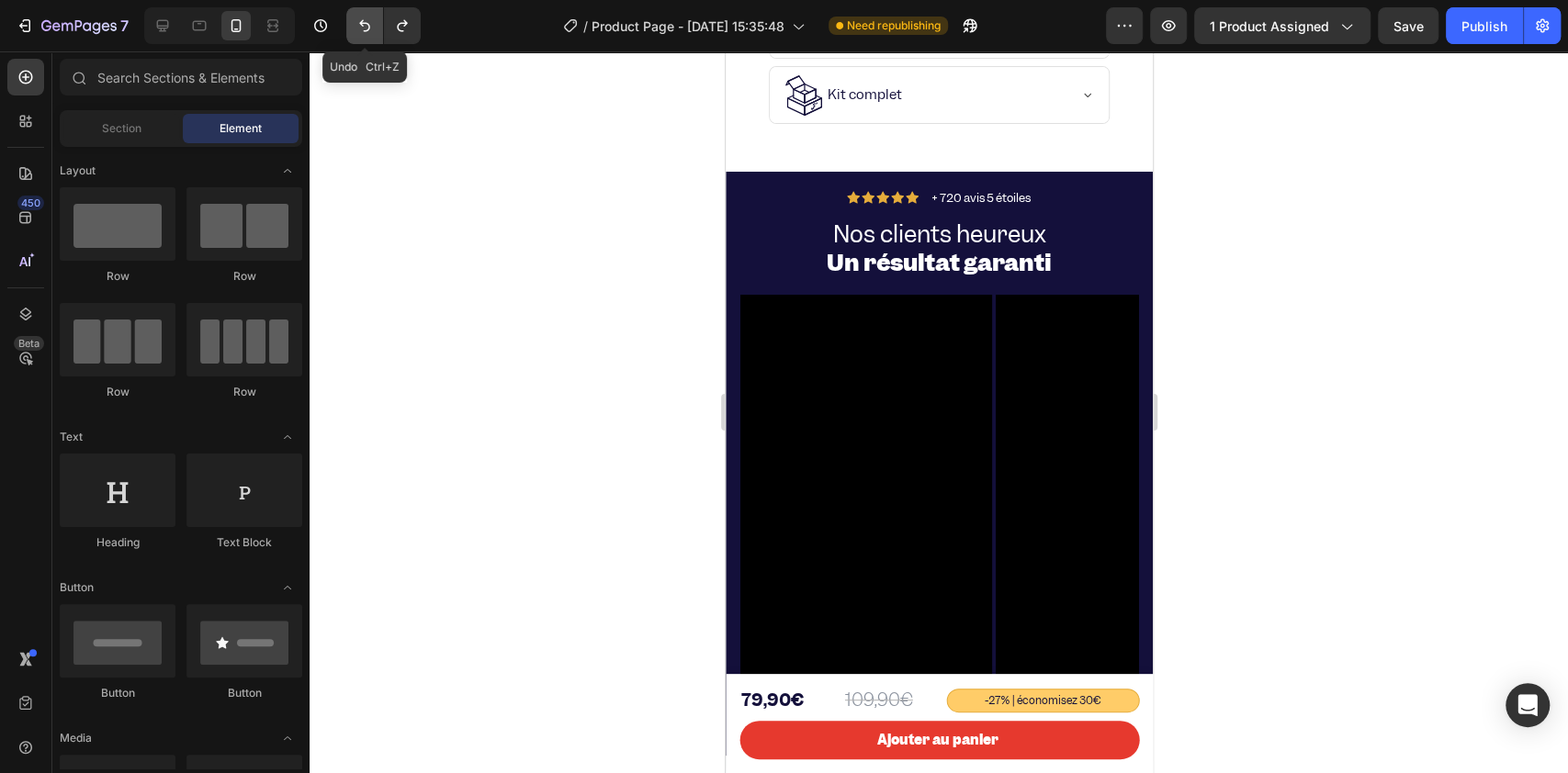
click at [362, 18] on icon "Undo/Redo" at bounding box center [365, 25] width 18 height 18
click at [361, 18] on icon "Undo/Redo" at bounding box center [365, 25] width 18 height 18
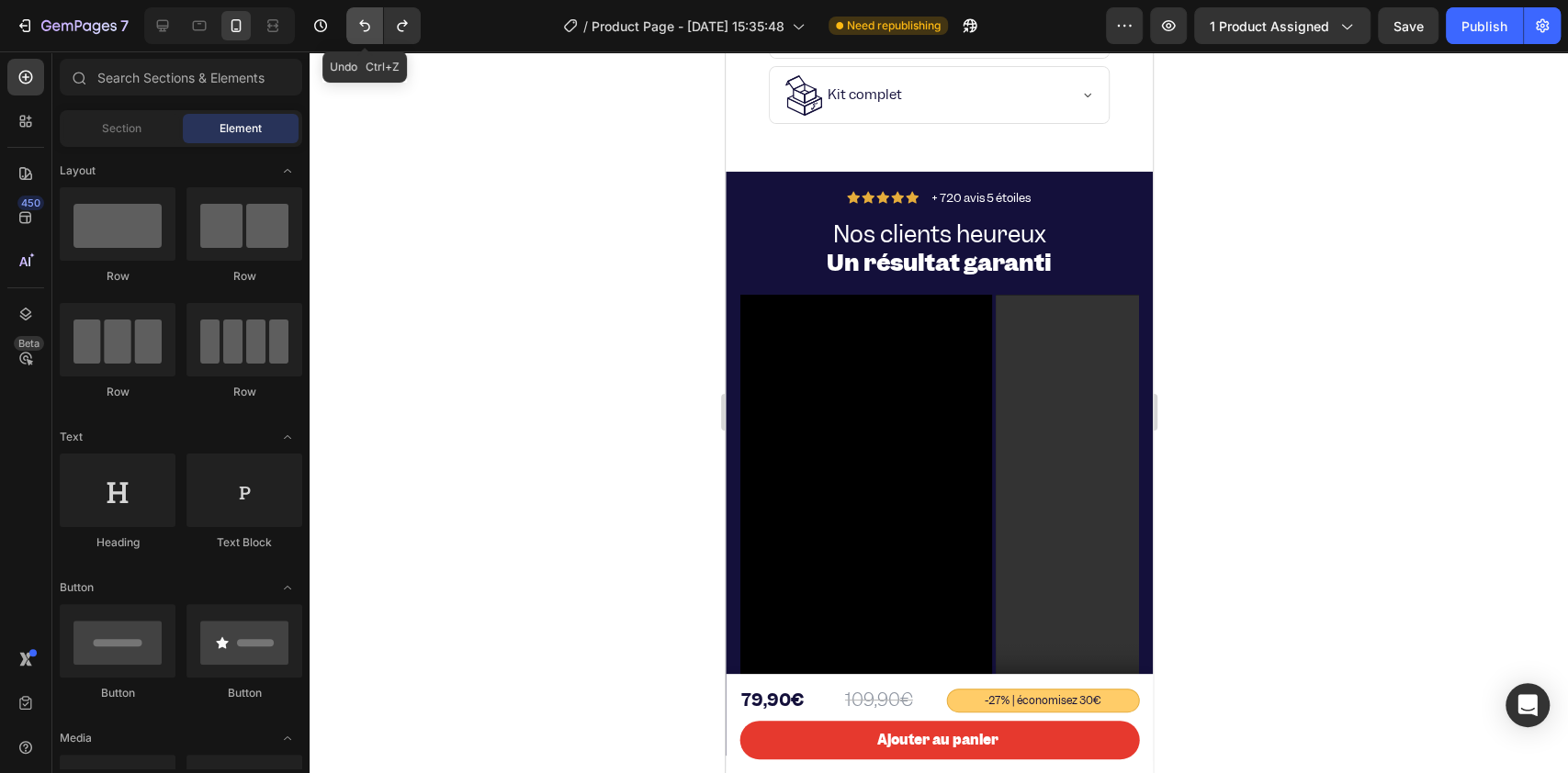
click at [356, 30] on icon "Undo/Redo" at bounding box center [365, 25] width 18 height 18
click at [400, 28] on icon "Undo/Redo" at bounding box center [402, 25] width 18 height 18
click at [360, 16] on icon "Undo/Redo" at bounding box center [365, 25] width 18 height 18
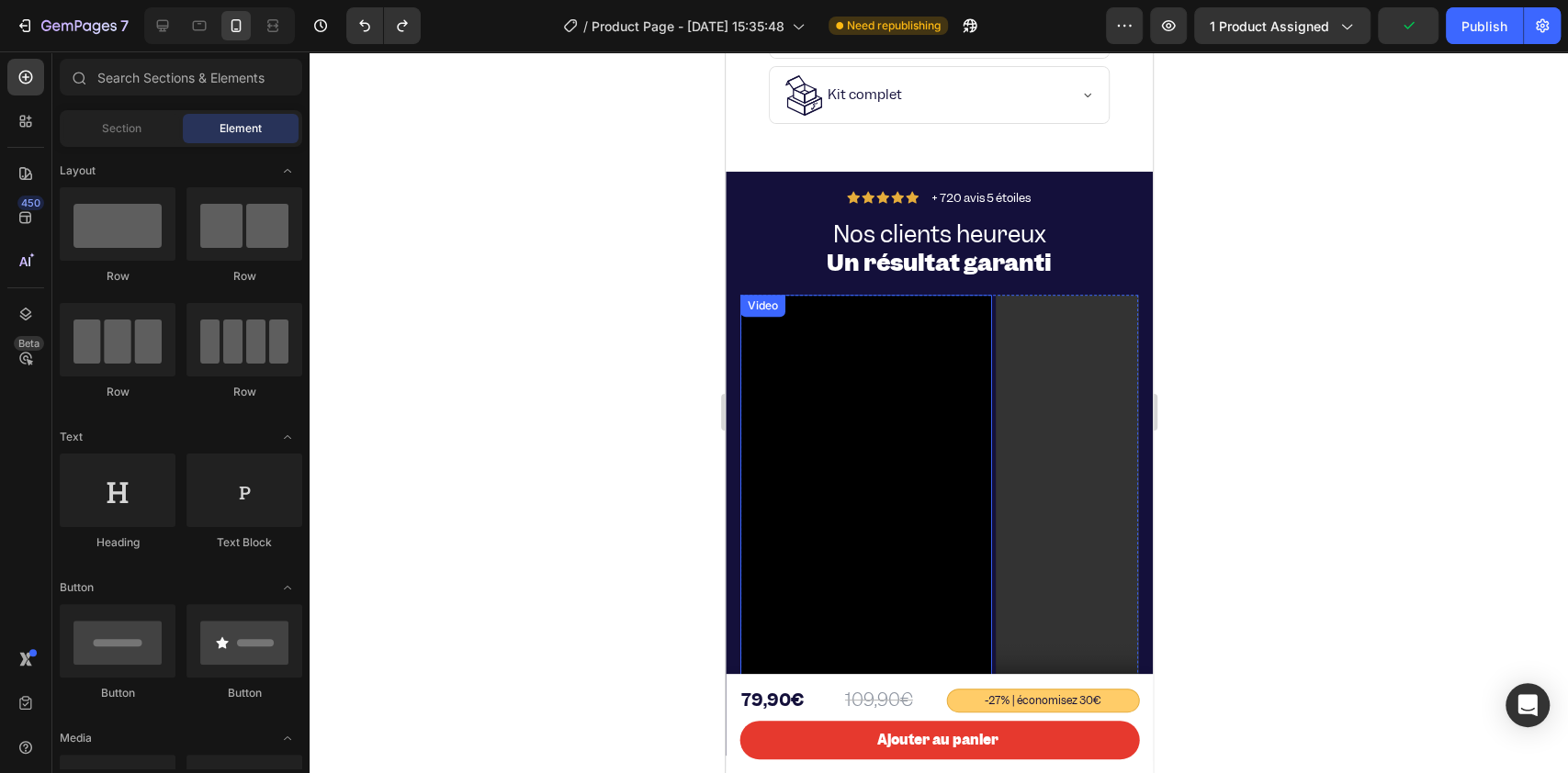
click at [990, 578] on div "Video Video Video Drop element here" at bounding box center [938, 518] width 397 height 446
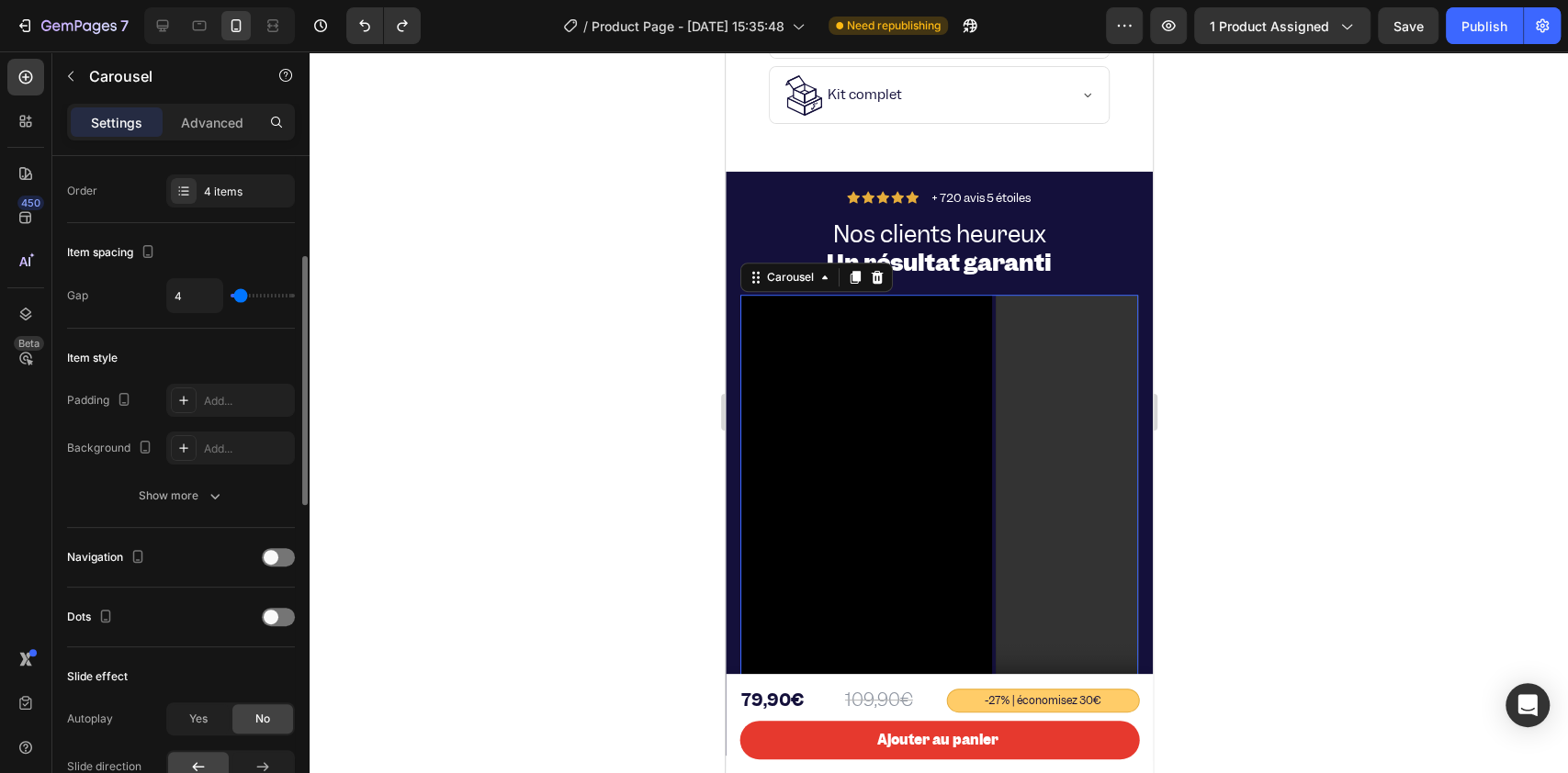
scroll to position [0, 0]
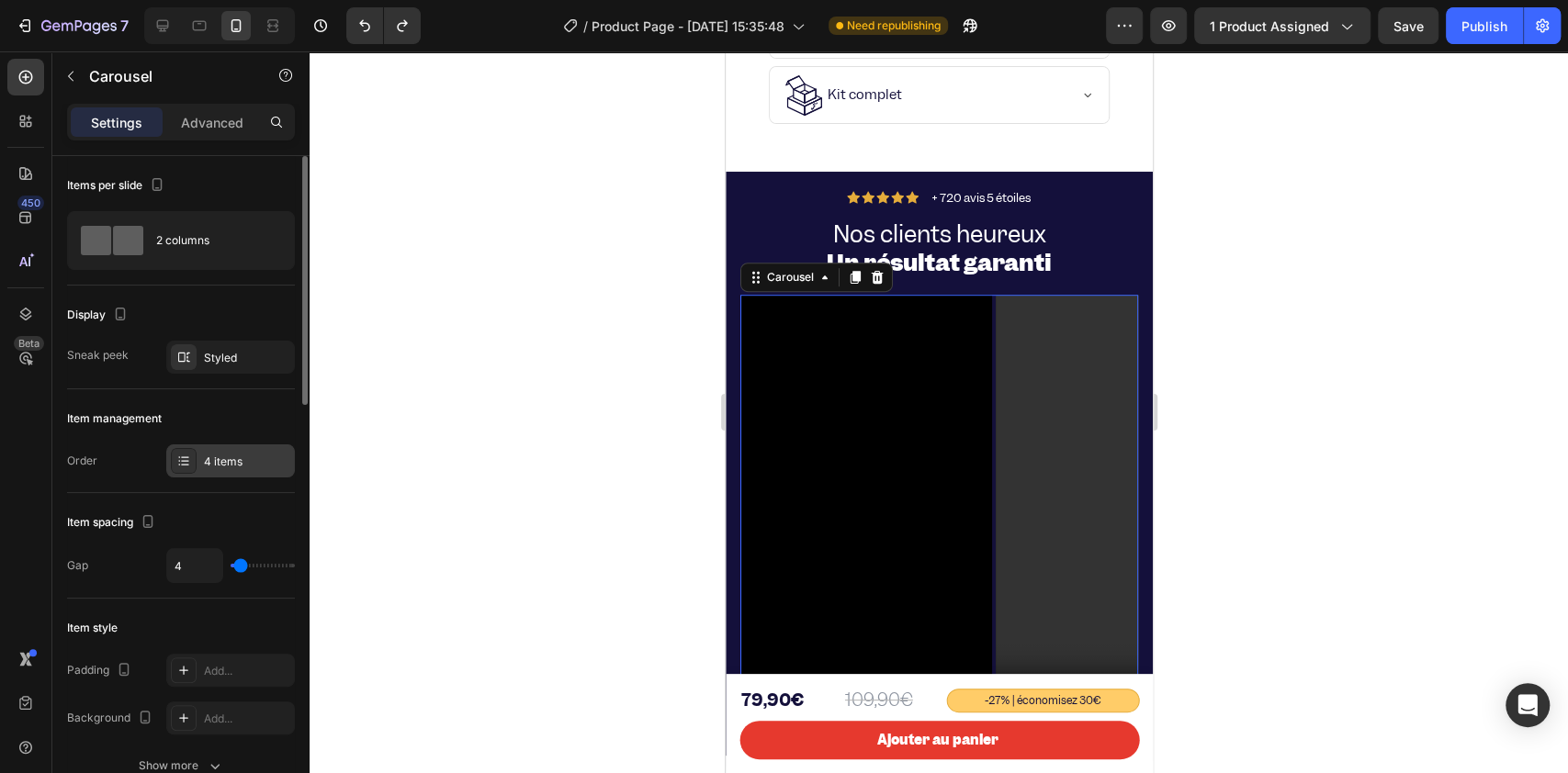
click at [246, 463] on div "4 items" at bounding box center [247, 461] width 87 height 16
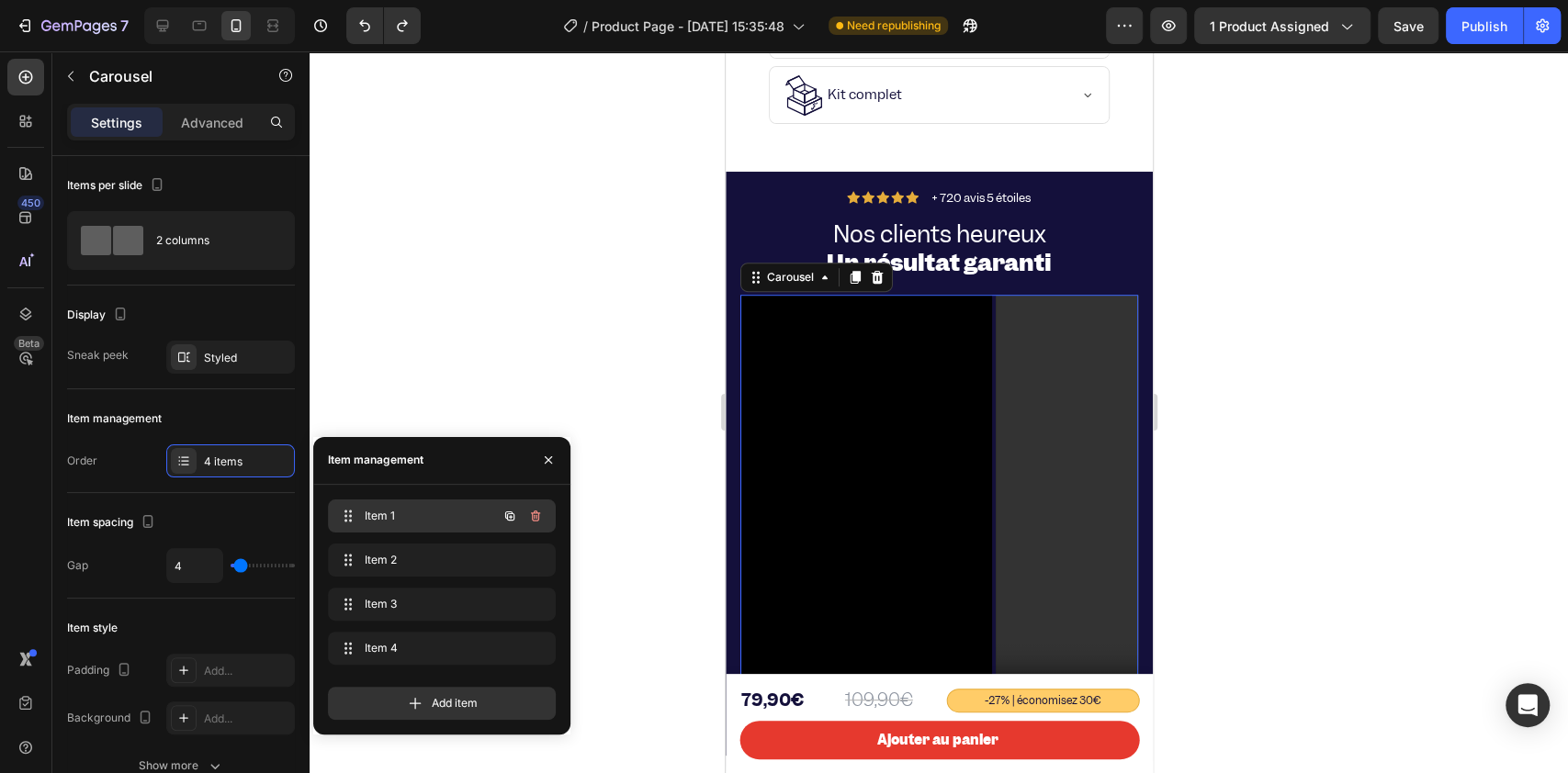
click at [419, 520] on span "Item 1" at bounding box center [417, 516] width 104 height 16
click at [379, 508] on span "Item 1" at bounding box center [417, 516] width 104 height 16
click at [381, 508] on span "Item 1" at bounding box center [428, 516] width 136 height 16
click at [386, 508] on span "Item 1" at bounding box center [428, 516] width 136 height 16
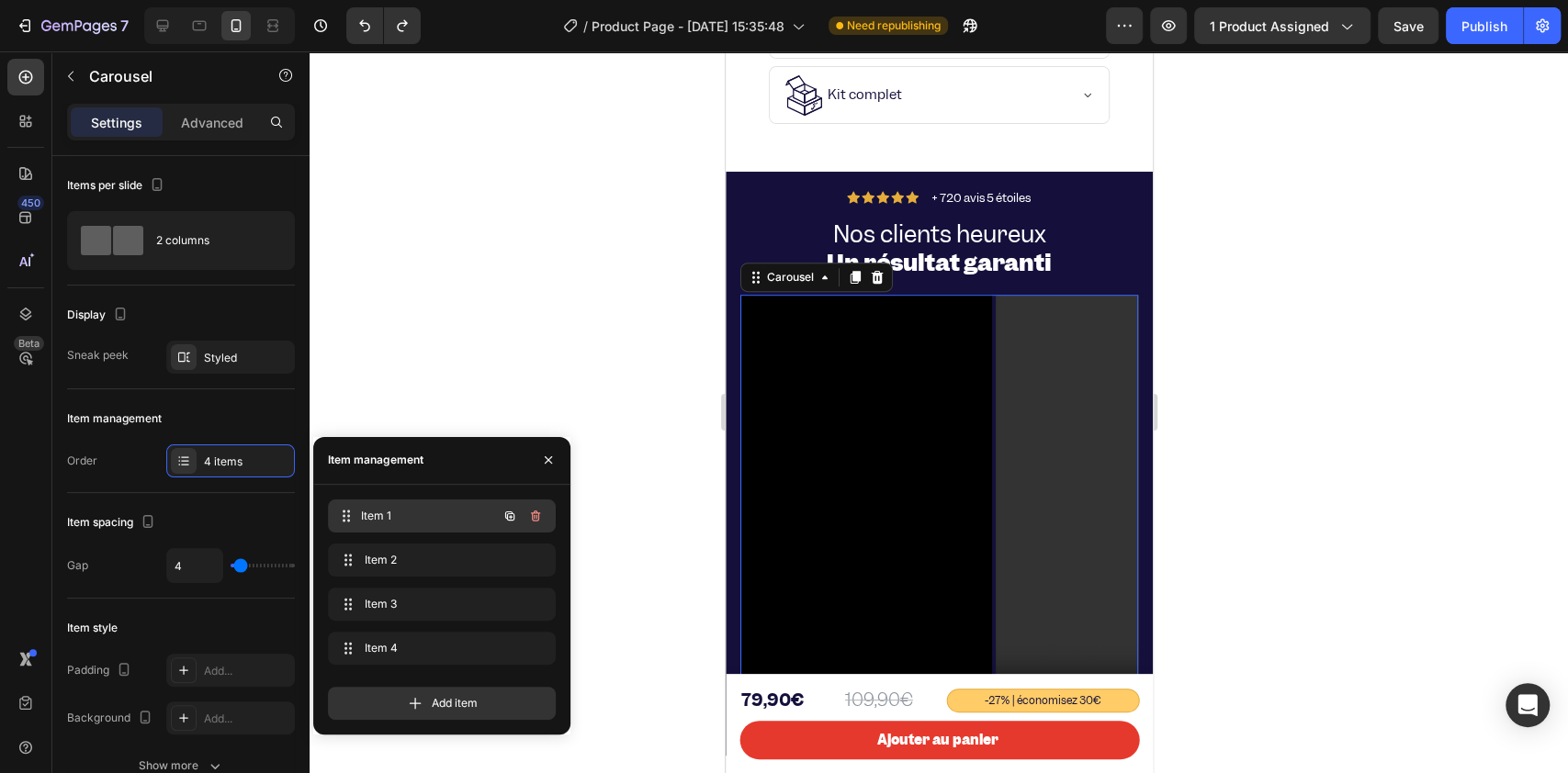
click at [390, 508] on span "Item 1" at bounding box center [428, 516] width 136 height 16
click at [199, 120] on p "Advanced" at bounding box center [212, 122] width 63 height 19
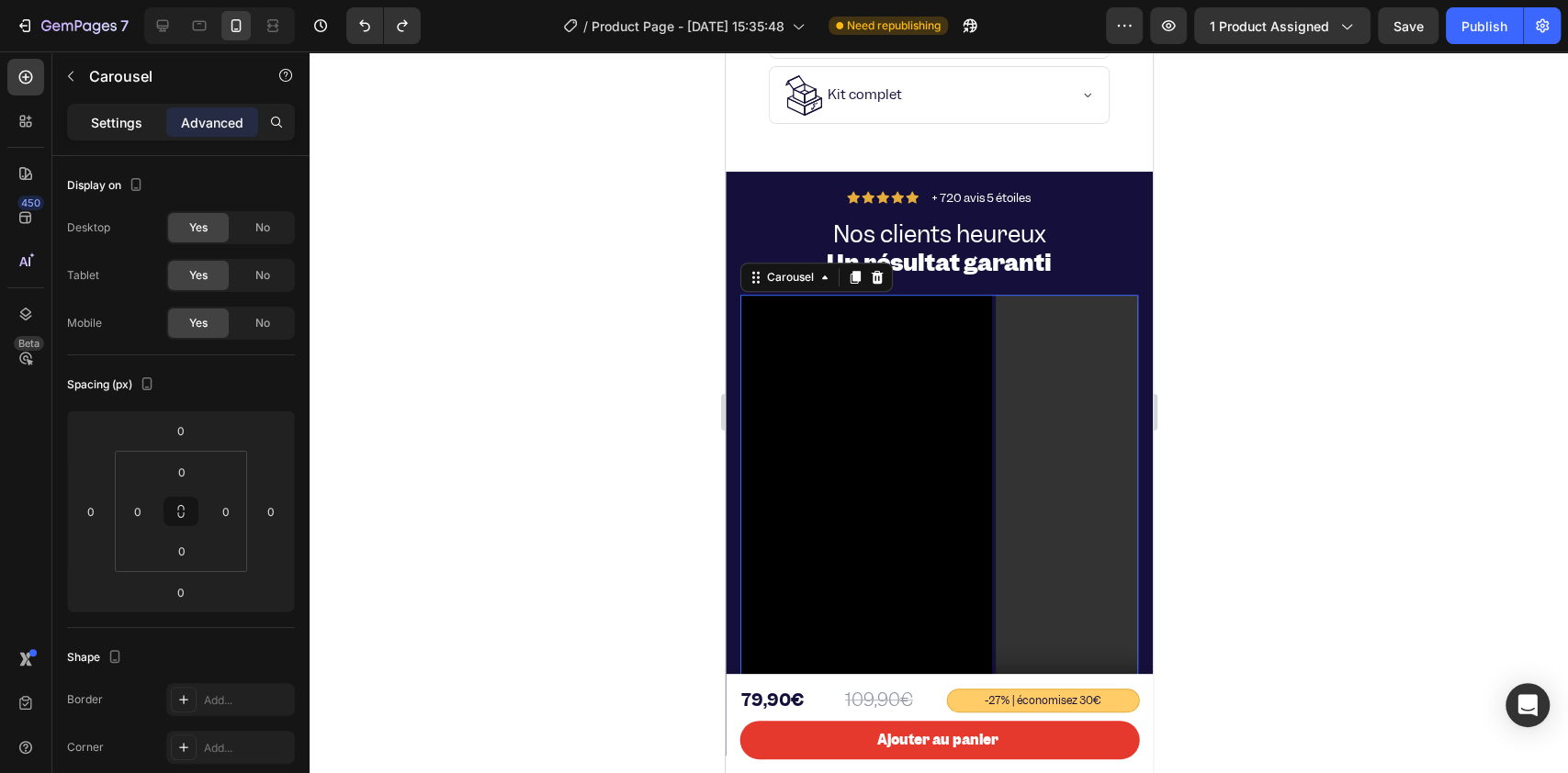
click at [129, 113] on p "Settings" at bounding box center [116, 122] width 51 height 19
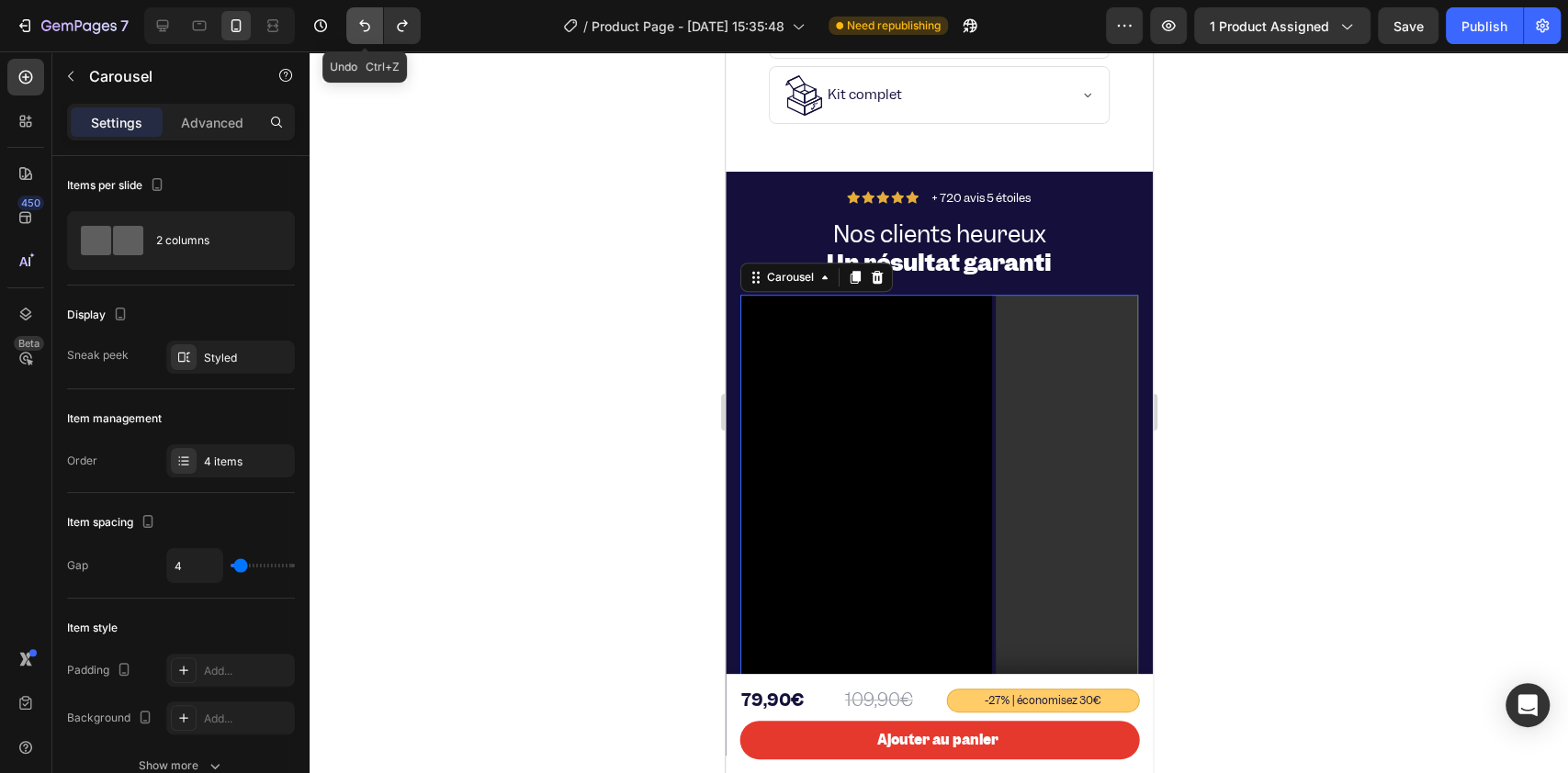
click at [363, 40] on button "Undo/Redo" at bounding box center [365, 26] width 37 height 37
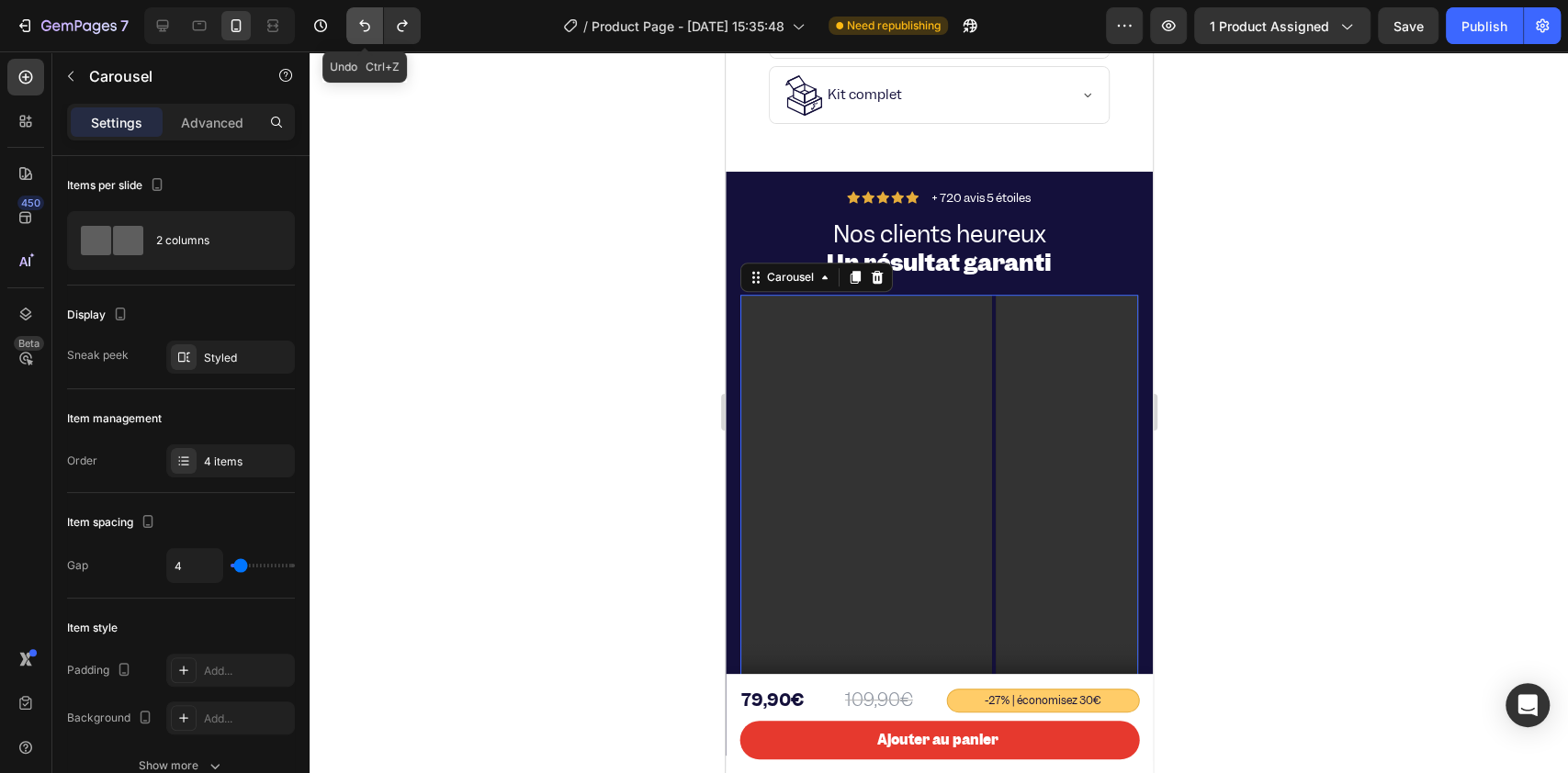
click at [363, 31] on icon "Undo/Redo" at bounding box center [365, 25] width 18 height 18
click at [387, 32] on button "Undo/Redo" at bounding box center [402, 26] width 37 height 37
click at [365, 27] on icon "Undo/Redo" at bounding box center [365, 25] width 18 height 18
click at [509, 247] on div at bounding box center [938, 412] width 1258 height 721
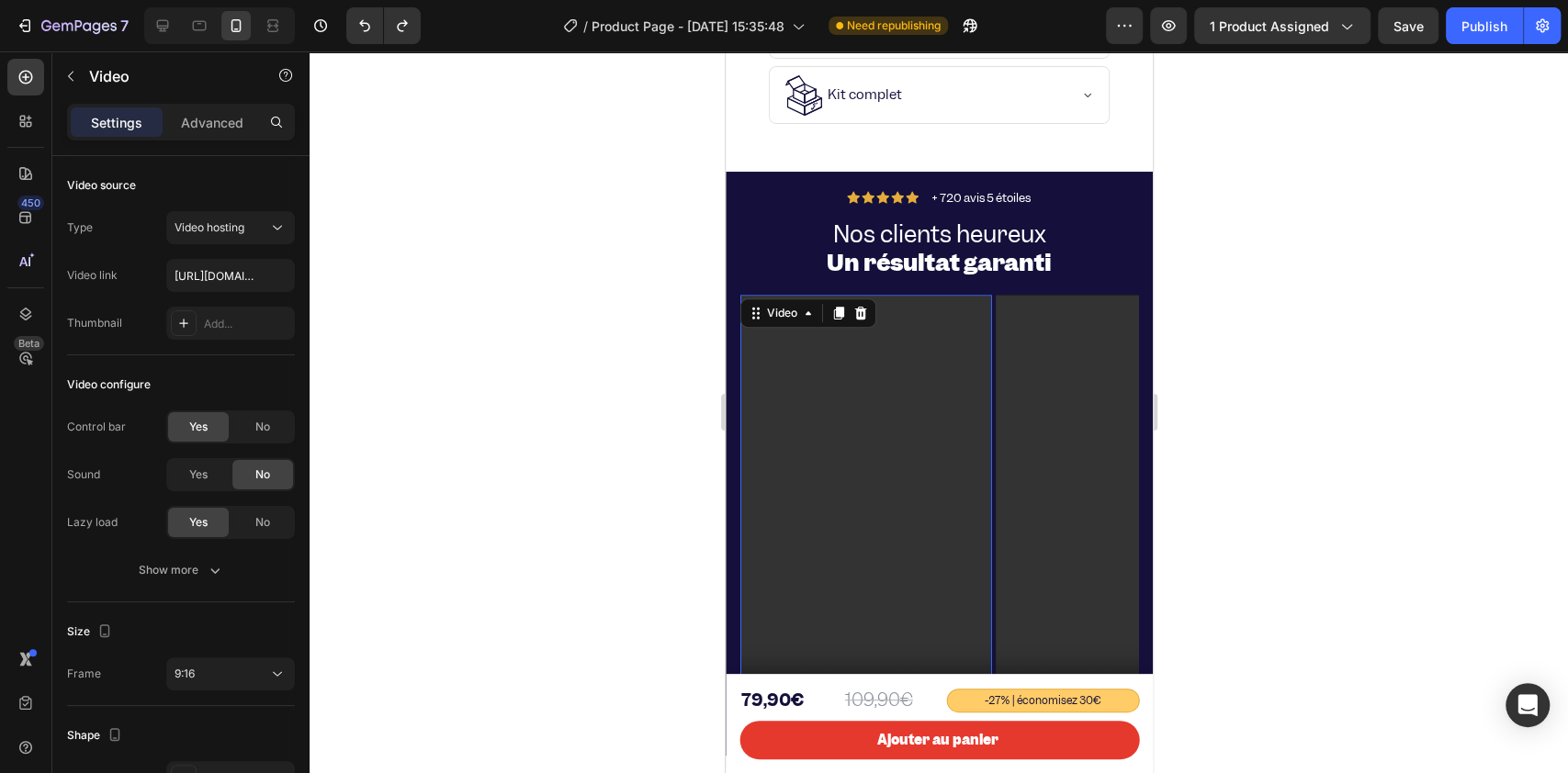
click at [802, 385] on video at bounding box center [865, 518] width 252 height 446
click at [866, 427] on video at bounding box center [865, 518] width 252 height 446
click at [784, 305] on div "Video" at bounding box center [780, 312] width 38 height 16
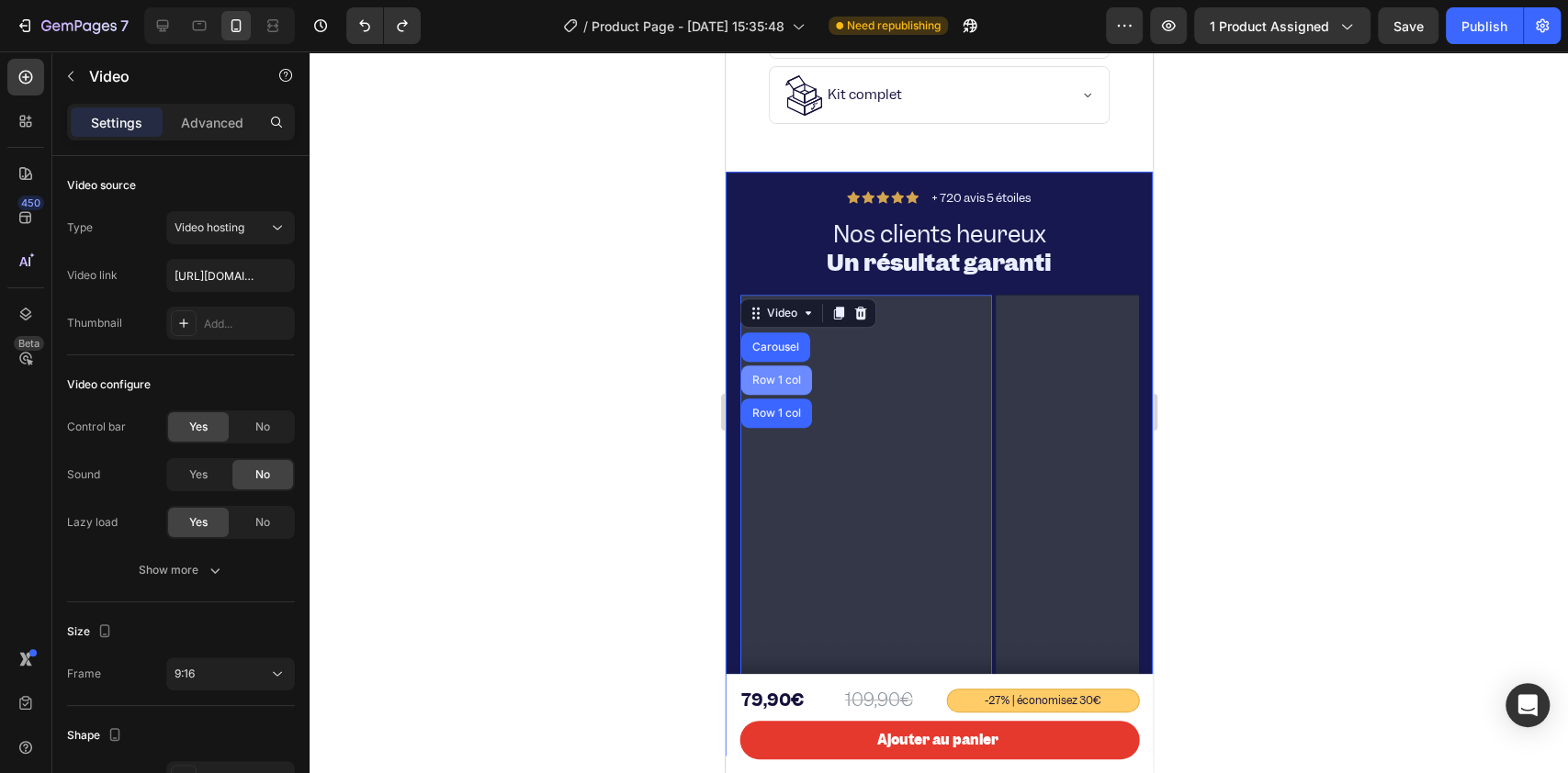
click at [771, 370] on div "Row 1 col" at bounding box center [775, 380] width 70 height 29
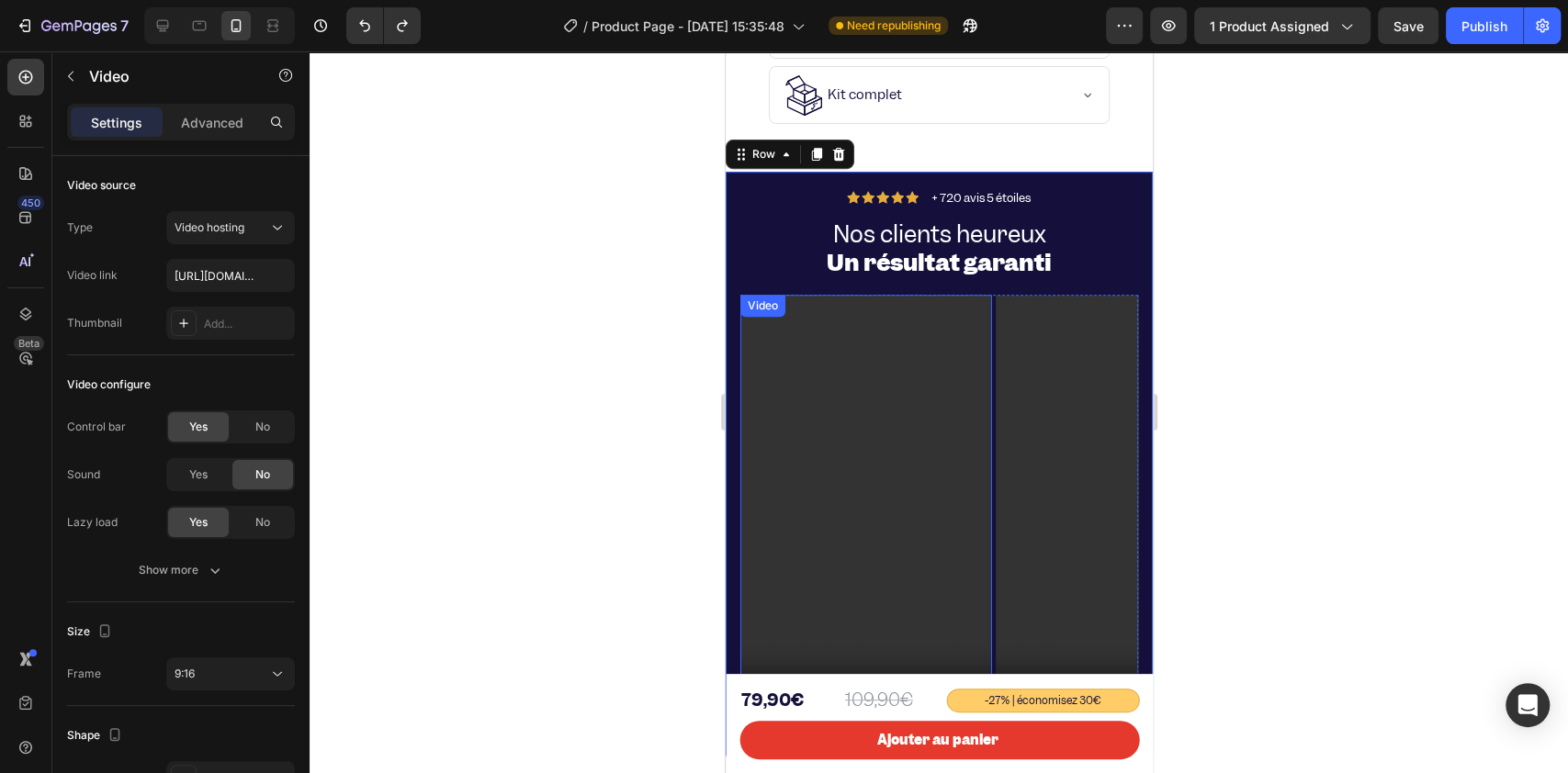
click at [919, 453] on video at bounding box center [865, 518] width 252 height 446
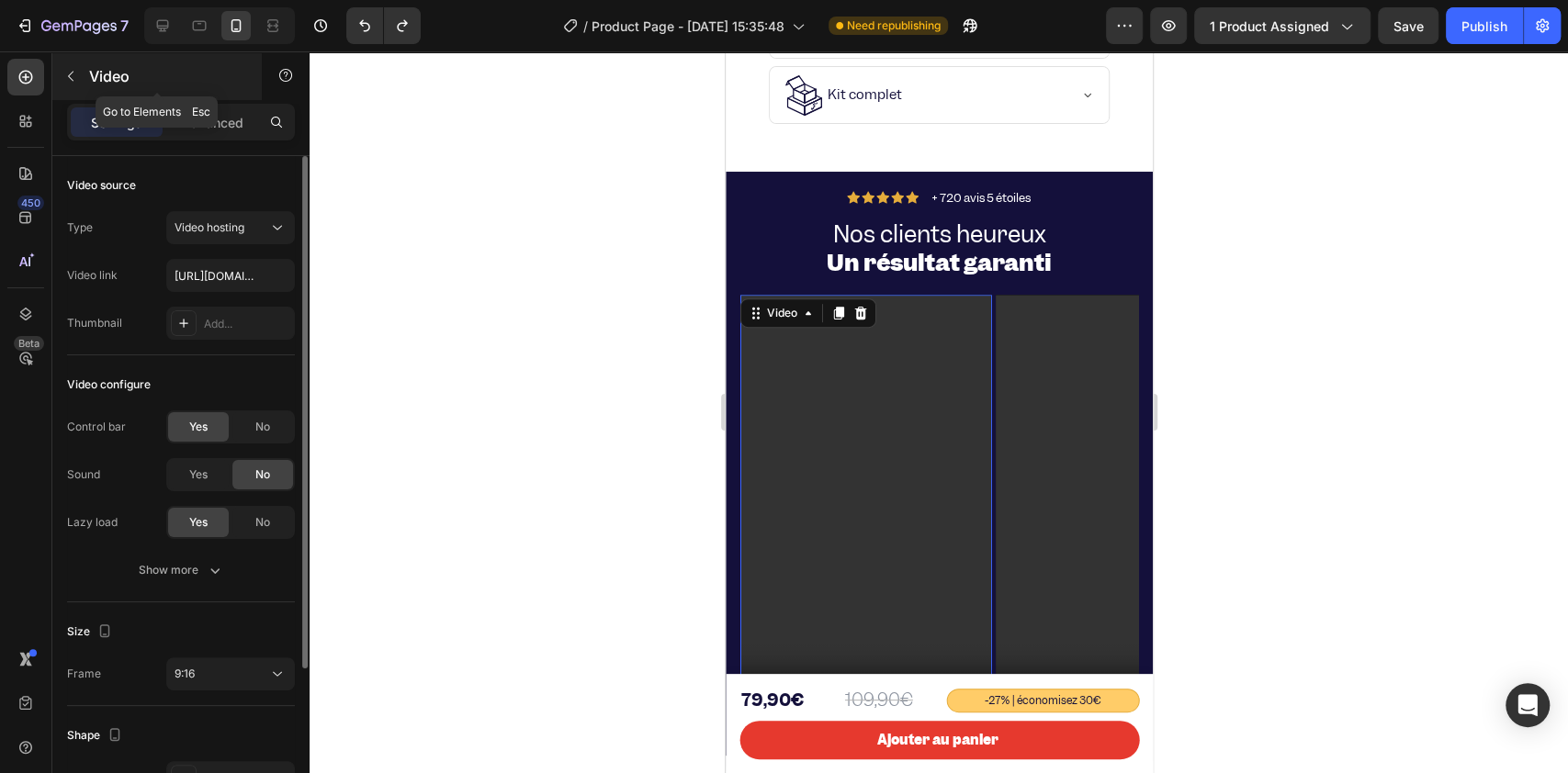
click at [79, 73] on button "button" at bounding box center [70, 76] width 29 height 29
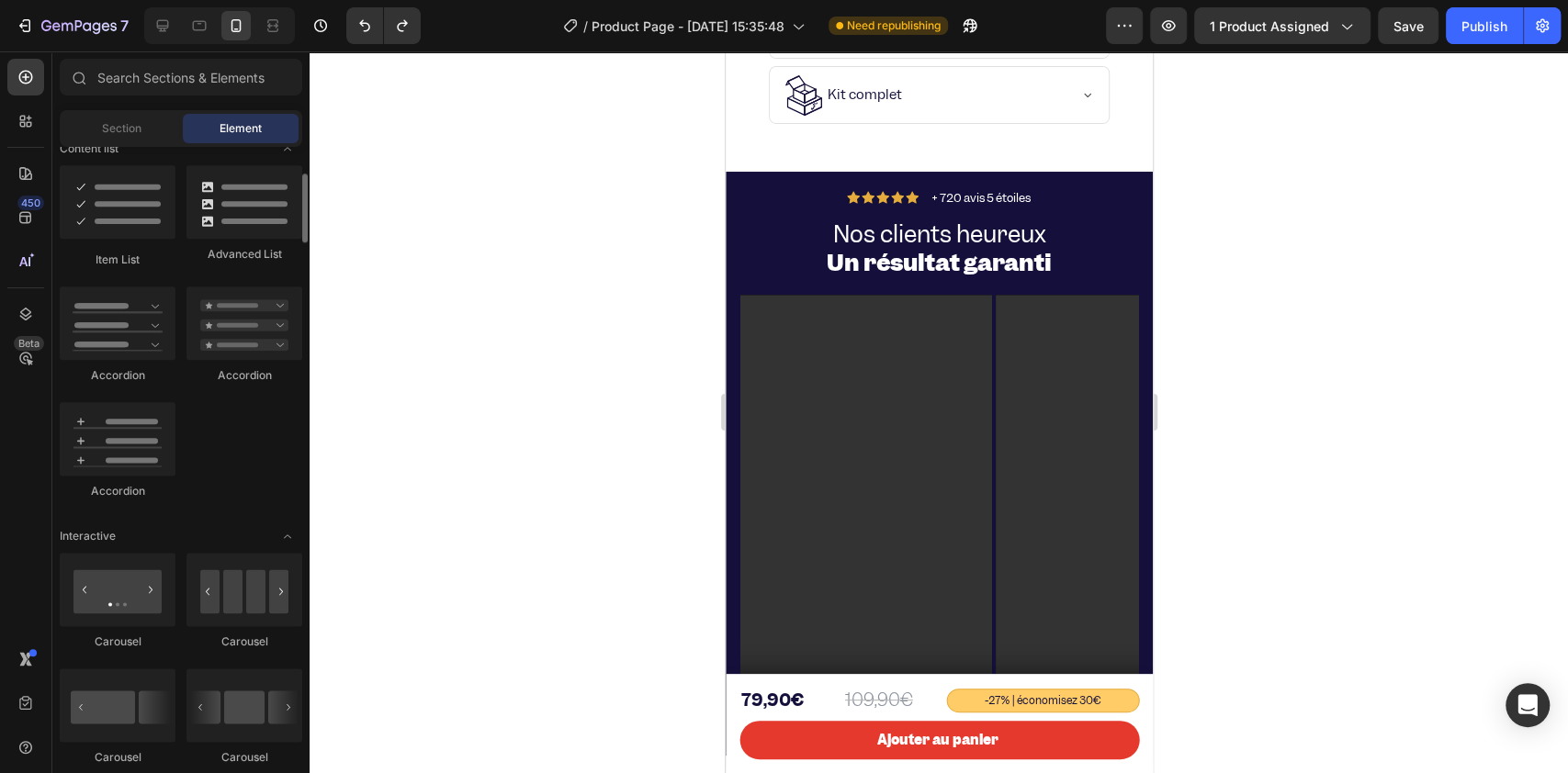
scroll to position [611, 0]
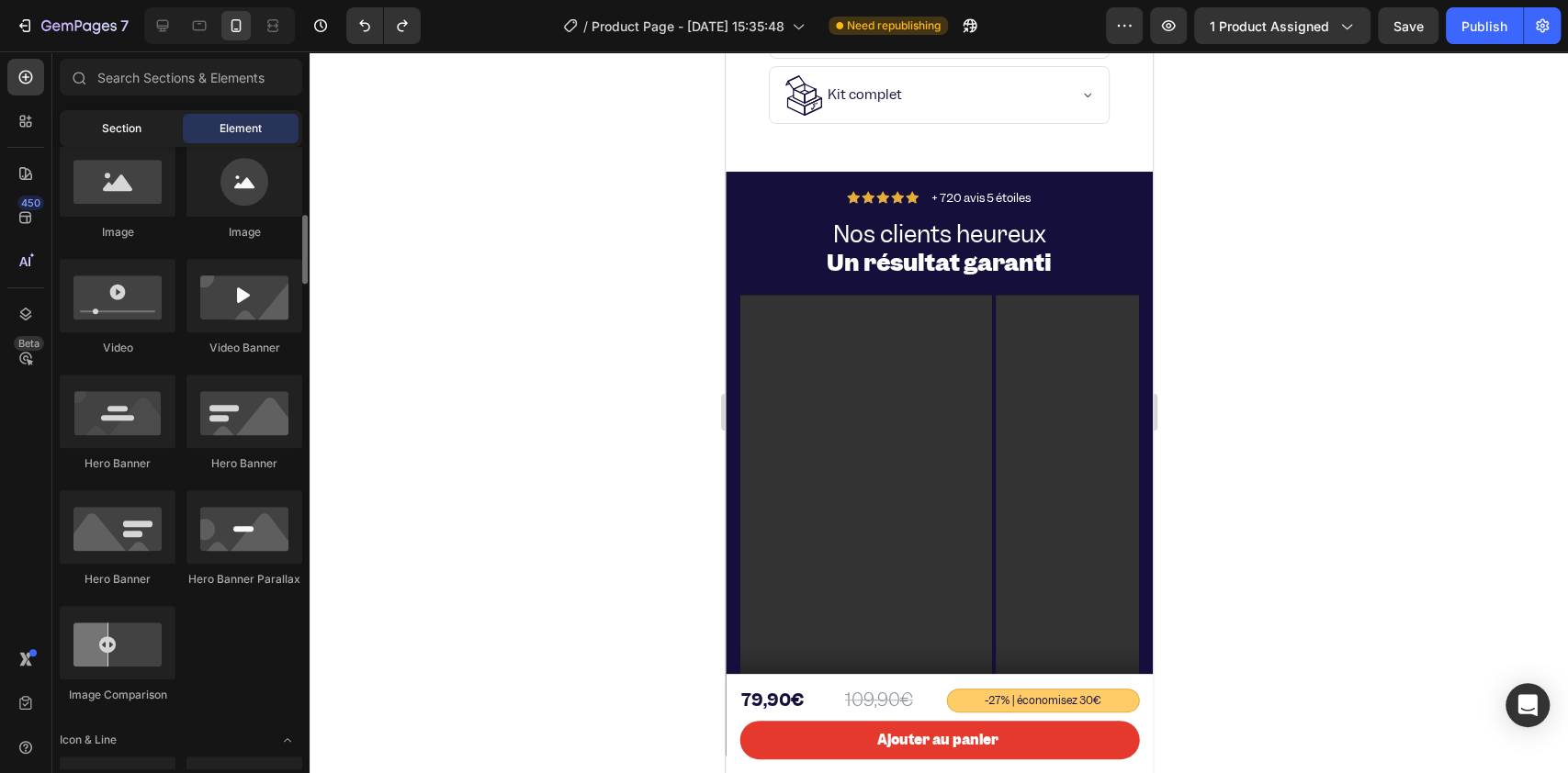
click at [142, 128] on div "Section" at bounding box center [122, 128] width 116 height 29
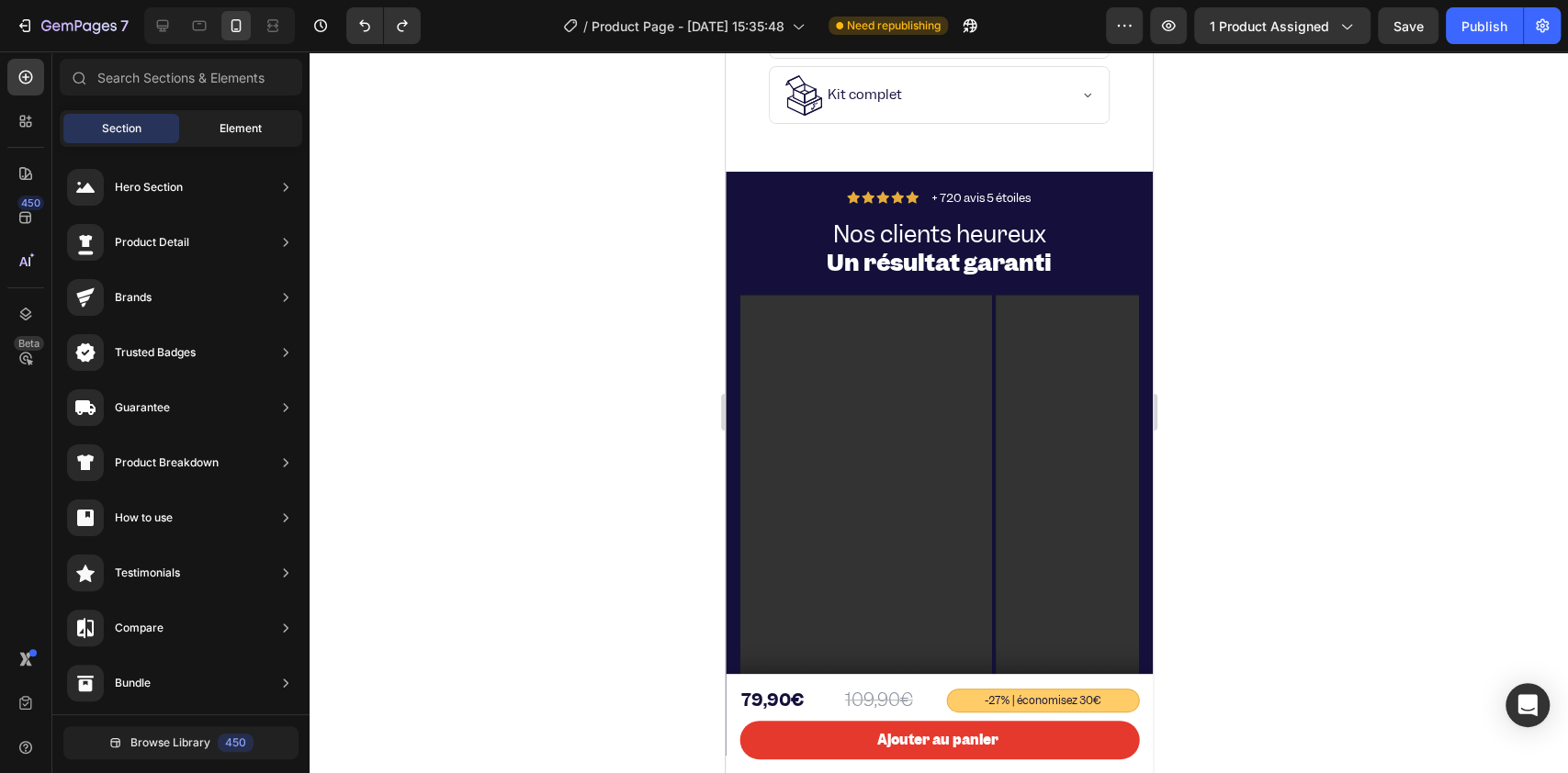
click at [232, 129] on span "Element" at bounding box center [241, 128] width 42 height 16
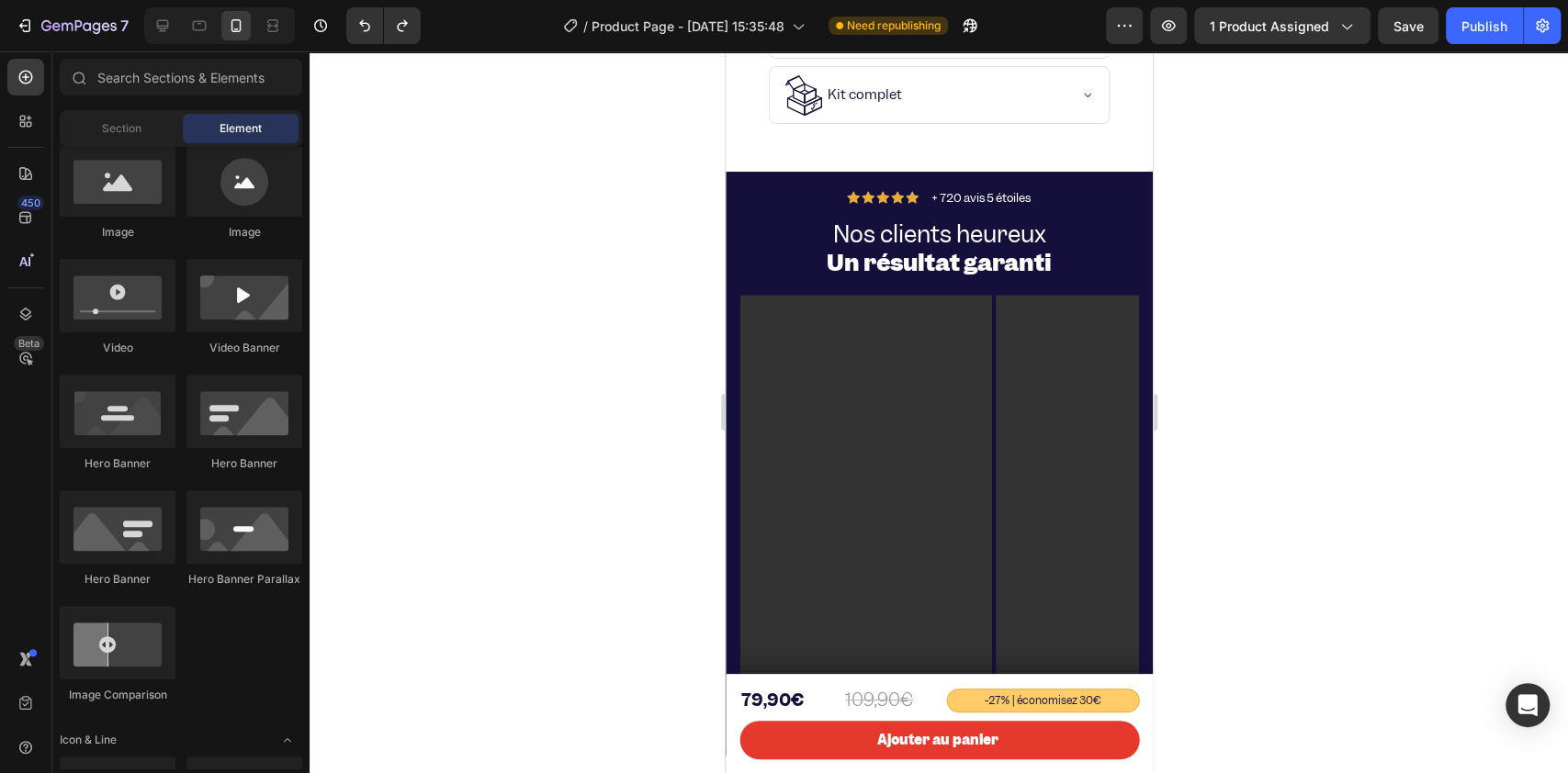
click at [605, 443] on div at bounding box center [938, 412] width 1258 height 721
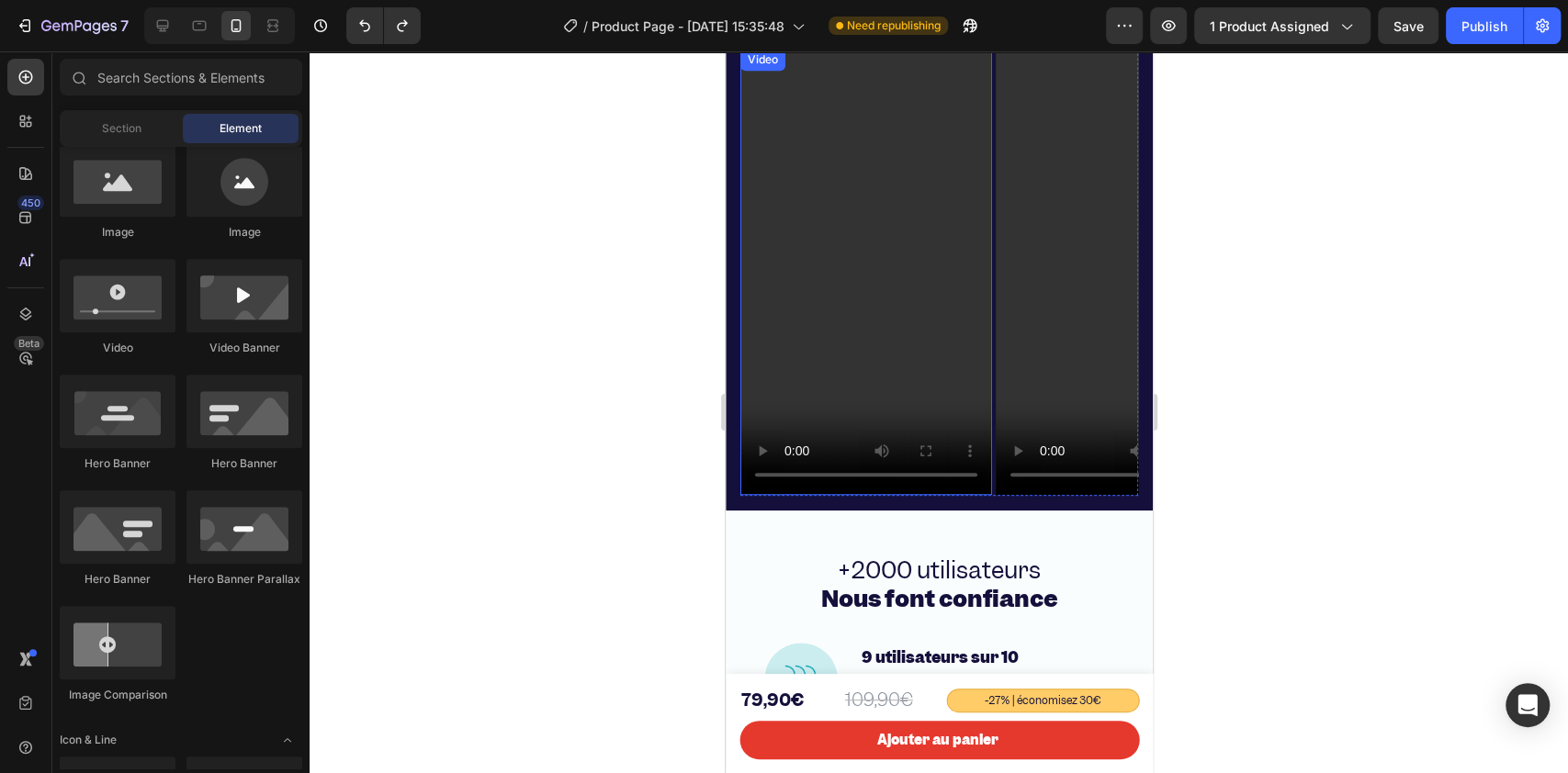
click at [880, 397] on video at bounding box center [865, 271] width 252 height 446
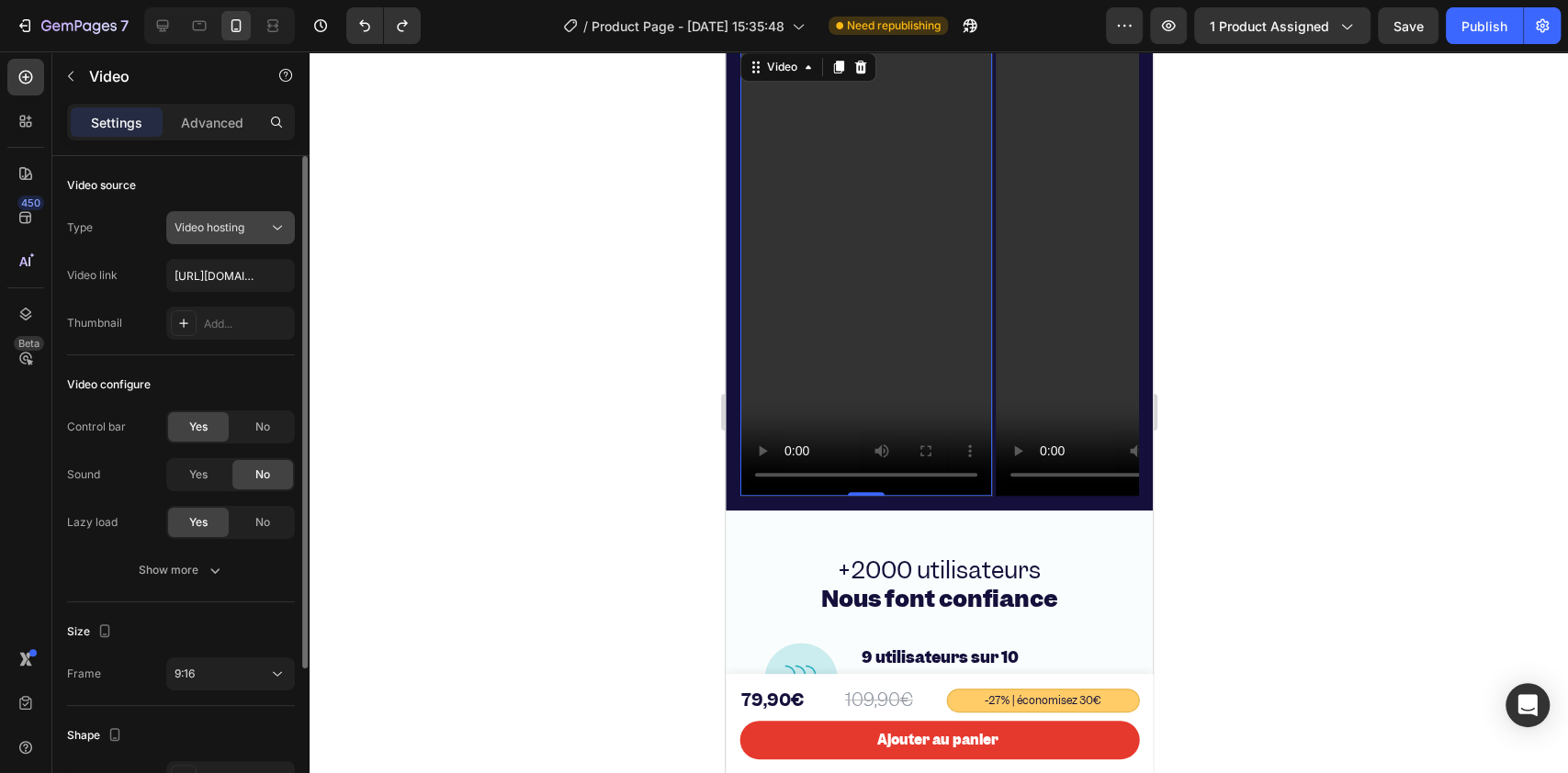
click at [257, 233] on div "Video hosting" at bounding box center [221, 227] width 94 height 16
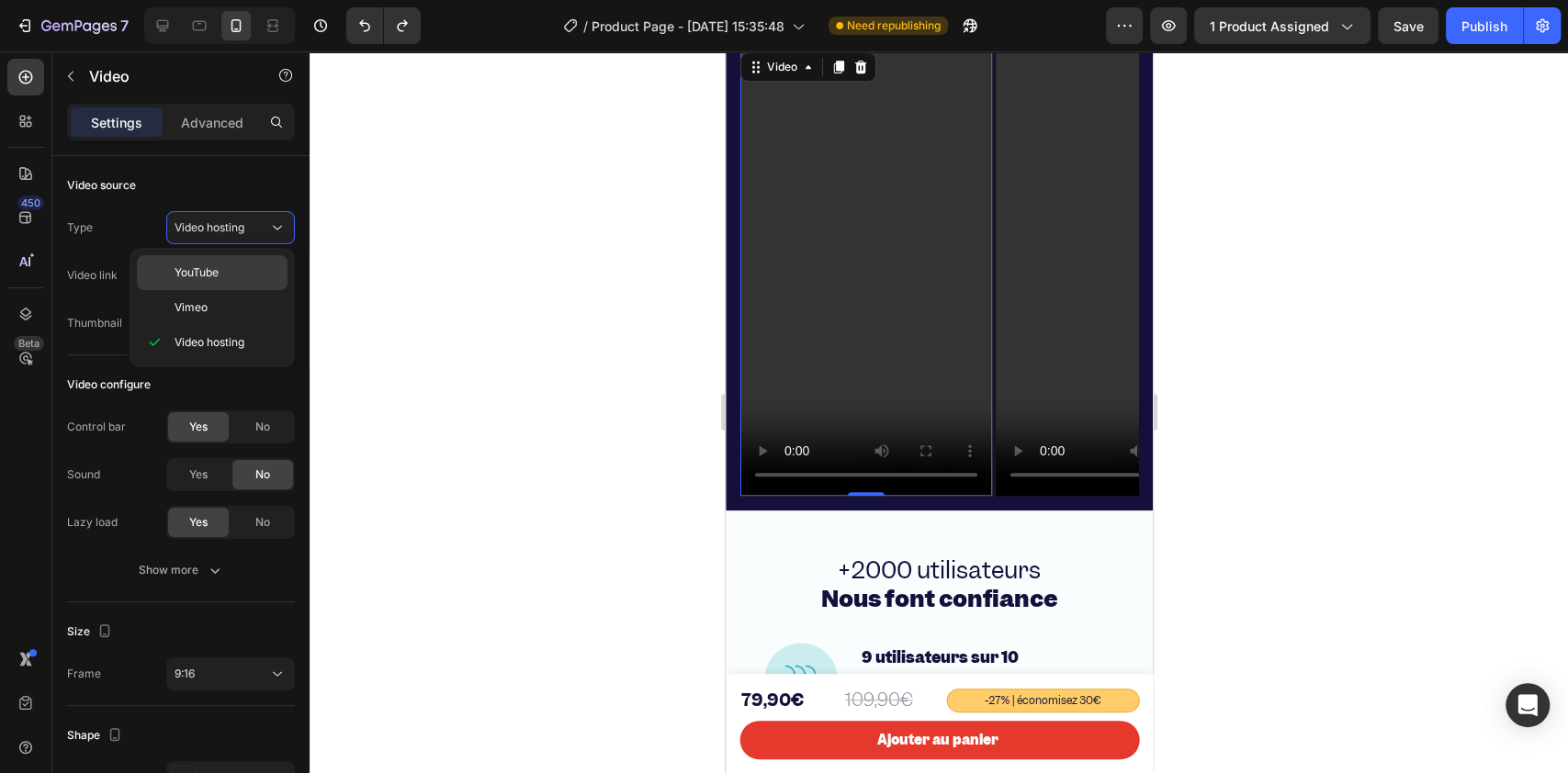
click at [215, 290] on div "YouTube" at bounding box center [212, 307] width 150 height 35
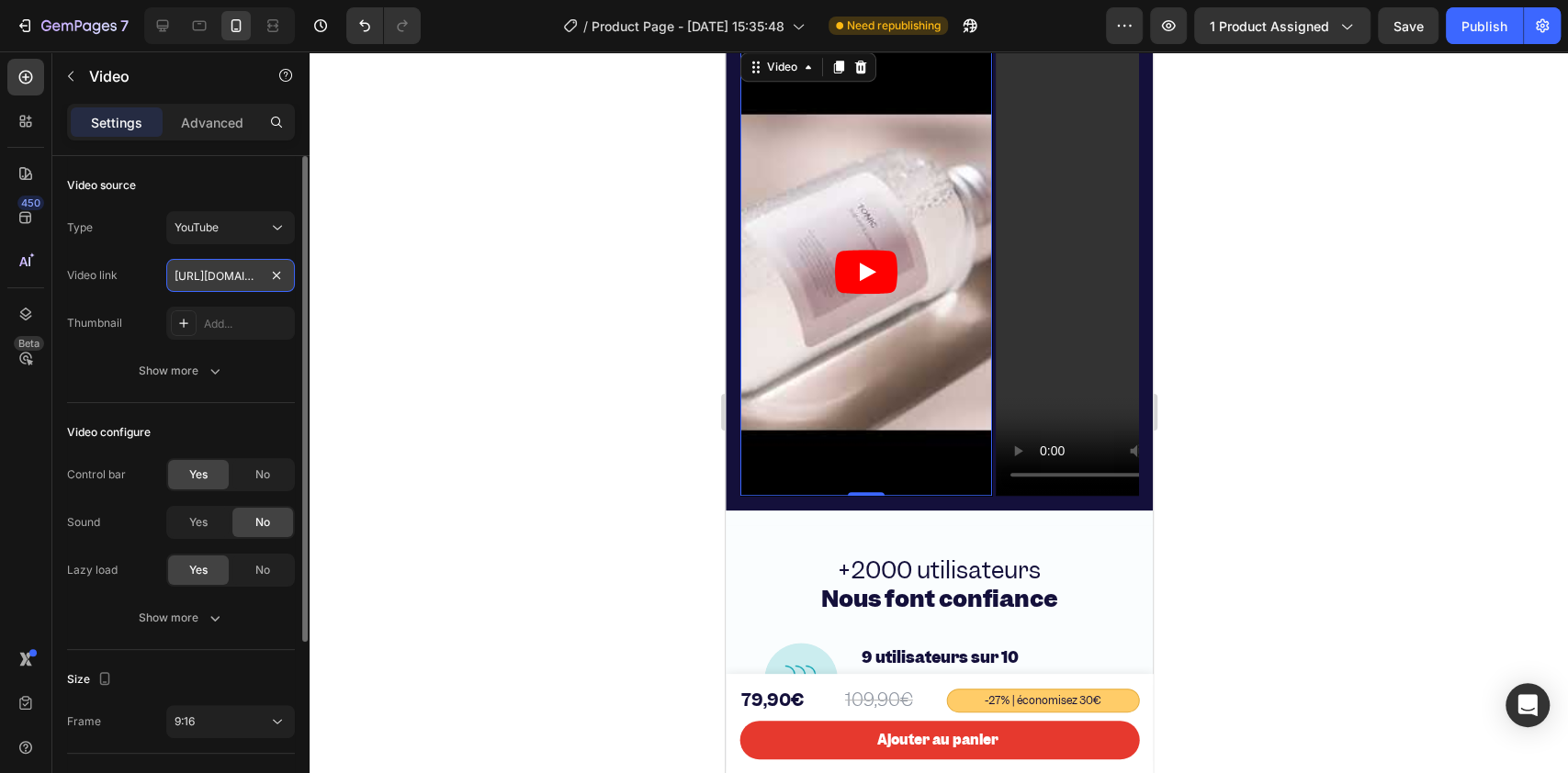
click at [245, 282] on input "https://www.youtube.com/watch?v=drIt4RH_kyQ" at bounding box center [230, 276] width 128 height 33
paste input "youtube.com/shorts/gVkVZUjT0n0"
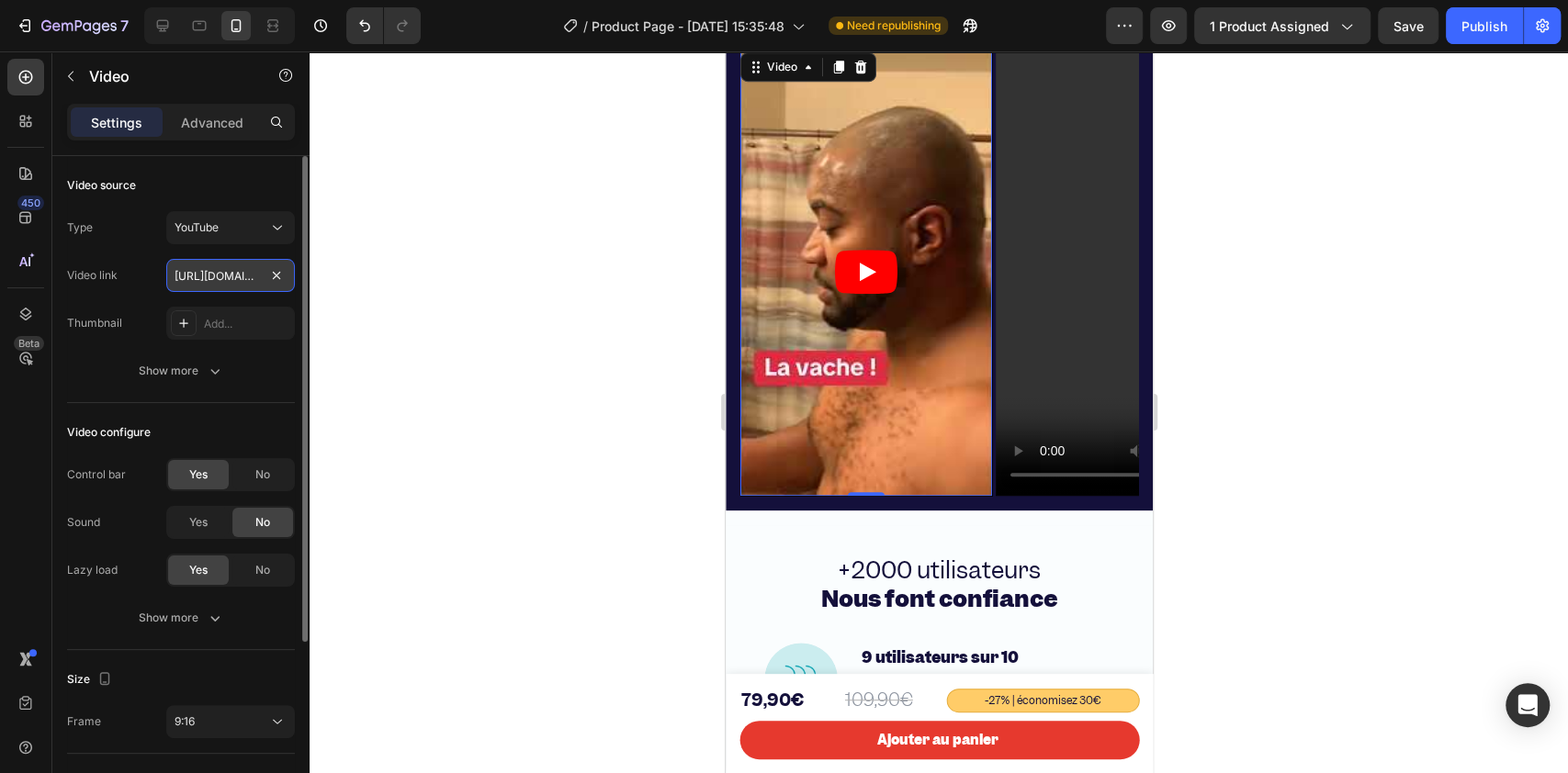
scroll to position [0, 135]
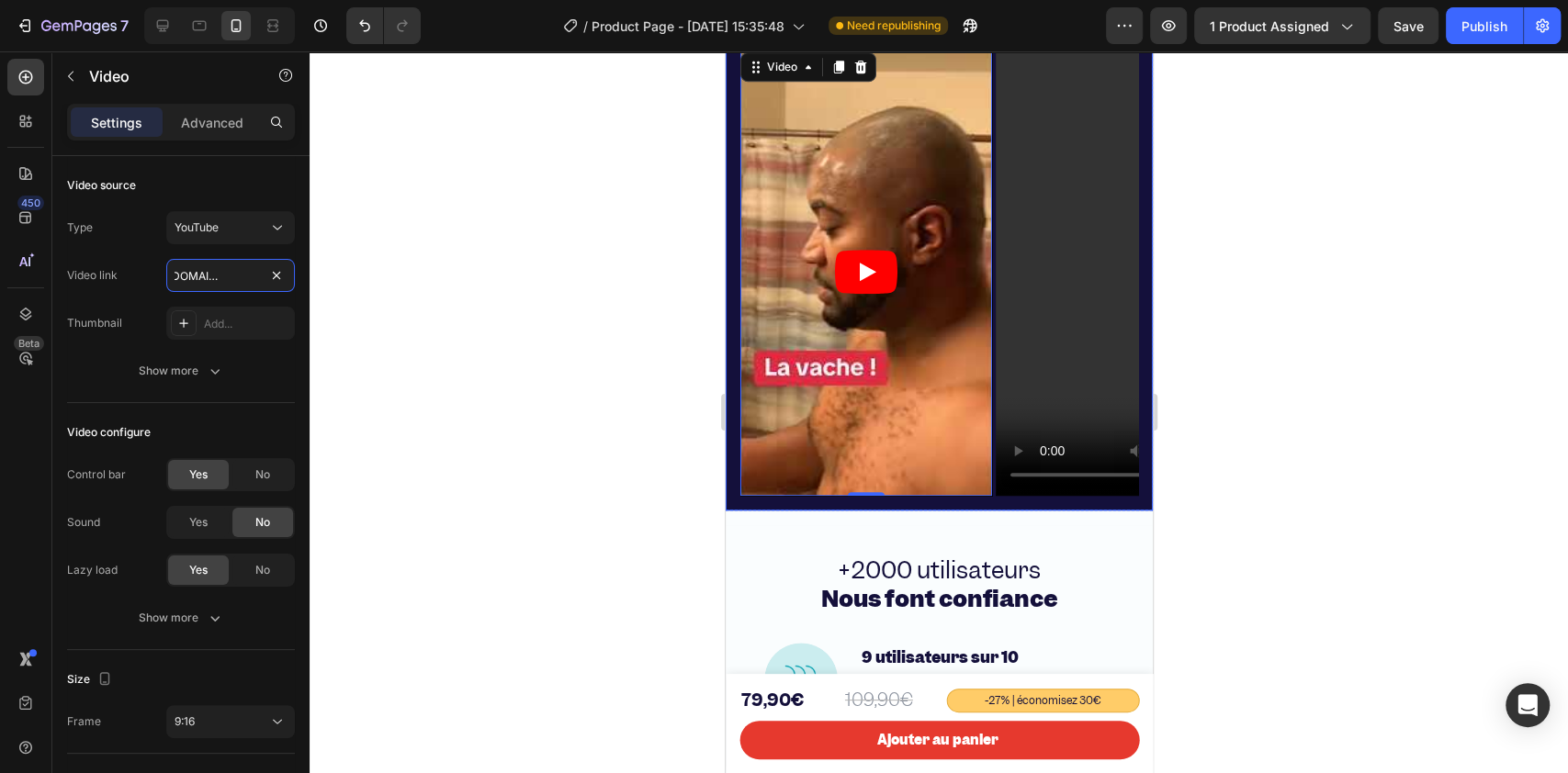
type input "https://youtube.com/shorts/gVkVZUjT0n0"
click at [676, 305] on div at bounding box center [938, 412] width 1258 height 721
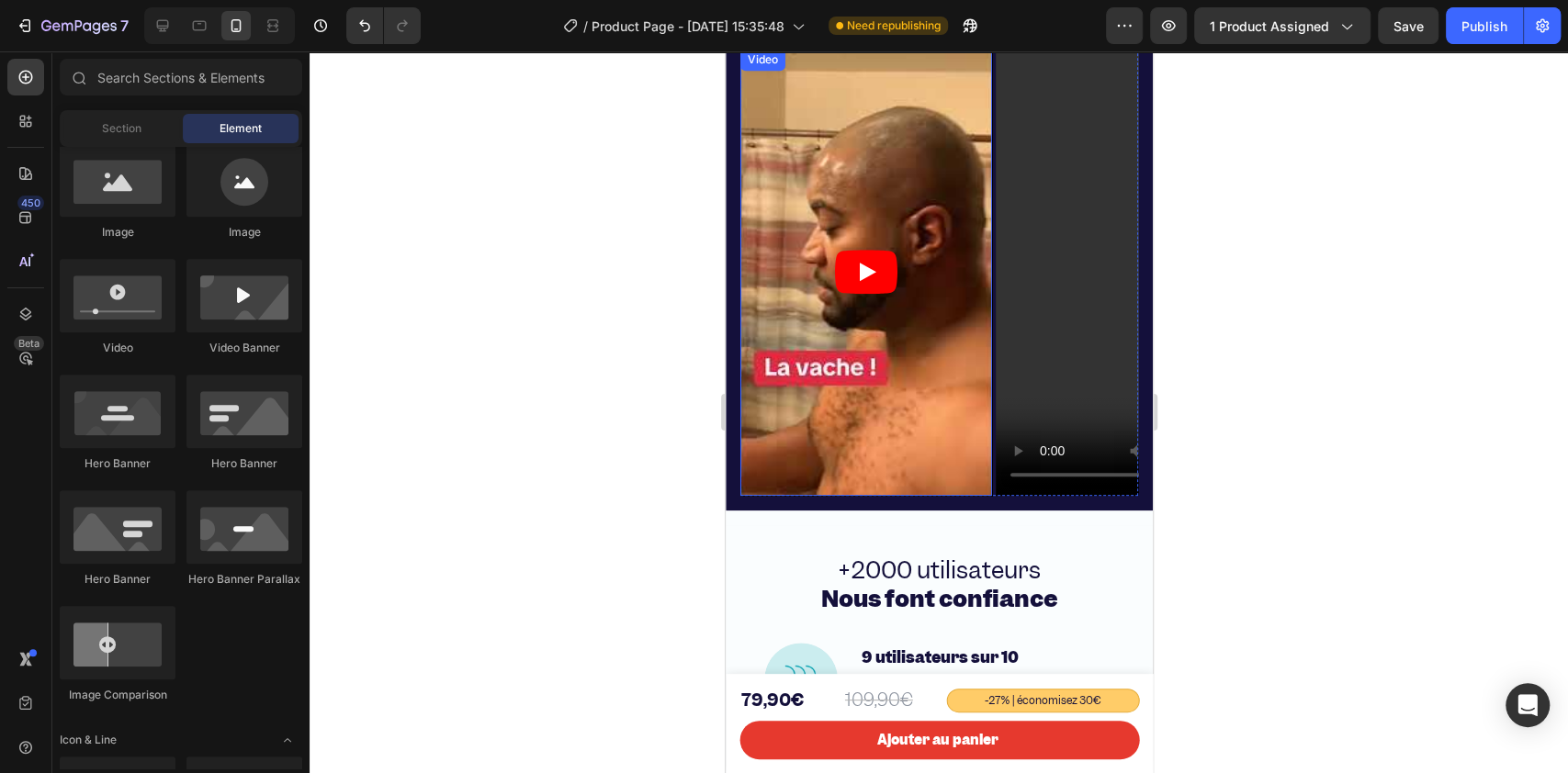
scroll to position [5312, 0]
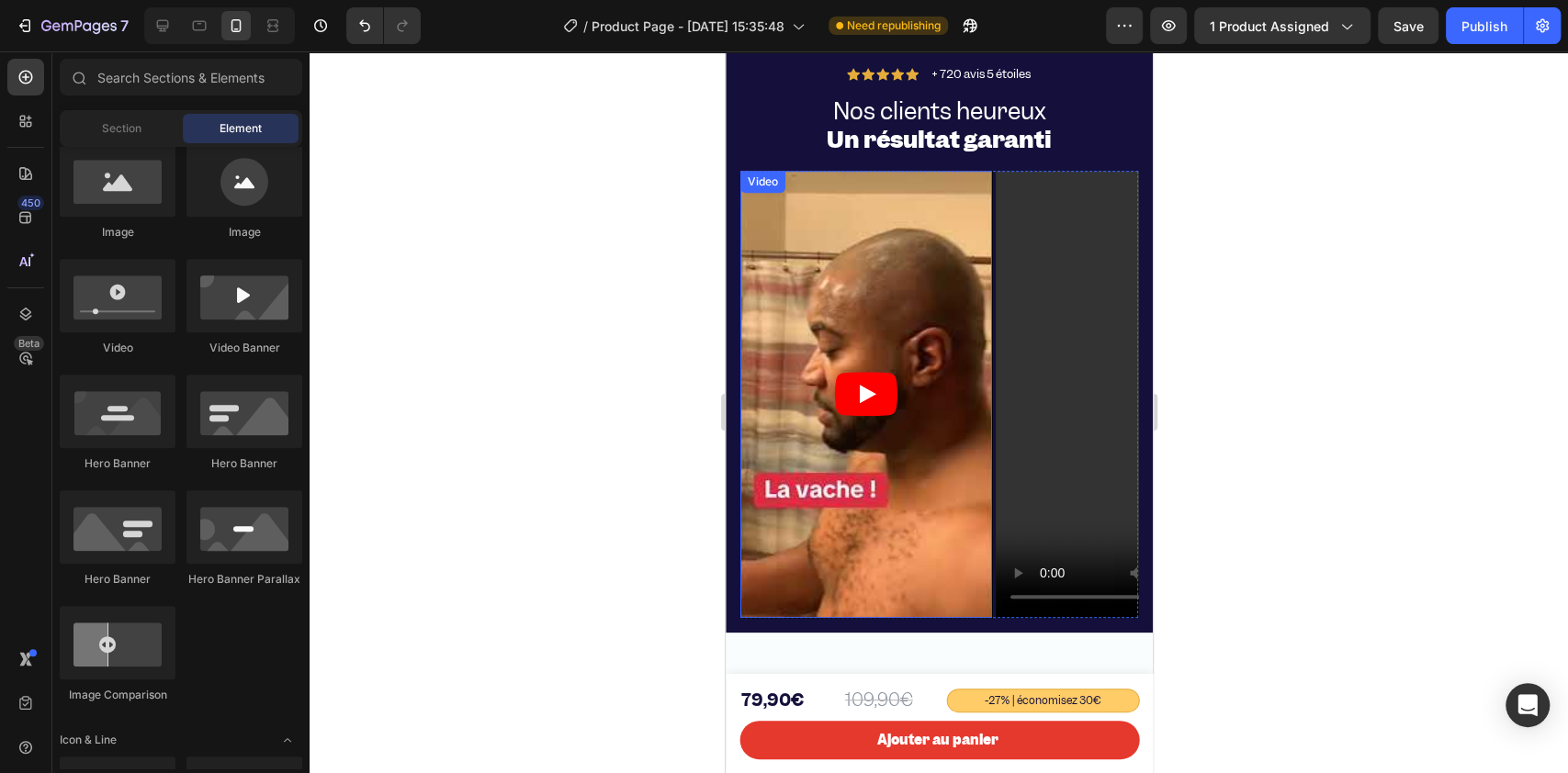
click at [842, 391] on icon "Play" at bounding box center [865, 394] width 63 height 44
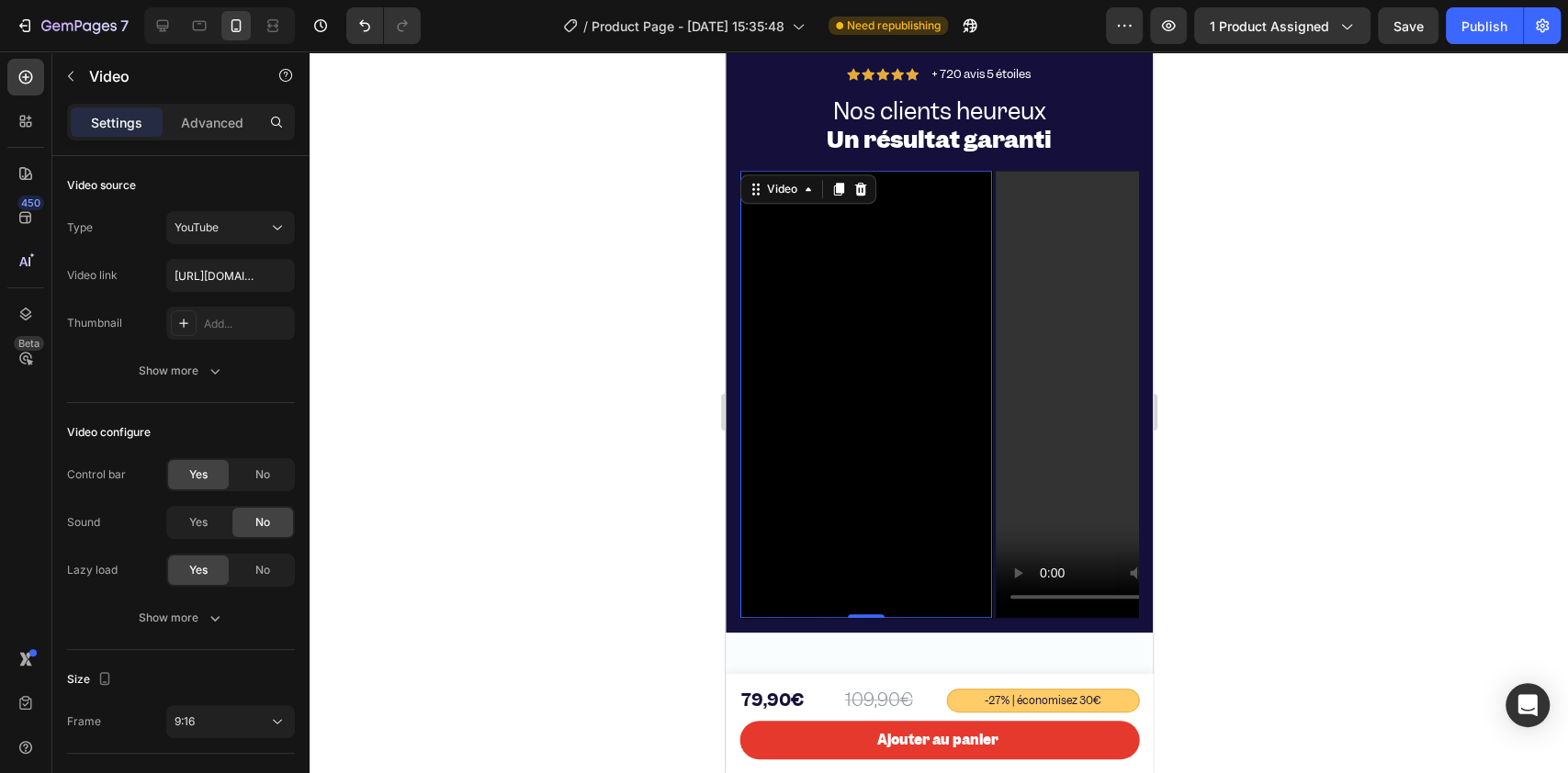
click at [635, 218] on div at bounding box center [938, 412] width 1258 height 721
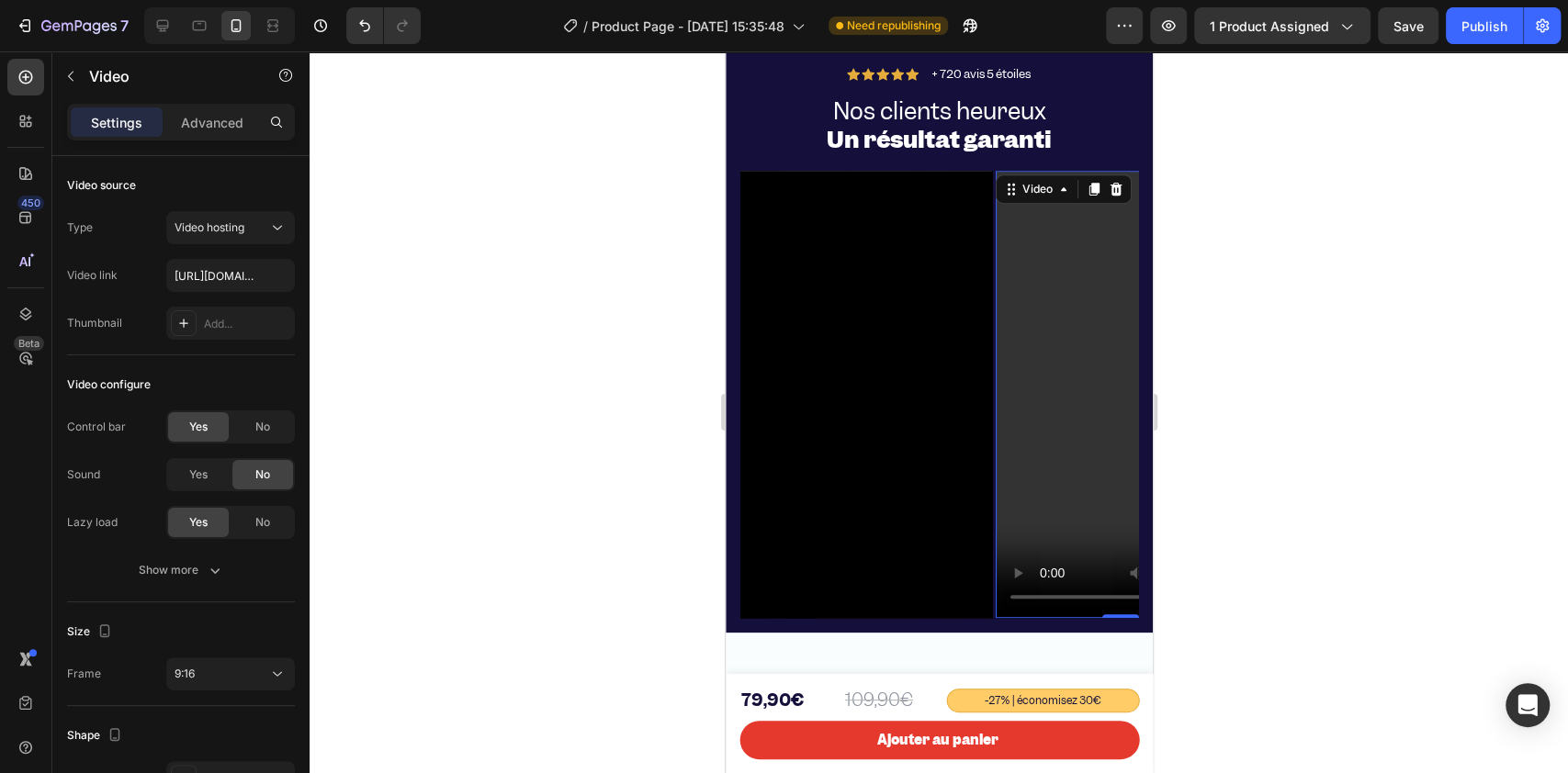
click at [1030, 398] on video at bounding box center [1120, 393] width 252 height 446
click at [234, 237] on button "Video hosting" at bounding box center [230, 227] width 128 height 33
click at [202, 276] on span "YouTube" at bounding box center [197, 272] width 44 height 16
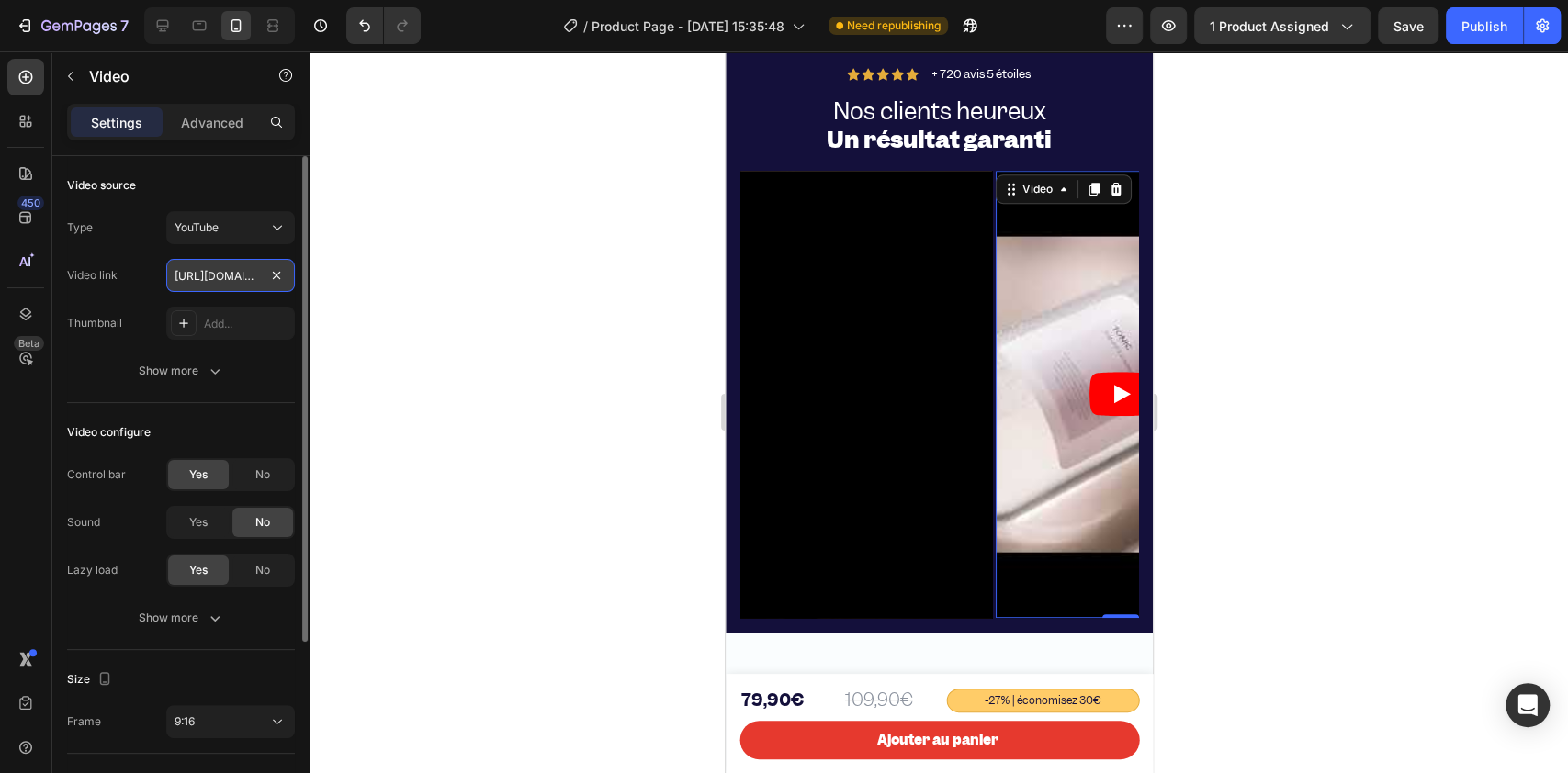
click at [217, 286] on input "https://www.youtube.com/watch?v=drIt4RH_kyQ" at bounding box center [230, 276] width 128 height 33
click at [220, 286] on input "https://www.youtube.com/watch?v=drIt4RH_kyQ" at bounding box center [230, 276] width 128 height 33
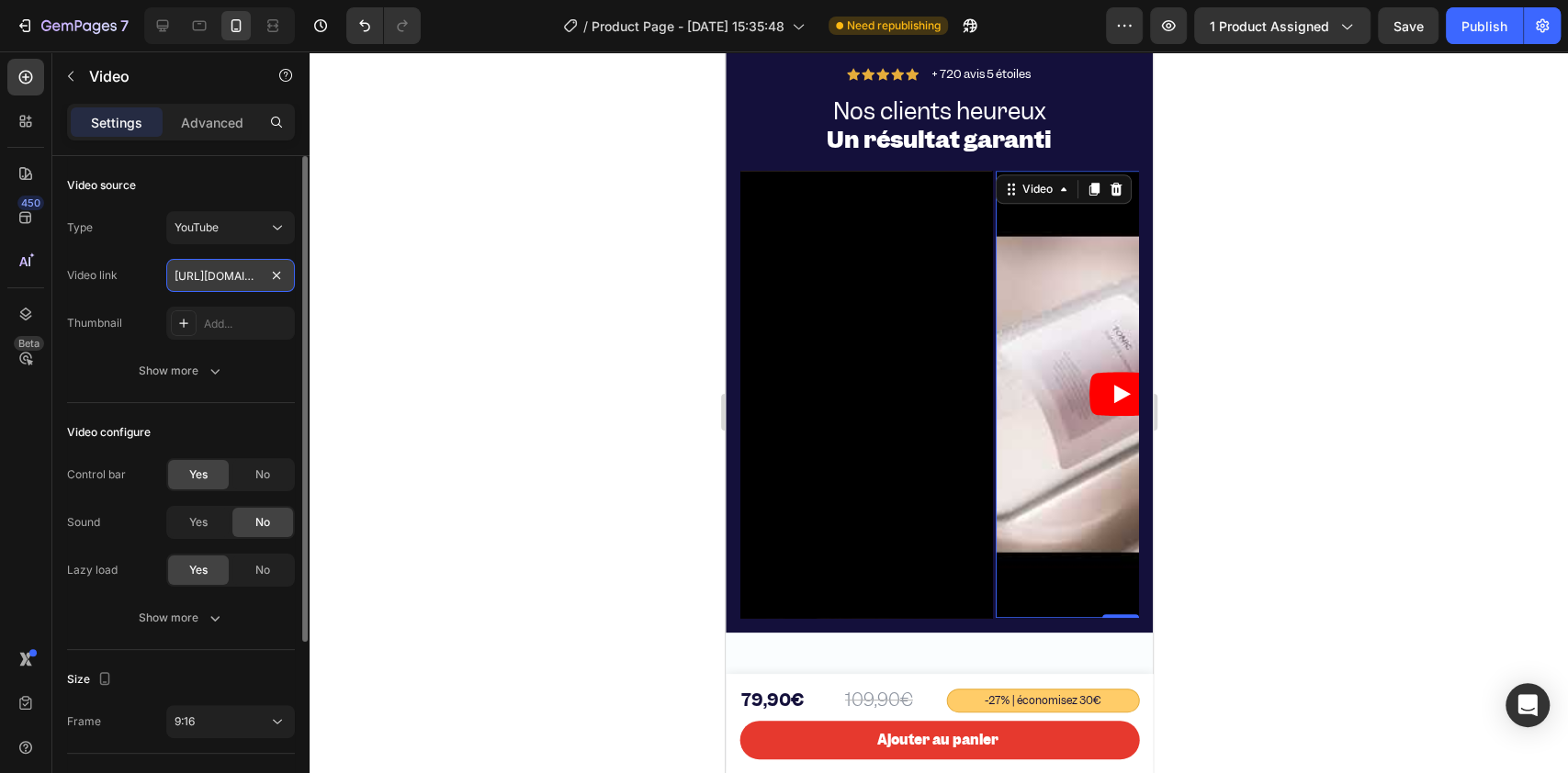
click at [220, 286] on input "https://www.youtube.com/watch?v=drIt4RH_kyQ" at bounding box center [230, 276] width 128 height 33
paste input "youtube.com/shorts/4hdPhoYJF-Q?feature=share"
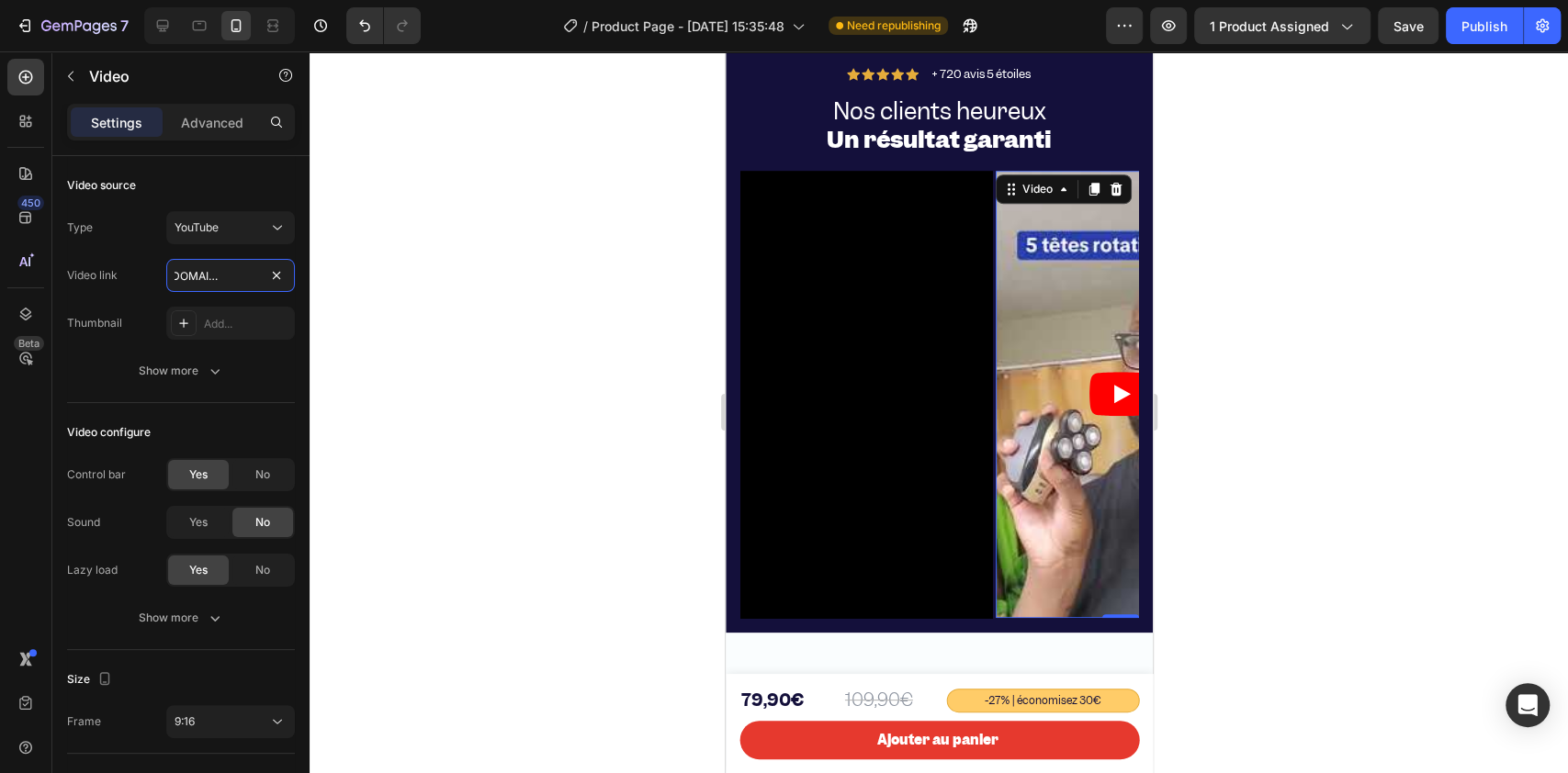
type input "https://youtube.com/shorts/4hdPhoYJF-Q?feature=share"
click at [536, 319] on div at bounding box center [938, 412] width 1258 height 721
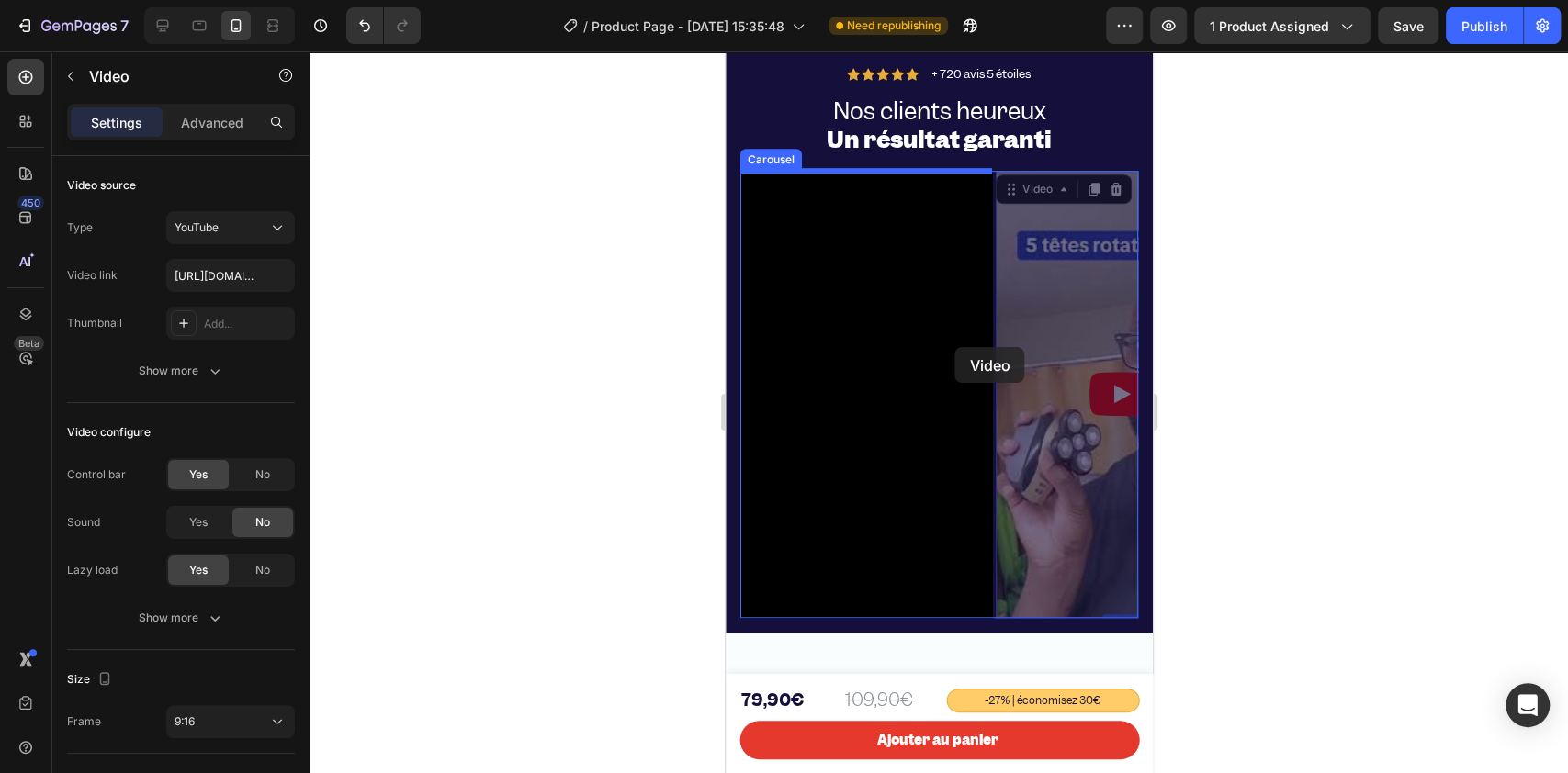
drag, startPoint x: 1046, startPoint y: 342, endPoint x: 906, endPoint y: 349, distance: 140.2
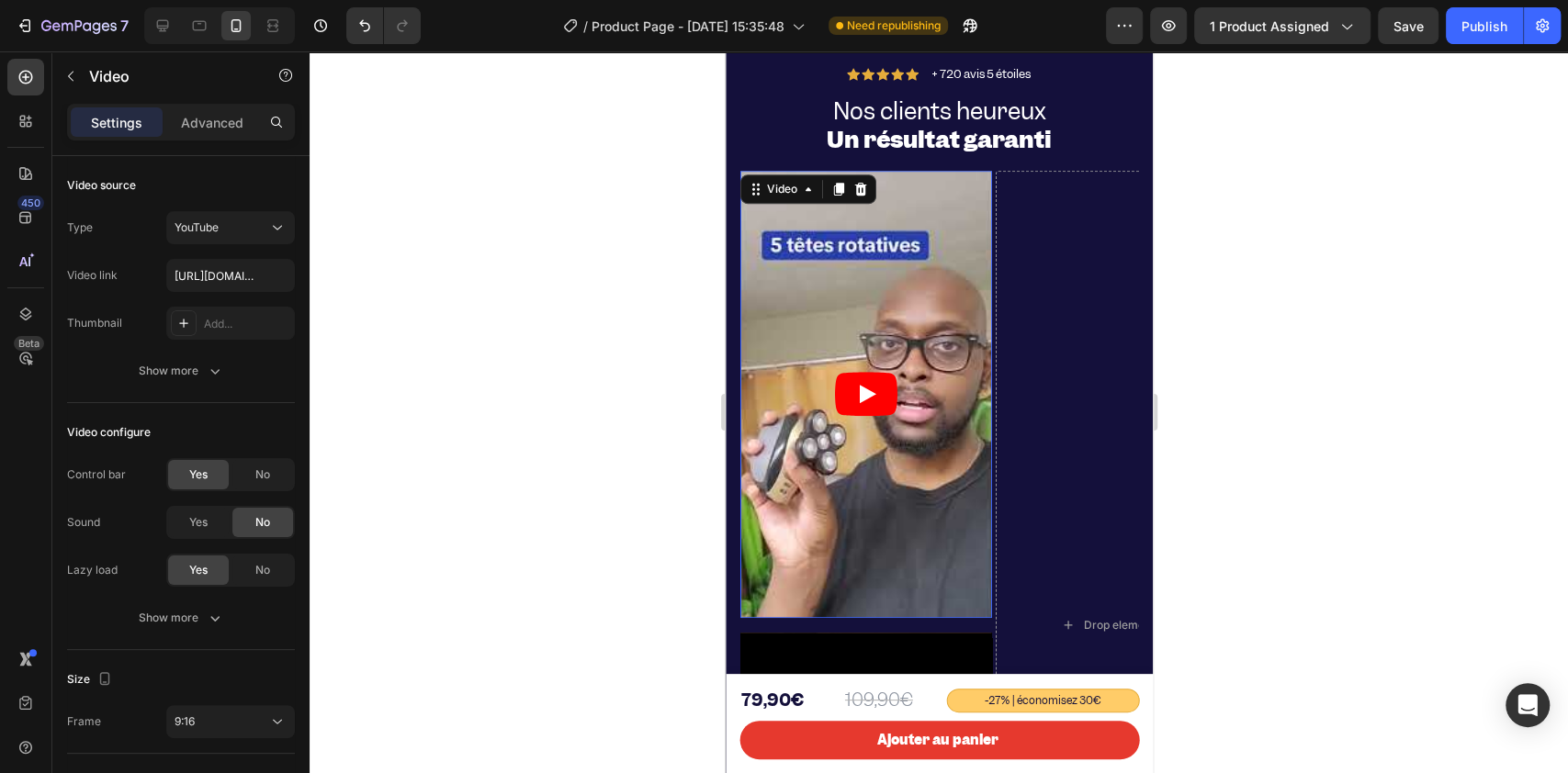
click at [879, 378] on icon "Play" at bounding box center [865, 394] width 63 height 44
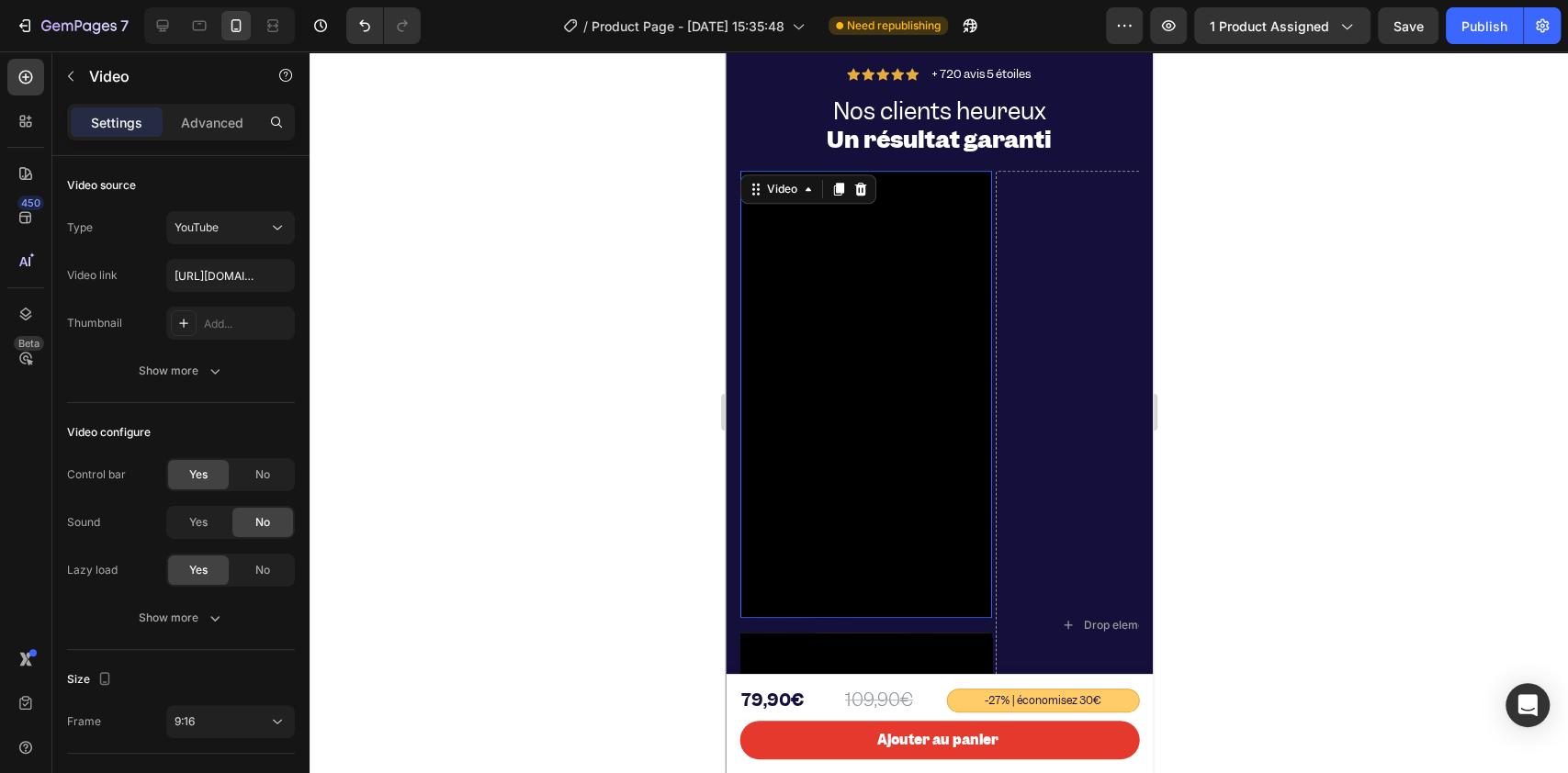
click at [521, 215] on div at bounding box center [938, 412] width 1258 height 721
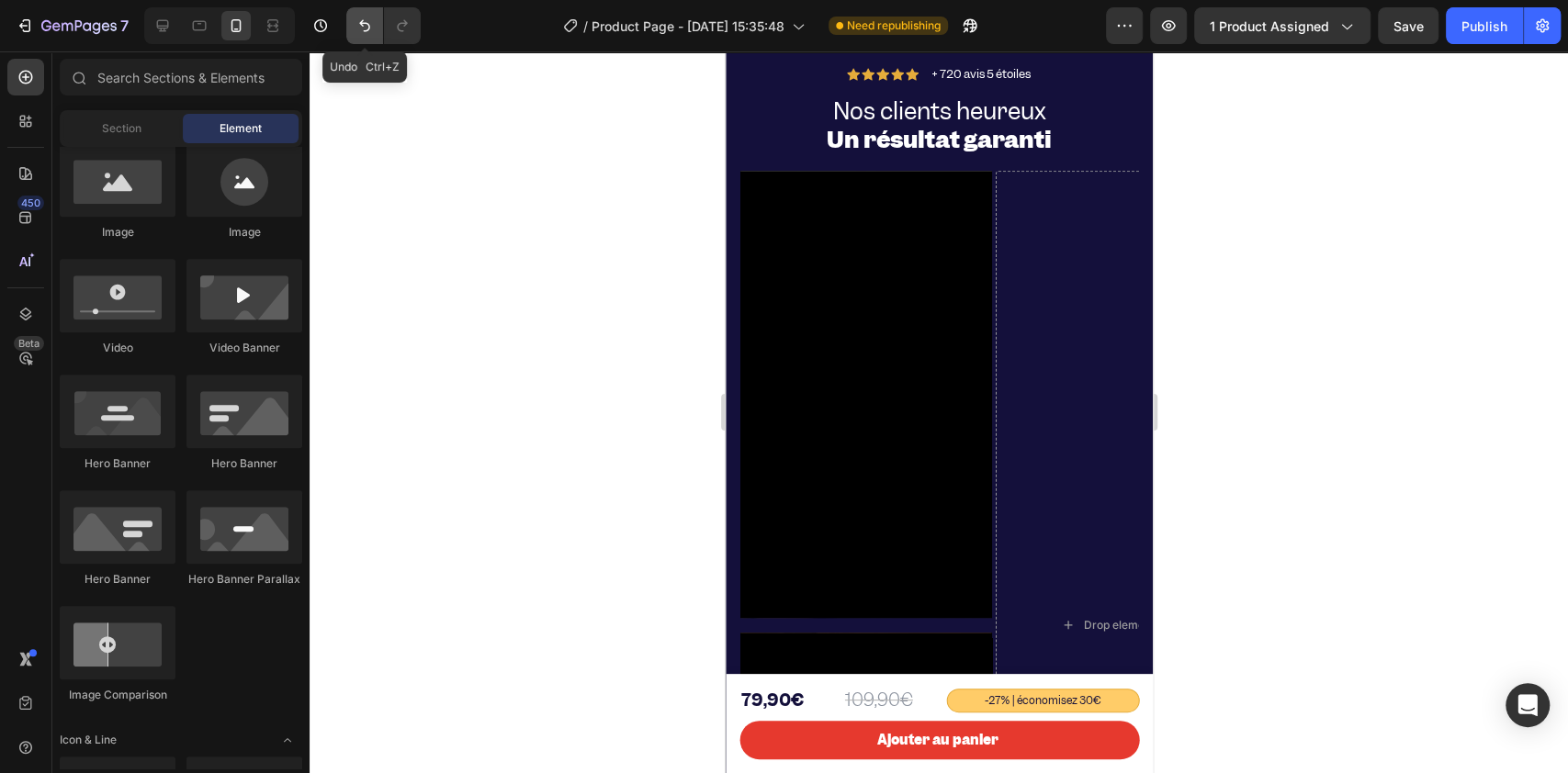
click at [356, 25] on icon "Undo/Redo" at bounding box center [365, 25] width 18 height 18
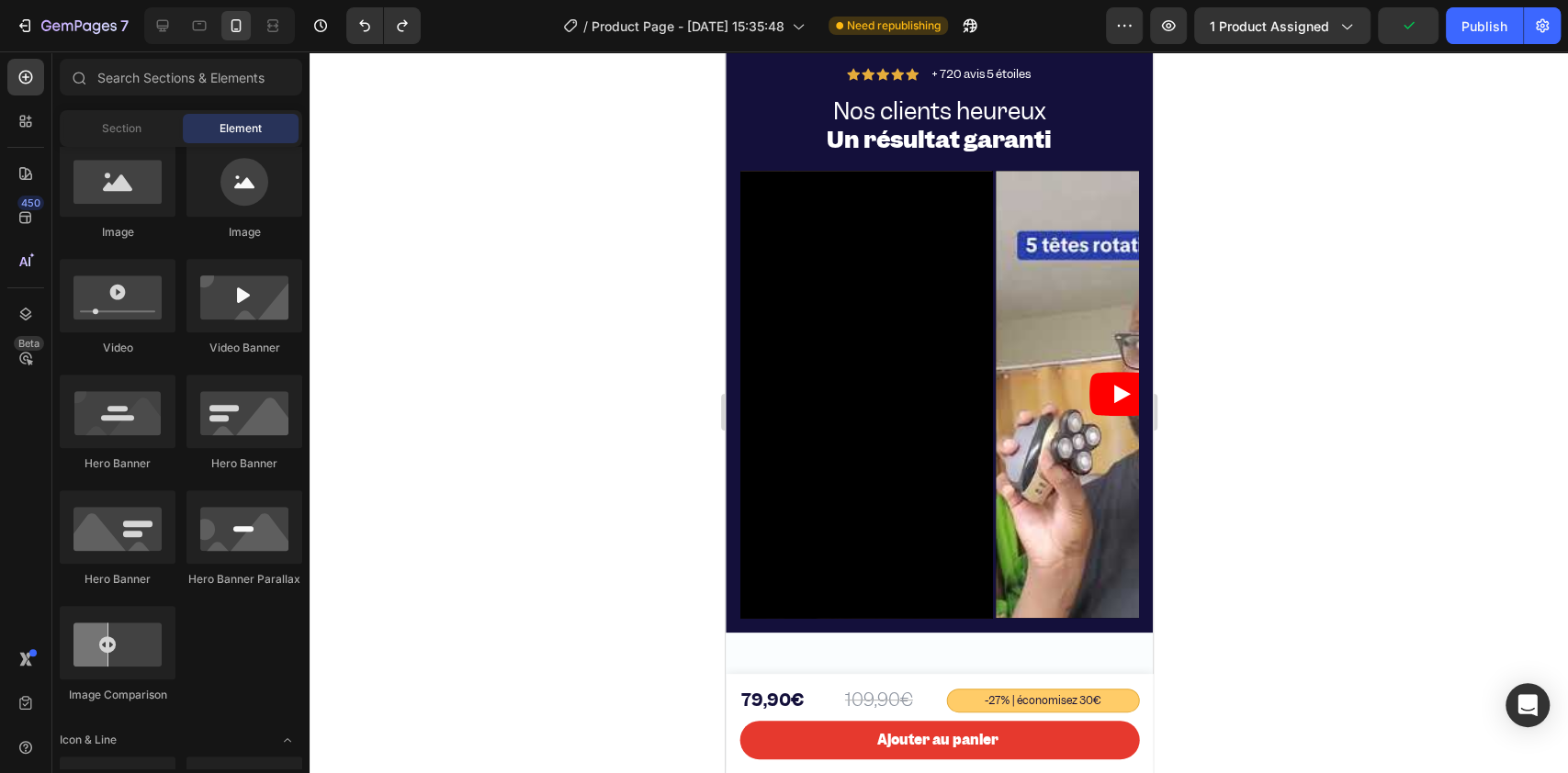
click at [503, 301] on div at bounding box center [938, 412] width 1258 height 721
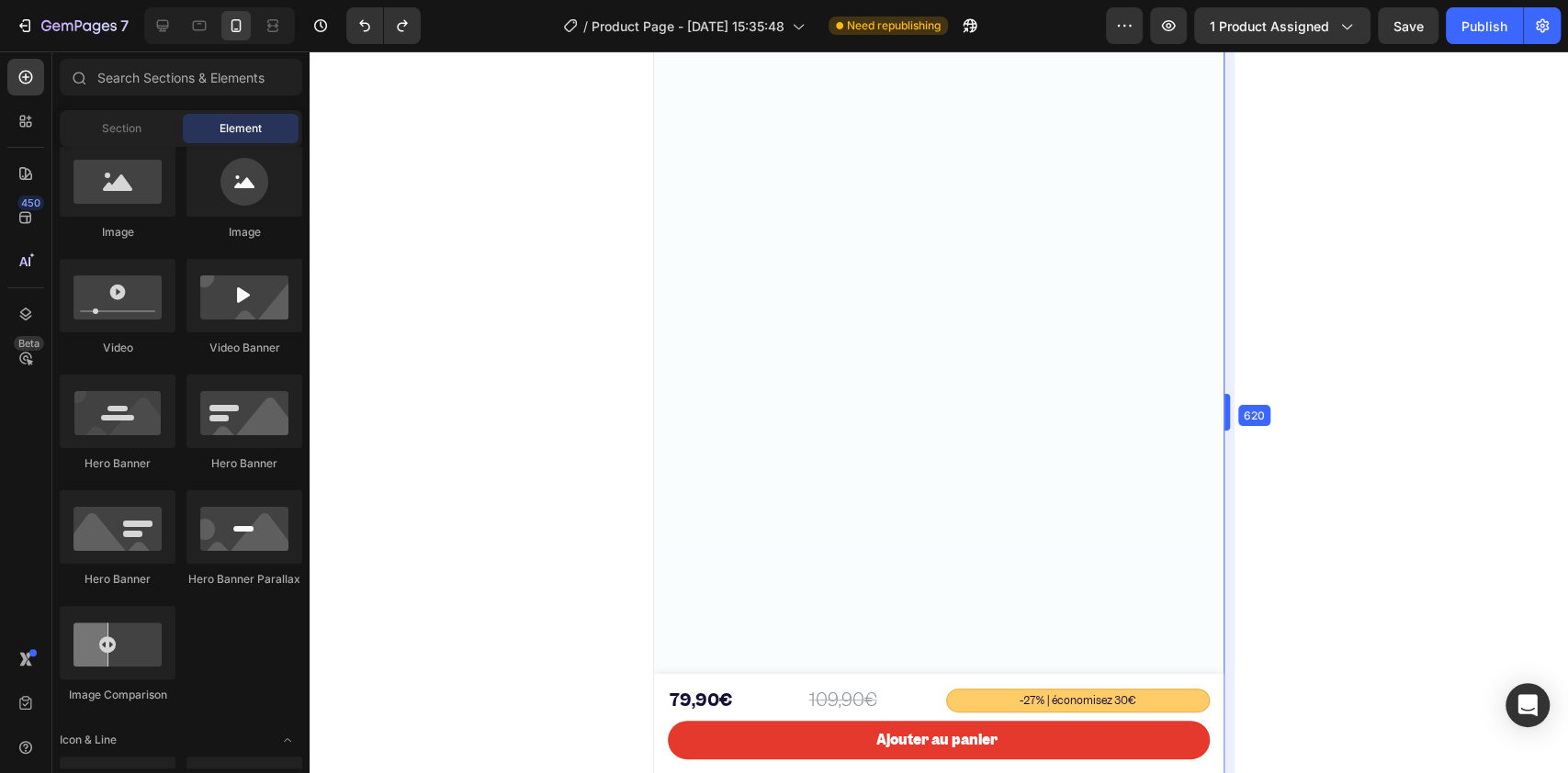
scroll to position [6498, 0]
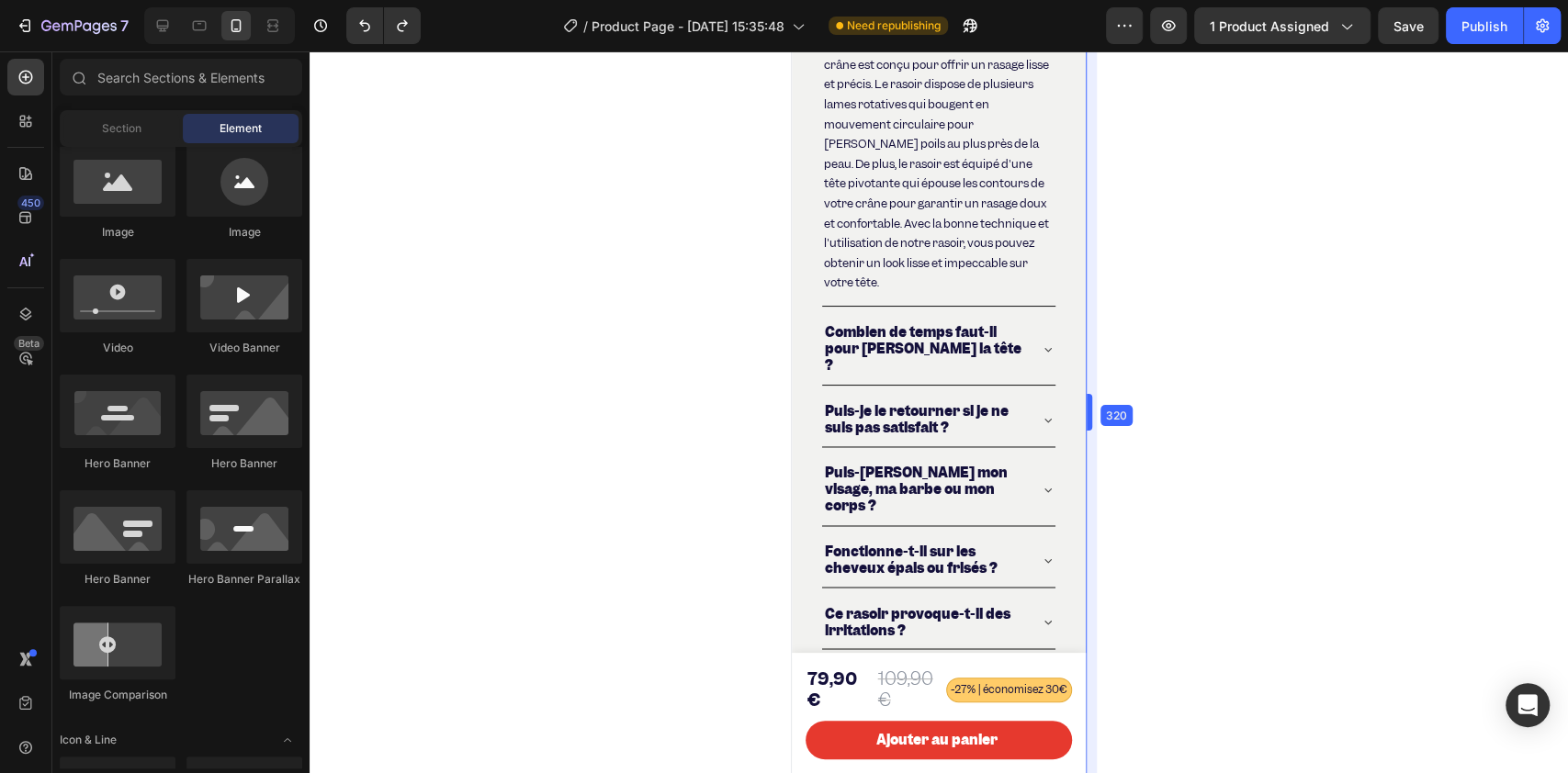
drag, startPoint x: 1155, startPoint y: 404, endPoint x: 728, endPoint y: 422, distance: 427.4
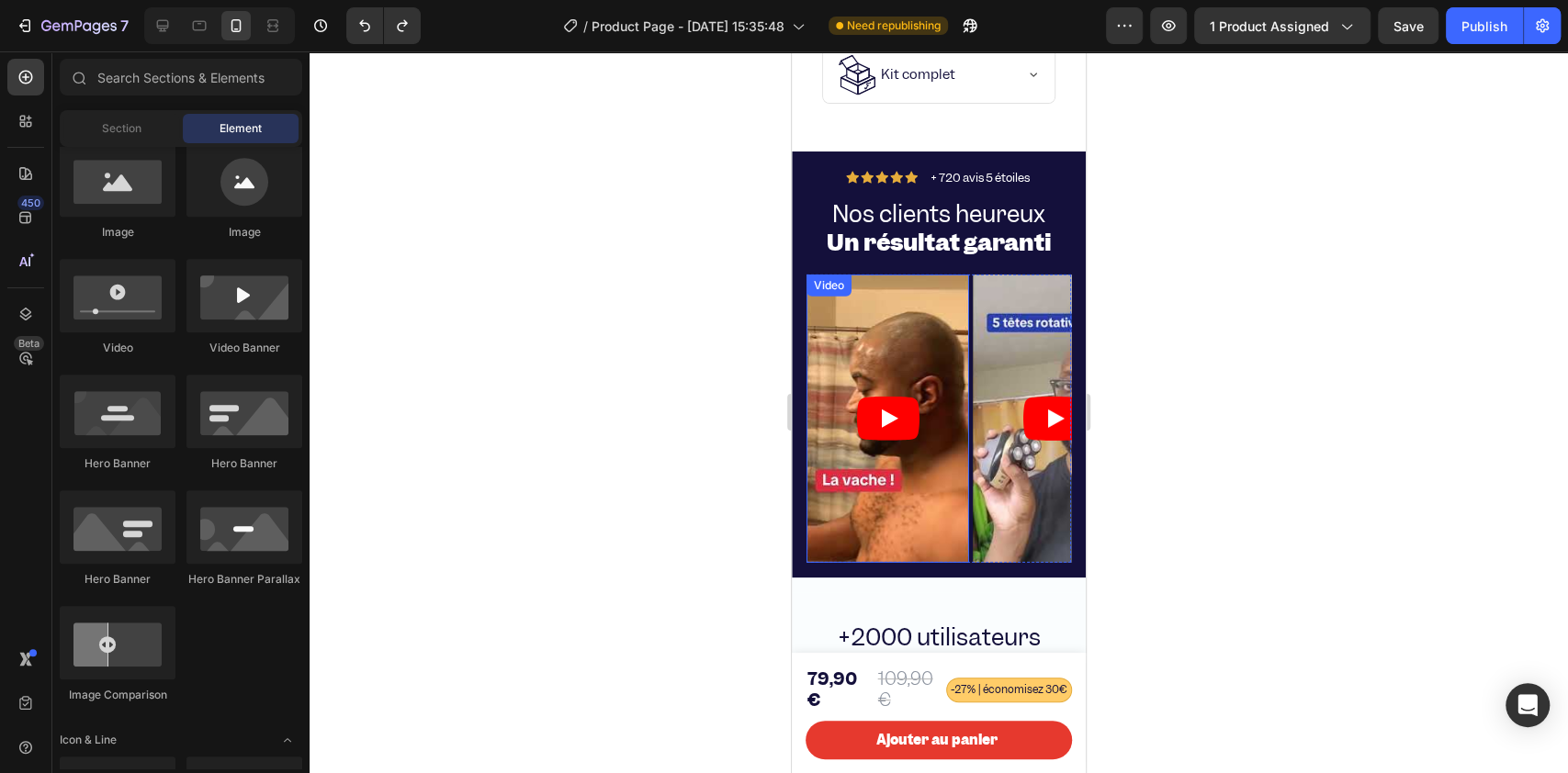
scroll to position [3561, 0]
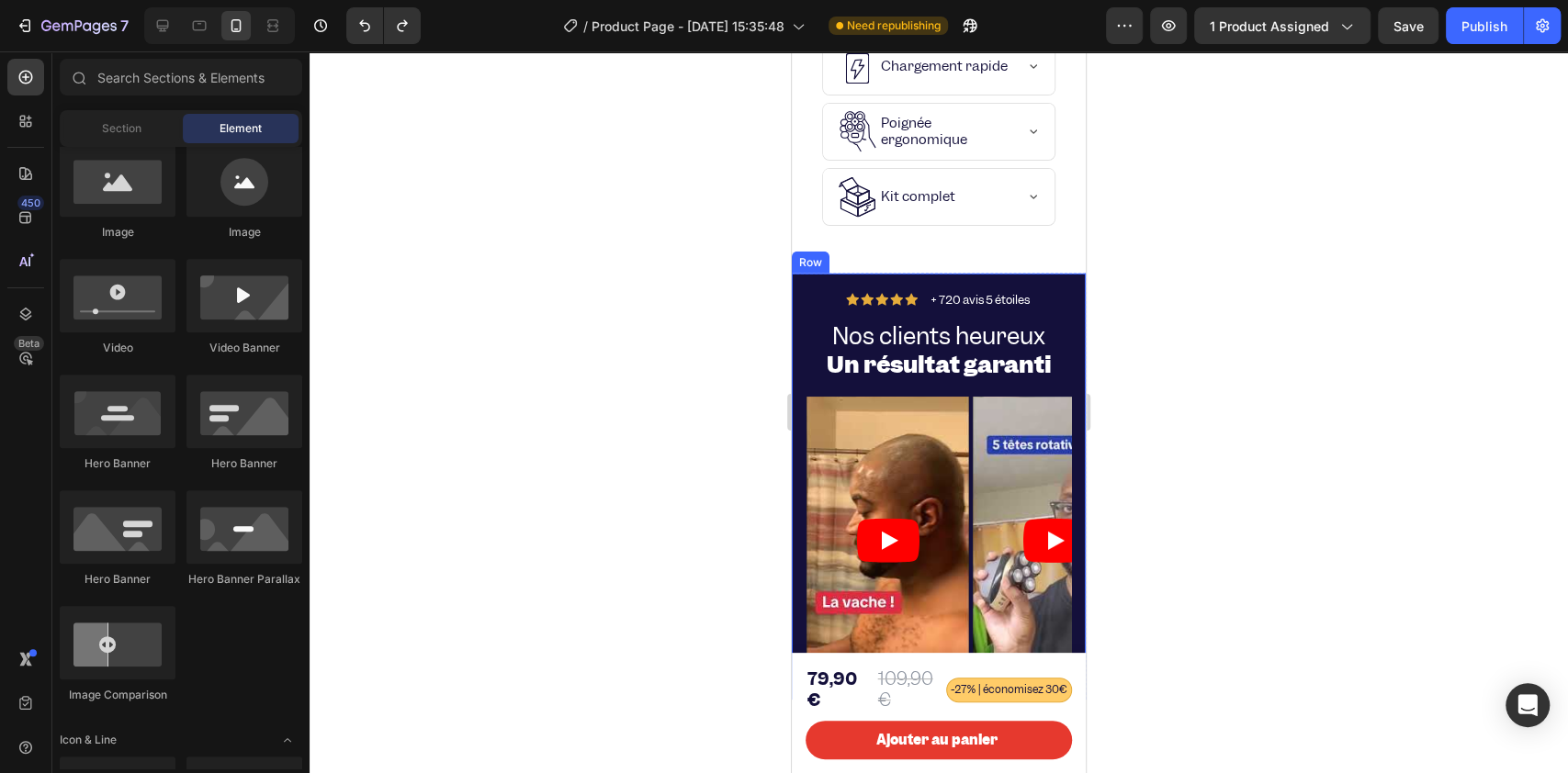
click at [797, 326] on div "Icon Icon Icon Icon Icon Icon List + 720 avis 5 étoiles Text Block Row Nos clie…" at bounding box center [938, 487] width 294 height 427
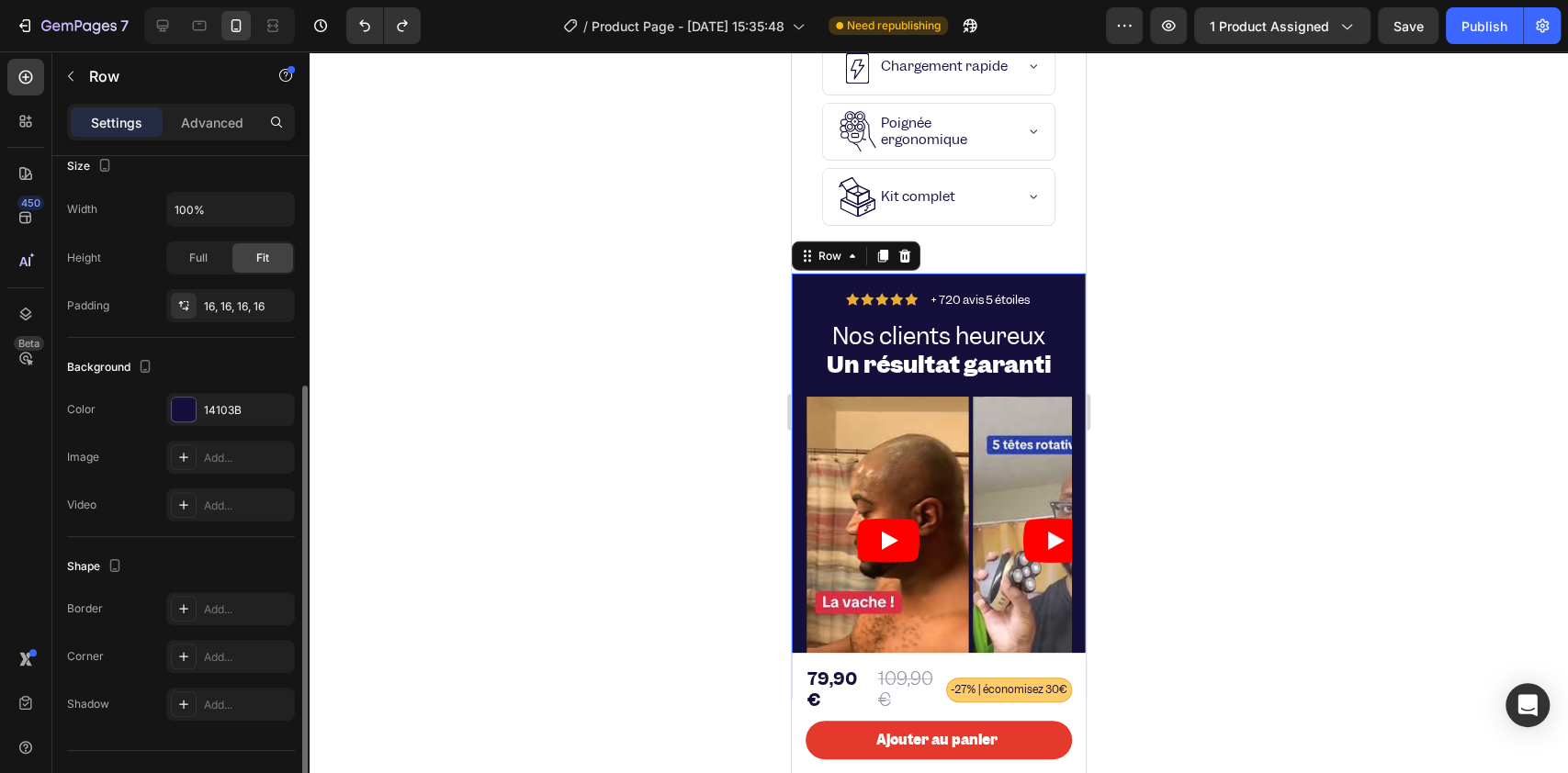
scroll to position [402, 0]
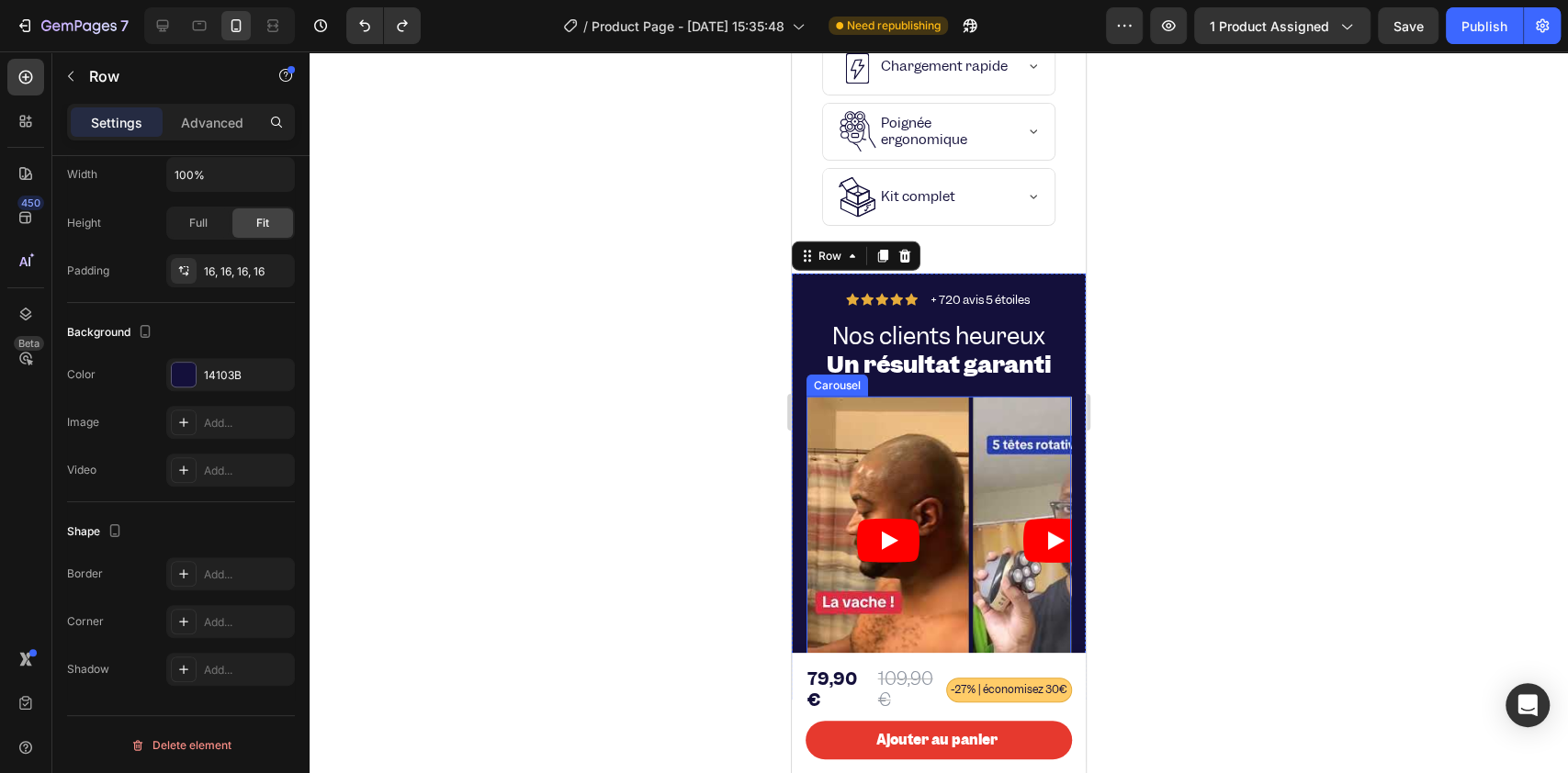
click at [970, 425] on div "Video Video Video Drop element here" at bounding box center [938, 541] width 264 height 289
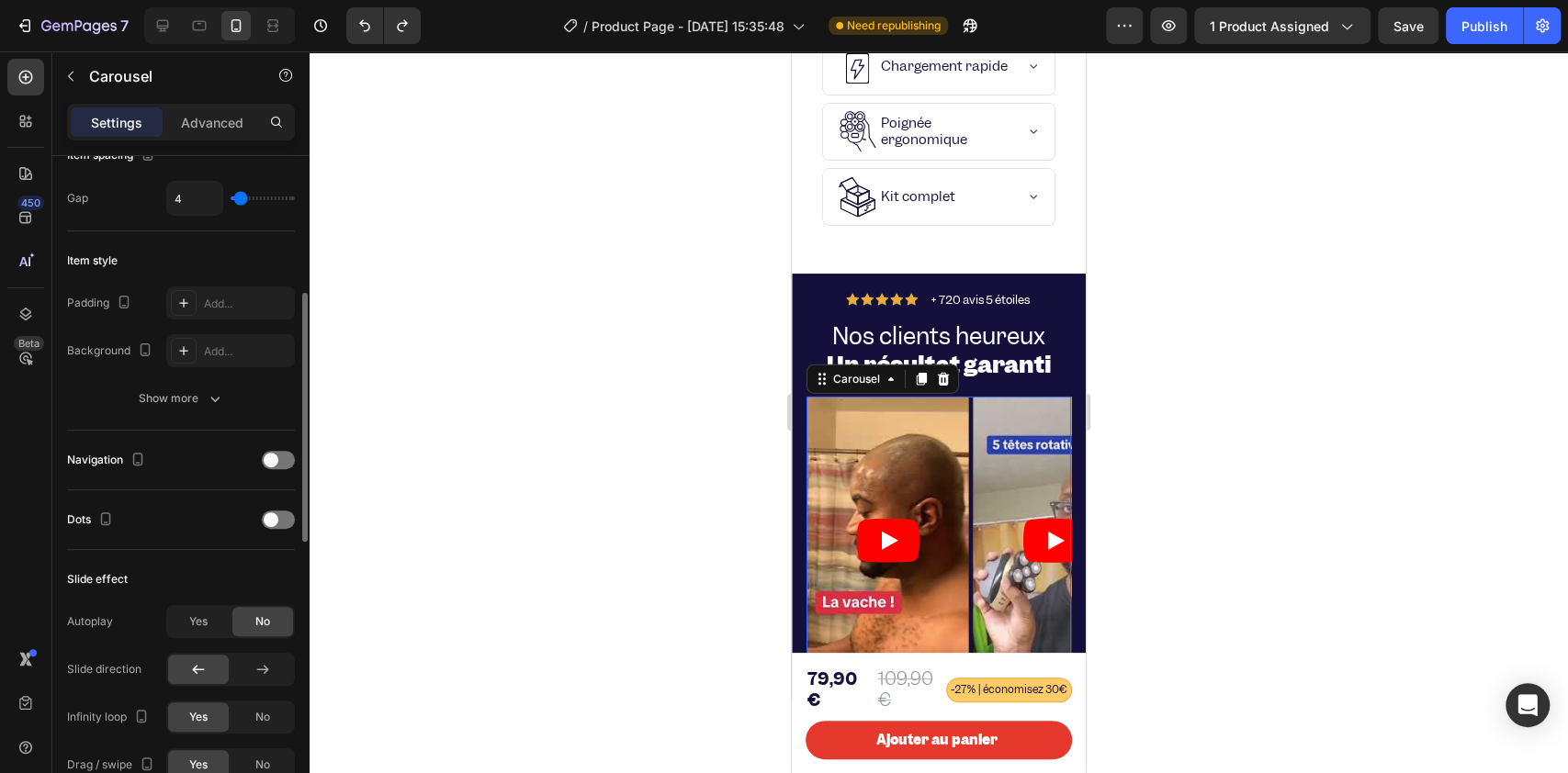
scroll to position [244, 0]
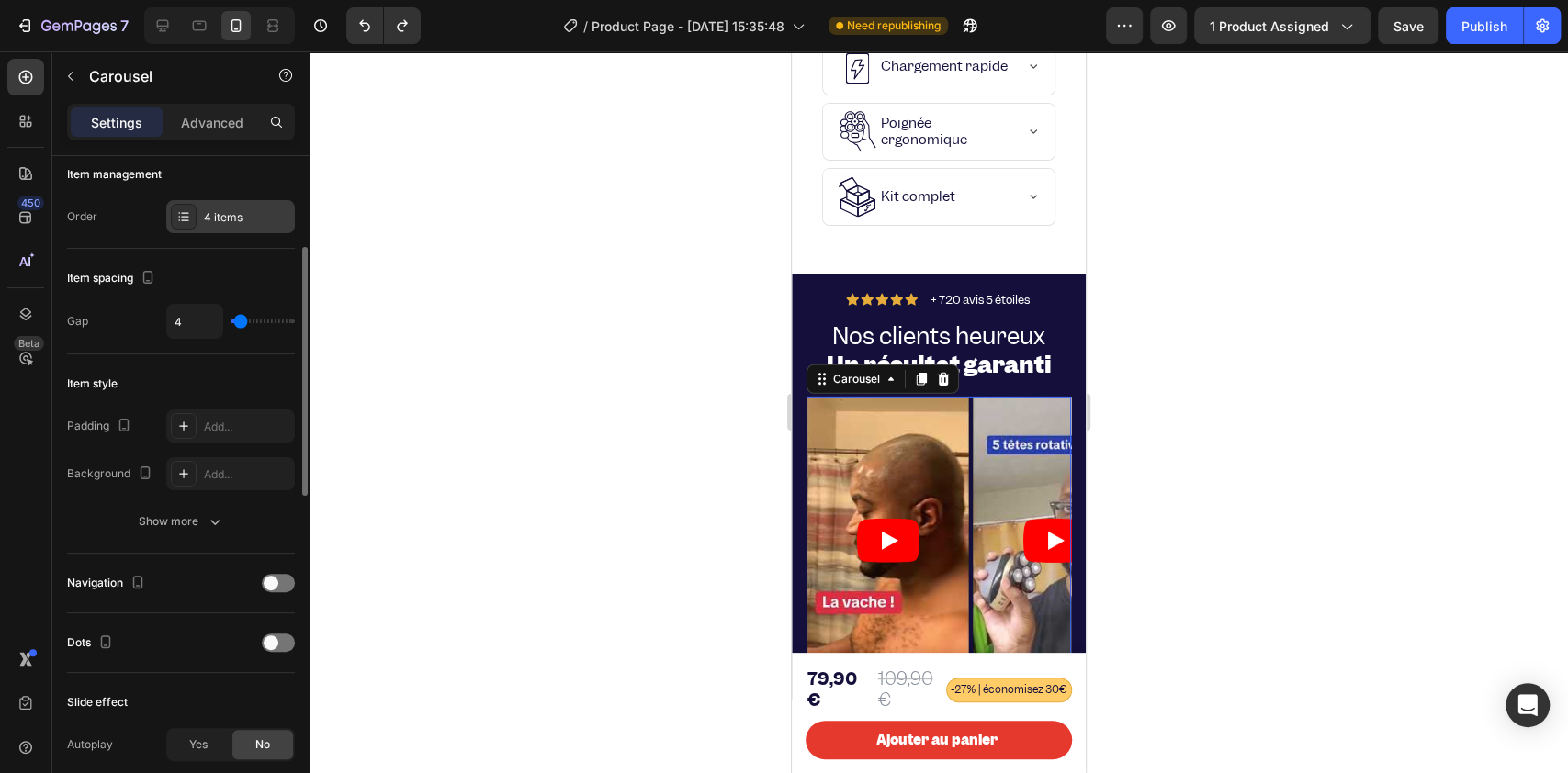
click at [177, 209] on icon at bounding box center [183, 216] width 14 height 14
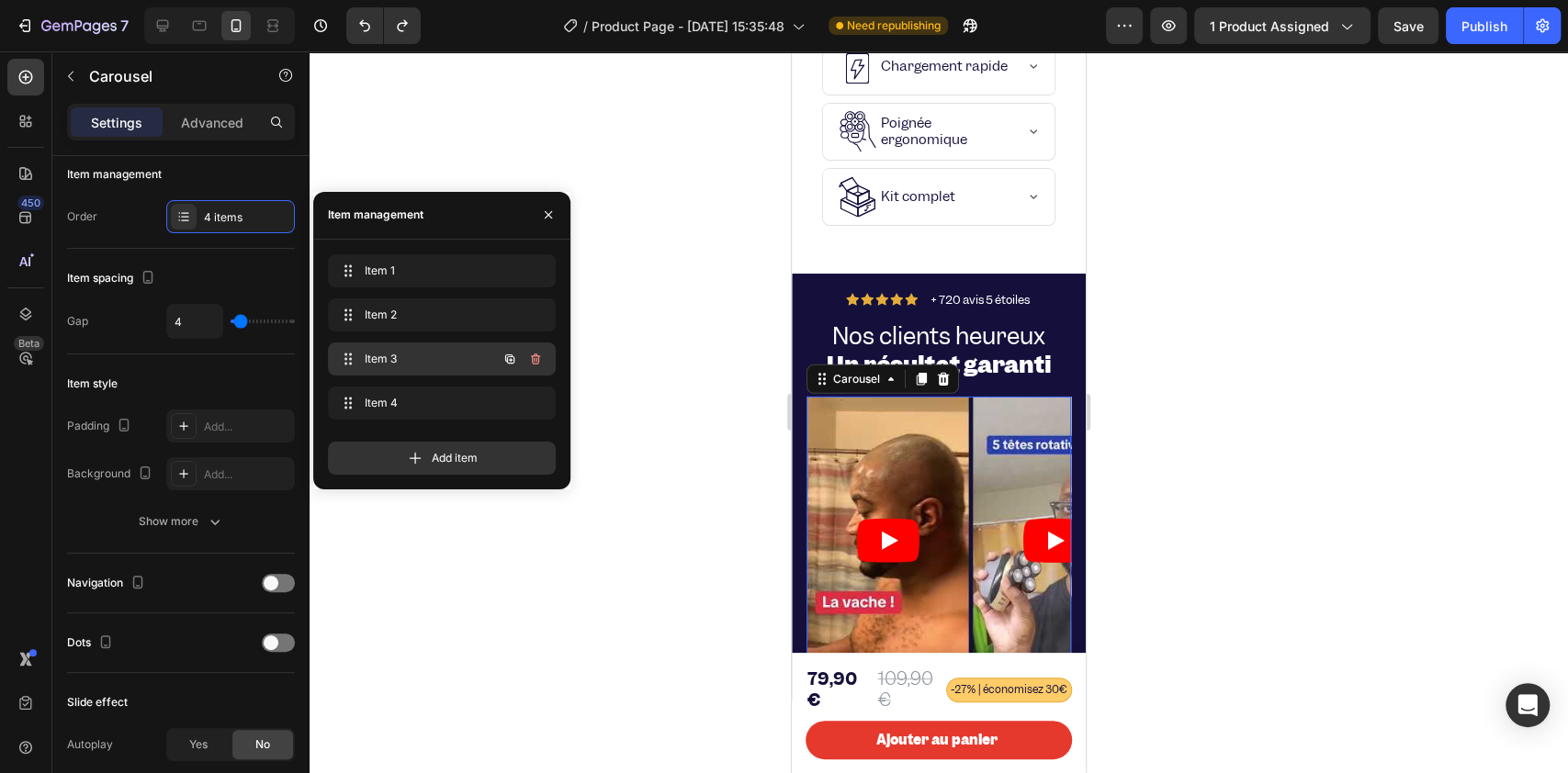
click at [431, 363] on span "Item 3" at bounding box center [417, 359] width 104 height 16
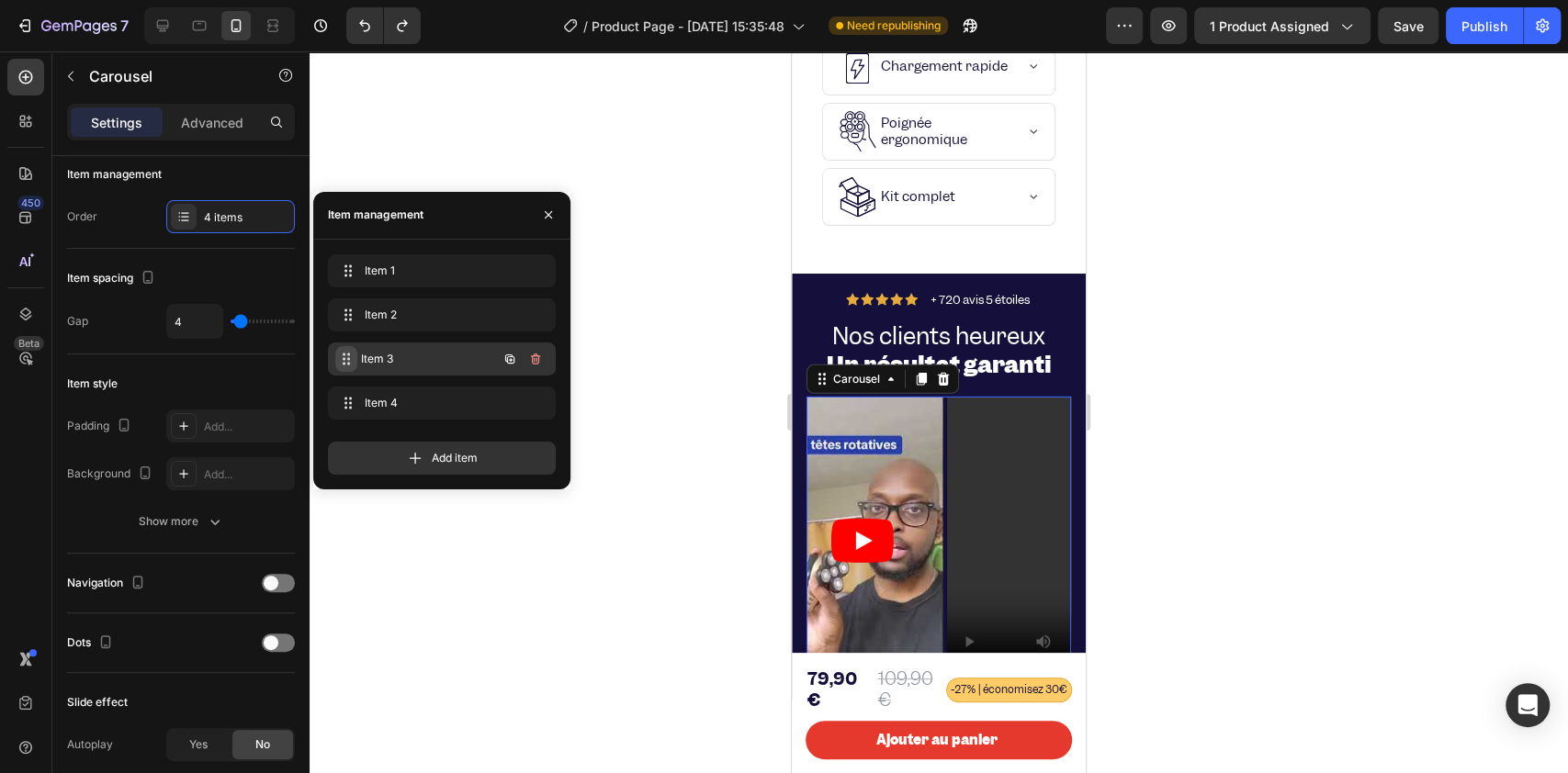
click at [352, 356] on icon at bounding box center [345, 359] width 14 height 14
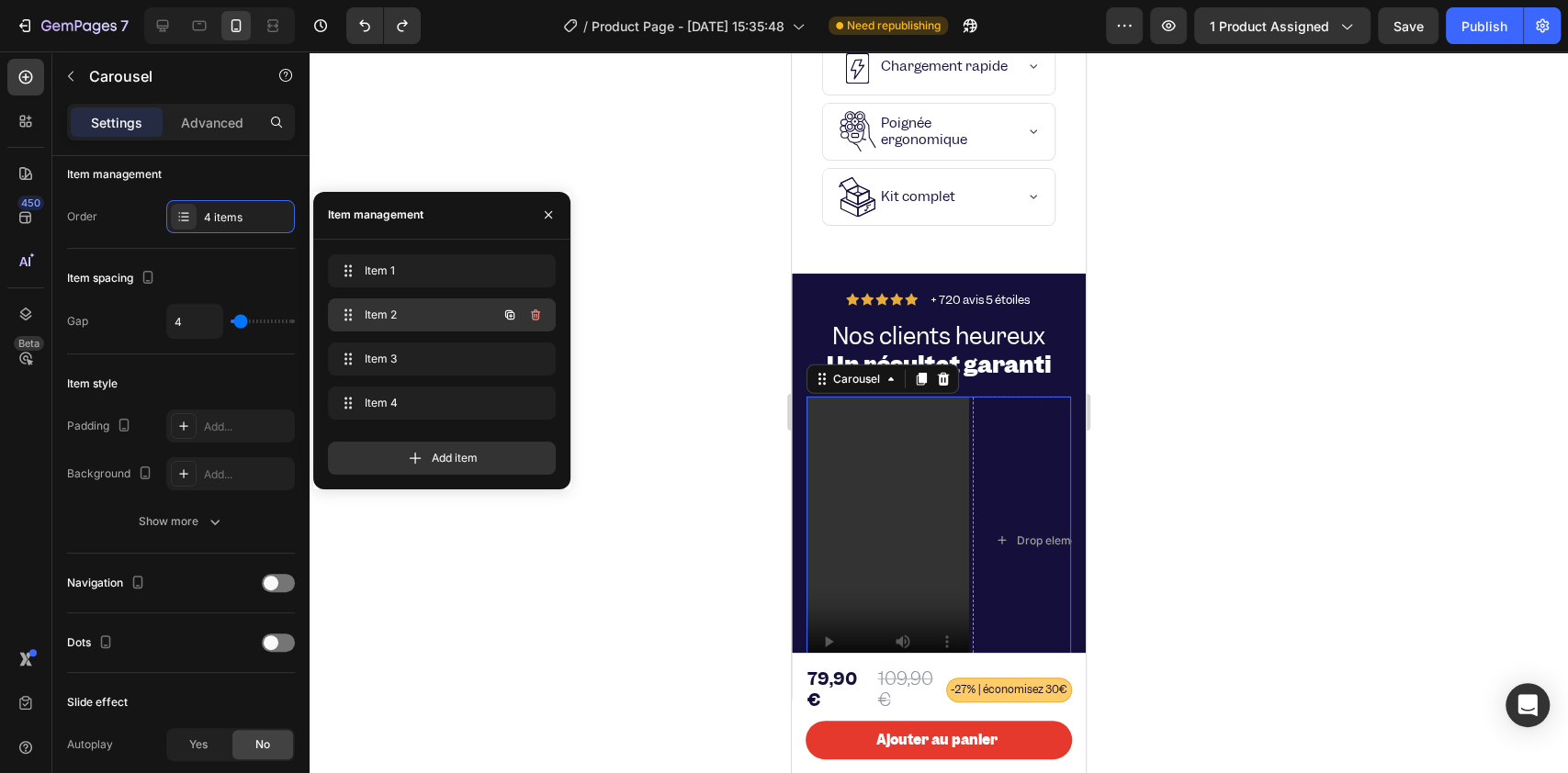
click at [429, 312] on span "Item 2" at bounding box center [417, 314] width 104 height 16
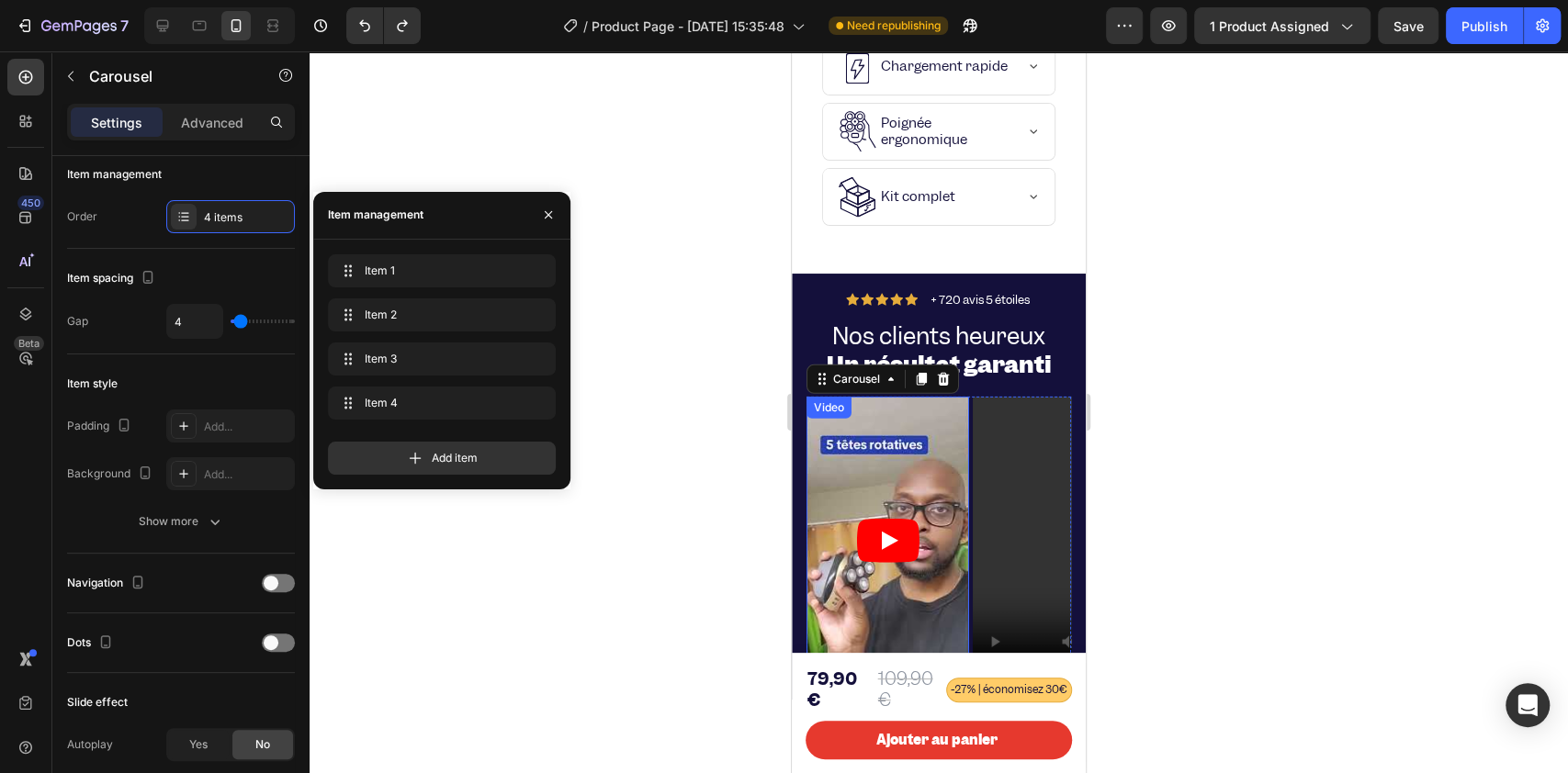
click at [890, 510] on article at bounding box center [887, 541] width 163 height 289
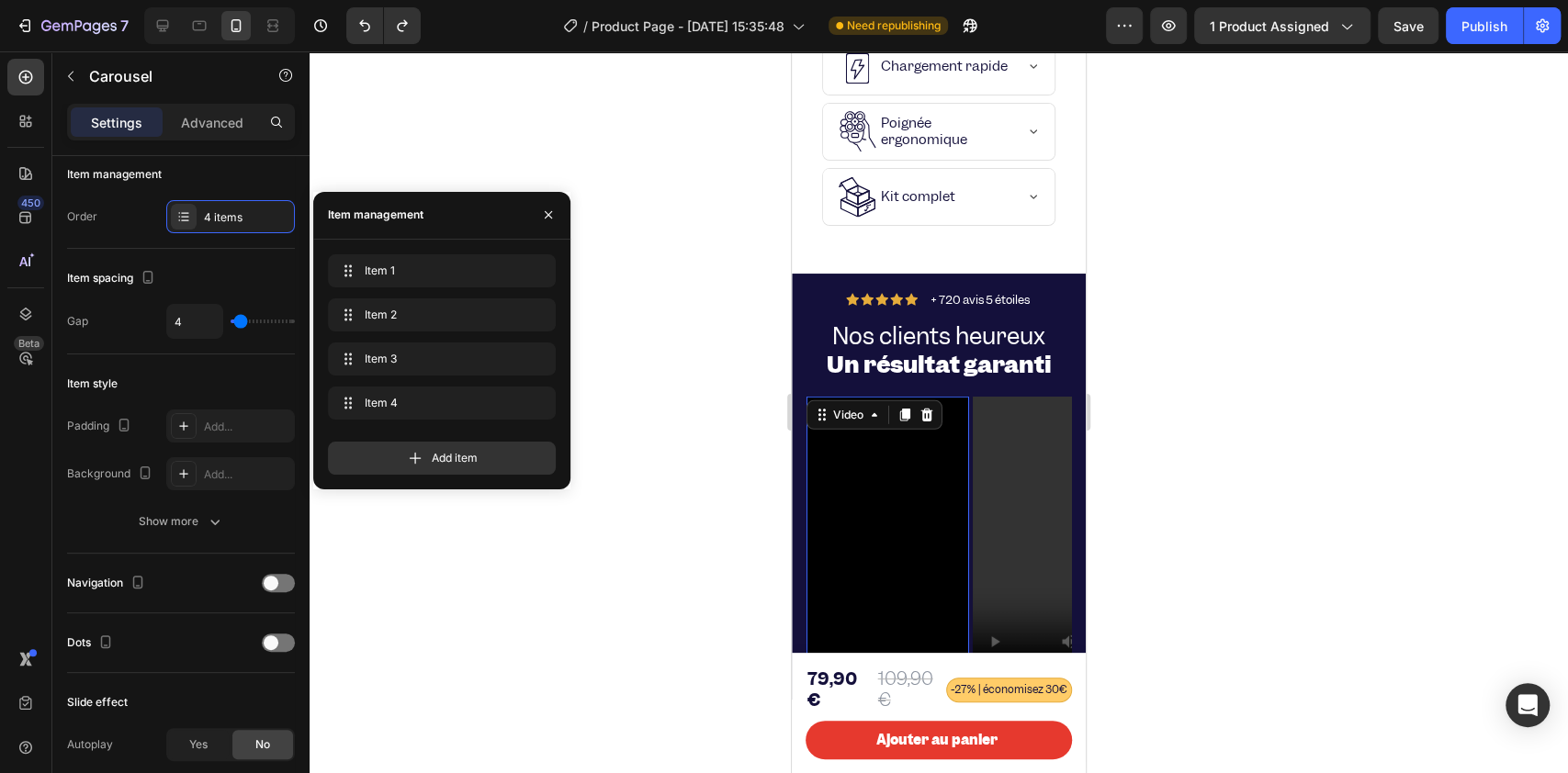
scroll to position [0, 0]
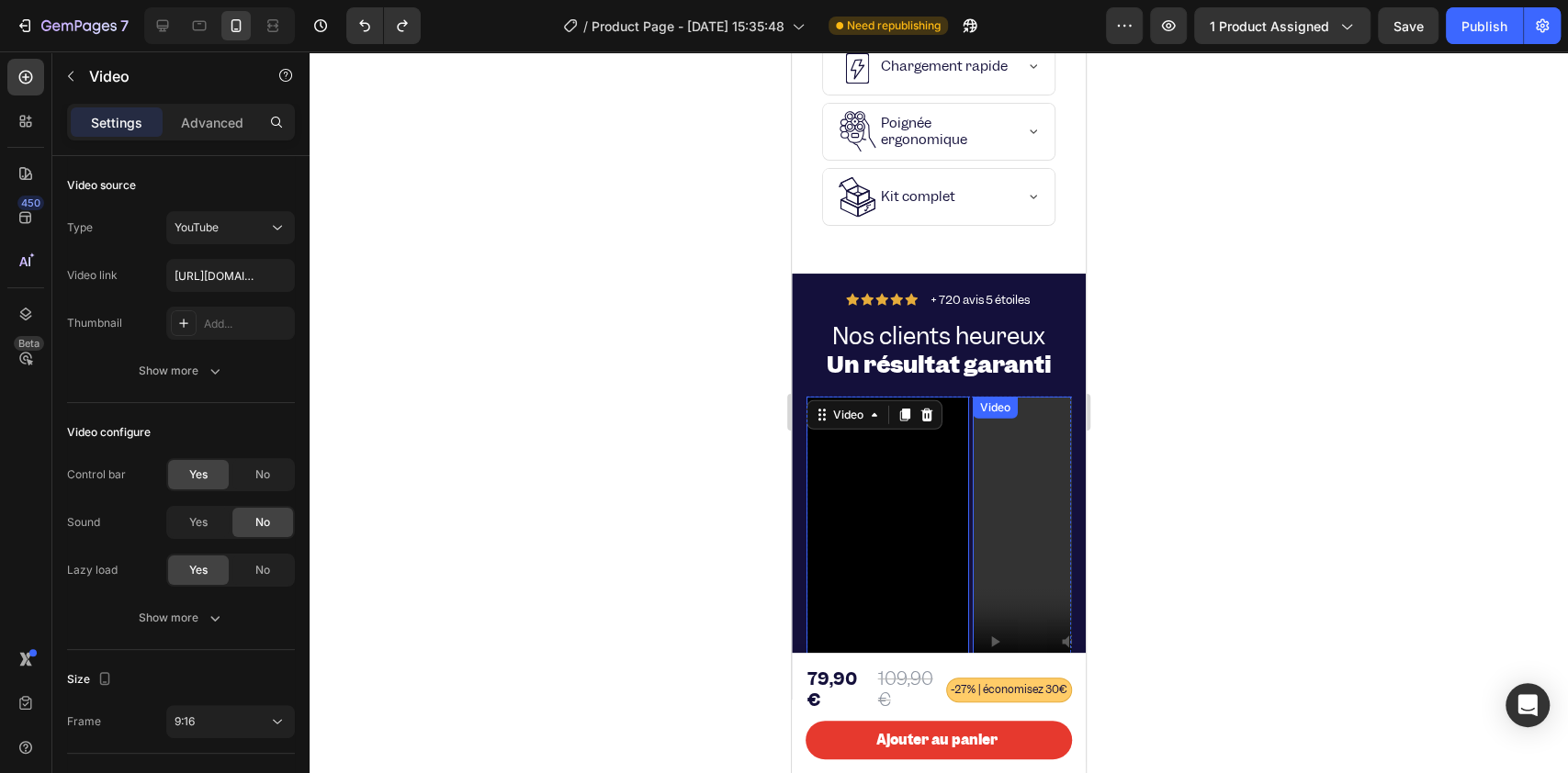
click at [985, 569] on video at bounding box center [1053, 541] width 163 height 289
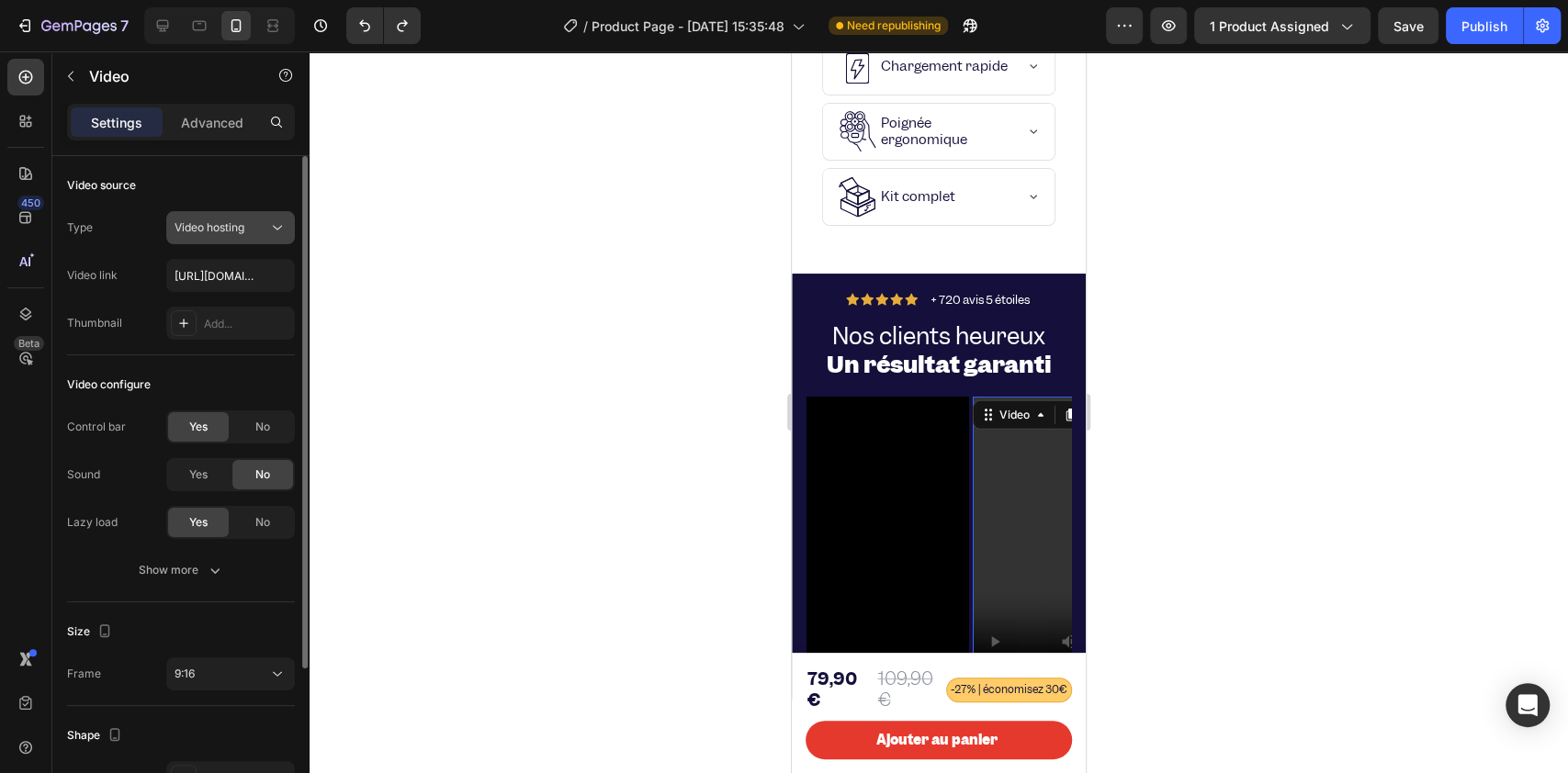
click at [195, 227] on span "Video hosting" at bounding box center [209, 227] width 69 height 13
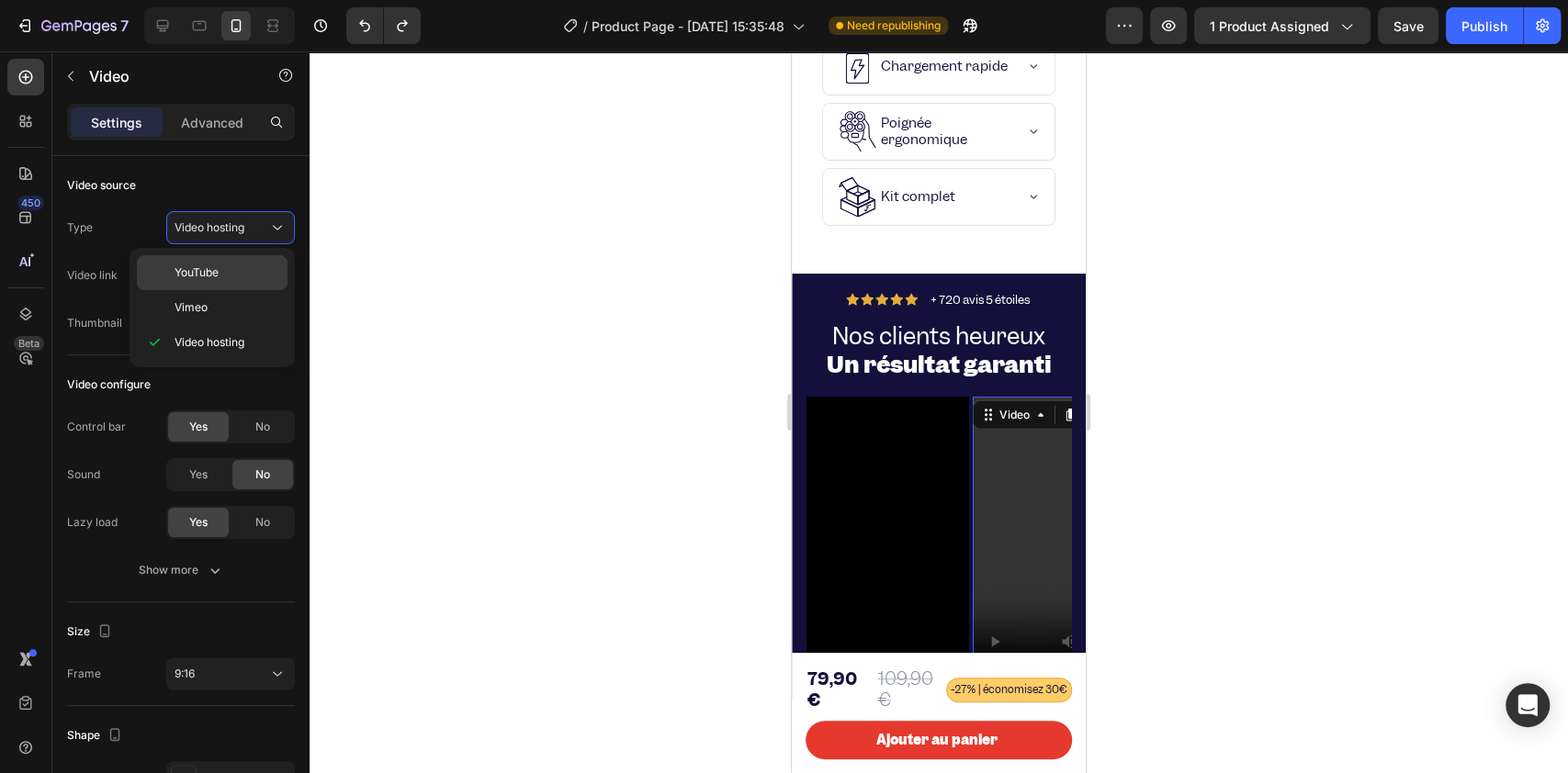
click at [199, 275] on span "YouTube" at bounding box center [197, 272] width 44 height 16
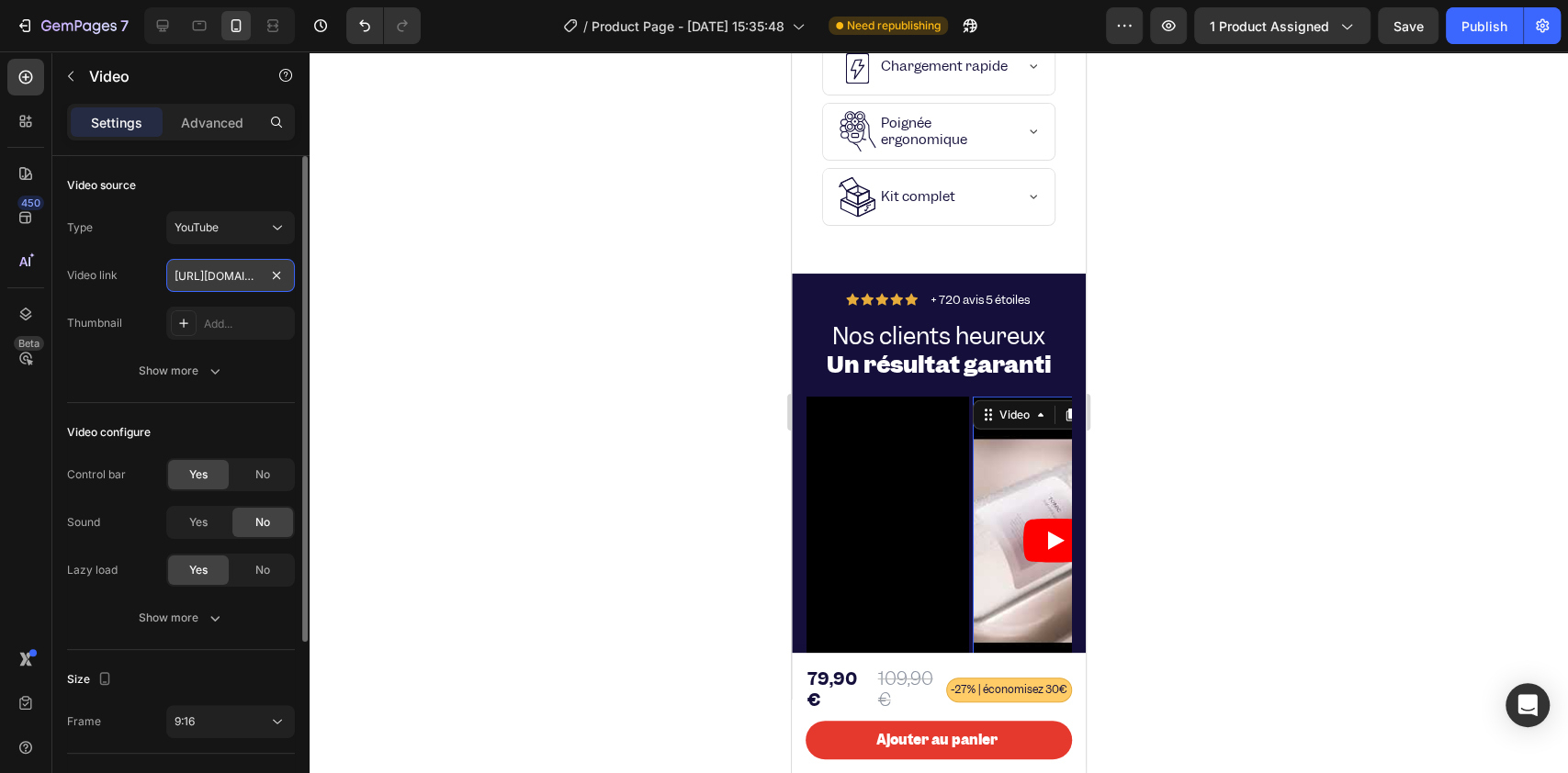
click at [217, 279] on input "https://www.youtube.com/watch?v=drIt4RH_kyQ" at bounding box center [230, 276] width 128 height 33
paste input "youtube.com/shorts/ufLOOXtpA5g?feature=share"
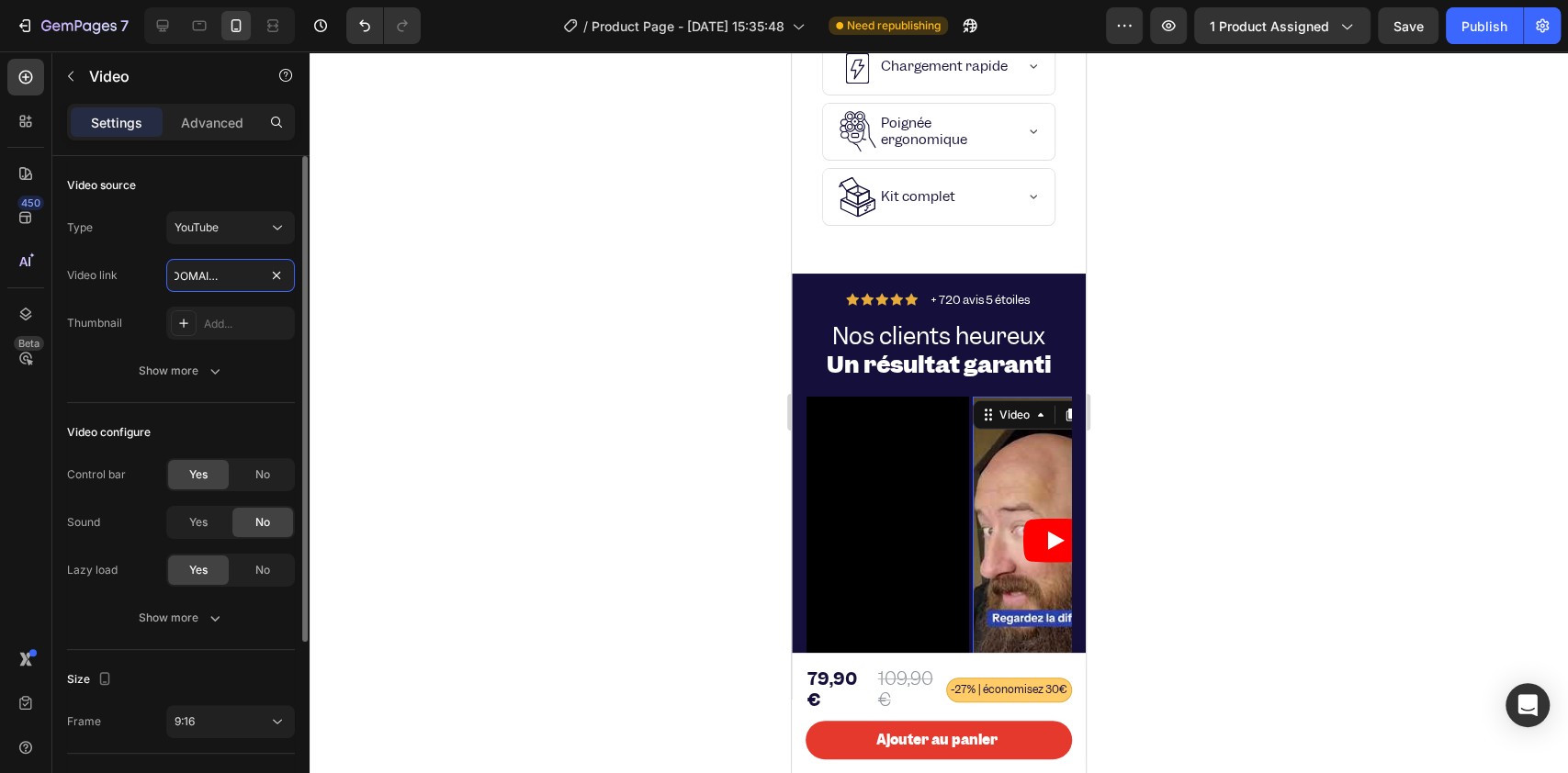
type input "https://youtube.com/shorts/ufLOOXtpA5g?feature=share"
click at [153, 237] on div "Type YouTube" at bounding box center [181, 227] width 228 height 33
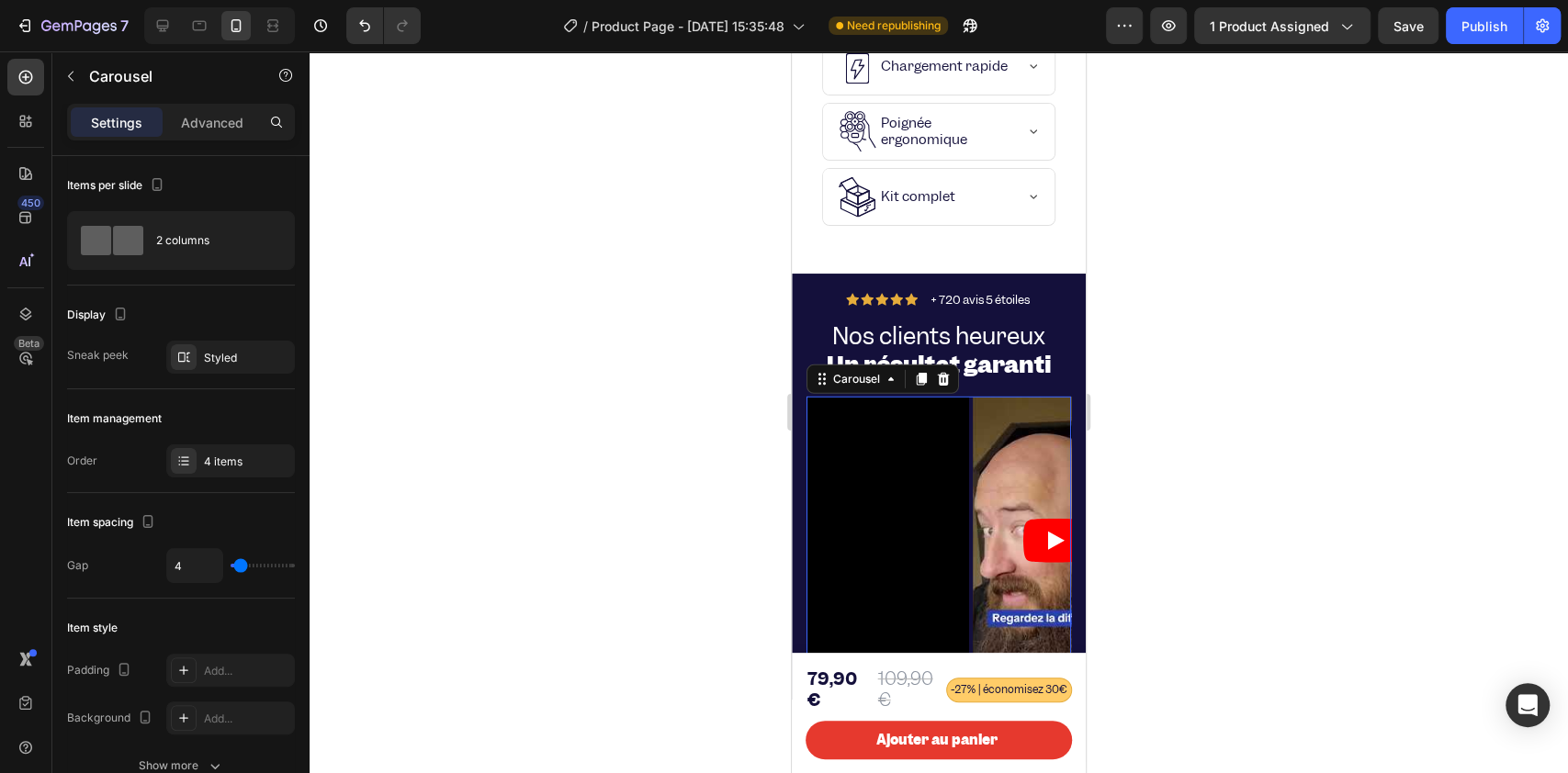
click at [969, 425] on div "Video Video Video Drop element here" at bounding box center [938, 541] width 264 height 289
click at [205, 465] on div "4 items" at bounding box center [247, 461] width 87 height 16
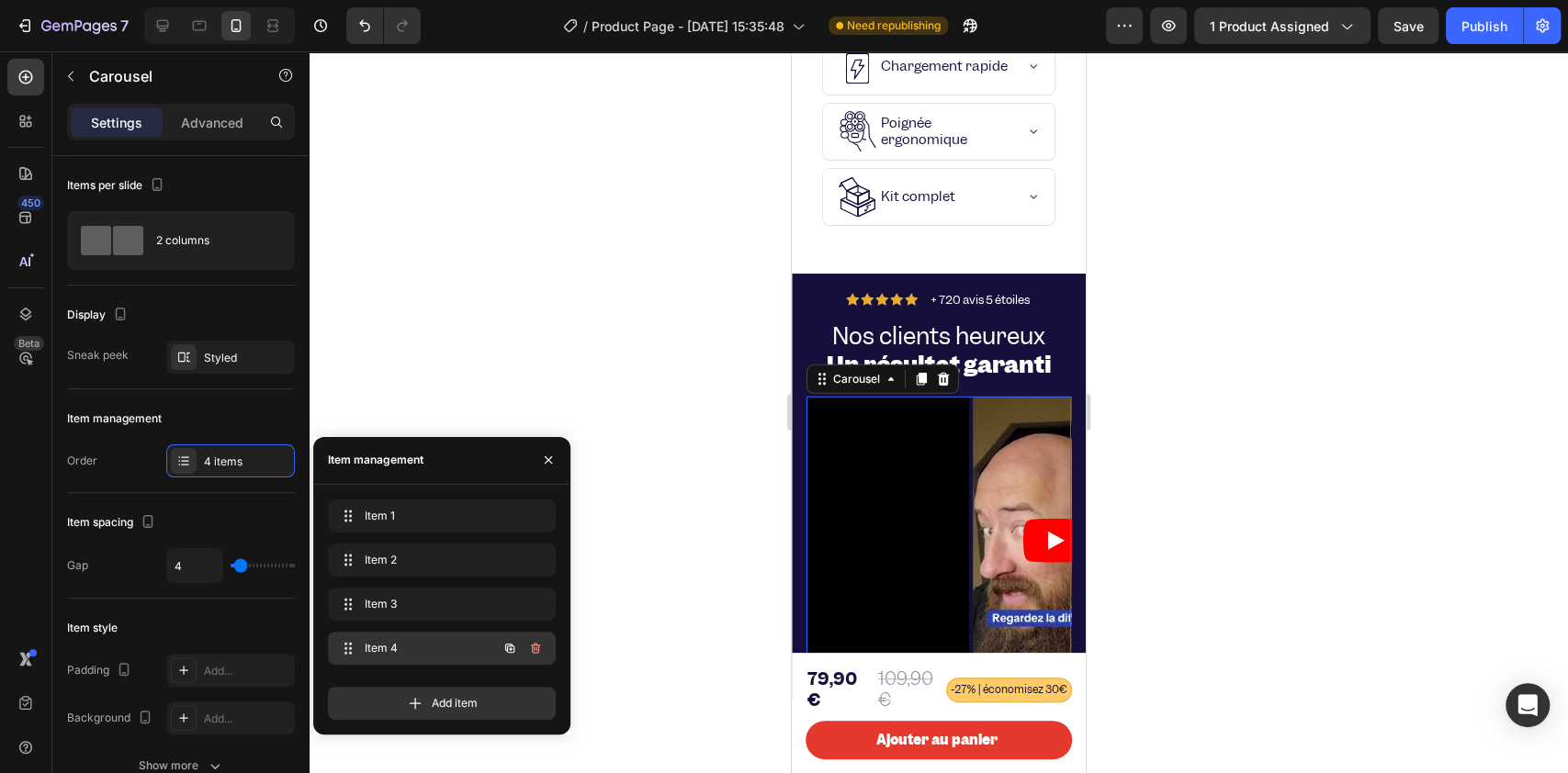
click at [369, 578] on span "Item 4" at bounding box center [417, 648] width 104 height 16
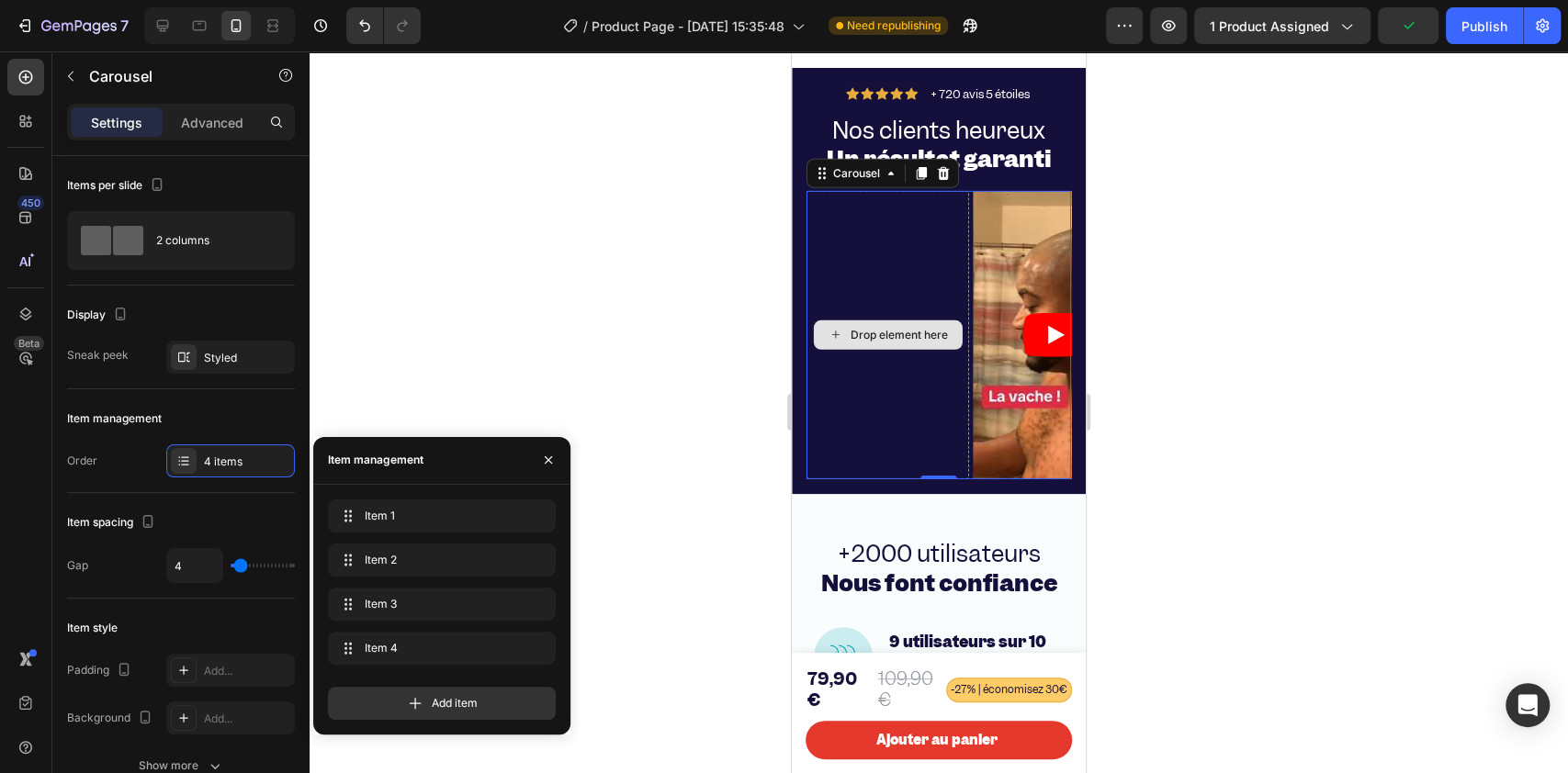
scroll to position [3805, 0]
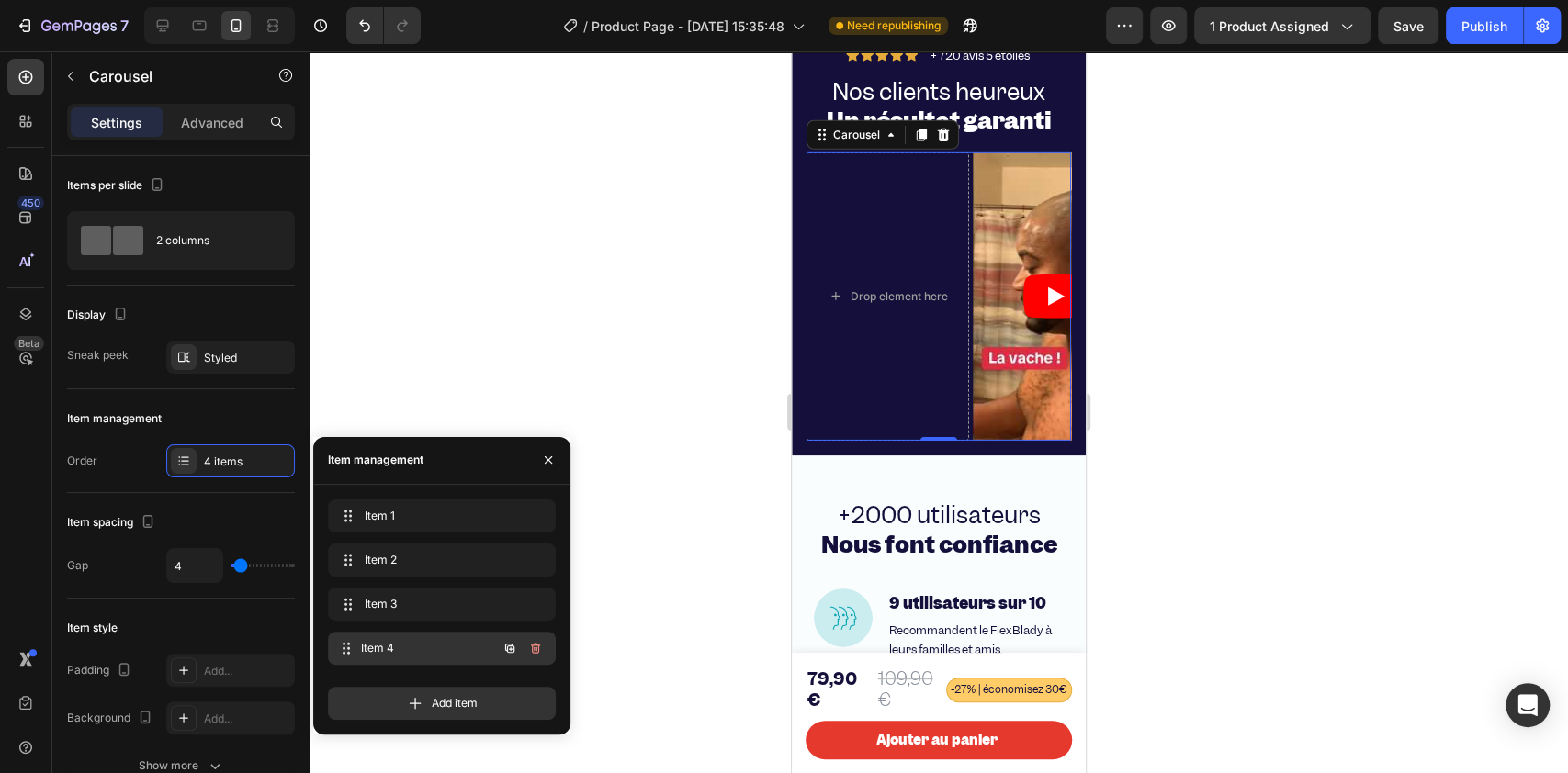
click at [407, 578] on span "Item 4" at bounding box center [428, 648] width 136 height 16
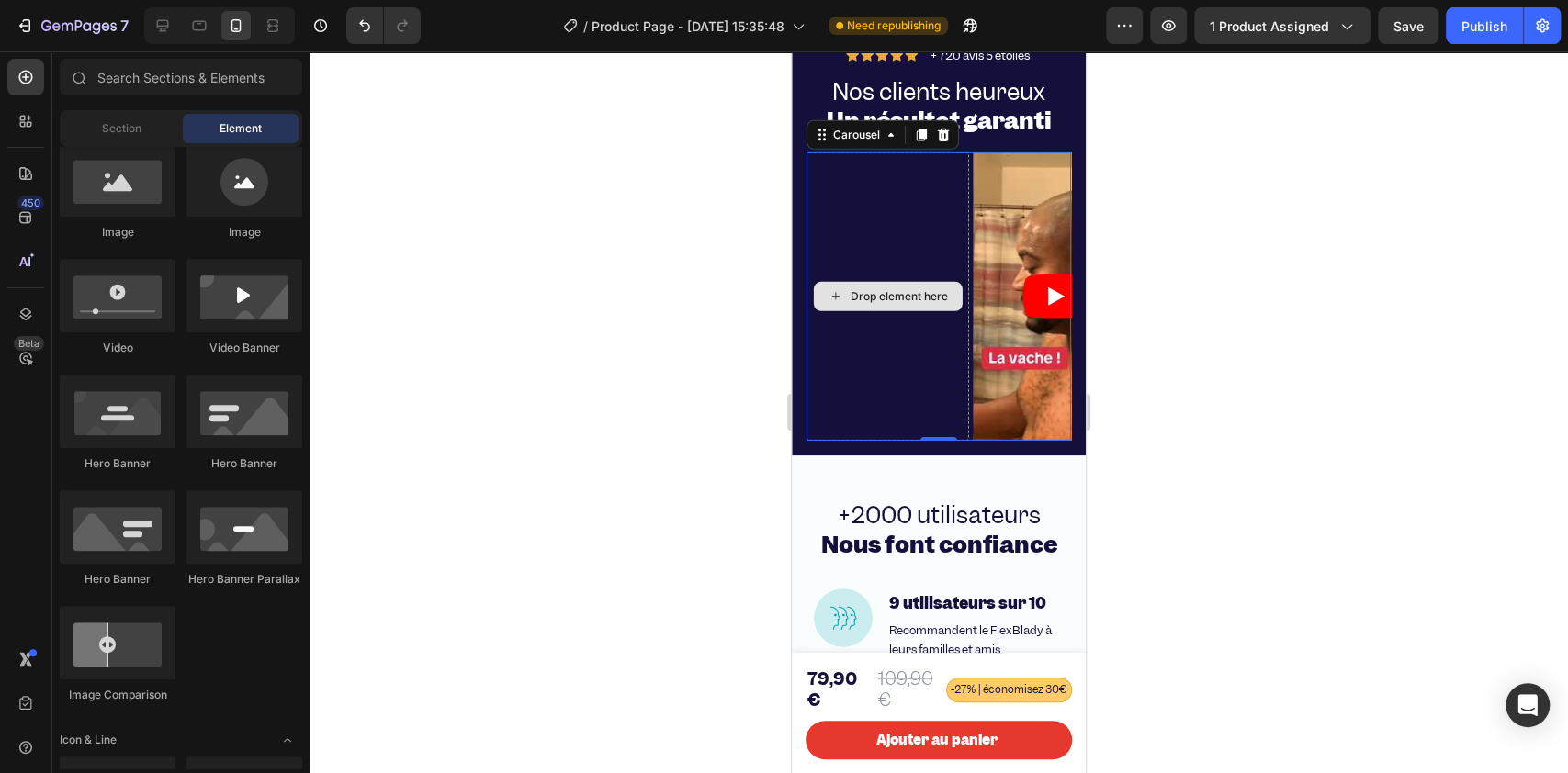
click at [915, 311] on div "Drop element here" at bounding box center [887, 296] width 149 height 29
click at [914, 224] on div "Drop element here" at bounding box center [887, 297] width 163 height 289
click at [889, 311] on div "Drop element here" at bounding box center [887, 296] width 149 height 29
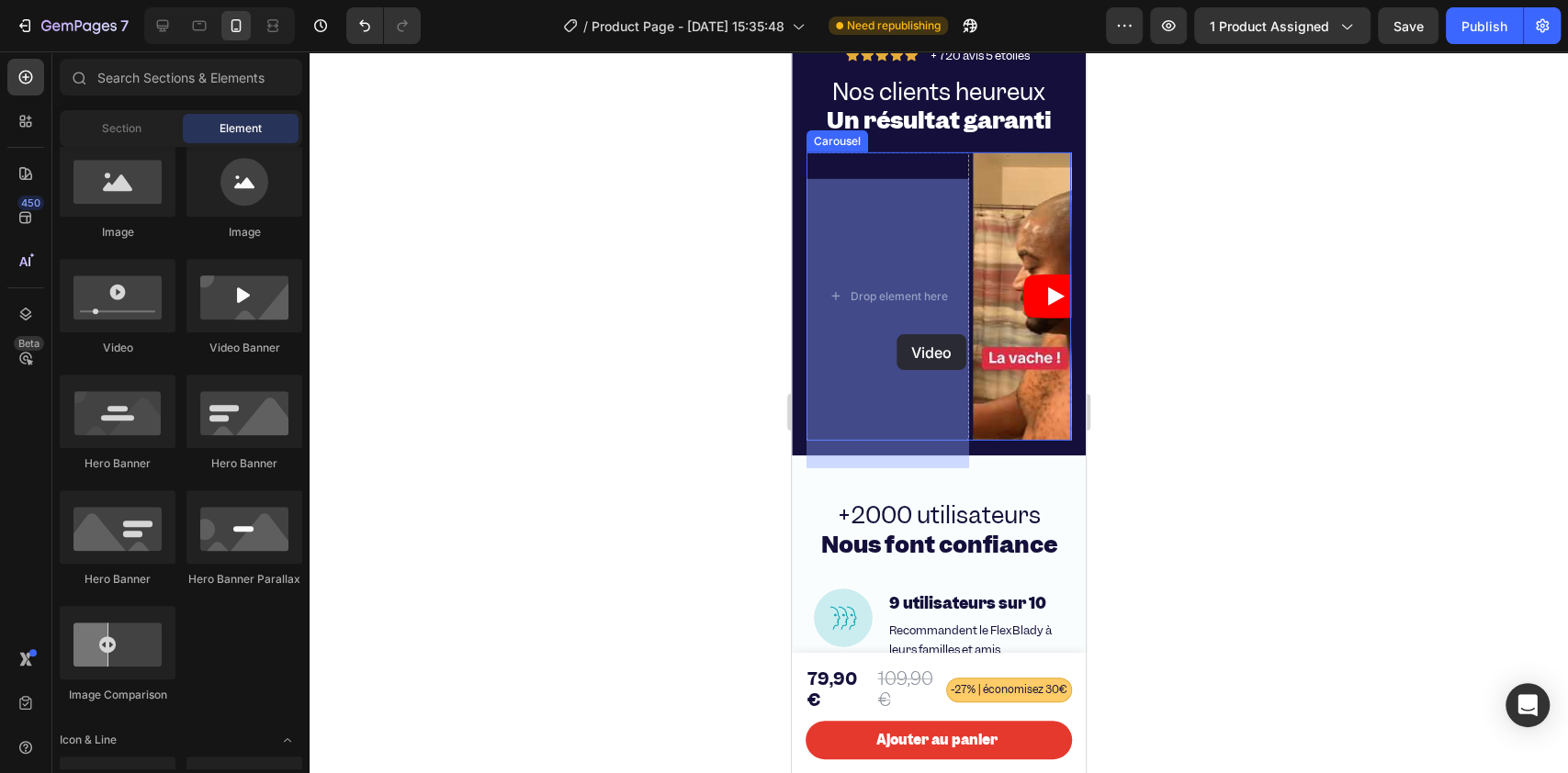
drag, startPoint x: 912, startPoint y: 400, endPoint x: 896, endPoint y: 334, distance: 67.9
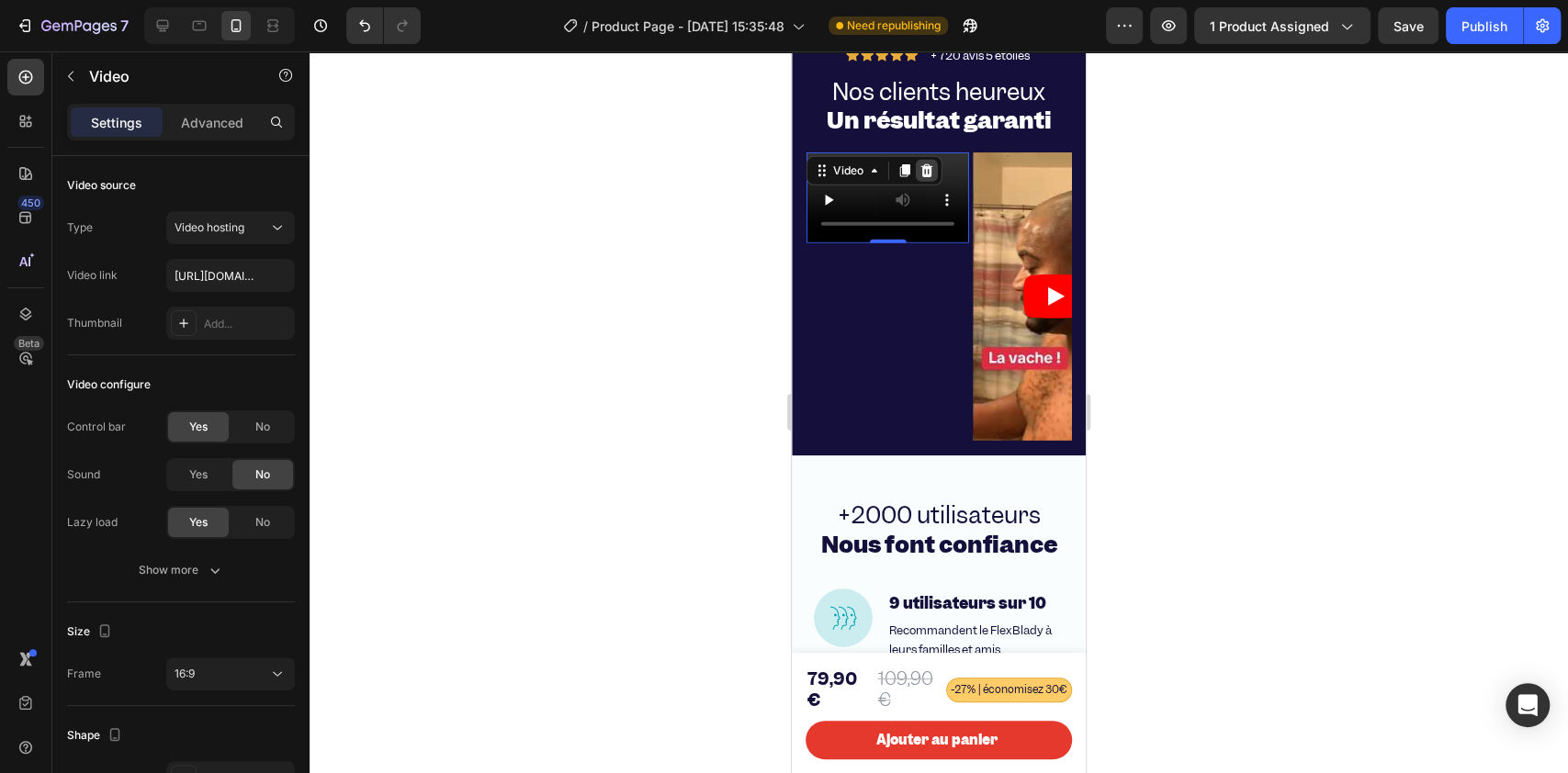
click at [926, 177] on icon at bounding box center [926, 170] width 12 height 13
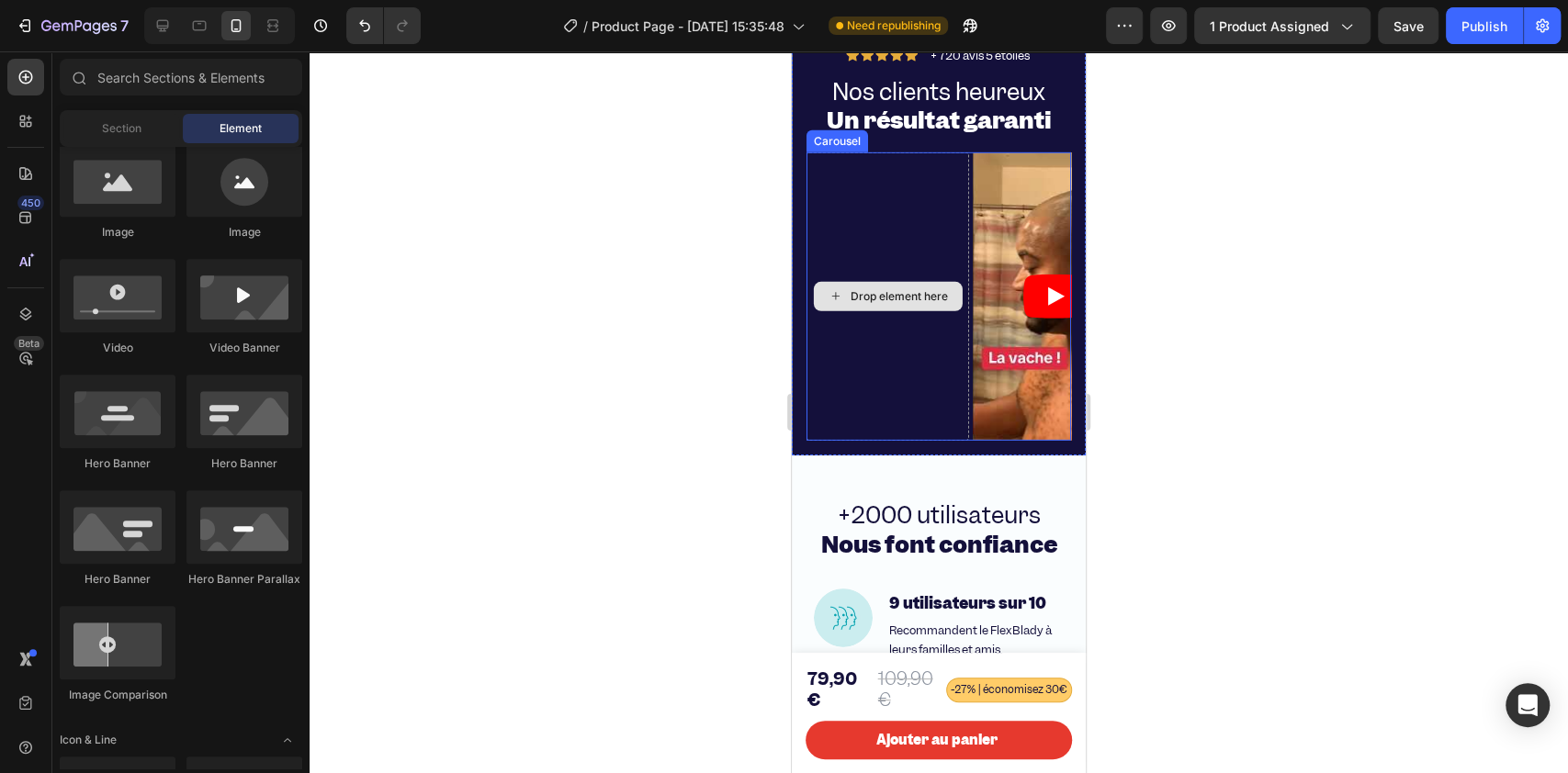
click at [868, 240] on div "Drop element here" at bounding box center [887, 297] width 163 height 289
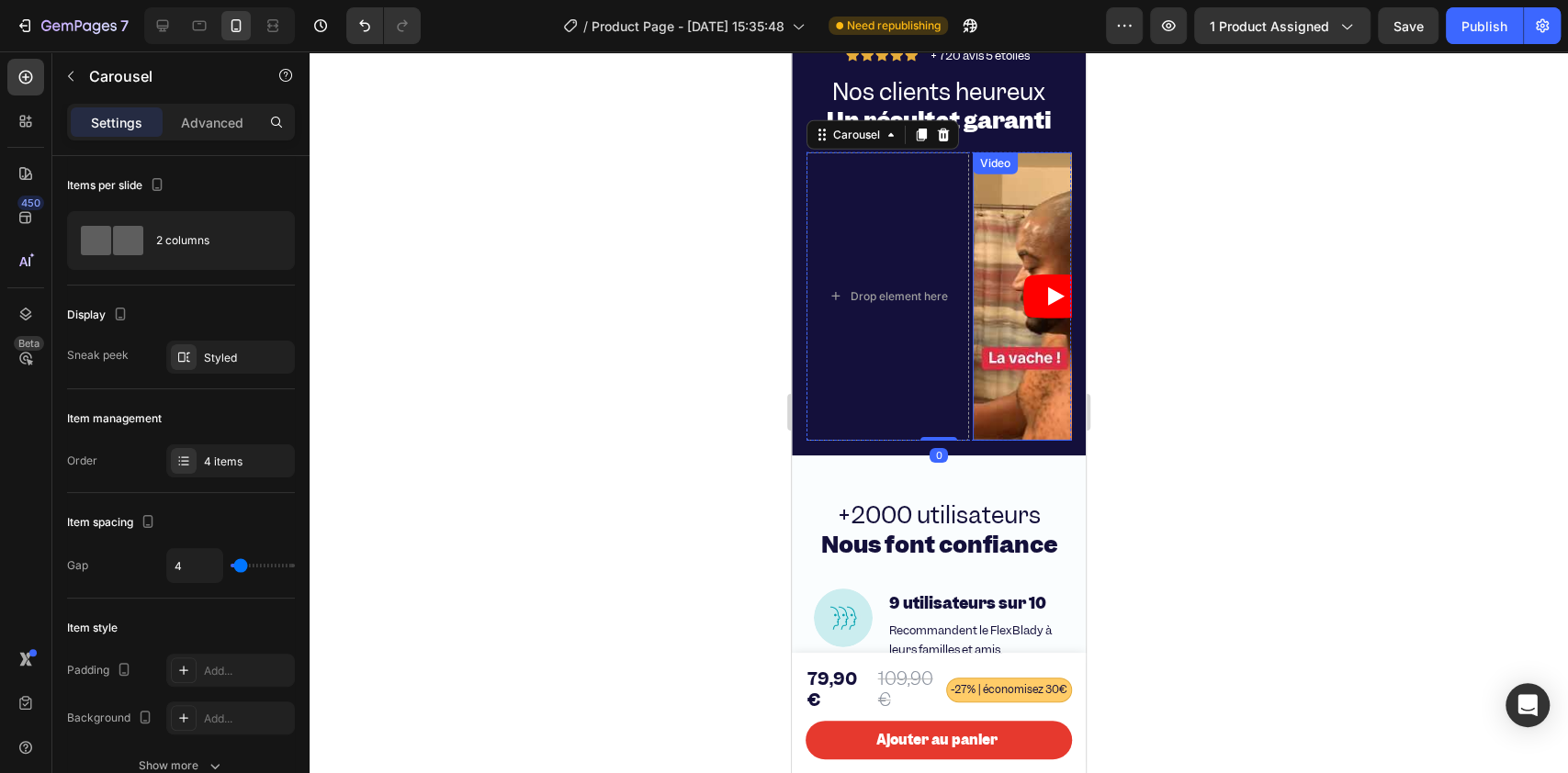
click at [1019, 341] on article at bounding box center [1053, 297] width 163 height 289
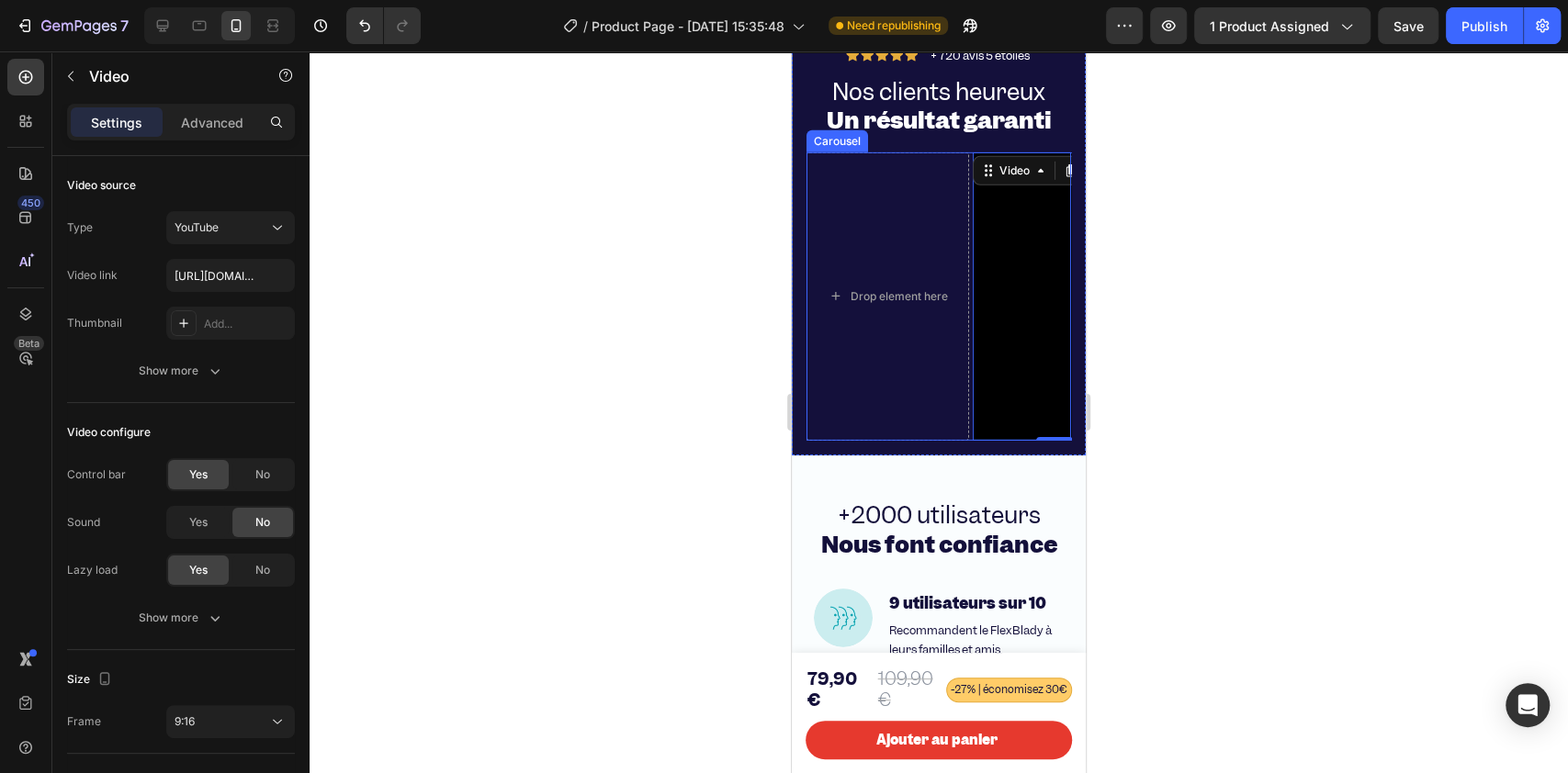
click at [911, 297] on div "Drop element here" at bounding box center [887, 297] width 163 height 289
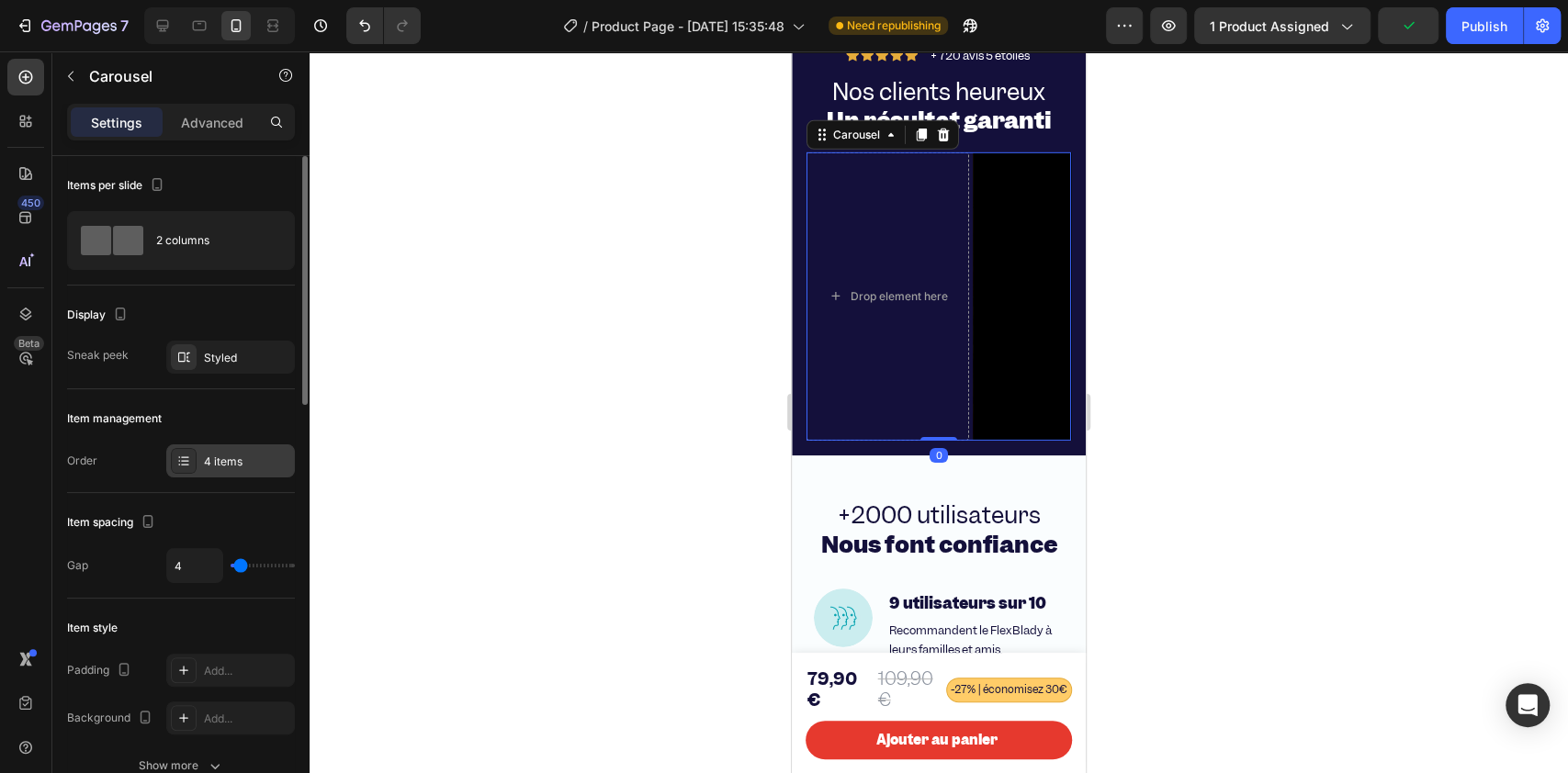
click at [205, 475] on div "4 items" at bounding box center [230, 461] width 128 height 33
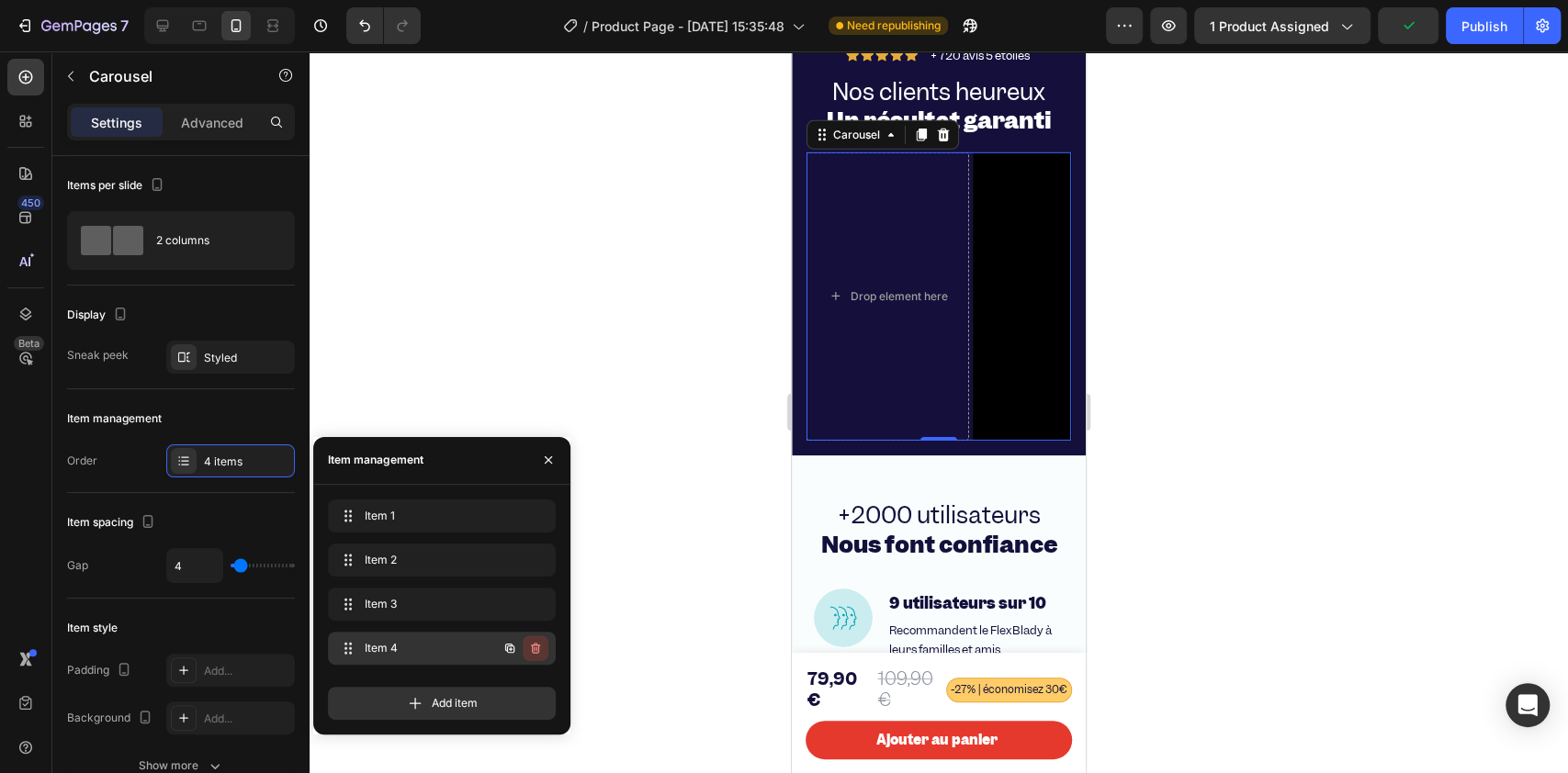
click at [529, 578] on icon "button" at bounding box center [535, 648] width 14 height 14
click at [529, 578] on div "Delete" at bounding box center [523, 648] width 34 height 16
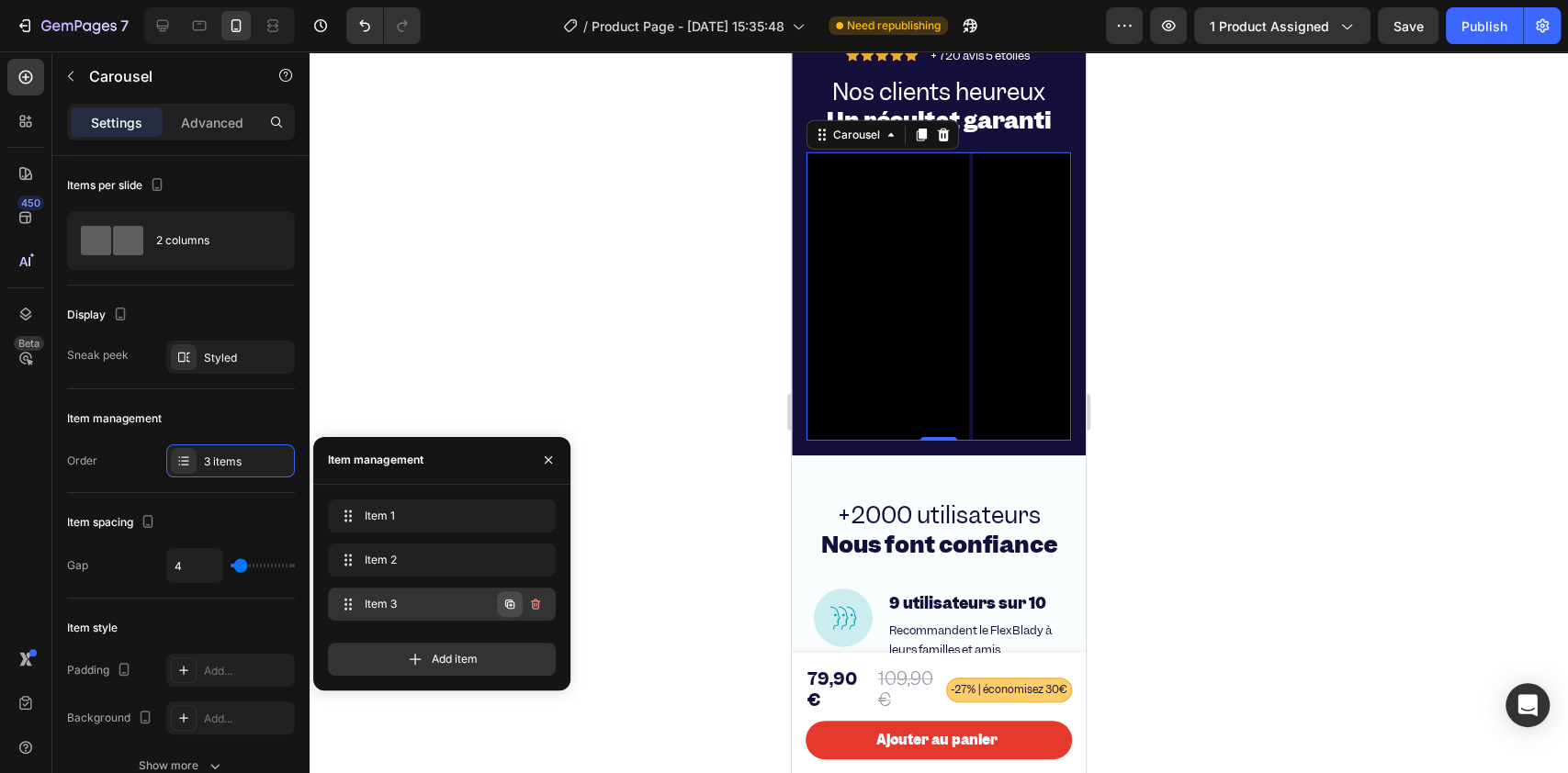
click at [507, 578] on icon "button" at bounding box center [510, 603] width 10 height 10
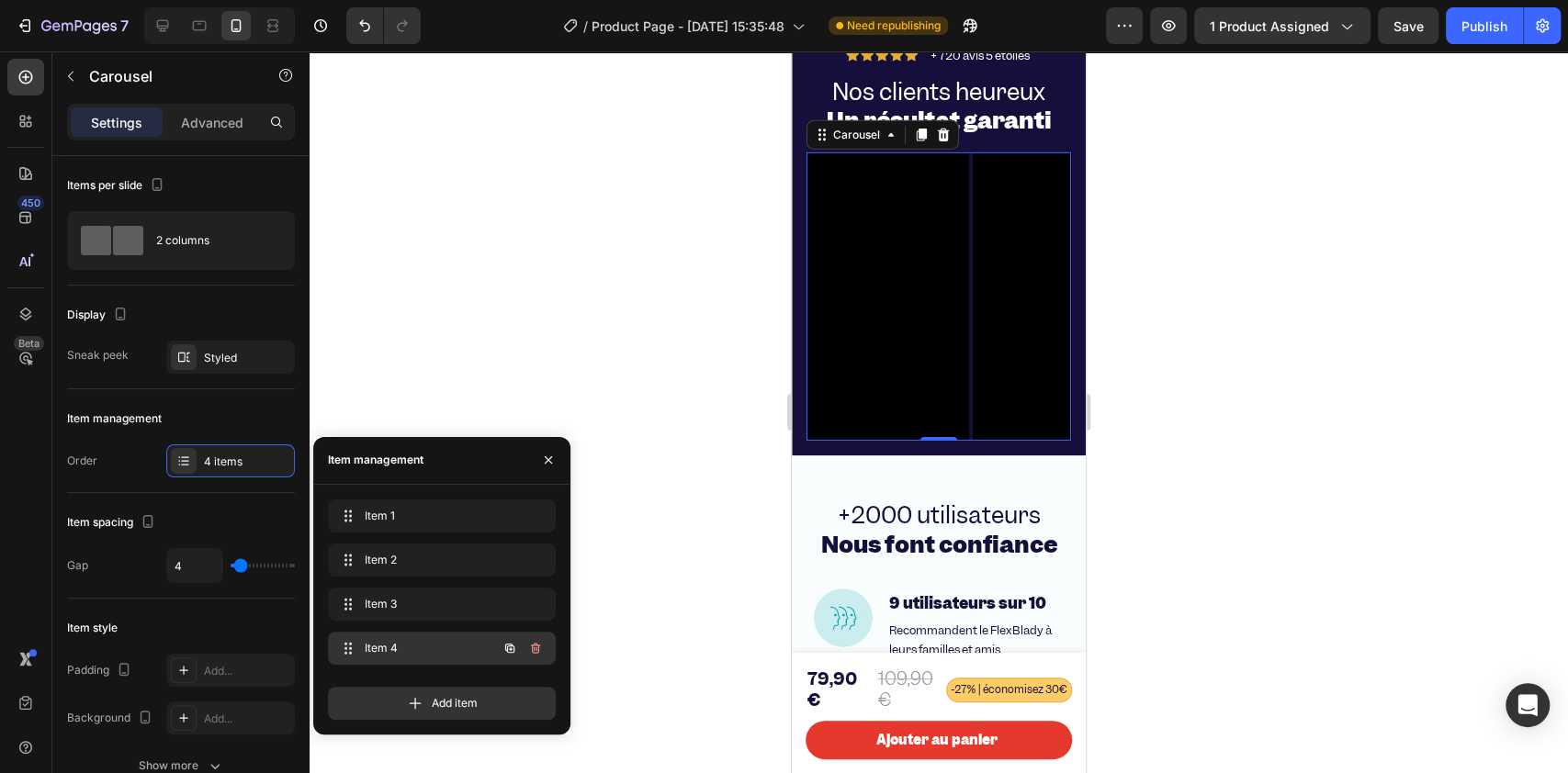
click at [375, 578] on span "Item 4" at bounding box center [417, 648] width 104 height 16
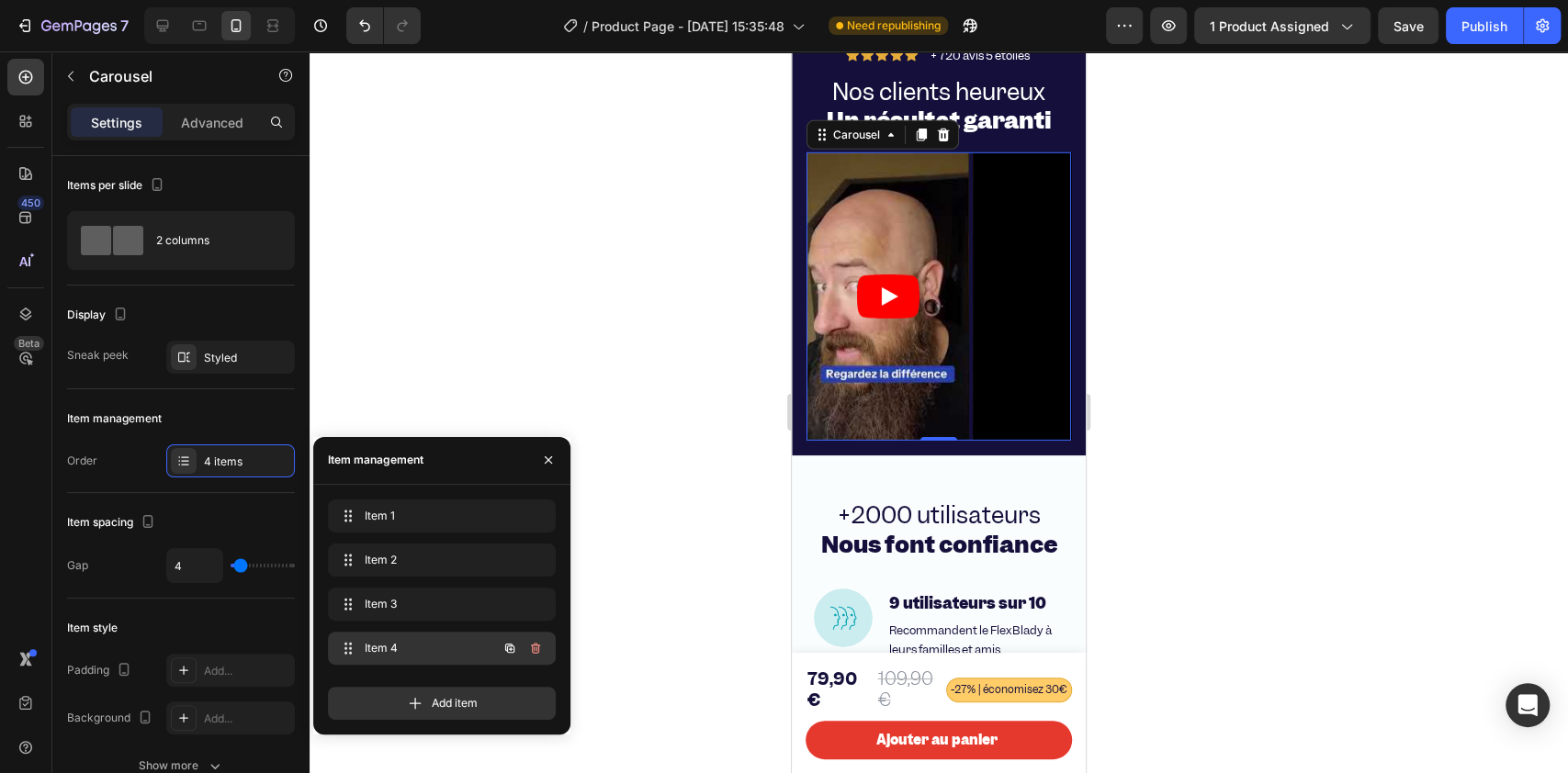
click at [375, 578] on span "Item 4" at bounding box center [417, 648] width 104 height 16
click at [349, 578] on icon at bounding box center [347, 648] width 14 height 14
click at [354, 578] on span at bounding box center [348, 603] width 26 height 26
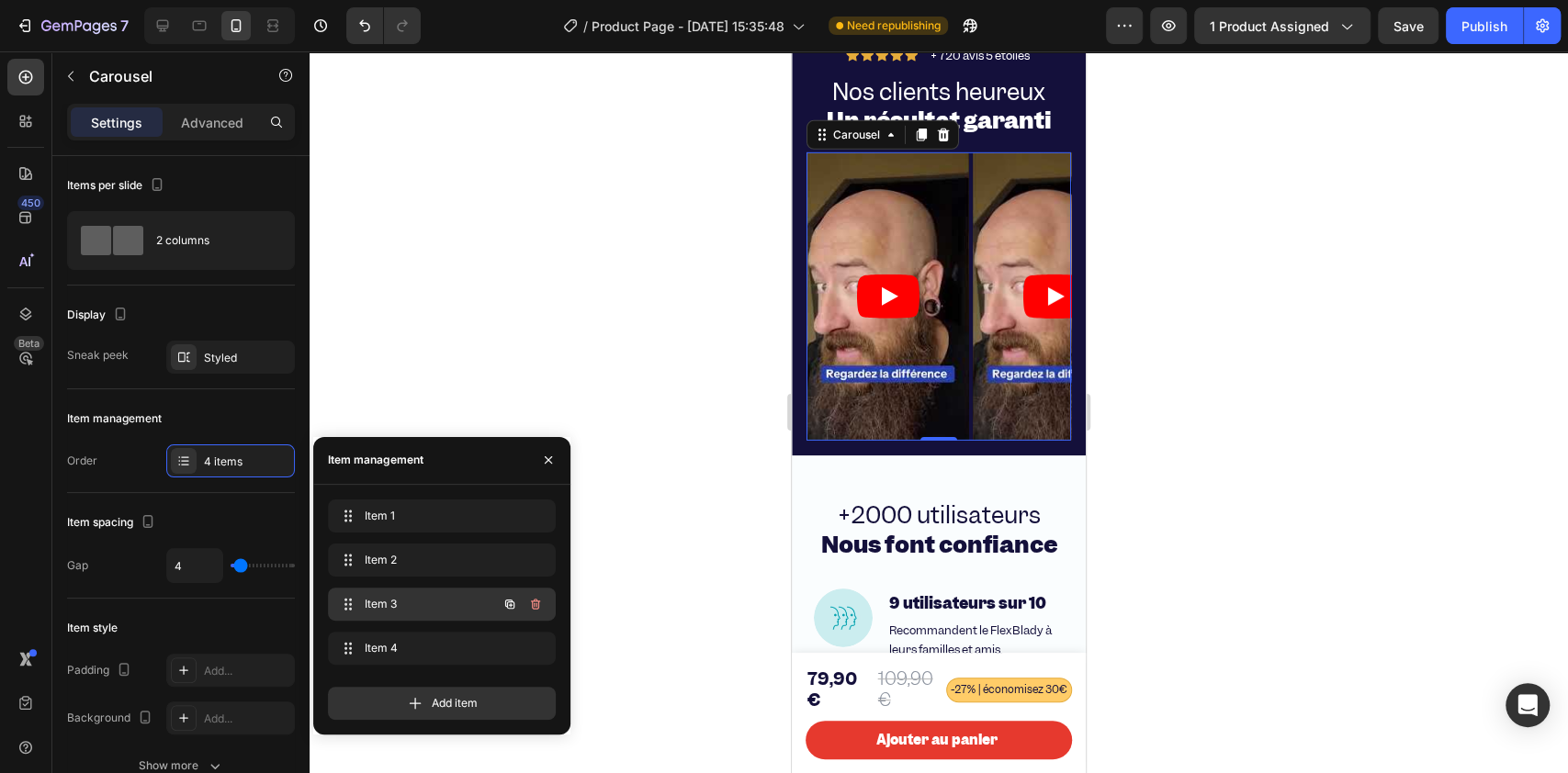
click at [365, 578] on span "Item 3" at bounding box center [417, 603] width 104 height 16
click at [357, 578] on div "Item 4 Item 4" at bounding box center [417, 648] width 162 height 26
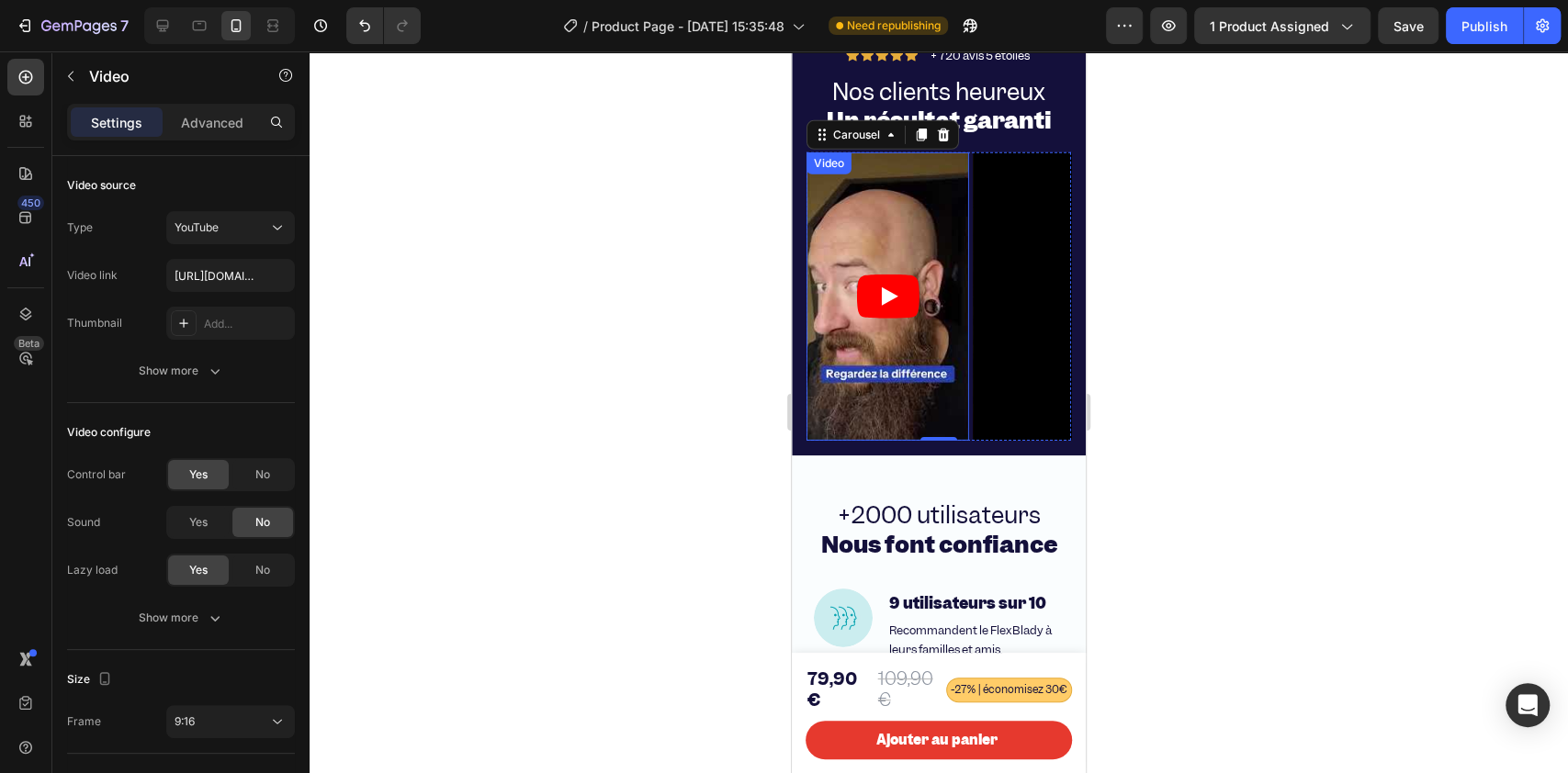
click at [859, 366] on article at bounding box center [887, 297] width 163 height 289
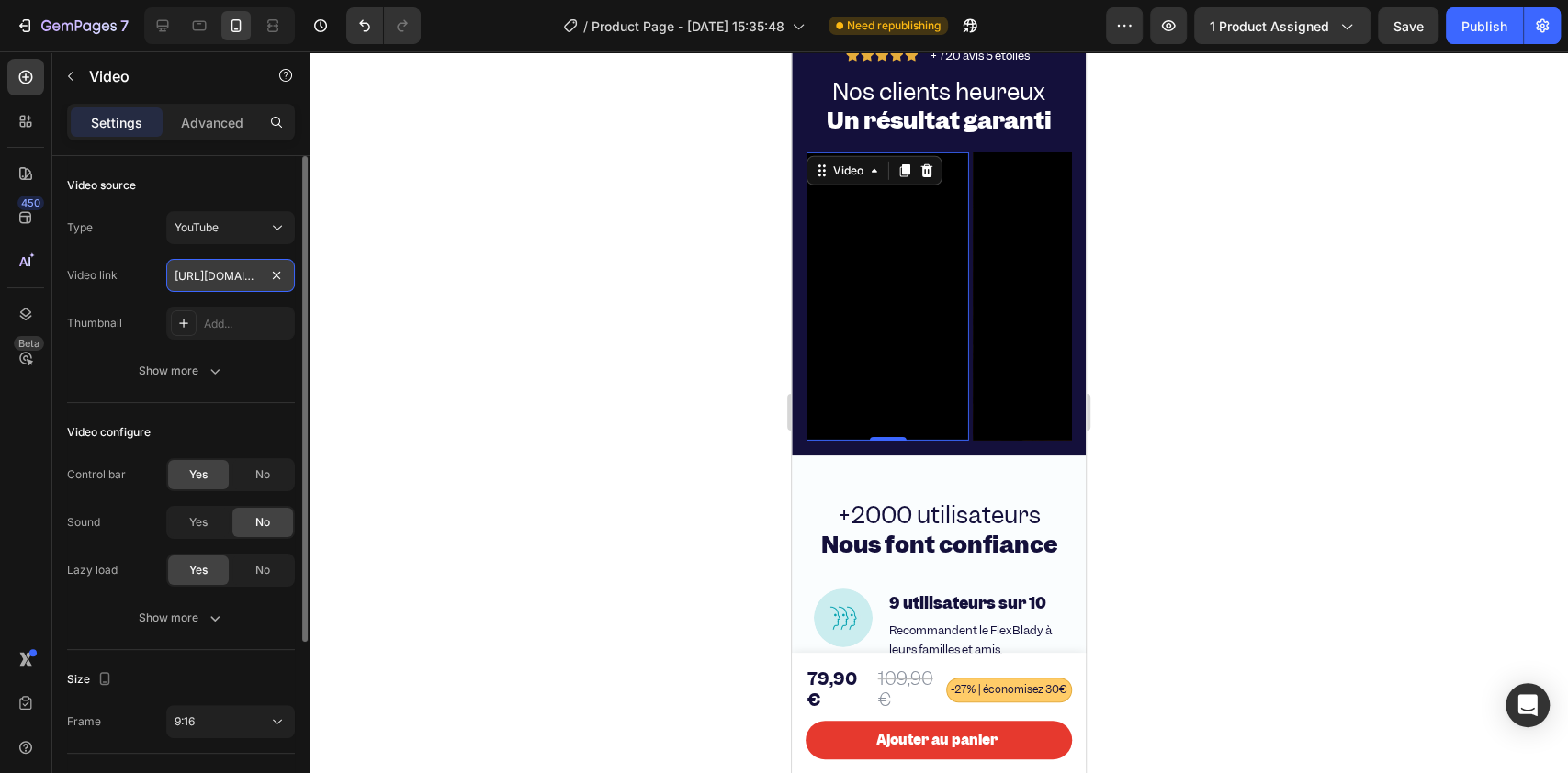
click at [221, 273] on input "https://youtube.com/shorts/ufLOOXtpA5g?feature=share" at bounding box center [230, 276] width 128 height 33
paste input "PE8yzngiEtU"
type input "[URL][DOMAIN_NAME]"
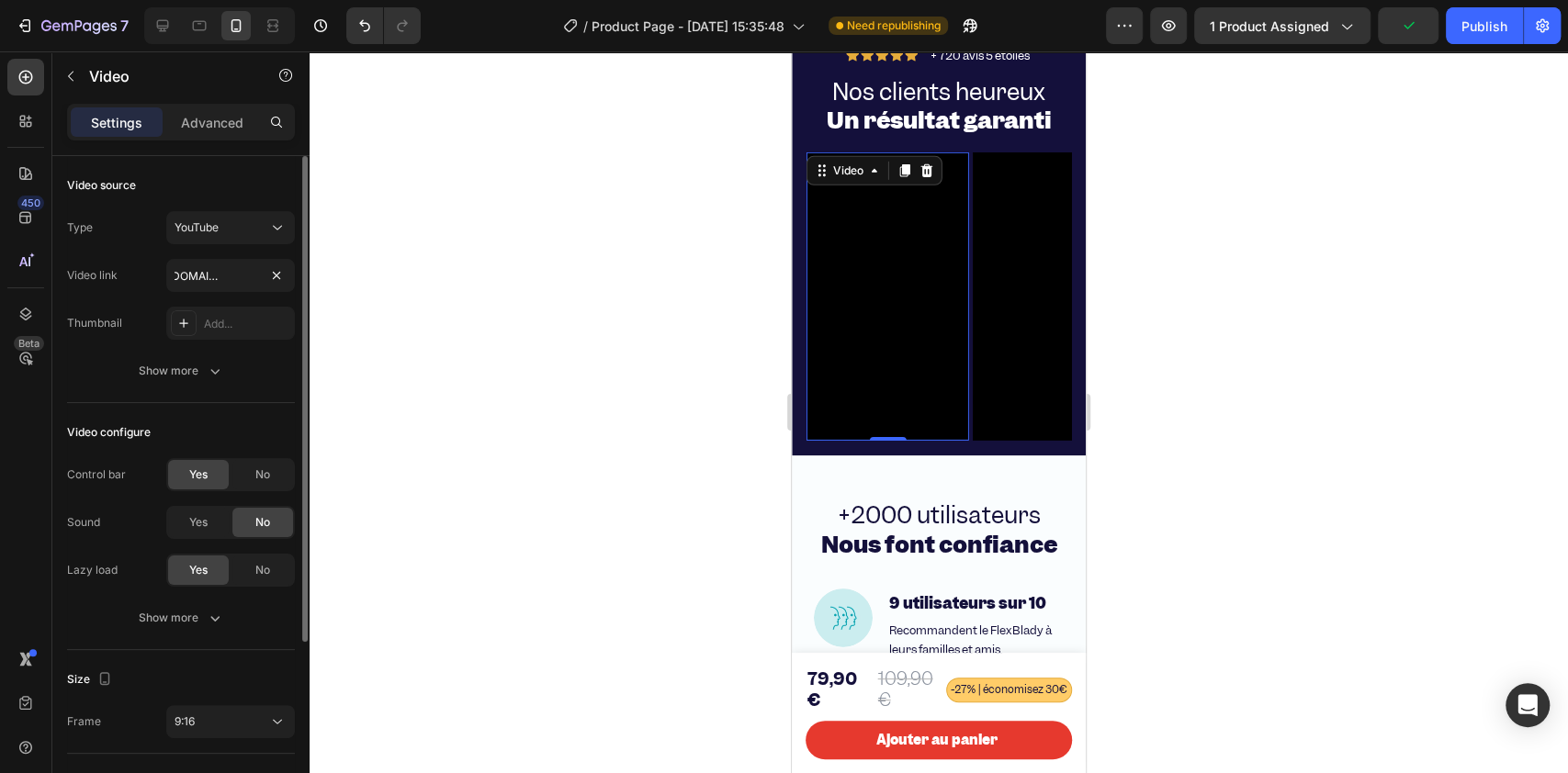
click at [225, 305] on div "Type YouTube Video link https://youtube.com/shorts/PE8yzngiEtU Thumbnail Add..." at bounding box center [181, 275] width 228 height 128
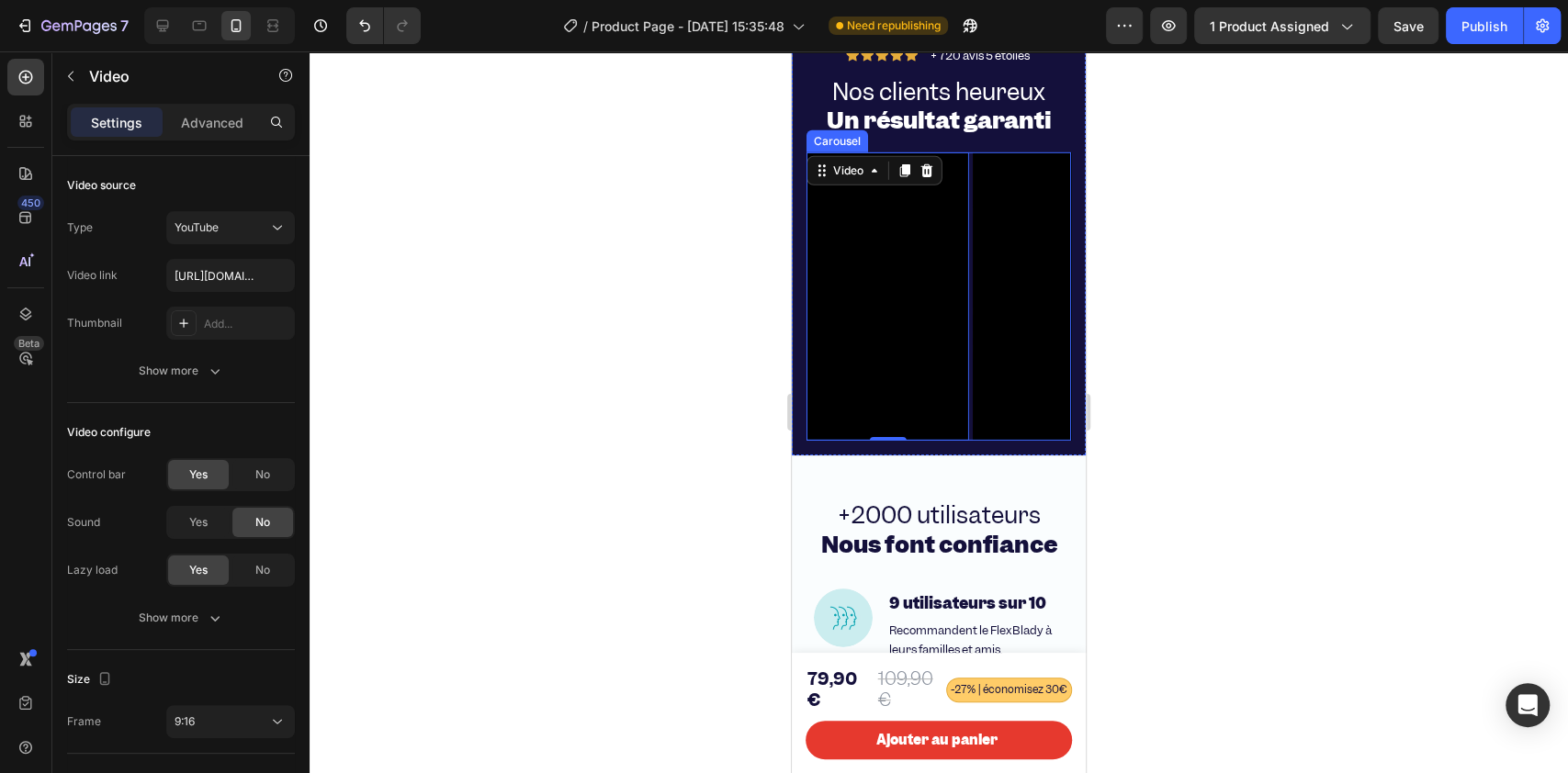
click at [971, 184] on div "Video Video Video Video 0" at bounding box center [938, 297] width 264 height 289
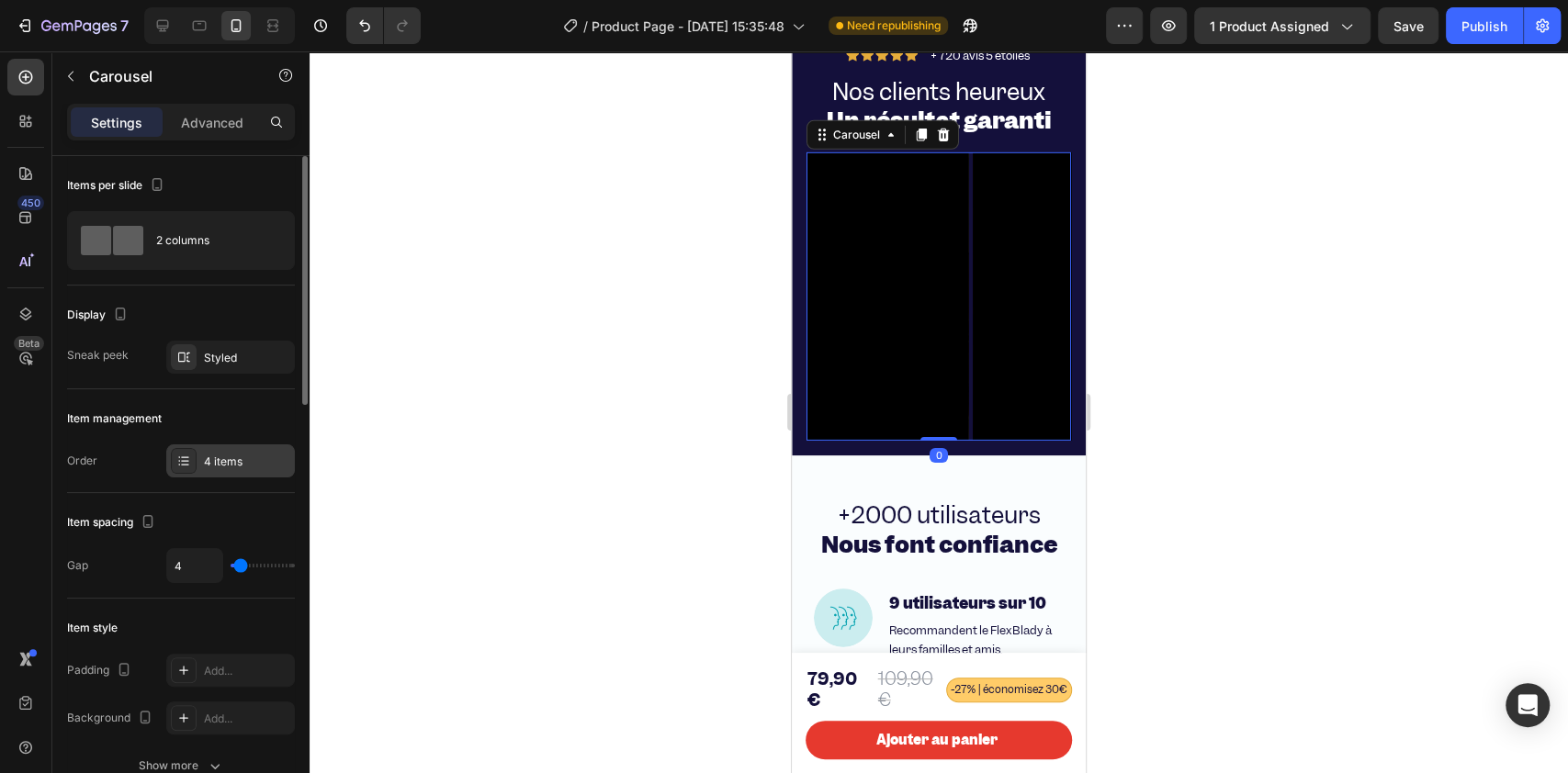
click at [208, 450] on div "4 items" at bounding box center [230, 461] width 128 height 33
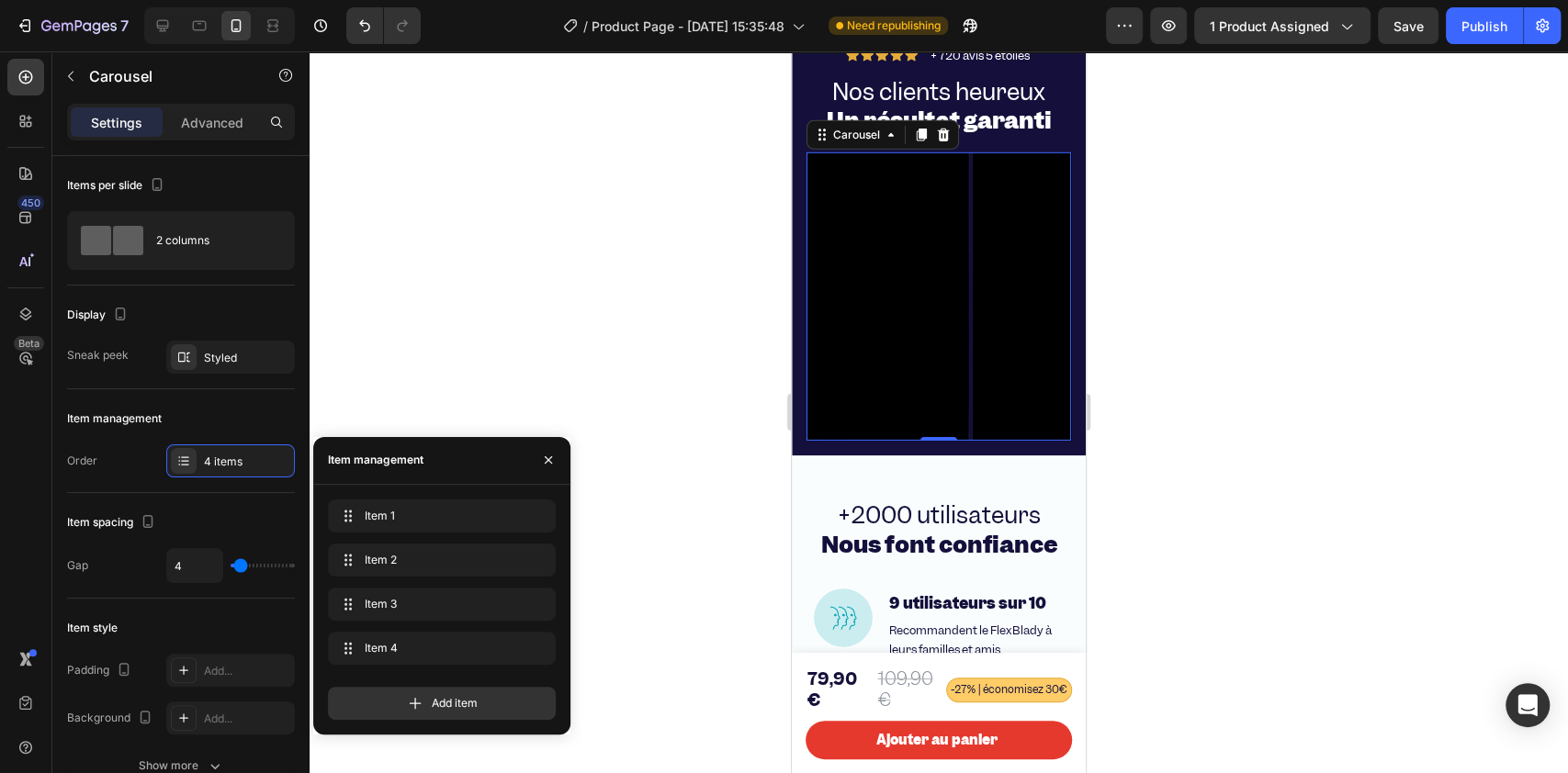
click at [382, 578] on div "Add item" at bounding box center [442, 696] width 228 height 48
click at [382, 578] on div "Add item" at bounding box center [442, 703] width 228 height 33
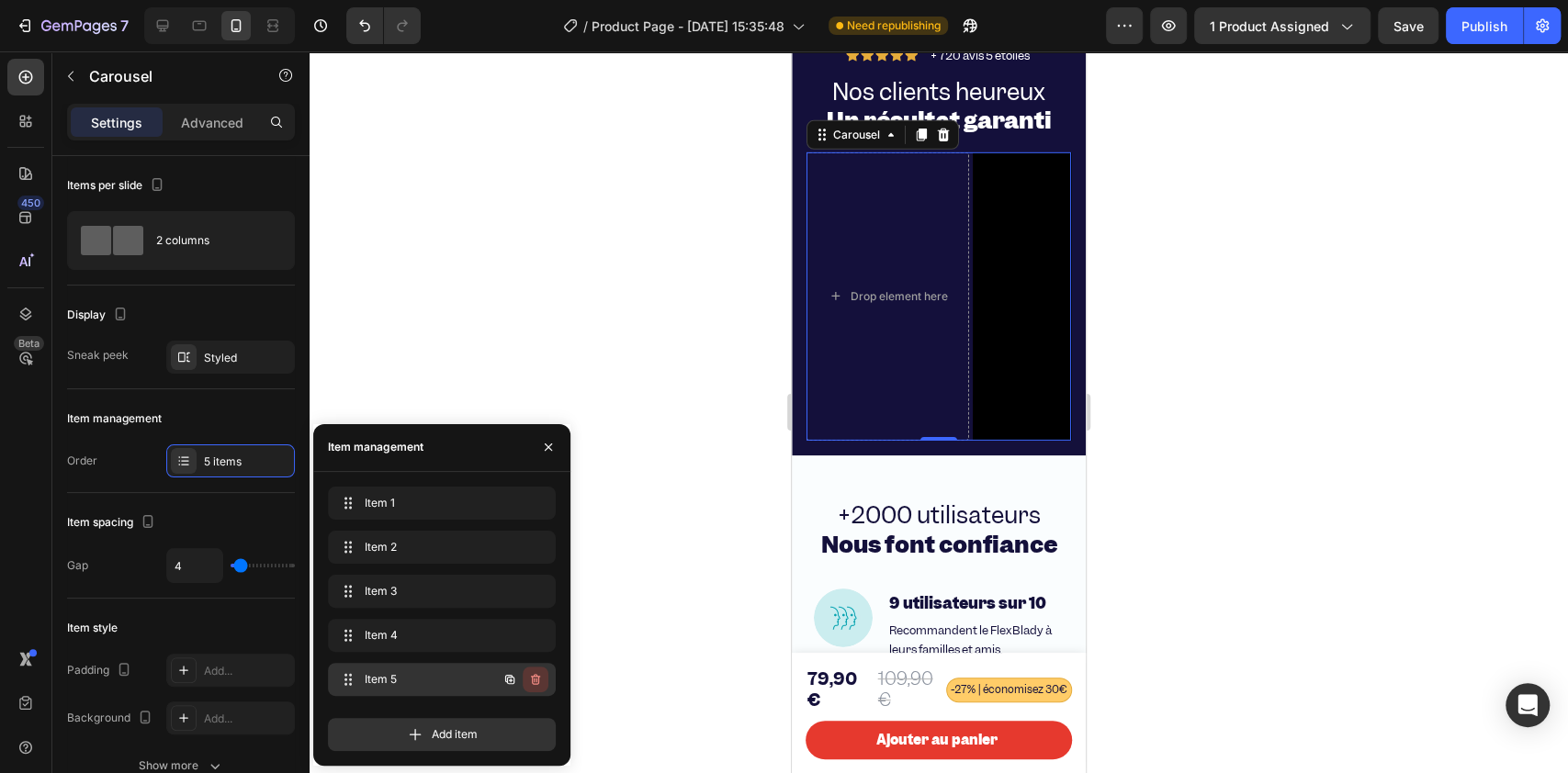
click at [531, 578] on icon "button" at bounding box center [535, 679] width 10 height 11
click at [500, 578] on button "Delete" at bounding box center [523, 679] width 50 height 26
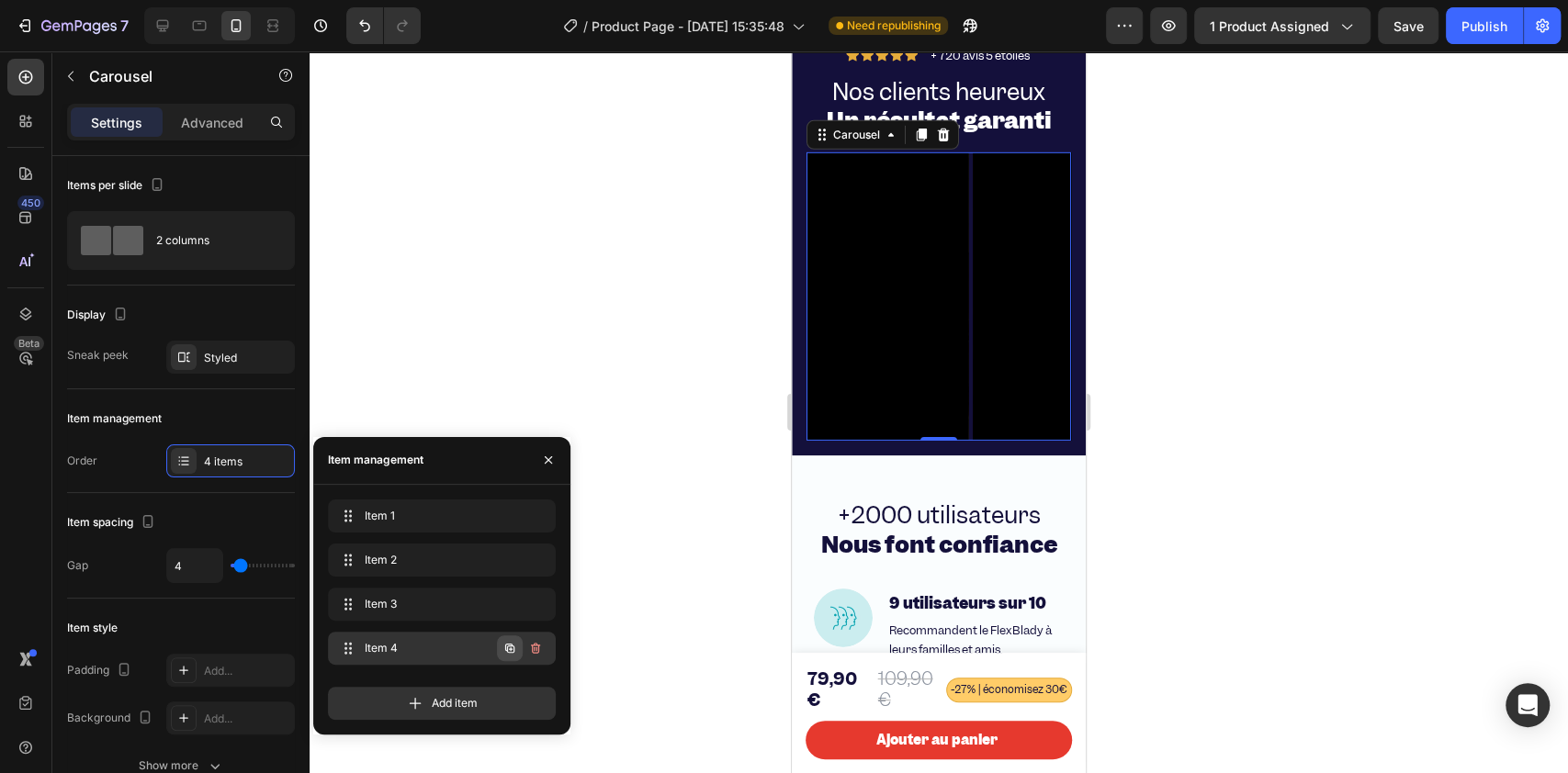
click at [511, 578] on icon "button" at bounding box center [509, 648] width 14 height 14
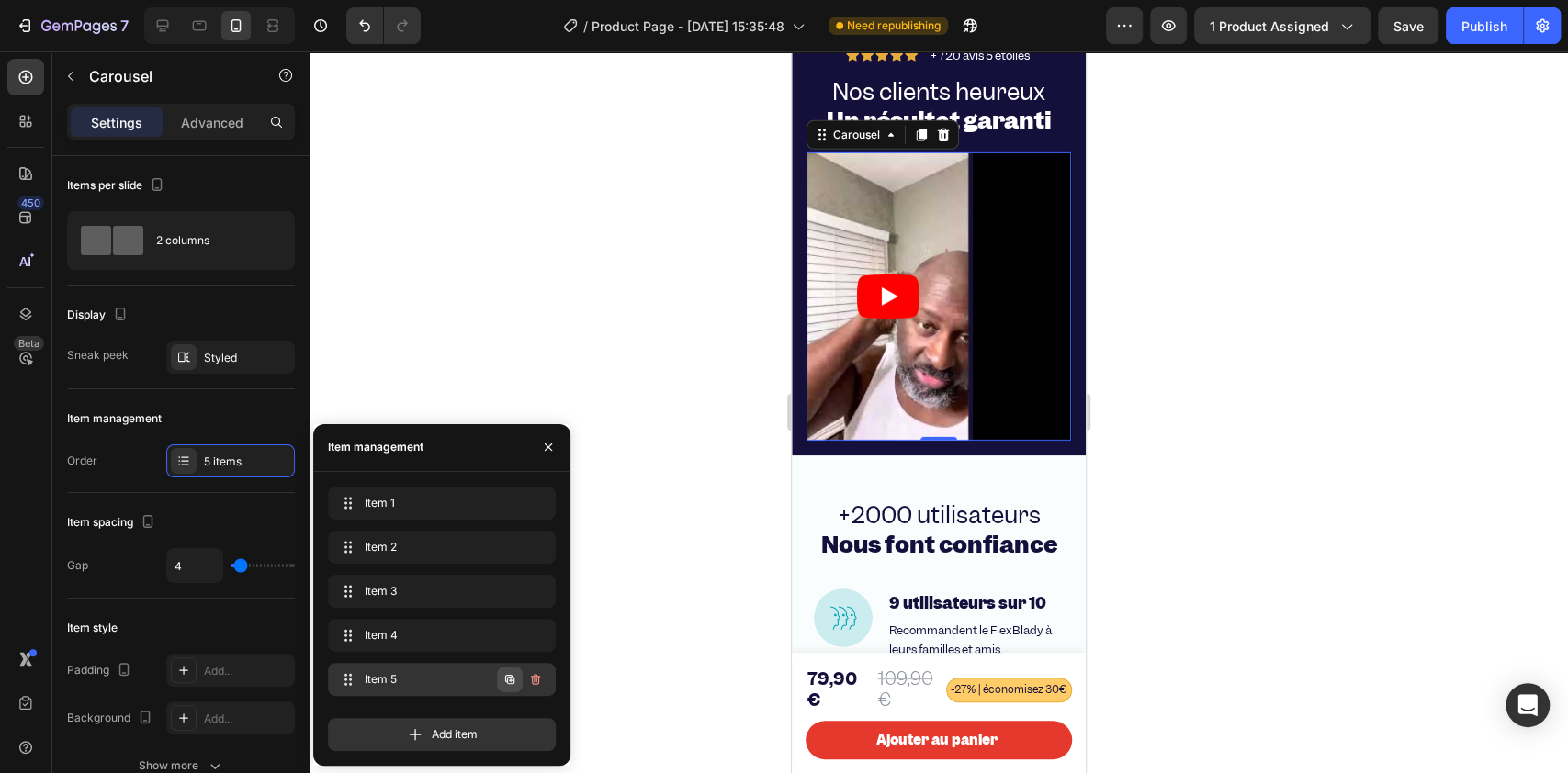
click at [509, 578] on icon "button" at bounding box center [509, 679] width 14 height 14
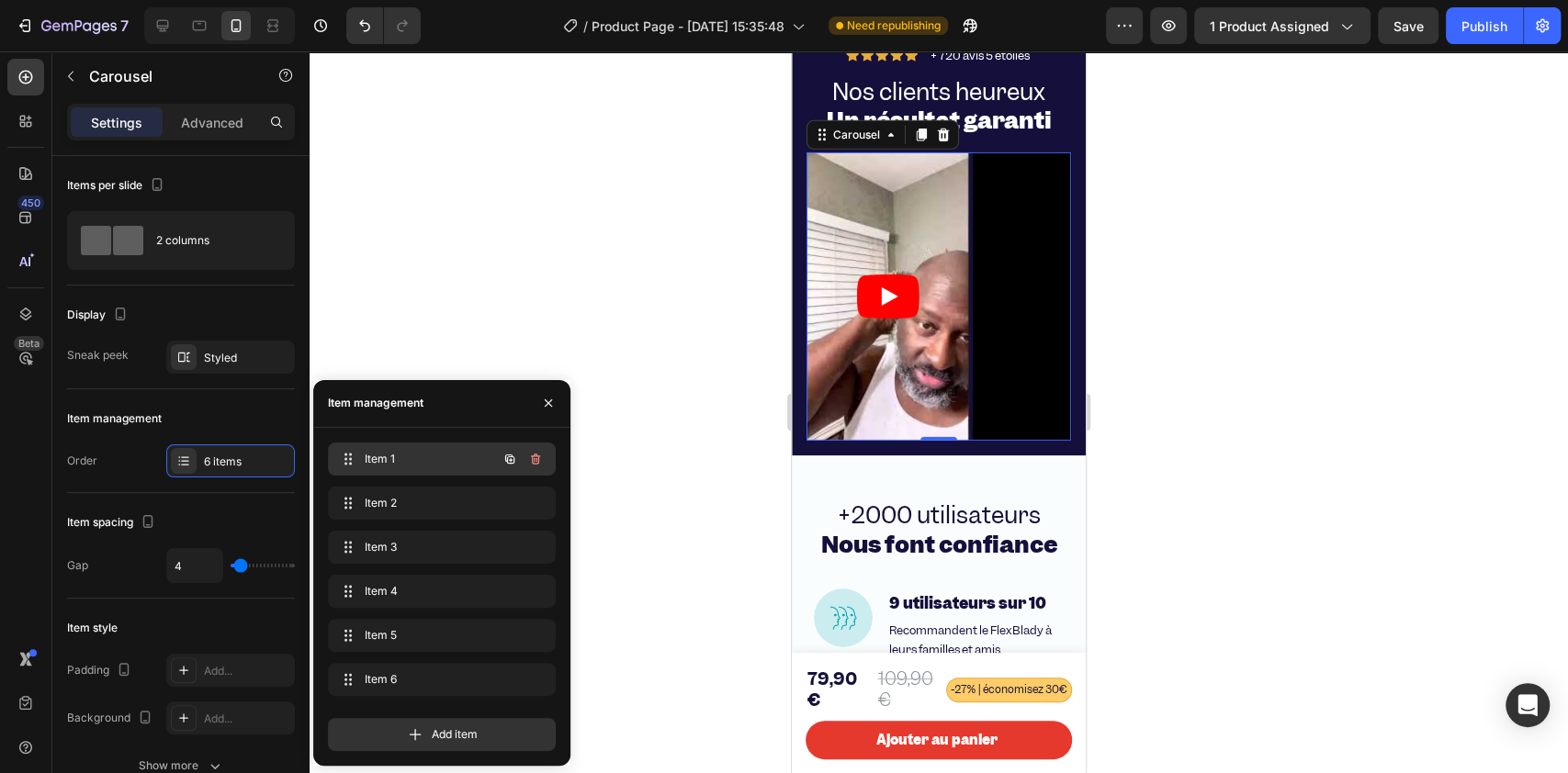
click at [369, 468] on div "Item 1 Item 1" at bounding box center [417, 459] width 162 height 26
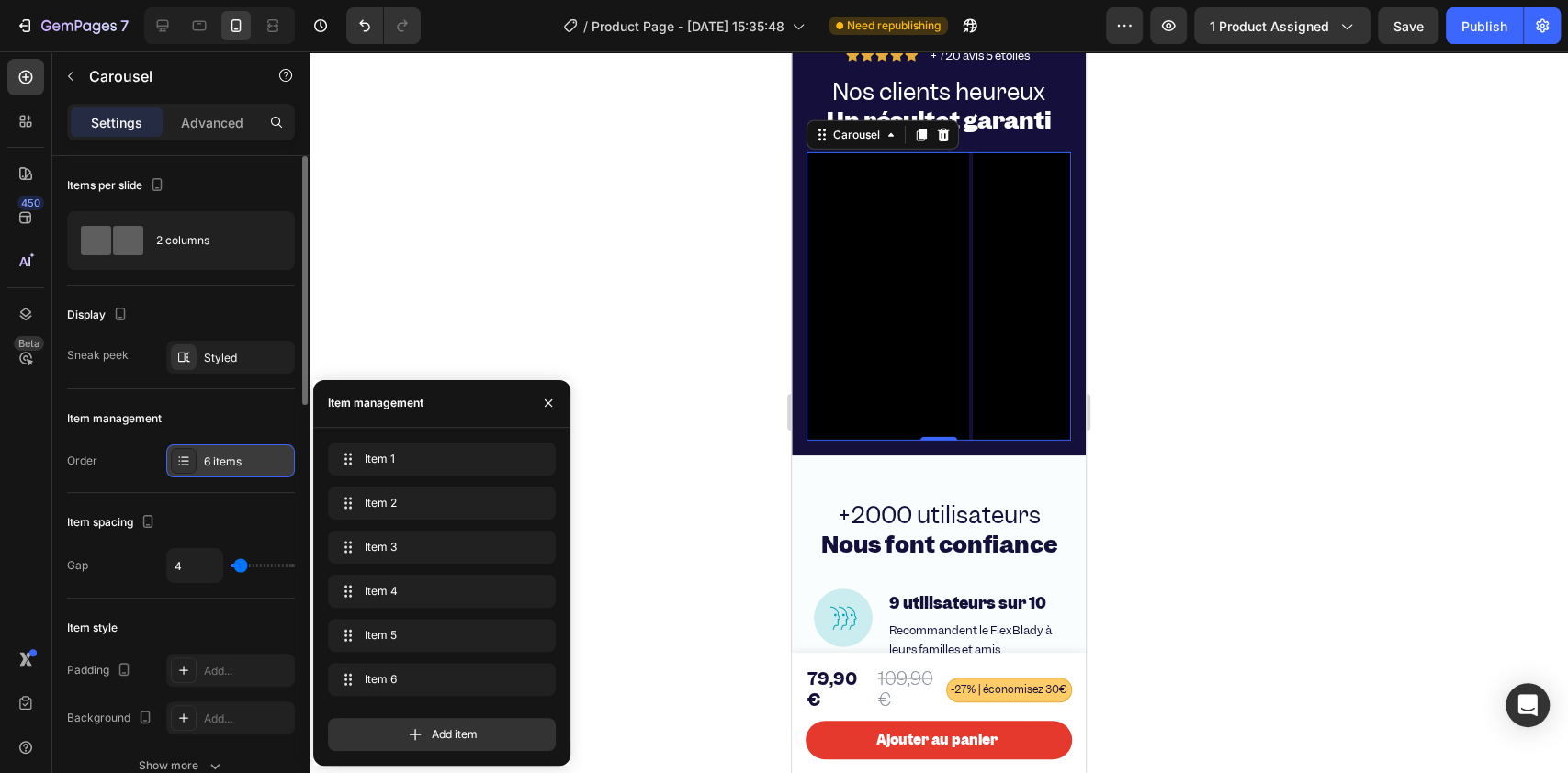
click at [200, 467] on div "6 items" at bounding box center [230, 461] width 128 height 33
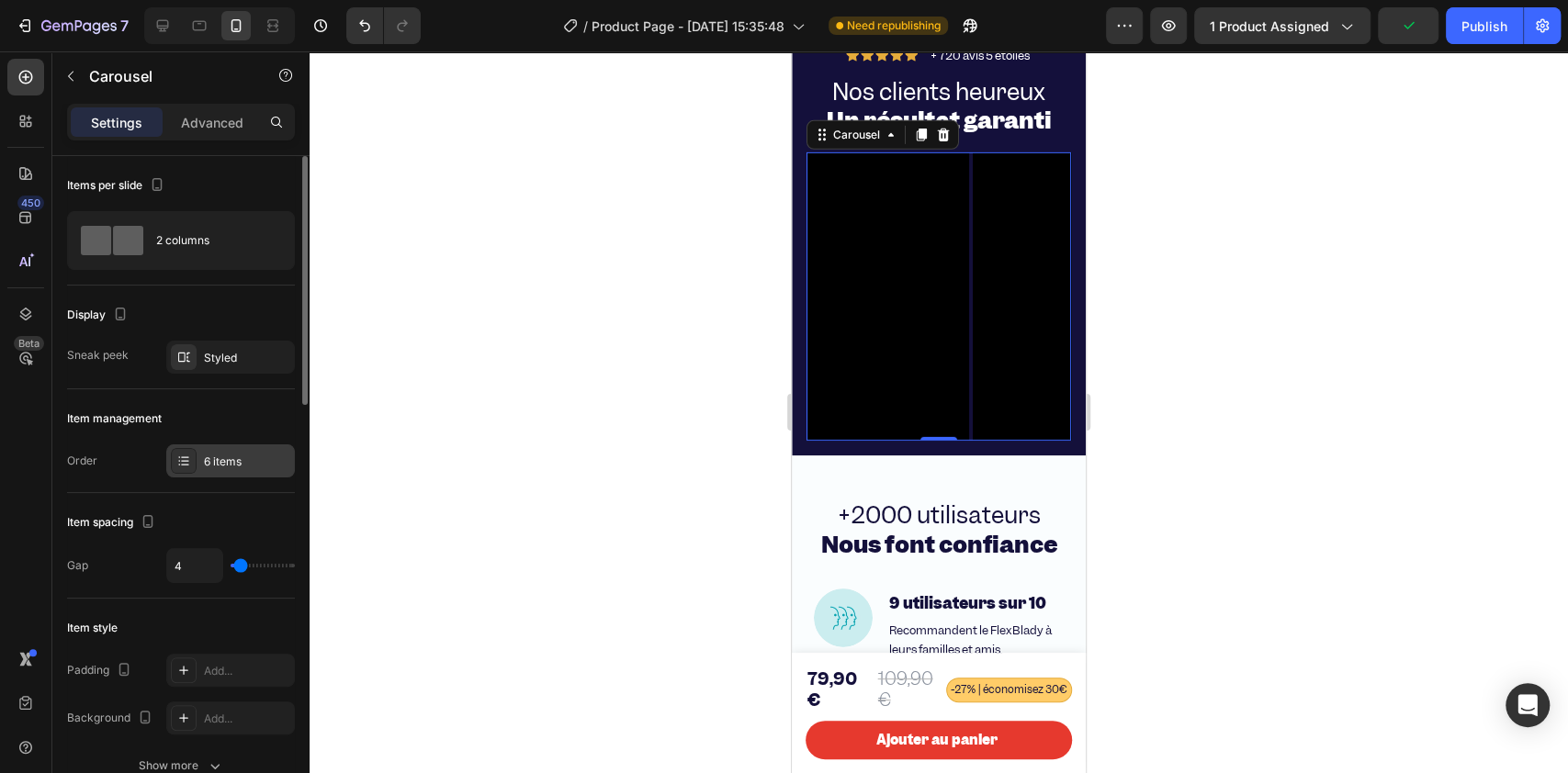
click at [230, 464] on div "6 items" at bounding box center [247, 461] width 87 height 16
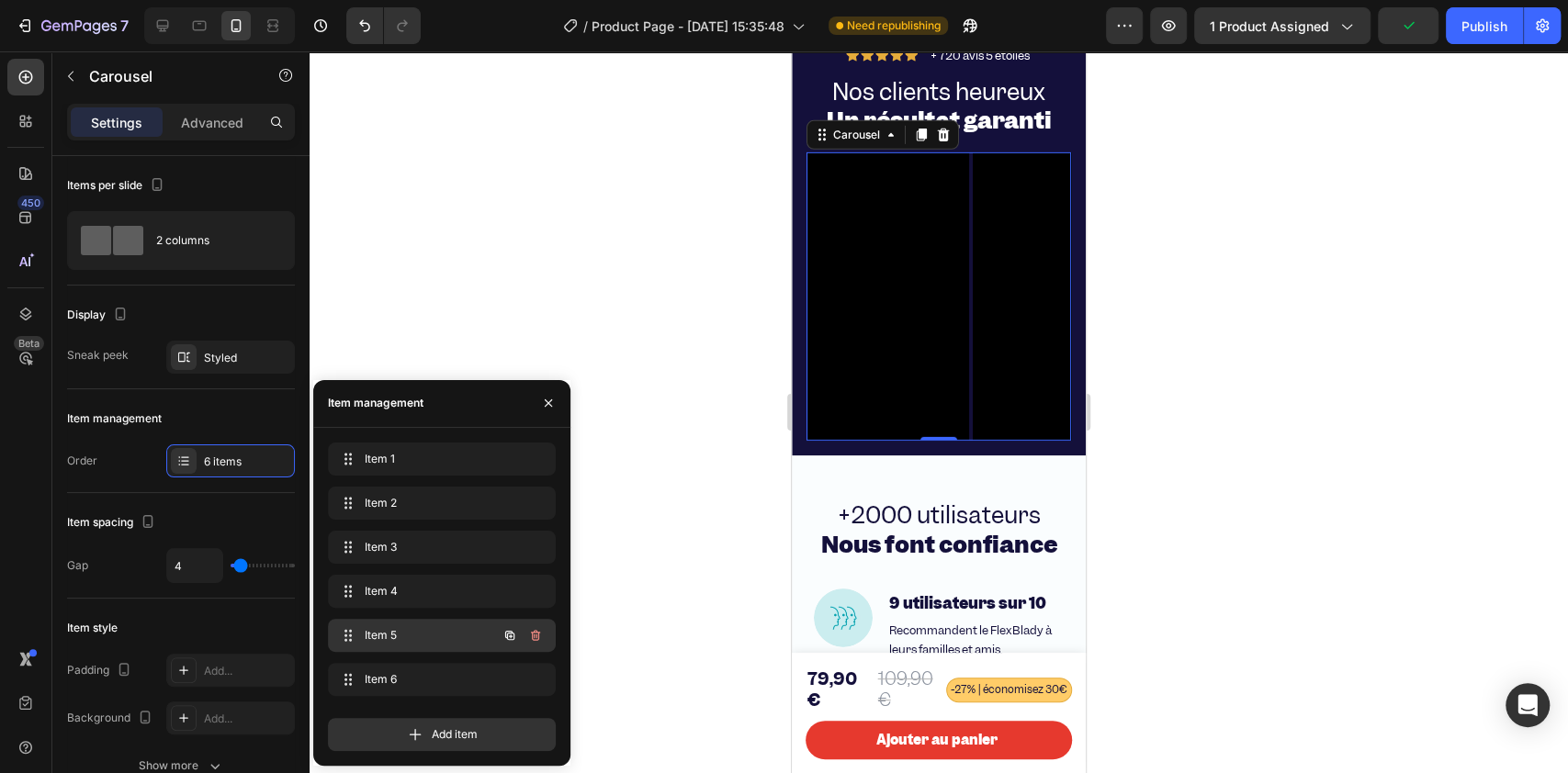
click at [378, 578] on span "Item 5" at bounding box center [417, 634] width 104 height 16
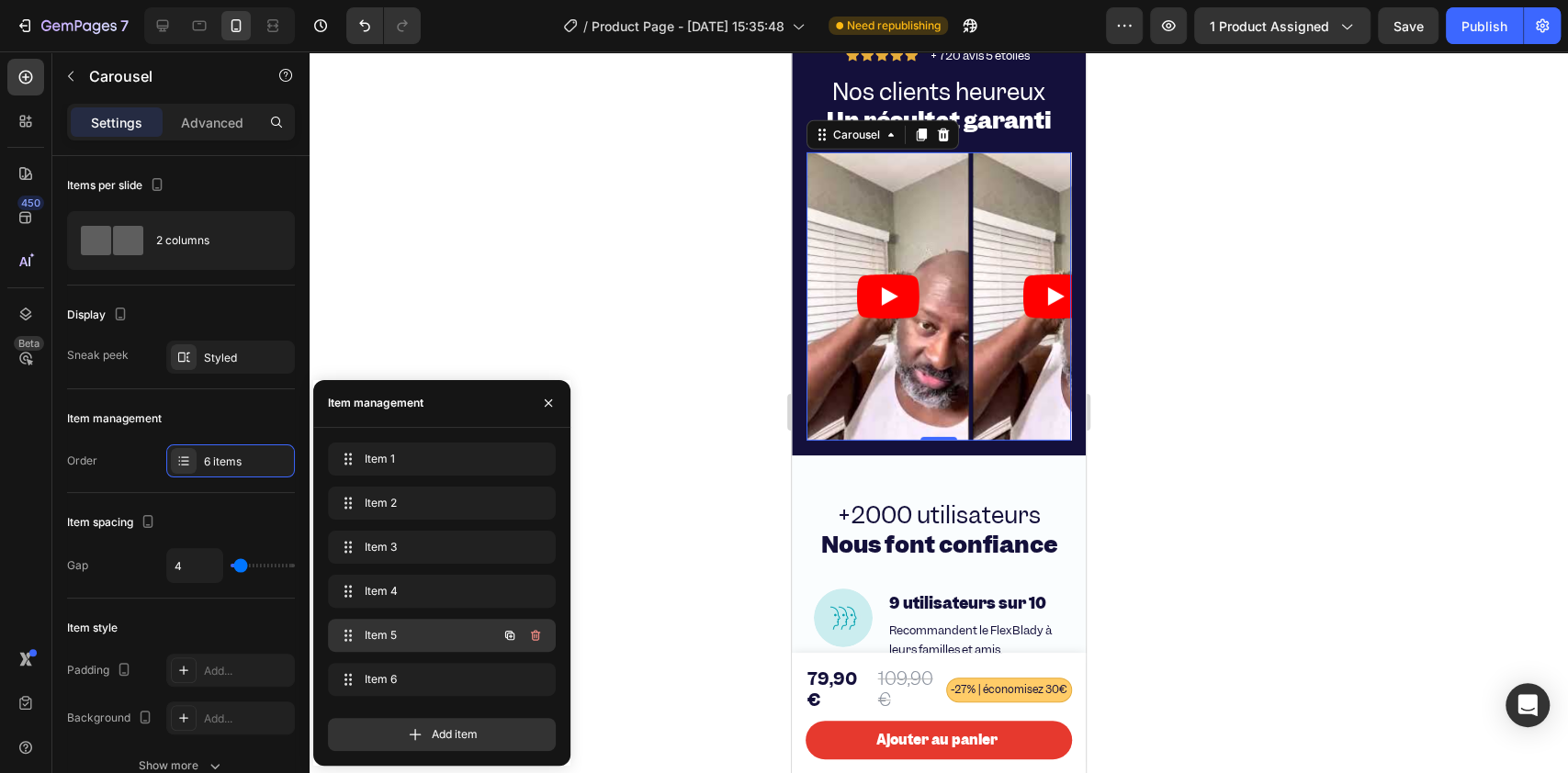
click at [375, 578] on div "Item 5 Item 5" at bounding box center [417, 635] width 162 height 26
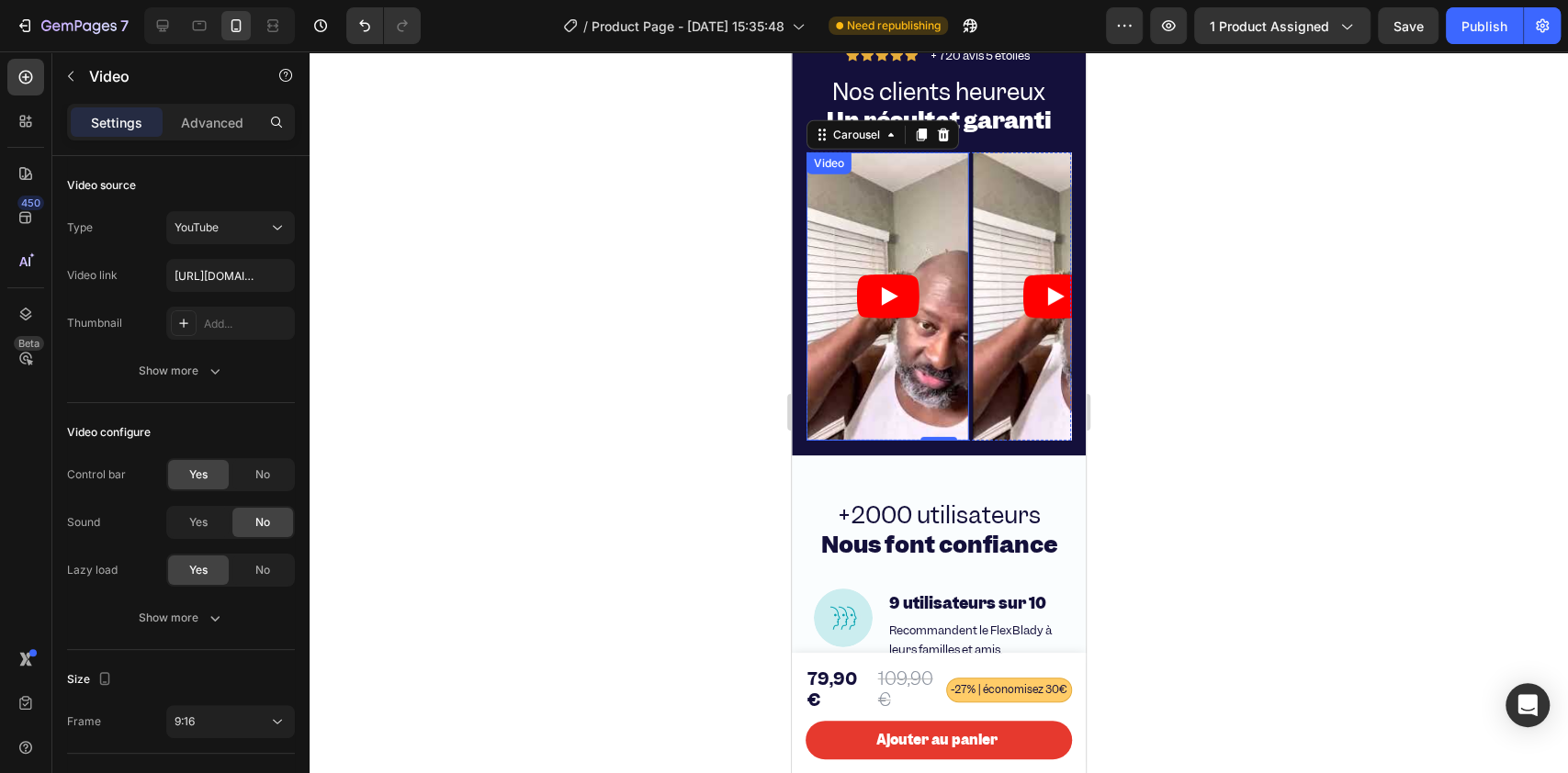
click at [908, 402] on article at bounding box center [887, 297] width 163 height 289
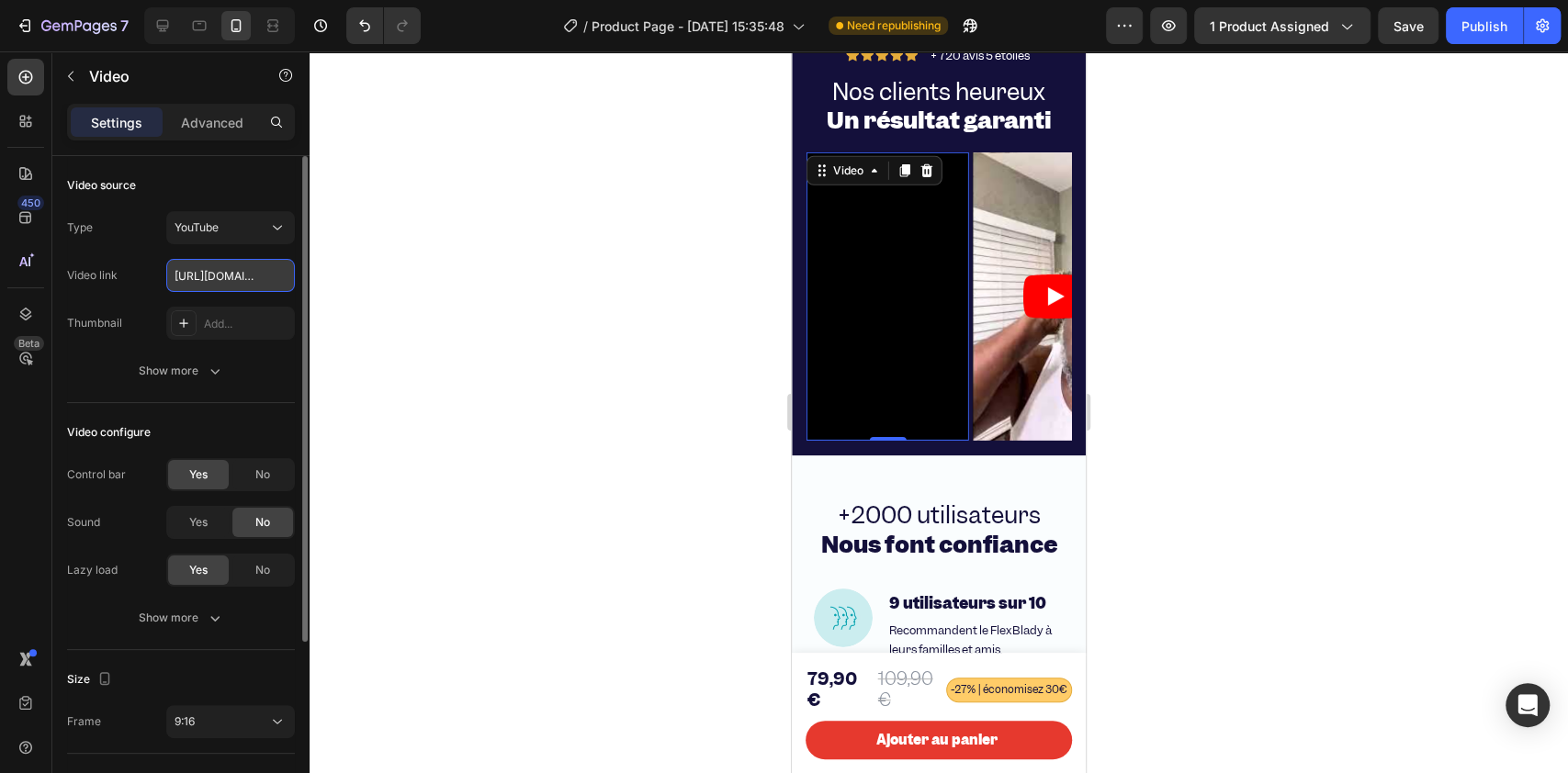
click at [234, 282] on input "[URL][DOMAIN_NAME]" at bounding box center [230, 276] width 128 height 33
paste input "QNNQZzSEFc8"
type input "https://youtube.com/shorts/QNNQZzSEFc8"
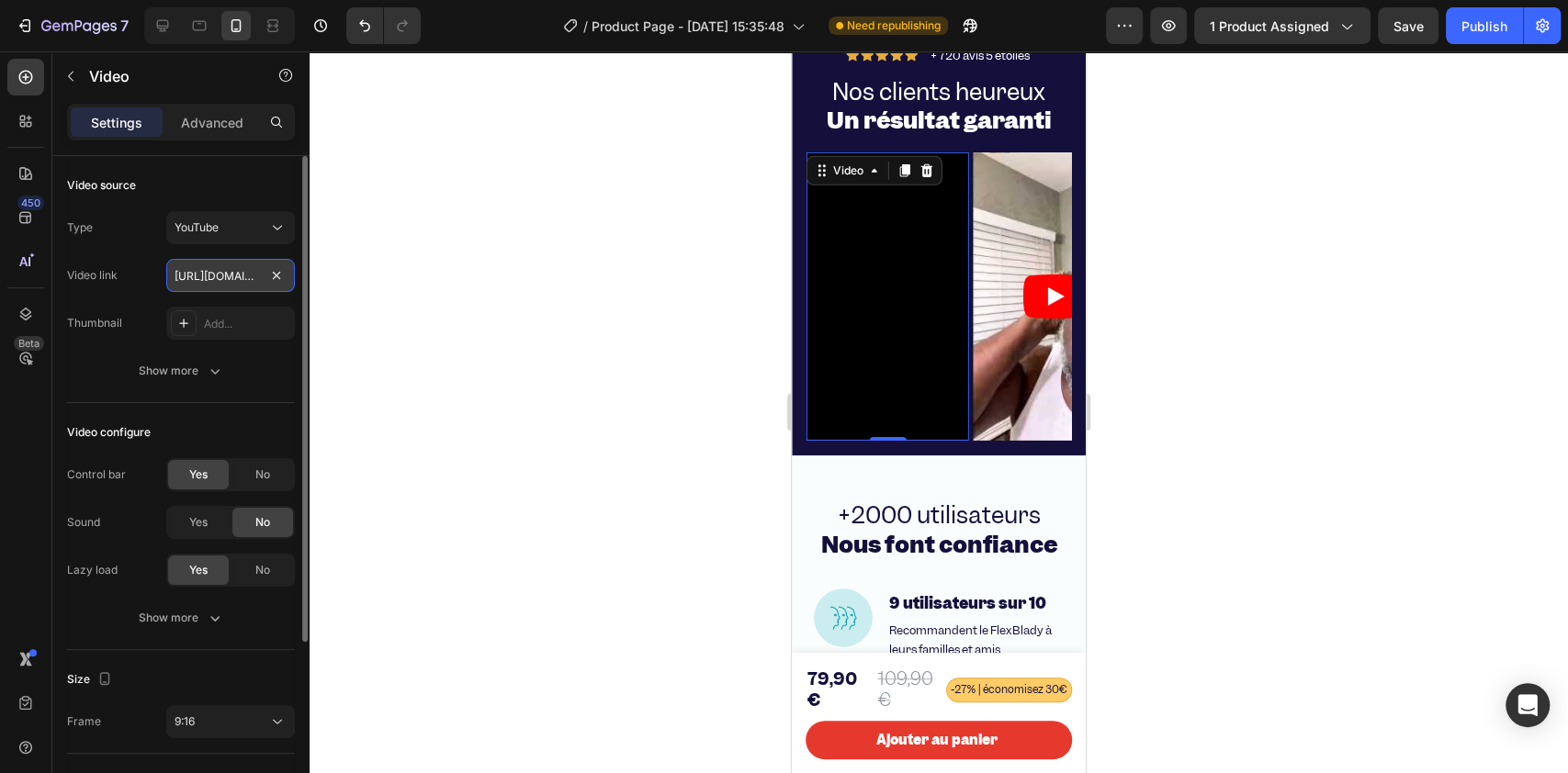
scroll to position [0, 142]
click at [603, 444] on div at bounding box center [938, 412] width 1258 height 721
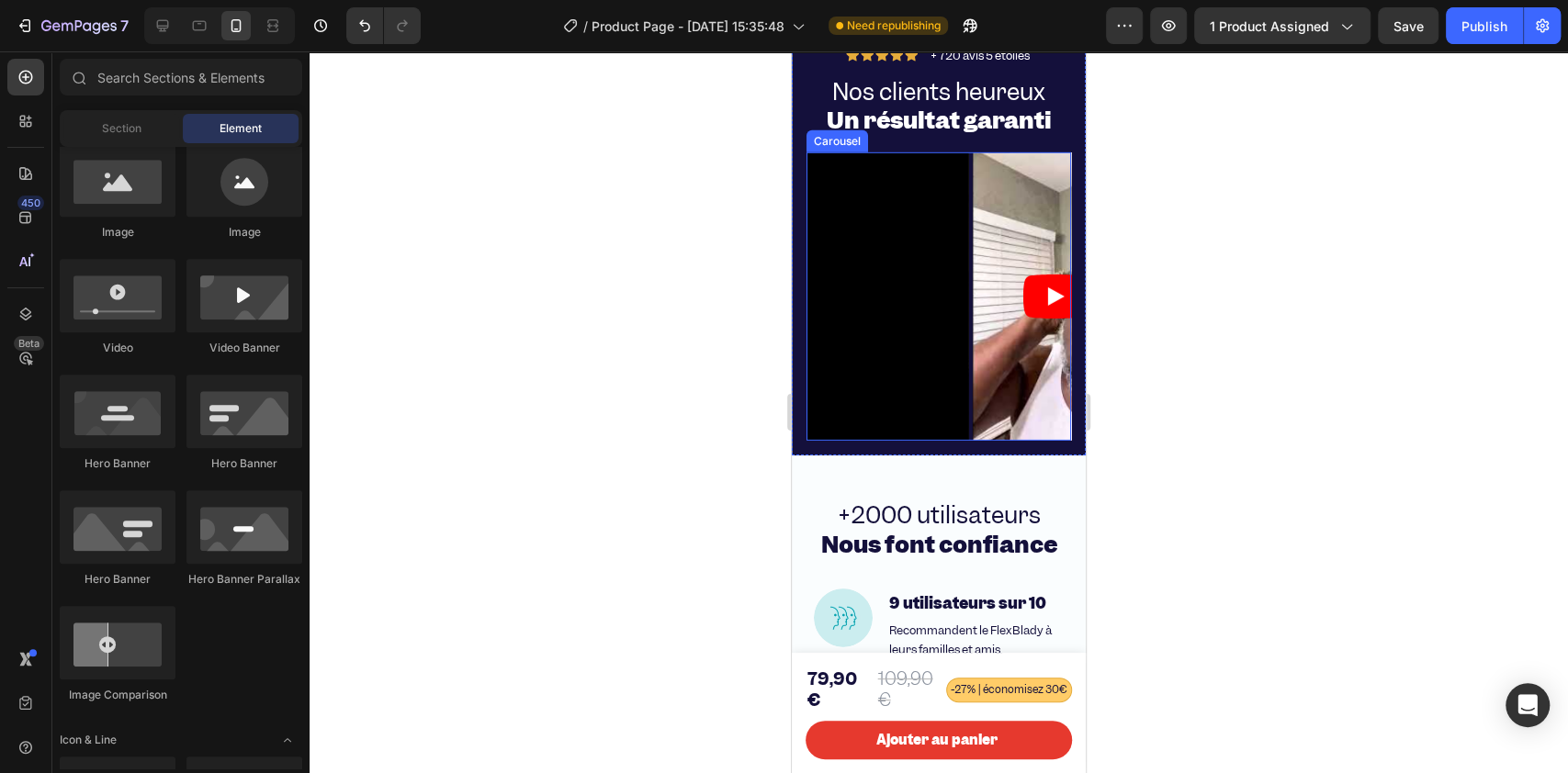
click at [970, 182] on div "Video Video Video Video Video Video" at bounding box center [938, 297] width 264 height 289
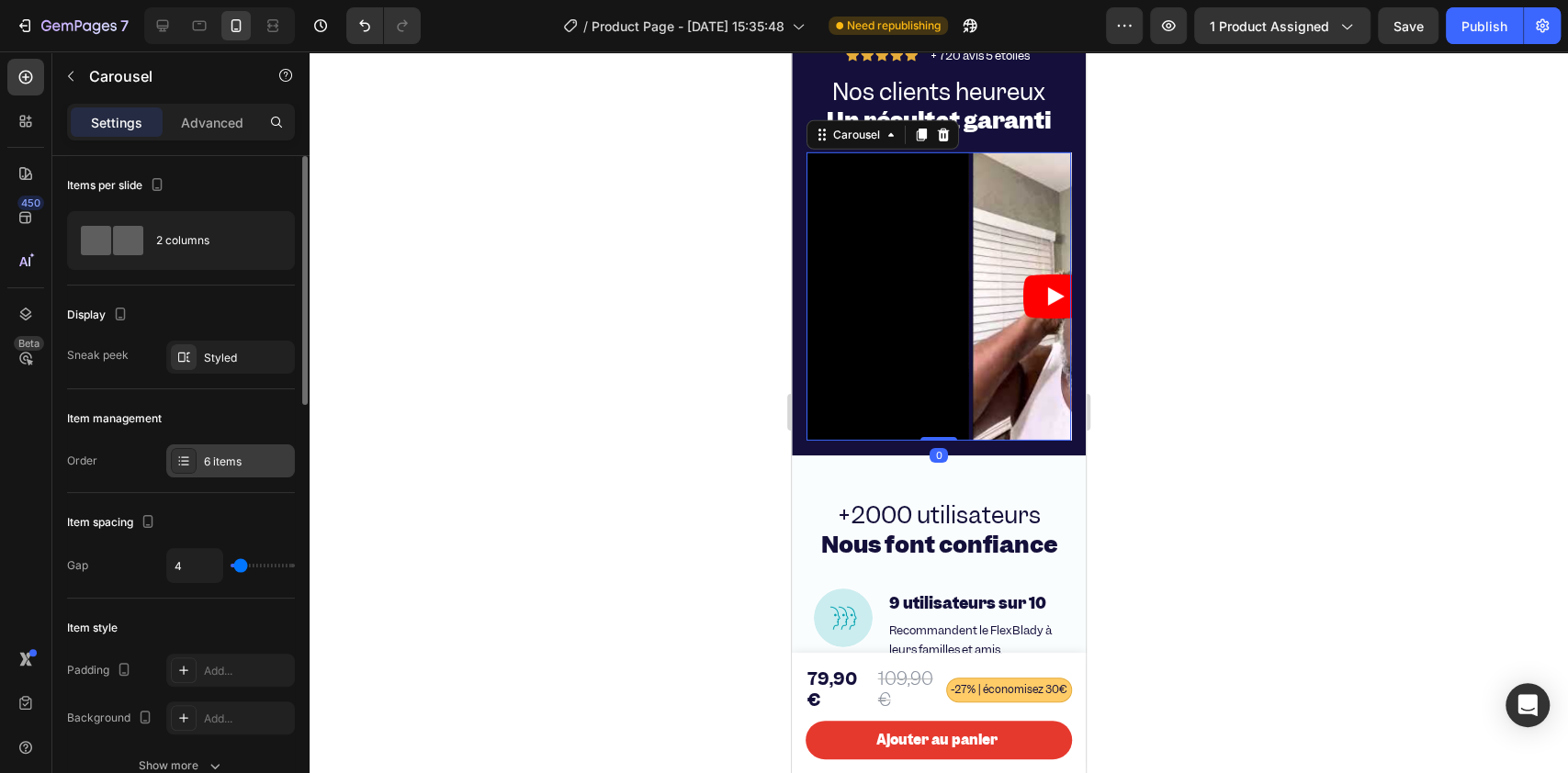
click at [205, 462] on div "6 items" at bounding box center [247, 461] width 87 height 16
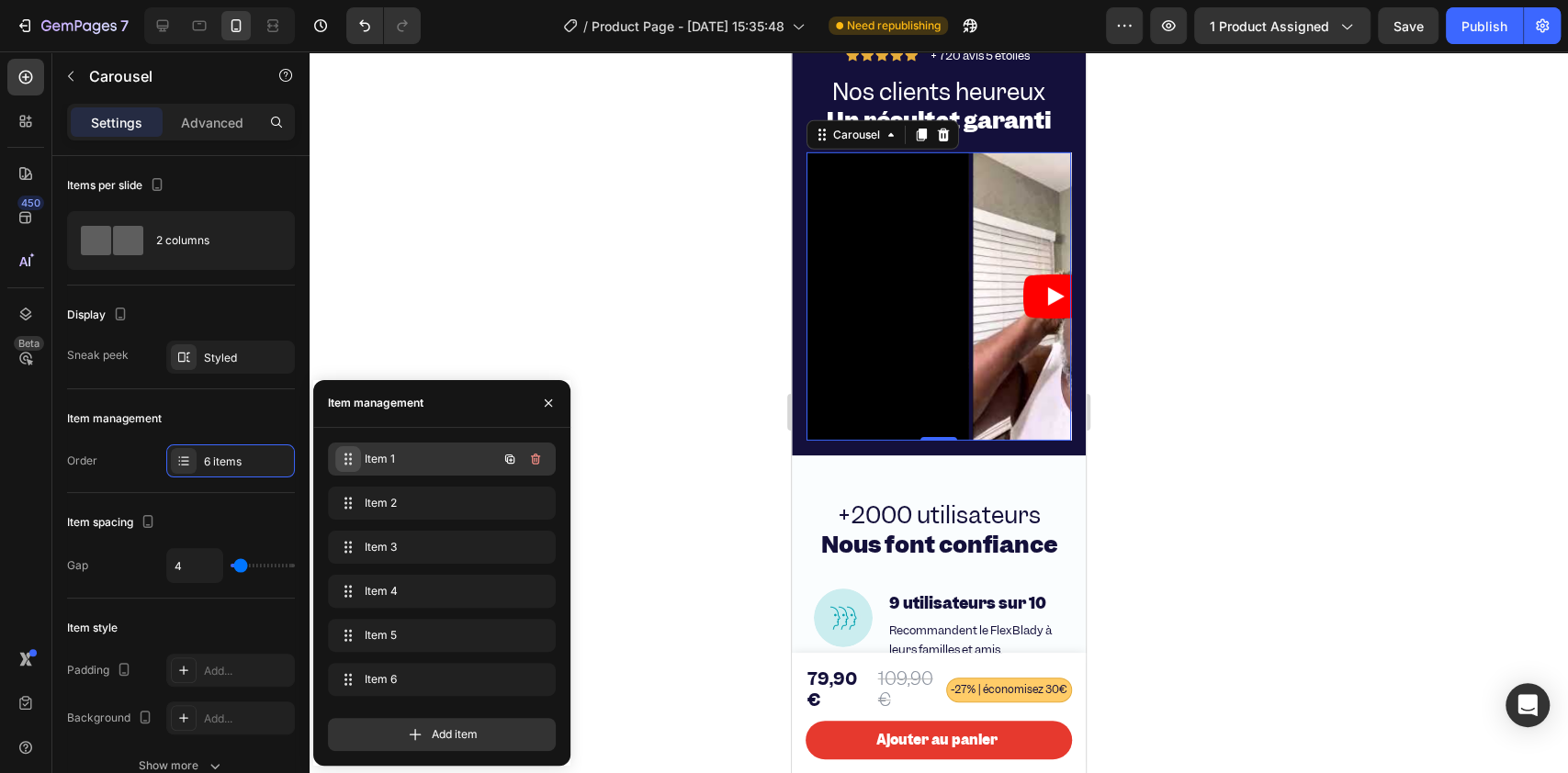
click at [352, 452] on icon at bounding box center [347, 459] width 14 height 14
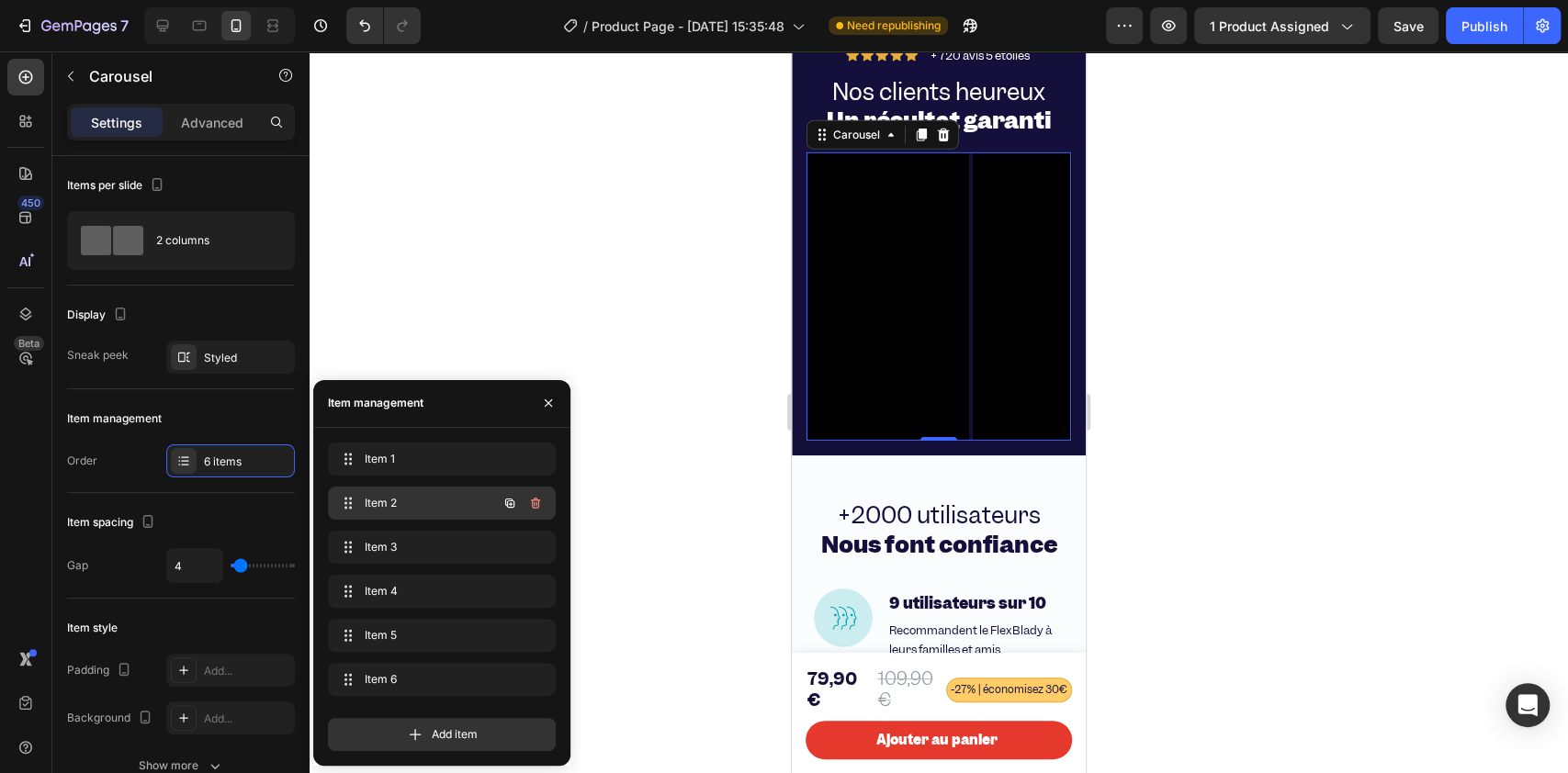
click at [390, 491] on div "Item 2 Item 2" at bounding box center [417, 503] width 162 height 26
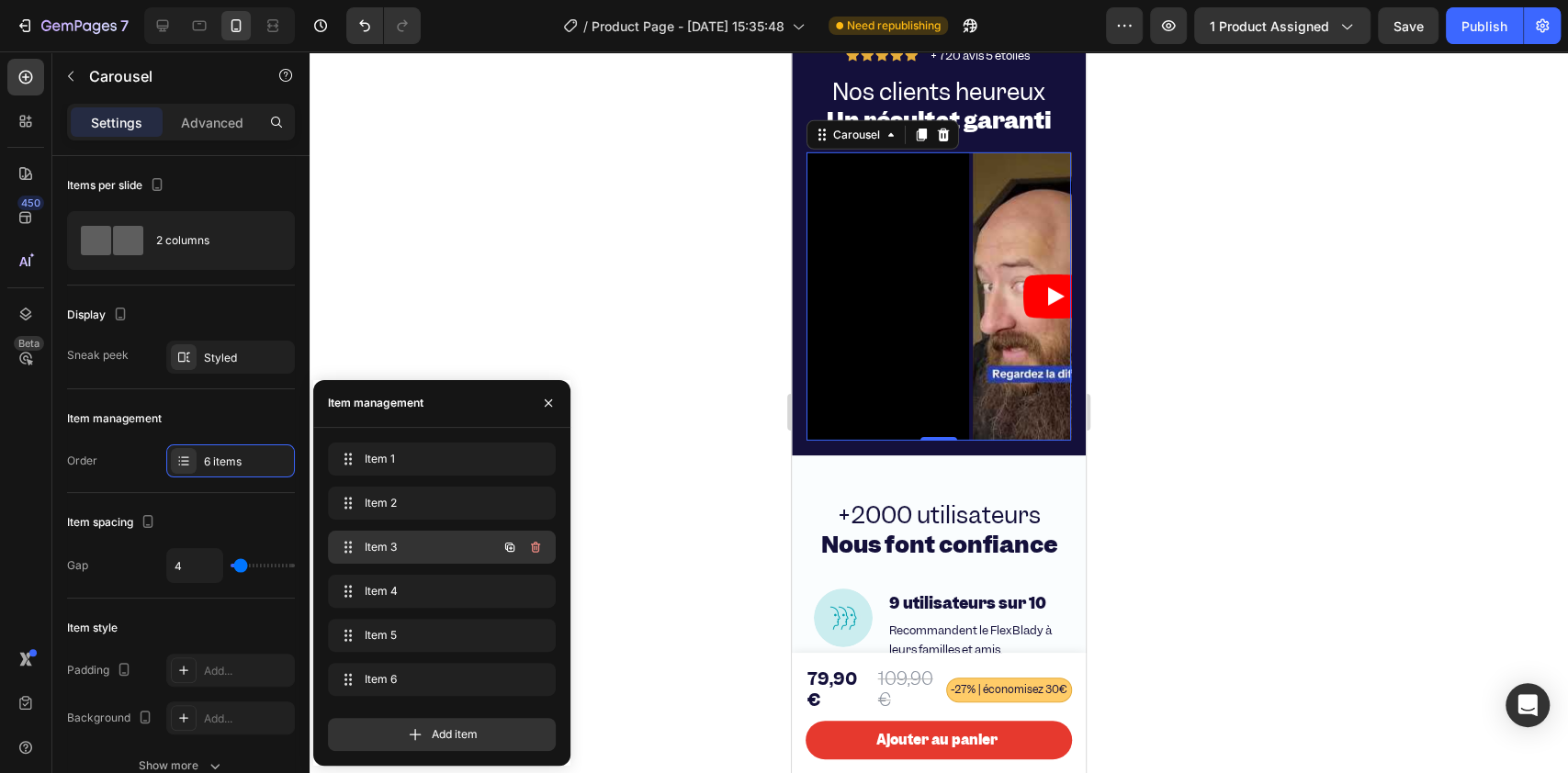
click at [369, 543] on span "Item 3" at bounding box center [417, 546] width 104 height 16
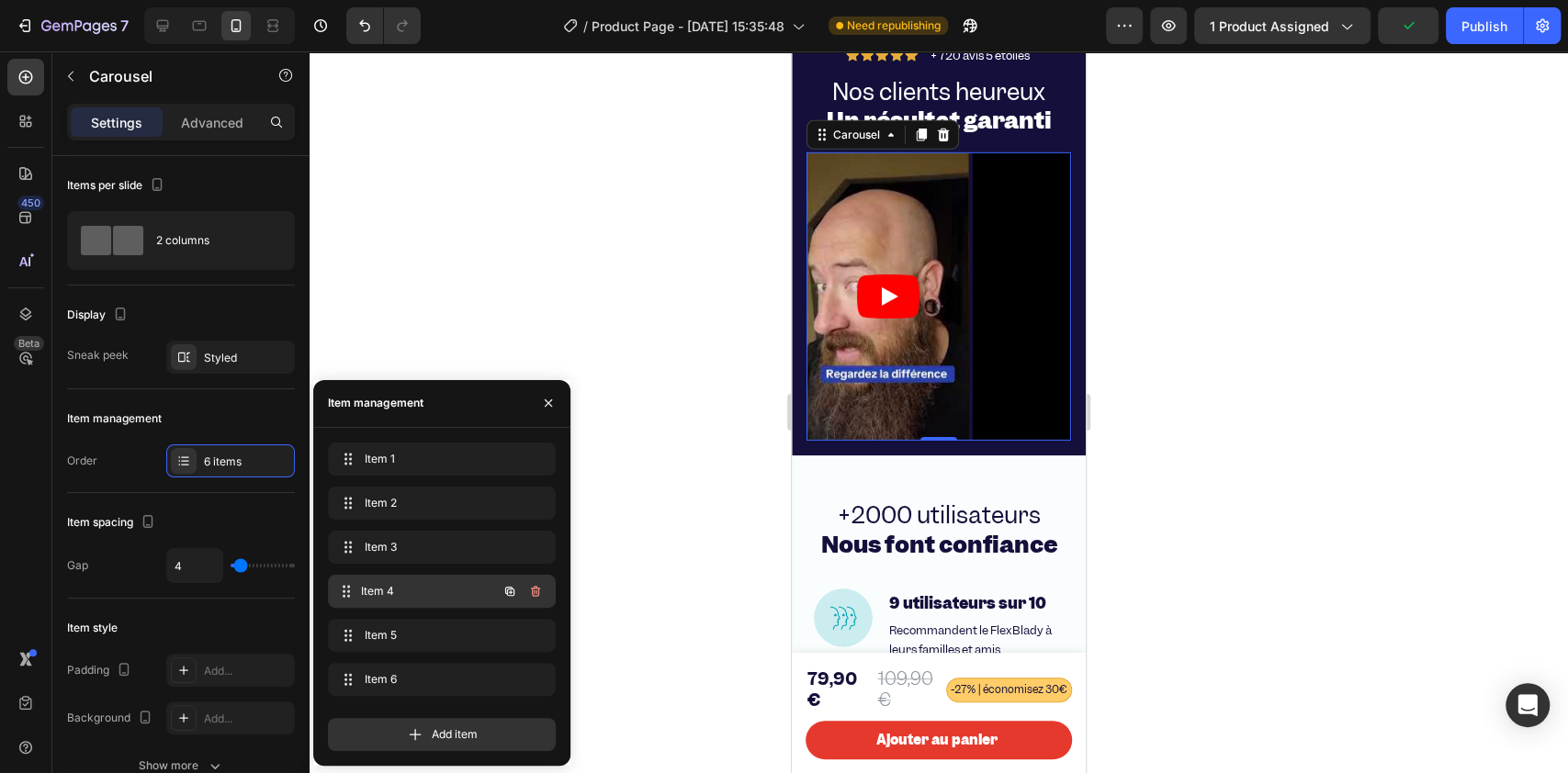
click at [368, 578] on div "Item 4 Item 4" at bounding box center [417, 591] width 162 height 26
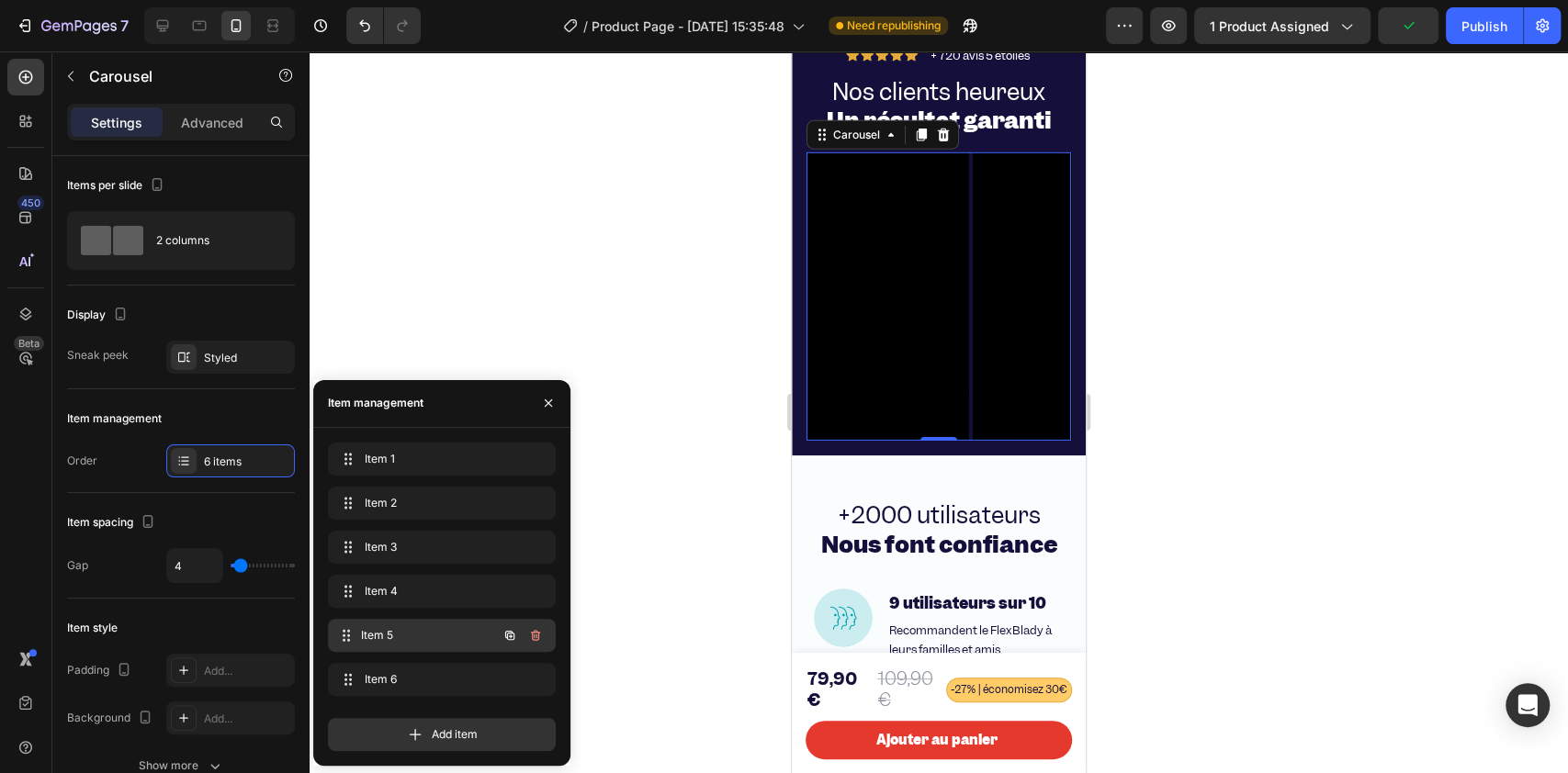
click at [375, 578] on span "Item 5" at bounding box center [428, 634] width 136 height 16
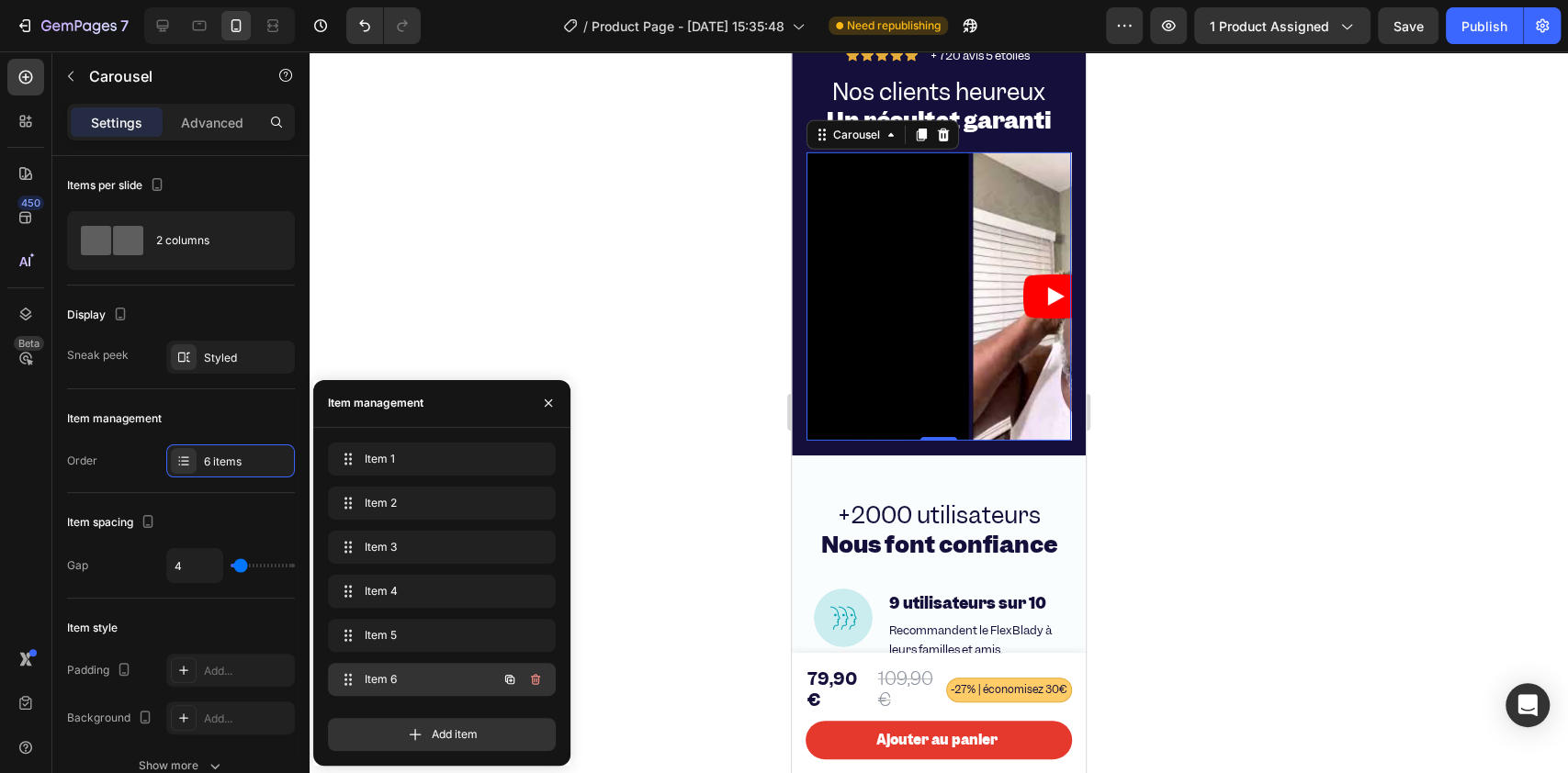
click at [369, 578] on span "Item 6" at bounding box center [417, 679] width 104 height 16
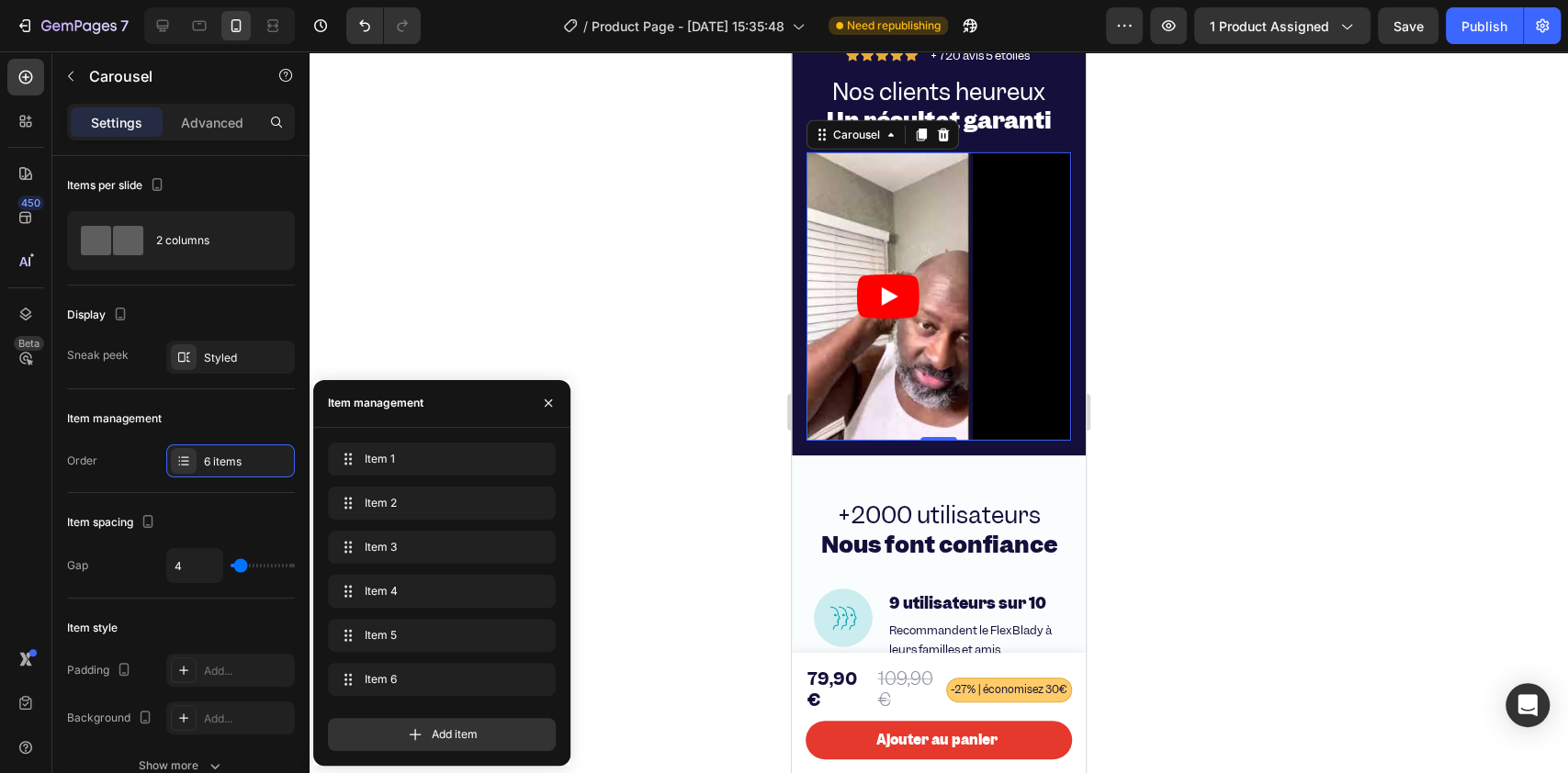
click at [379, 480] on div "Item 1 Item 1" at bounding box center [442, 463] width 228 height 40
click at [375, 456] on span "Item 1" at bounding box center [417, 459] width 104 height 16
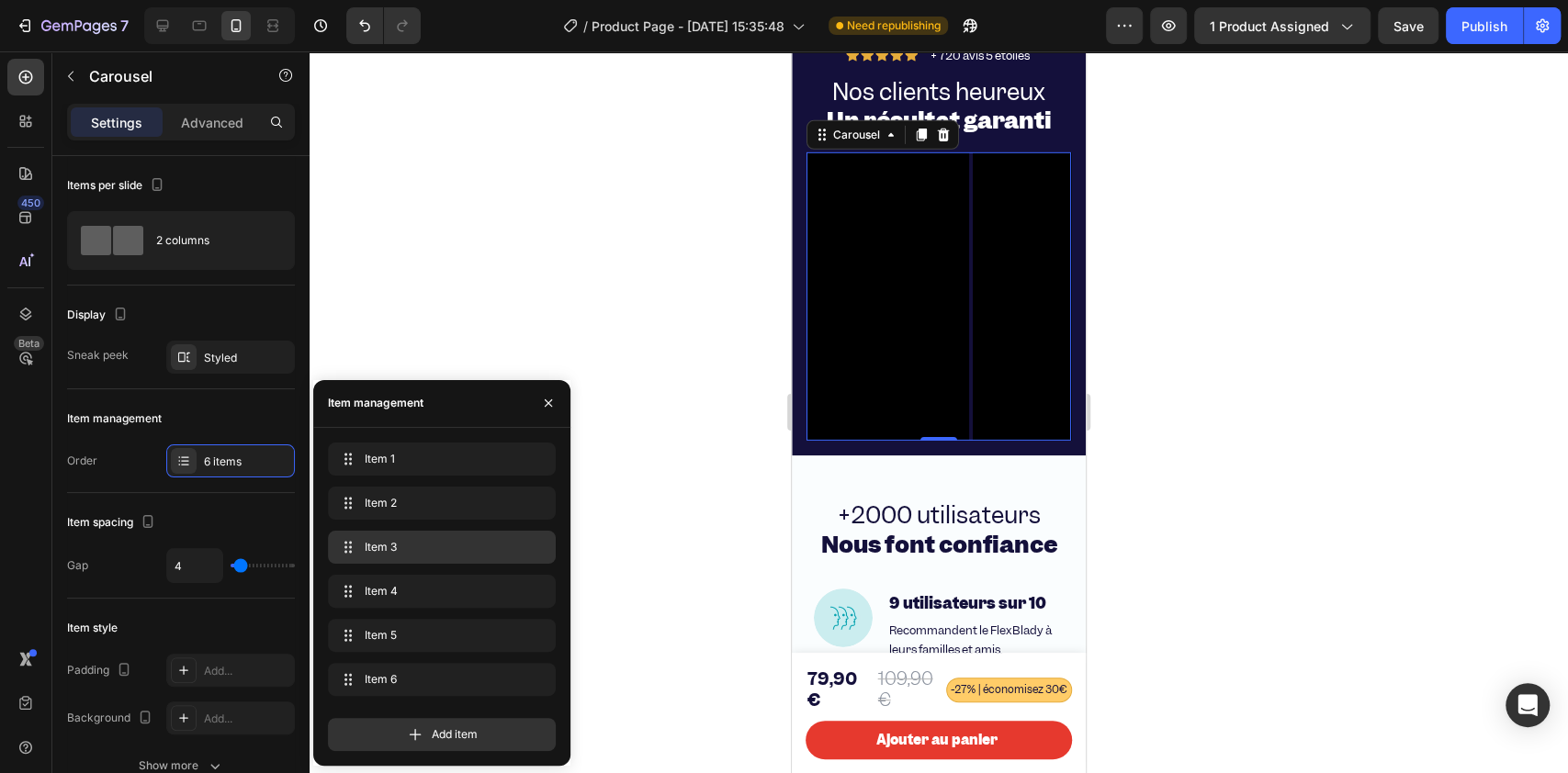
click at [374, 556] on div "Item 3 Item 3" at bounding box center [442, 546] width 213 height 26
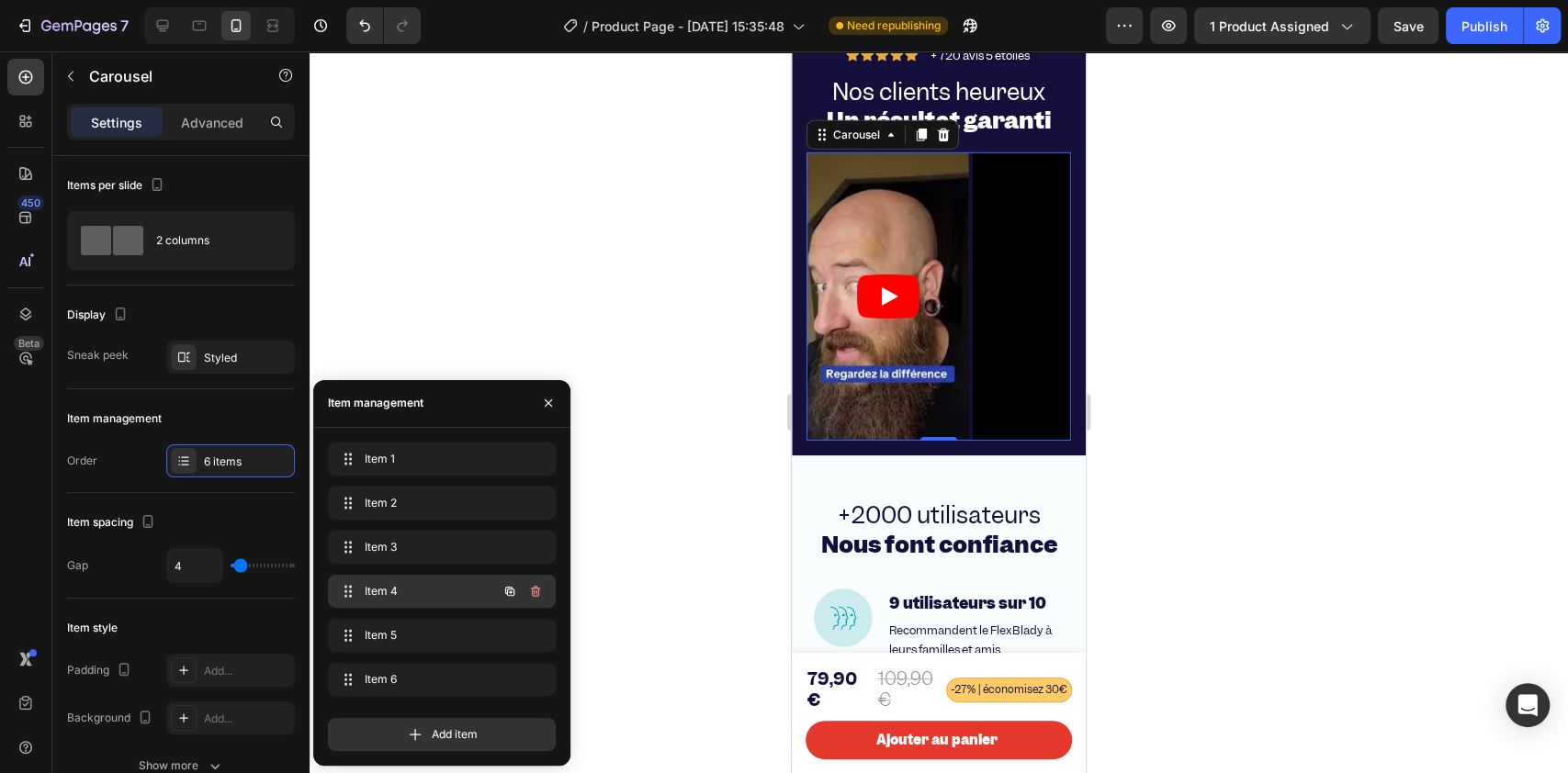
click at [390, 578] on span "Item 4" at bounding box center [417, 591] width 104 height 16
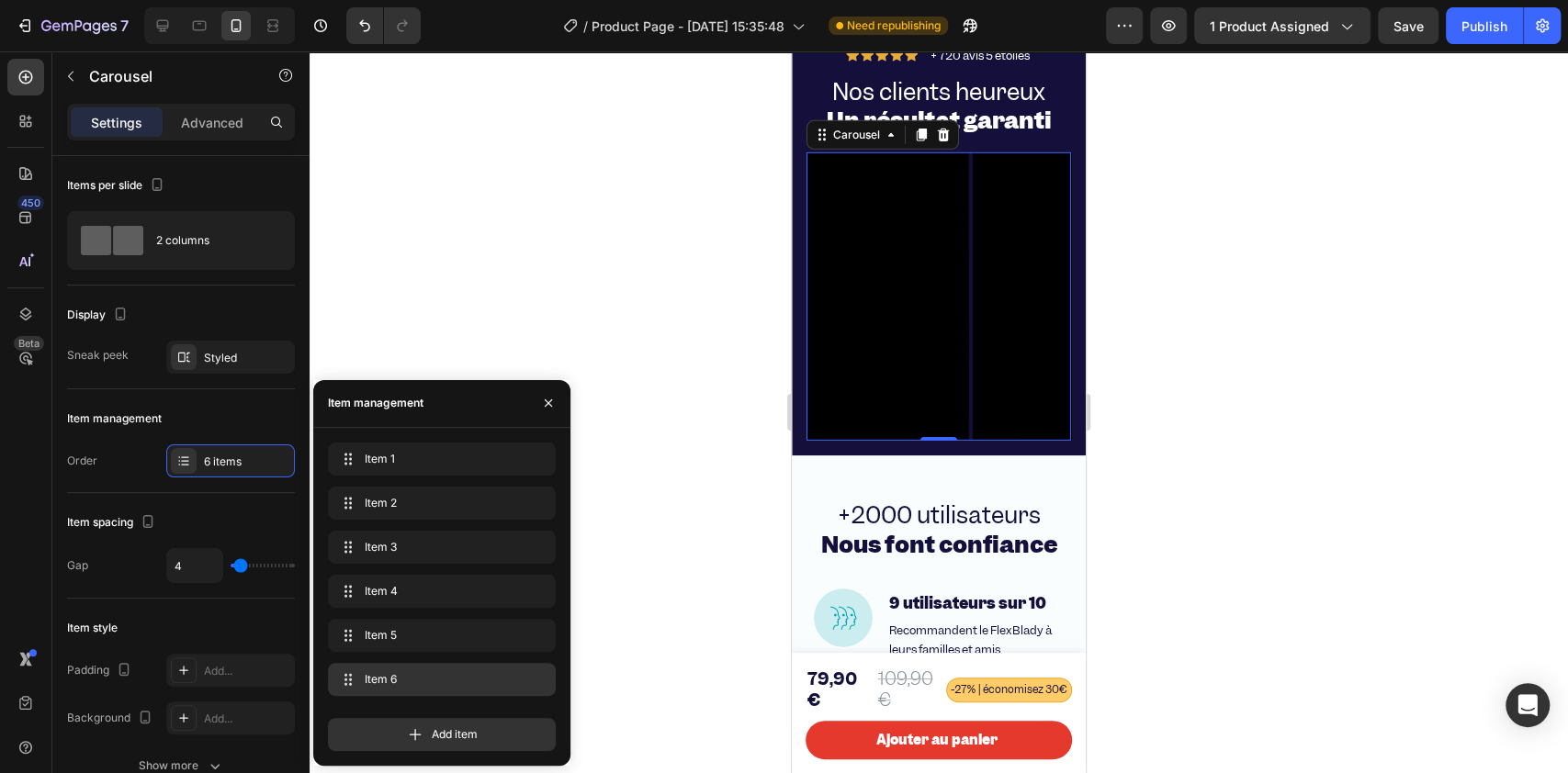
click at [381, 578] on span "Item 6" at bounding box center [438, 679] width 147 height 16
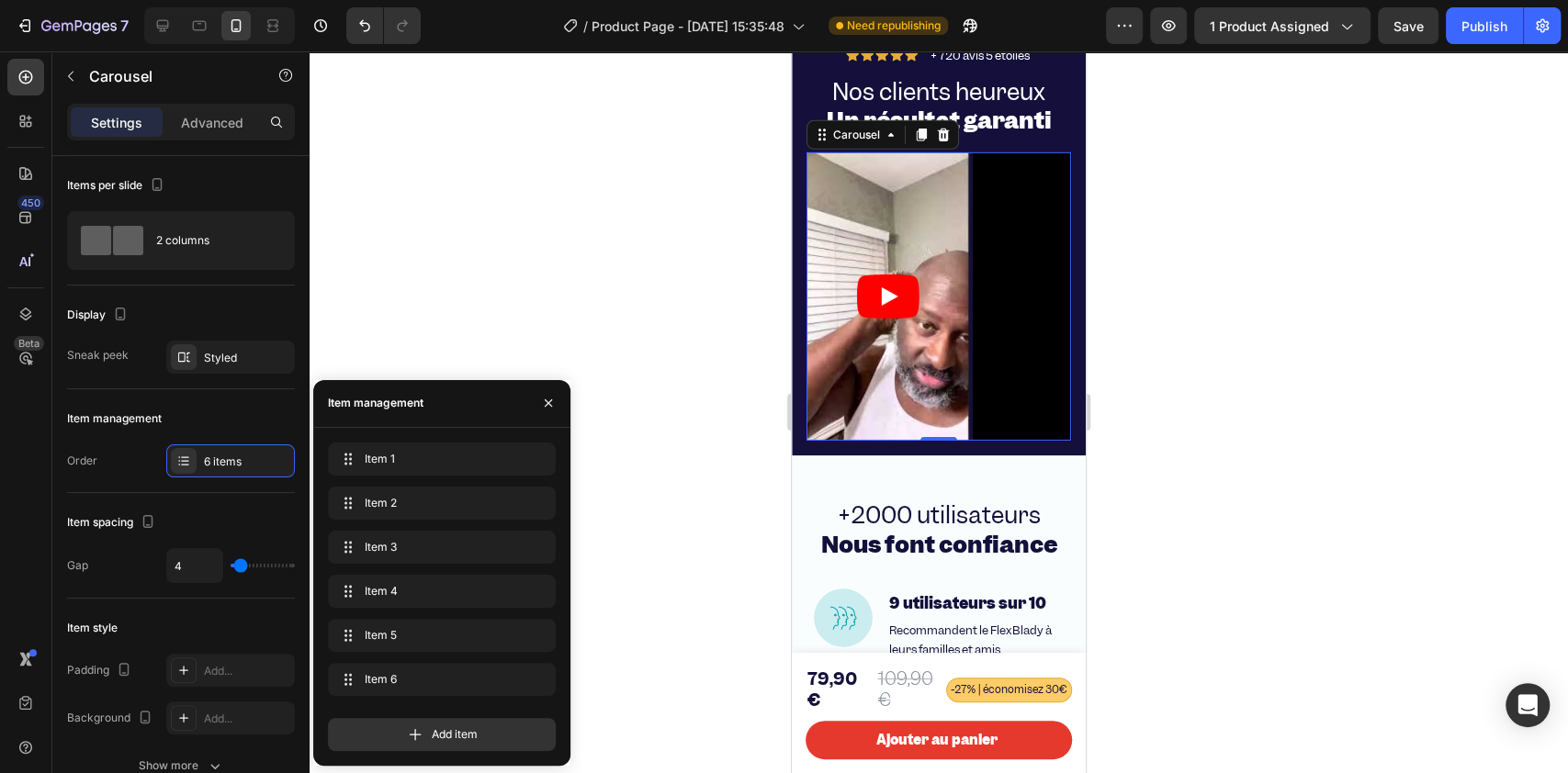
click at [401, 578] on div "Item 1 Item 1 Item 2 Item 2 Item 3 Item 3 Item 4 Item 4 Item 5 Item 5 Item 6 It…" at bounding box center [442, 573] width 228 height 260
click at [400, 578] on span "Item 5" at bounding box center [428, 634] width 136 height 16
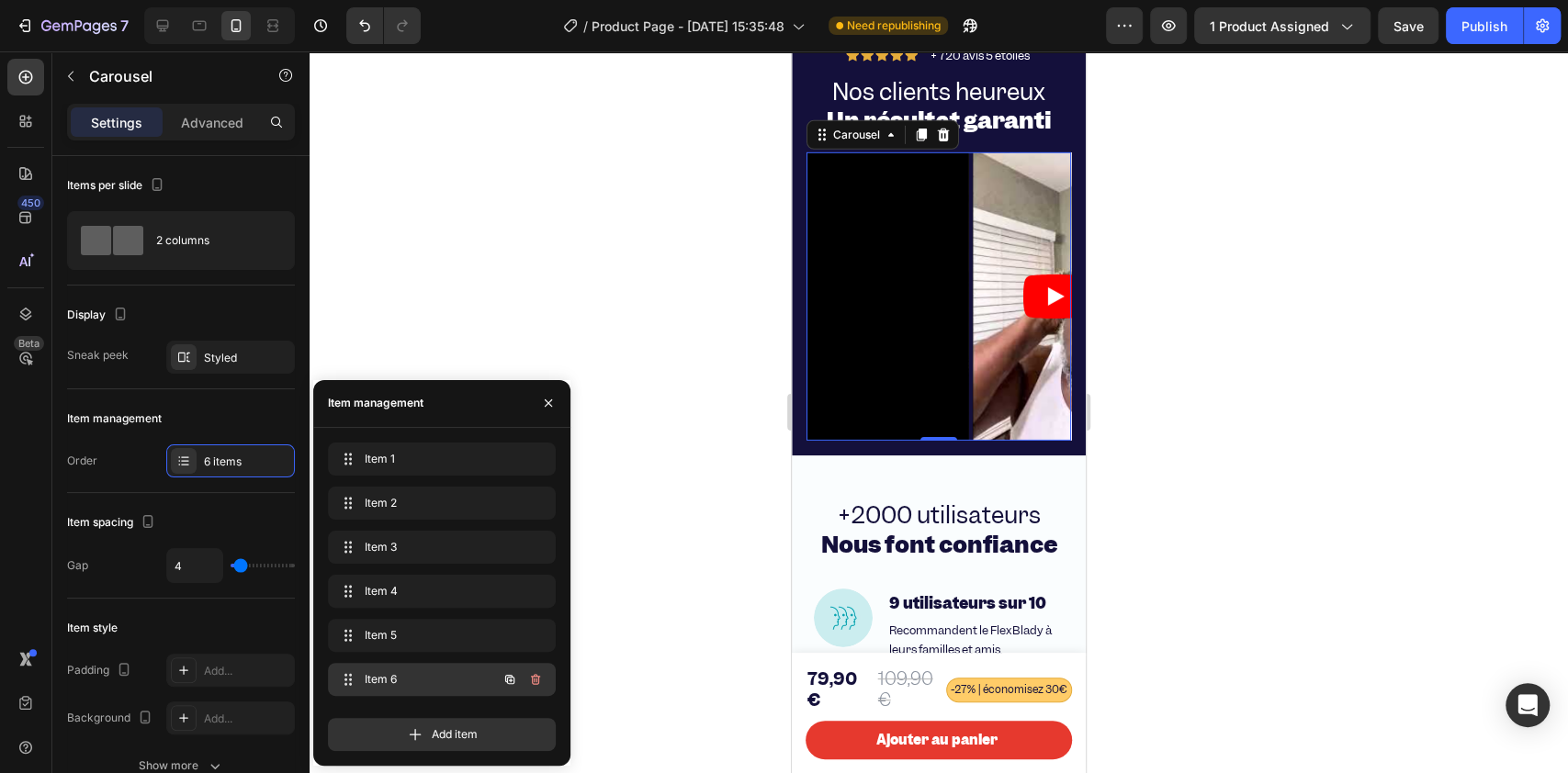
click at [388, 578] on span "Item 6" at bounding box center [417, 679] width 104 height 16
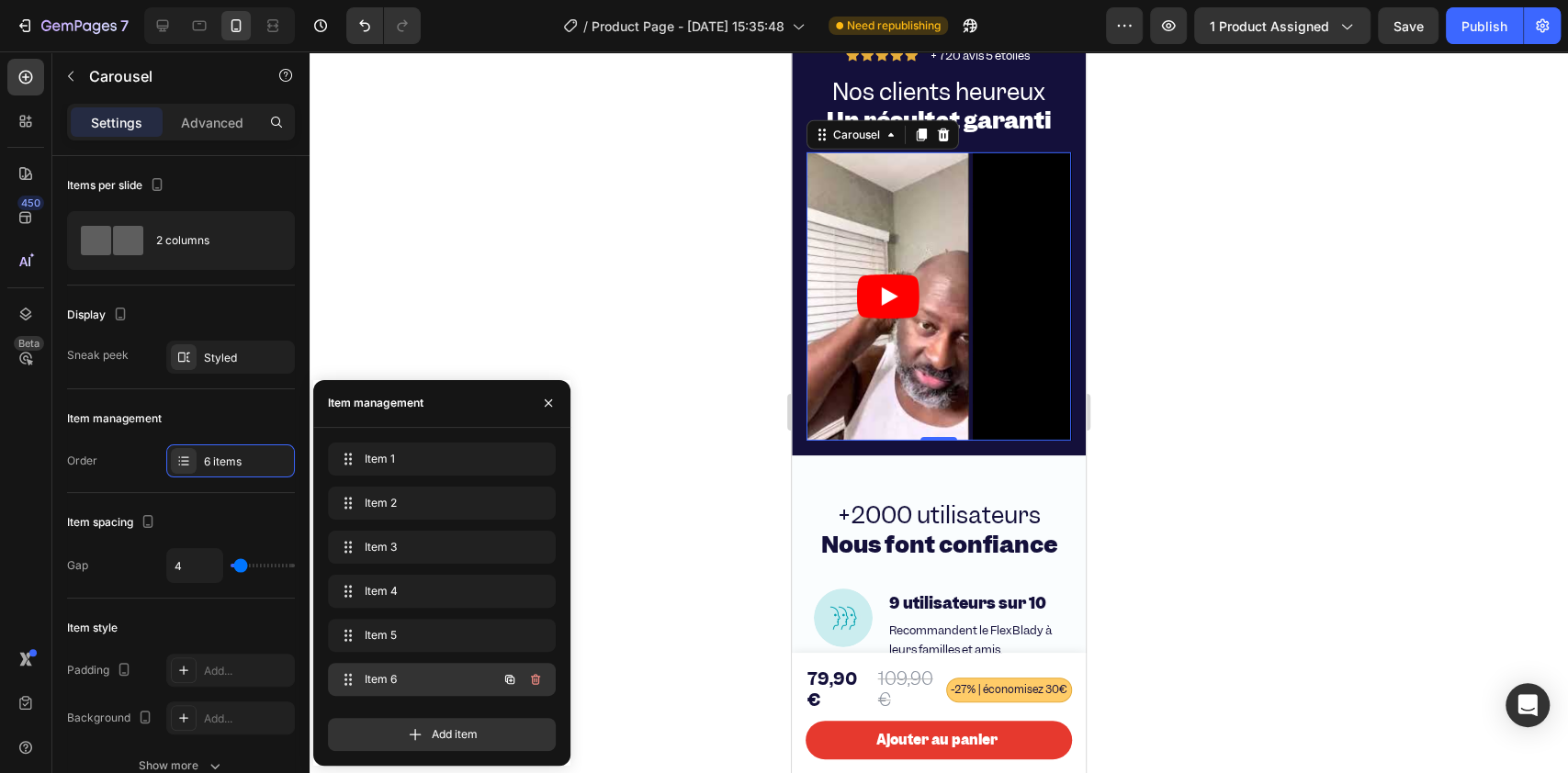
click at [391, 578] on span "Item 6" at bounding box center [417, 679] width 104 height 16
click at [360, 578] on div "Item 6 Item 6" at bounding box center [417, 679] width 162 height 26
click at [893, 390] on article at bounding box center [887, 297] width 163 height 289
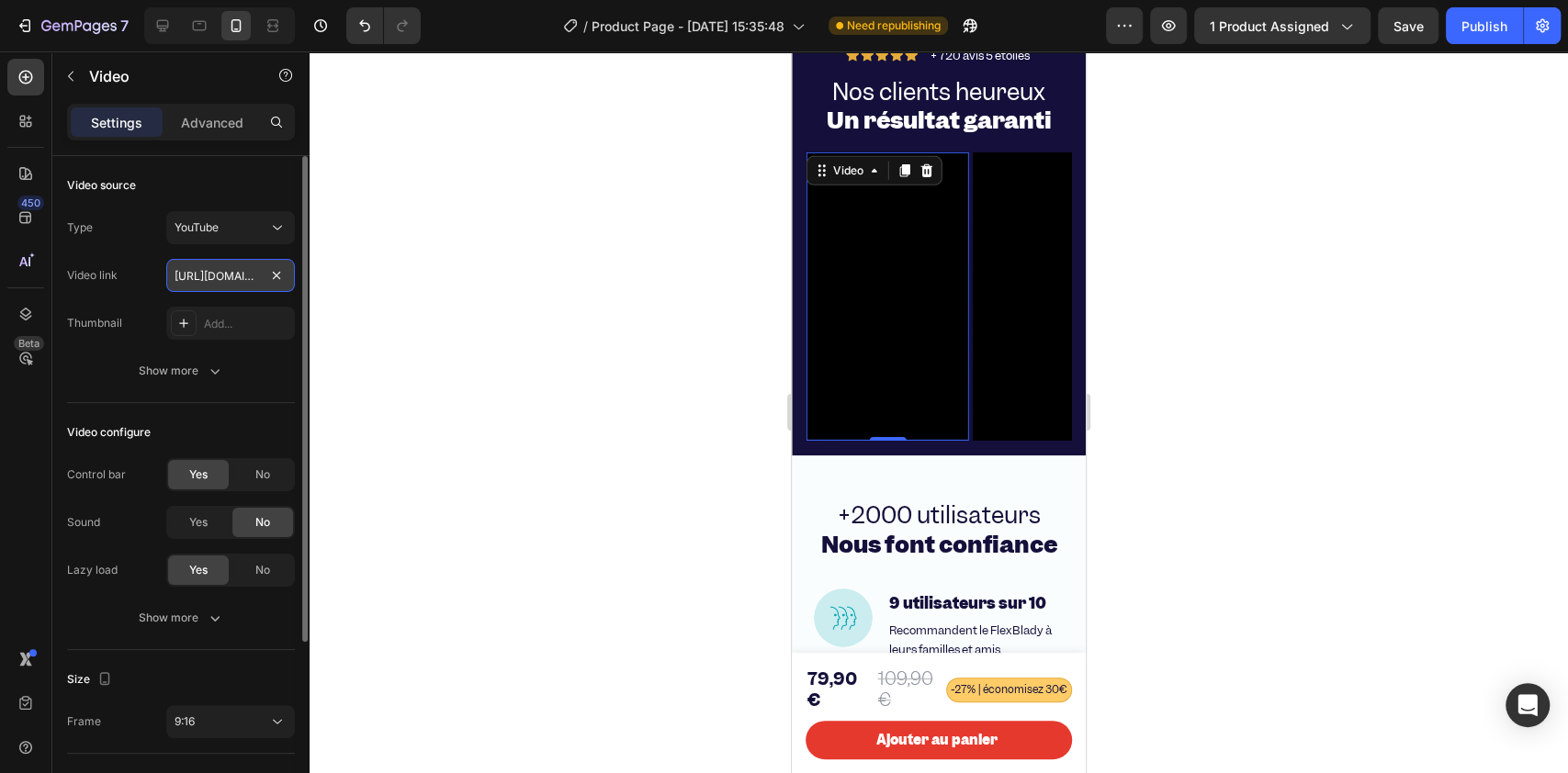
click at [249, 276] on input "[URL][DOMAIN_NAME]" at bounding box center [230, 276] width 128 height 33
paste input "HDEJZVhRsBM"
type input "[URL][DOMAIN_NAME]"
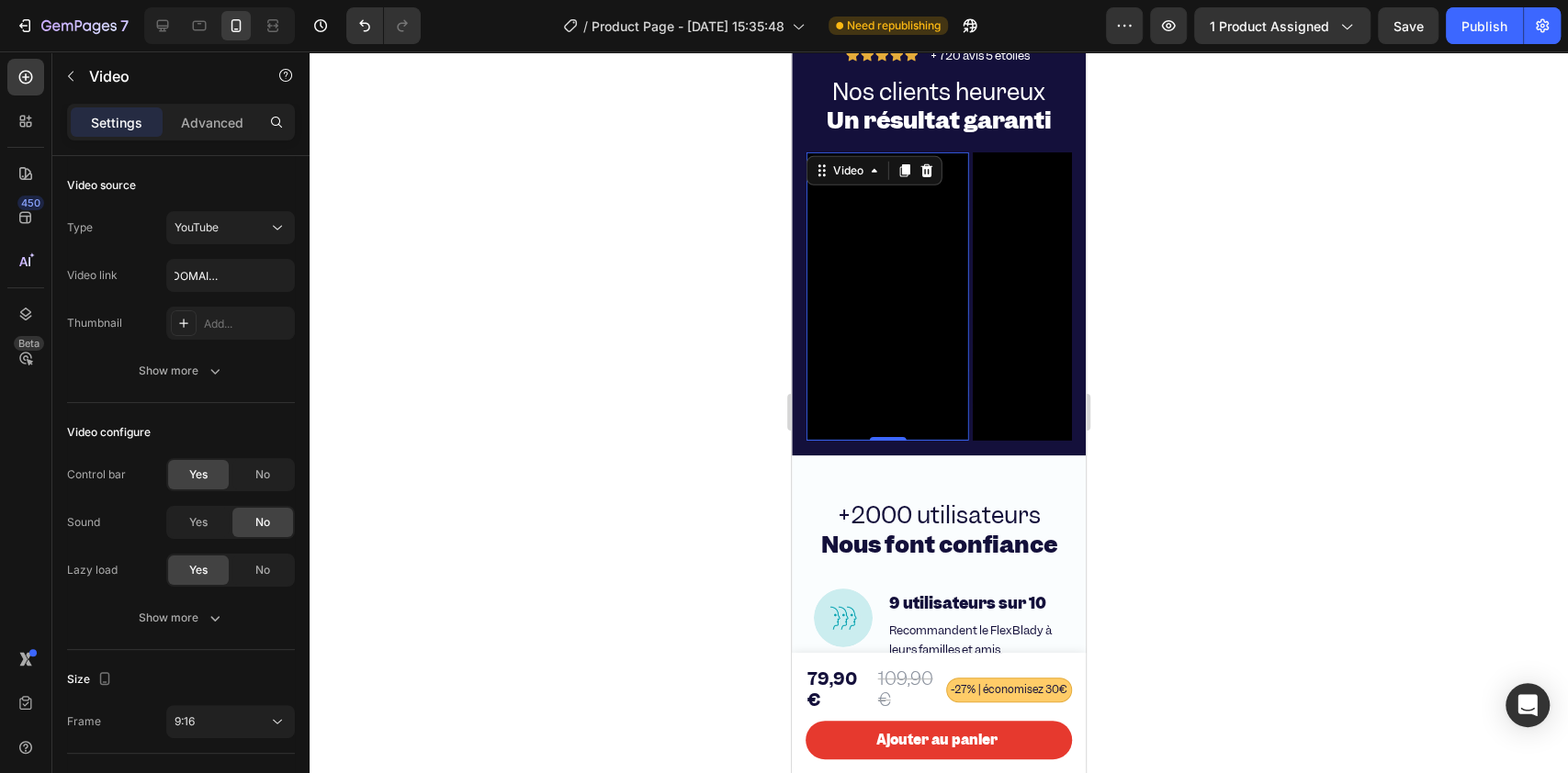
click at [466, 381] on div at bounding box center [938, 412] width 1258 height 721
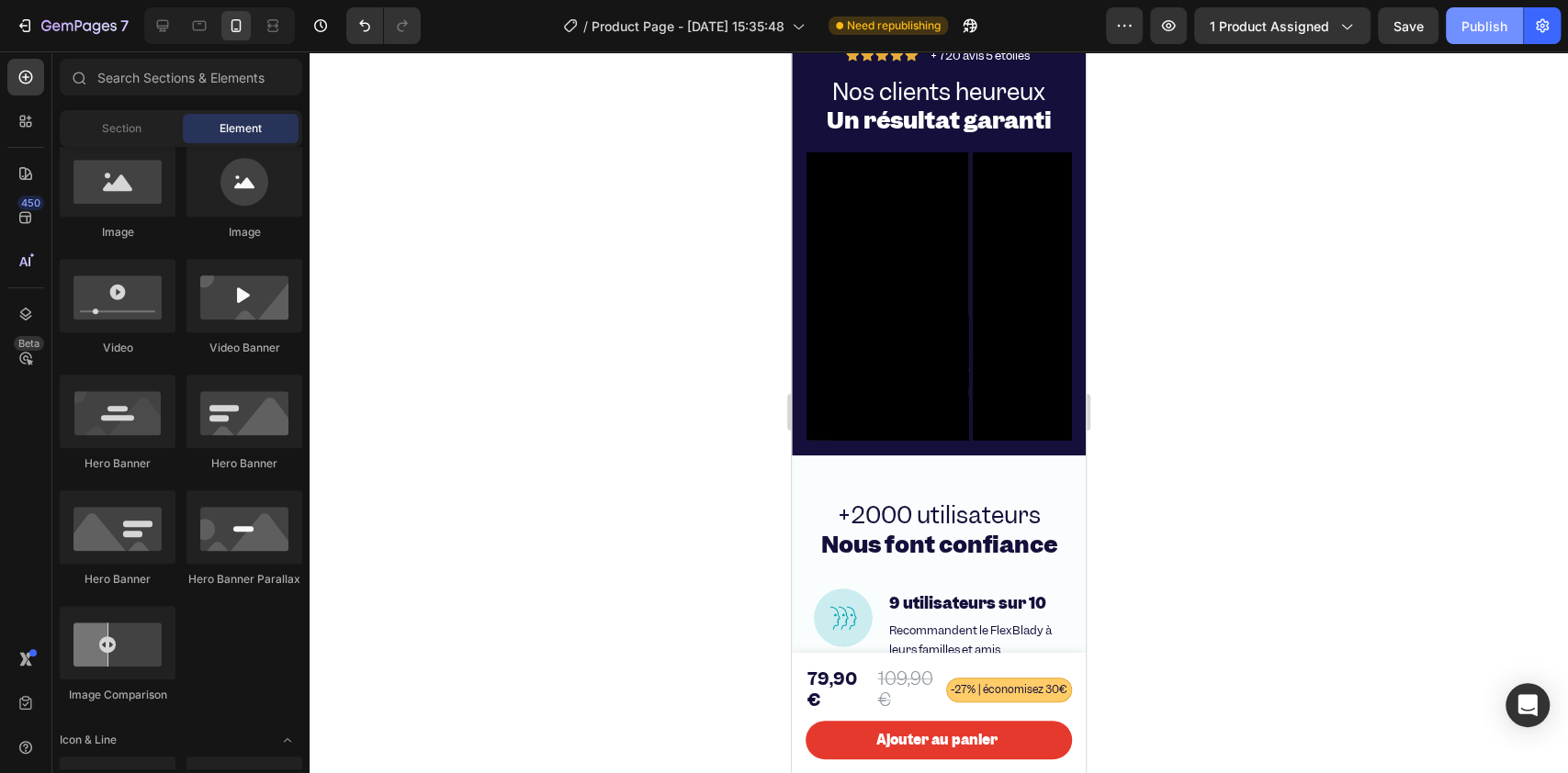
click at [1175, 22] on div "Publish" at bounding box center [1484, 26] width 46 height 19
click at [576, 336] on div at bounding box center [938, 412] width 1258 height 721
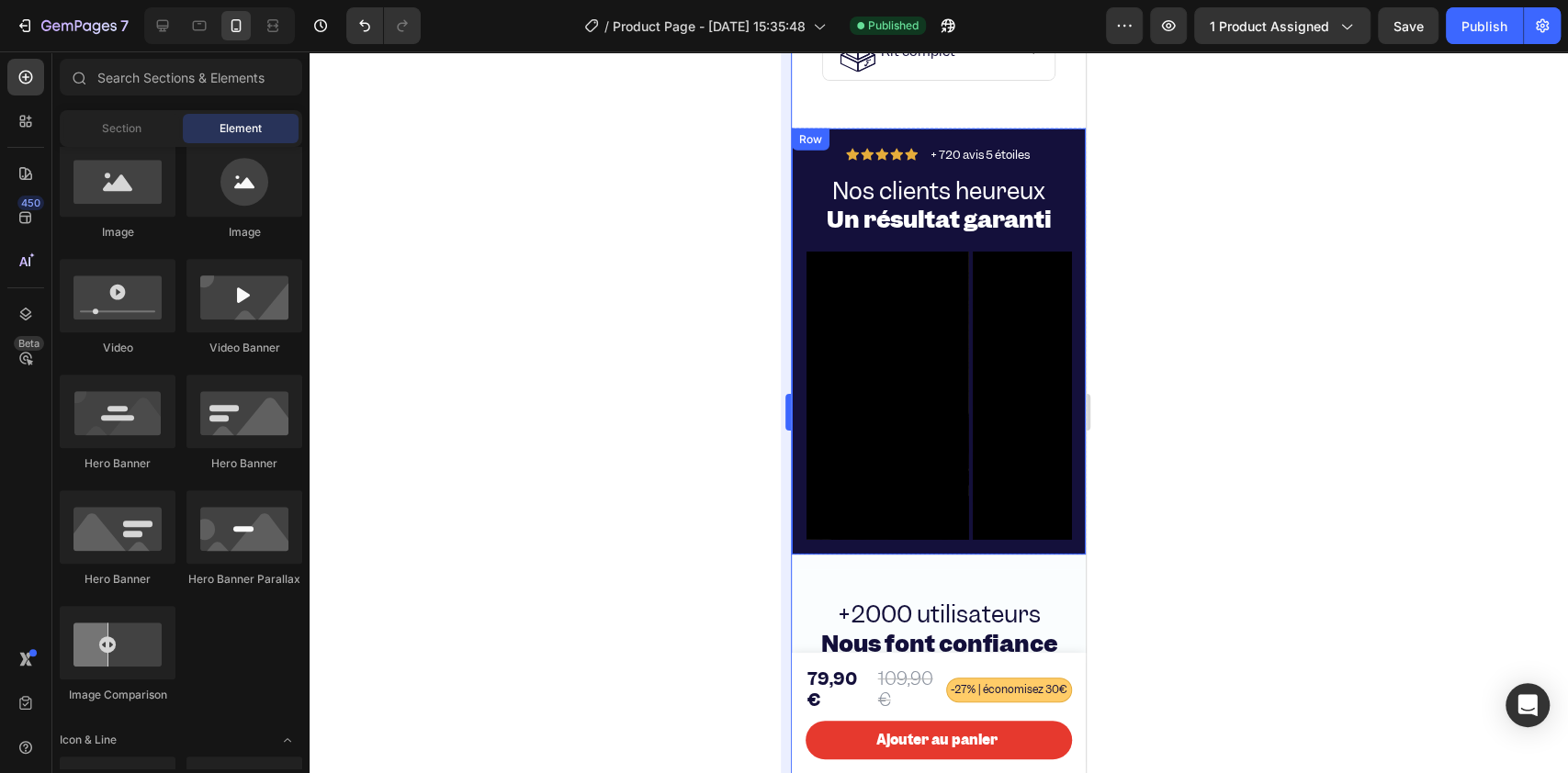
scroll to position [3683, 0]
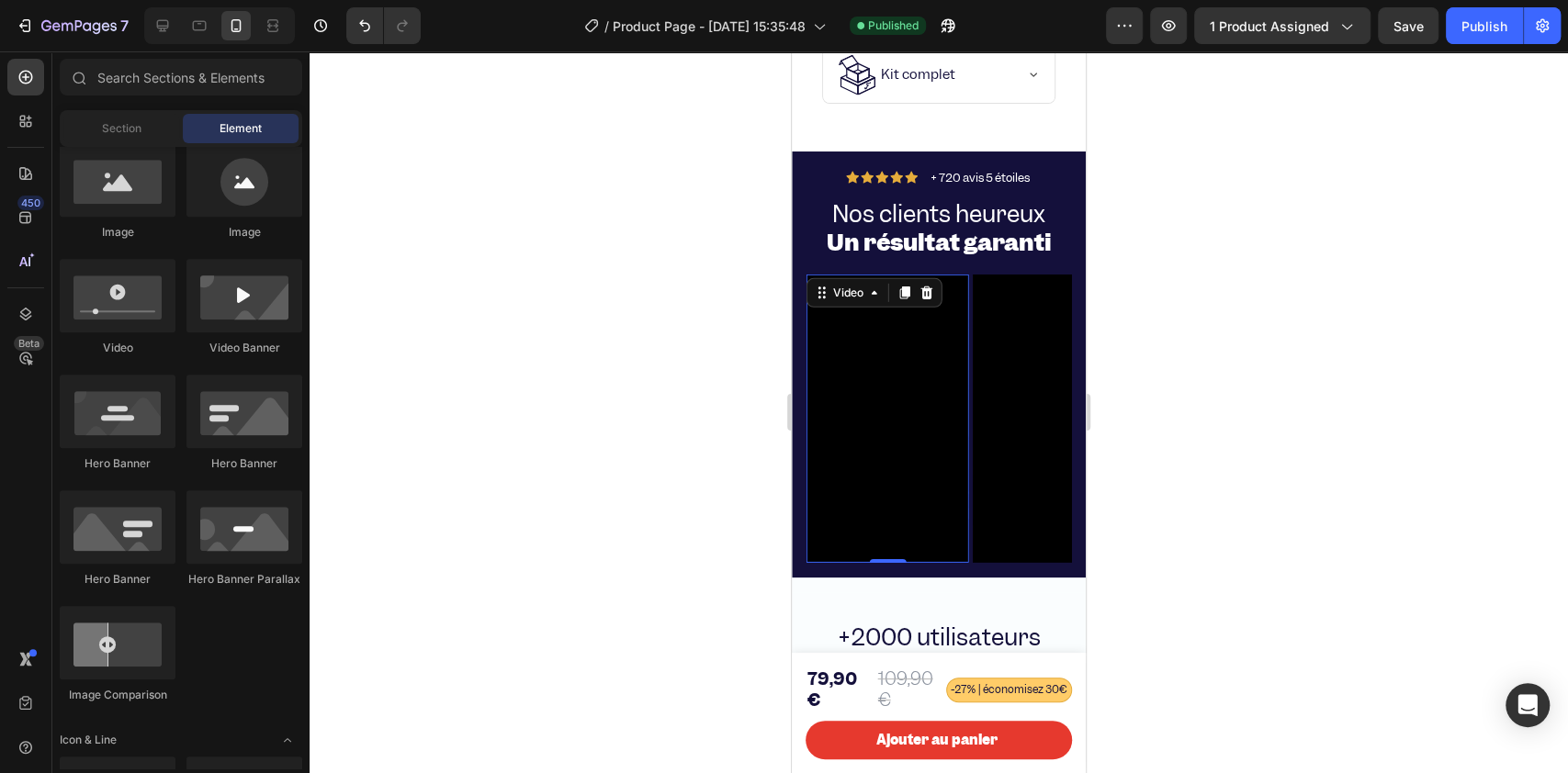
click at [850, 307] on div "Video" at bounding box center [874, 293] width 136 height 29
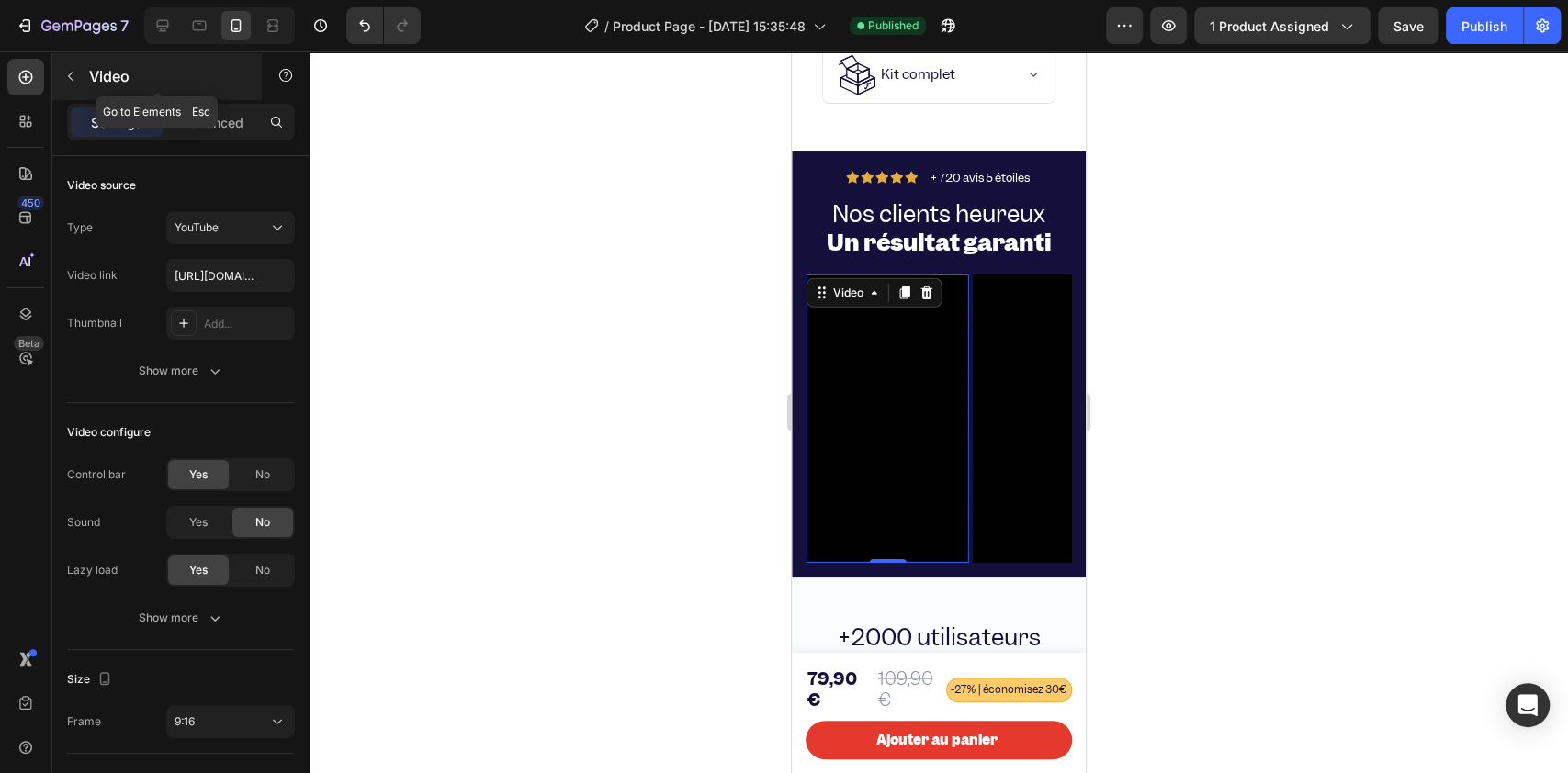
click at [68, 74] on icon "button" at bounding box center [70, 75] width 14 height 14
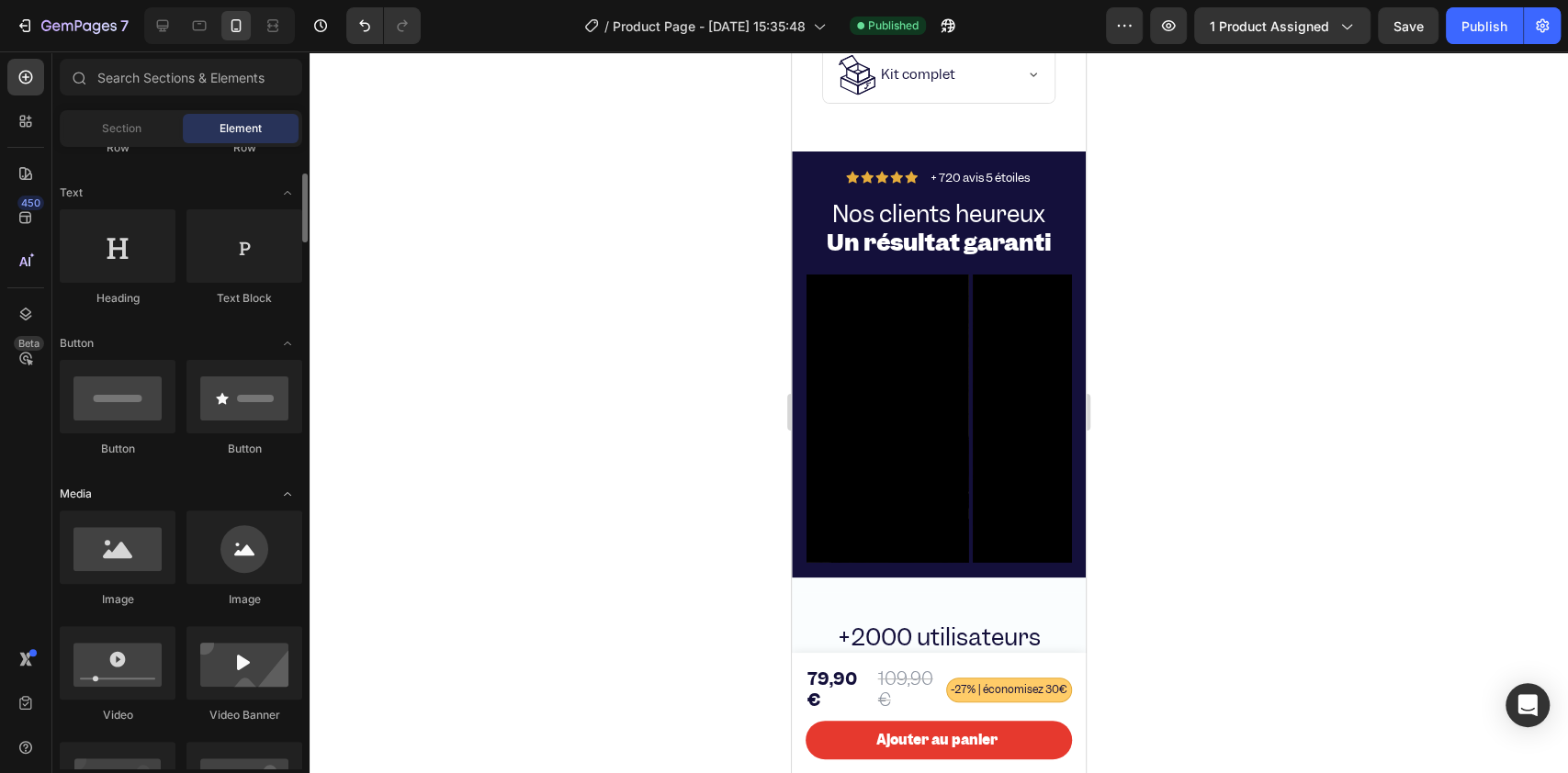
scroll to position [122, 0]
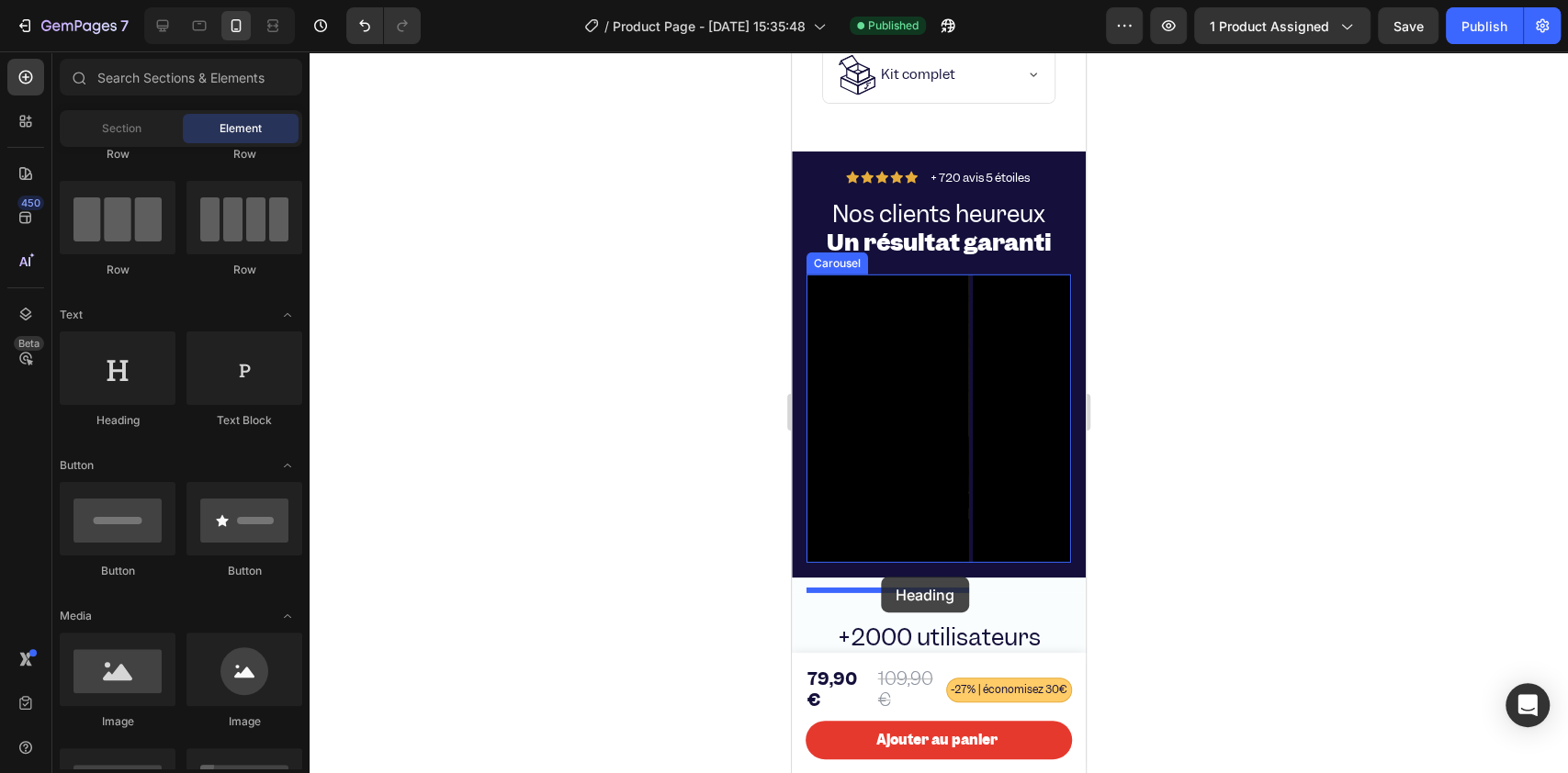
drag, startPoint x: 927, startPoint y: 437, endPoint x: 1518, endPoint y: 629, distance: 621.4
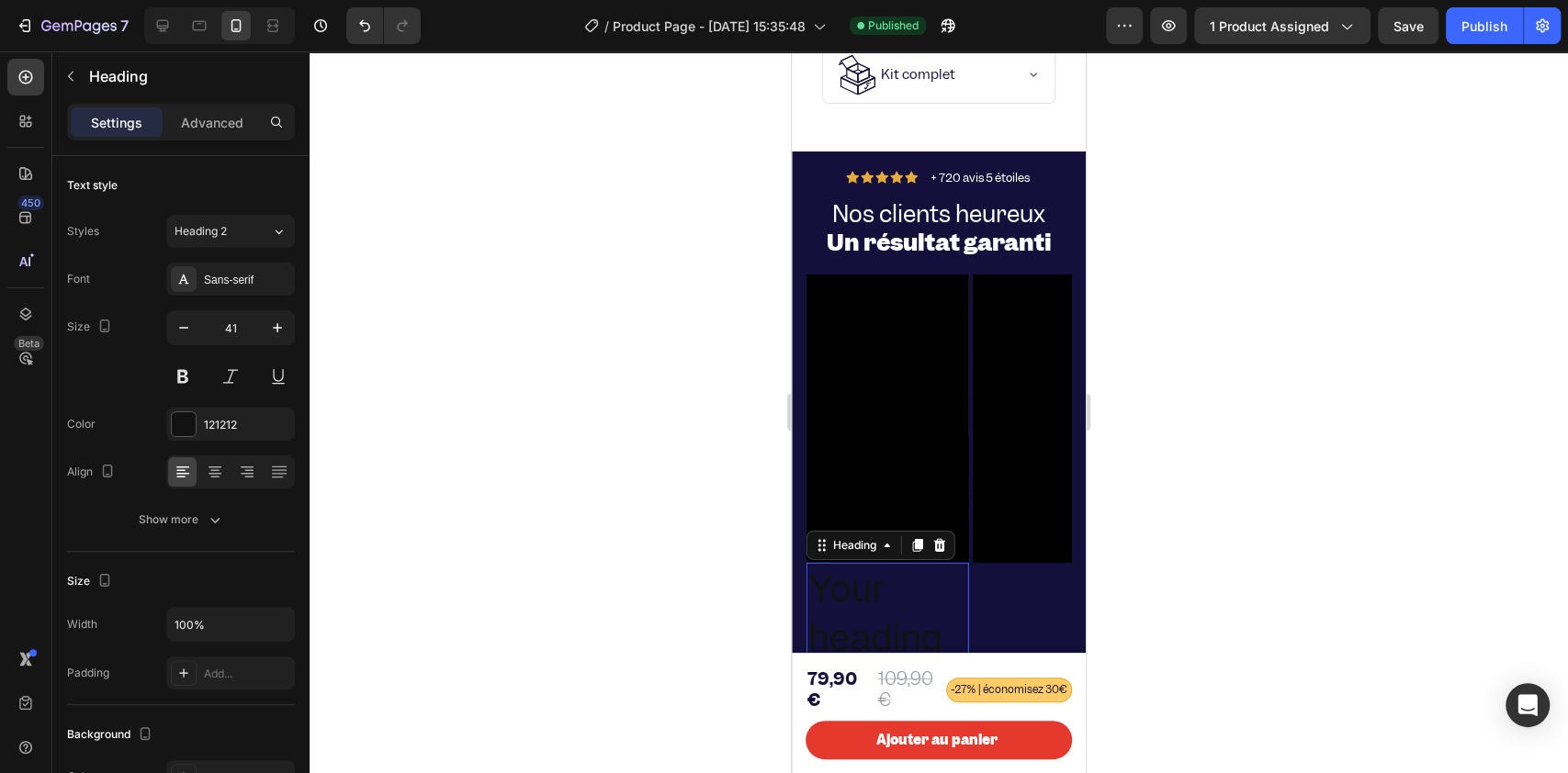
click at [702, 550] on div at bounding box center [938, 412] width 1258 height 721
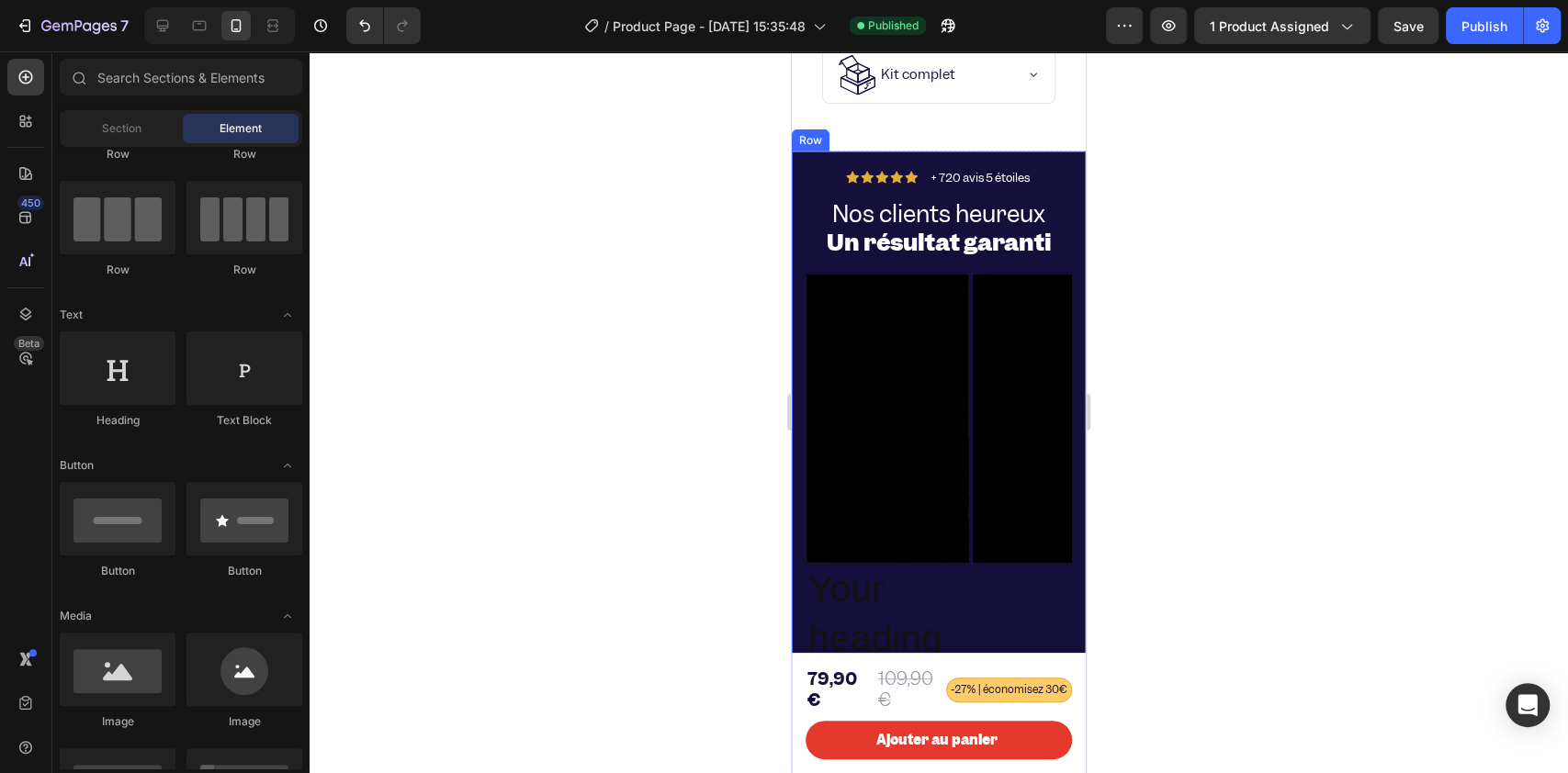
click at [743, 411] on div at bounding box center [938, 412] width 1258 height 721
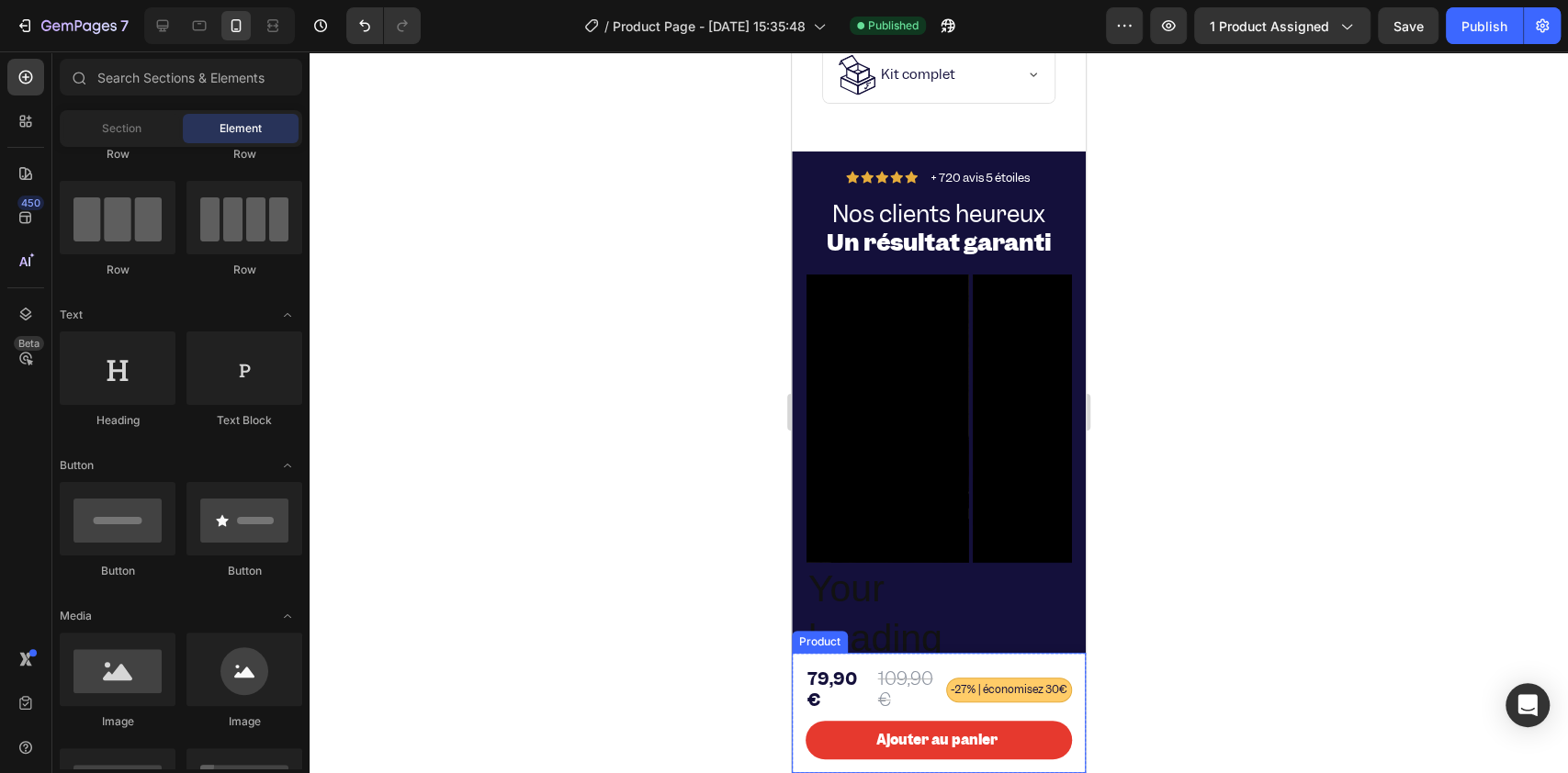
click at [863, 578] on h2 "Your heading text goes here" at bounding box center [887, 662] width 163 height 200
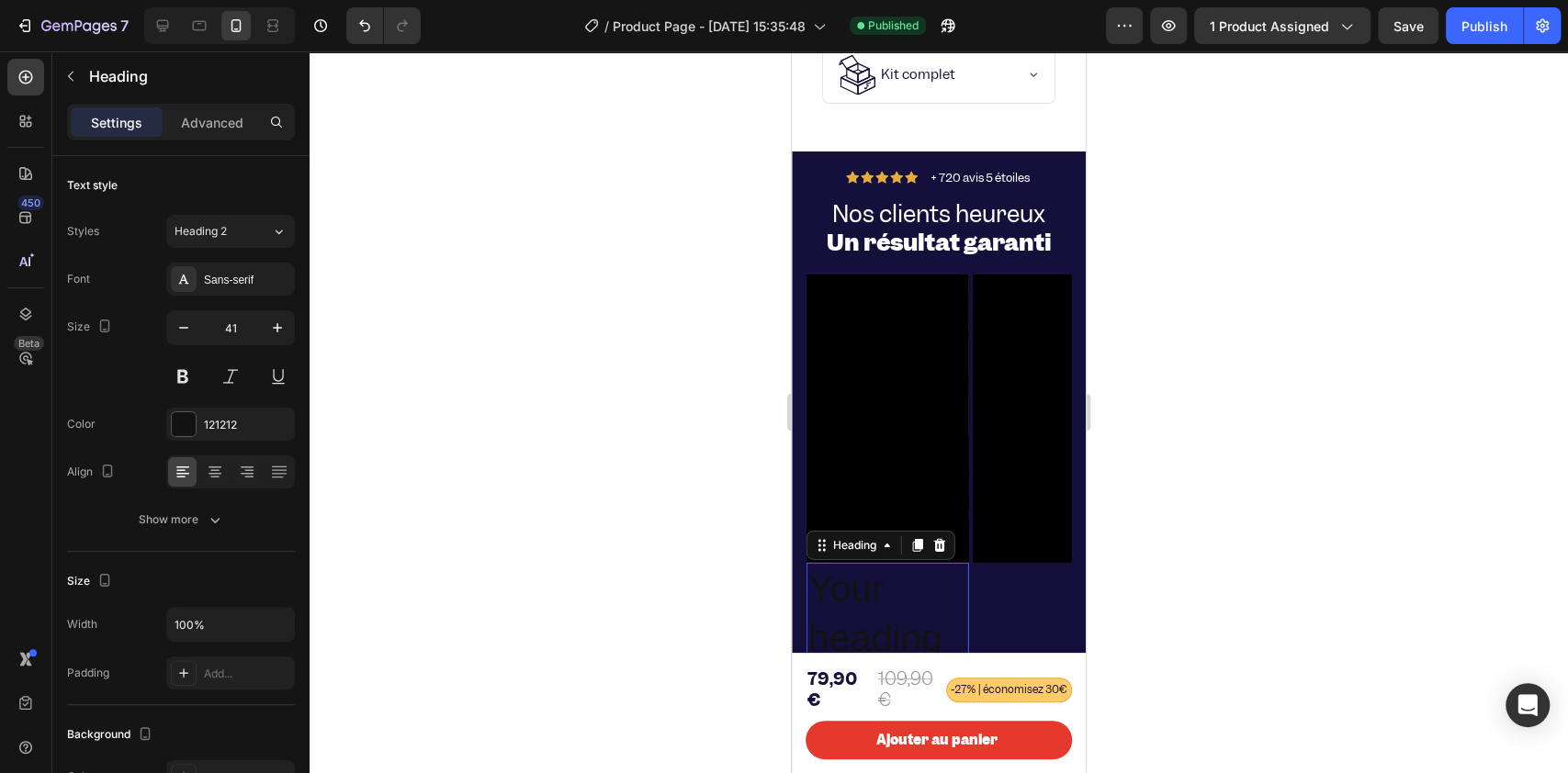
click at [863, 578] on h2 "Your heading text goes here" at bounding box center [887, 662] width 163 height 200
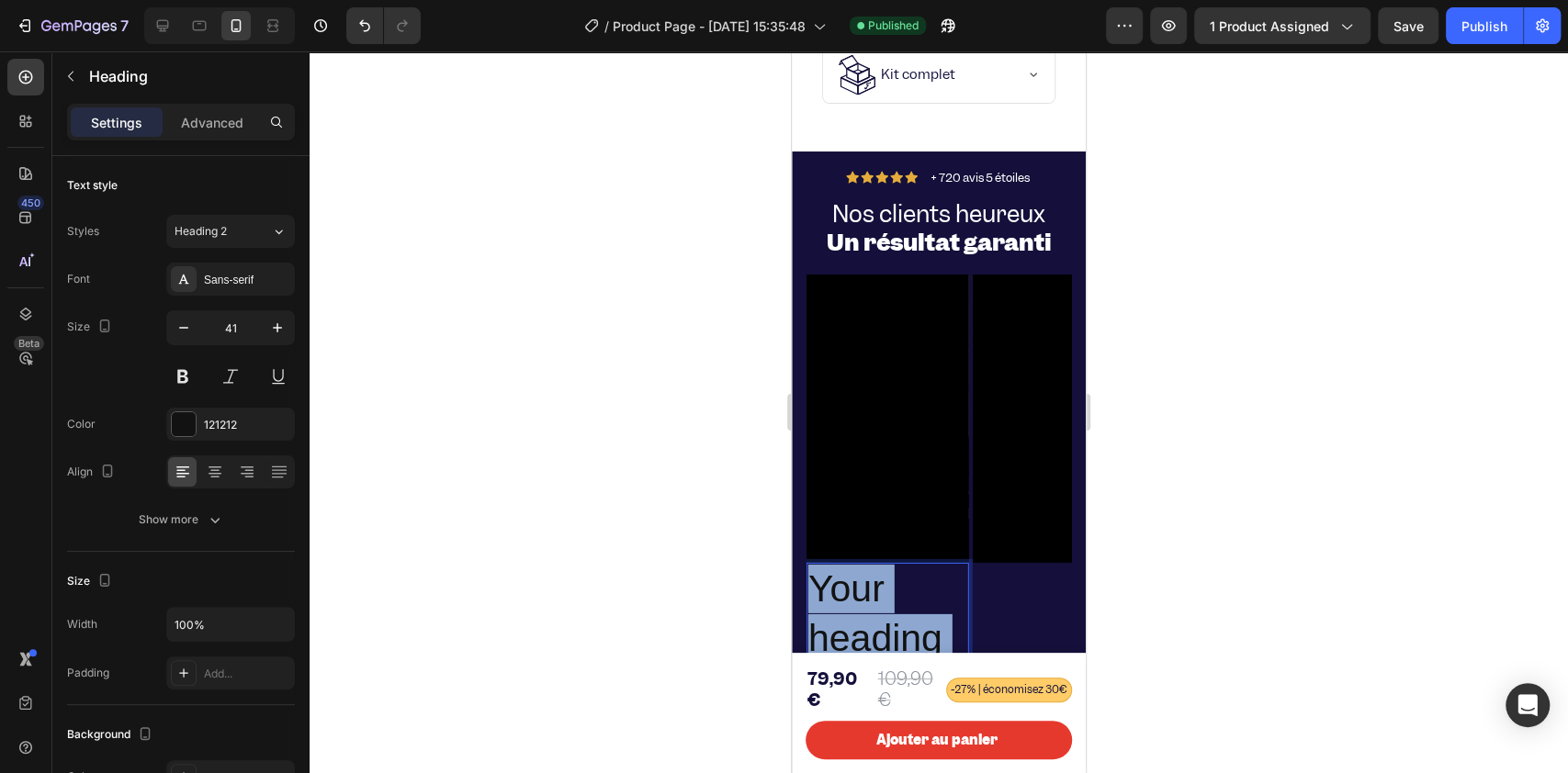
click at [863, 578] on p "Your heading text goes here" at bounding box center [887, 662] width 159 height 196
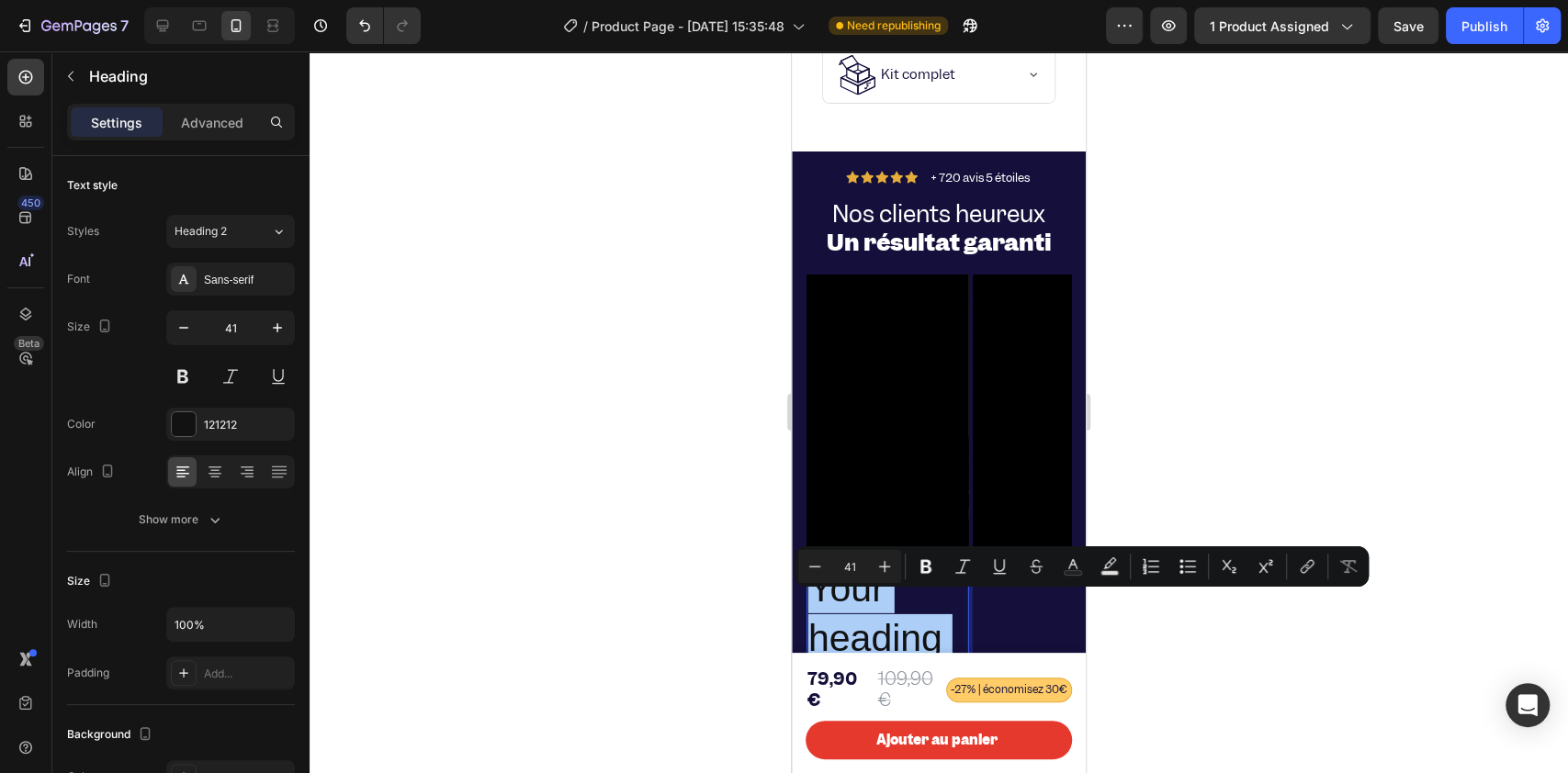
click at [700, 457] on div at bounding box center [938, 412] width 1258 height 721
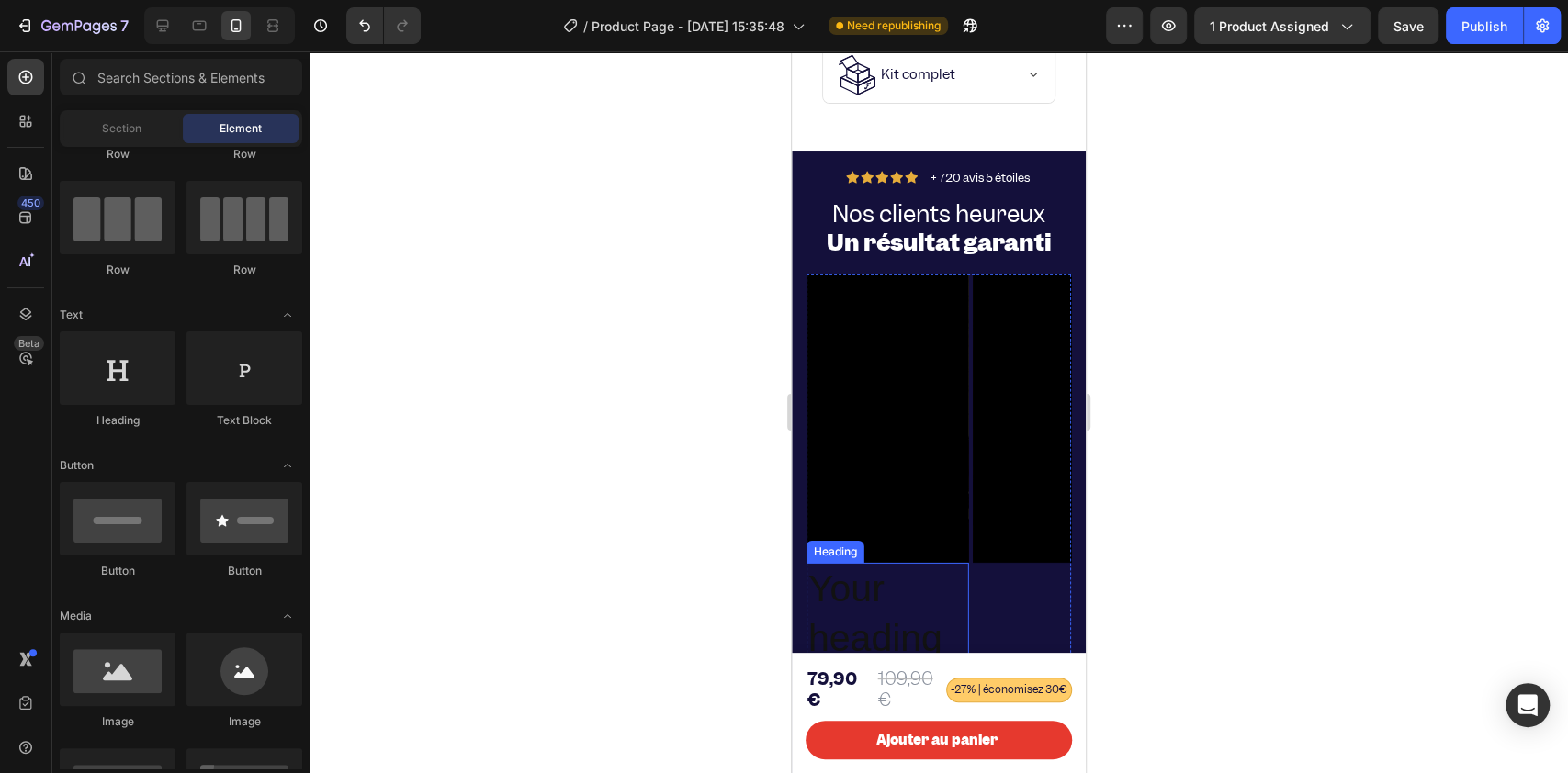
click at [832, 578] on p "Your heading text goes here" at bounding box center [887, 662] width 159 height 196
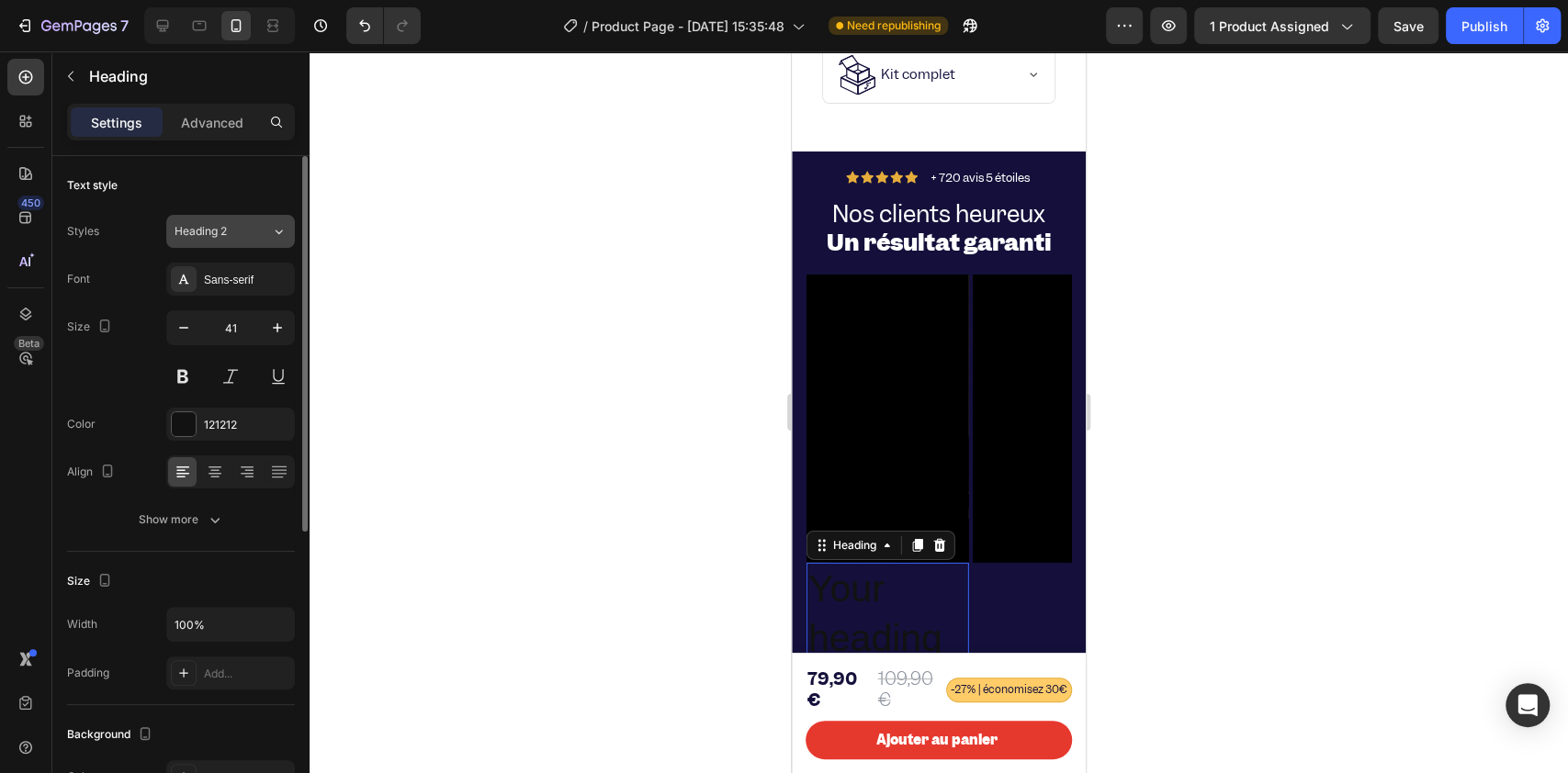
click at [226, 230] on span "Heading 2" at bounding box center [201, 230] width 52 height 16
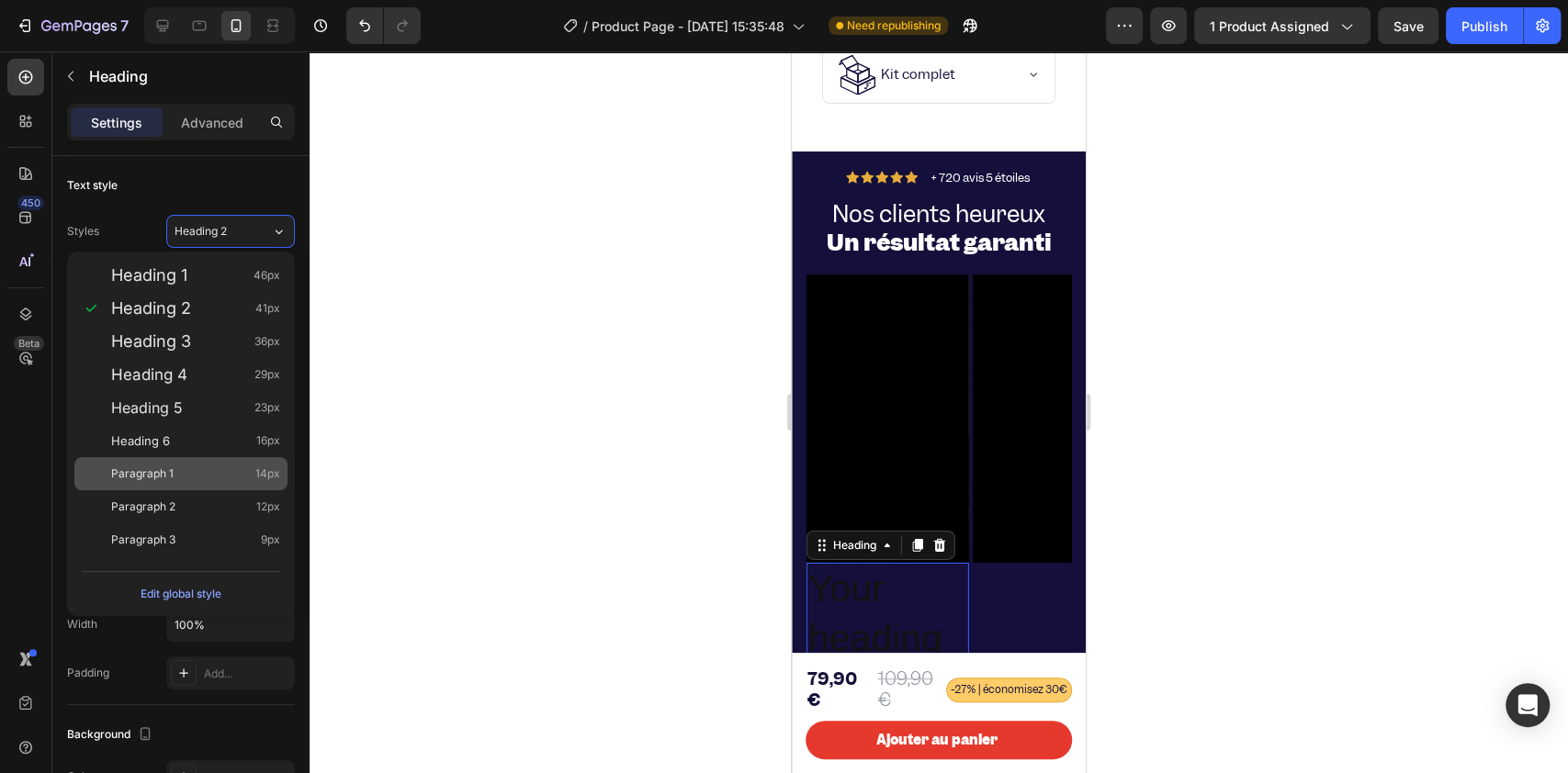
click at [205, 473] on div "Paragraph 1 14px" at bounding box center [195, 473] width 169 height 18
type input "14"
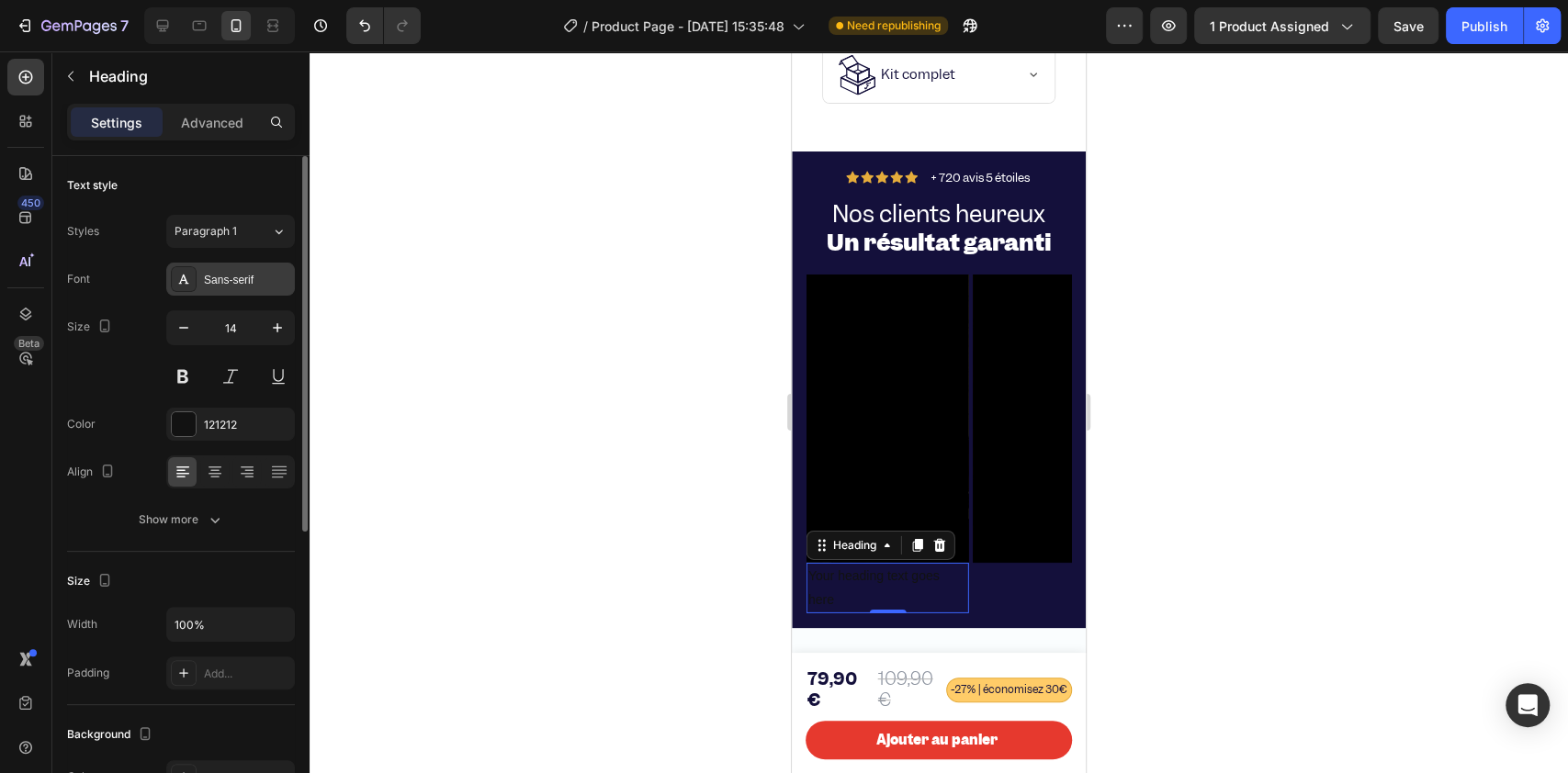
click at [236, 282] on div "Sans-serif" at bounding box center [247, 280] width 87 height 16
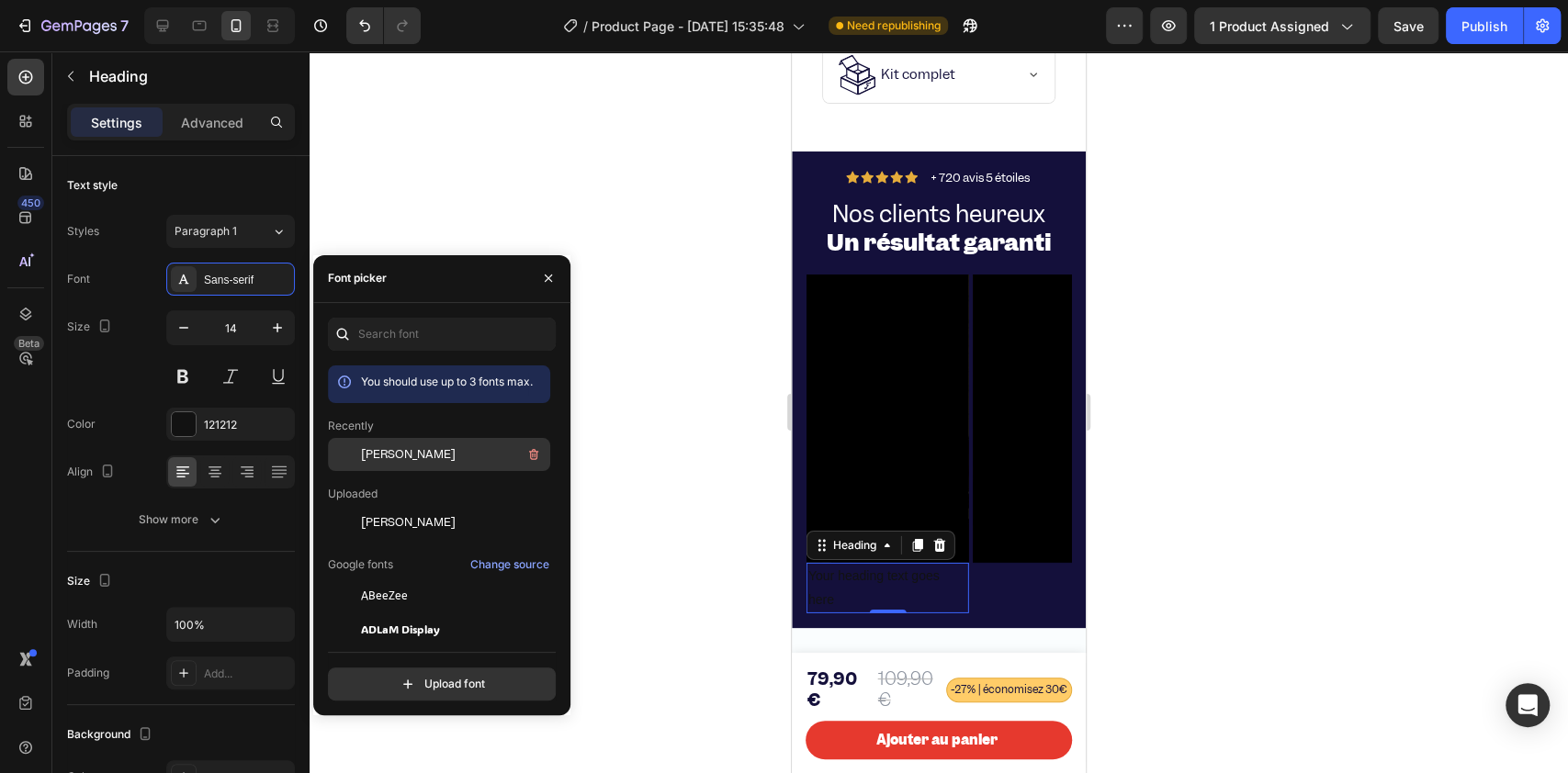
click at [357, 447] on div at bounding box center [344, 454] width 33 height 33
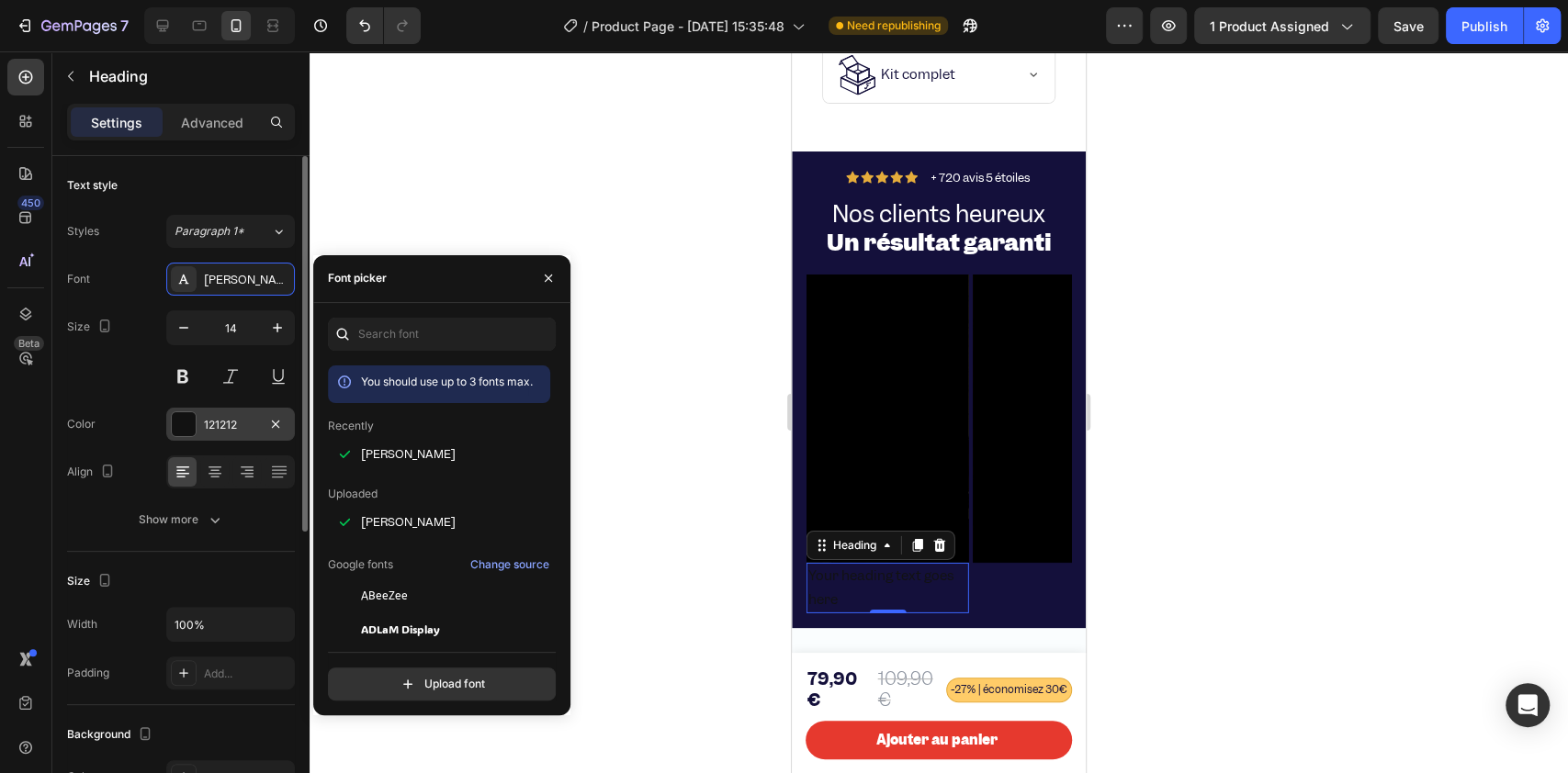
click at [187, 420] on div at bounding box center [183, 424] width 24 height 24
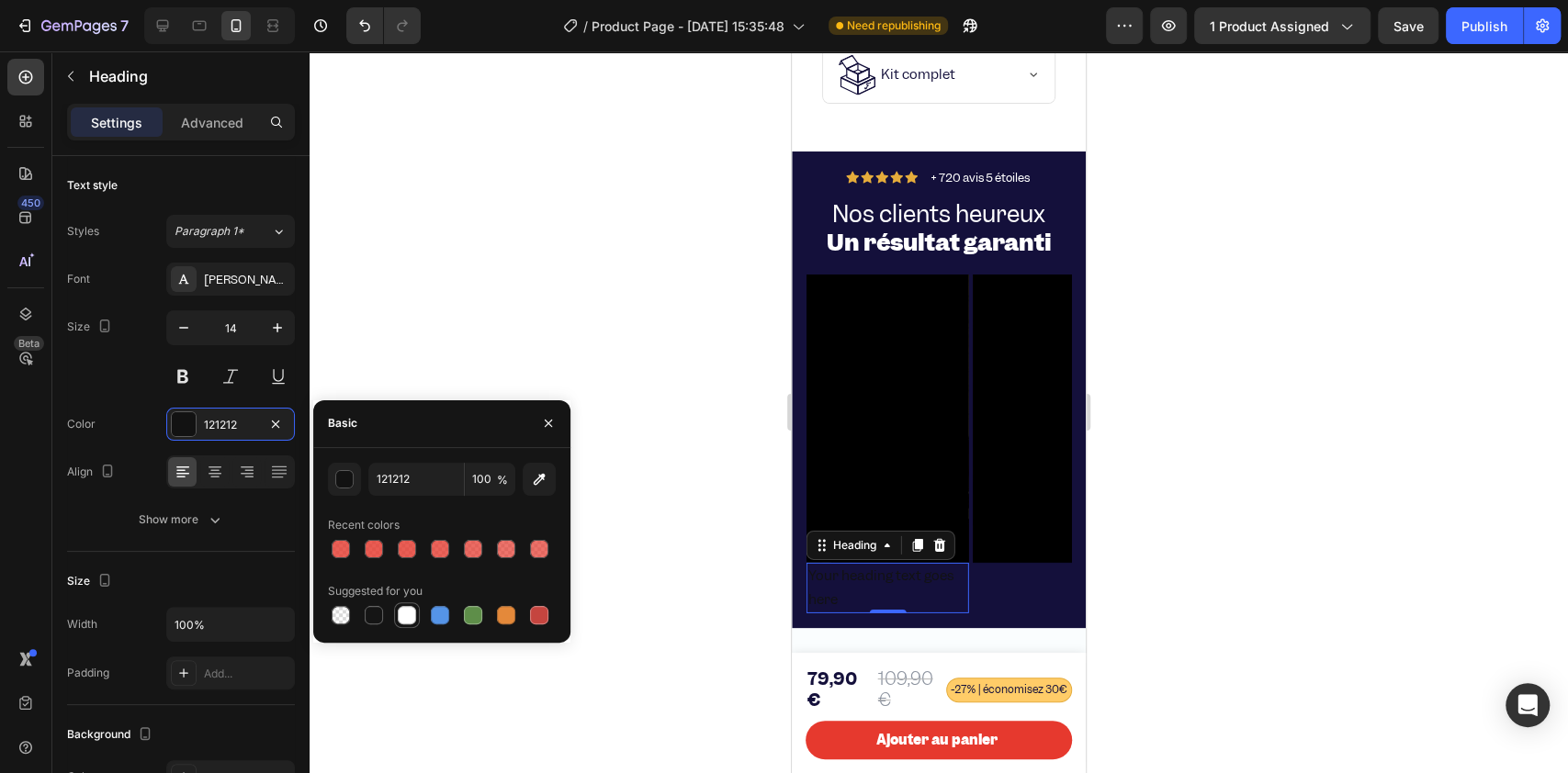
click at [413, 578] on div at bounding box center [406, 614] width 18 height 18
type input "FFFFFF"
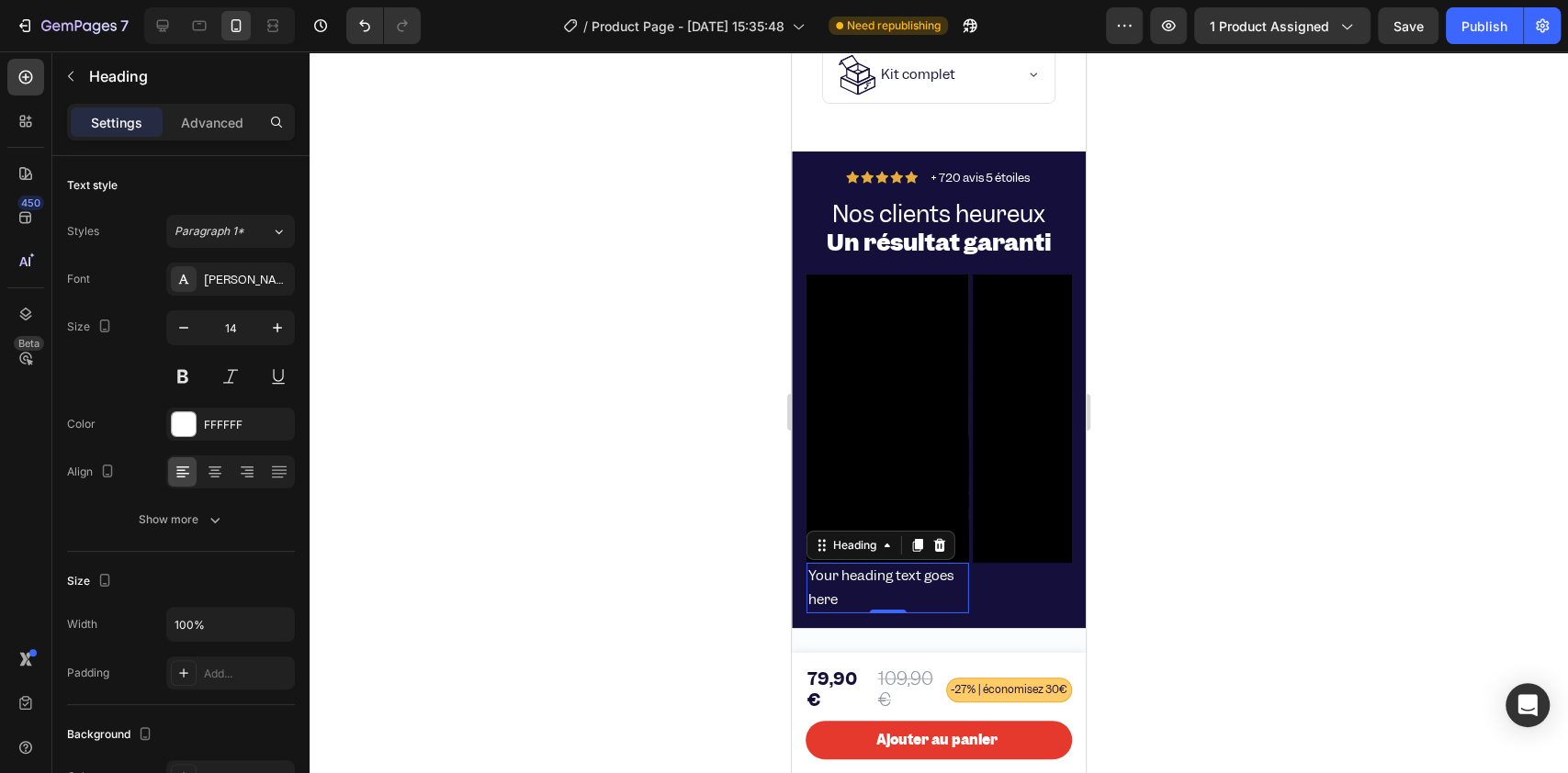
click at [479, 312] on div at bounding box center [938, 412] width 1258 height 721
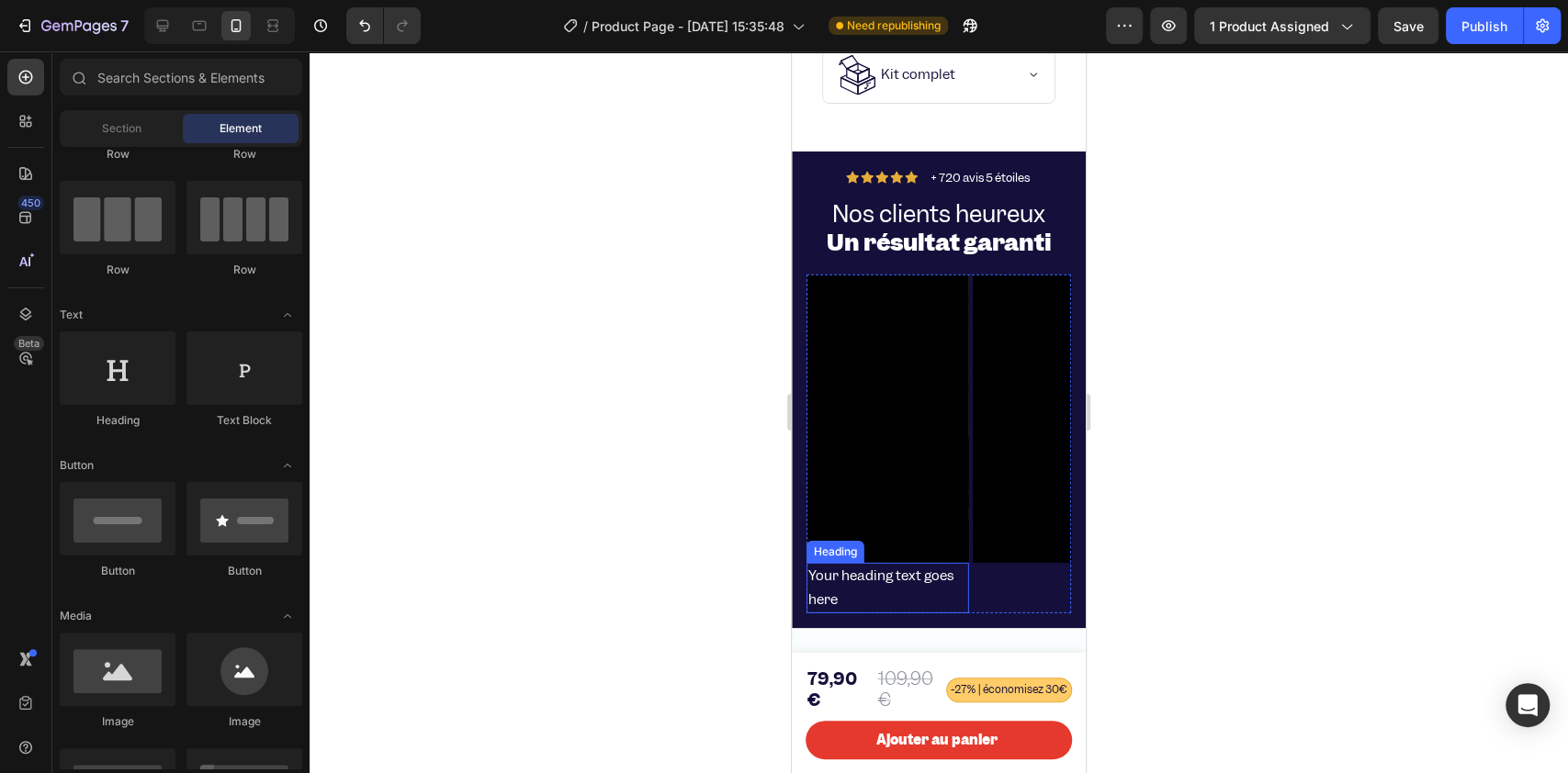
click at [848, 578] on p "Your heading text goes here" at bounding box center [887, 588] width 159 height 46
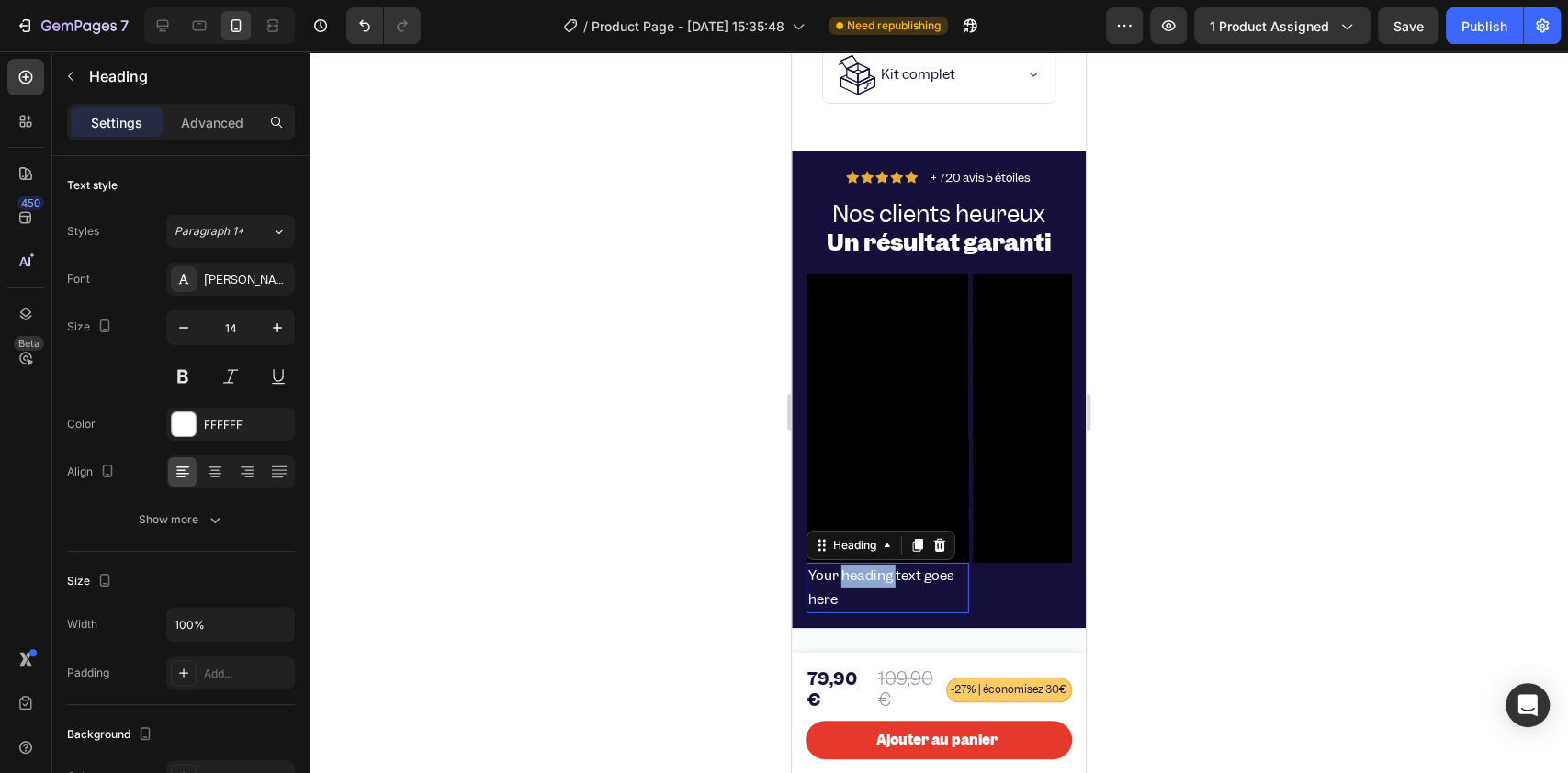
click at [847, 578] on p "Your heading text goes here" at bounding box center [887, 588] width 159 height 46
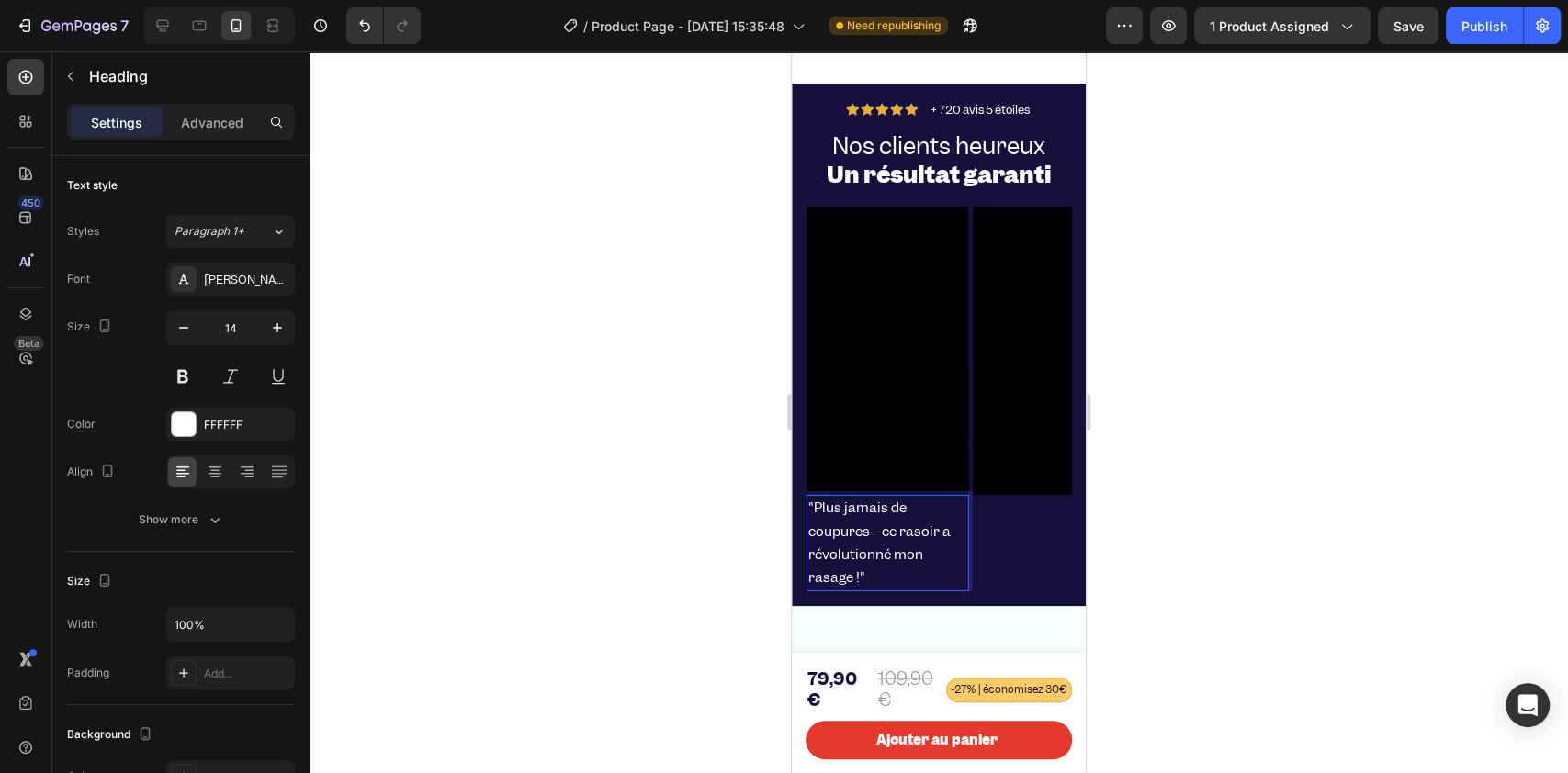
scroll to position [3805, 0]
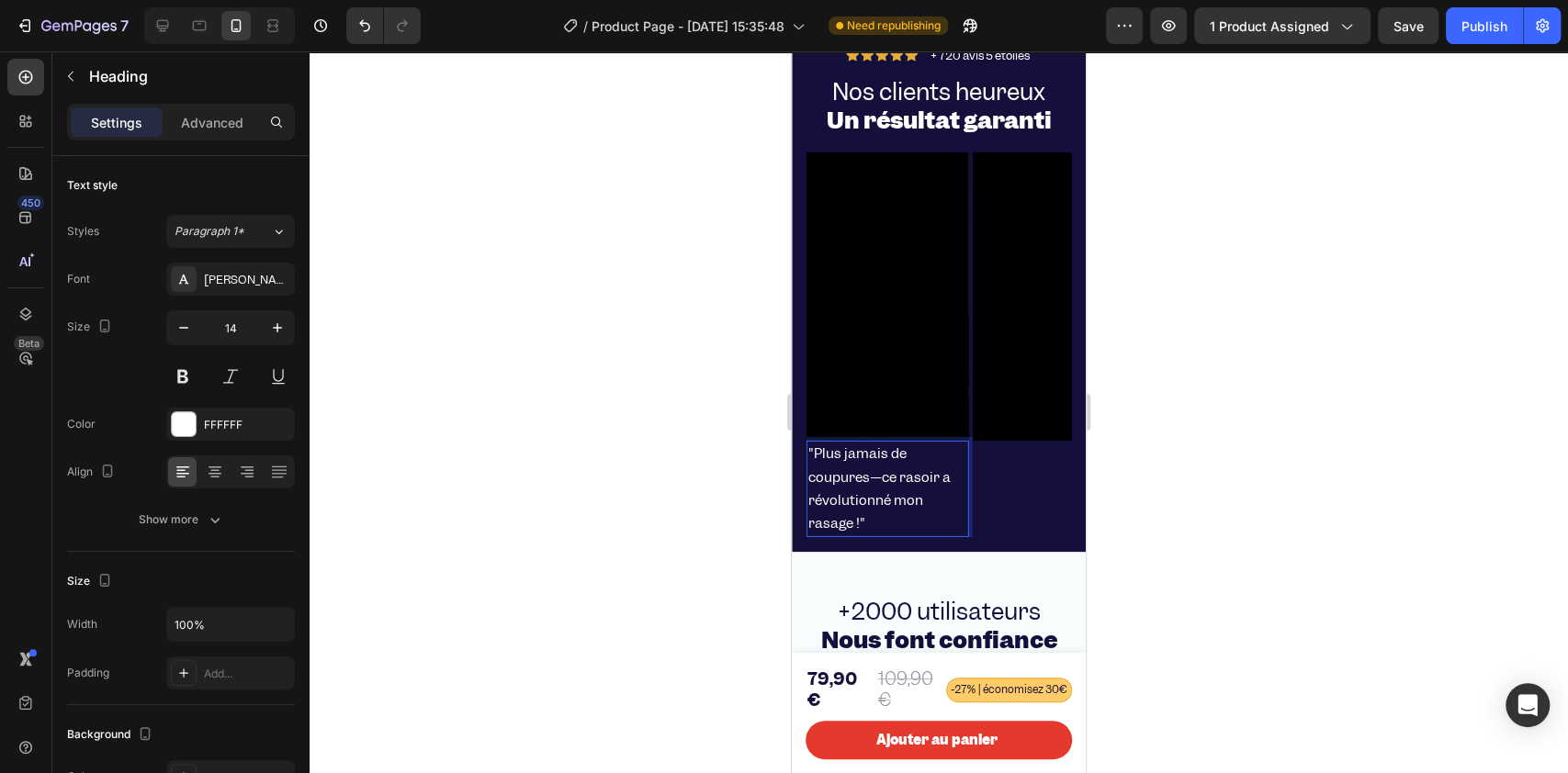
click at [818, 503] on p ""Plus jamais de coupures—ce rasoir a révolutionné mon rasage !"" at bounding box center [887, 489] width 159 height 93
click at [831, 535] on p ""Plus jamais de coupures—ce rasoir a révolutionné mon rasage !"" at bounding box center [887, 489] width 159 height 93
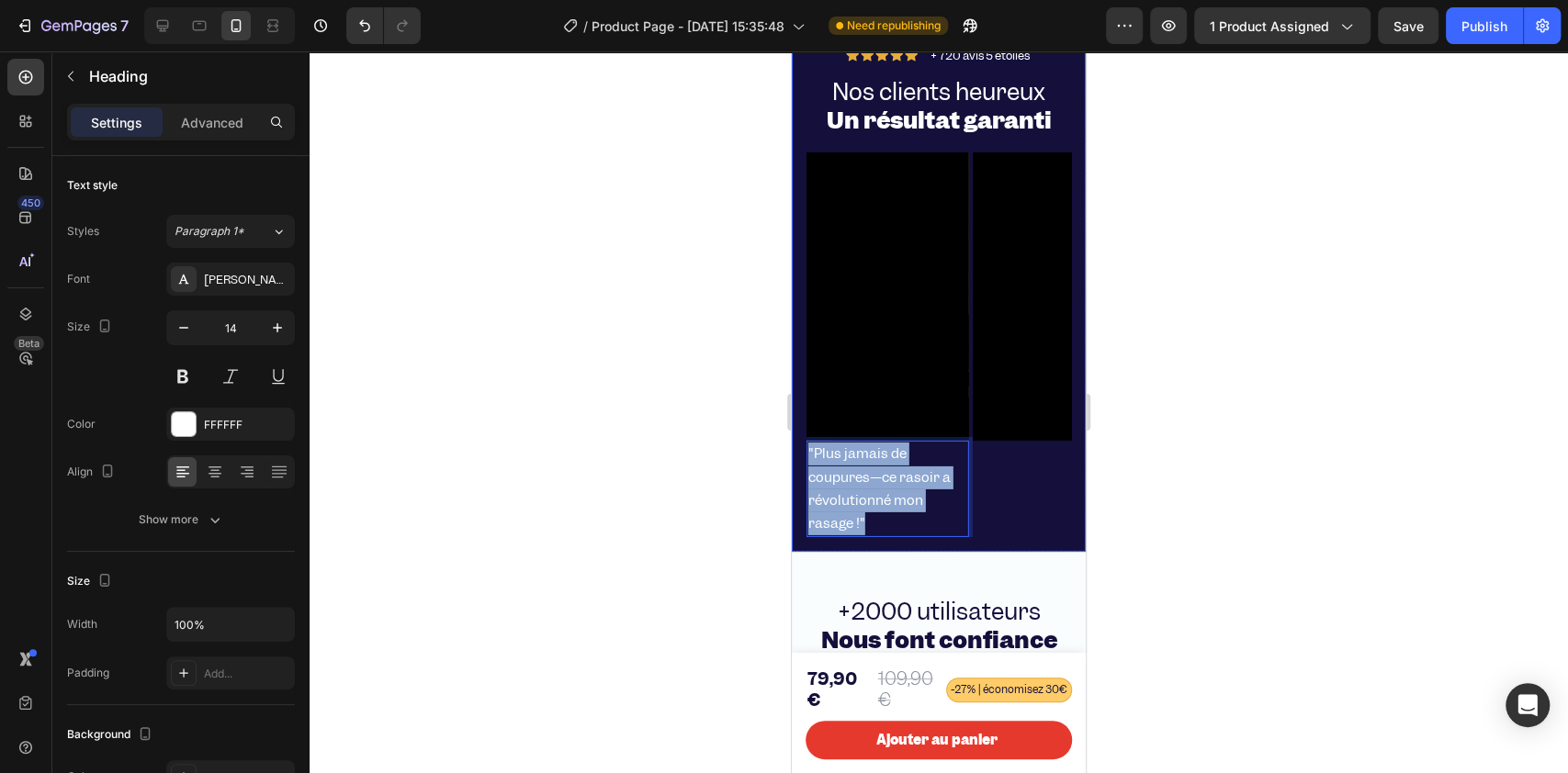
drag, startPoint x: 831, startPoint y: 546, endPoint x: 799, endPoint y: 489, distance: 65.4
click at [799, 489] on div "Icon Icon Icon Icon Icon Icon List + 720 avis 5 étoiles Text Block Row Nos clie…" at bounding box center [938, 290] width 294 height 523
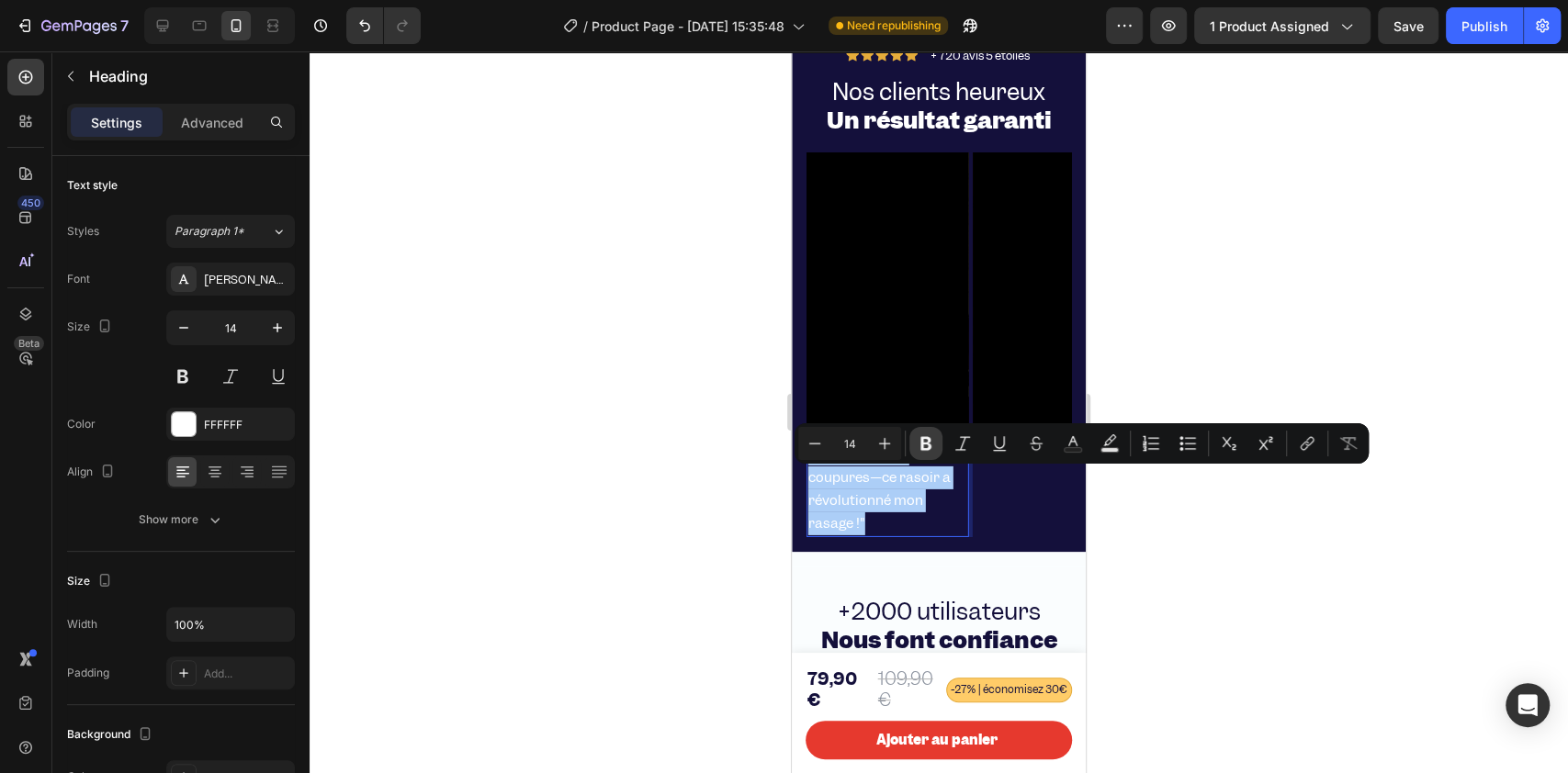
click at [930, 443] on icon "Editor contextual toolbar" at bounding box center [925, 442] width 18 height 18
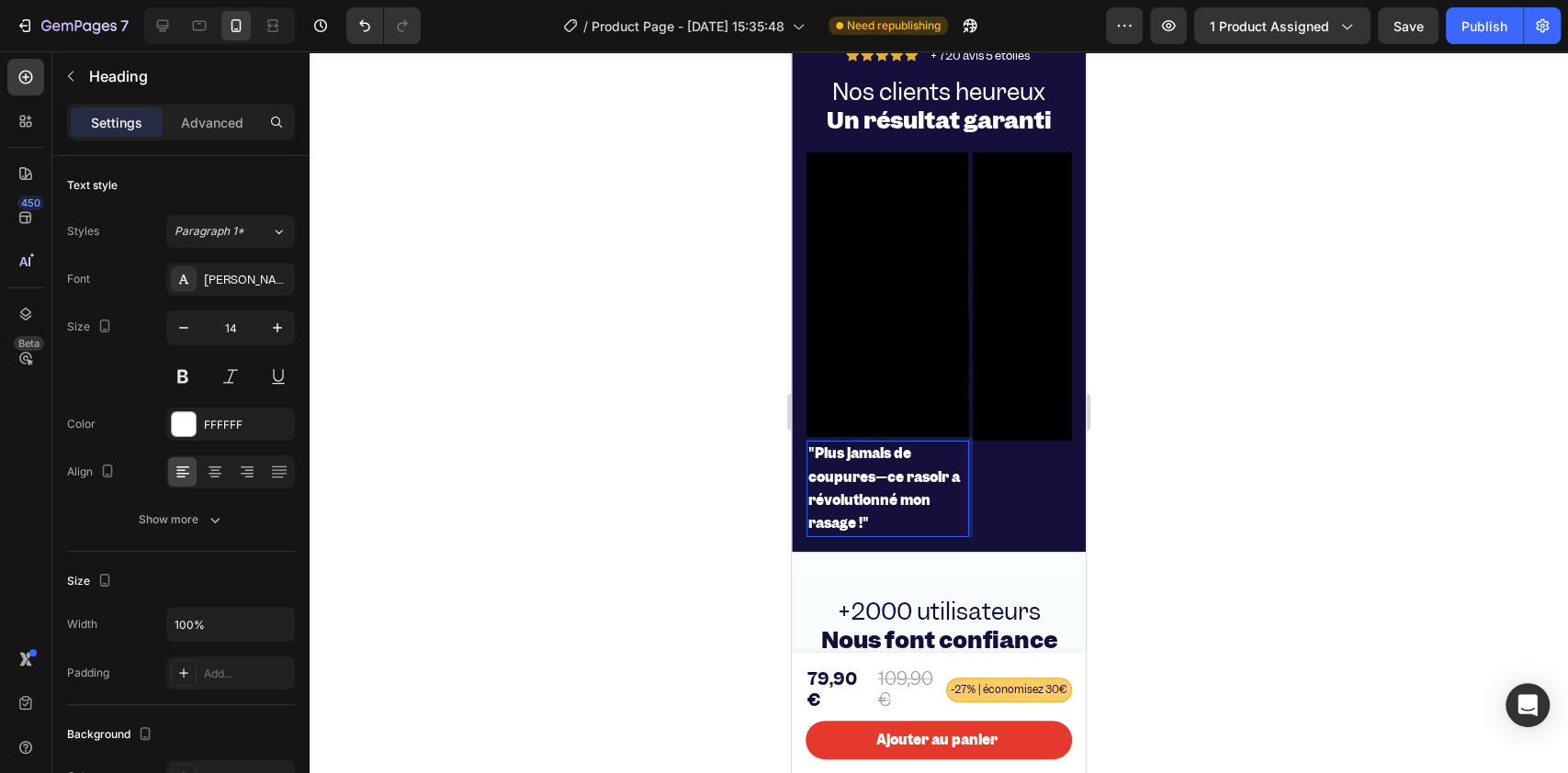
click at [740, 500] on div at bounding box center [938, 412] width 1258 height 721
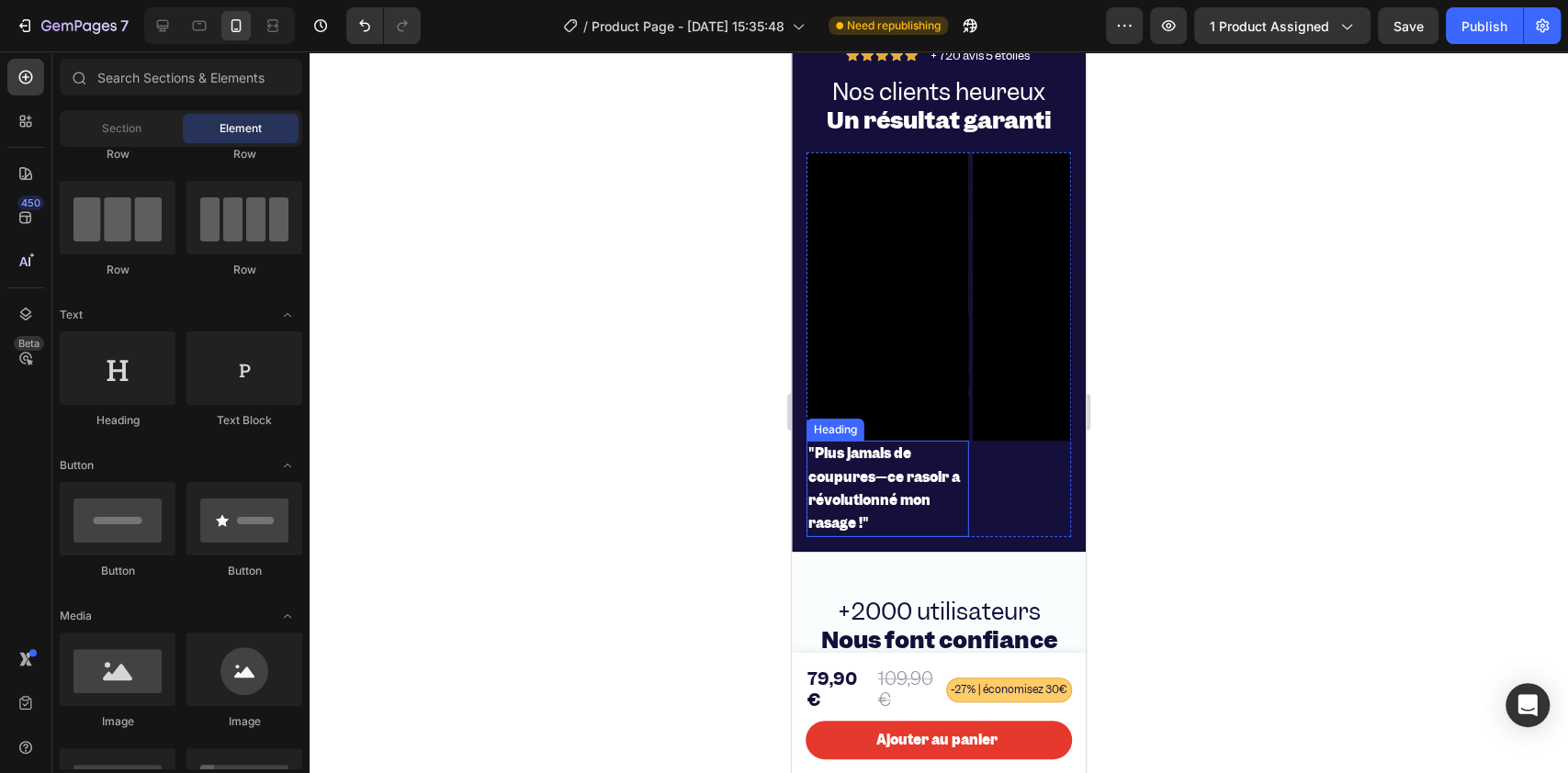
click at [897, 532] on strong ""Plus jamais de coupures—ce rasoir a révolutionné mon rasage !"" at bounding box center [883, 488] width 151 height 88
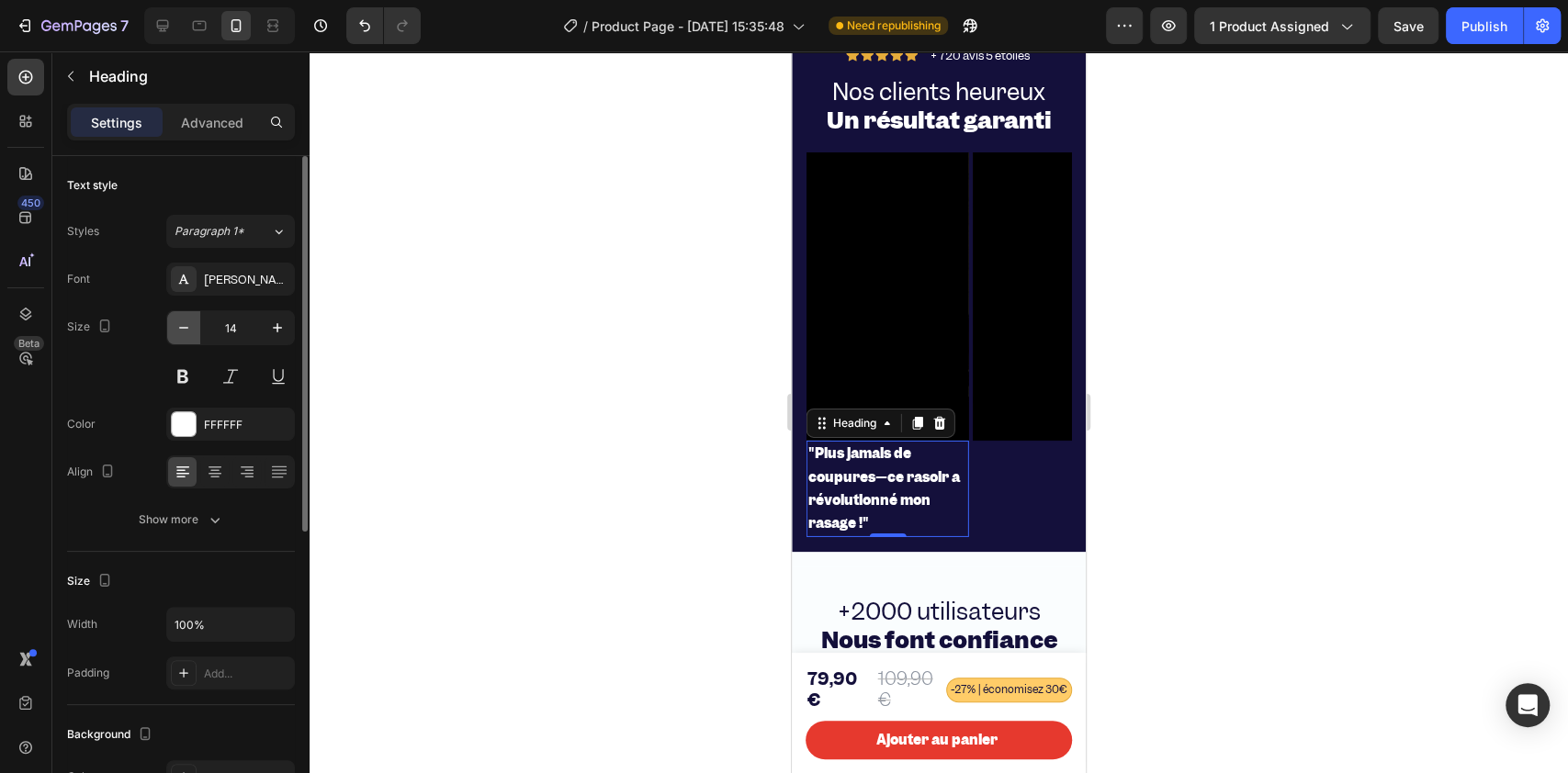
click at [188, 335] on icon "button" at bounding box center [183, 327] width 18 height 18
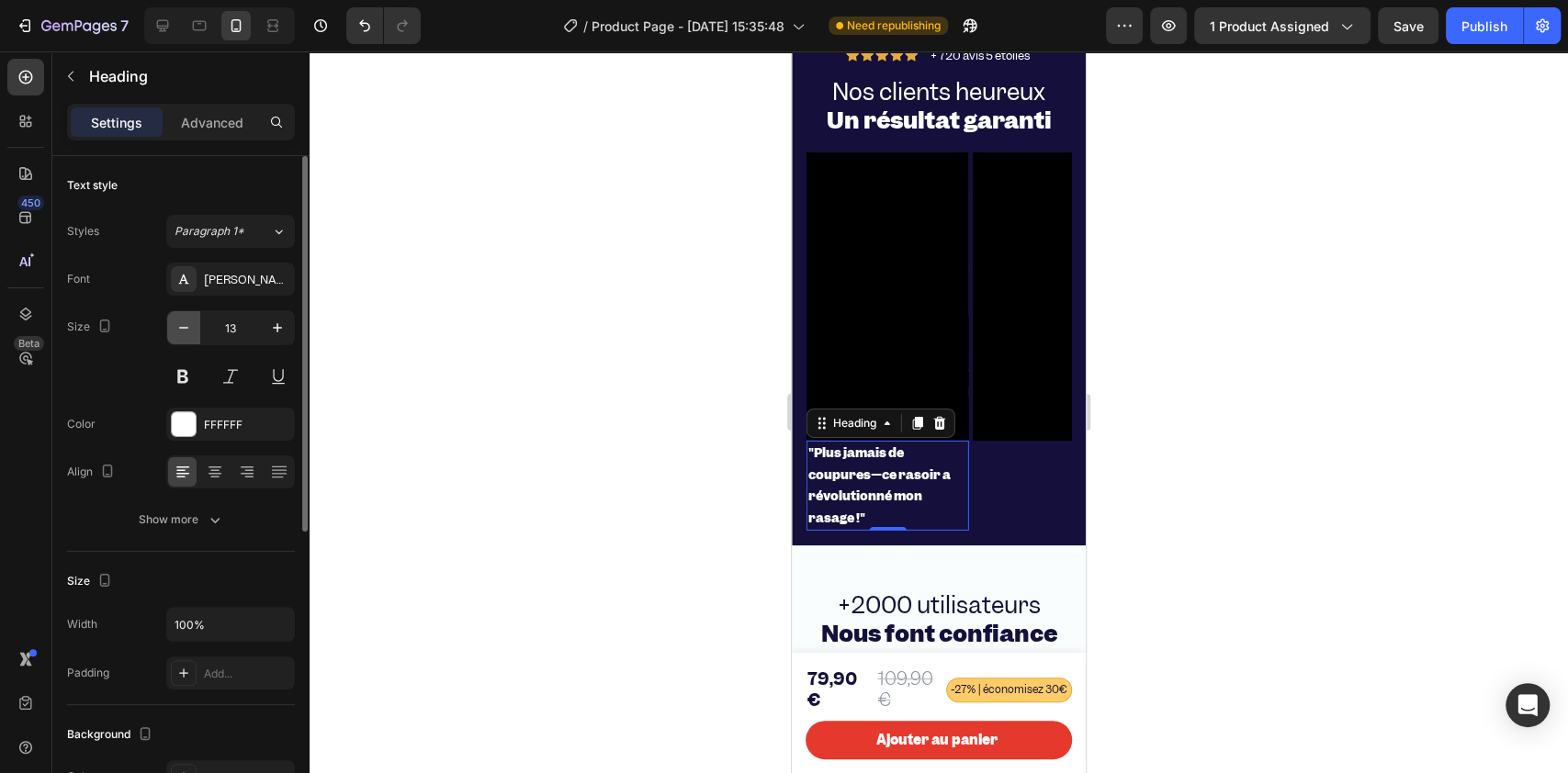
click at [188, 335] on icon "button" at bounding box center [183, 327] width 18 height 18
type input "12"
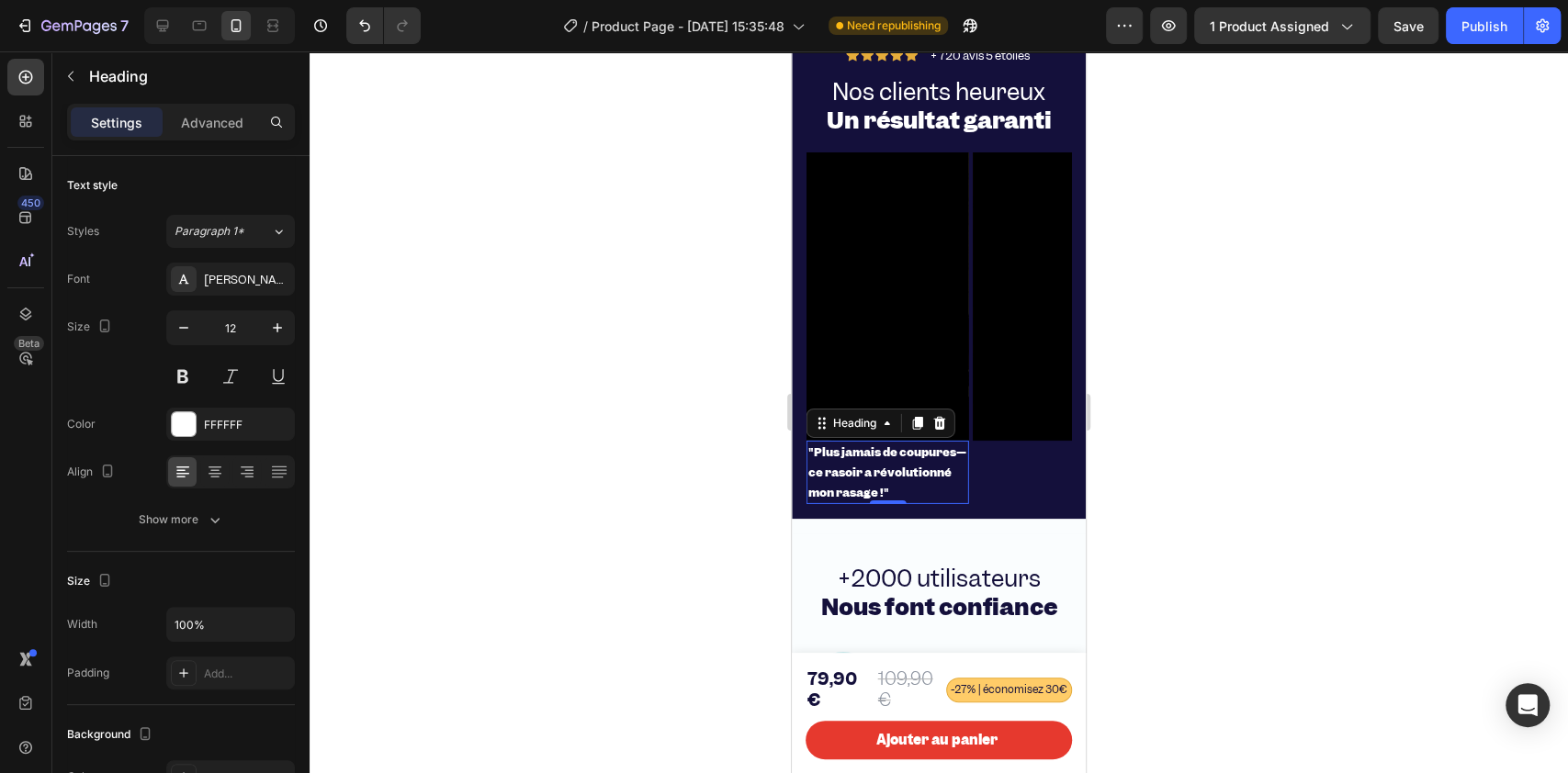
click at [663, 412] on div at bounding box center [938, 412] width 1258 height 721
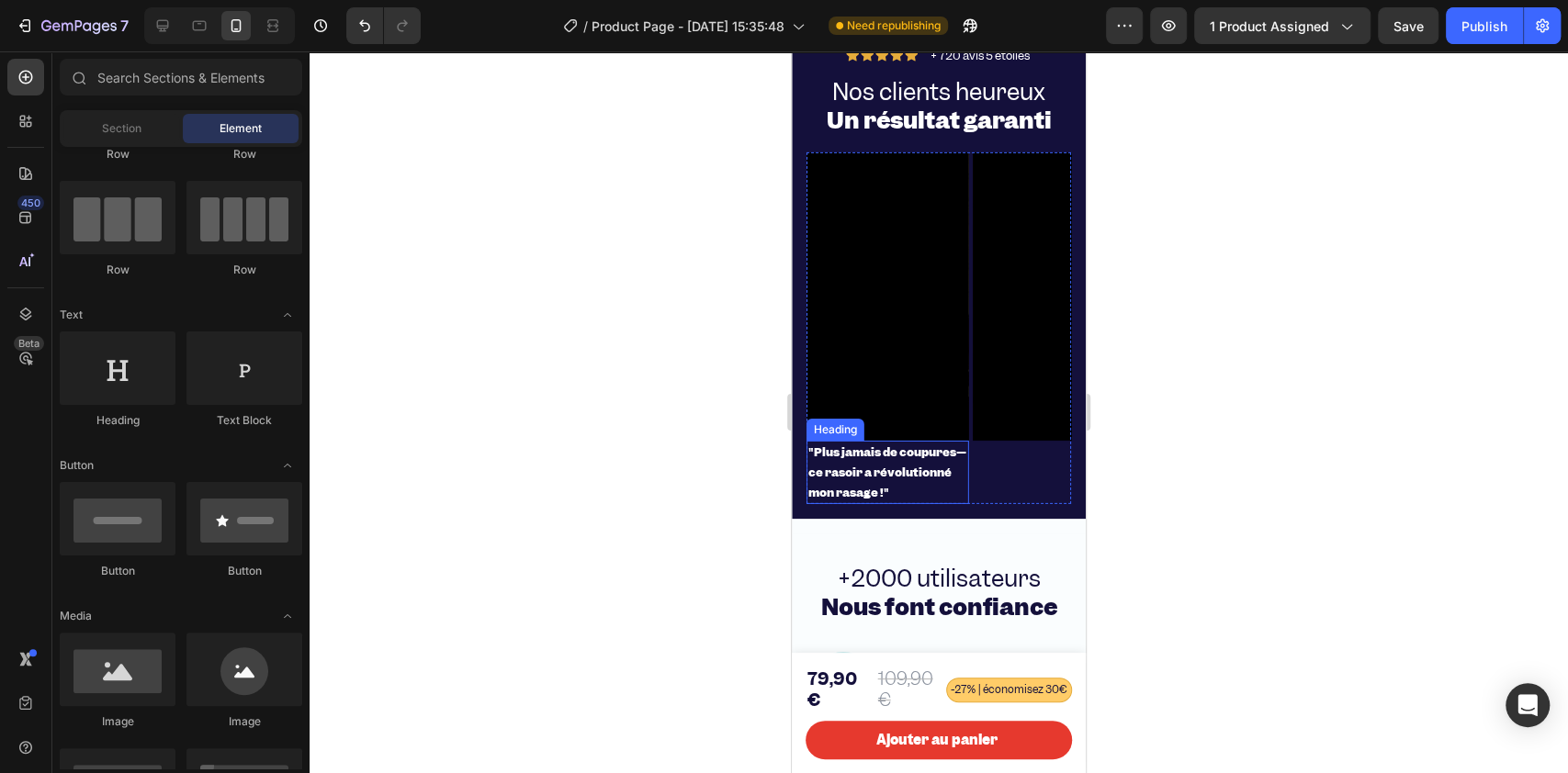
click at [825, 497] on strong ""Plus jamais de coupures—ce rasoir a révolutionné mon rasage !"" at bounding box center [887, 471] width 158 height 55
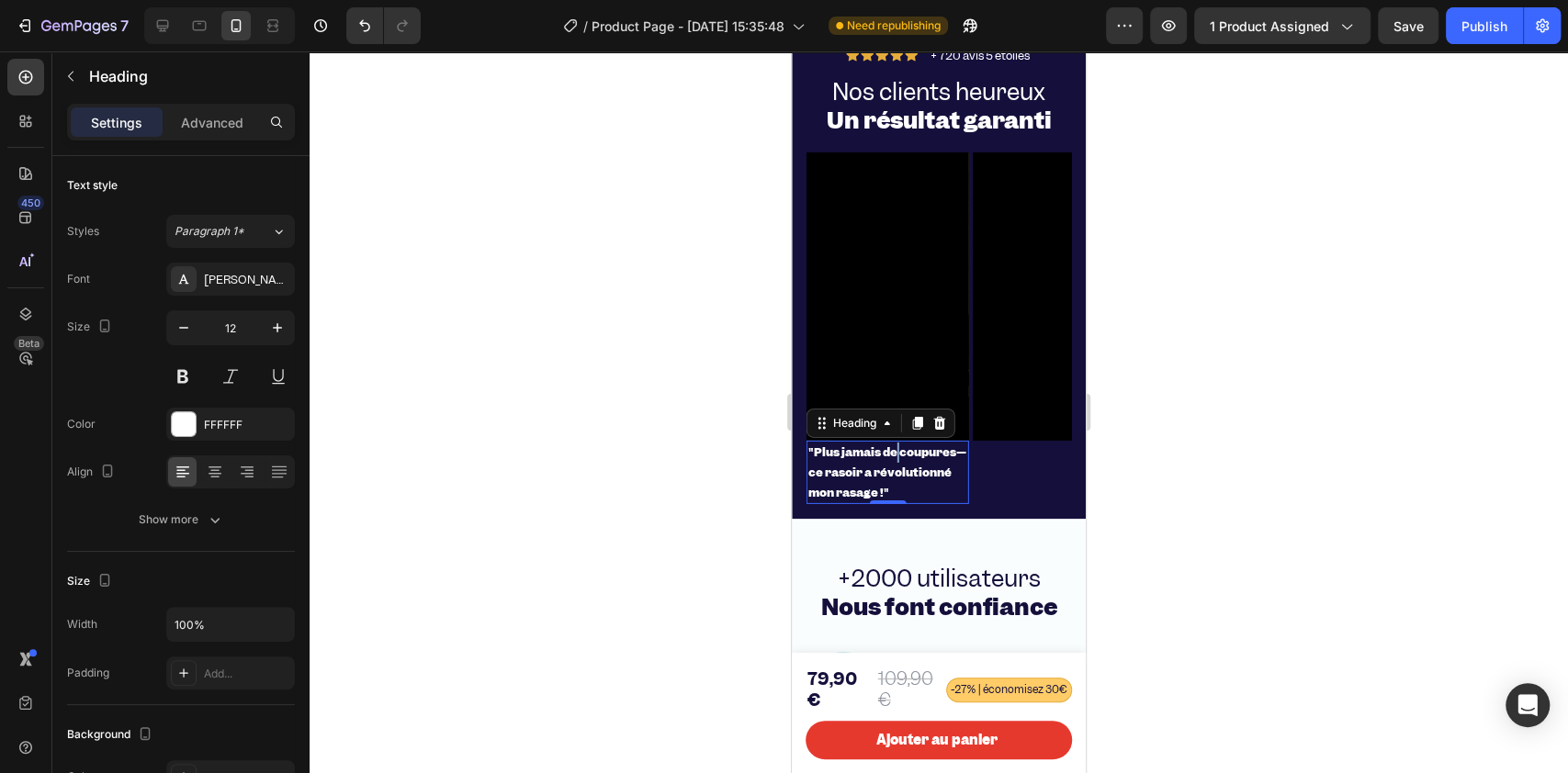
click at [895, 489] on p ""Plus jamais de coupures—ce rasoir a révolutionné mon rasage !"" at bounding box center [887, 472] width 159 height 60
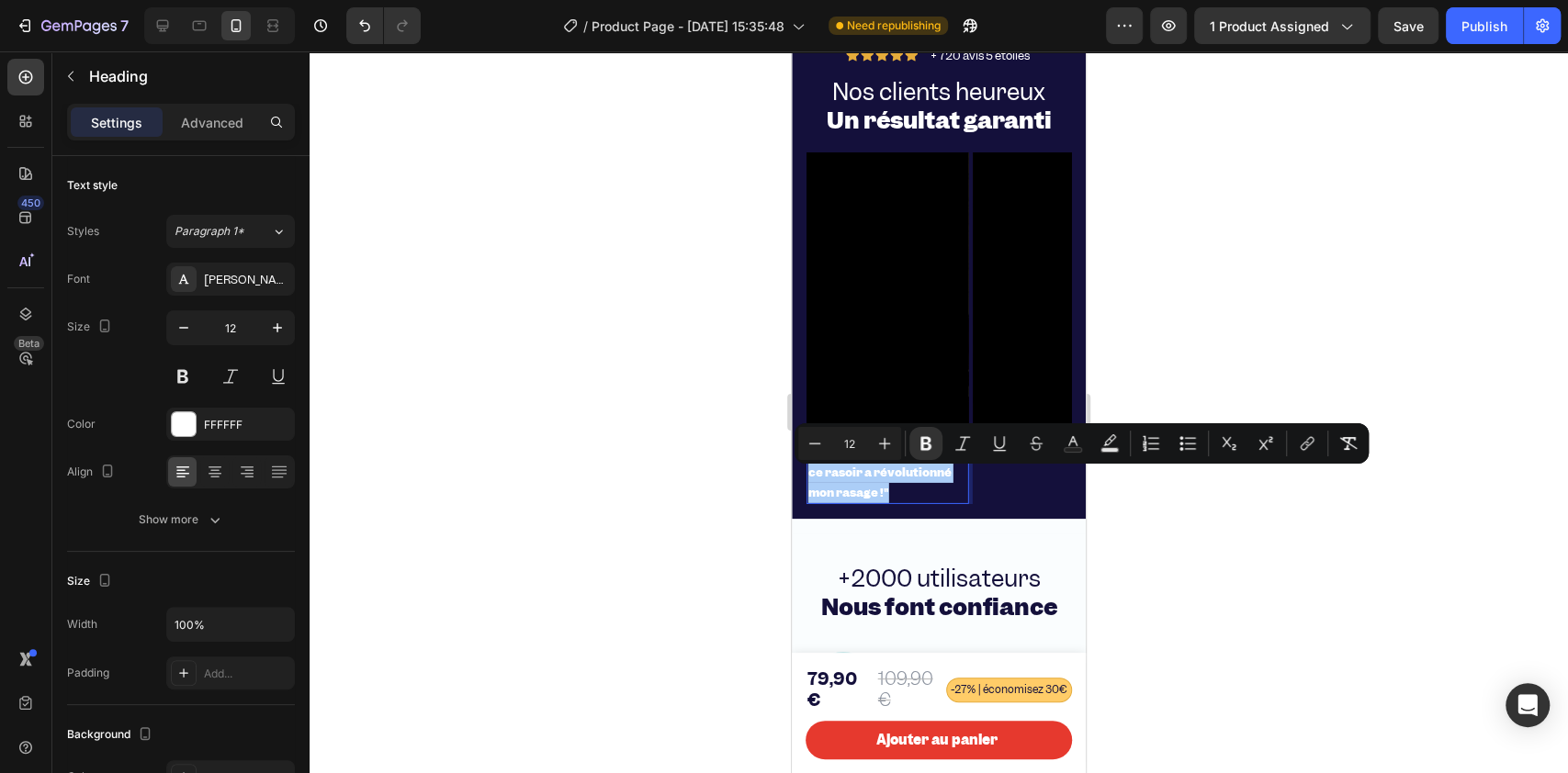
click at [684, 416] on div at bounding box center [938, 412] width 1258 height 721
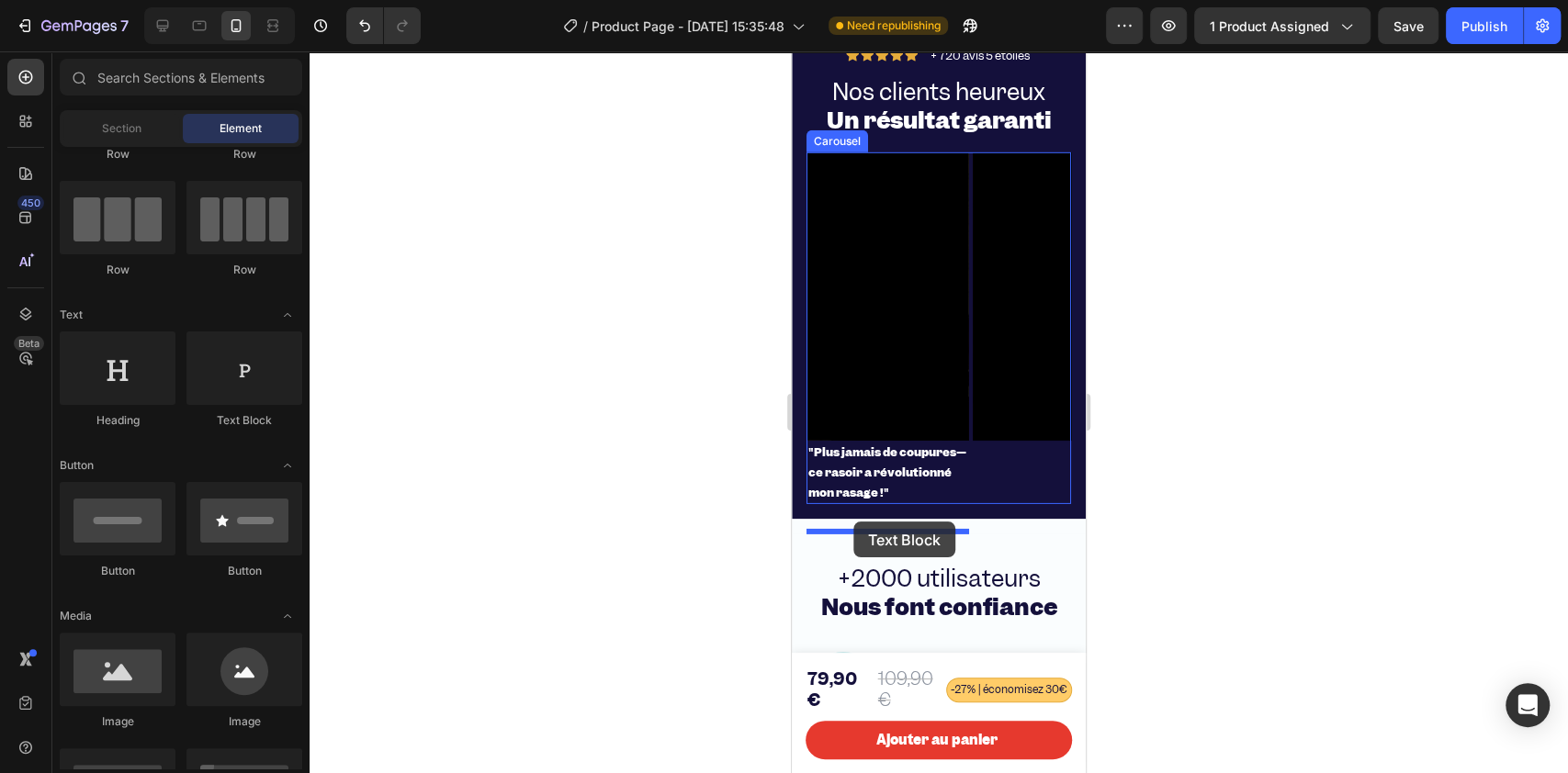
drag, startPoint x: 1009, startPoint y: 430, endPoint x: 853, endPoint y: 521, distance: 180.6
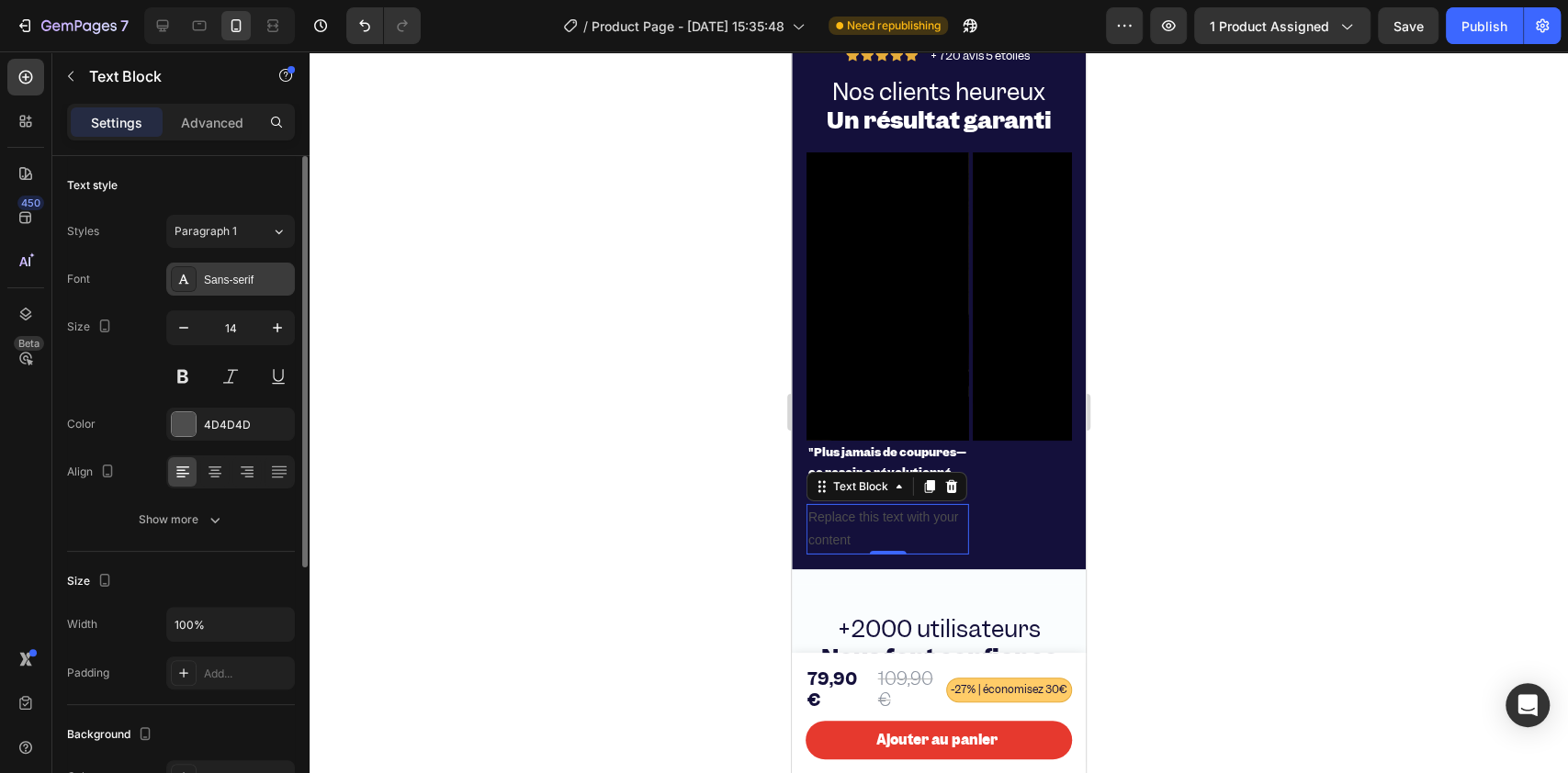
click at [201, 280] on div "Sans-serif" at bounding box center [230, 279] width 128 height 33
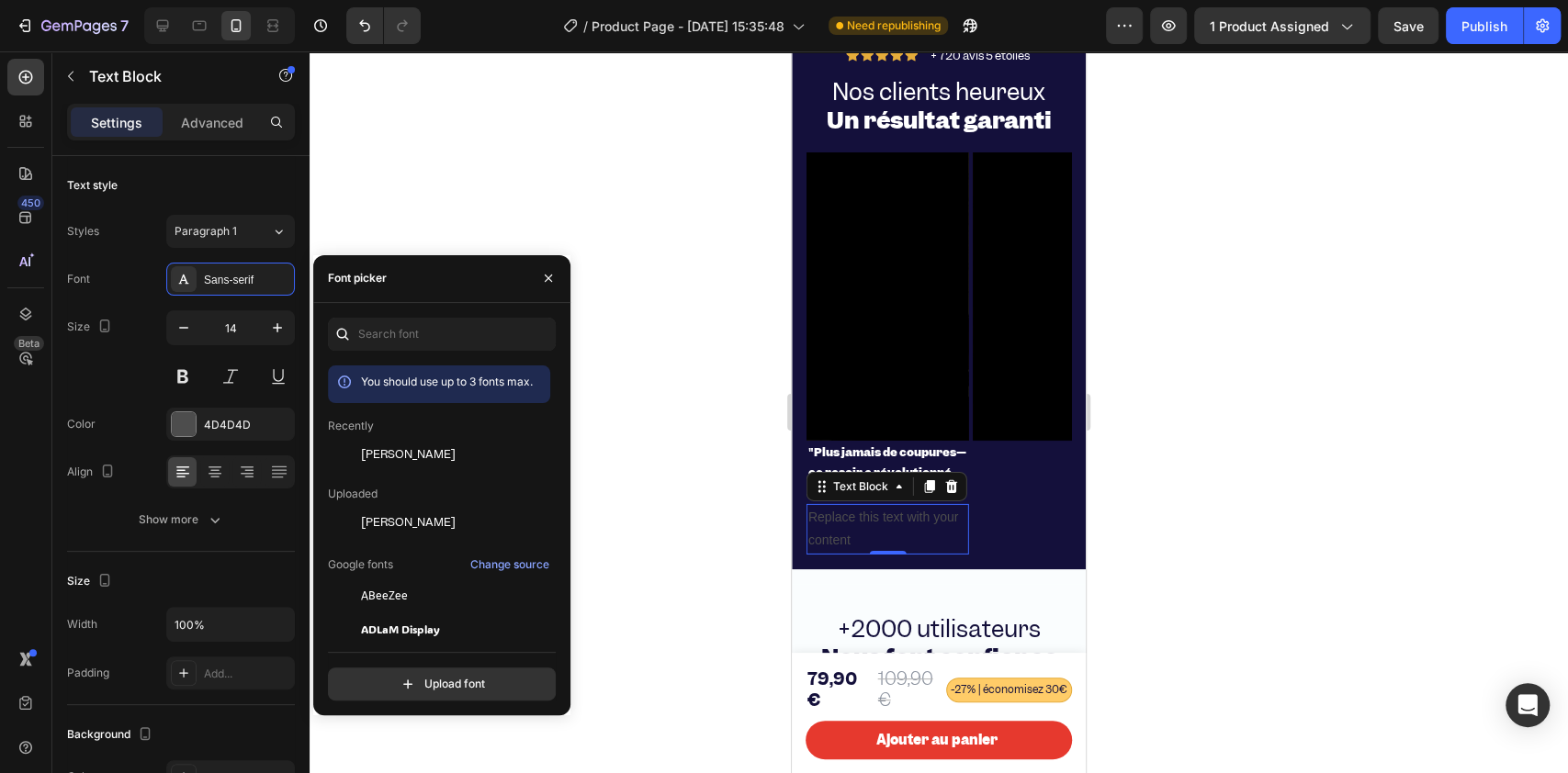
drag, startPoint x: 364, startPoint y: 441, endPoint x: 316, endPoint y: 394, distance: 67.2
click at [366, 578] on div "[PERSON_NAME]" at bounding box center [439, 596] width 222 height 33
click at [175, 327] on icon "button" at bounding box center [183, 327] width 18 height 18
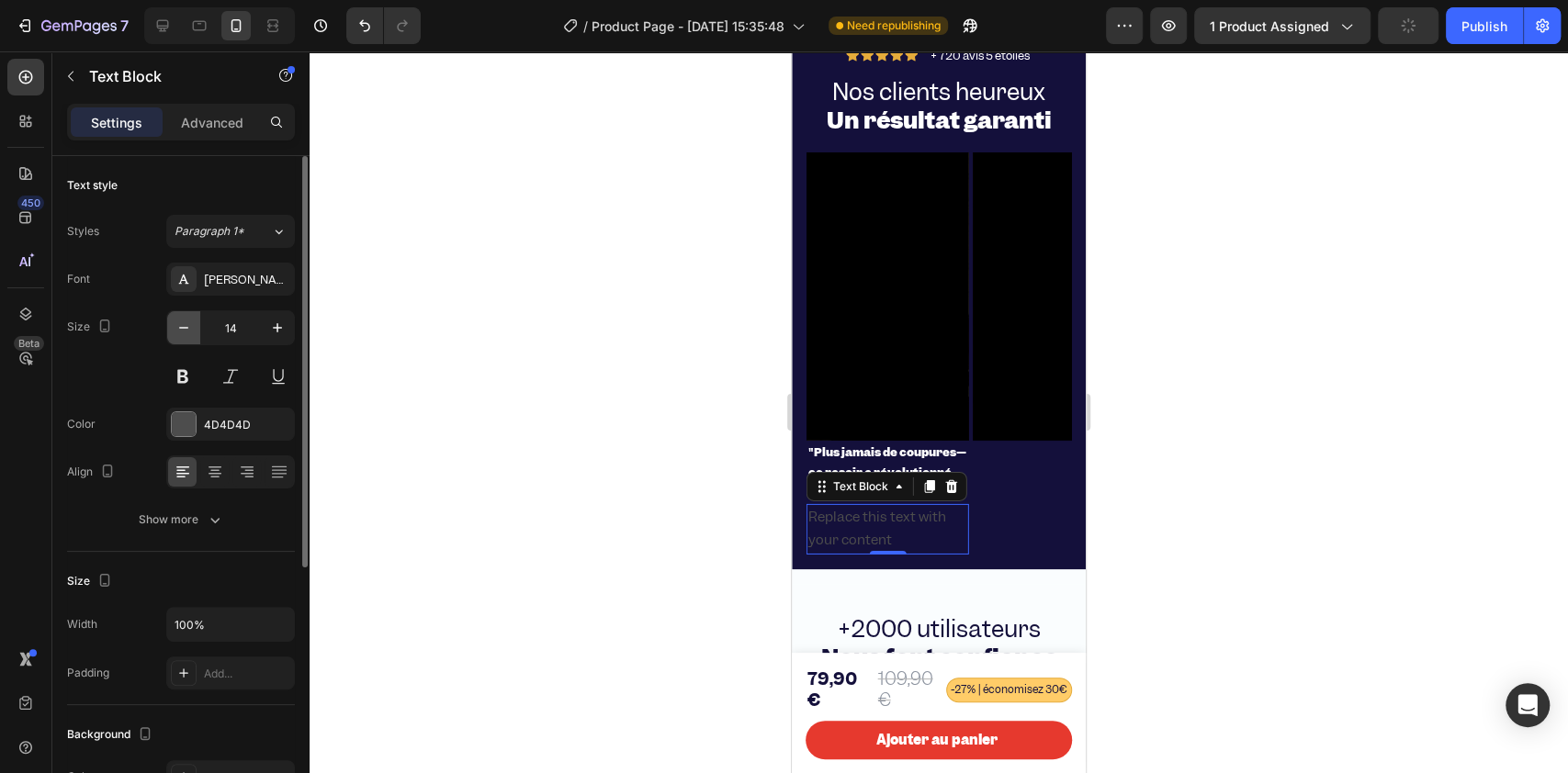
click at [175, 326] on icon "button" at bounding box center [183, 327] width 18 height 18
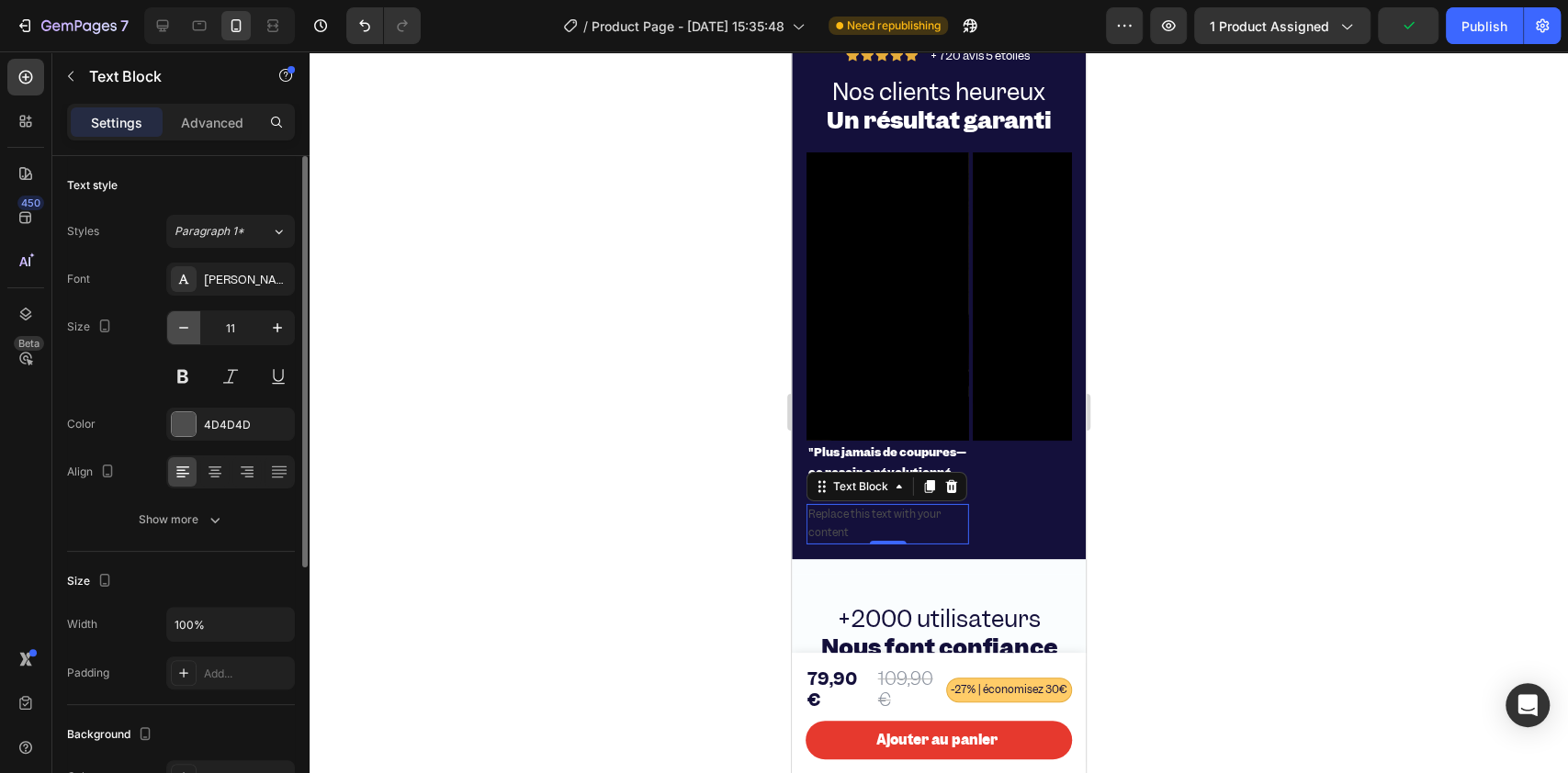
type input "10"
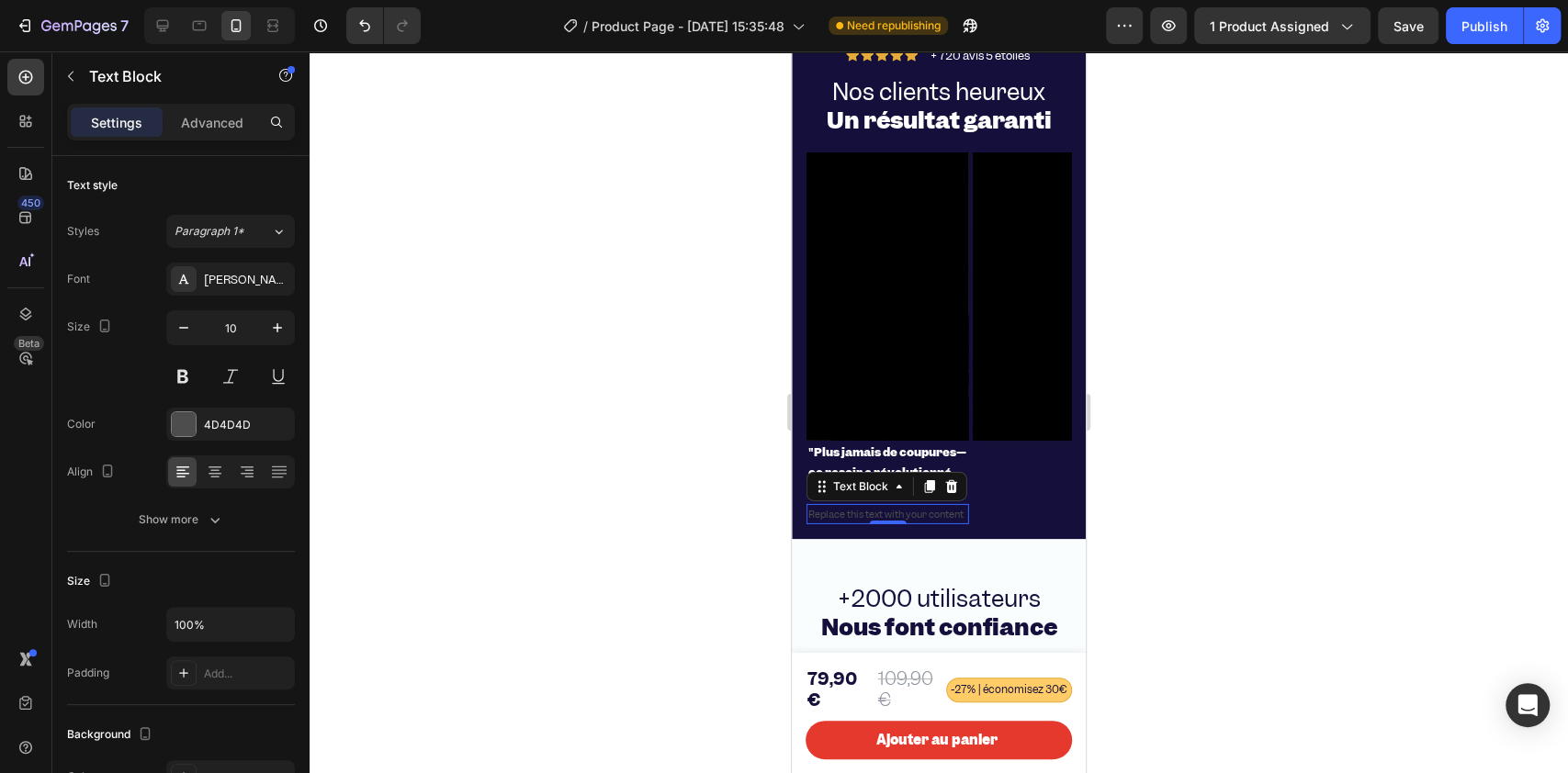
click at [837, 524] on div "Replace this text with your content" at bounding box center [887, 514] width 163 height 20
click at [837, 522] on p "Replace this text with your content" at bounding box center [887, 514] width 159 height 16
click at [836, 522] on p "[PERSON_NAME]" at bounding box center [887, 514] width 159 height 16
click at [819, 522] on p "[PERSON_NAME]" at bounding box center [887, 514] width 159 height 16
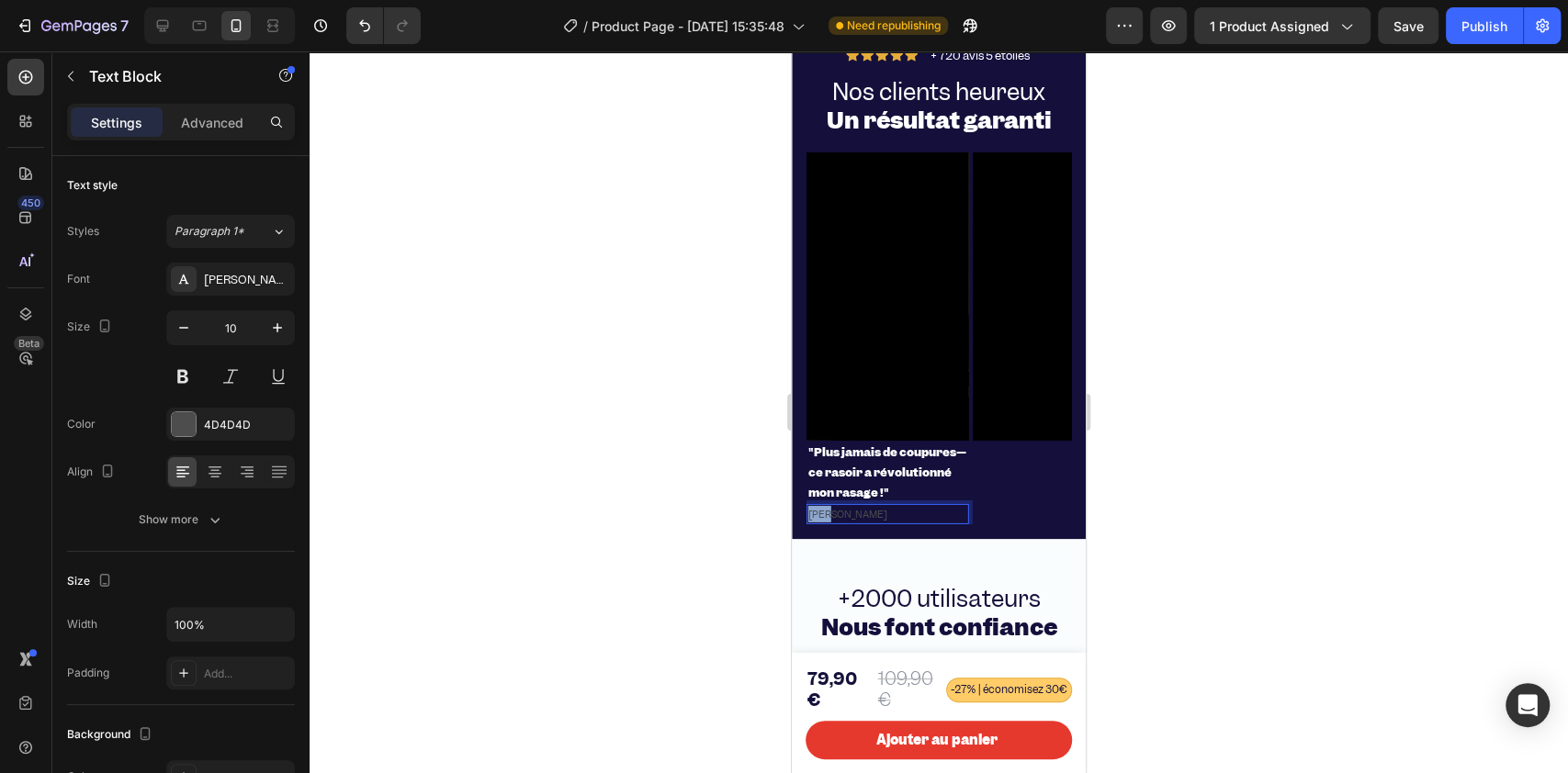
click at [819, 522] on p "[PERSON_NAME]" at bounding box center [887, 514] width 159 height 16
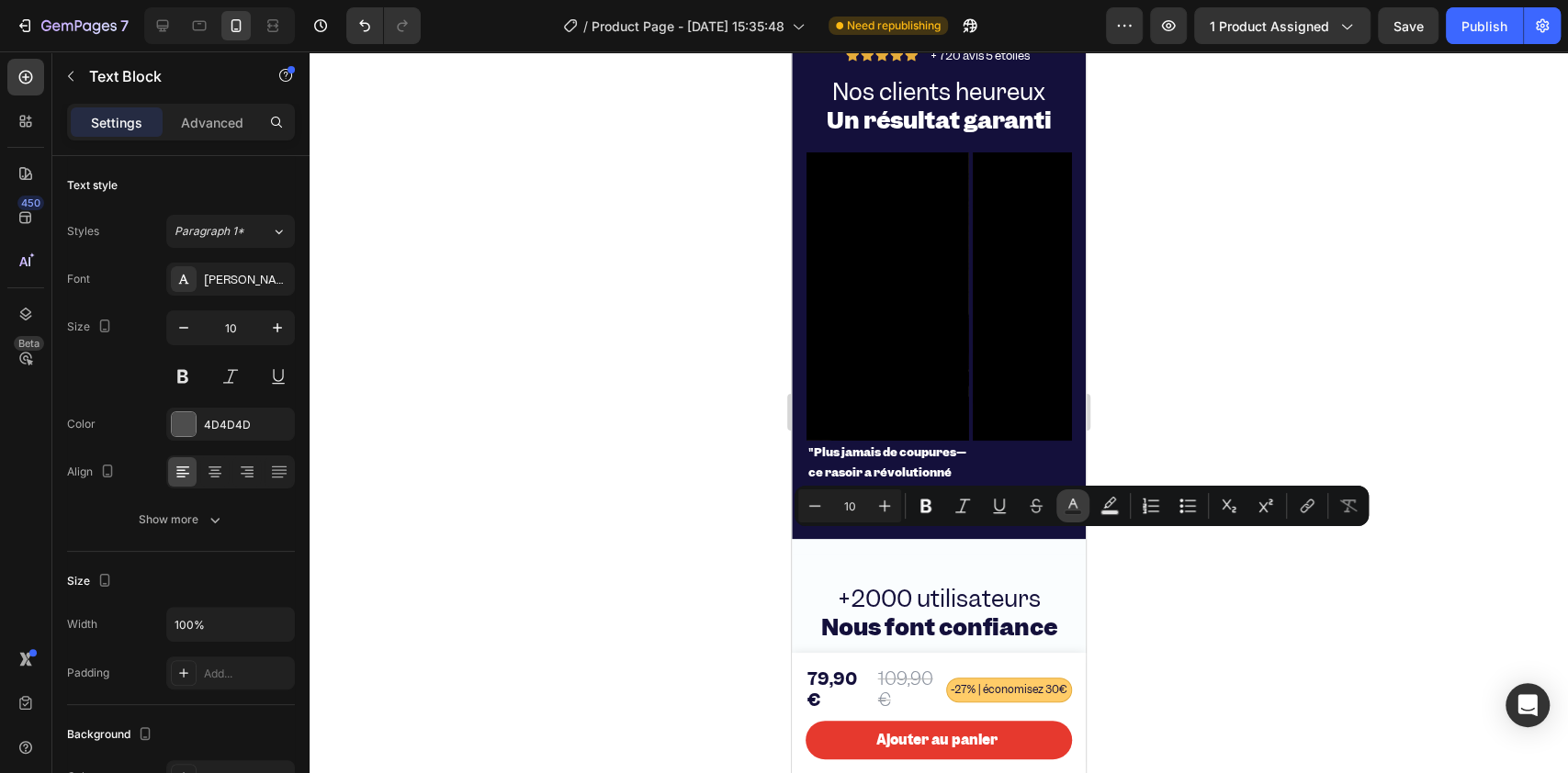
click at [1064, 500] on icon "Editor contextual toolbar" at bounding box center [1072, 505] width 18 height 18
type input "4D4D4D"
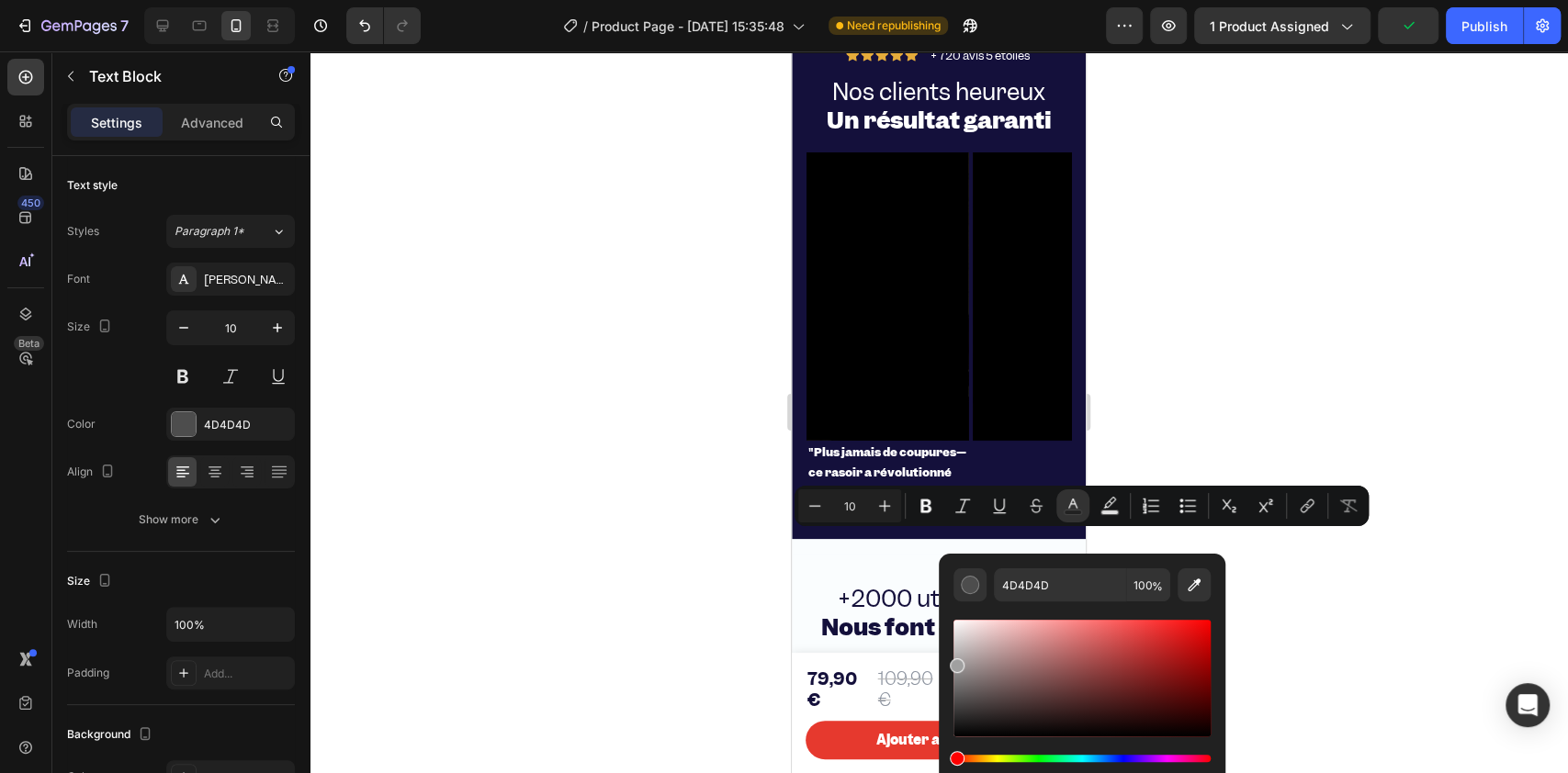
drag, startPoint x: 960, startPoint y: 683, endPoint x: 946, endPoint y: 663, distance: 24.4
click at [946, 578] on div "4D4D4D 100 %" at bounding box center [1081, 670] width 286 height 234
type input "A0A0A0"
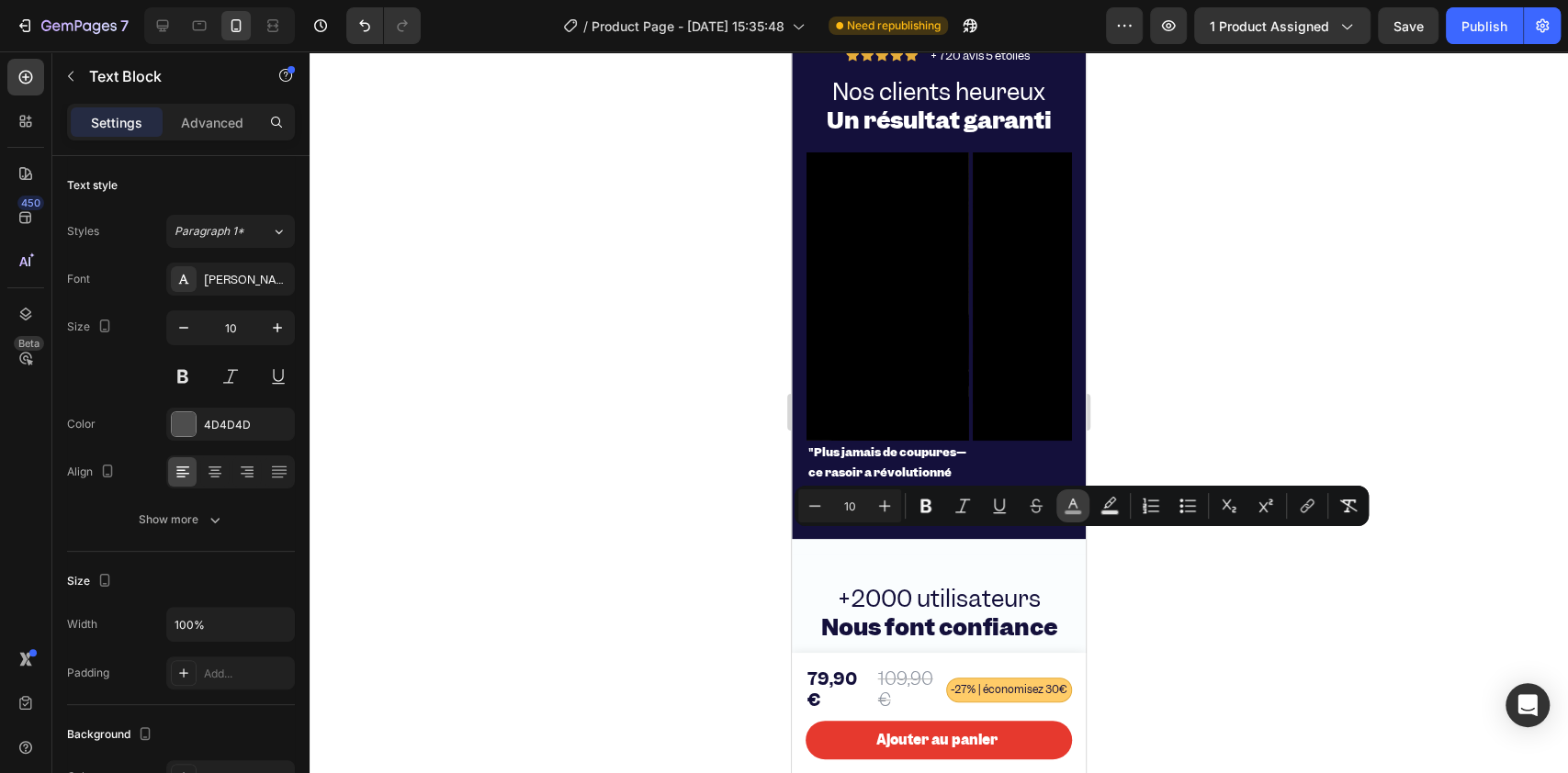
click at [1075, 505] on icon "Editor contextual toolbar" at bounding box center [1072, 503] width 10 height 10
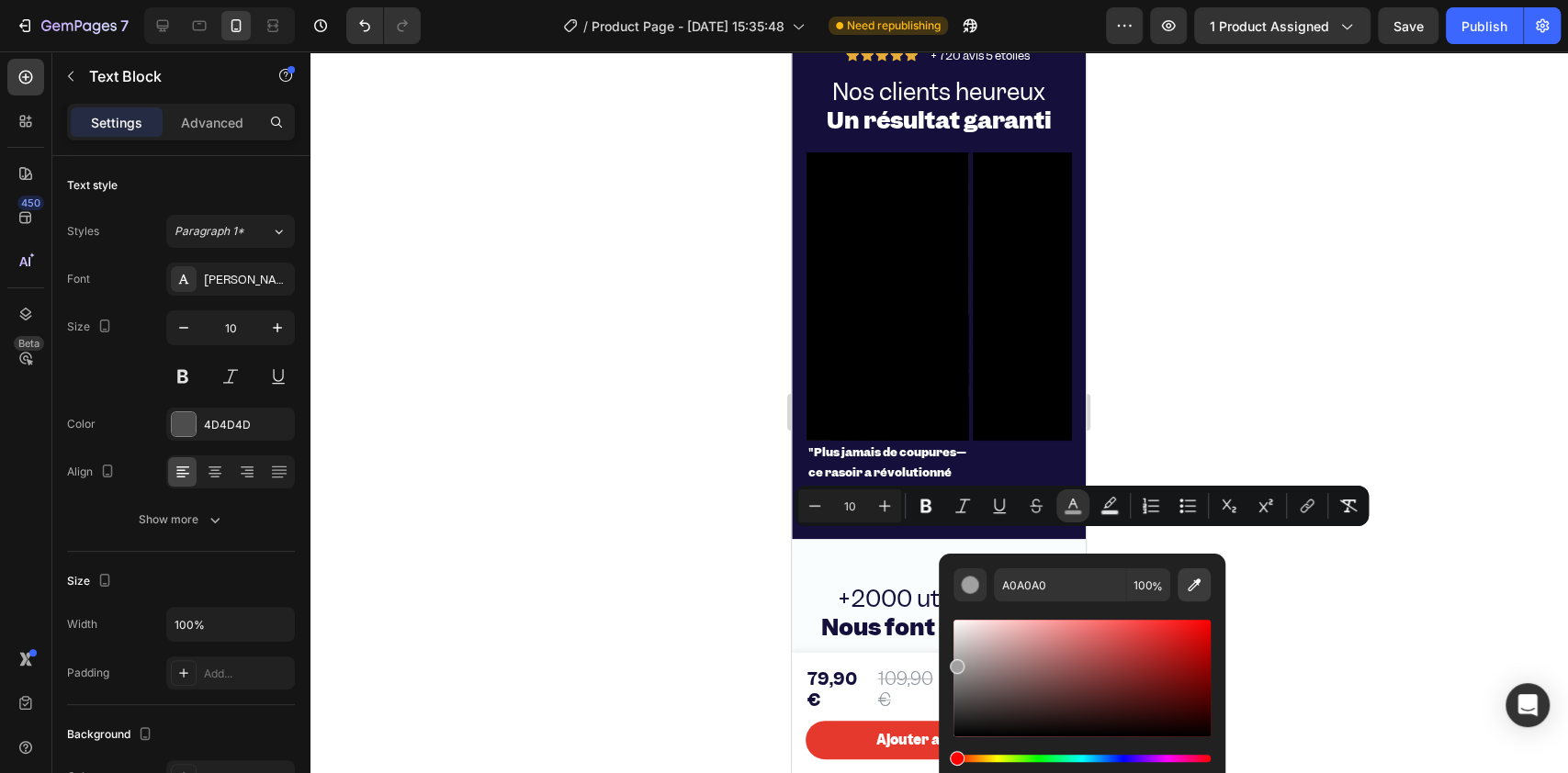
click at [1175, 578] on icon "Editor contextual toolbar" at bounding box center [1193, 584] width 18 height 18
type input "14103B"
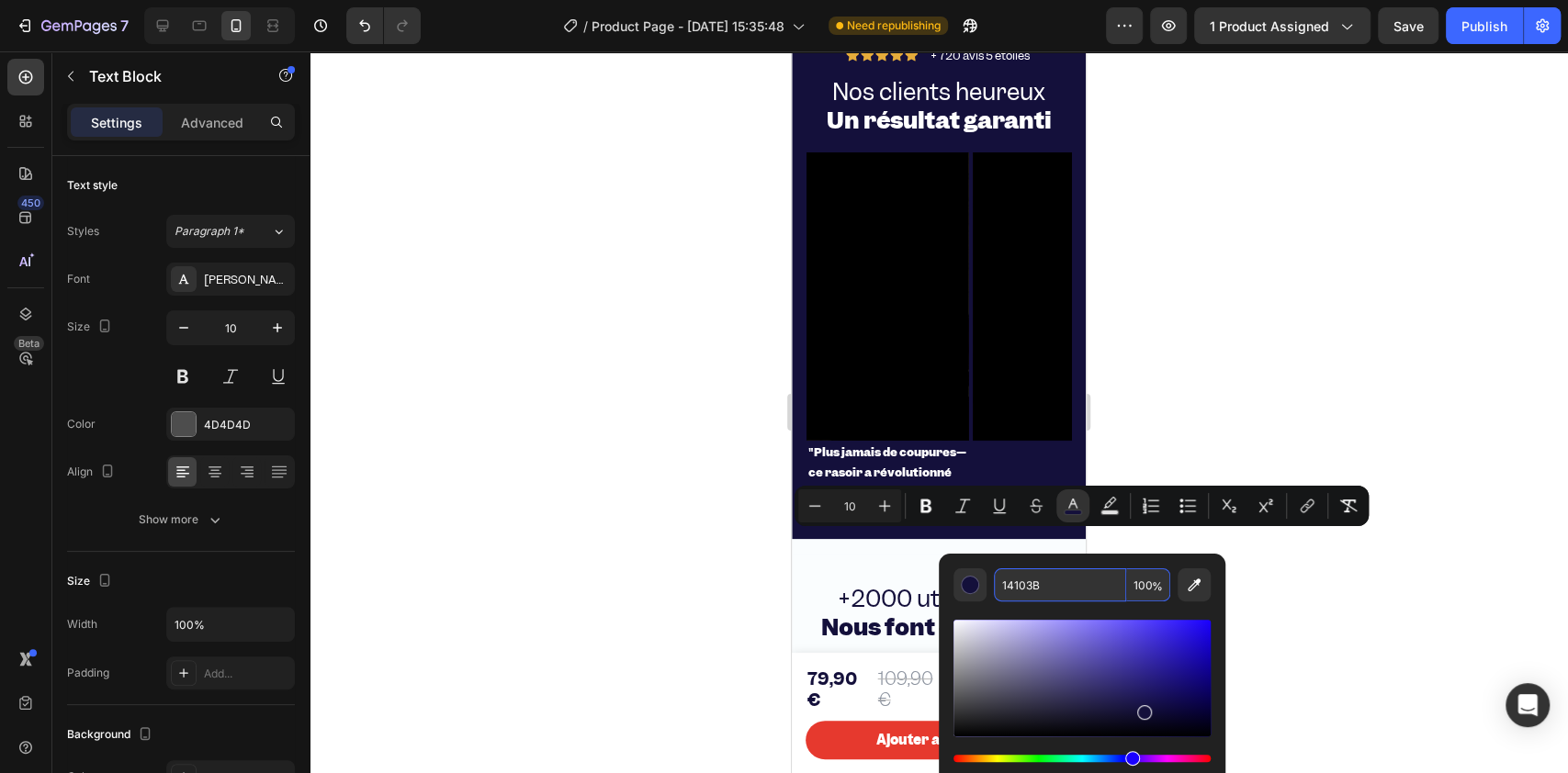
click at [1131, 578] on input "100" at bounding box center [1148, 584] width 44 height 33
click at [1147, 578] on input "10" at bounding box center [1148, 584] width 44 height 33
type input "100"
click at [1000, 578] on div "Editor contextual toolbar" at bounding box center [1081, 678] width 257 height 117
click at [987, 578] on div "Editor contextual toolbar" at bounding box center [1081, 678] width 257 height 117
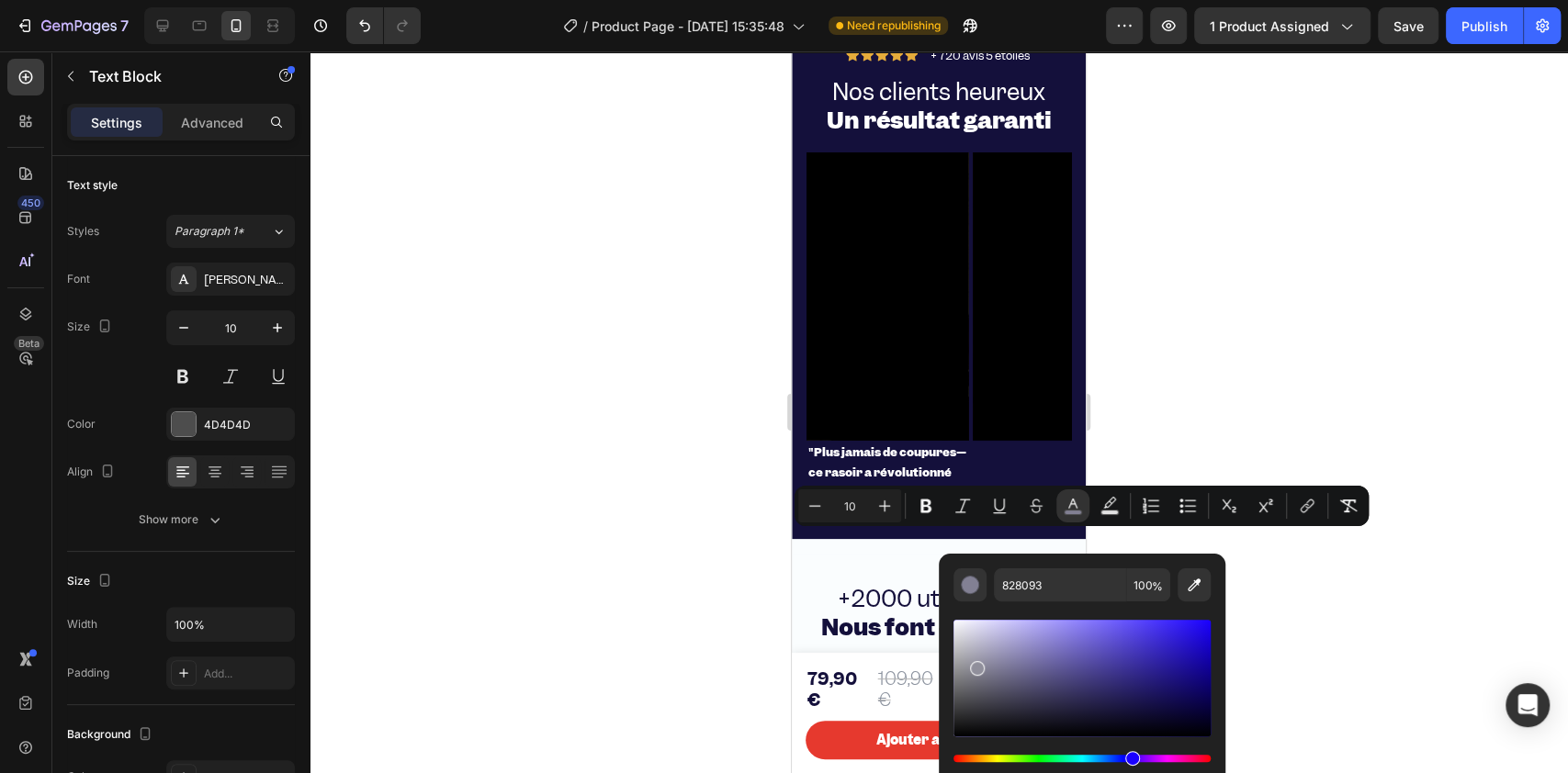
drag, startPoint x: 987, startPoint y: 667, endPoint x: 975, endPoint y: 664, distance: 12.4
click at [975, 578] on div "Editor contextual toolbar" at bounding box center [977, 668] width 14 height 14
type input "908F9B"
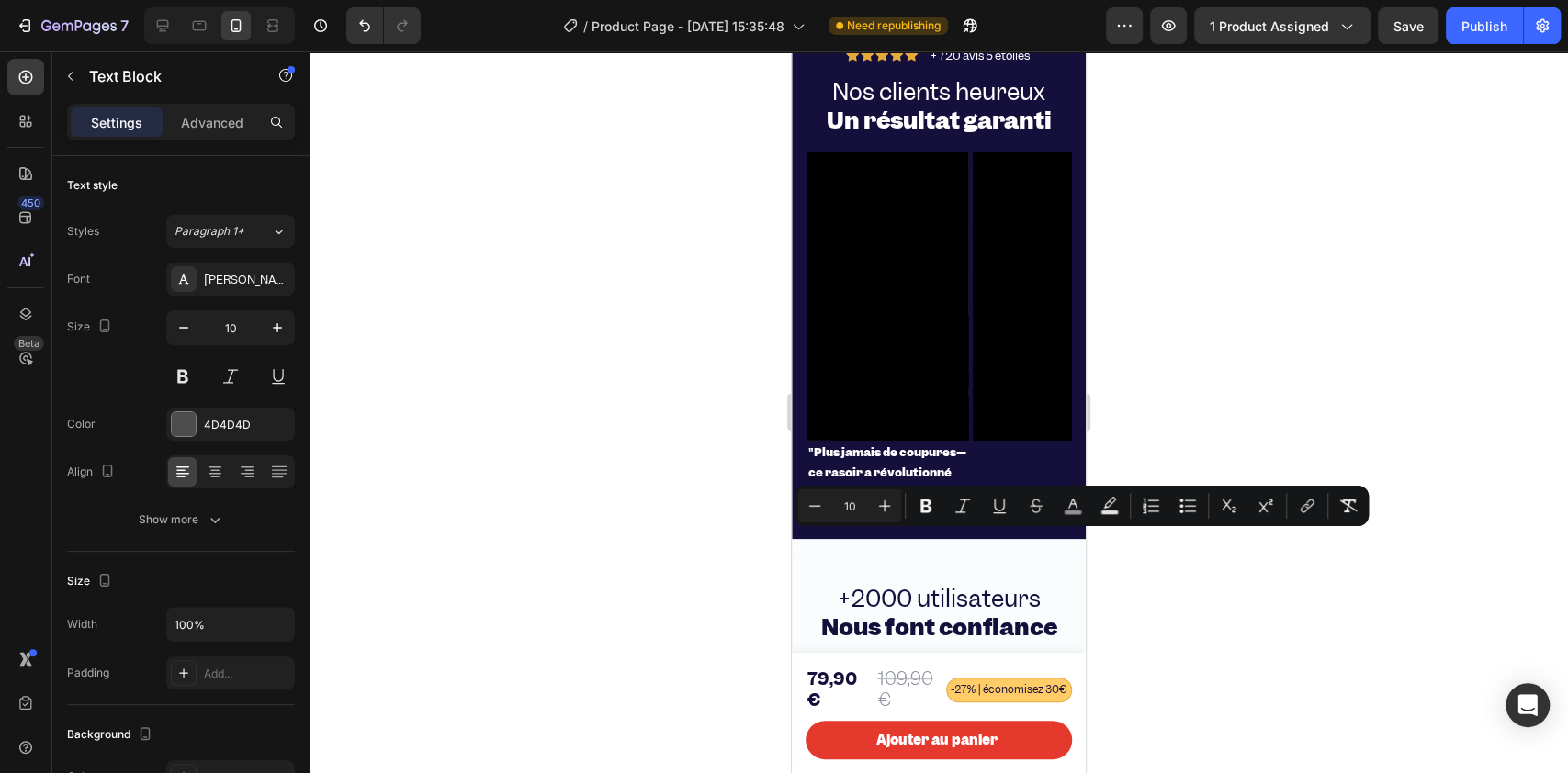
click at [678, 484] on div at bounding box center [938, 412] width 1258 height 721
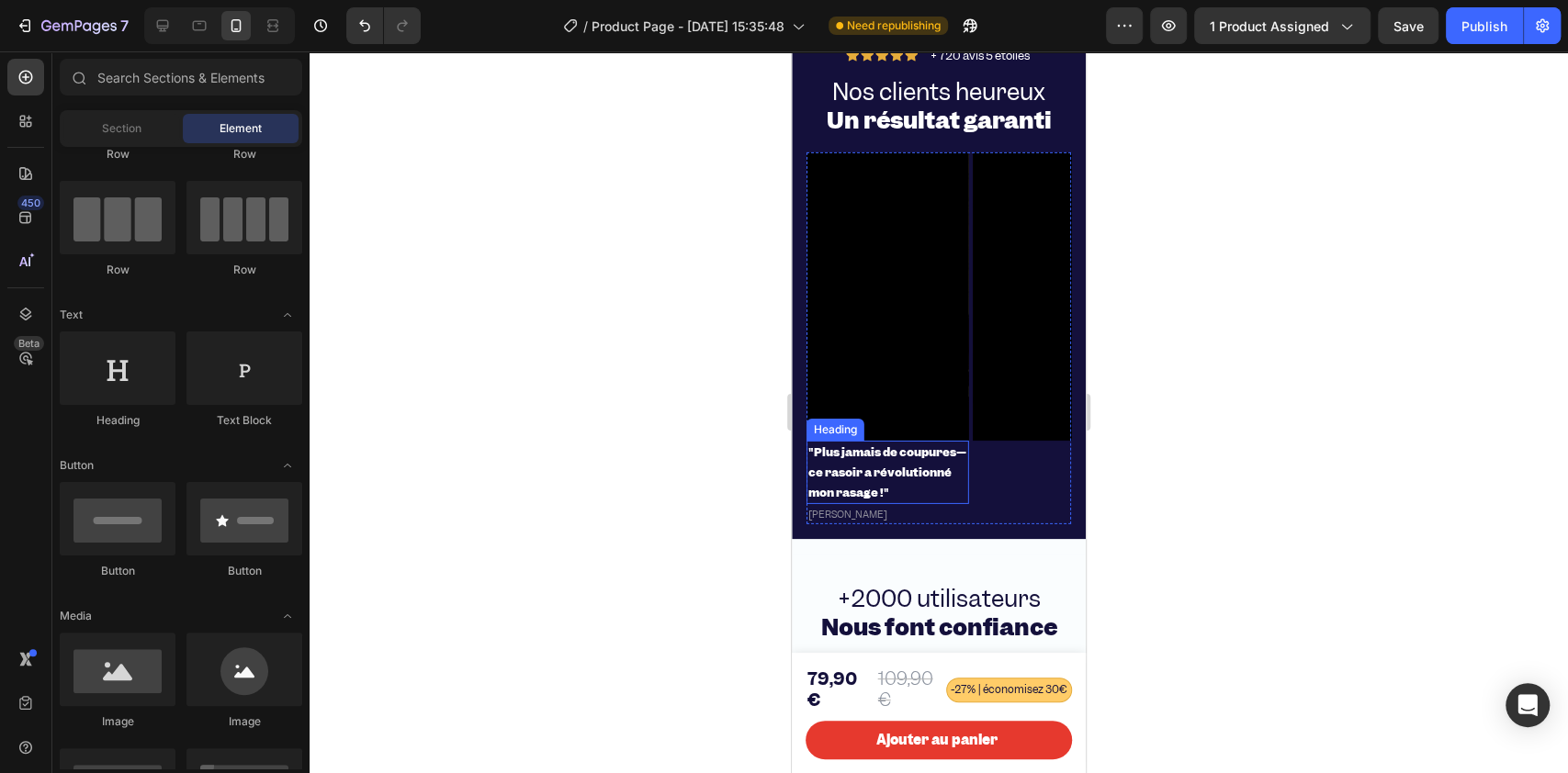
click at [851, 502] on p "⁠⁠⁠⁠⁠⁠⁠ "Plus jamais de coupures—ce rasoir a révolutionné mon rasage !"" at bounding box center [887, 472] width 159 height 60
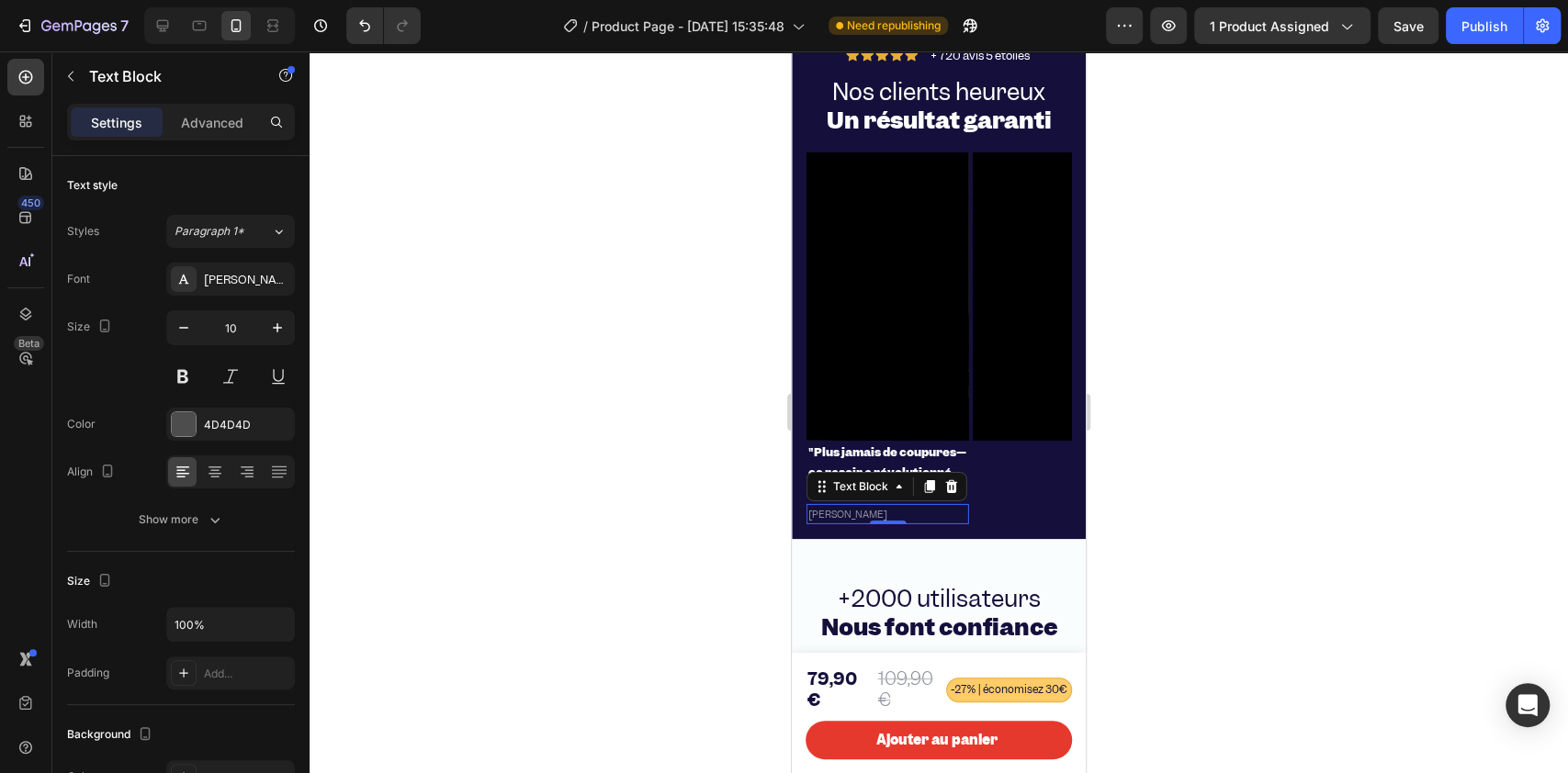
click at [843, 522] on p "[PERSON_NAME]" at bounding box center [887, 514] width 159 height 16
click at [746, 472] on div at bounding box center [938, 412] width 1258 height 721
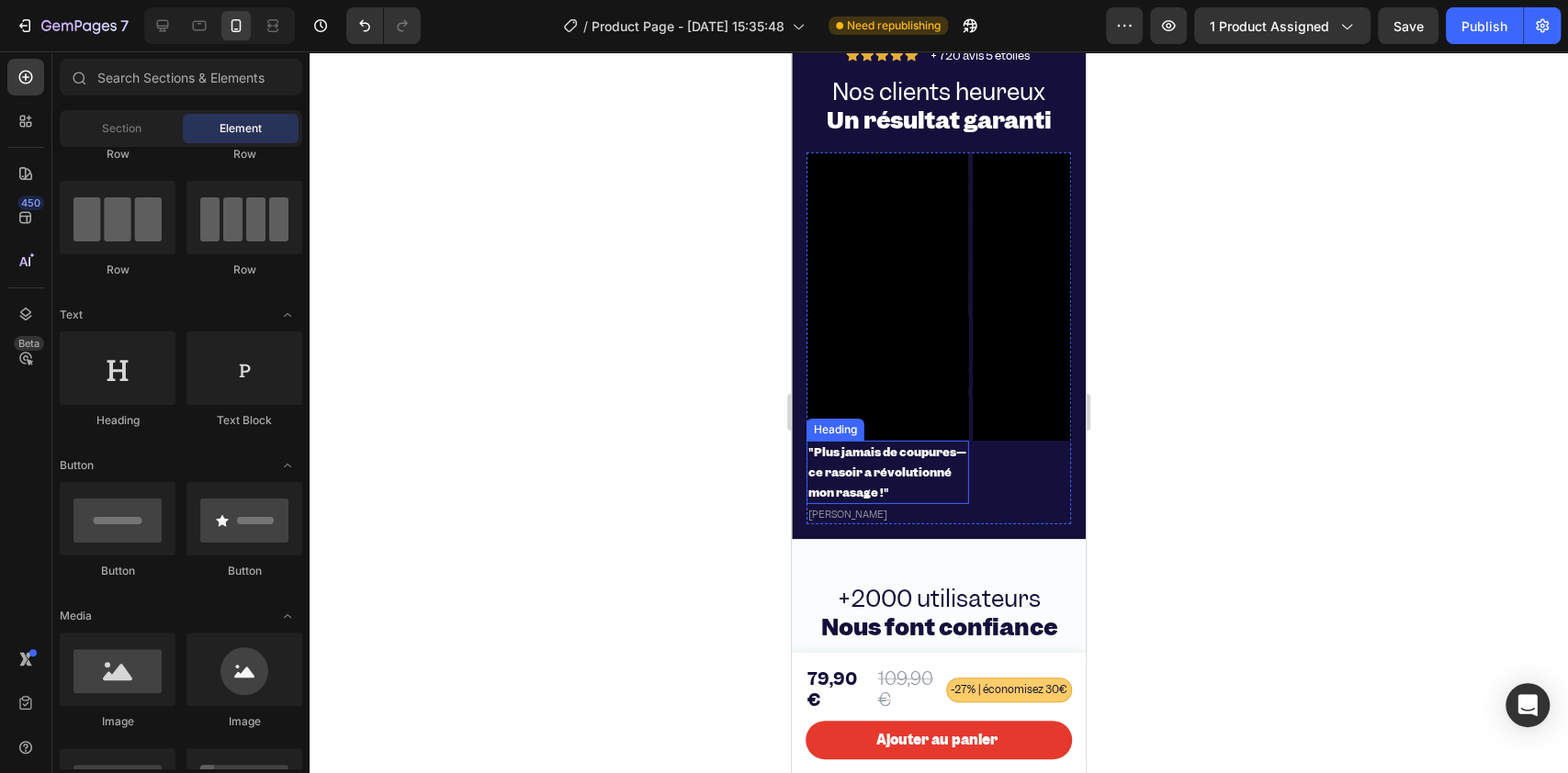
click at [823, 488] on p "⁠⁠⁠⁠⁠⁠⁠ "Plus jamais de coupures—ce rasoir a révolutionné mon rasage !"" at bounding box center [887, 472] width 159 height 60
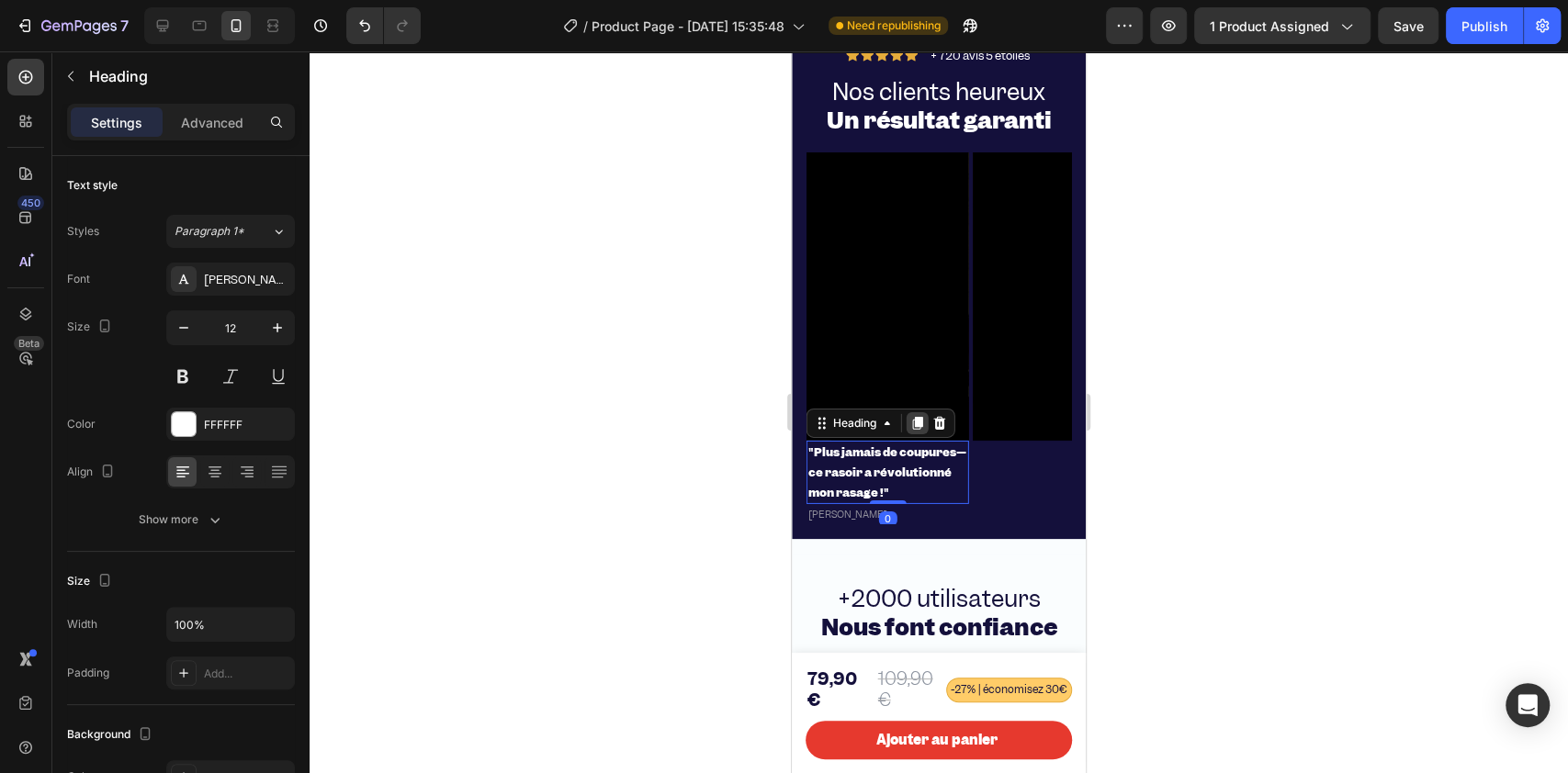
click at [915, 431] on icon at bounding box center [918, 423] width 10 height 13
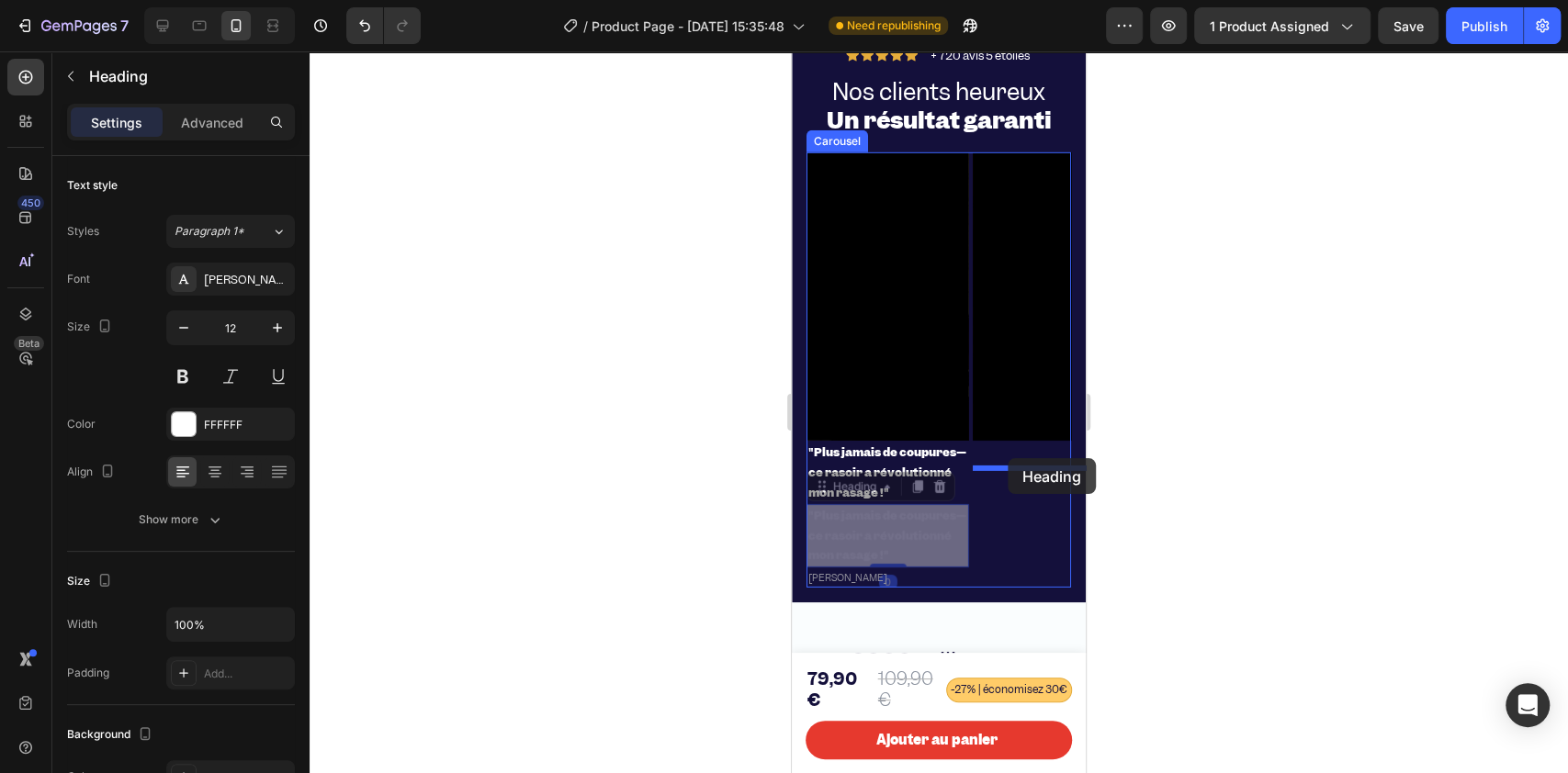
drag, startPoint x: 819, startPoint y: 518, endPoint x: 1008, endPoint y: 458, distance: 198.3
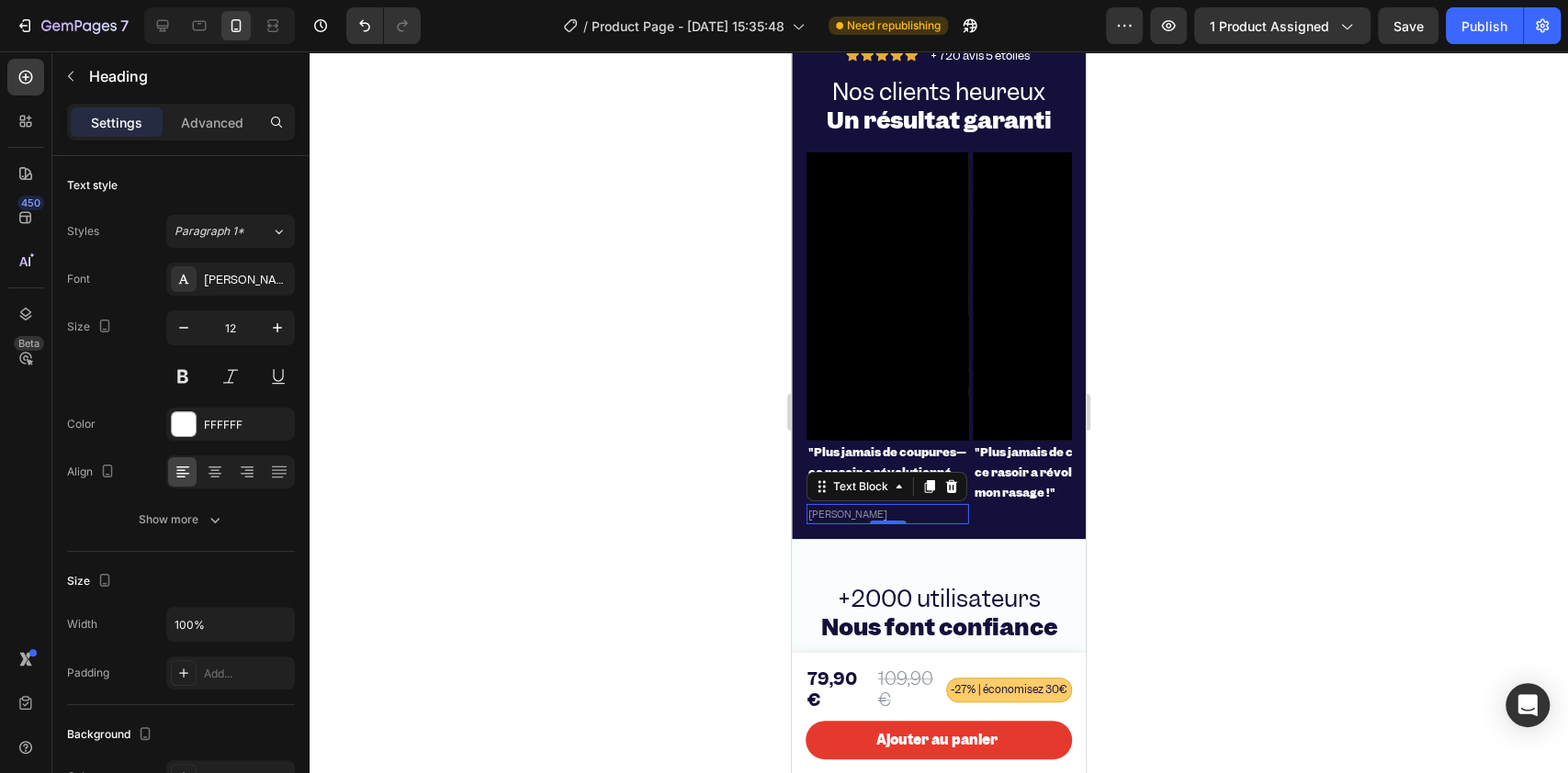
click at [828, 522] on p "[PERSON_NAME]" at bounding box center [887, 514] width 159 height 16
click at [922, 493] on icon at bounding box center [929, 486] width 14 height 14
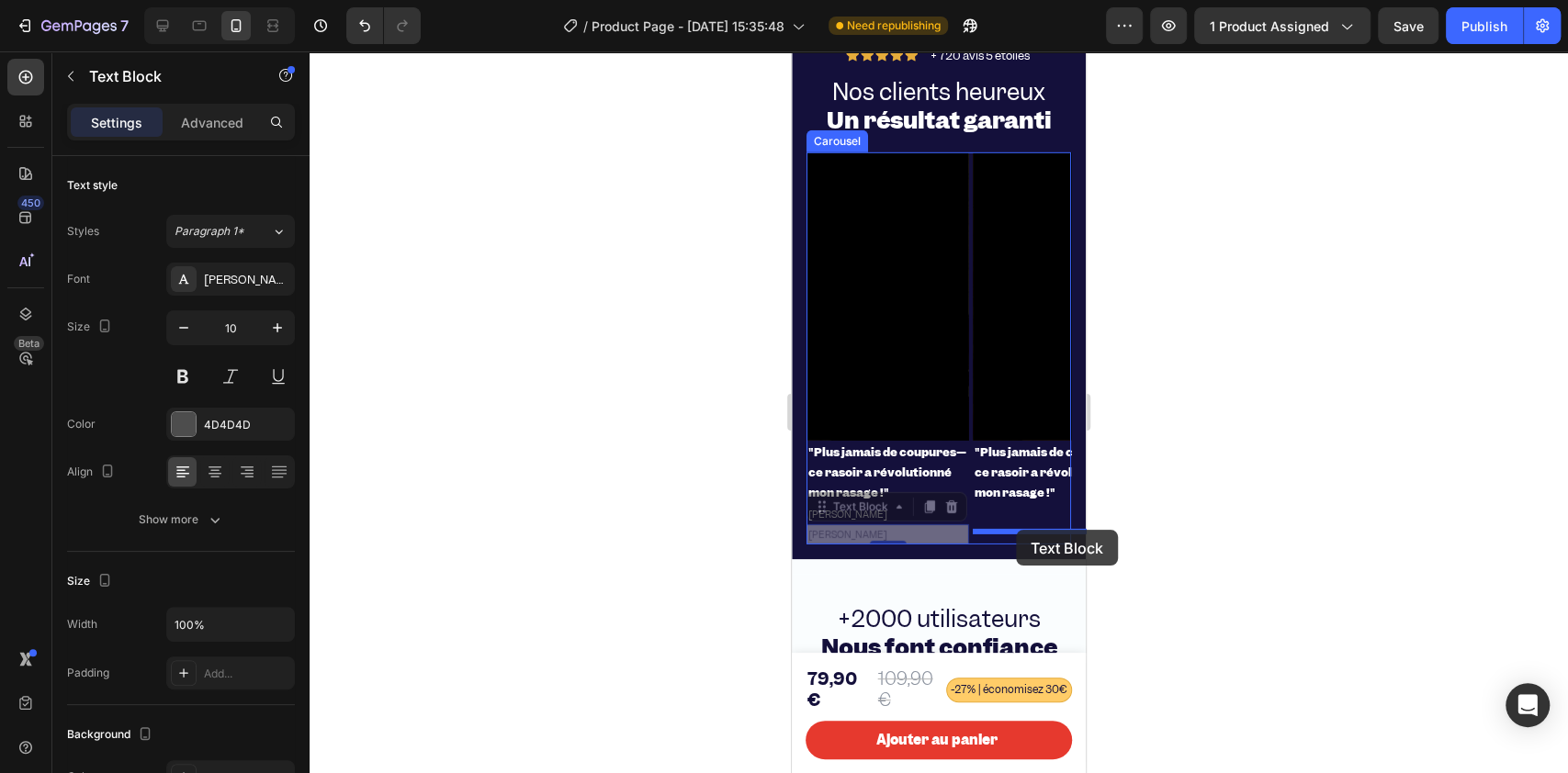
drag, startPoint x: 816, startPoint y: 532, endPoint x: 1015, endPoint y: 529, distance: 199.0
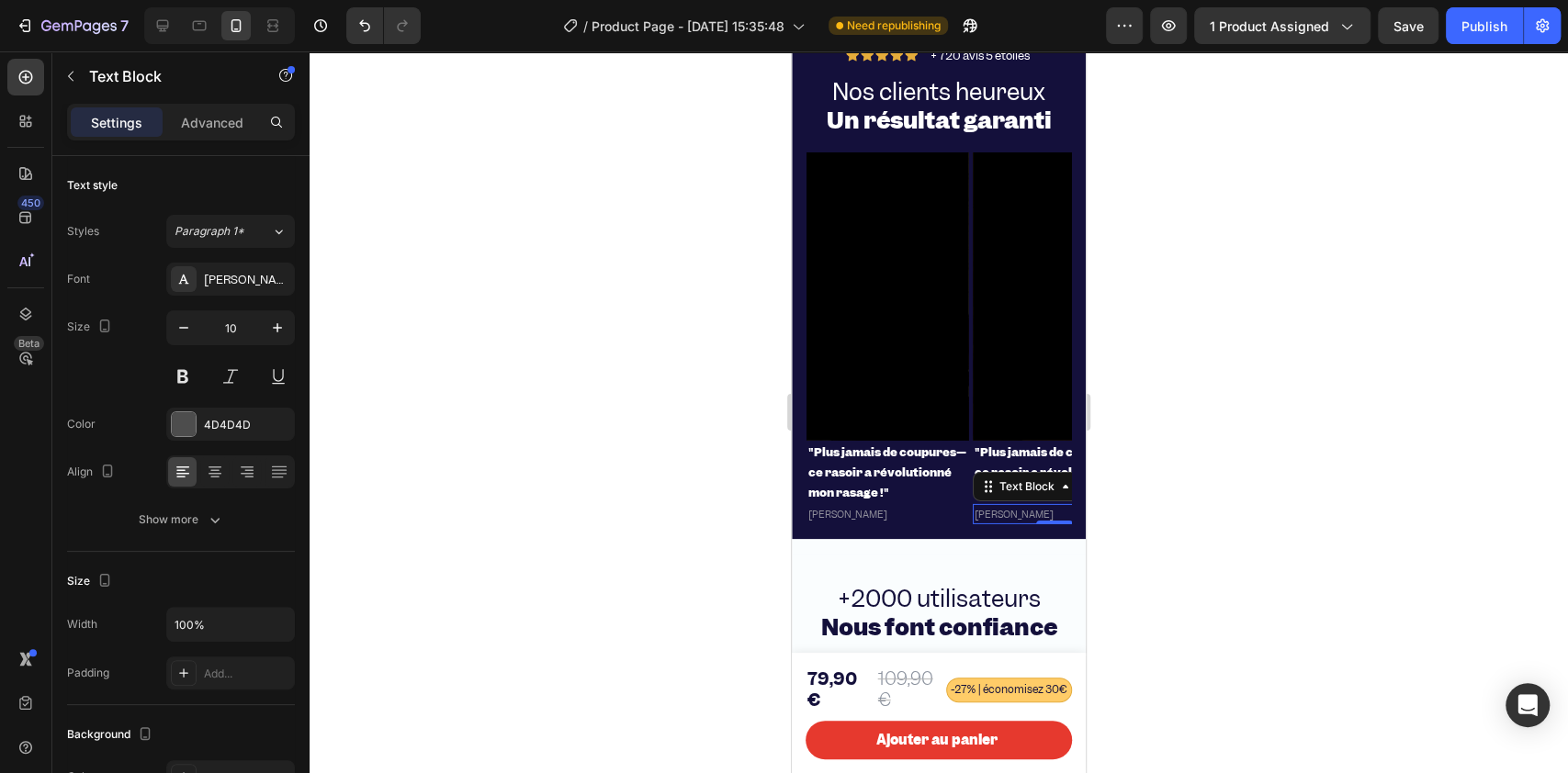
click at [733, 496] on div at bounding box center [938, 412] width 1258 height 721
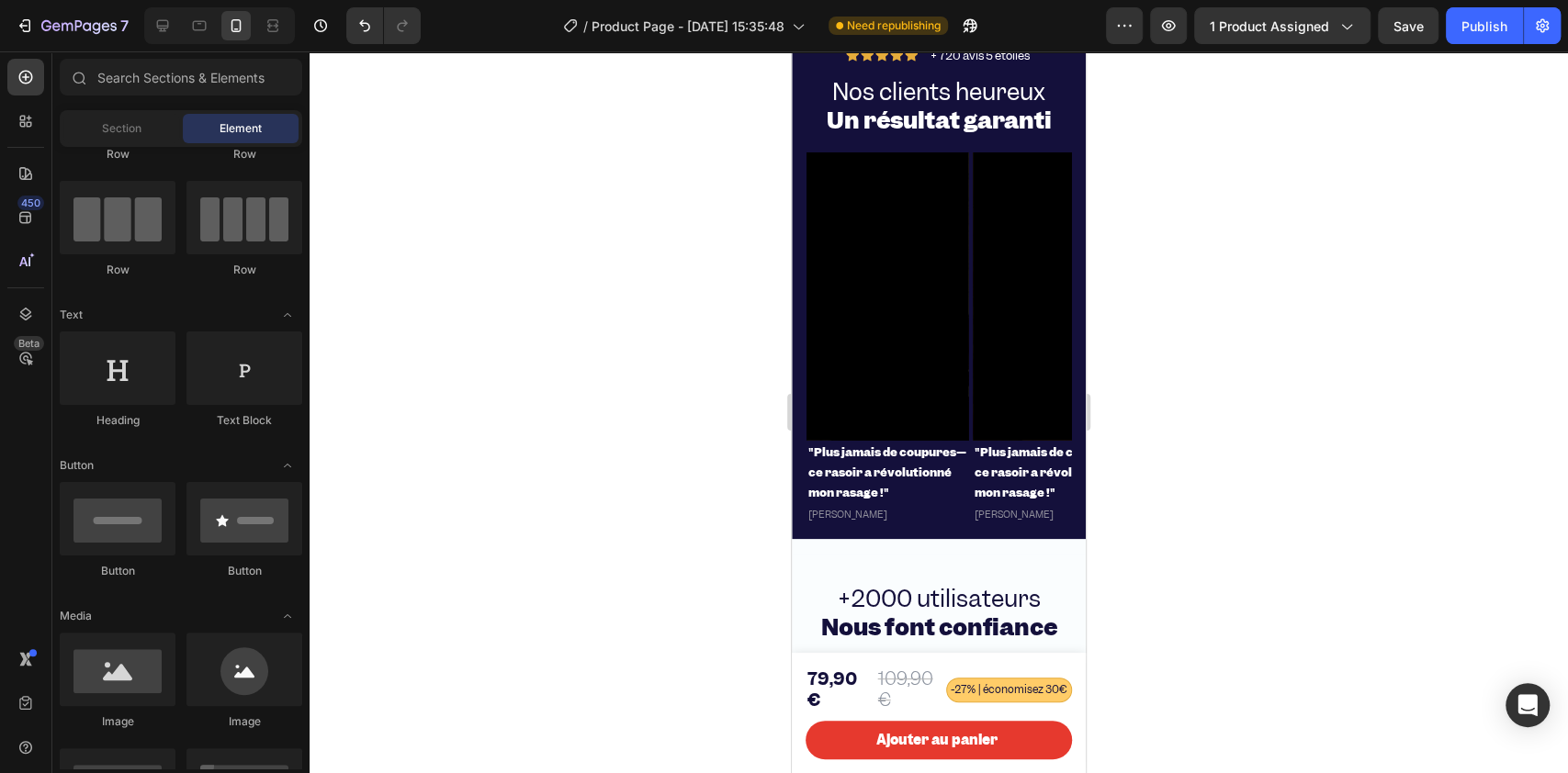
click at [683, 426] on div at bounding box center [938, 412] width 1258 height 721
click at [876, 502] on p "⁠⁠⁠⁠⁠⁠⁠ "Plus jamais de coupures—ce rasoir a révolutionné mon rasage !"" at bounding box center [887, 472] width 159 height 60
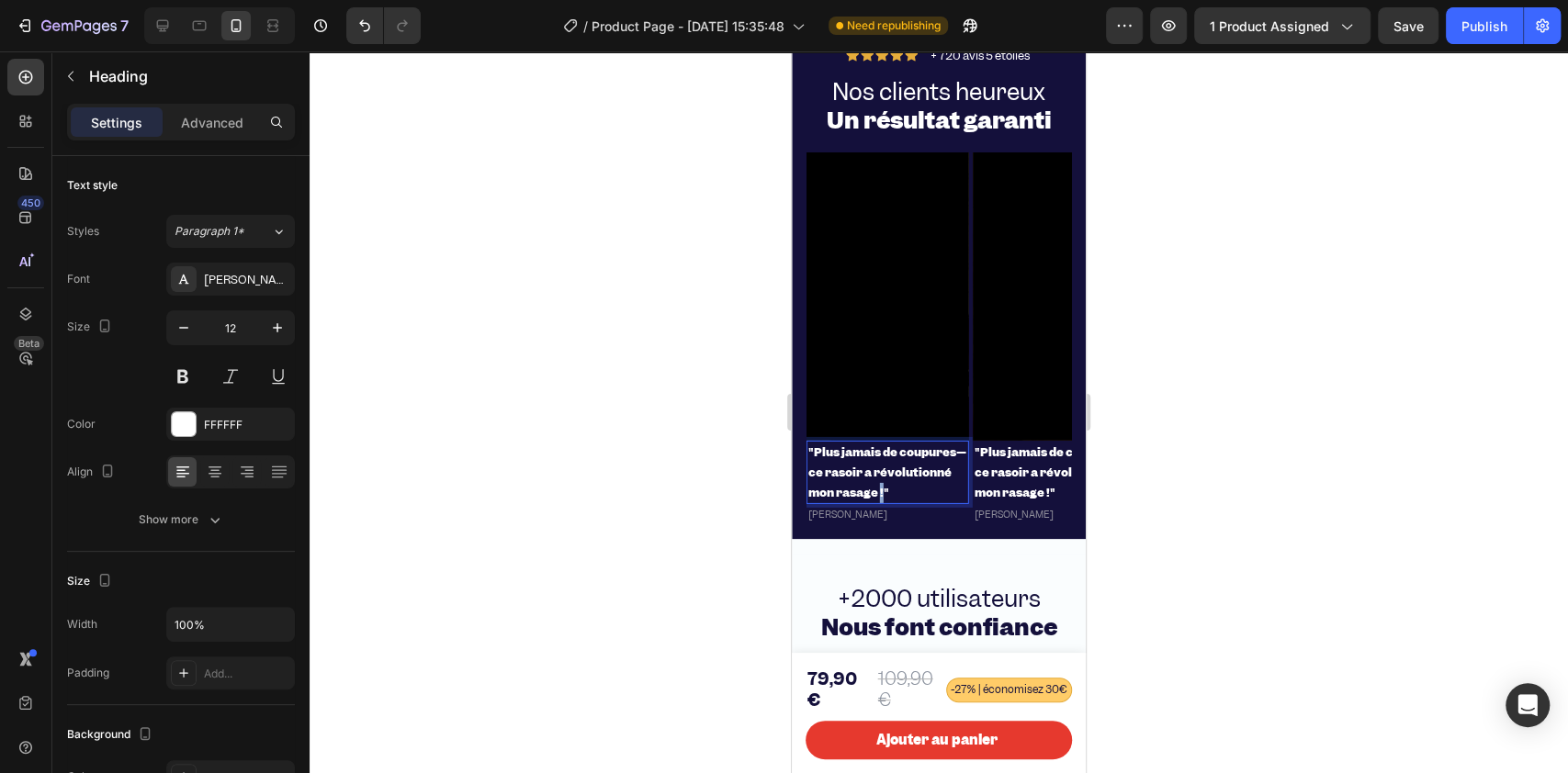
click at [882, 499] on strong ""Plus jamais de coupures—ce rasoir a révolutionné mon rasage !"" at bounding box center [887, 471] width 158 height 55
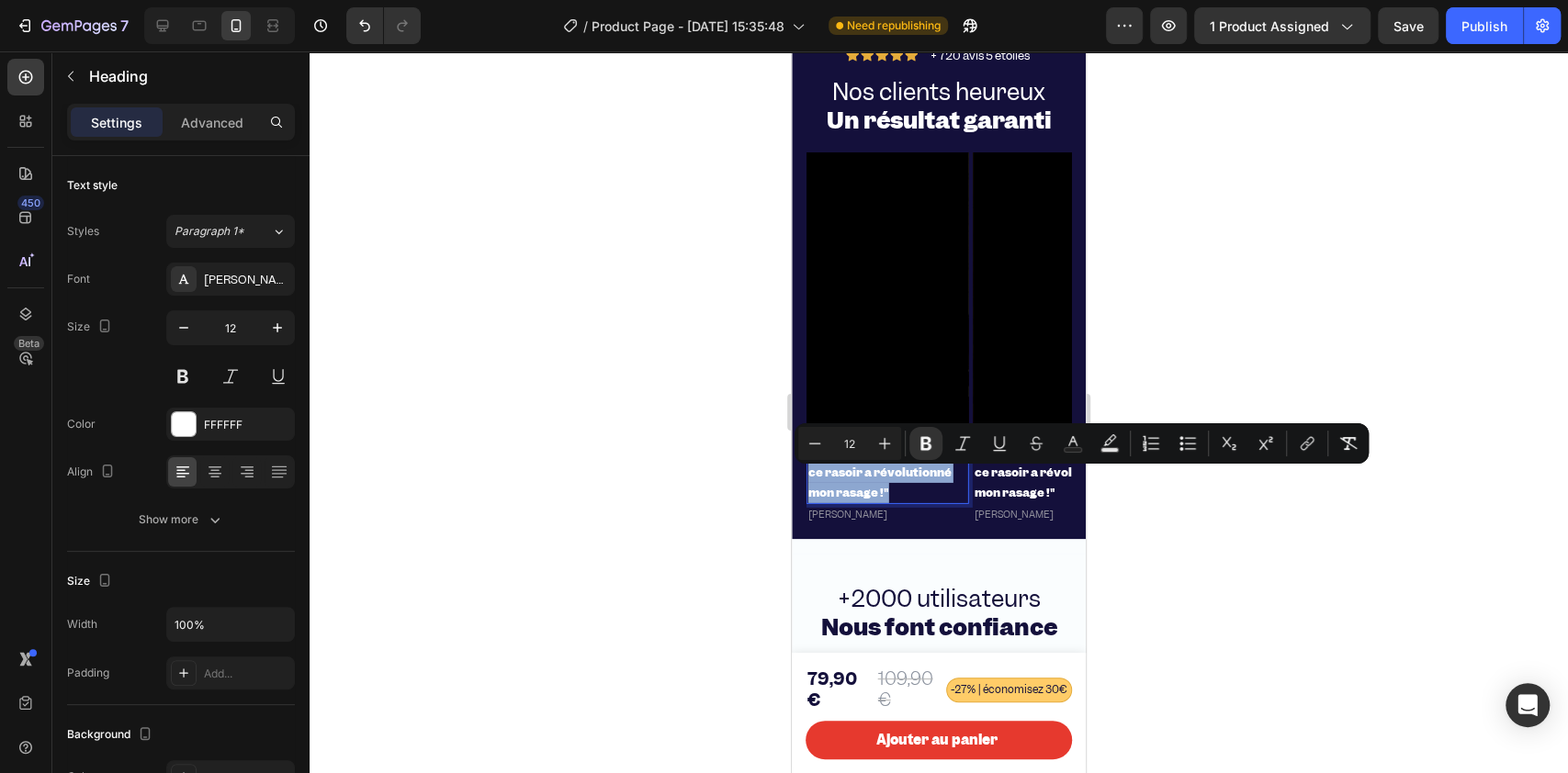
drag, startPoint x: 889, startPoint y: 518, endPoint x: 808, endPoint y: 489, distance: 86.0
click at [808, 489] on p ""Plus jamais de coupures—ce rasoir a révolutionné mon rasage !"" at bounding box center [887, 472] width 159 height 60
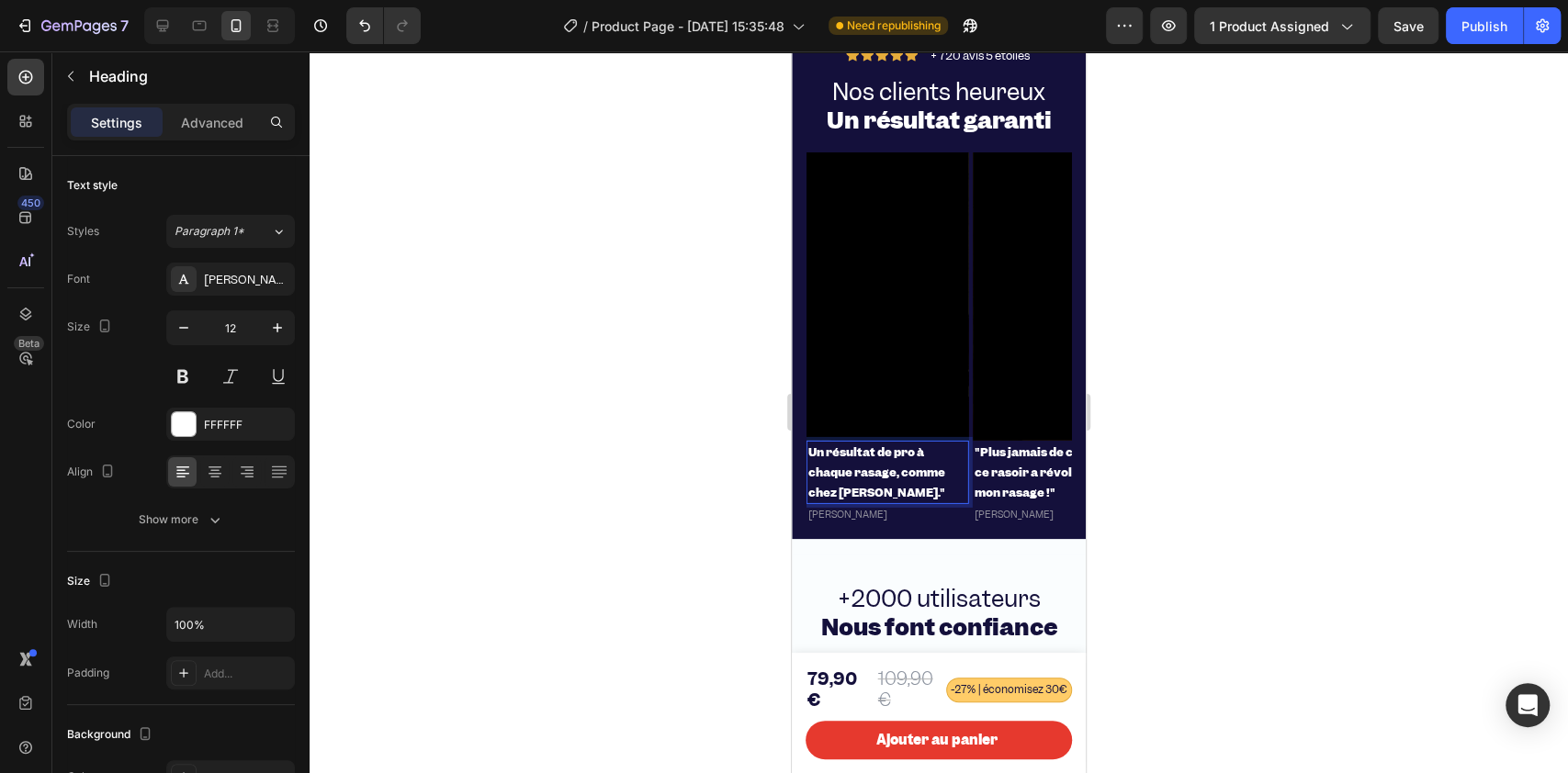
click at [826, 481] on strong "Un résultat de pro à chaque rasage, comme chez le barbier."" at bounding box center [877, 471] width 137 height 55
click at [860, 522] on p "[PERSON_NAME]" at bounding box center [887, 514] width 159 height 16
click at [676, 506] on div at bounding box center [938, 412] width 1258 height 721
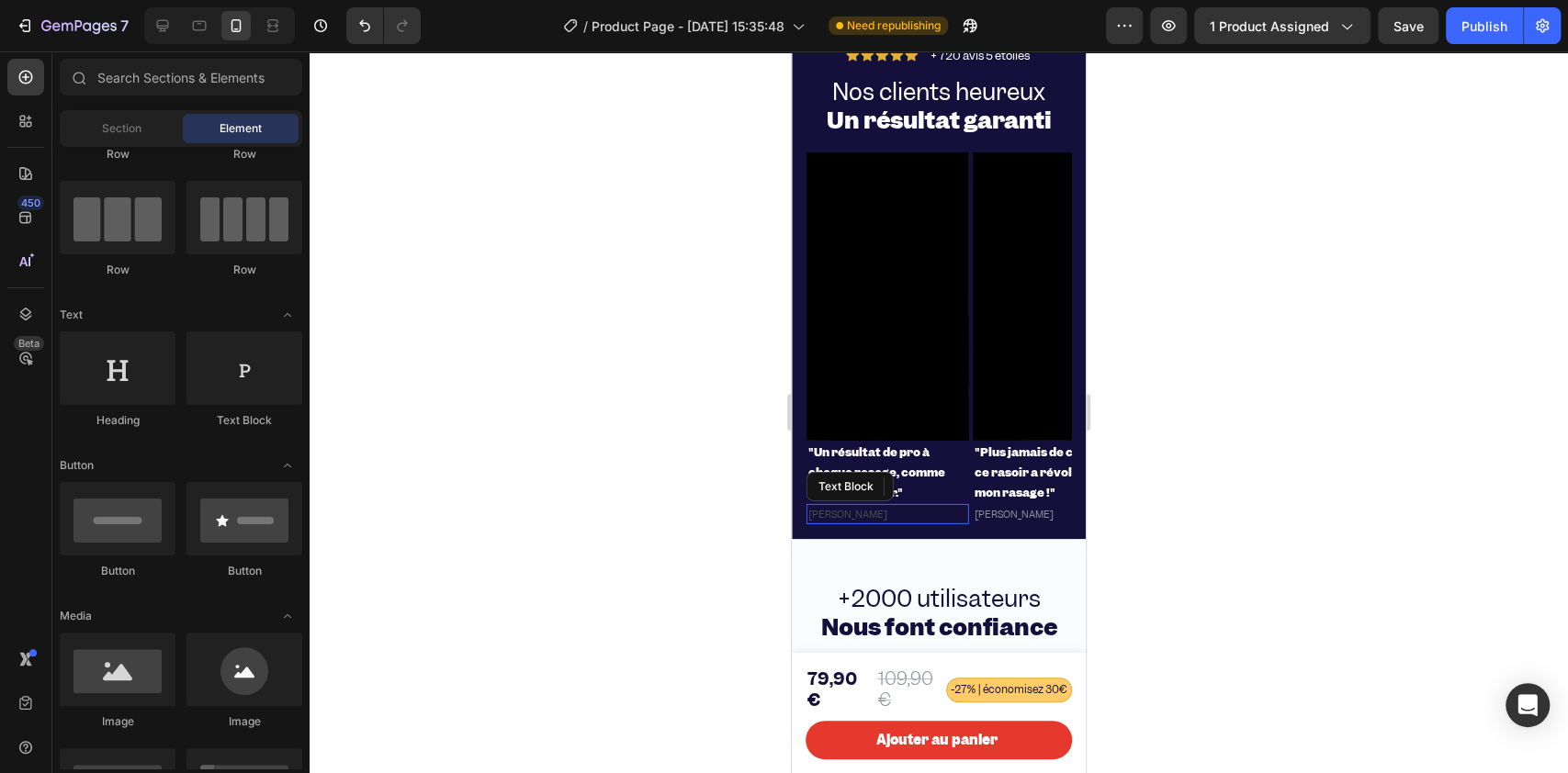
click at [821, 524] on div "[PERSON_NAME]" at bounding box center [887, 514] width 163 height 20
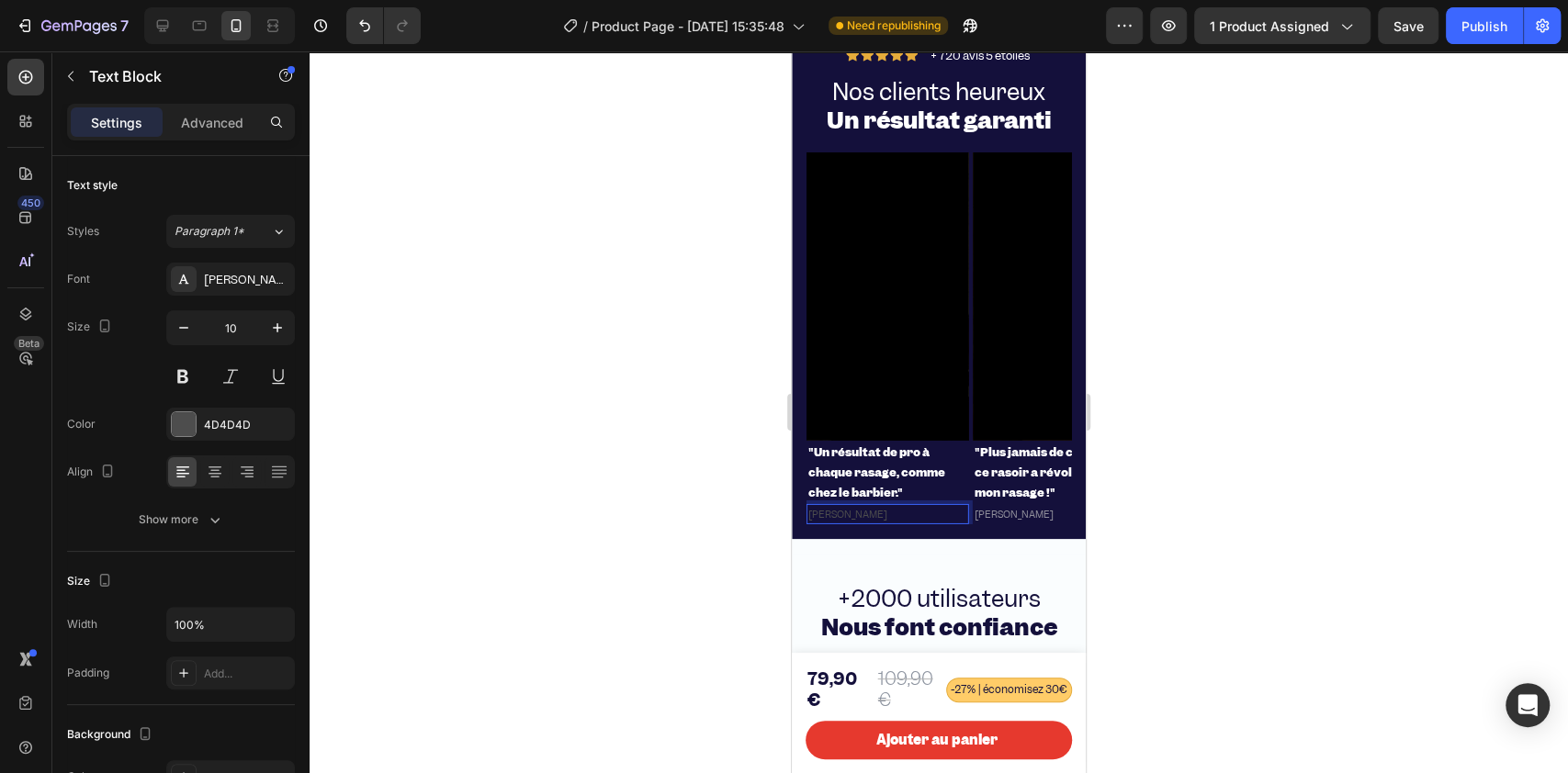
click at [821, 522] on p "[PERSON_NAME]" at bounding box center [887, 514] width 159 height 16
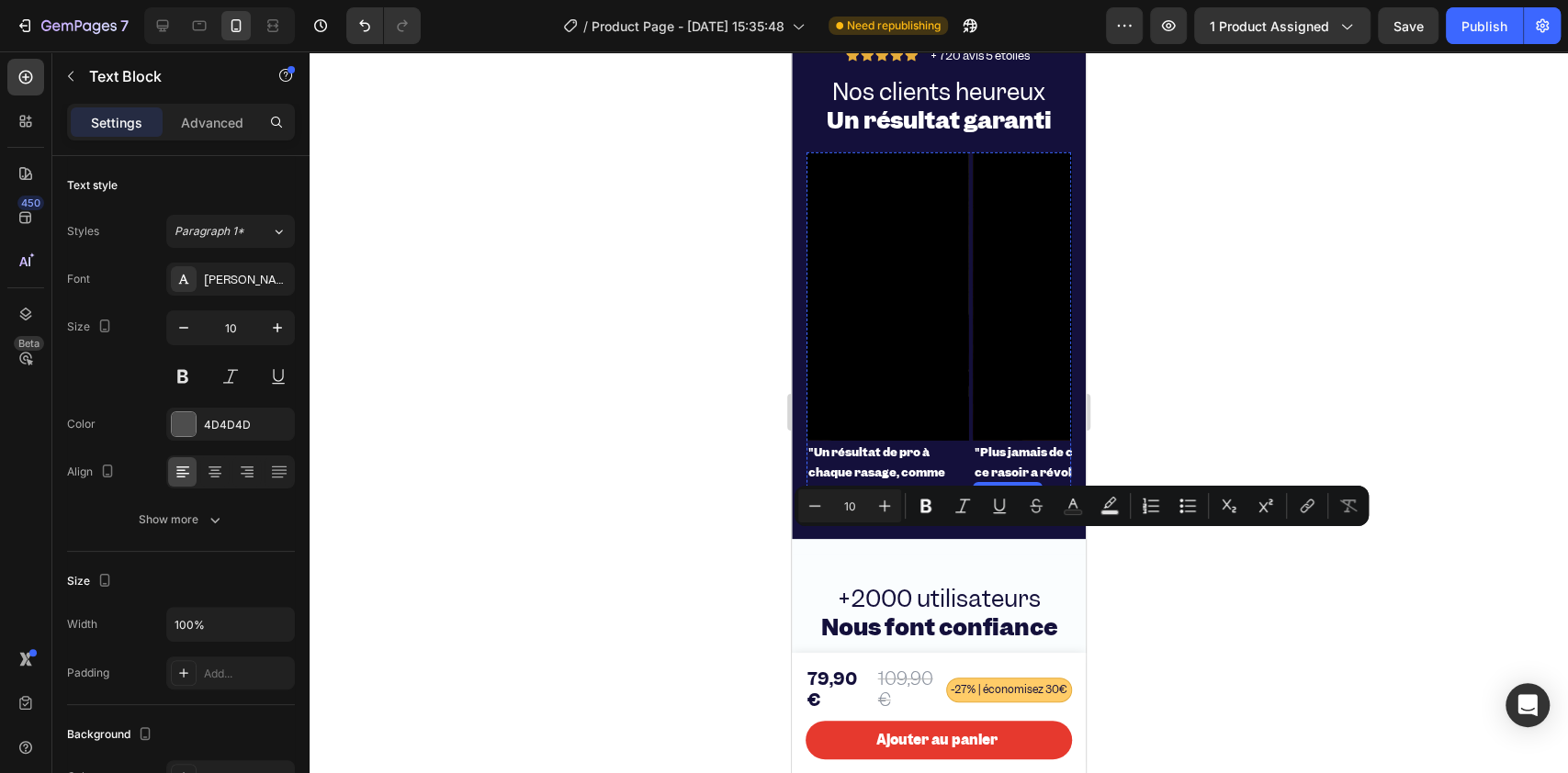
click at [990, 520] on span "[PERSON_NAME]" at bounding box center [1014, 514] width 79 height 13
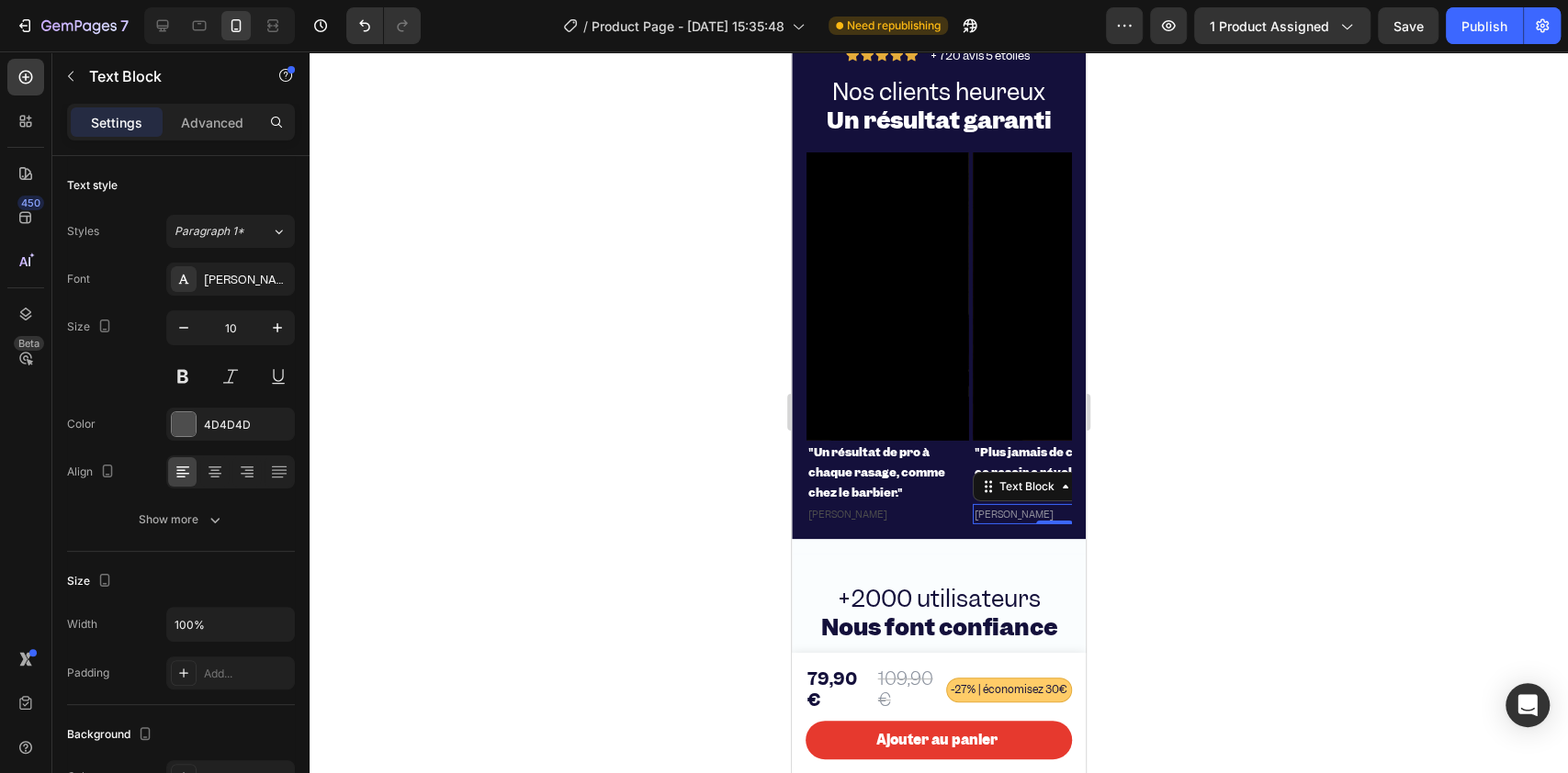
click at [990, 520] on span "[PERSON_NAME]" at bounding box center [1014, 514] width 79 height 13
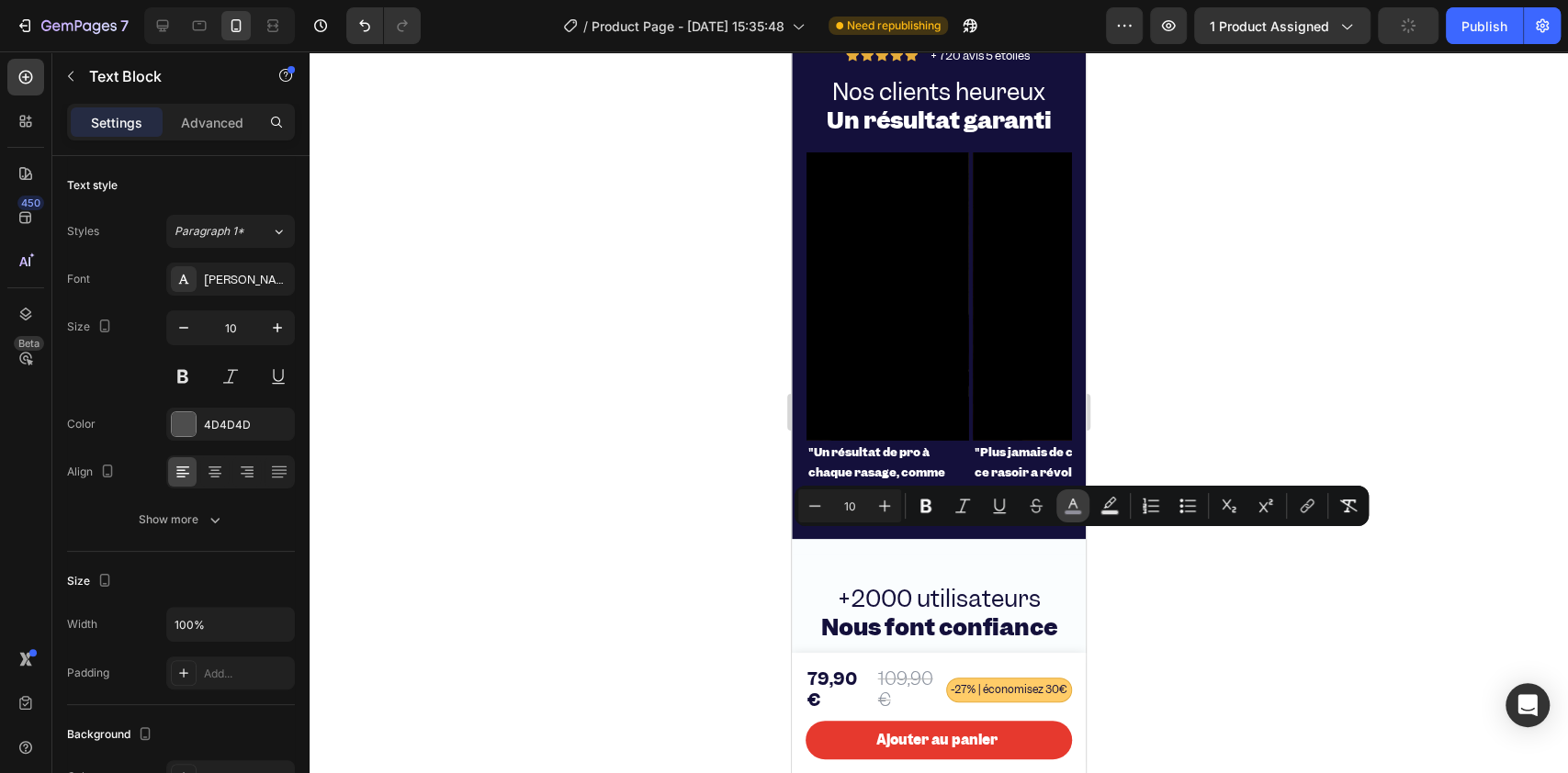
click at [1065, 510] on rect "Editor contextual toolbar" at bounding box center [1073, 512] width 17 height 5
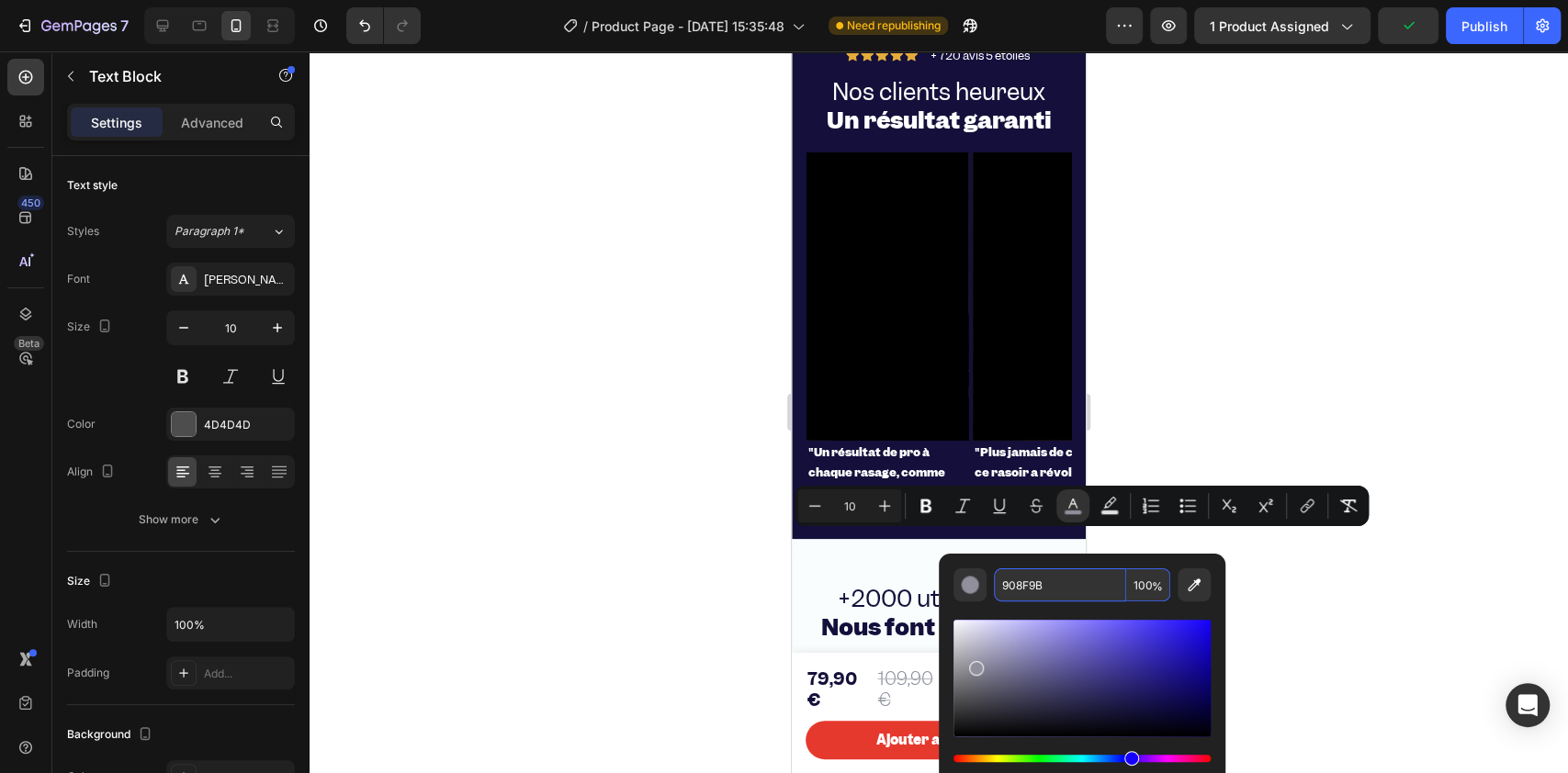
click at [1032, 578] on input "908F9B" at bounding box center [1059, 584] width 132 height 33
click at [231, 400] on div "Font Garnett Size 10 Color 4D4D4D Align Show more" at bounding box center [181, 399] width 228 height 274
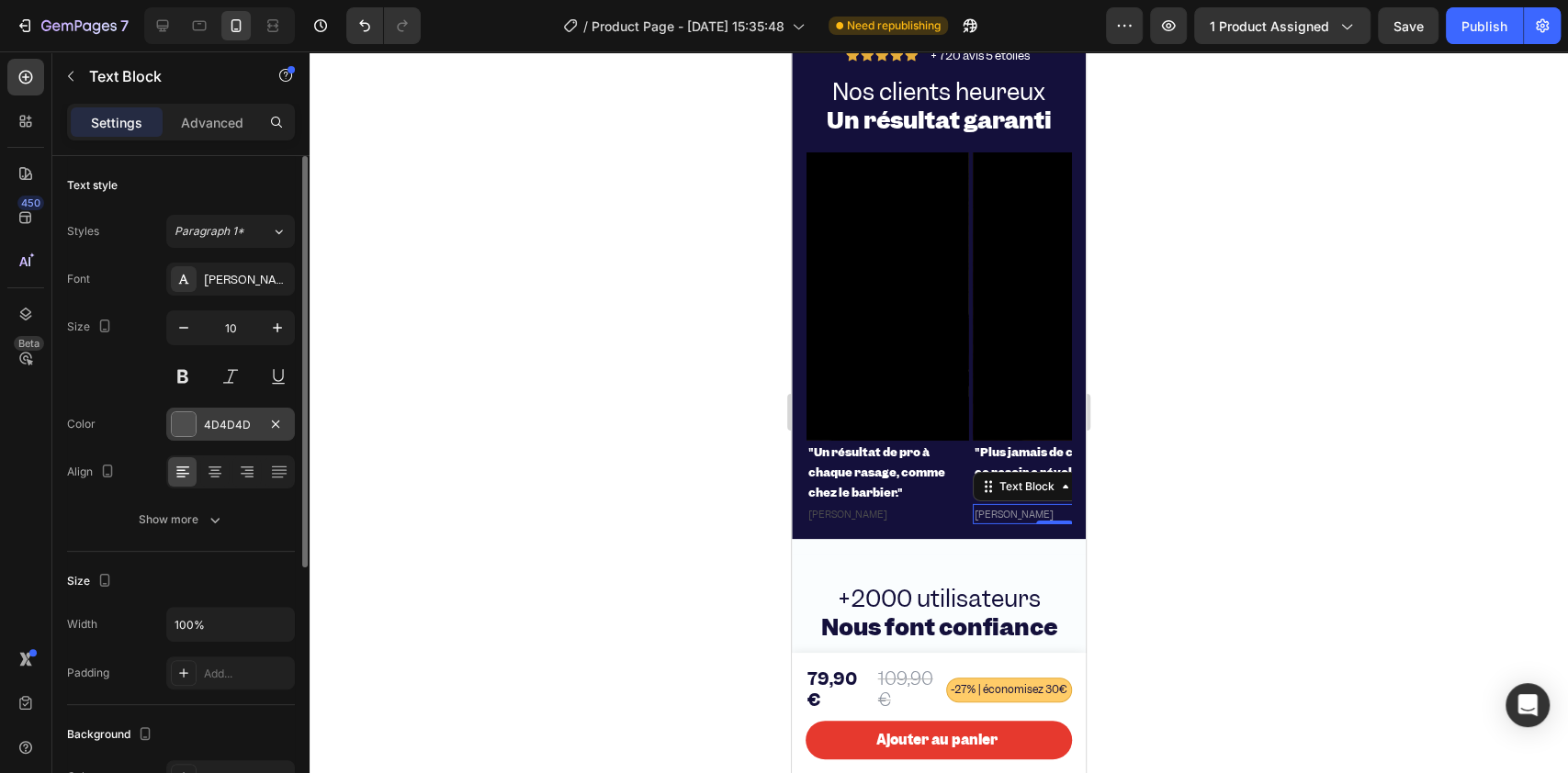
click at [245, 430] on div "4D4D4D" at bounding box center [230, 424] width 53 height 16
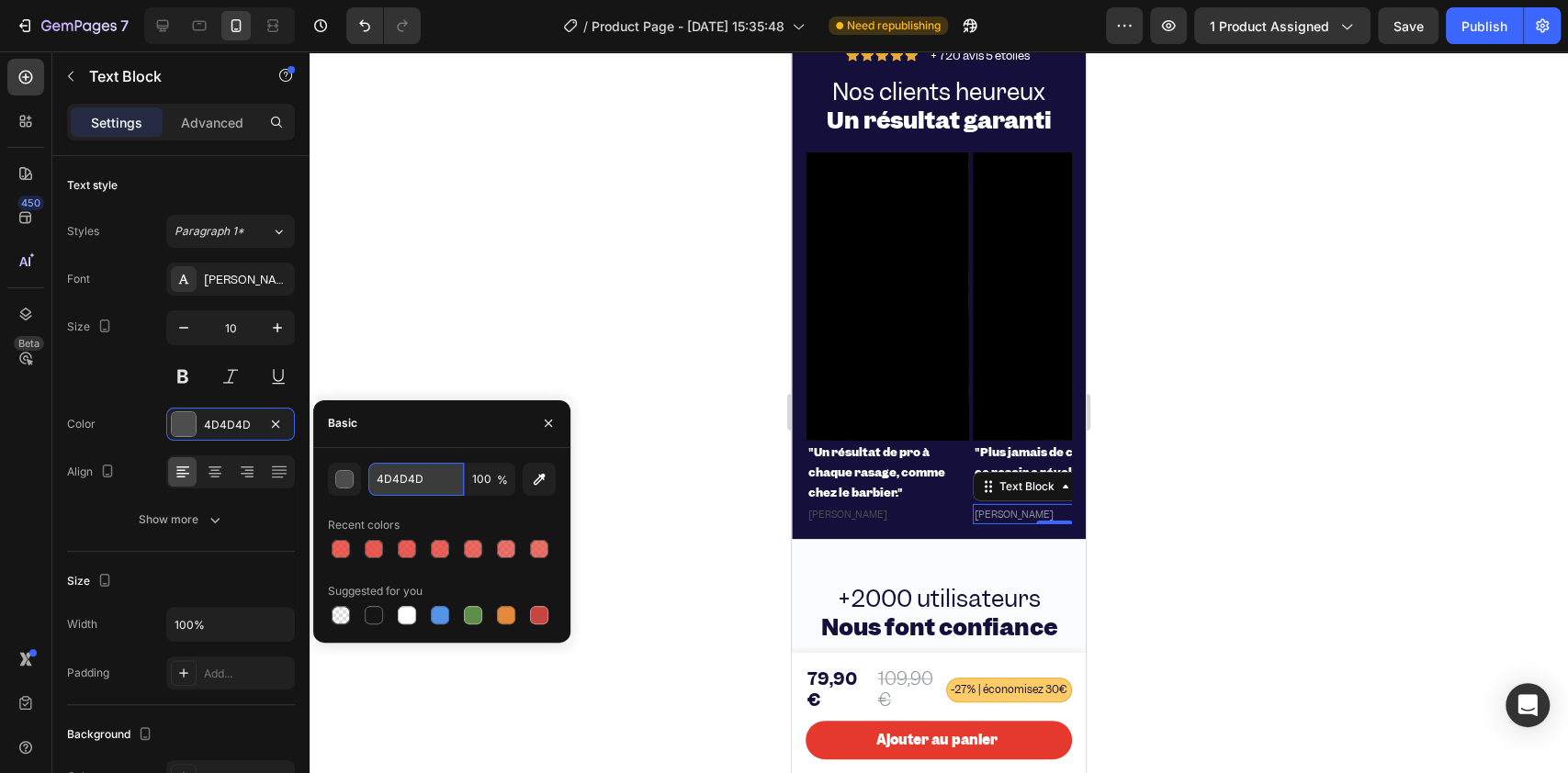
click at [423, 491] on input "4D4D4D" at bounding box center [416, 479] width 95 height 33
paste input "908F9B"
type input "908F9B"
click at [881, 522] on p "[PERSON_NAME]" at bounding box center [887, 514] width 159 height 16
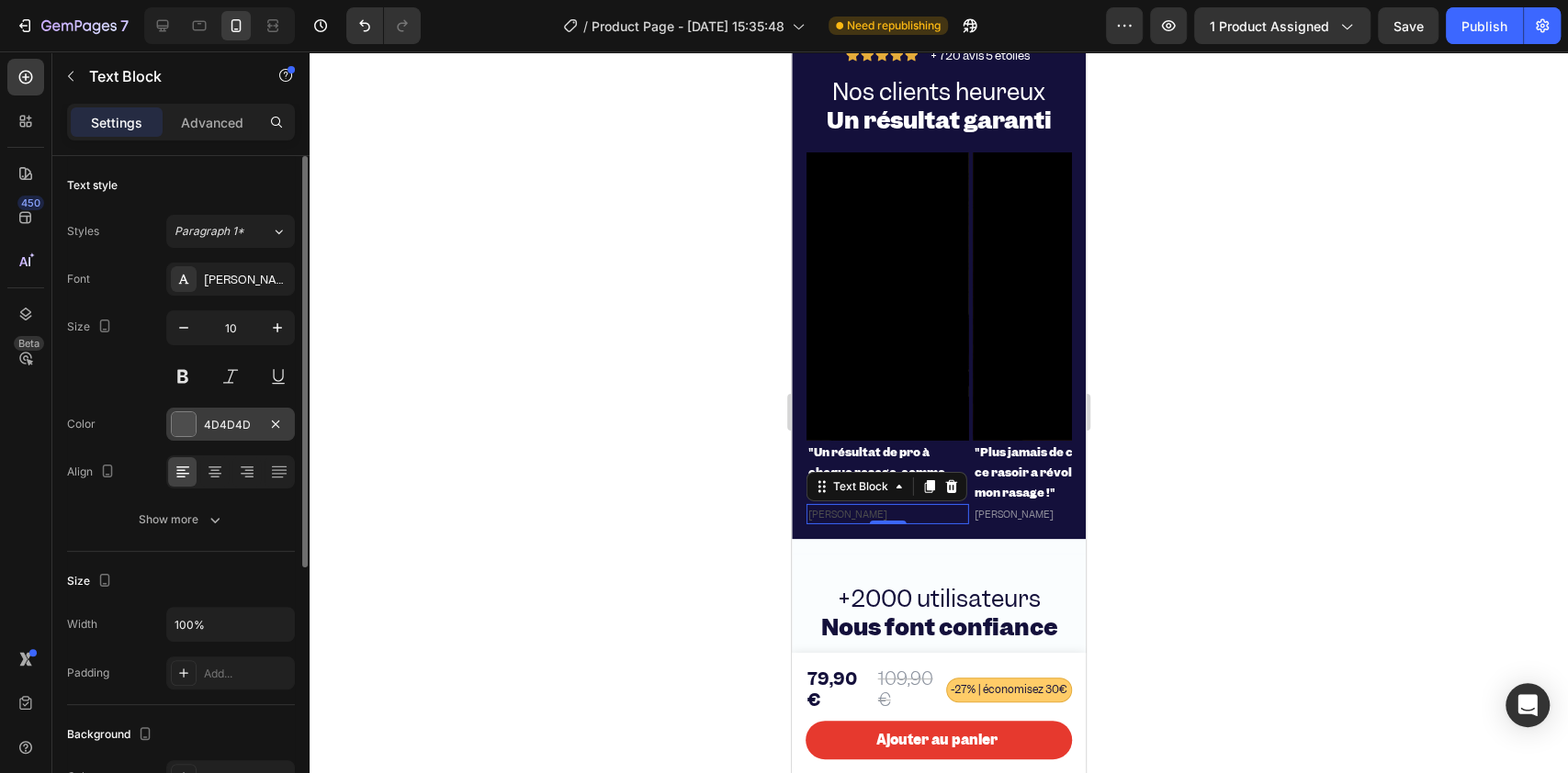
click at [243, 429] on div "4D4D4D" at bounding box center [230, 424] width 53 height 16
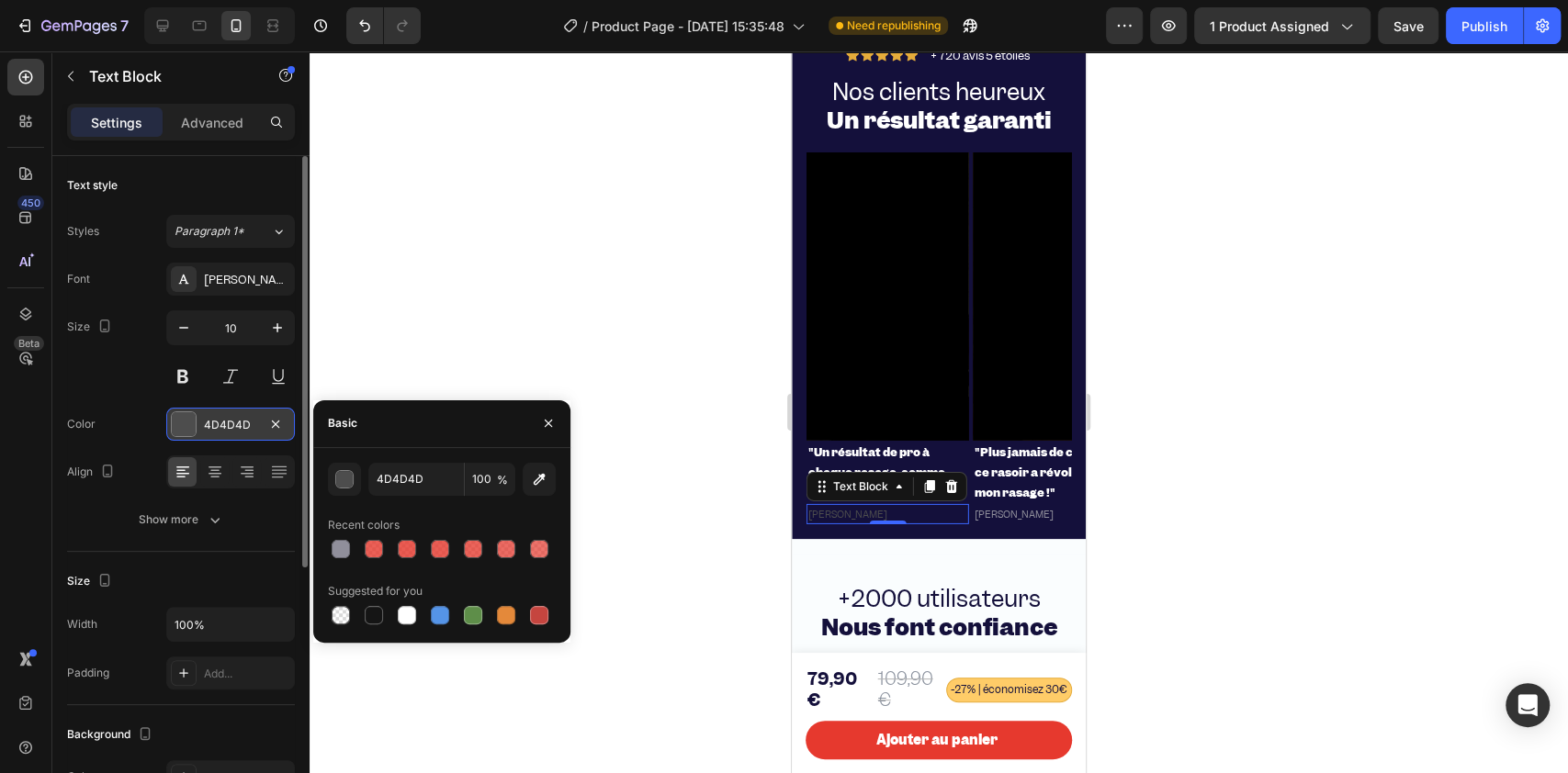
click at [243, 429] on div "4D4D4D" at bounding box center [230, 424] width 53 height 16
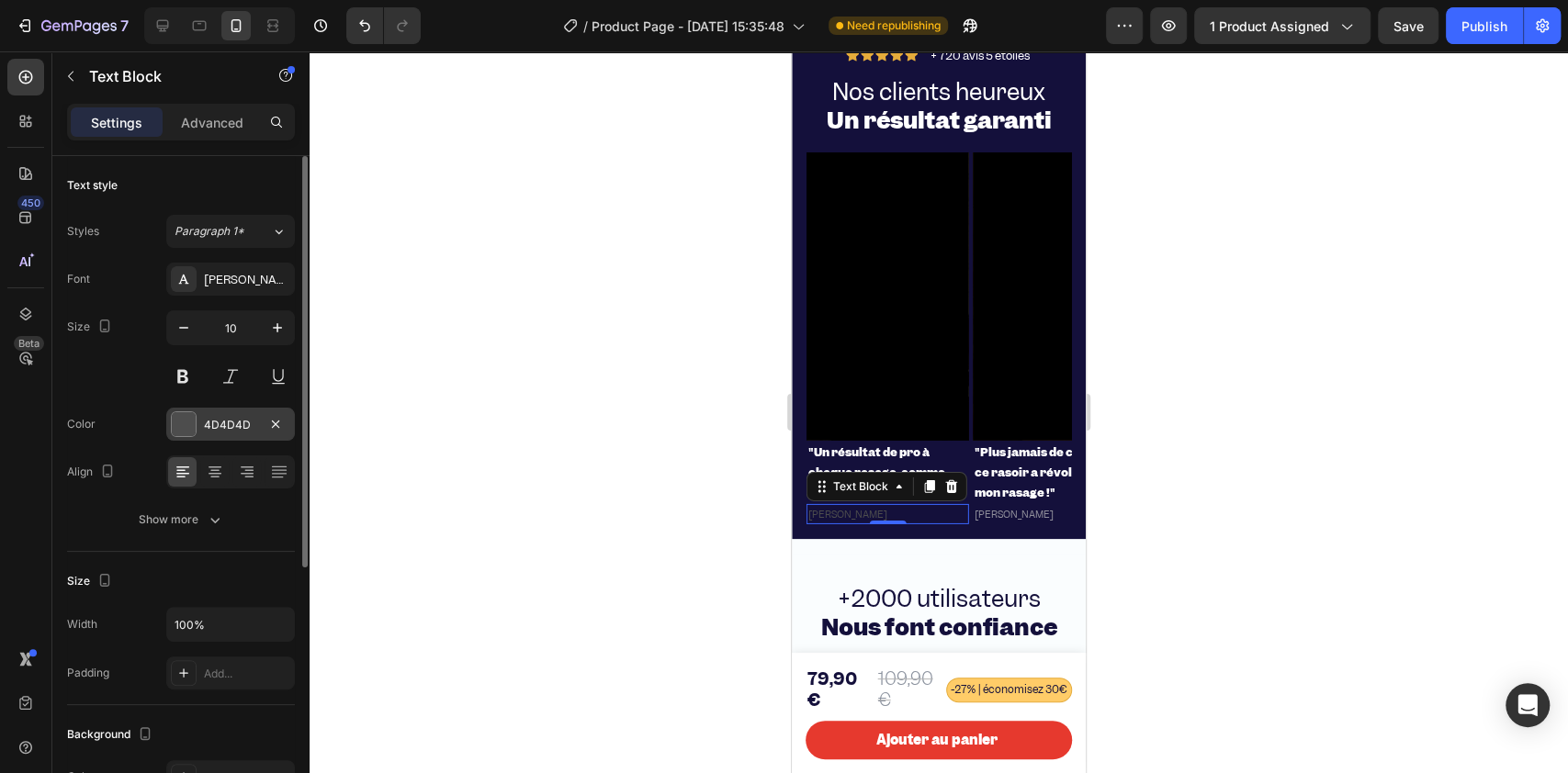
click at [253, 420] on div "4D4D4D" at bounding box center [230, 424] width 53 height 16
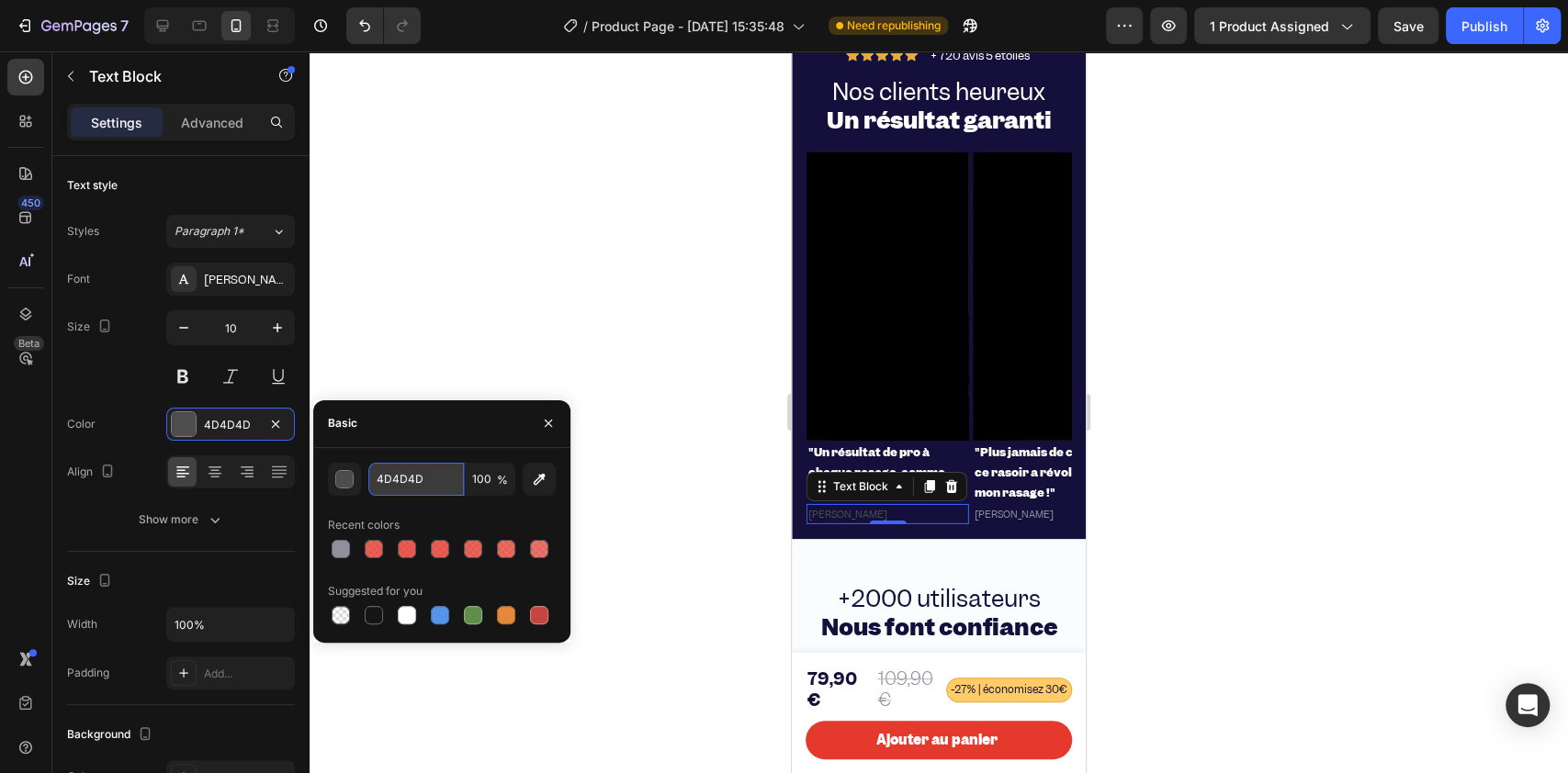
click at [430, 490] on input "4D4D4D" at bounding box center [416, 479] width 95 height 33
paste input "908F9B"
type input "908F9B"
click at [654, 494] on div at bounding box center [938, 412] width 1258 height 721
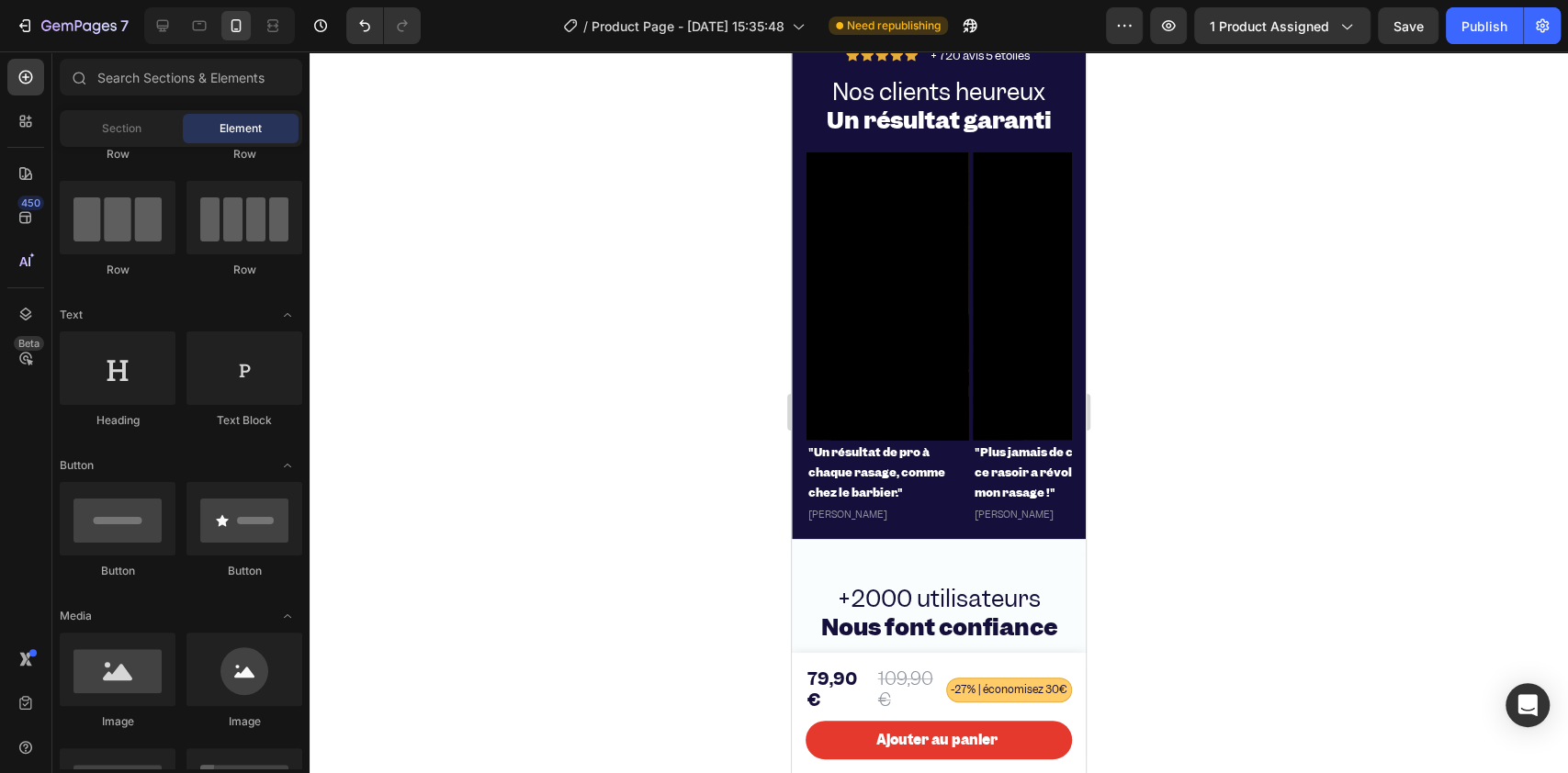
scroll to position [0, 0]
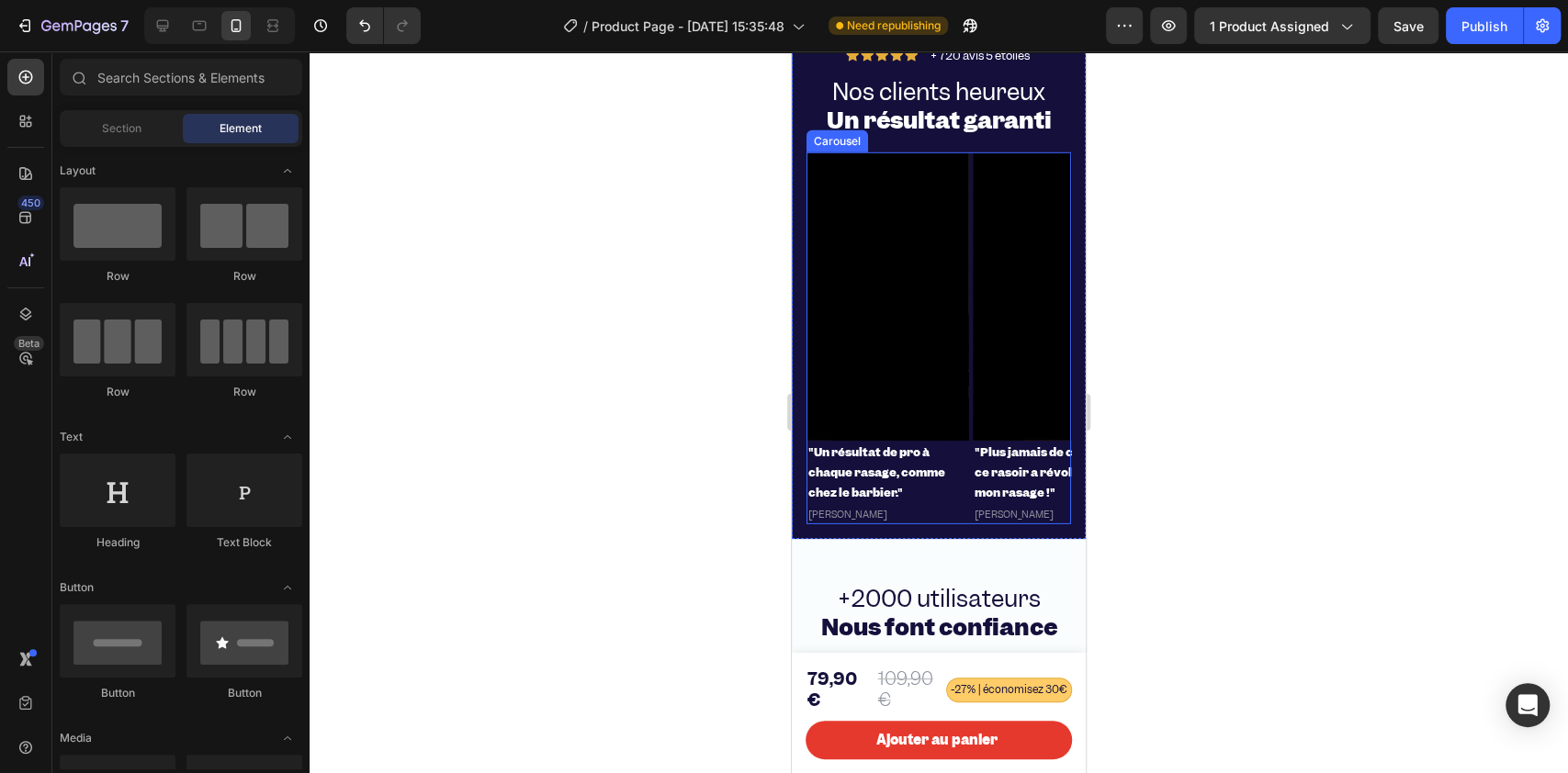
click at [971, 184] on div "Video "Plus jamais de coupures—ce rasoir a révolutionné mon rasage !" Heading E…" at bounding box center [938, 338] width 264 height 373
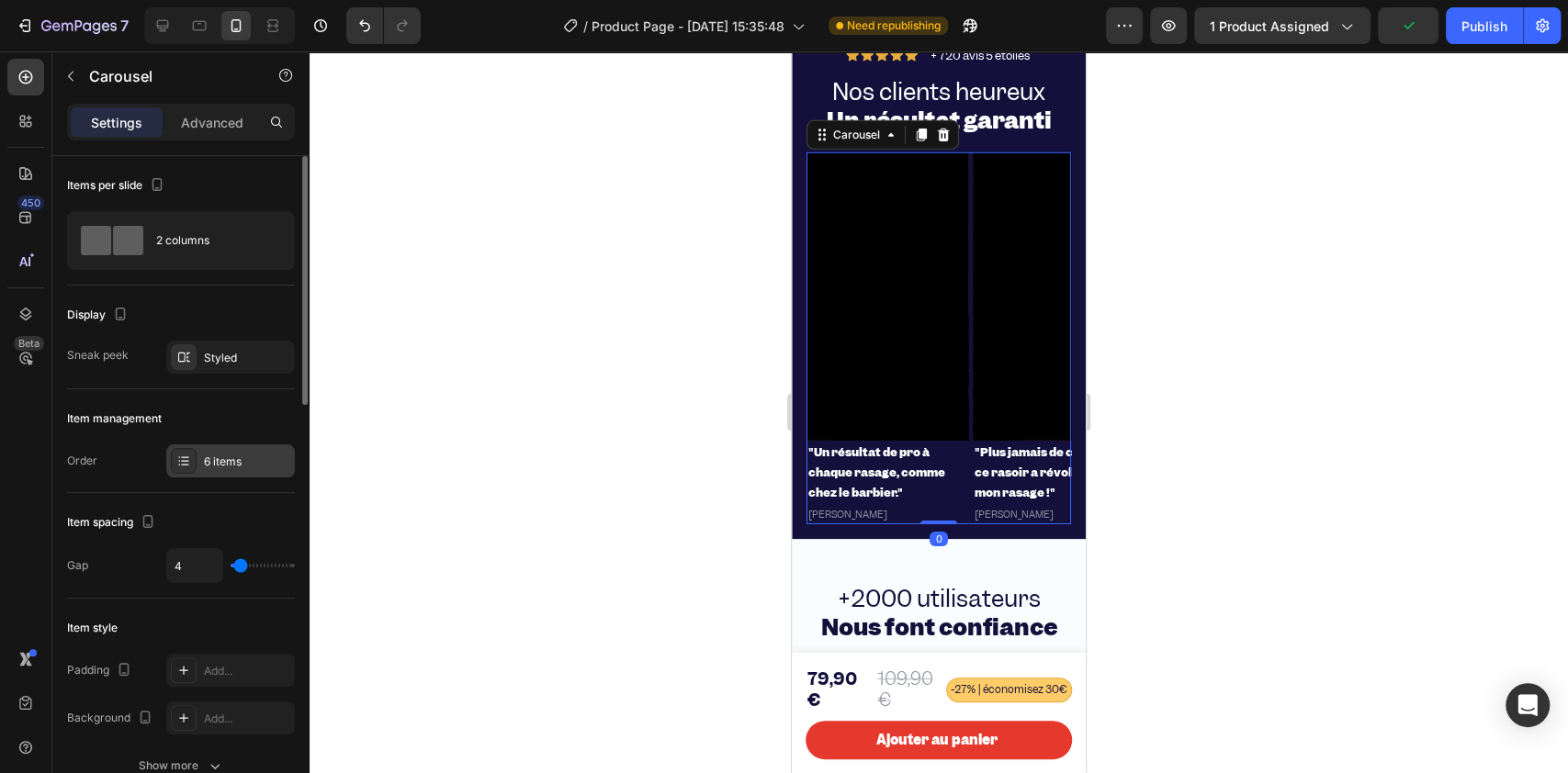
click at [233, 447] on div "6 items" at bounding box center [230, 461] width 128 height 33
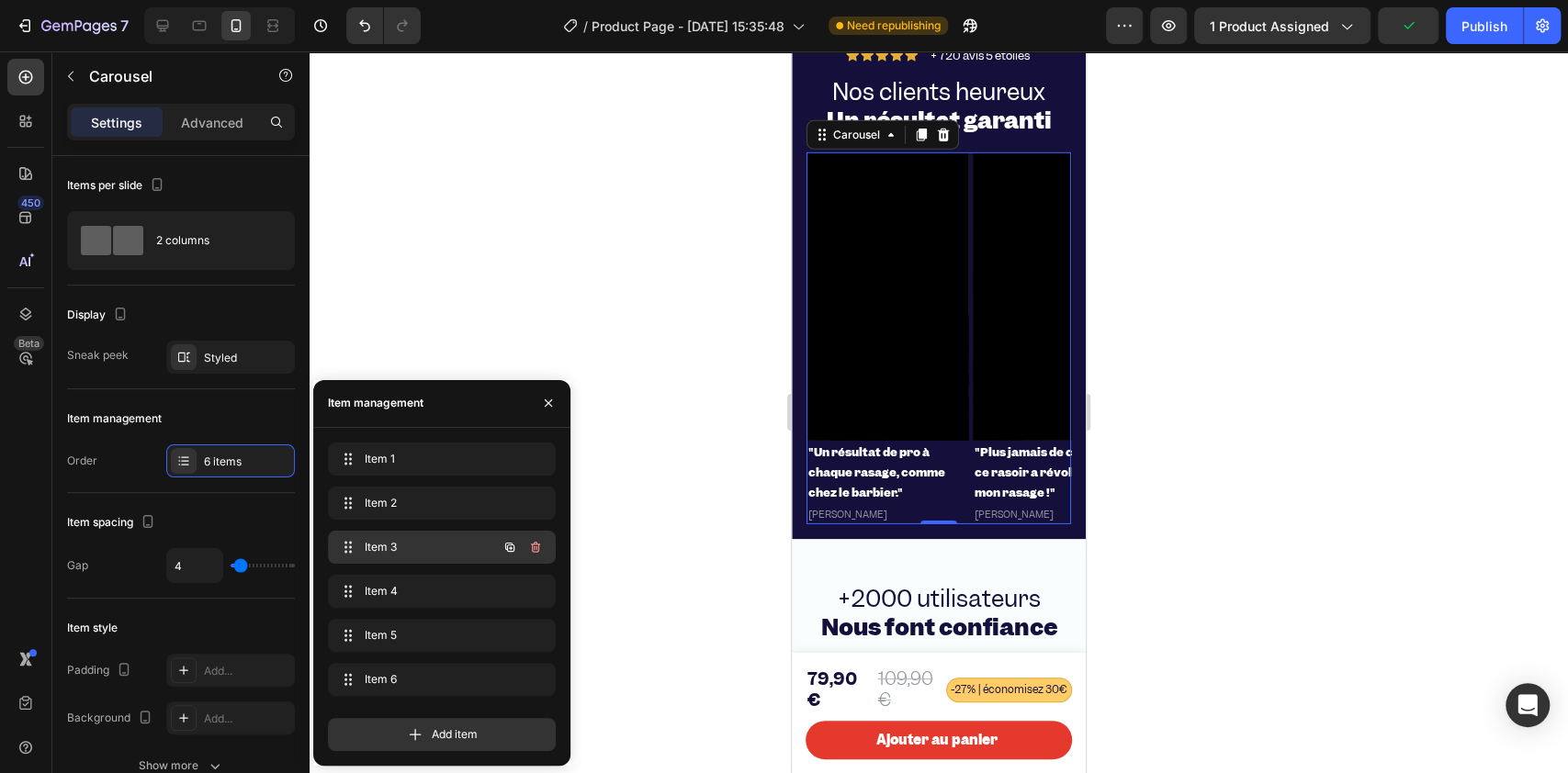
click at [366, 530] on div "Item 3 Item 3" at bounding box center [442, 546] width 228 height 33
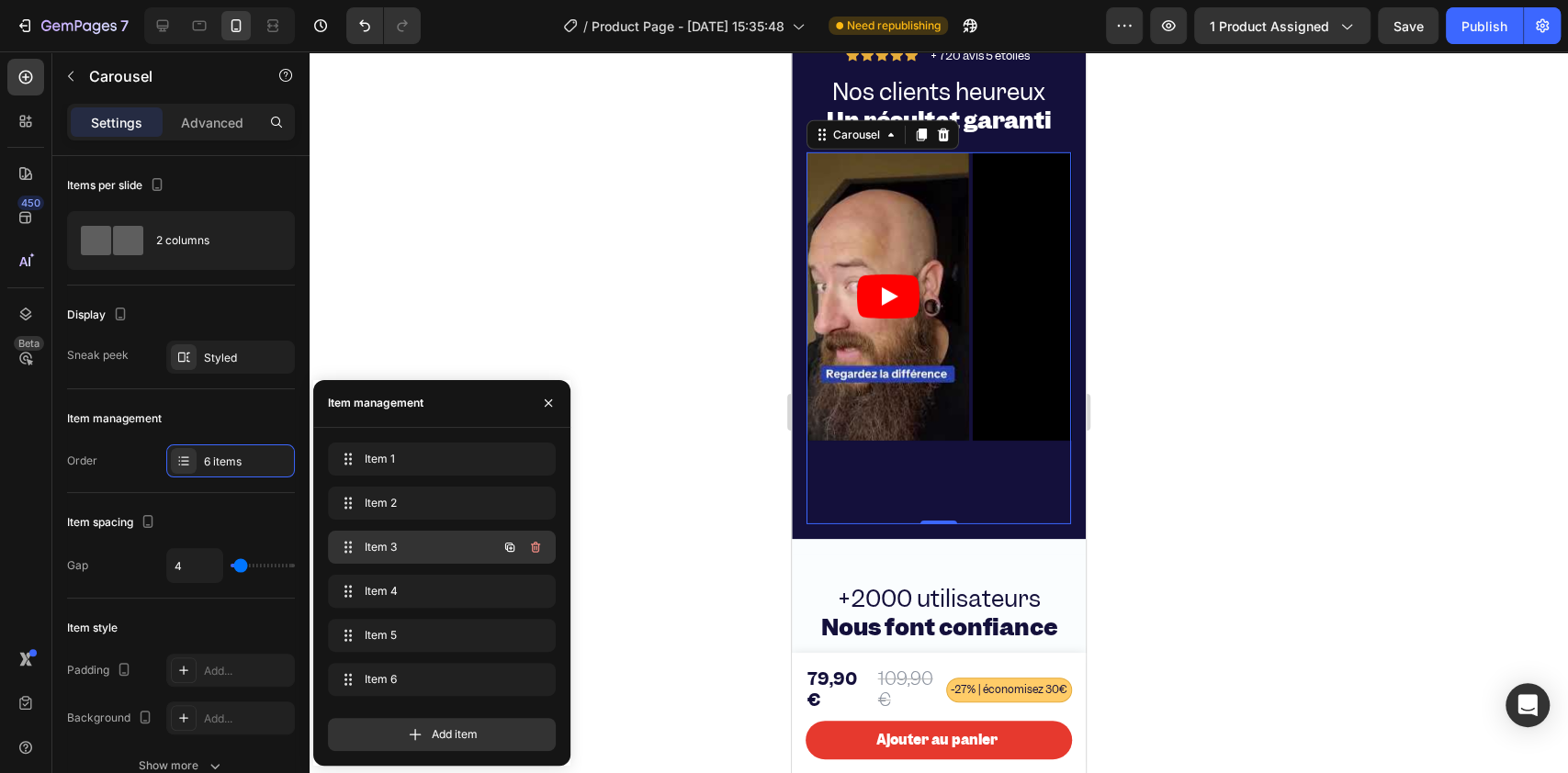
click at [360, 547] on div "Item 3 Item 3" at bounding box center [417, 546] width 162 height 26
click at [365, 504] on span "Item 2" at bounding box center [417, 502] width 104 height 16
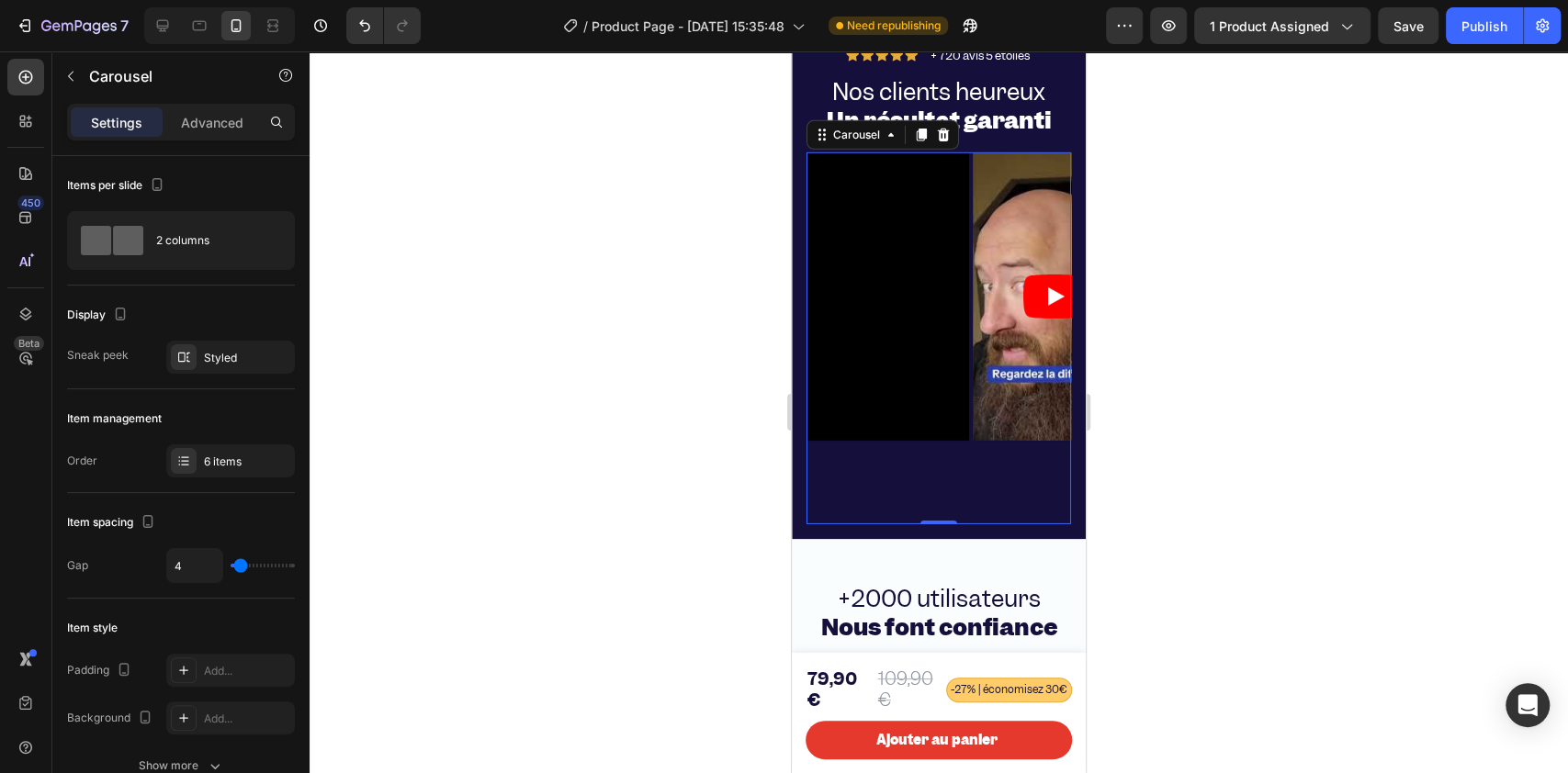
drag, startPoint x: 849, startPoint y: 473, endPoint x: 1568, endPoint y: 532, distance: 721.4
click at [849, 473] on div "Video" at bounding box center [887, 338] width 163 height 373
click at [239, 450] on div "6 items" at bounding box center [230, 461] width 128 height 33
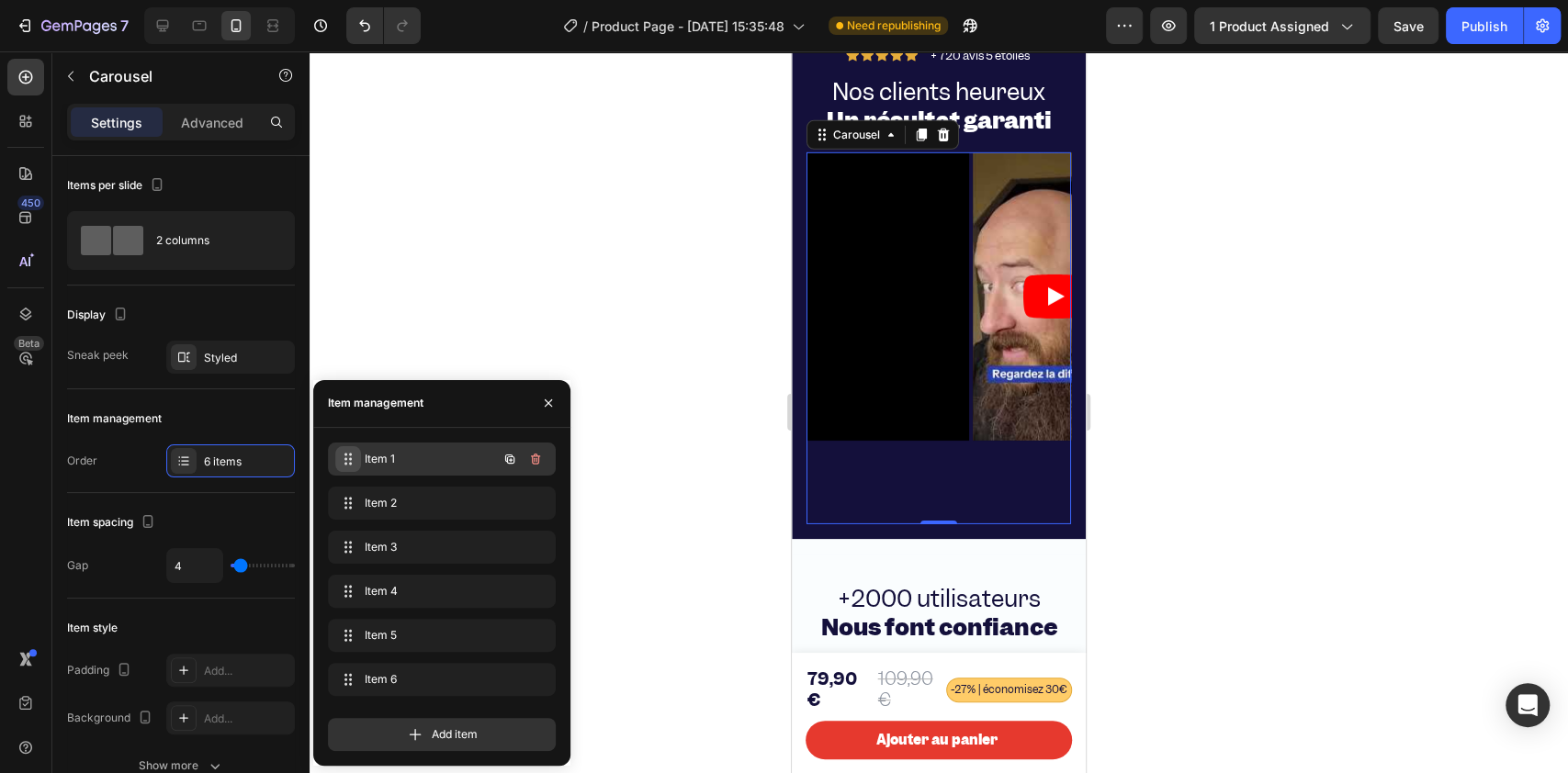
click at [346, 468] on span at bounding box center [348, 459] width 26 height 26
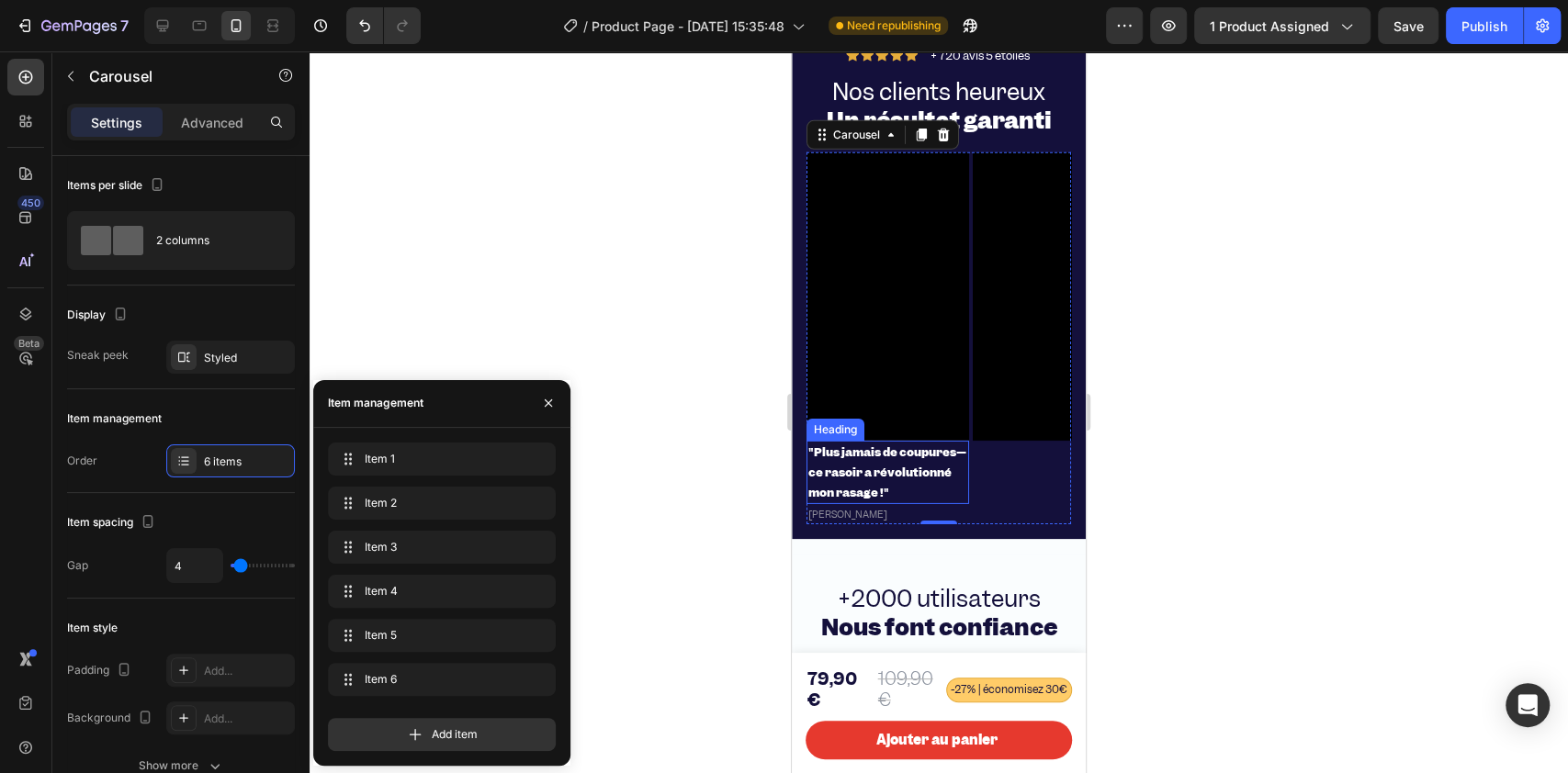
click at [837, 504] on h2 ""Plus jamais de coupures—ce rasoir a révolutionné mon rasage !"" at bounding box center [887, 472] width 163 height 64
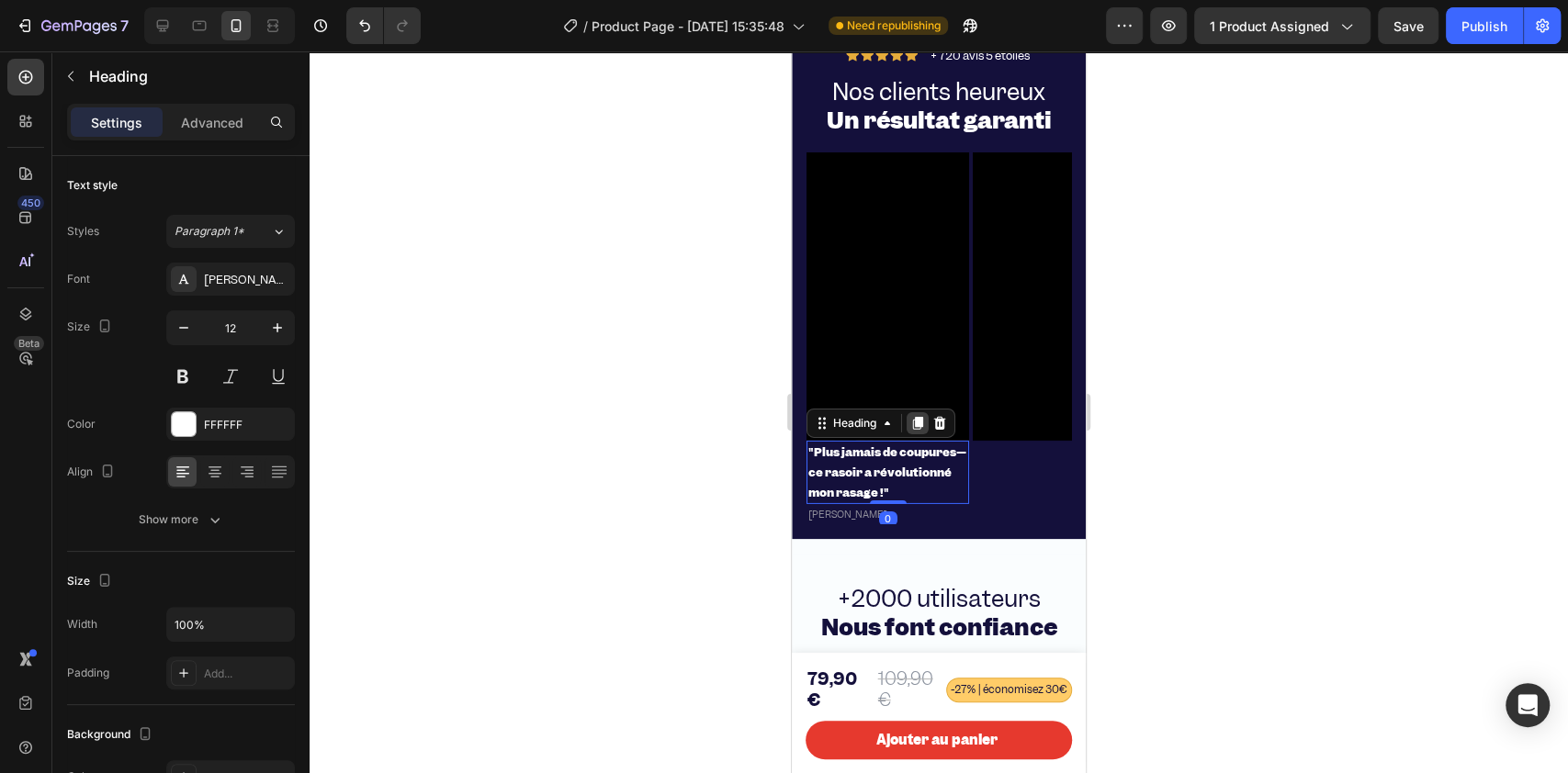
click at [913, 431] on icon at bounding box center [918, 423] width 10 height 13
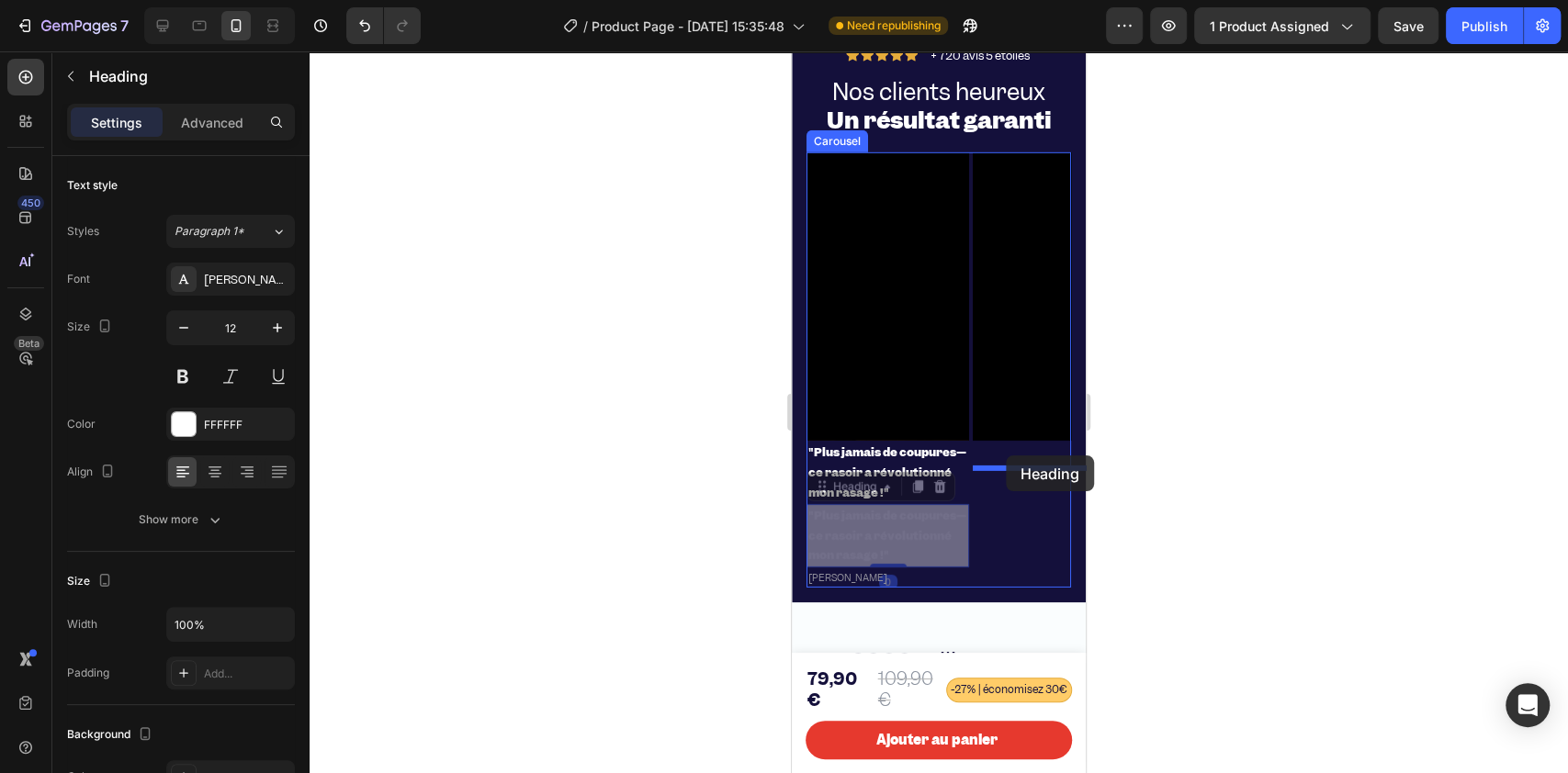
drag, startPoint x: 820, startPoint y: 514, endPoint x: 1006, endPoint y: 455, distance: 195.1
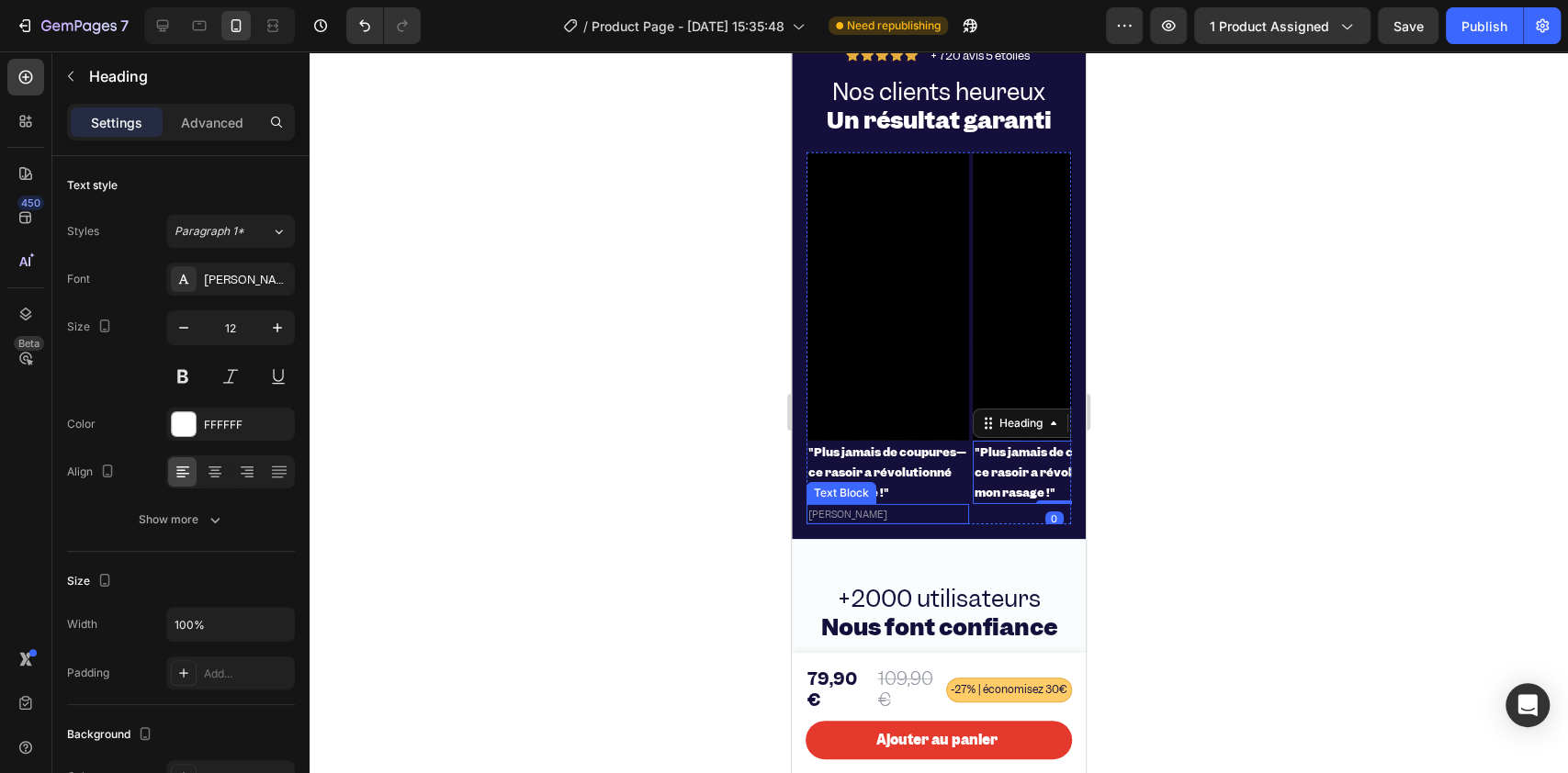
click at [827, 522] on p "[PERSON_NAME]" at bounding box center [887, 514] width 159 height 16
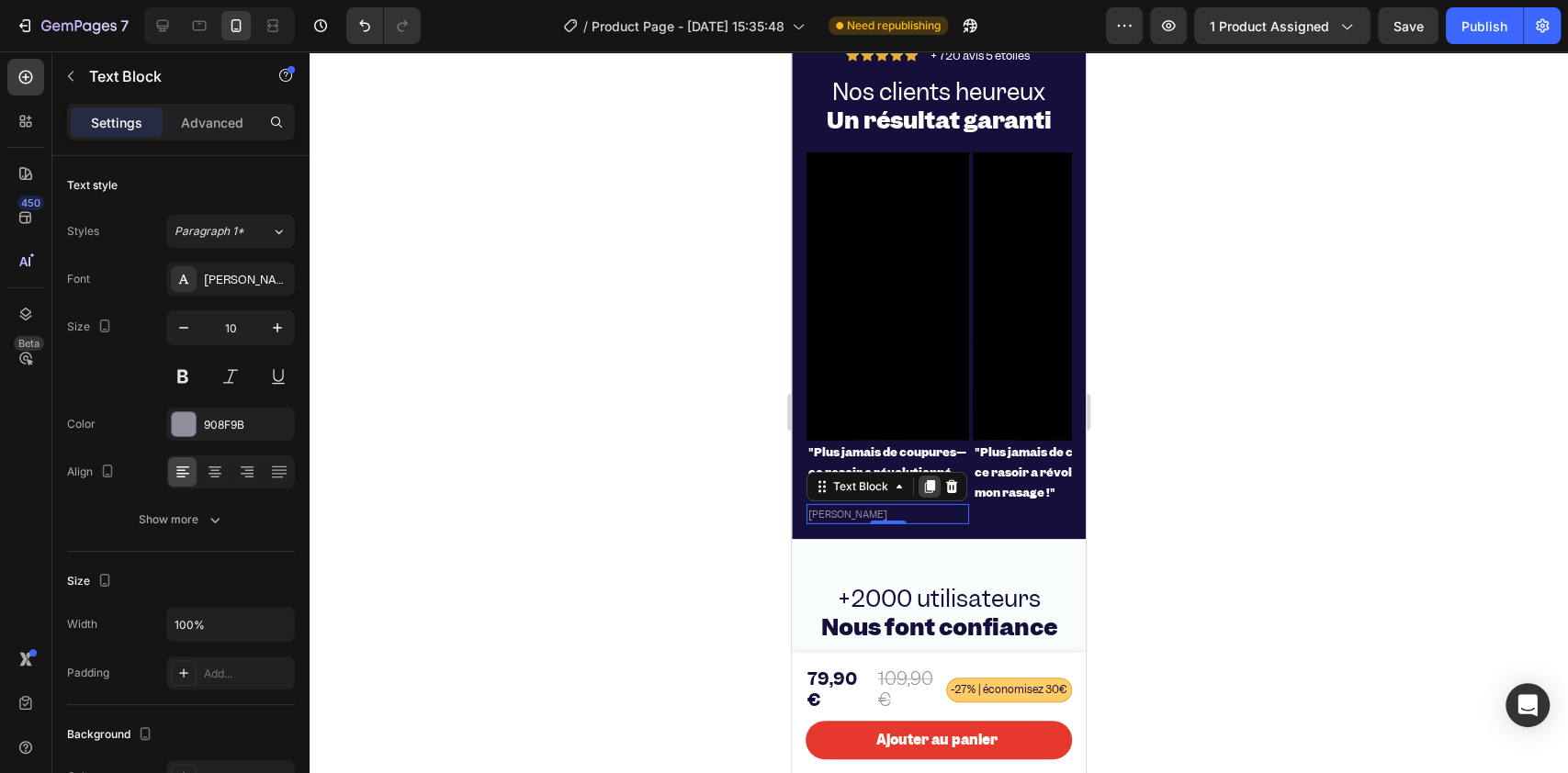
click at [923, 497] on div at bounding box center [929, 486] width 22 height 22
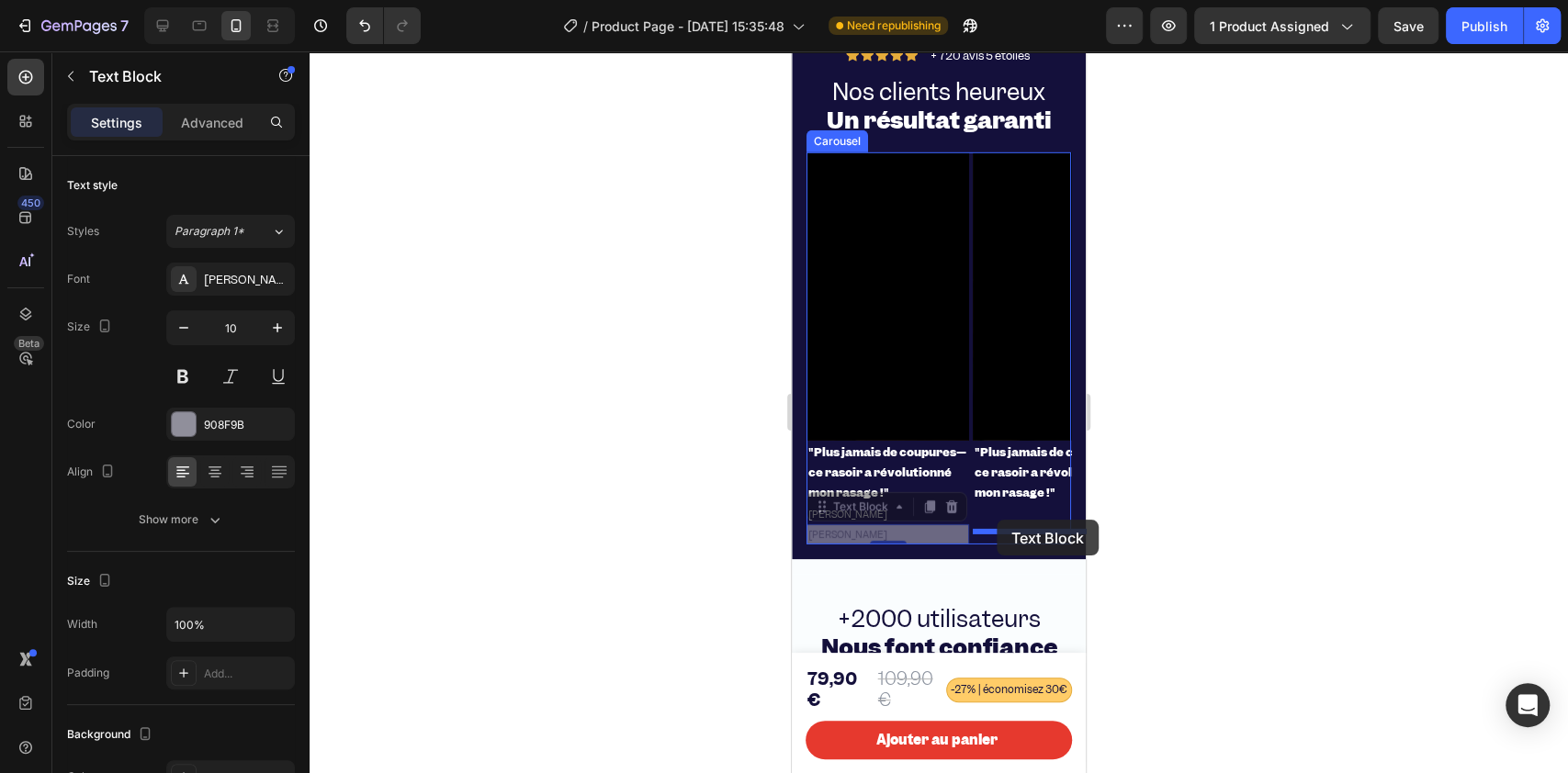
drag, startPoint x: 837, startPoint y: 538, endPoint x: 996, endPoint y: 520, distance: 160.0
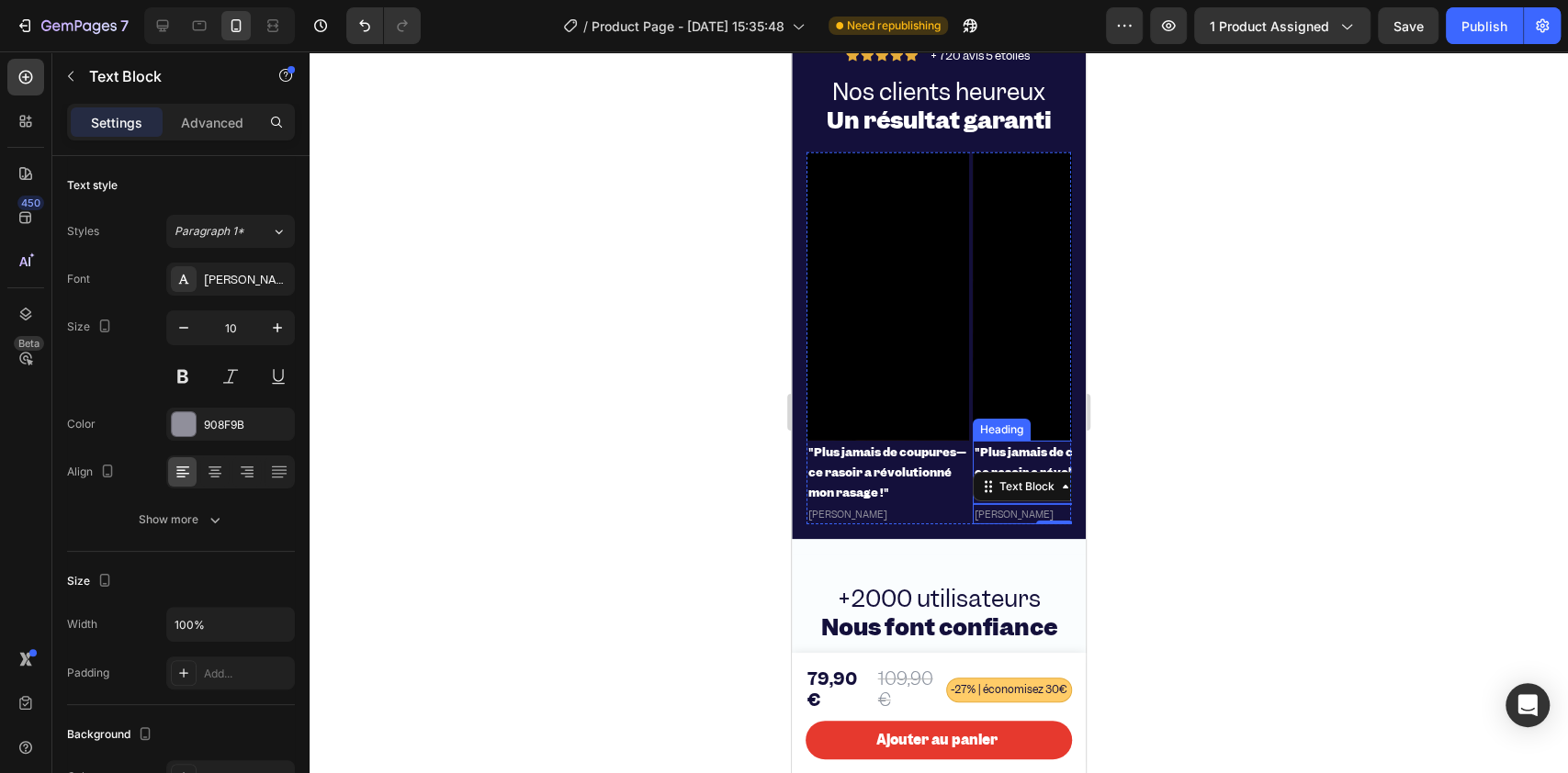
click at [993, 473] on strong ""Plus jamais de coupures—ce rasoir a révolutionné mon rasage !"" at bounding box center [1053, 471] width 158 height 55
click at [1009, 491] on p ""Plus jamais de coupures—ce rasoir a révolutionné mon rasage !"" at bounding box center [1053, 472] width 159 height 60
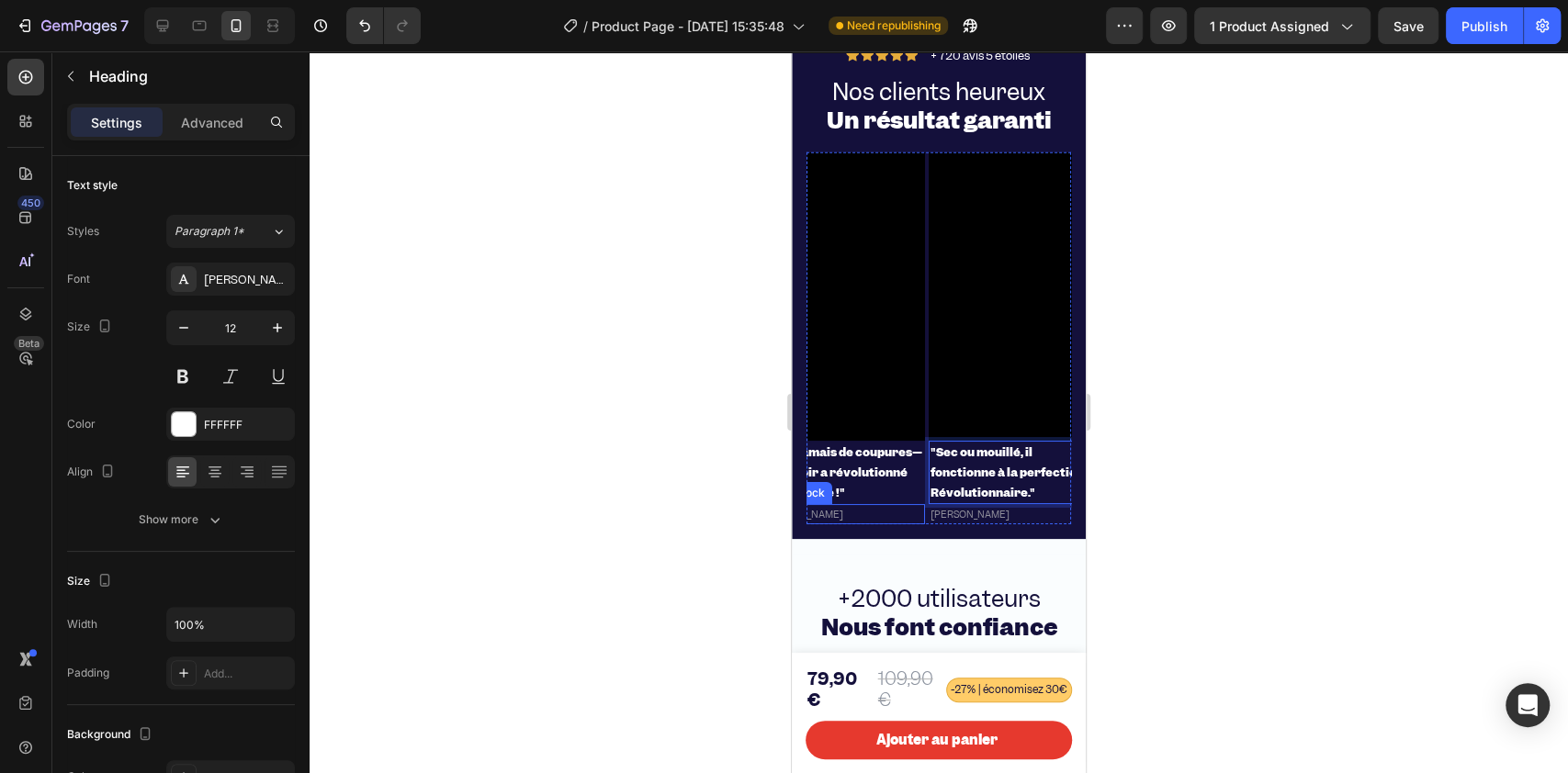
click at [875, 524] on div "[PERSON_NAME]" at bounding box center [843, 514] width 163 height 20
click at [952, 522] on p "[PERSON_NAME]" at bounding box center [1010, 514] width 159 height 16
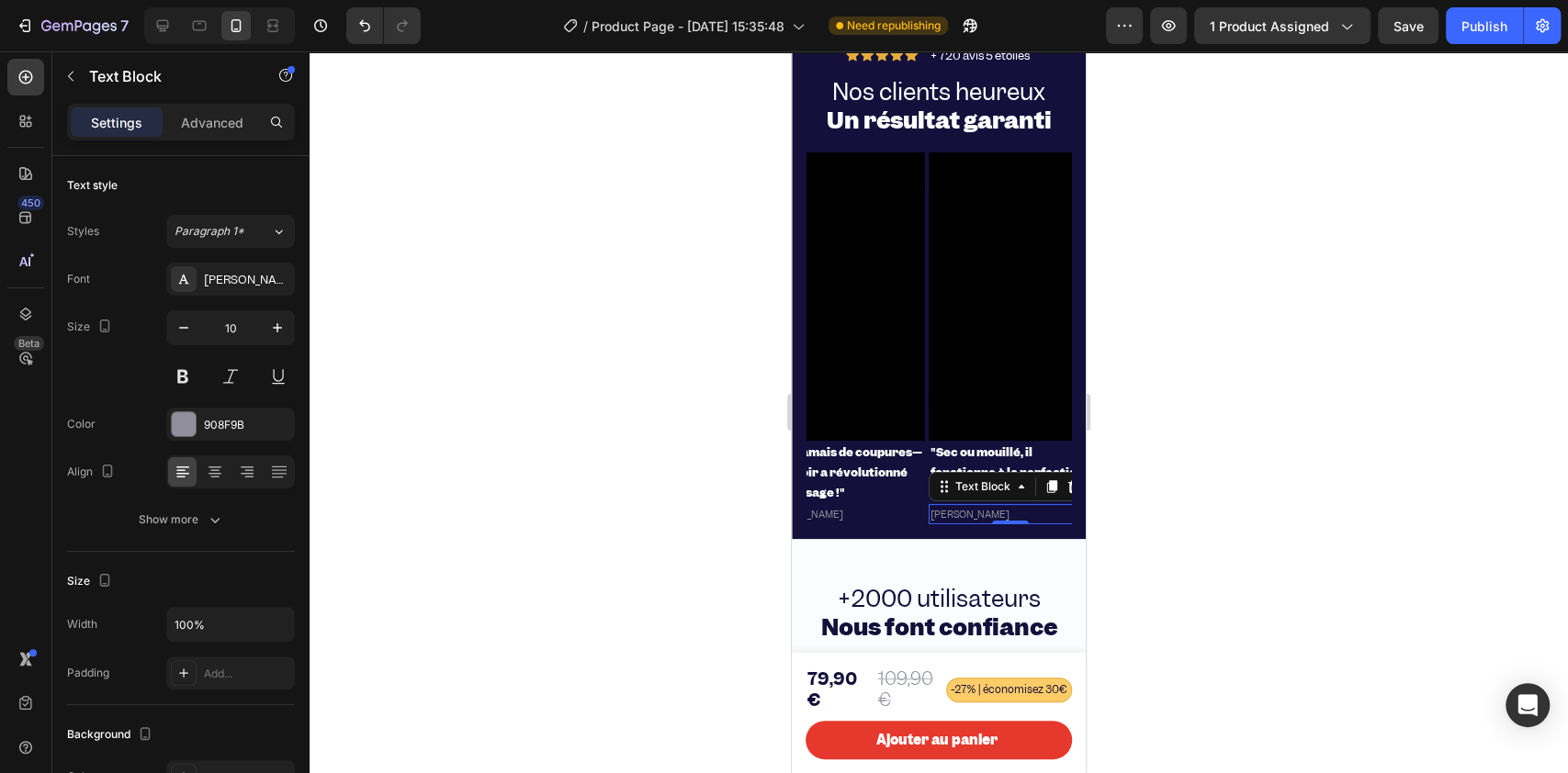
click at [952, 522] on p "[PERSON_NAME]" at bounding box center [1010, 514] width 159 height 16
click at [926, 186] on div "Video "Plus jamais de coupures—ce rasoir a révolutionné mon rasage !" Heading E…" at bounding box center [938, 338] width 264 height 373
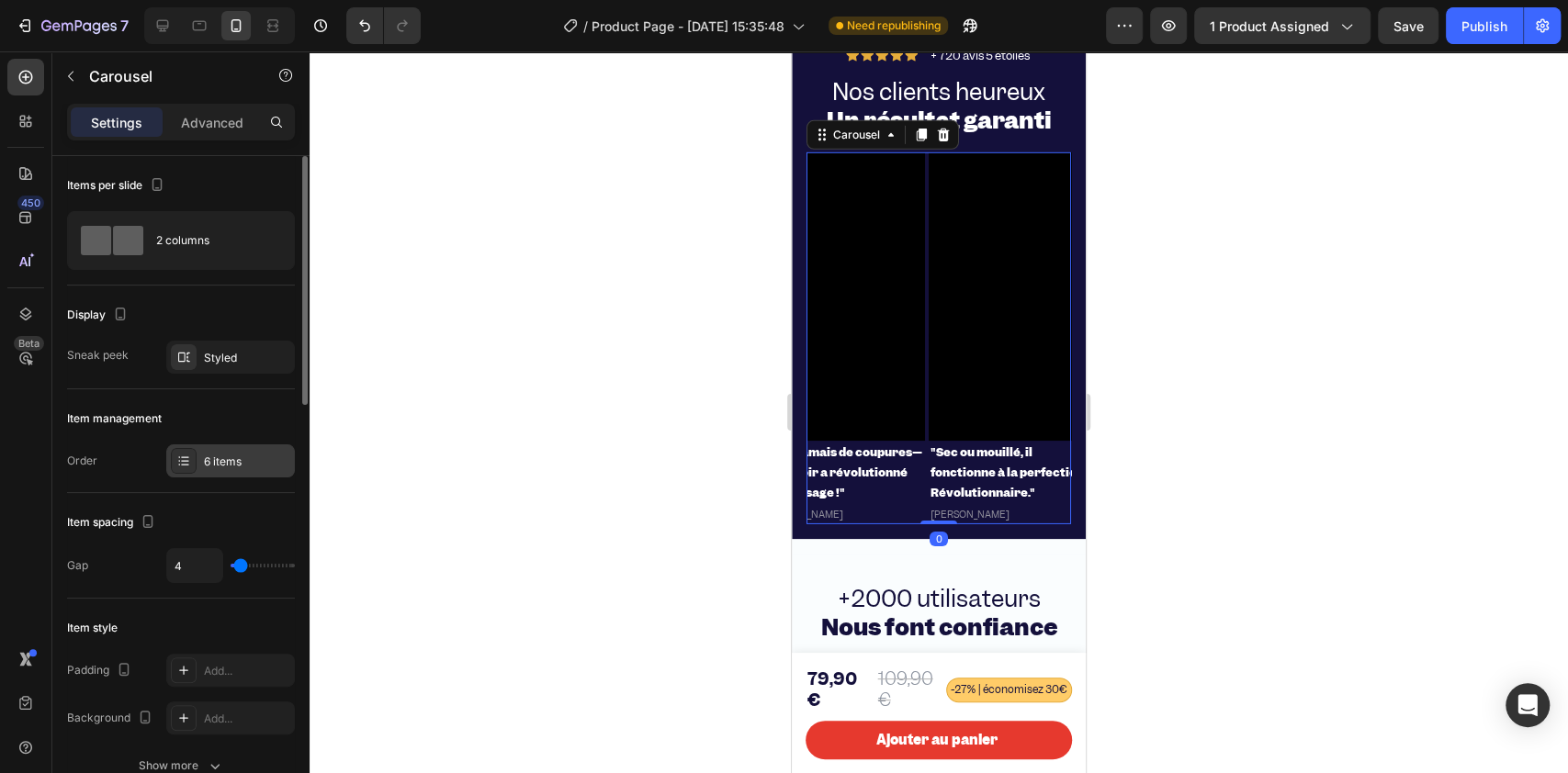
click at [209, 467] on div "6 items" at bounding box center [247, 461] width 87 height 16
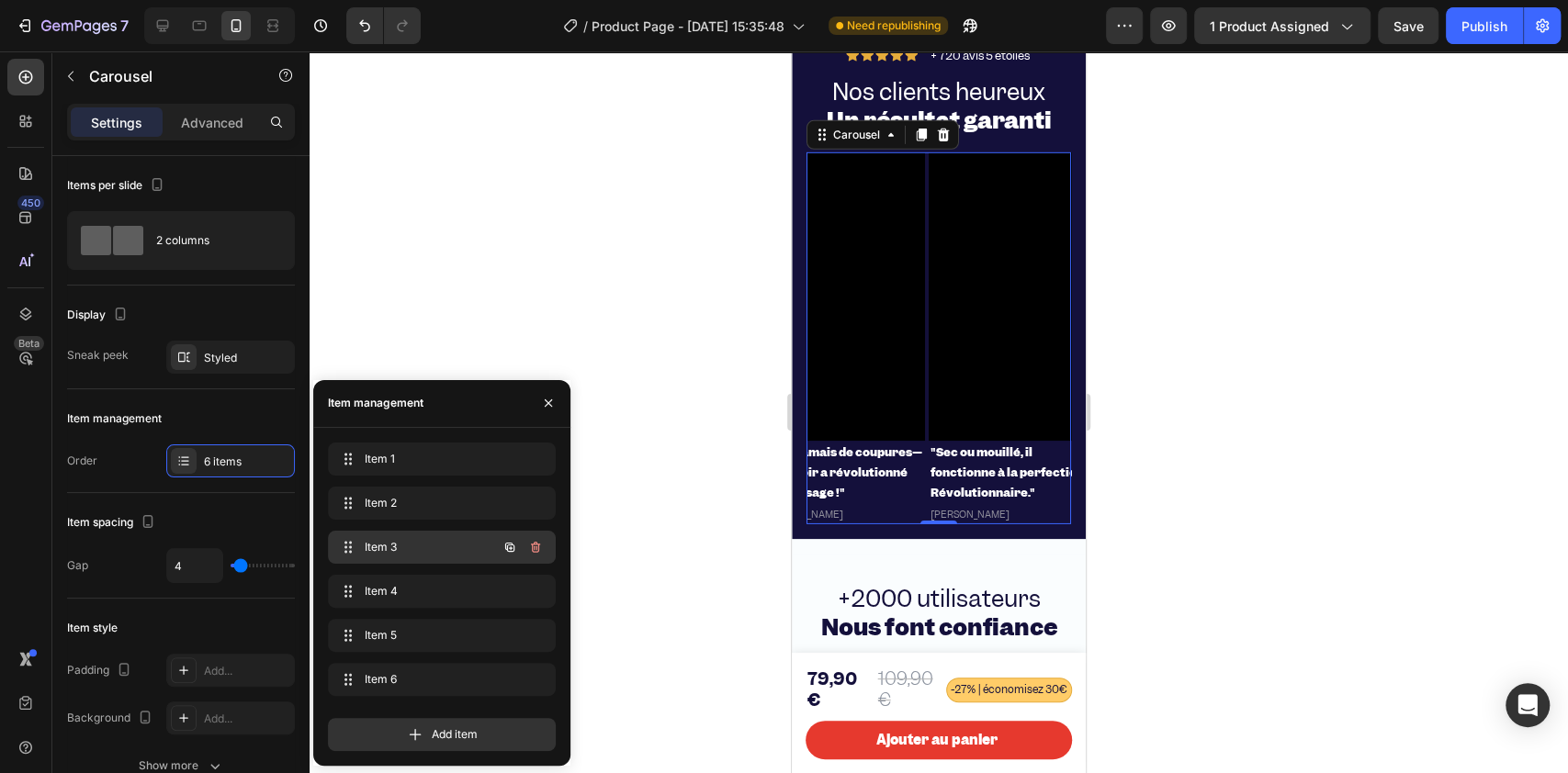
click at [371, 557] on div "Item 3 Item 3" at bounding box center [417, 546] width 162 height 26
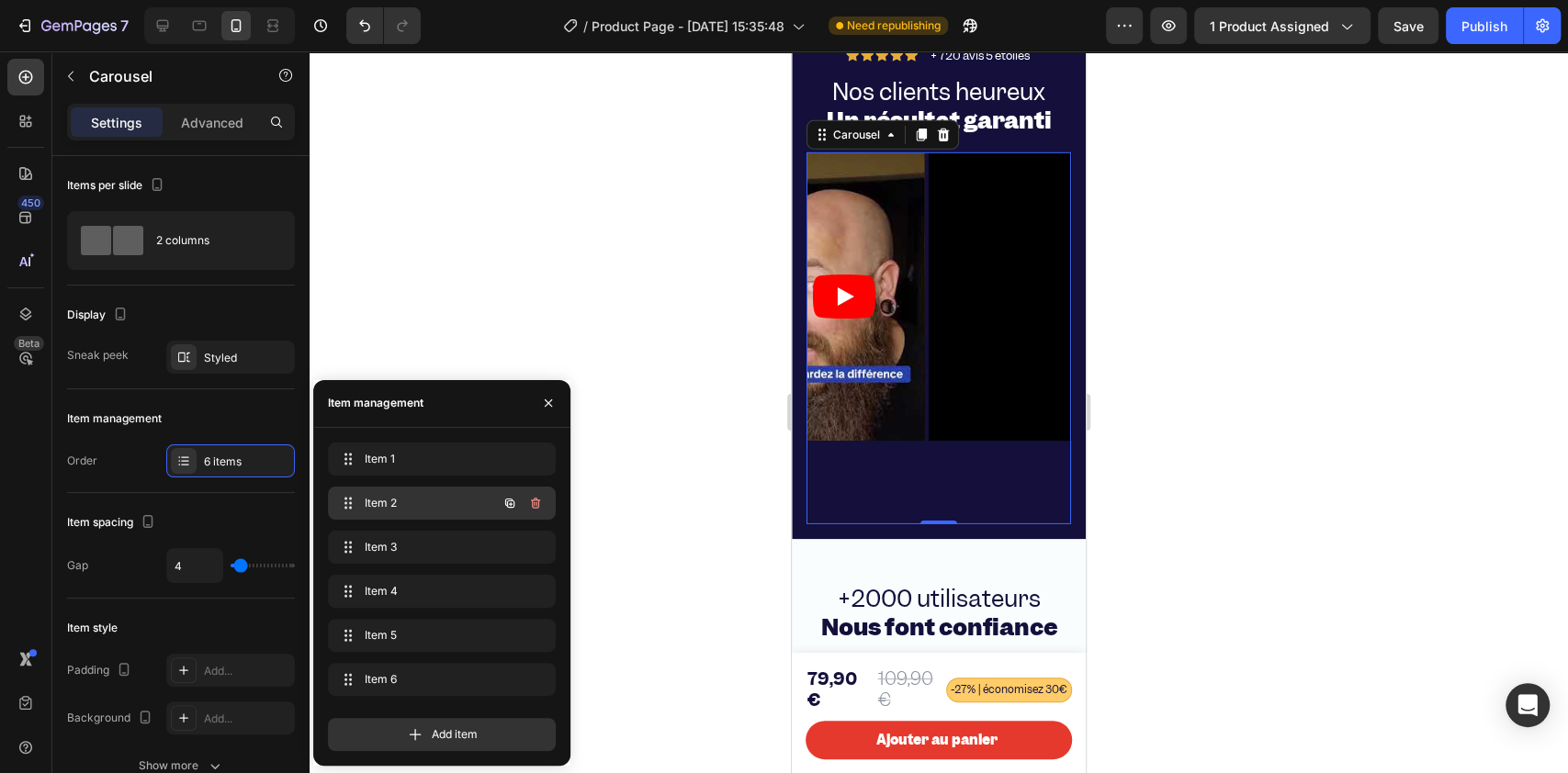
click at [365, 512] on div "Item 2 Item 2" at bounding box center [417, 503] width 162 height 26
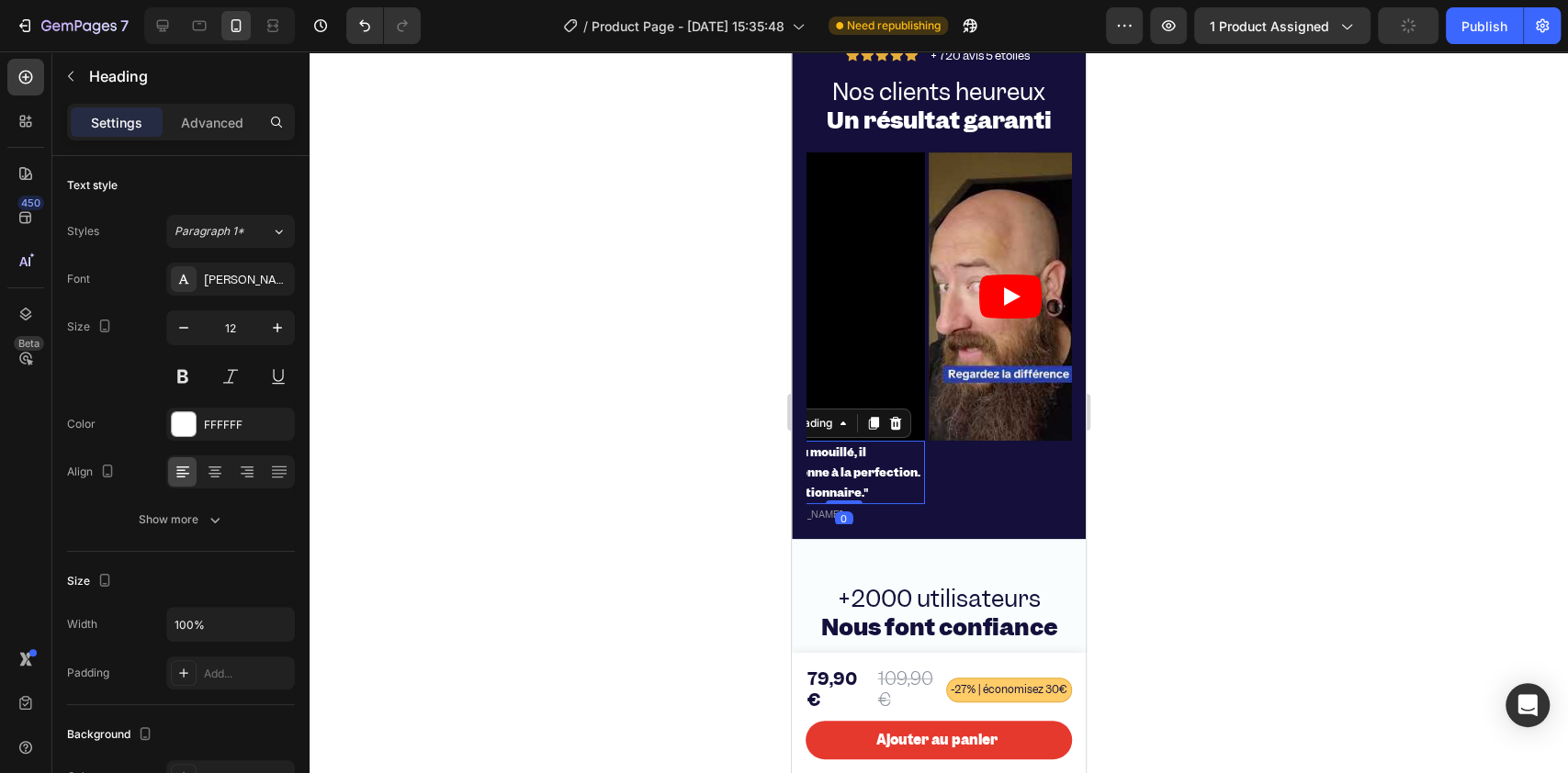
click at [876, 489] on p "⁠⁠⁠⁠⁠⁠⁠ "Sec ou mouillé, il fonctionne à la perfection. Révolutionnaire."" at bounding box center [843, 472] width 159 height 60
click at [866, 431] on icon at bounding box center [873, 422] width 14 height 14
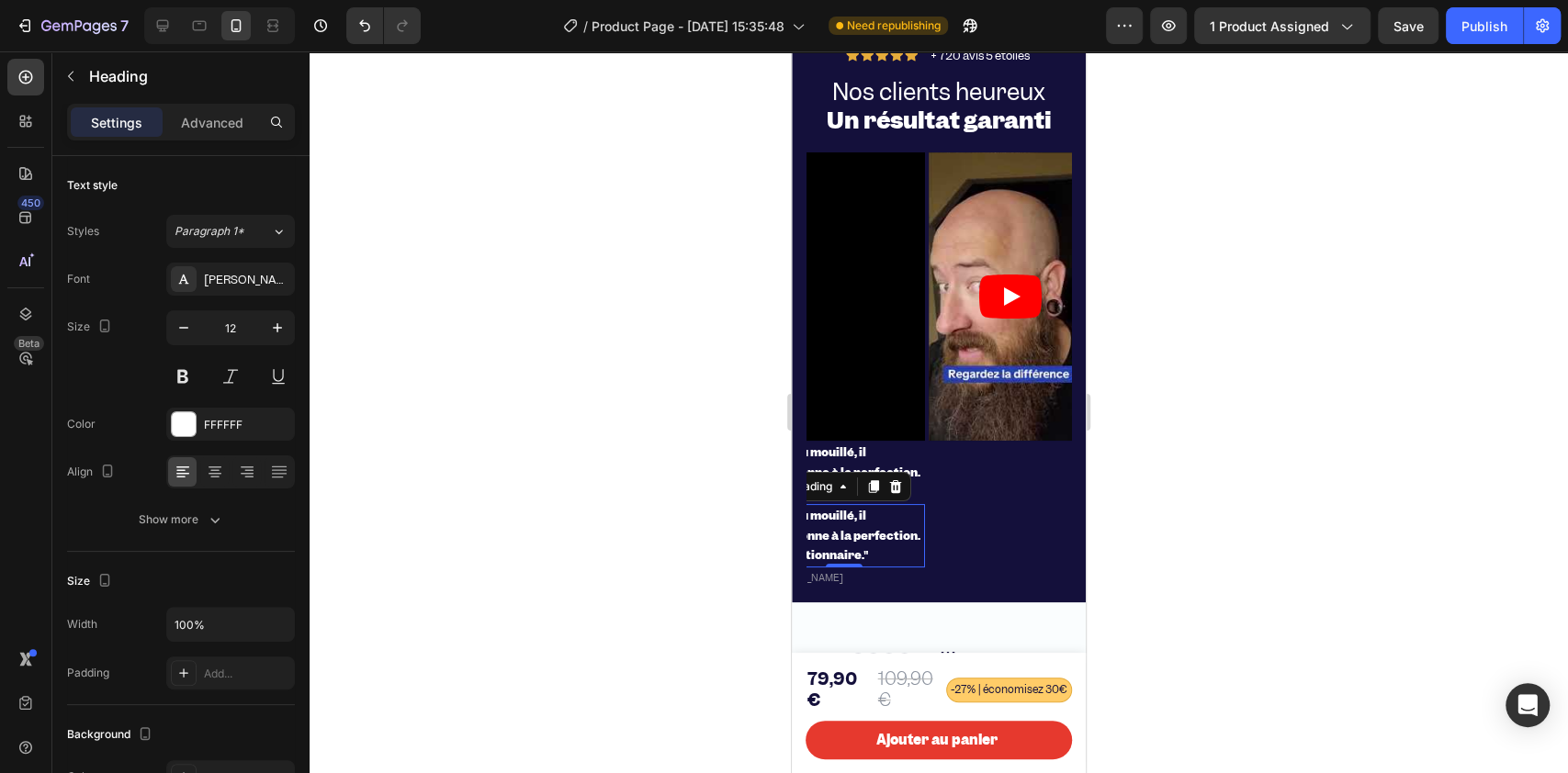
click at [952, 562] on div "Video" at bounding box center [1010, 369] width 163 height 435
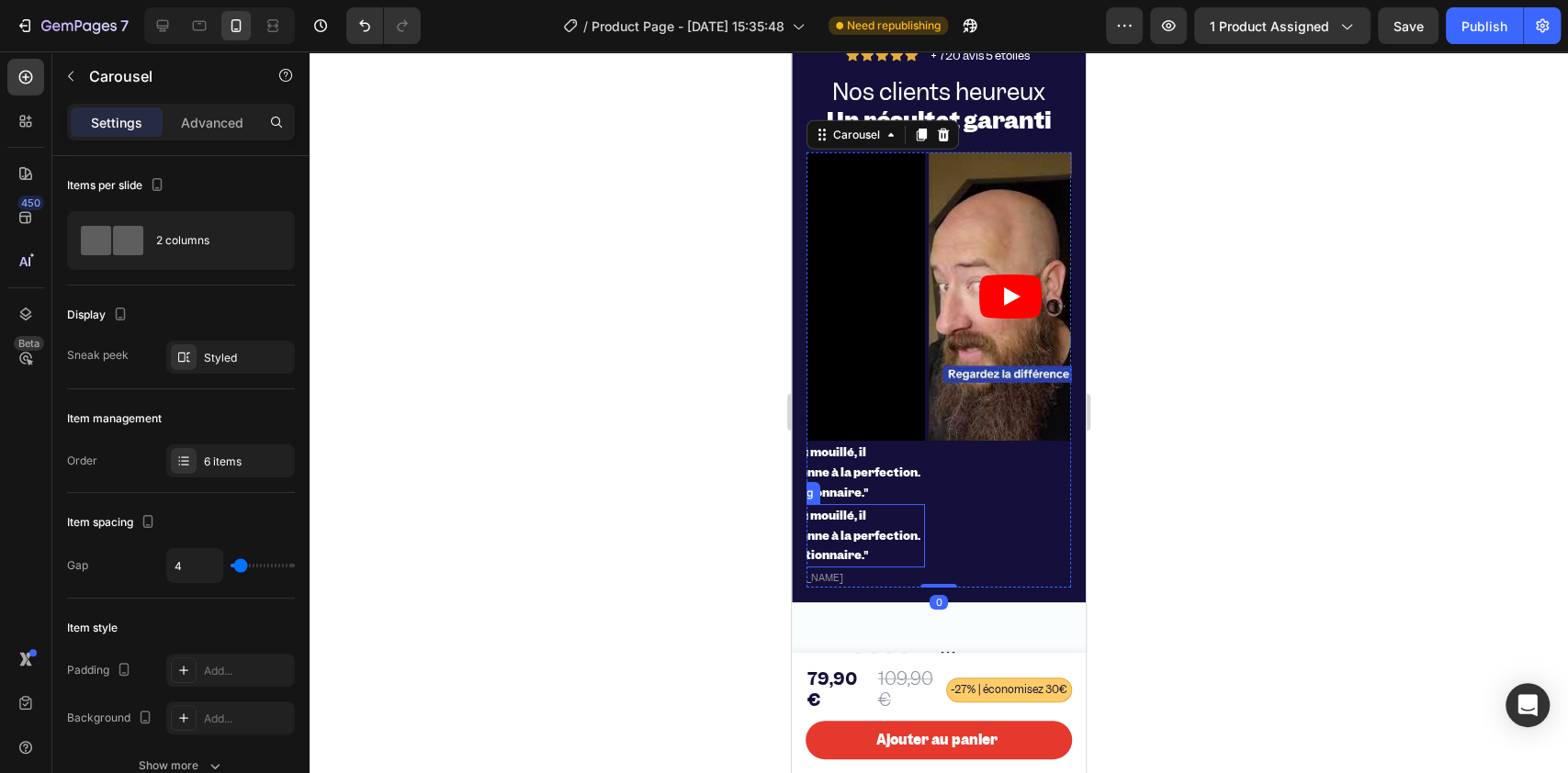
click at [852, 560] on strong ""Sec ou mouillé, il fonctionne à la perfection. Révolutionnaire."" at bounding box center [842, 535] width 156 height 55
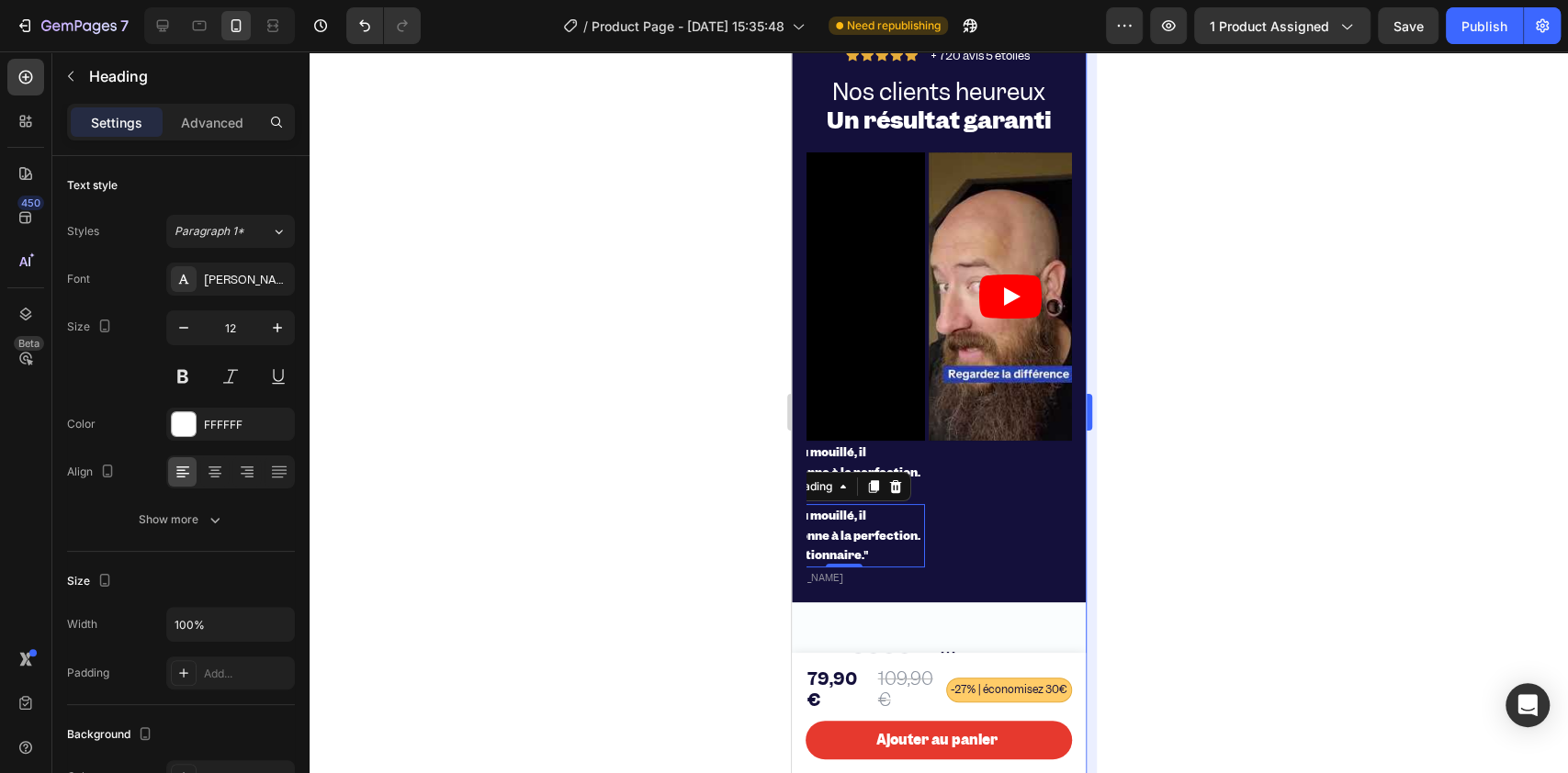
scroll to position [3792, 0]
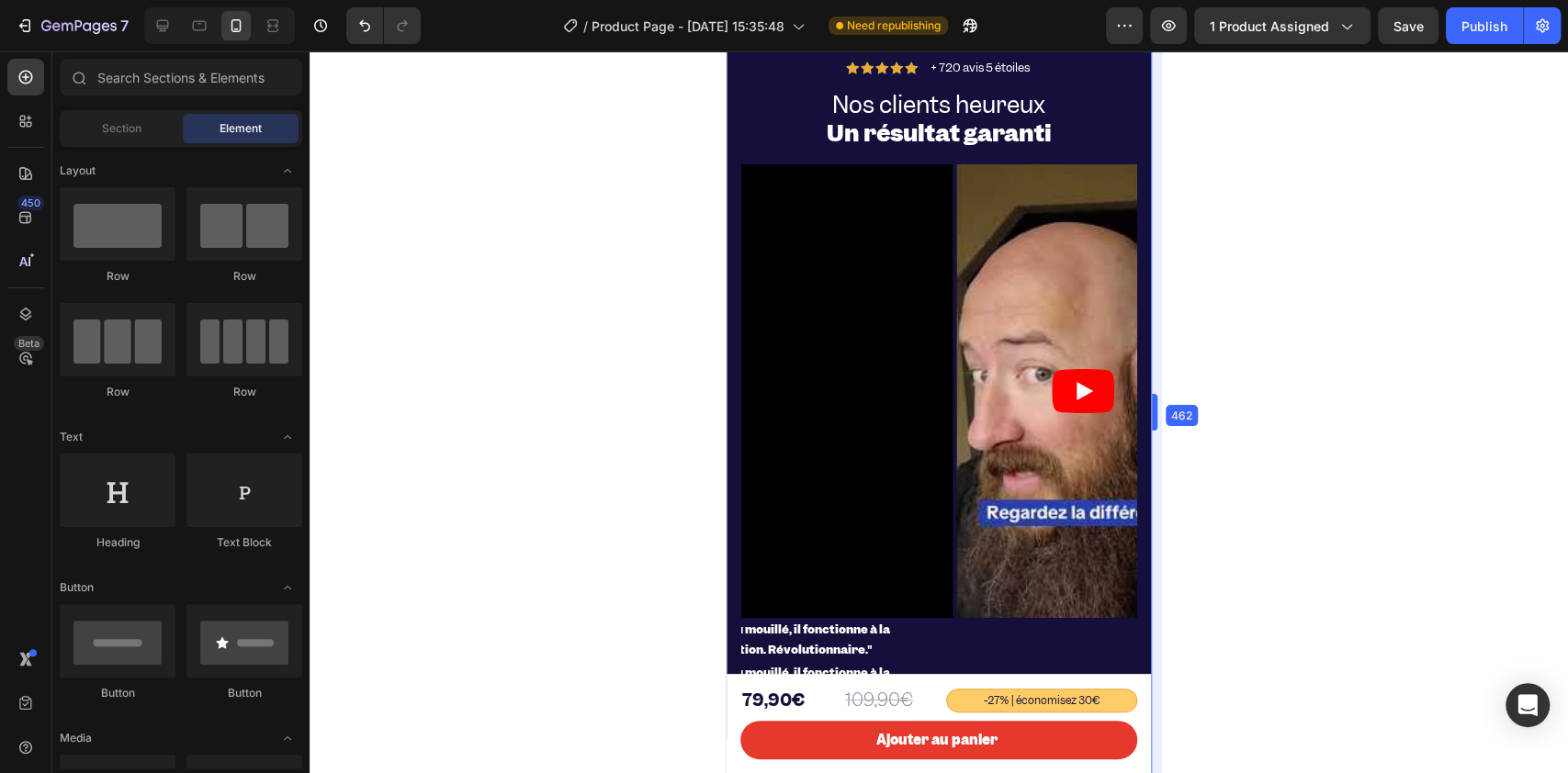
drag, startPoint x: 1088, startPoint y: 420, endPoint x: 1215, endPoint y: 408, distance: 127.6
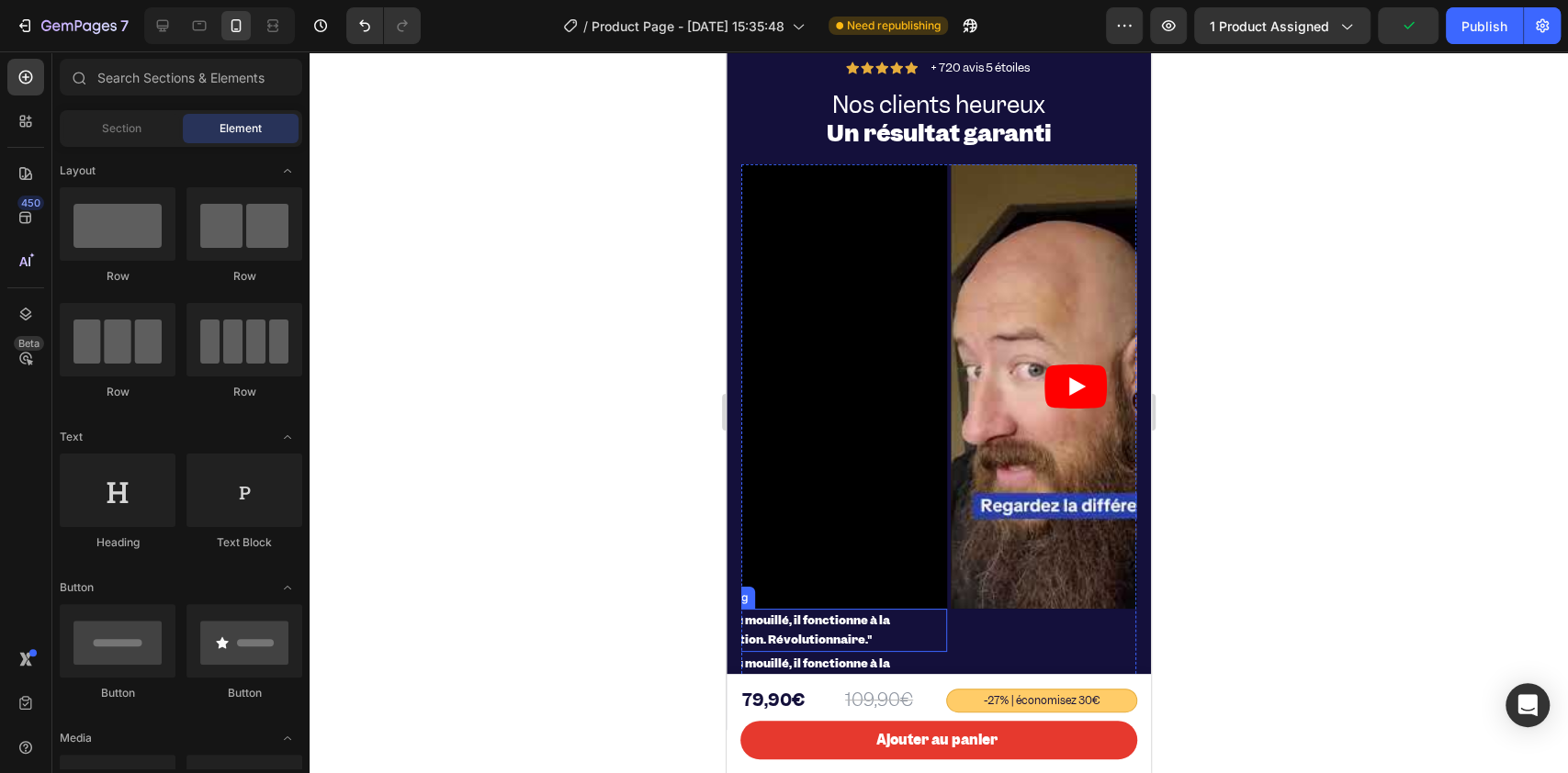
click at [779, 578] on strong ""Sec ou mouillé, il fonctionne à la perfection. Révolutionnaire."" at bounding box center [795, 629] width 191 height 36
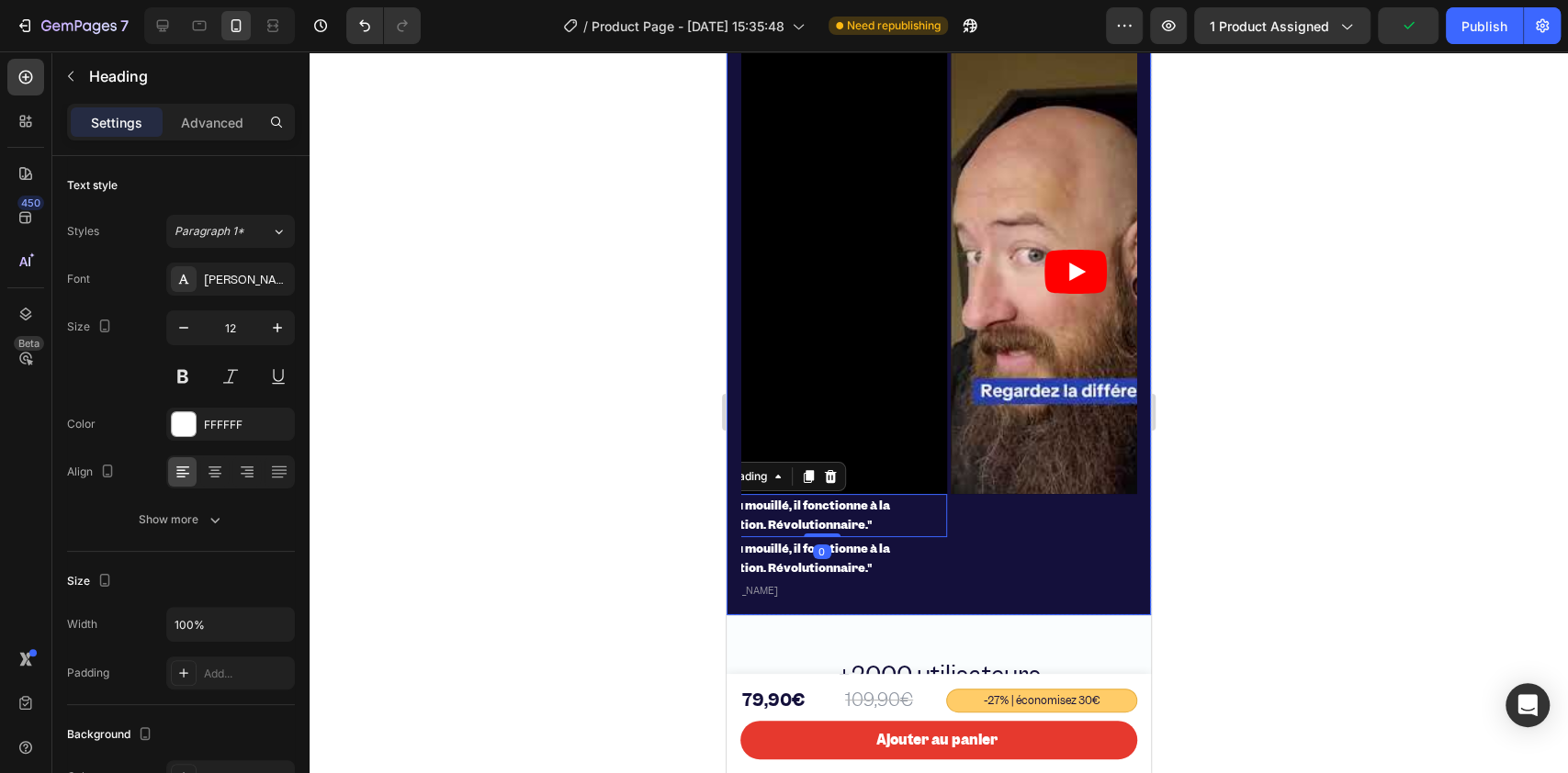
scroll to position [3913, 0]
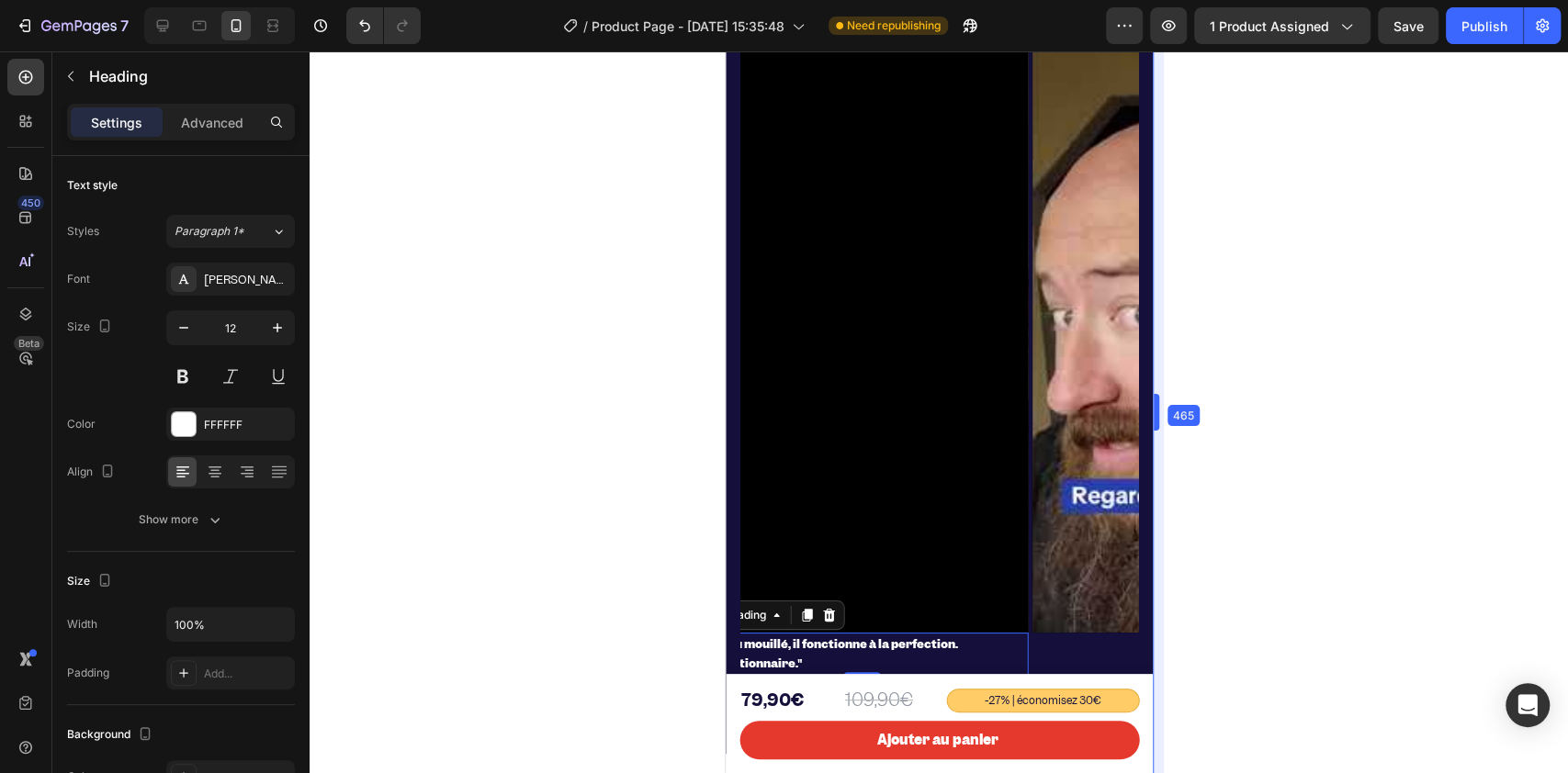
drag, startPoint x: 1154, startPoint y: 403, endPoint x: 1154, endPoint y: 393, distance: 10.0
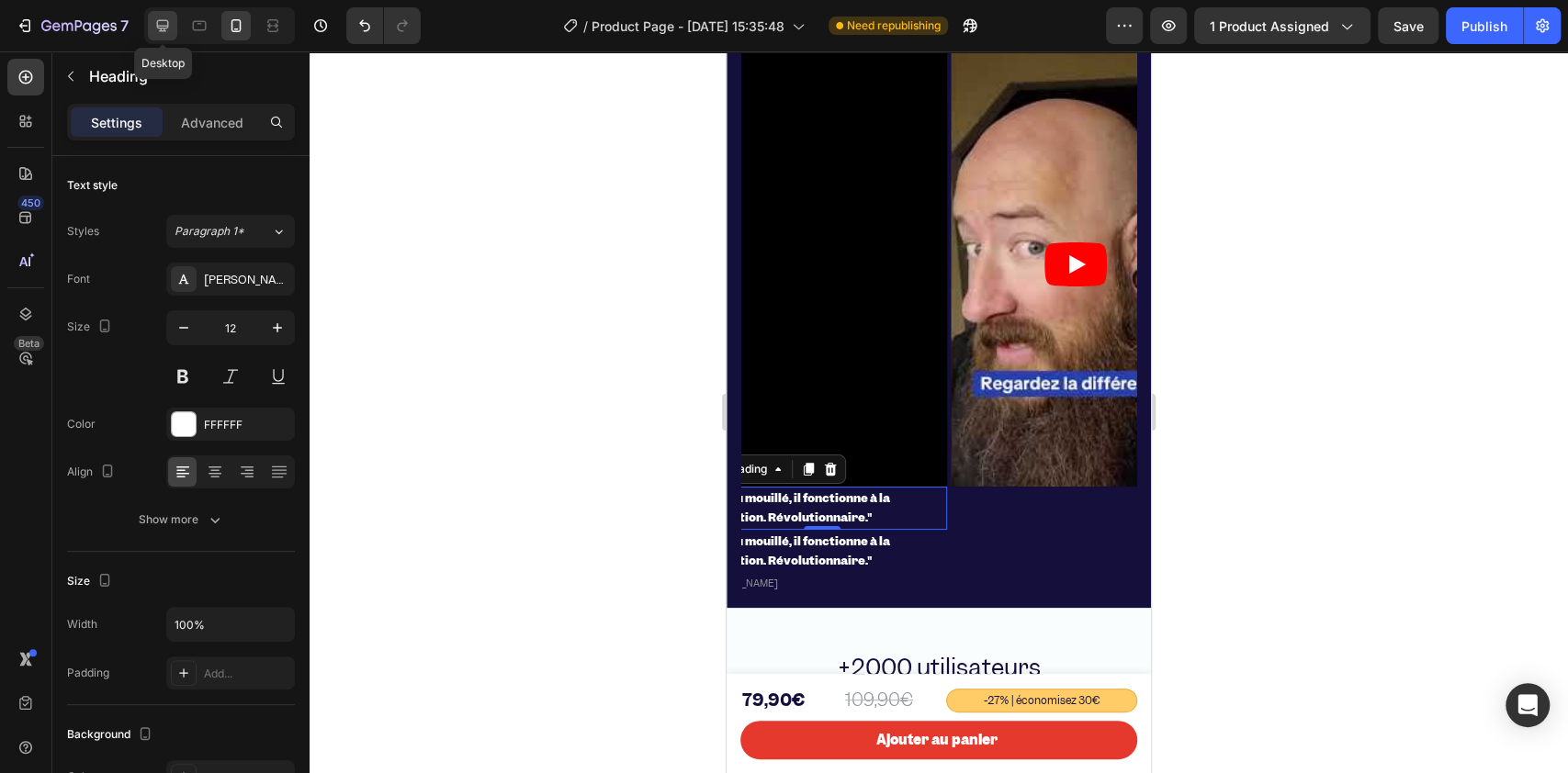
click at [165, 18] on icon at bounding box center [162, 25] width 18 height 18
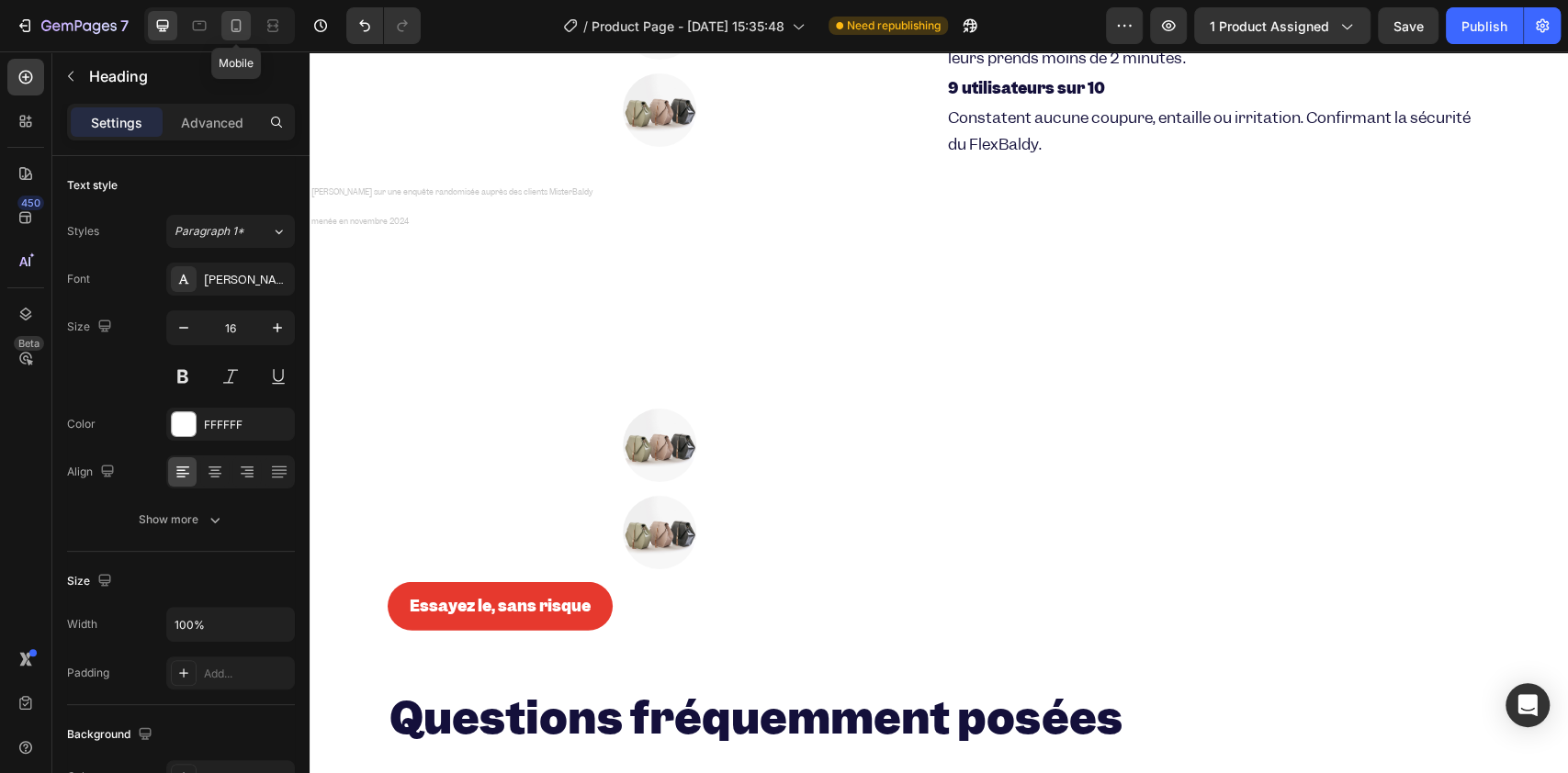
click at [243, 30] on icon at bounding box center [235, 25] width 18 height 18
type input "12"
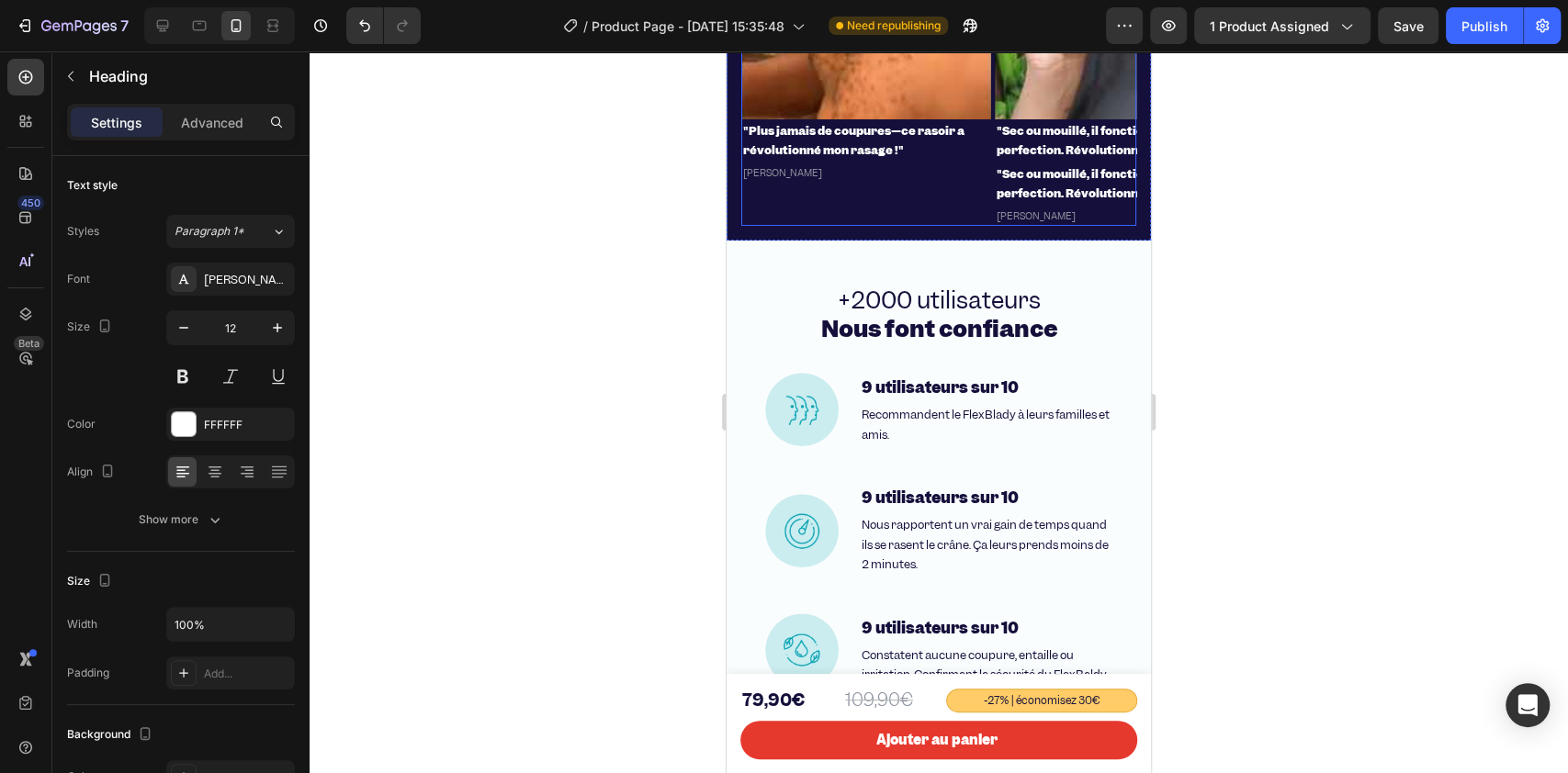
scroll to position [4622, 0]
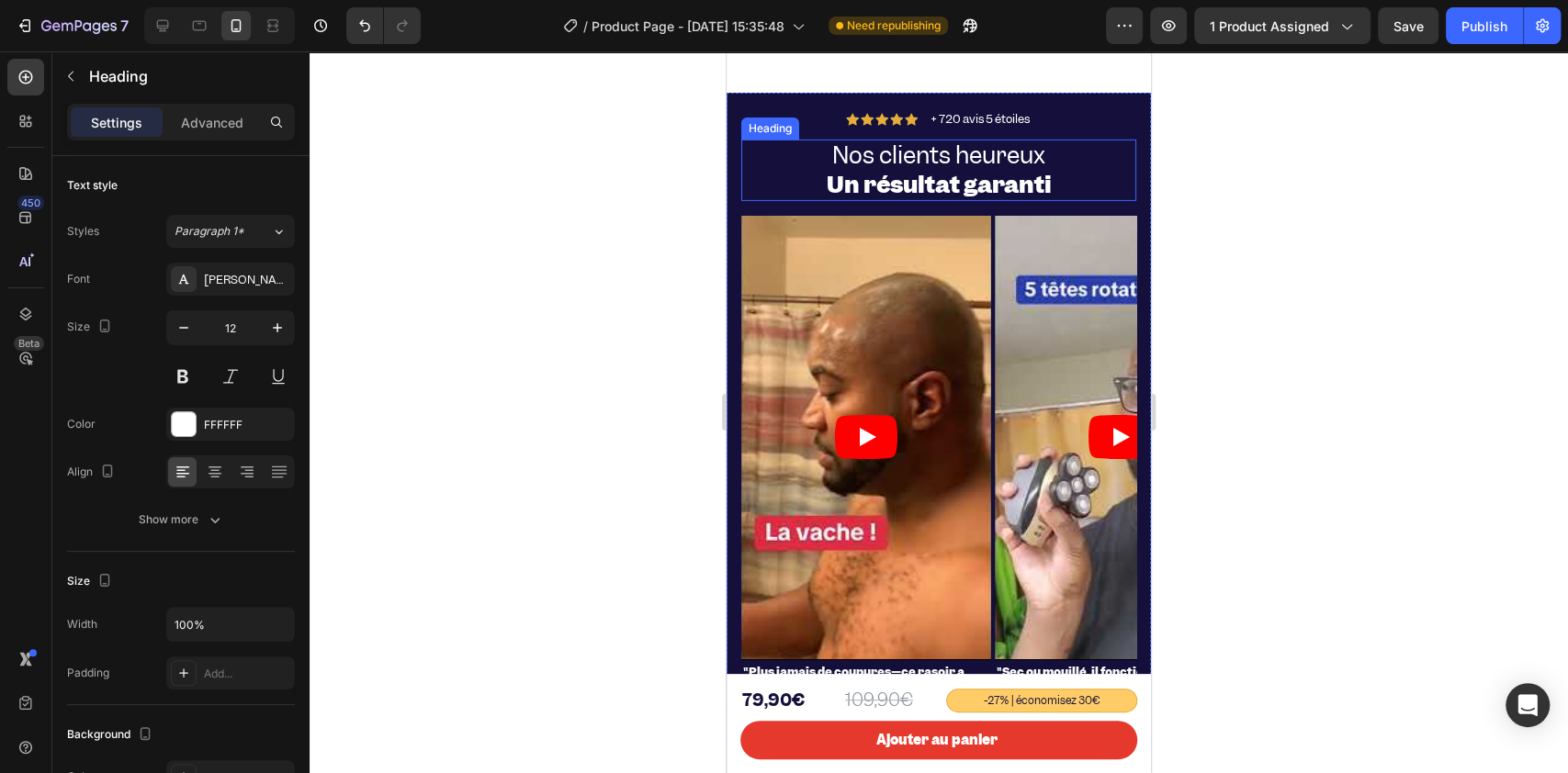
scroll to position [4009, 0]
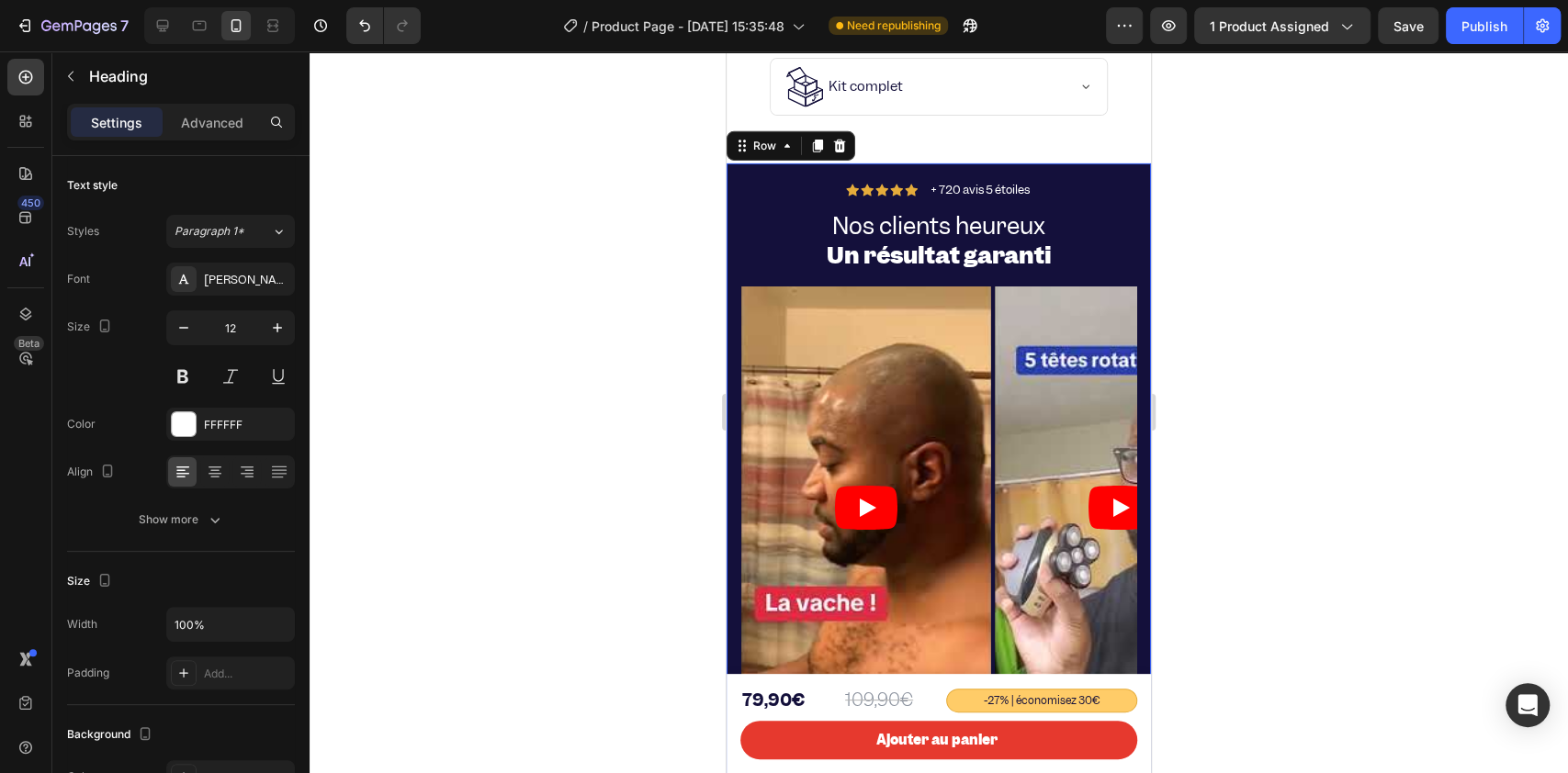
click at [734, 171] on div "Icon Icon Icon Icon Icon Icon List + 720 avis 5 étoiles Text Block Row Nos clie…" at bounding box center [938, 508] width 424 height 688
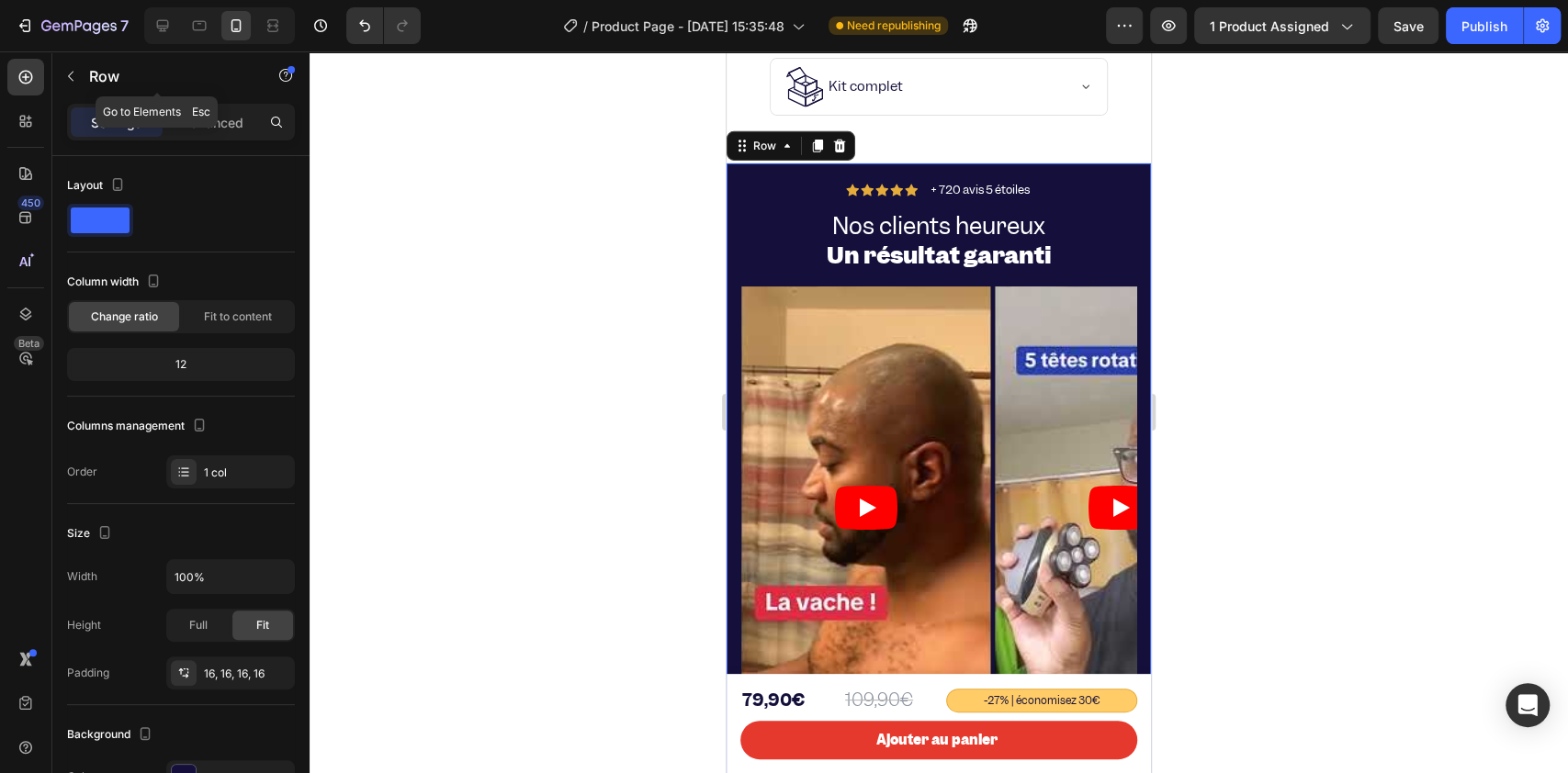
click at [202, 106] on div "Settings Advanced" at bounding box center [181, 122] width 228 height 37
click at [205, 115] on p "Advanced" at bounding box center [212, 122] width 63 height 19
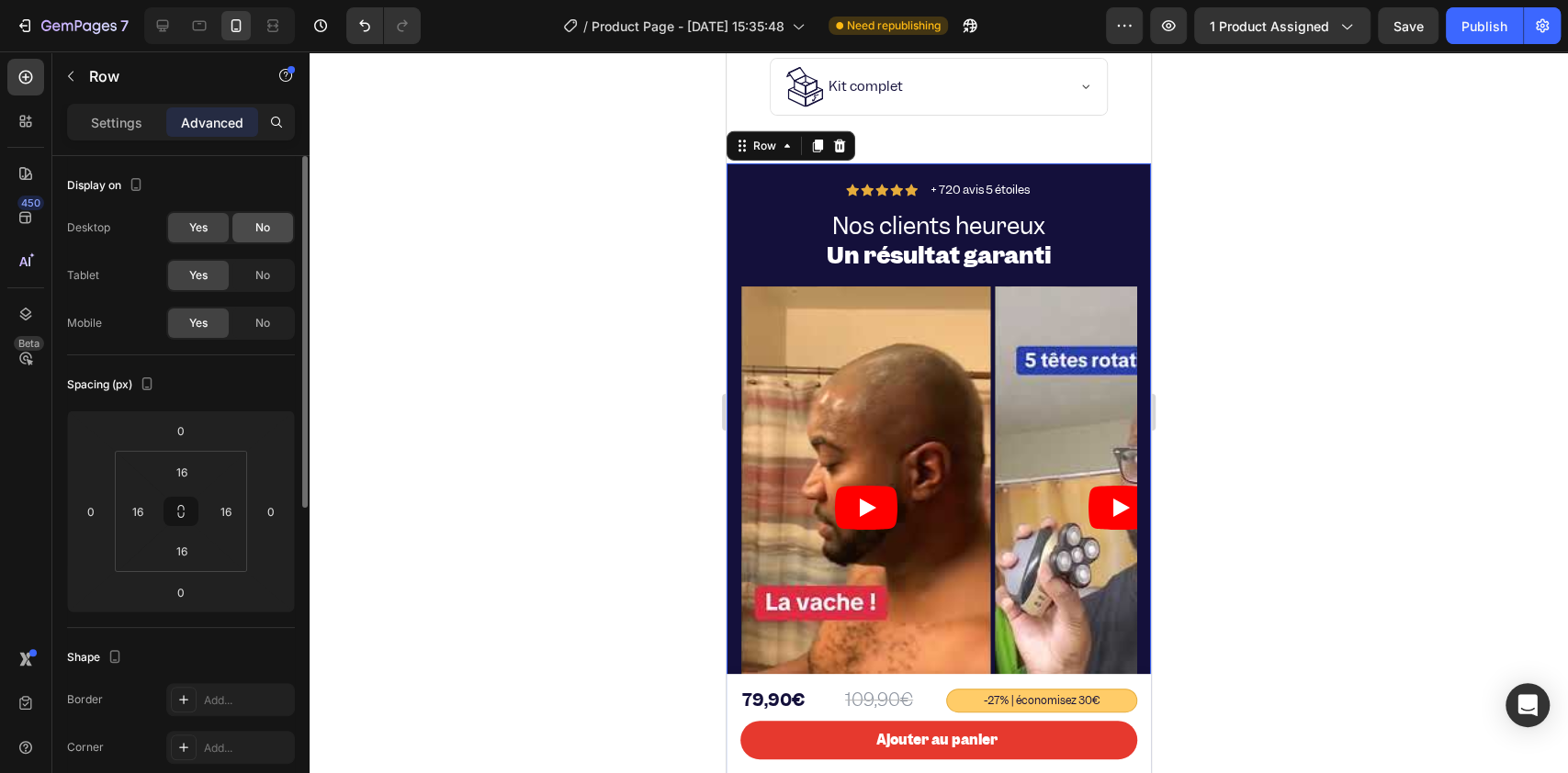
click at [251, 221] on div "No" at bounding box center [262, 227] width 61 height 29
click at [199, 220] on span "Yes" at bounding box center [198, 227] width 18 height 16
click at [166, 29] on icon at bounding box center [162, 25] width 18 height 18
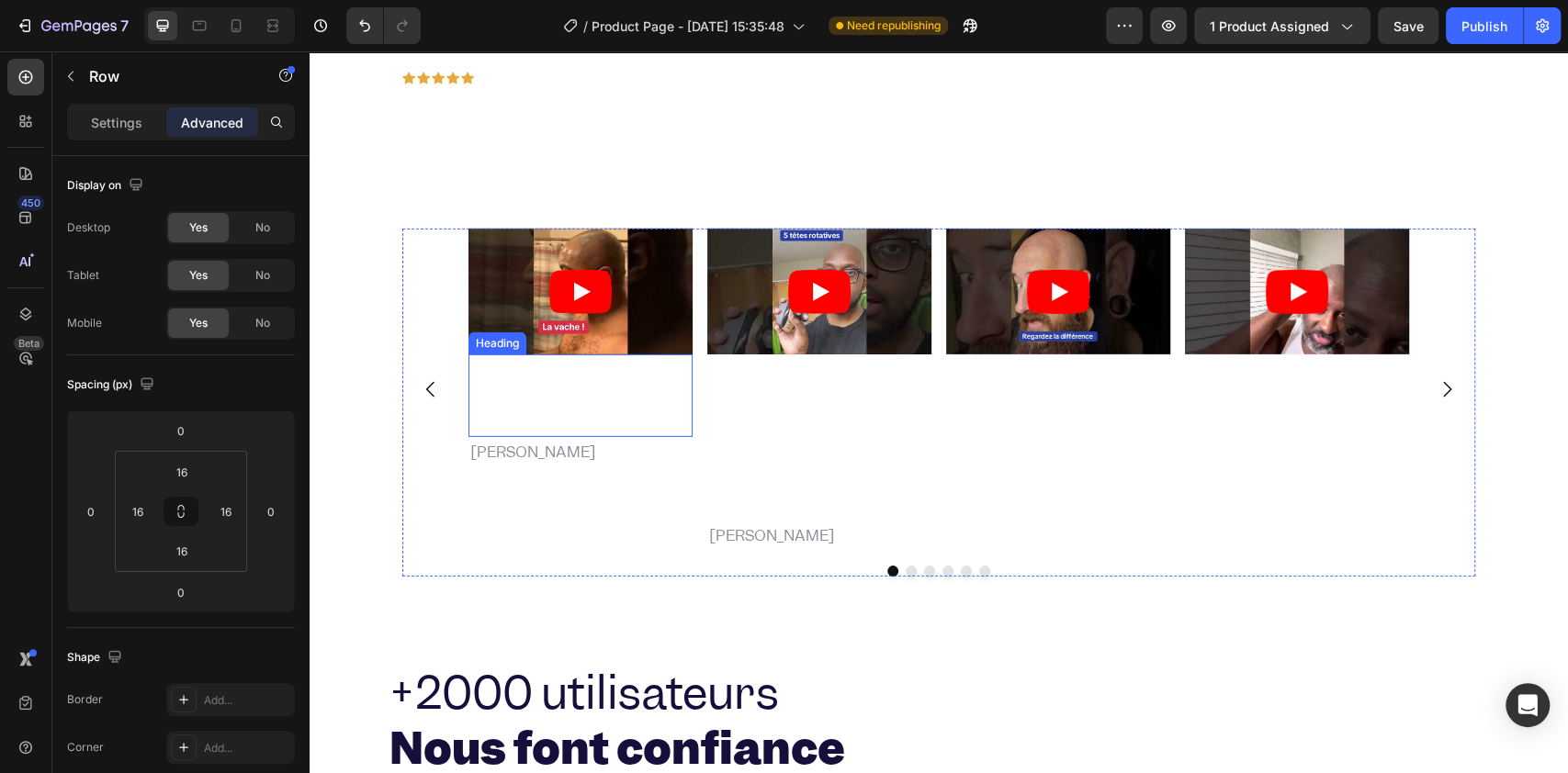
scroll to position [3699, 0]
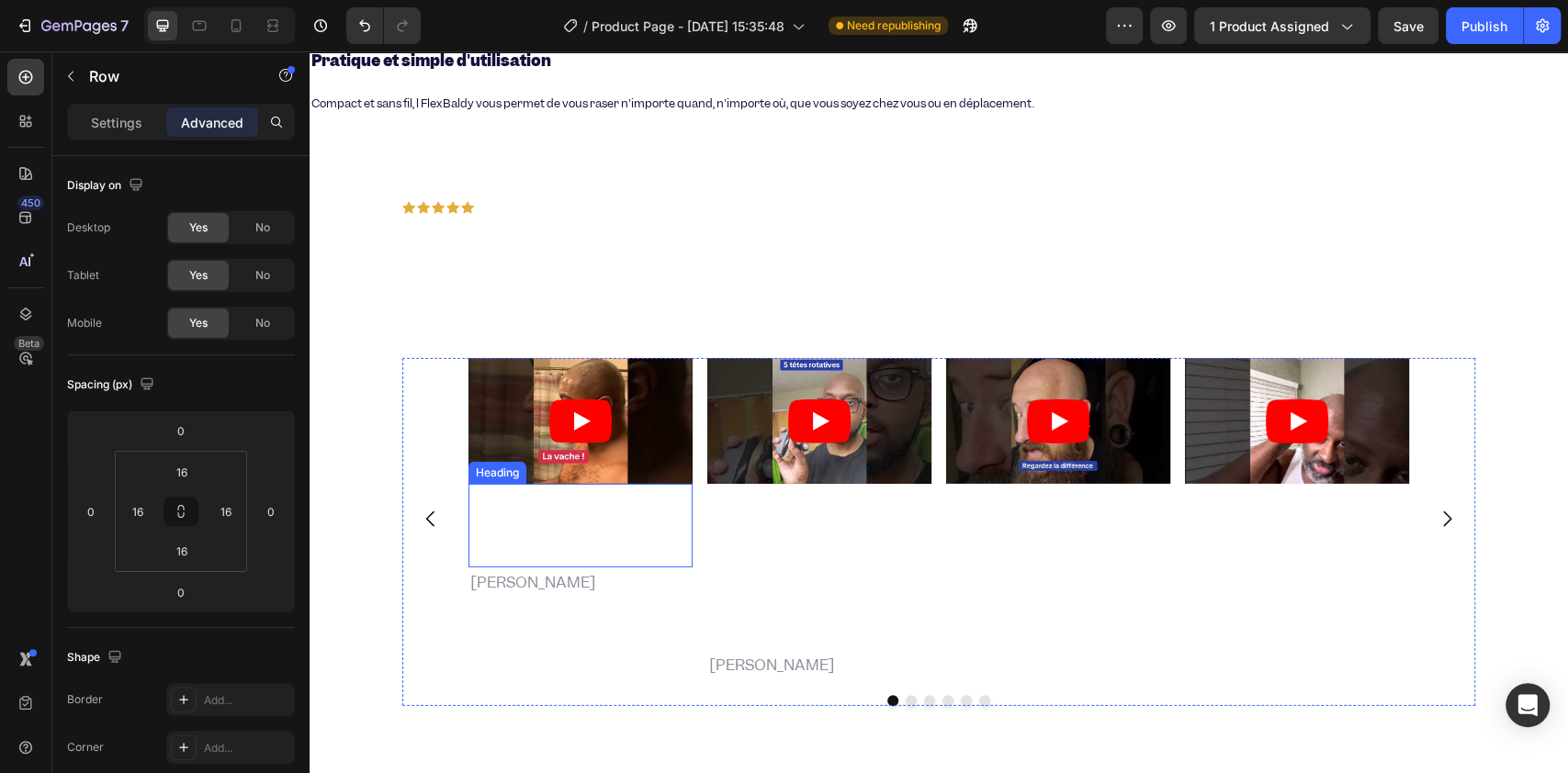
click at [611, 504] on h2 ""Plus jamais de coupures—ce rasoir a révolutionné mon rasage !"" at bounding box center [581, 525] width 224 height 83
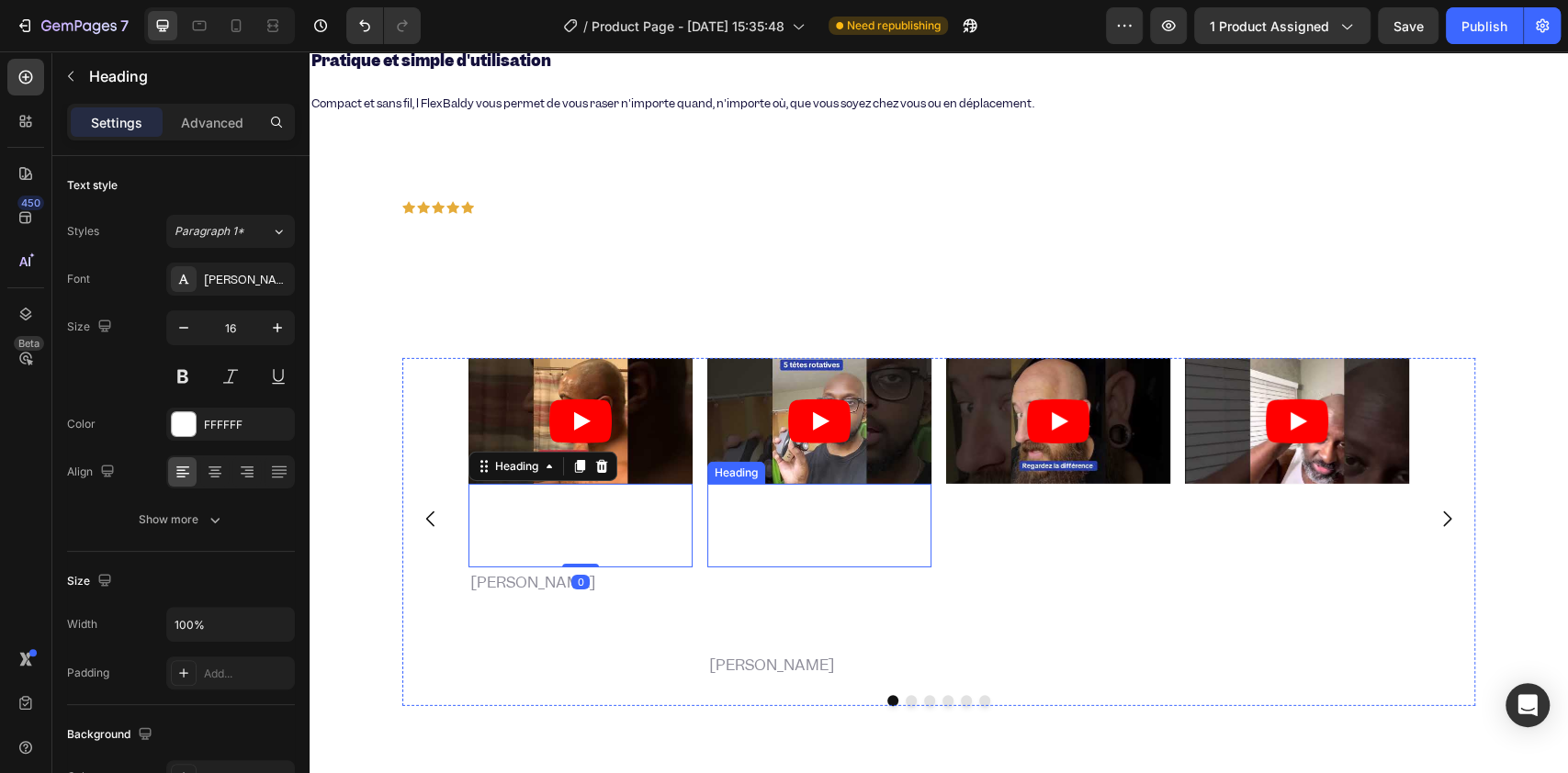
click at [725, 490] on strong ""Sec ou mouillé, il fonctionne à la perfection. Révolutionnaire."" at bounding box center [812, 525] width 206 height 73
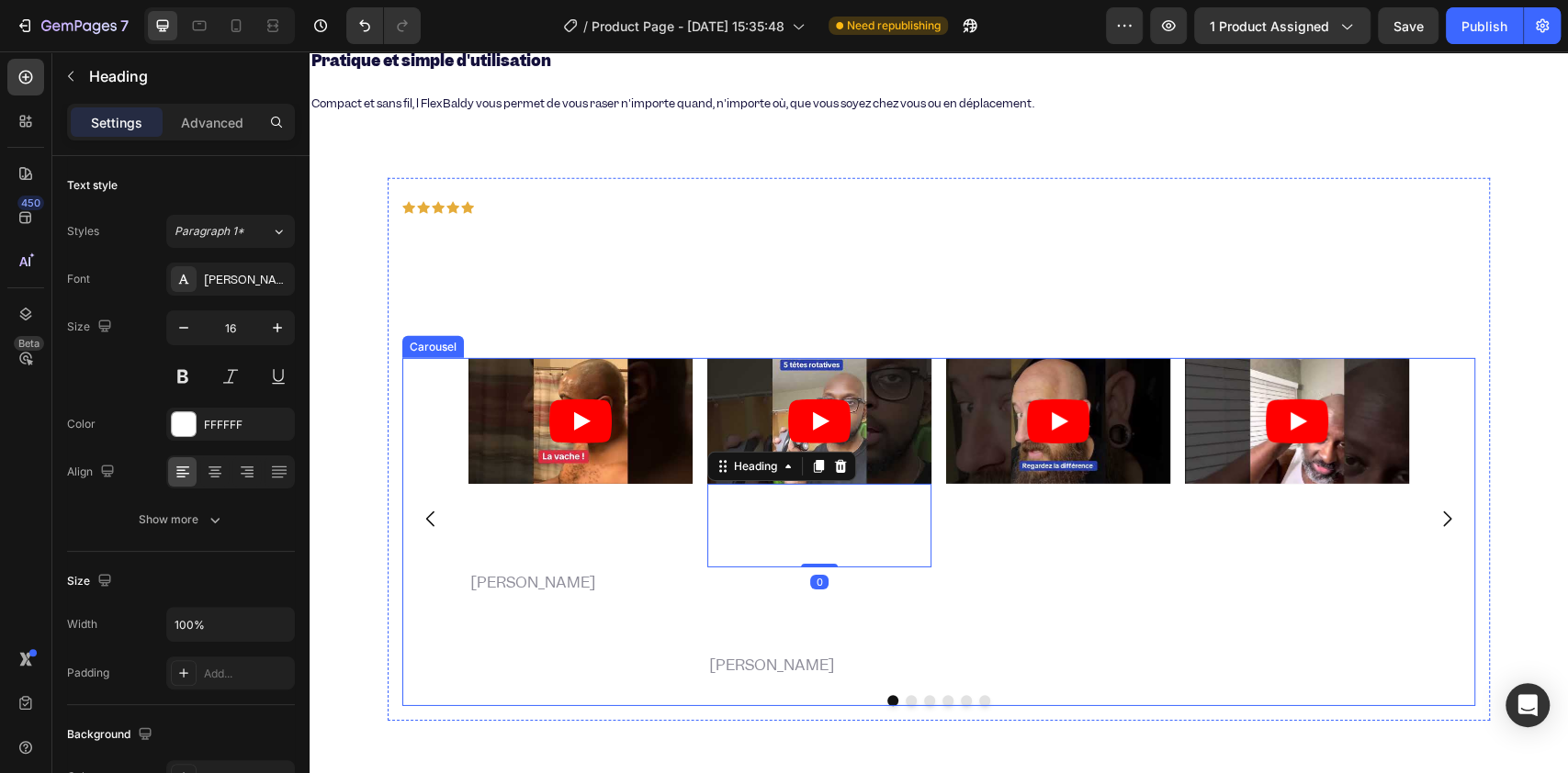
click at [1036, 494] on div "Video" at bounding box center [1058, 519] width 224 height 322
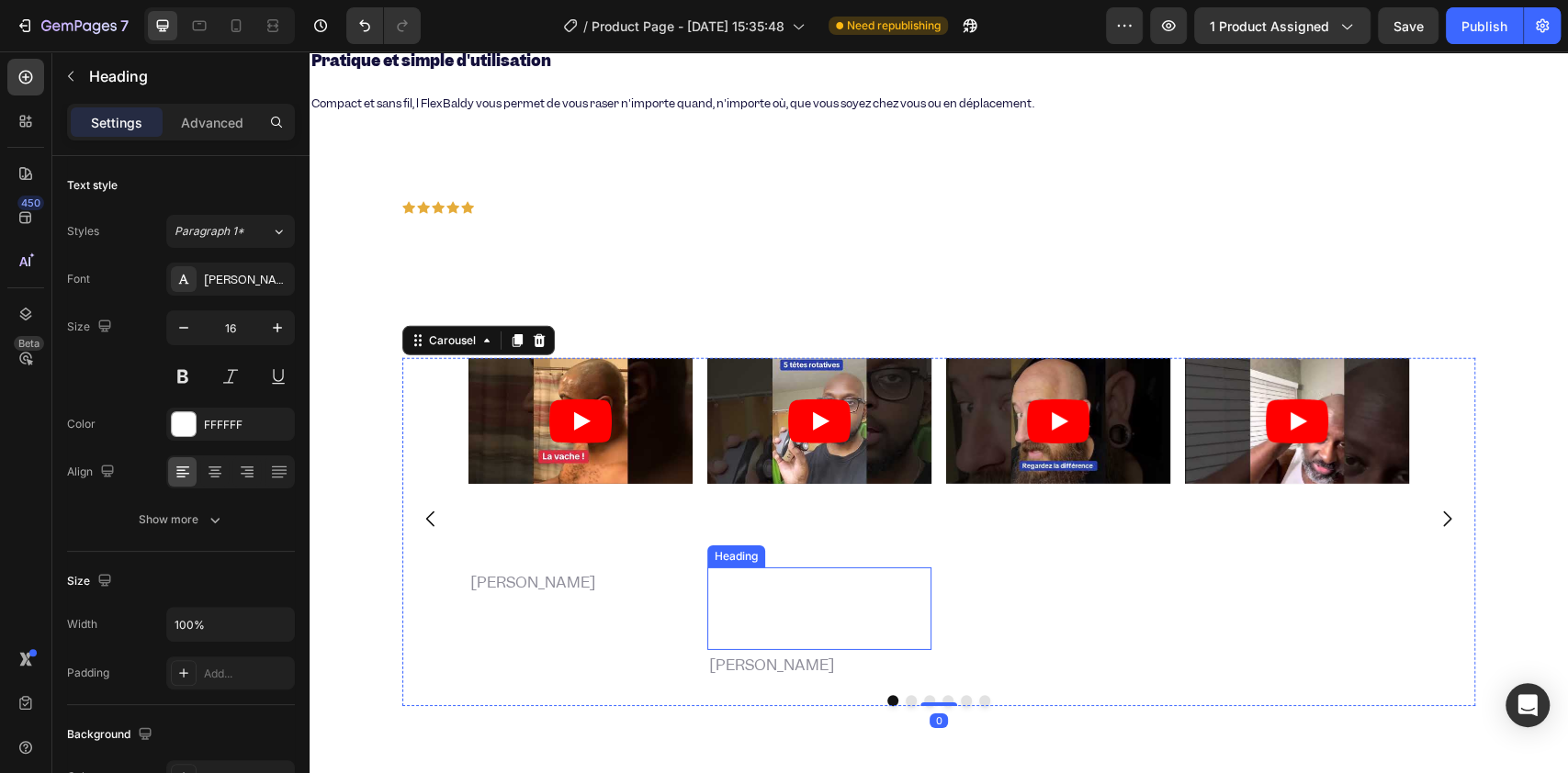
click at [866, 581] on strong ""Sec ou mouillé, il fonctionne à la perfection. Révolutionnaire."" at bounding box center [812, 608] width 206 height 73
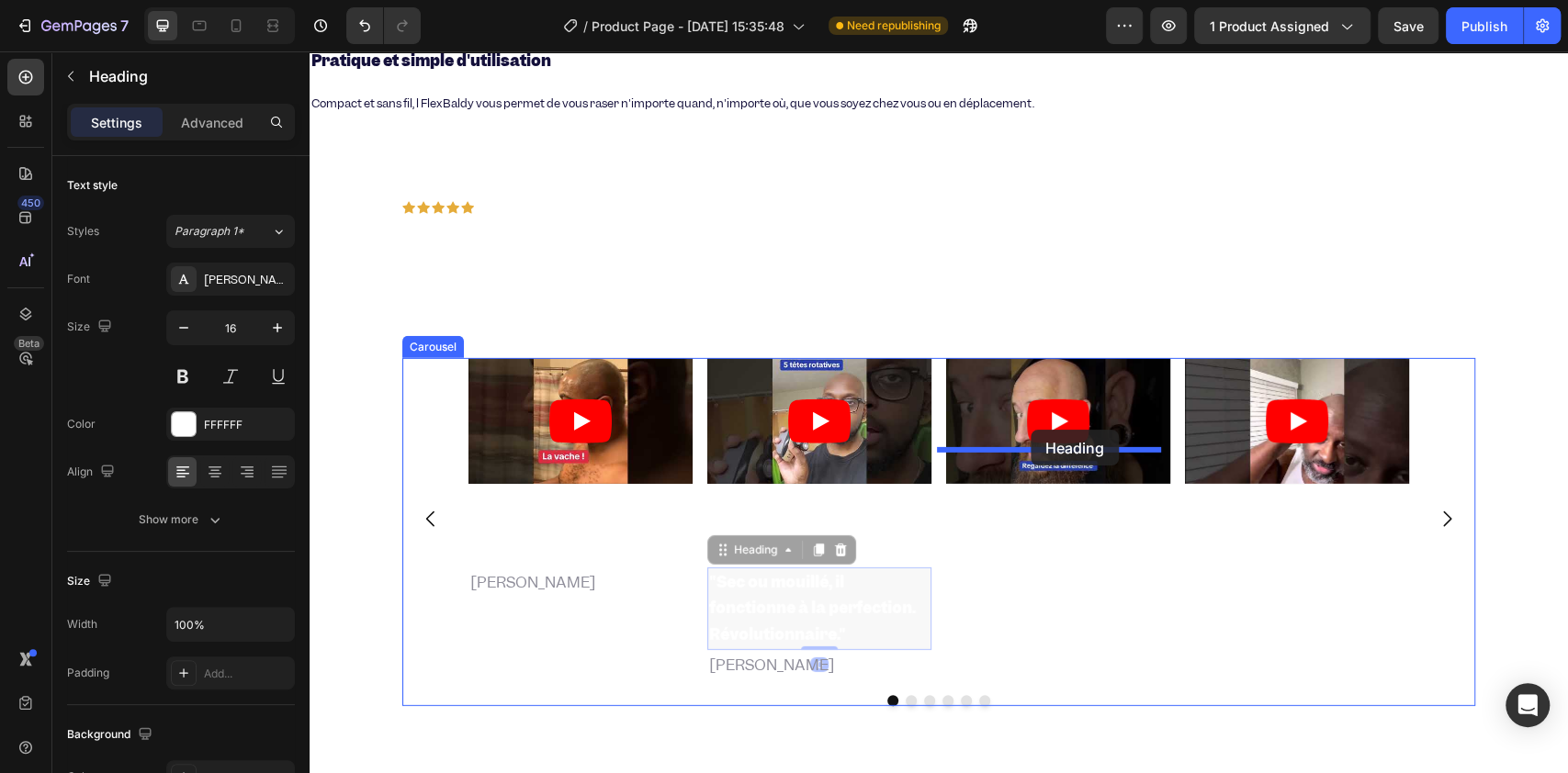
drag, startPoint x: 714, startPoint y: 520, endPoint x: 1030, endPoint y: 430, distance: 328.6
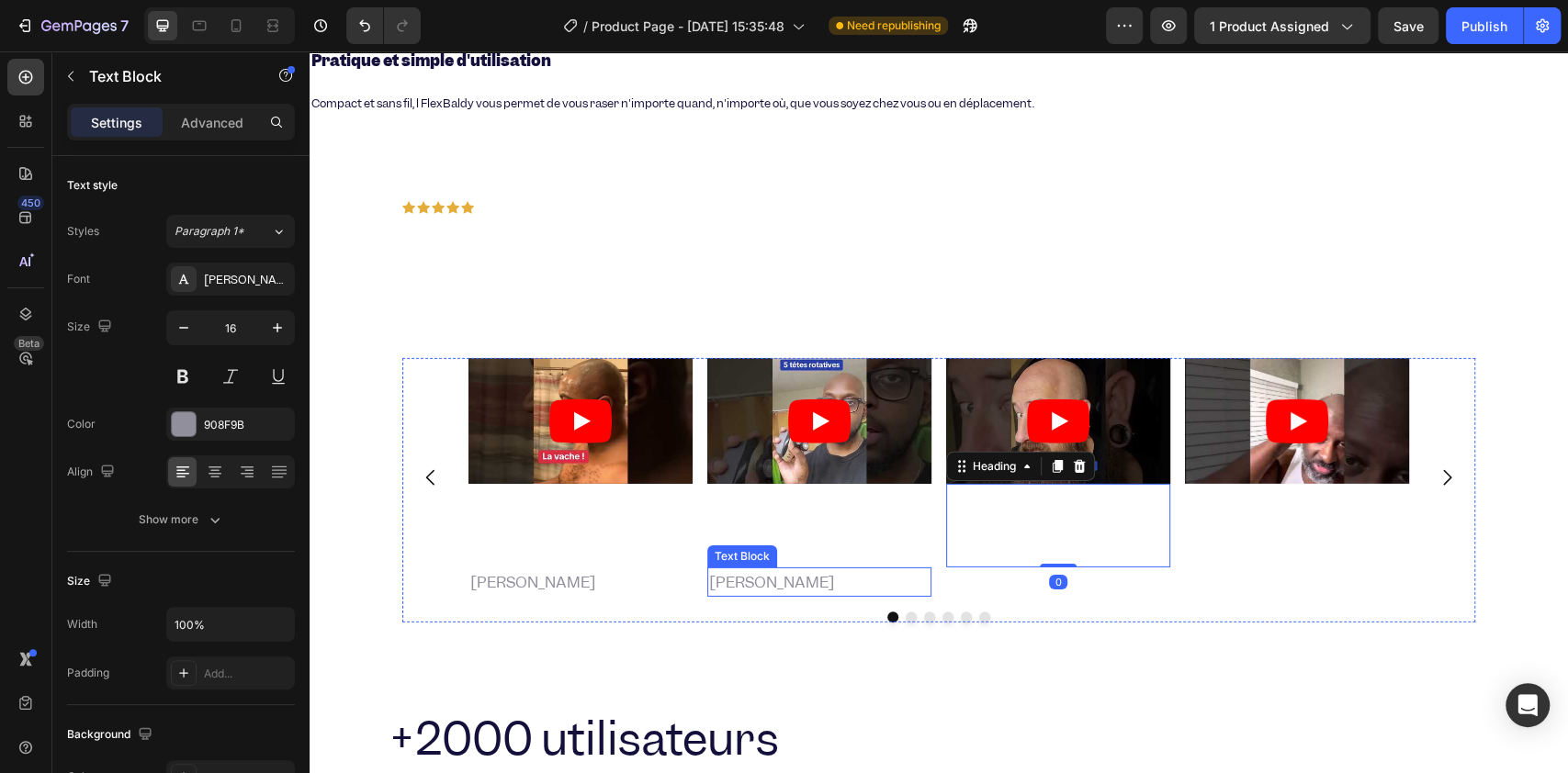
click at [764, 569] on p "[PERSON_NAME]" at bounding box center [819, 582] width 221 height 27
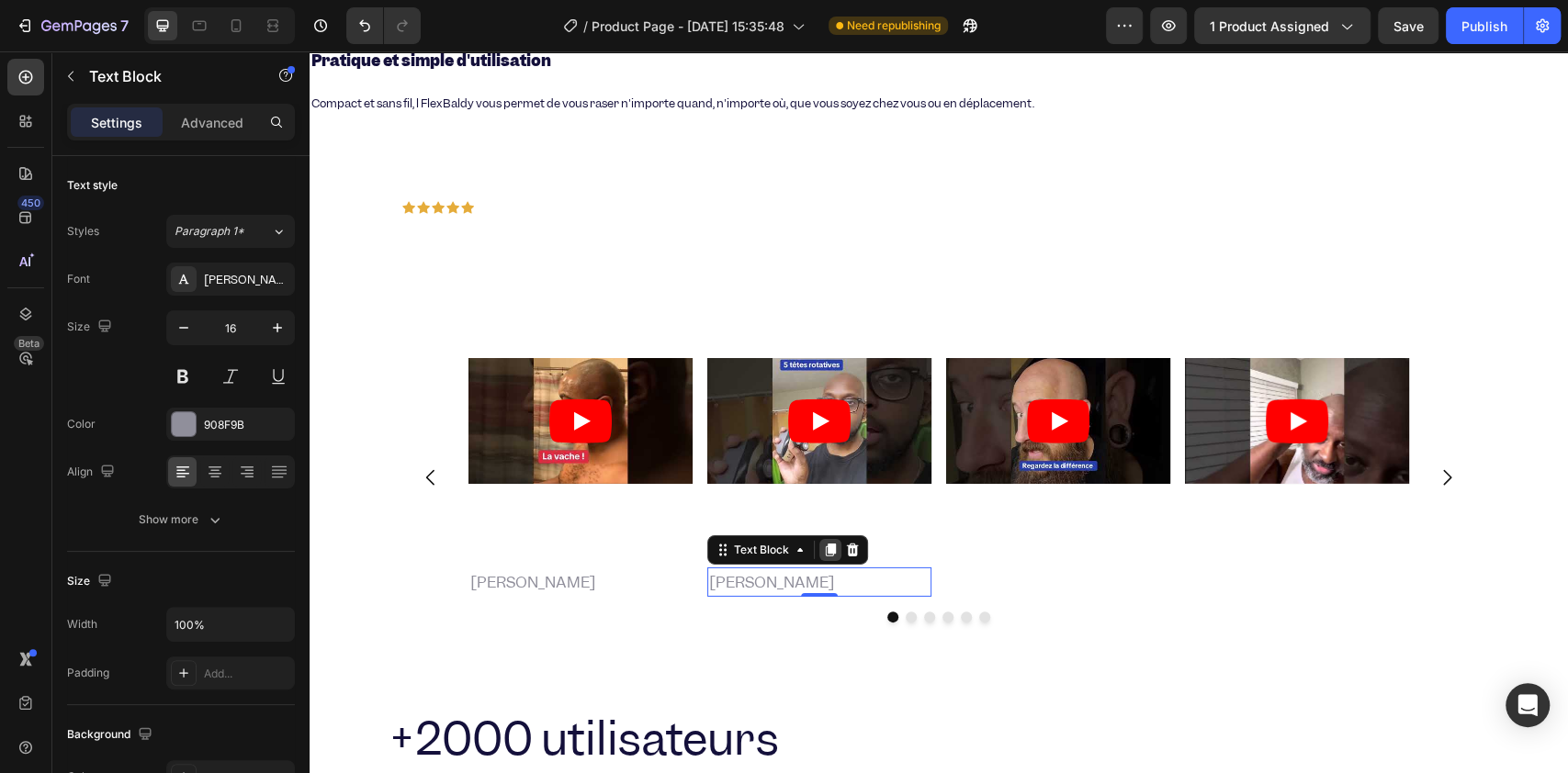
click at [825, 544] on icon at bounding box center [830, 549] width 10 height 13
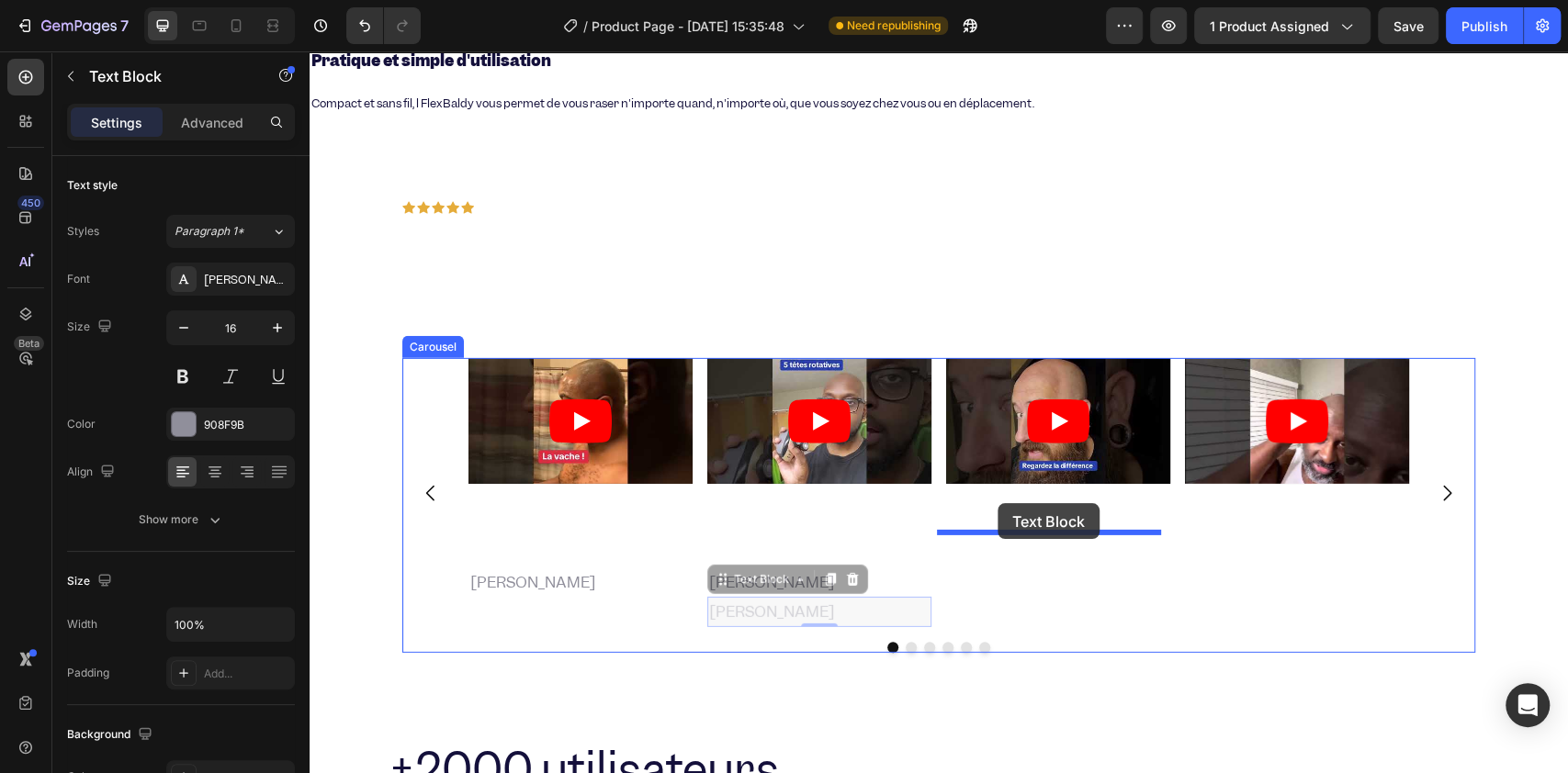
drag, startPoint x: 717, startPoint y: 546, endPoint x: 1000, endPoint y: 507, distance: 285.7
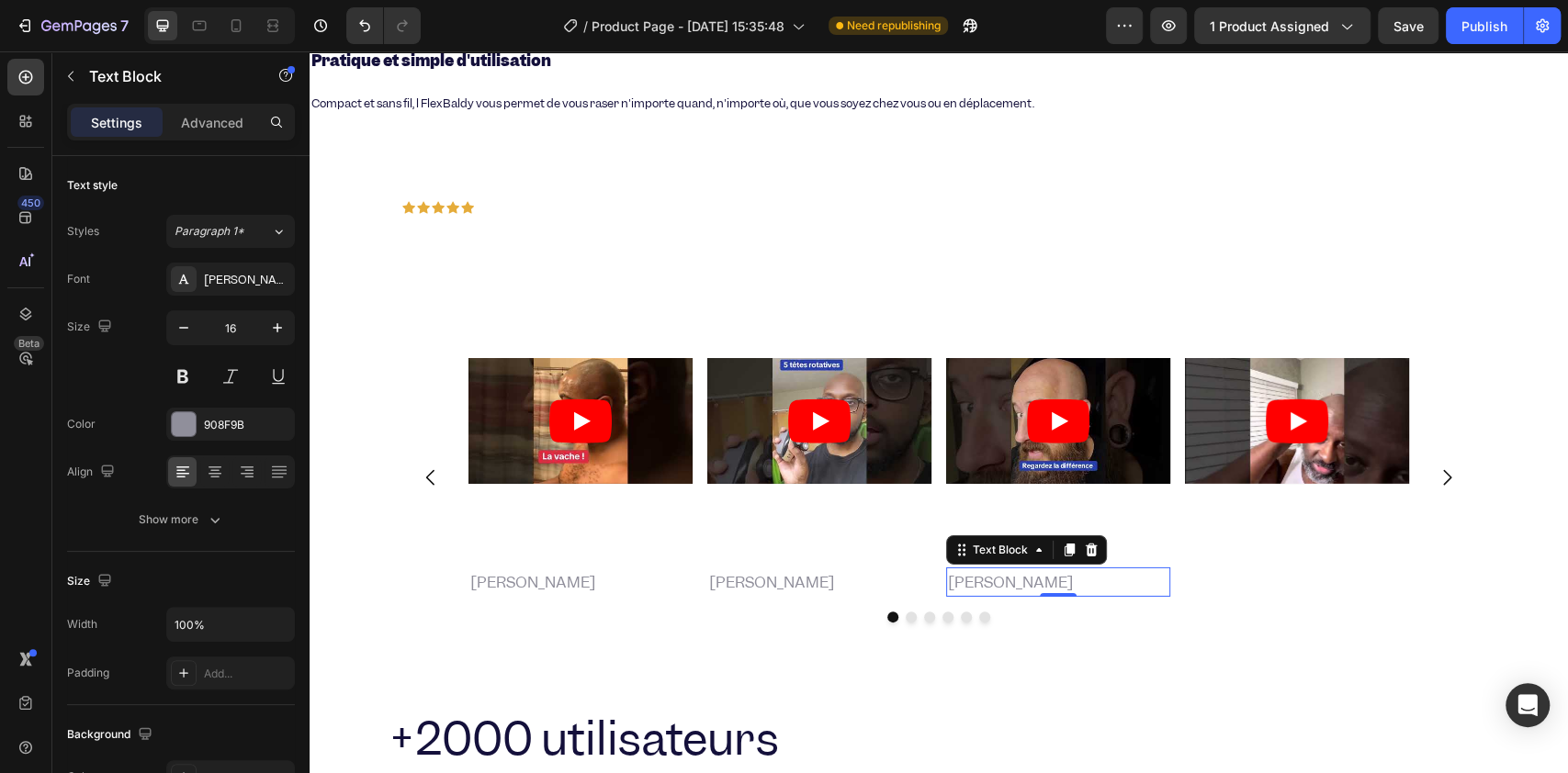
click at [978, 489] on strong ""Sec ou mouillé, il fonctionne à la perfection. Révolutionnaire."" at bounding box center [1051, 525] width 206 height 73
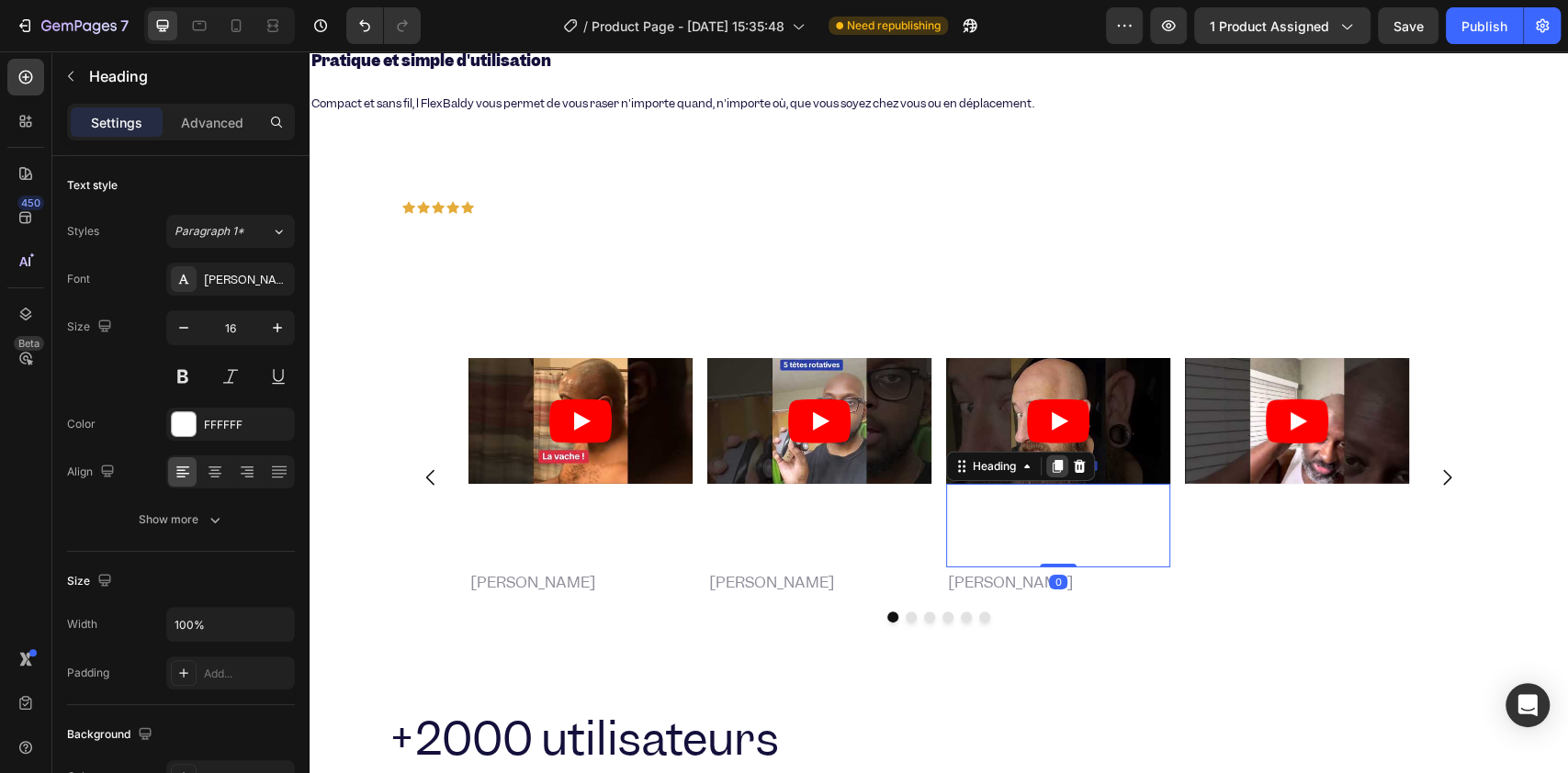
click at [1051, 459] on icon at bounding box center [1056, 466] width 14 height 14
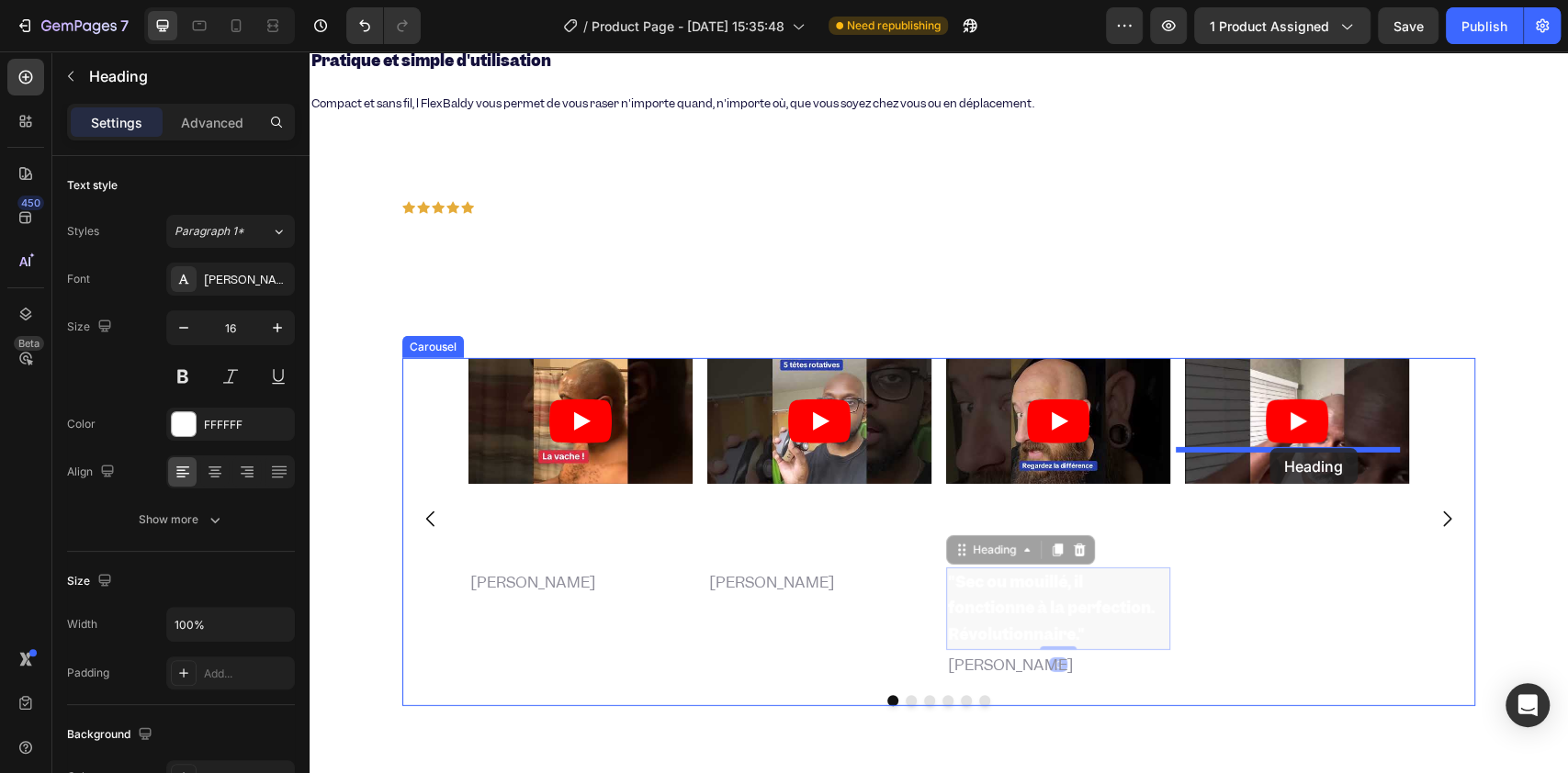
drag, startPoint x: 957, startPoint y: 507, endPoint x: 1237, endPoint y: 445, distance: 286.8
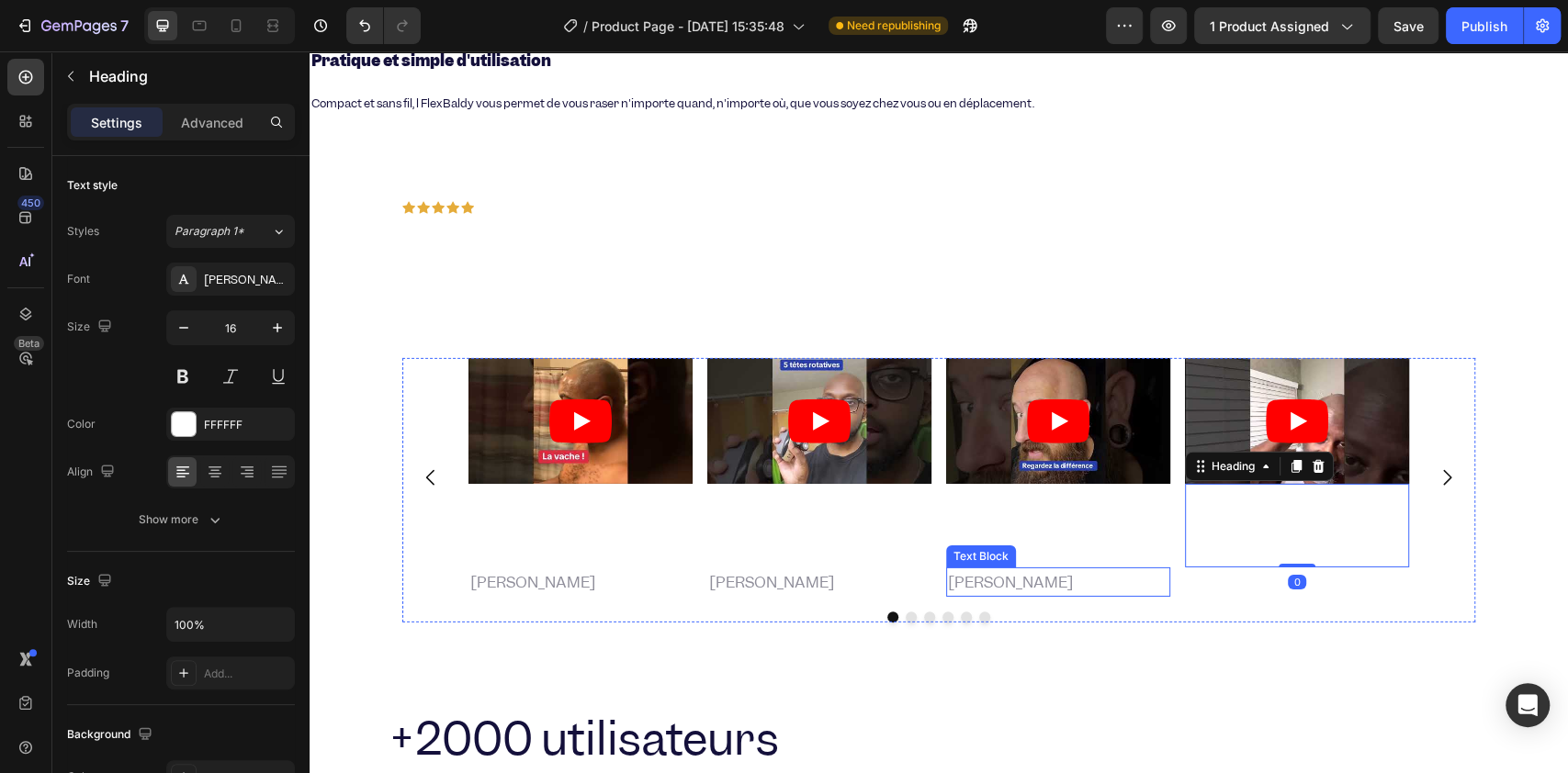
click at [977, 569] on p "[PERSON_NAME]" at bounding box center [1058, 582] width 221 height 27
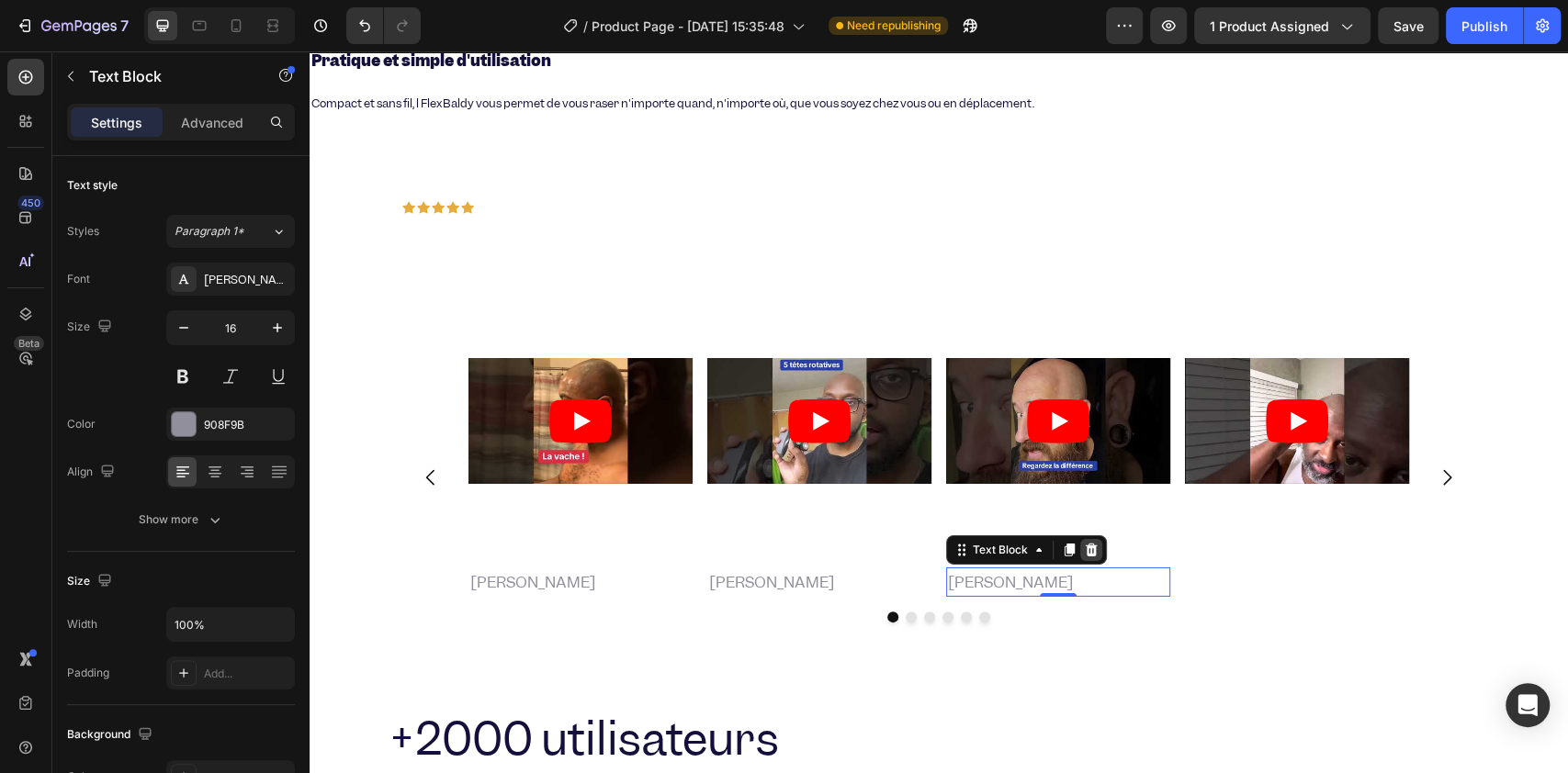
click at [1080, 539] on div at bounding box center [1091, 549] width 22 height 22
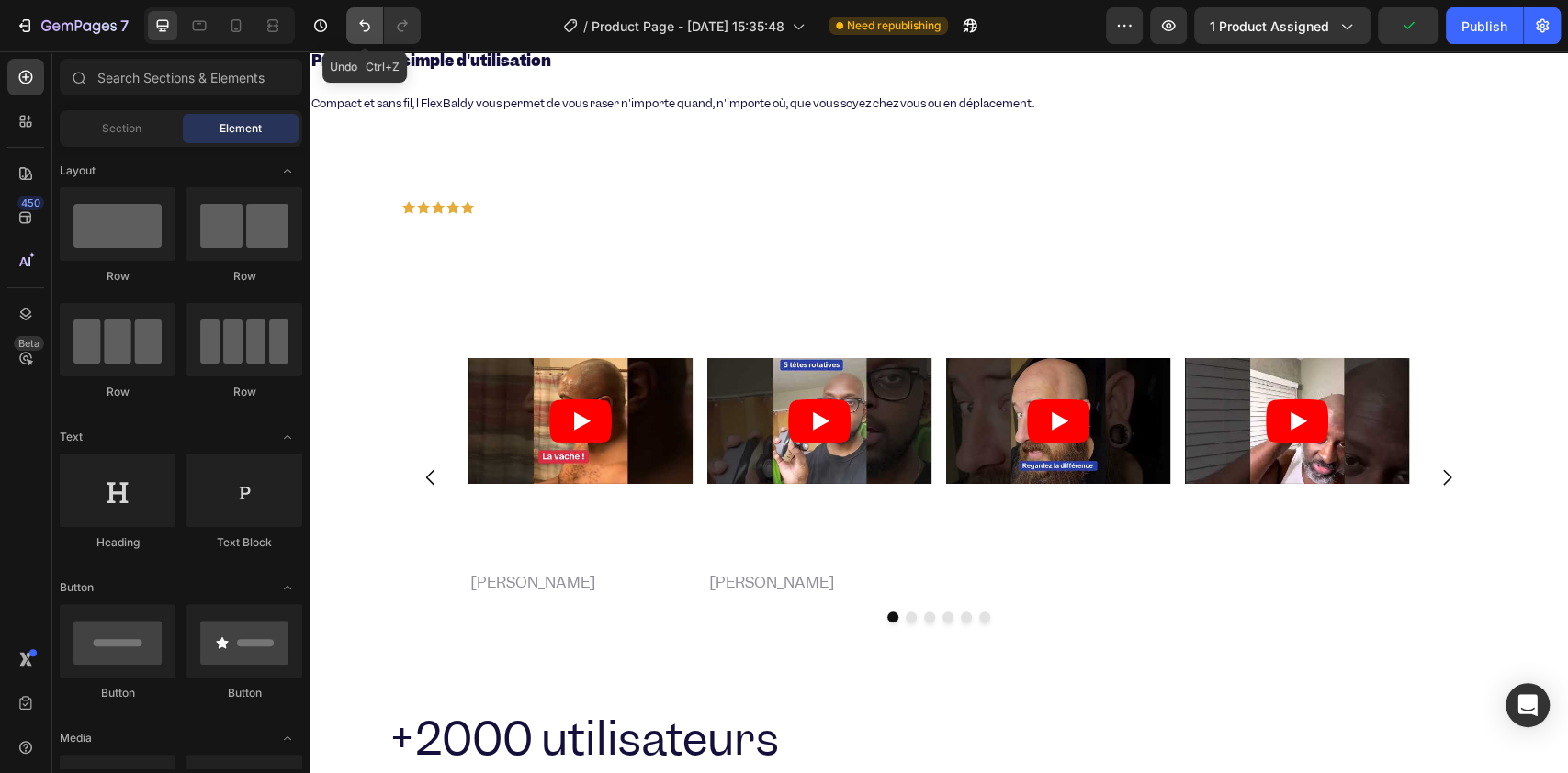
click at [362, 28] on icon "Undo/Redo" at bounding box center [365, 25] width 18 height 18
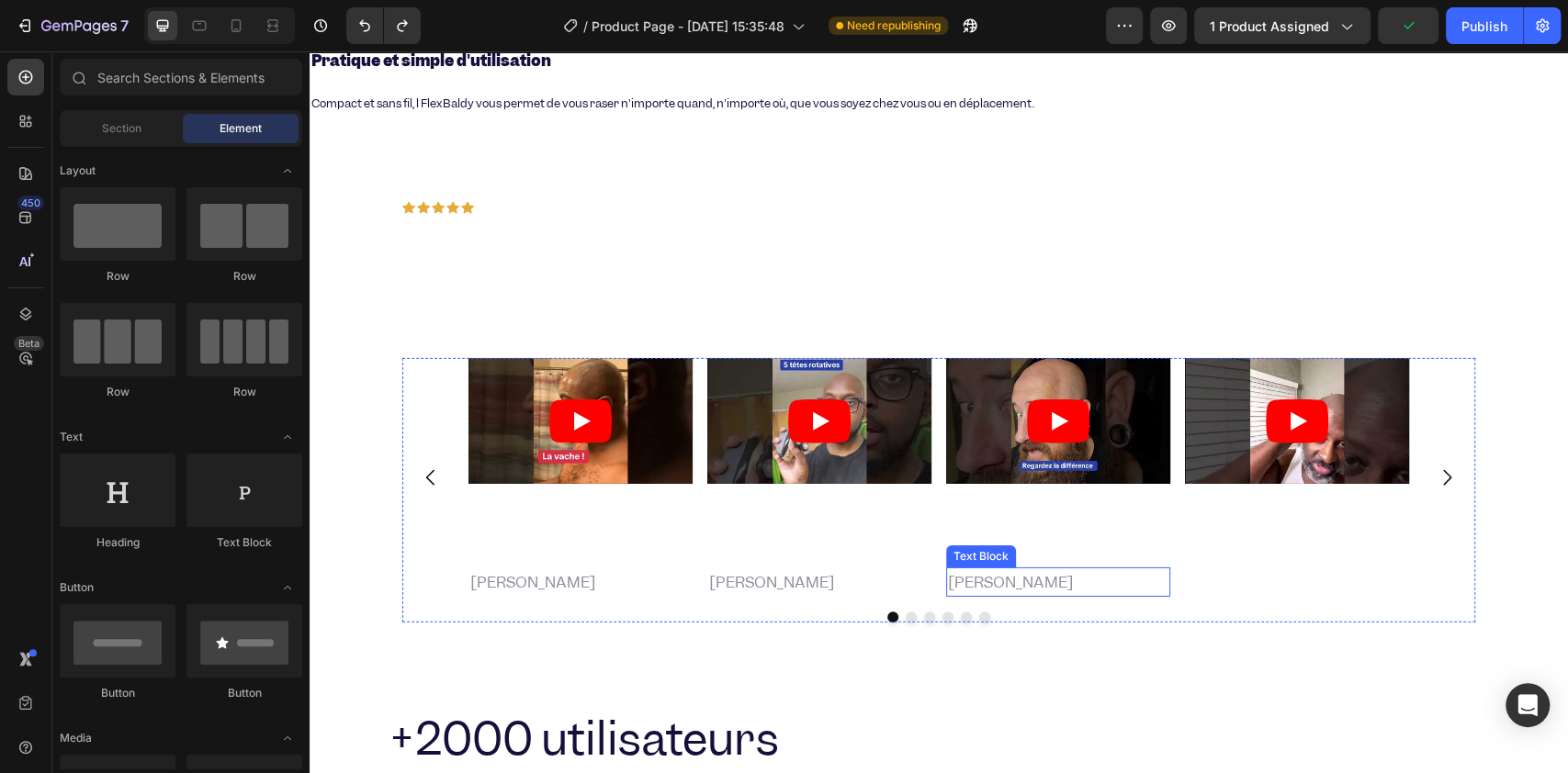
click at [952, 569] on p "[PERSON_NAME]" at bounding box center [1058, 582] width 221 height 27
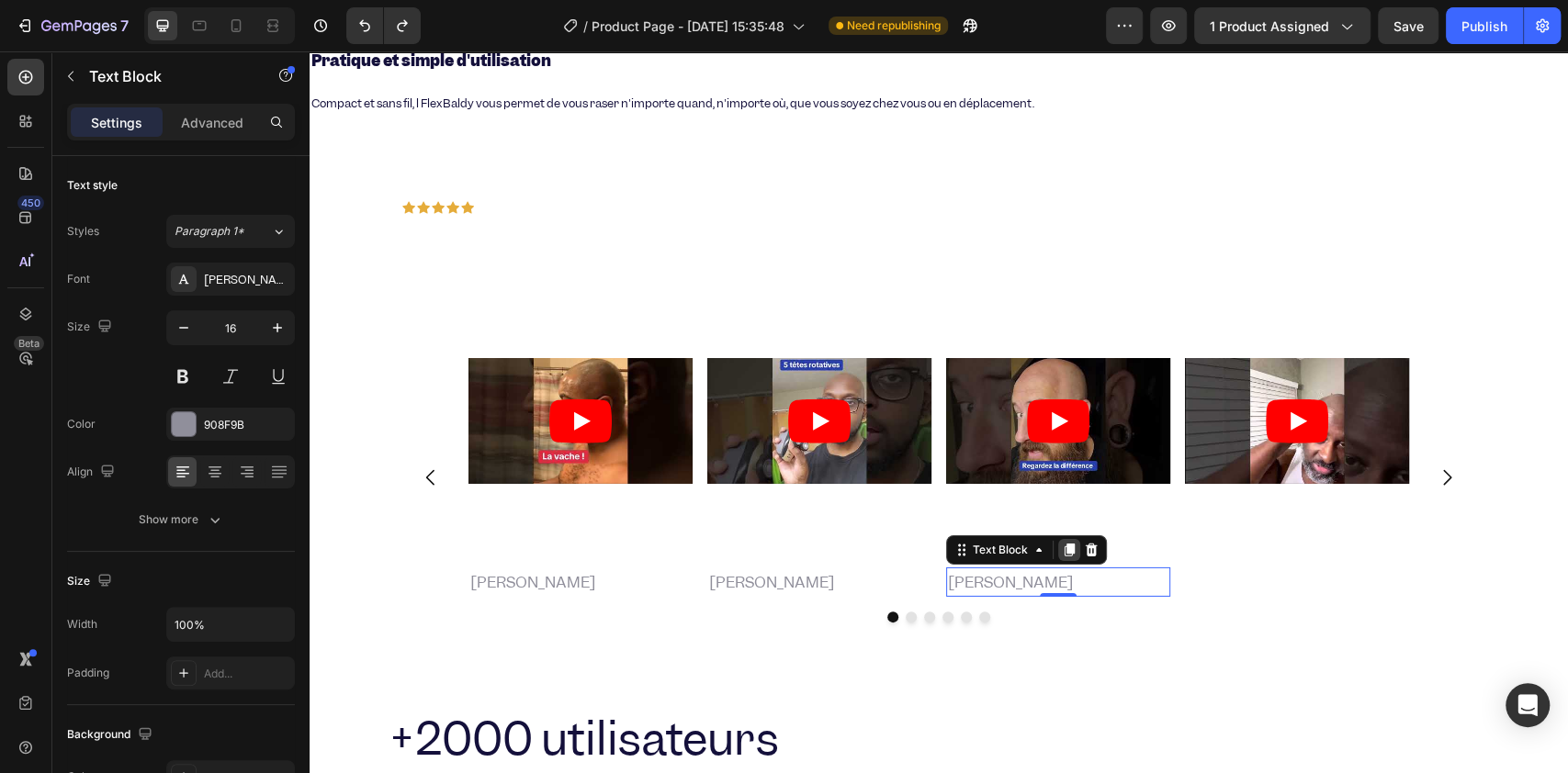
click at [1062, 543] on icon at bounding box center [1068, 549] width 14 height 14
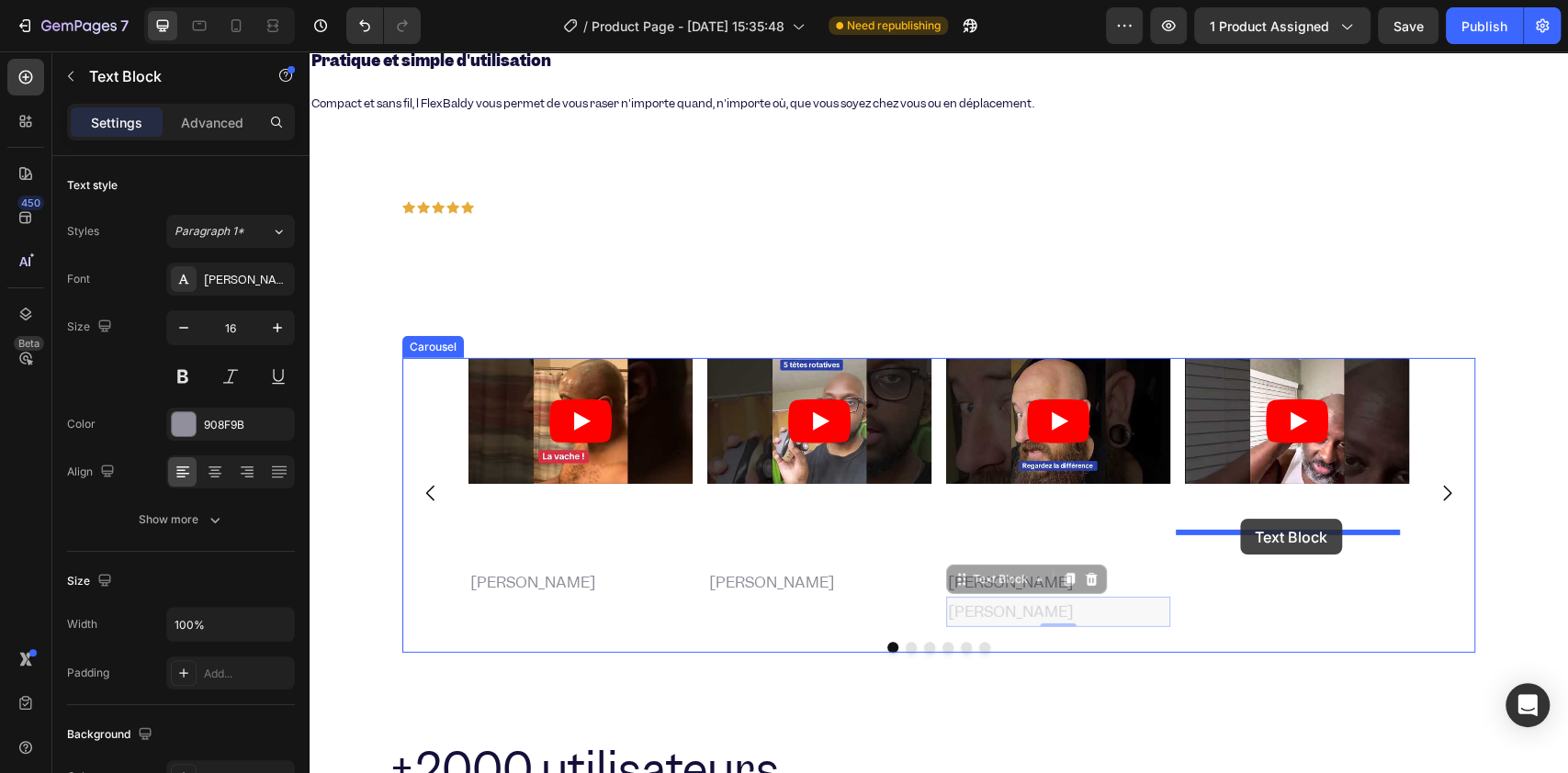
drag, startPoint x: 950, startPoint y: 548, endPoint x: 1240, endPoint y: 519, distance: 291.4
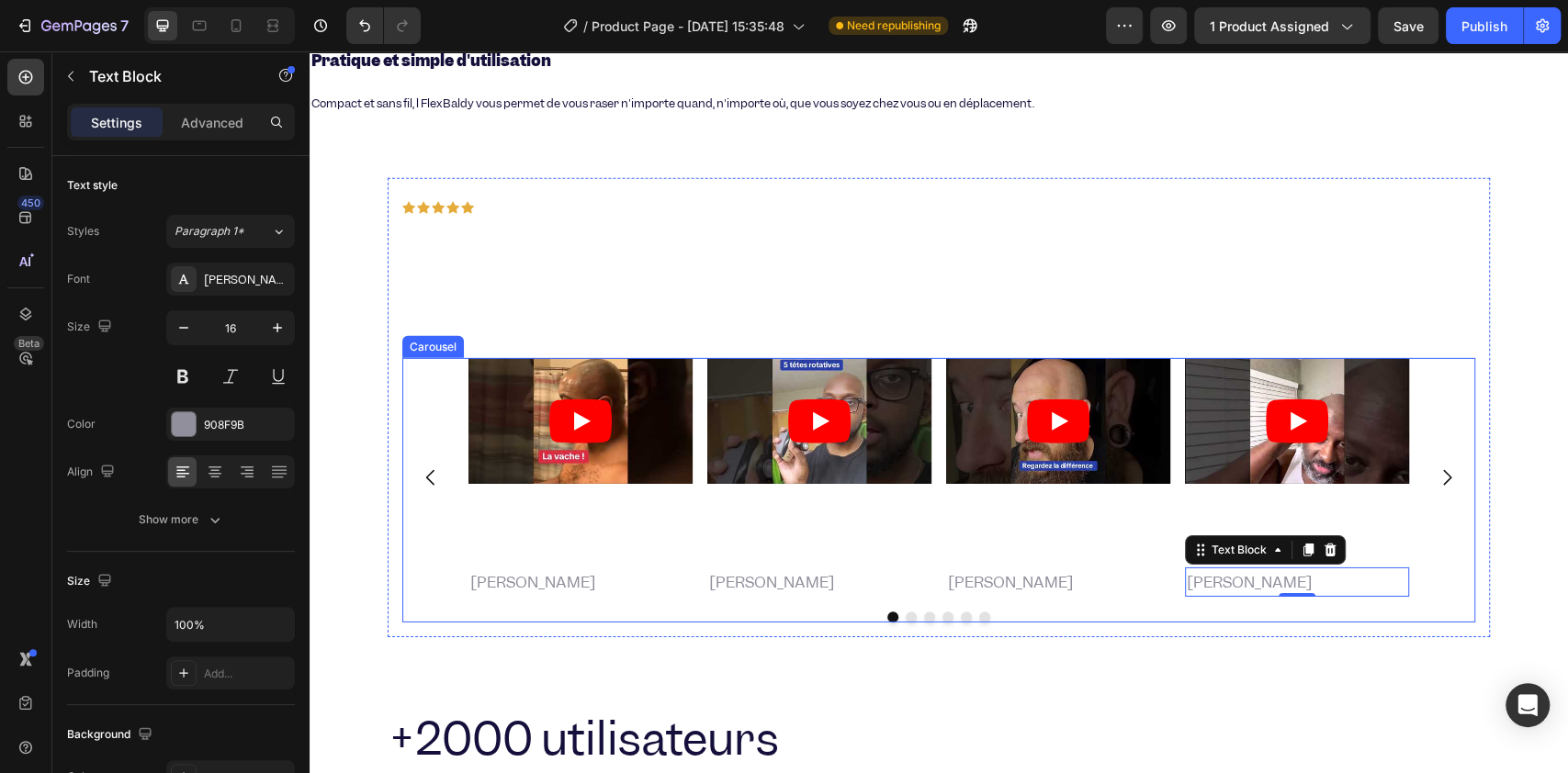
click at [1444, 466] on icon "Carousel Next Arrow" at bounding box center [1446, 477] width 22 height 22
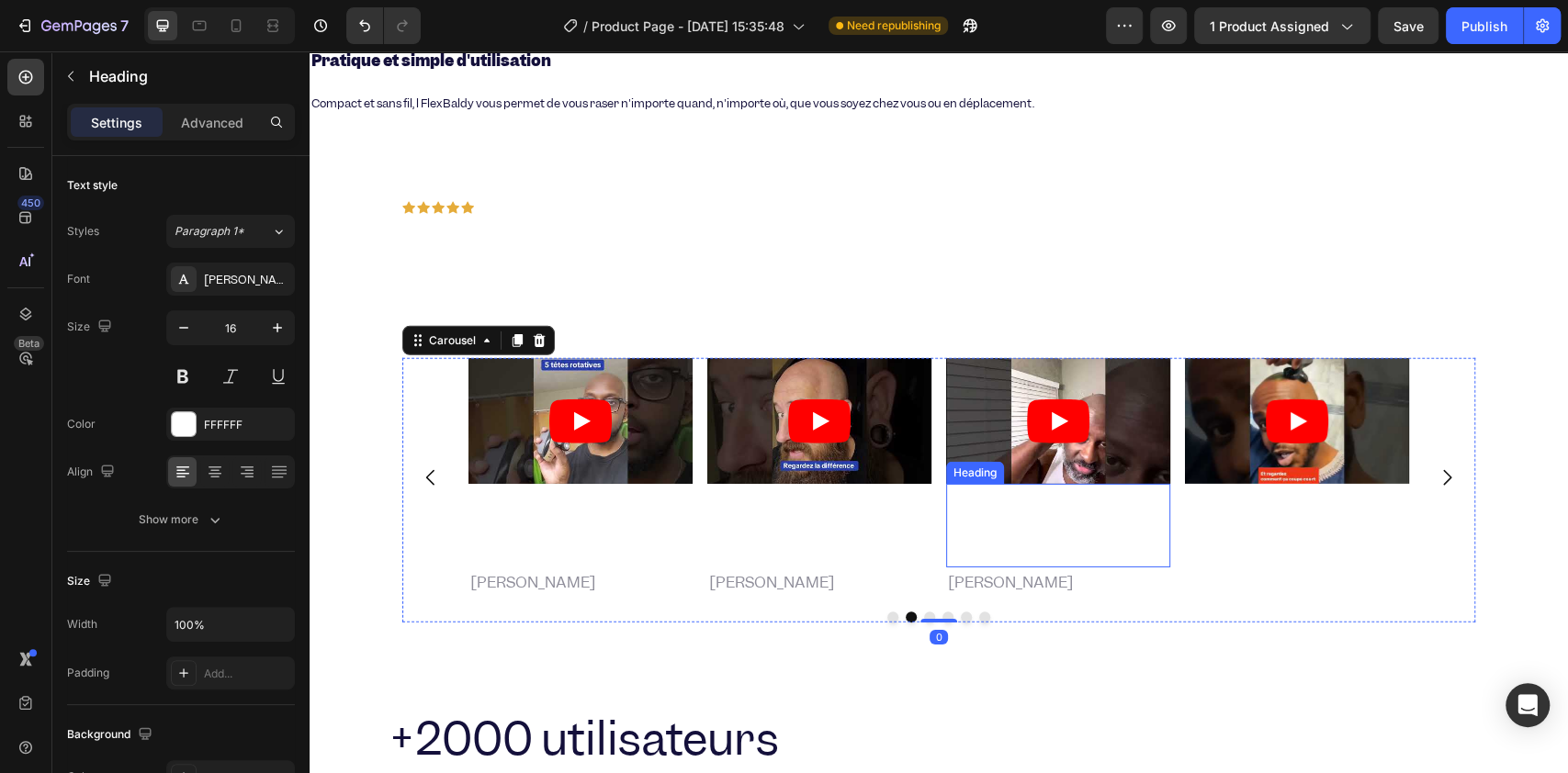
click at [1026, 484] on h2 ""Sec ou mouillé, il fonctionne à la perfection. Révolutionnaire."" at bounding box center [1058, 525] width 224 height 83
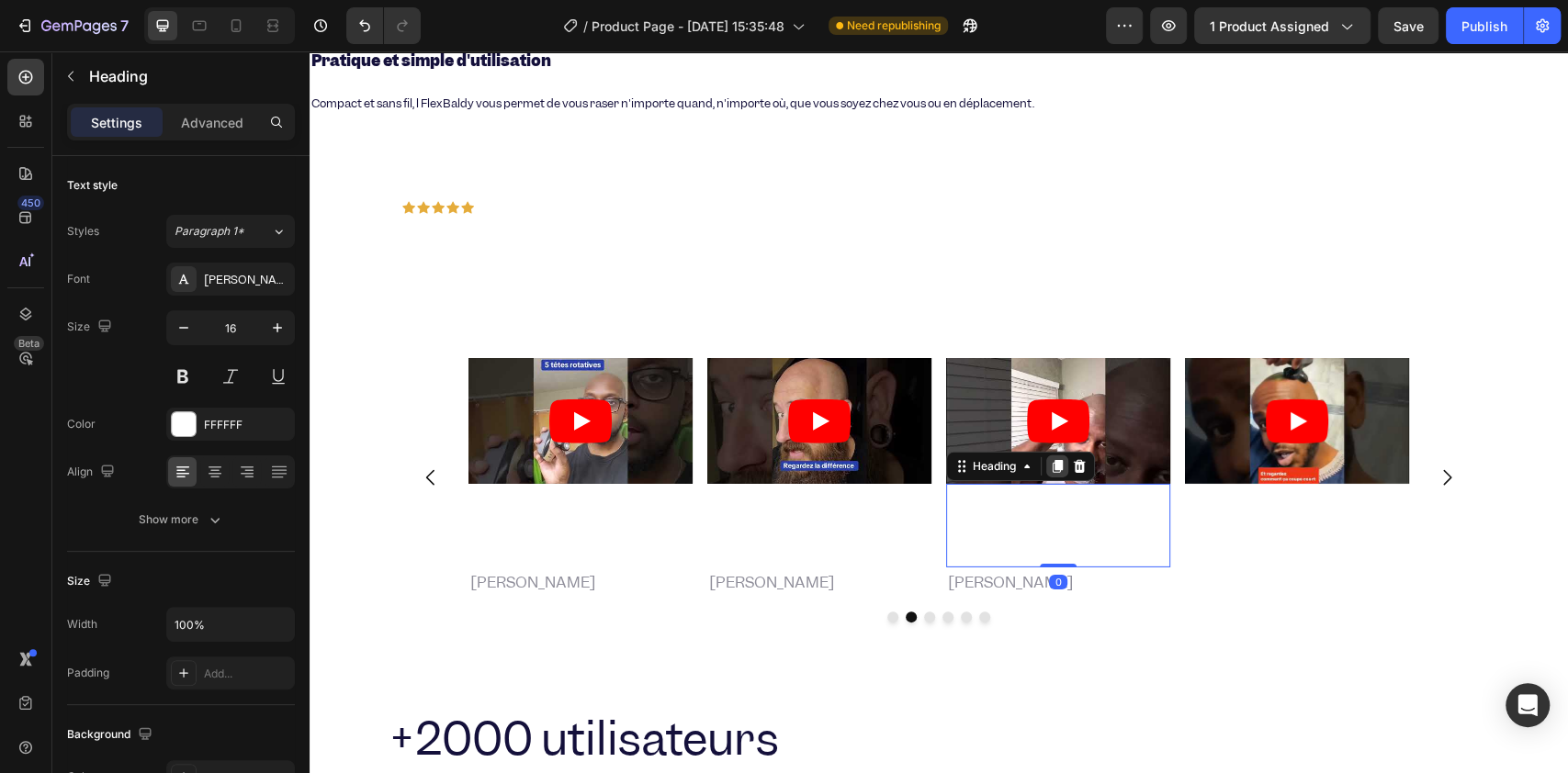
click at [1046, 455] on div at bounding box center [1057, 466] width 22 height 22
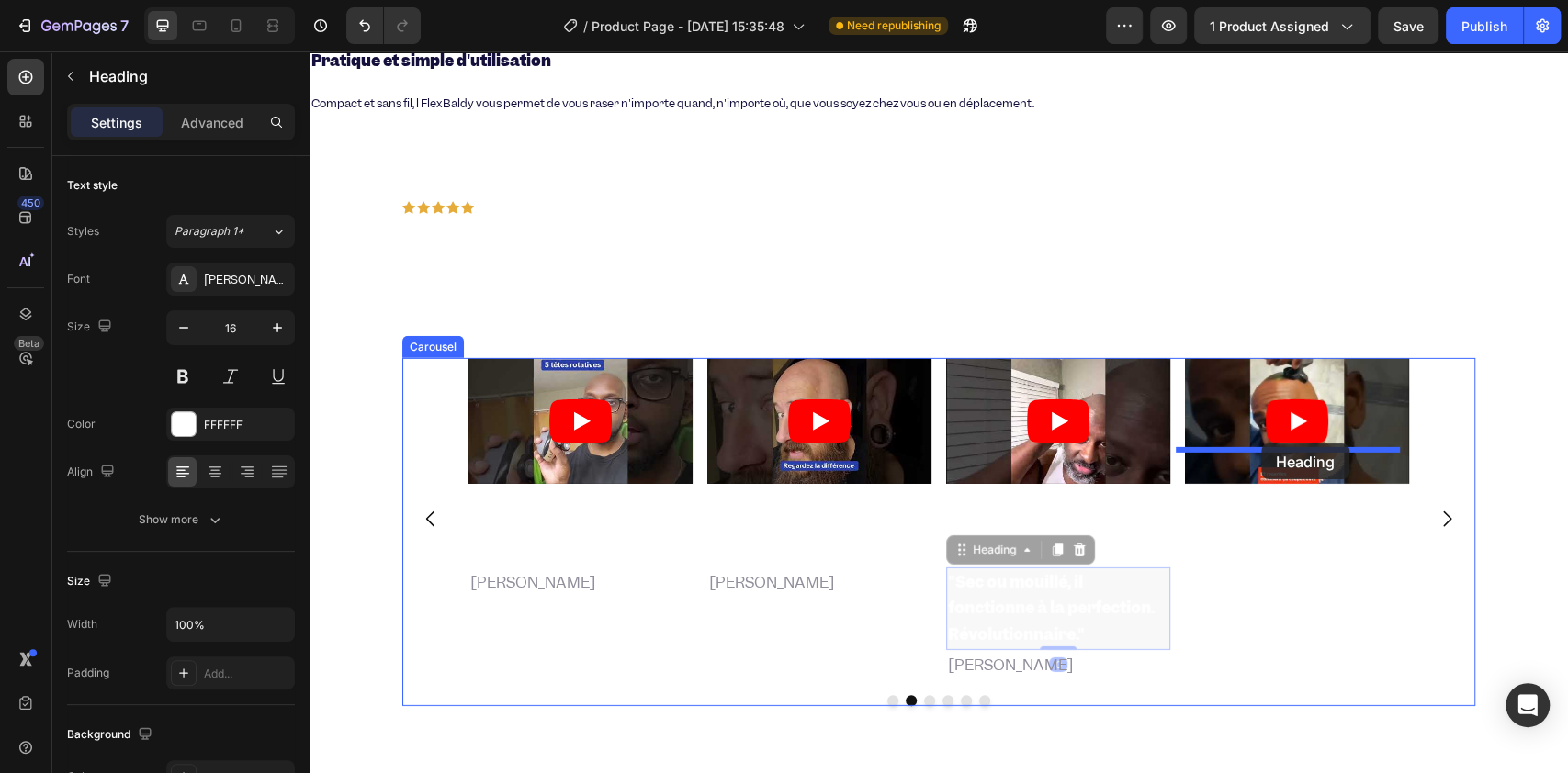
drag, startPoint x: 952, startPoint y: 510, endPoint x: 1260, endPoint y: 443, distance: 315.2
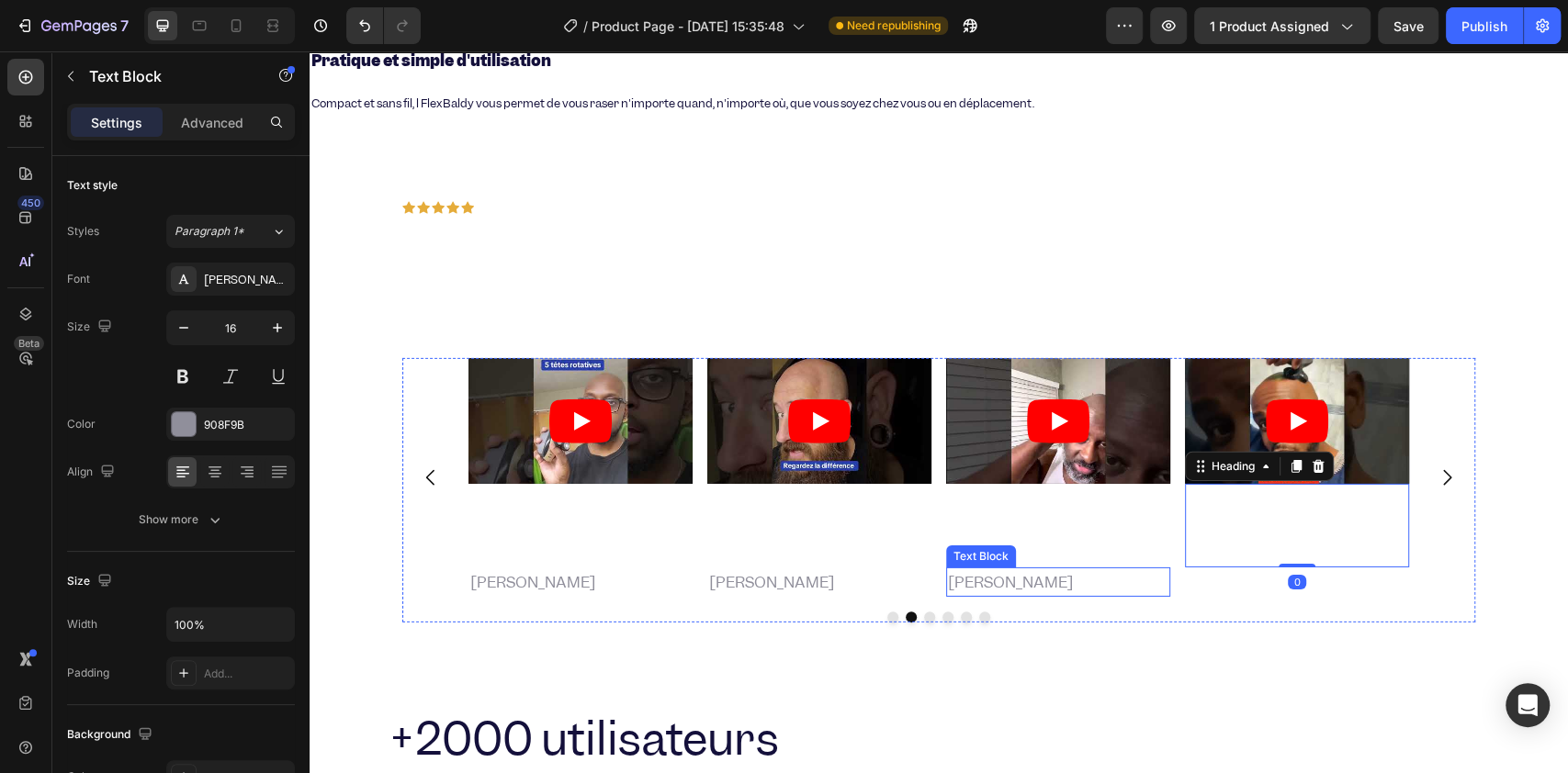
click at [955, 569] on p "[PERSON_NAME]" at bounding box center [1058, 582] width 221 height 27
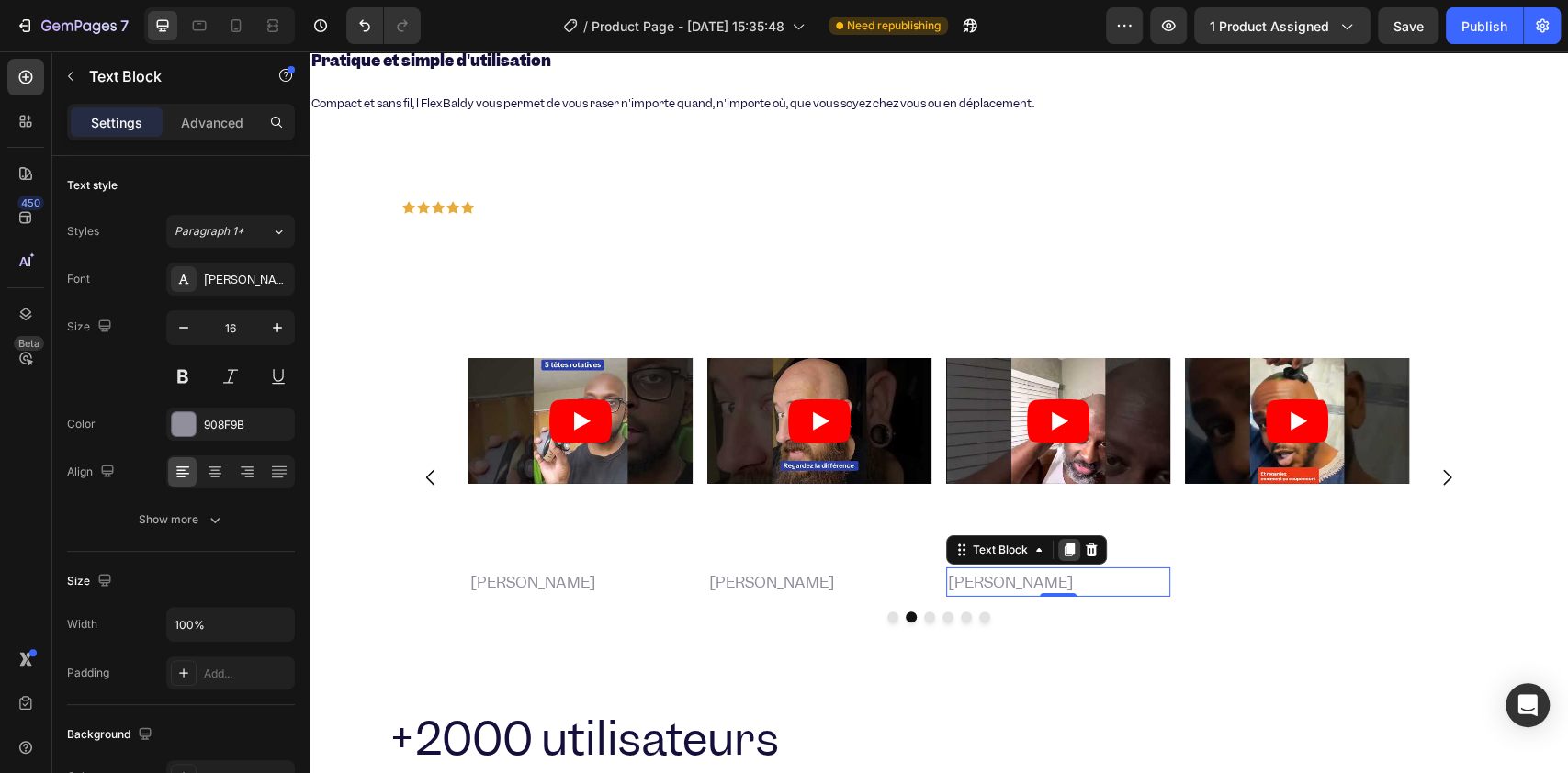
click at [1065, 544] on icon at bounding box center [1069, 549] width 10 height 13
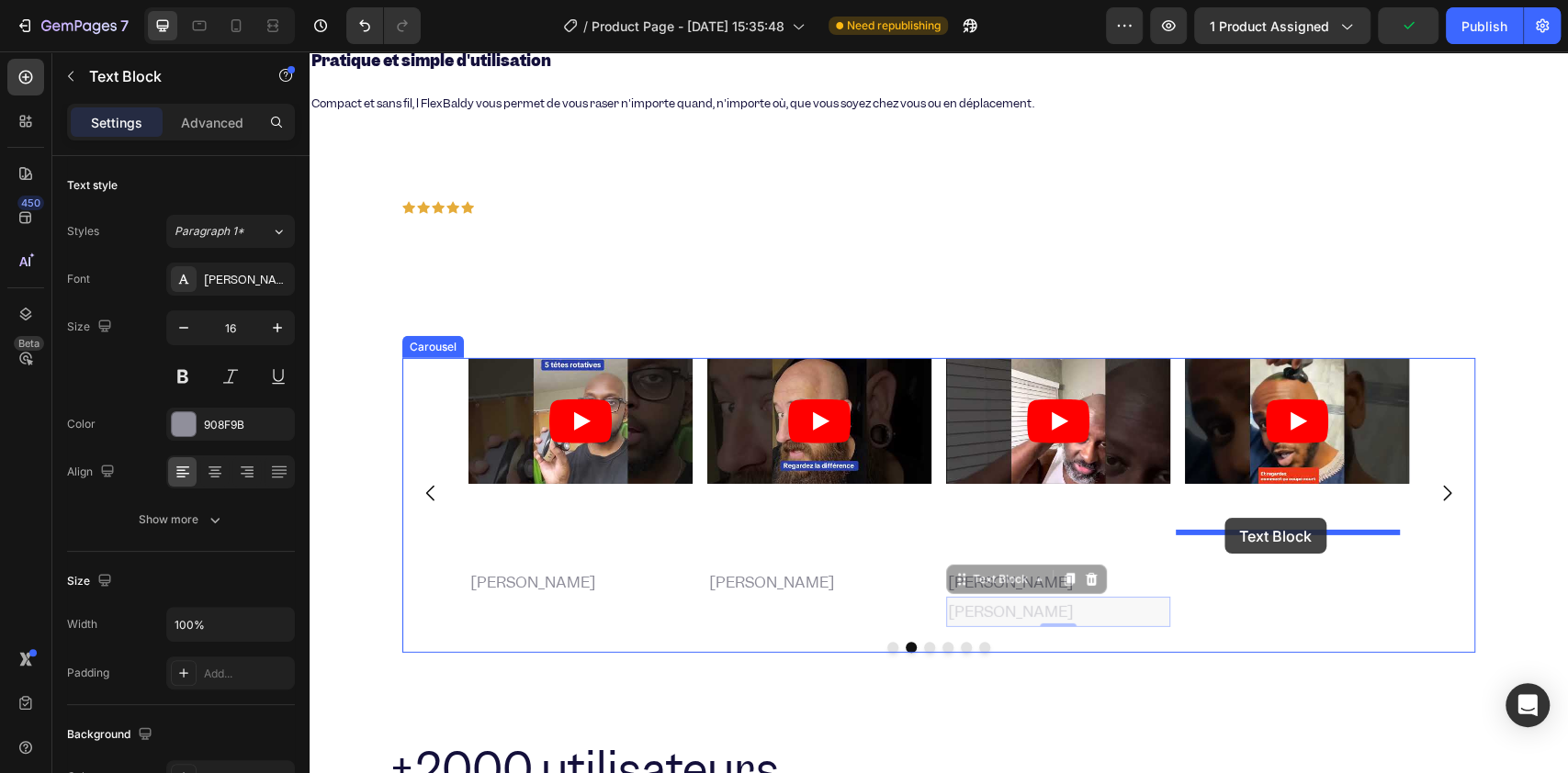
drag, startPoint x: 954, startPoint y: 546, endPoint x: 1230, endPoint y: 521, distance: 277.1
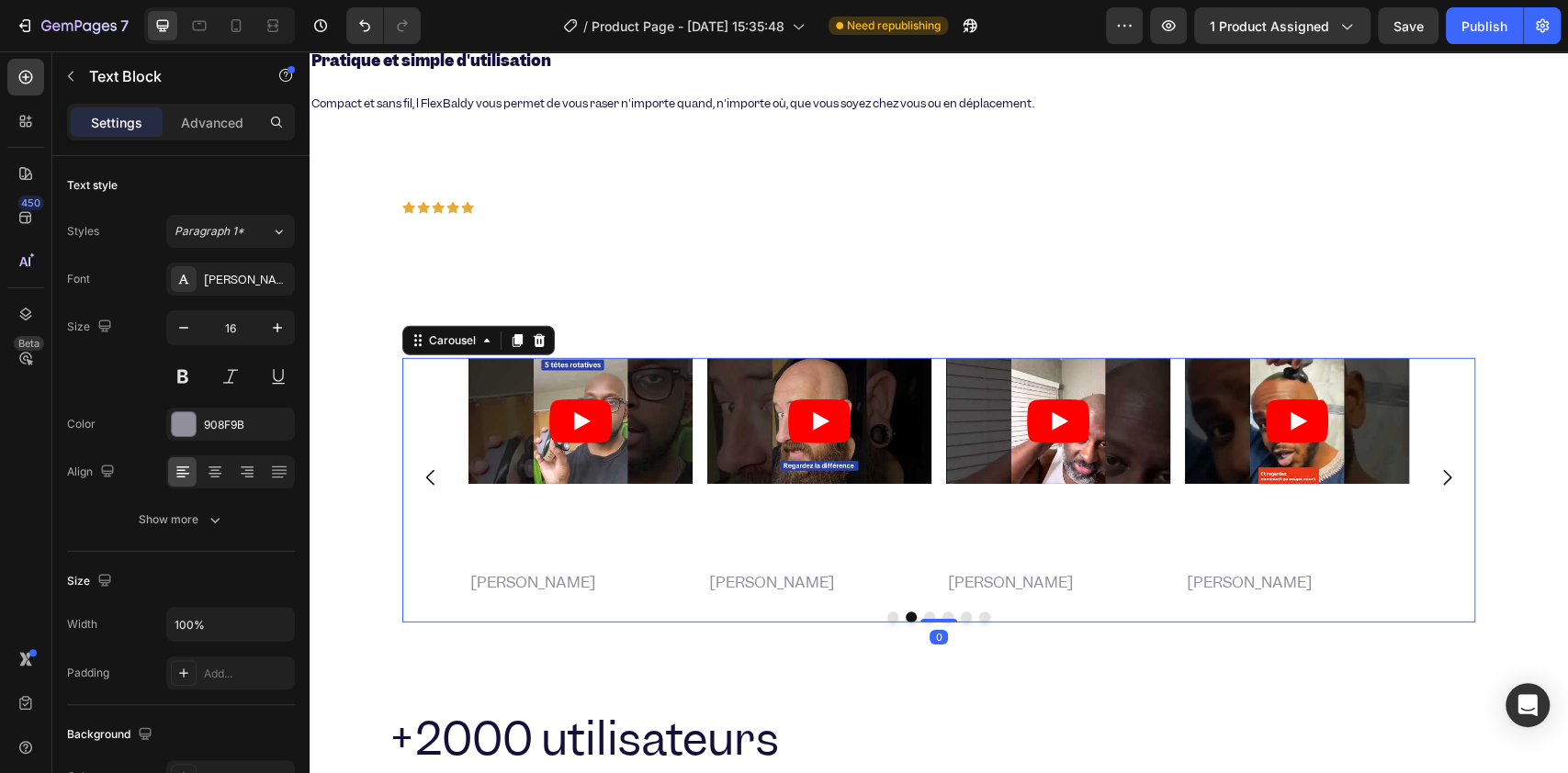
click at [1435, 466] on icon "Carousel Next Arrow" at bounding box center [1446, 477] width 22 height 22
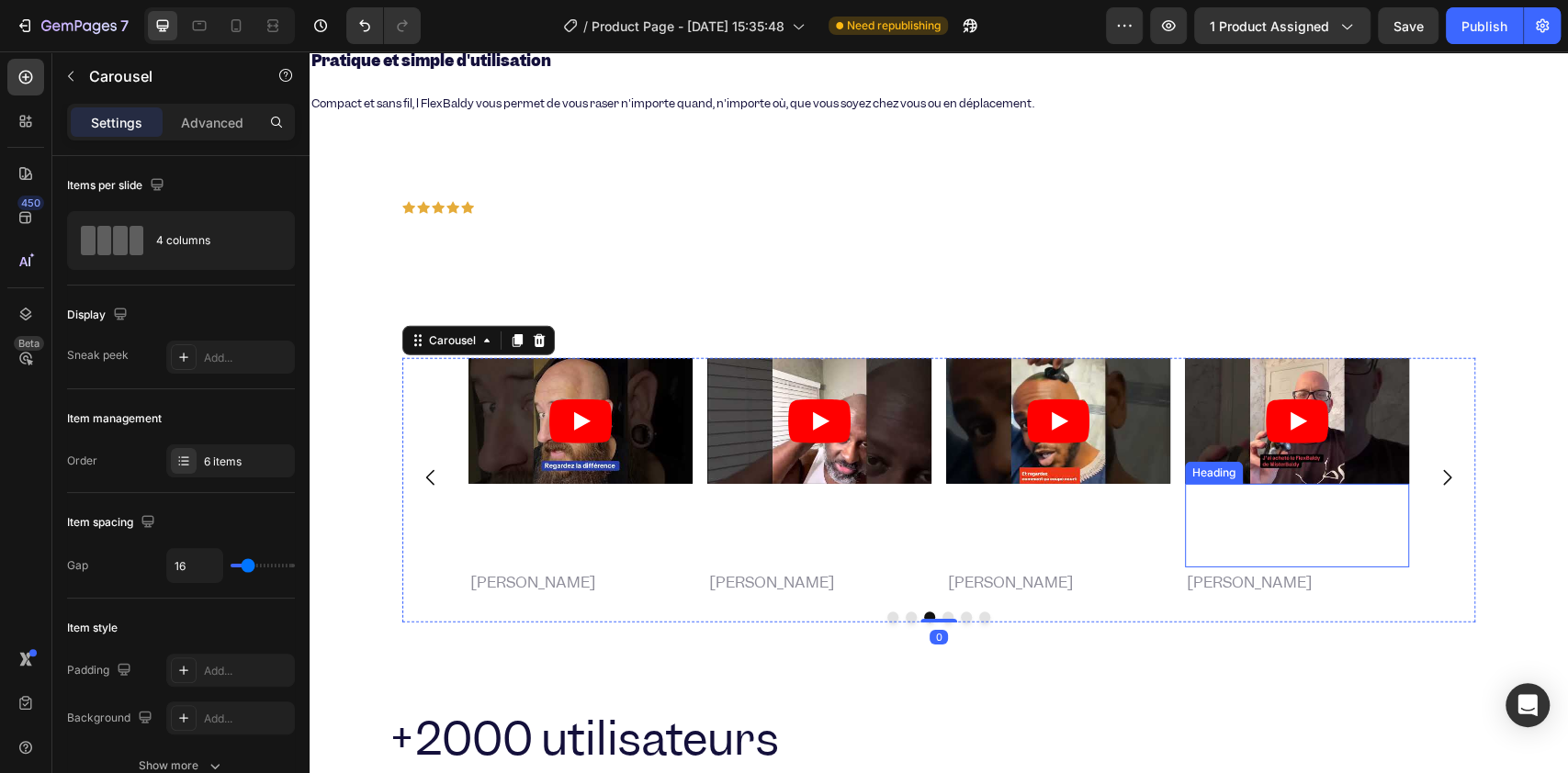
click at [1244, 489] on strong ""Un résultat de pro à chaque rasage, comme chez le barbier."" at bounding box center [1277, 525] width 182 height 73
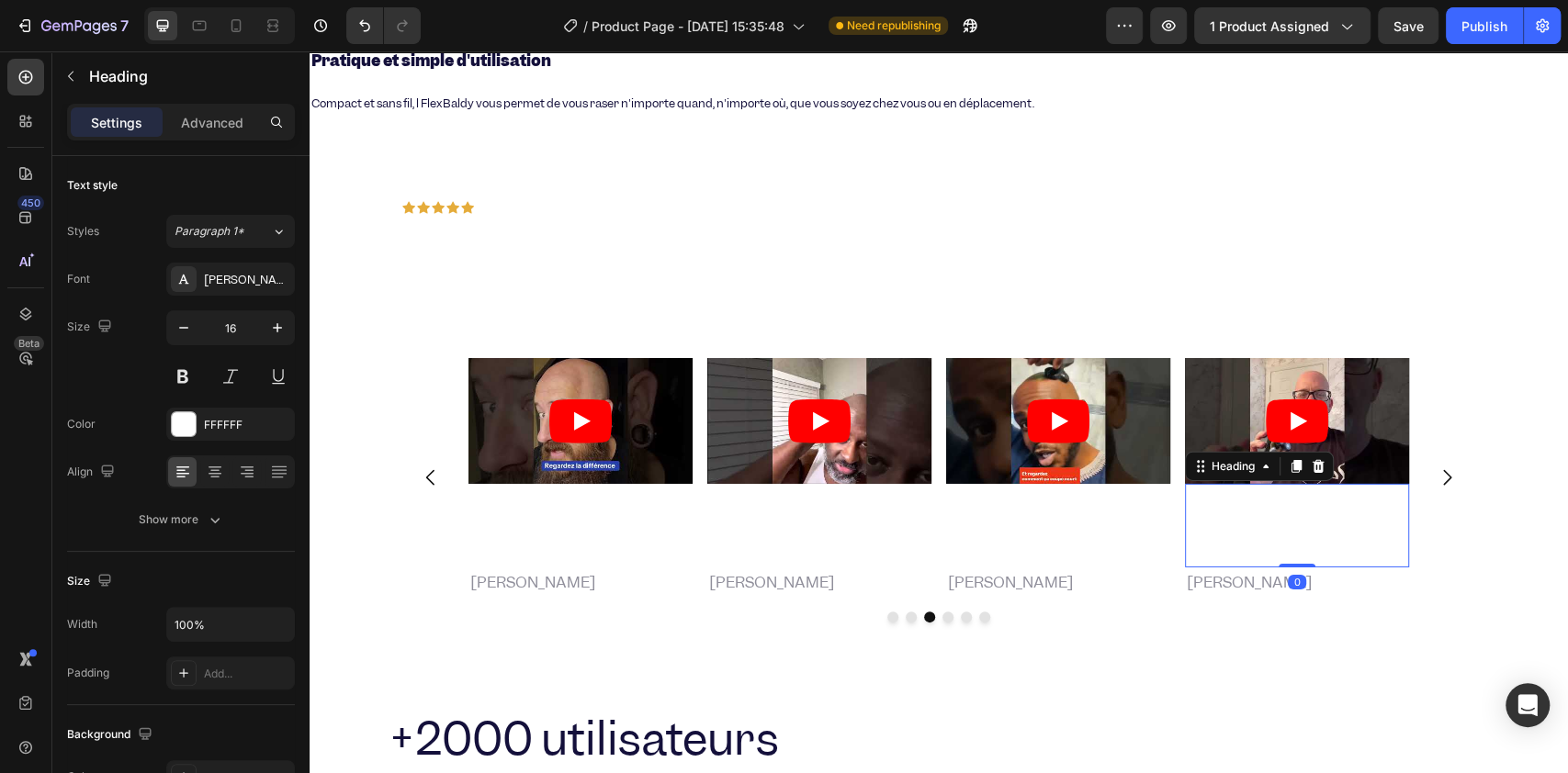
click at [1217, 569] on p "[PERSON_NAME]" at bounding box center [1296, 582] width 221 height 27
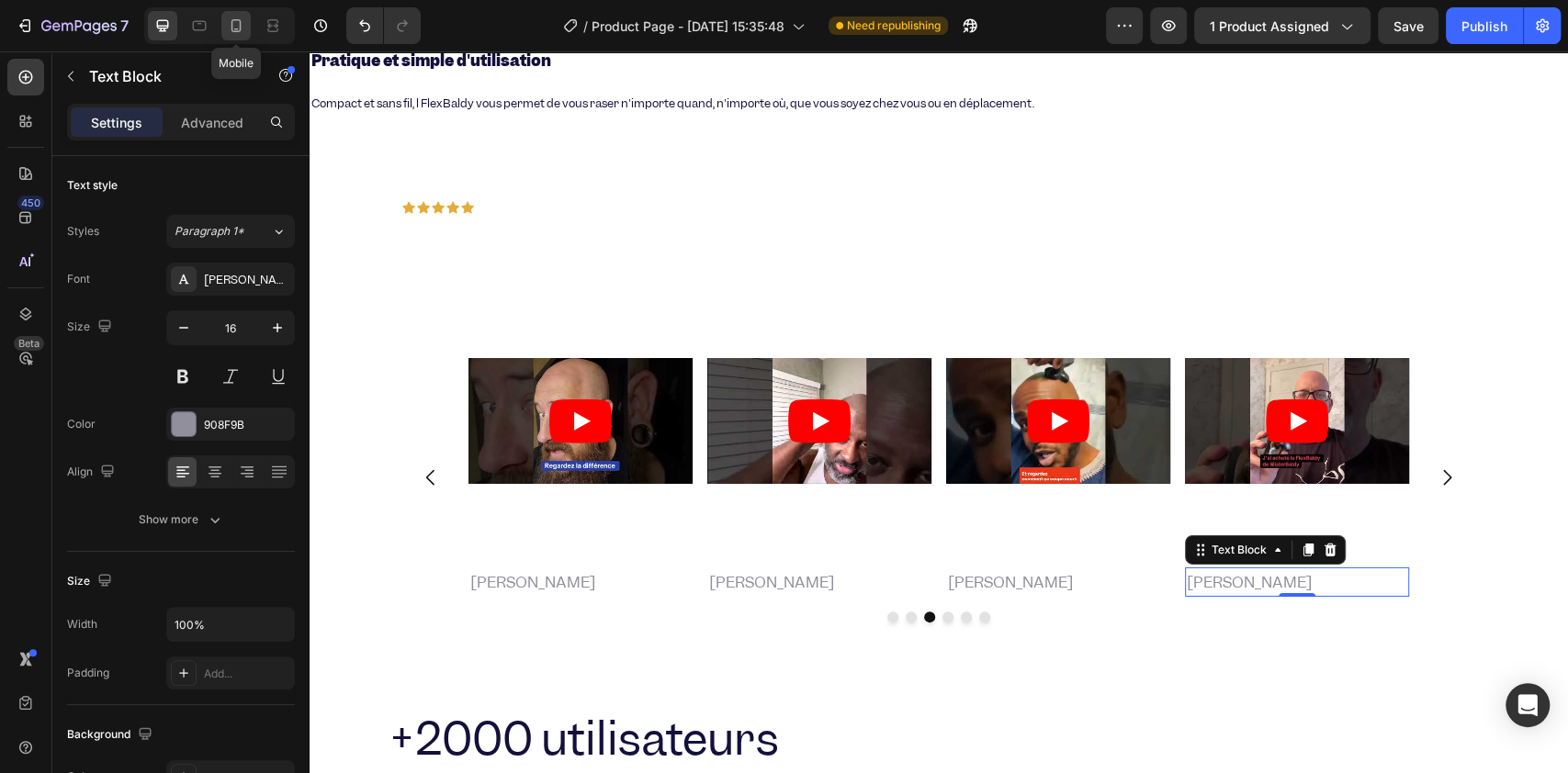
click at [236, 29] on icon at bounding box center [236, 25] width 10 height 13
type input "10"
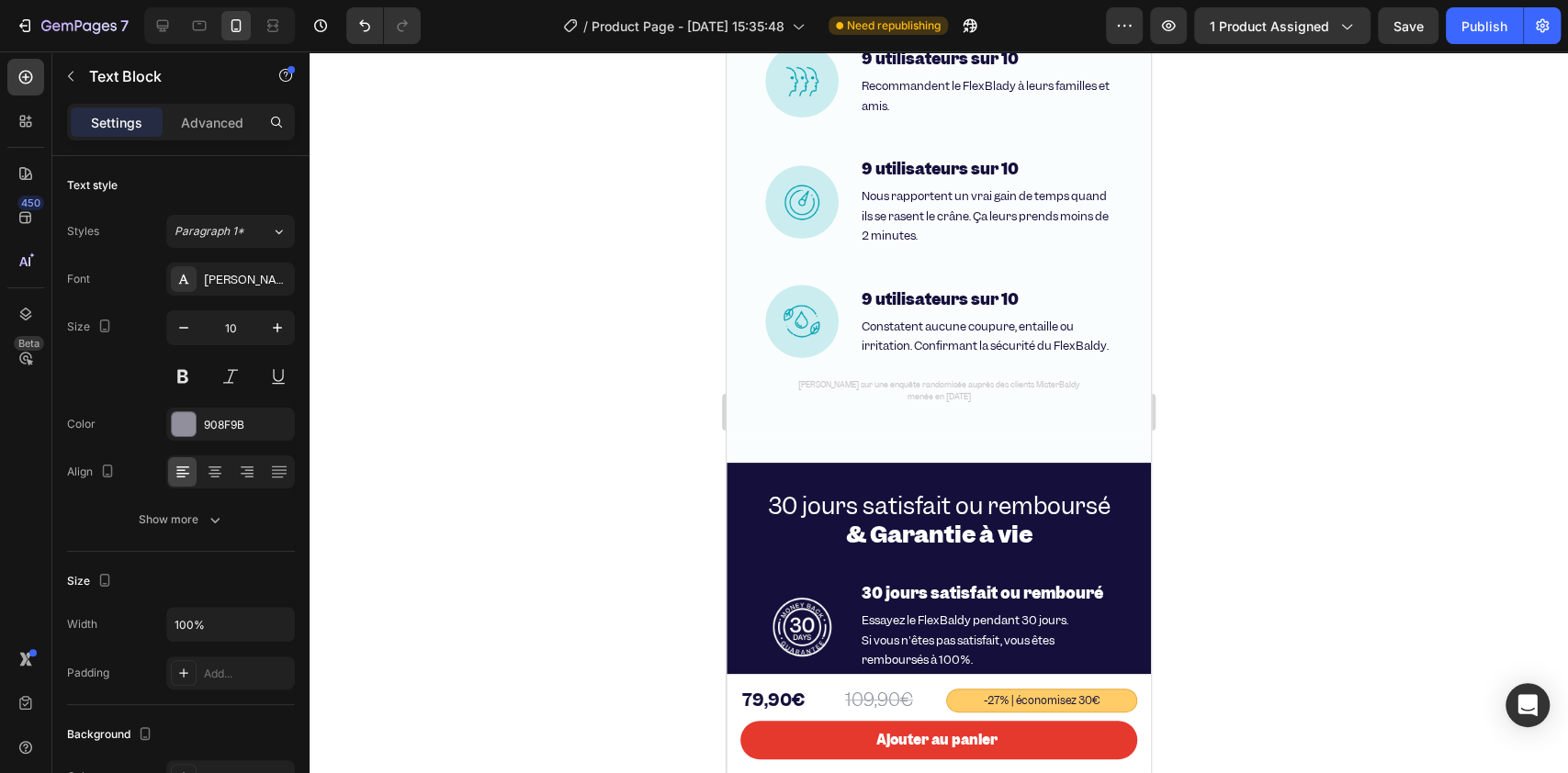
scroll to position [4952, 0]
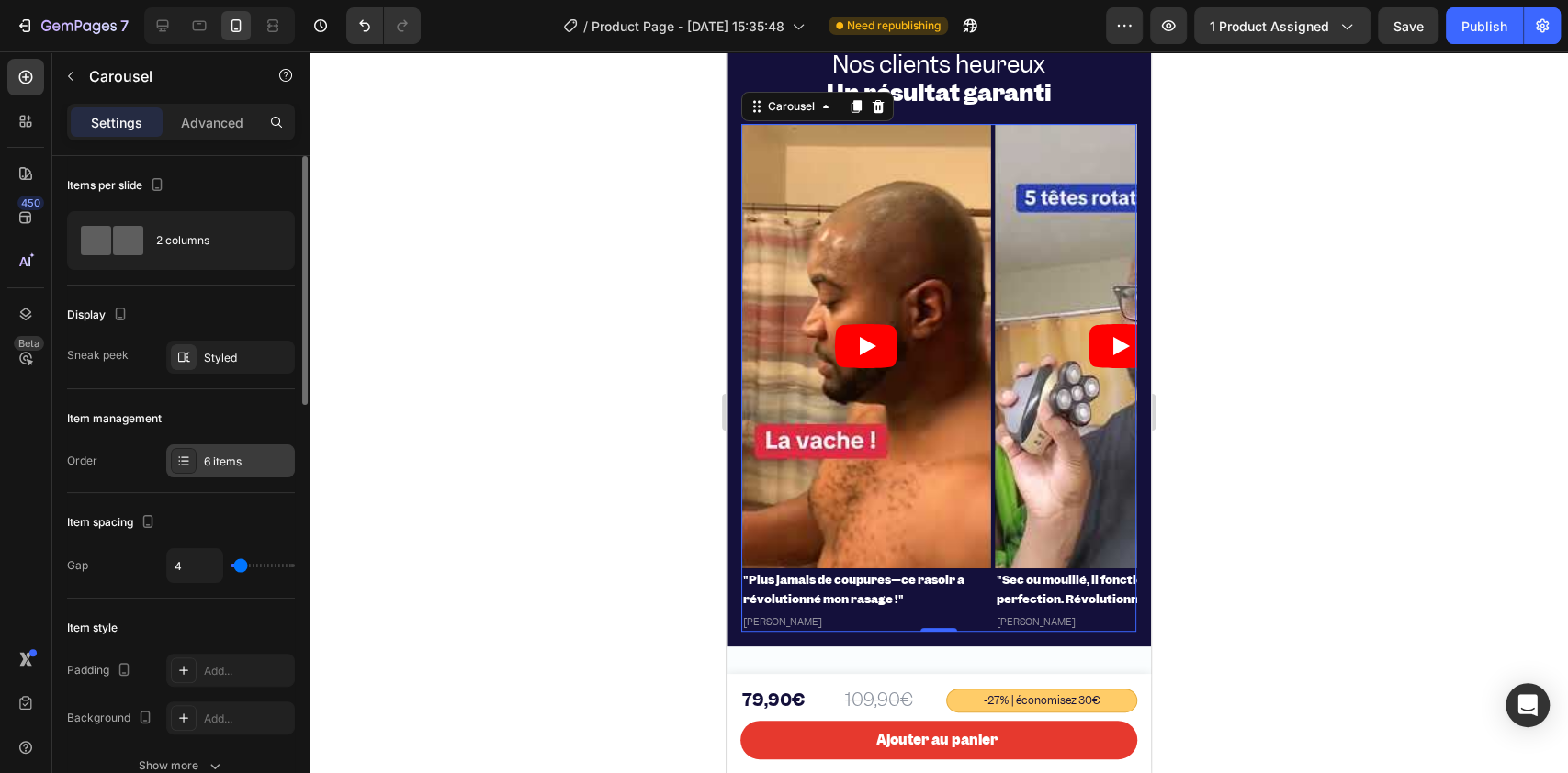
click at [226, 445] on div "6 items" at bounding box center [230, 461] width 128 height 33
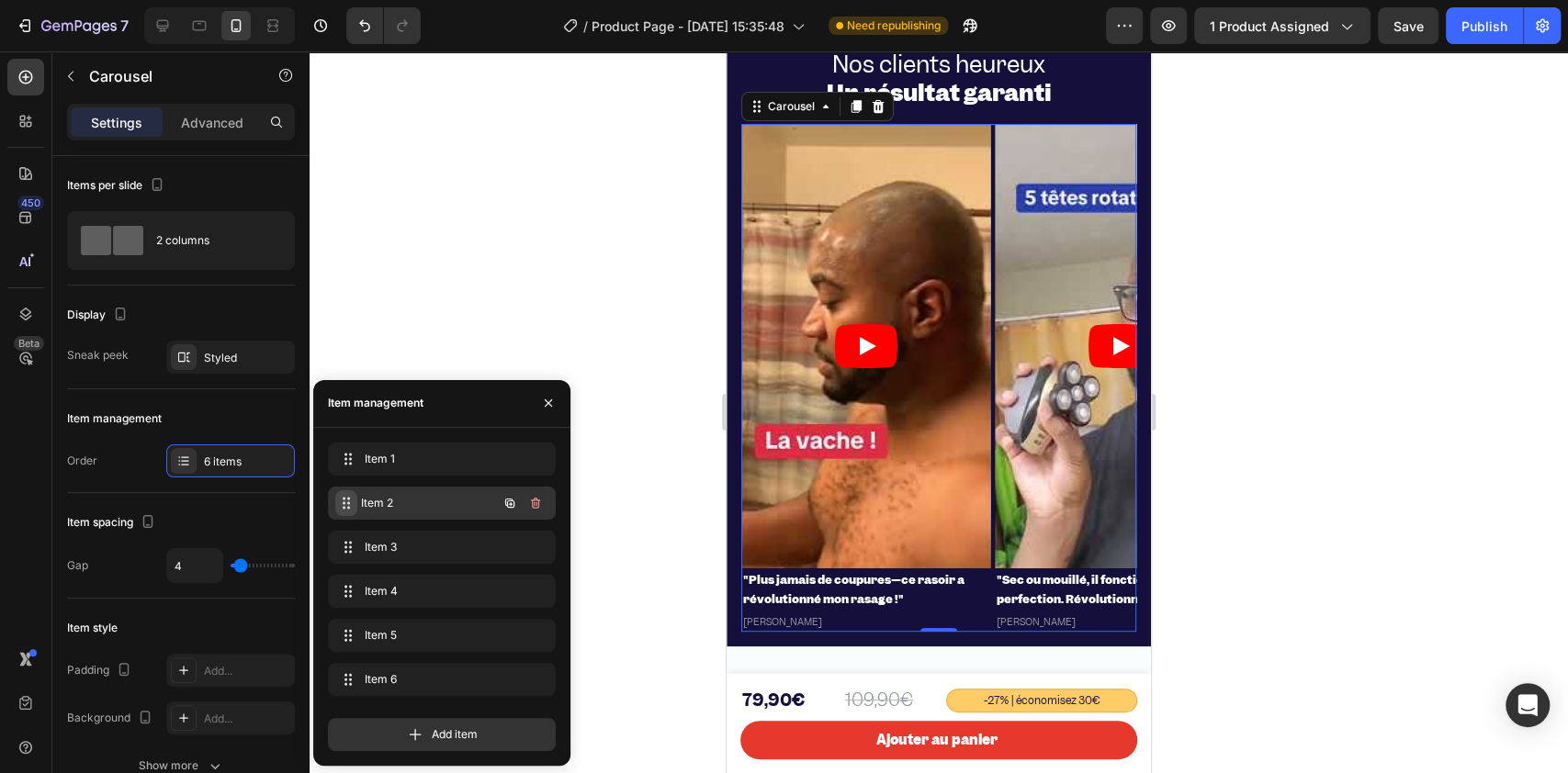
click at [357, 502] on div "Item 2 Item 2" at bounding box center [417, 503] width 162 height 26
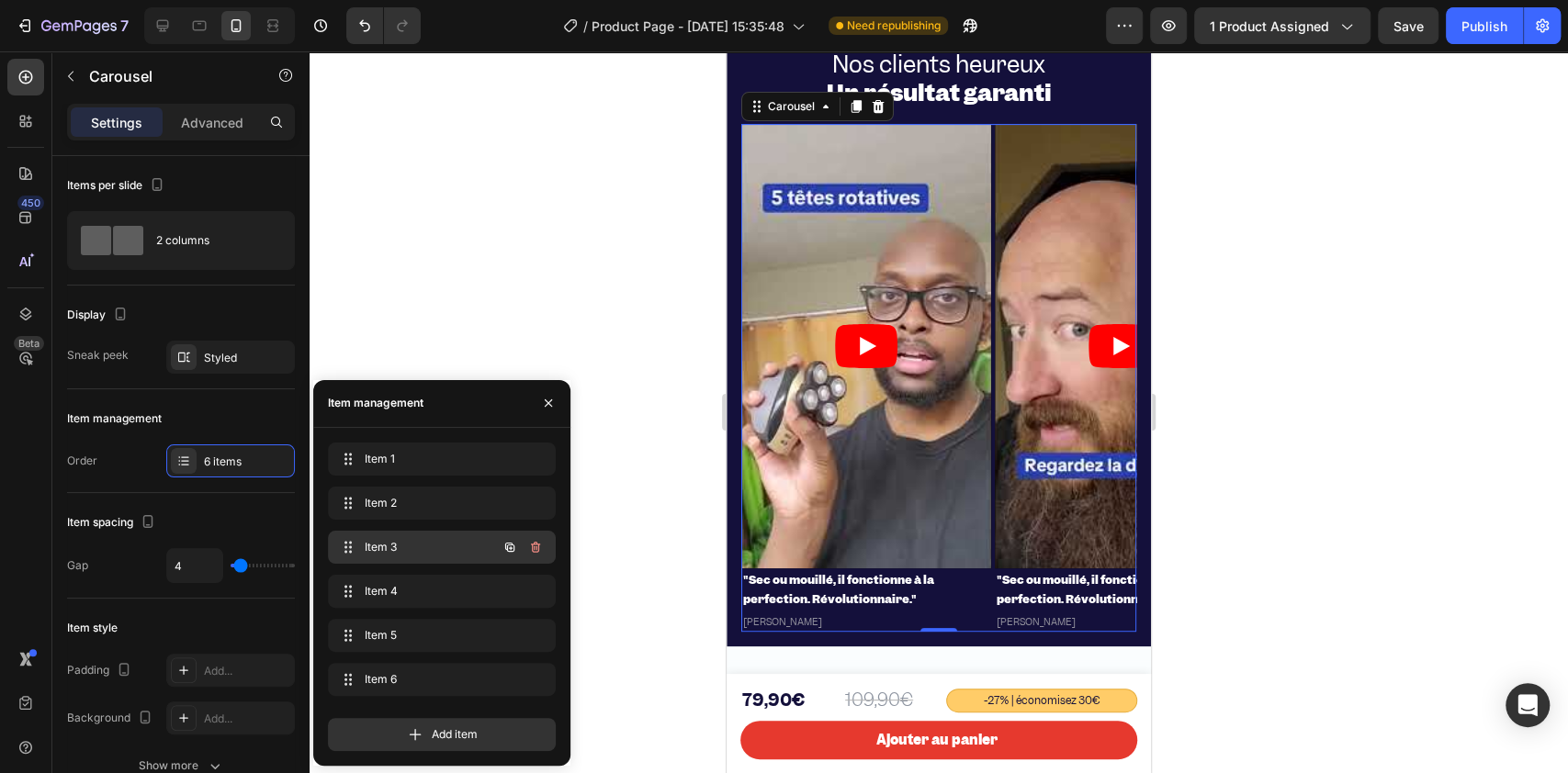
click at [367, 534] on div "Item 3 Item 3" at bounding box center [417, 546] width 162 height 26
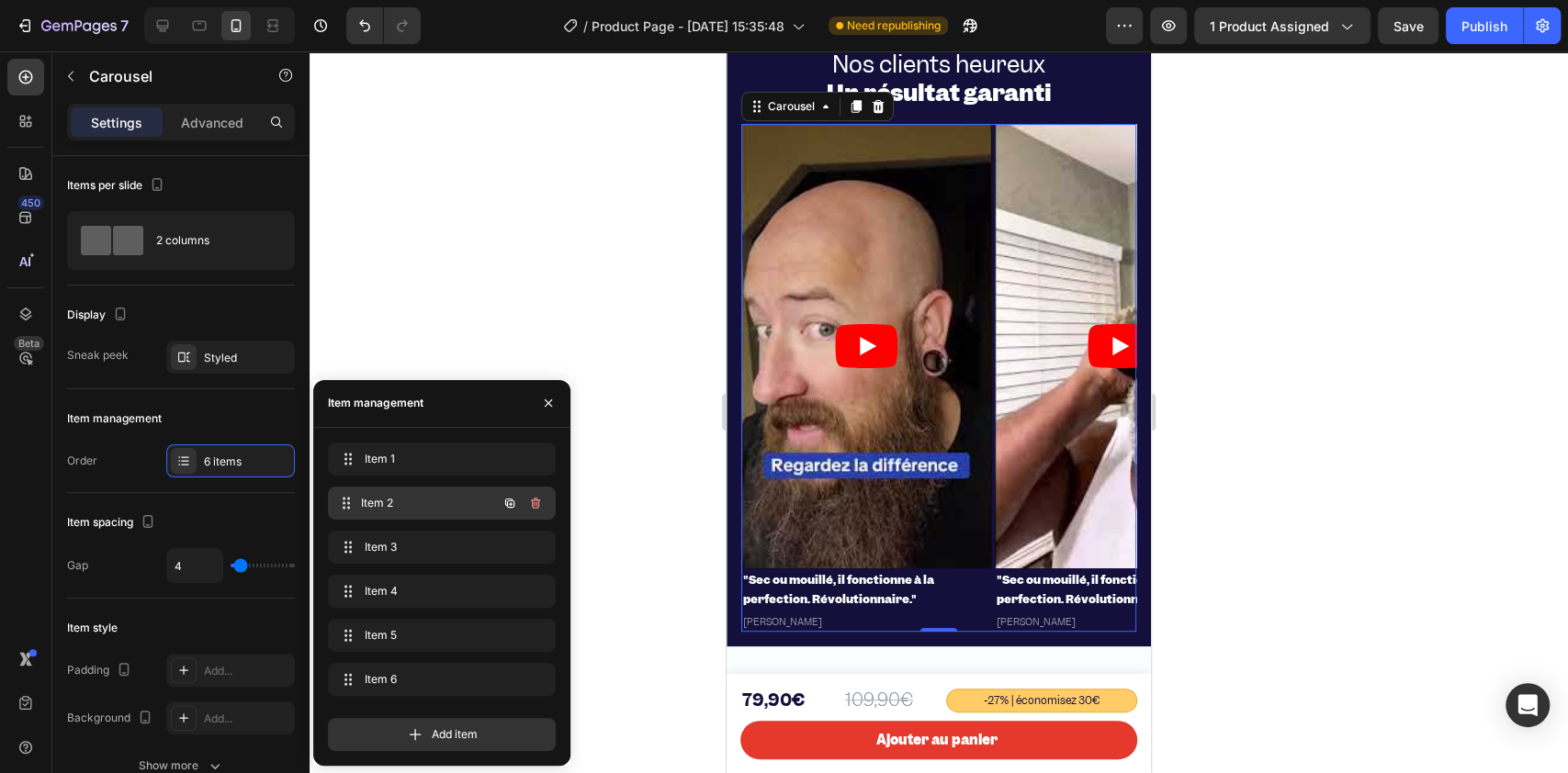
click at [364, 509] on span "Item 2" at bounding box center [428, 502] width 136 height 16
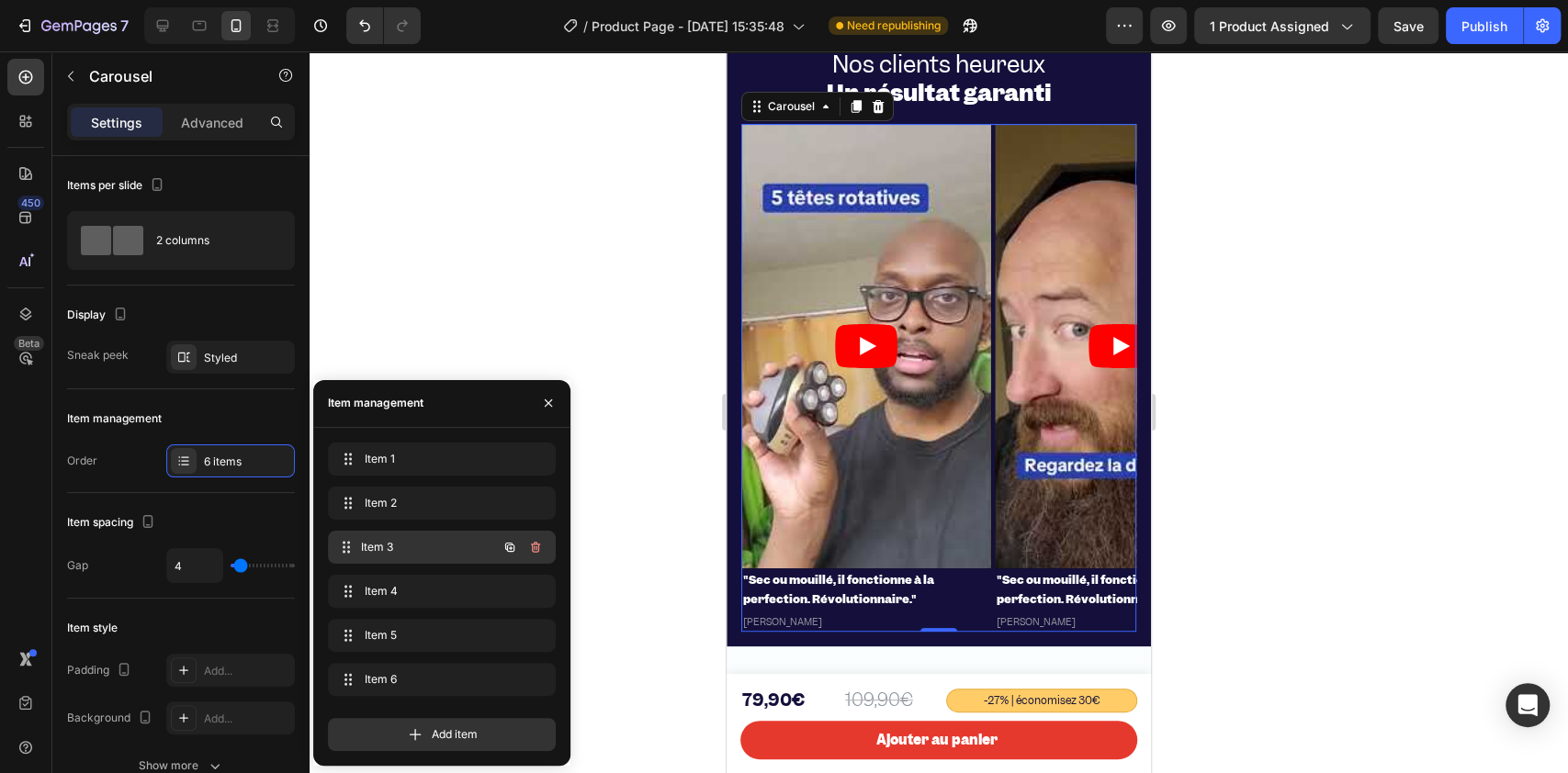
click at [375, 538] on div "Item 3 Item 3" at bounding box center [417, 546] width 162 height 26
click at [375, 540] on span "Item 3" at bounding box center [417, 546] width 104 height 16
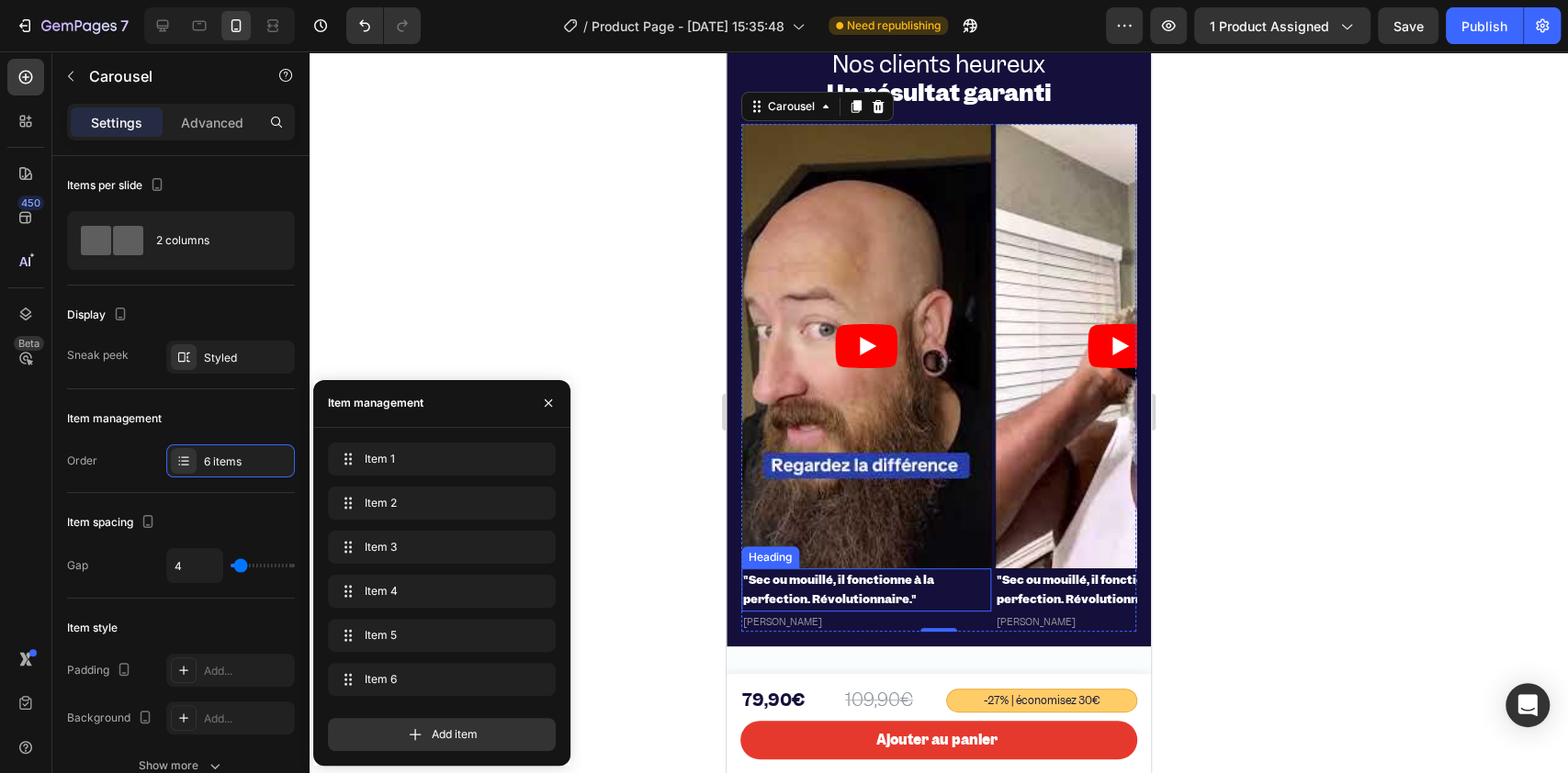
click at [806, 595] on strong ""Sec ou mouillé, il fonctionne à la perfection. Révolutionnaire."" at bounding box center [838, 589] width 191 height 36
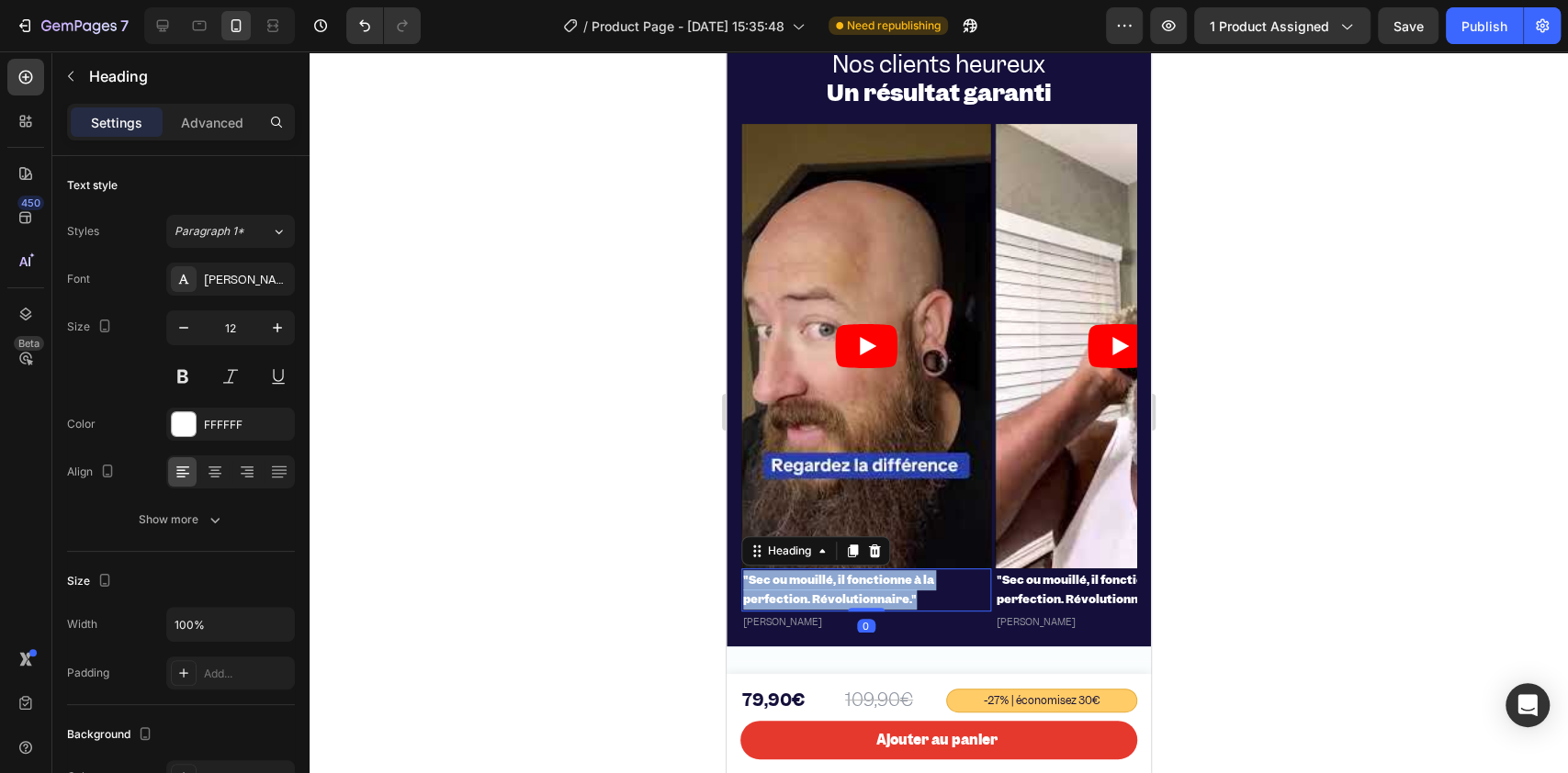
click at [804, 595] on strong ""Sec ou mouillé, il fonctionne à la perfection. Révolutionnaire."" at bounding box center [838, 589] width 191 height 36
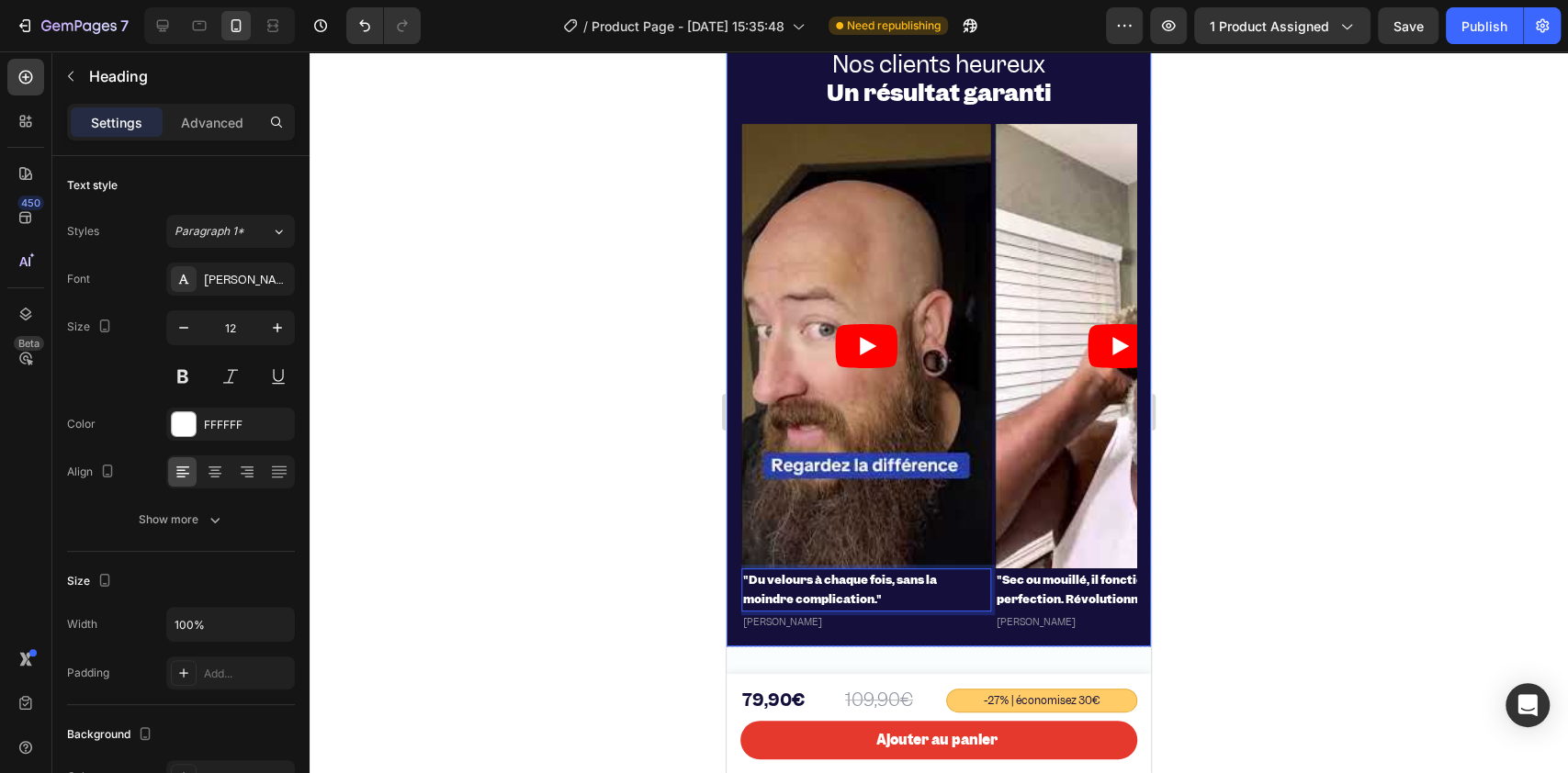
click at [774, 625] on p "[PERSON_NAME]" at bounding box center [865, 621] width 246 height 16
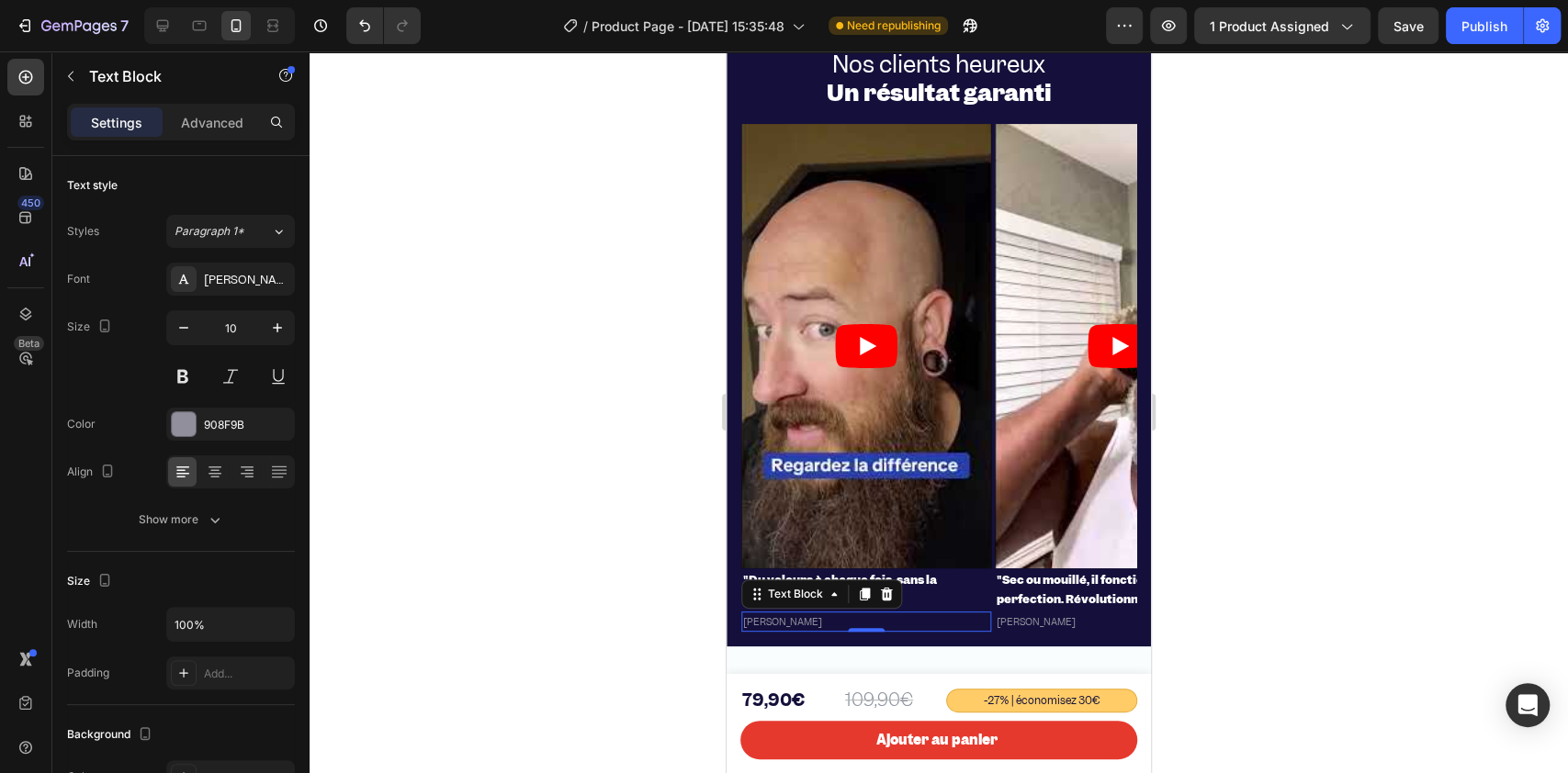
click at [774, 622] on p "[PERSON_NAME]" at bounding box center [865, 621] width 246 height 16
click at [634, 597] on div at bounding box center [938, 412] width 1258 height 721
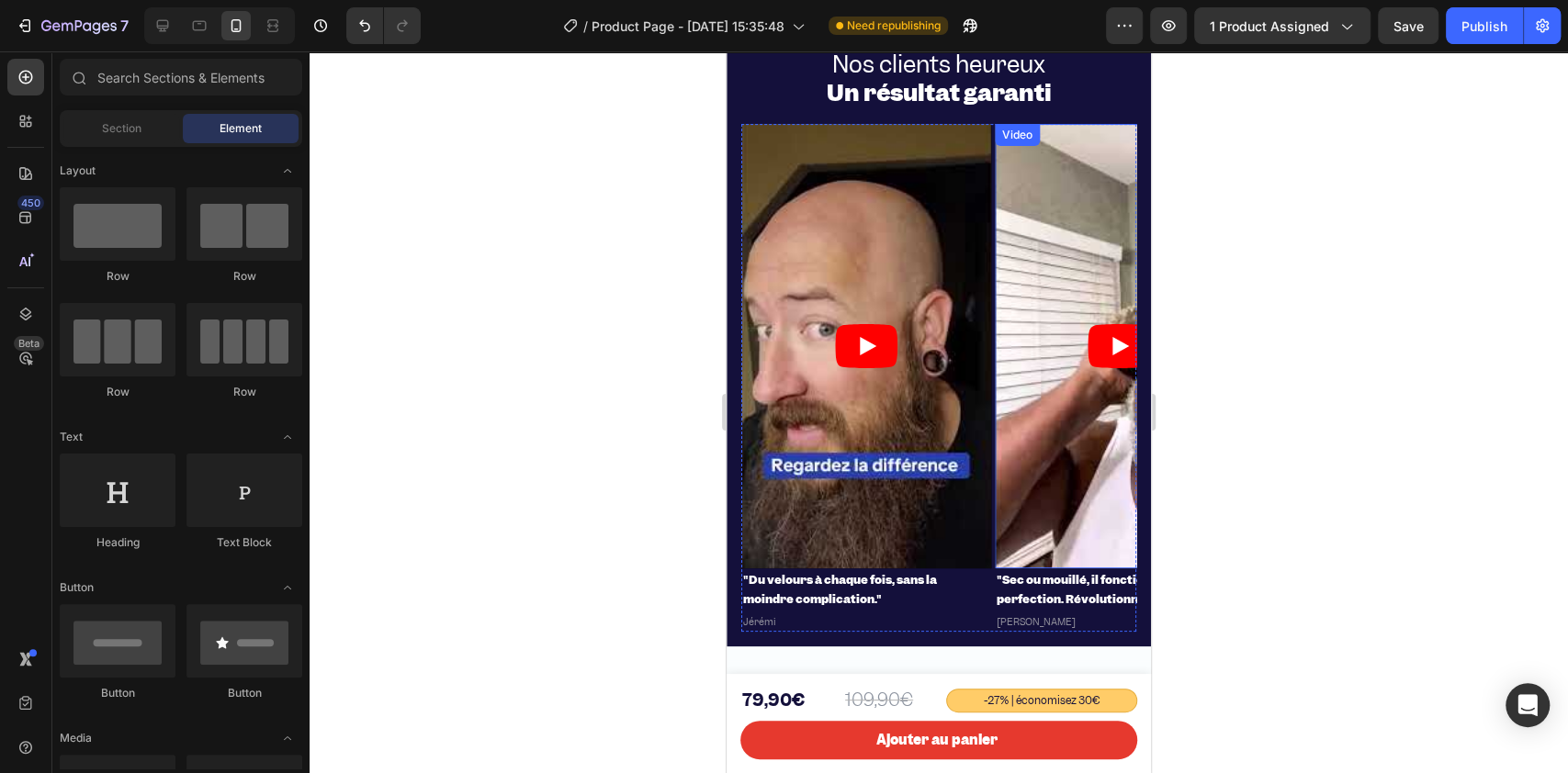
click at [1046, 510] on article at bounding box center [1119, 346] width 250 height 443
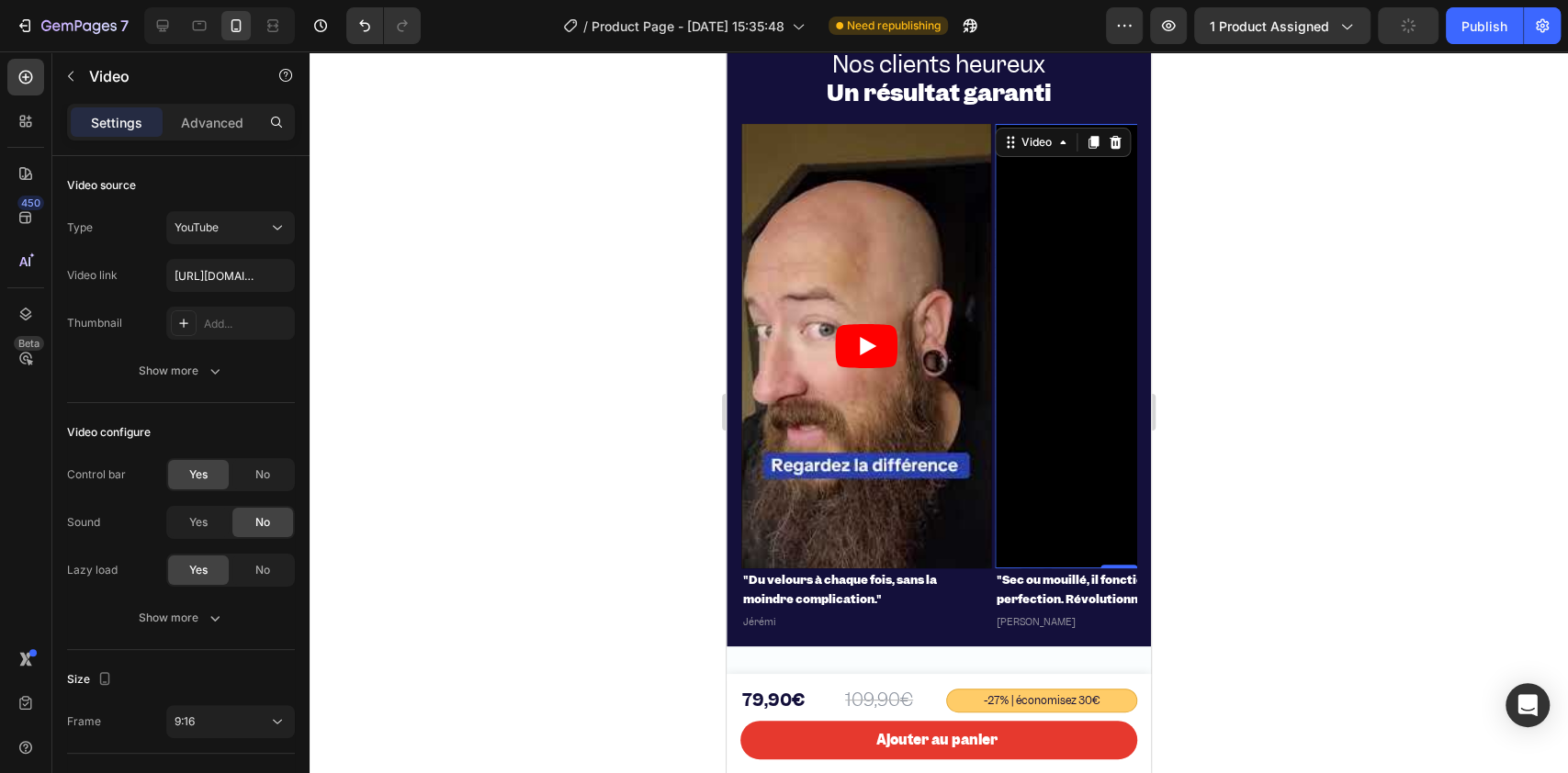
click at [654, 372] on div at bounding box center [938, 412] width 1258 height 721
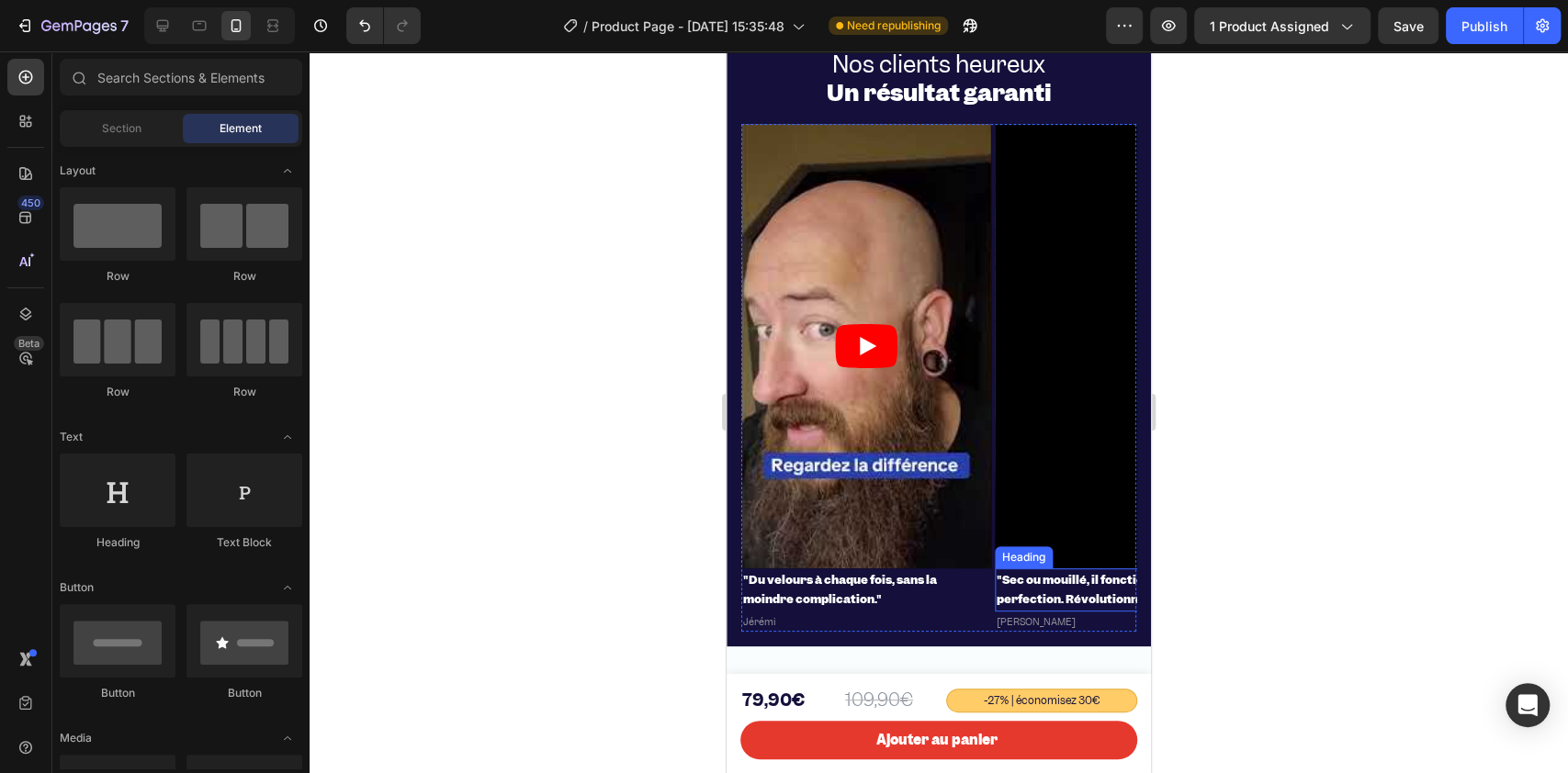
click at [1018, 573] on strong ""Sec ou mouillé, il fonctionne à la perfection. Révolutionnaire."" at bounding box center [1092, 589] width 191 height 36
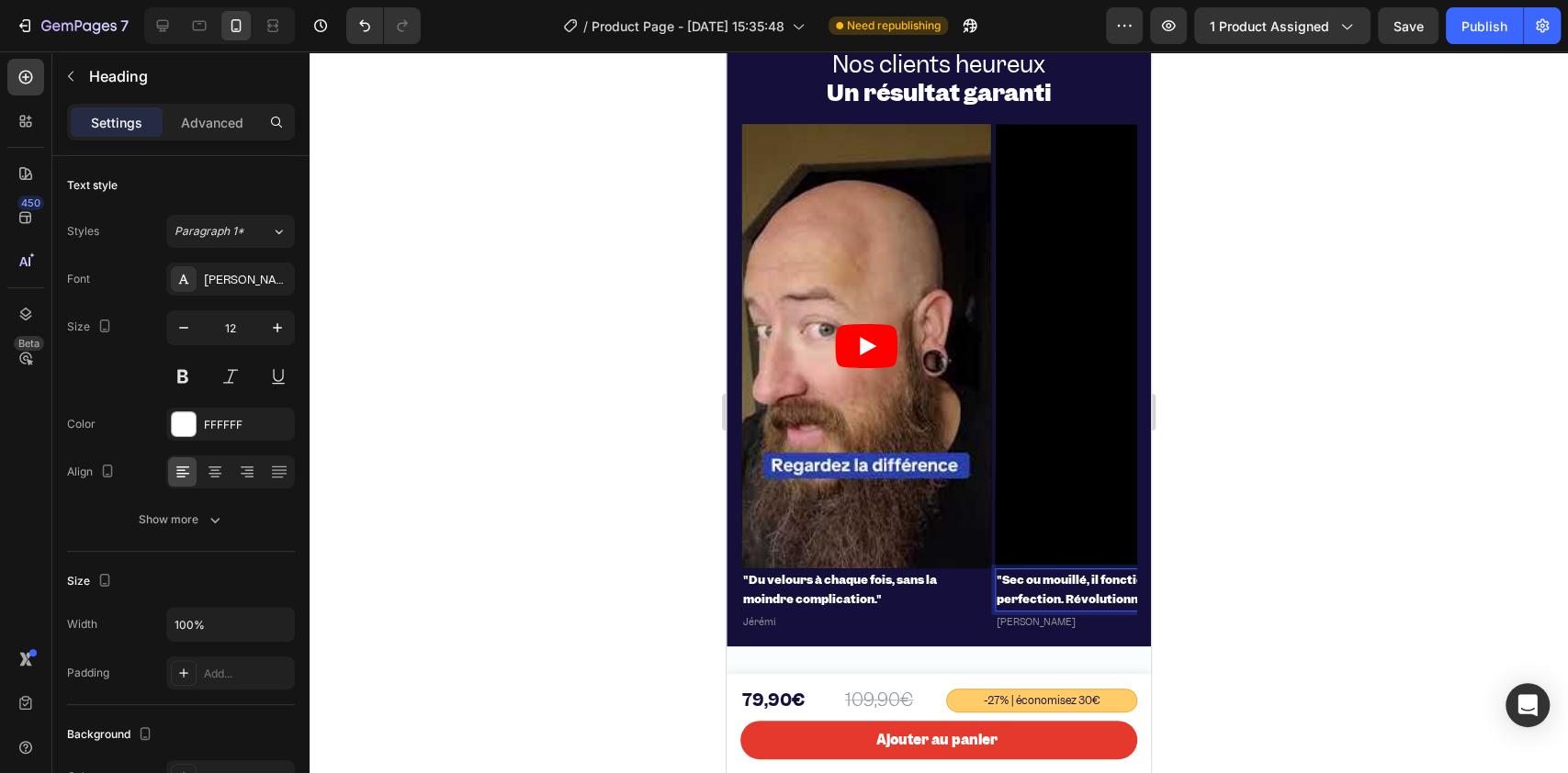
click at [1018, 573] on strong ""Sec ou mouillé, il fonctionne à la perfection. Révolutionnaire."" at bounding box center [1092, 589] width 191 height 36
click at [1037, 626] on p "[PERSON_NAME]" at bounding box center [1119, 621] width 246 height 16
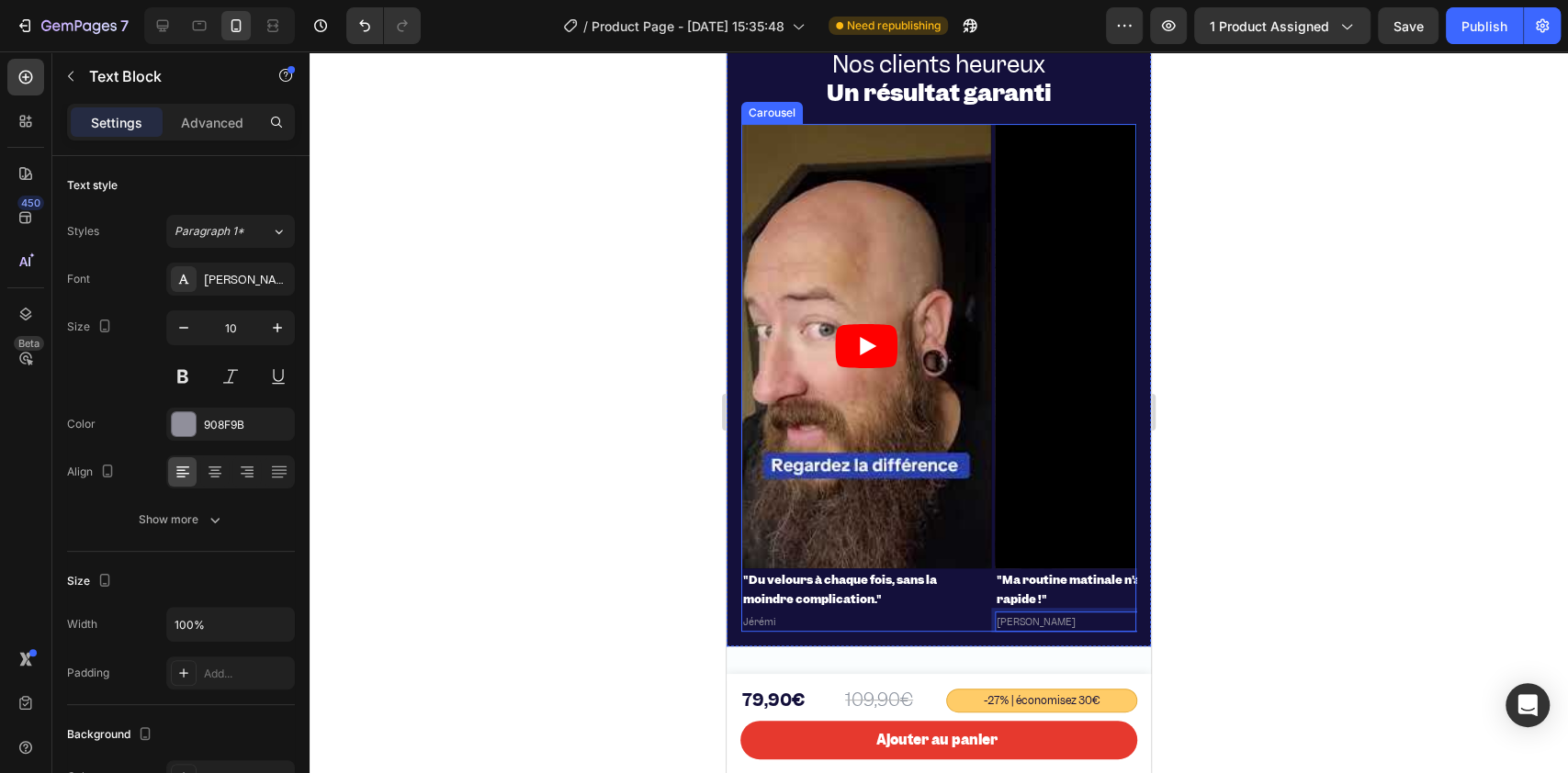
click at [992, 126] on div "Video "Plus jamais de coupures—ce rasoir a révolutionné mon rasage !" Heading […" at bounding box center [937, 378] width 394 height 507
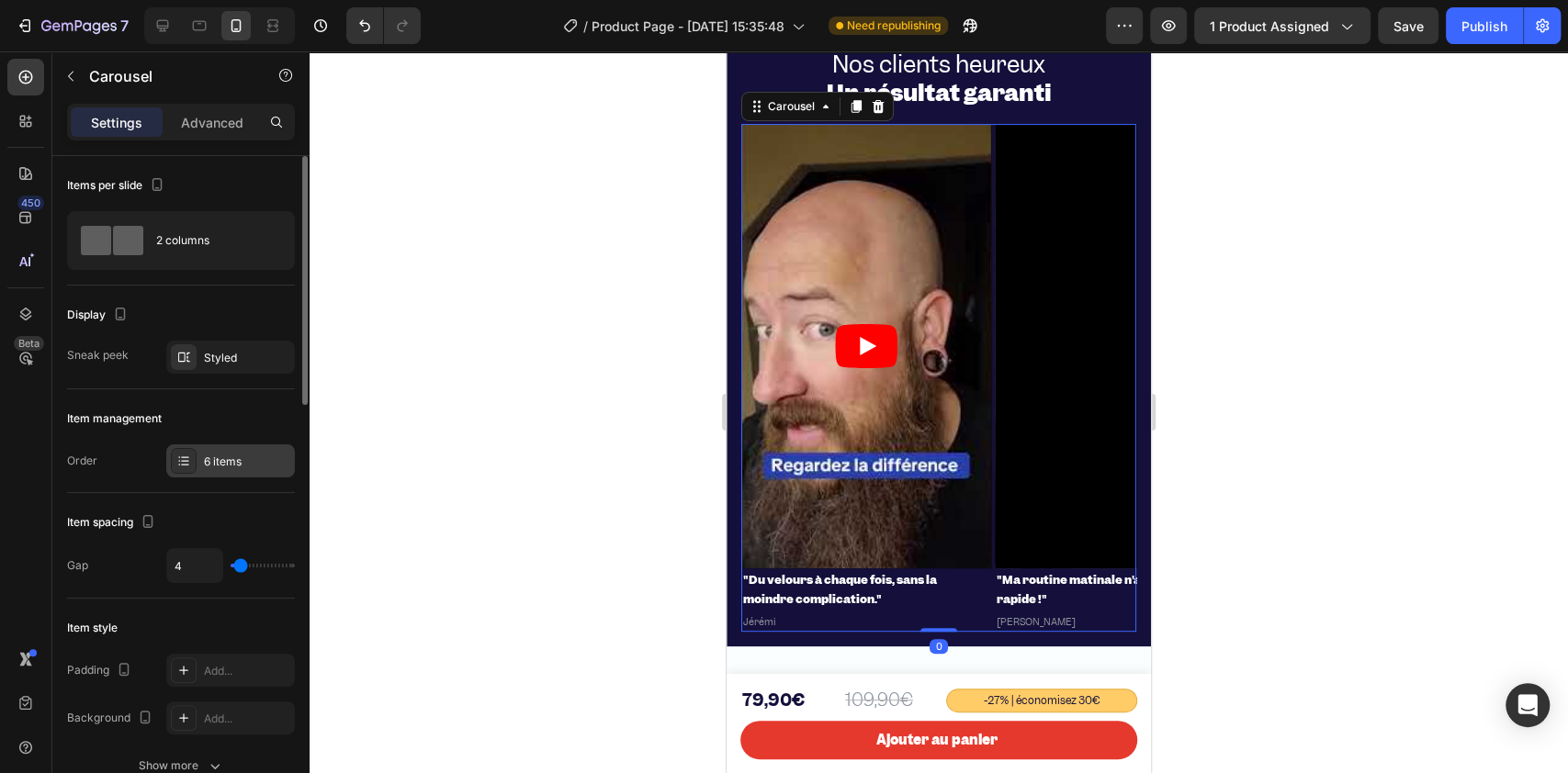
click at [250, 453] on div "6 items" at bounding box center [247, 461] width 87 height 16
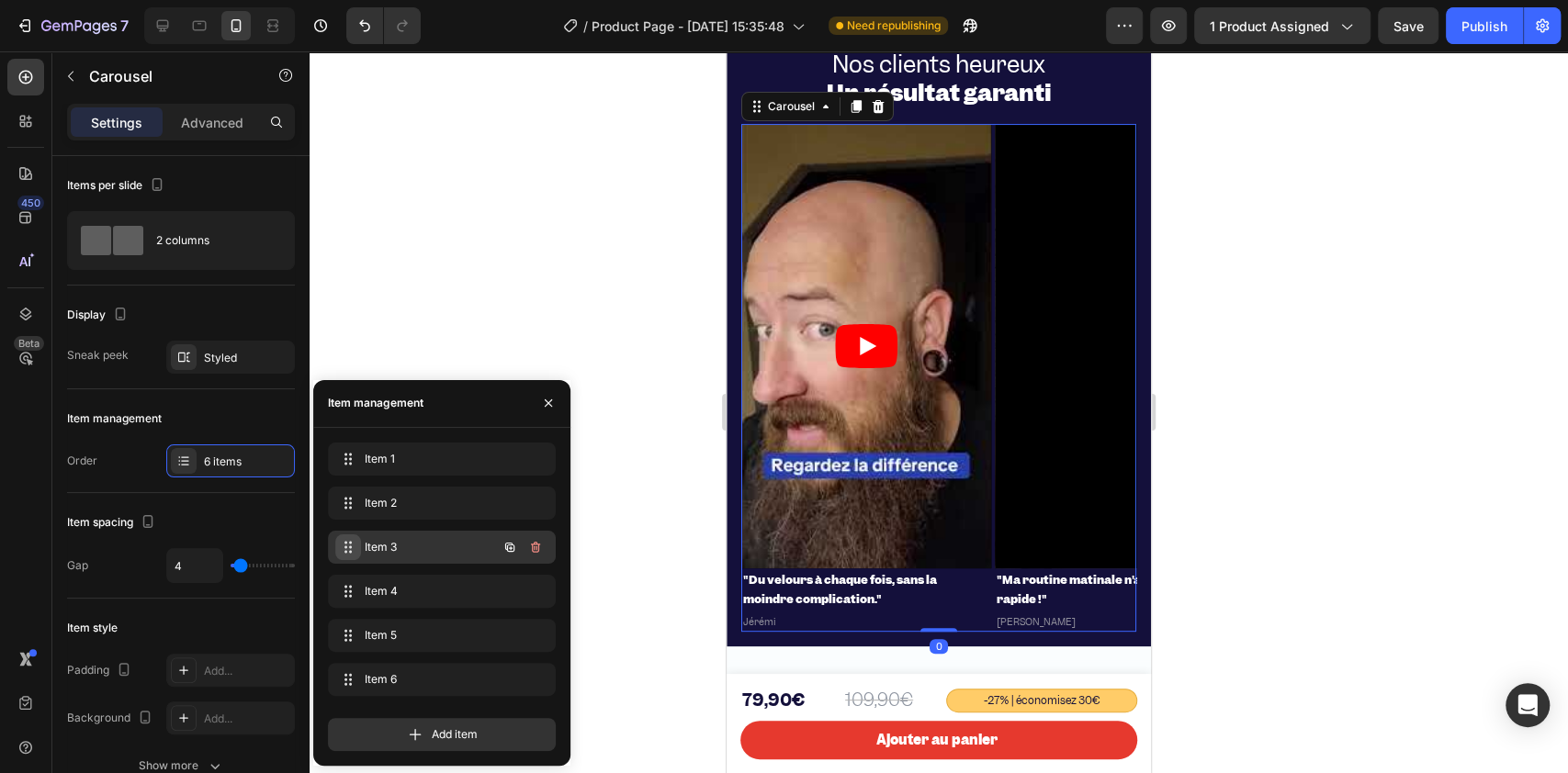
click at [356, 546] on span at bounding box center [348, 546] width 26 height 26
click at [366, 569] on div "Item 3 Item 3" at bounding box center [442, 550] width 228 height 40
click at [370, 586] on span "Item 4" at bounding box center [417, 591] width 104 height 16
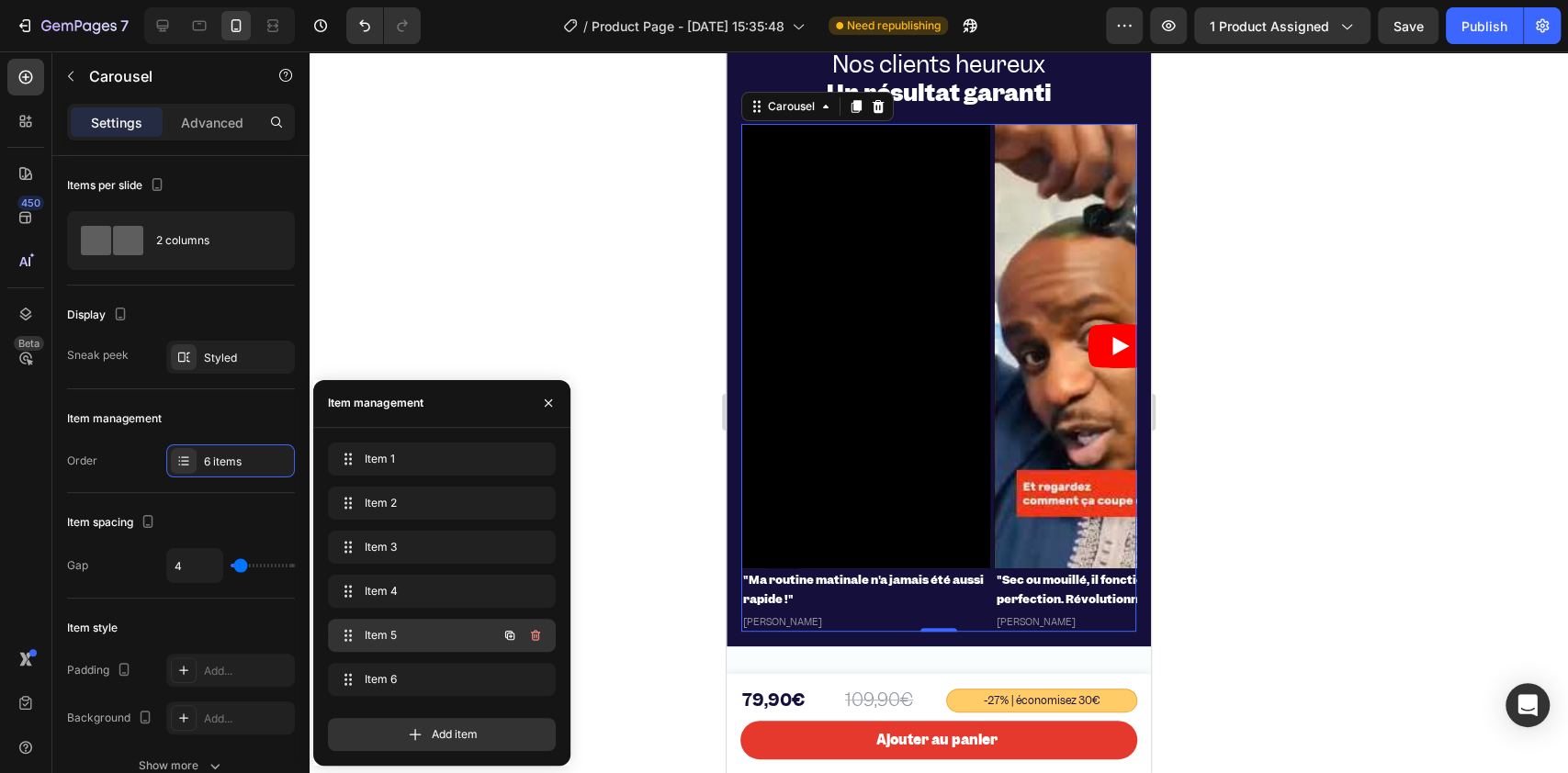
click at [378, 634] on span "Item 5" at bounding box center [417, 634] width 104 height 16
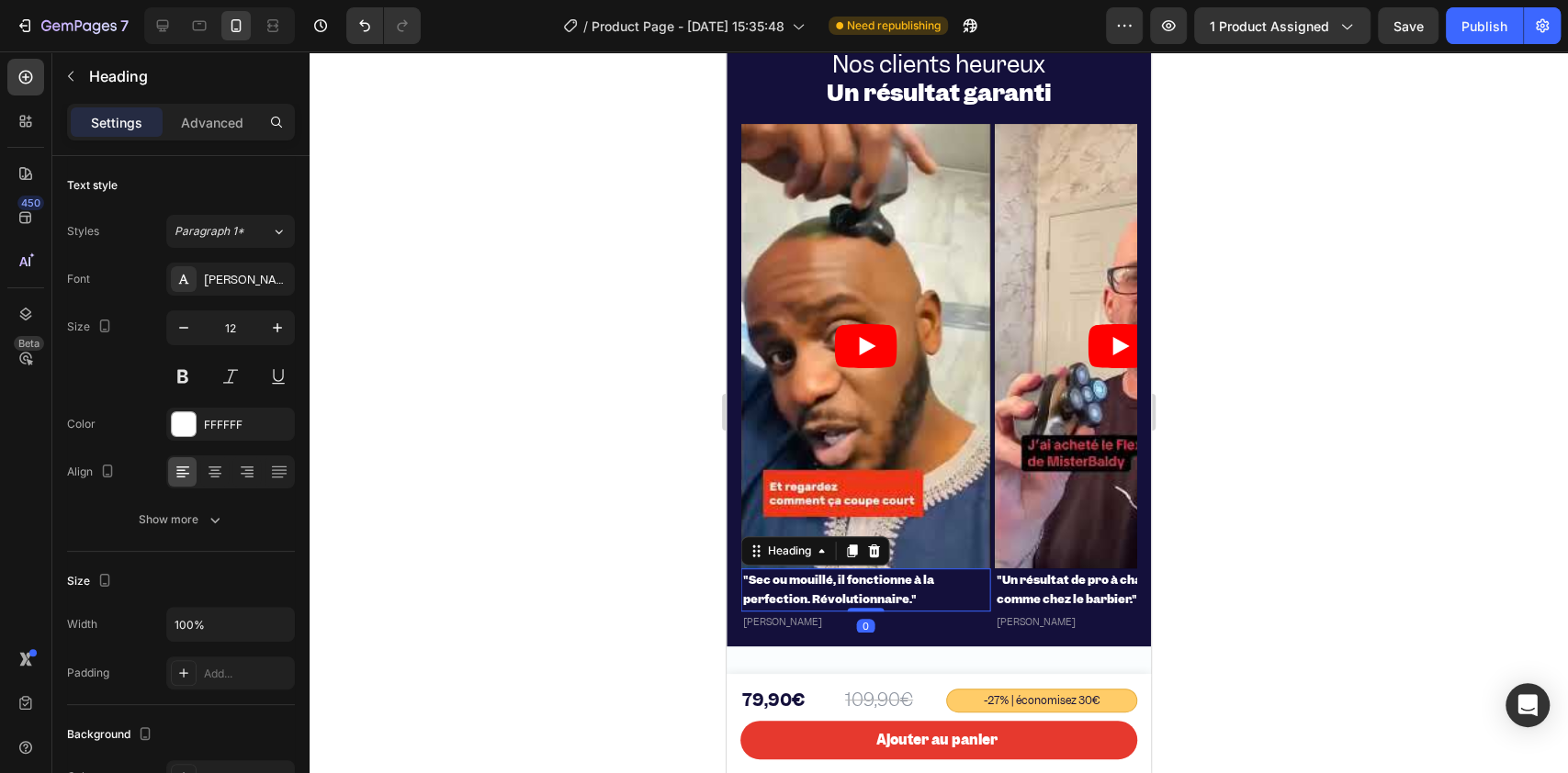
click at [858, 587] on h2 ""Sec ou mouillé, il fonctionne à la perfection. Révolutionnaire."" at bounding box center [865, 589] width 250 height 43
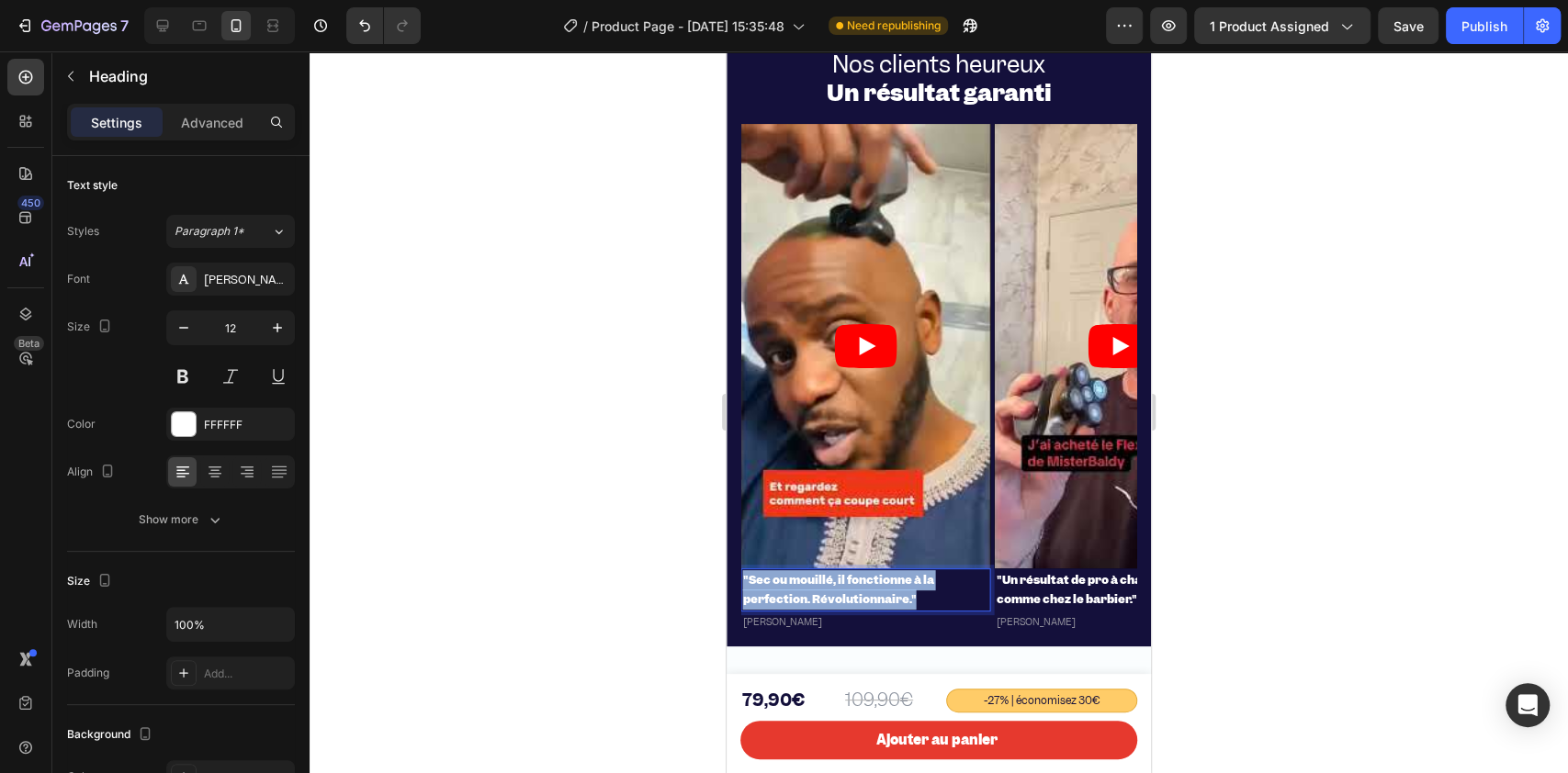
click at [858, 586] on strong ""Sec ou mouillé, il fonctionne à la perfection. Révolutionnaire."" at bounding box center [838, 589] width 191 height 36
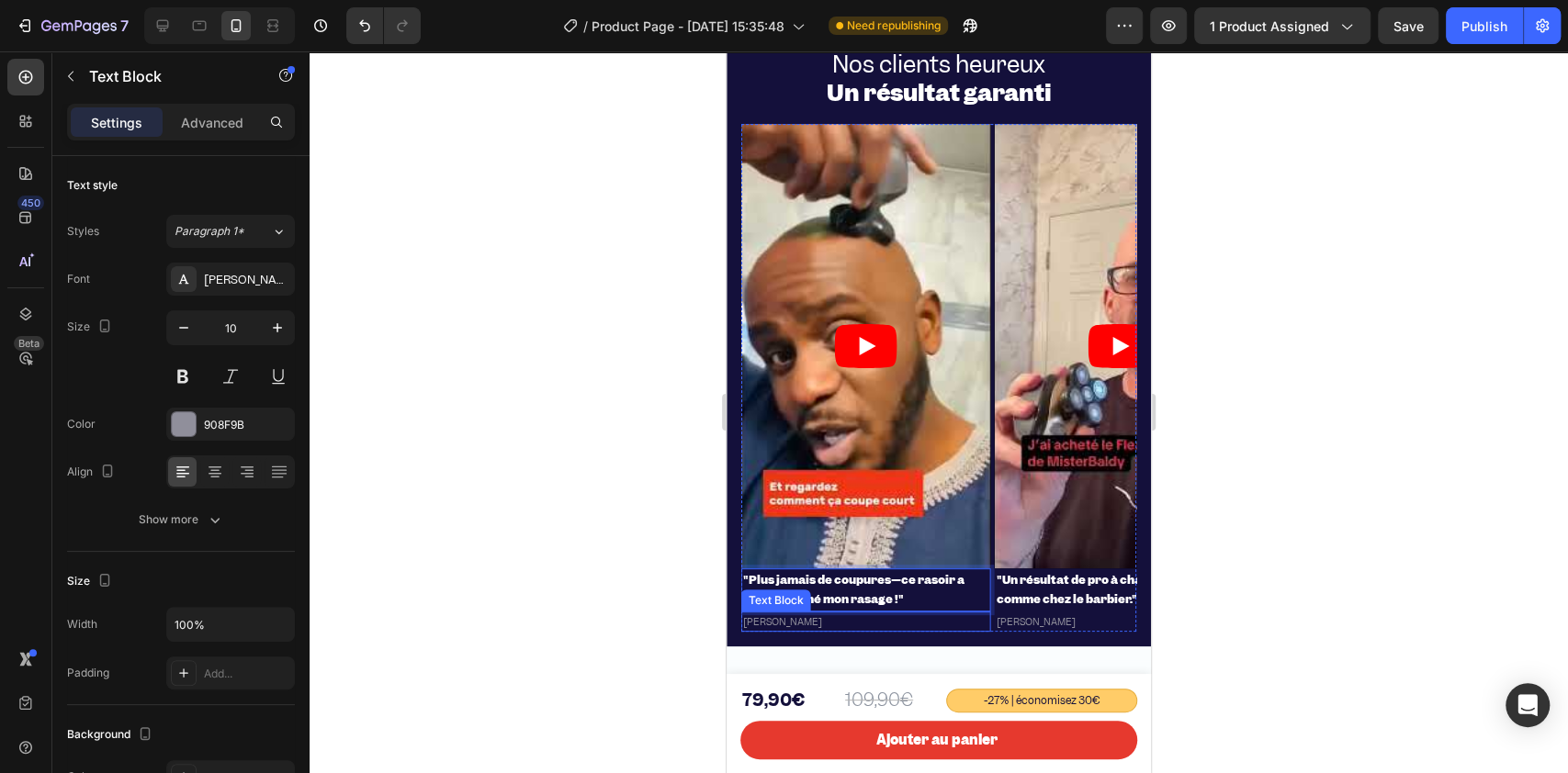
click at [822, 616] on p "[PERSON_NAME]" at bounding box center [865, 621] width 246 height 16
click at [473, 598] on div at bounding box center [938, 412] width 1258 height 721
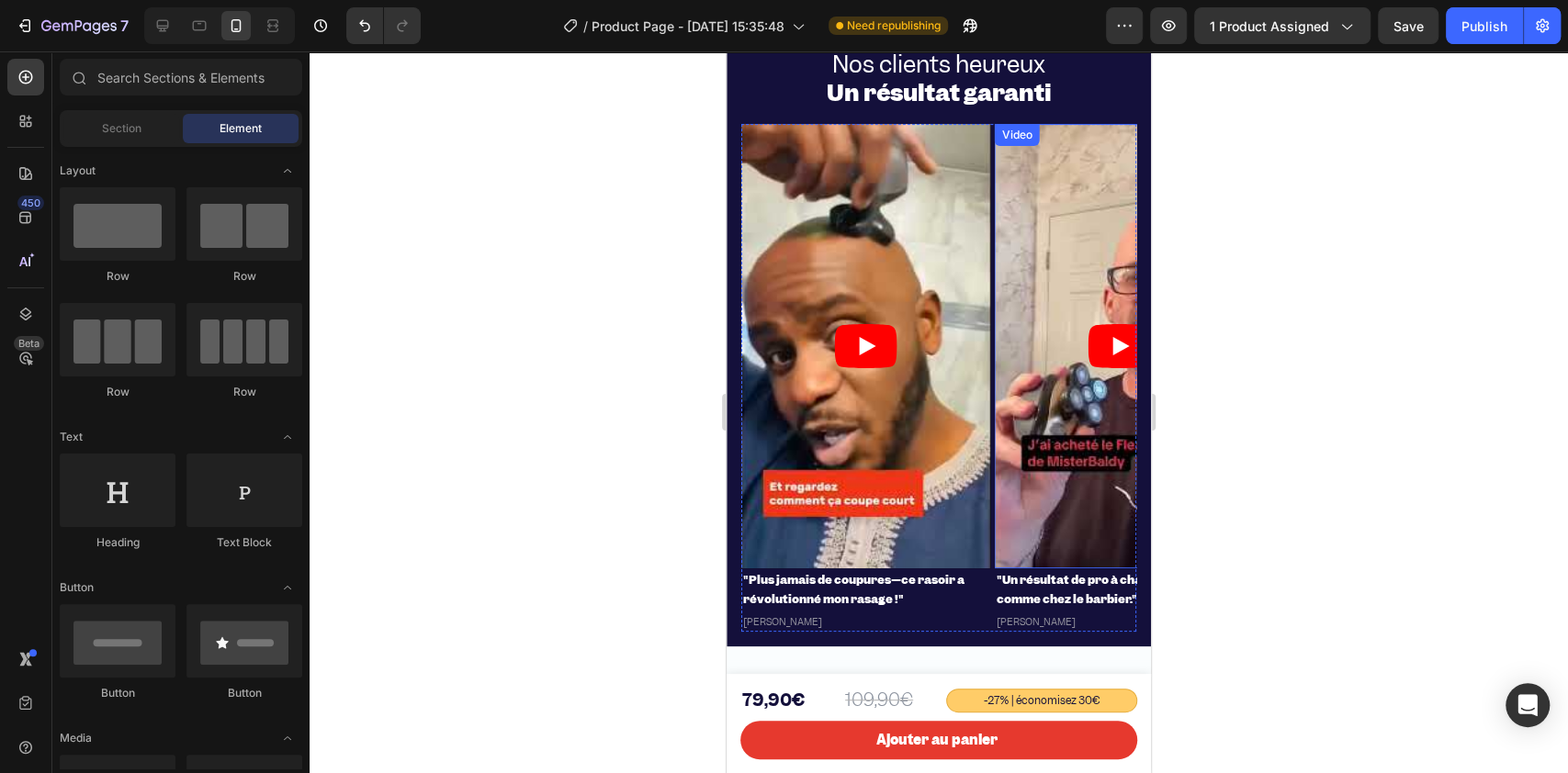
click at [994, 127] on div "Video" at bounding box center [1119, 346] width 250 height 443
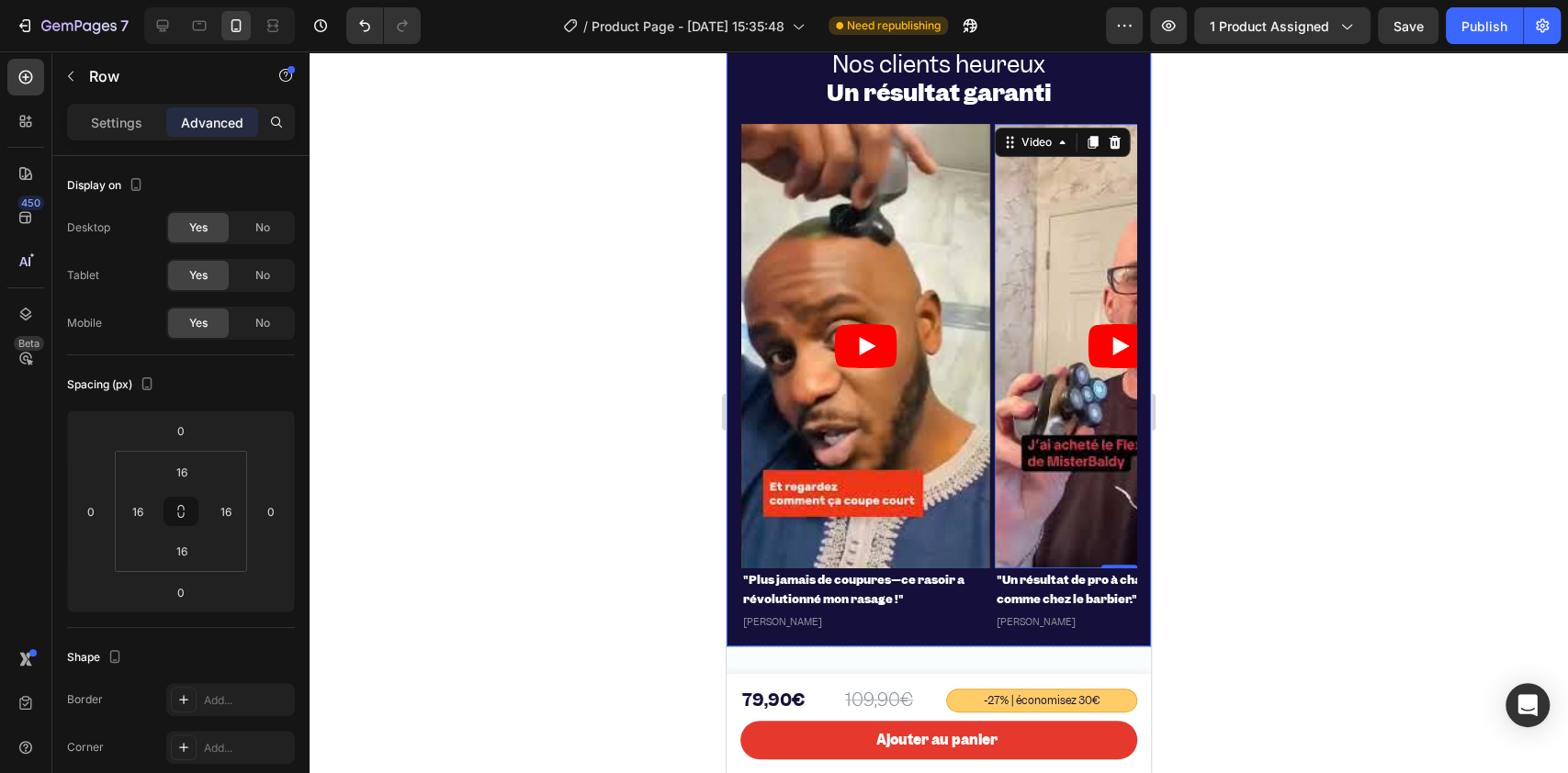
click at [990, 120] on div "Icon Icon Icon Icon Icon Icon List + 720 avis 5 étoiles Text Block Row Nos clie…" at bounding box center [937, 323] width 394 height 615
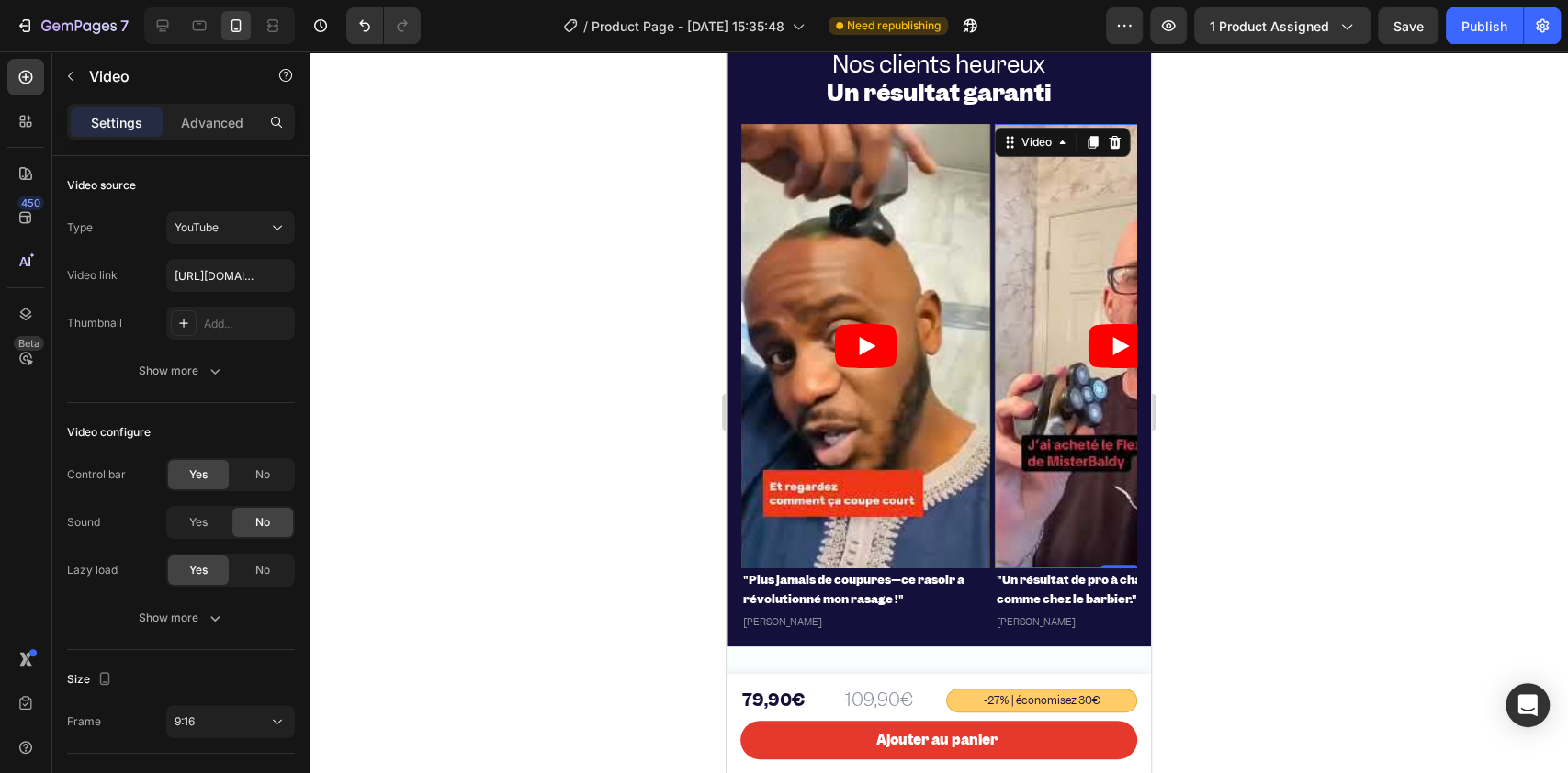
click at [994, 131] on div "Video 0" at bounding box center [1119, 346] width 250 height 443
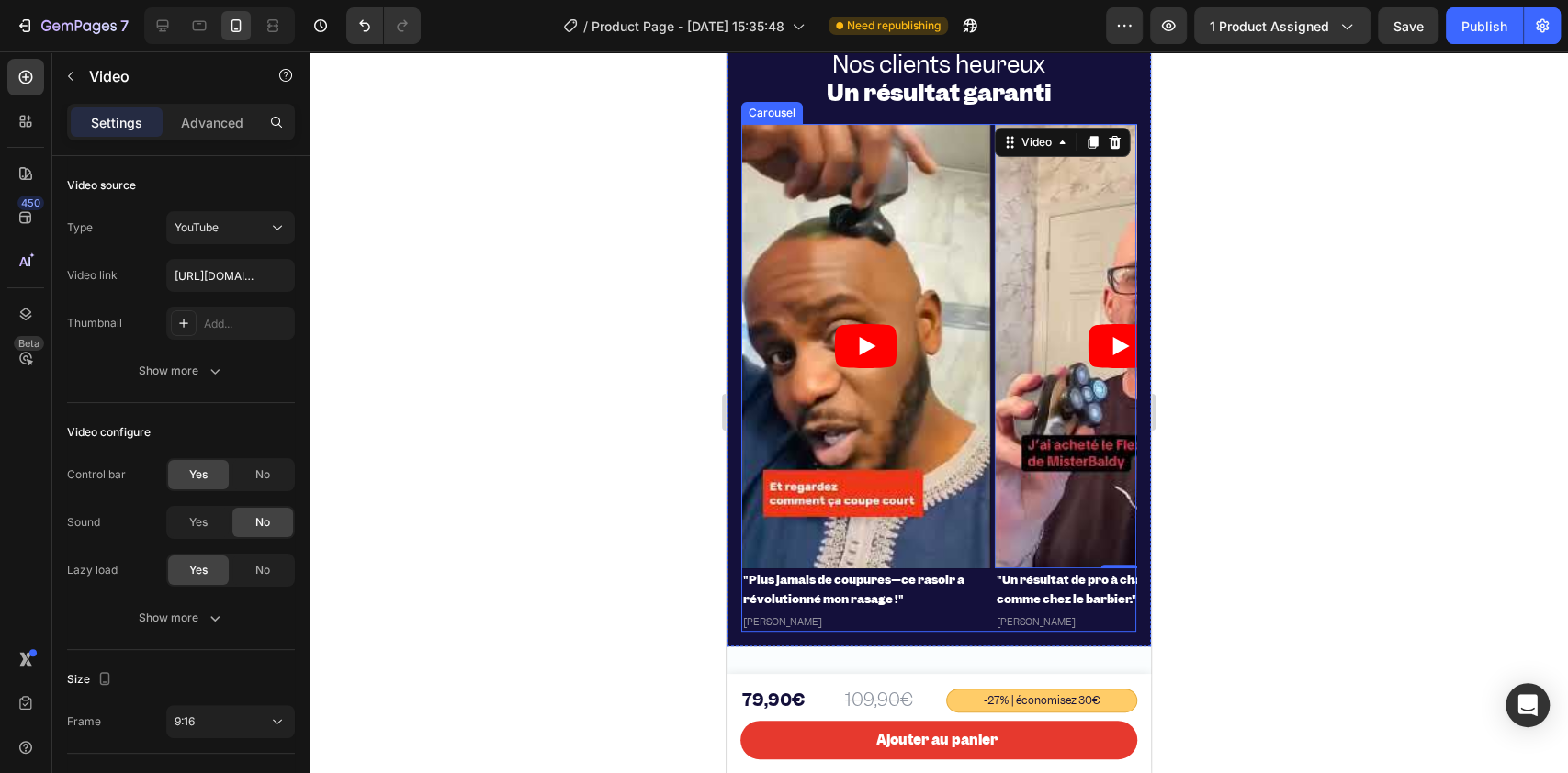
click at [990, 125] on div "Video "Plus jamais de coupures—ce rasoir a révolutionné mon rasage !" Heading […" at bounding box center [937, 378] width 394 height 507
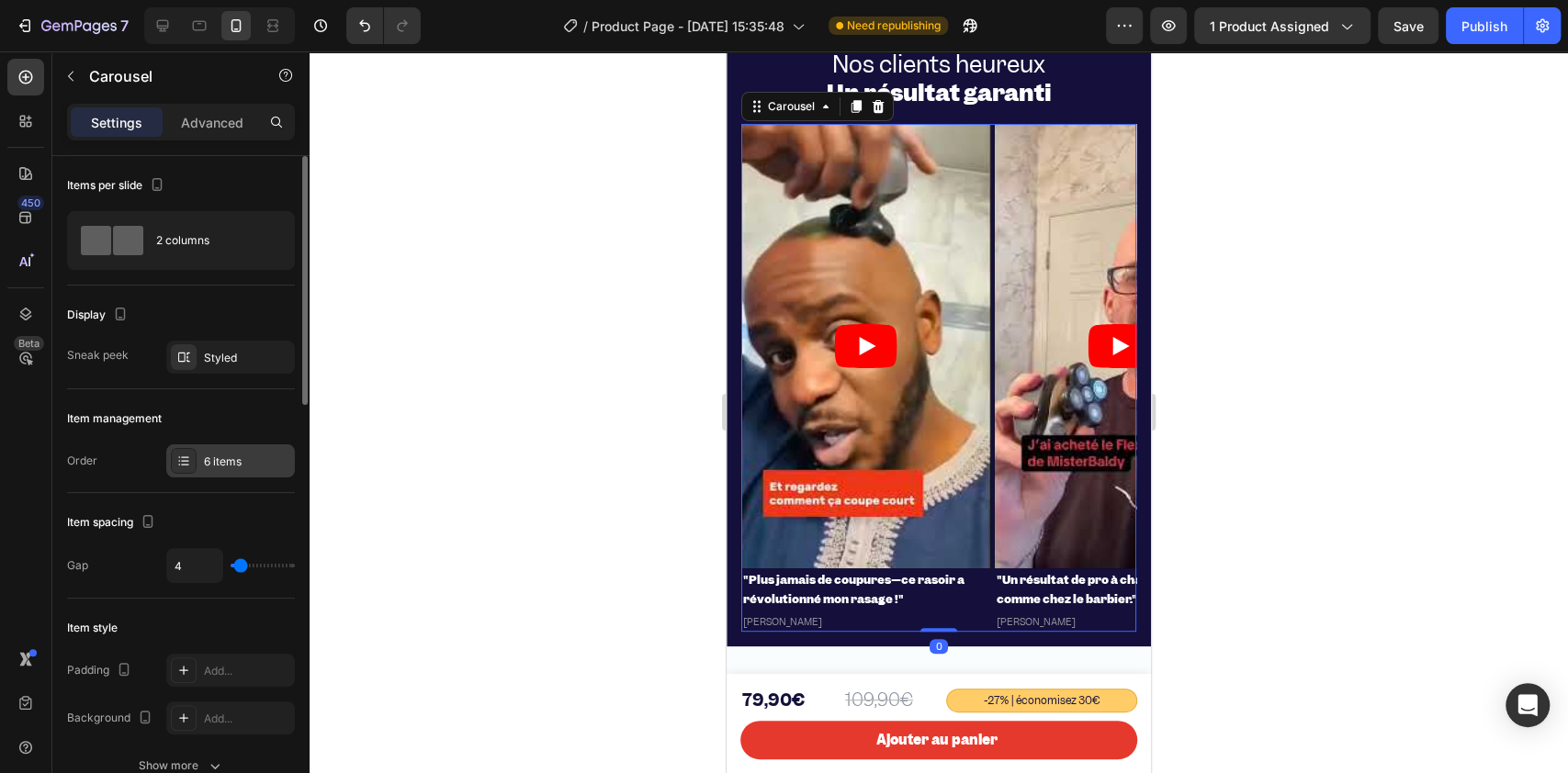
click at [203, 459] on div "6 items" at bounding box center [247, 461] width 87 height 16
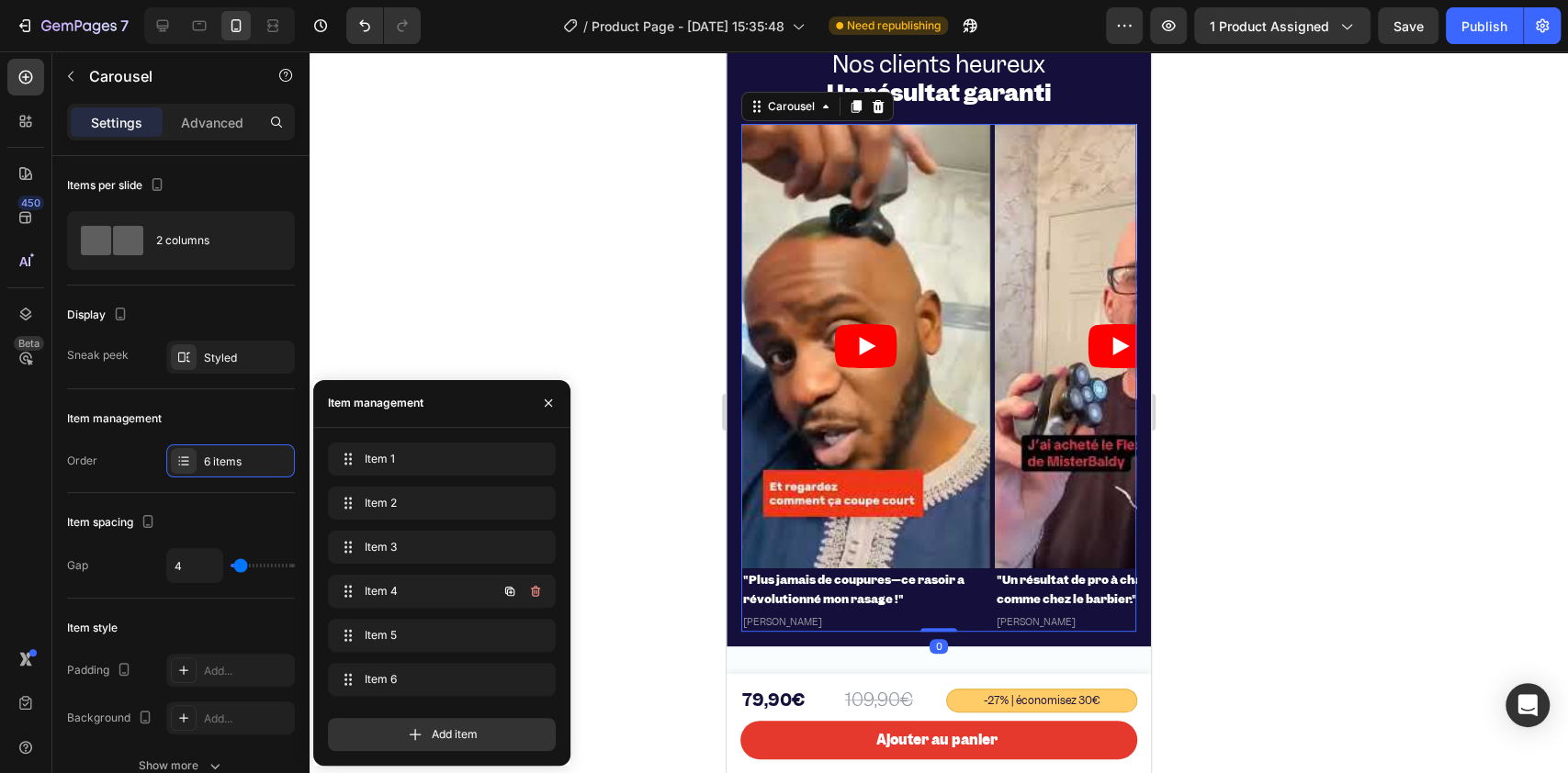
click at [377, 619] on div "Item 4 Item 4" at bounding box center [442, 639] width 228 height 40
click at [378, 595] on span "Item 4" at bounding box center [417, 591] width 104 height 16
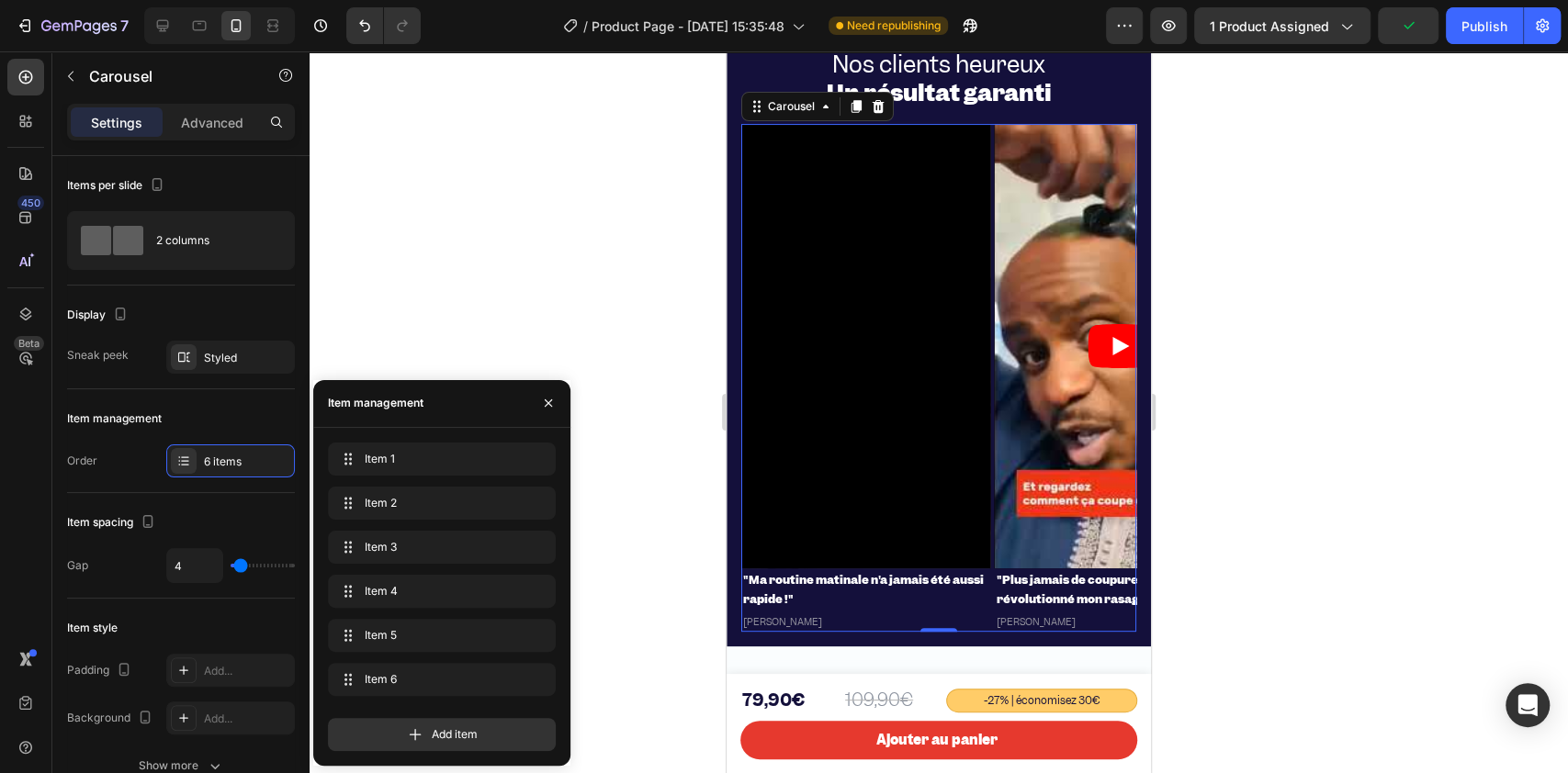
click at [383, 619] on div "Item 4 Item 4" at bounding box center [442, 639] width 228 height 40
click at [383, 627] on span "Item 5" at bounding box center [428, 634] width 136 height 16
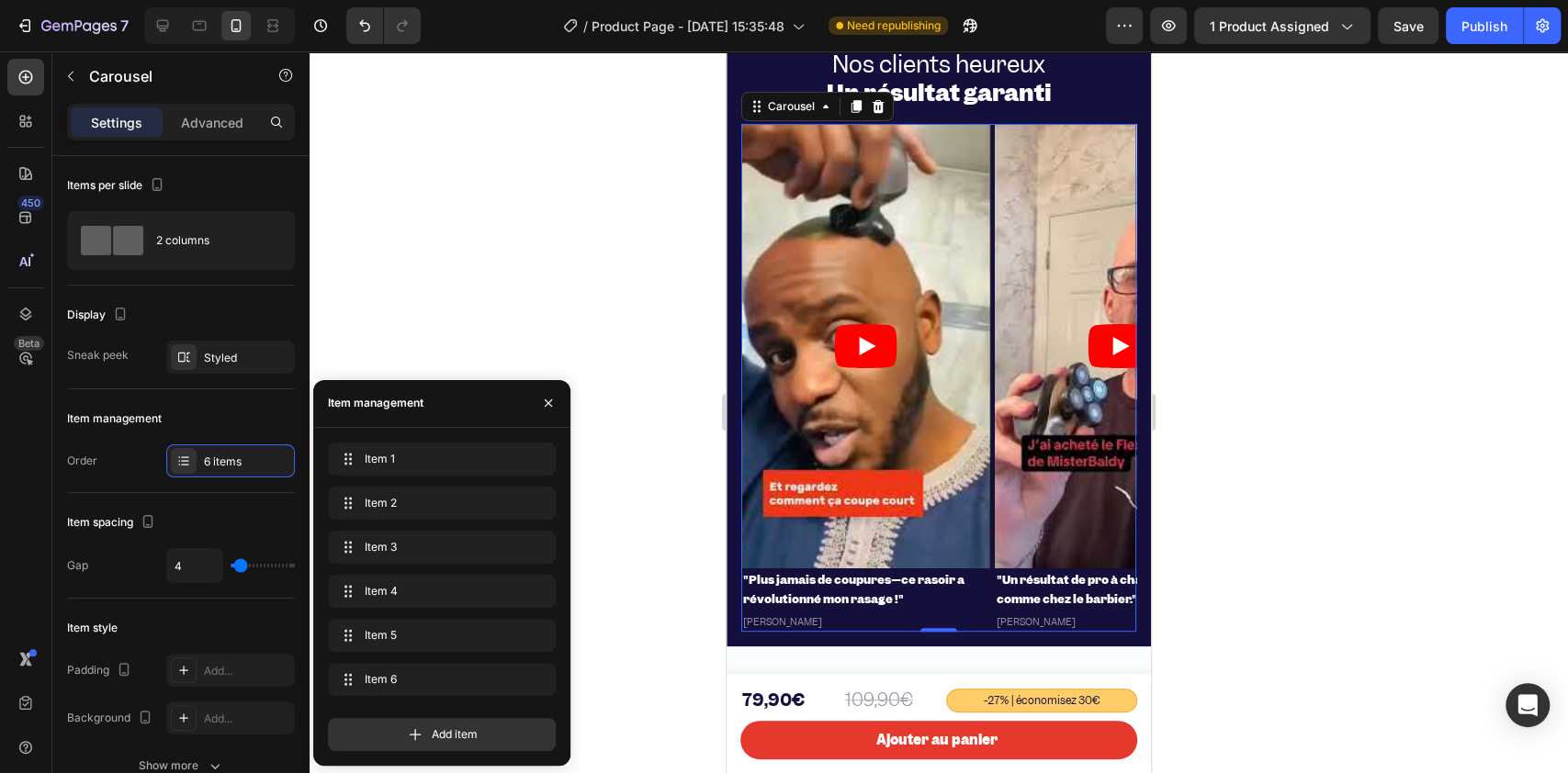
click at [388, 661] on div "Item 1 Item 1 Item 2 Item 2 Item 3 Item 3 Item 4 Item 4 Item 5 Item 5 Item 6 It…" at bounding box center [442, 573] width 228 height 260
click at [391, 675] on span "Item 6" at bounding box center [417, 679] width 104 height 16
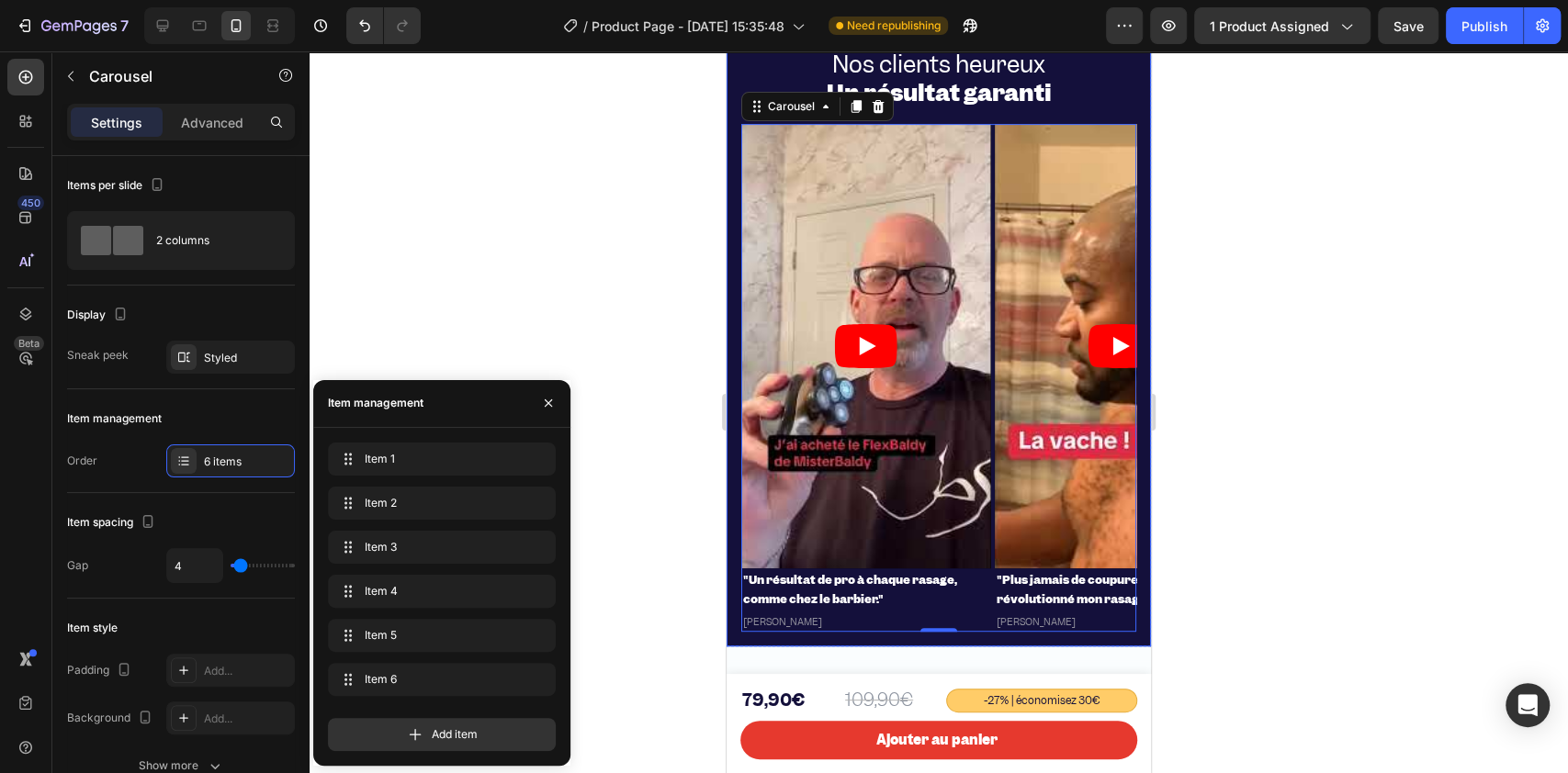
click at [683, 259] on div at bounding box center [938, 412] width 1258 height 721
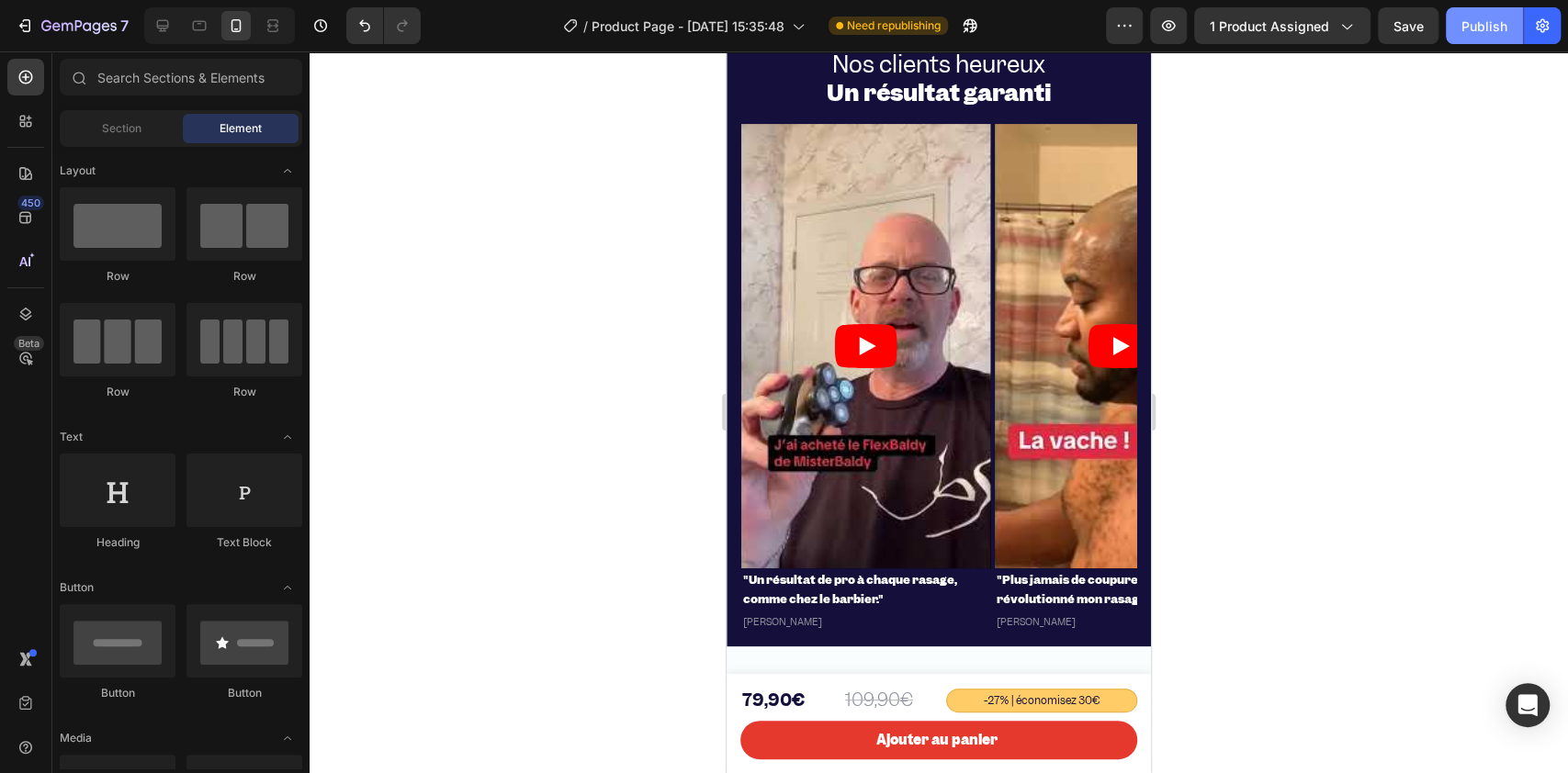
click at [1464, 40] on button "Publish" at bounding box center [1484, 26] width 77 height 37
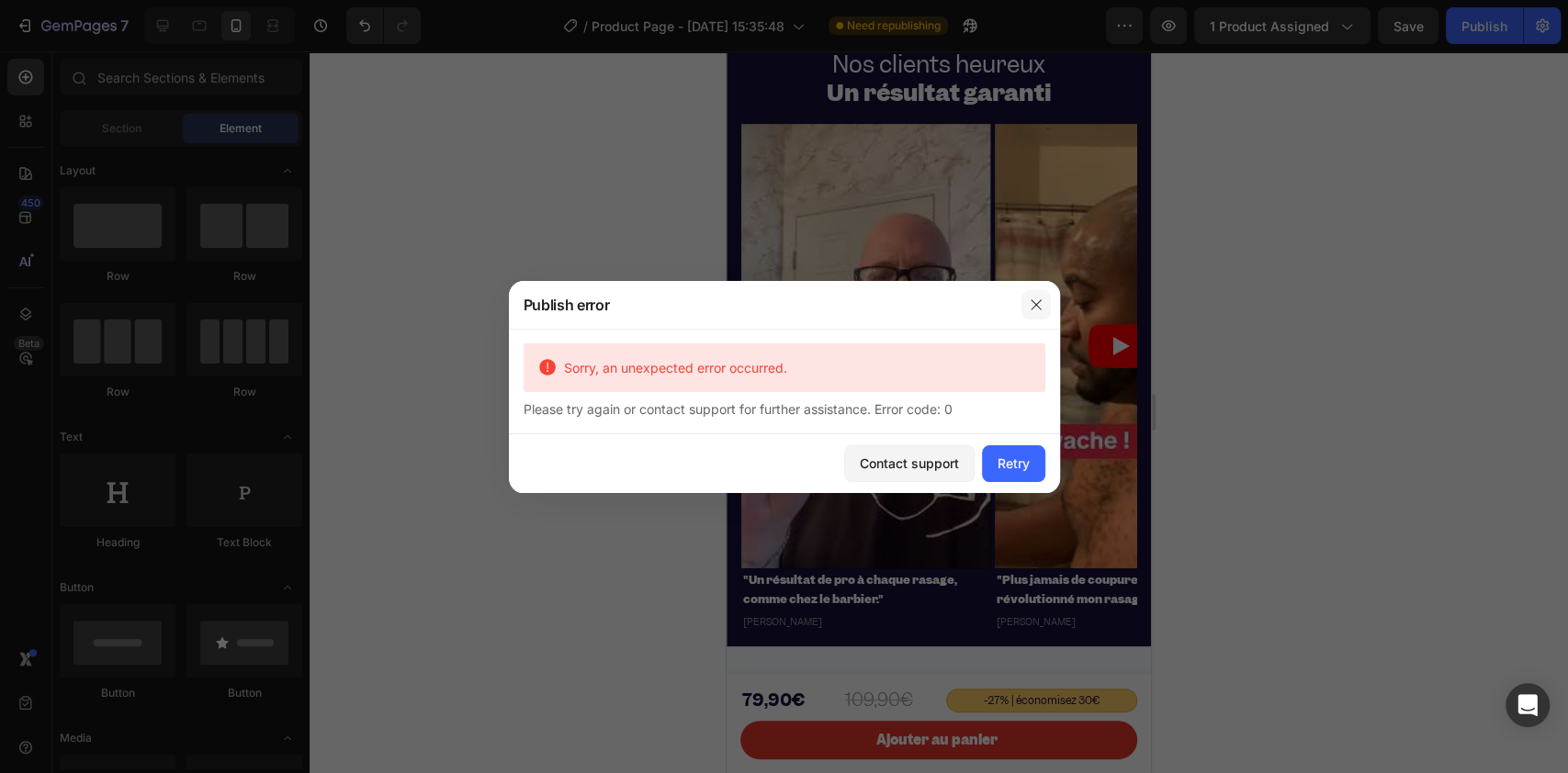
drag, startPoint x: 1039, startPoint y: 298, endPoint x: 15, endPoint y: 253, distance: 1025.0
click at [1039, 298] on icon "button" at bounding box center [1036, 305] width 14 height 14
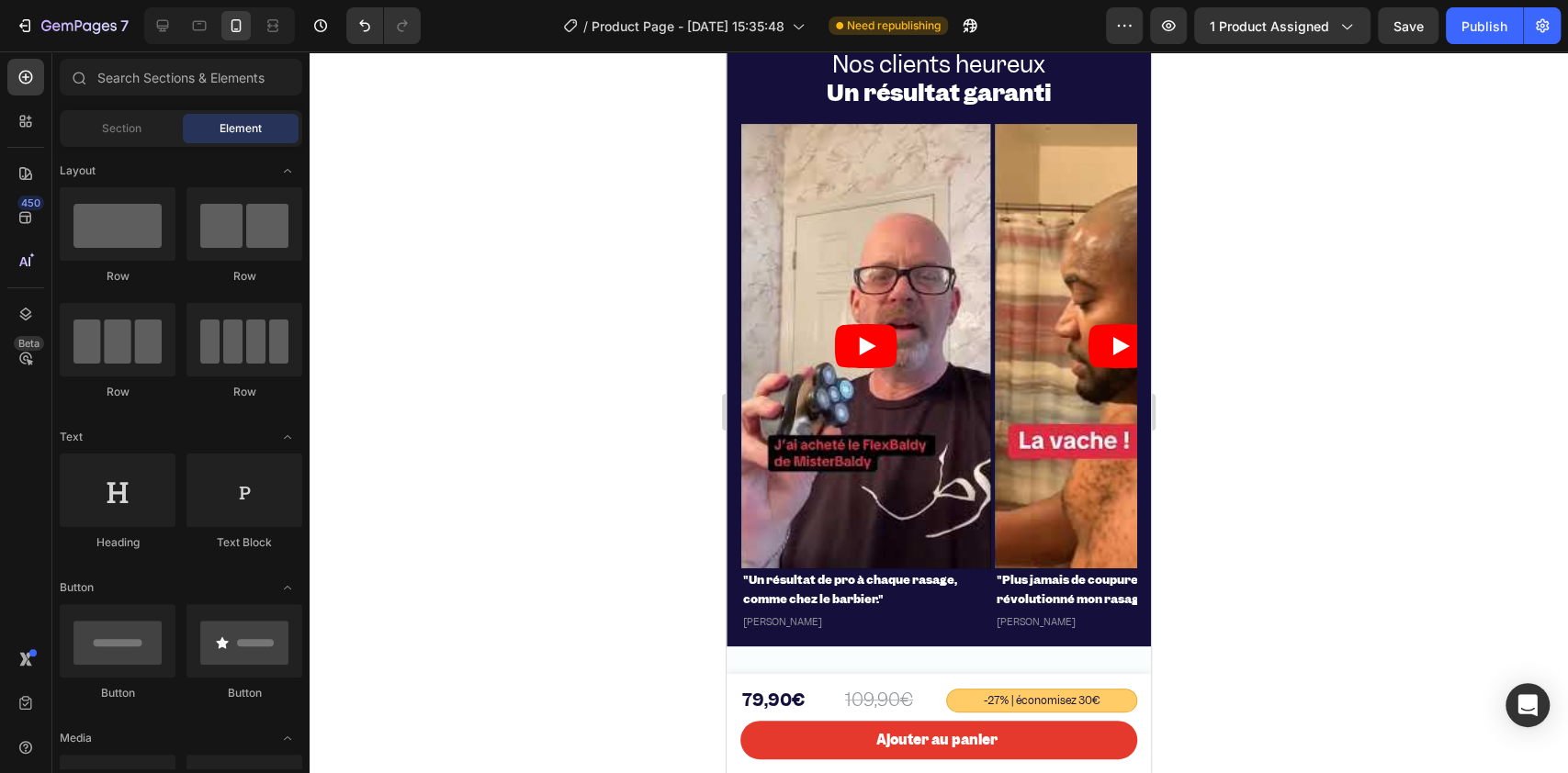
click at [570, 271] on div at bounding box center [938, 412] width 1258 height 721
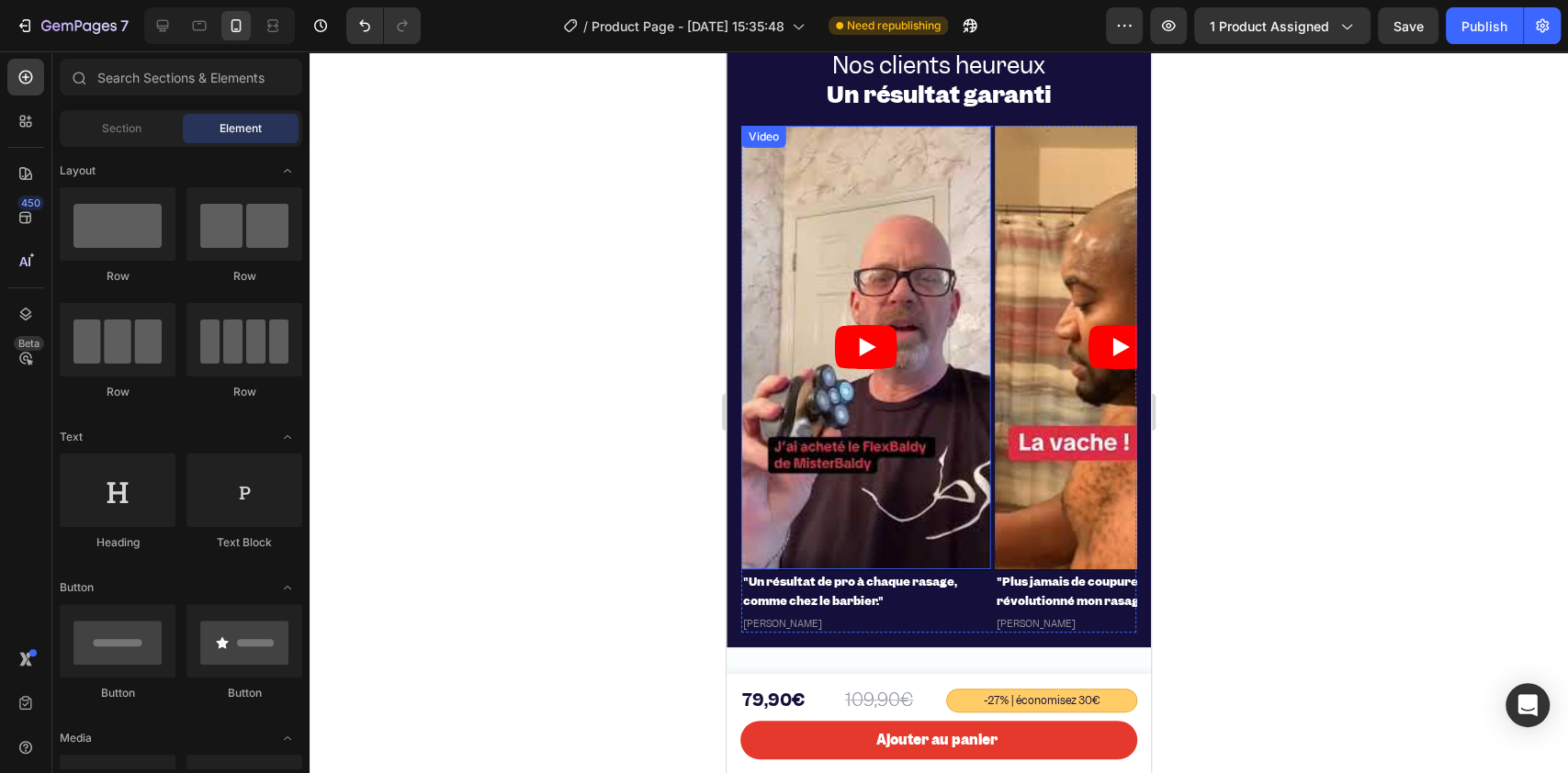
scroll to position [4831, 0]
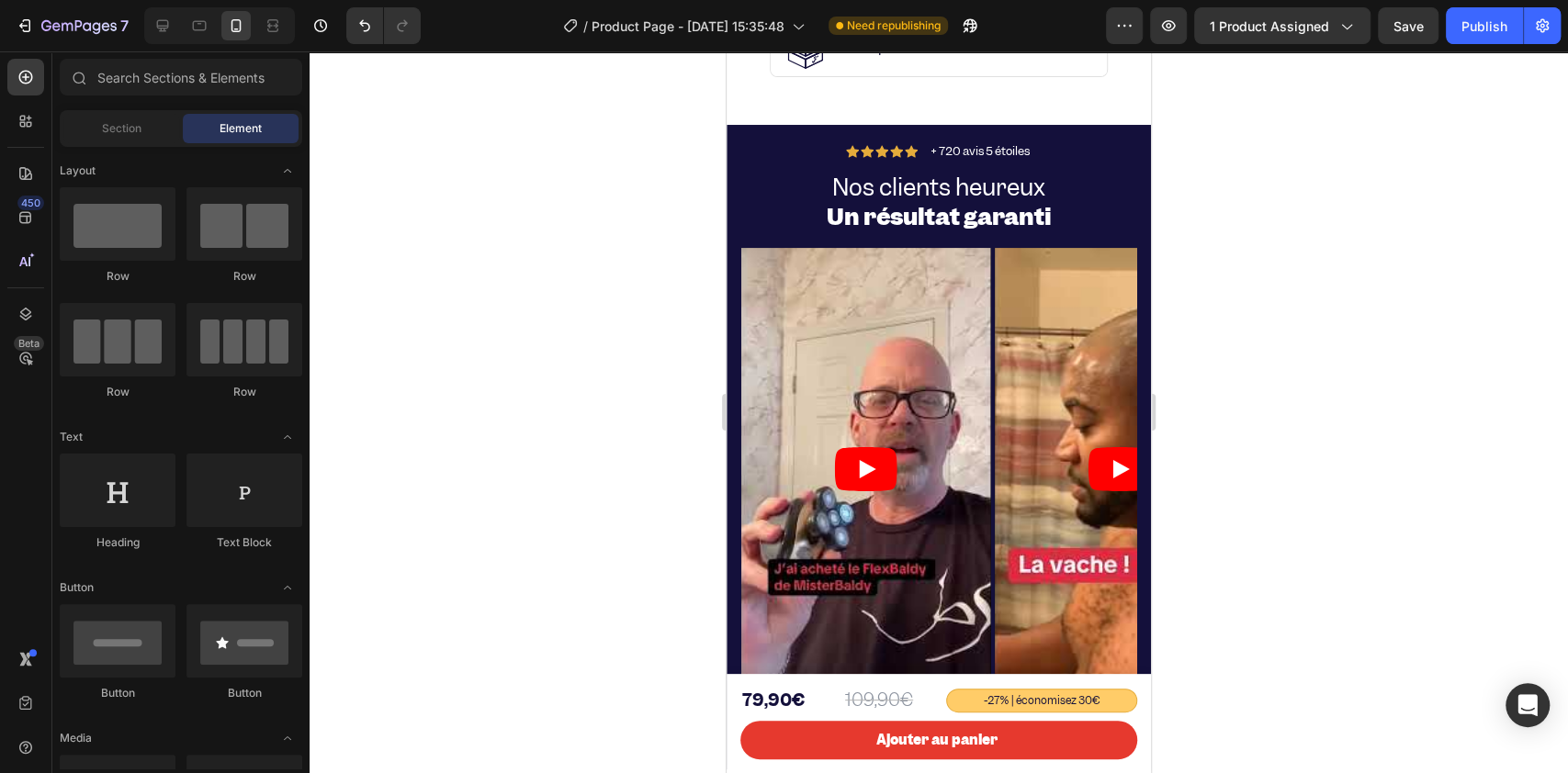
click at [738, 175] on div "Icon Icon Icon Icon Icon Icon List + 720 avis 5 étoiles Text Block Row Nos clie…" at bounding box center [938, 447] width 424 height 644
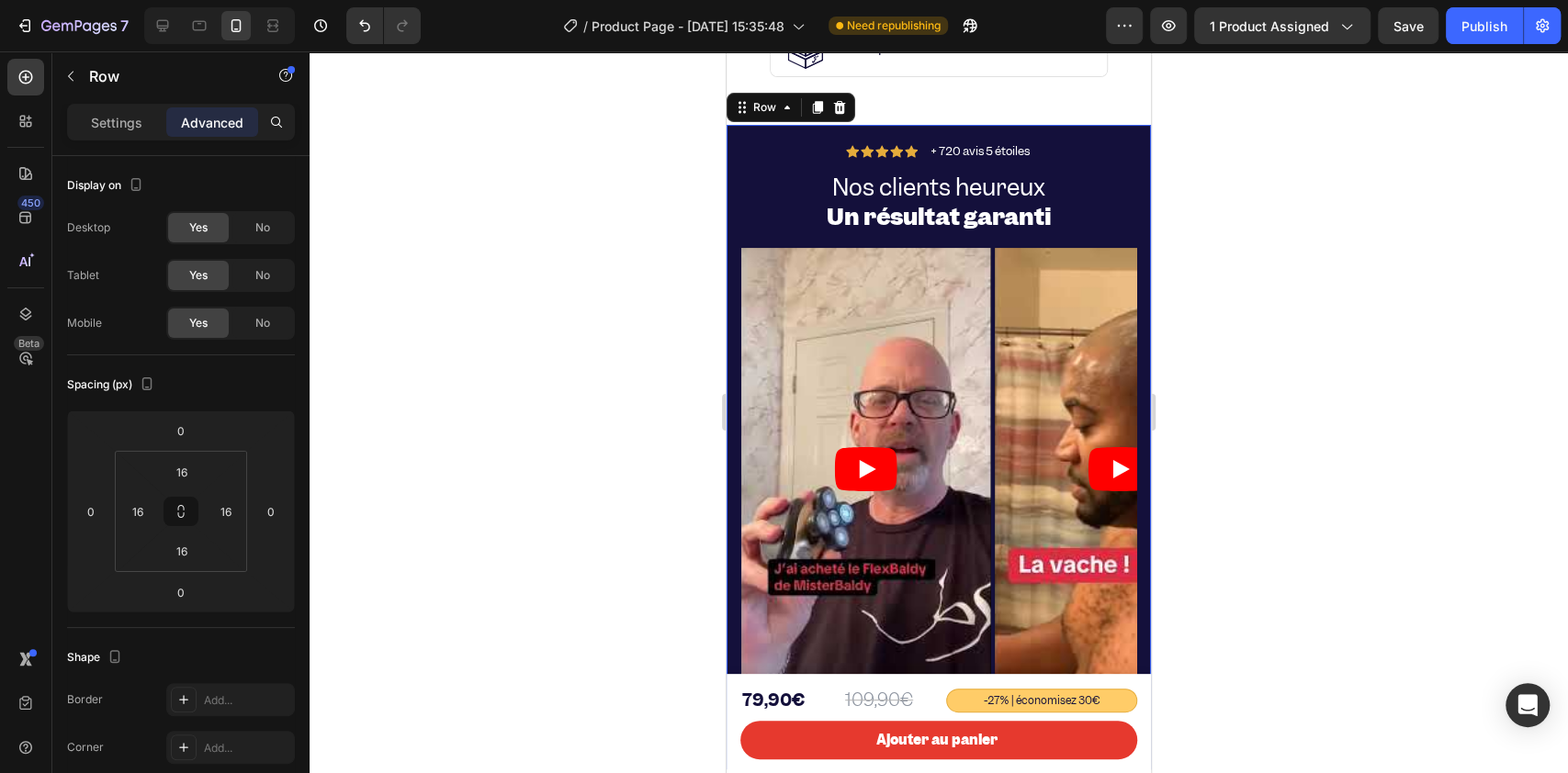
click at [567, 188] on div at bounding box center [938, 412] width 1258 height 721
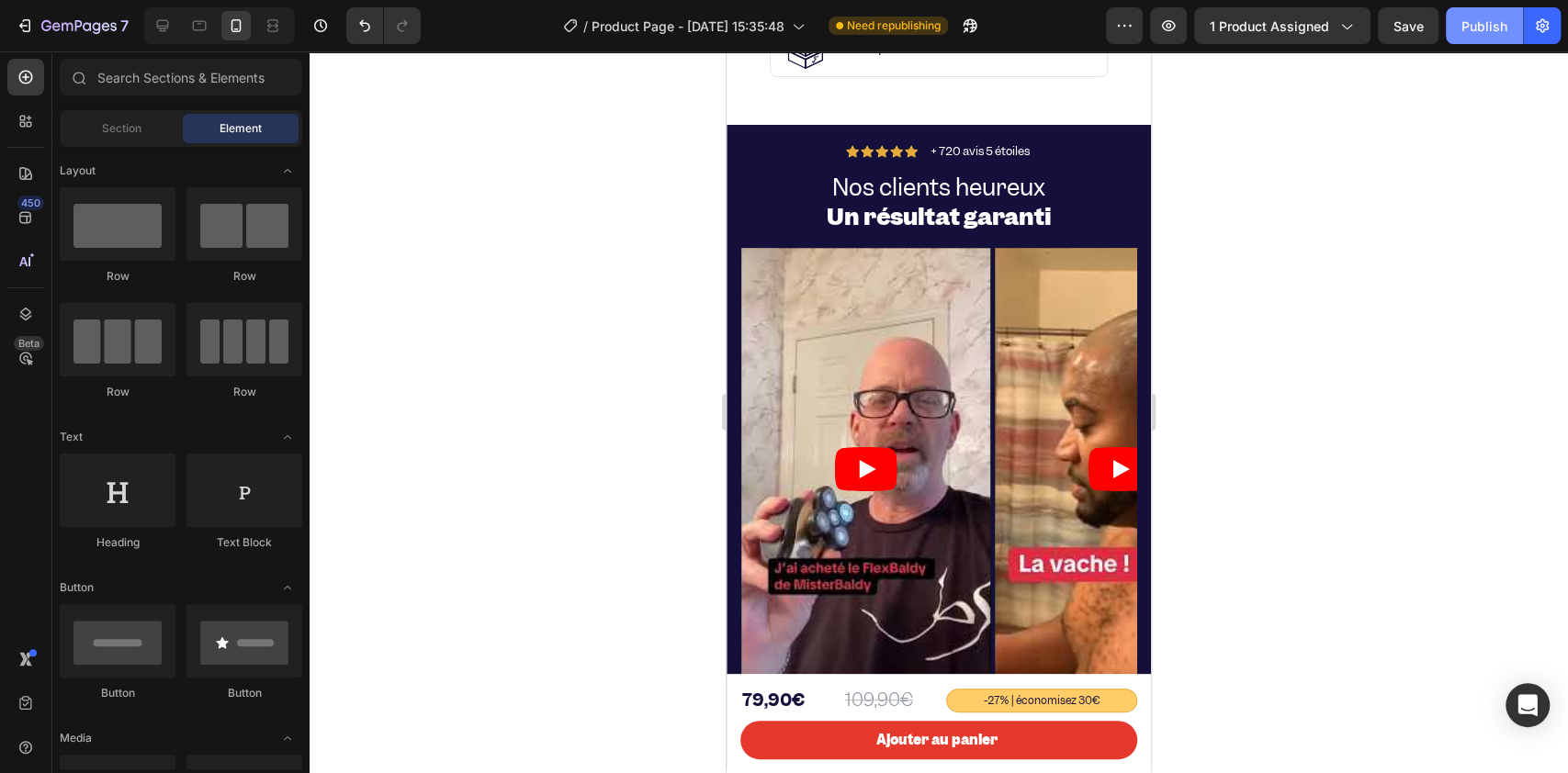
click at [1463, 35] on button "Publish" at bounding box center [1484, 26] width 77 height 37
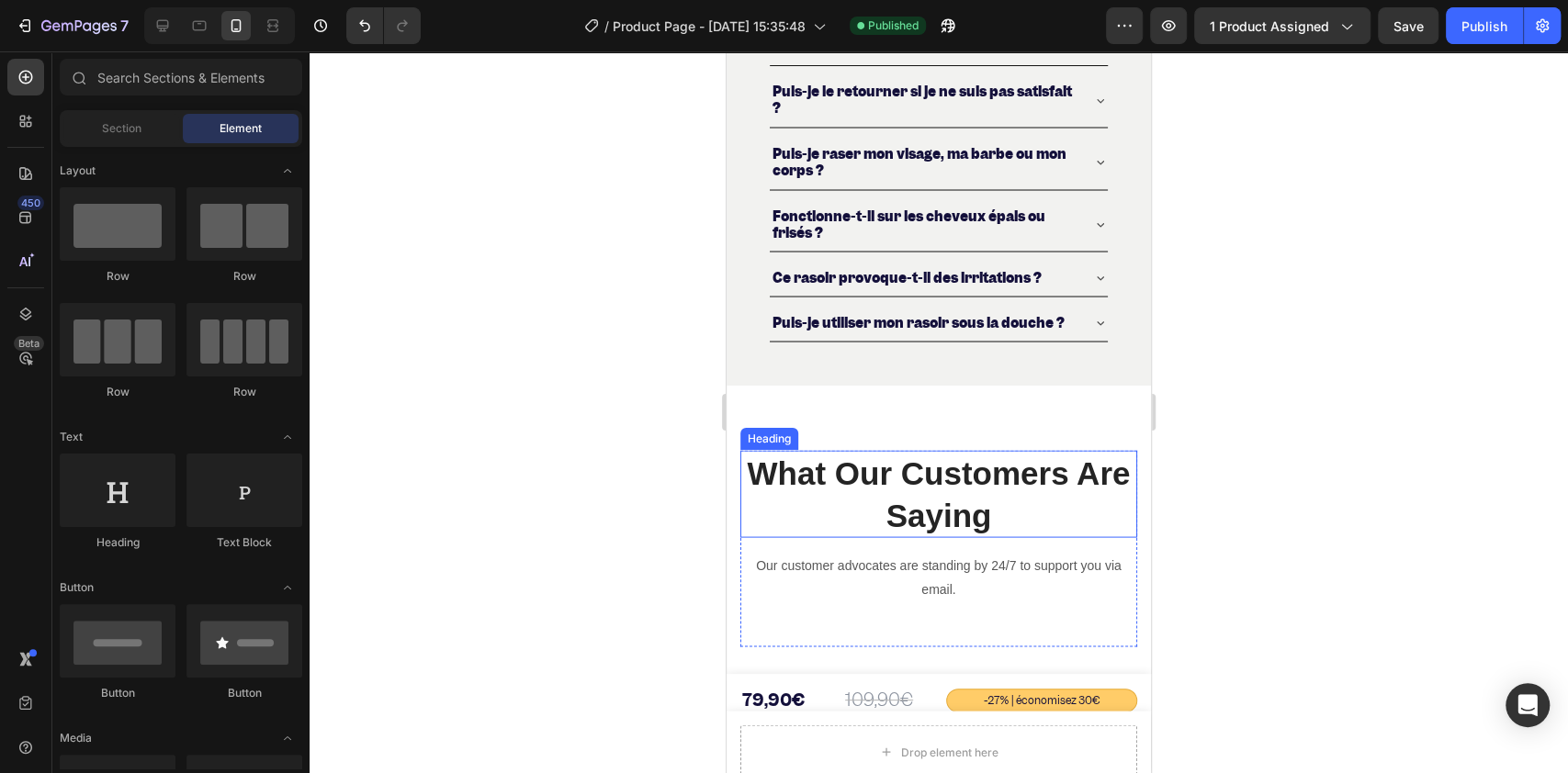
scroll to position [6983, 0]
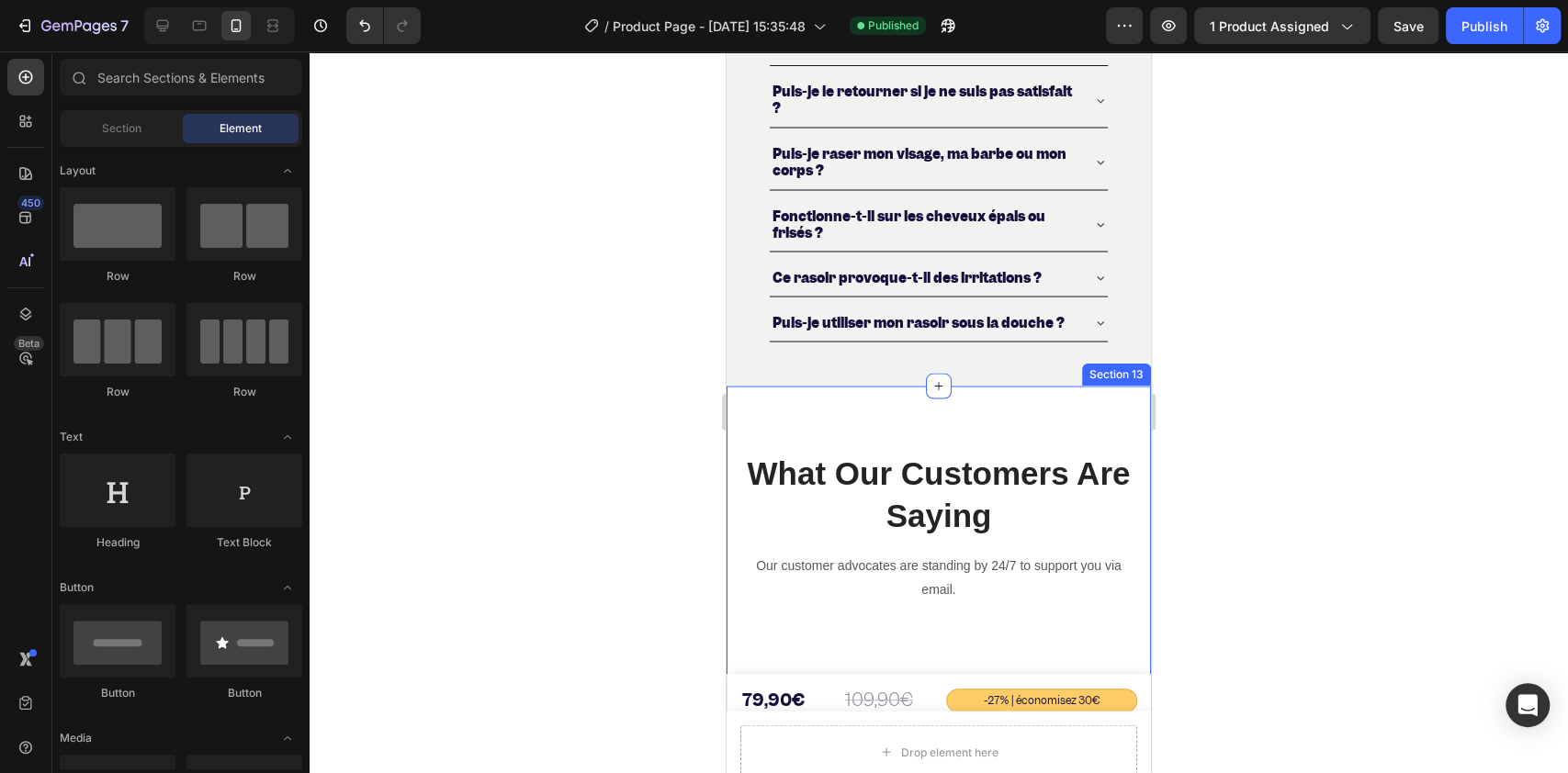
click at [740, 473] on div "What Our Customers Are Saying Heading Our customer advocates are standing by 24…" at bounding box center [938, 547] width 424 height 324
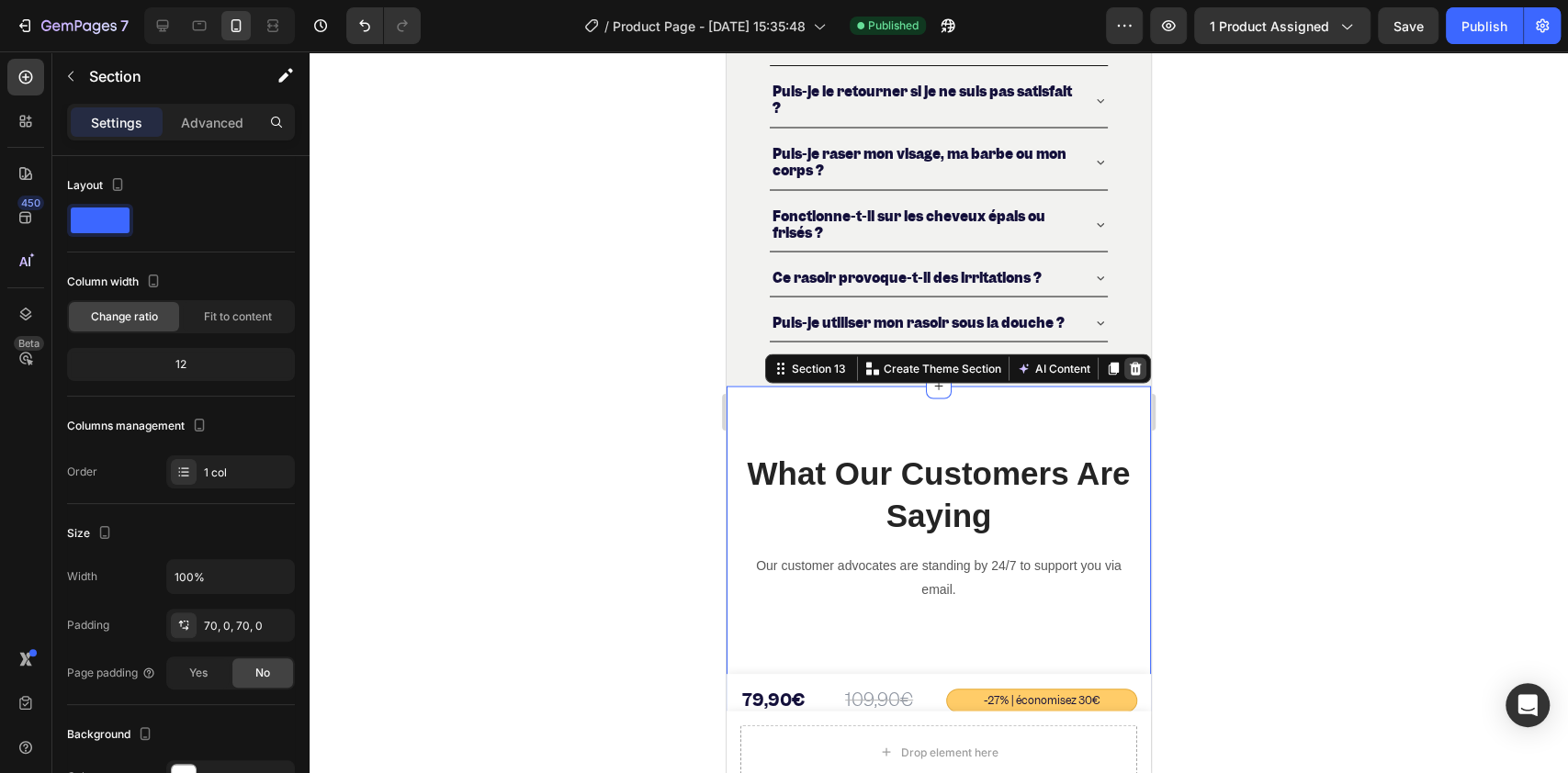
click at [1125, 379] on div at bounding box center [1135, 367] width 22 height 22
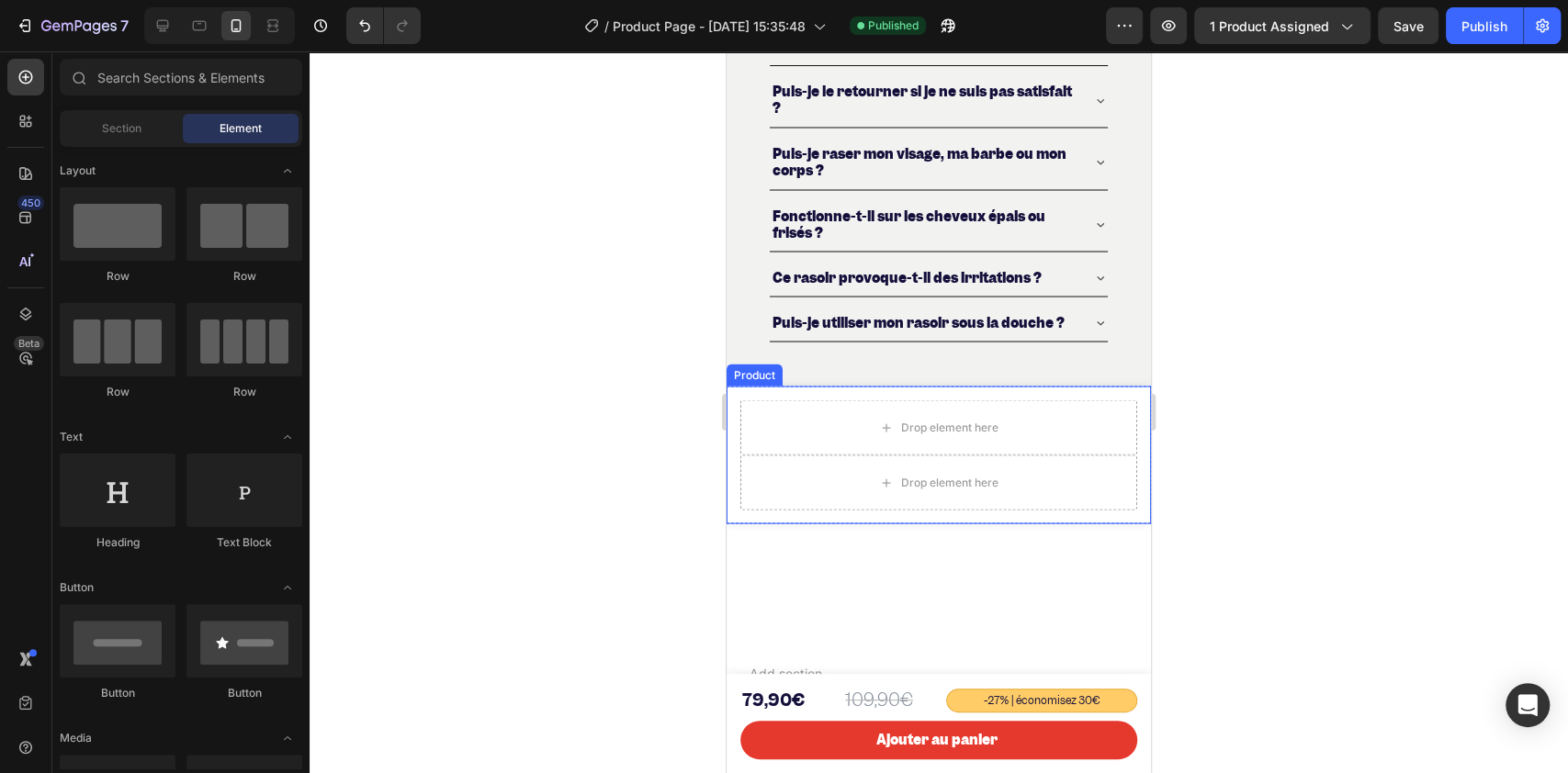
drag, startPoint x: 728, startPoint y: 466, endPoint x: 743, endPoint y: 467, distance: 15.0
click at [727, 466] on div "Drop element here Drop element here Product" at bounding box center [938, 454] width 424 height 138
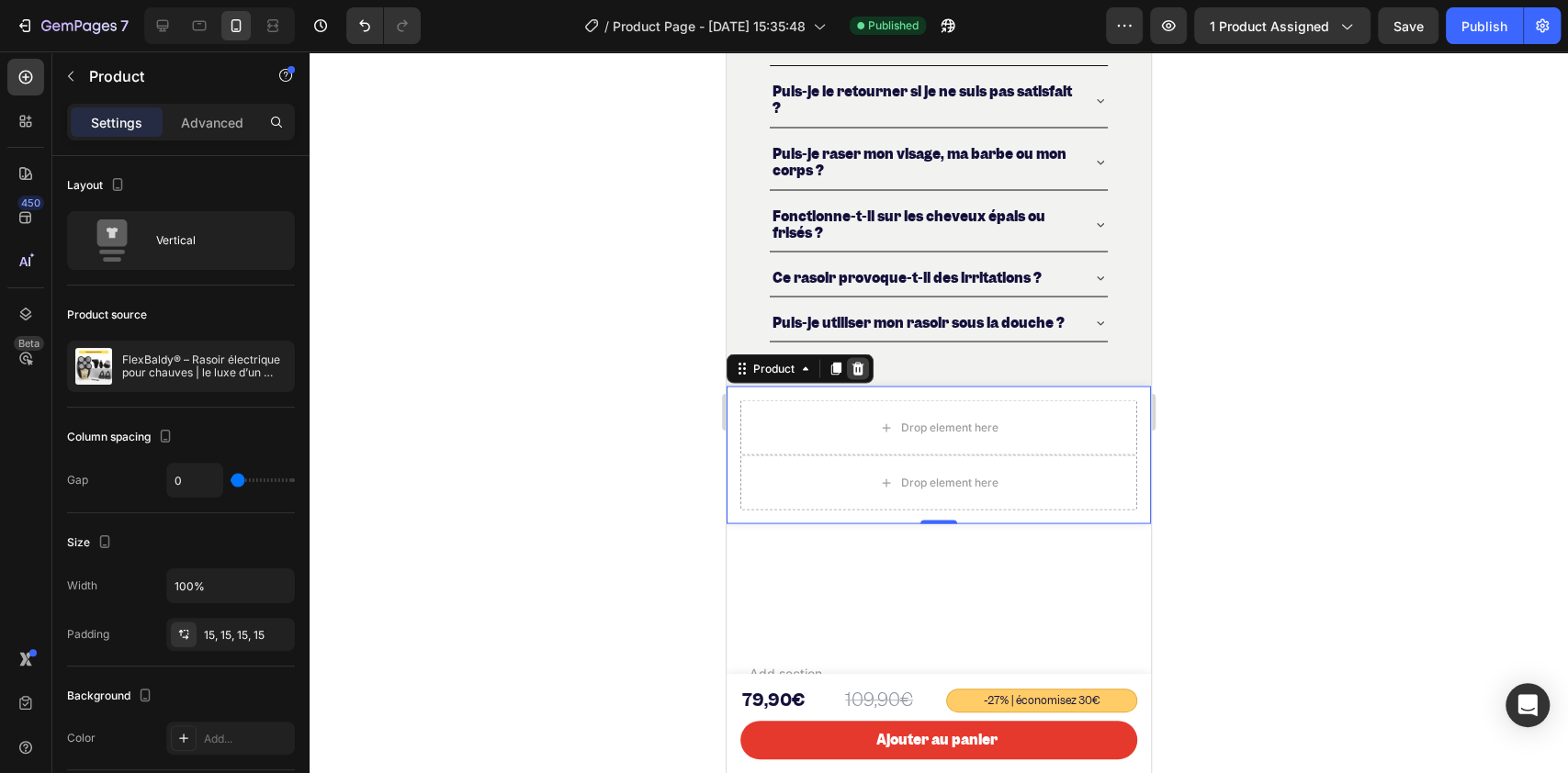
click at [852, 375] on icon at bounding box center [857, 367] width 14 height 14
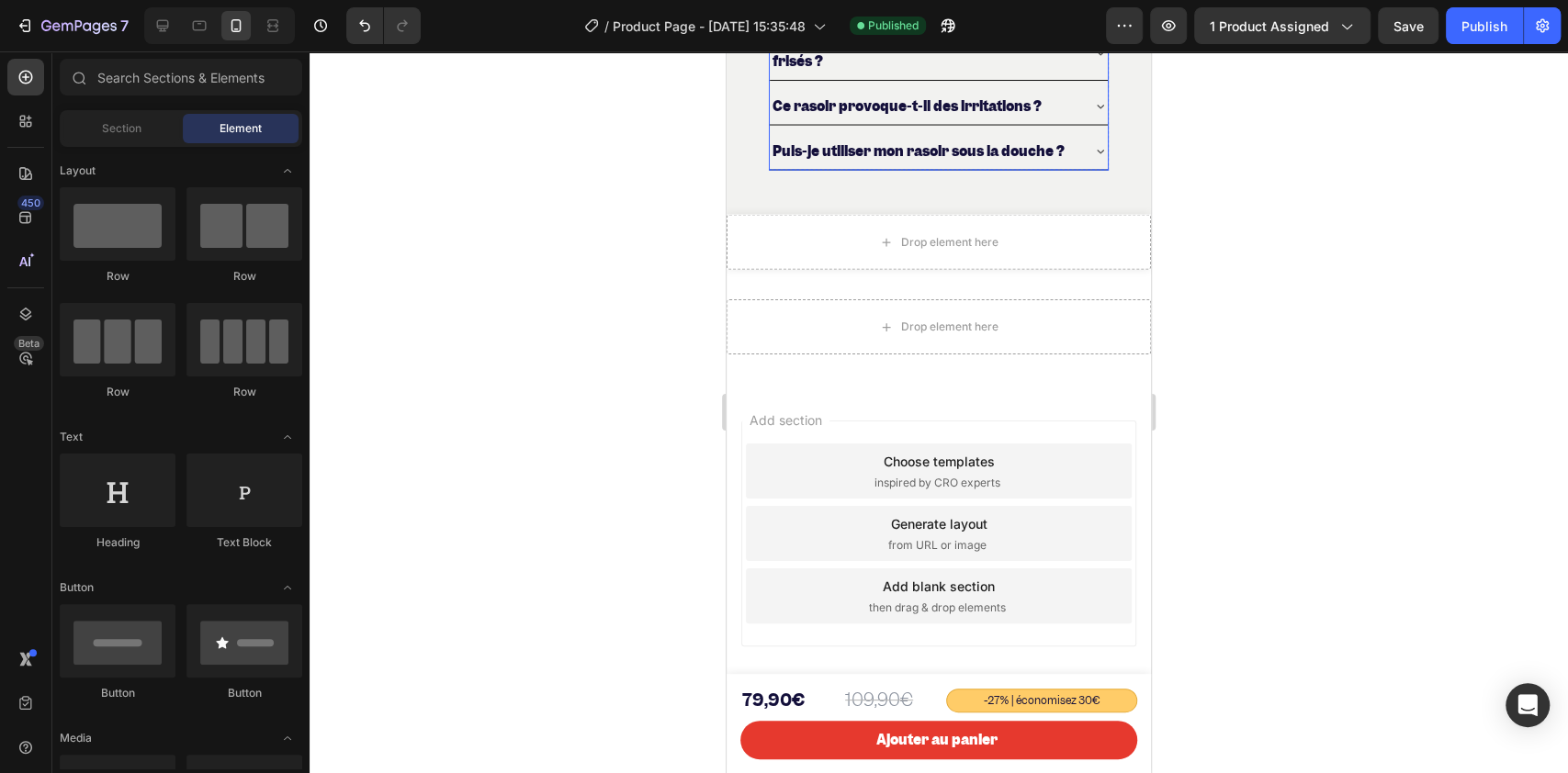
scroll to position [7188, 0]
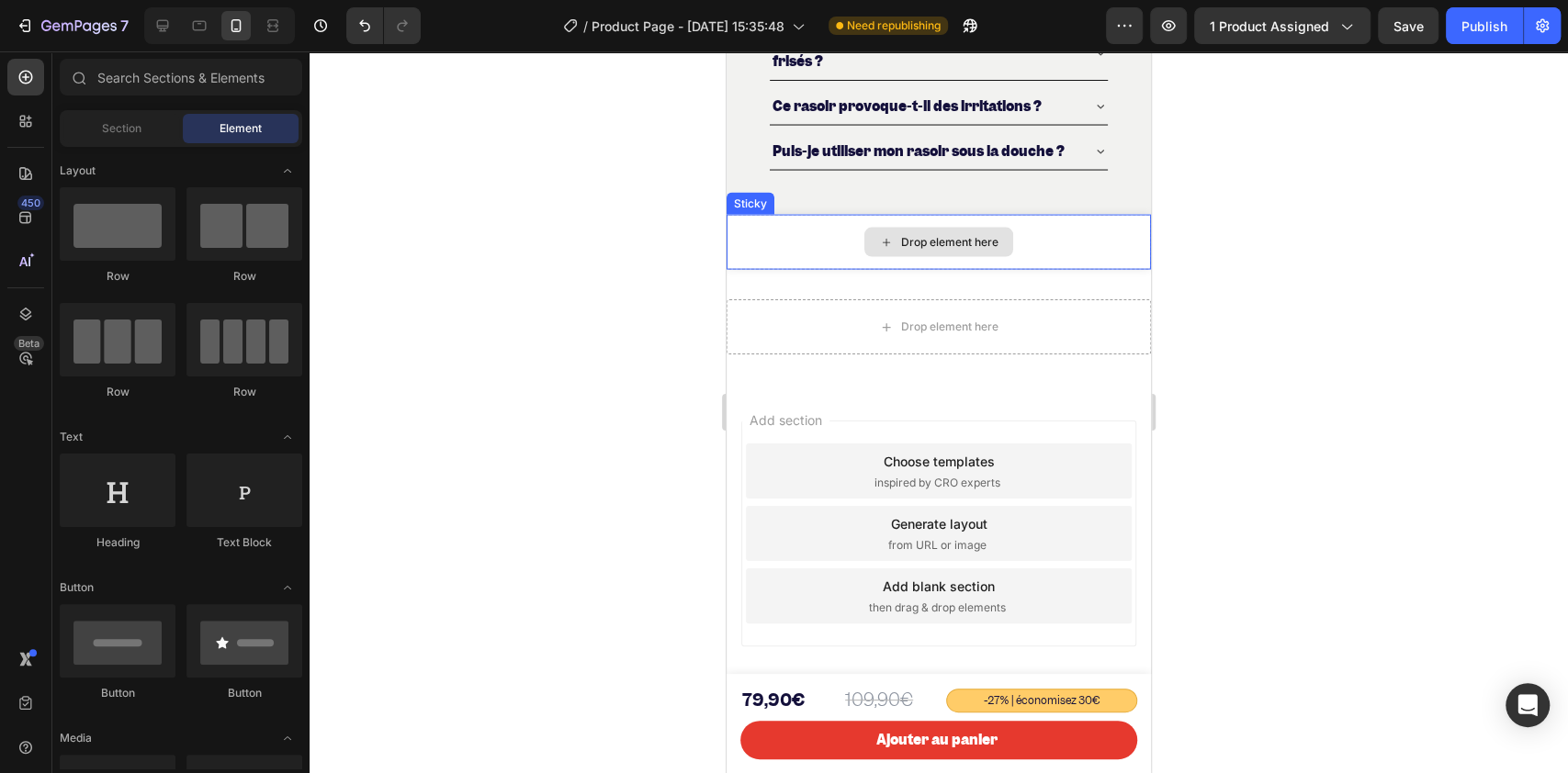
click at [754, 238] on div "Drop element here" at bounding box center [938, 242] width 424 height 55
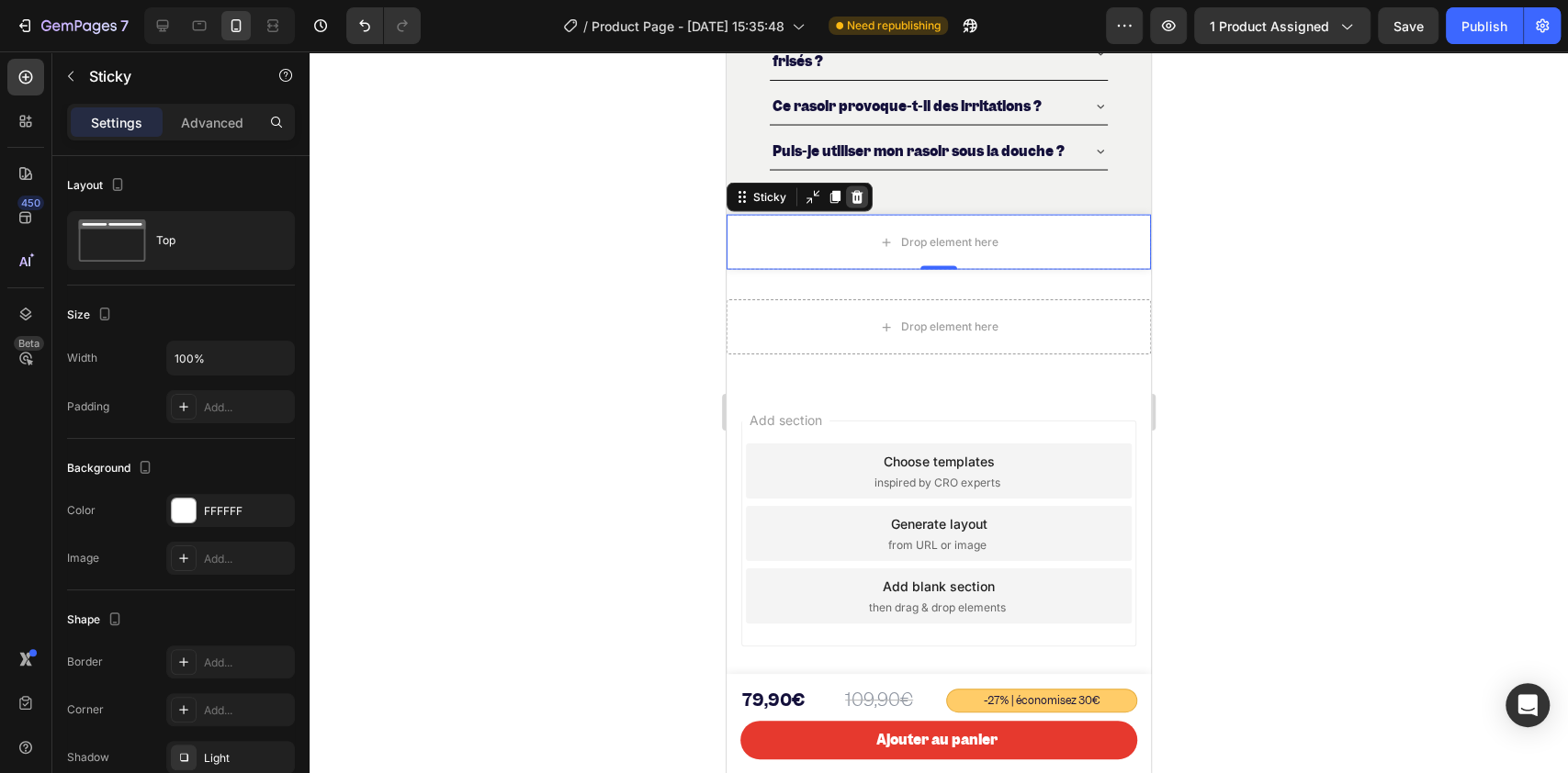
click at [859, 194] on icon at bounding box center [857, 197] width 12 height 13
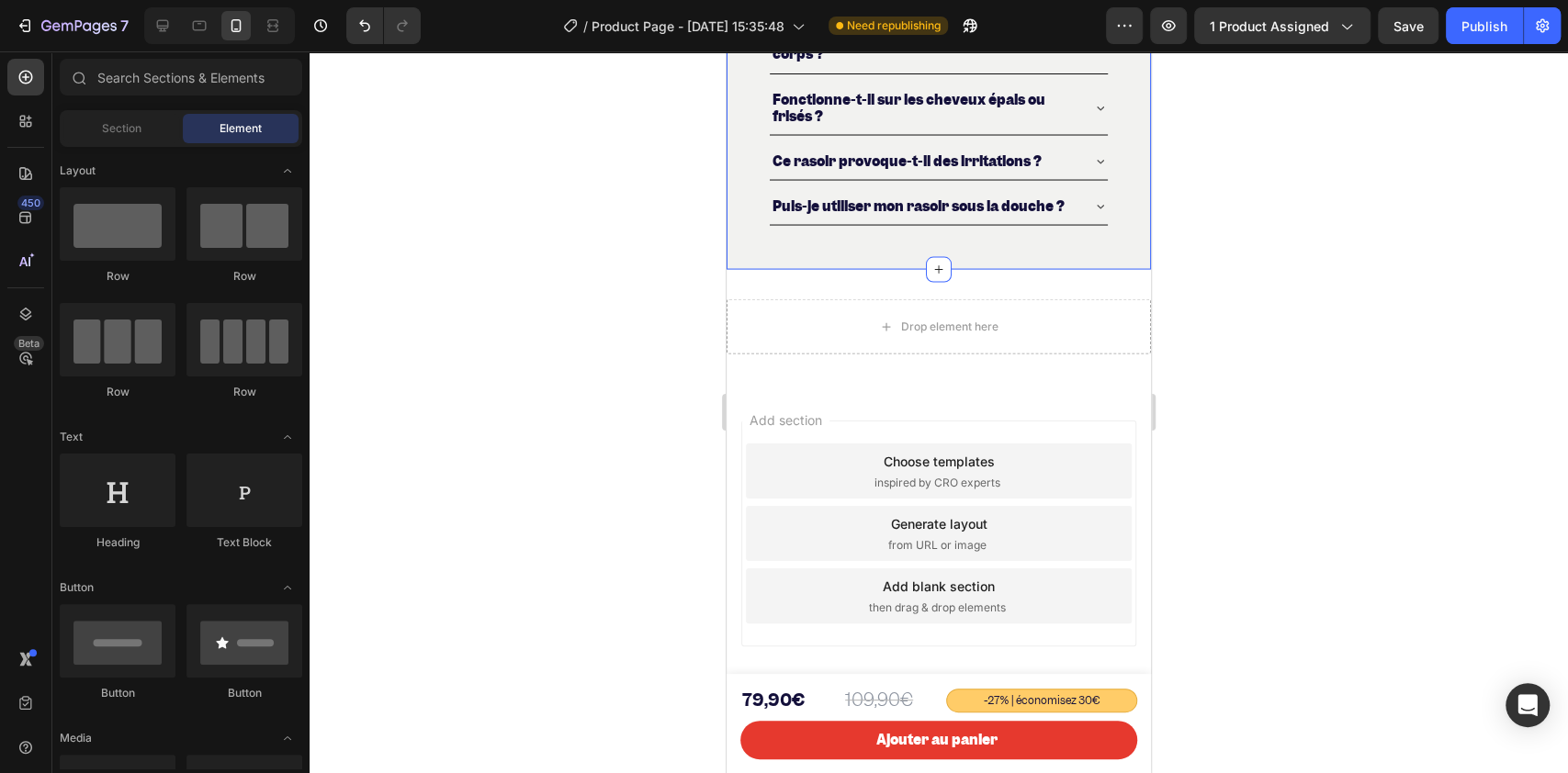
scroll to position [7132, 0]
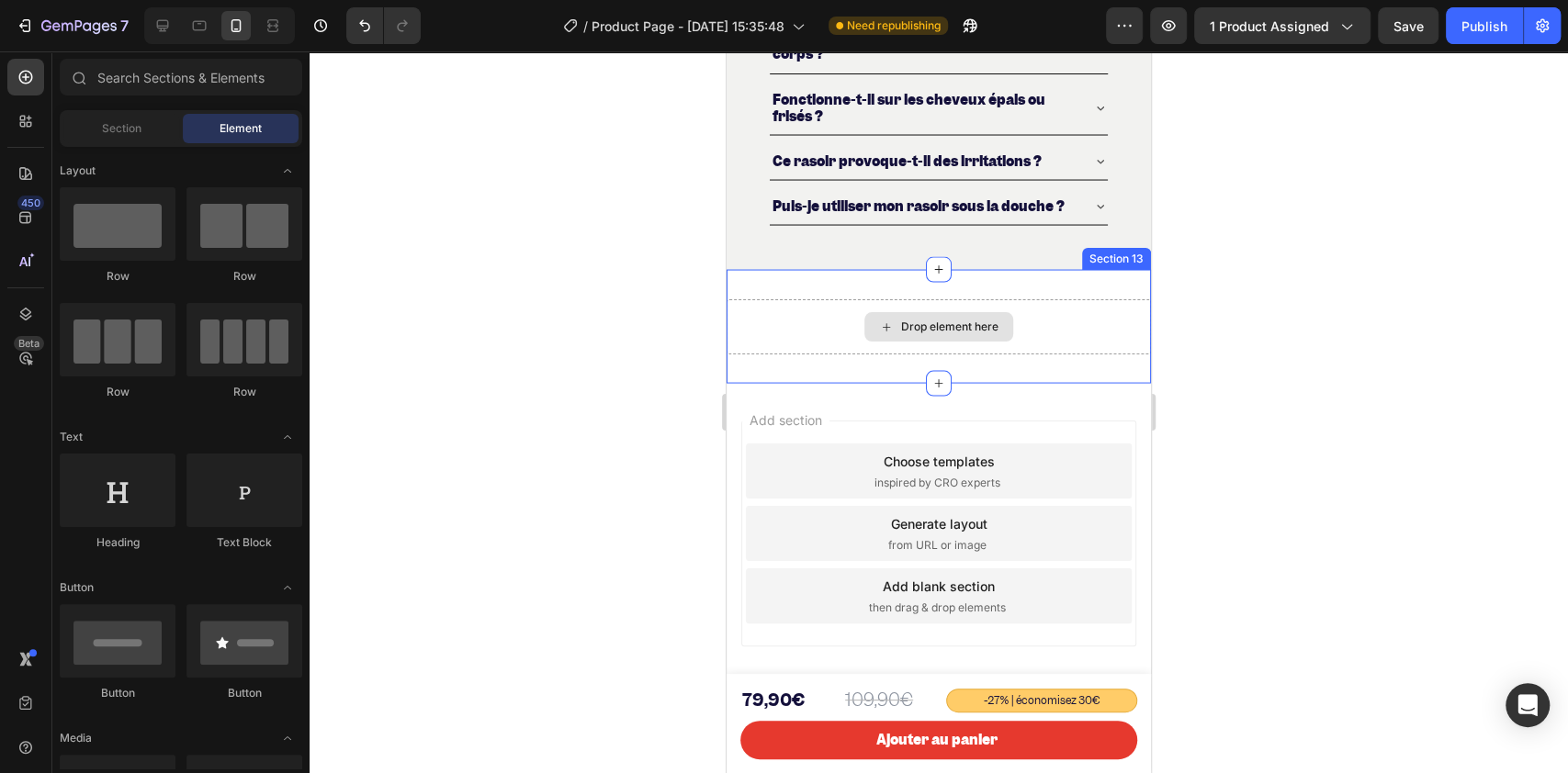
click at [772, 307] on div "Drop element here" at bounding box center [938, 326] width 424 height 55
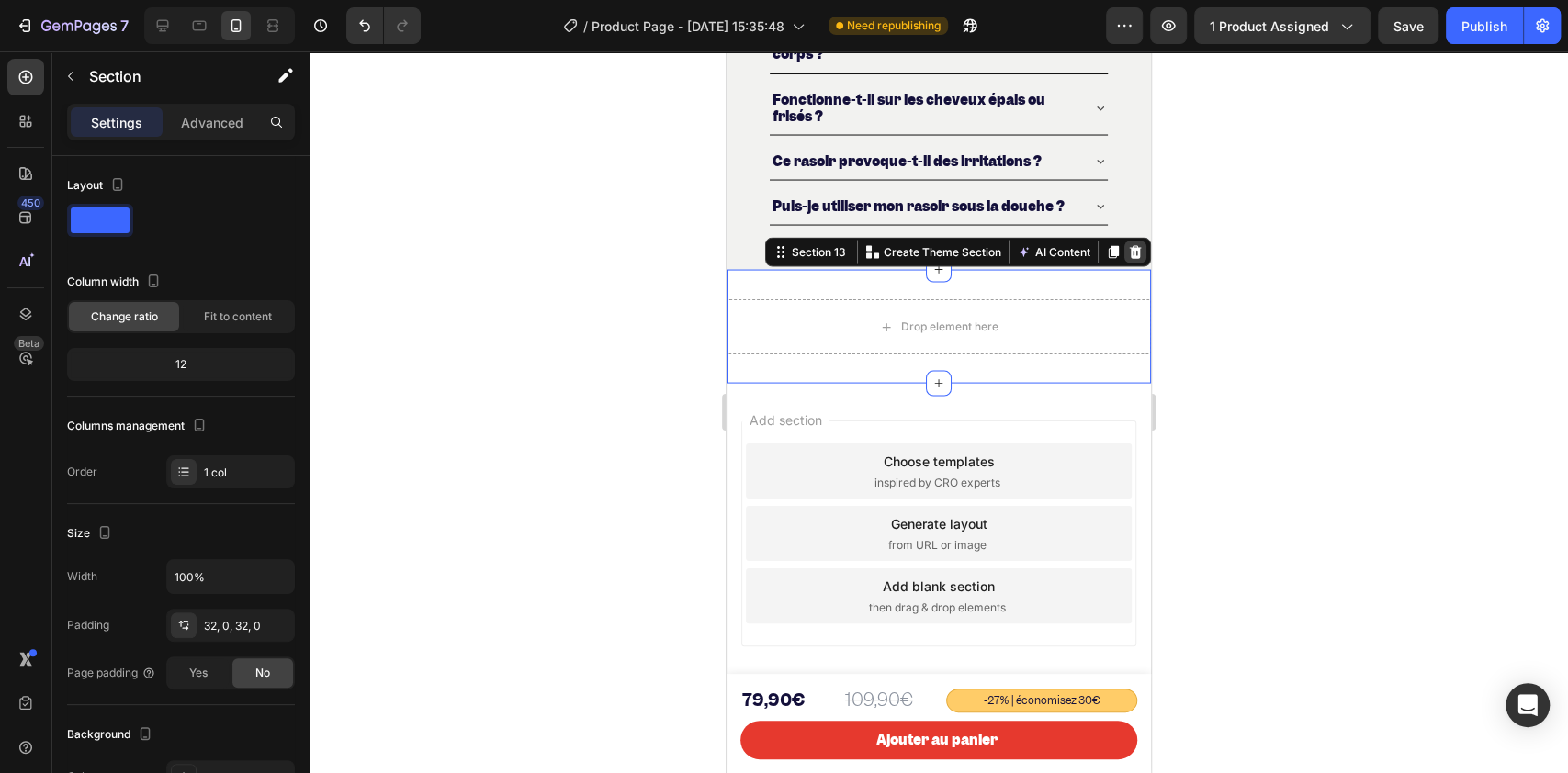
click at [1127, 246] on icon at bounding box center [1134, 252] width 14 height 14
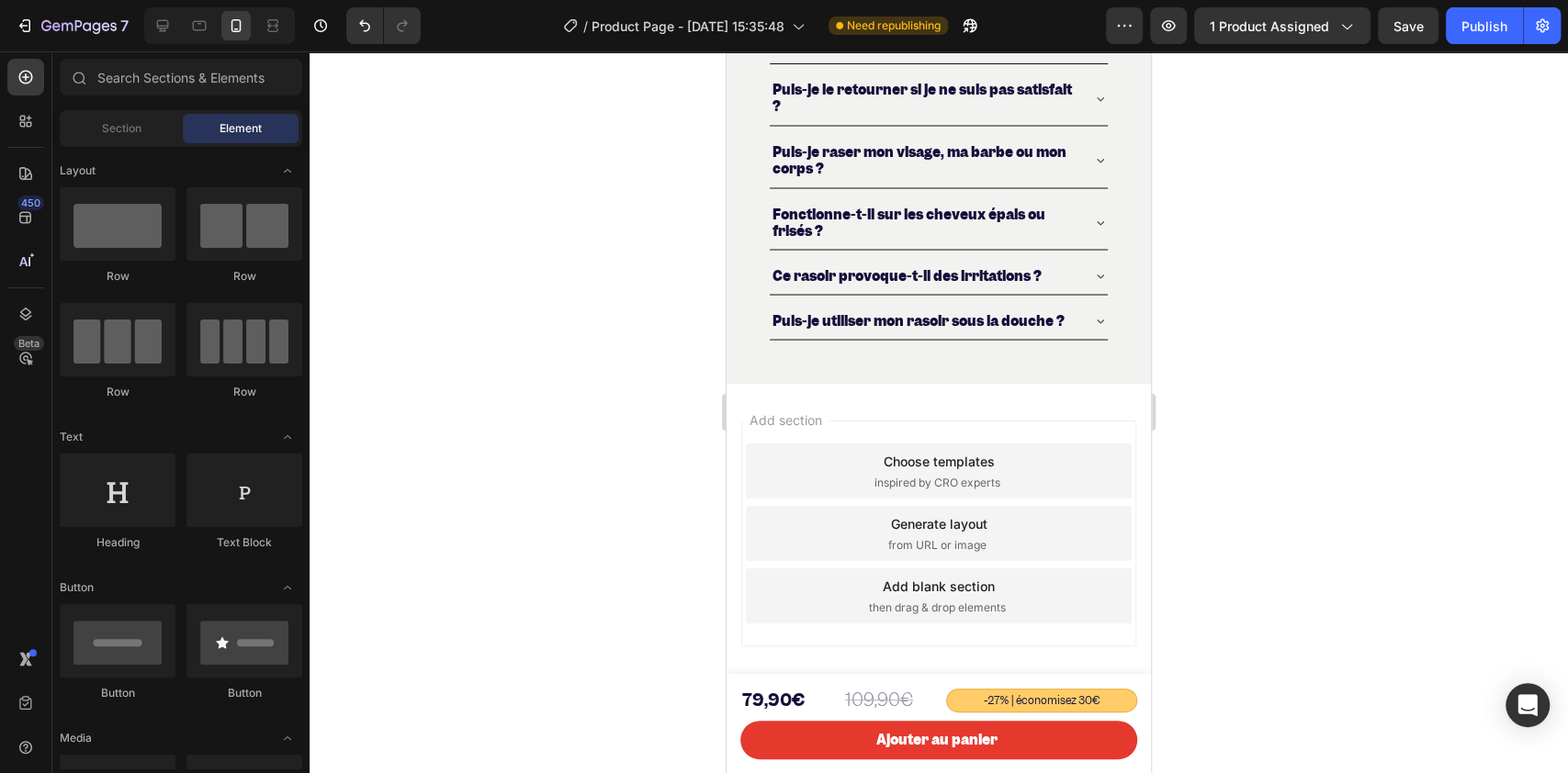
scroll to position [7020, 0]
click at [798, 433] on div "Add section Choose templates inspired by CRO experts Generate layout from URL o…" at bounding box center [937, 533] width 394 height 226
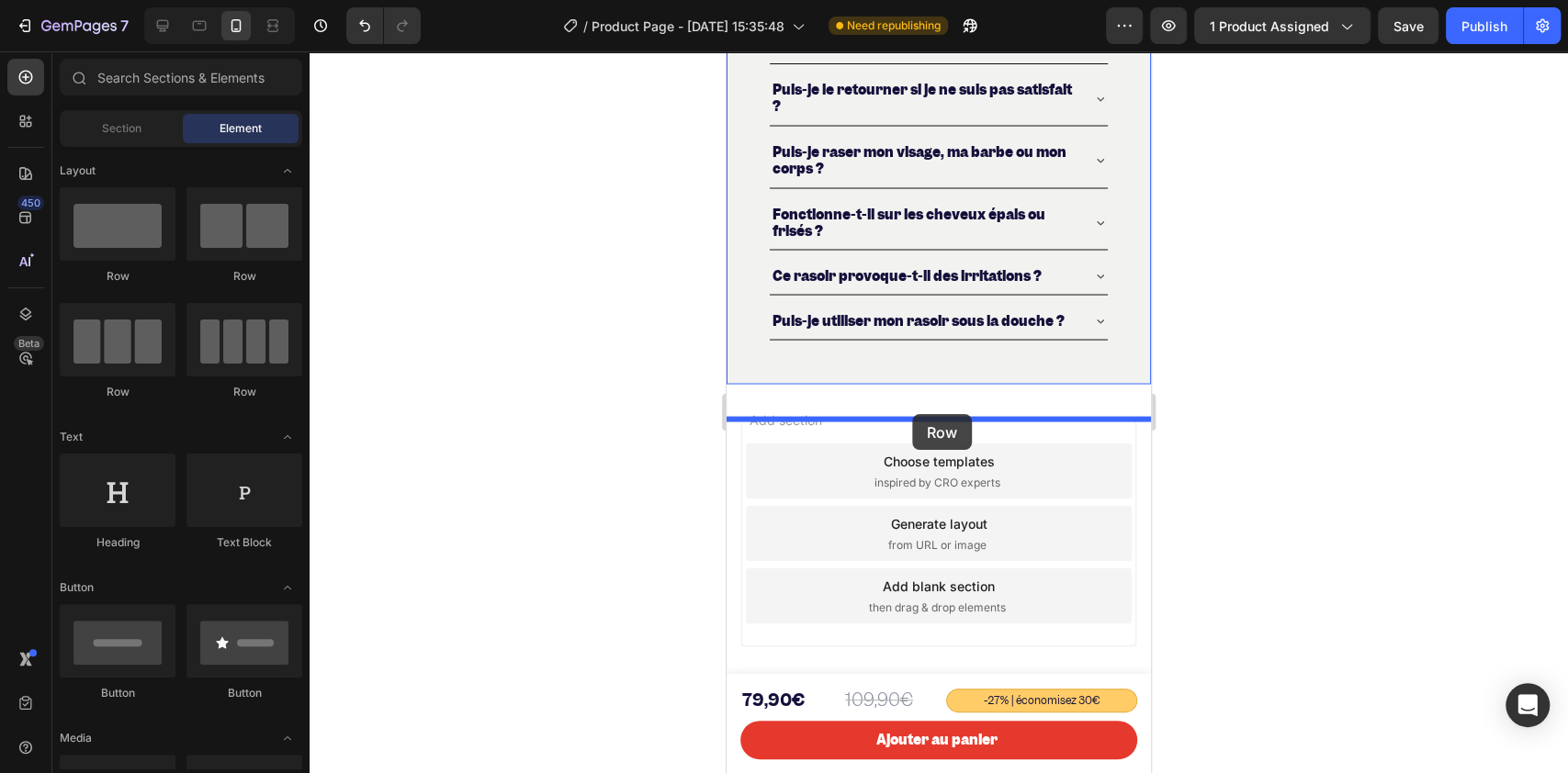
drag, startPoint x: 983, startPoint y: 358, endPoint x: 912, endPoint y: 413, distance: 89.8
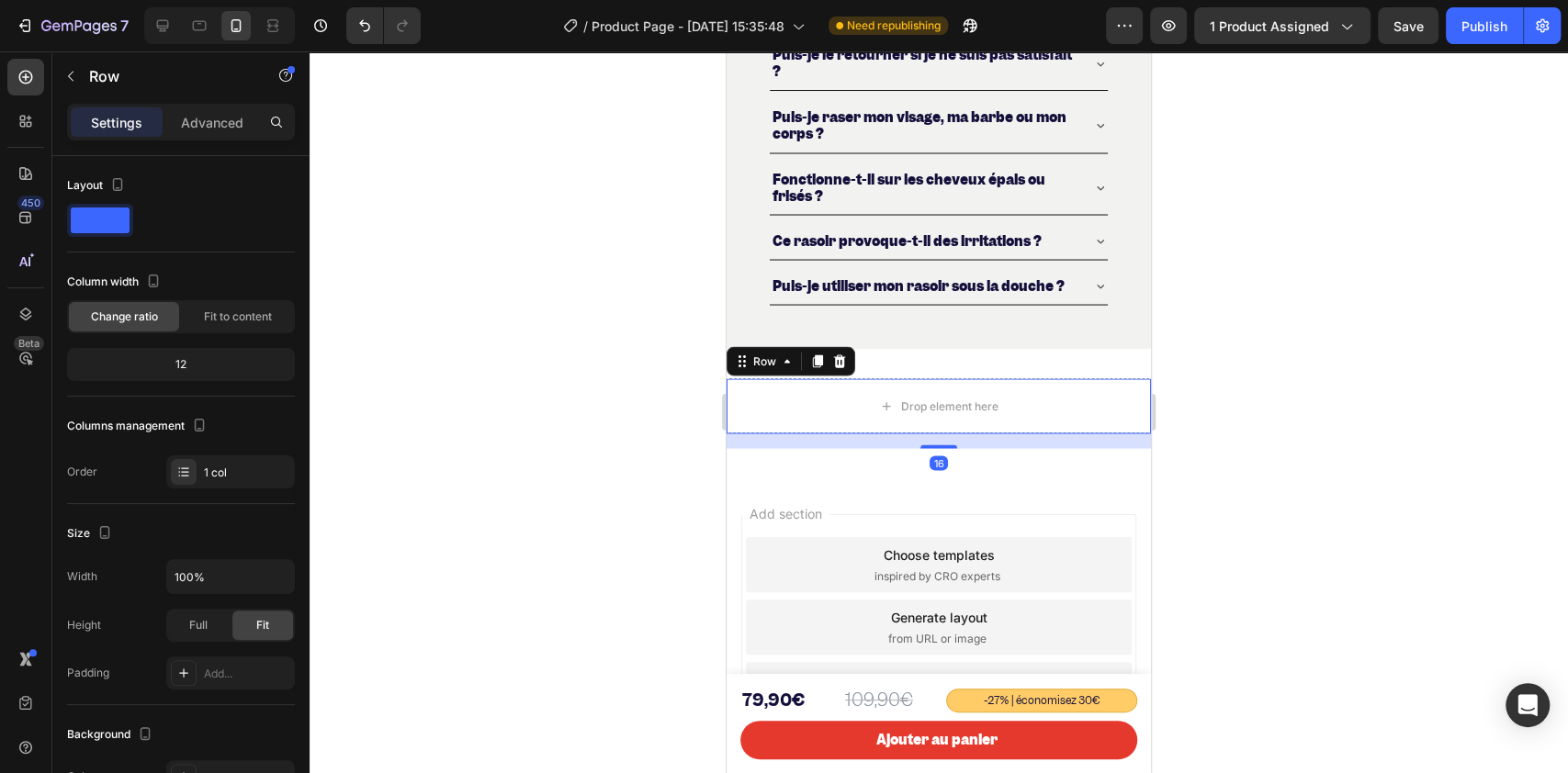
scroll to position [7147, 0]
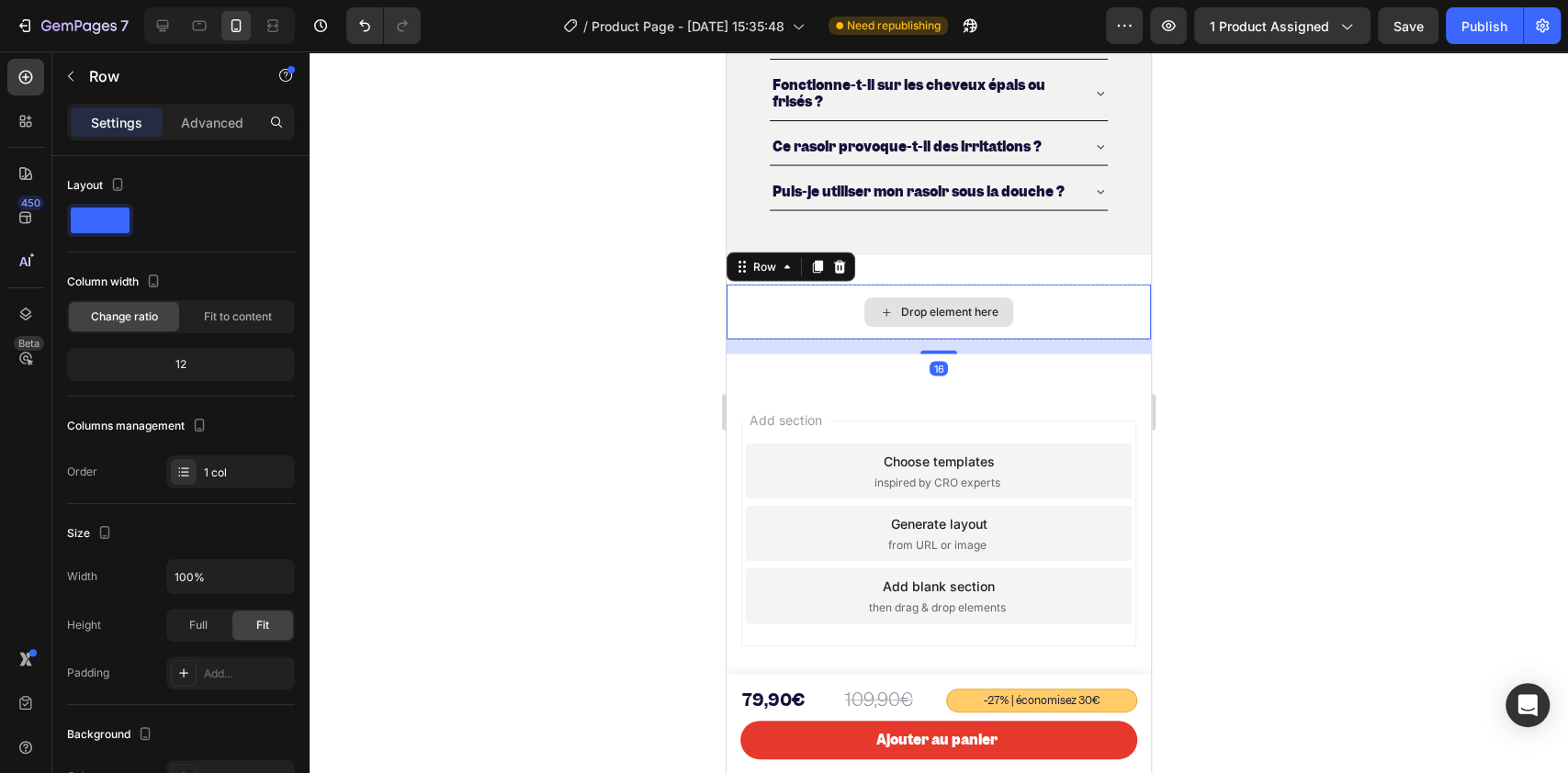
click at [918, 312] on div "Drop element here" at bounding box center [949, 311] width 97 height 14
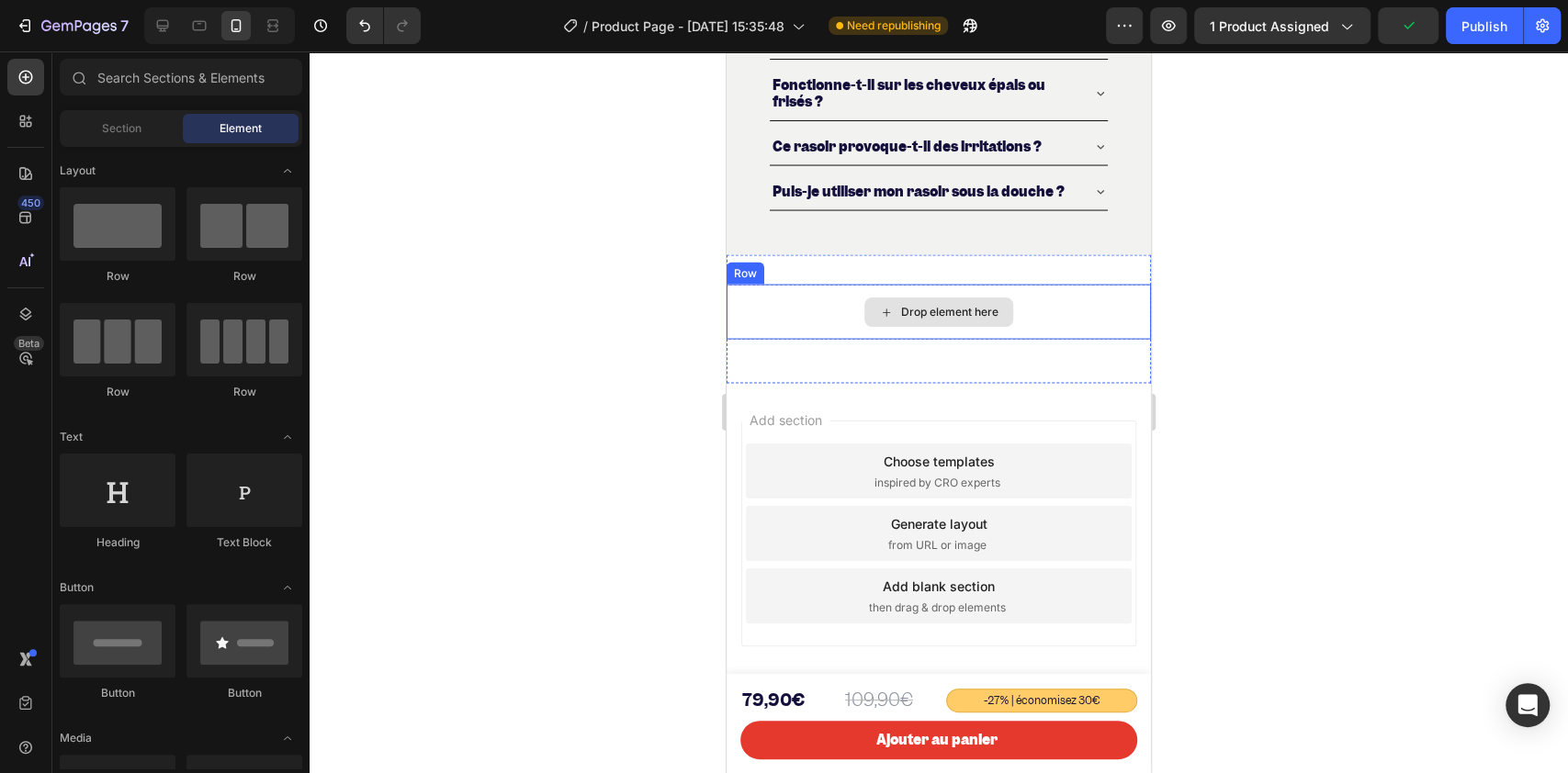
click at [741, 312] on div "Drop element here" at bounding box center [938, 311] width 424 height 55
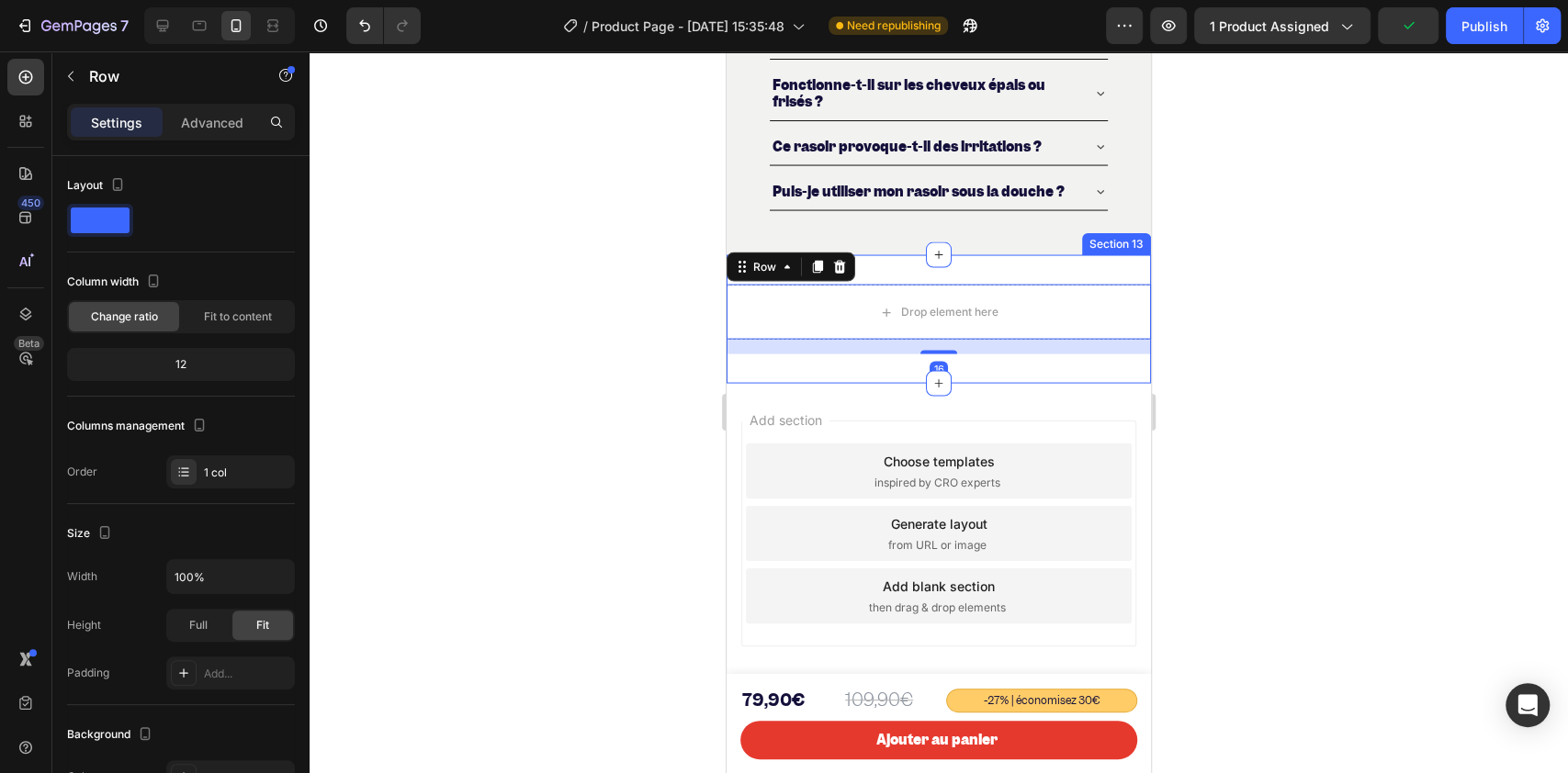
click at [897, 268] on div "Drop element here Row 16 Section 13" at bounding box center [938, 319] width 424 height 128
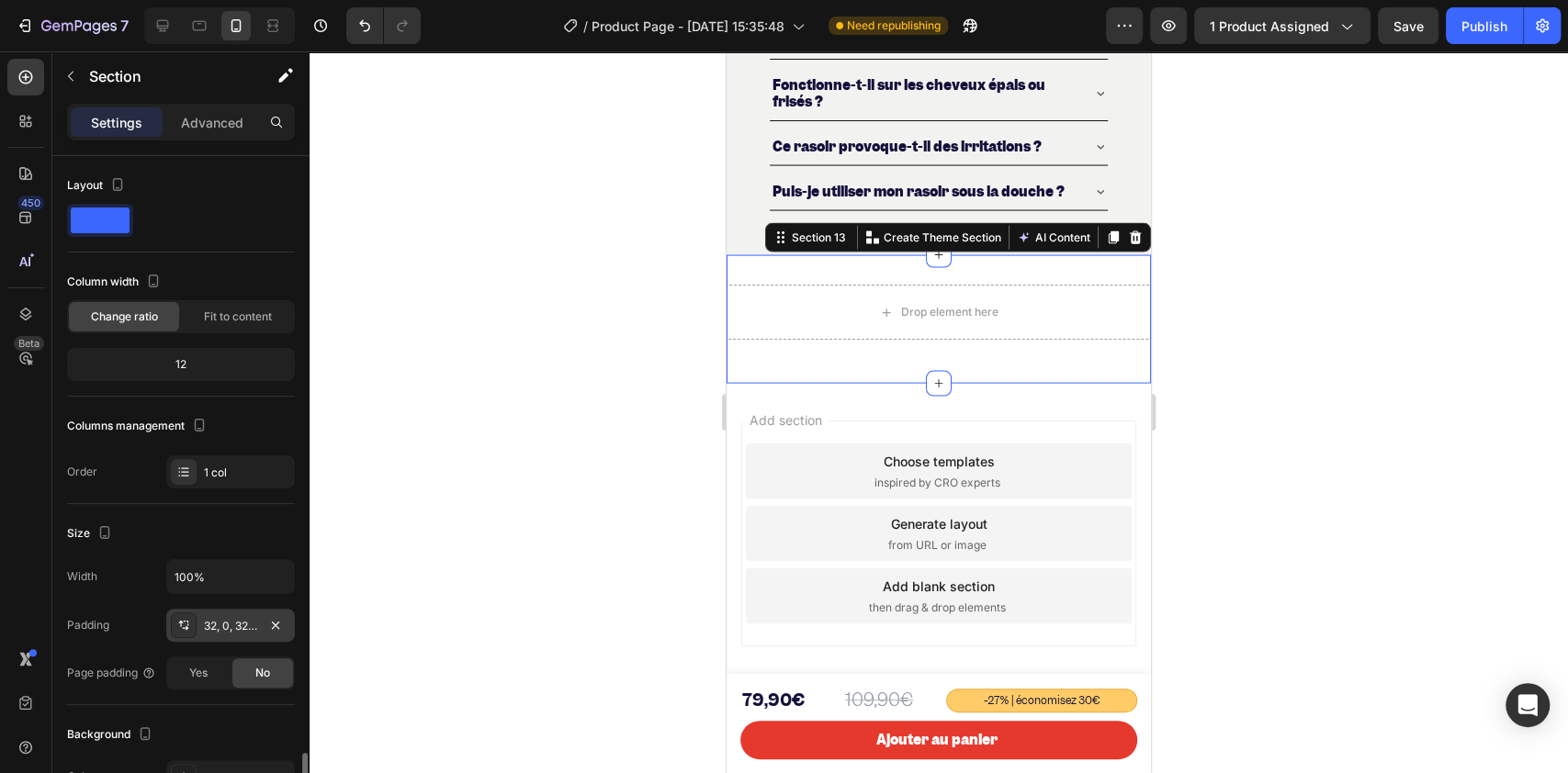
scroll to position [367, 0]
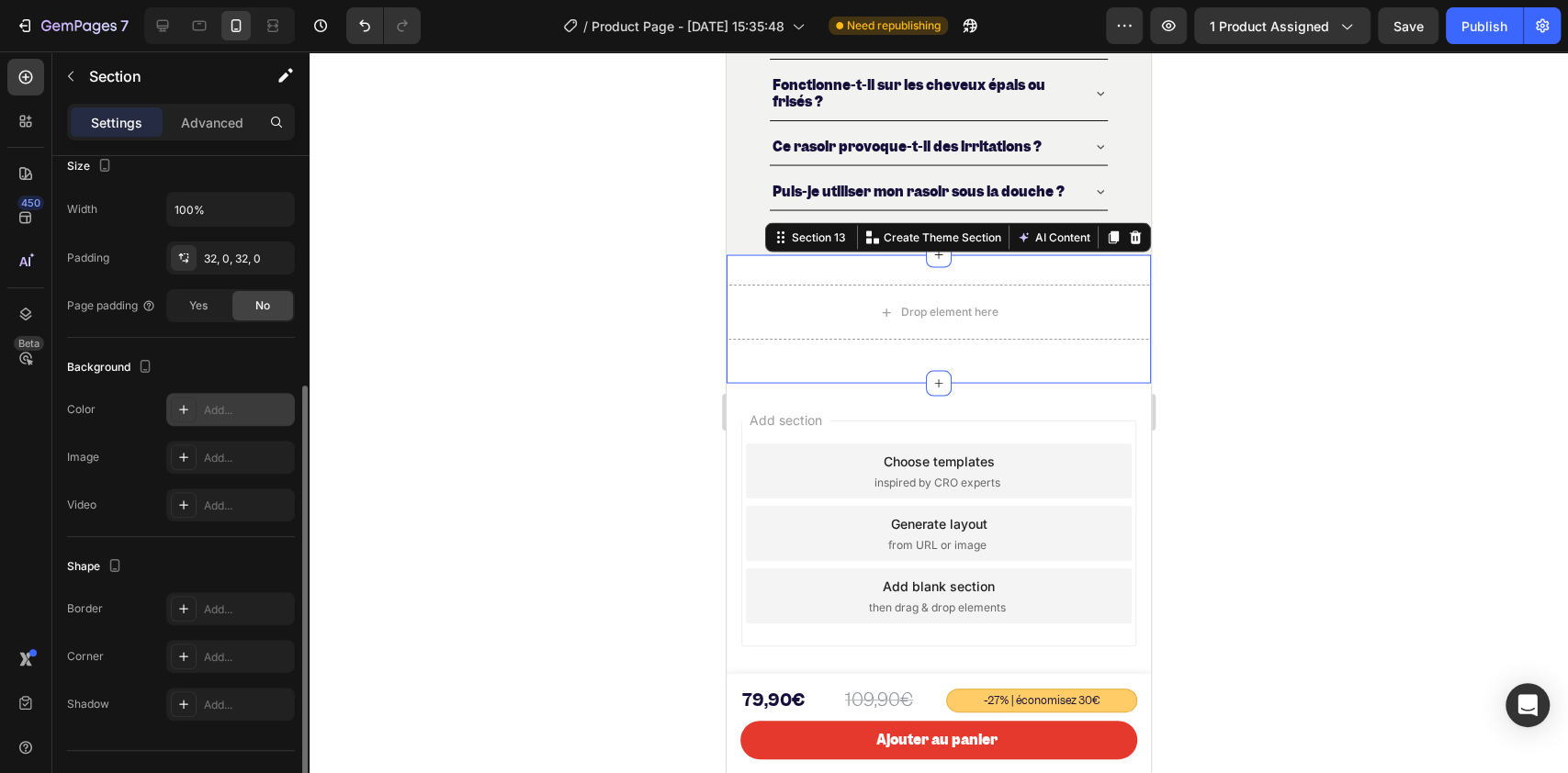
click at [215, 403] on div "Add..." at bounding box center [247, 410] width 87 height 16
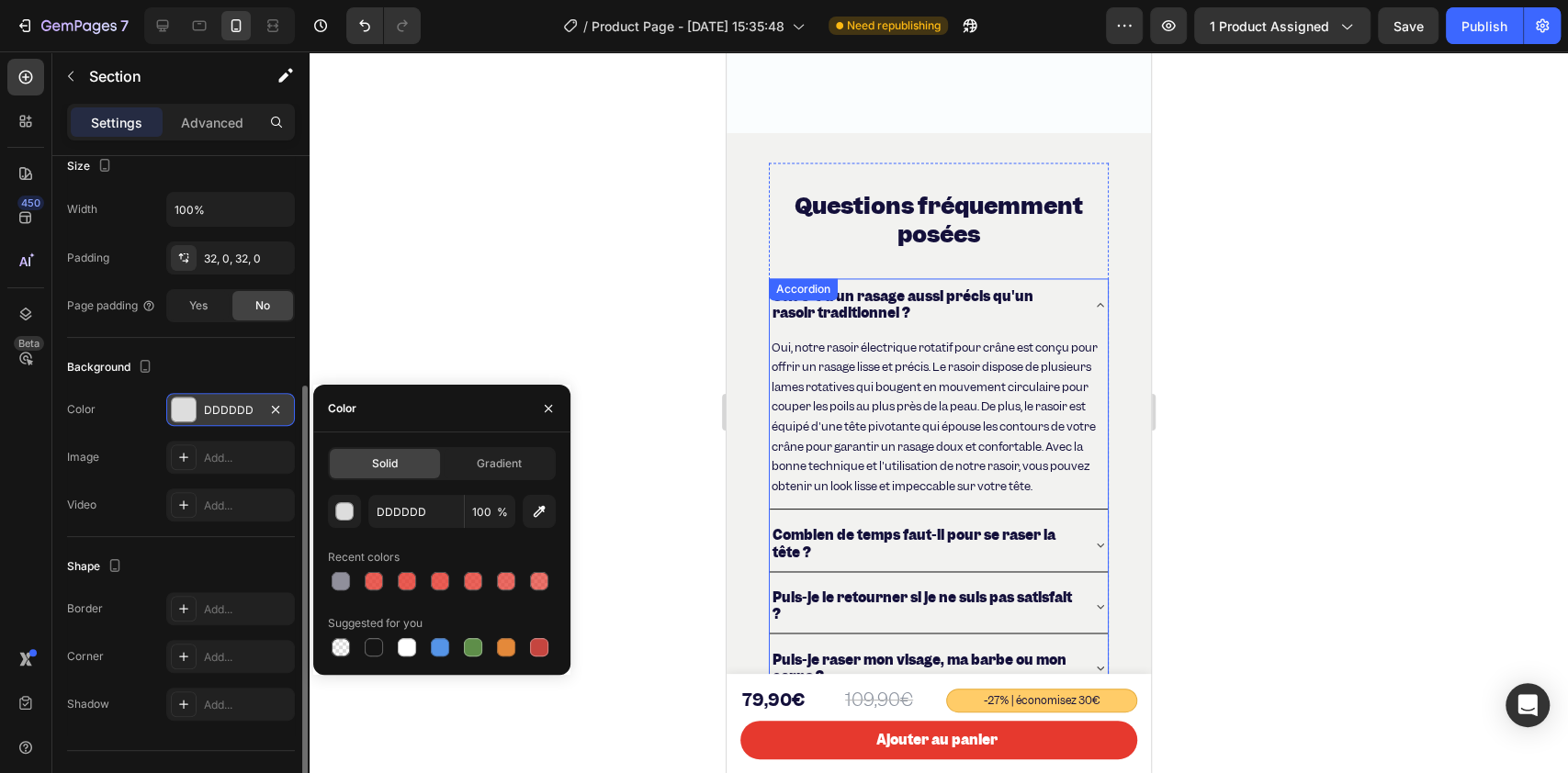
scroll to position [6412, 0]
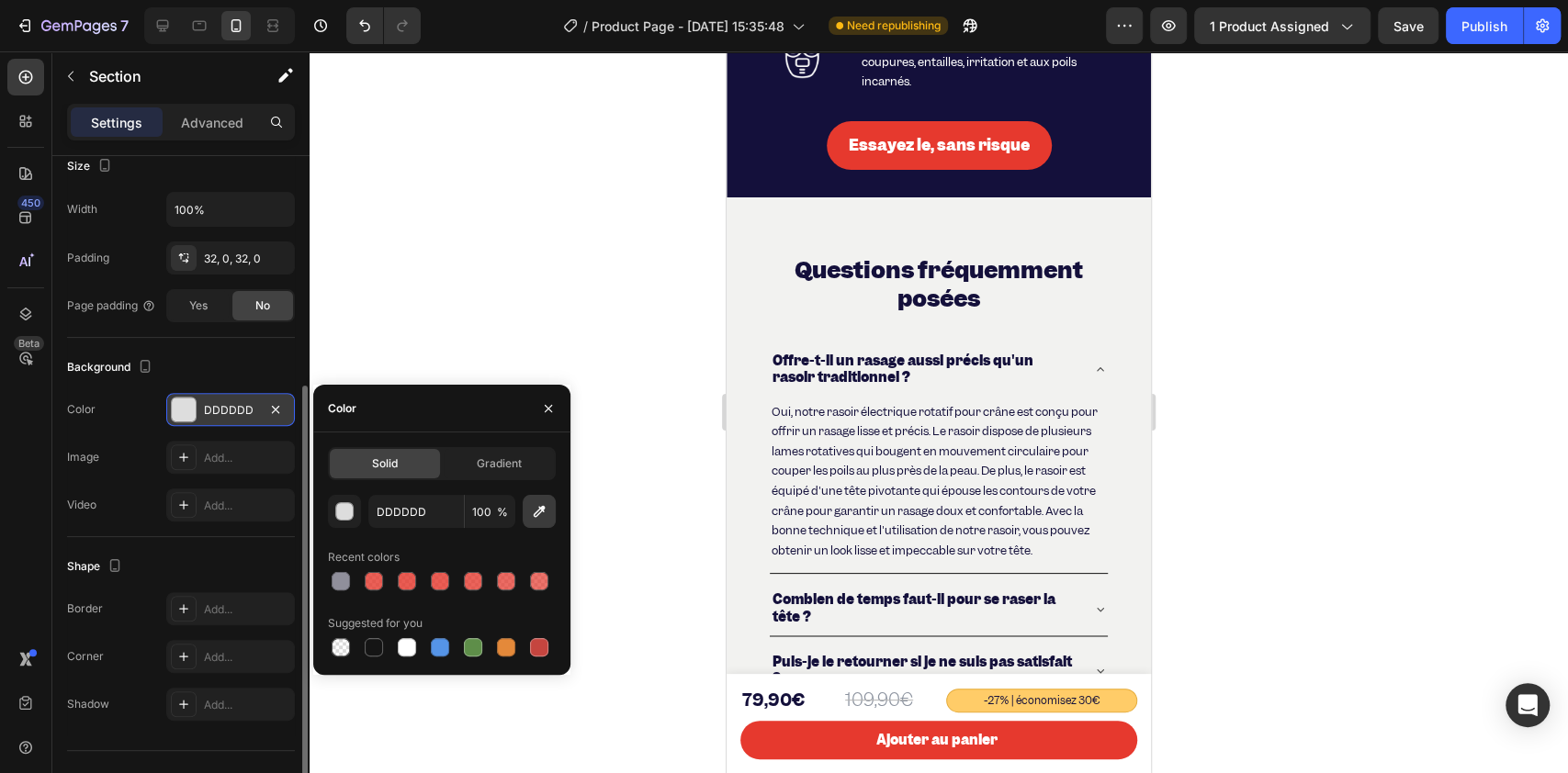
click at [531, 509] on icon "button" at bounding box center [538, 511] width 18 height 18
type input "14103B"
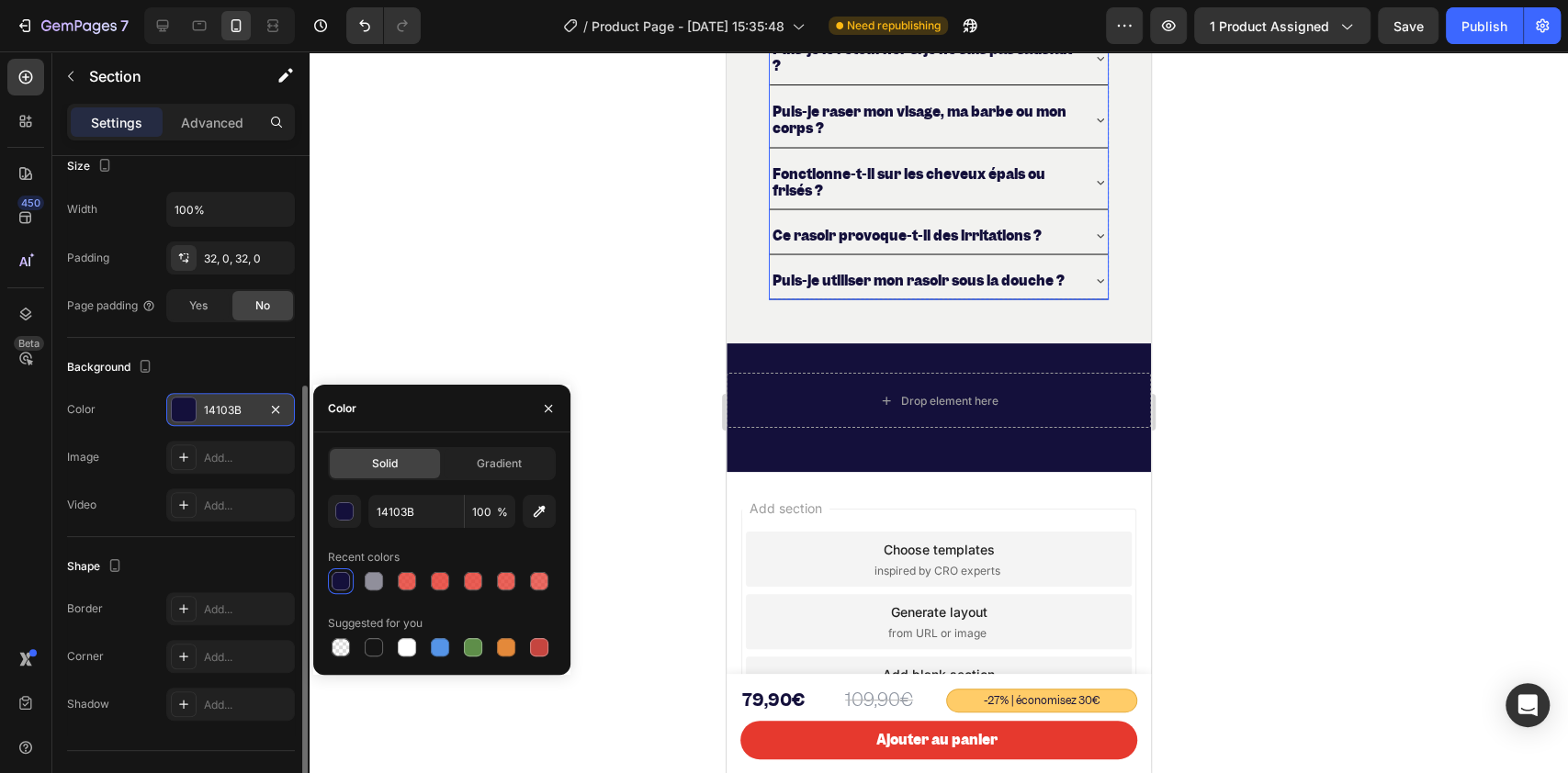
scroll to position [7147, 0]
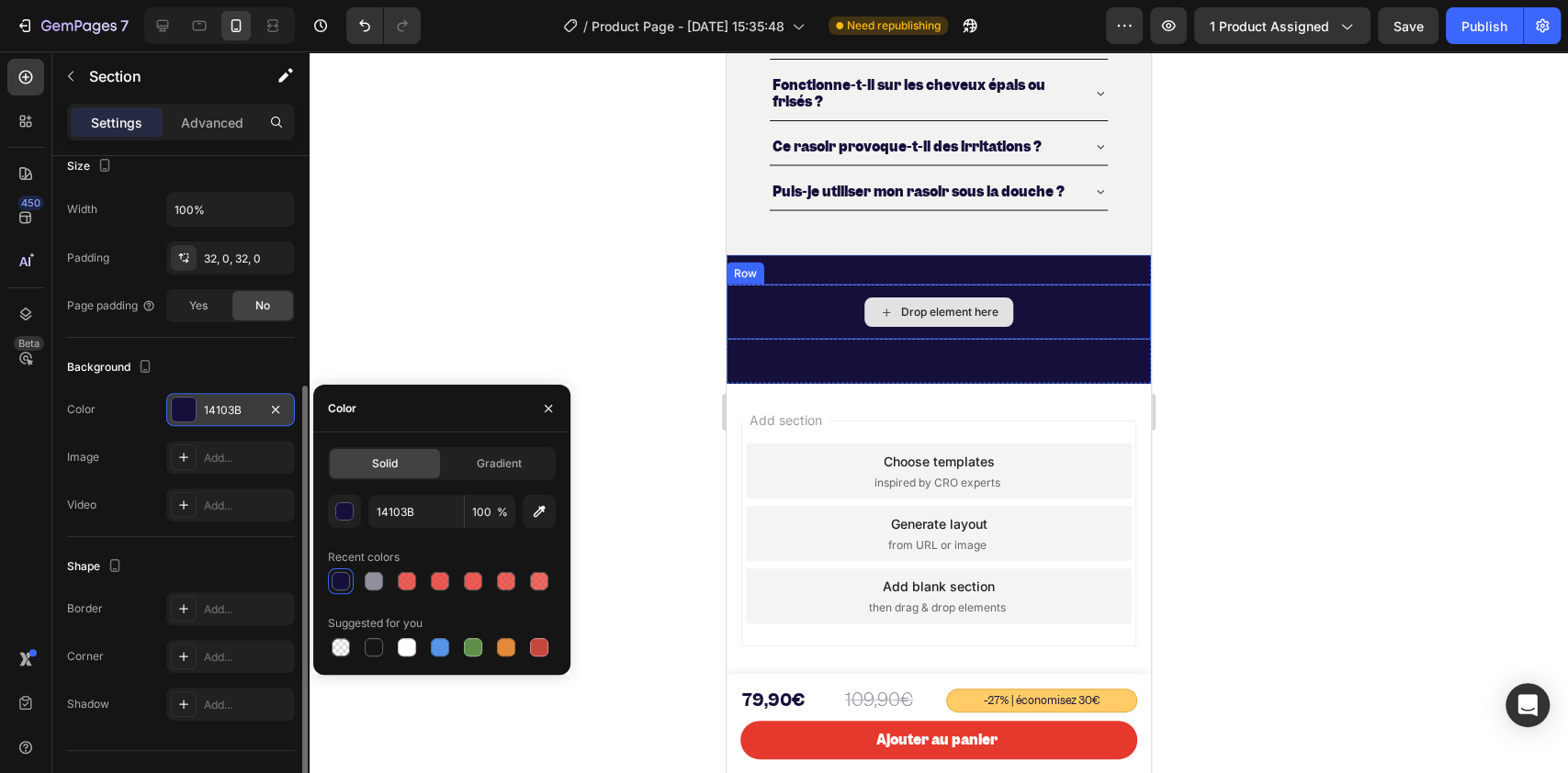
click at [884, 310] on div "Drop element here" at bounding box center [938, 312] width 149 height 29
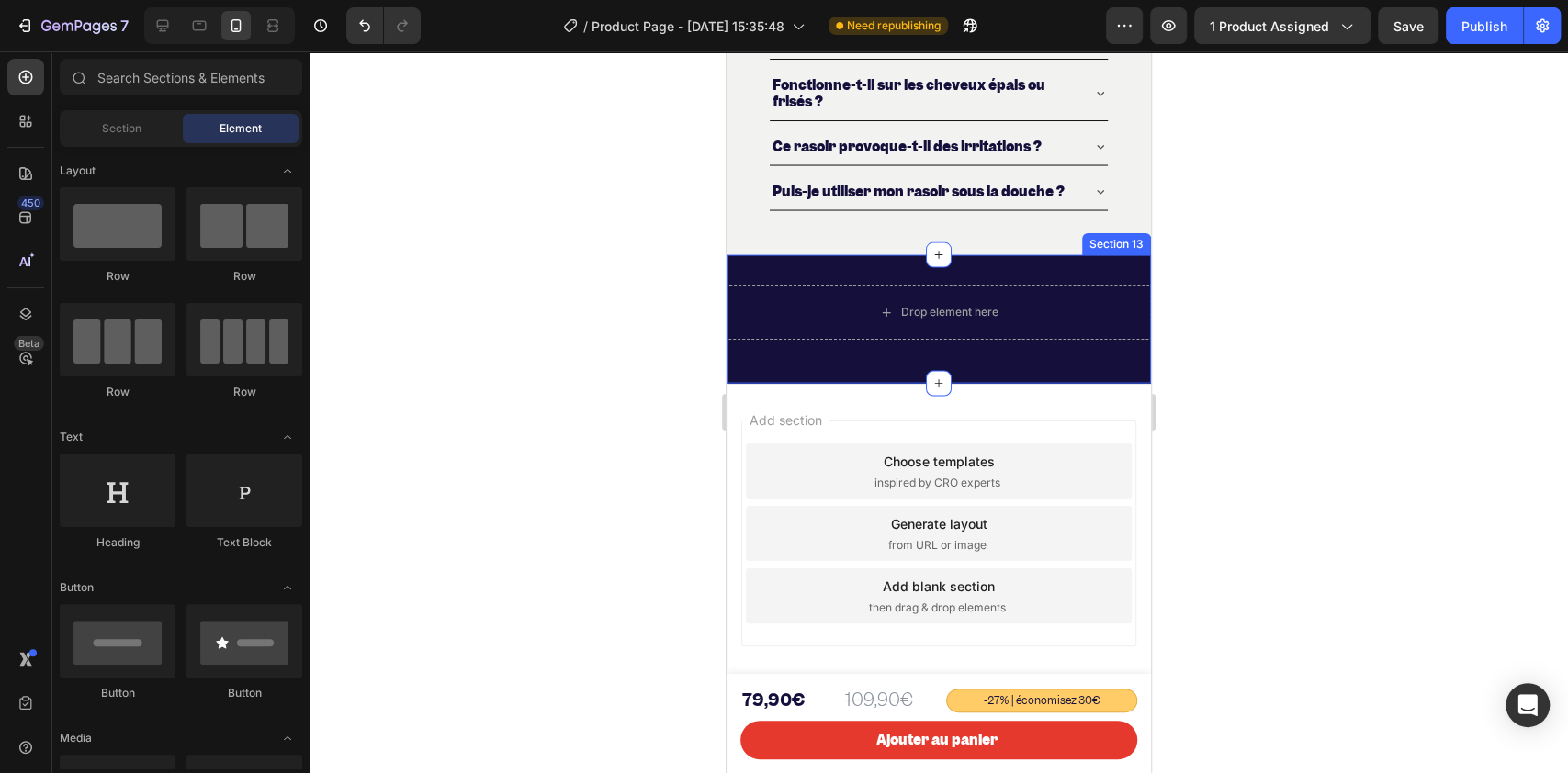
click at [747, 360] on div "Drop element here Row Section 13" at bounding box center [938, 319] width 424 height 128
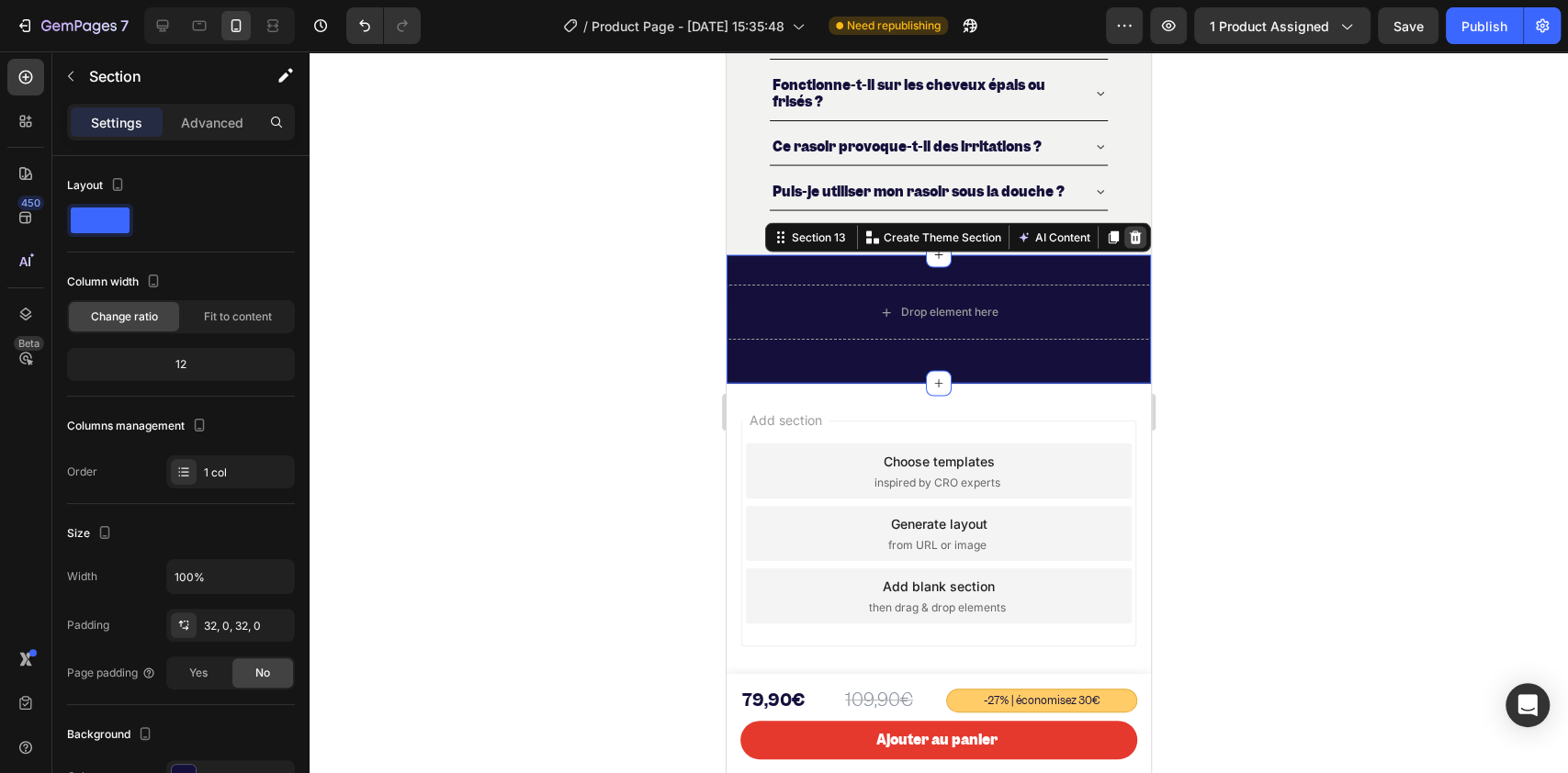
click at [1124, 233] on div at bounding box center [1135, 237] width 22 height 22
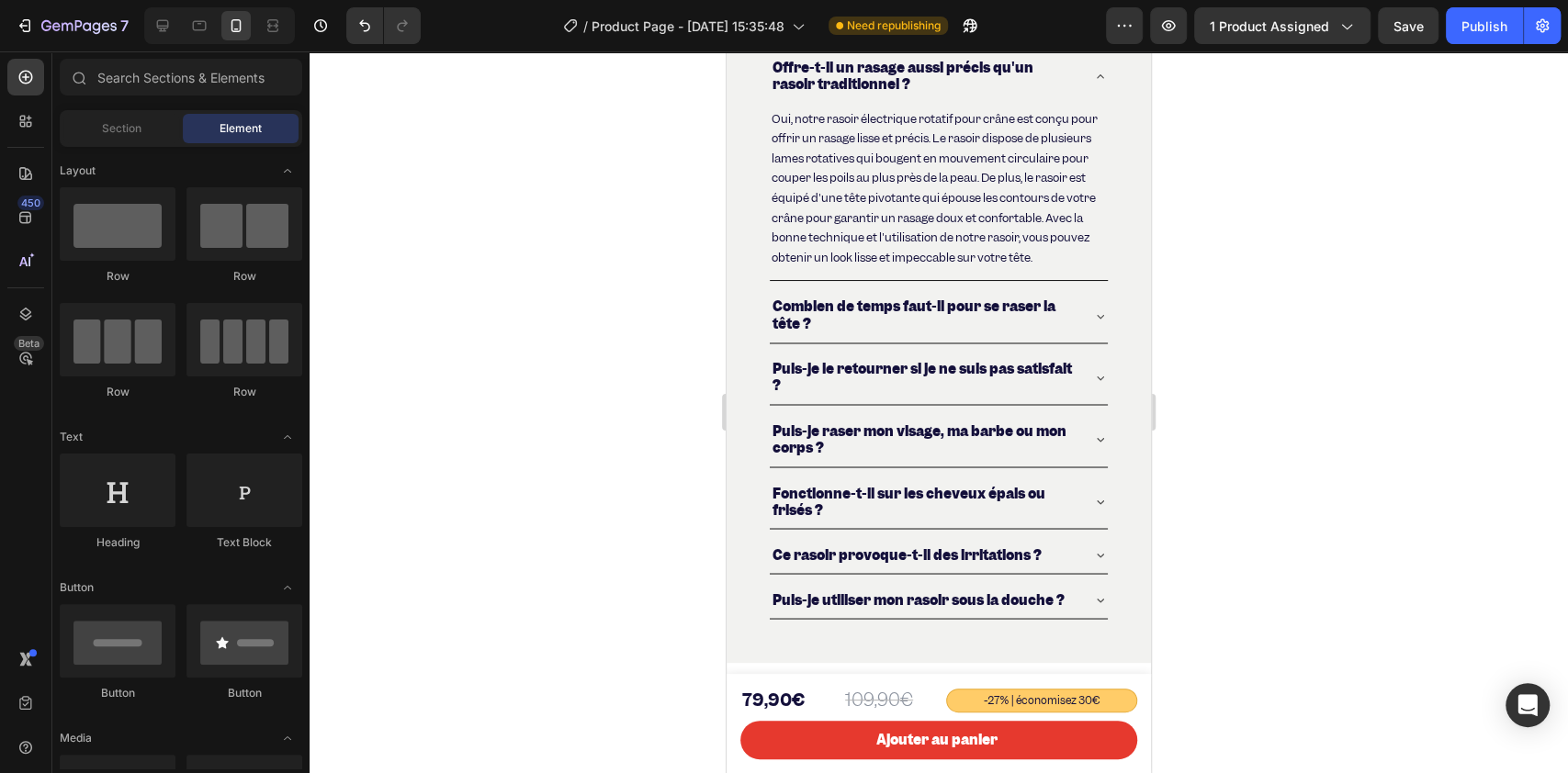
scroll to position [6529, 0]
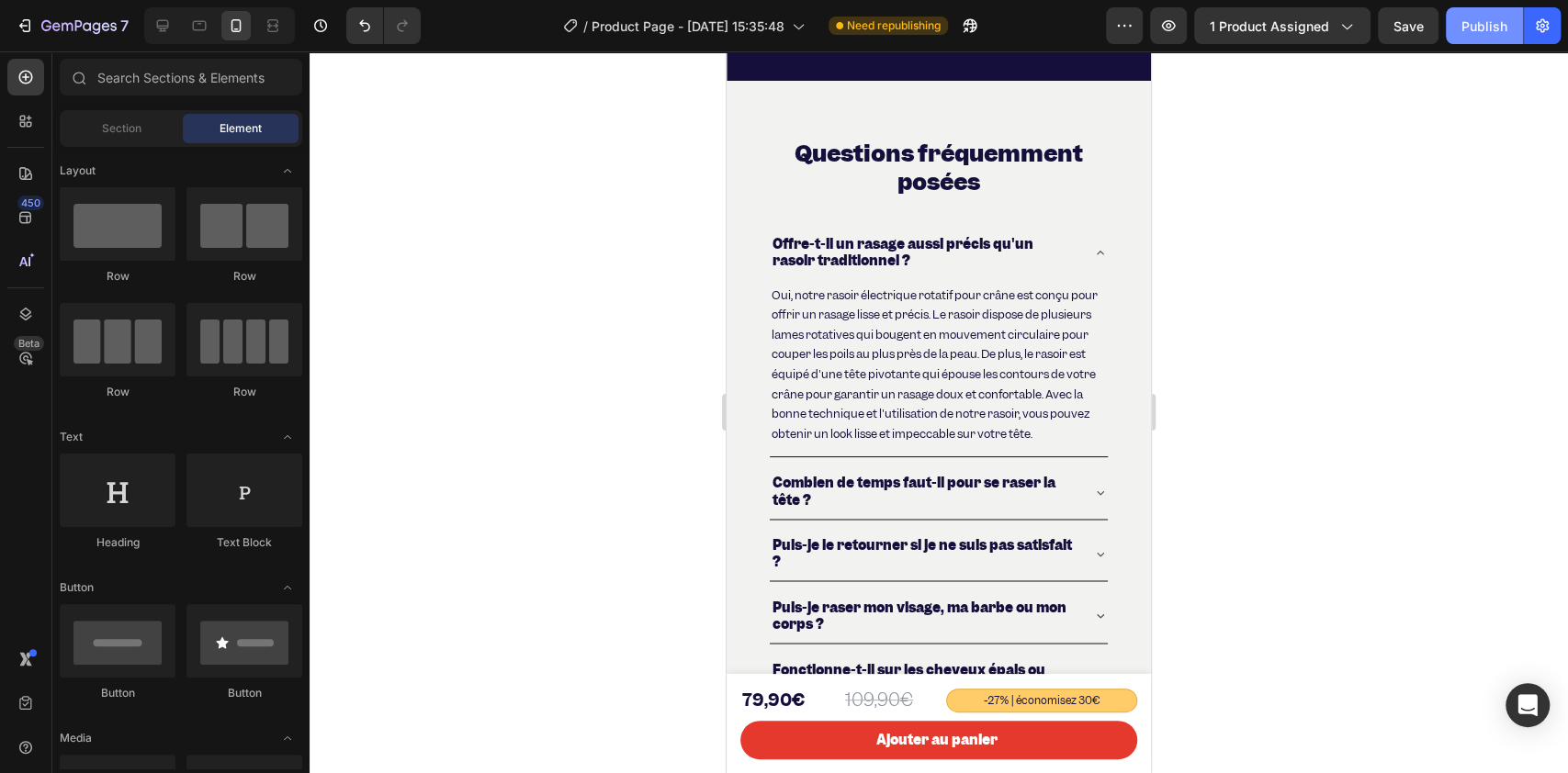
click at [1470, 29] on div "Publish" at bounding box center [1484, 26] width 46 height 19
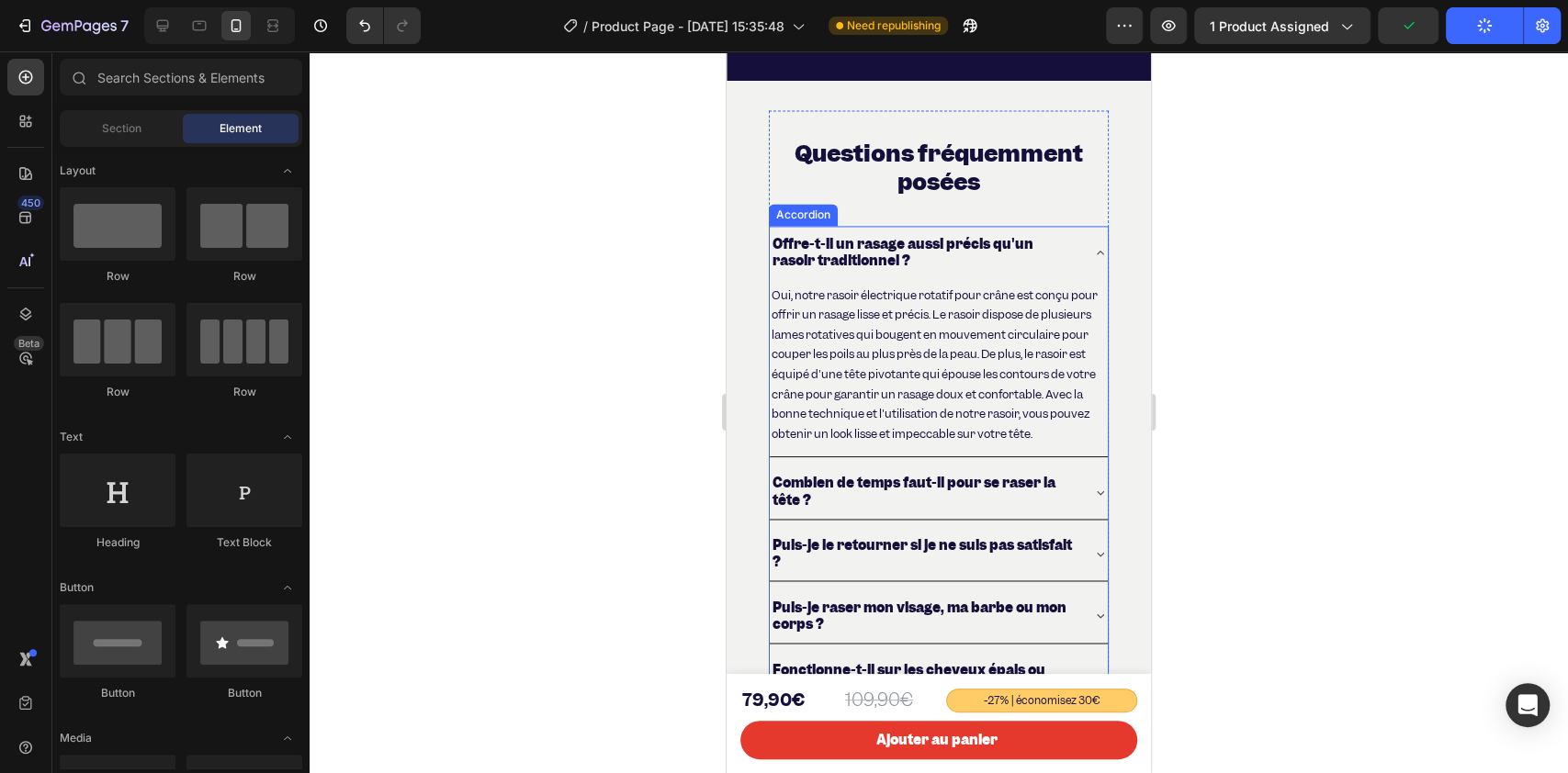
click at [1073, 245] on div "Offre-t-il un rasage aussi précis qu'un rasoir traditionnel ?" at bounding box center [938, 252] width 338 height 53
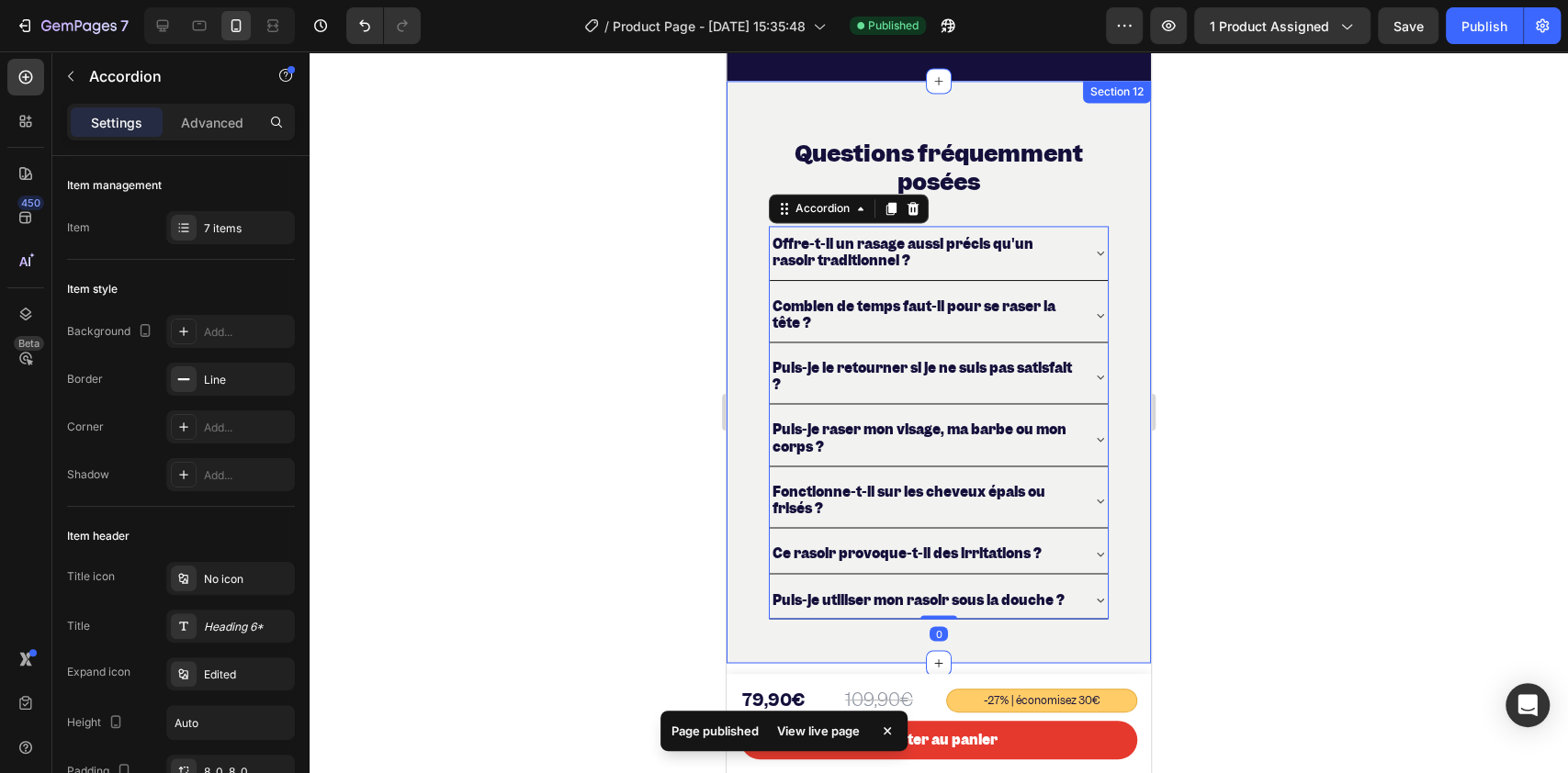
click at [668, 335] on div at bounding box center [938, 412] width 1258 height 721
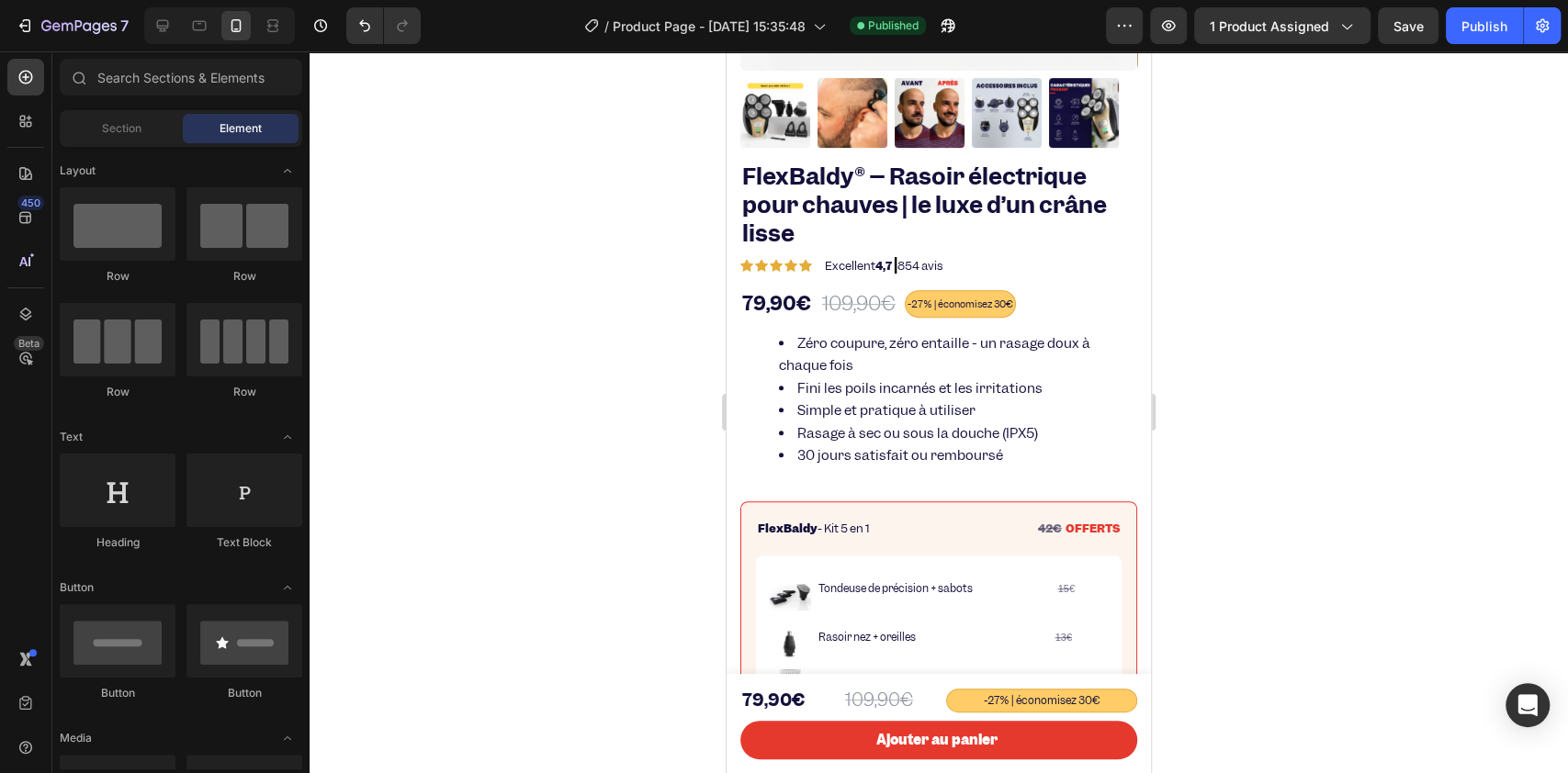
scroll to position [0, 0]
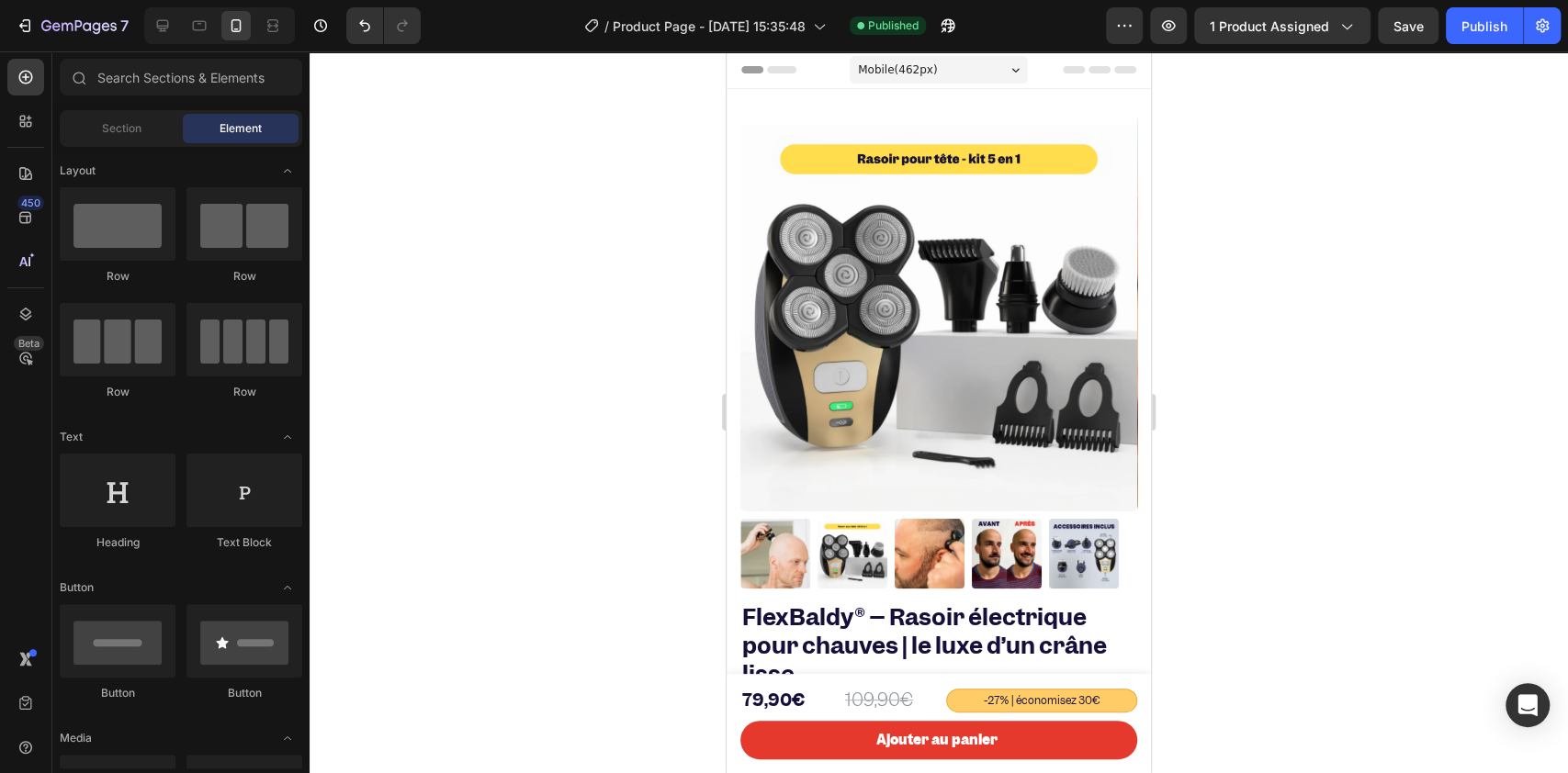
click at [1262, 246] on div at bounding box center [938, 412] width 1258 height 721
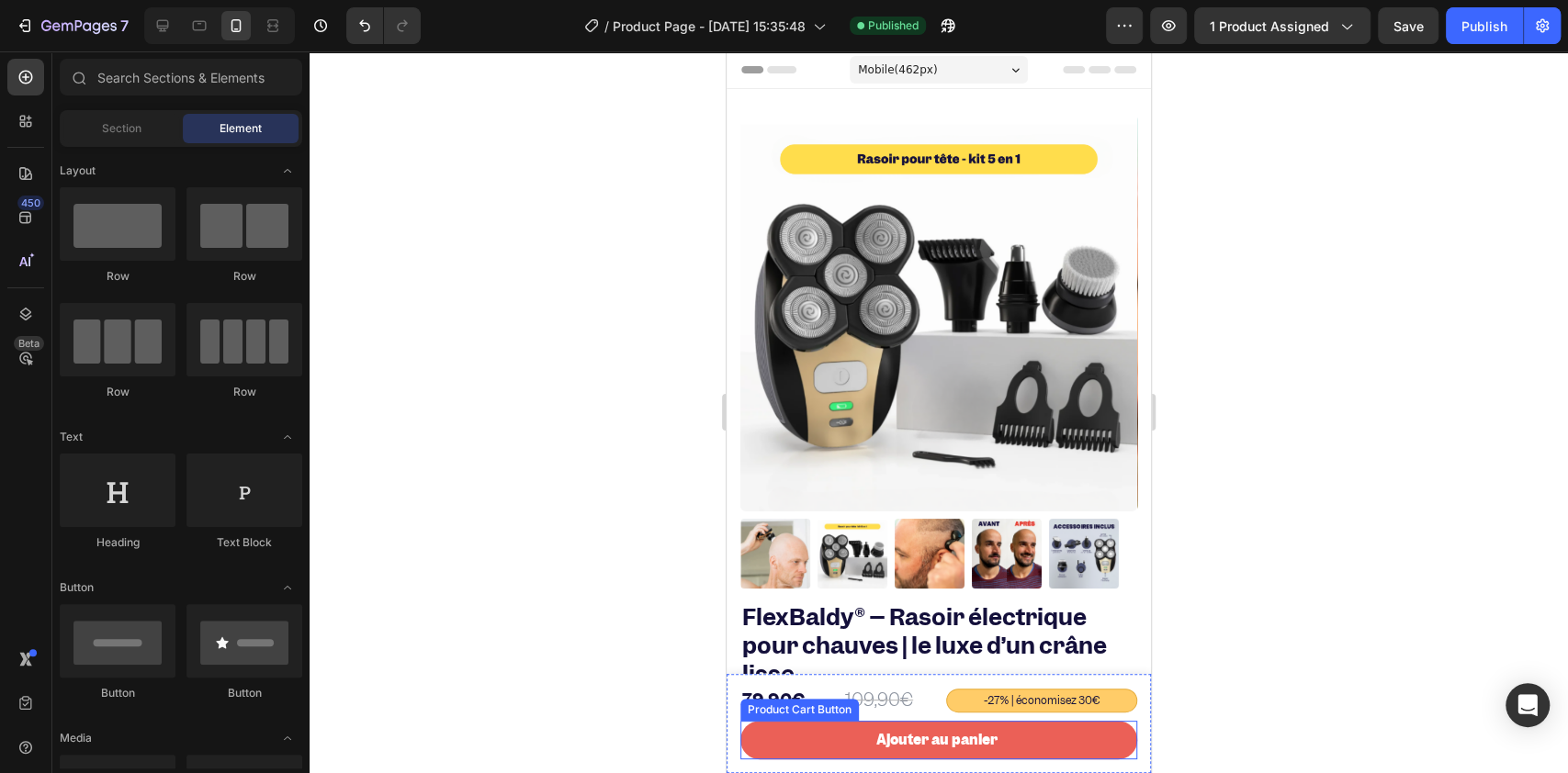
click at [779, 744] on button "Ajouter au panier" at bounding box center [938, 740] width 396 height 39
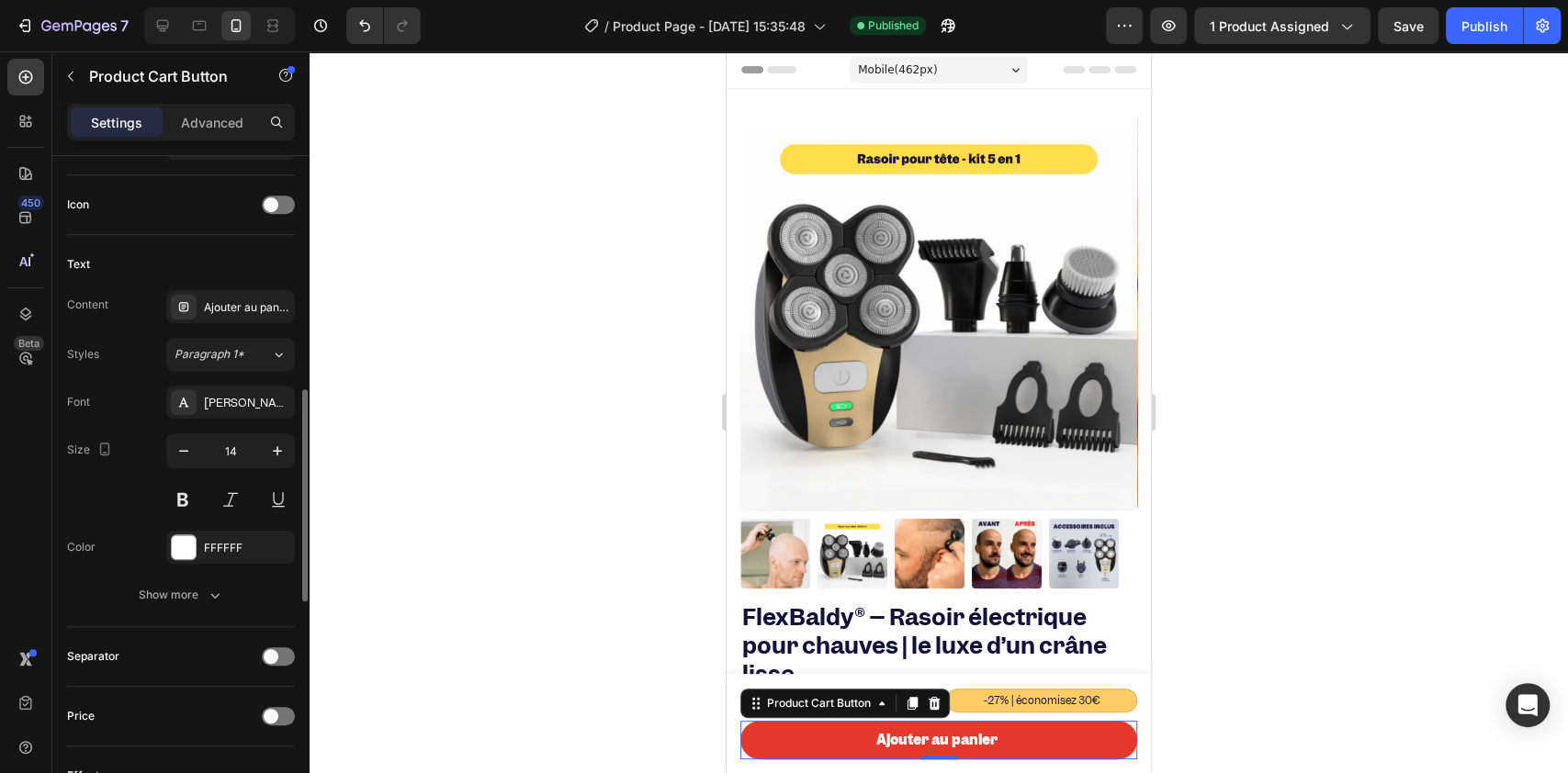
scroll to position [1439, 0]
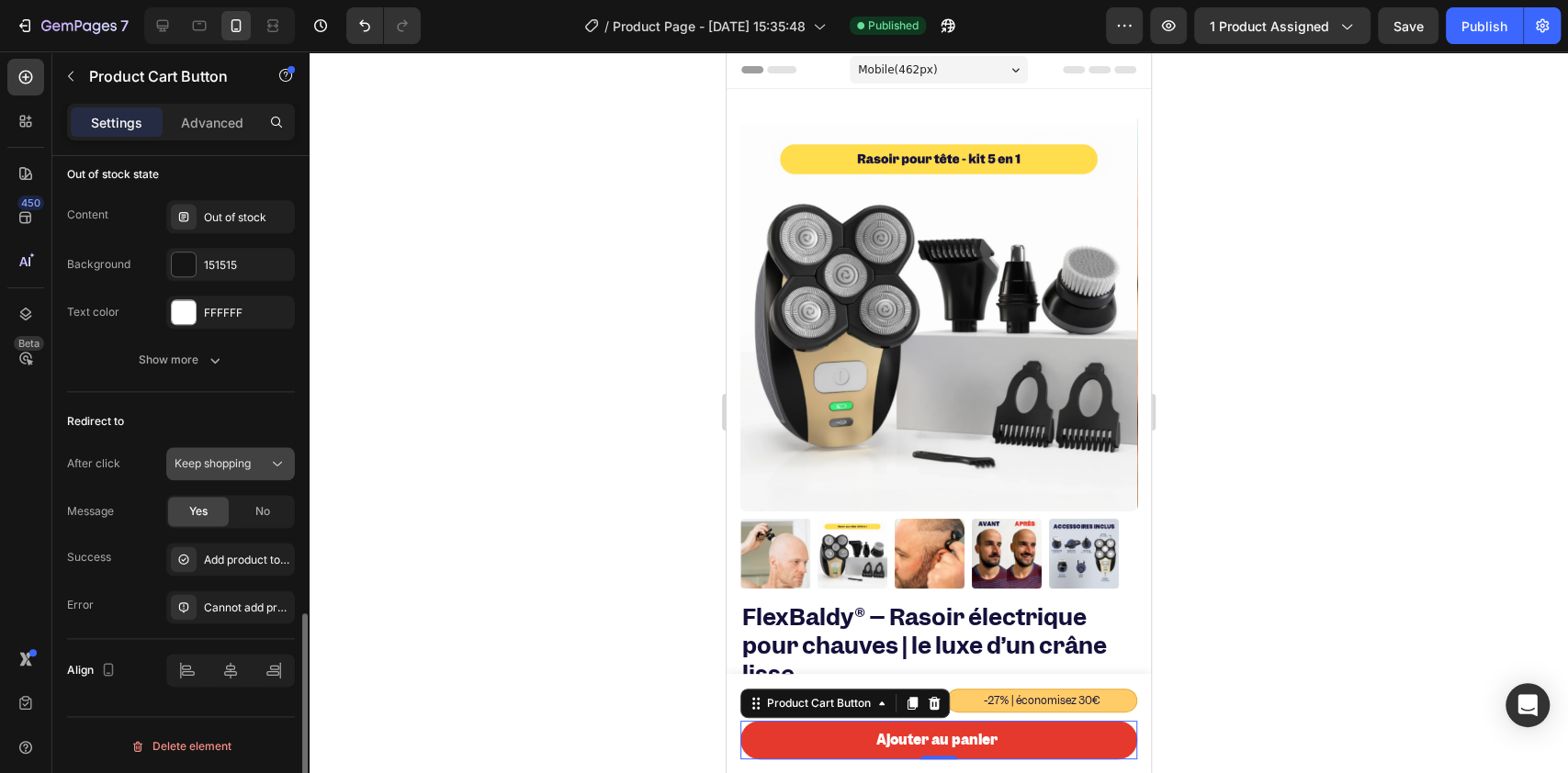
click at [208, 463] on span "Keep shopping" at bounding box center [212, 463] width 76 height 13
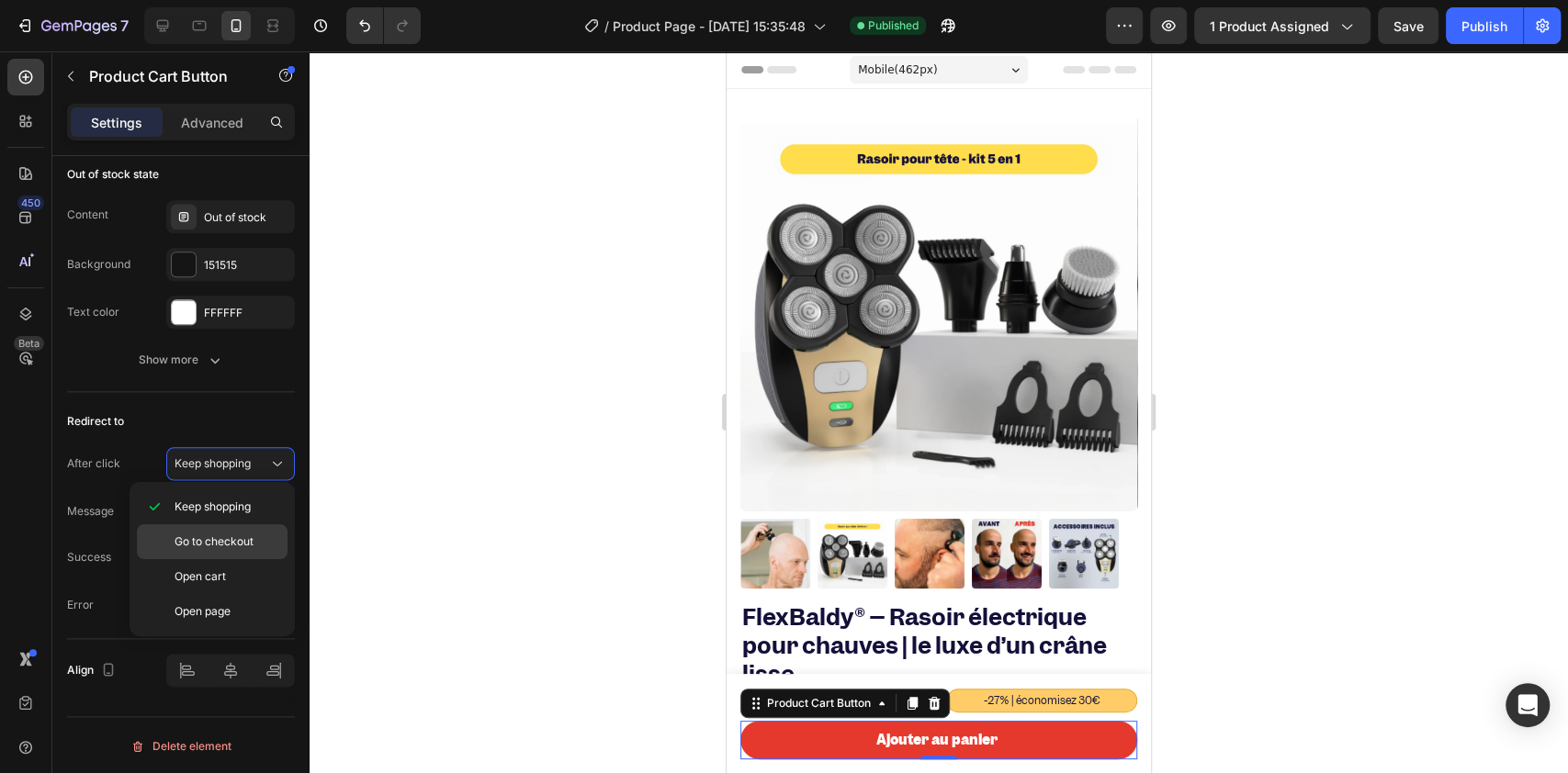
click at [196, 545] on span "Go to checkout" at bounding box center [214, 541] width 79 height 16
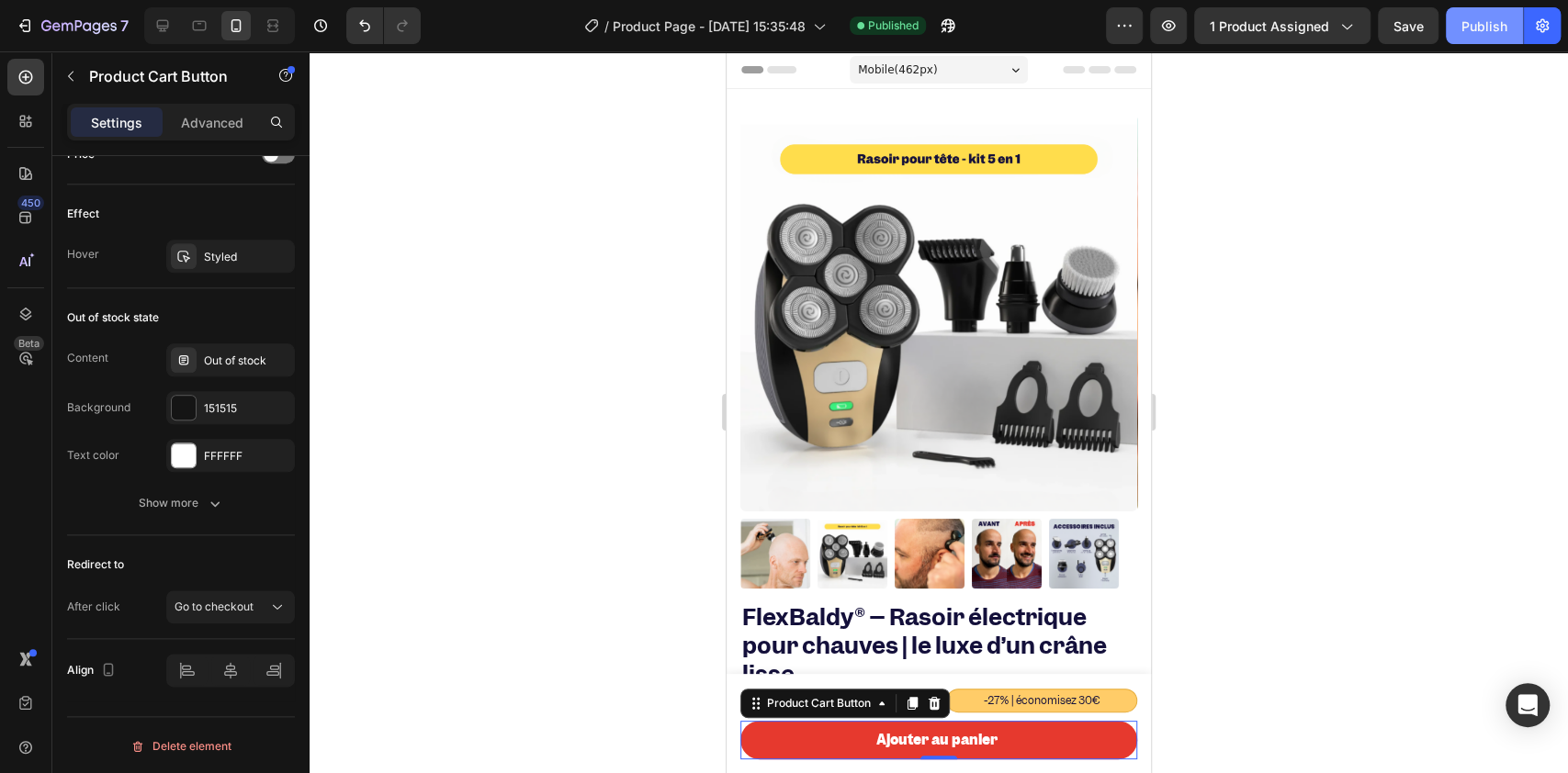
click at [1487, 30] on div "Publish" at bounding box center [1484, 26] width 46 height 19
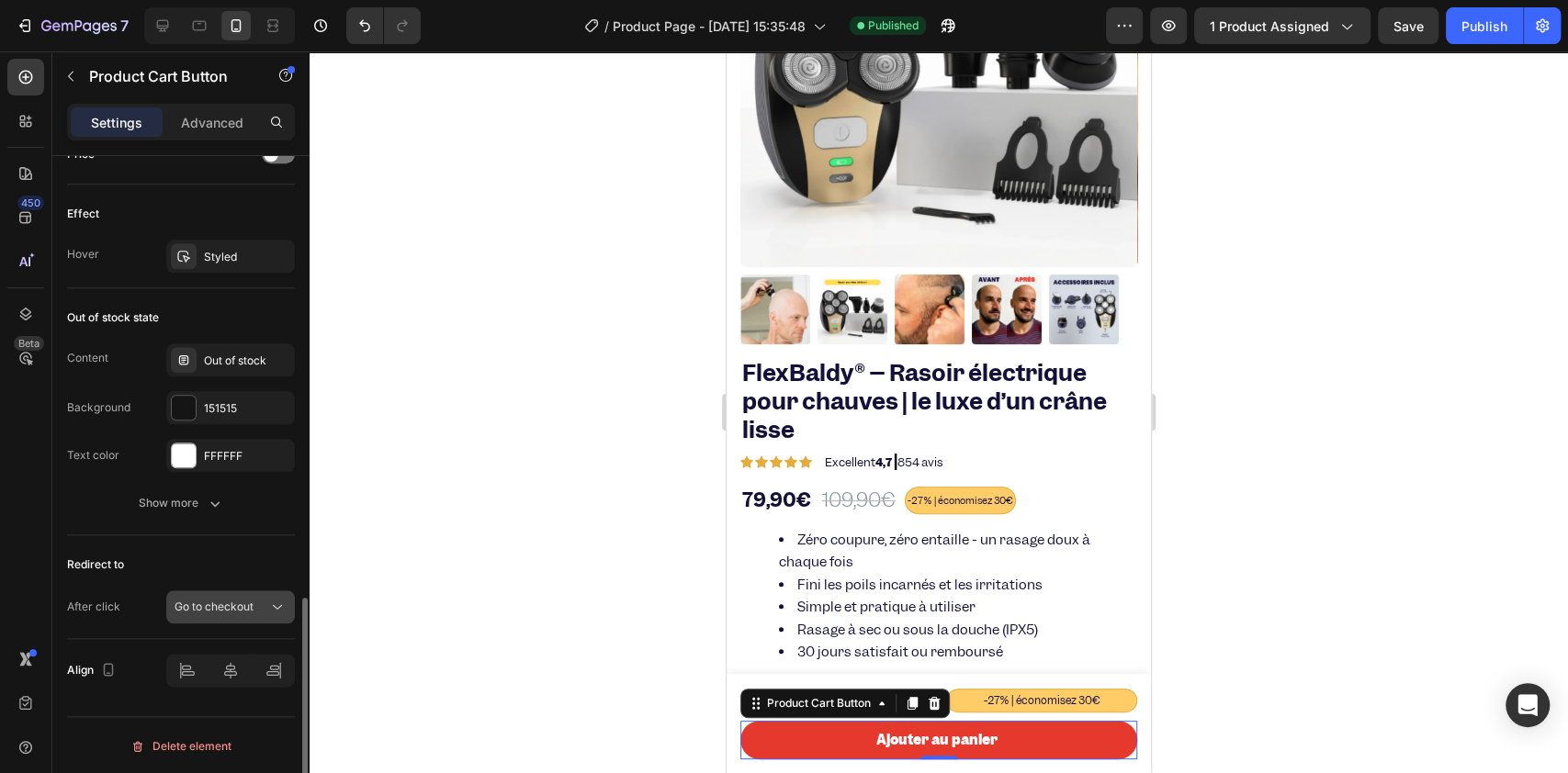
click at [260, 603] on div "Go to checkout" at bounding box center [221, 606] width 94 height 16
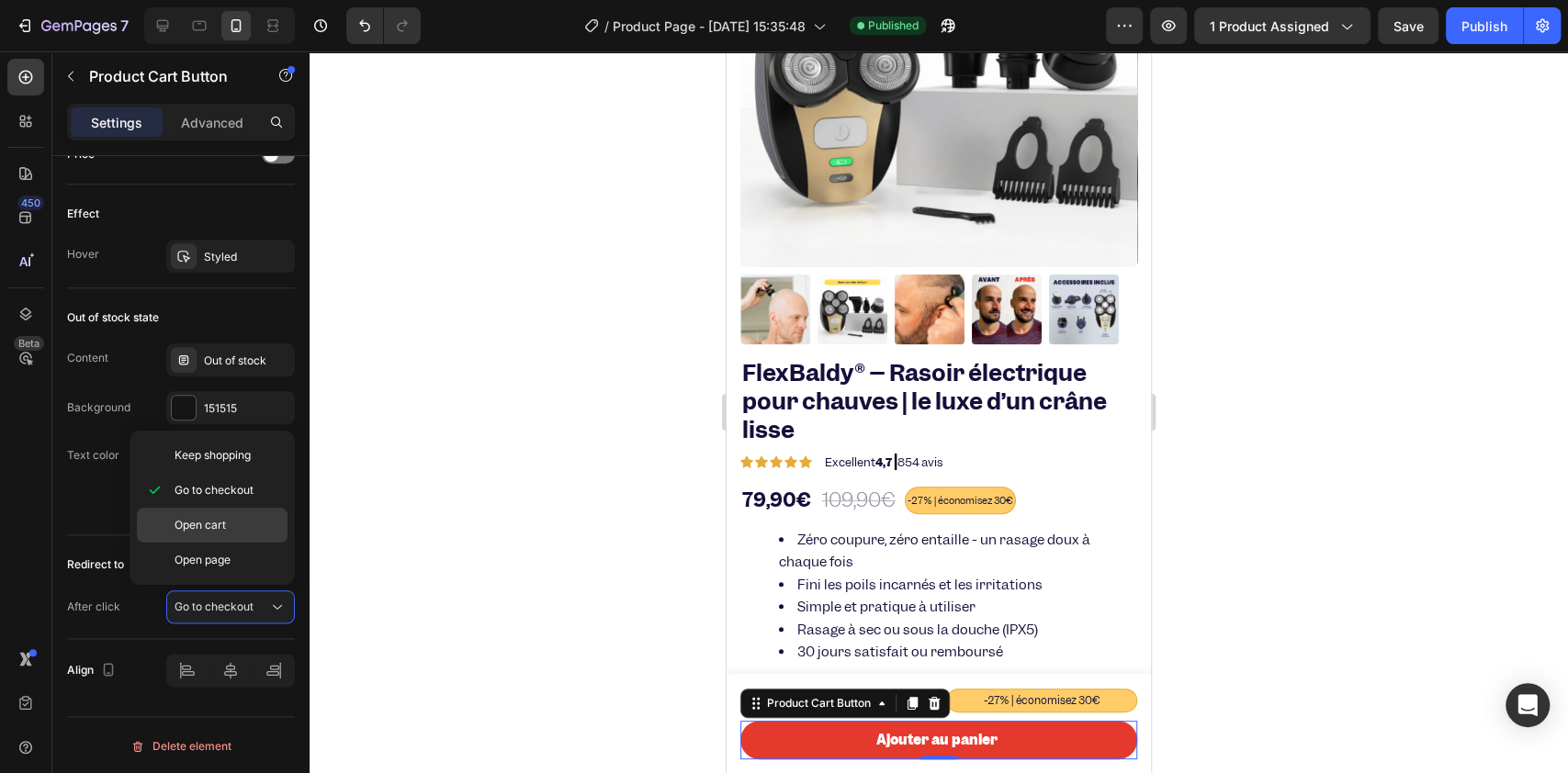
click at [236, 524] on p "Open cart" at bounding box center [227, 524] width 105 height 16
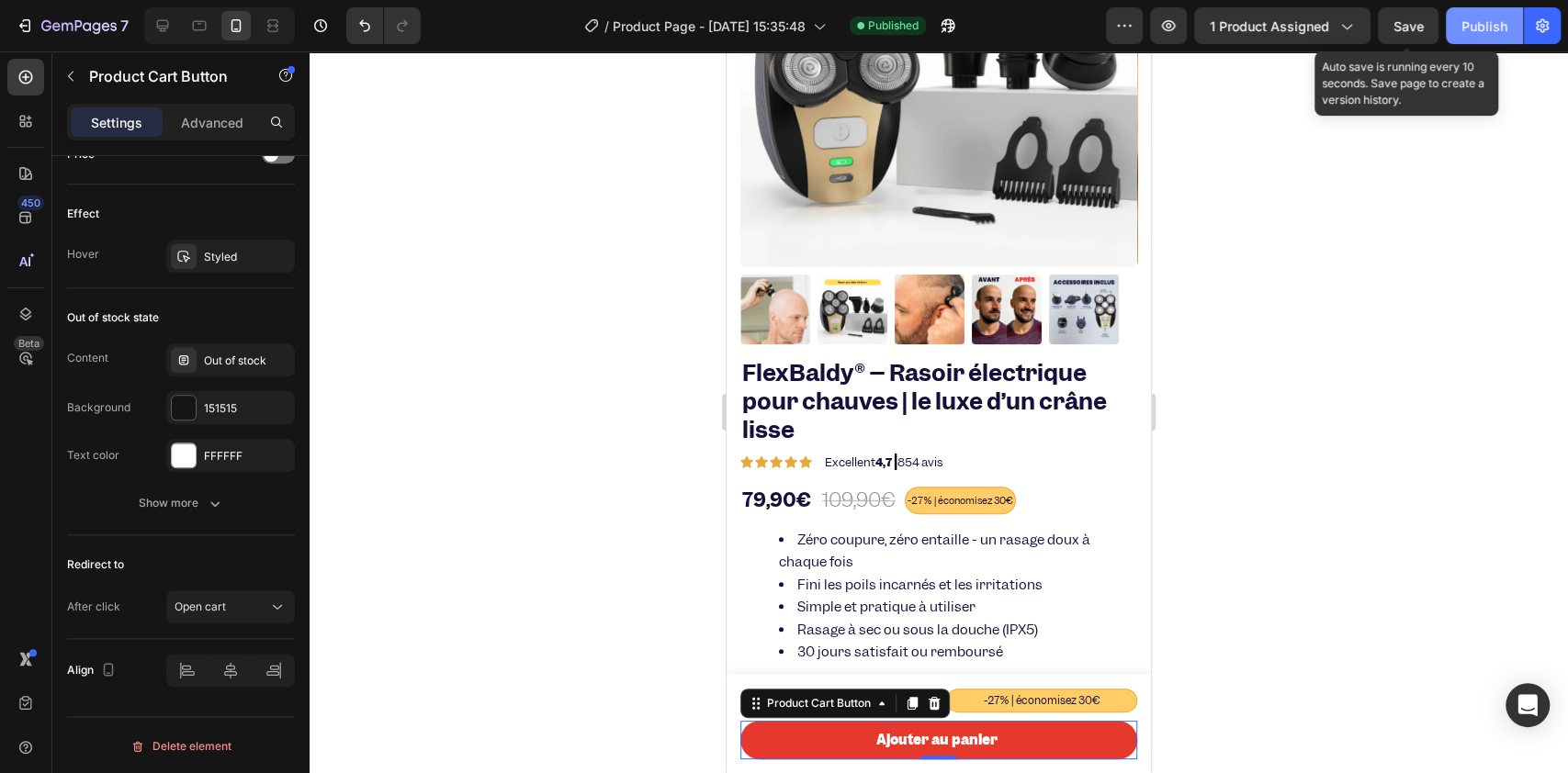
click at [1447, 21] on button "Publish" at bounding box center [1484, 26] width 77 height 37
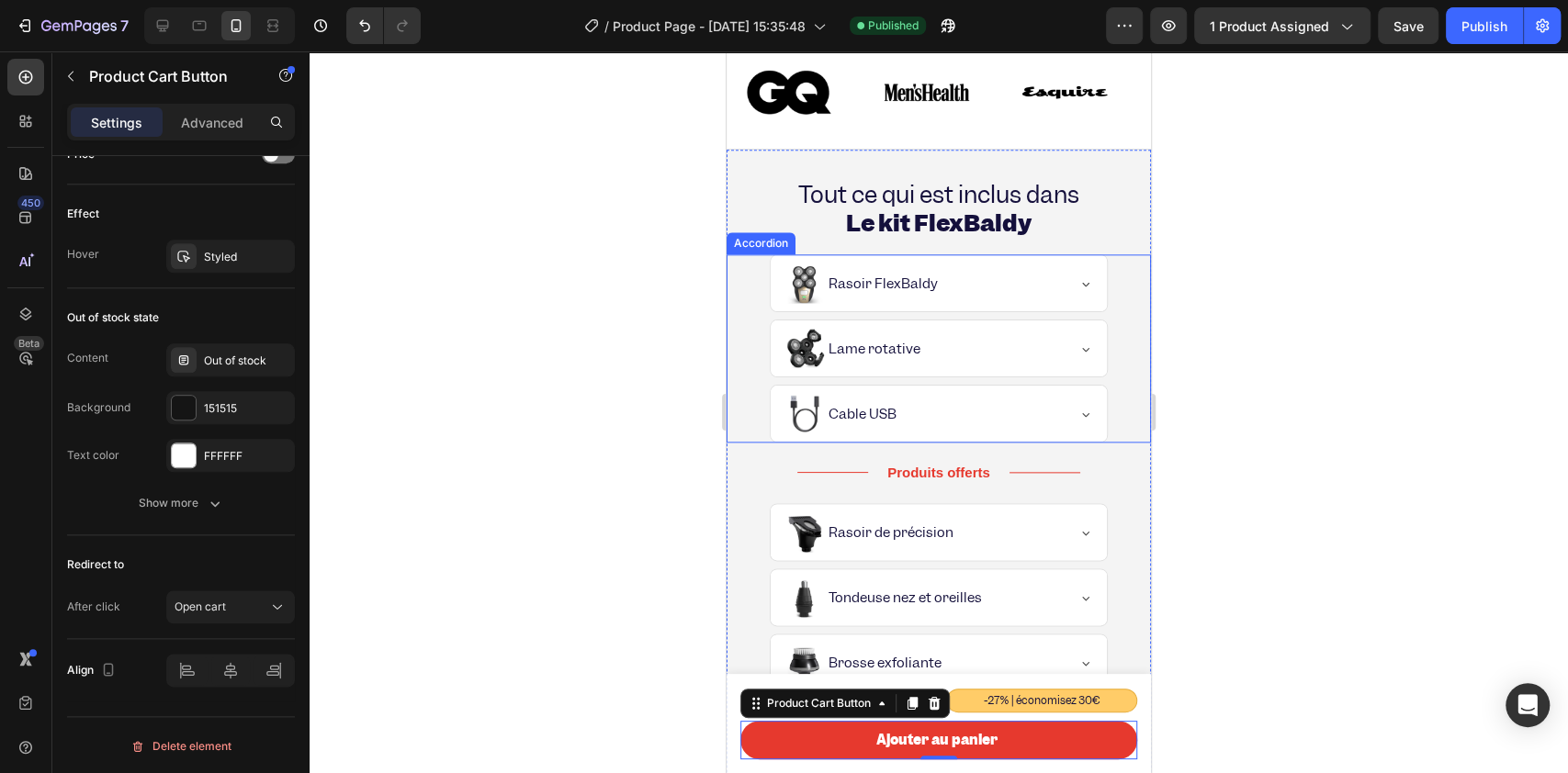
scroll to position [2080, 0]
